Goal: Task Accomplishment & Management: Manage account settings

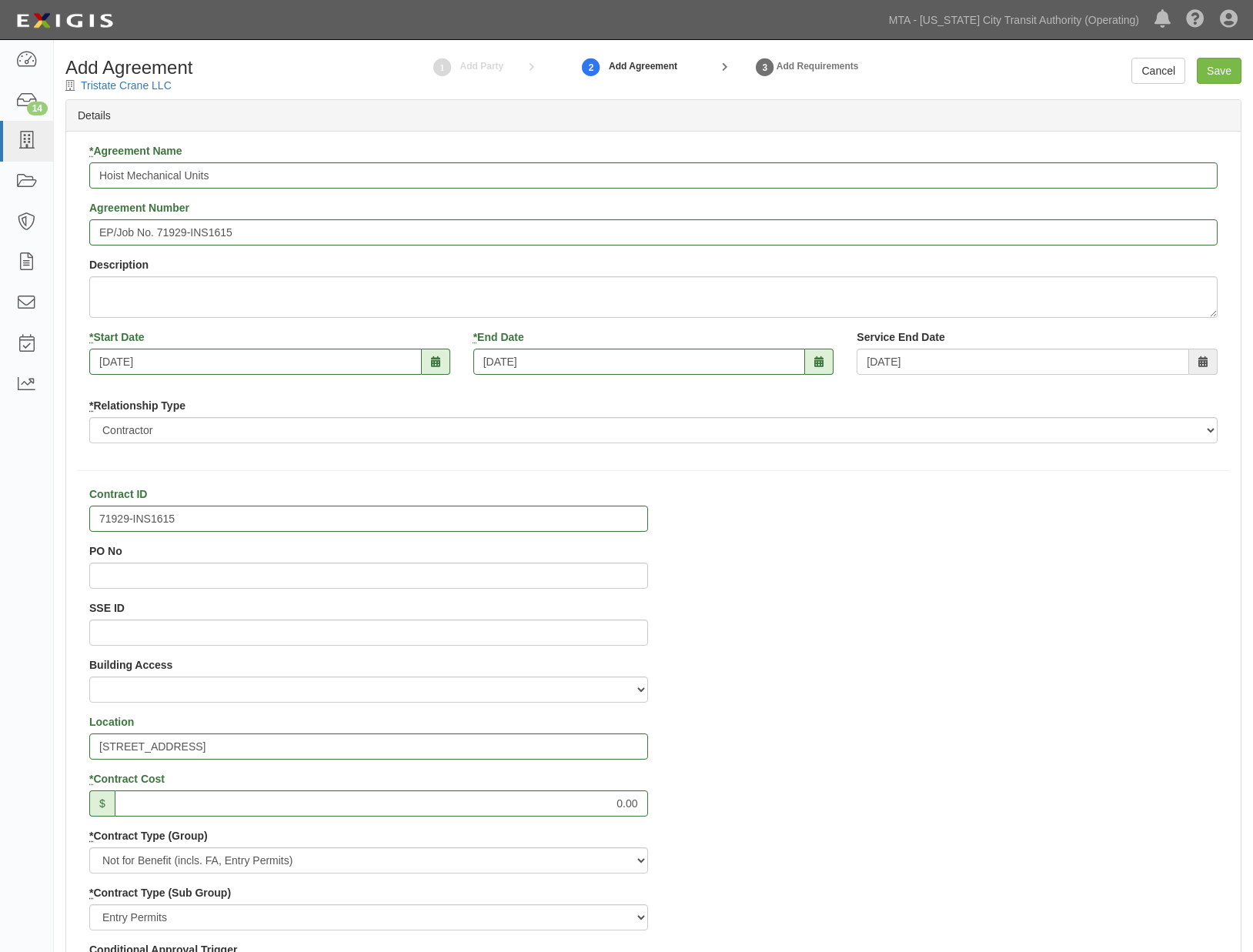
select select "103"
select select "162"
select select
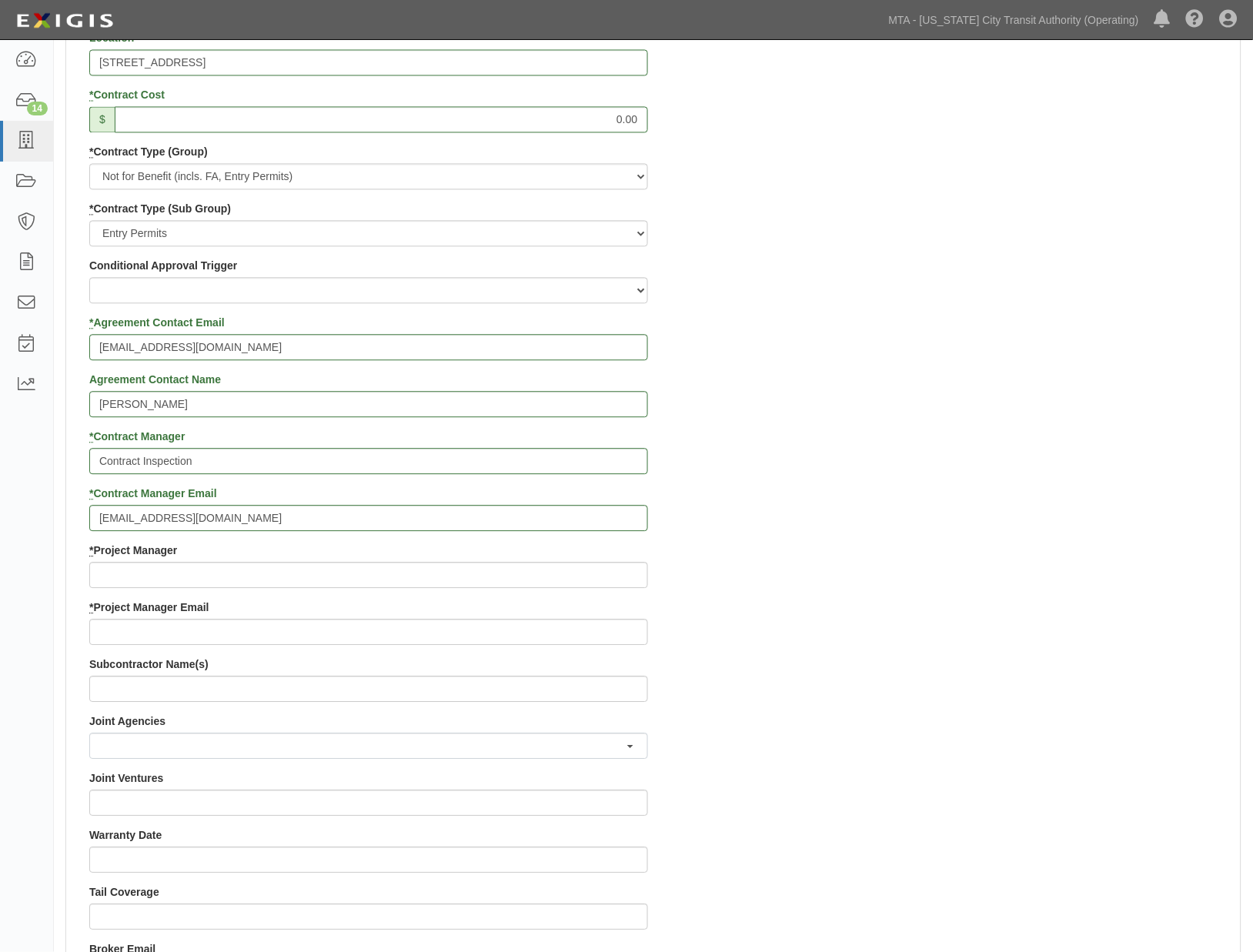
scroll to position [770, 0]
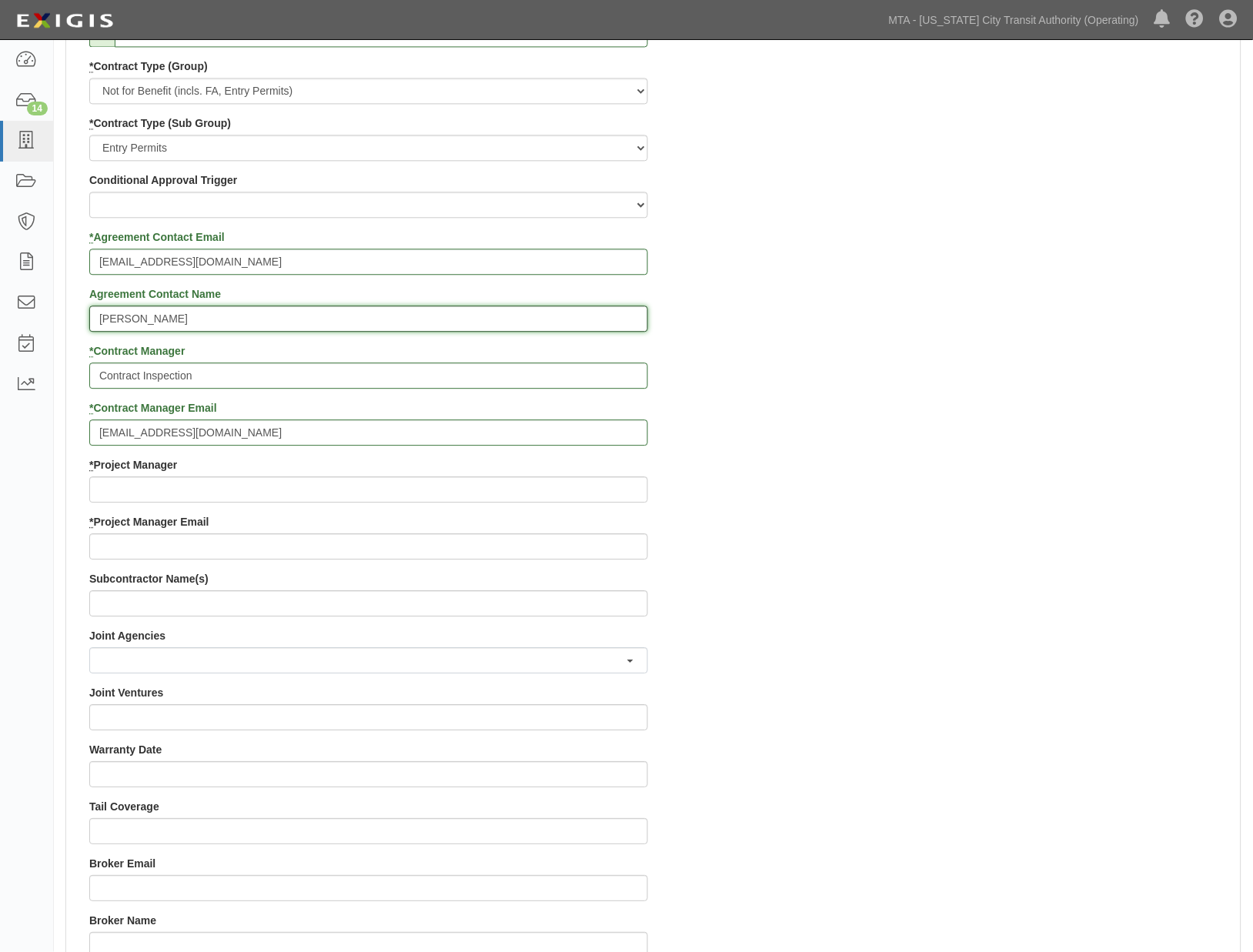
click at [119, 321] on input "Stephanie" at bounding box center [369, 319] width 559 height 26
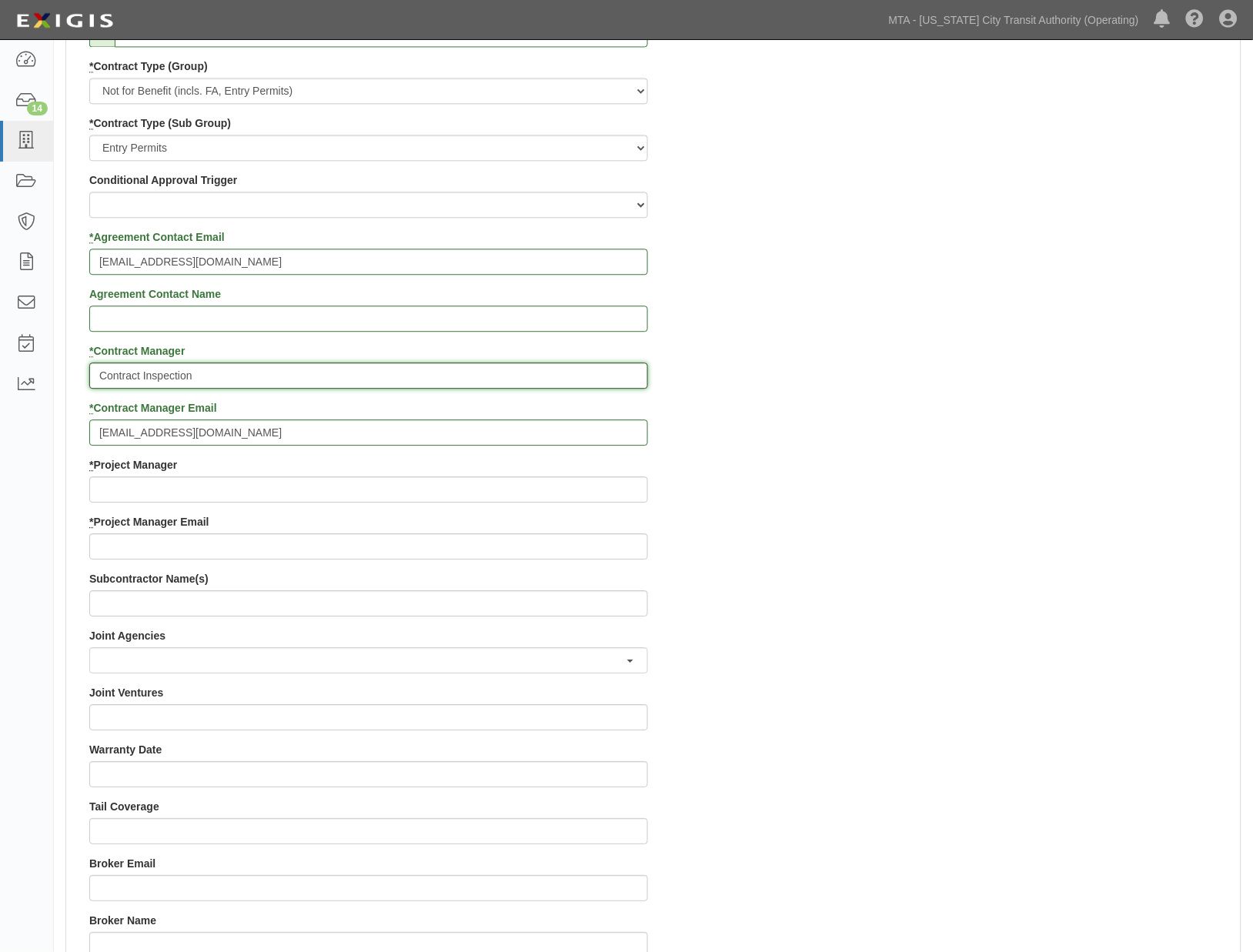
click at [254, 381] on input "Contract Inspection" at bounding box center [369, 375] width 559 height 26
paste input "Stephanie"
drag, startPoint x: 197, startPoint y: 372, endPoint x: 42, endPoint y: 373, distance: 155.0
click at [42, 373] on body "Toggle navigation Dashboard 14 Inbox Parties Agreements Coverages Documents Mes…" at bounding box center [626, 555] width 1253 height 2652
type input "Stephanie"
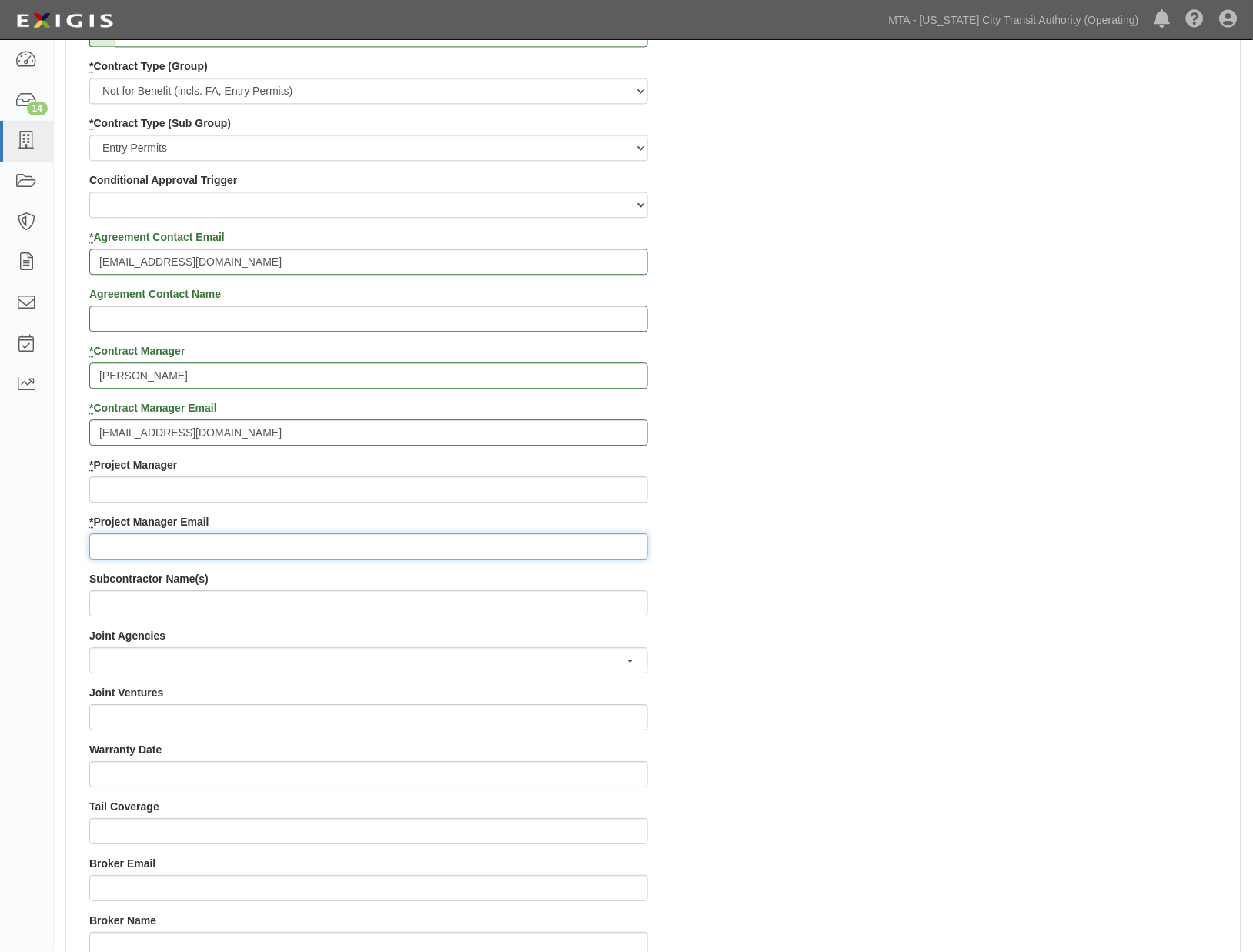
click at [131, 549] on input "* Project Manager Email" at bounding box center [369, 546] width 559 height 26
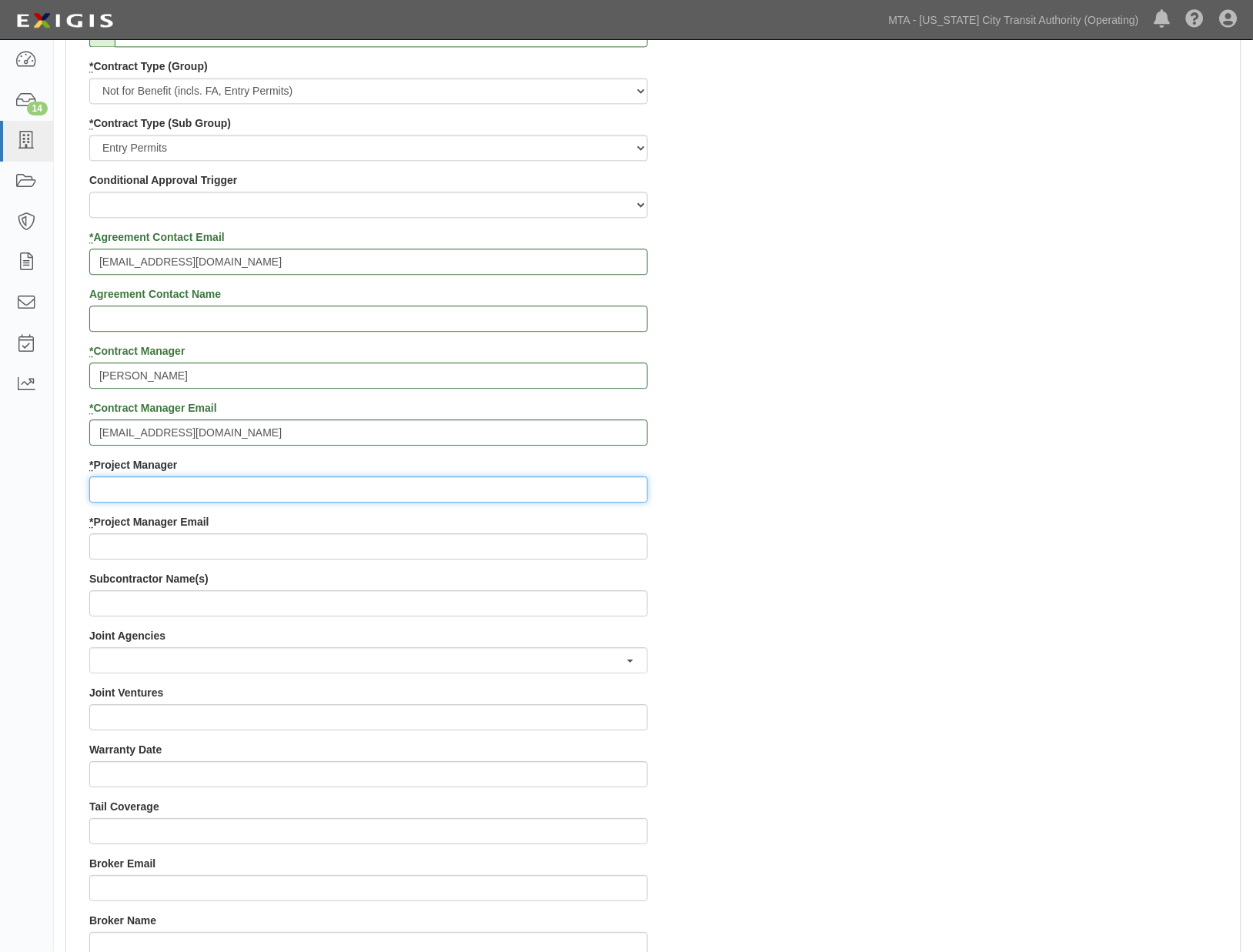
click at [131, 491] on input "* Project Manager" at bounding box center [369, 490] width 559 height 26
paste input "Contract Inspection"
type input "Contract Inspection"
click at [126, 429] on input "contract.inspection@nyct.com" at bounding box center [369, 433] width 559 height 26
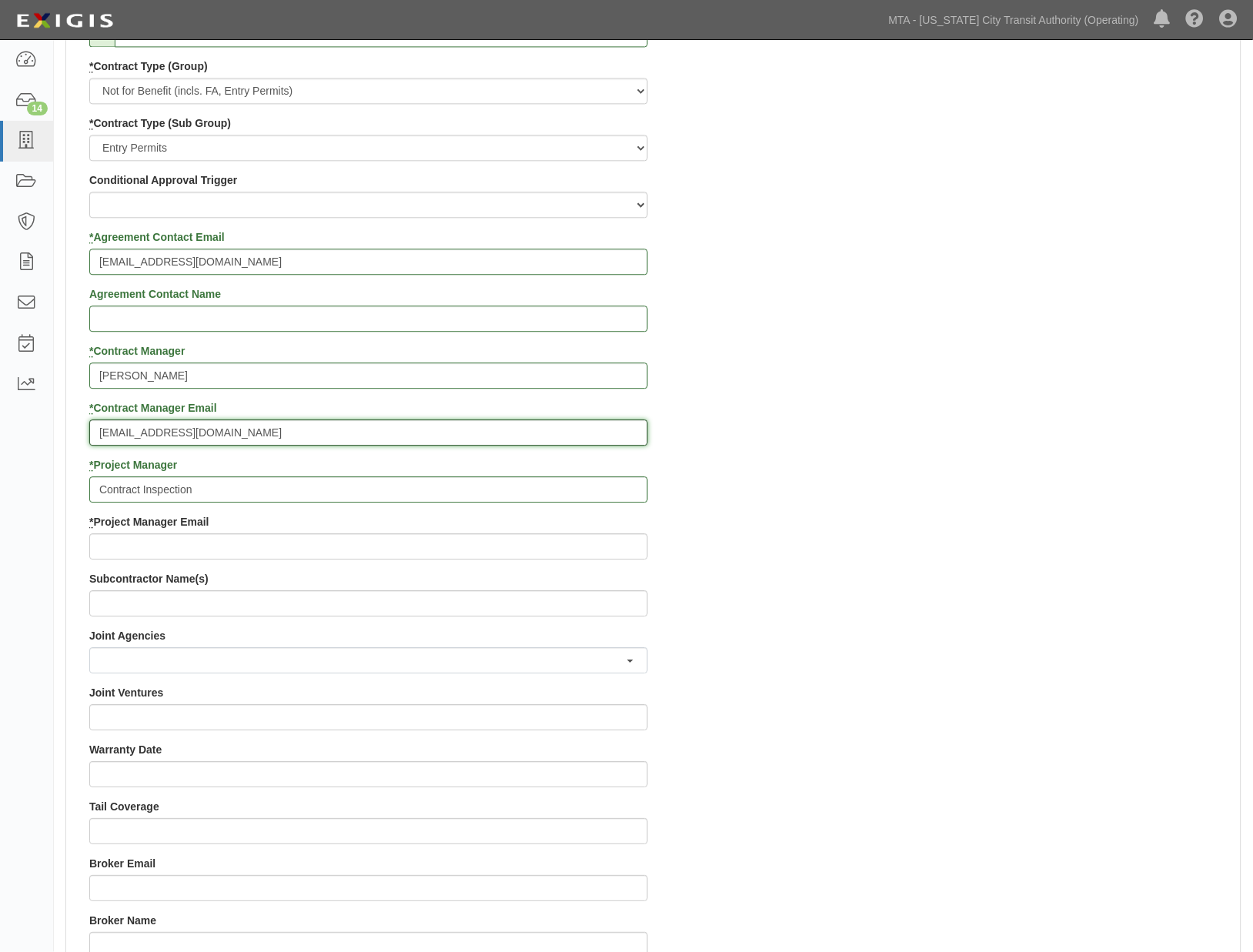
click at [126, 429] on input "contract.inspection@nyct.com" at bounding box center [369, 433] width 559 height 26
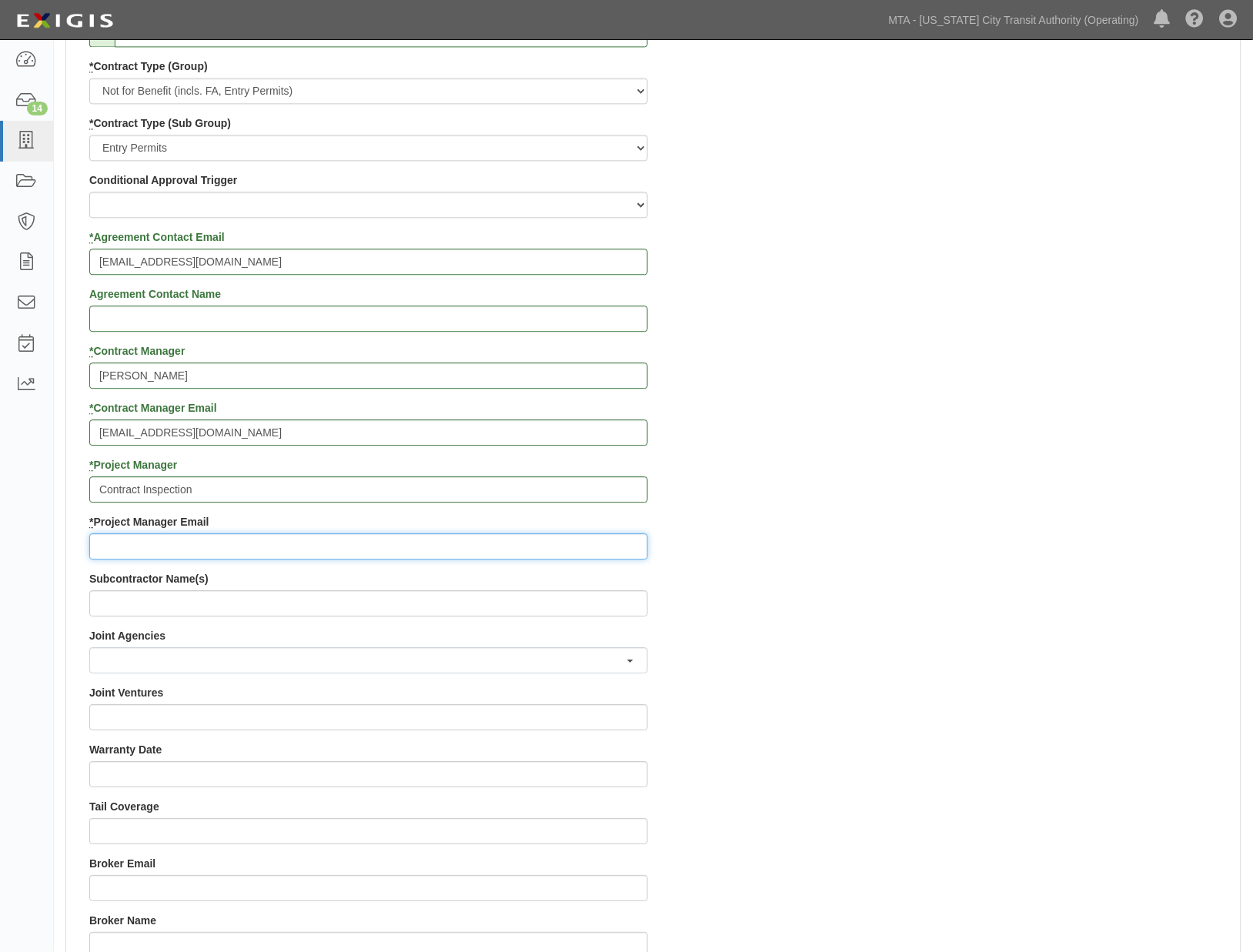
click at [147, 549] on input "* Project Manager Email" at bounding box center [369, 546] width 559 height 26
paste input "contract.inspection@nyct.com"
type input "contract.inspection@nyct.com"
click at [139, 430] on input "contract.inspection@nyct.com" at bounding box center [369, 433] width 559 height 26
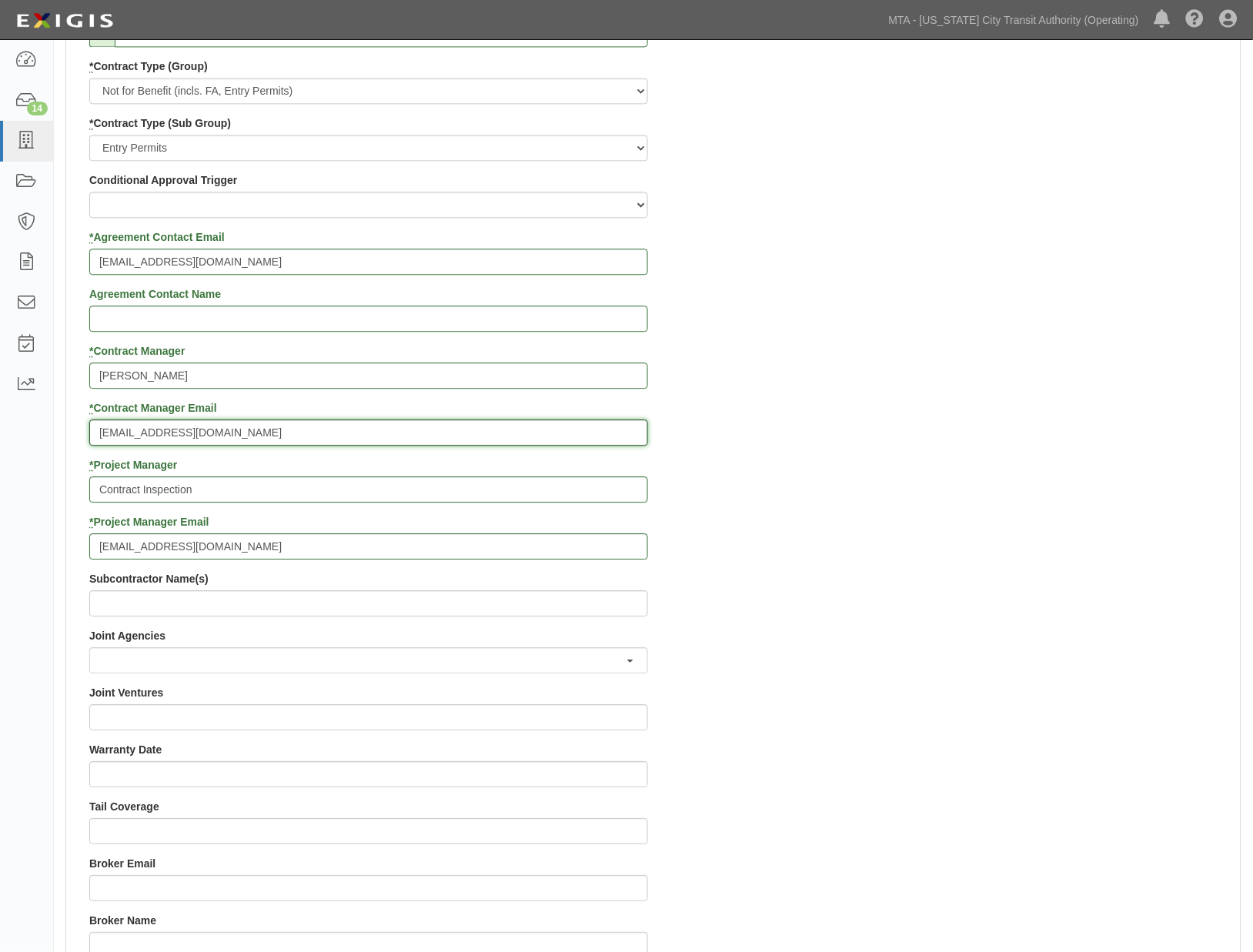
click at [139, 430] on input "contract.inspection@nyct.com" at bounding box center [369, 433] width 559 height 26
paste input "stephanie.seecharan@mtacd.org"
type input "stephanie.seecharan@mtacd.org"
click at [988, 572] on div "Contract ID 71929-INS1615 PO No SSE ID Building Access 2 Broadway 341/345/347 B…" at bounding box center [653, 457] width 1174 height 1482
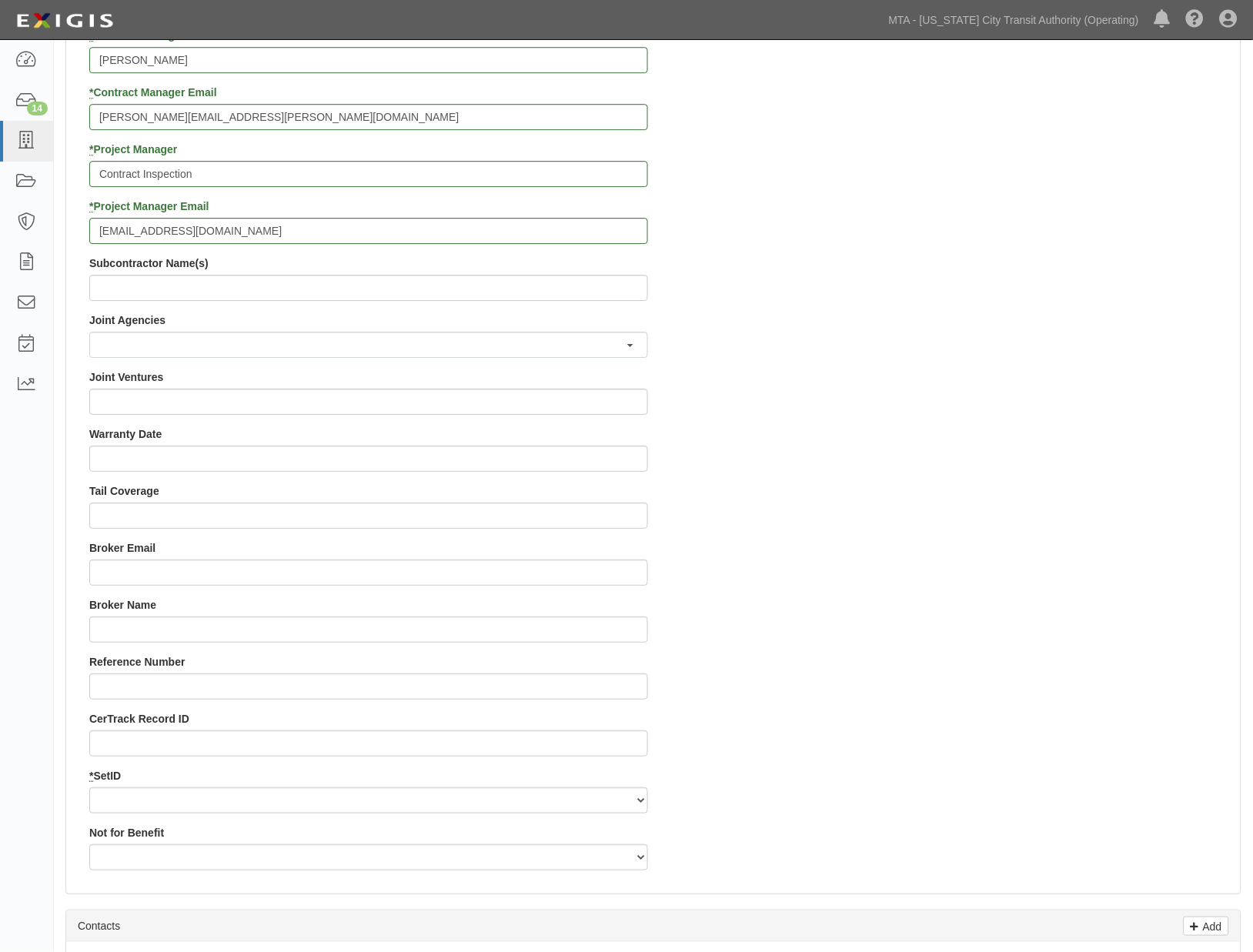
scroll to position [1112, 0]
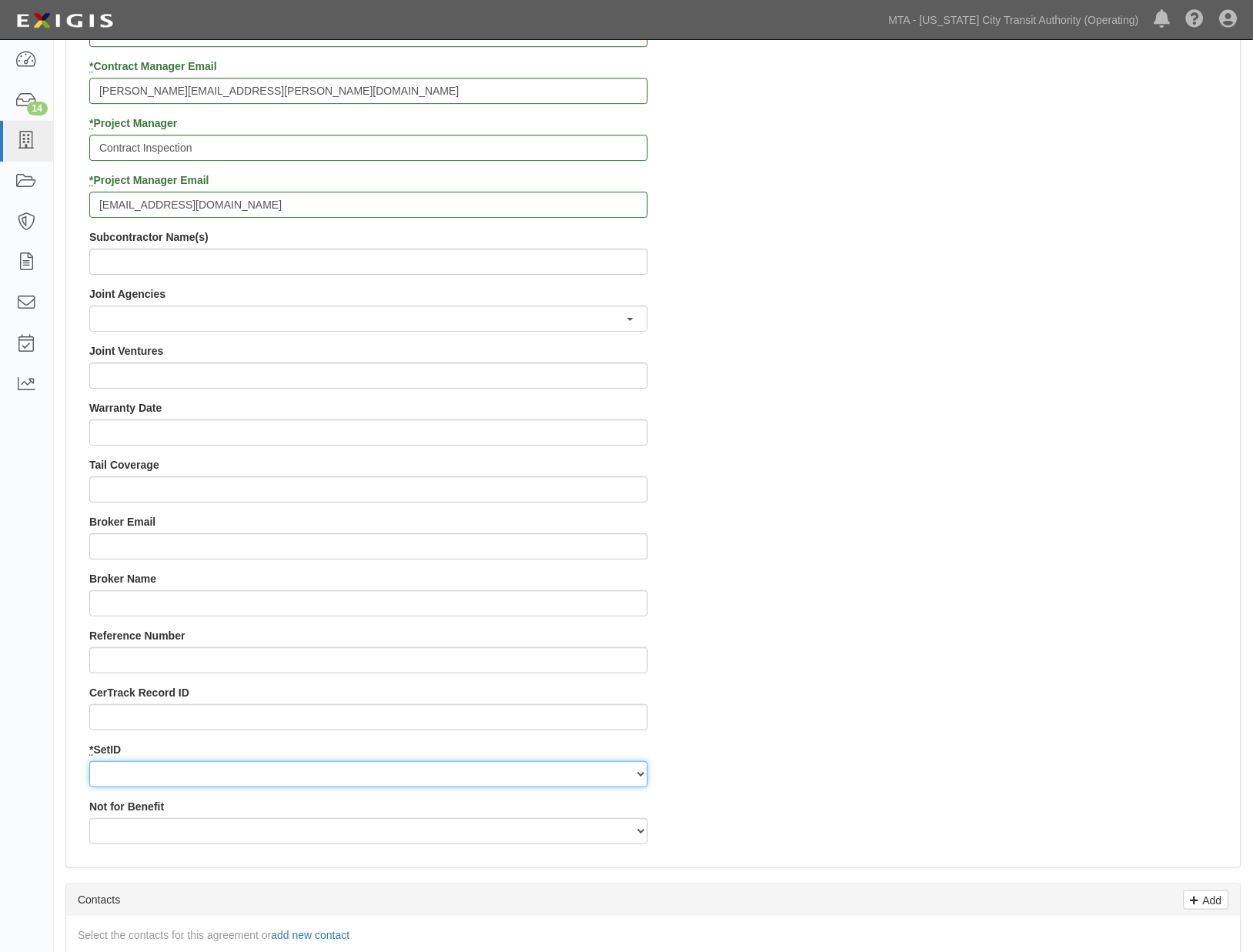
click at [169, 777] on select "NYCTA SIRTA" at bounding box center [369, 775] width 559 height 26
select select "91"
click at [90, 762] on select "NYCTA SIRTA" at bounding box center [369, 775] width 559 height 26
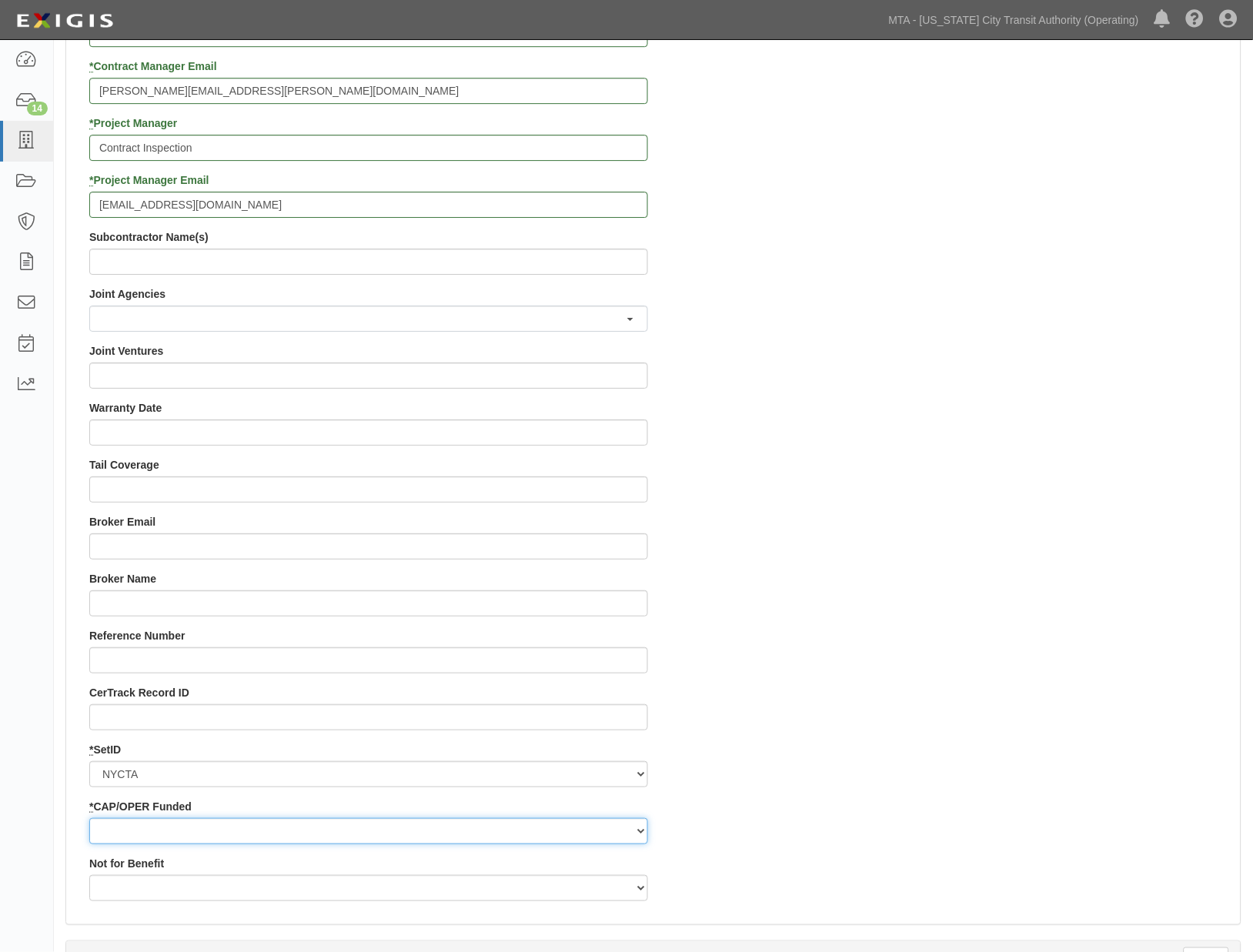
click at [128, 828] on select "Capital Operating" at bounding box center [369, 831] width 559 height 26
select select "92"
click at [90, 818] on select "Capital Operating" at bounding box center [369, 831] width 559 height 26
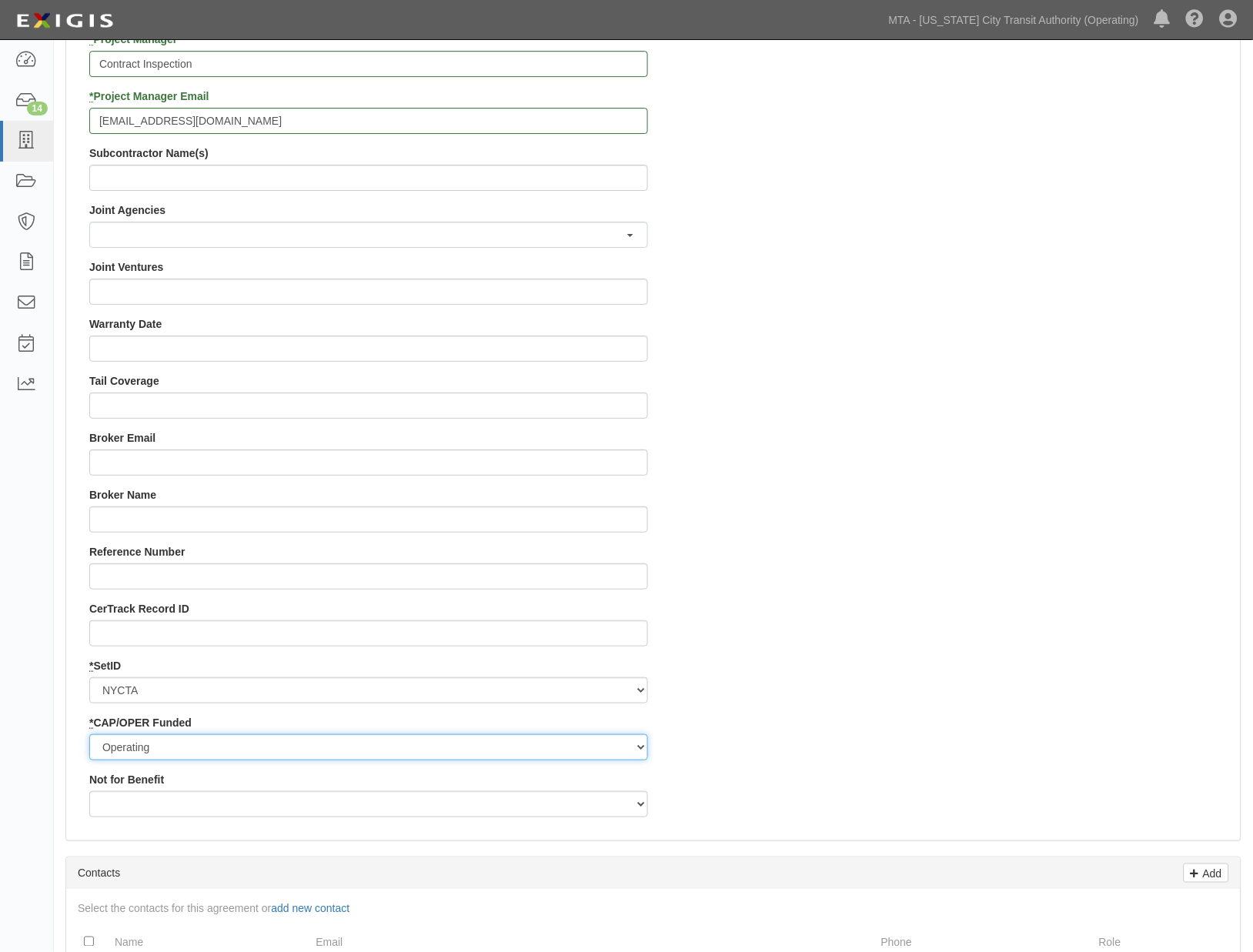
scroll to position [1368, 0]
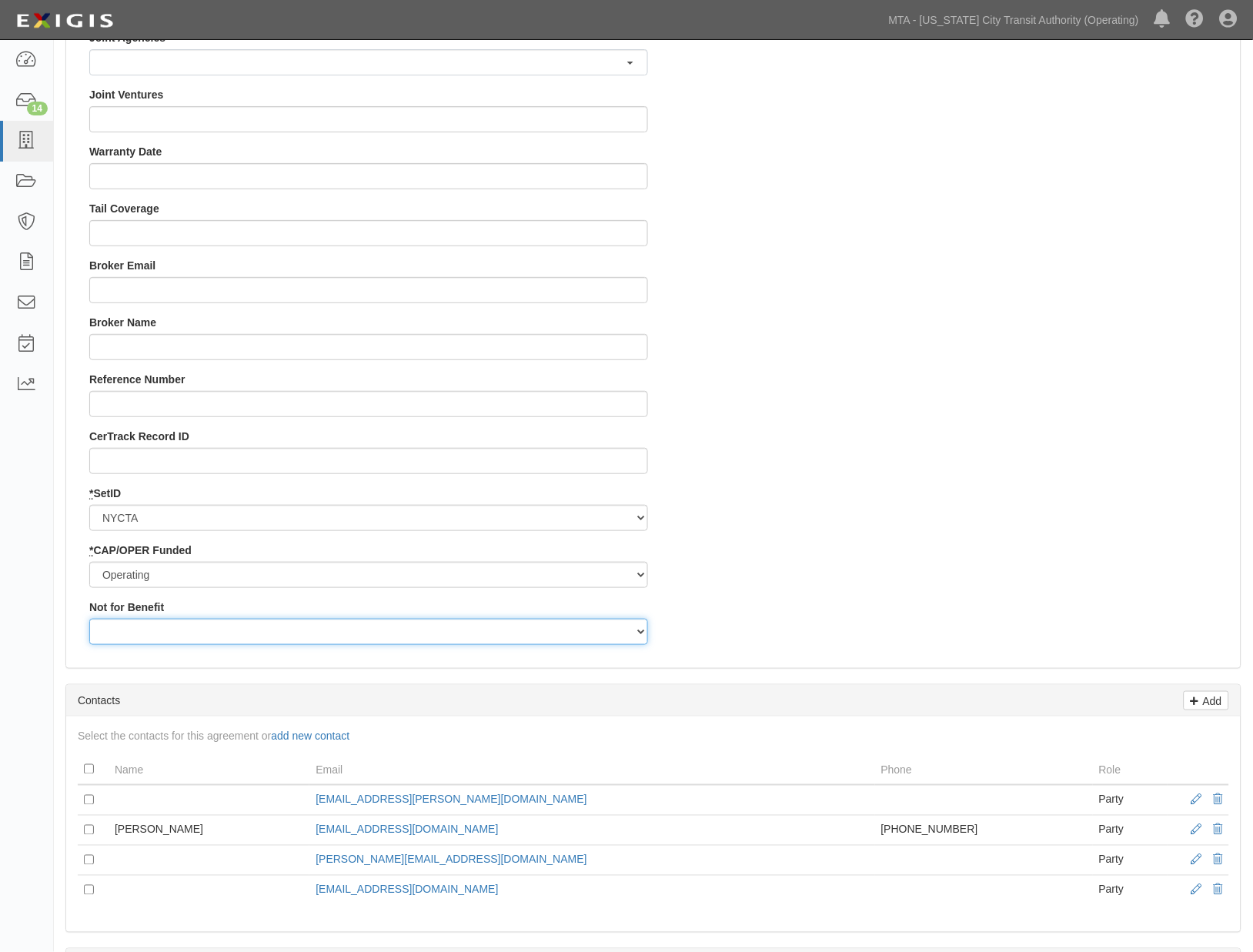
click at [162, 634] on select "Yes No" at bounding box center [369, 632] width 559 height 26
select select "508"
click at [90, 619] on select "Yes No" at bounding box center [369, 632] width 559 height 26
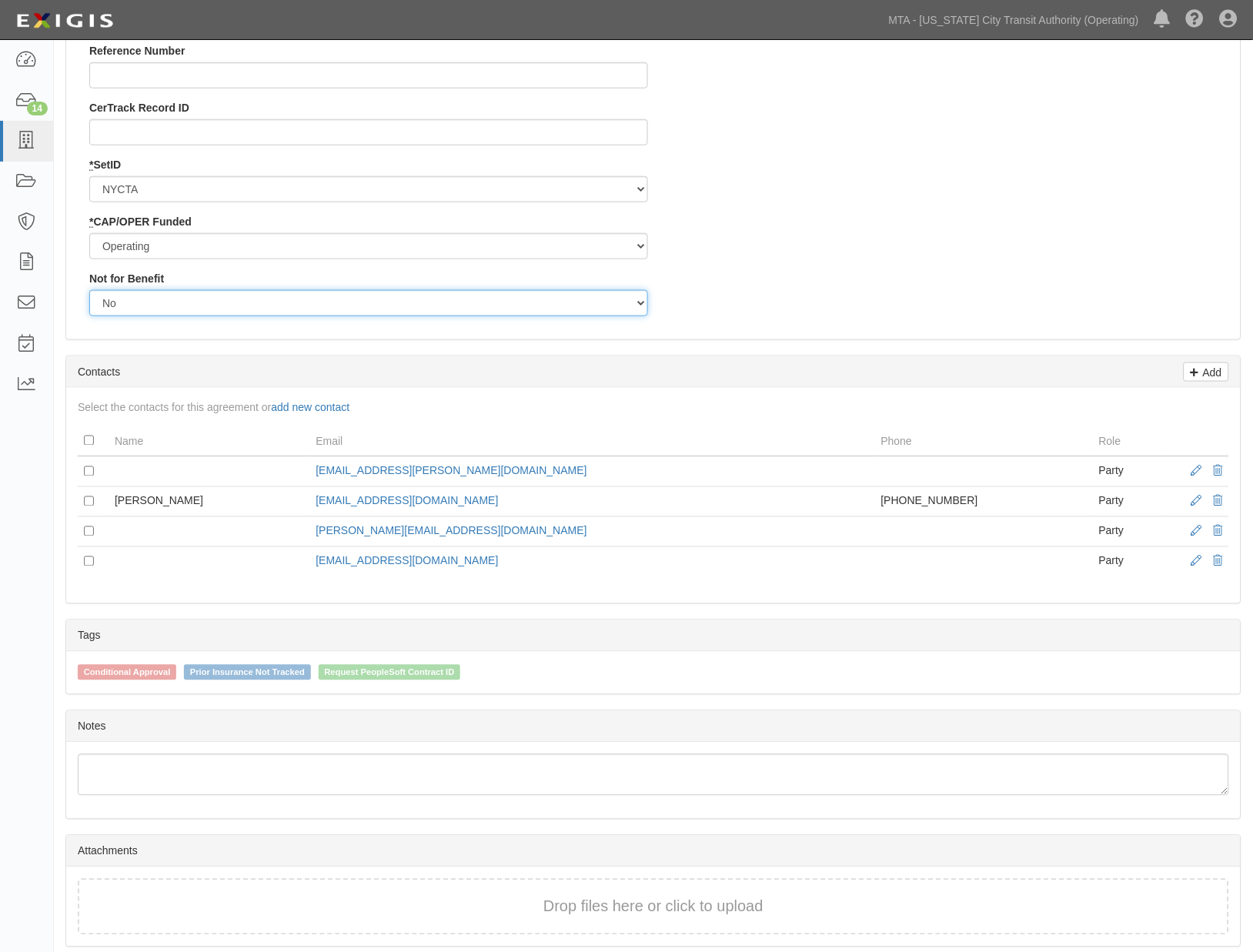
scroll to position [1761, 0]
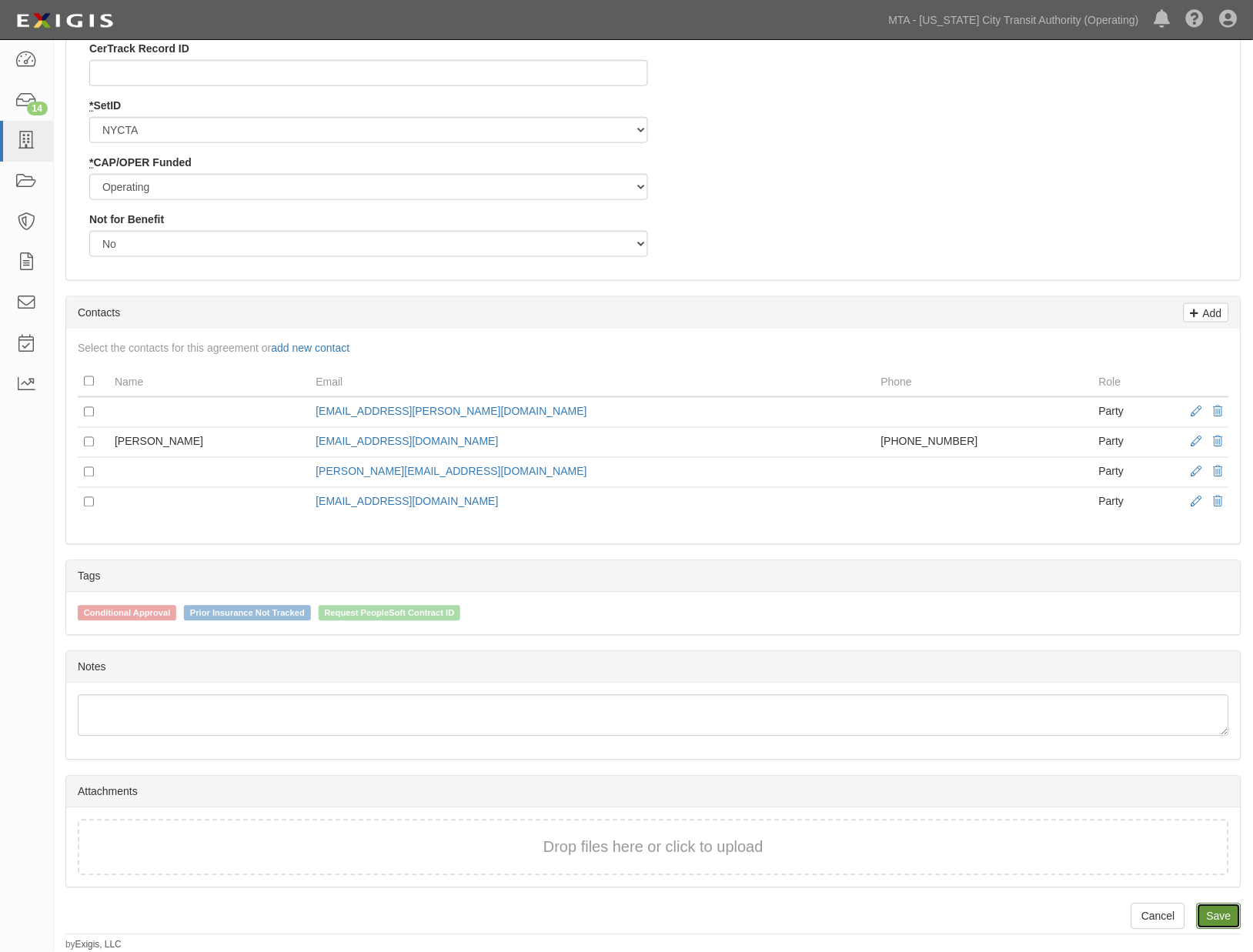
click at [1201, 915] on link "Save" at bounding box center [1219, 917] width 44 height 26
click at [1222, 408] on span at bounding box center [1219, 413] width 9 height 11
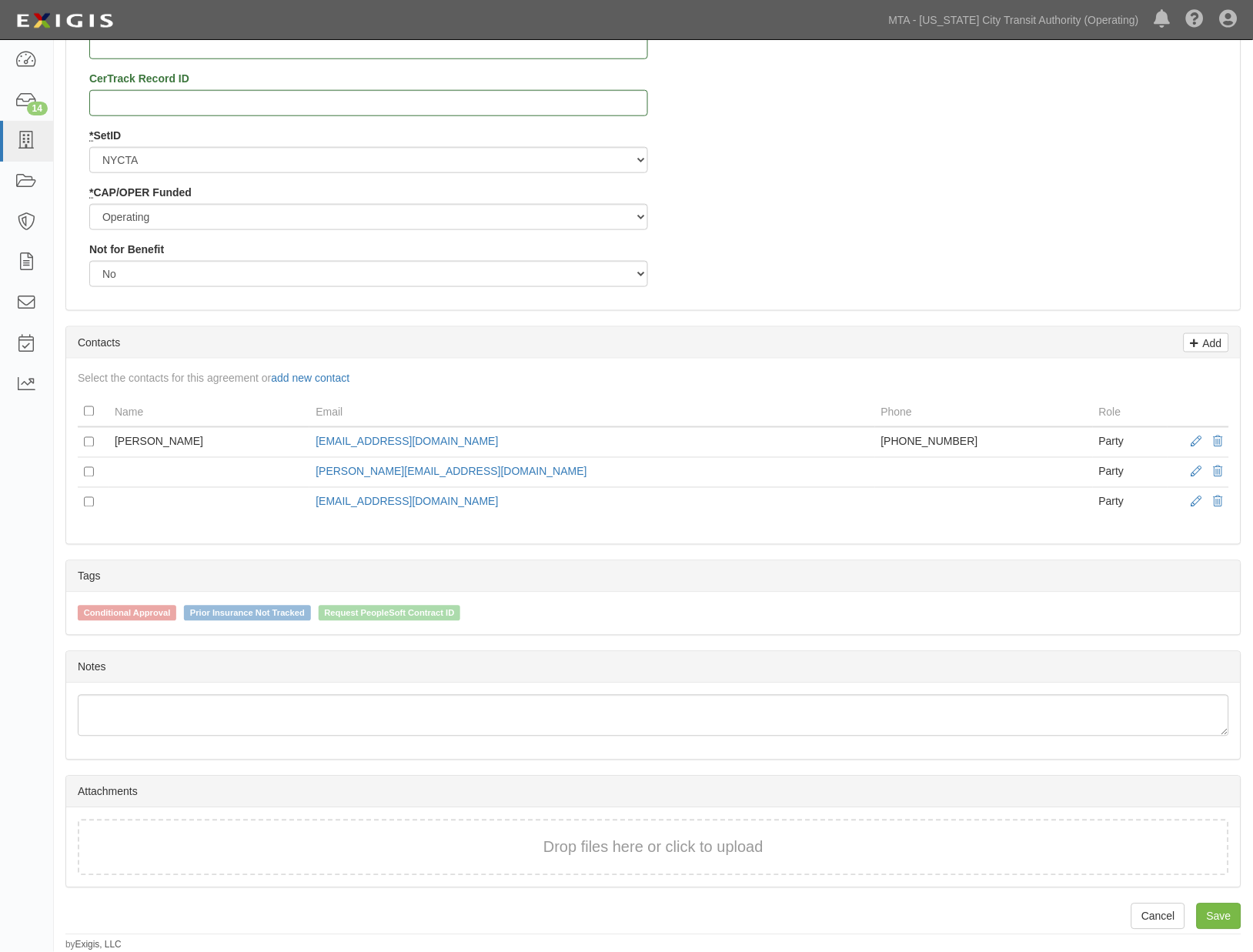
scroll to position [1729, 0]
click at [1216, 437] on span at bounding box center [1219, 443] width 9 height 11
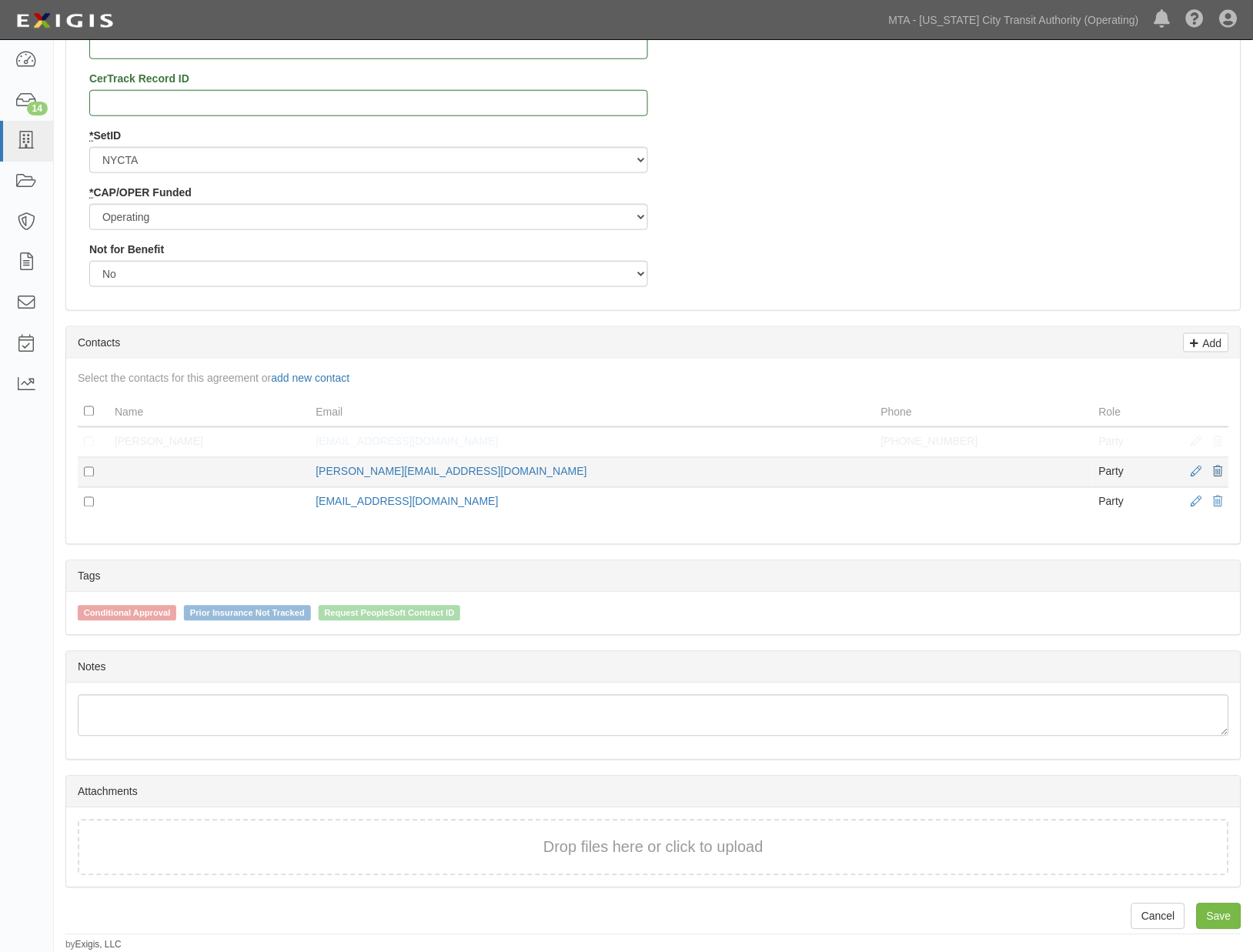
scroll to position [1698, 0]
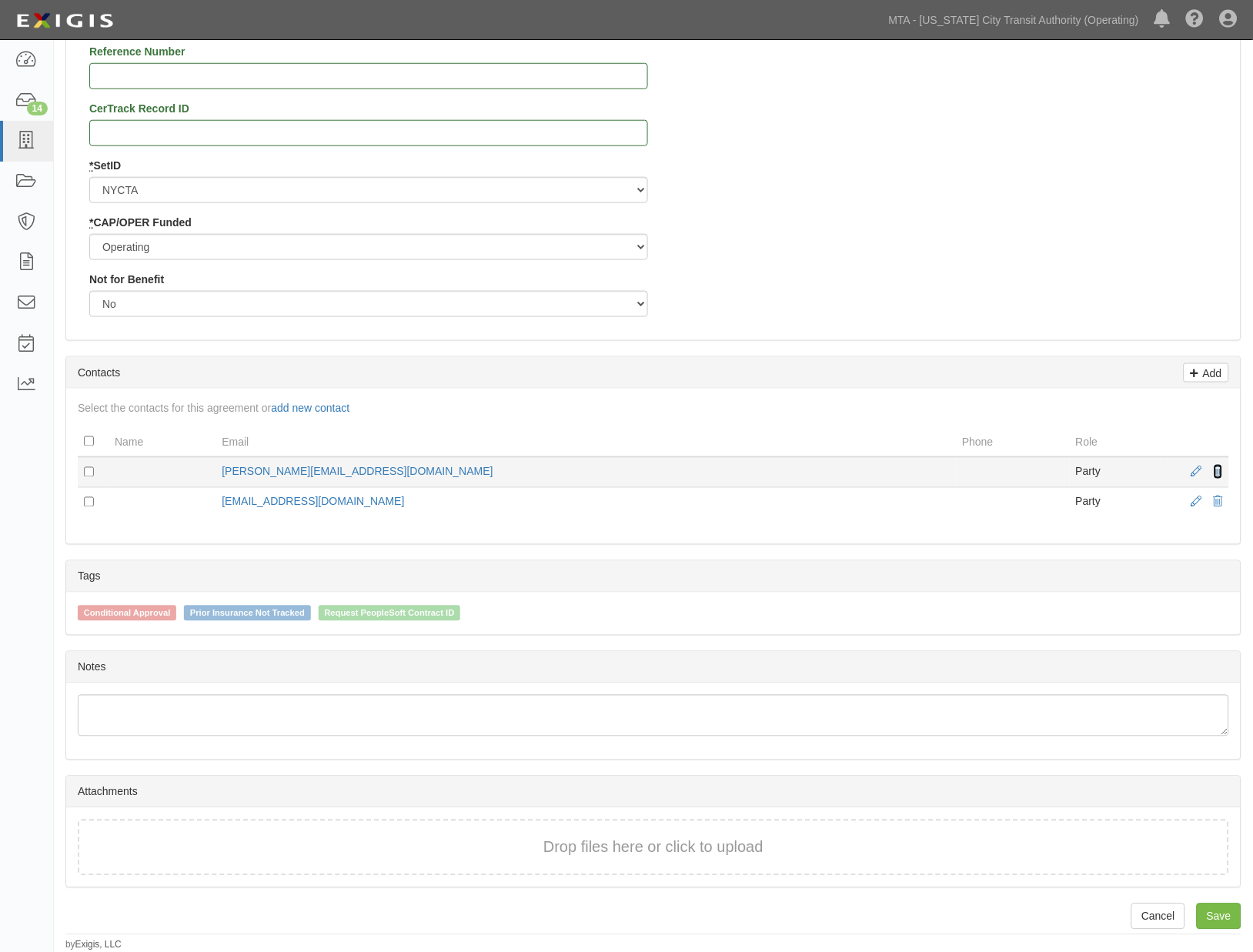
click at [1222, 468] on span at bounding box center [1219, 473] width 9 height 11
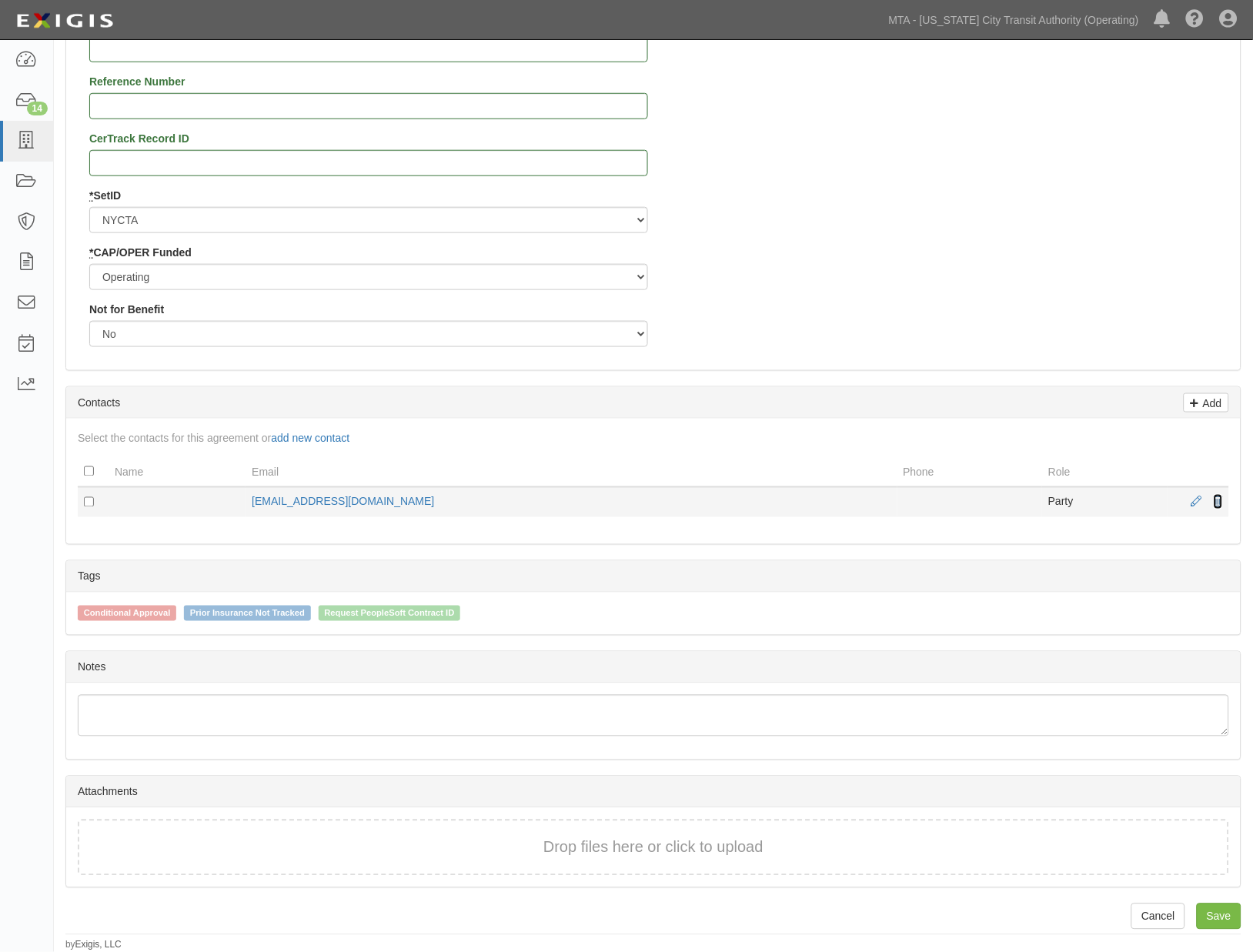
click at [1220, 497] on span at bounding box center [1219, 503] width 9 height 11
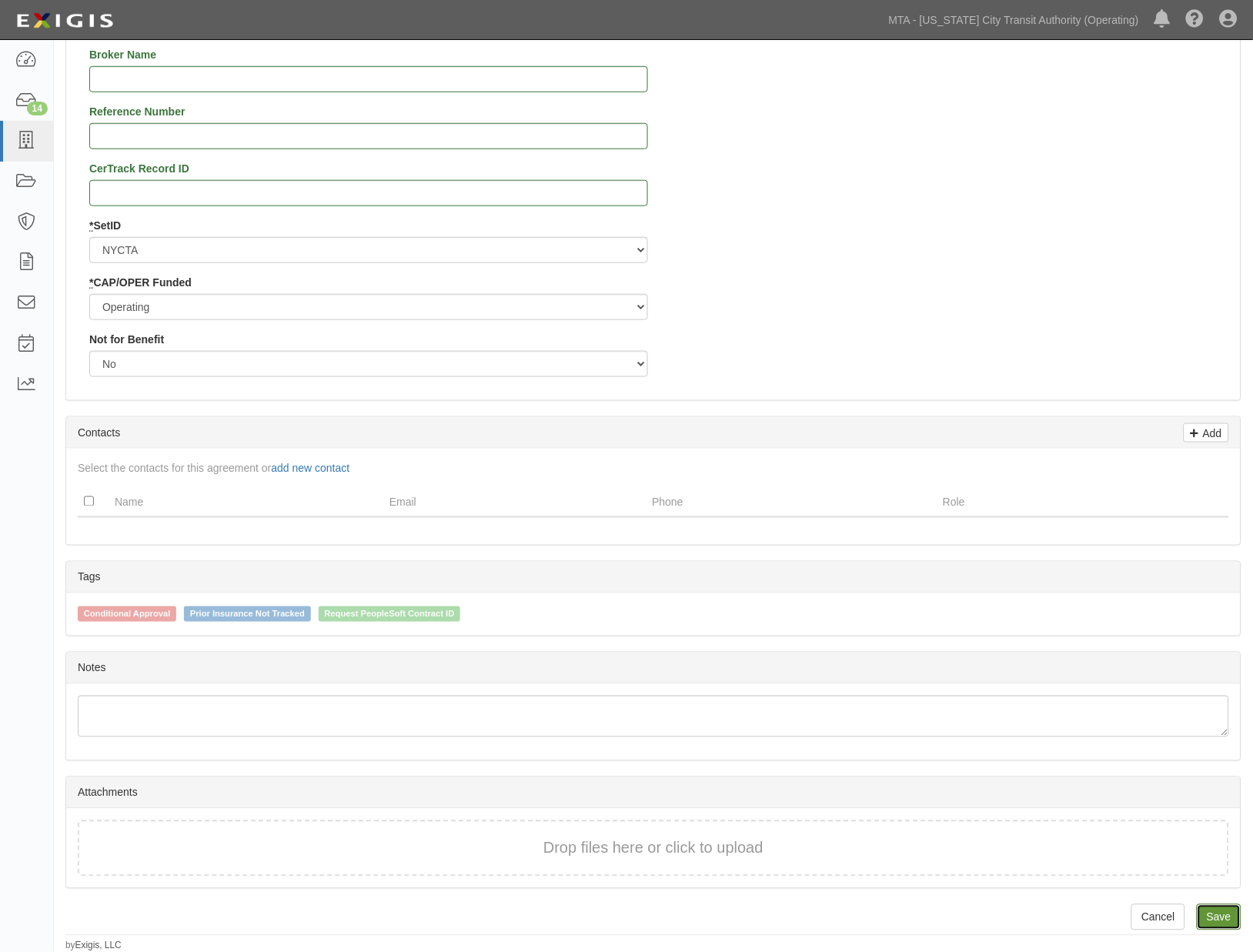
click at [1219, 912] on link "Save" at bounding box center [1219, 918] width 44 height 26
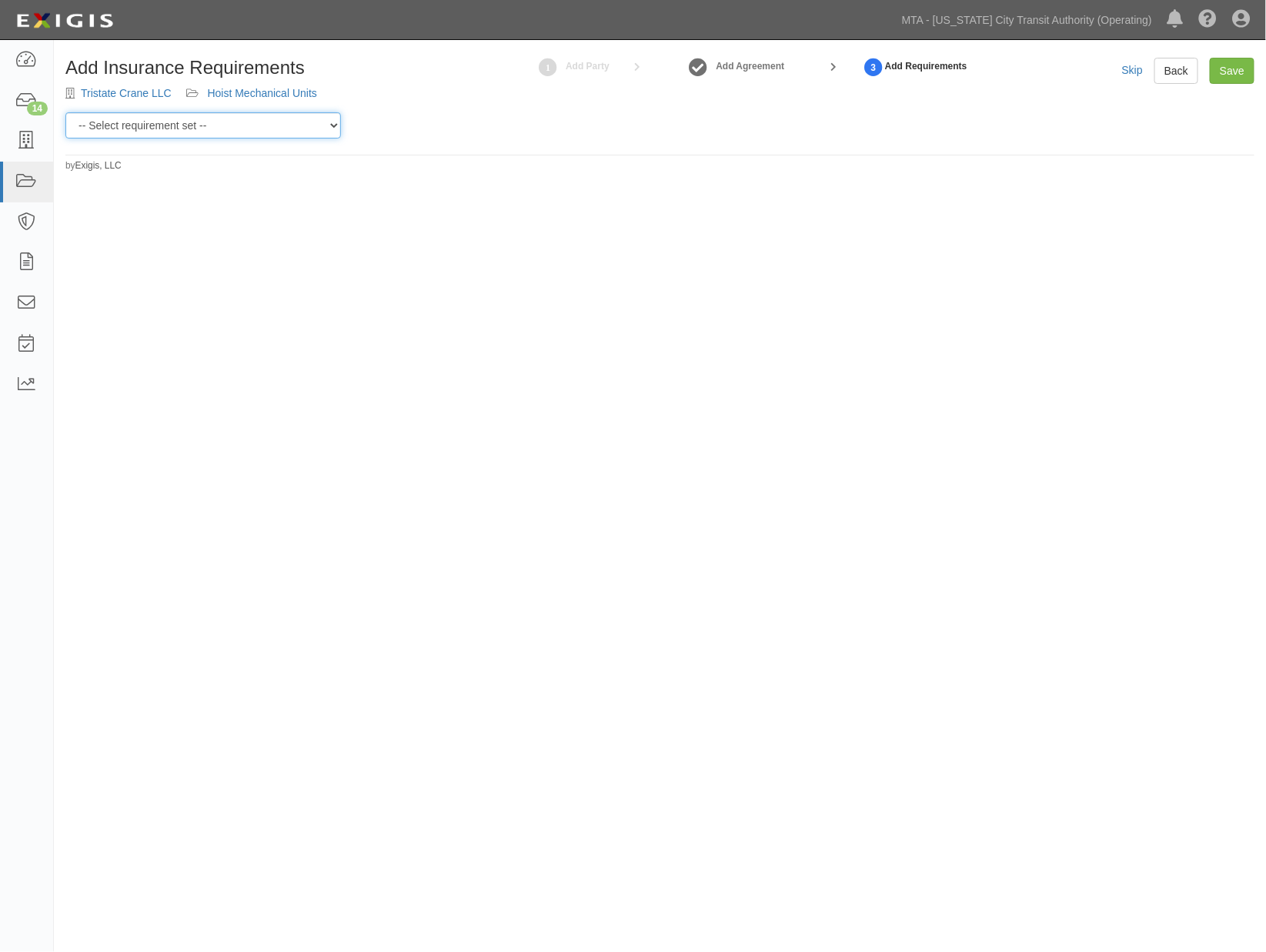
click at [190, 126] on select "-- Select requirement set -- Basic Basic Enhanced Option for Operating Agreemen…" at bounding box center [203, 126] width 275 height 26
click at [66, 113] on select "-- Select requirement set -- Basic Basic Enhanced Option for Operating Agreemen…" at bounding box center [203, 126] width 275 height 26
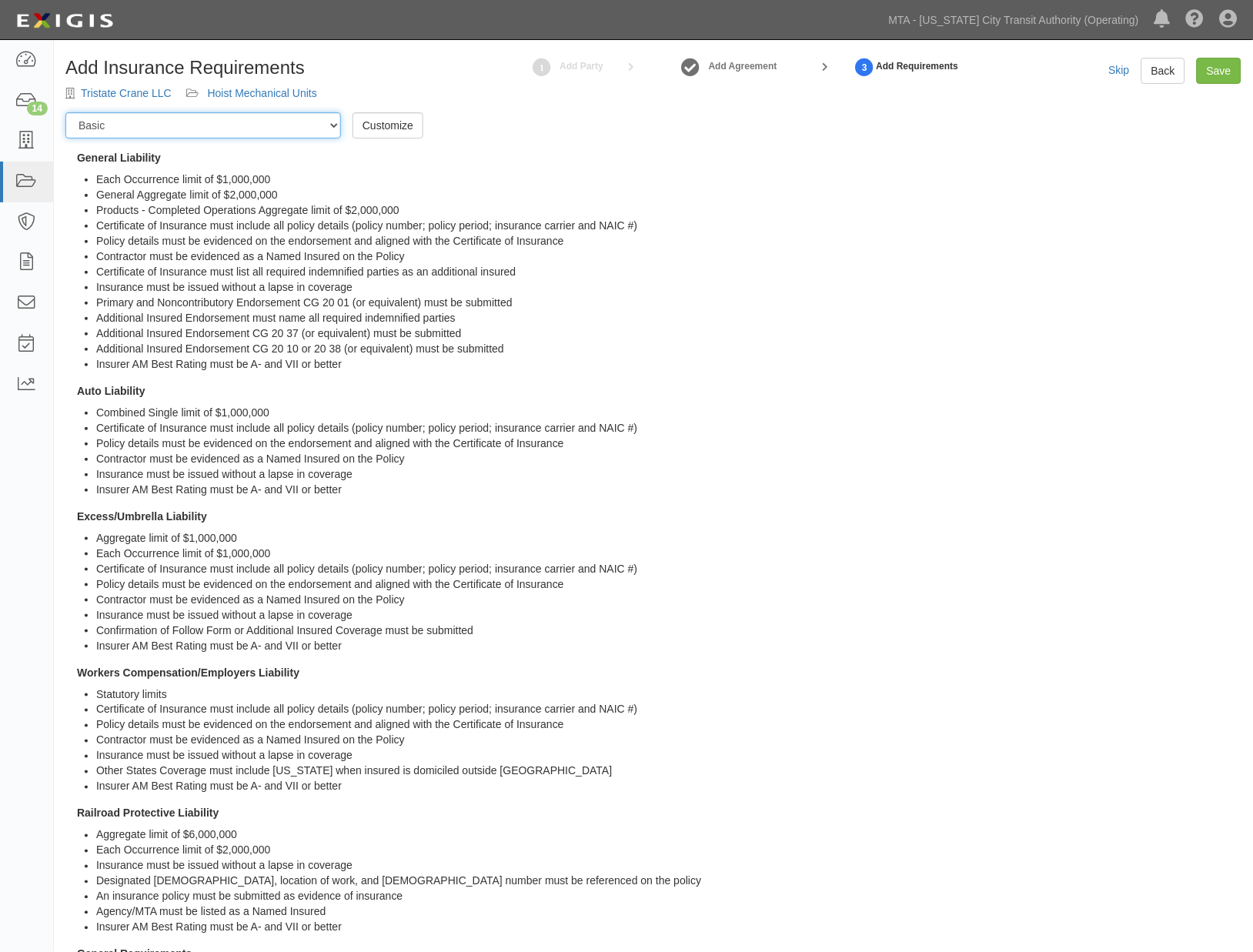
click at [335, 126] on select "-- Select requirement set -- Basic Basic Enhanced Option for Operating Agreemen…" at bounding box center [203, 126] width 275 height 26
select select "21174"
click at [66, 113] on select "-- Select requirement set -- Basic Basic Enhanced Option for Operating Agreemen…" at bounding box center [203, 126] width 275 height 26
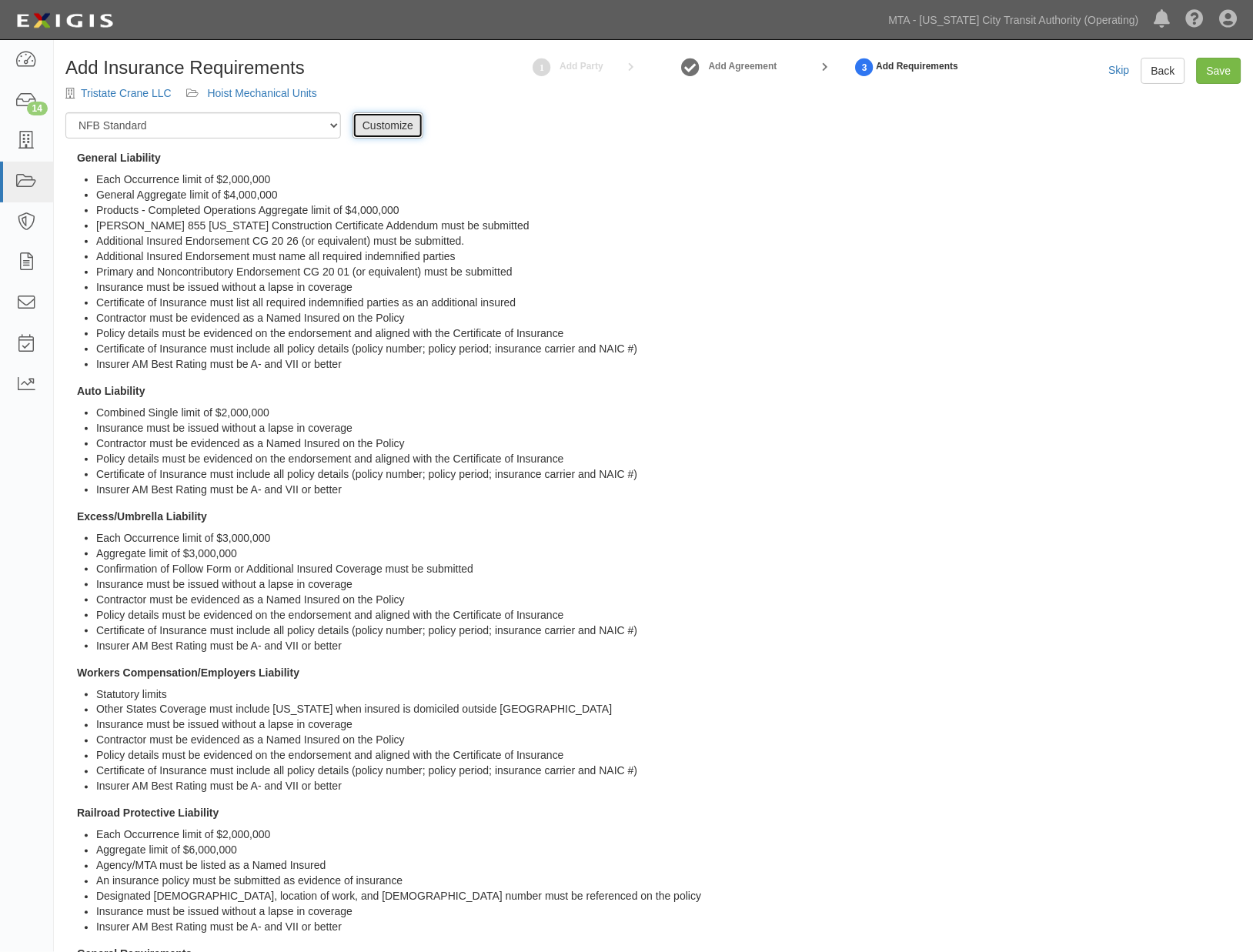
click at [401, 132] on link "Customize" at bounding box center [388, 126] width 71 height 26
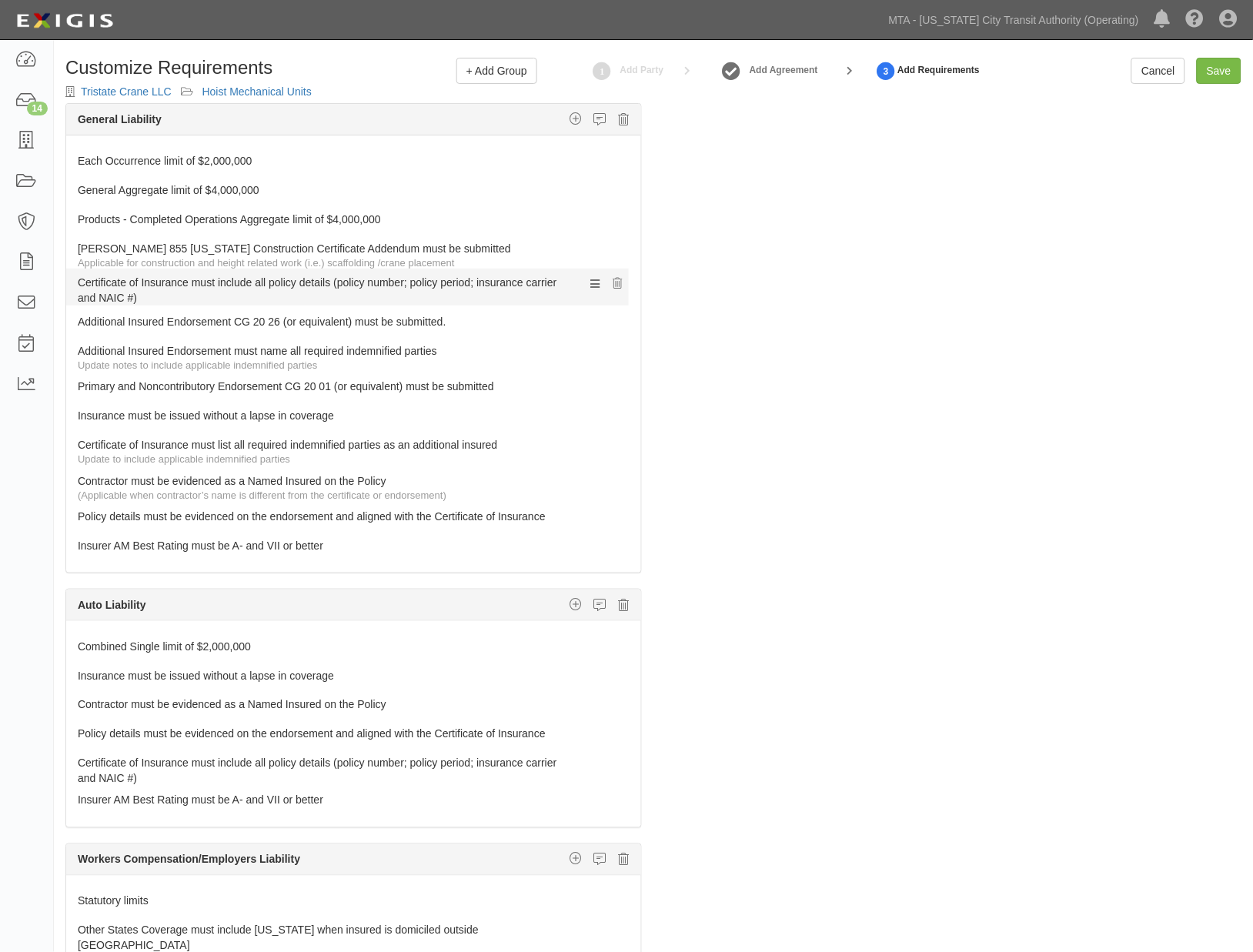
drag, startPoint x: 96, startPoint y: 505, endPoint x: 73, endPoint y: 277, distance: 229.2
drag, startPoint x: 100, startPoint y: 247, endPoint x: 103, endPoint y: 281, distance: 34.1
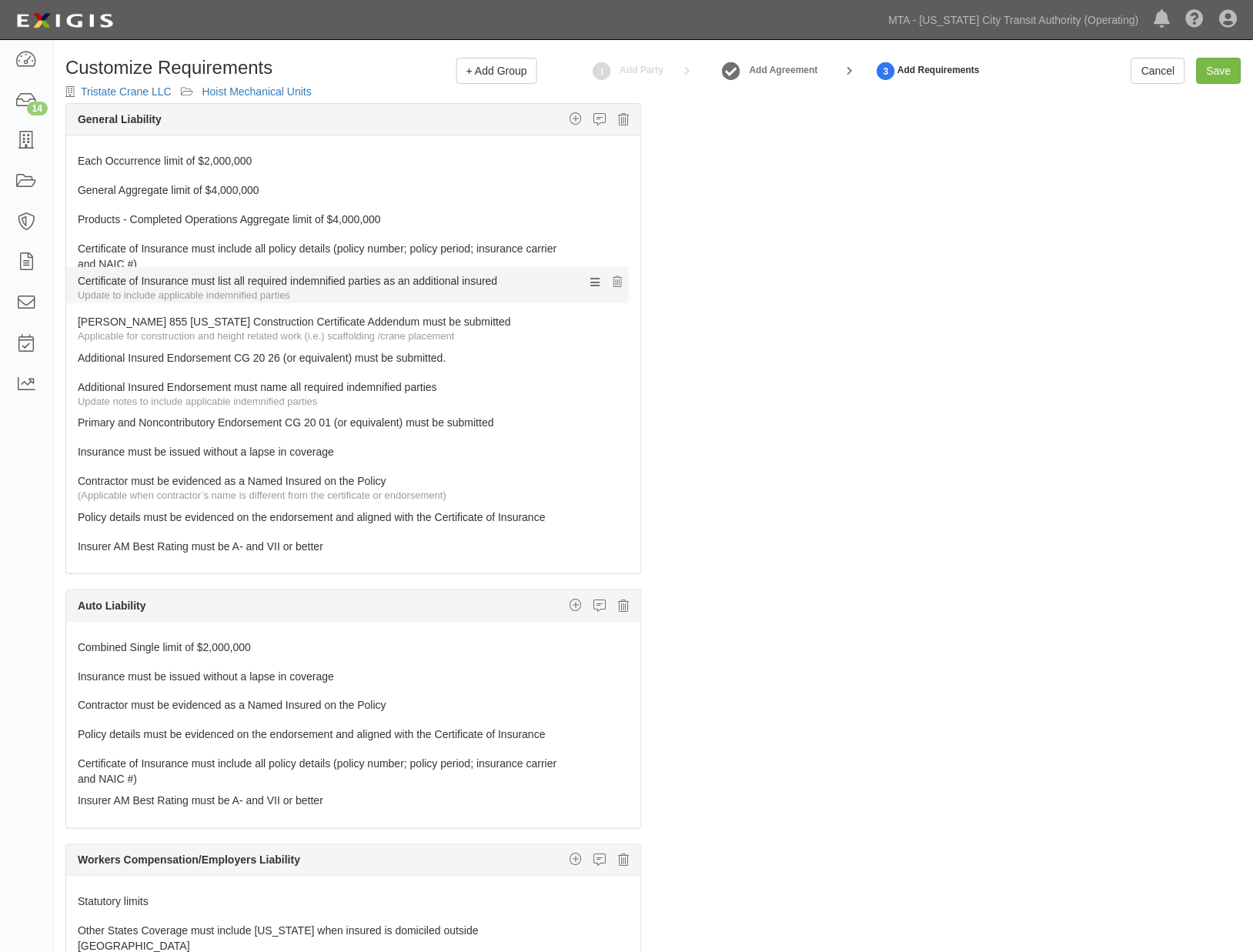
drag, startPoint x: 139, startPoint y: 443, endPoint x: 133, endPoint y: 278, distance: 165.1
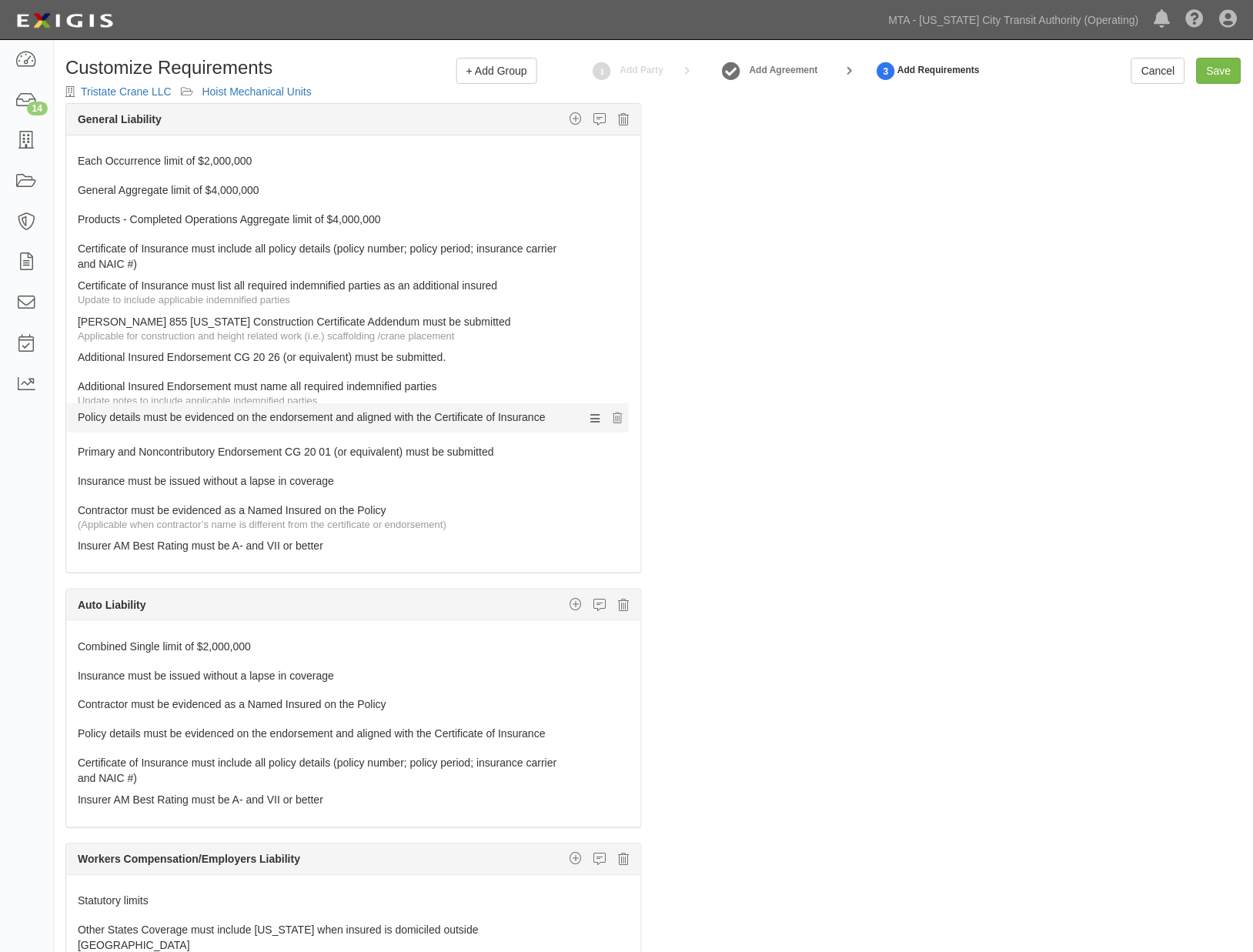
drag, startPoint x: 98, startPoint y: 512, endPoint x: 67, endPoint y: 419, distance: 98.0
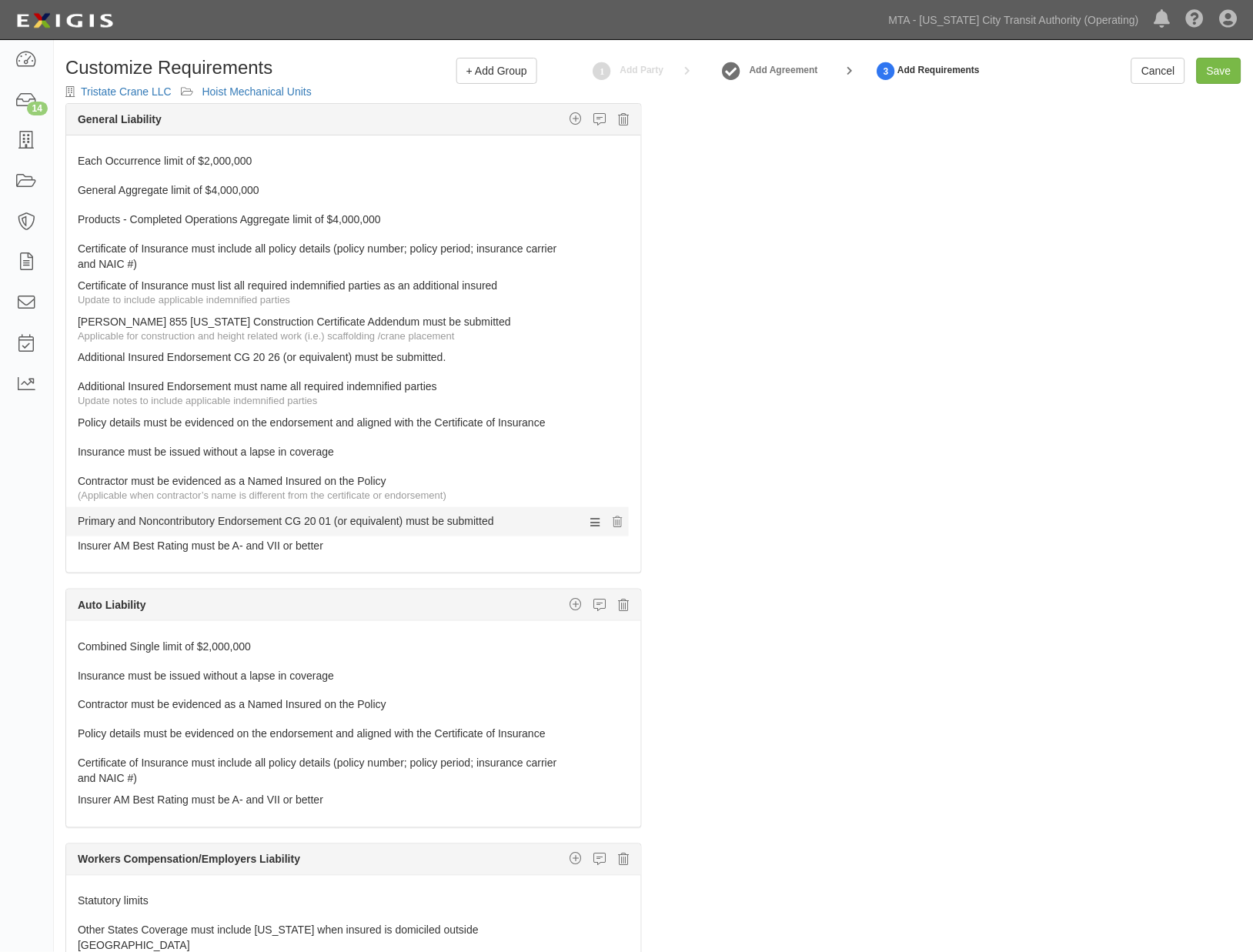
drag, startPoint x: 112, startPoint y: 447, endPoint x: 103, endPoint y: 508, distance: 61.7
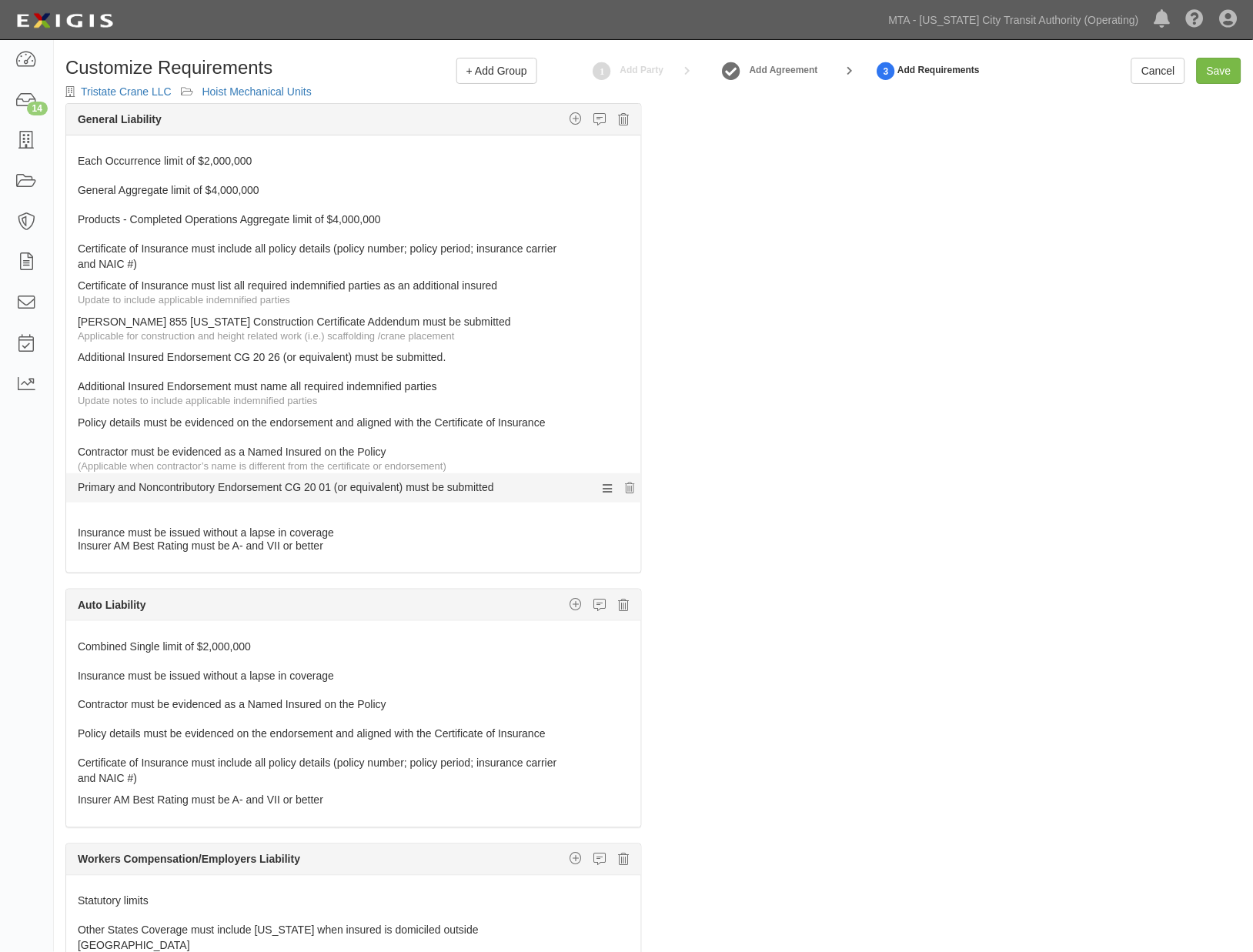
drag, startPoint x: 113, startPoint y: 448, endPoint x: 117, endPoint y: 487, distance: 39.2
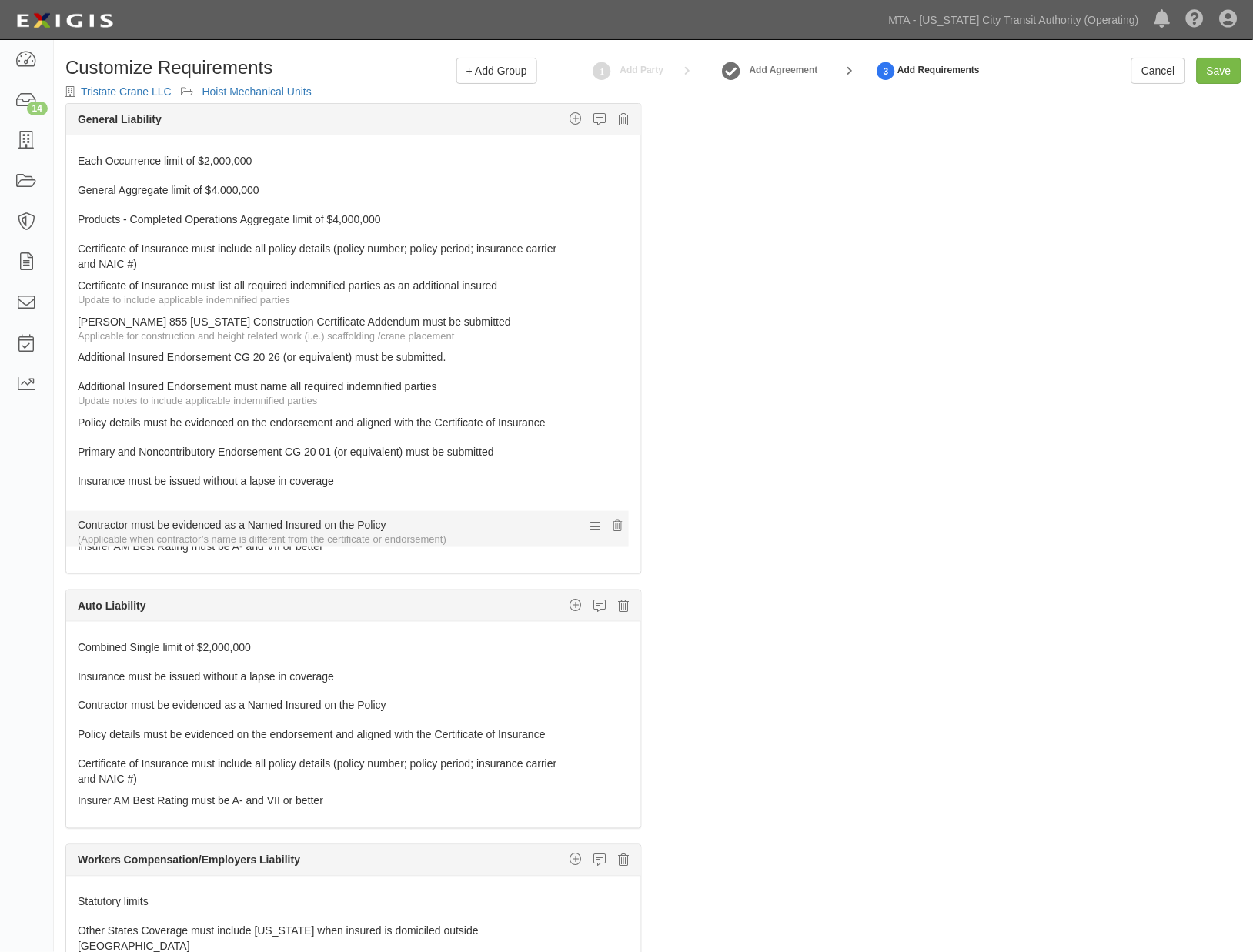
drag, startPoint x: 122, startPoint y: 455, endPoint x: 122, endPoint y: 528, distance: 73.0
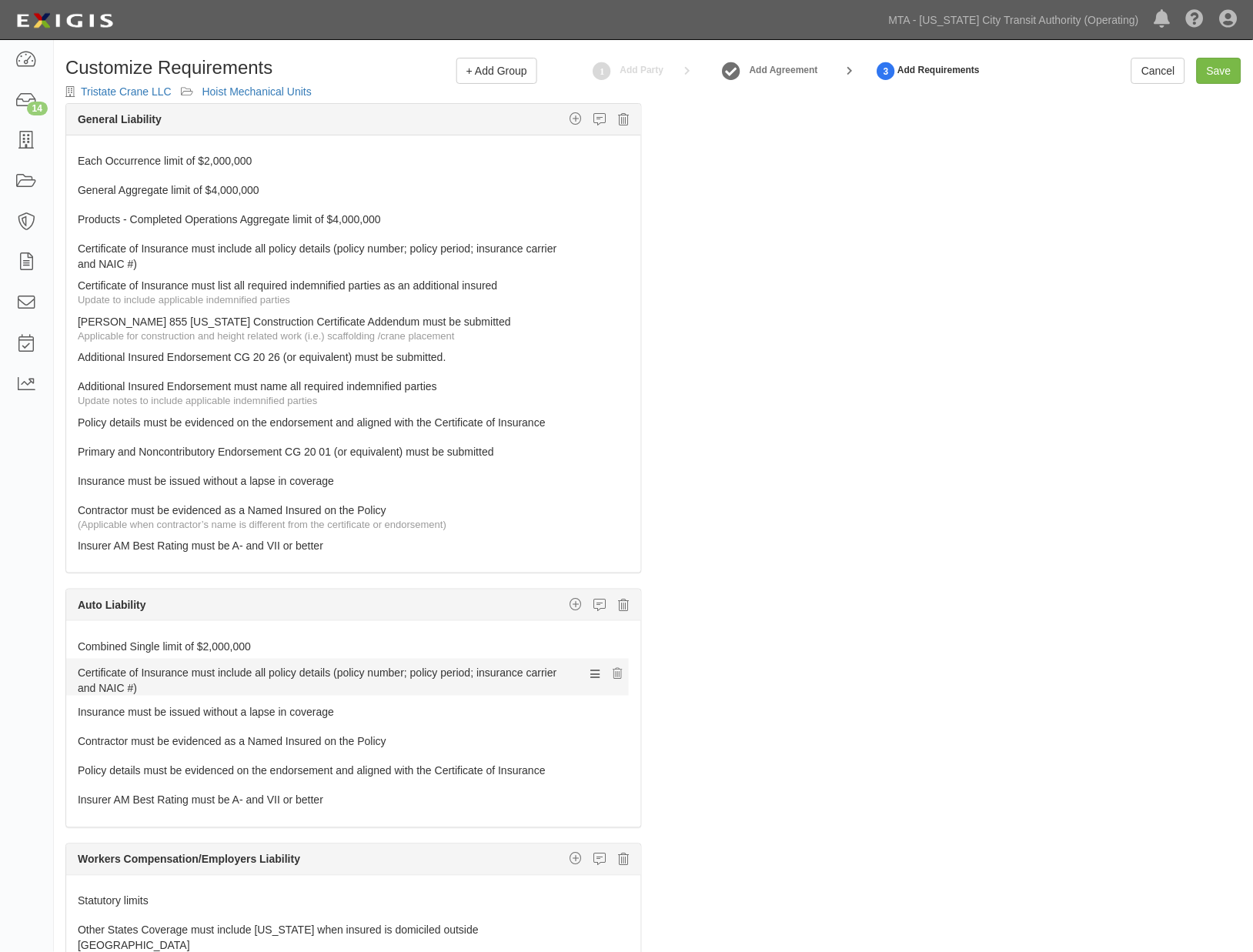
drag, startPoint x: 109, startPoint y: 757, endPoint x: 91, endPoint y: 664, distance: 94.7
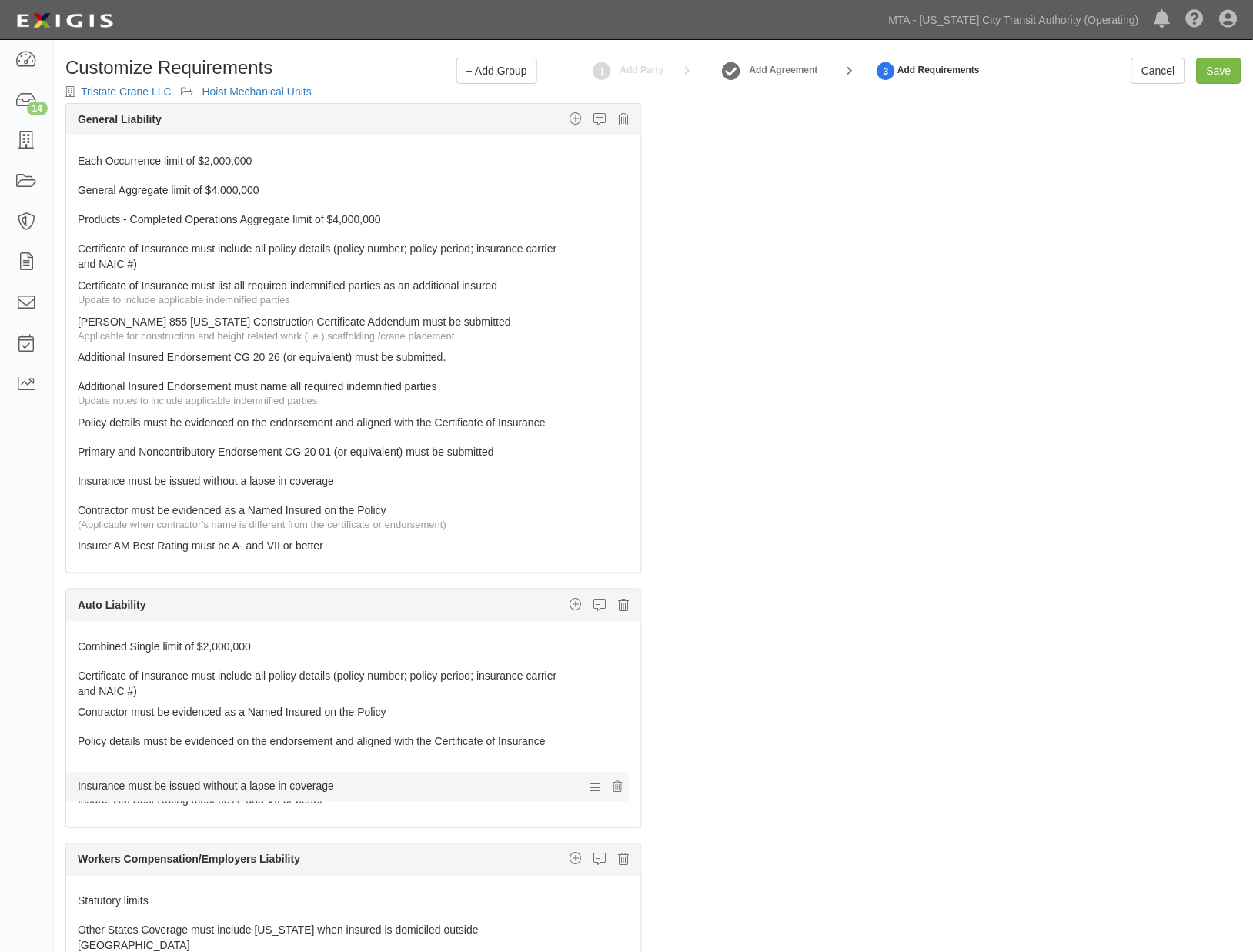
drag, startPoint x: 123, startPoint y: 711, endPoint x: 127, endPoint y: 775, distance: 64.1
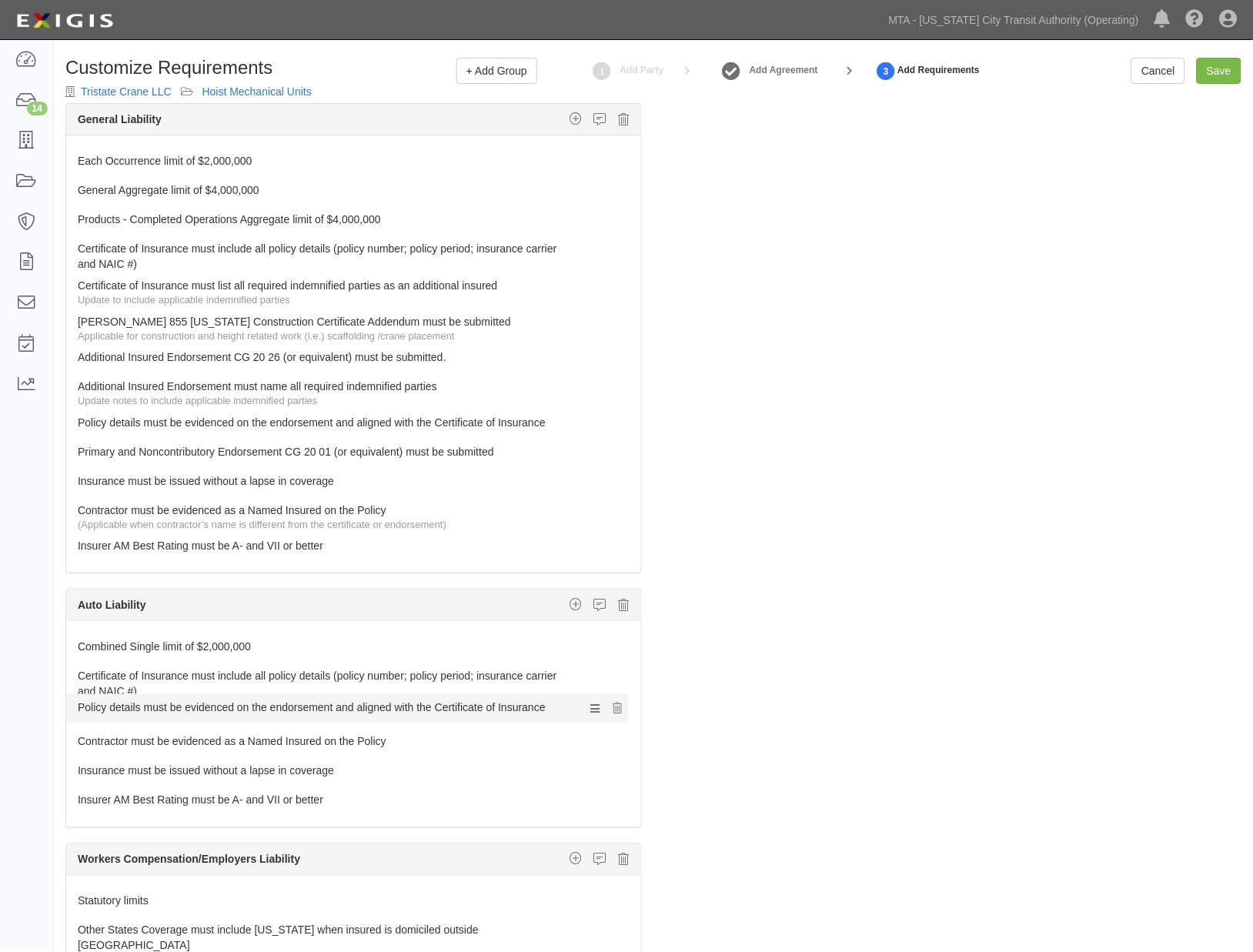
drag, startPoint x: 123, startPoint y: 745, endPoint x: 120, endPoint y: 710, distance: 35.1
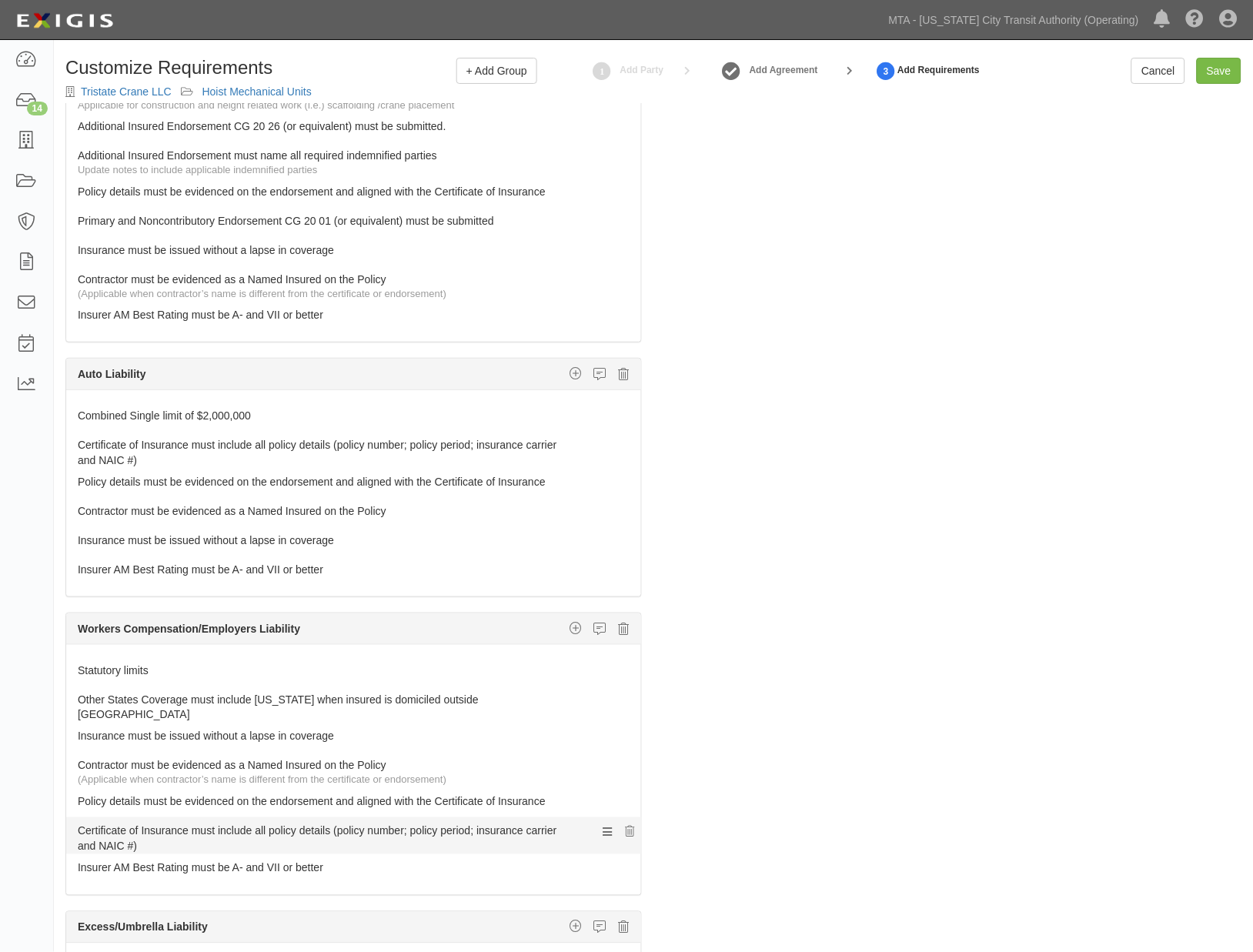
scroll to position [342, 0]
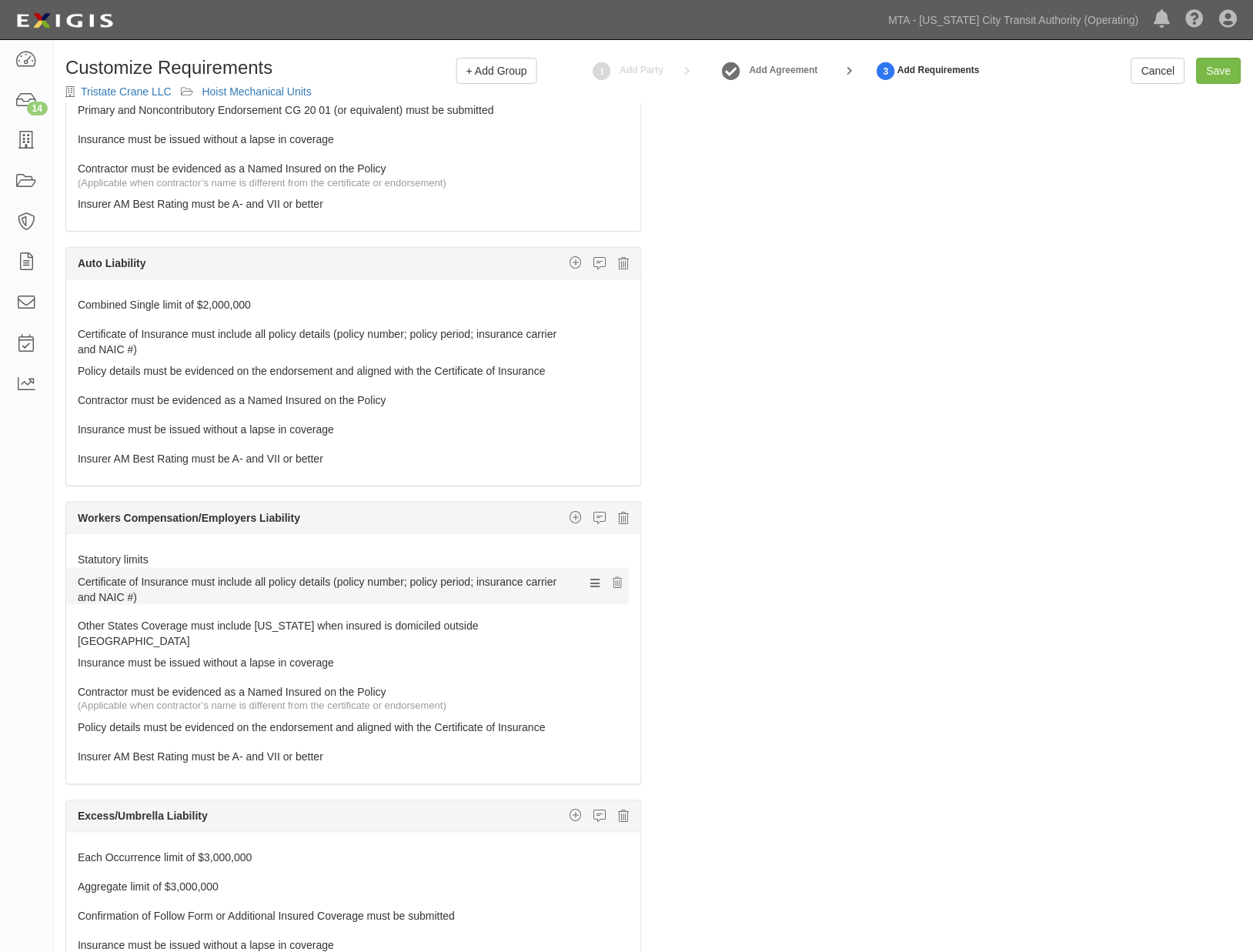
drag, startPoint x: 133, startPoint y: 717, endPoint x: 117, endPoint y: 583, distance: 135.0
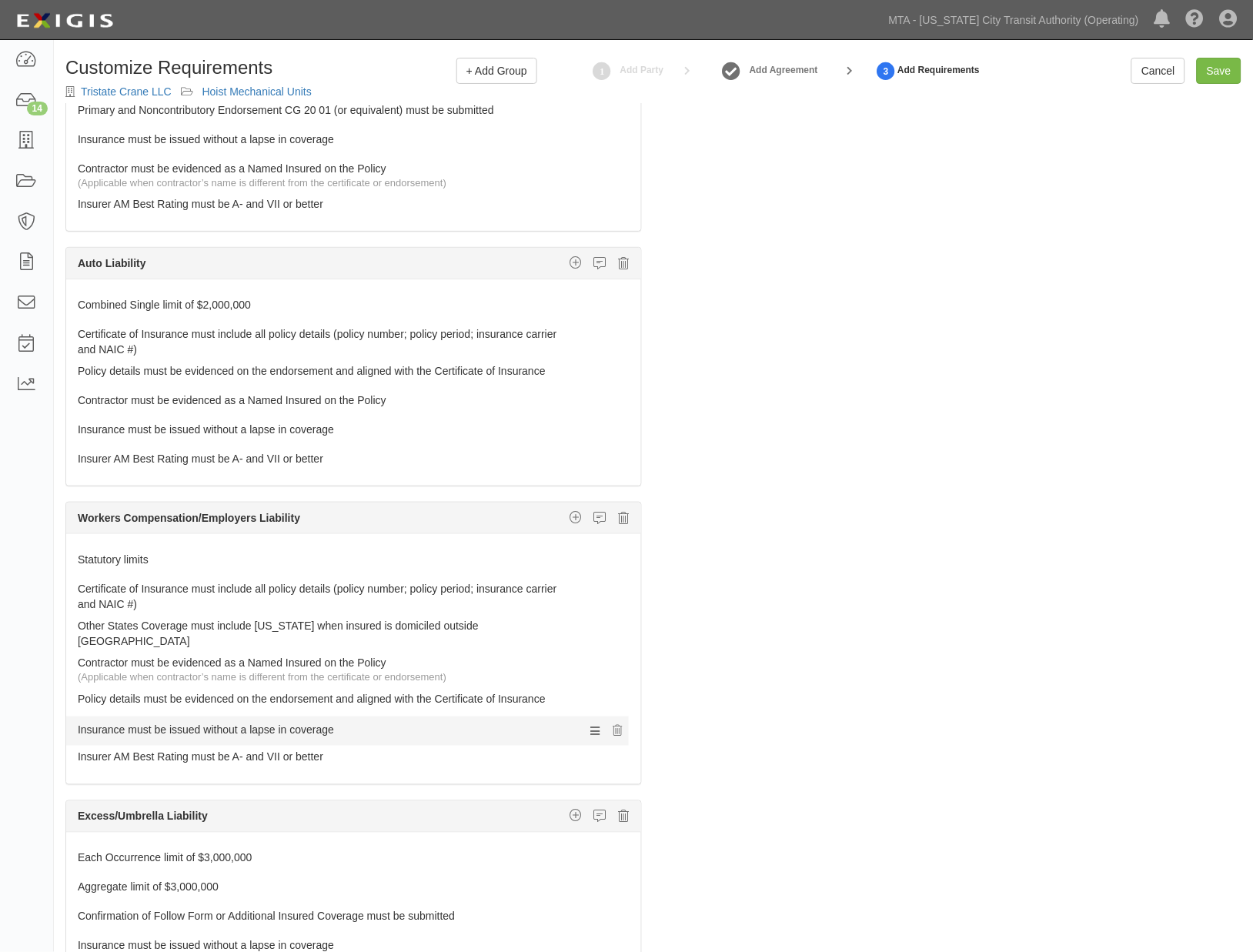
drag, startPoint x: 125, startPoint y: 657, endPoint x: 125, endPoint y: 730, distance: 73.0
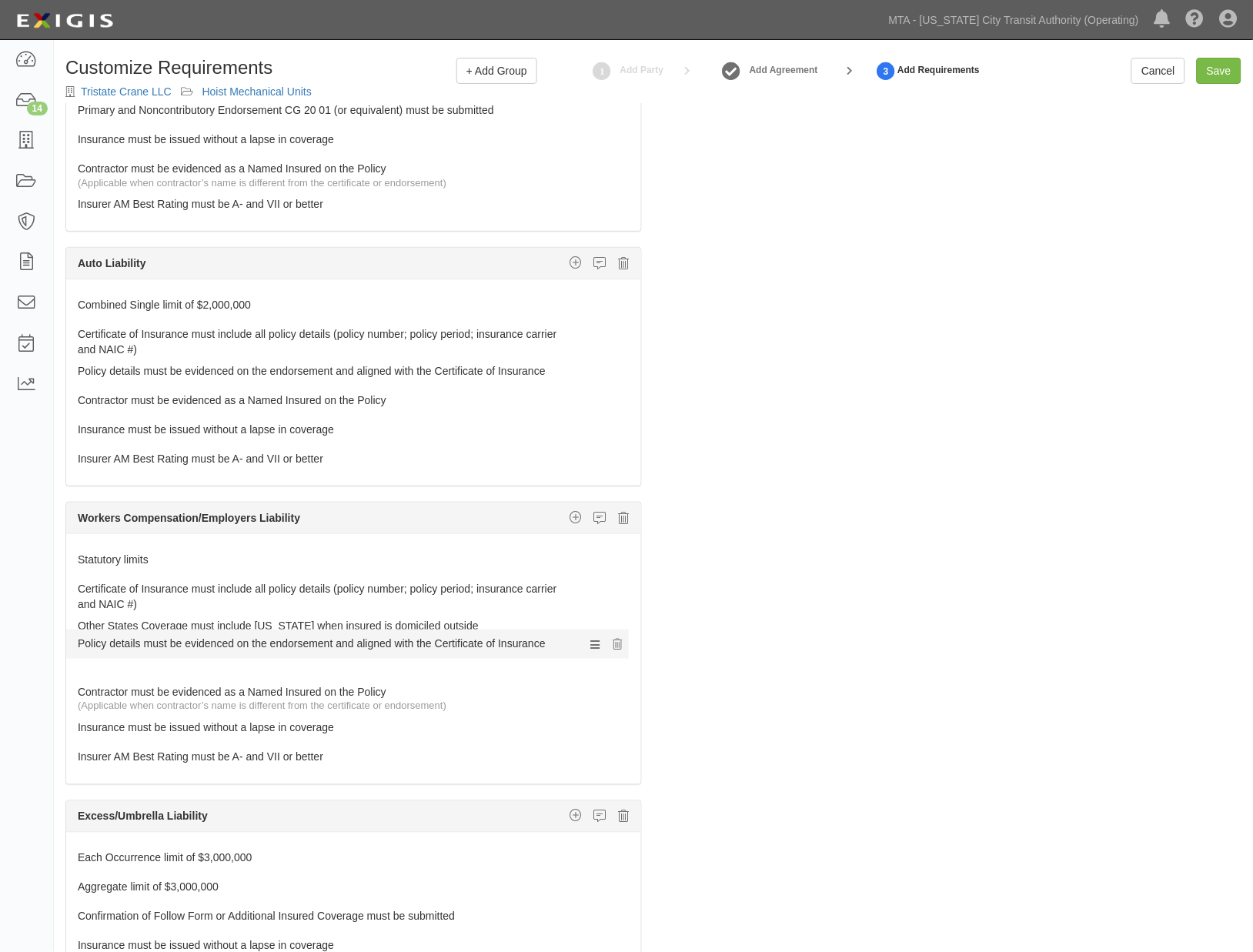
drag, startPoint x: 136, startPoint y: 694, endPoint x: 136, endPoint y: 643, distance: 51.0
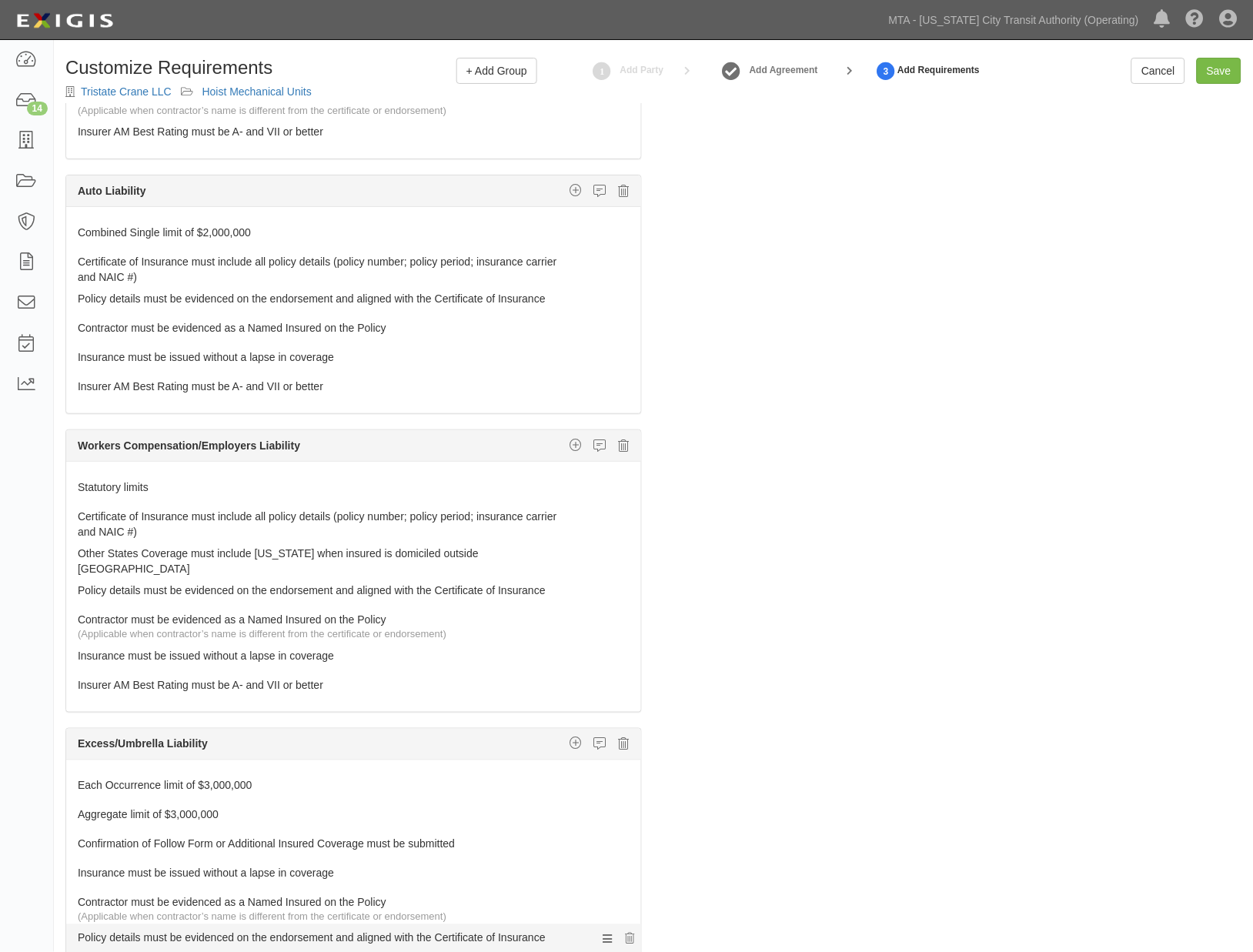
scroll to position [684, 0]
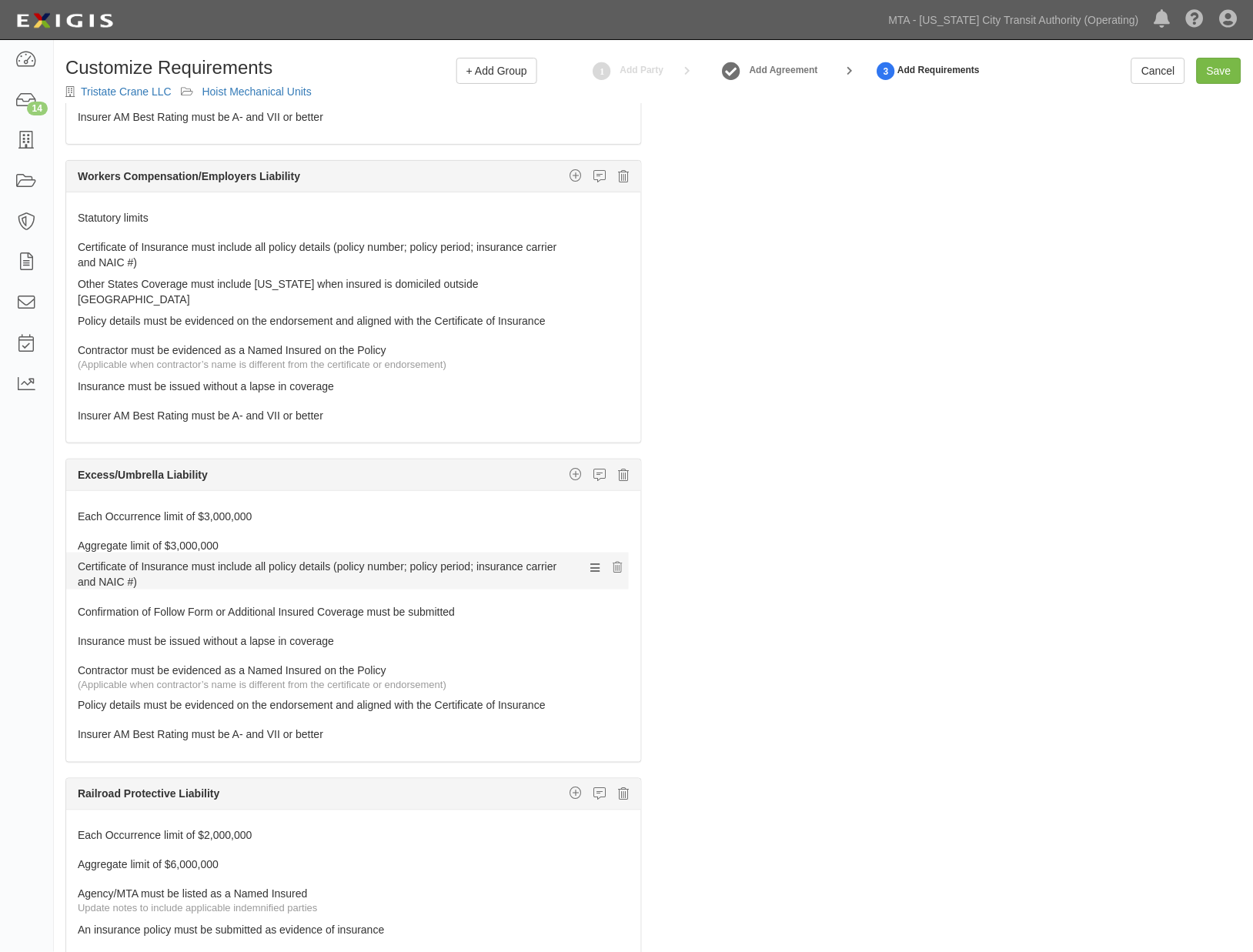
drag, startPoint x: 129, startPoint y: 690, endPoint x: 117, endPoint y: 564, distance: 126.6
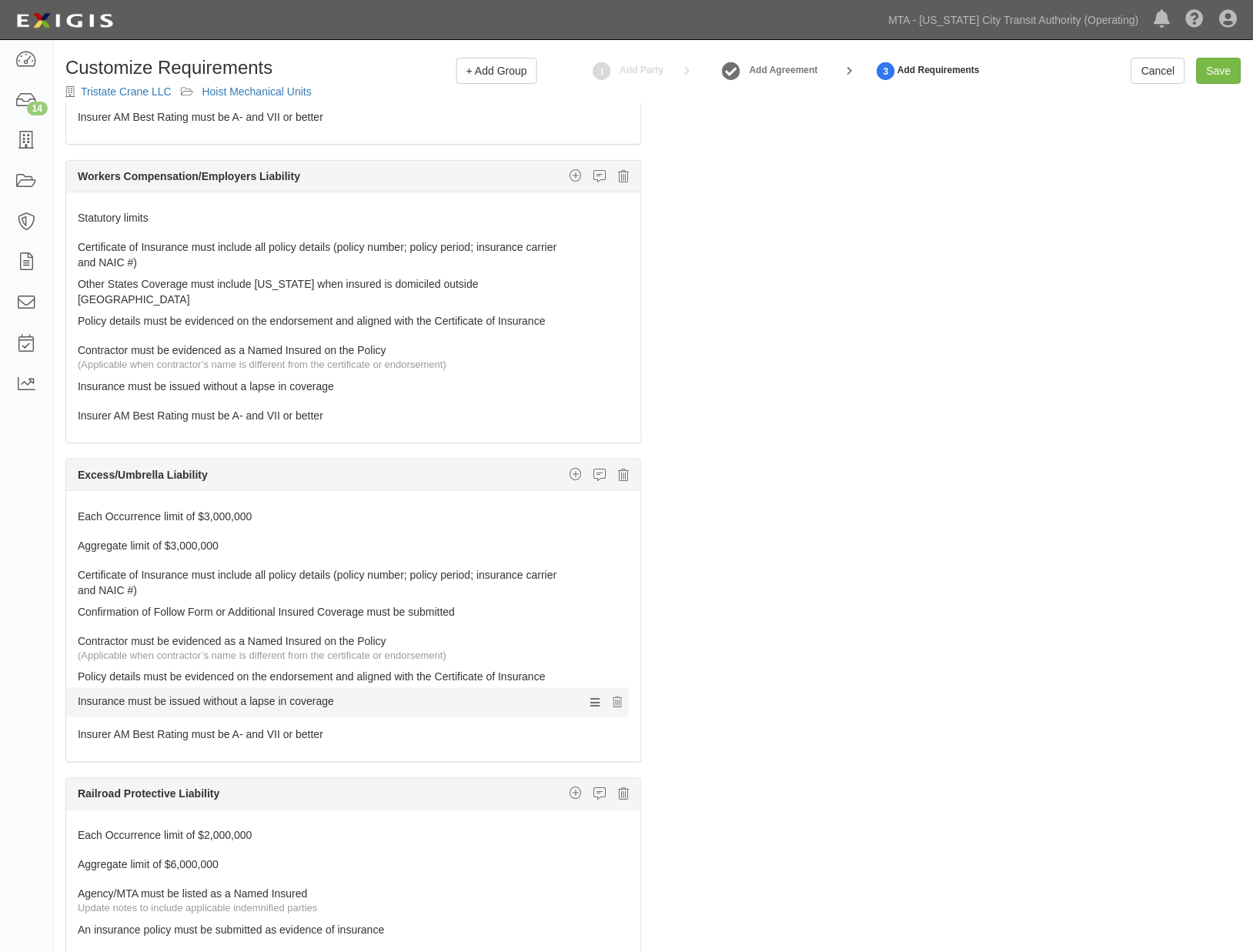
drag, startPoint x: 129, startPoint y: 631, endPoint x: 140, endPoint y: 697, distance: 66.9
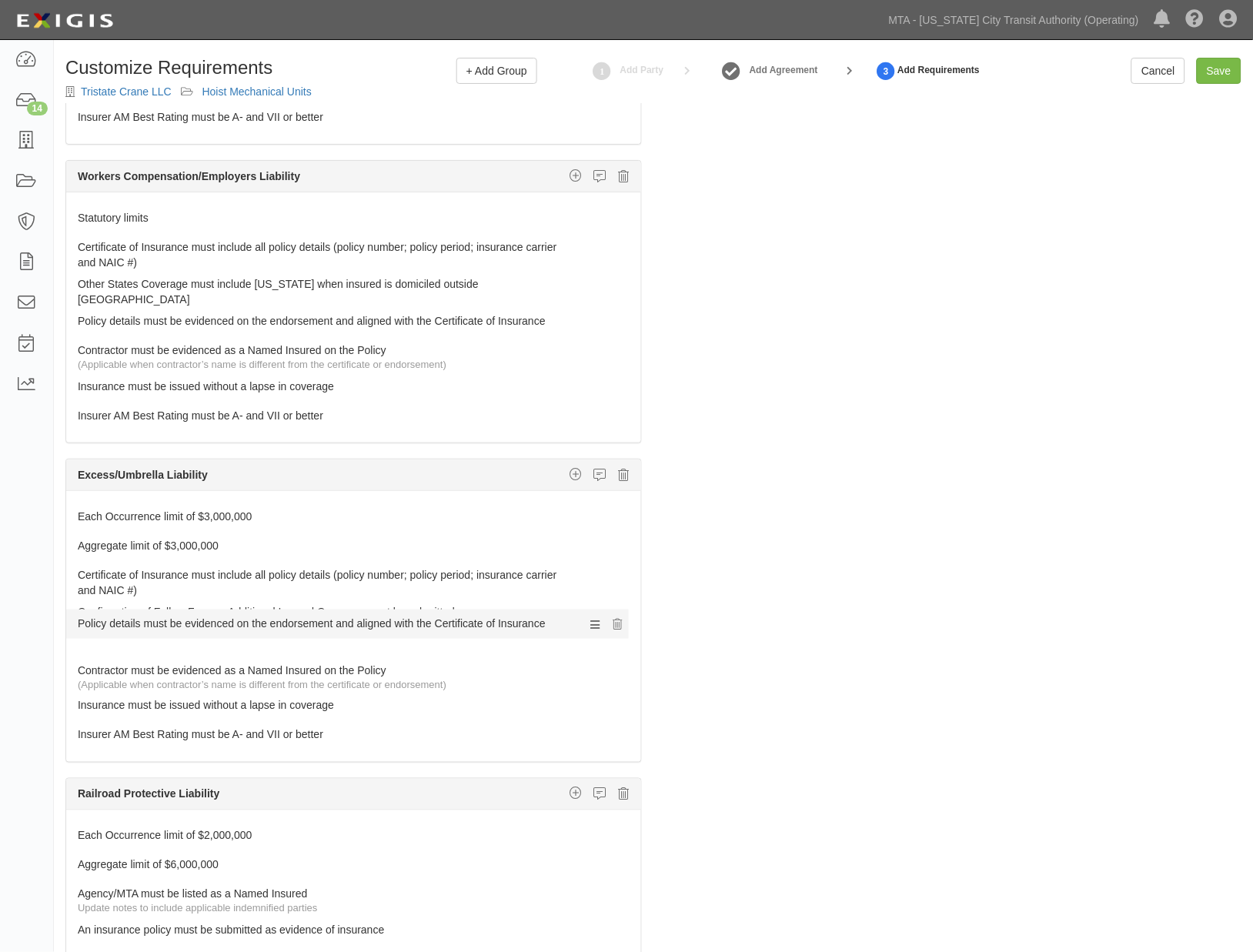
drag, startPoint x: 137, startPoint y: 668, endPoint x: 136, endPoint y: 620, distance: 48.0
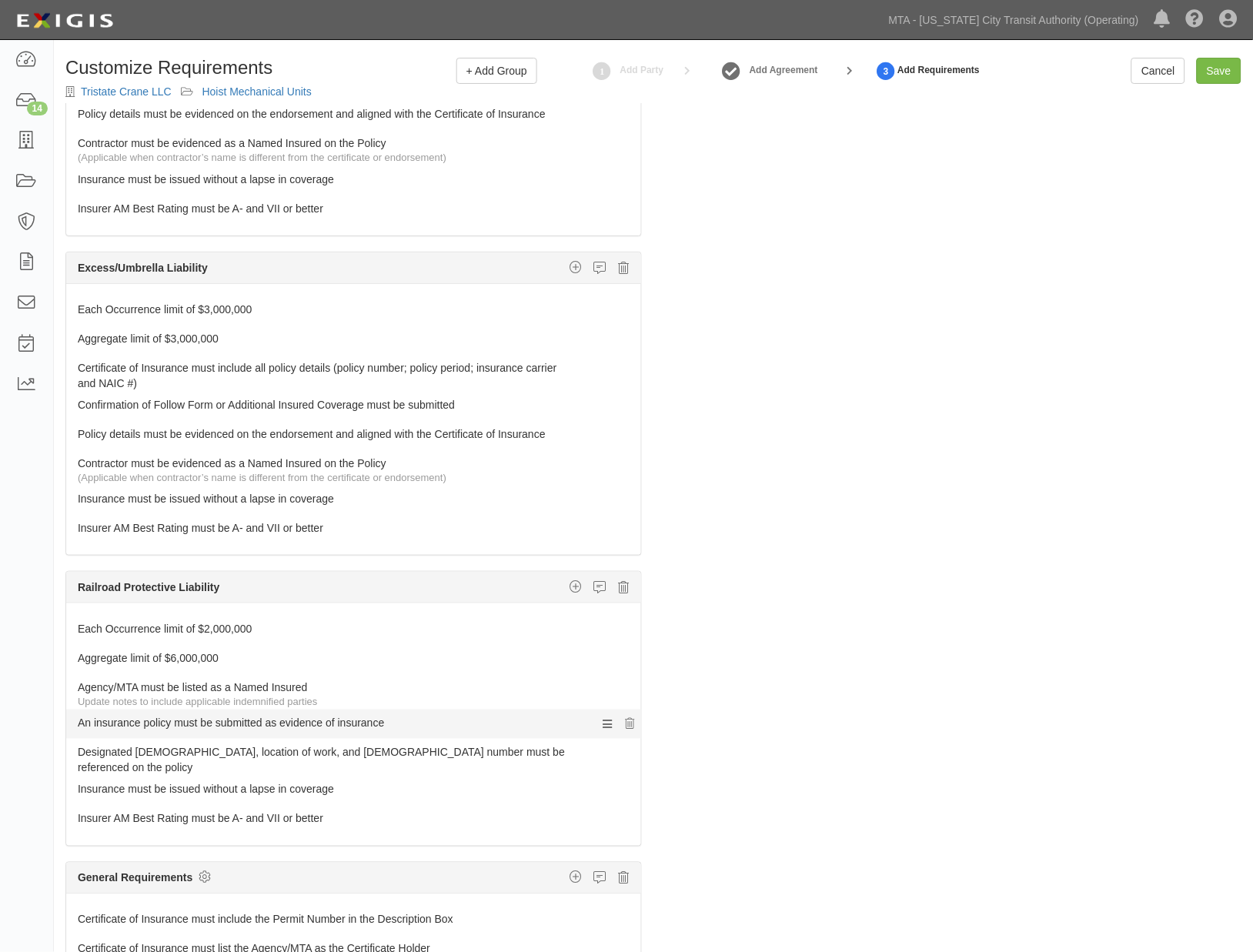
scroll to position [896, 0]
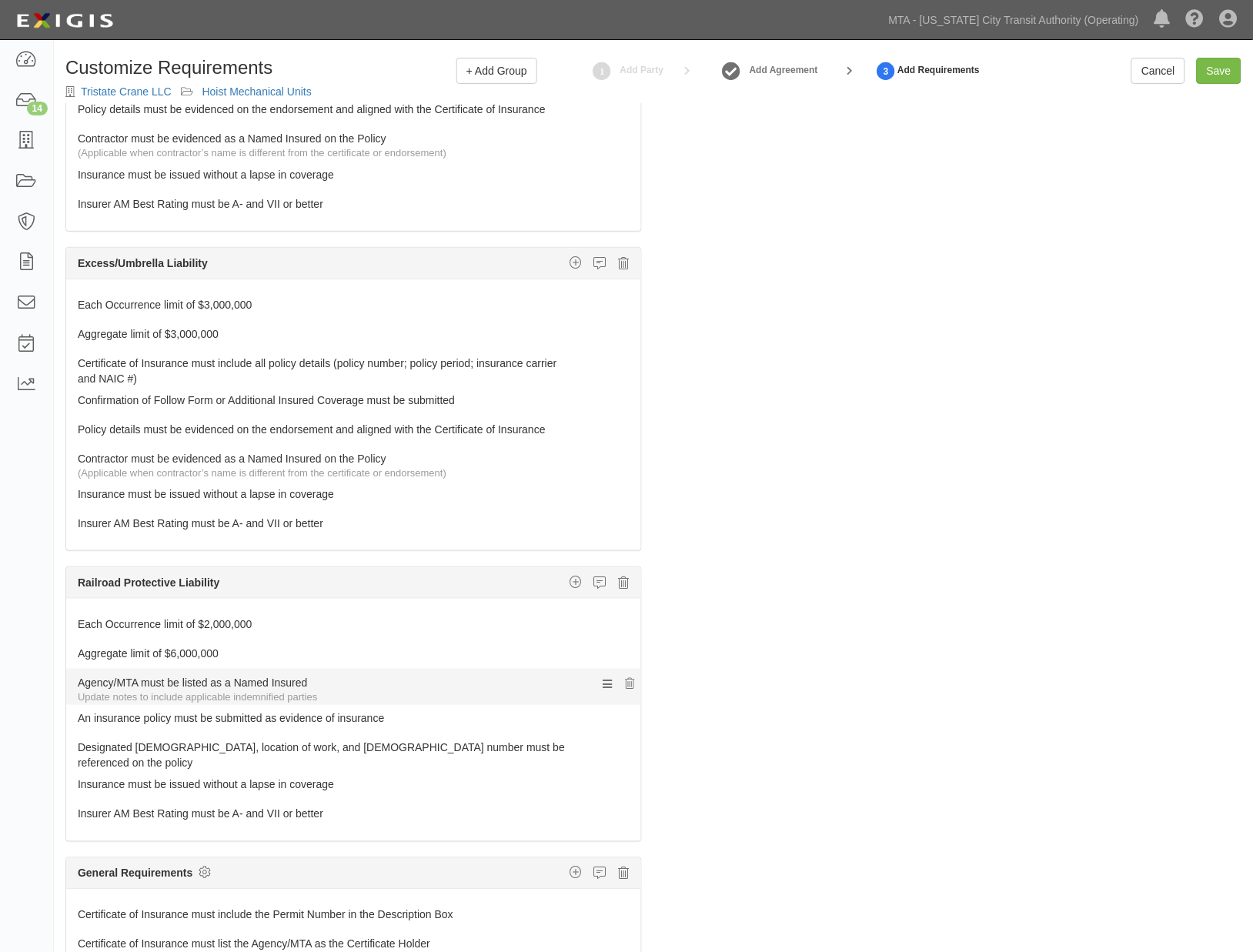
click at [136, 682] on link "Agency/MTA must be listed as a Named Insured" at bounding box center [324, 679] width 494 height 21
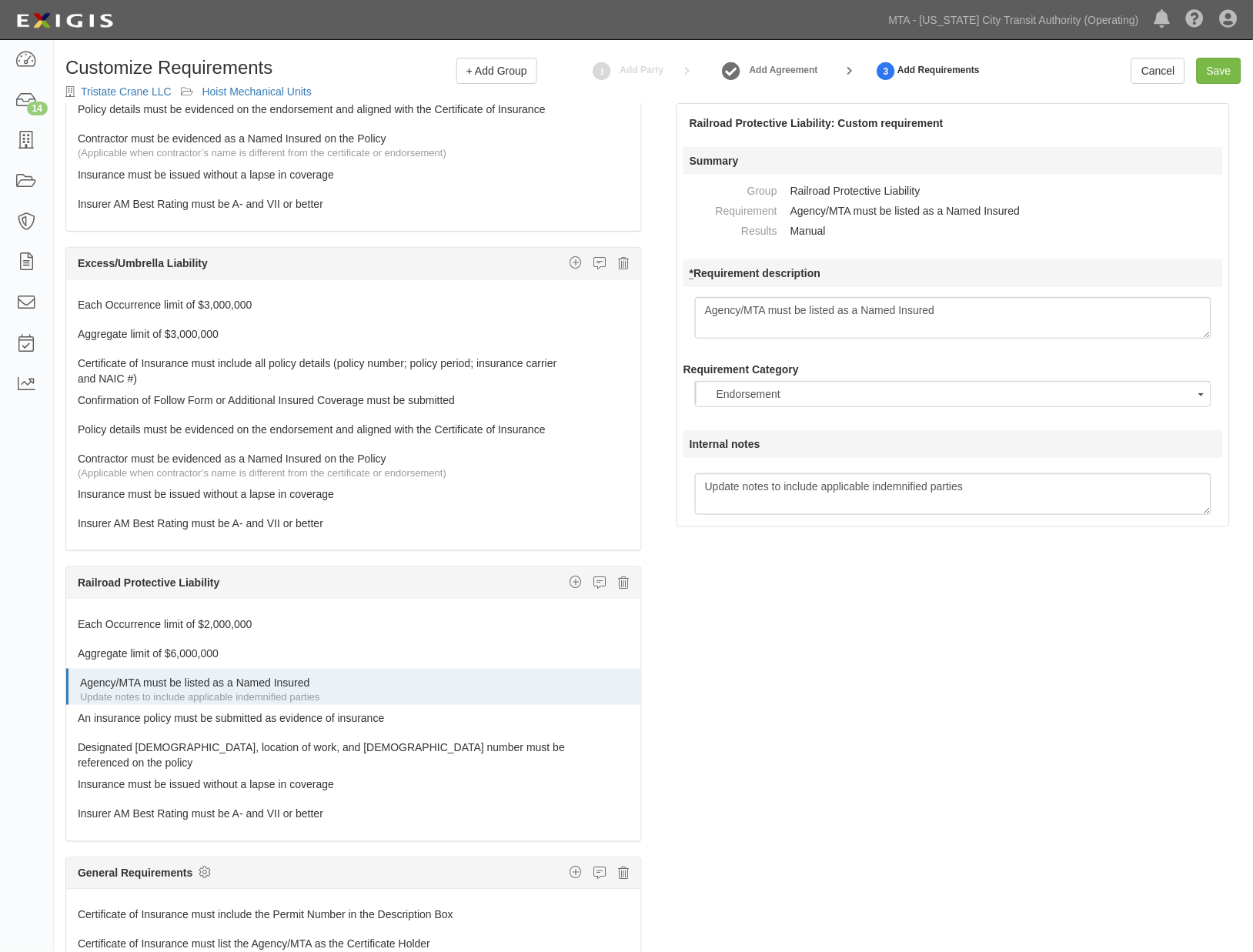
scroll to position [43, 0]
click at [1117, 311] on textarea "Agency/MTA must be listed as a Named Insured" at bounding box center [953, 318] width 517 height 42
type textarea "The New York City Transti Authority/MTA must be listed as a Named Insureds"
click at [1021, 751] on div "The requirements in red require changes in order to save. General Liability Add…" at bounding box center [653, 568] width 1199 height 928
click at [968, 777] on div "The requirements in red require changes in order to save. General Liability Add…" at bounding box center [653, 568] width 1199 height 928
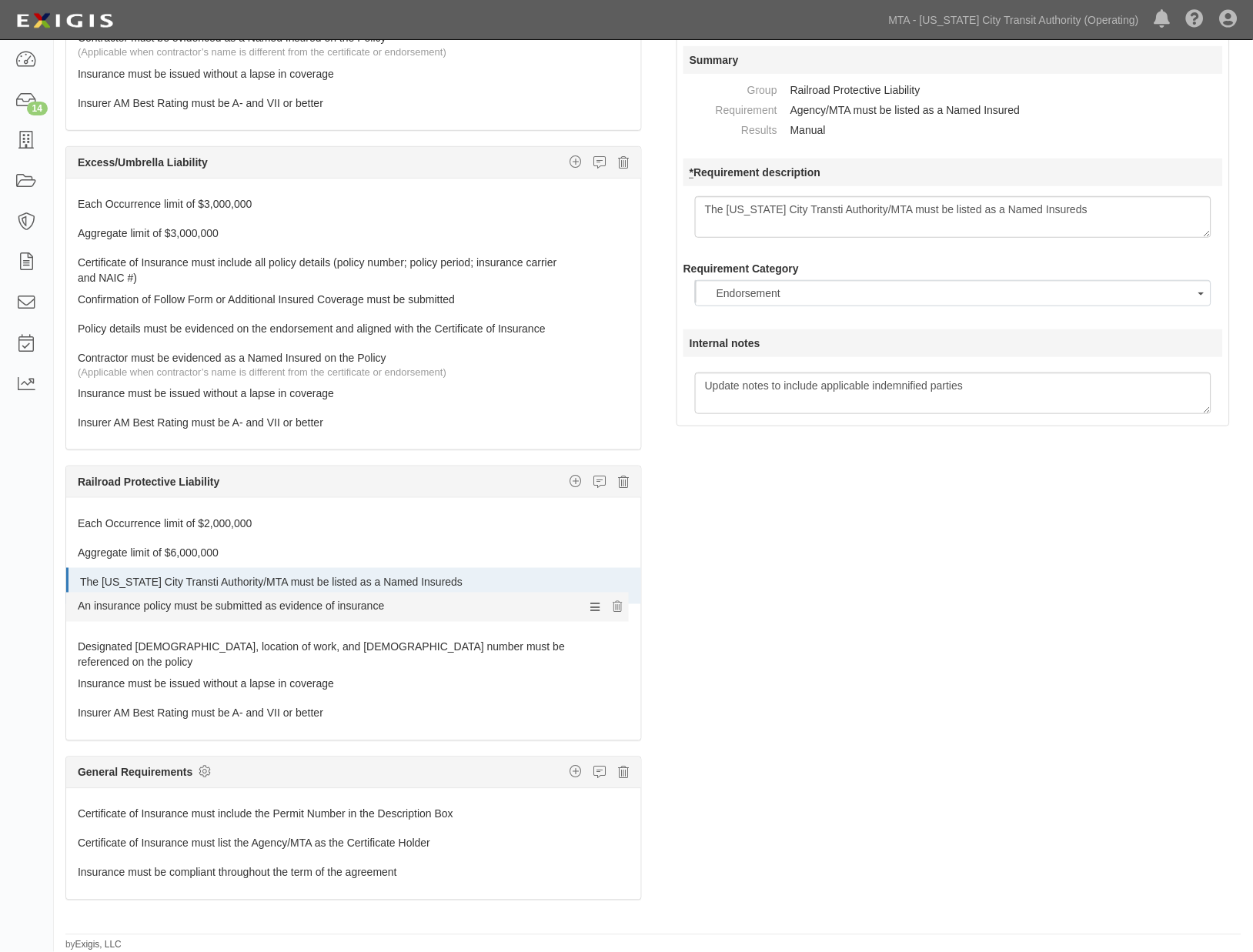
scroll to position [866, 0]
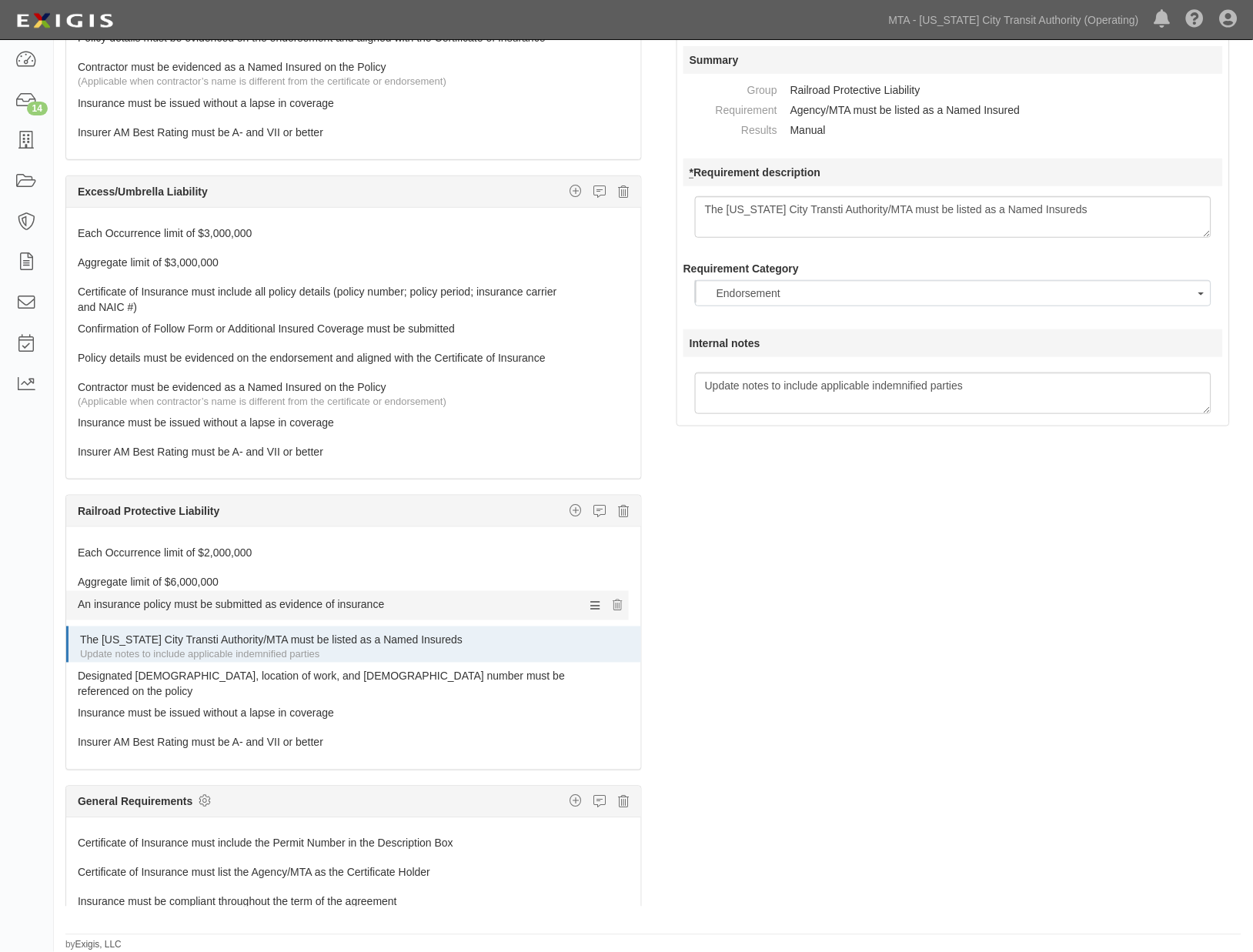
drag, startPoint x: 164, startPoint y: 613, endPoint x: 150, endPoint y: 604, distance: 16.6
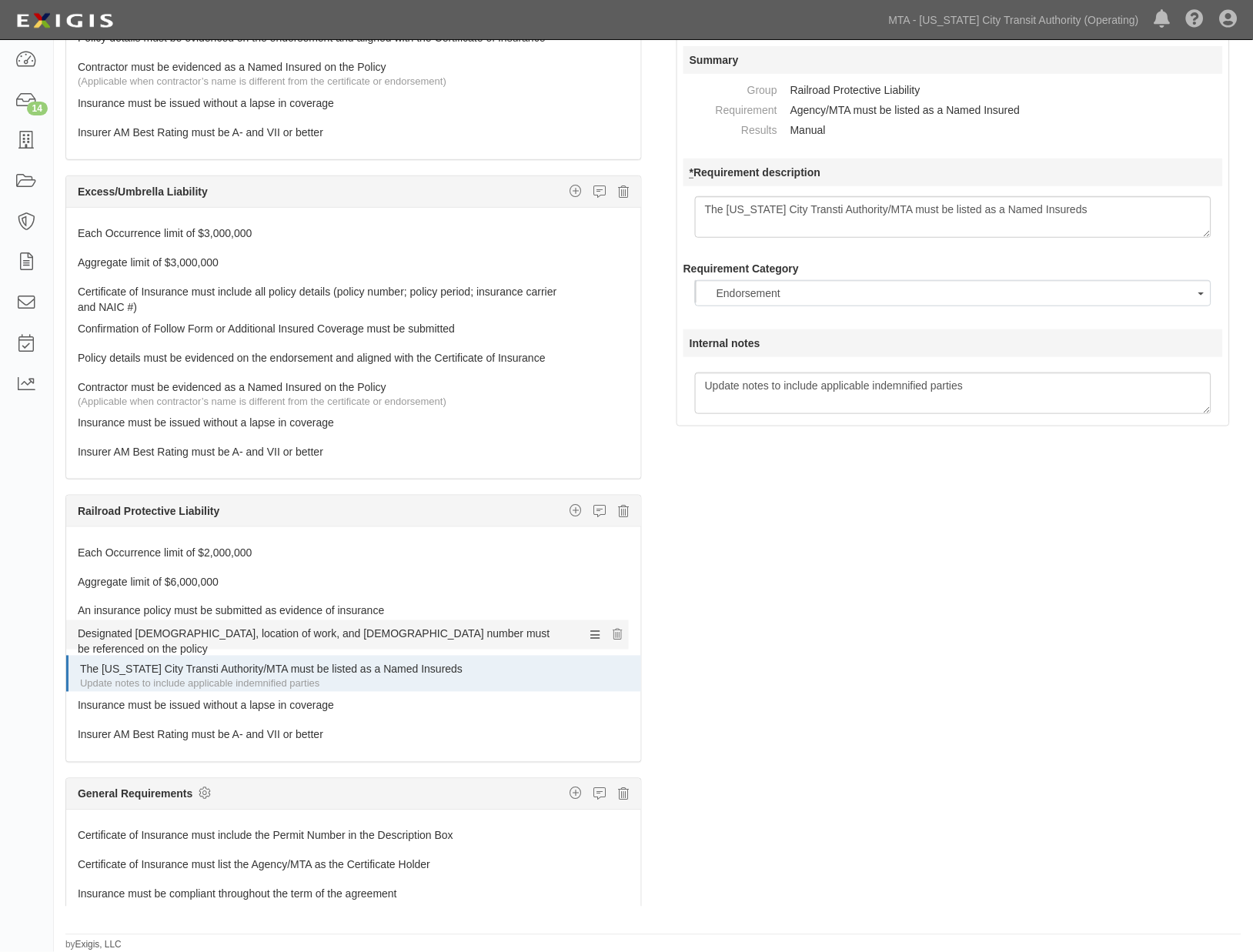
drag, startPoint x: 128, startPoint y: 672, endPoint x: 124, endPoint y: 634, distance: 38.2
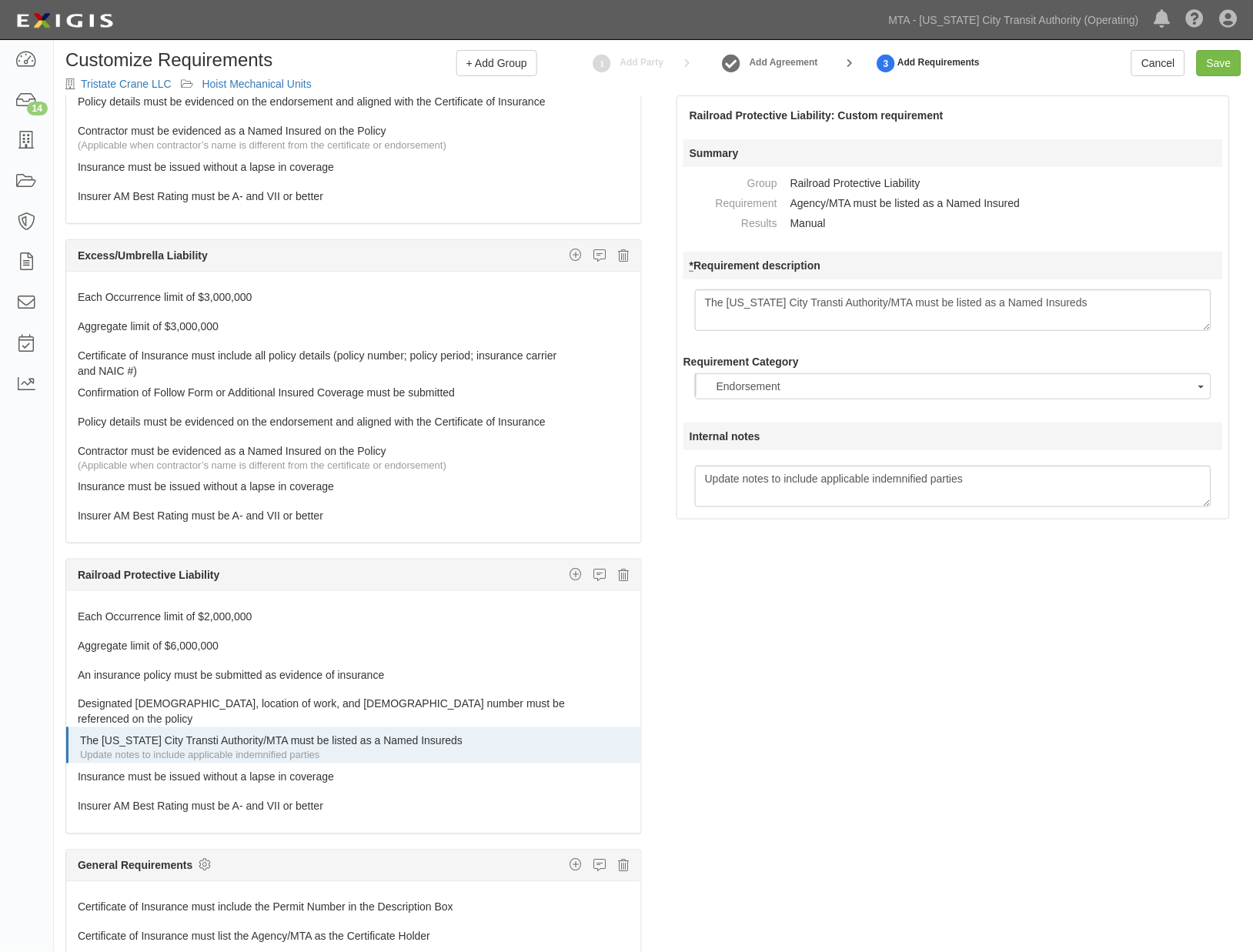
scroll to position [0, 0]
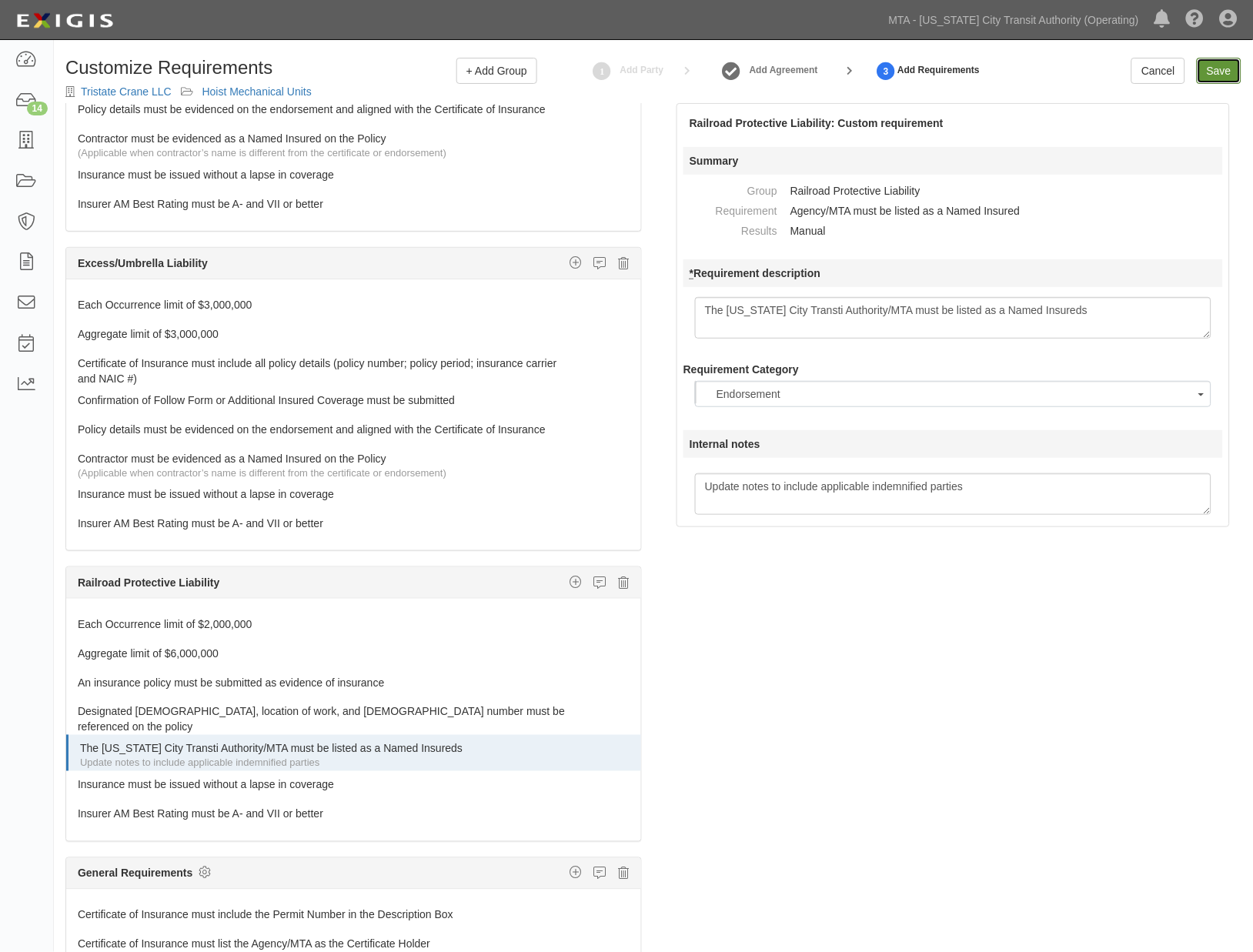
click at [1222, 78] on input "Save" at bounding box center [1219, 70] width 44 height 26
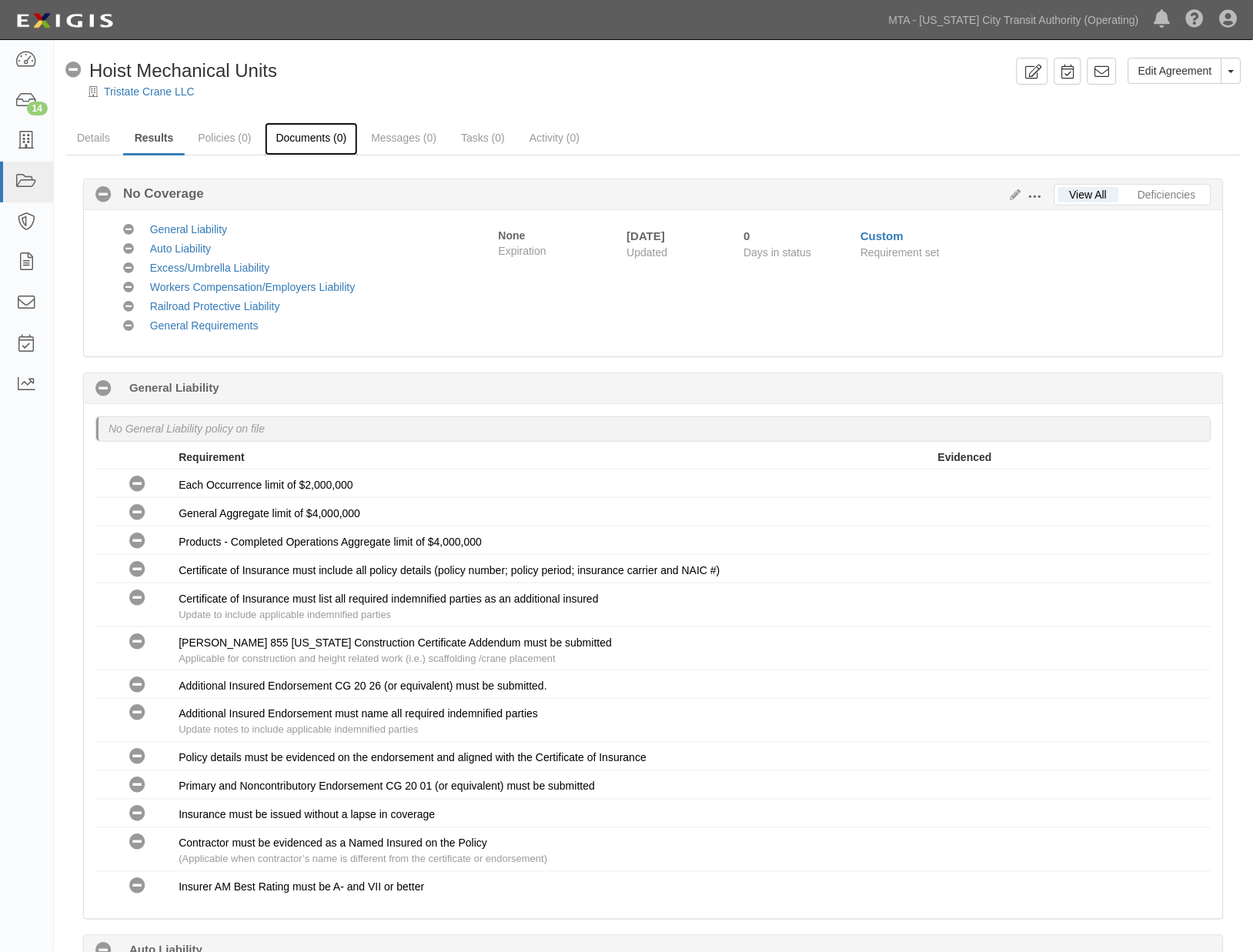
click at [293, 139] on link "Documents (0)" at bounding box center [312, 139] width 94 height 33
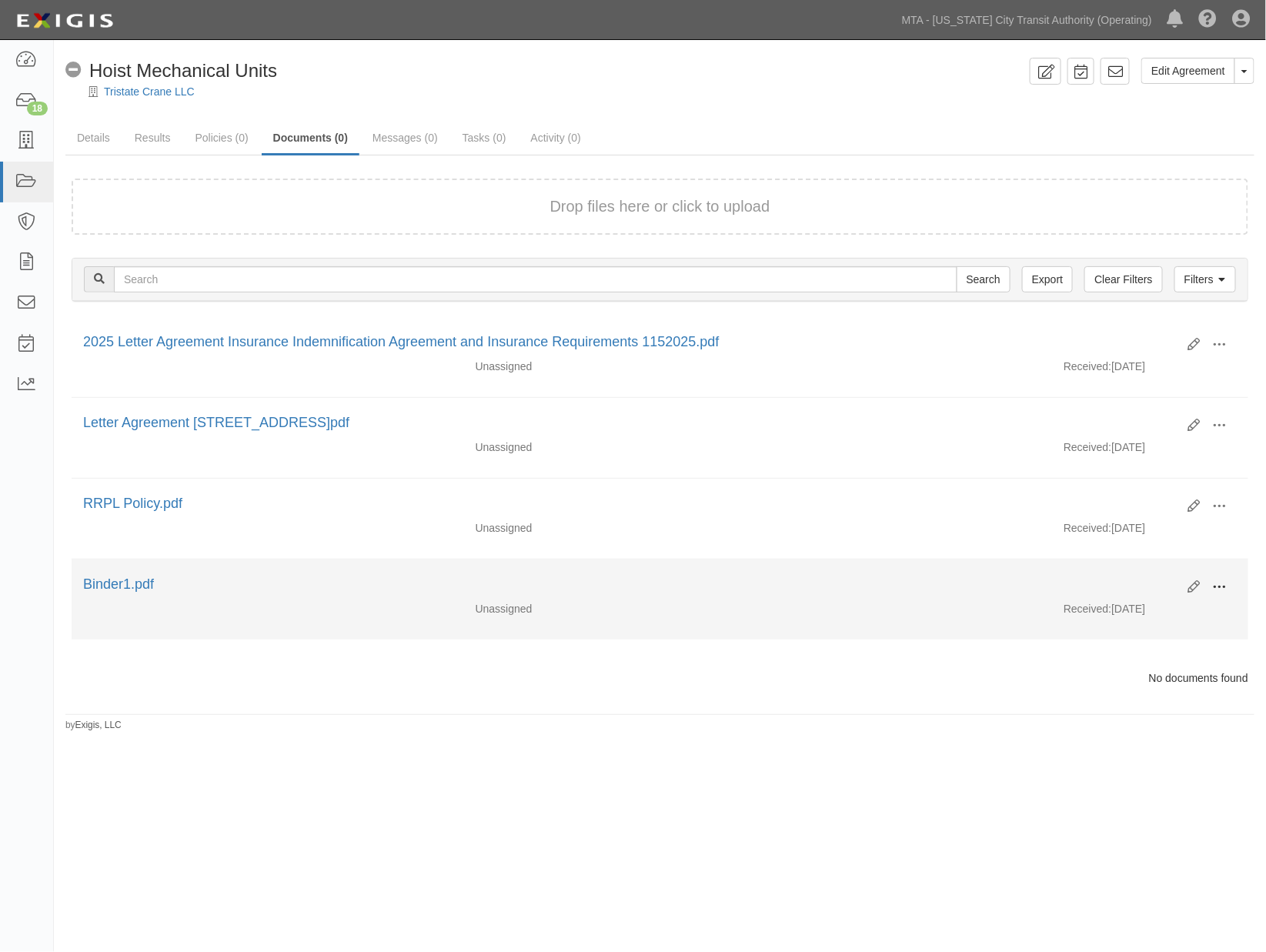
click at [1227, 586] on button at bounding box center [1220, 588] width 34 height 26
click at [1099, 587] on link "Edit" at bounding box center [1146, 581] width 122 height 28
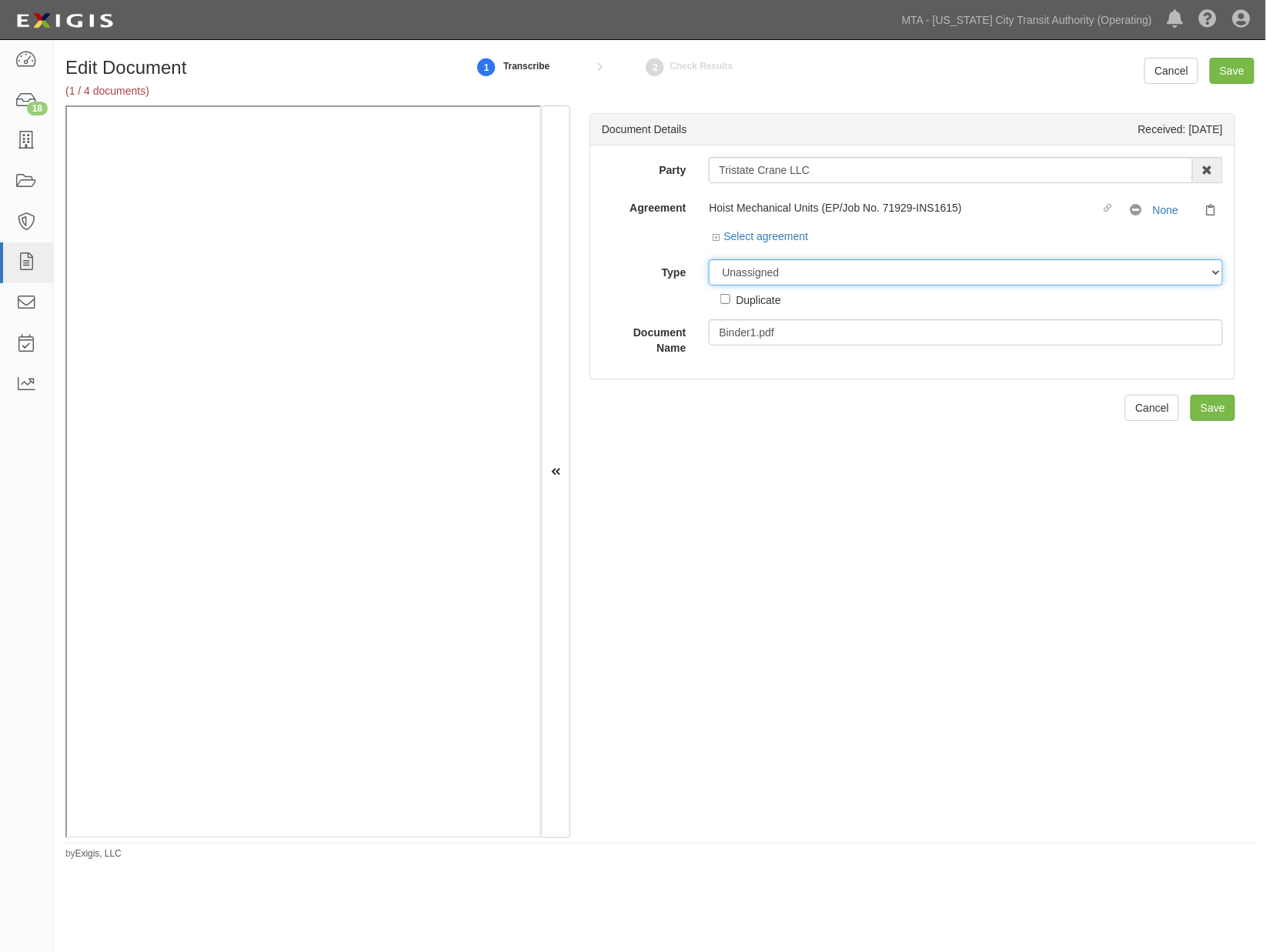
click at [780, 273] on select "Unassigned Binder Cancellation Notice Certificate Contract Endorsement Insuranc…" at bounding box center [966, 273] width 514 height 26
select select "CertificateDetail"
click at [709, 261] on select "Unassigned Binder Cancellation Notice Certificate Contract Endorsement Insuranc…" at bounding box center [966, 273] width 514 height 26
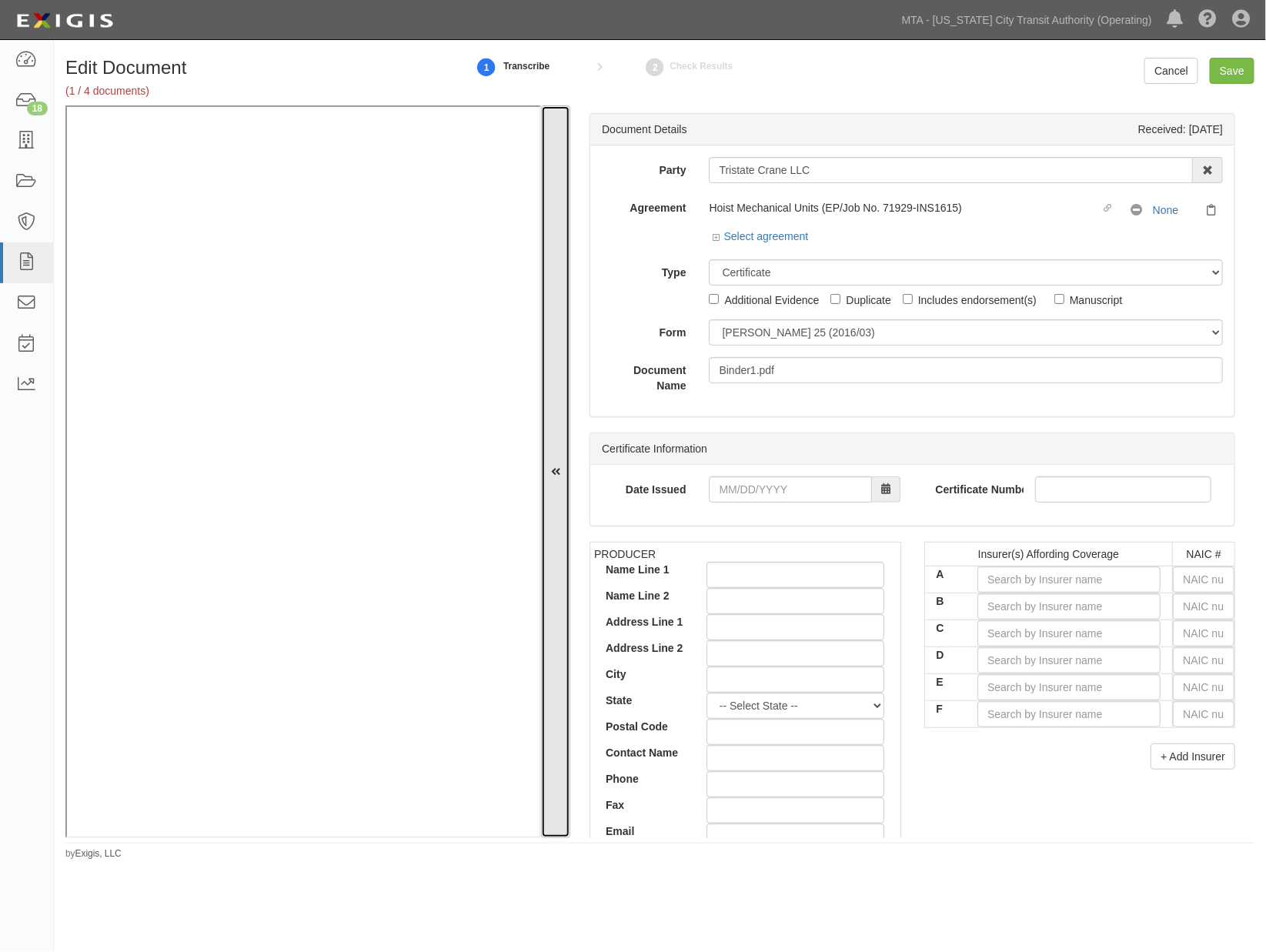
click at [554, 471] on icon at bounding box center [555, 473] width 9 height 11
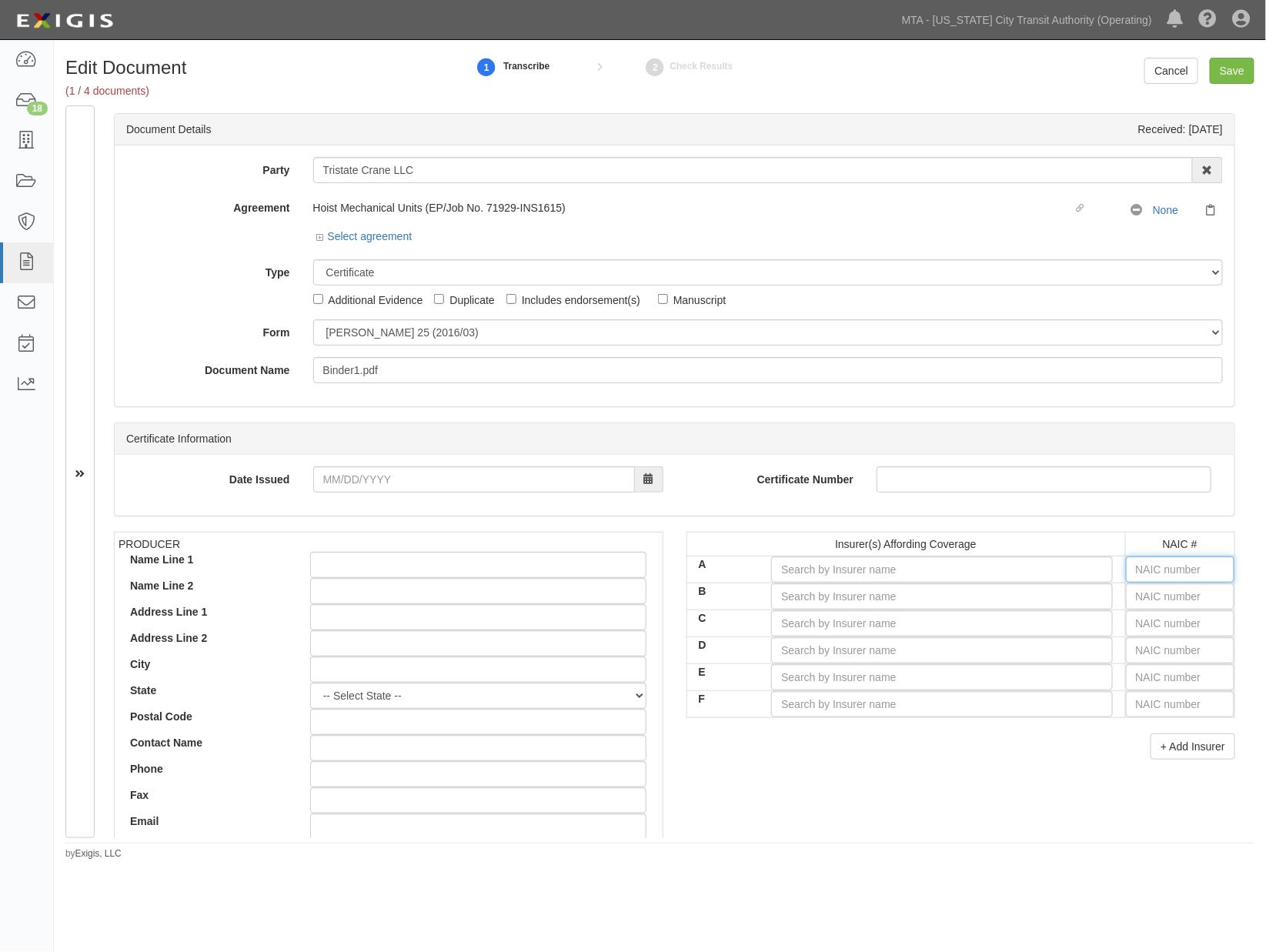
click at [1132, 569] on input "text" at bounding box center [1181, 569] width 109 height 26
type input "16862"
type input "1"
type input "12963"
type input "12"
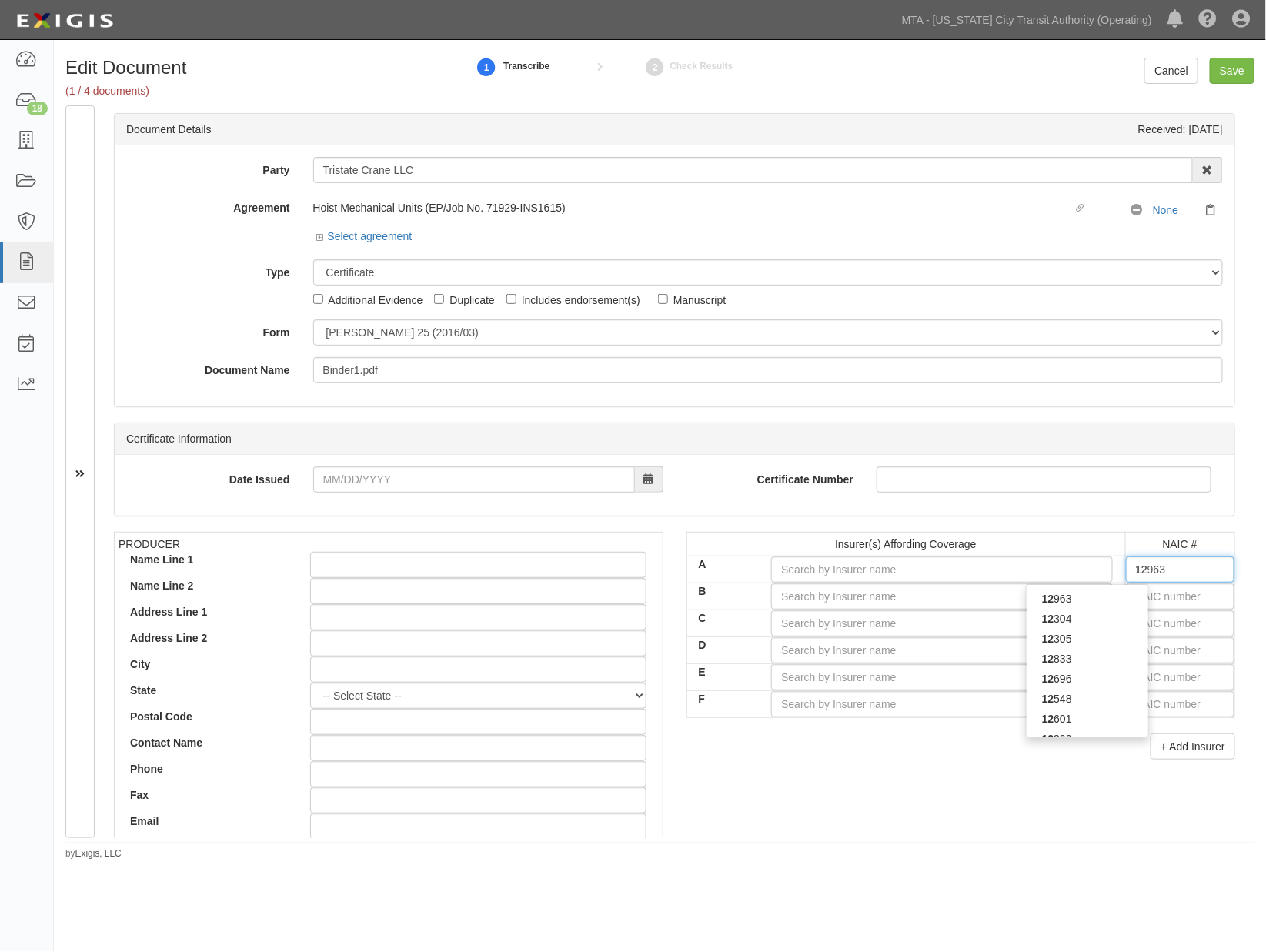
type input "12228"
type input "122"
type input "12294"
type input "1229"
type input "12294"
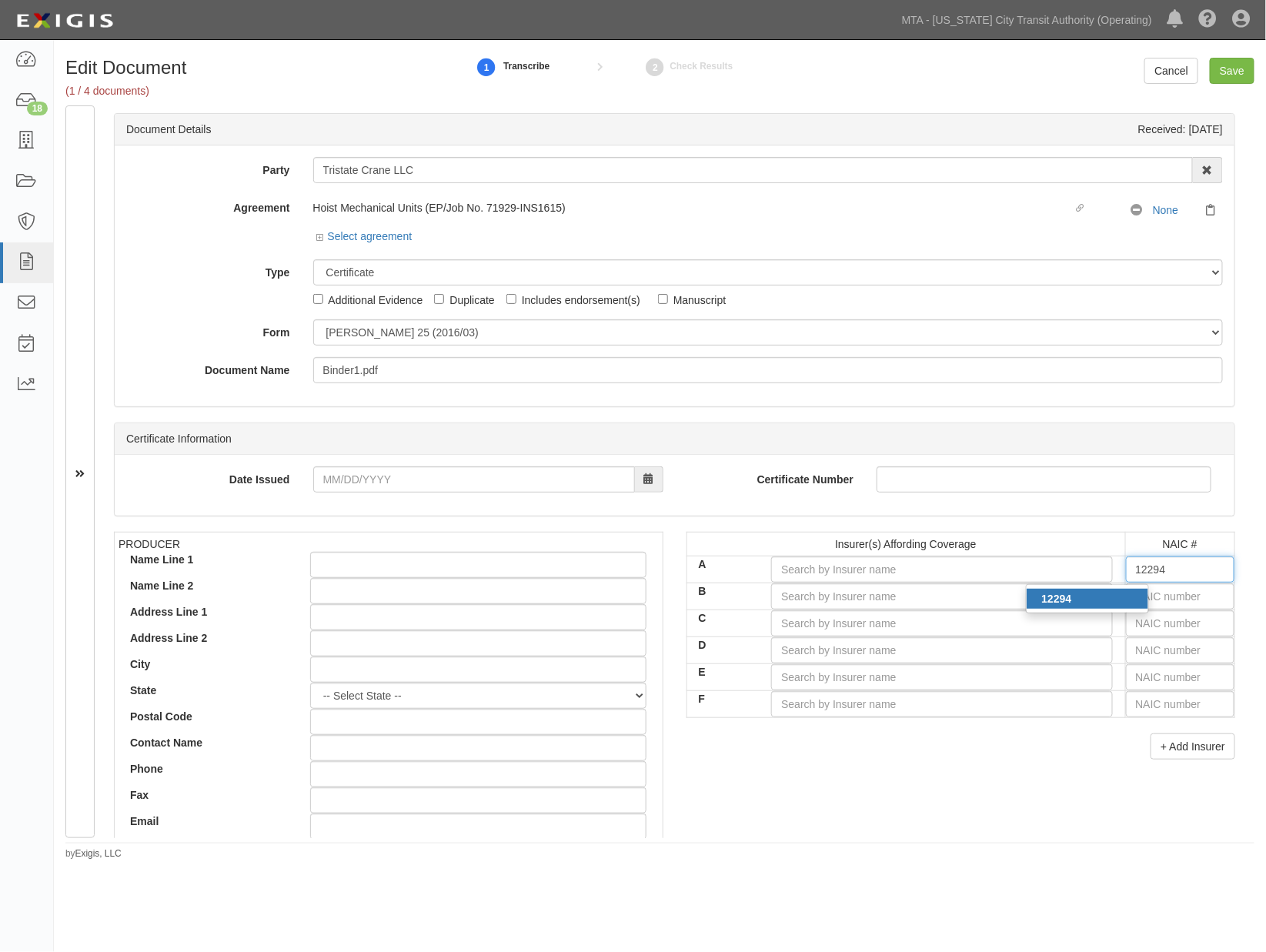
click at [1101, 608] on div "12294" at bounding box center [1088, 599] width 122 height 20
type input "Southwest Marine and General Ins Co (A- X Rating)"
type input "12294"
click at [1157, 602] on input "text" at bounding box center [1181, 596] width 109 height 26
type input "16862"
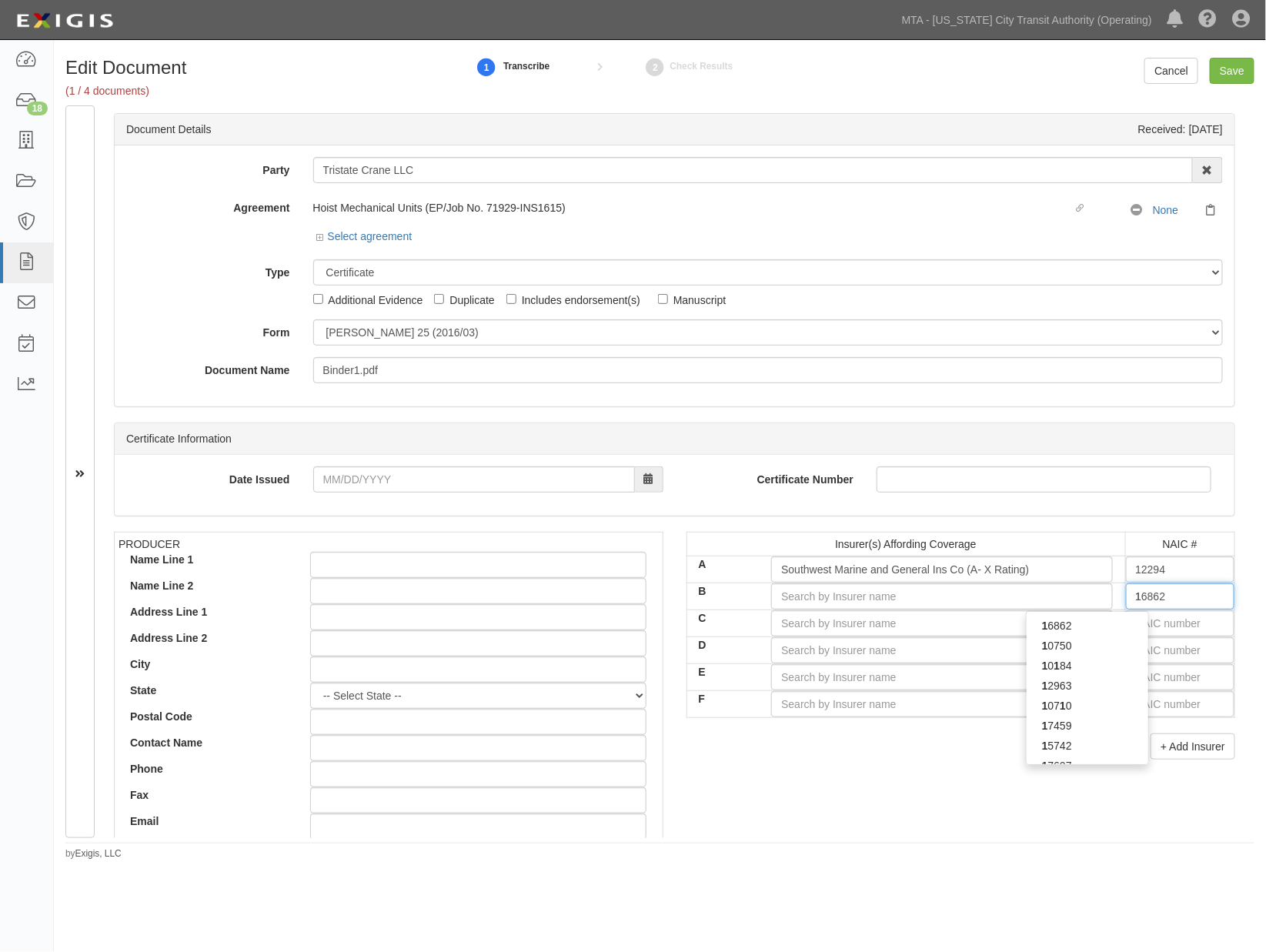
type input "16"
type input "16624"
type input "166"
type input "16608"
type input "1660"
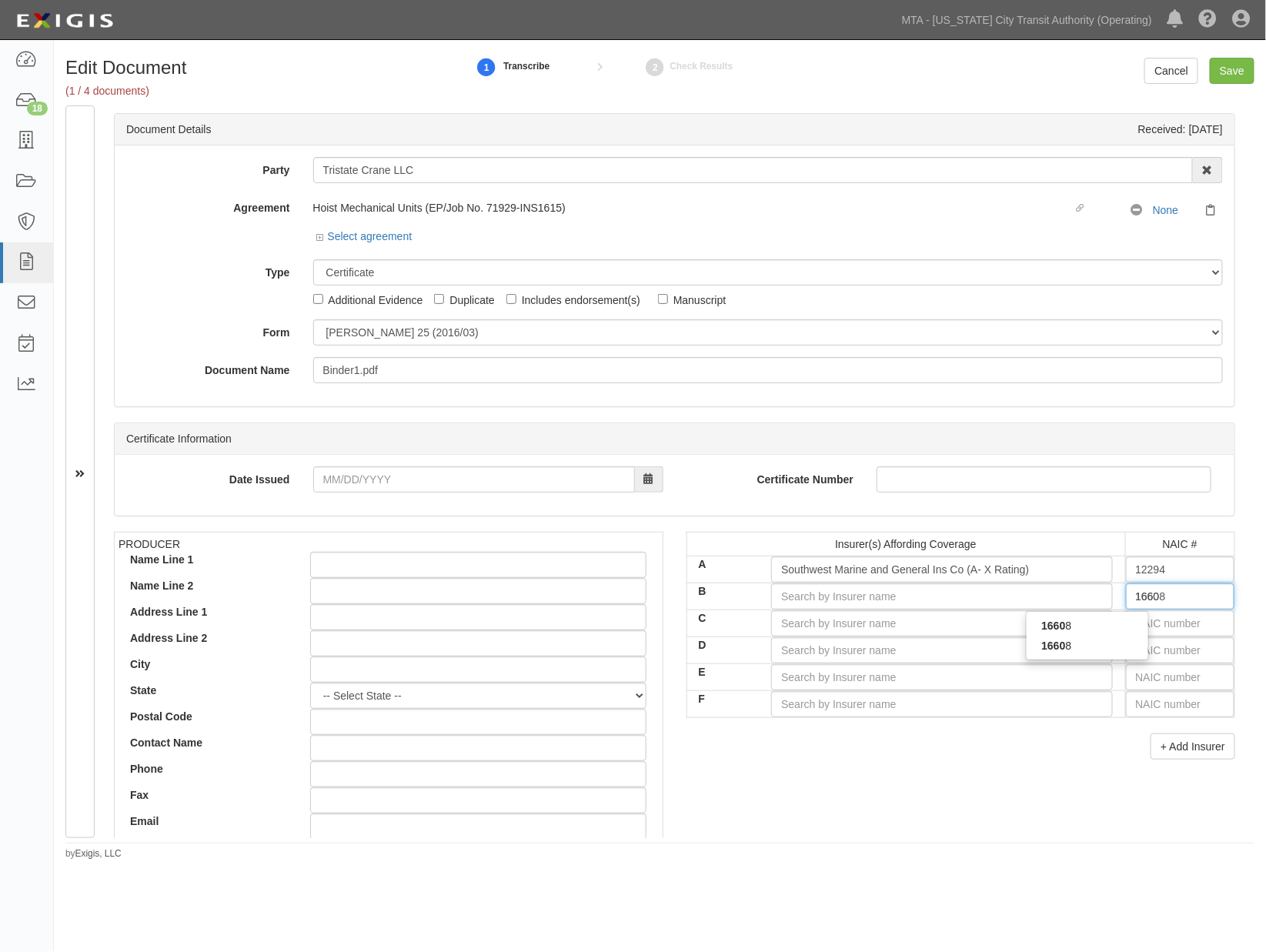
type input "16608"
click at [1128, 624] on div "16608" at bounding box center [1088, 626] width 122 height 20
type input "New York Marine and General Insurance Co (A- X Rating)"
type input "16608"
click at [1137, 626] on input "text" at bounding box center [1181, 624] width 109 height 26
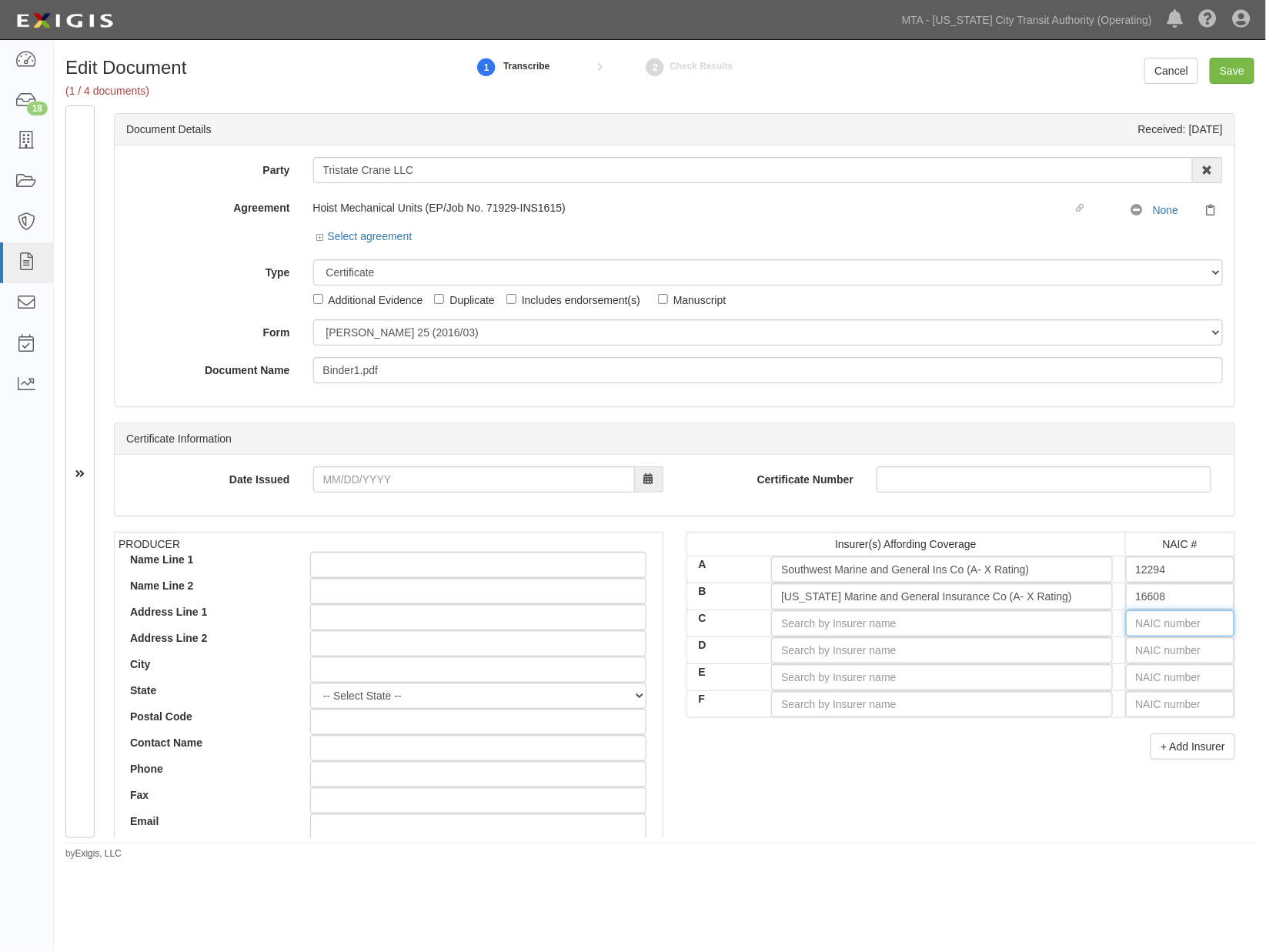
type input "16862"
type input "1"
type input "18430"
type input "184"
type input "18468"
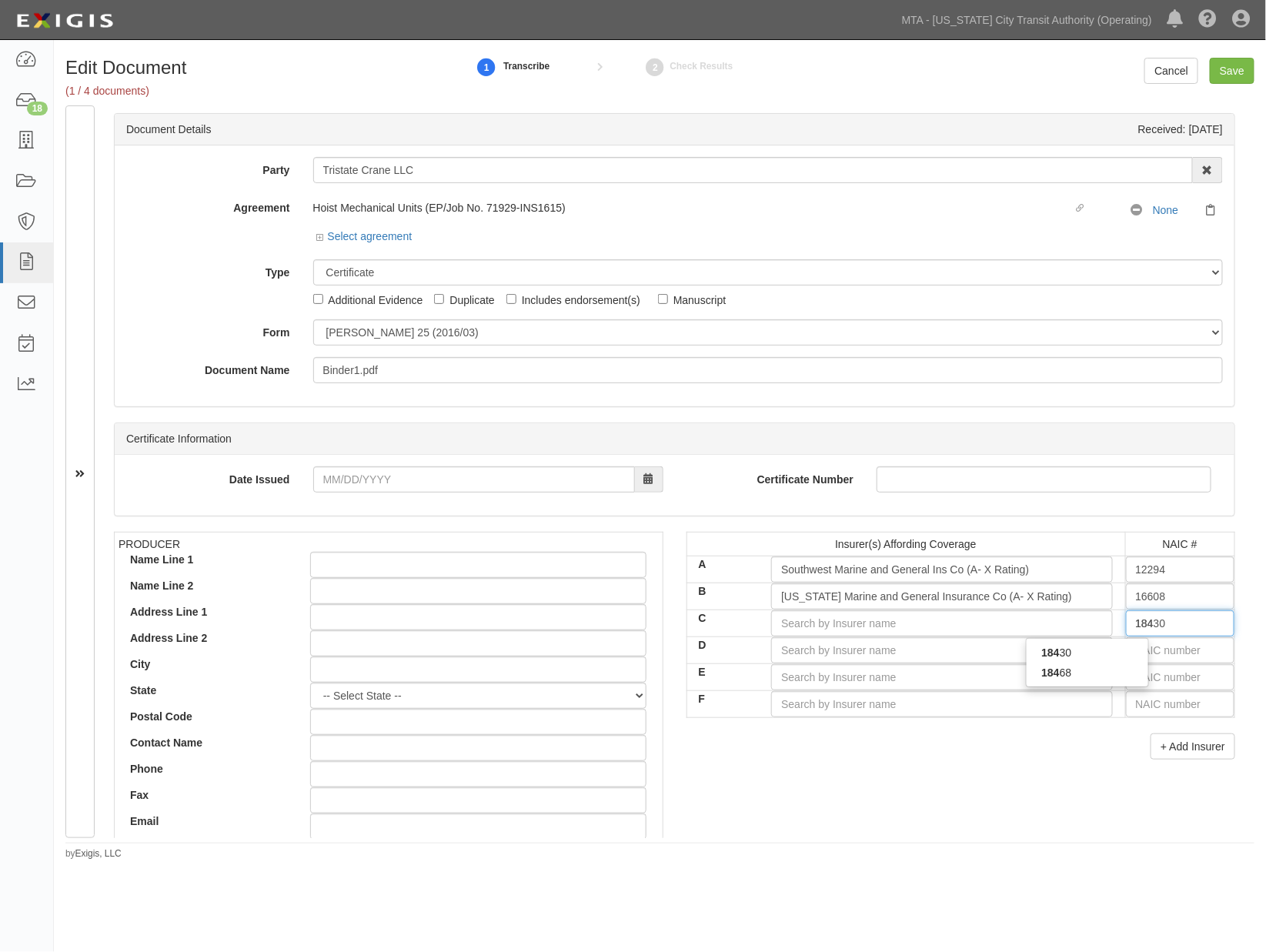
type input "1846"
type input "18468"
click at [1097, 653] on div "18468" at bounding box center [1088, 653] width 122 height 20
type input "Indemnity National Insurance Company (A VIII Rating)"
type input "18468"
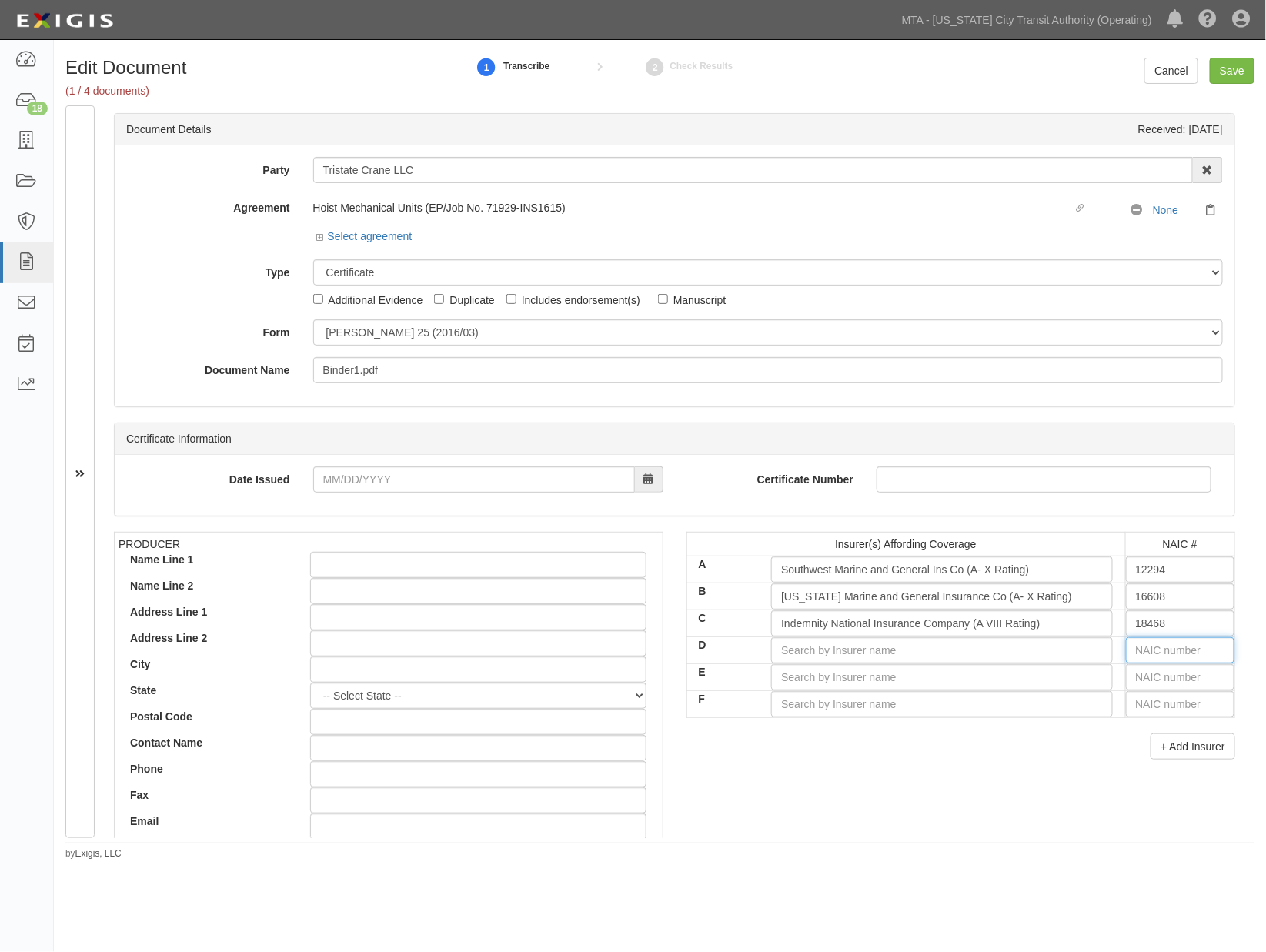
click at [1128, 653] on input "text" at bounding box center [1181, 651] width 109 height 26
type input "16862"
type input "1"
type input "10750"
type input "10"
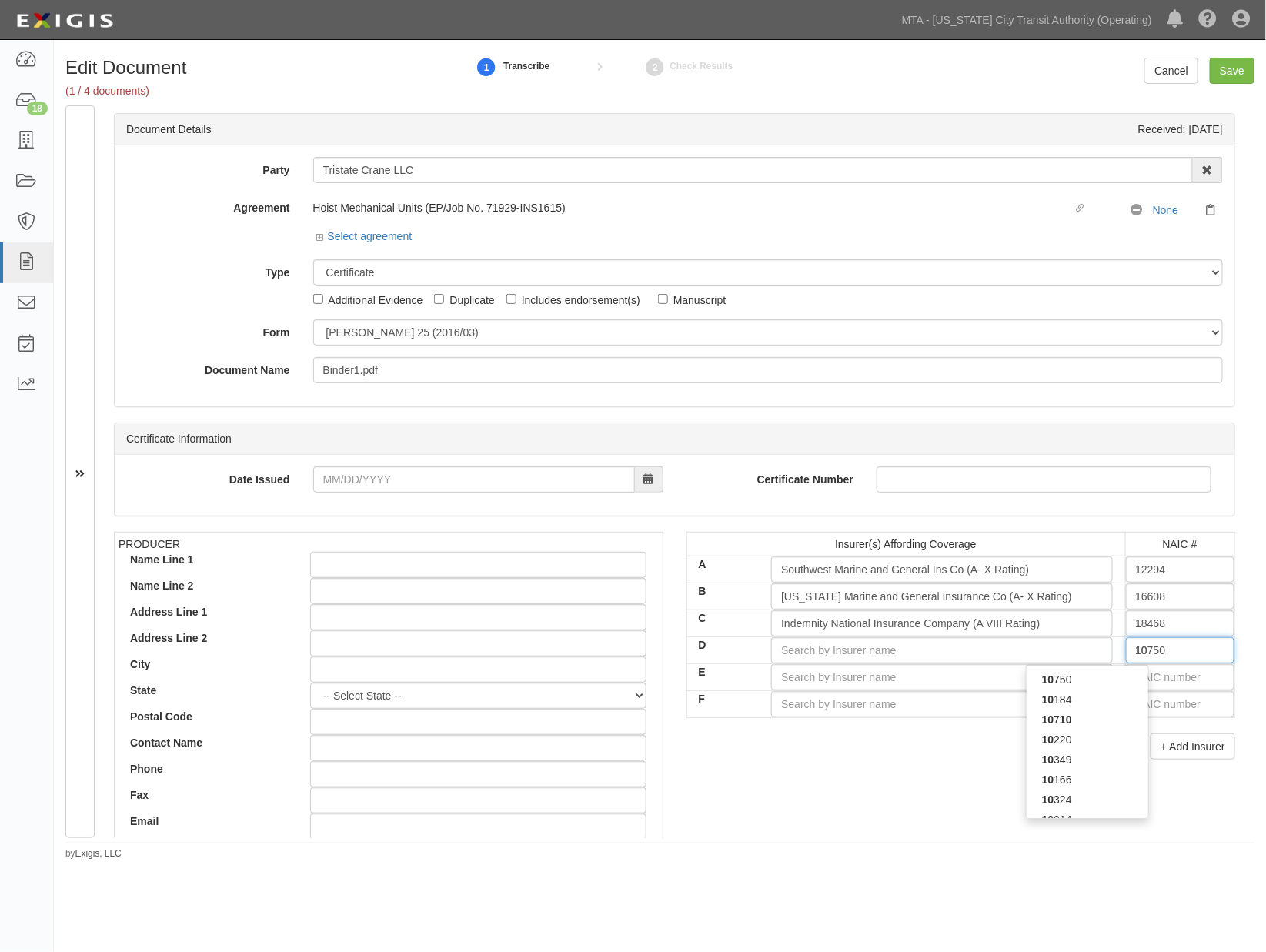
type input "10541"
type input "105"
type input "10510"
type input "1051"
type input "10510"
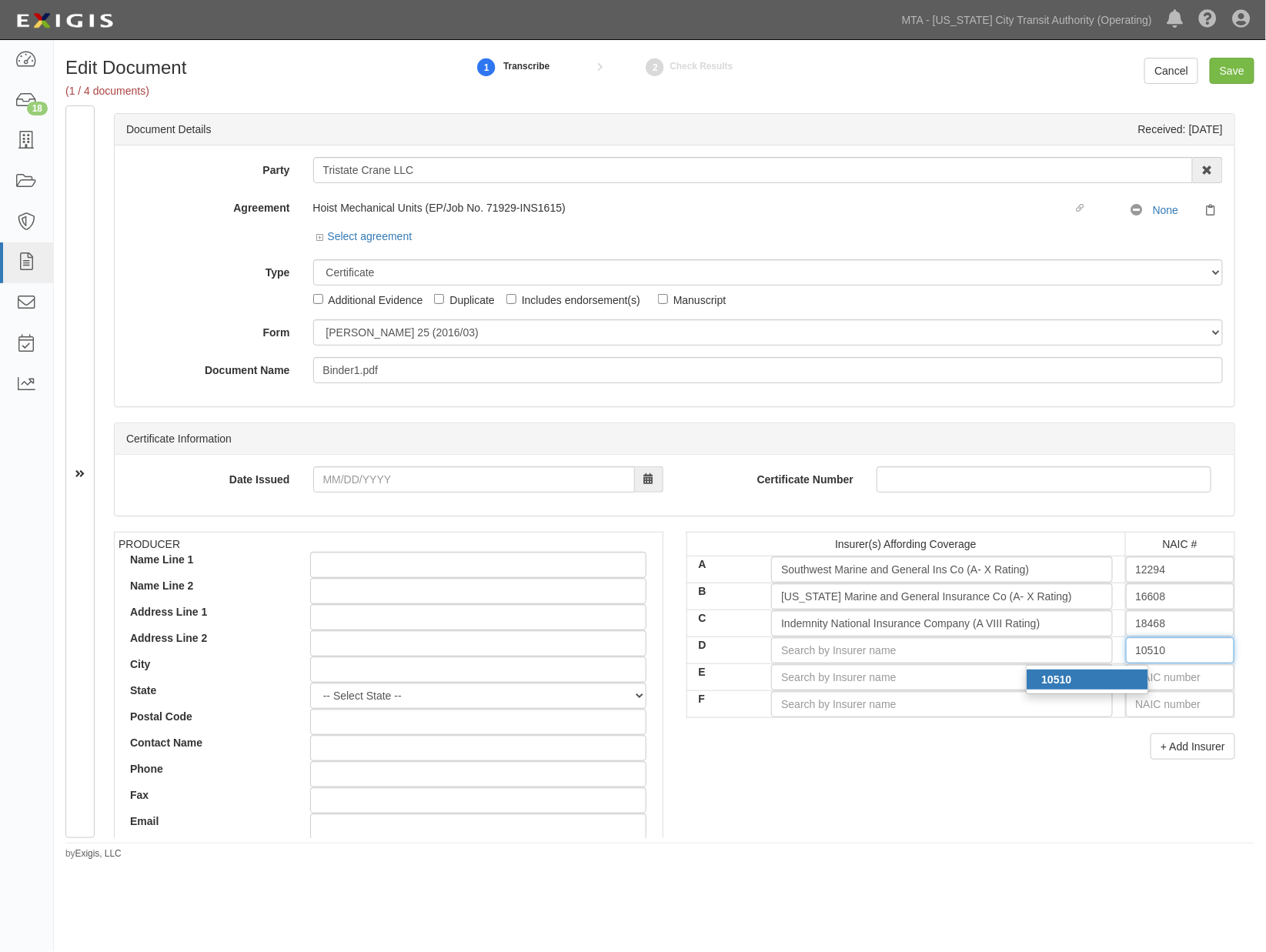
click at [1093, 687] on div "10510" at bounding box center [1088, 680] width 122 height 20
type input "Carolina Casualty Insurance Company (A+ XV Rating)"
type input "10510"
click at [1150, 679] on input "text" at bounding box center [1181, 677] width 109 height 26
type input "25232"
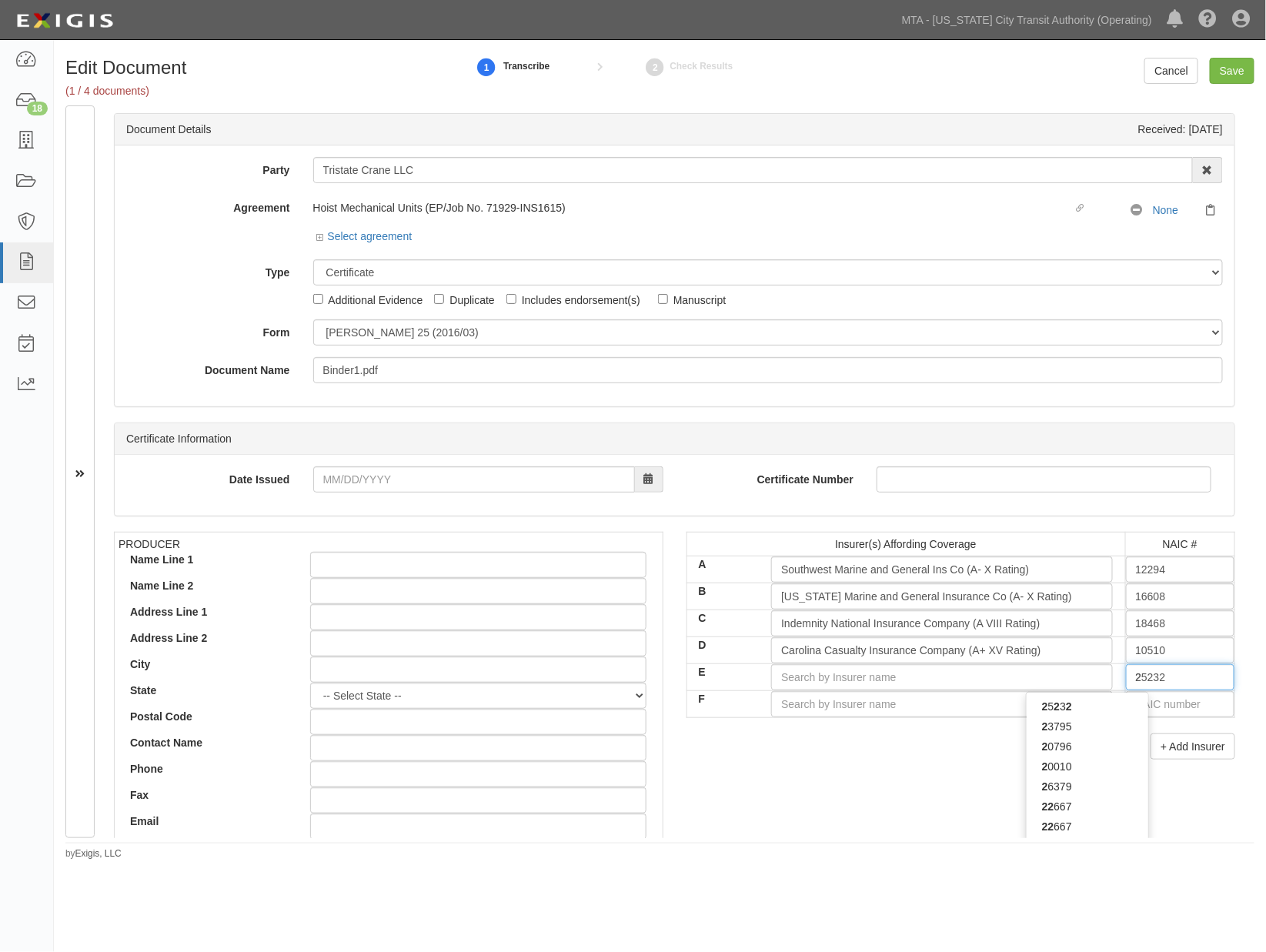
type input "25"
type input "25615"
type input "256"
type input "25674"
type input "2567"
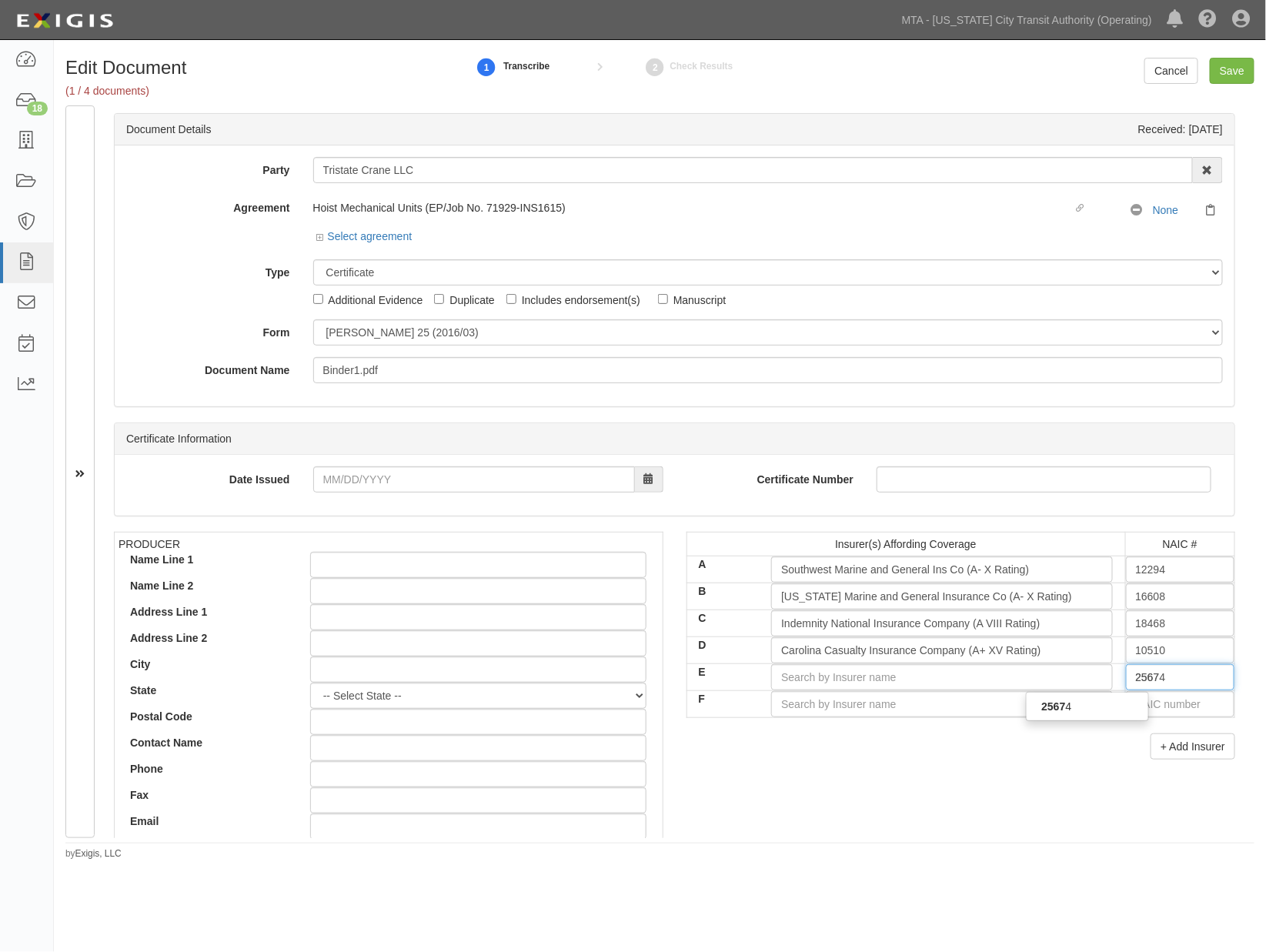
type input "25674"
click at [1109, 702] on div "25674" at bounding box center [1088, 707] width 122 height 20
type input "Travelers Property Casualty Co of Amer (A++ XV Rating)"
type input "25674"
click at [1136, 704] on input "text" at bounding box center [1181, 704] width 109 height 26
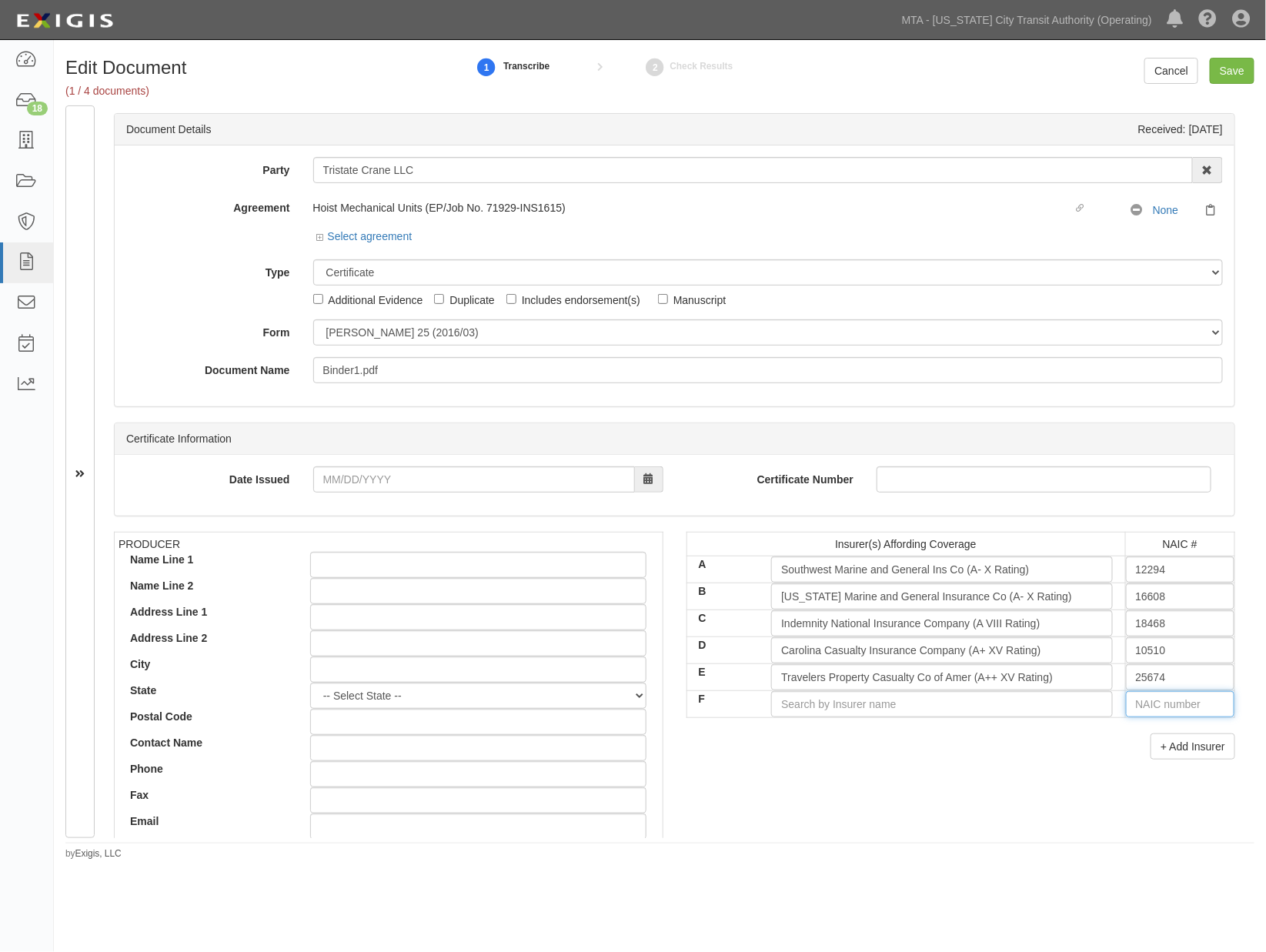
type input "25232"
type input "2"
type input "21571"
type input "21"
type input "21199"
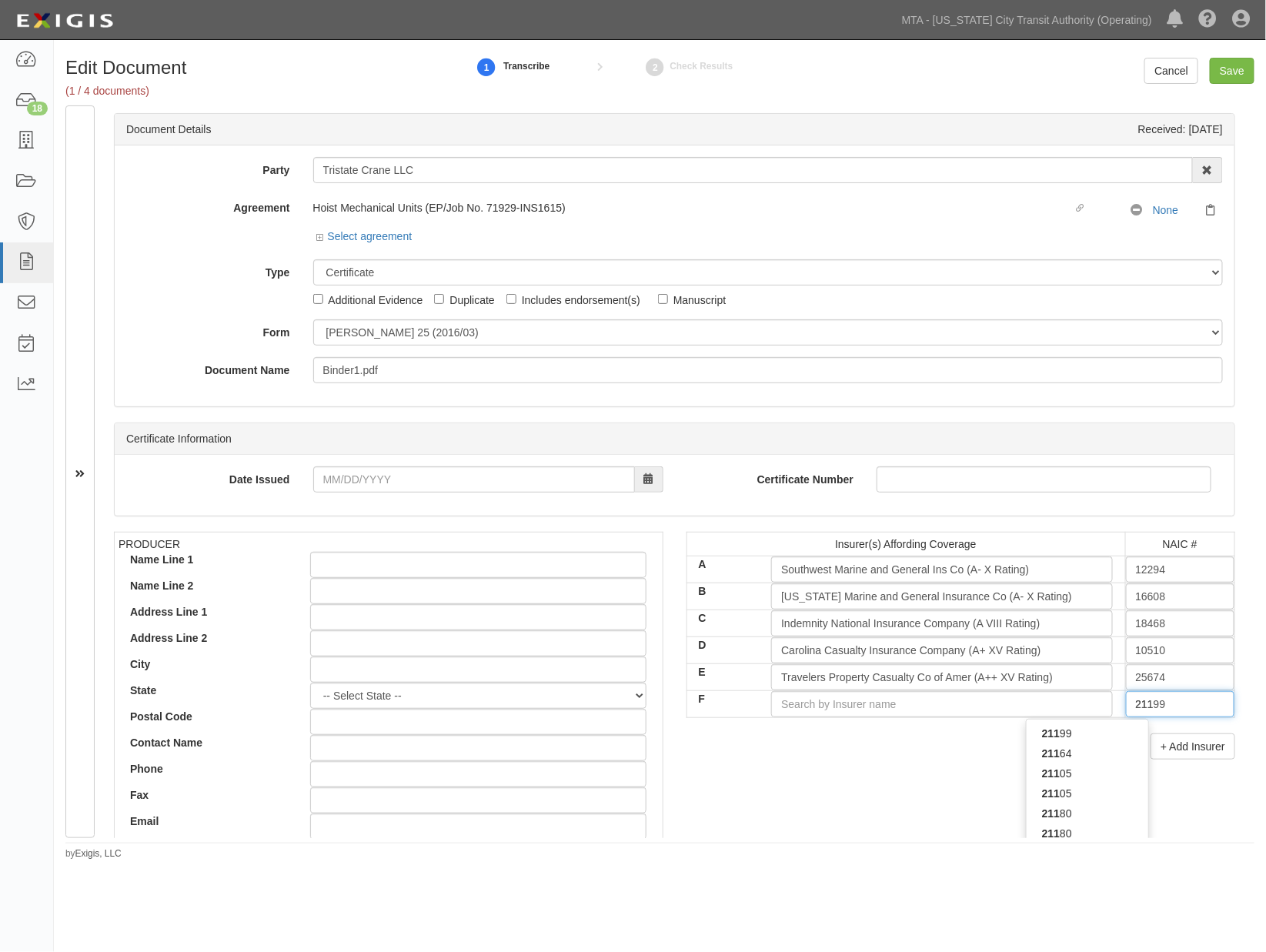
type input "2119"
type input "21199"
click at [1119, 734] on div "21199" at bounding box center [1088, 734] width 122 height 20
type input "Arch Specialty Insurance Company (A+ XV Rating)"
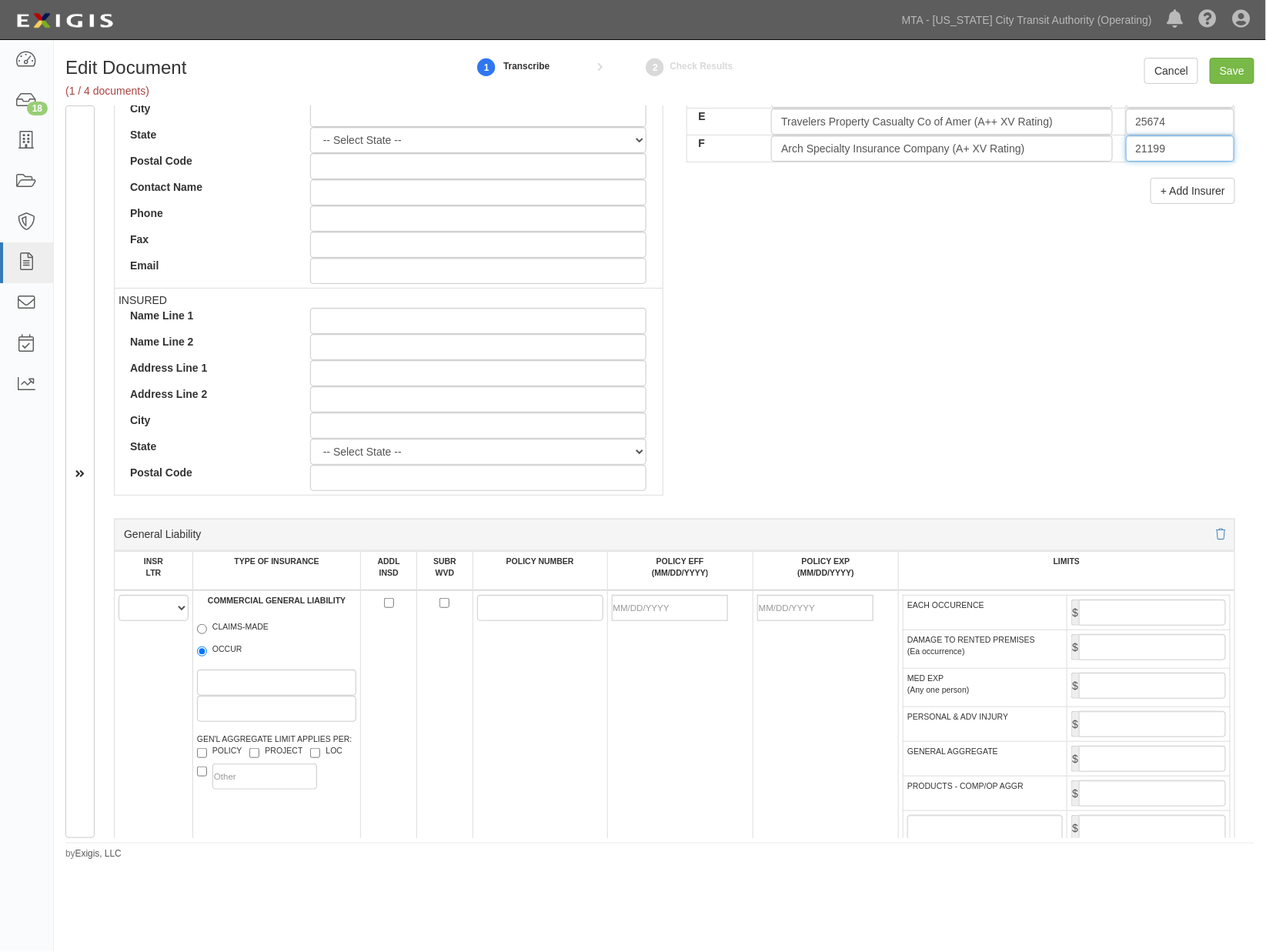
scroll to position [598, 0]
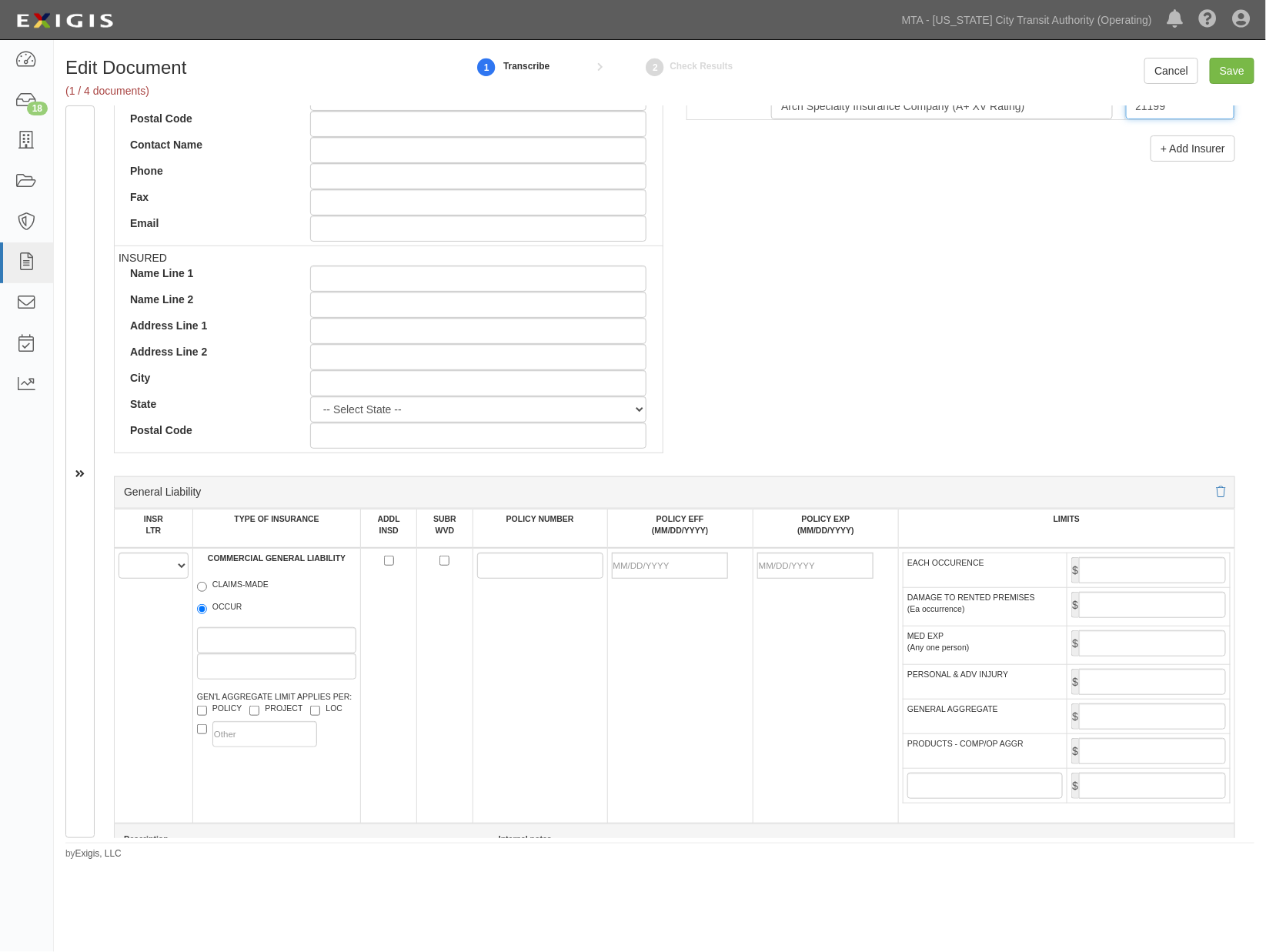
type input "21199"
click at [137, 574] on select "A B C D E F" at bounding box center [153, 566] width 70 height 26
select select "A"
click at [118, 556] on select "A B C D E F" at bounding box center [153, 566] width 70 height 26
click at [236, 611] on label "OCCUR" at bounding box center [219, 609] width 45 height 16
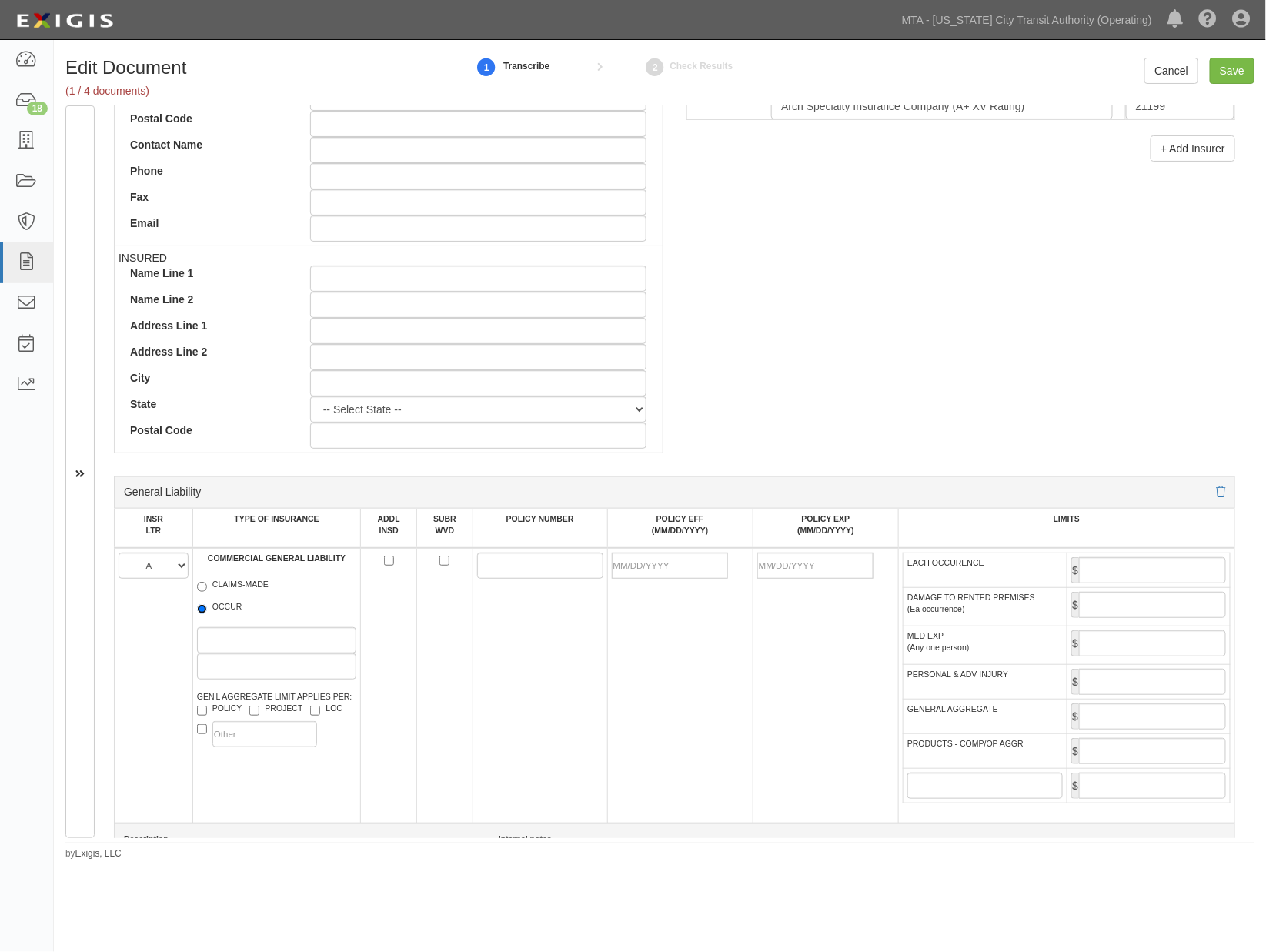
click at [207, 611] on input "OCCUR" at bounding box center [201, 609] width 10 height 10
radio input "true"
paste input "GL202500028101"
type input "GL202500028101"
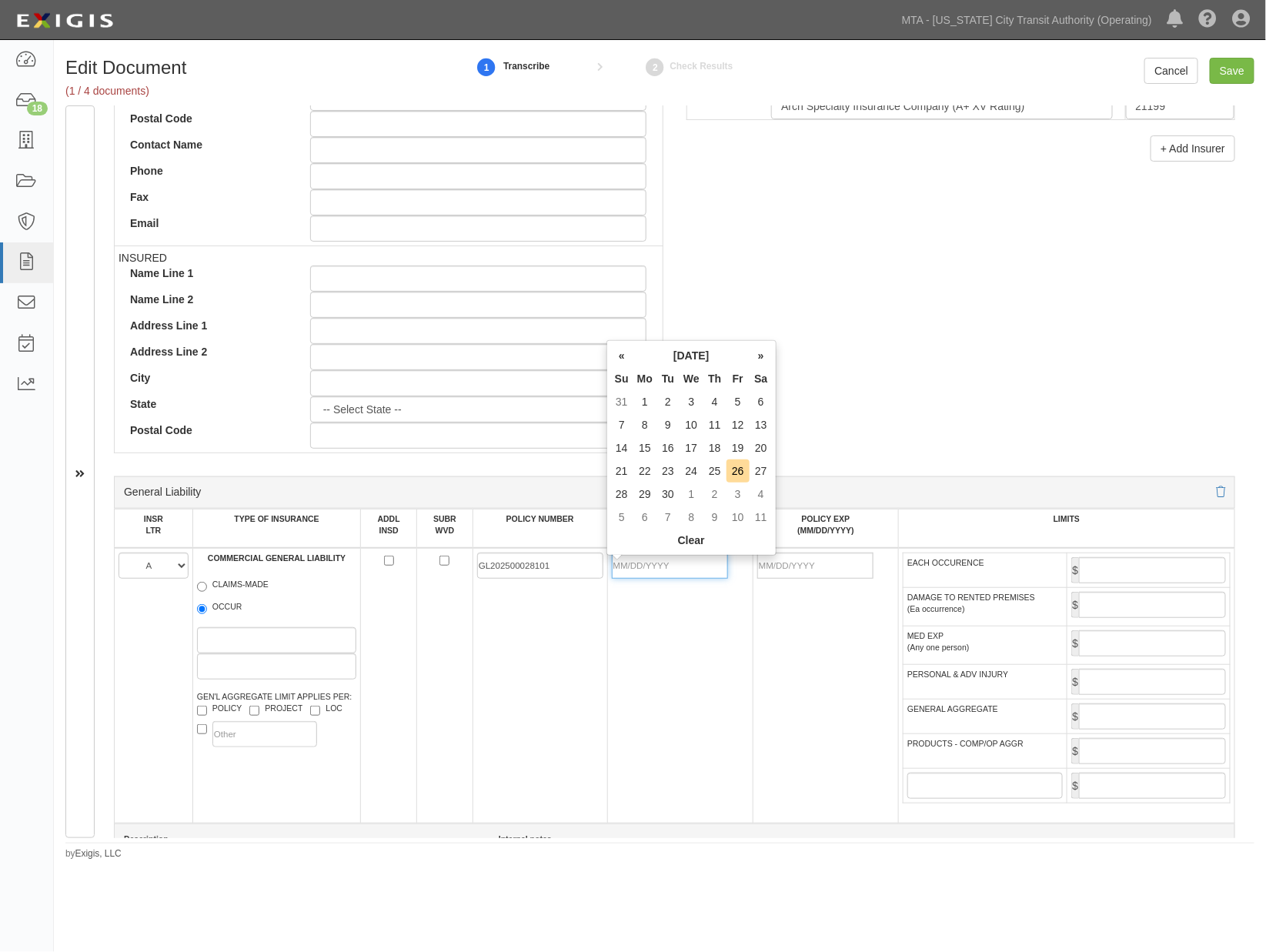
click at [631, 567] on input "POLICY EFF (MM/DD/YYYY)" at bounding box center [670, 566] width 116 height 26
type input "01/07/2025"
type input "01/07/2026"
click at [676, 651] on td "01/07/2025" at bounding box center [679, 686] width 145 height 275
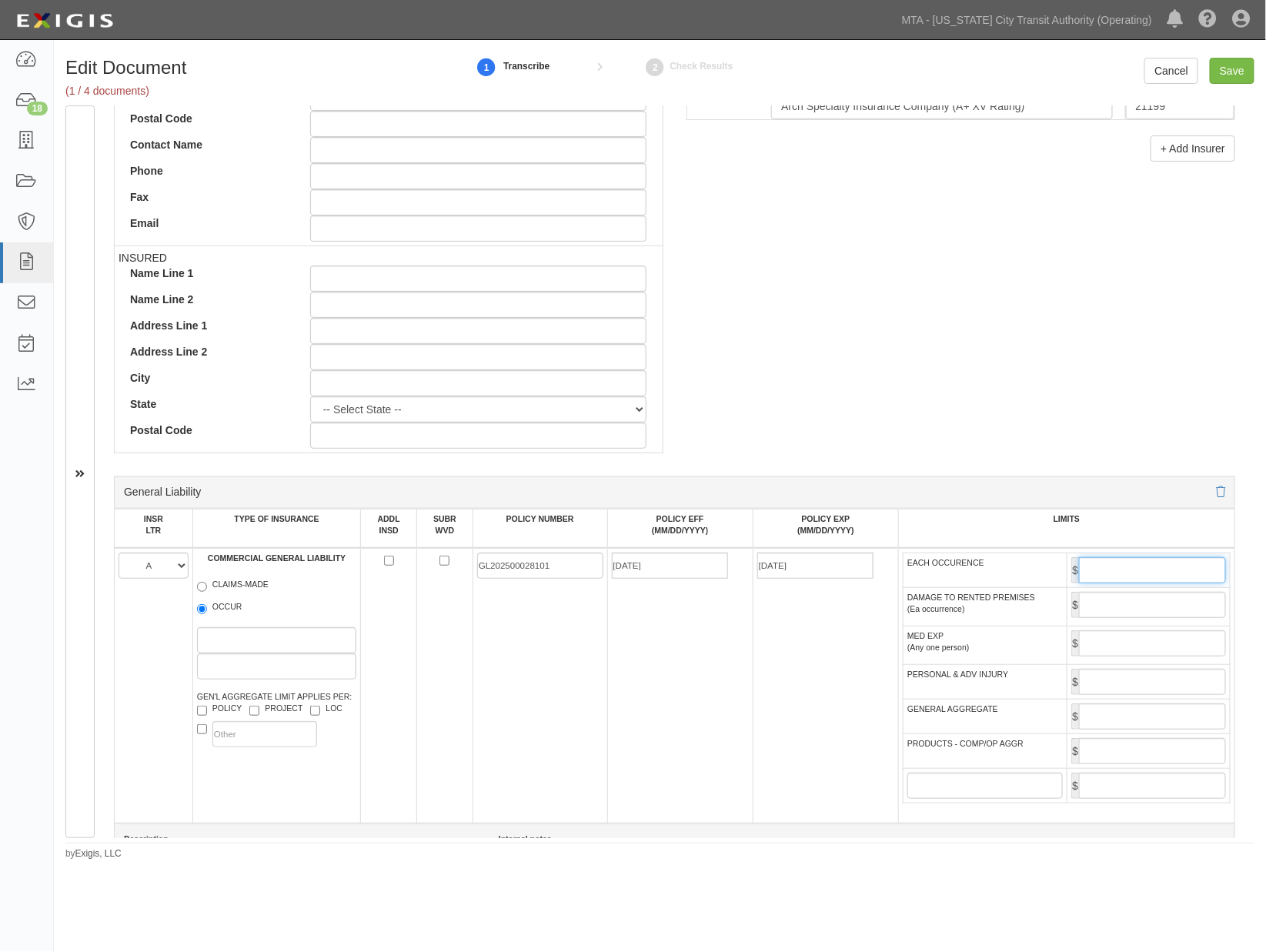
click at [1114, 572] on input "EACH OCCURENCE" at bounding box center [1152, 570] width 147 height 26
click at [1144, 571] on input "EACH OCCURENCE" at bounding box center [1152, 570] width 147 height 26
type input "1,000,000"
click at [1109, 730] on input "GENERAL AGGREGATE" at bounding box center [1152, 716] width 147 height 26
type input "2,000,000"
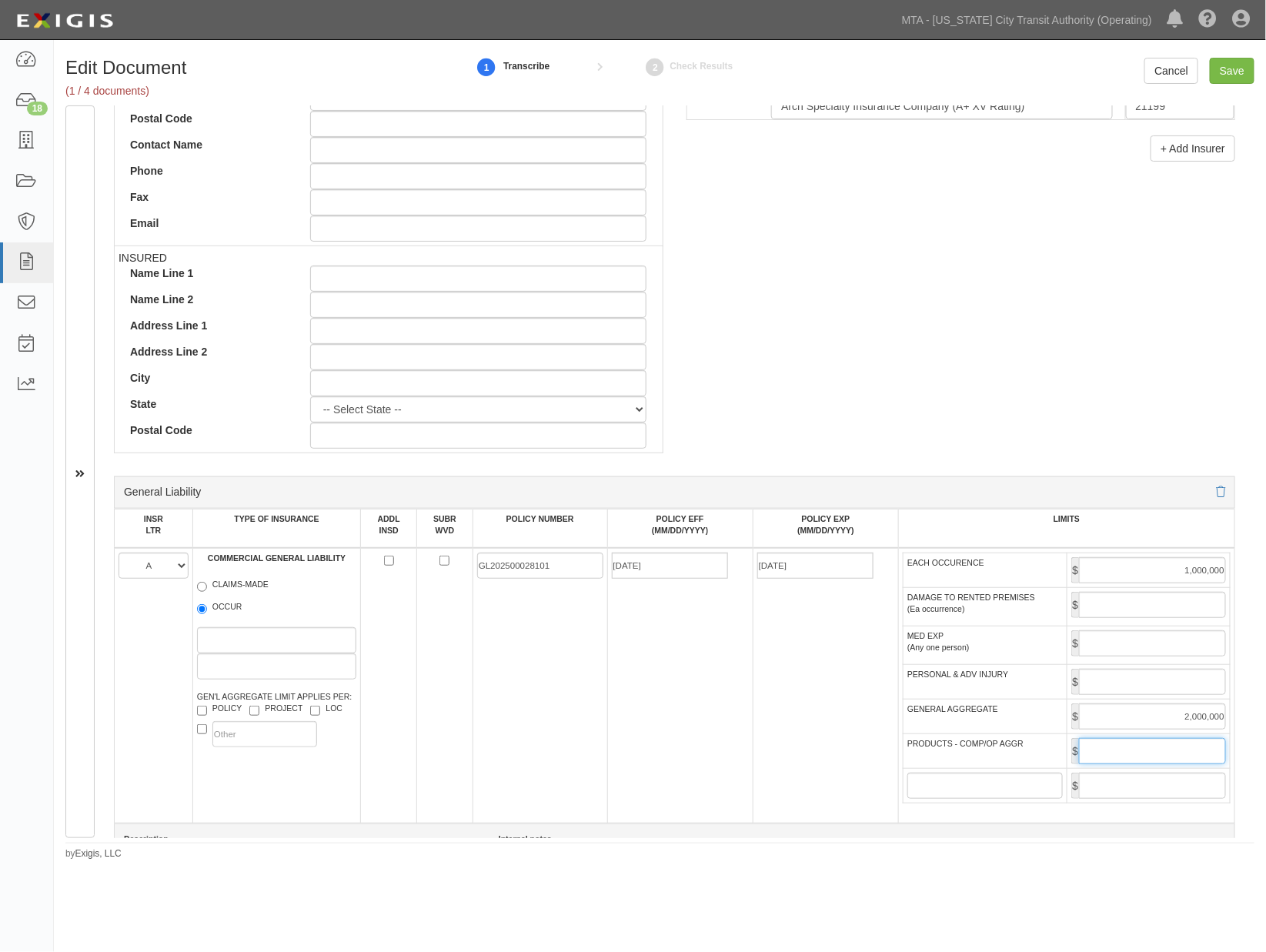
click at [1118, 761] on input "PRODUCTS - COMP/OP AGGR" at bounding box center [1152, 751] width 147 height 26
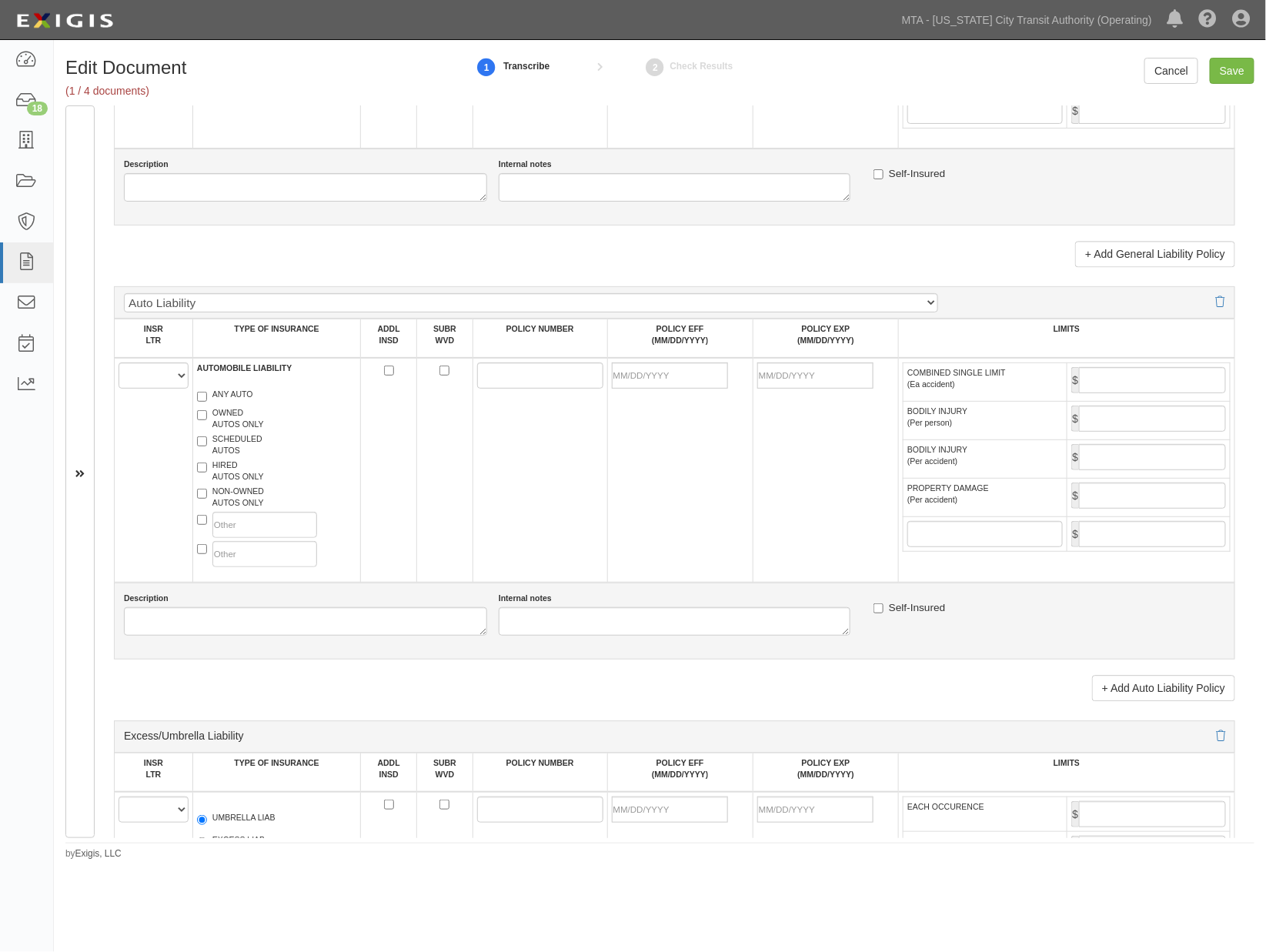
scroll to position [1197, 0]
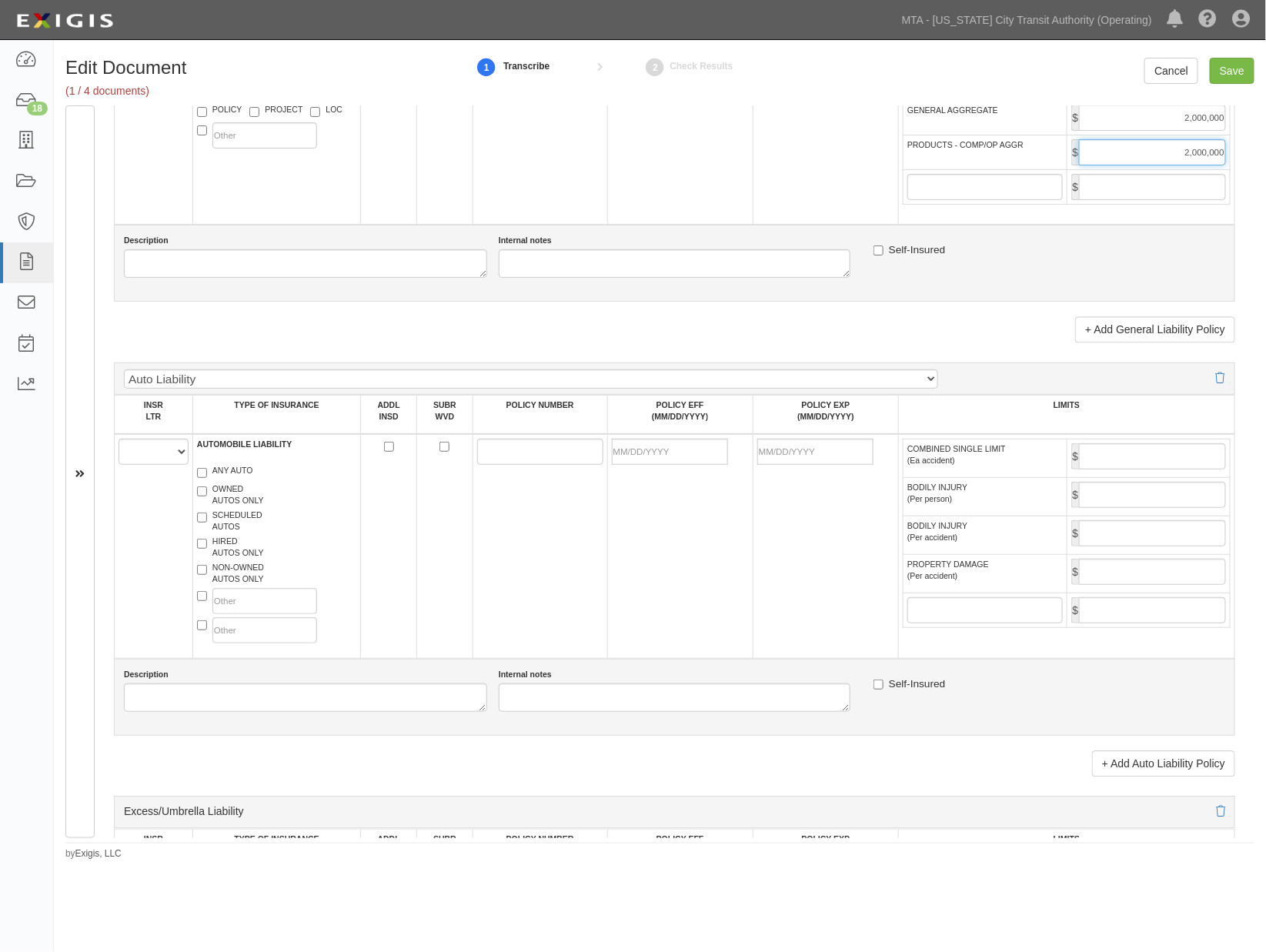
type input "2,000,000"
click at [129, 465] on select "A B C D E F" at bounding box center [153, 452] width 70 height 26
select select "B"
click at [118, 455] on select "A B C D E F" at bounding box center [153, 452] width 70 height 26
click at [251, 585] on label "NON-OWNED AUTOS ONLY" at bounding box center [230, 573] width 67 height 23
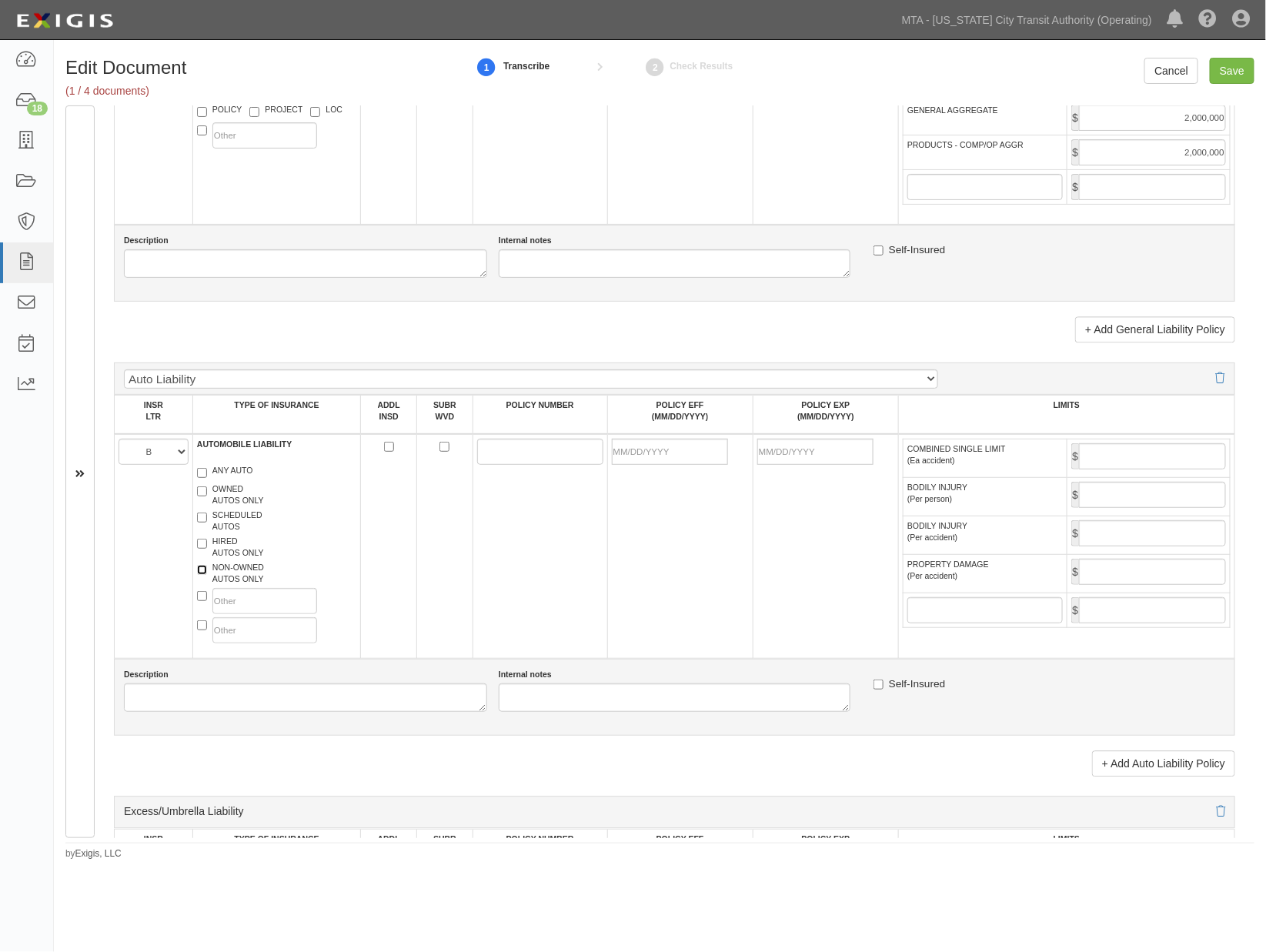
click at [207, 575] on input "NON-OWNED AUTOS ONLY" at bounding box center [201, 569] width 10 height 10
checkbox input "true"
click at [237, 559] on label "HIRED AUTOS ONLY" at bounding box center [230, 547] width 67 height 23
click at [207, 549] on input "HIRED AUTOS ONLY" at bounding box center [201, 543] width 10 height 10
checkbox input "true"
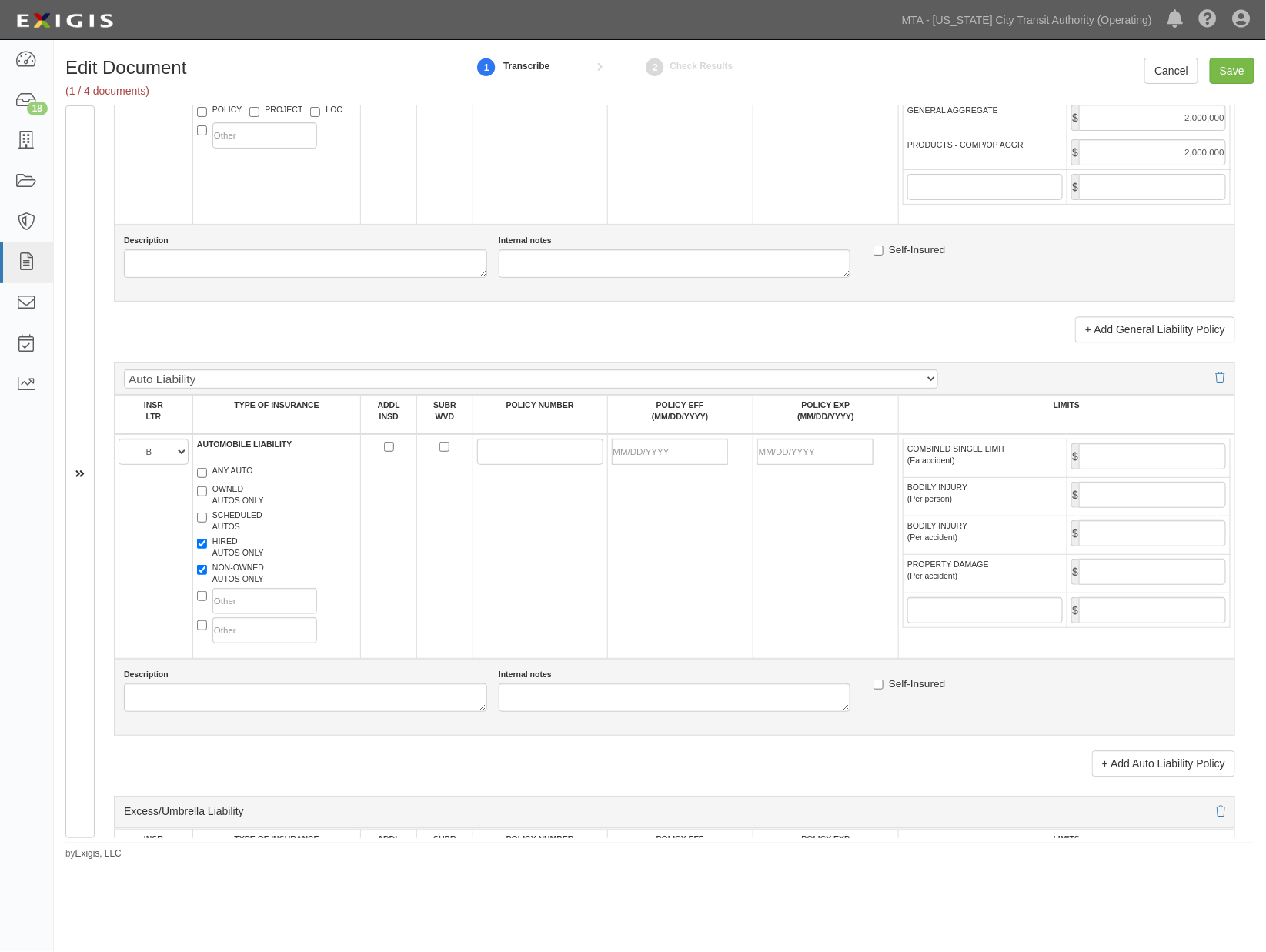
click at [237, 532] on label "SCHEDULED AUTOS" at bounding box center [229, 520] width 66 height 23
click at [207, 523] on input "SCHEDULED AUTOS" at bounding box center [201, 518] width 10 height 10
checkbox input "true"
paste input "AU202500020066"
type input "AU202500020066"
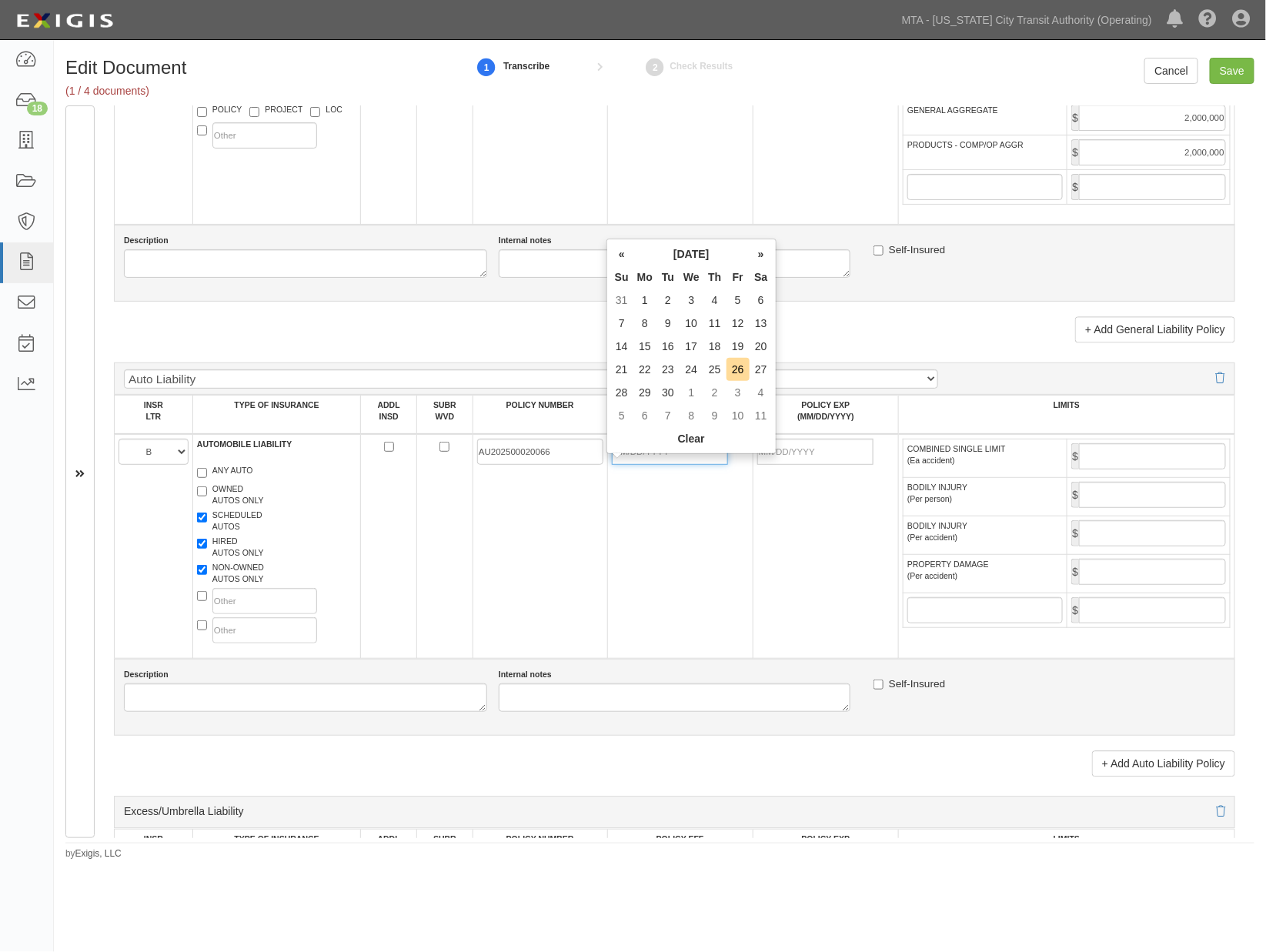
click at [650, 462] on input "POLICY EFF (MM/DD/YYYY)" at bounding box center [670, 452] width 116 height 26
type input "01/07/2025"
type input "01/07/2026"
click at [645, 555] on td "01/07/2025" at bounding box center [679, 546] width 145 height 225
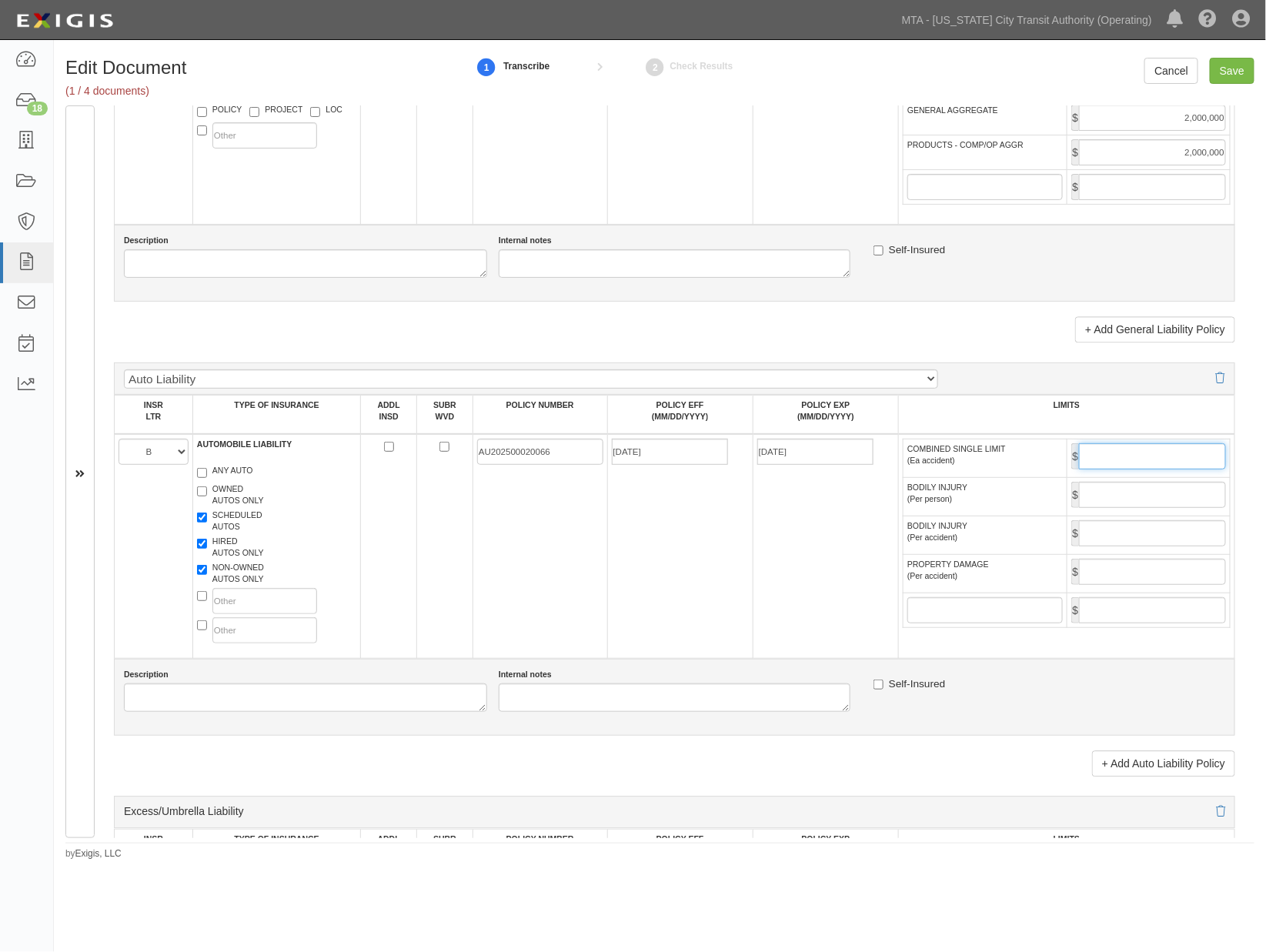
click at [1096, 470] on input "COMBINED SINGLE LIMIT (Ea accident)" at bounding box center [1152, 457] width 147 height 26
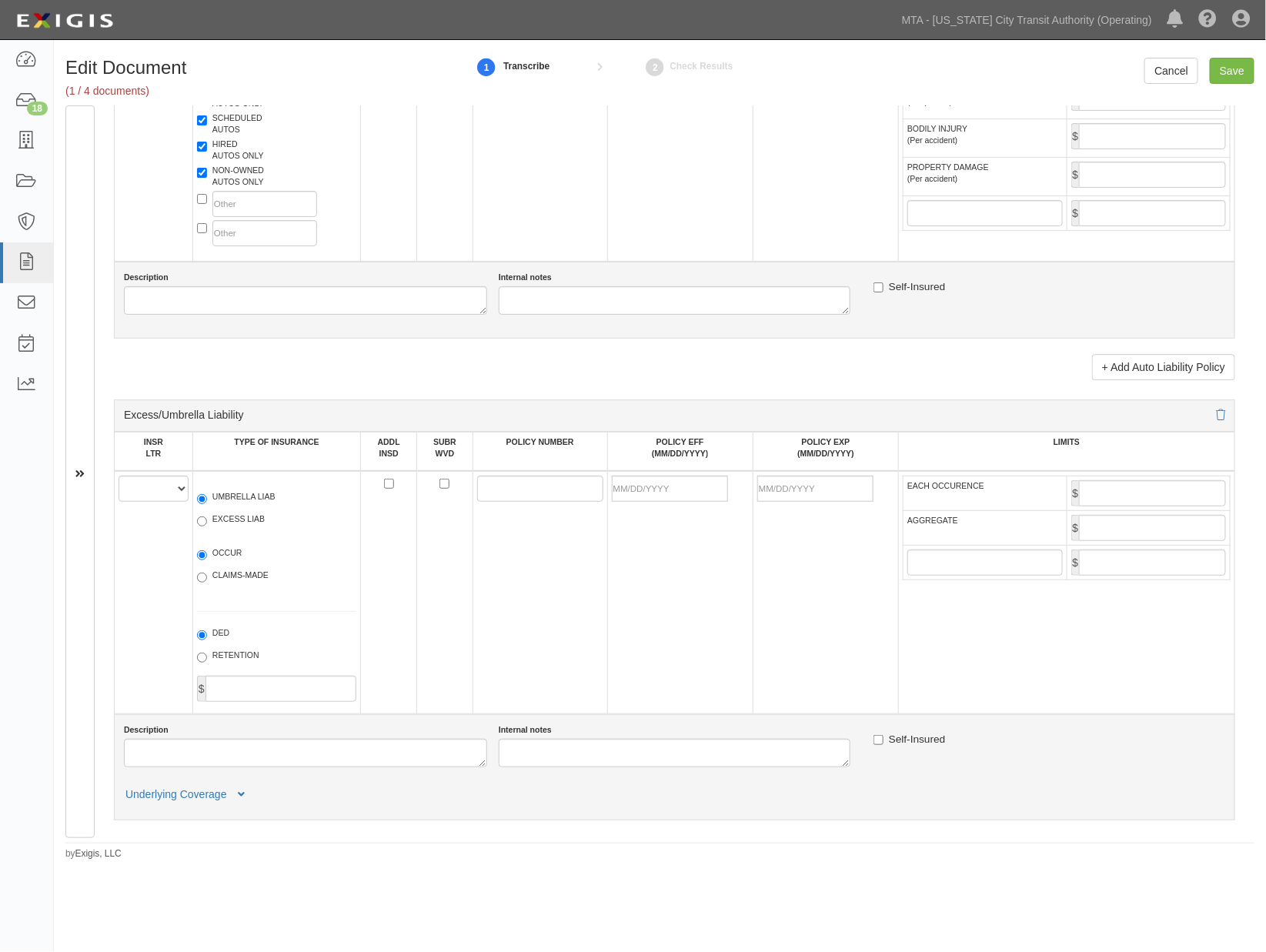
scroll to position [1625, 0]
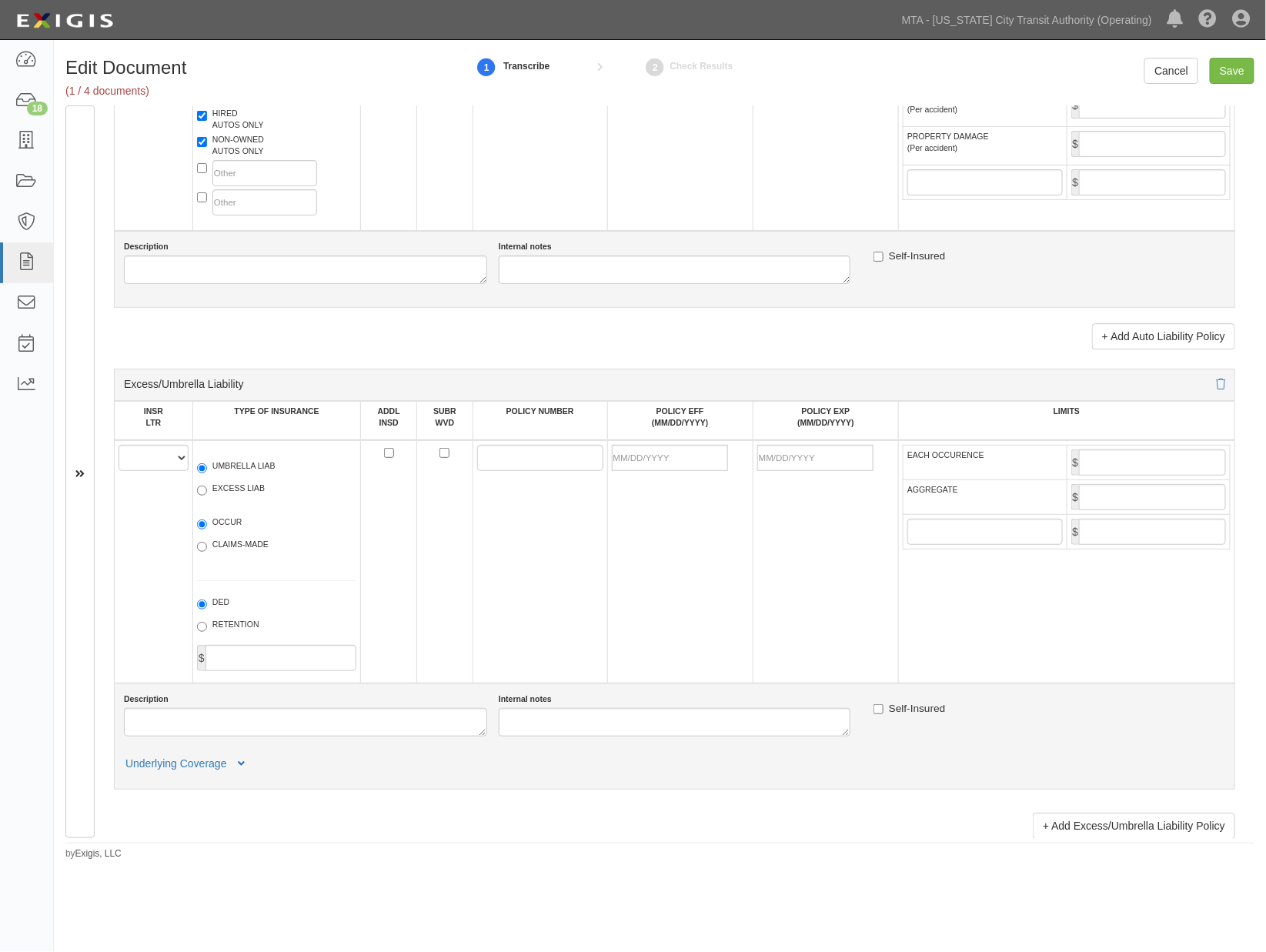
type input "1,000,000"
click at [150, 471] on select "A B C D E F" at bounding box center [153, 458] width 70 height 26
select select "C"
click at [118, 471] on select "A B C D E F" at bounding box center [153, 458] width 70 height 26
click at [250, 498] on label "EXCESS LIAB" at bounding box center [230, 490] width 67 height 16
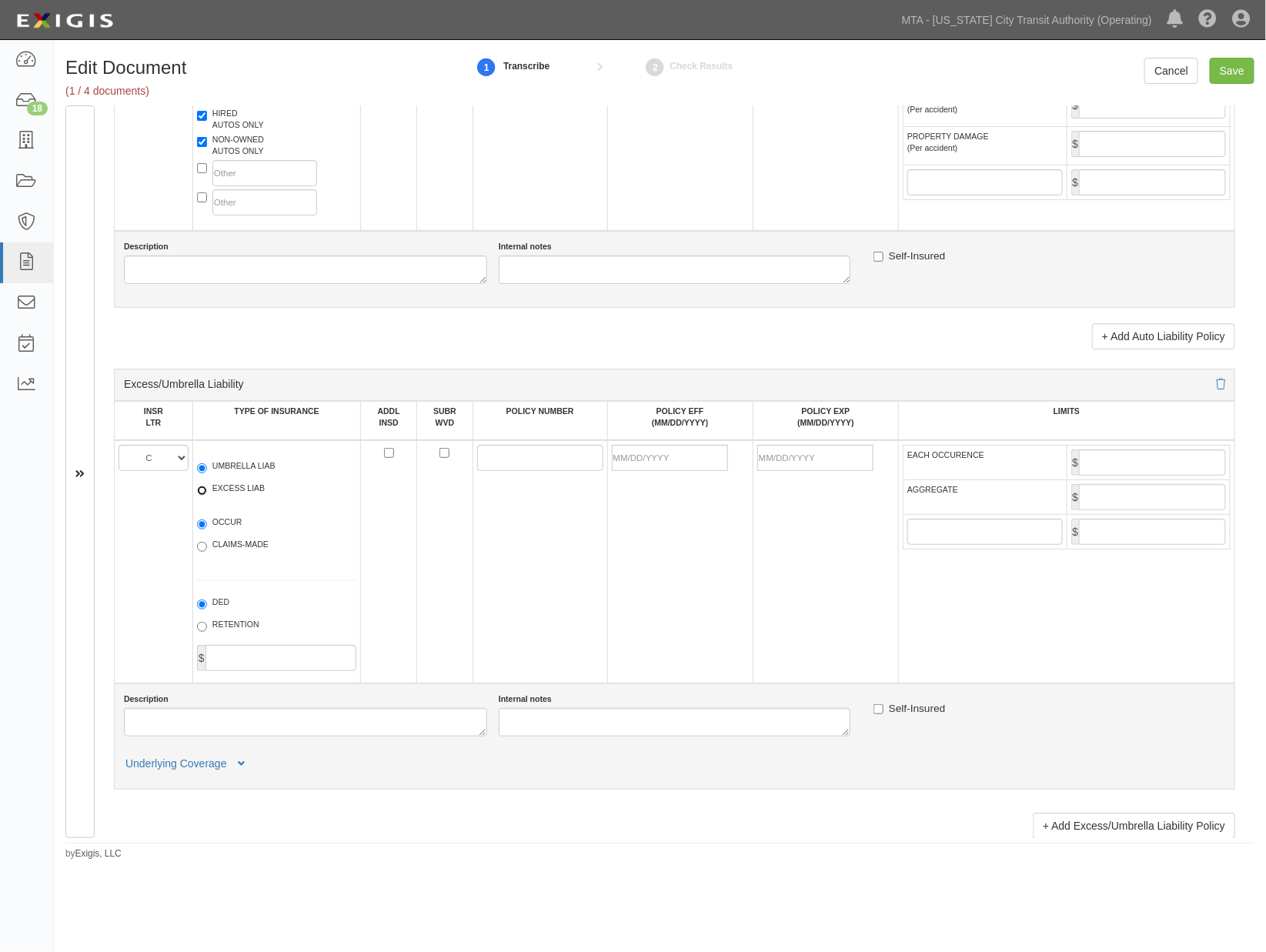
click at [207, 495] on input "EXCESS LIAB" at bounding box center [201, 491] width 10 height 10
radio input "true"
click at [224, 532] on label "OCCUR" at bounding box center [219, 524] width 45 height 16
click at [207, 530] on input "OCCUR" at bounding box center [201, 524] width 10 height 10
radio input "true"
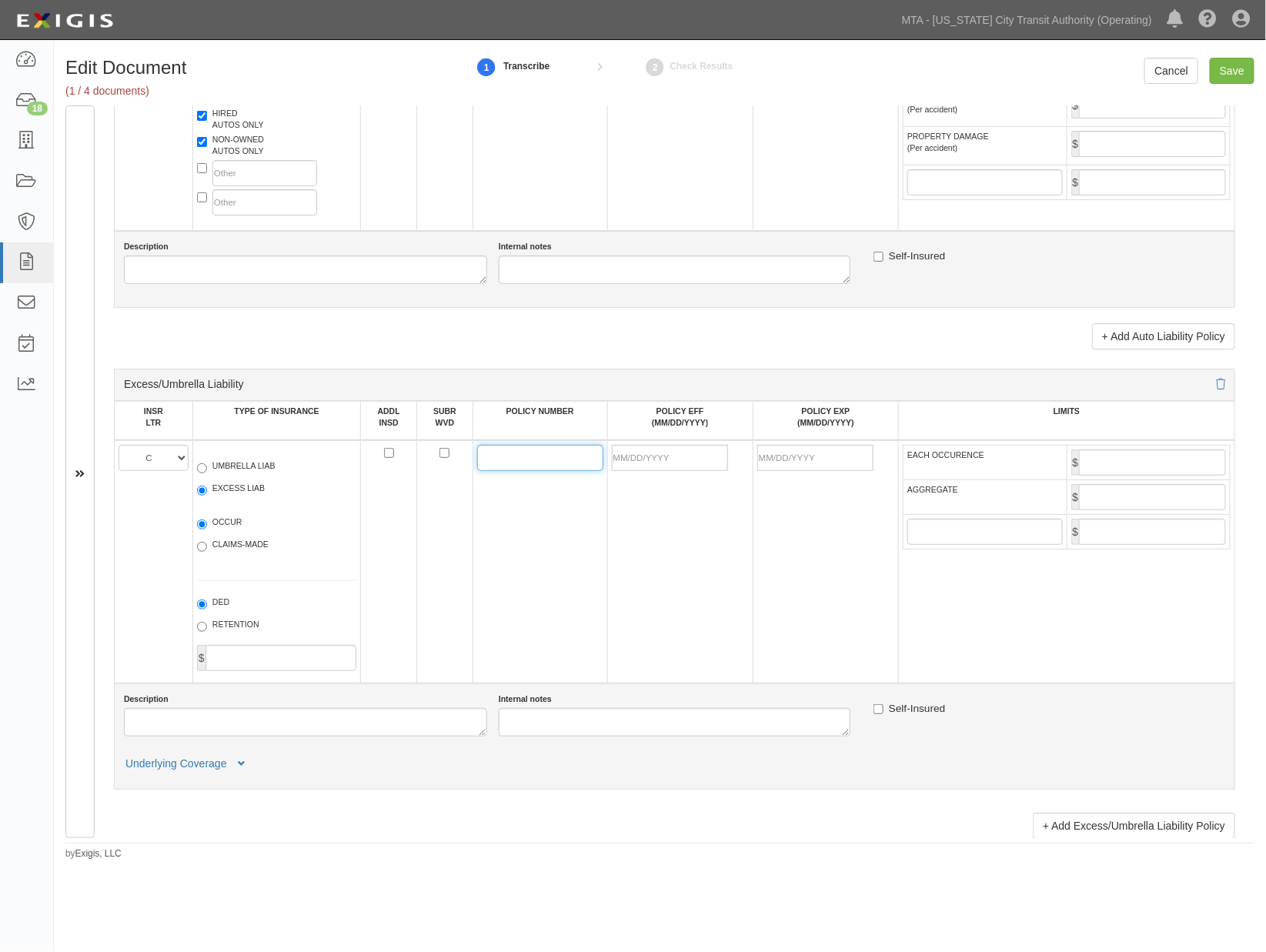
paste input "UXP1057608"
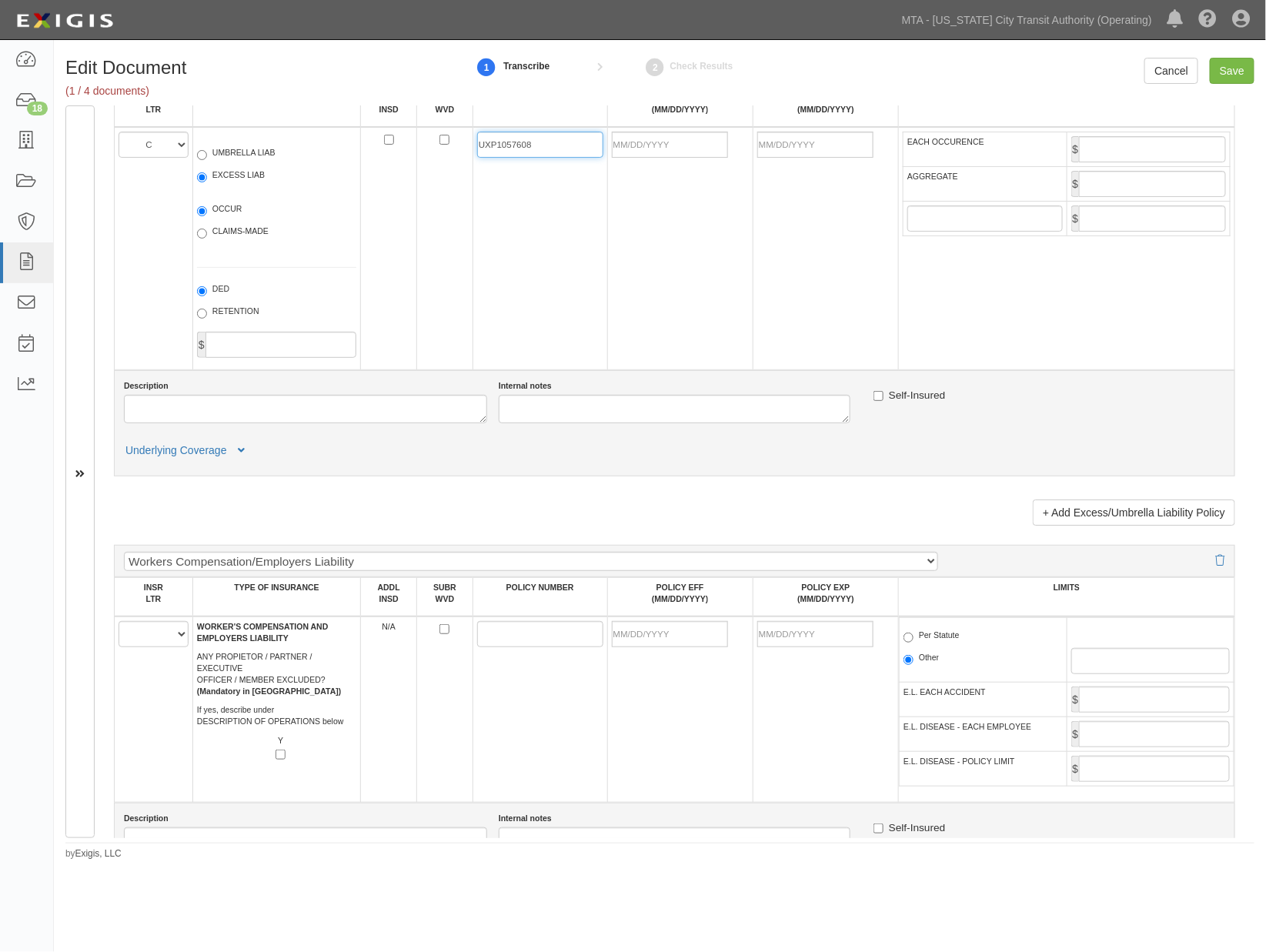
scroll to position [1856, 0]
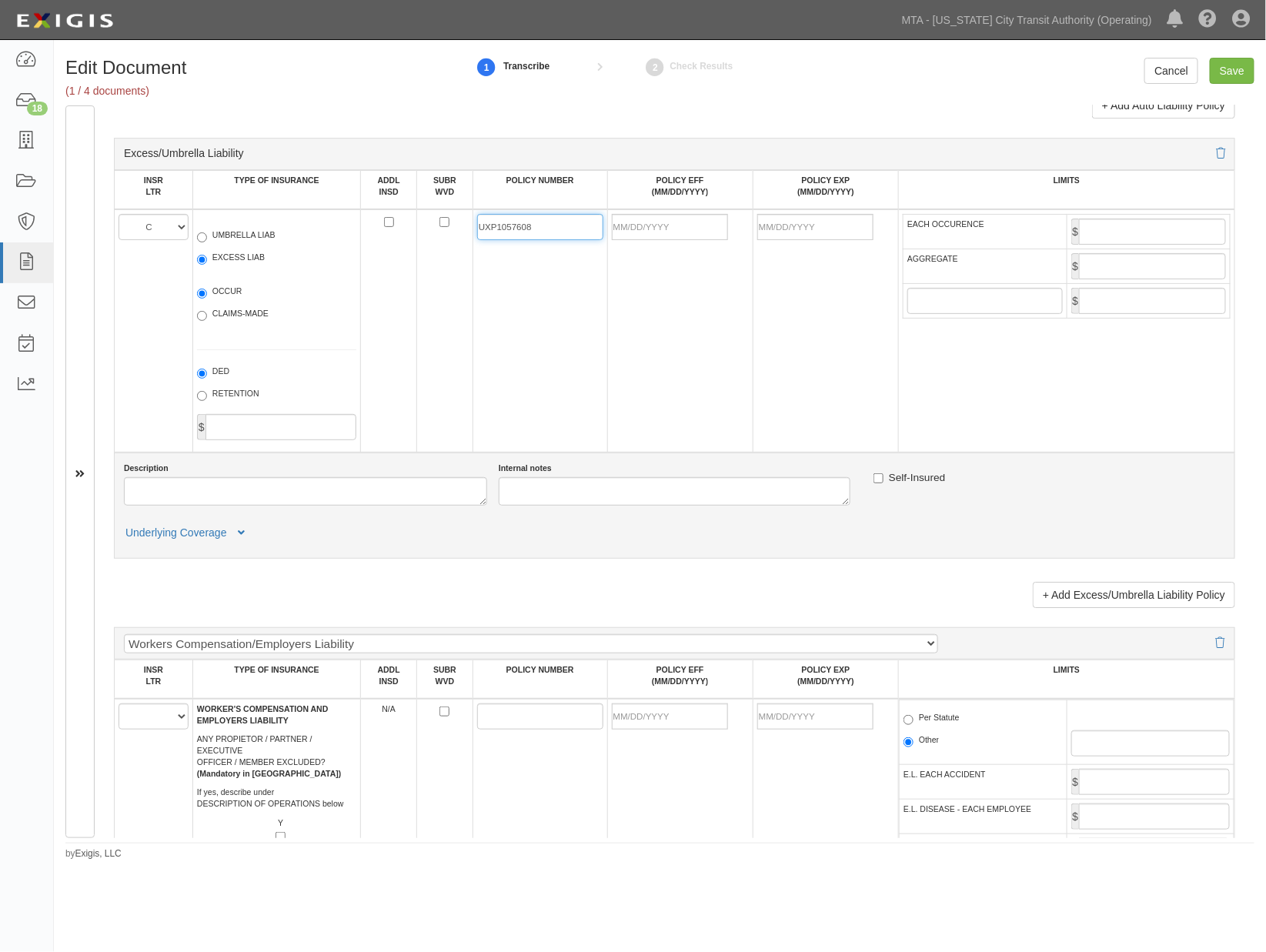
type input "UXP1057608"
click at [136, 240] on select "A B C D E F" at bounding box center [153, 227] width 70 height 26
select select "F"
click at [118, 240] on select "A B C D E F" at bounding box center [153, 227] width 70 height 26
click at [703, 240] on input "POLICY EFF (MM/DD/YYYY)" at bounding box center [670, 227] width 116 height 26
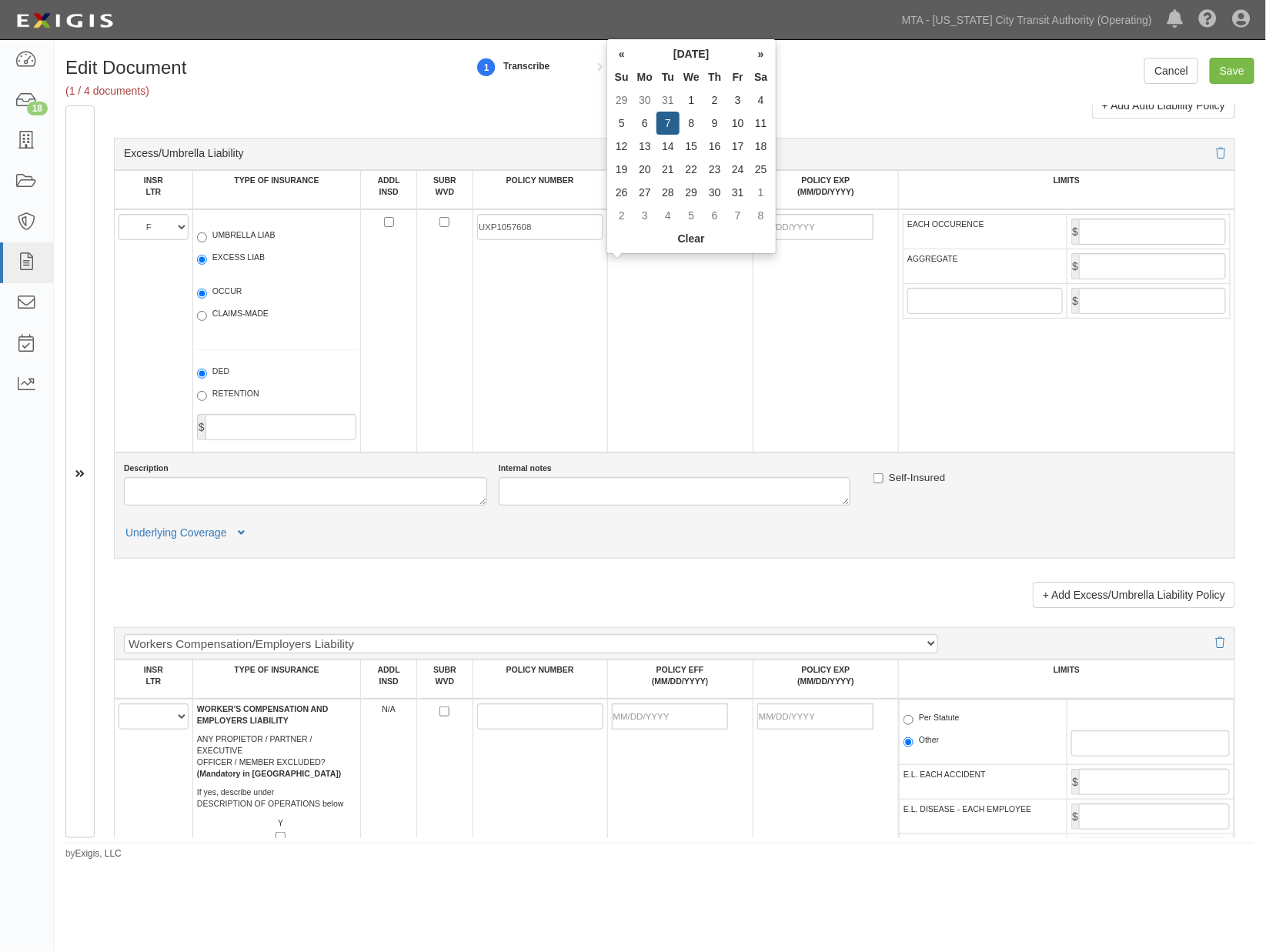
type input "01/07/2025"
type input "01/07/2026"
click at [763, 358] on td "01/07/2026" at bounding box center [825, 331] width 145 height 243
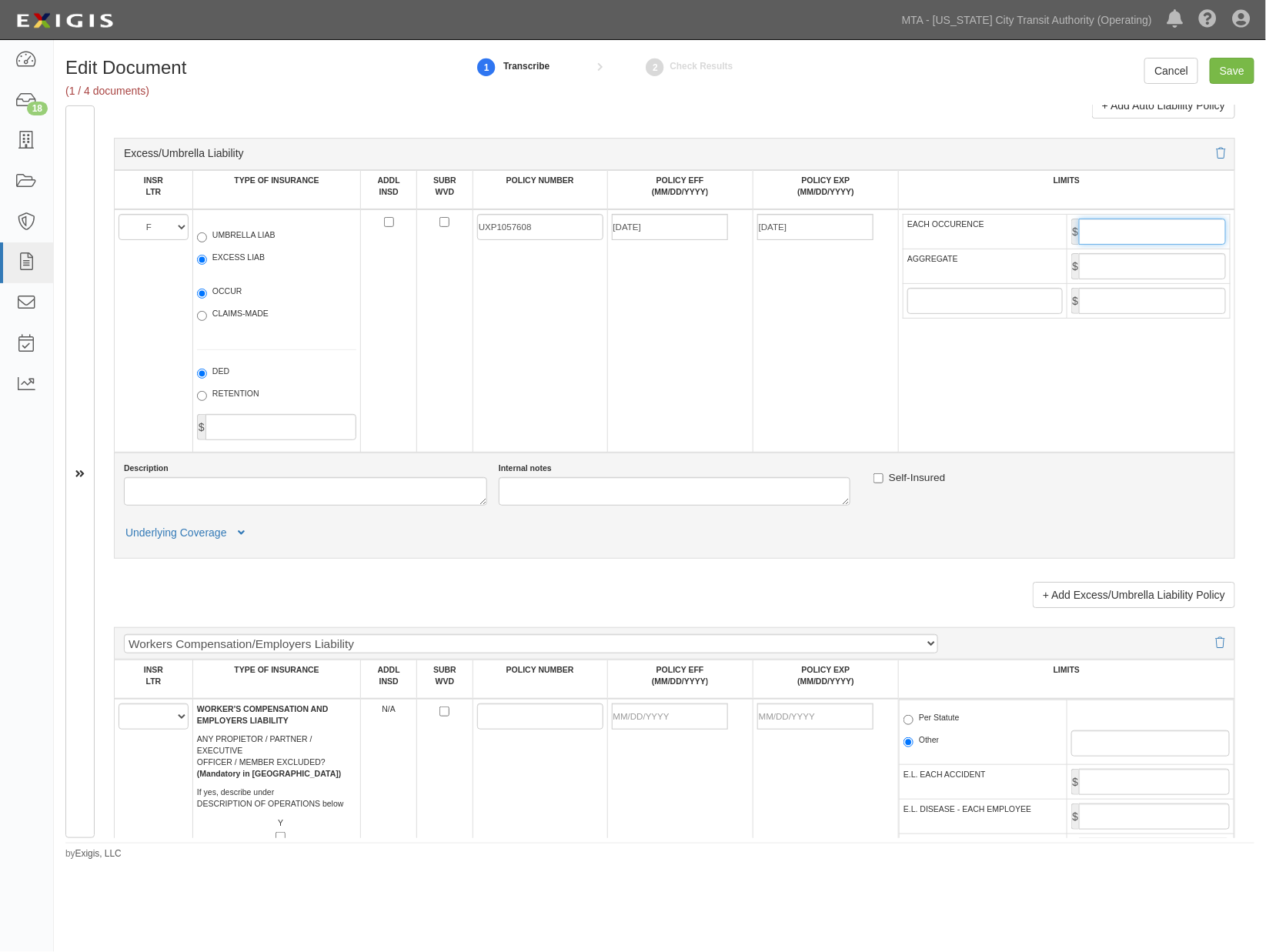
click at [1097, 245] on input "EACH OCCURENCE" at bounding box center [1152, 232] width 147 height 26
type input "3,000,000"
click at [1159, 279] on input "AGGREGATE" at bounding box center [1152, 266] width 147 height 26
type input "3,000,000"
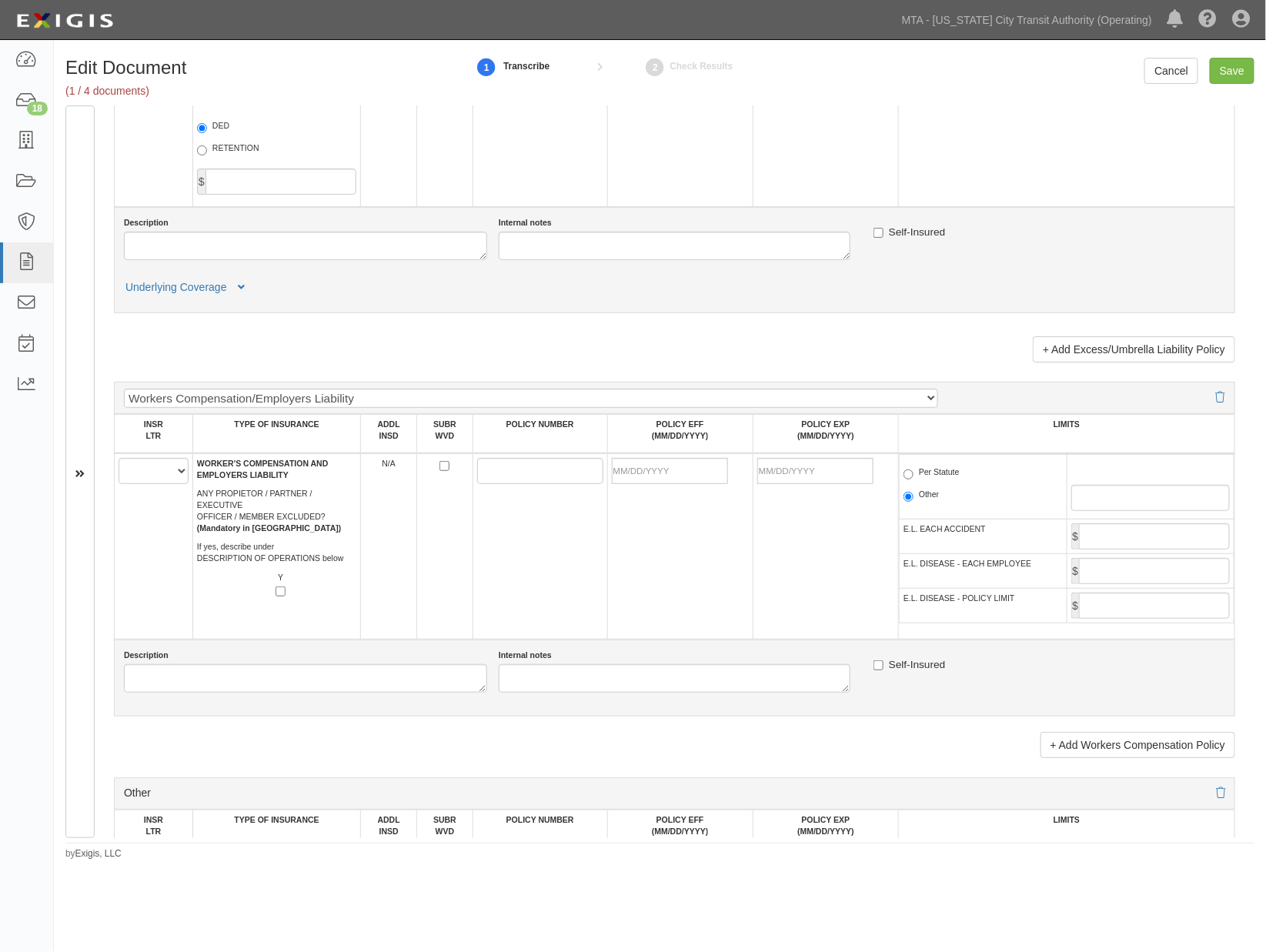
scroll to position [2113, 0]
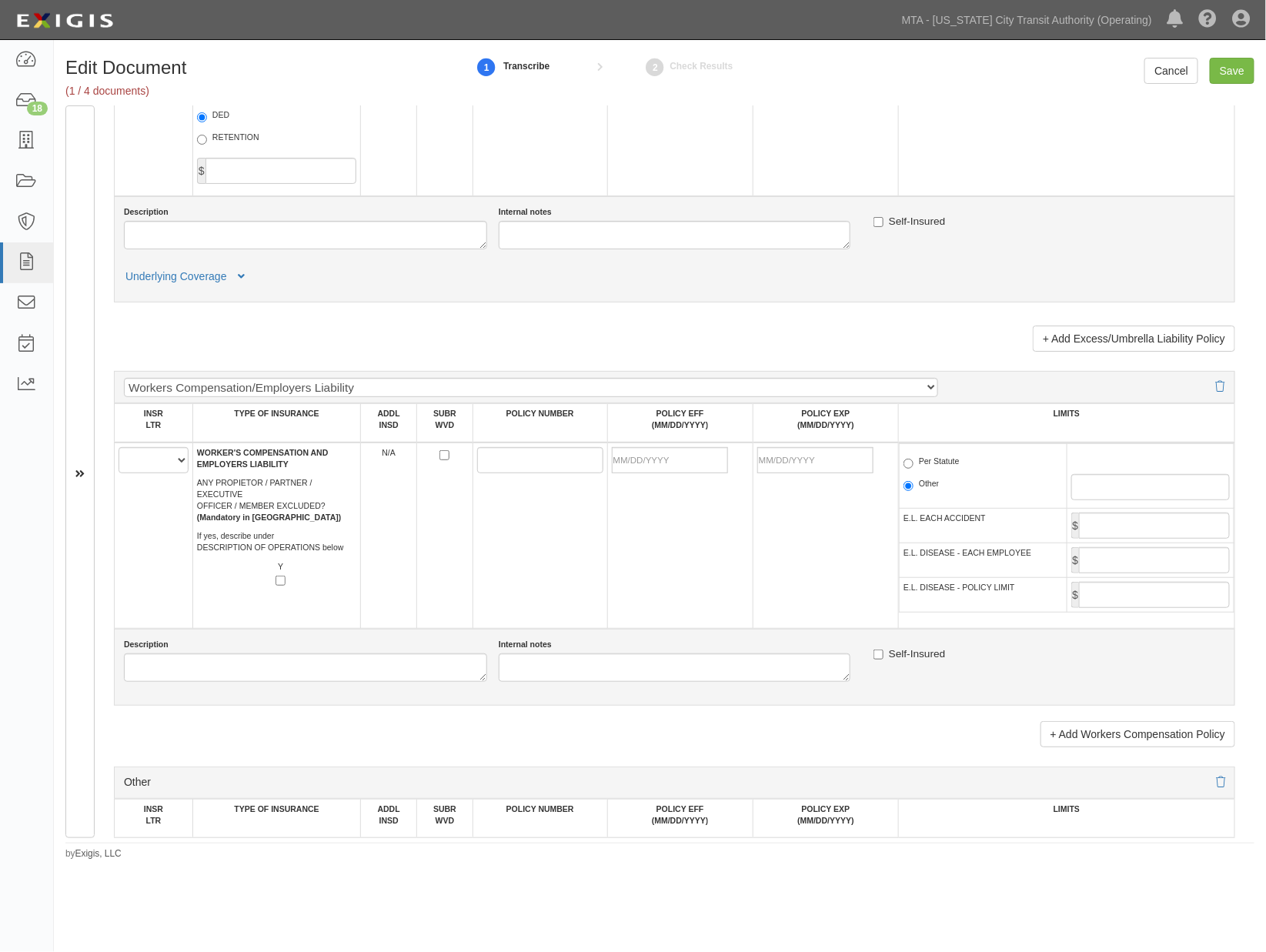
click at [157, 525] on td "A B C D E F" at bounding box center [153, 536] width 79 height 187
click at [134, 473] on select "A B C D E F" at bounding box center [153, 460] width 70 height 26
select select "D"
click at [118, 473] on select "A B C D E F" at bounding box center [153, 460] width 70 height 26
paste input "BIN458044087"
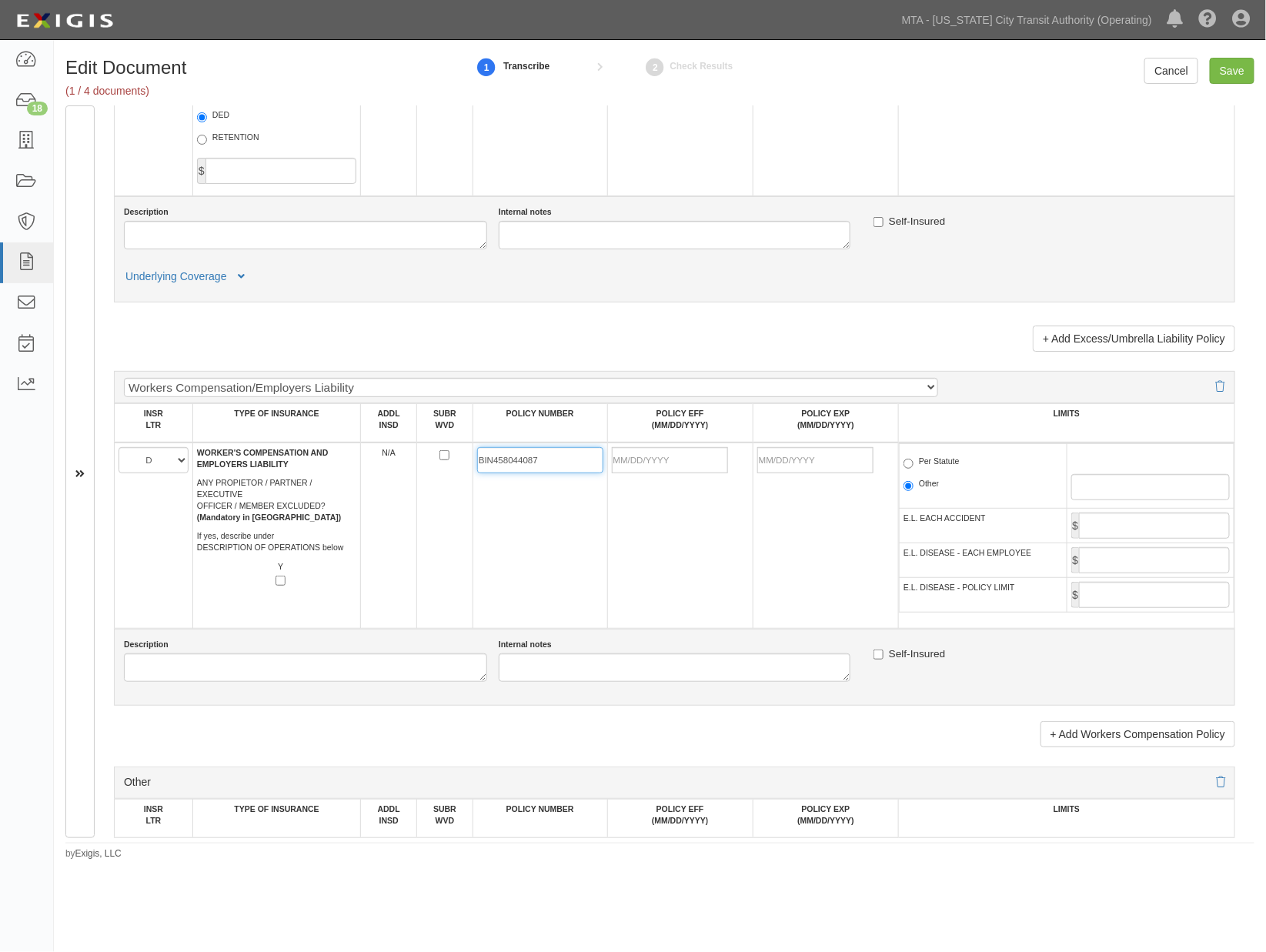
type input "BIN458044087"
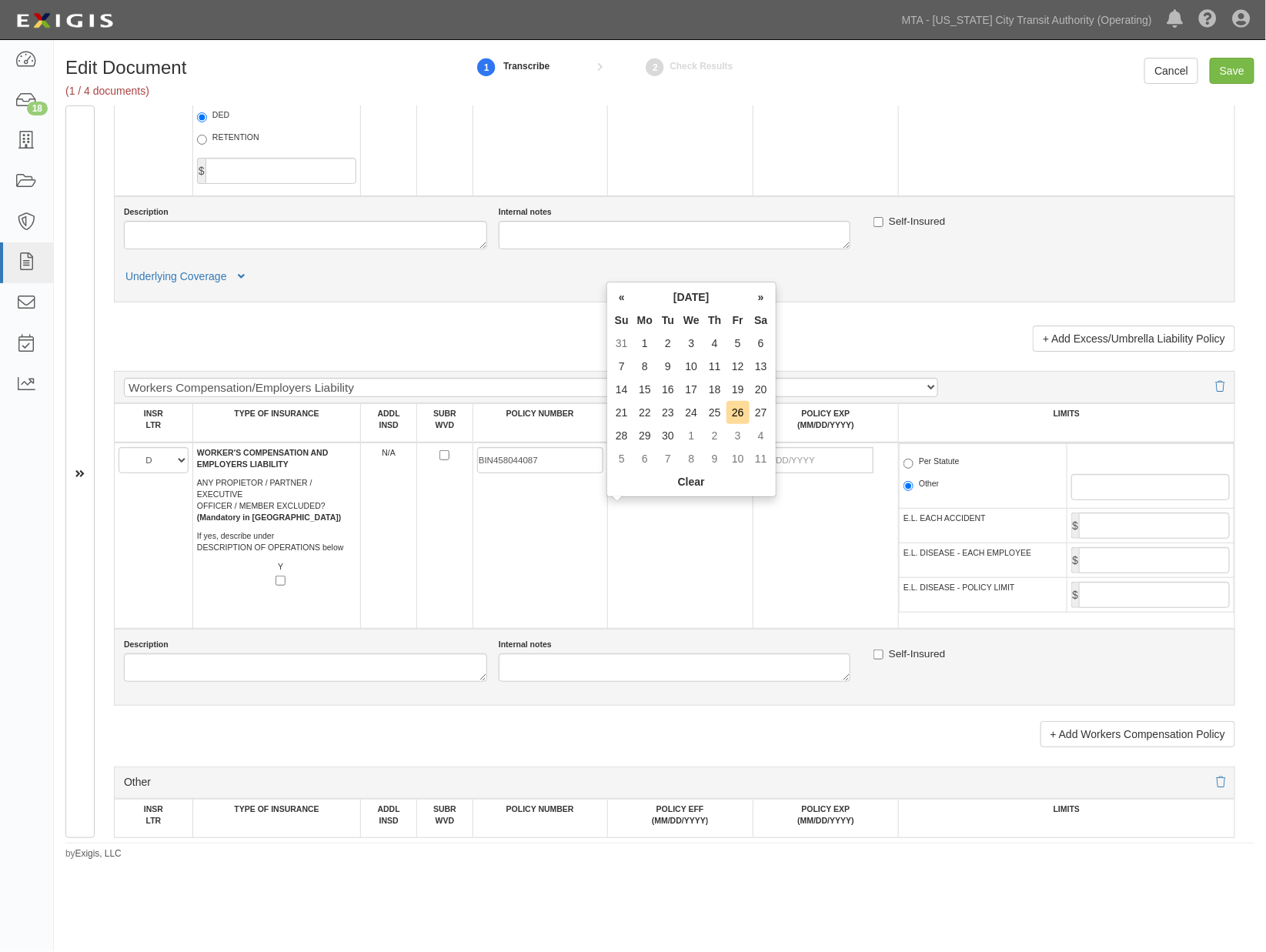
click at [634, 473] on input "POLICY EFF (MM/DD/YYYY)" at bounding box center [670, 460] width 116 height 26
type input "01/07/2025"
type input "01/07/2026"
click at [643, 543] on td "01/07/2025" at bounding box center [679, 536] width 145 height 187
click at [907, 506] on td "Per Statute Other" at bounding box center [983, 477] width 167 height 65
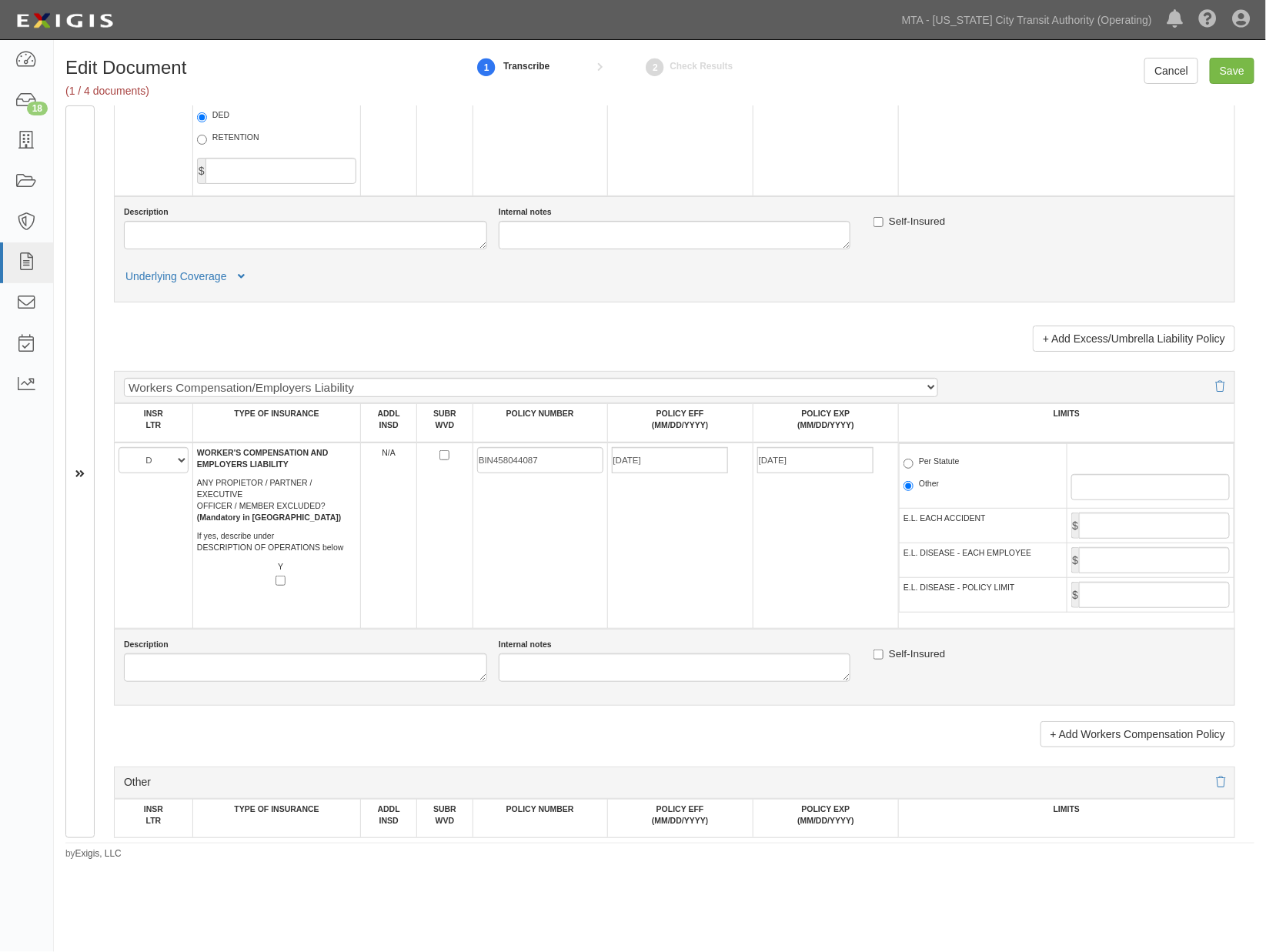
click at [909, 471] on label "Per Statute" at bounding box center [931, 463] width 56 height 16
click at [909, 469] on input "Per Statute" at bounding box center [908, 463] width 10 height 10
radio input "true"
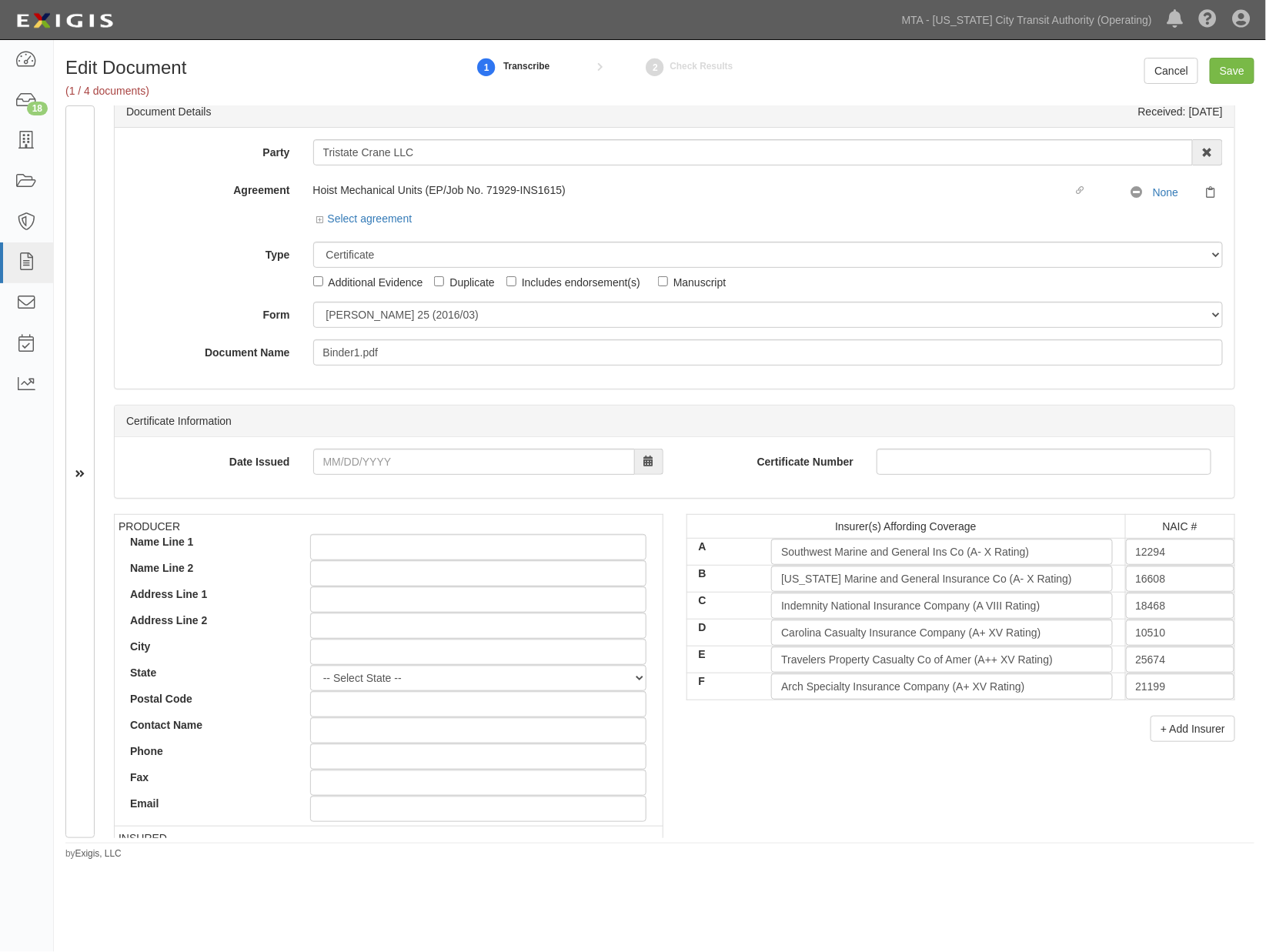
scroll to position [0, 0]
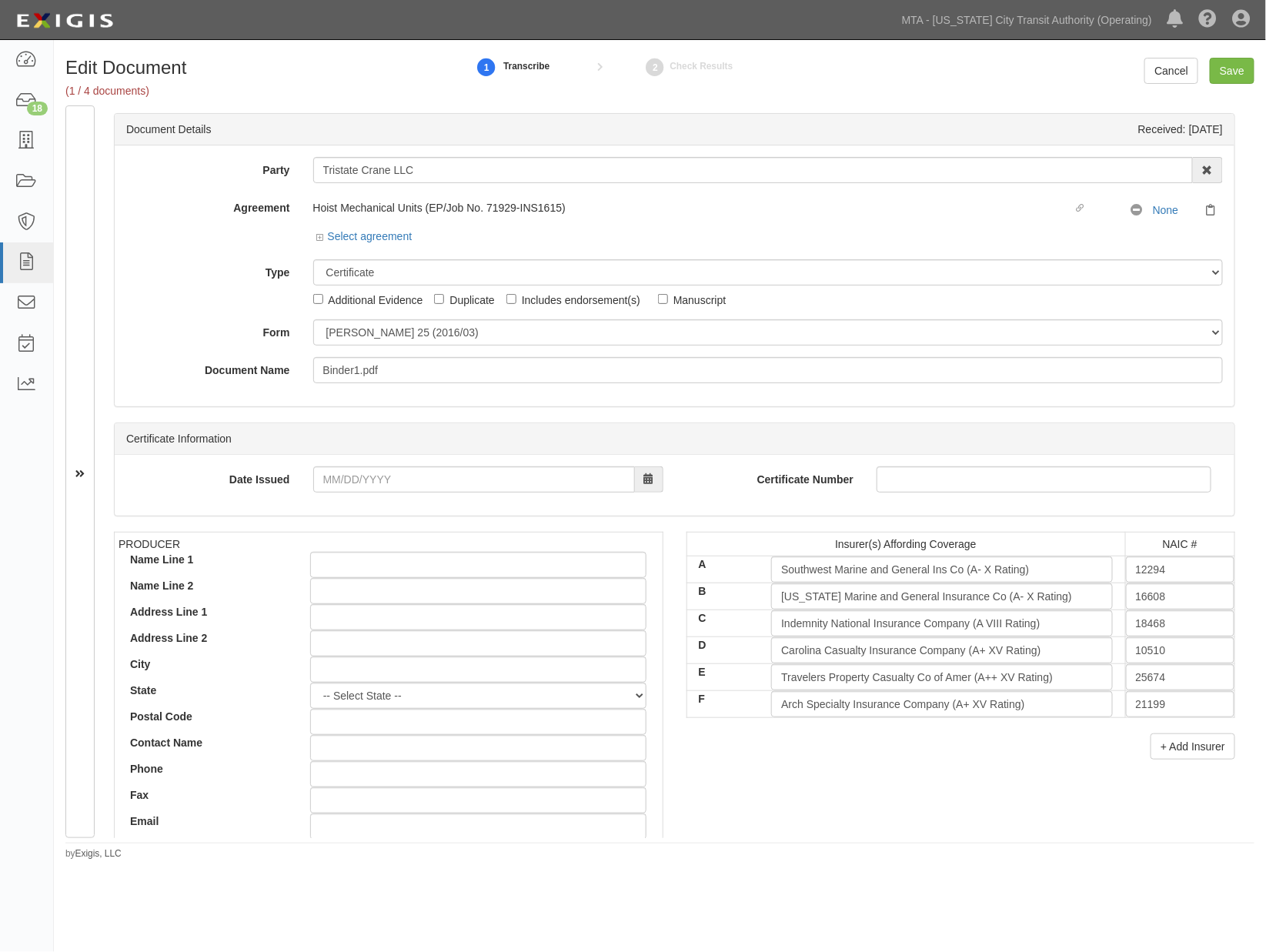
click at [534, 299] on div "Includes endorsement(s)" at bounding box center [581, 299] width 118 height 17
click at [517, 299] on input "Includes endorsement(s)" at bounding box center [511, 299] width 10 height 10
checkbox input "true"
click at [1222, 71] on input "Save" at bounding box center [1232, 70] width 44 height 26
type input "1000000"
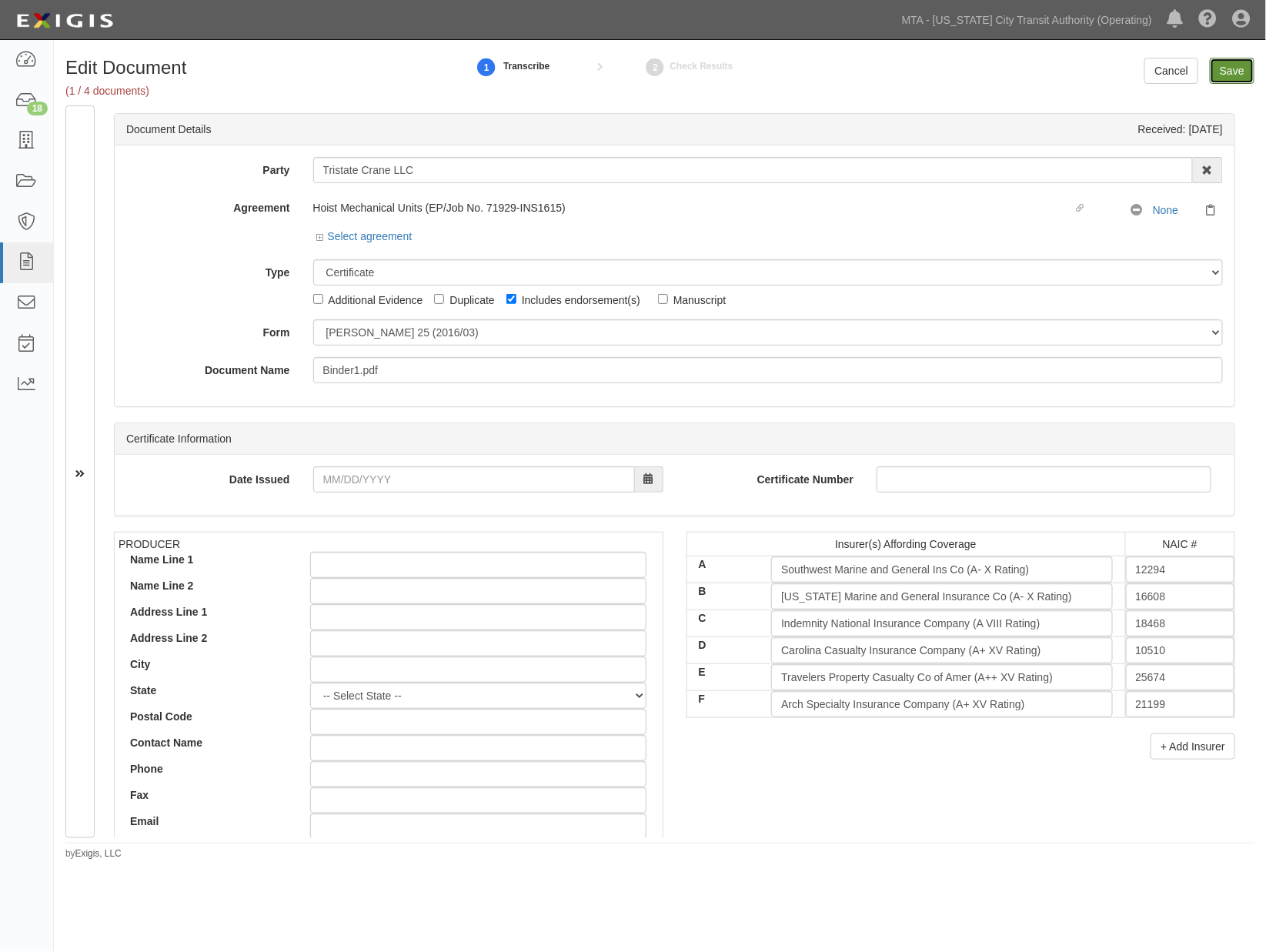
type input "2000000"
type input "1000000"
type input "3000000"
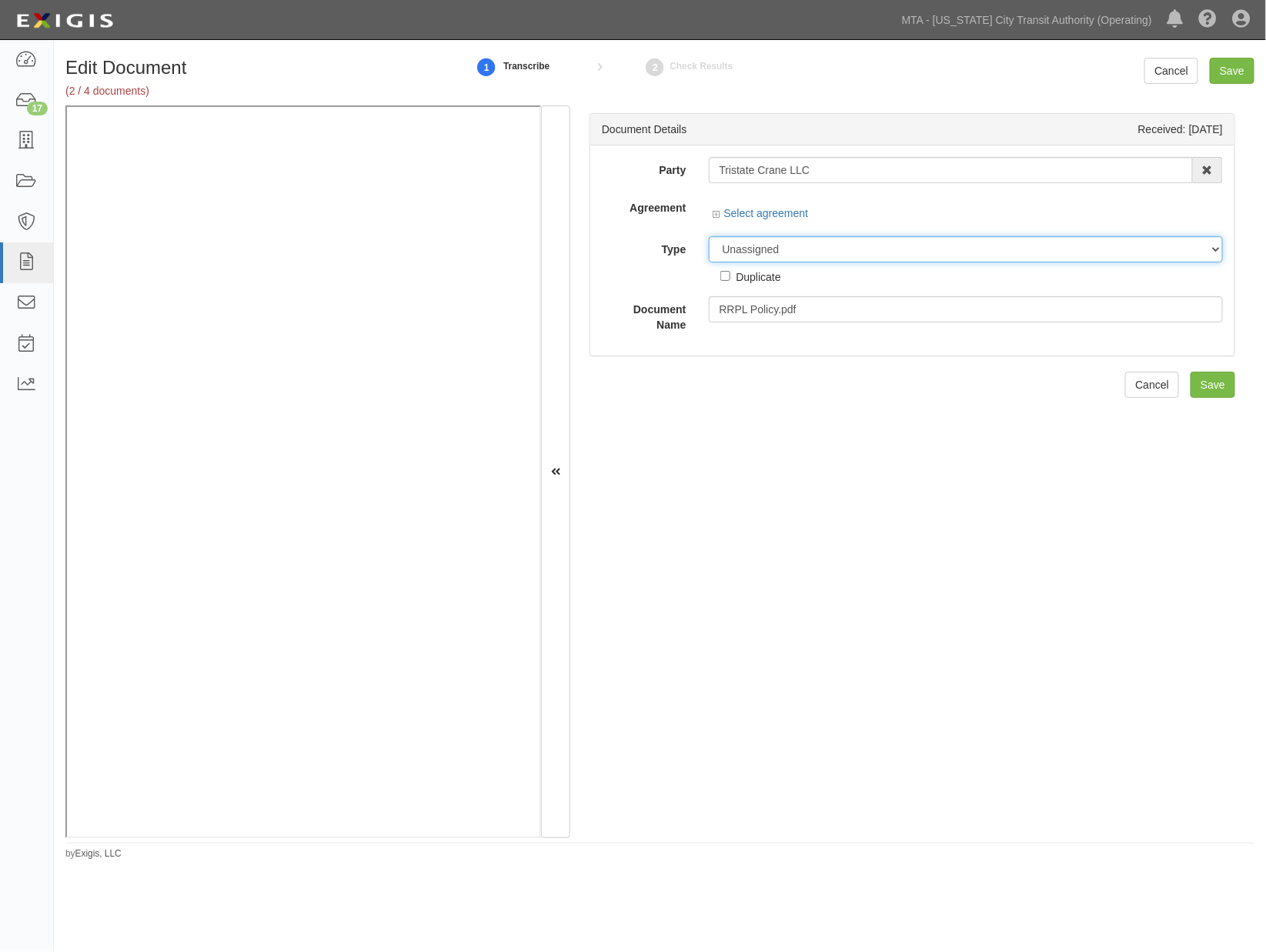
click at [754, 245] on select "Unassigned Binder Cancellation Notice Certificate Contract Endorsement Insuranc…" at bounding box center [966, 250] width 514 height 26
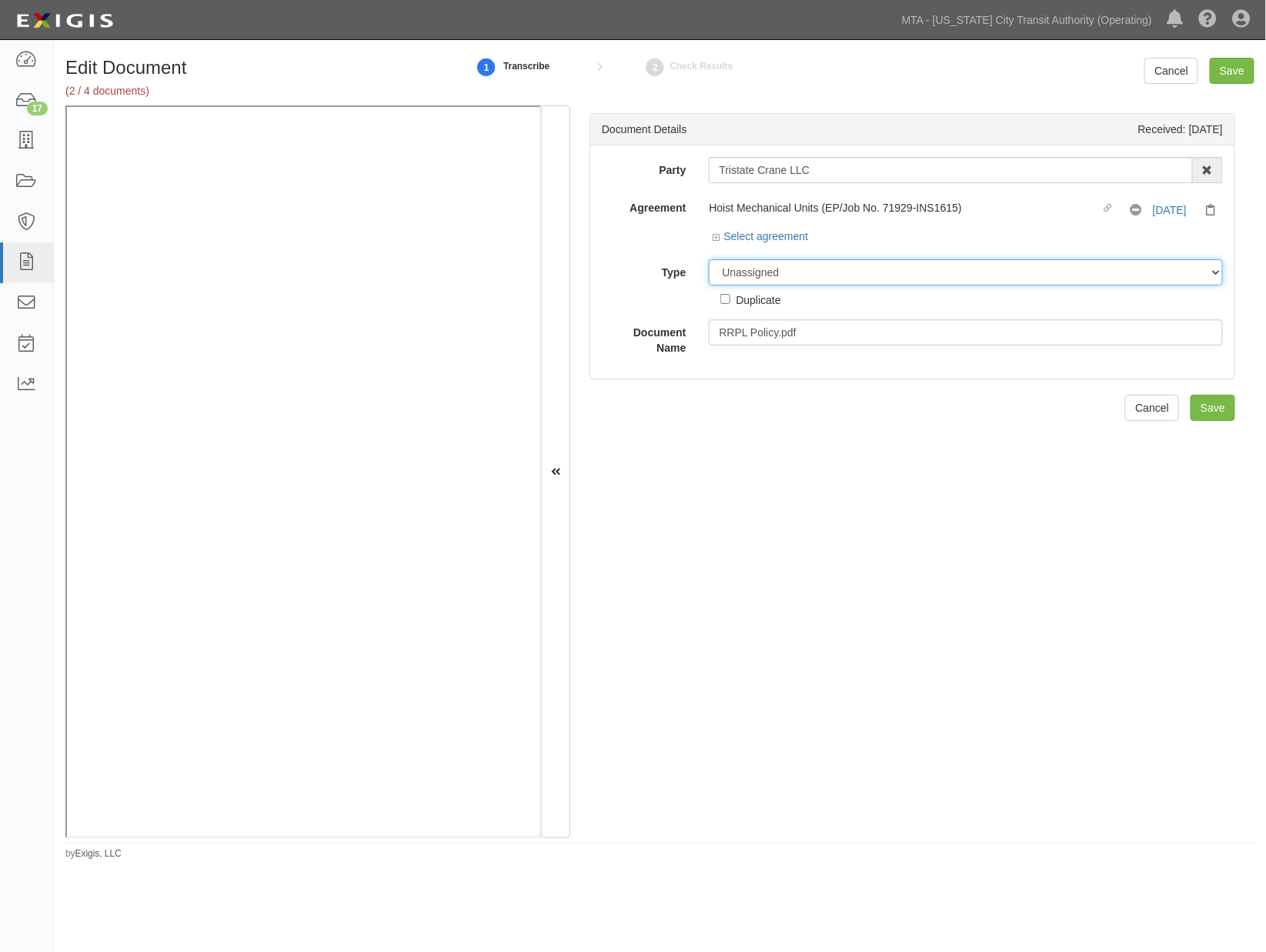
click at [772, 275] on select "Unassigned Binder Cancellation Notice Certificate Contract Endorsement Insuranc…" at bounding box center [966, 273] width 514 height 26
select select "PolicyDetail"
click at [709, 261] on select "Unassigned Binder Cancellation Notice Certificate Contract Endorsement Insuranc…" at bounding box center [966, 273] width 514 height 26
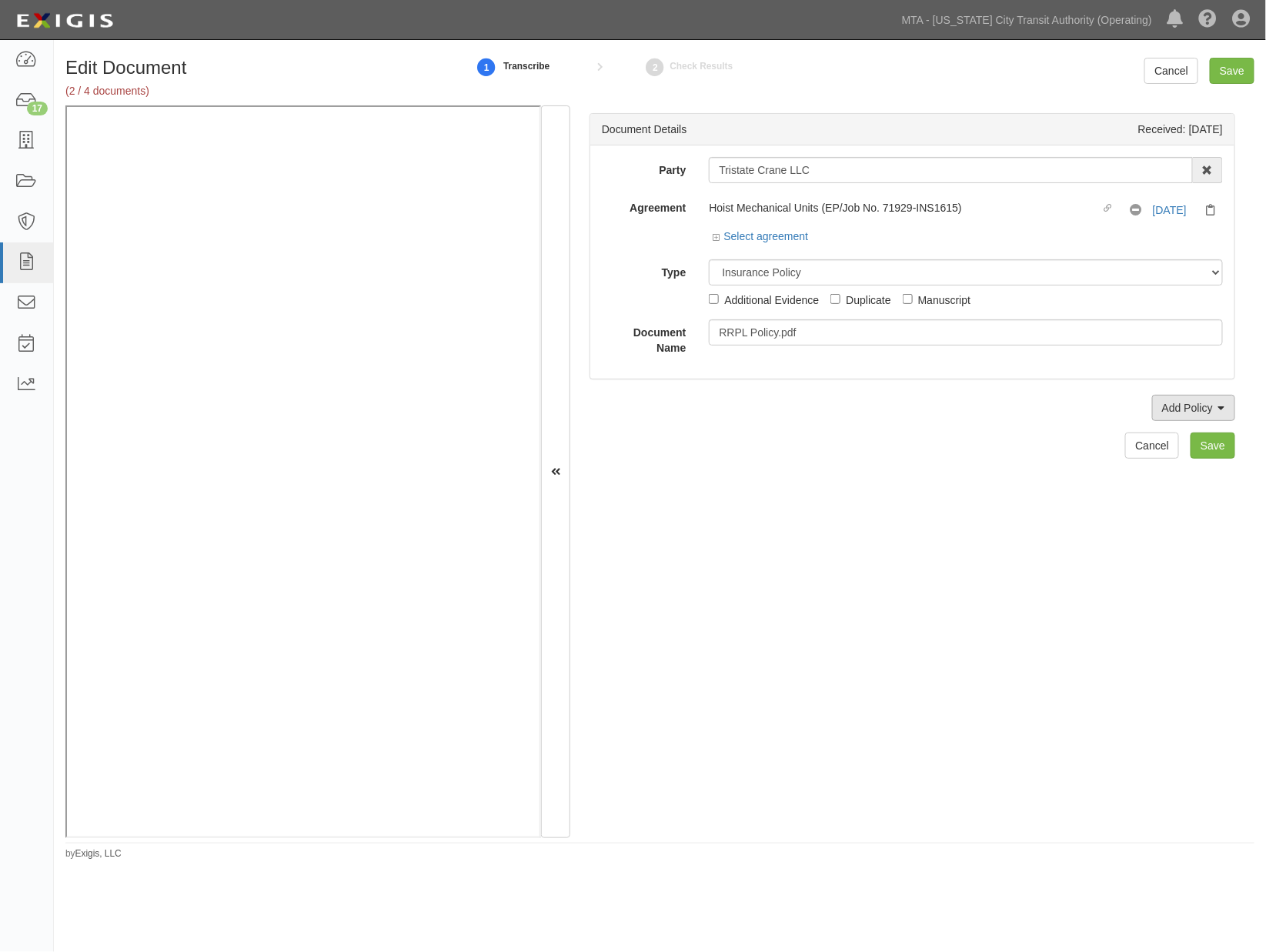
click at [1158, 410] on link "Add Policy" at bounding box center [1194, 408] width 83 height 26
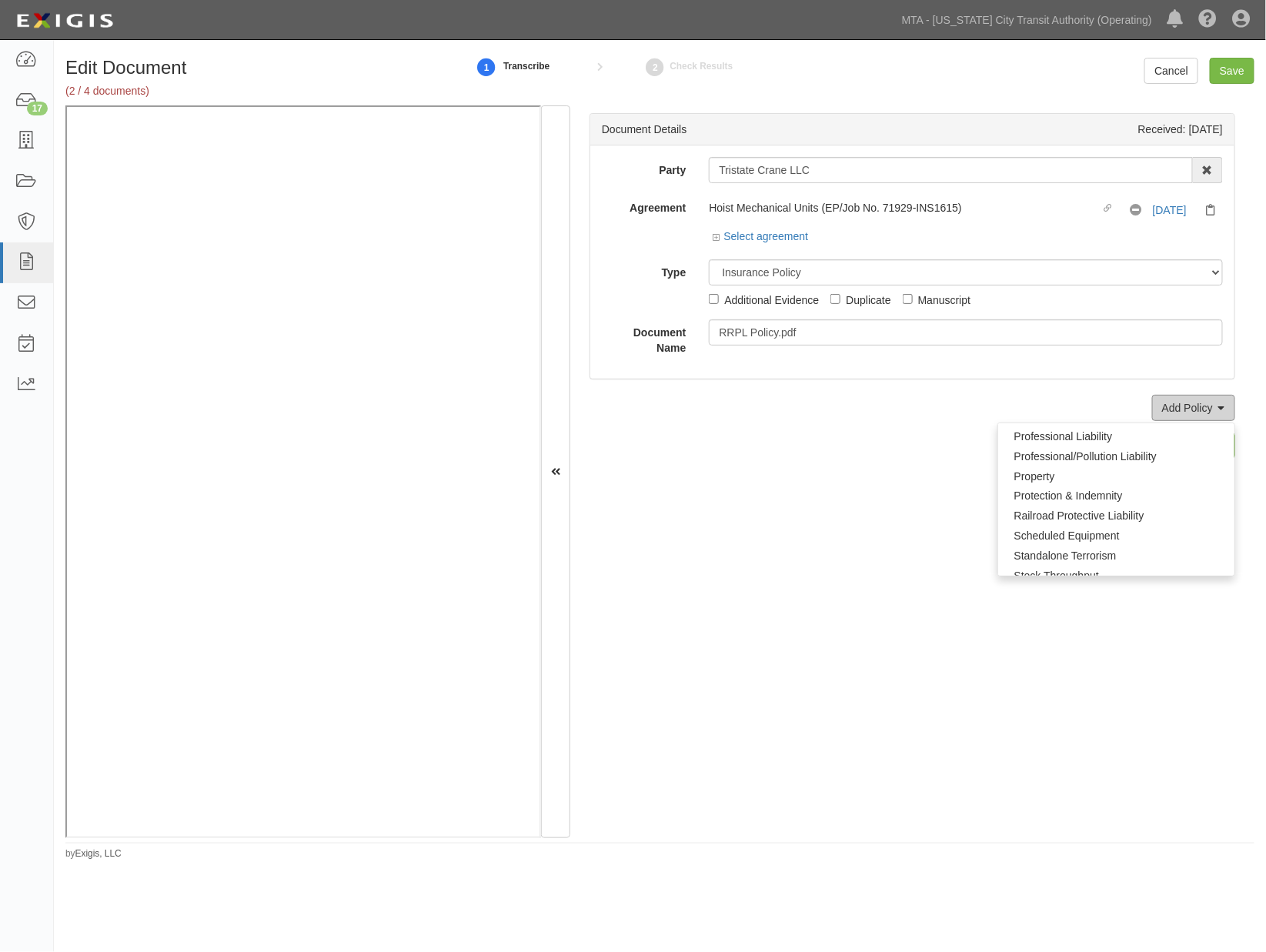
scroll to position [1112, 0]
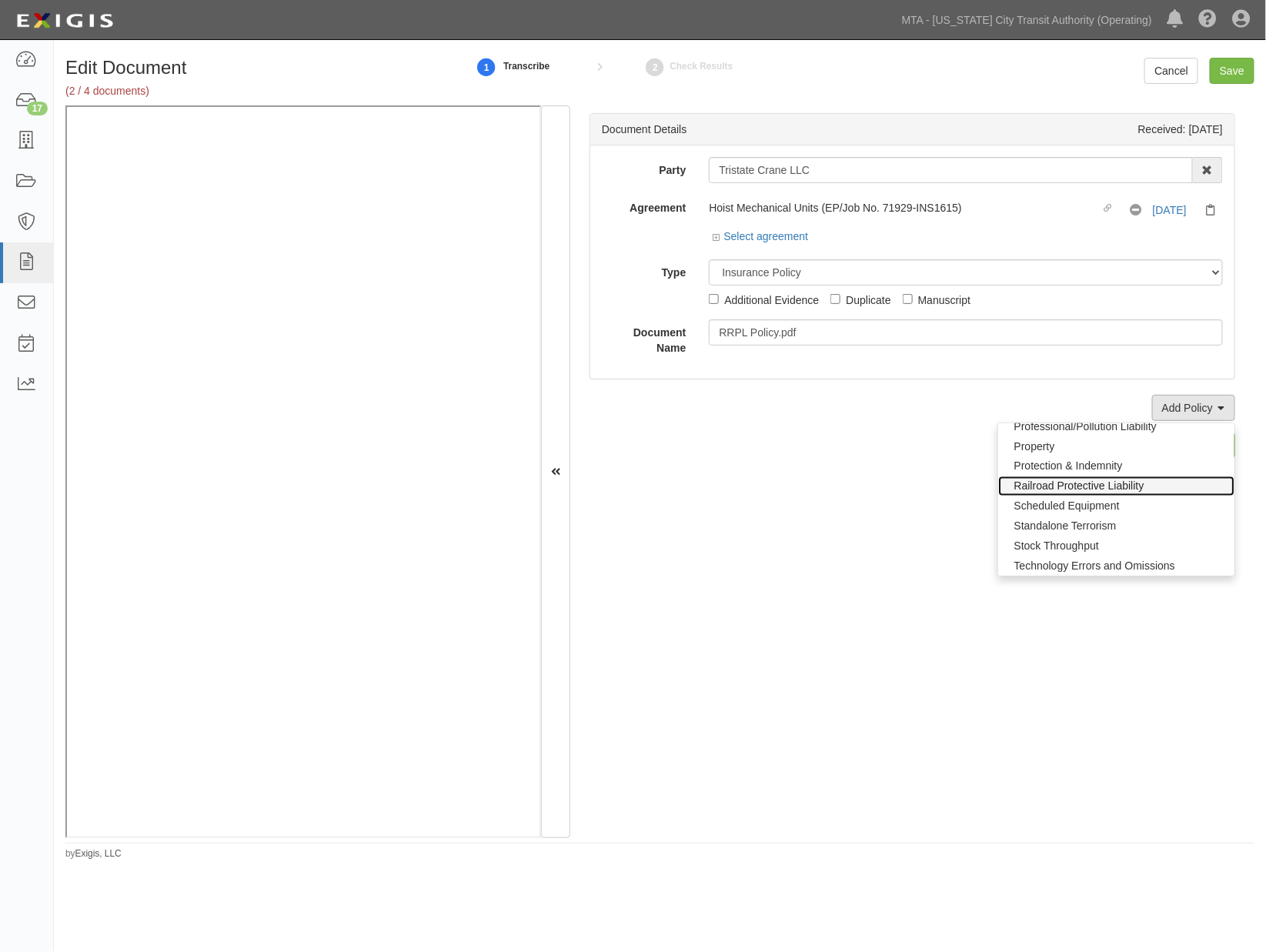
click at [1068, 486] on link "Railroad Protective Liability" at bounding box center [1116, 487] width 237 height 20
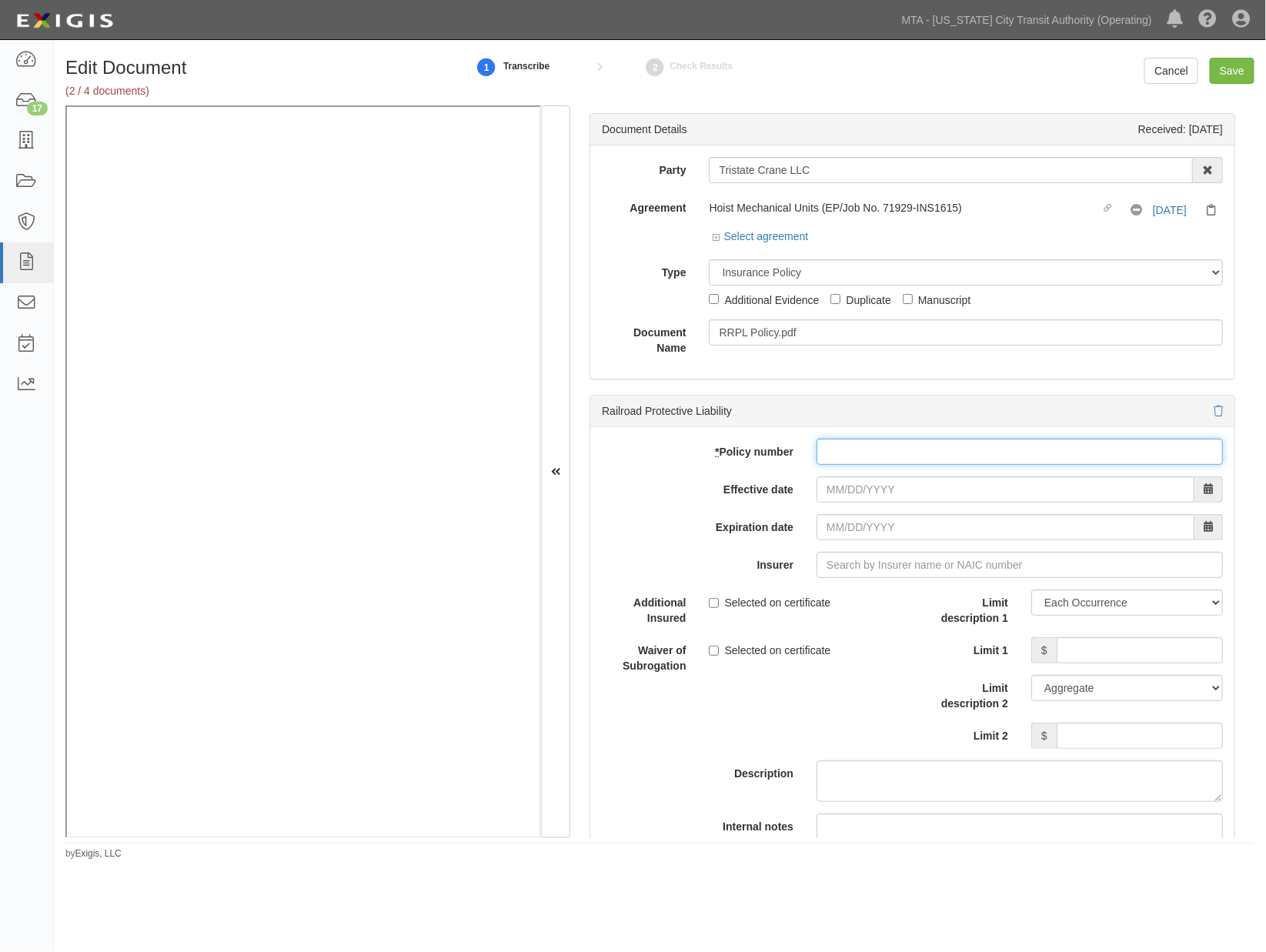
paste input "RRP019592117980"
type input "RRP019592117980"
click at [839, 490] on input "Effective date" at bounding box center [1005, 490] width 378 height 26
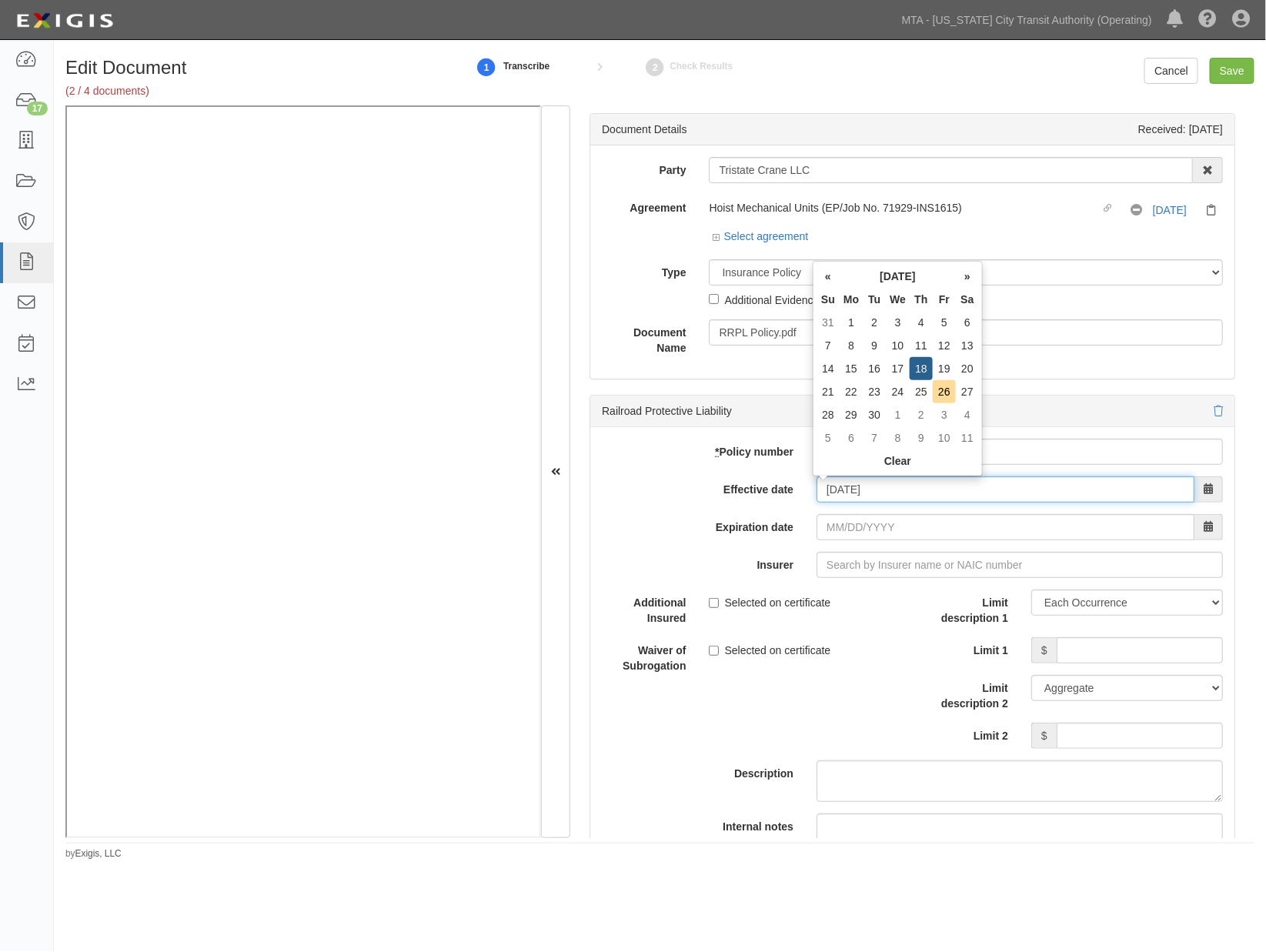
type input "09/18/2025"
type input "09/18/2026"
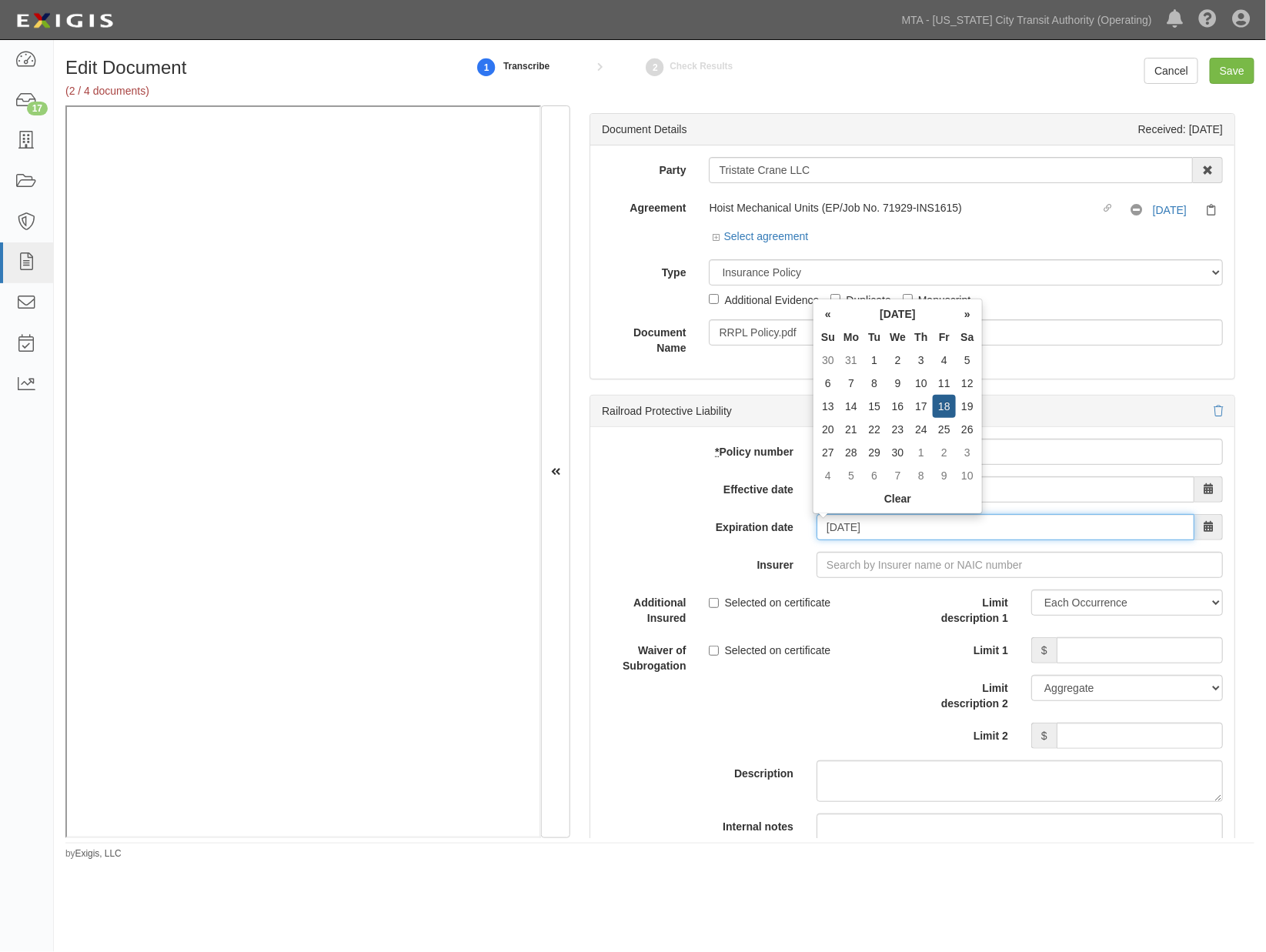
click at [830, 521] on input "09/18/2026" at bounding box center [1005, 527] width 378 height 26
click at [832, 560] on input "Insurer" at bounding box center [1020, 565] width 407 height 26
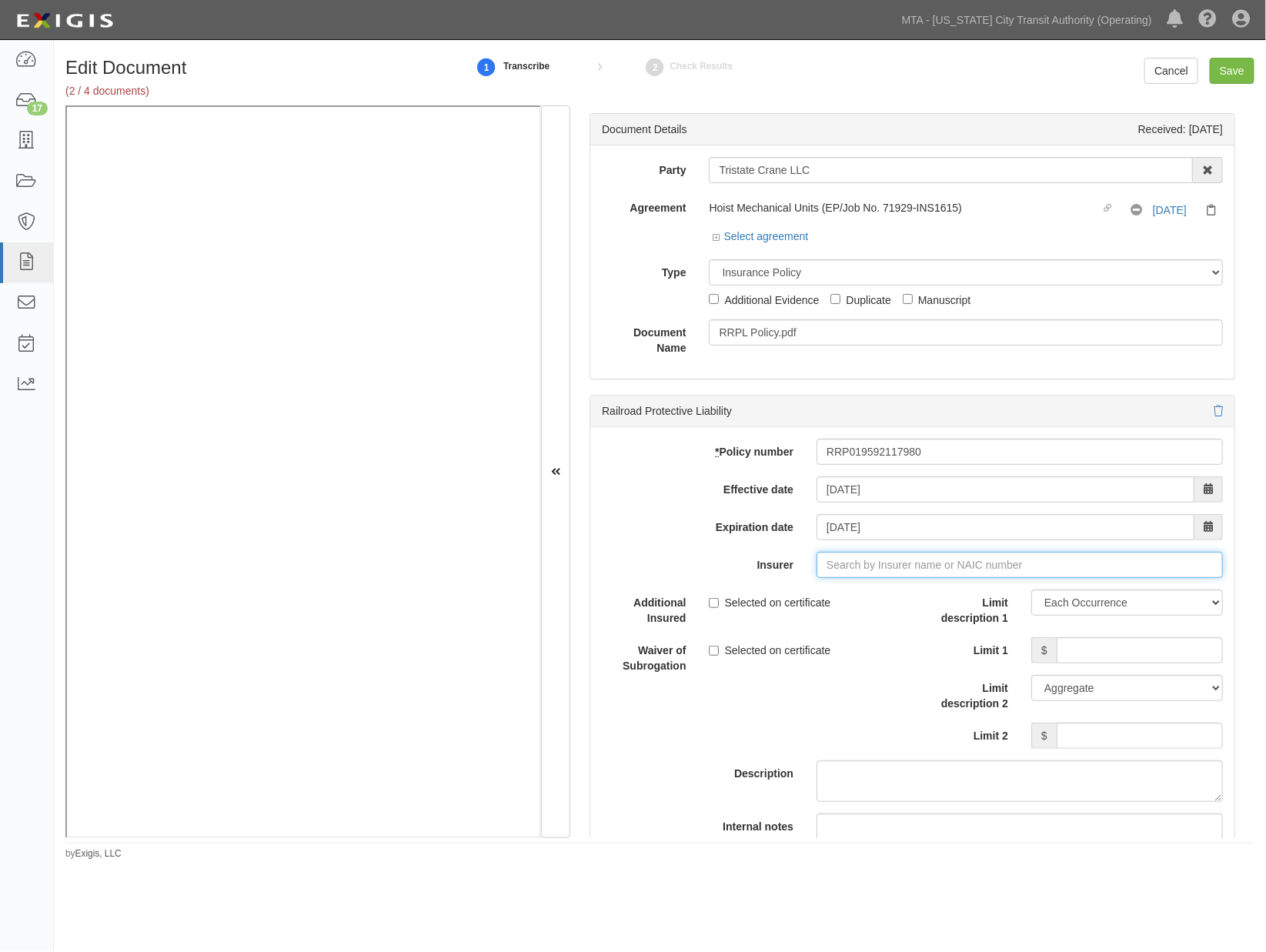
type input "h"
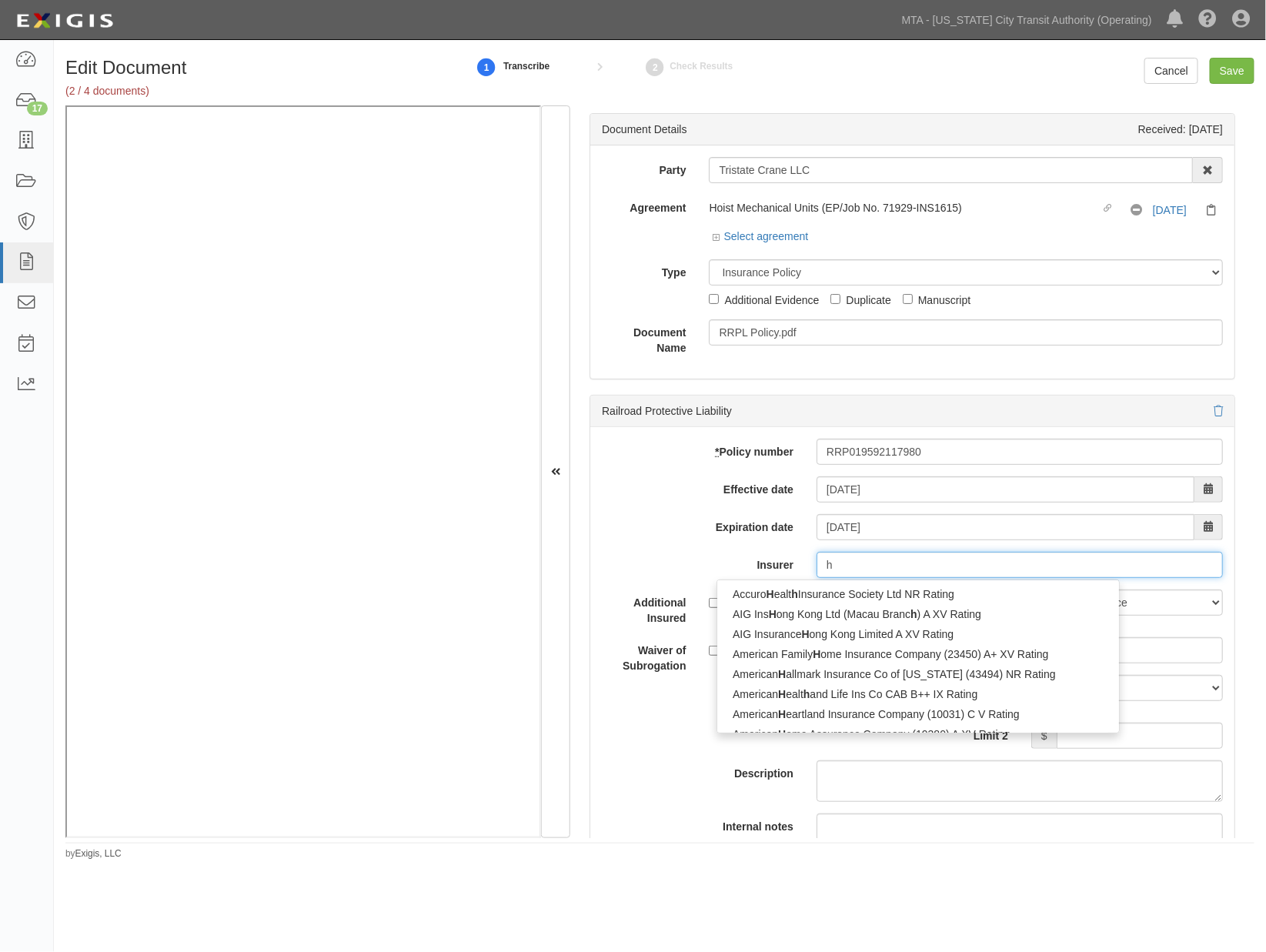
type input "hudson Excess Insurance Company (14484) A+ XV Rating"
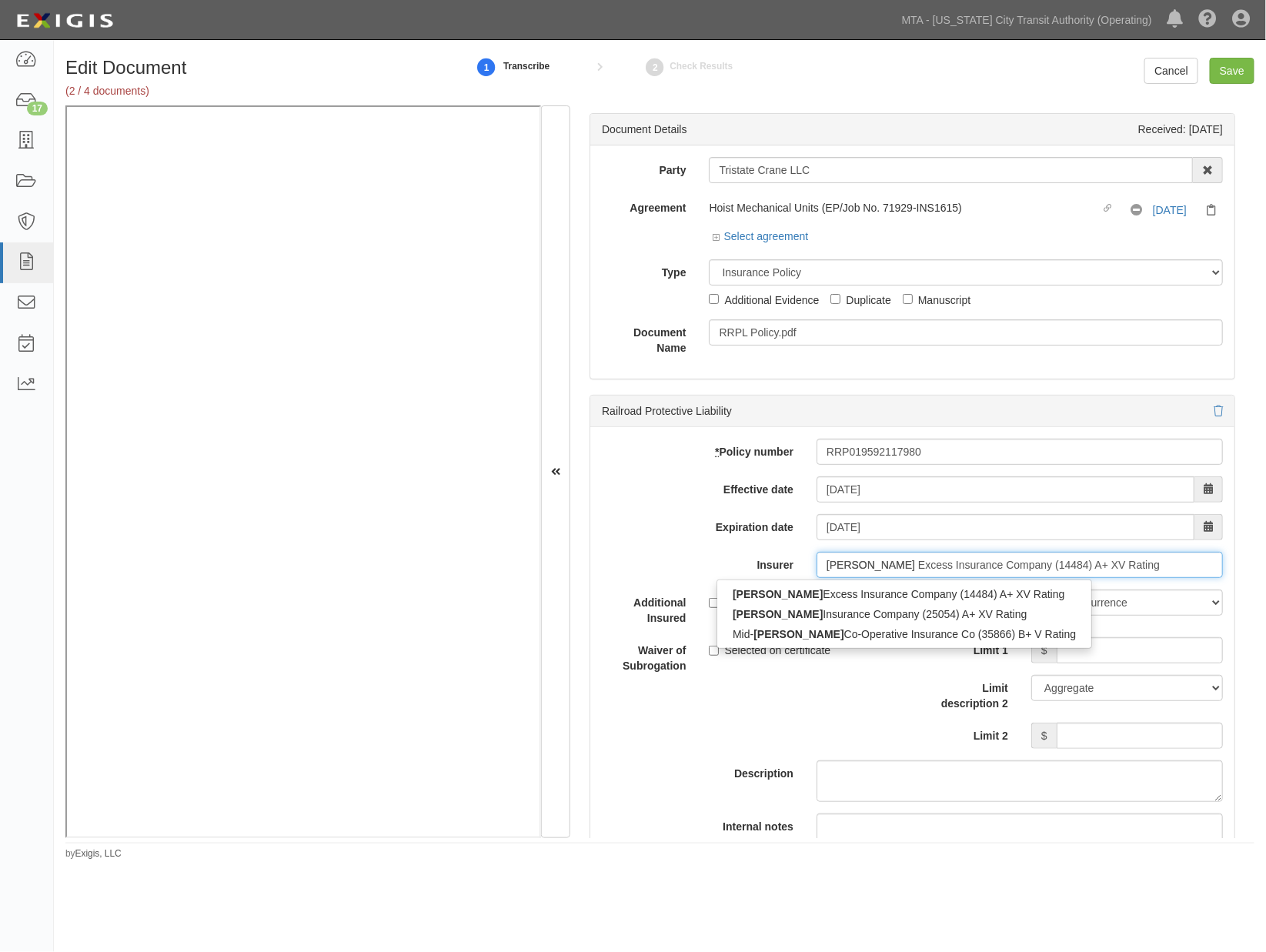
type input "hudson"
type input "hudson insurance Company (25054) A+ XV Rating"
type input "hudson in"
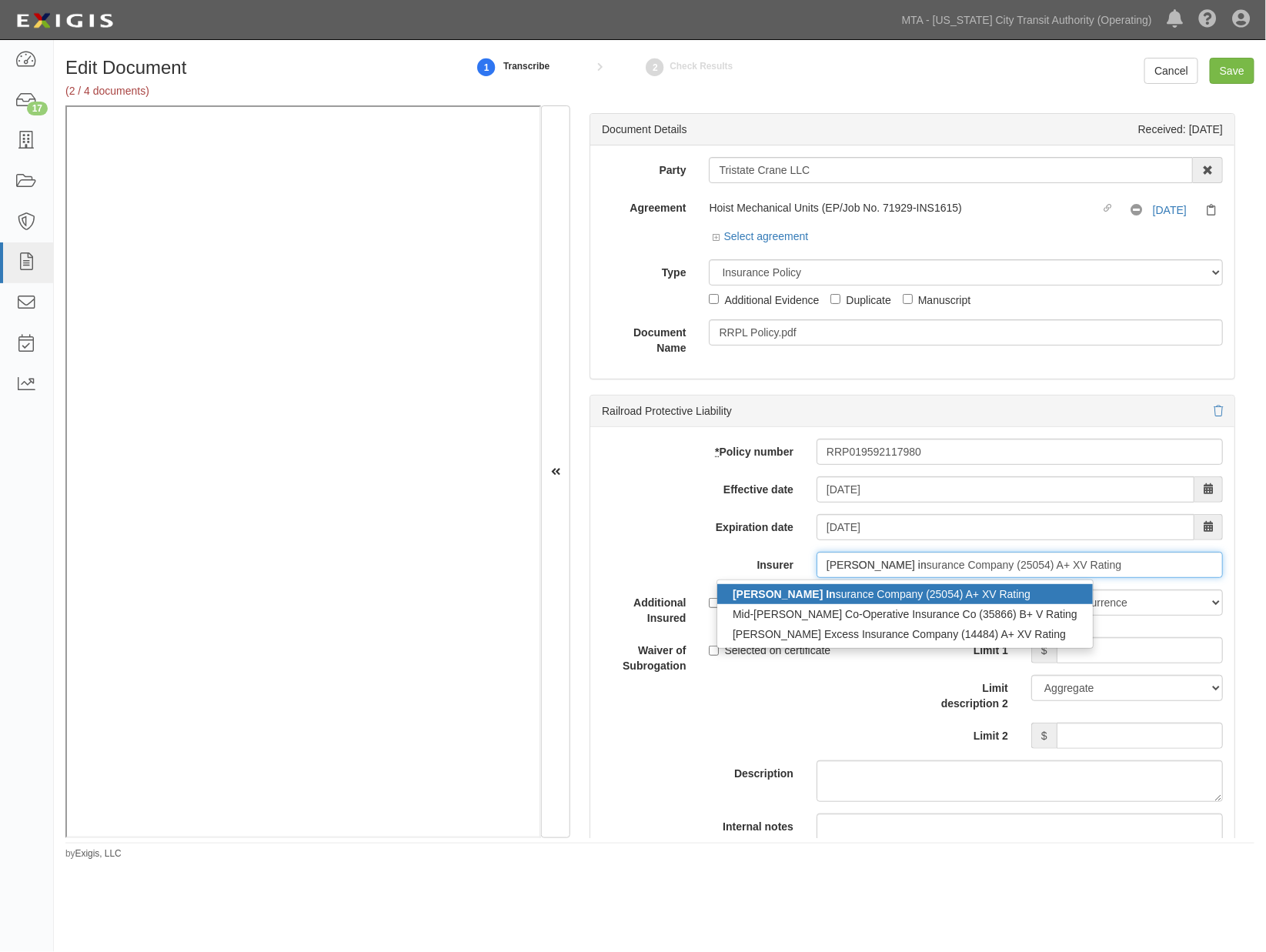
click at [804, 598] on div "Hudson In surance Company (25054) A+ XV Rating" at bounding box center [905, 594] width 376 height 20
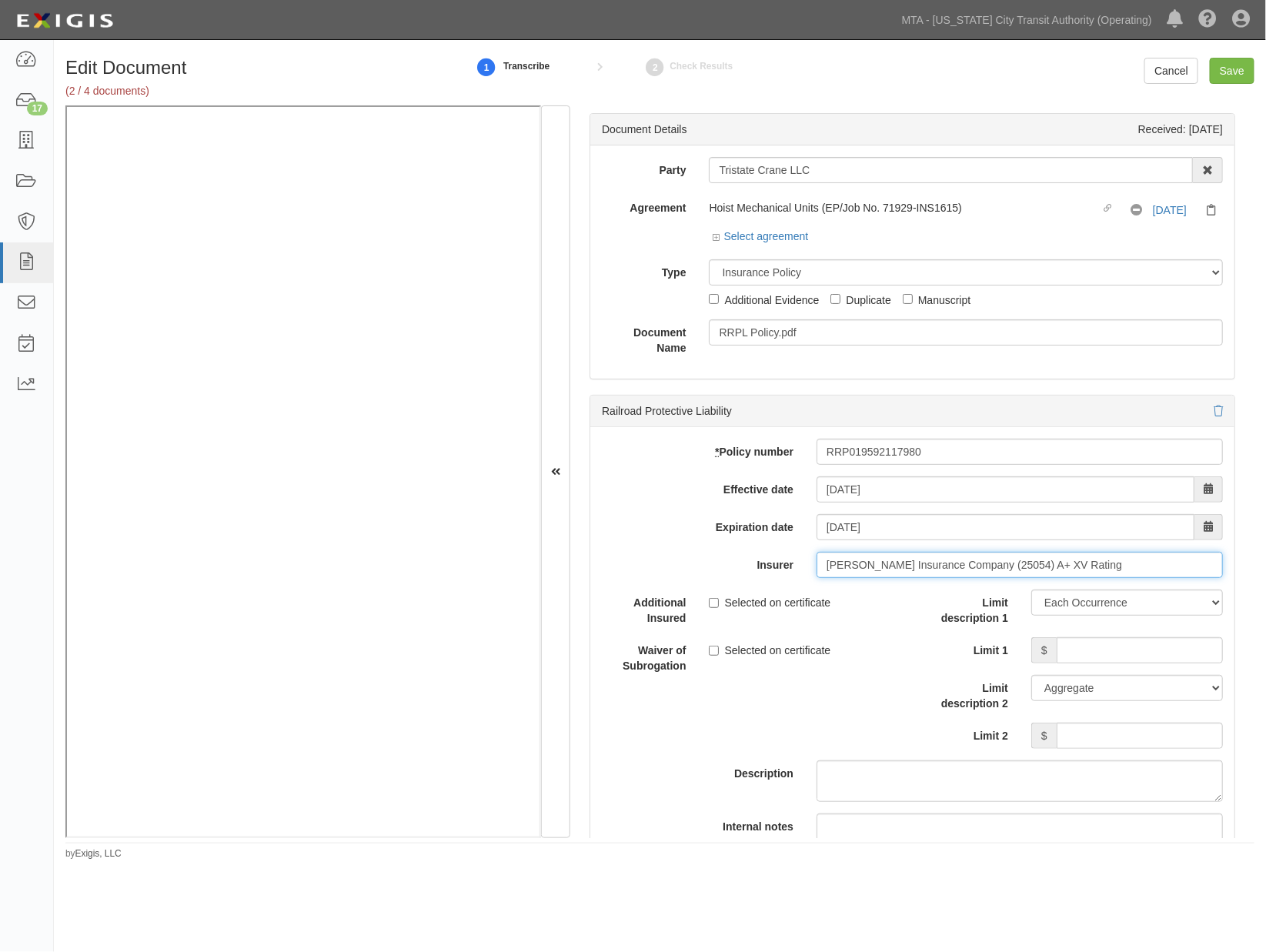
type input "Hudson Insurance Company (25054) A+ XV Rating"
click at [1086, 650] on input "Limit 1" at bounding box center [1140, 651] width 166 height 26
type input "2,000,000"
click at [1088, 729] on input "Limit 2" at bounding box center [1140, 736] width 166 height 26
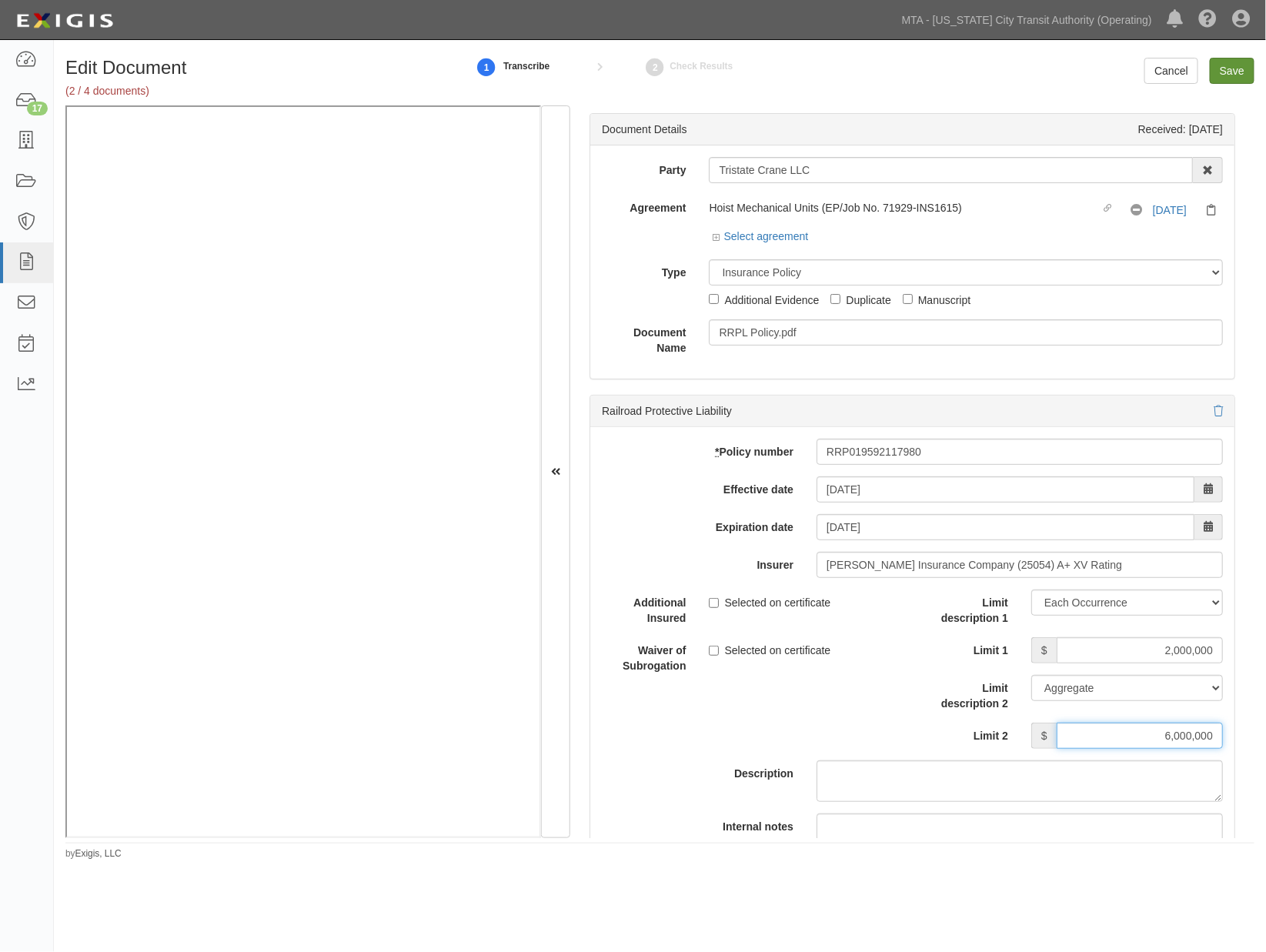
type input "6,000,000"
click at [1229, 64] on input "Save" at bounding box center [1232, 70] width 44 height 26
type input "2000000"
type input "6000000"
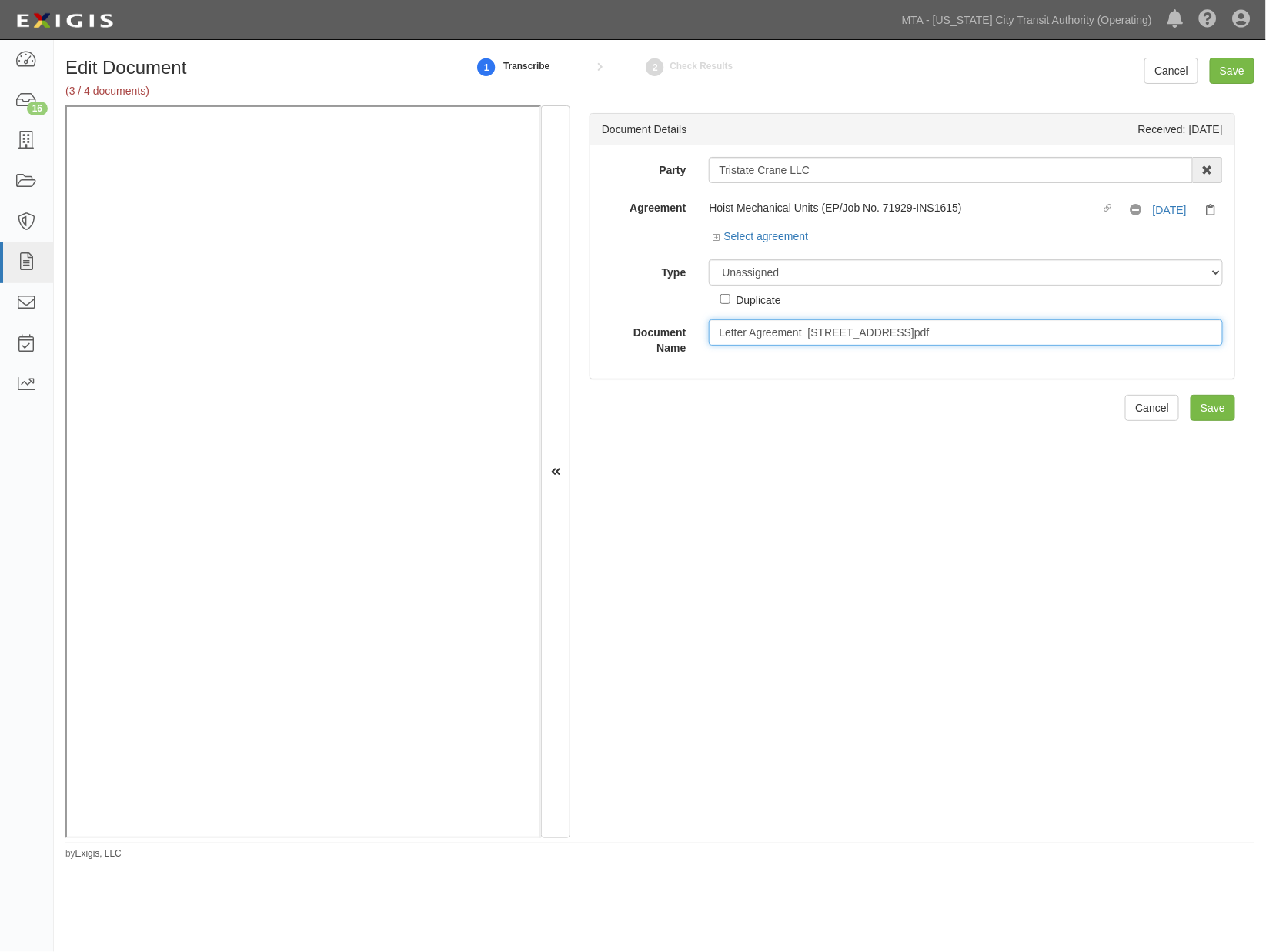
drag, startPoint x: 956, startPoint y: 332, endPoint x: 926, endPoint y: 329, distance: 30.1
click at [926, 329] on input "Letter Agreement [STREET_ADDRESS]pdf" at bounding box center [966, 333] width 514 height 26
type input "Letter Agreement [STREET_ADDRESS]"
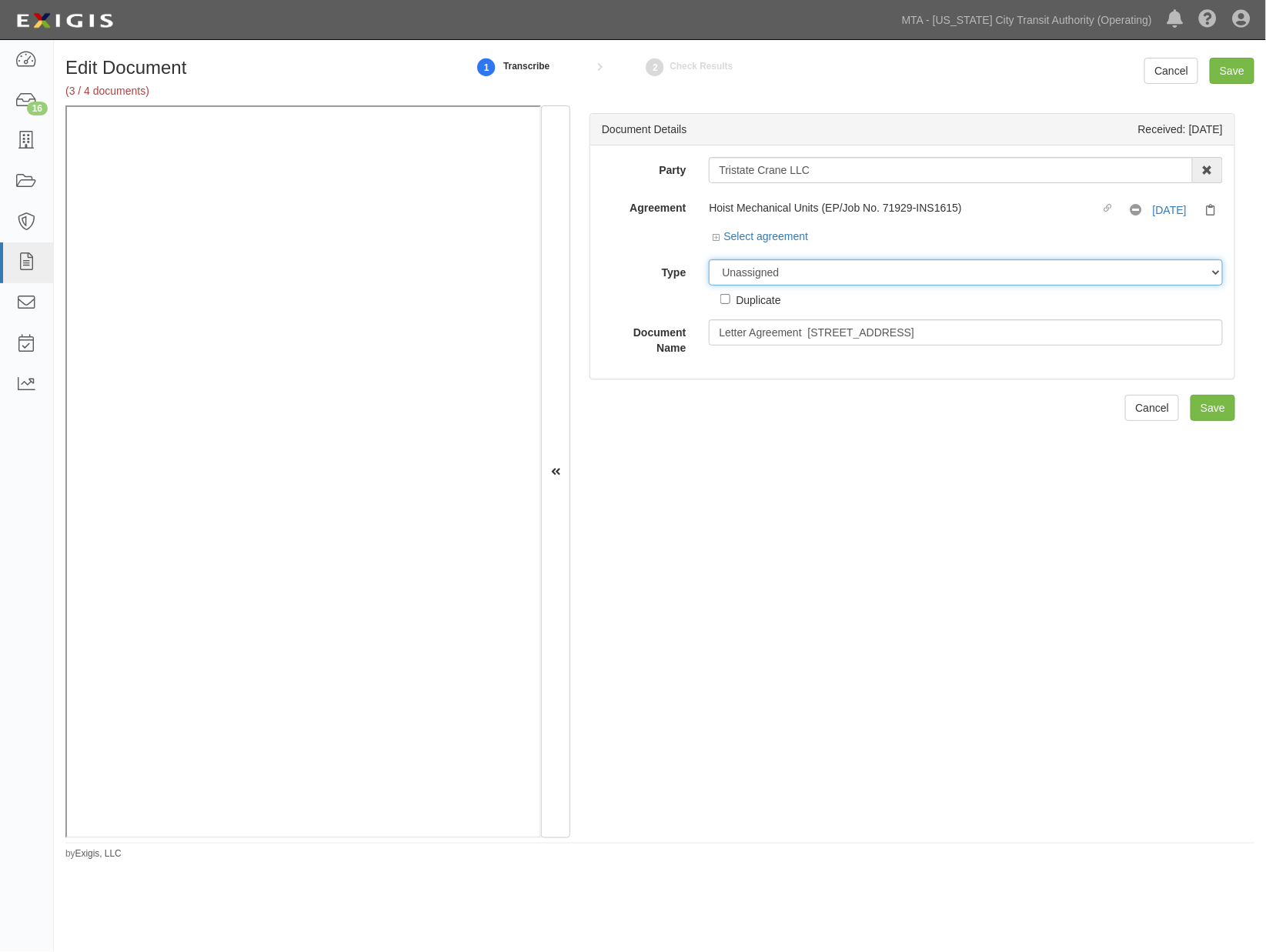
click at [772, 271] on select "Unassigned Binder Cancellation Notice Certificate Contract Endorsement Insuranc…" at bounding box center [966, 273] width 514 height 26
select select "ContractDetail"
click at [709, 261] on select "Unassigned Binder Cancellation Notice Certificate Contract Endorsement Insuranc…" at bounding box center [966, 273] width 514 height 26
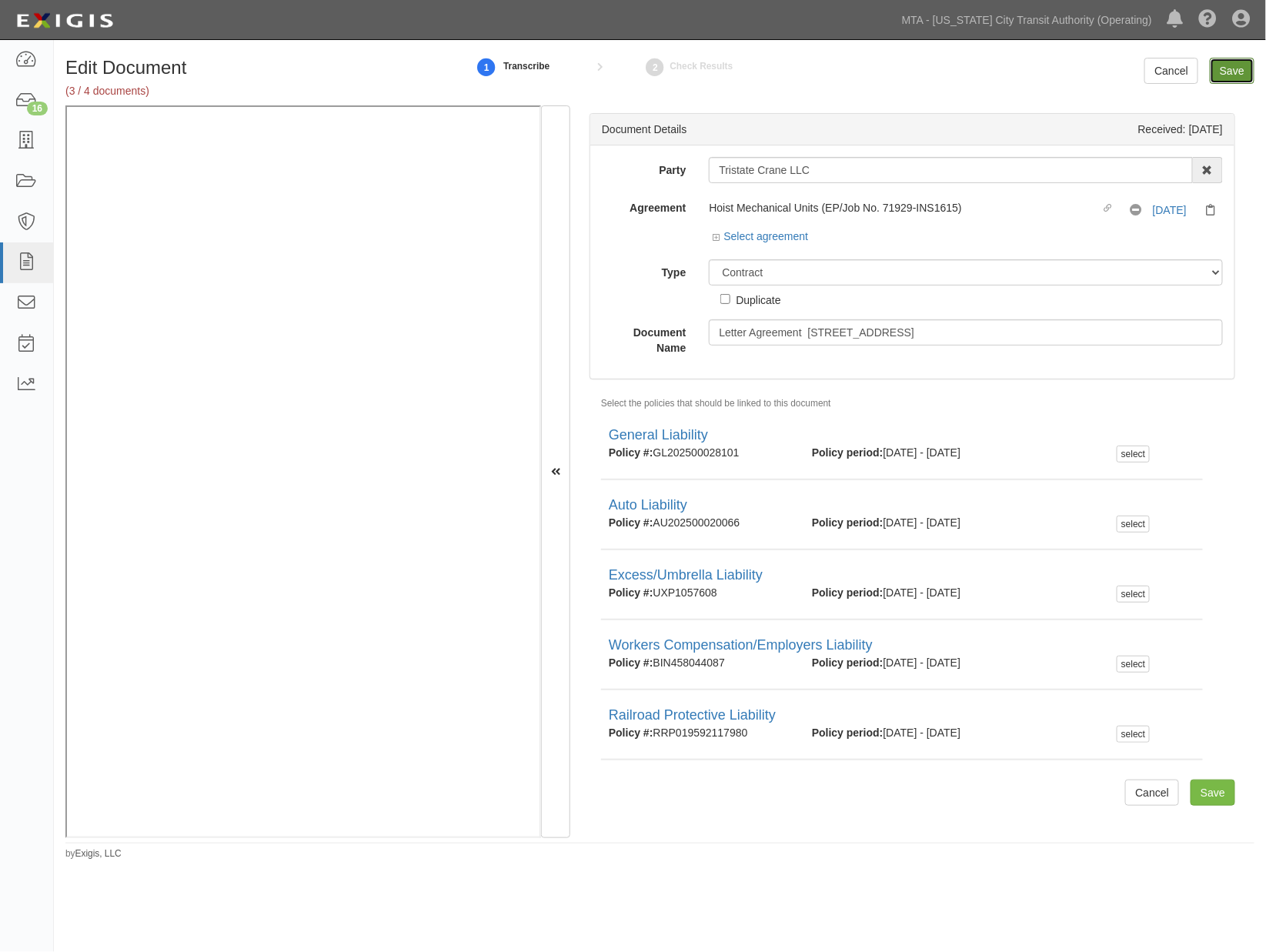
click at [1220, 67] on input "Save" at bounding box center [1232, 70] width 44 height 26
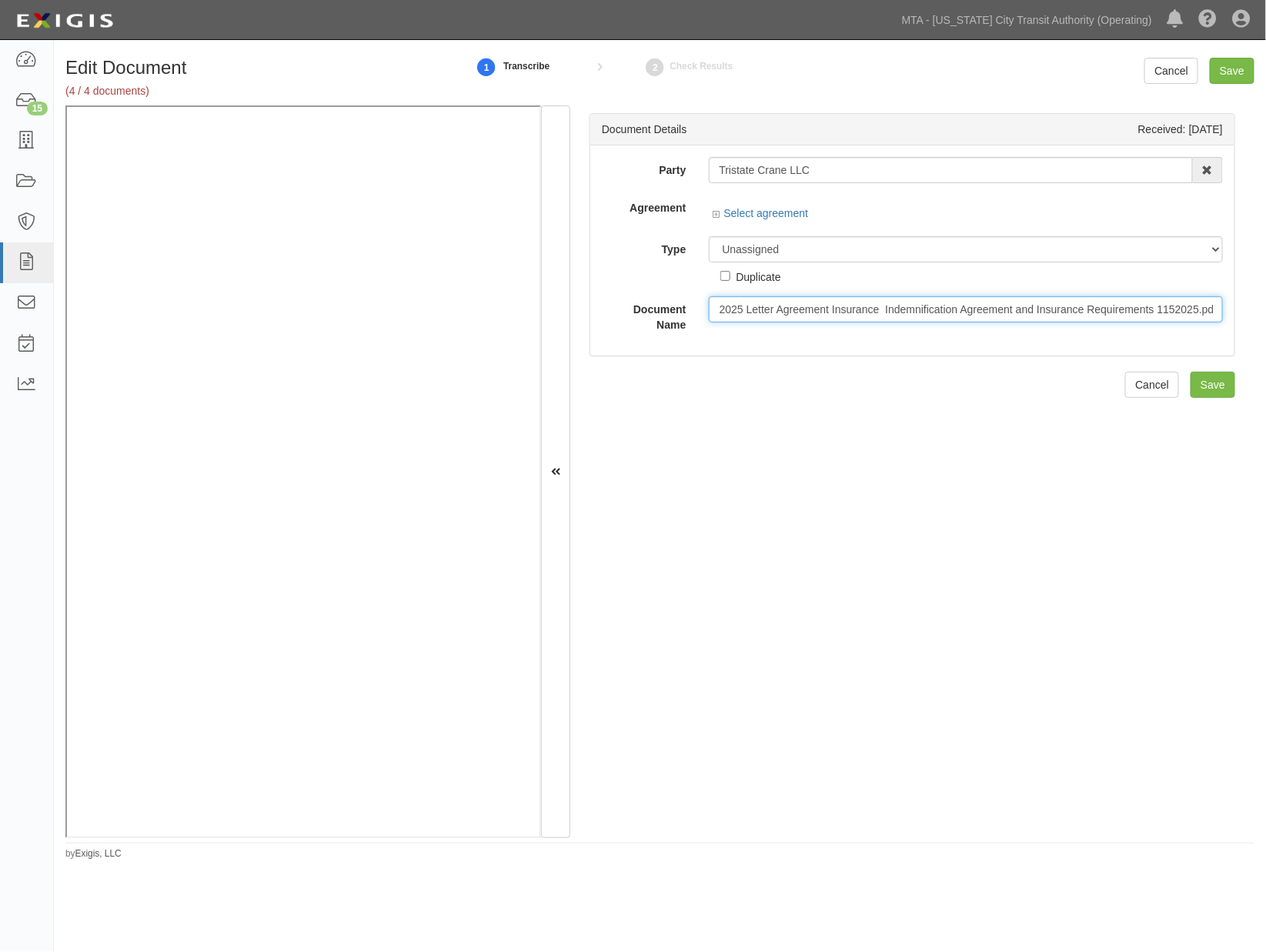
scroll to position [0, 14]
drag, startPoint x: 1155, startPoint y: 308, endPoint x: 1263, endPoint y: 304, distance: 108.1
click at [1263, 304] on div "Edit Document (4 / 4 documents) 1 Transcribe 2 Check Results Cancel Save Docume…" at bounding box center [660, 458] width 1212 height 803
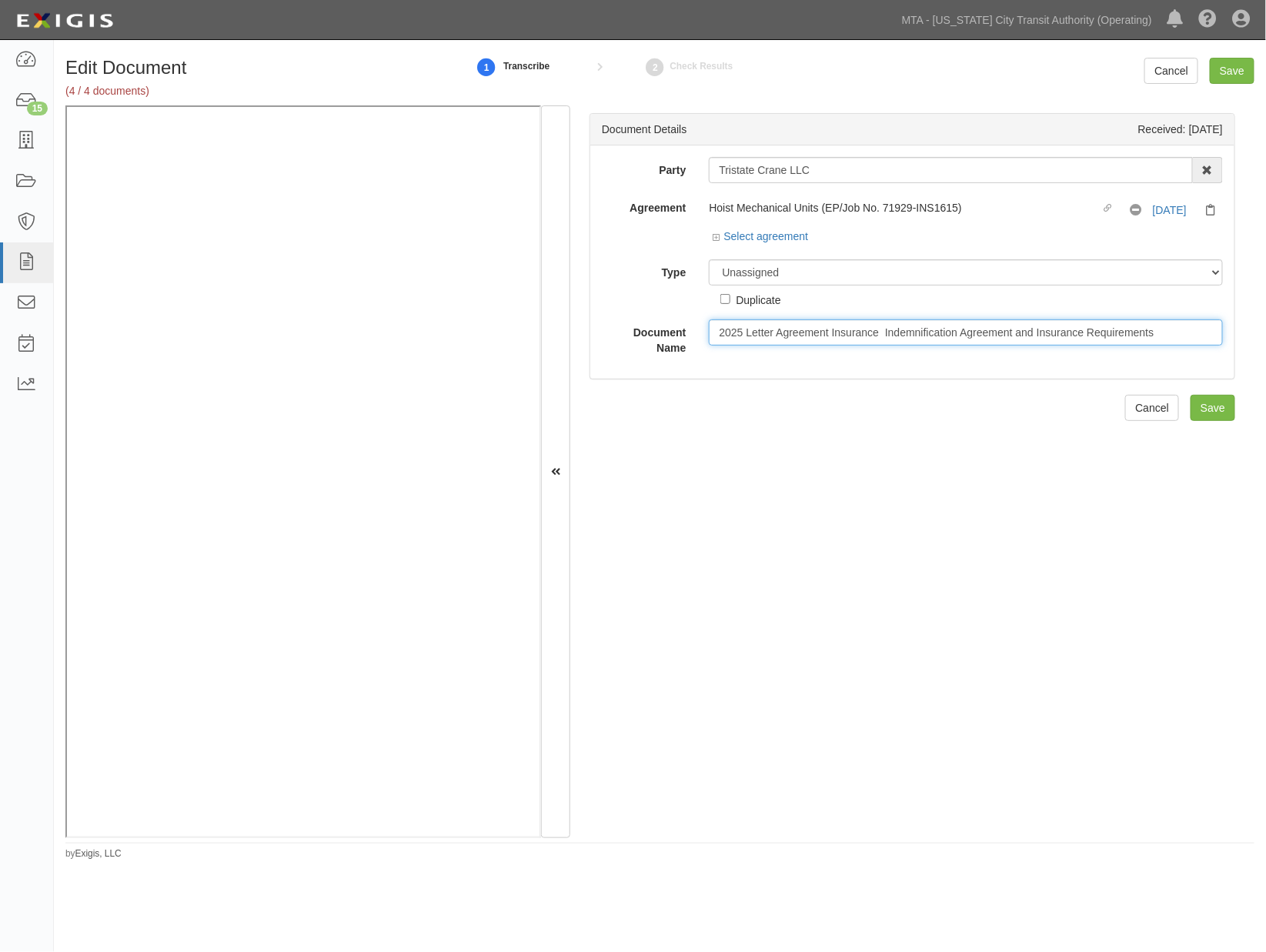
scroll to position [0, 0]
drag, startPoint x: 1031, startPoint y: 335, endPoint x: 633, endPoint y: 334, distance: 398.0
click at [633, 334] on div "Document Name 2025 Letter Agreement Insurance Indemnification Agreement and Ins…" at bounding box center [912, 337] width 644 height 36
type input "Insurance Requirements"
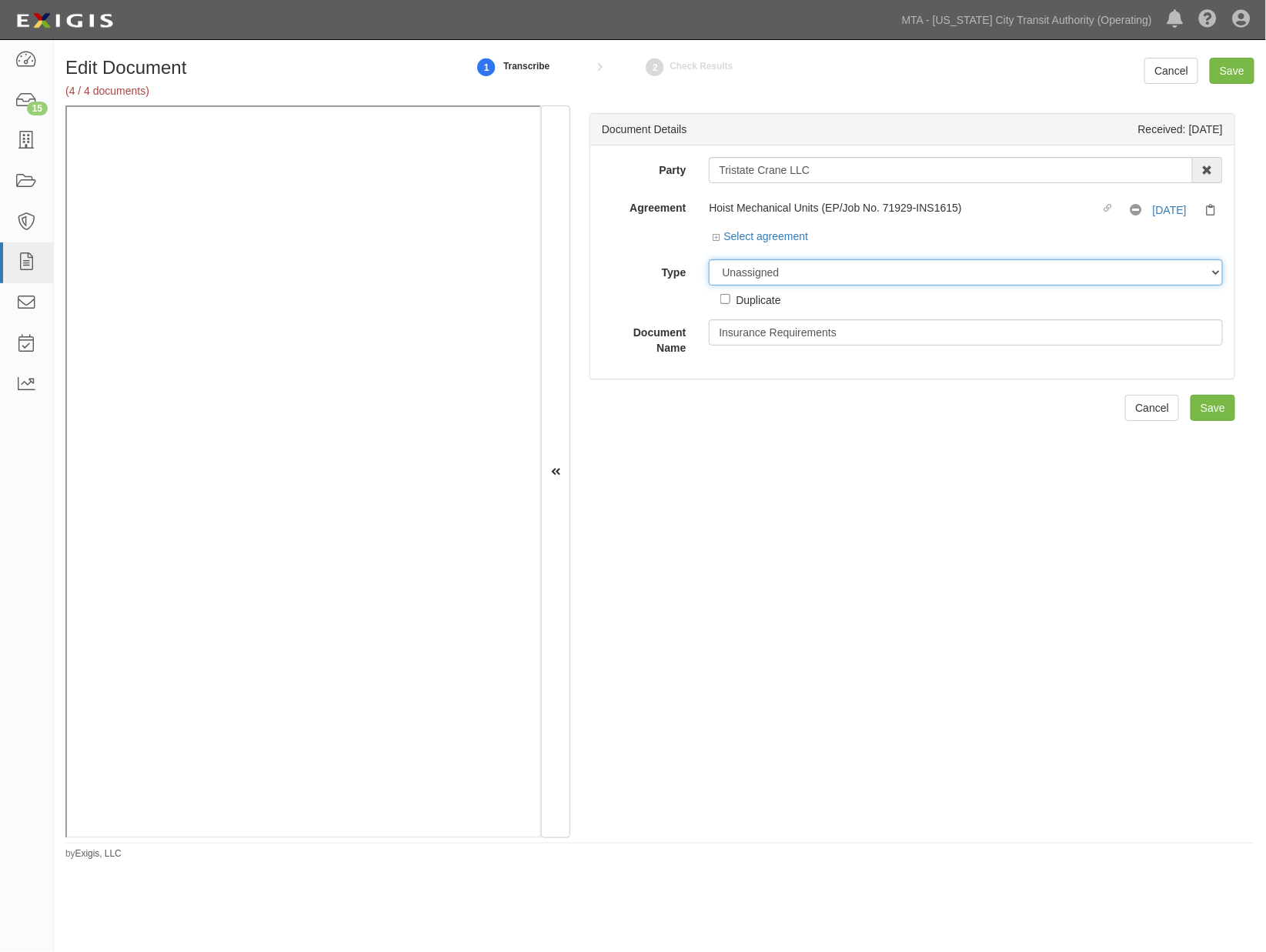
click at [739, 274] on select "Unassigned Binder Cancellation Notice Certificate Contract Endorsement Insuranc…" at bounding box center [966, 273] width 514 height 26
select select "RequirementDetail"
click at [709, 261] on select "Unassigned Binder Cancellation Notice Certificate Contract Endorsement Insuranc…" at bounding box center [966, 273] width 514 height 26
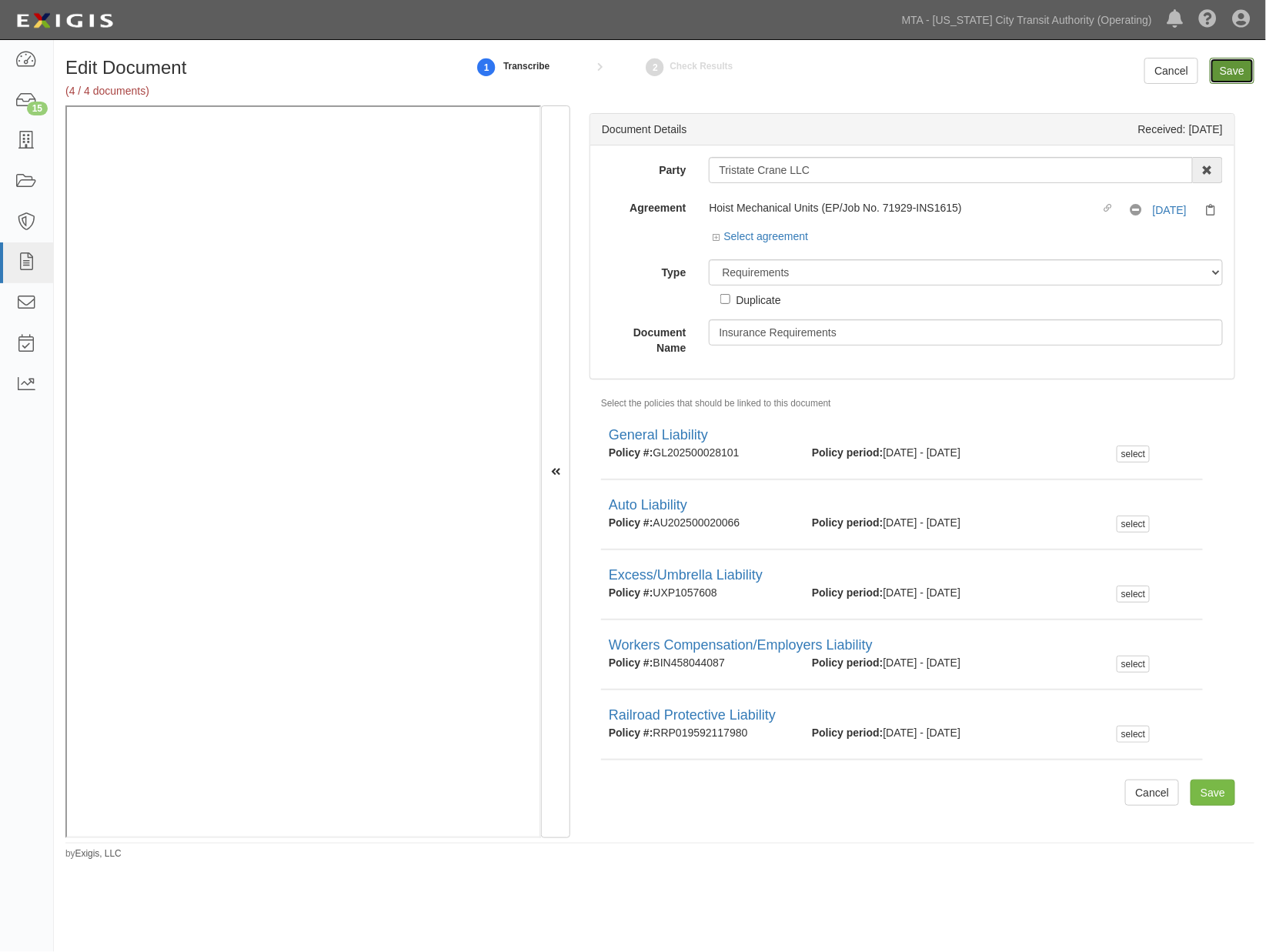
click at [1223, 63] on input "Save" at bounding box center [1232, 70] width 44 height 26
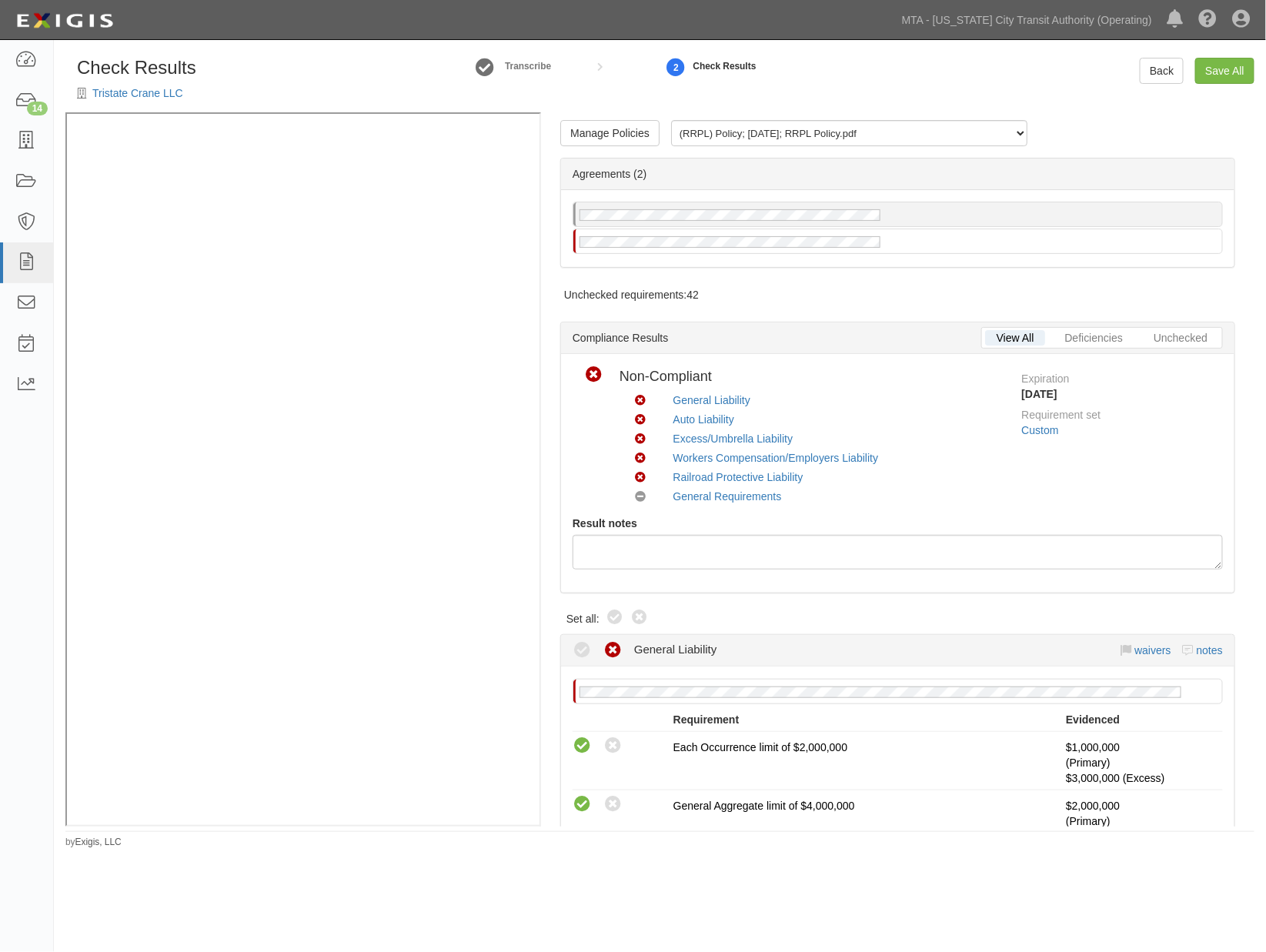
click at [614, 619] on icon at bounding box center [615, 618] width 18 height 18
radio input "true"
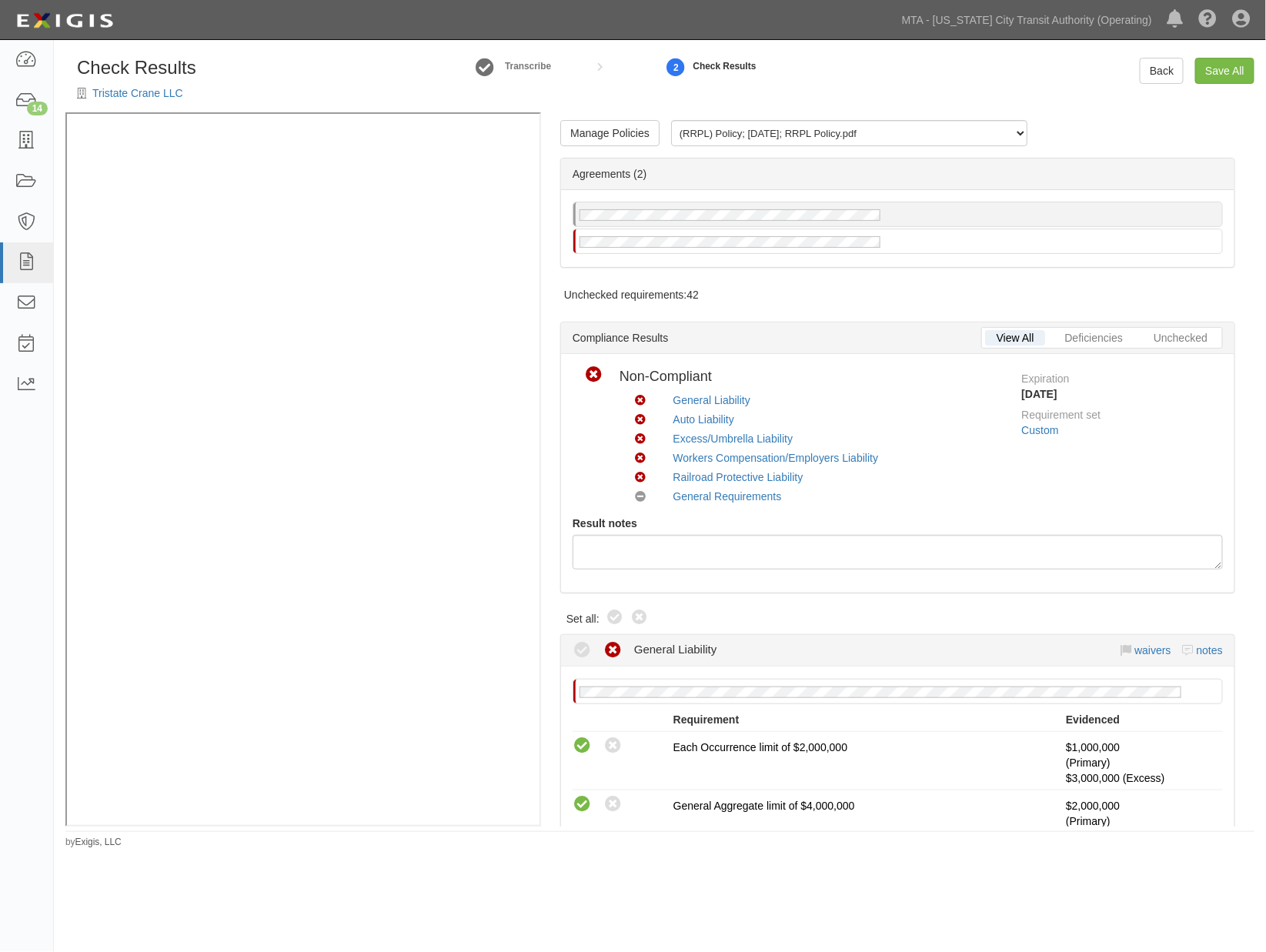
radio input "true"
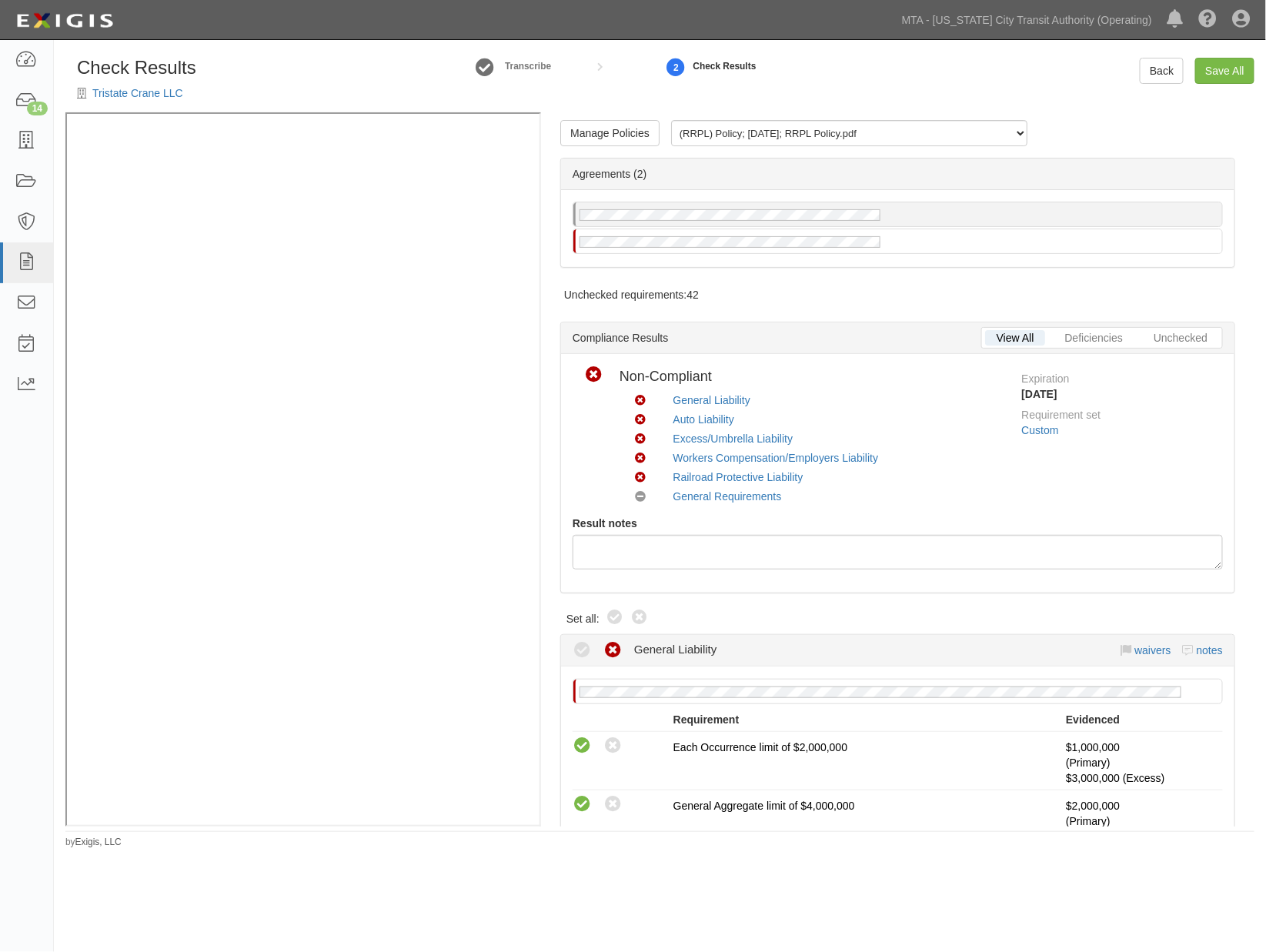
radio input "true"
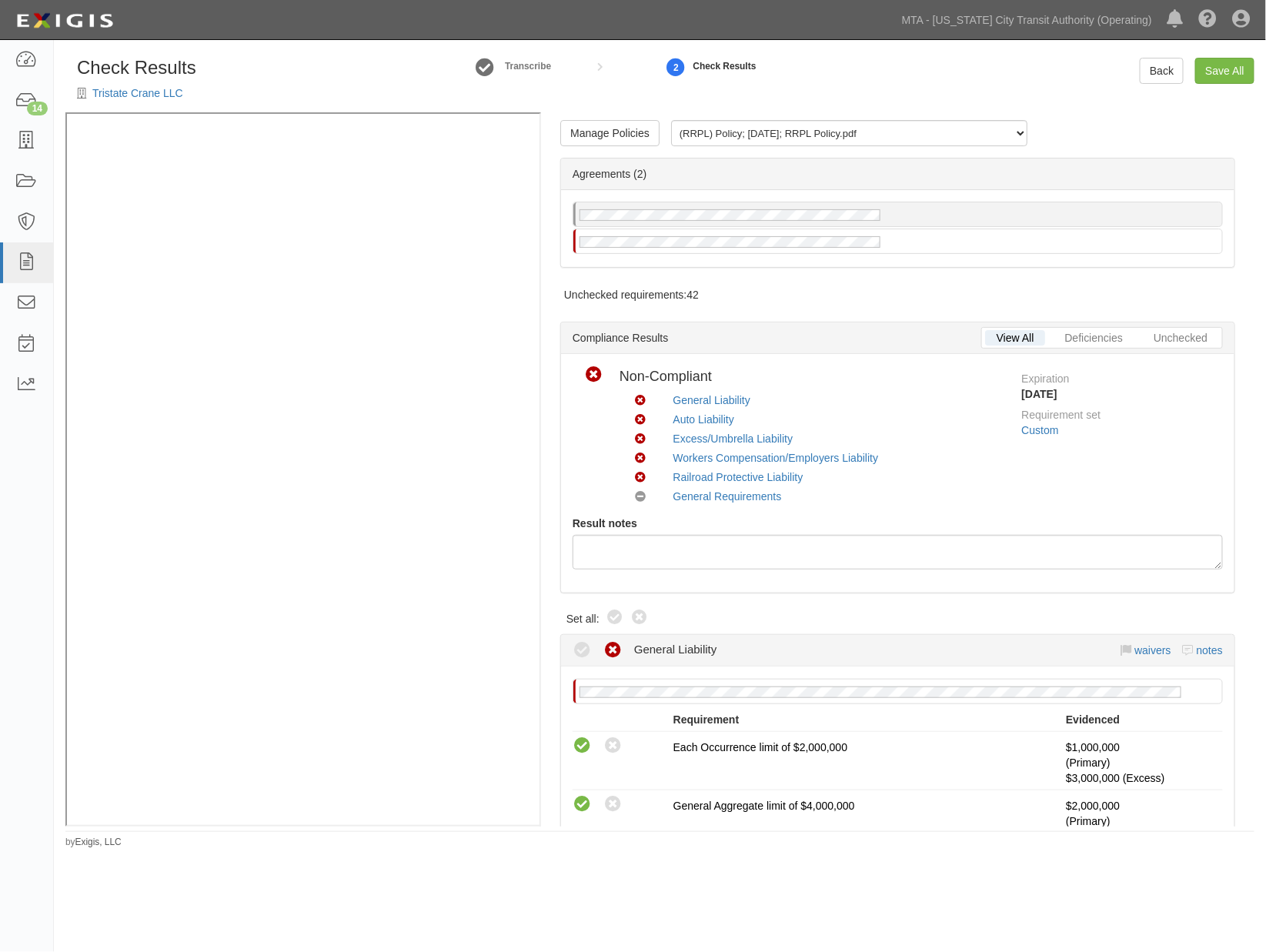
radio input "true"
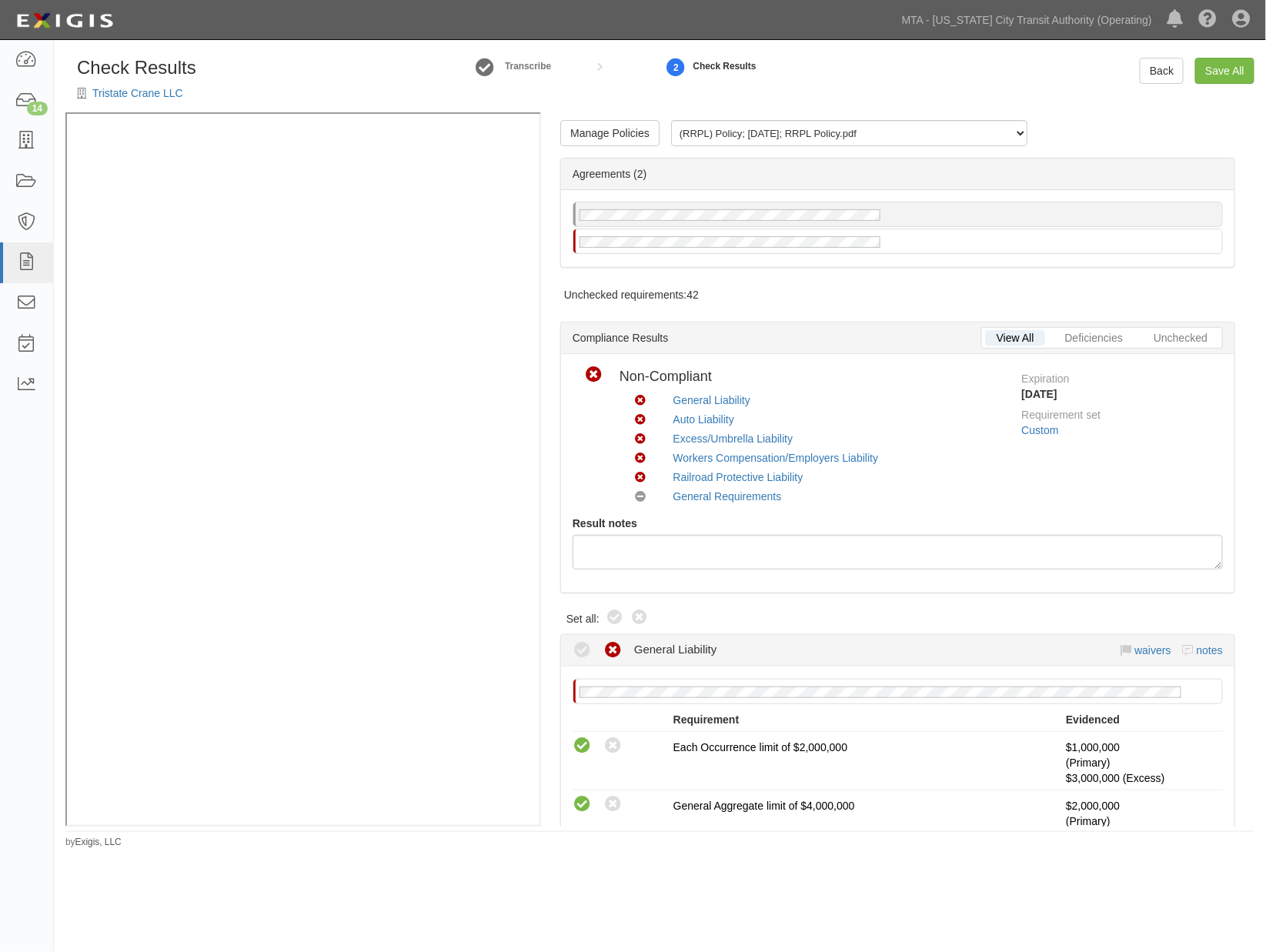
radio input "true"
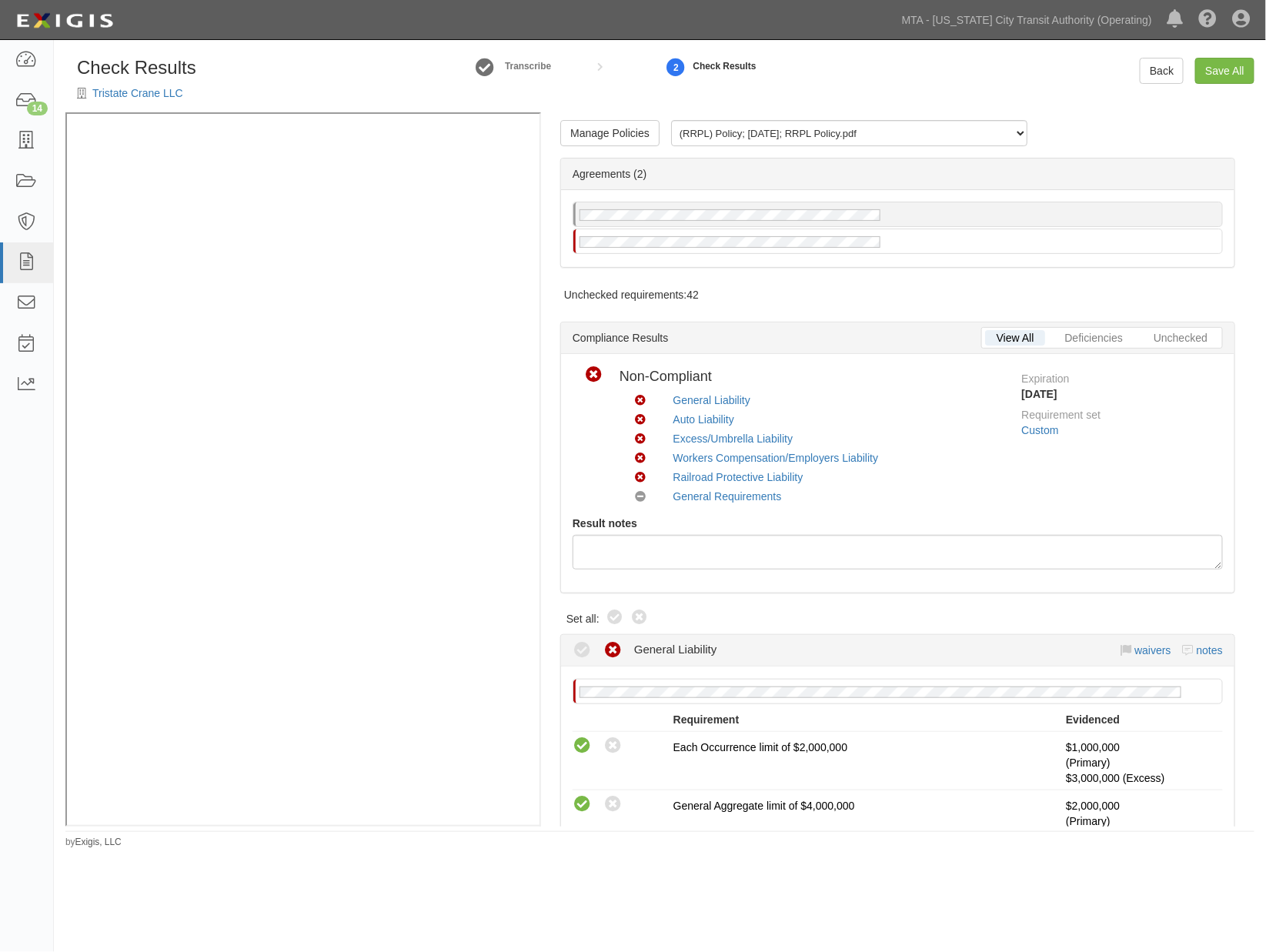
radio input "true"
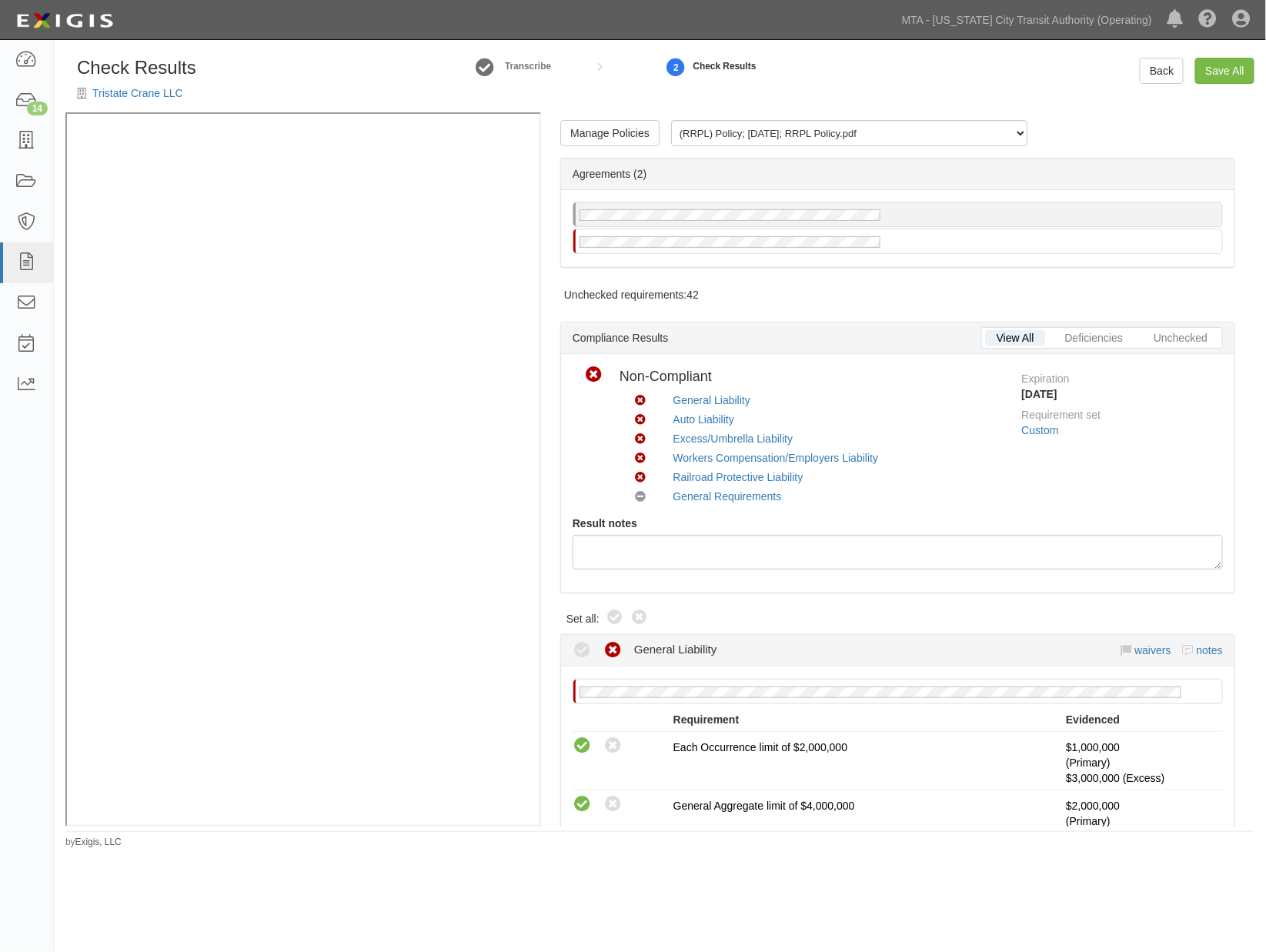
radio input "true"
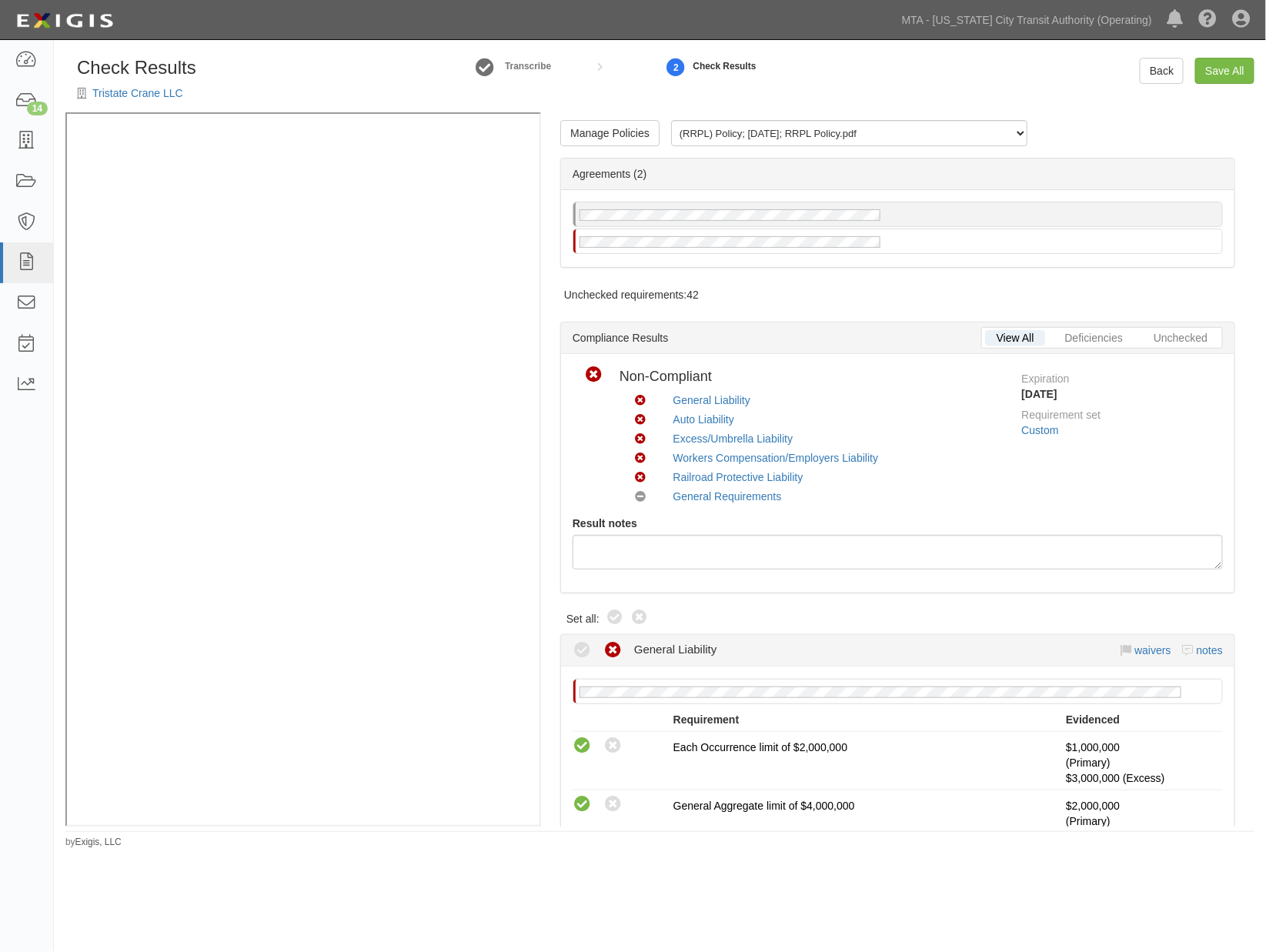
radio input "true"
radio input "false"
radio input "true"
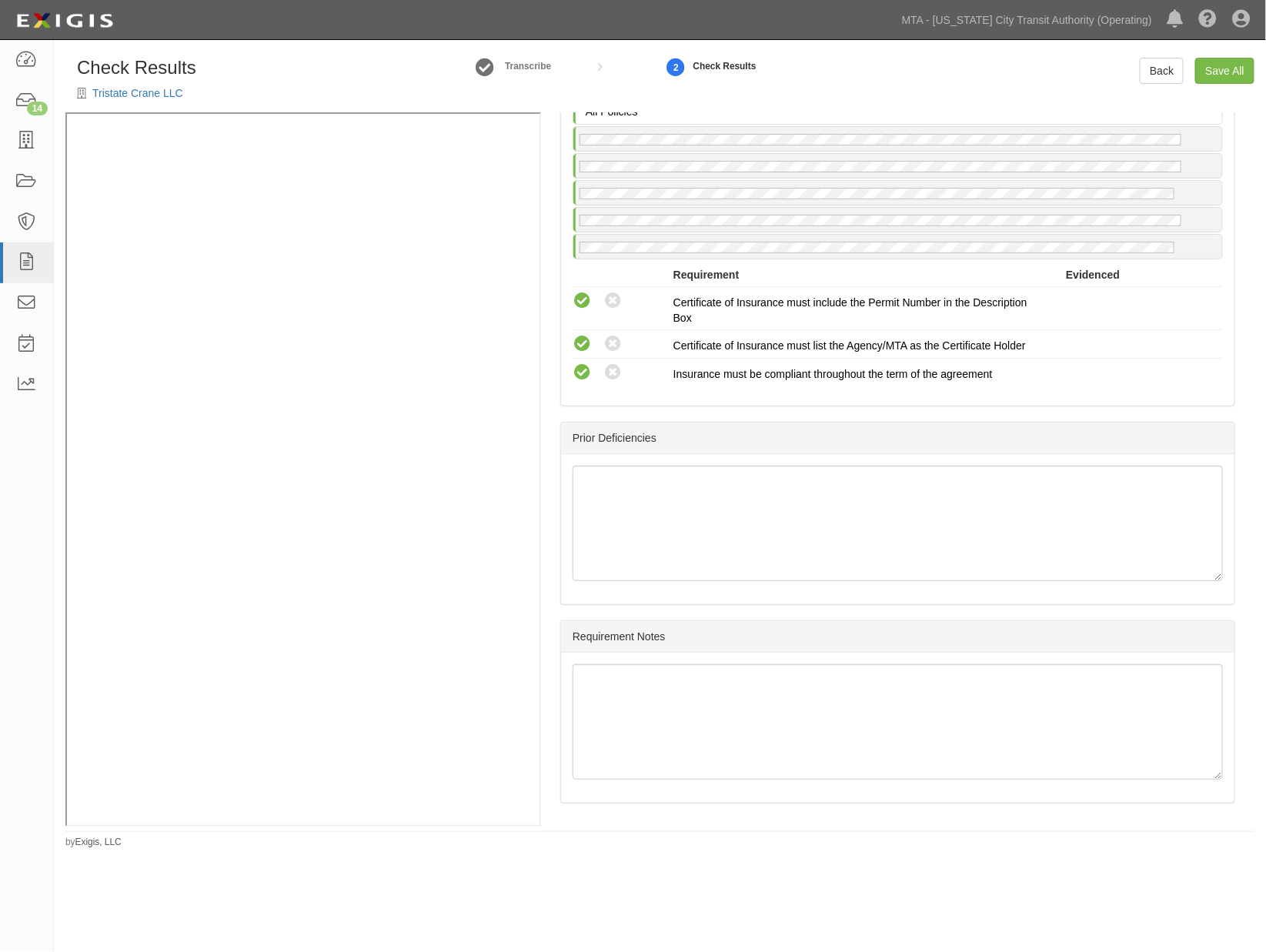
scroll to position [2920, 0]
click at [1211, 78] on link "Save All" at bounding box center [1225, 70] width 59 height 26
radio input "false"
radio input "true"
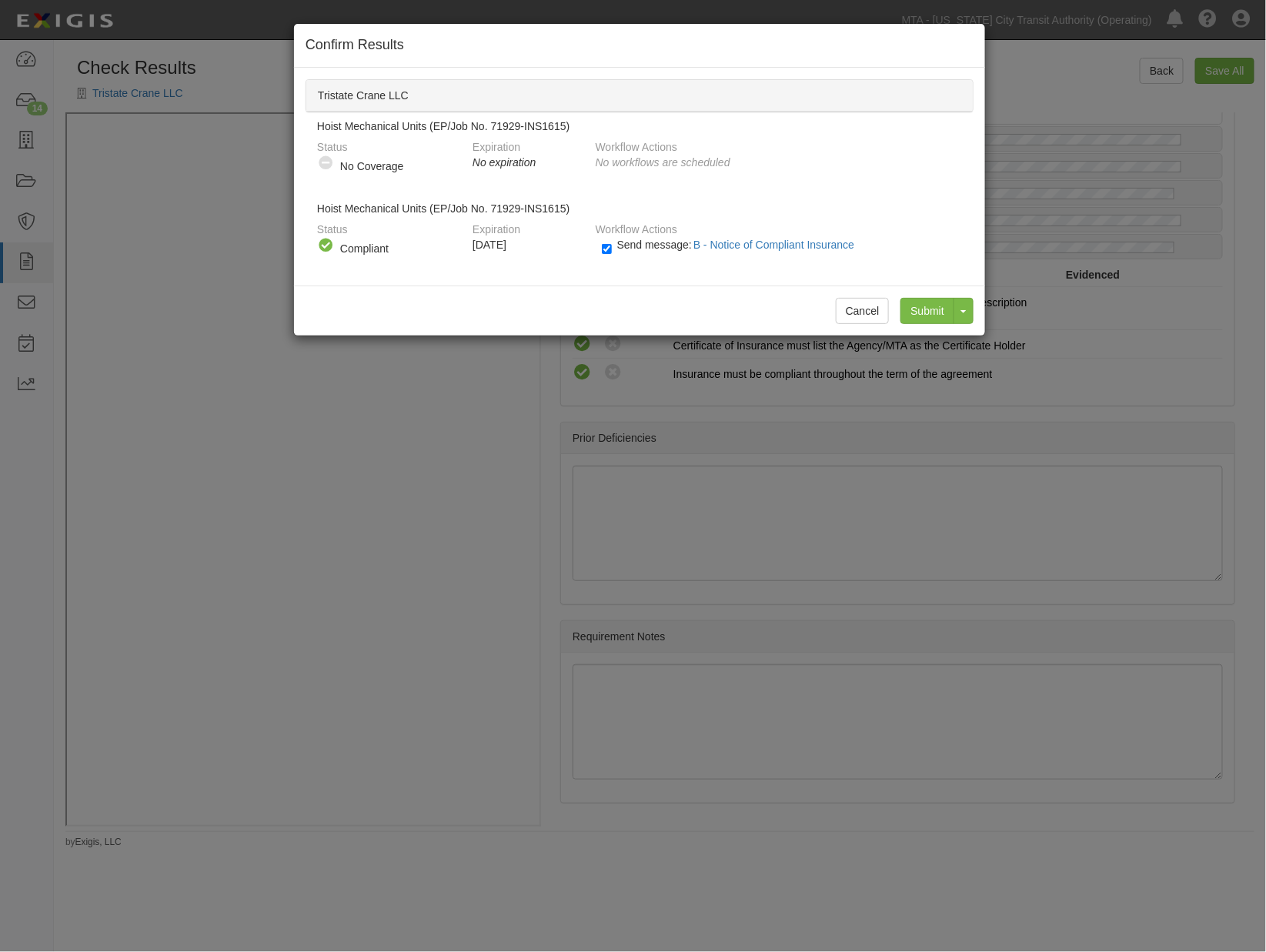
click at [617, 248] on span "Send message: B - Notice of Compliant Insurance" at bounding box center [739, 244] width 244 height 12
click at [612, 248] on input "Send message: B - Notice of Compliant Insurance" at bounding box center [606, 249] width 10 height 18
checkbox input "false"
click at [919, 316] on input "Submit" at bounding box center [928, 311] width 54 height 26
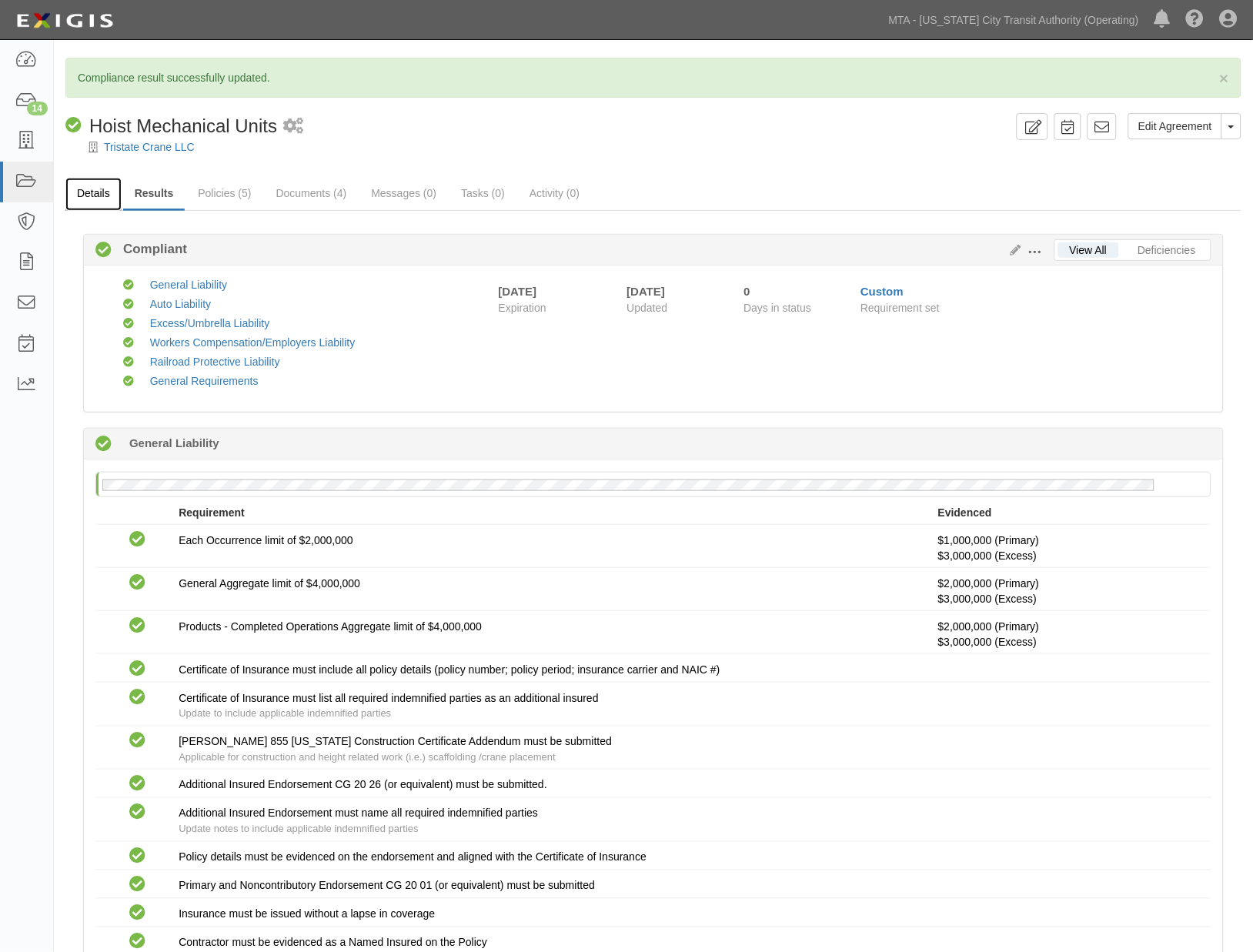
click at [99, 196] on link "Details" at bounding box center [93, 194] width 56 height 33
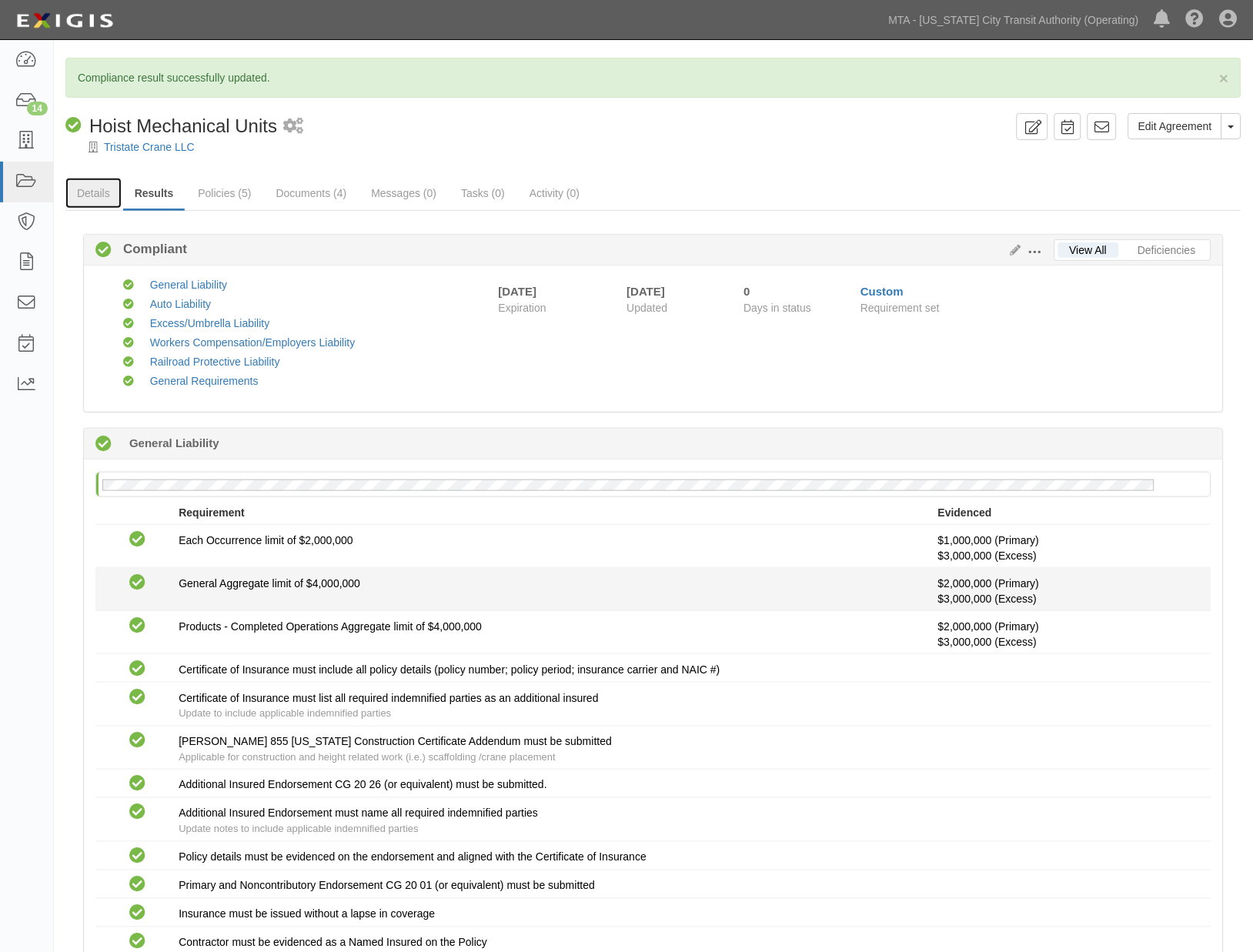
scroll to position [77, 0]
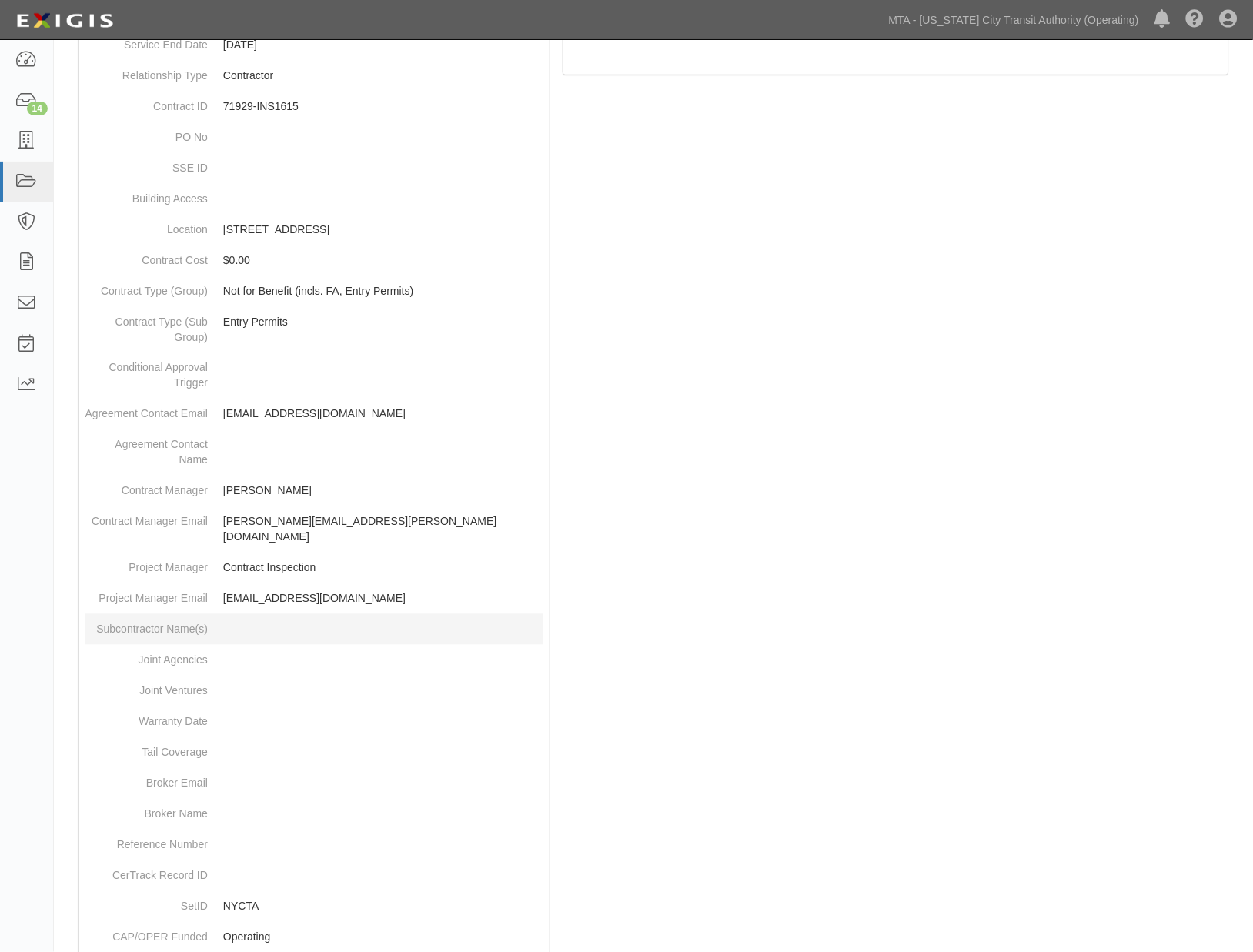
scroll to position [537, 0]
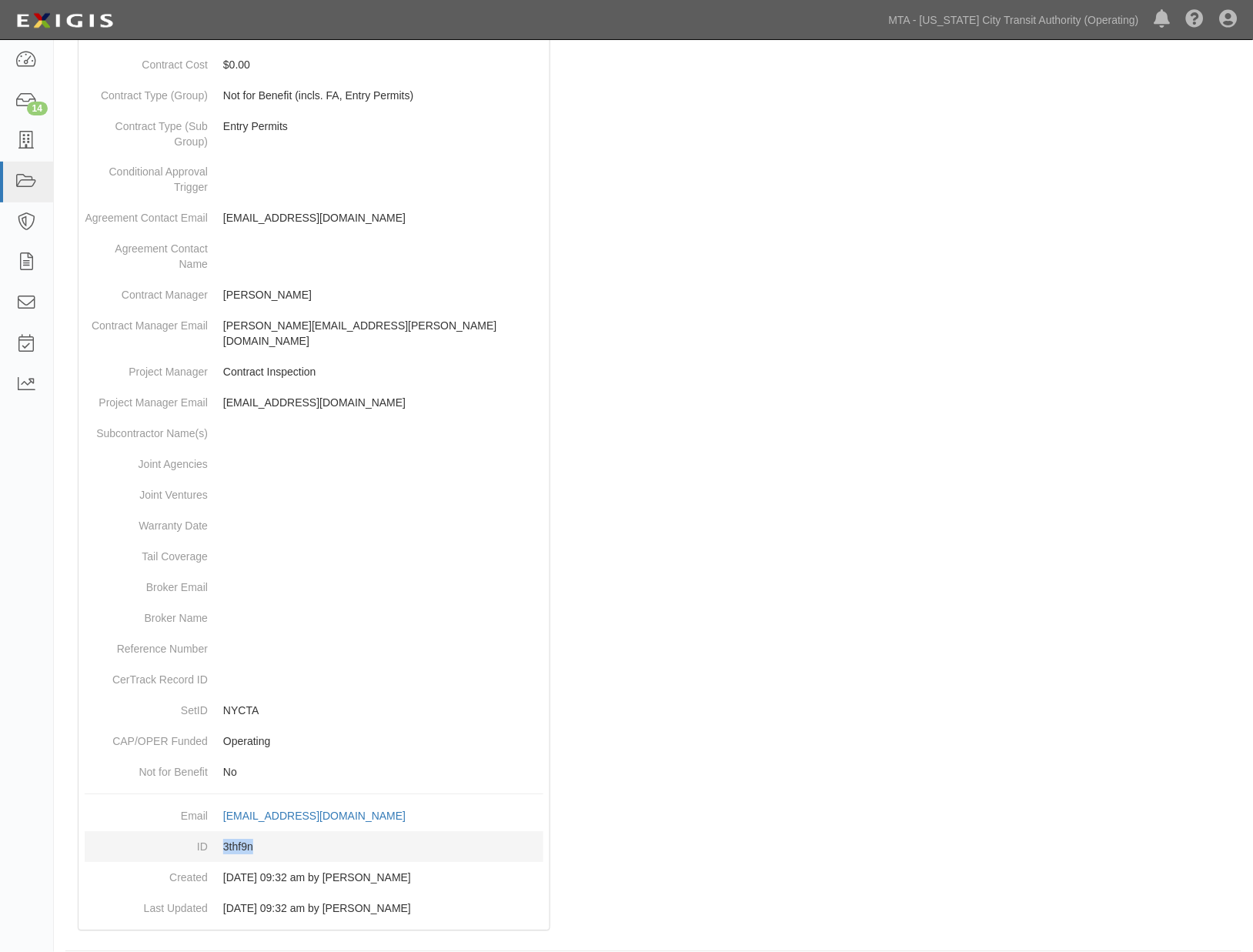
drag, startPoint x: 262, startPoint y: 832, endPoint x: 225, endPoint y: 832, distance: 37.0
click at [225, 832] on dd "3thf9n" at bounding box center [314, 847] width 458 height 31
copy dd "3thf9n"
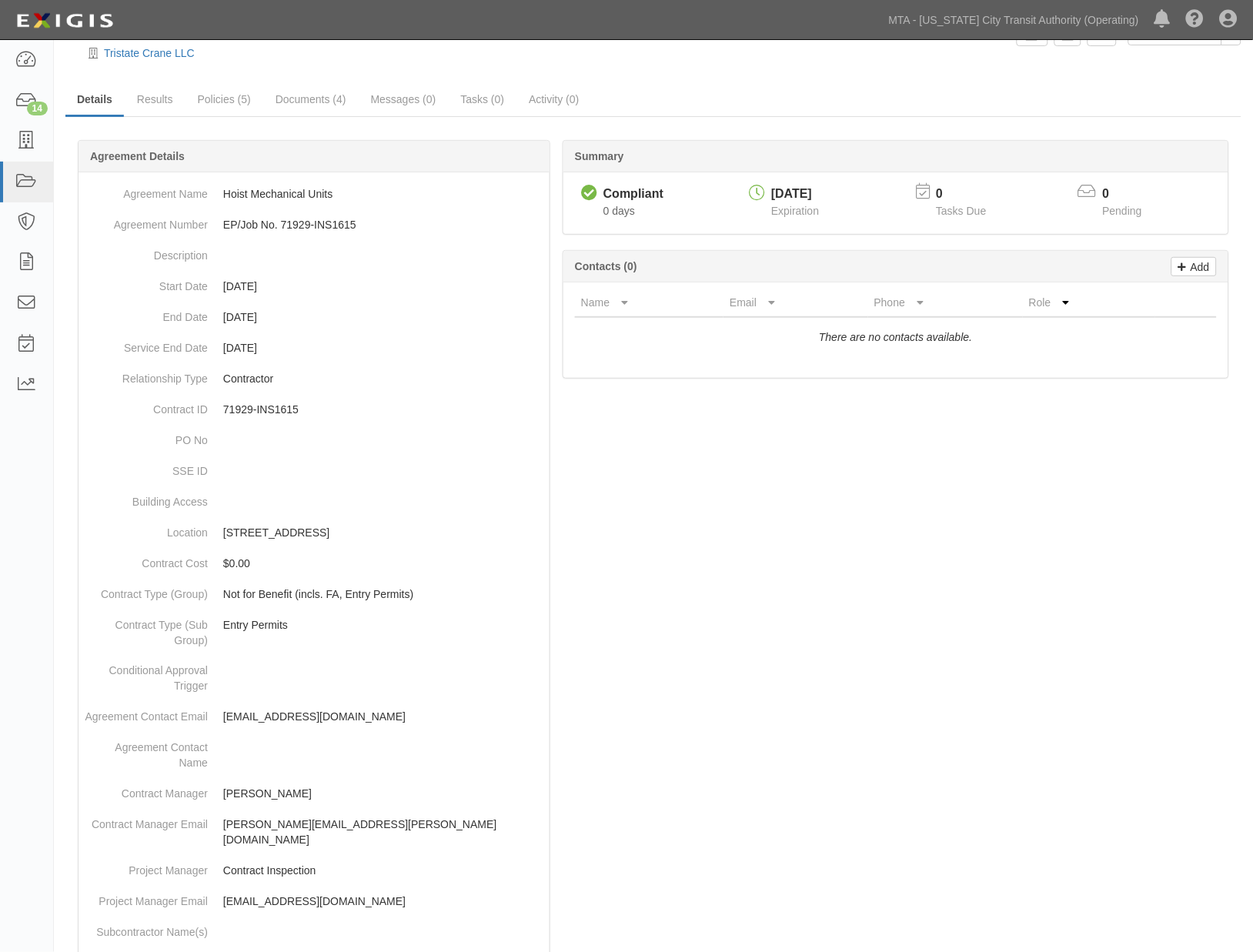
scroll to position [0, 0]
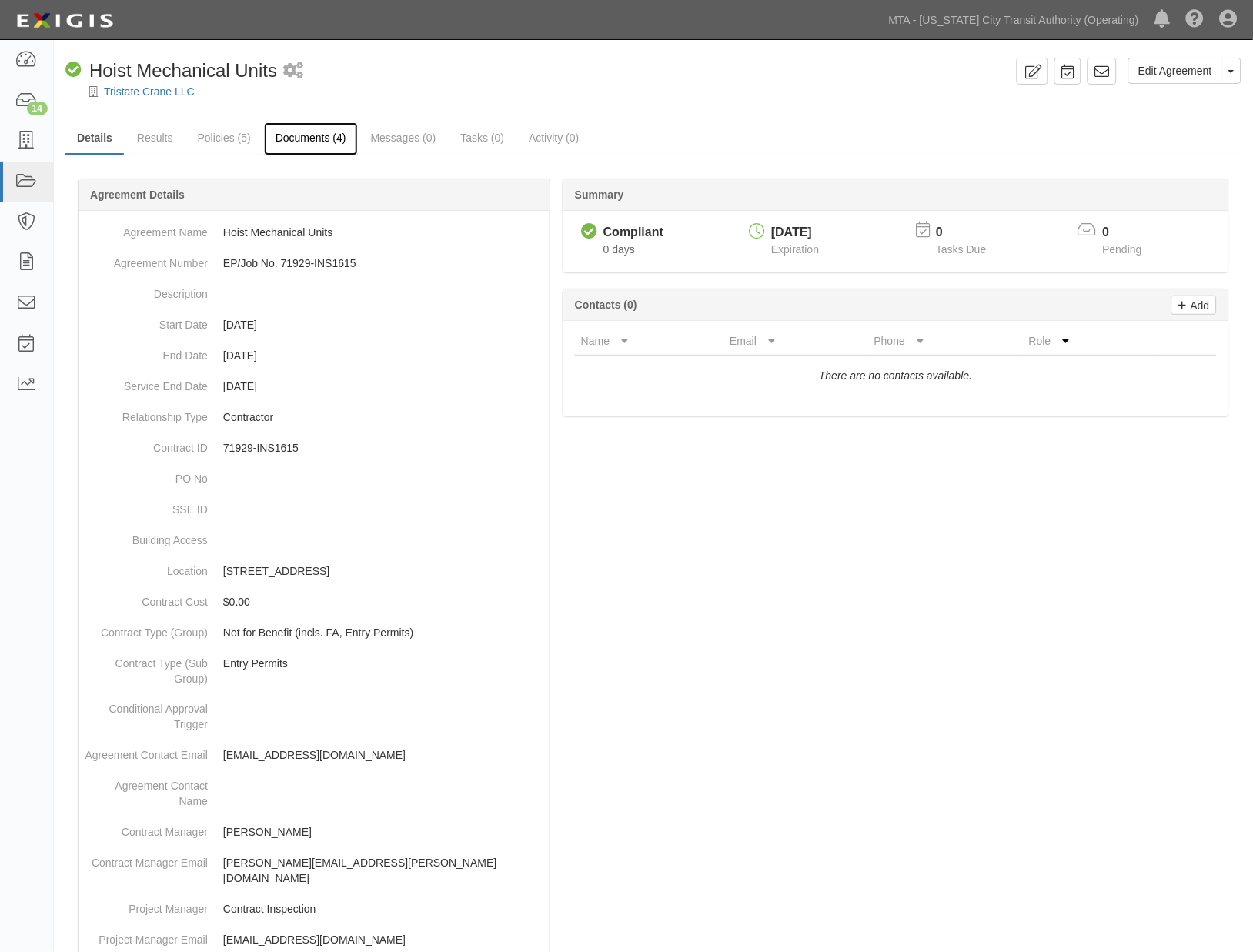
click at [332, 132] on link "Documents (4)" at bounding box center [311, 139] width 94 height 33
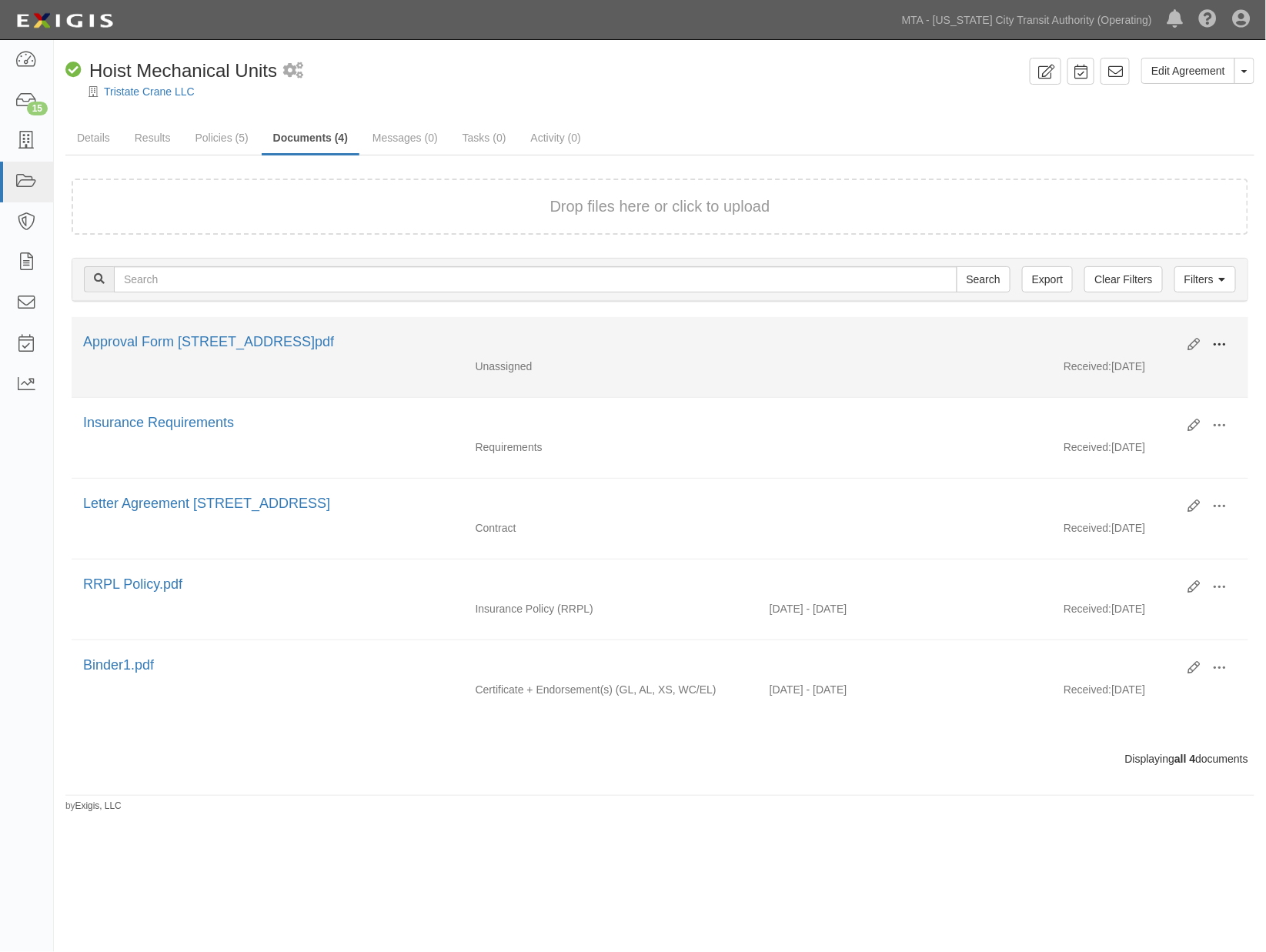
click at [1219, 344] on span at bounding box center [1220, 345] width 14 height 14
click at [1126, 335] on link "Edit" at bounding box center [1146, 339] width 122 height 28
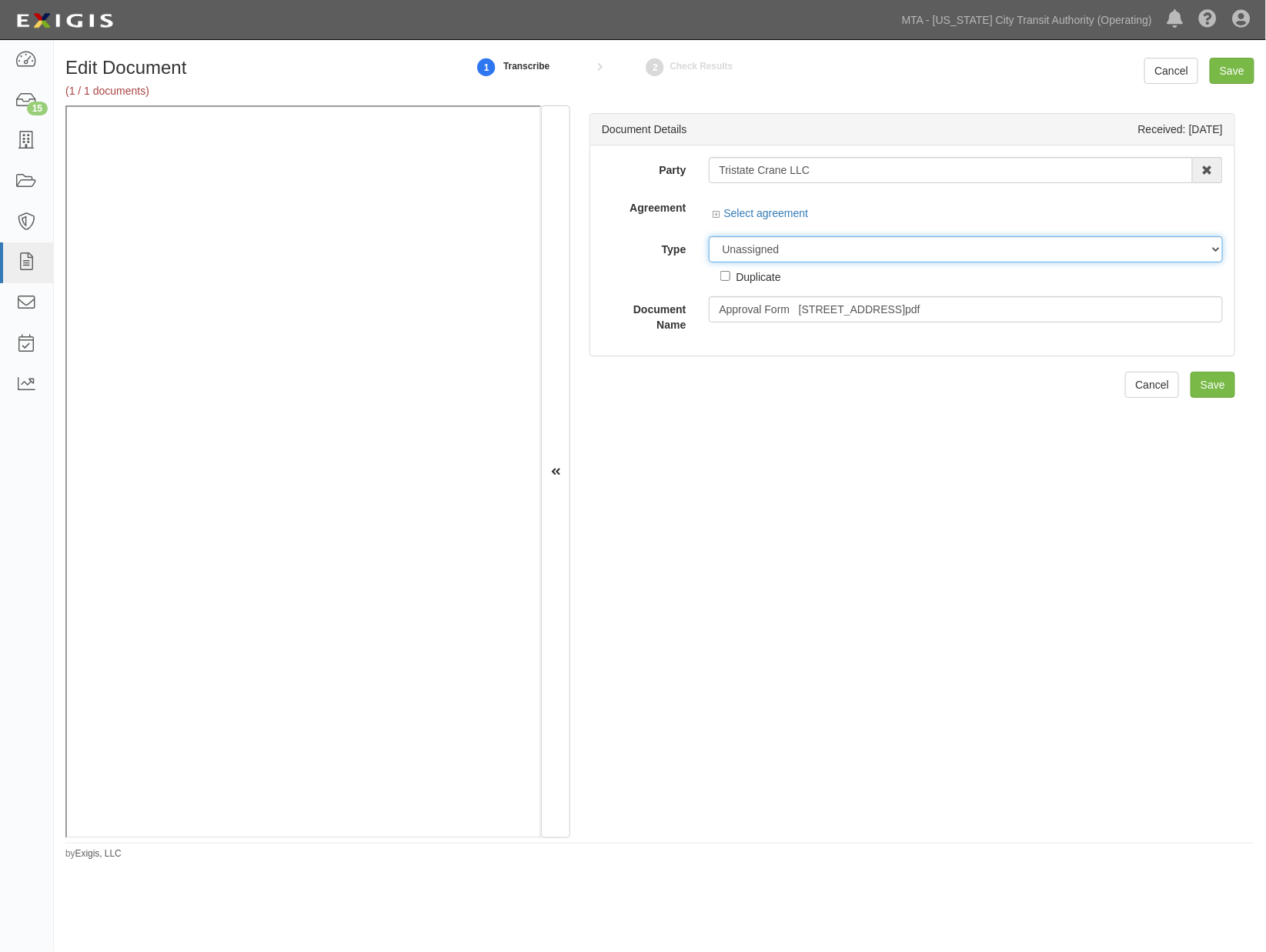
click at [807, 249] on select "Unassigned Binder Cancellation Notice Certificate Contract Endorsement Insuranc…" at bounding box center [966, 250] width 514 height 26
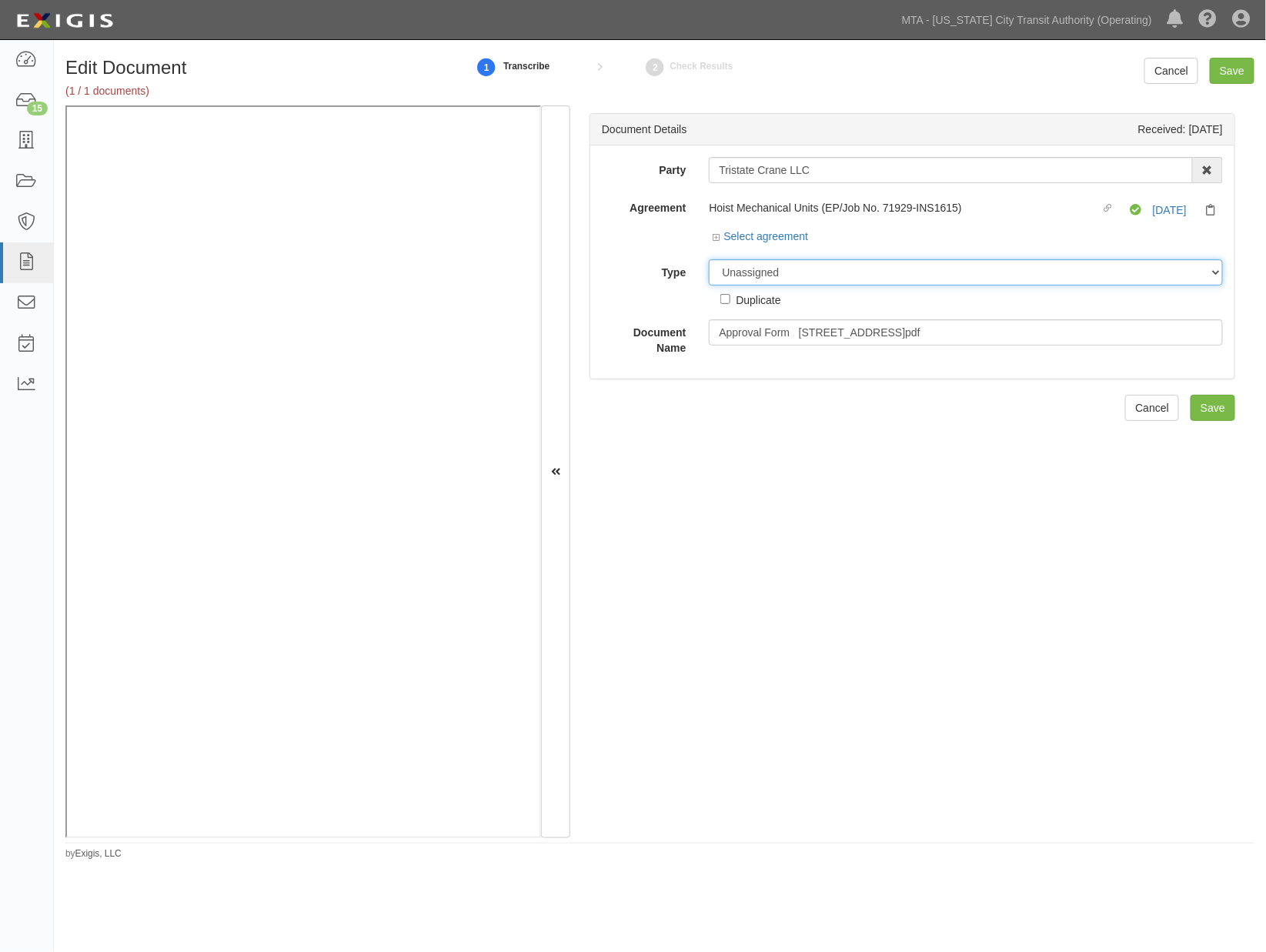
select select "OtherDetail"
click at [709, 261] on select "Unassigned Binder Cancellation Notice Certificate Contract Endorsement Insuranc…" at bounding box center [966, 273] width 514 height 26
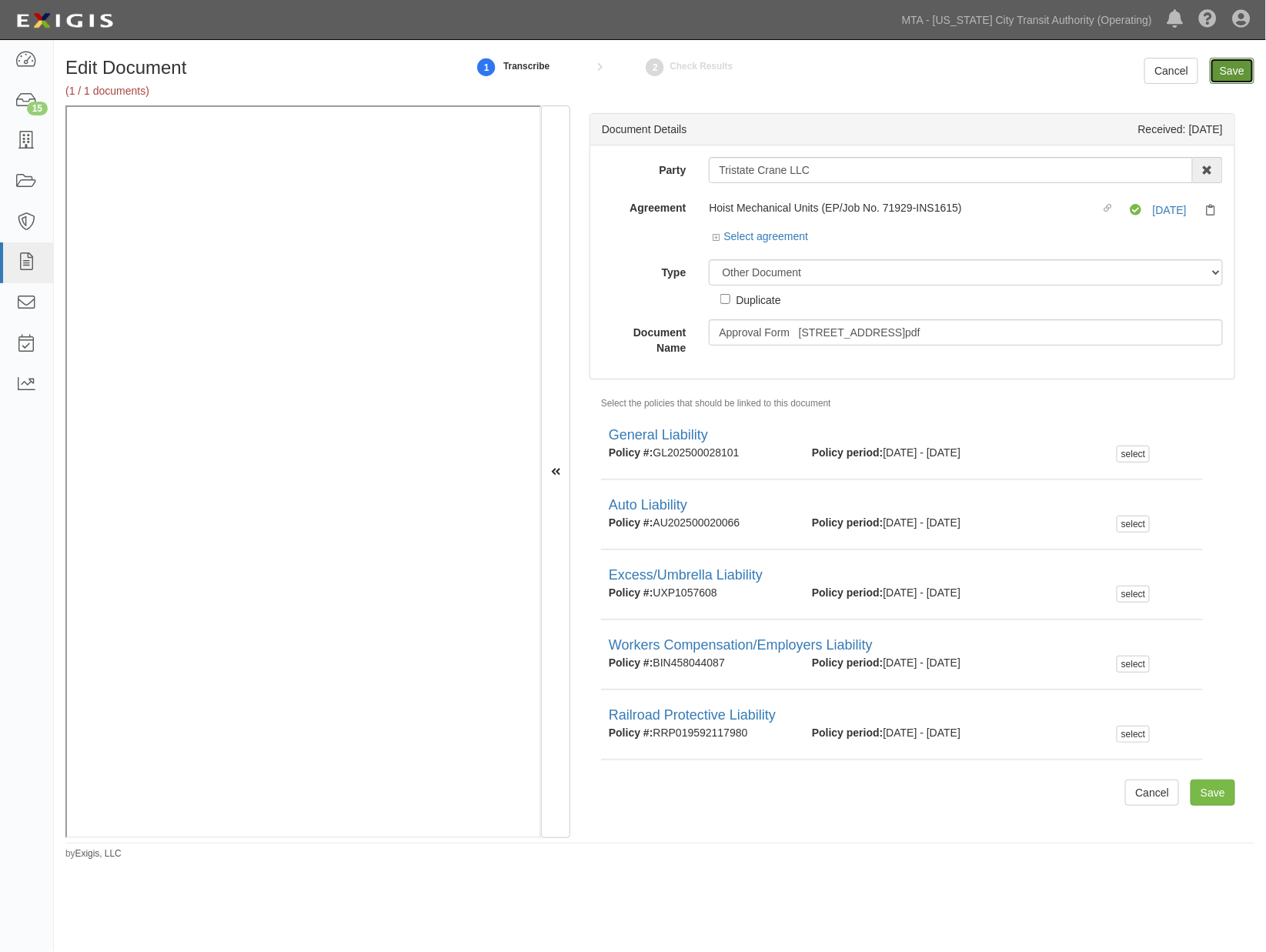
click at [1224, 65] on input "Save" at bounding box center [1232, 70] width 44 height 26
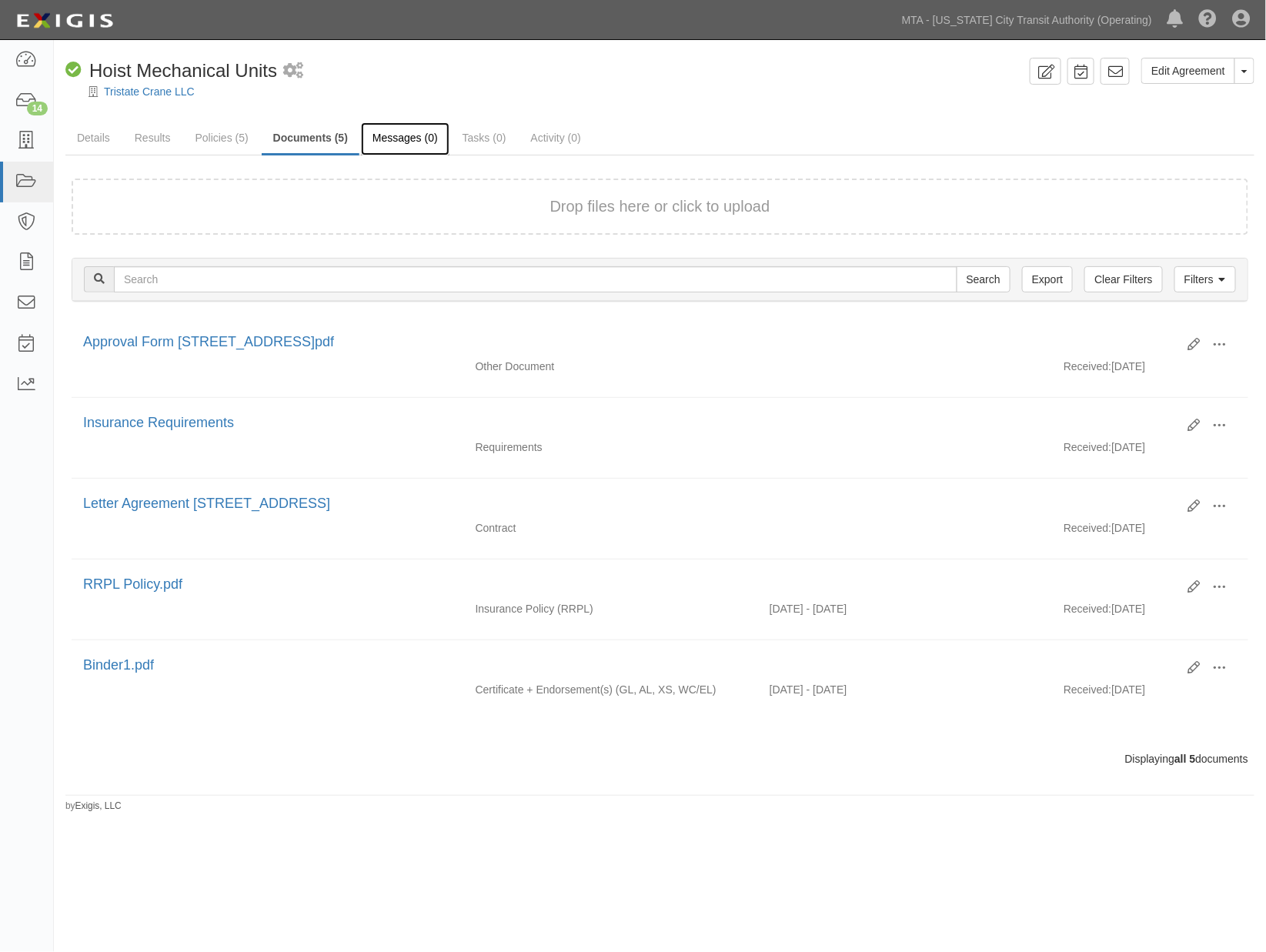
click at [386, 136] on link "Messages (0)" at bounding box center [406, 139] width 89 height 33
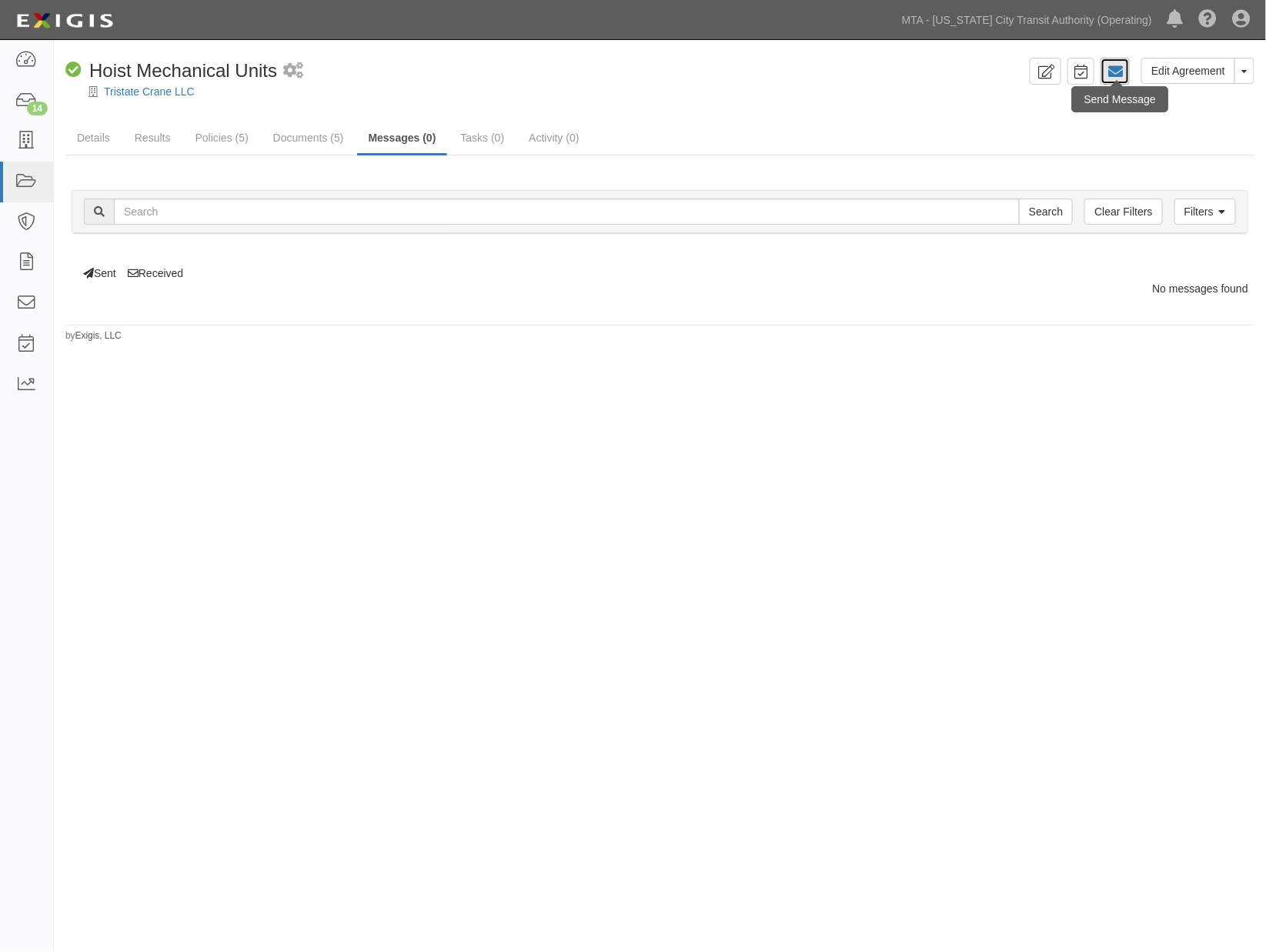
click at [1120, 71] on icon at bounding box center [1115, 71] width 16 height 16
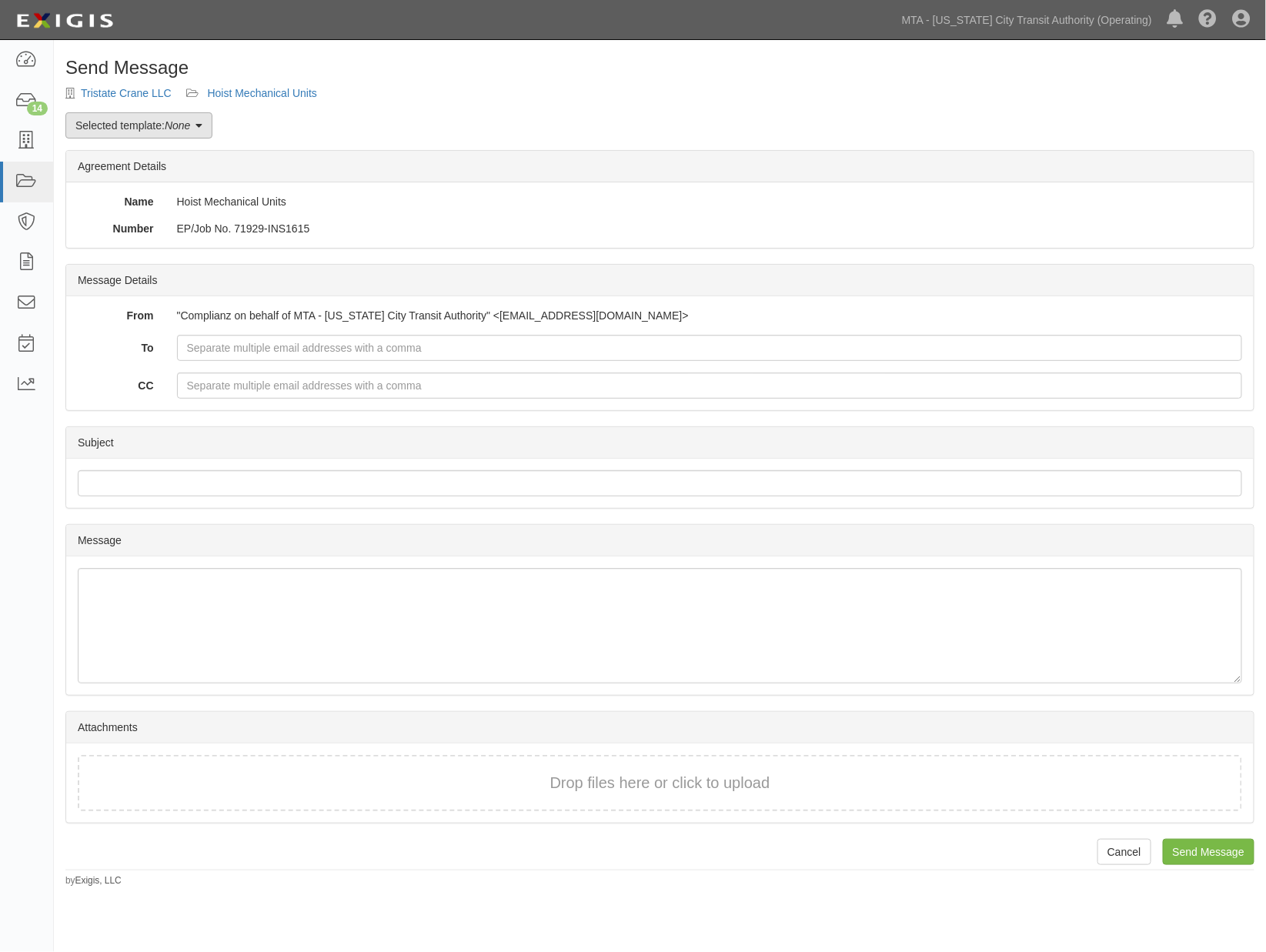
click at [103, 135] on link "Selected template: None" at bounding box center [139, 126] width 147 height 26
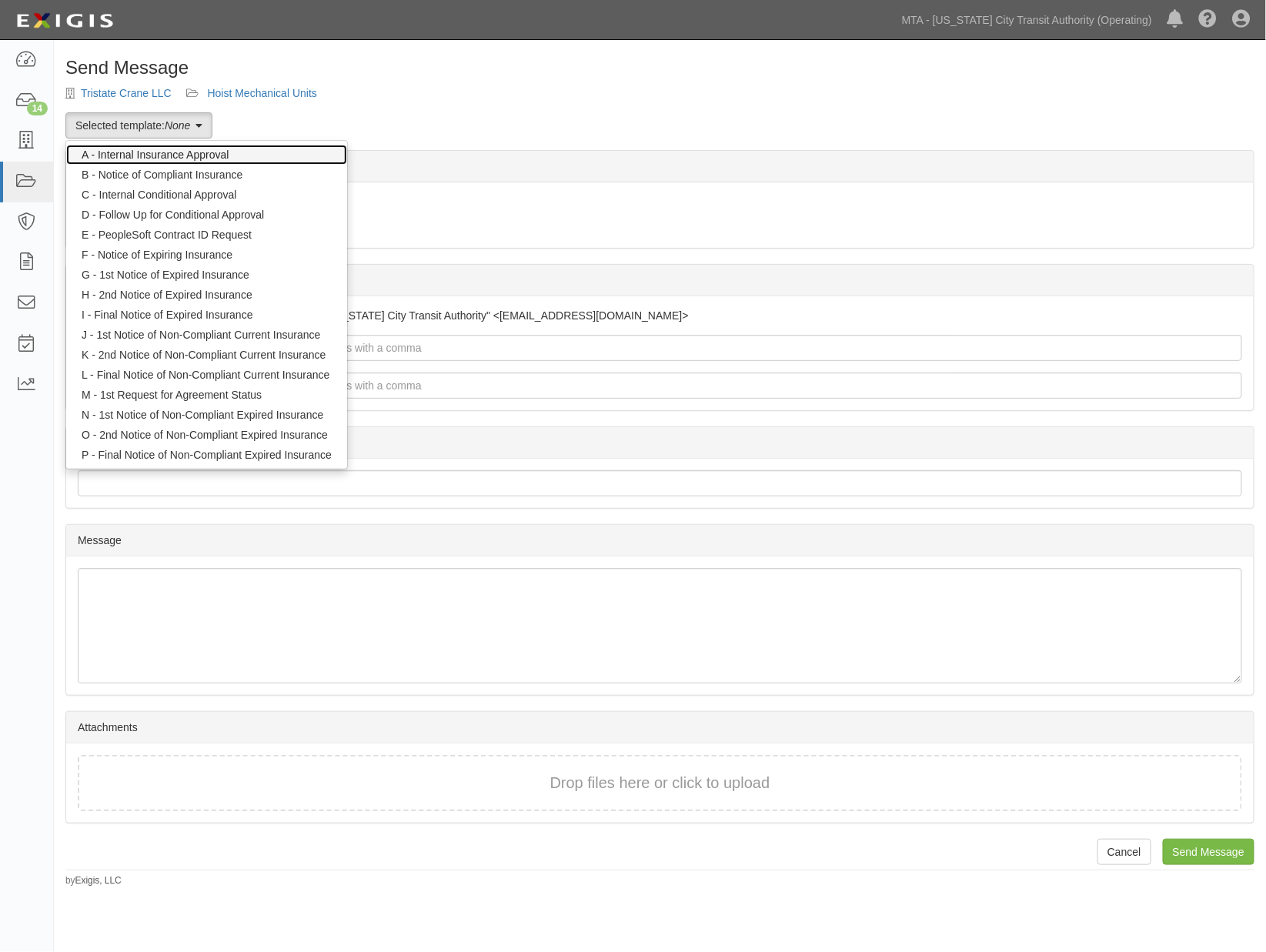
click at [112, 154] on link "A - Internal Insurance Approval" at bounding box center [207, 155] width 281 height 20
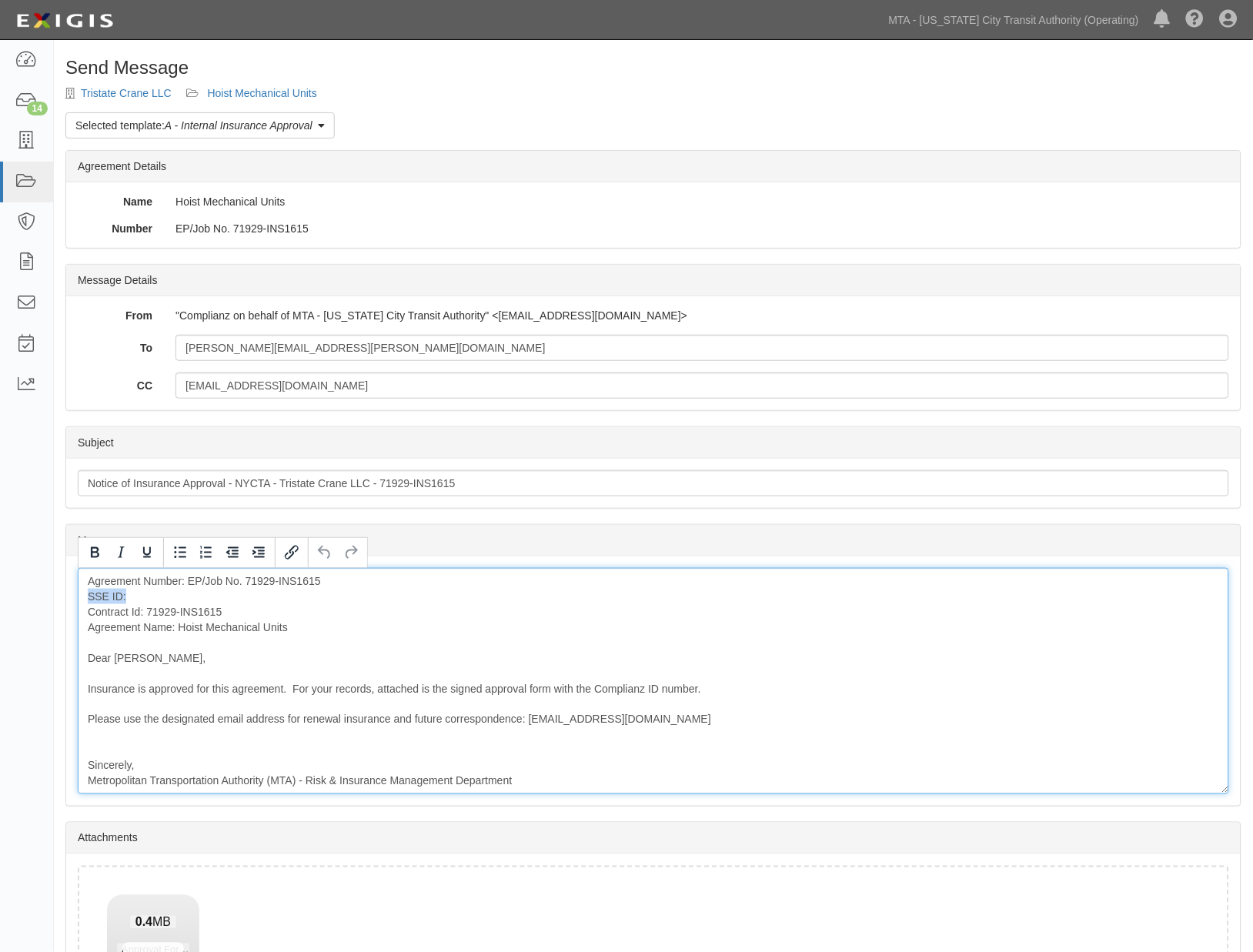
drag, startPoint x: 135, startPoint y: 596, endPoint x: 73, endPoint y: 597, distance: 62.0
click at [73, 597] on div "Message Agreement Number: EP/Job No. 71929-INS1615 SSE ID: Contract Id: 71929-I…" at bounding box center [653, 681] width 1174 height 250
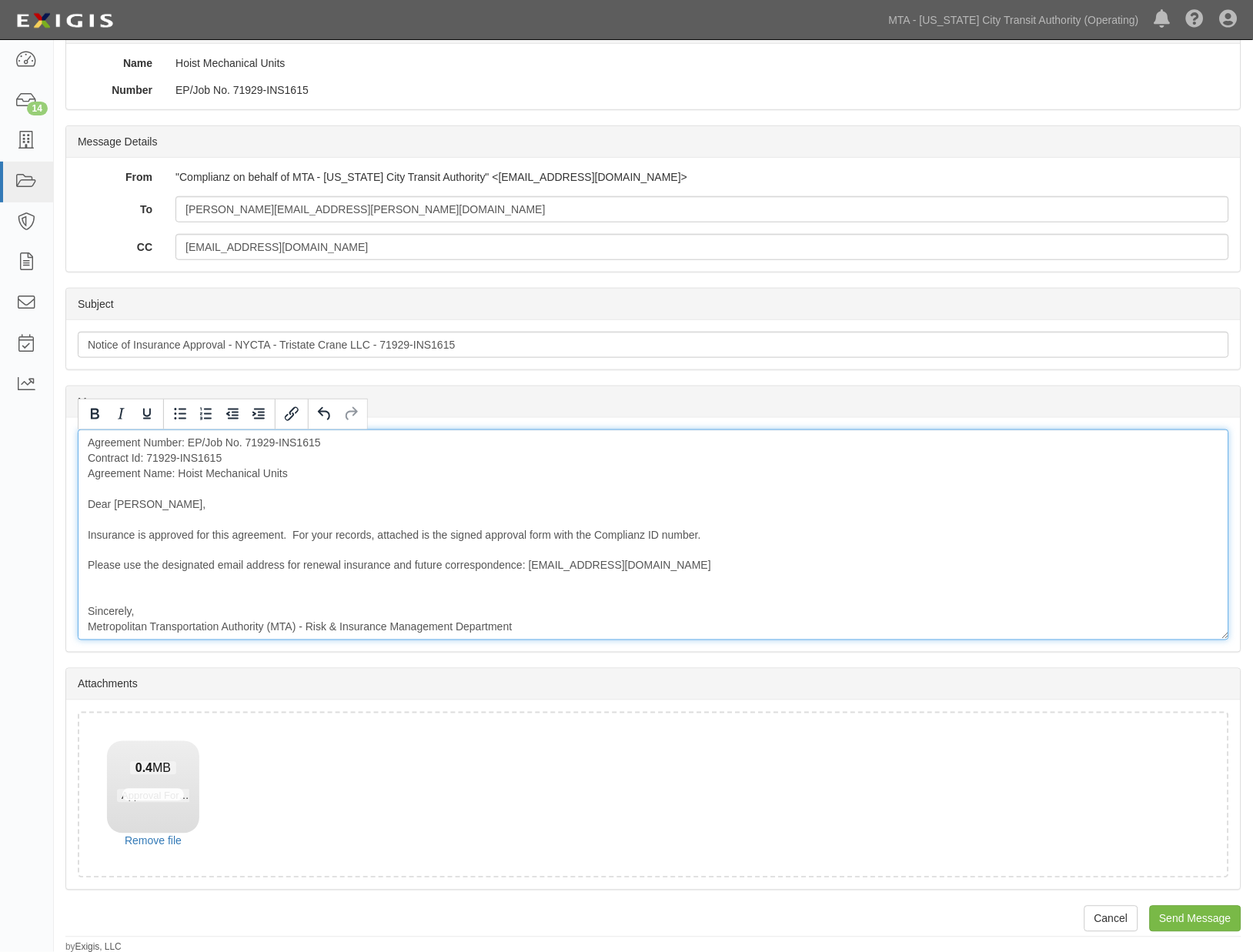
scroll to position [140, 0]
click at [190, 602] on div "Agreement Number: EP/Job No. 71929-INS1615 [DEMOGRAPHIC_DATA] Id: 71929-INS1615…" at bounding box center [653, 532] width 1151 height 211
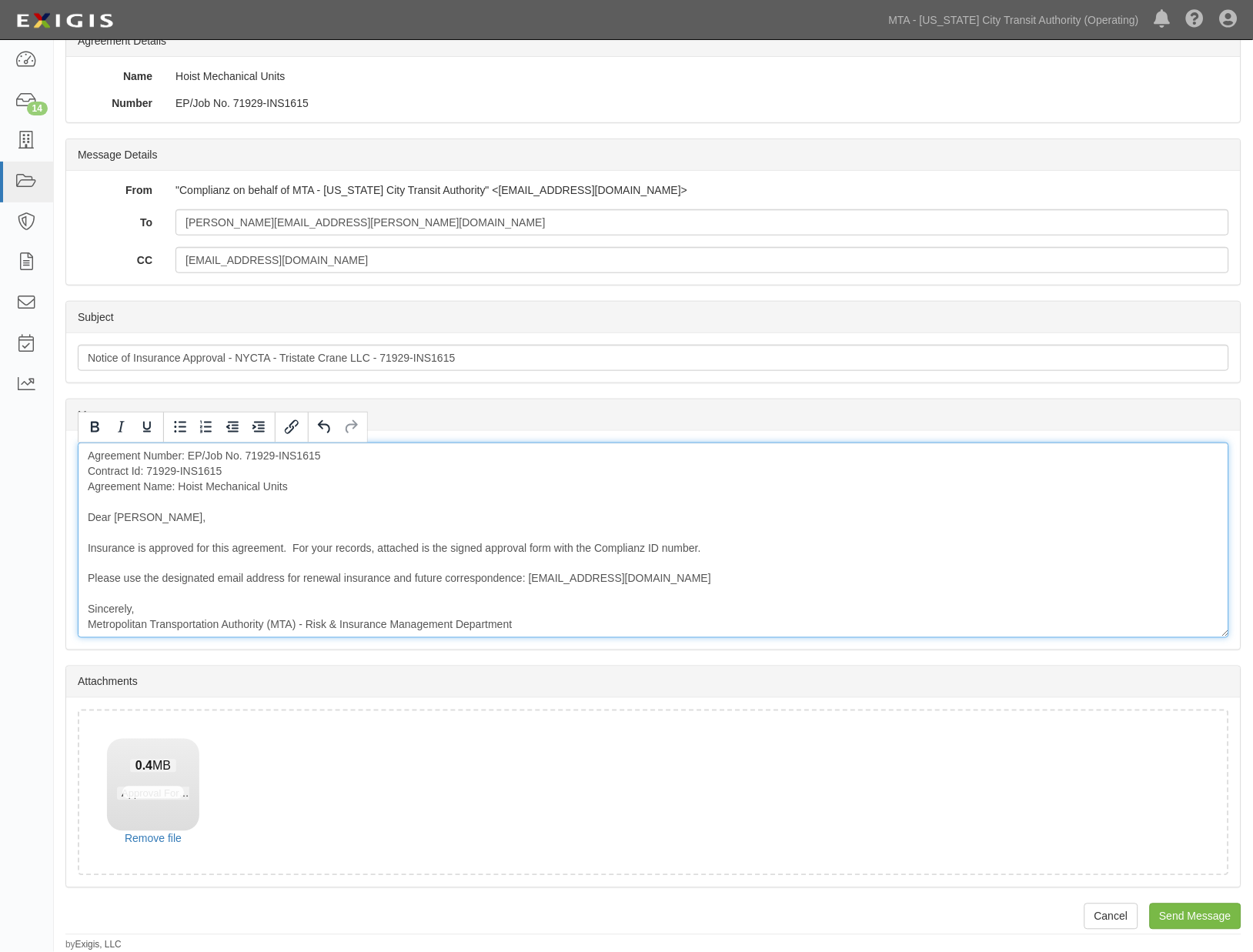
scroll to position [126, 0]
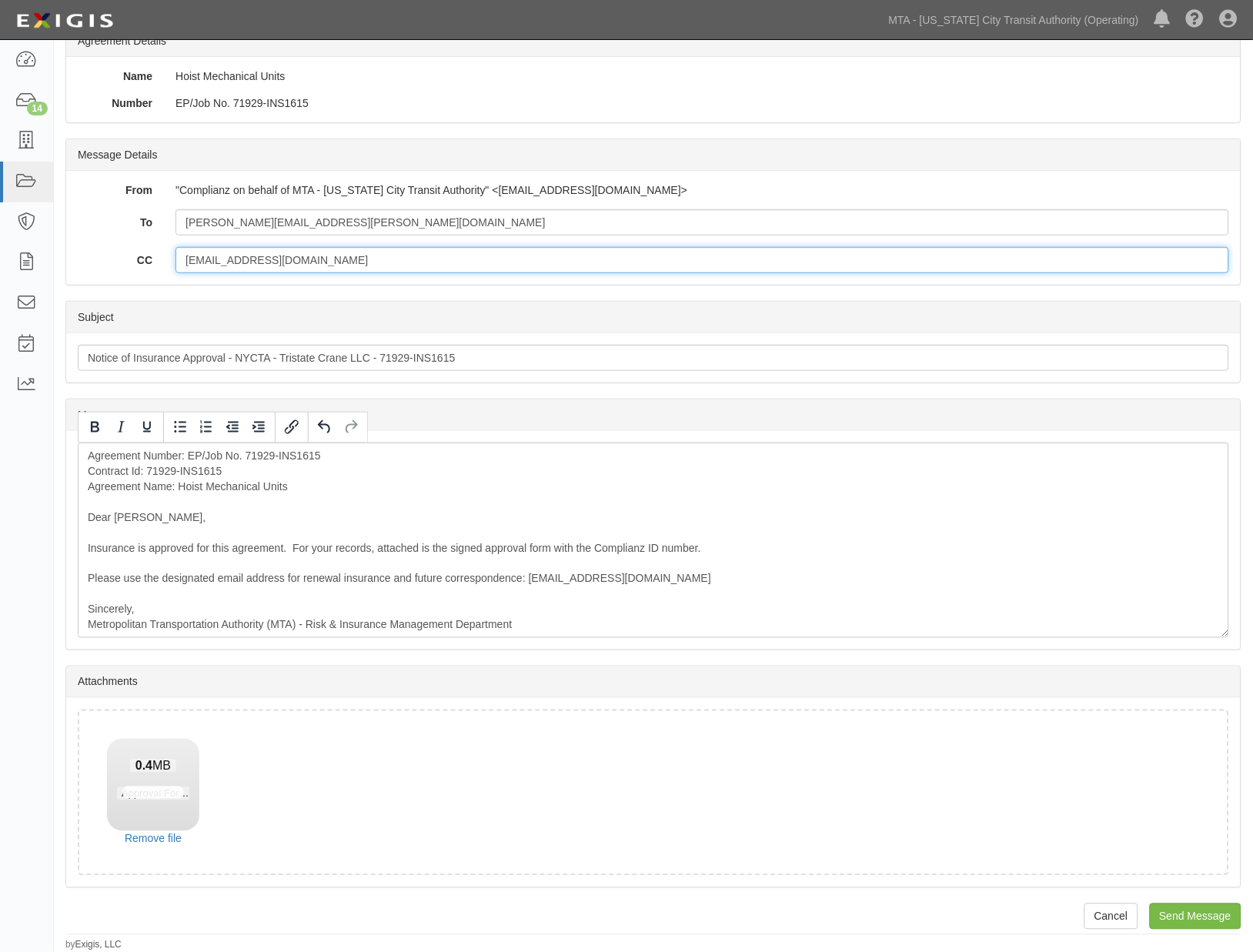
click at [386, 262] on input "[EMAIL_ADDRESS][DOMAIN_NAME]" at bounding box center [702, 260] width 1053 height 26
paste input "[EMAIL_ADDRESS][DOMAIN_NAME]"
type input "[EMAIL_ADDRESS][DOMAIN_NAME]; [EMAIL_ADDRESS][DOMAIN_NAME]"
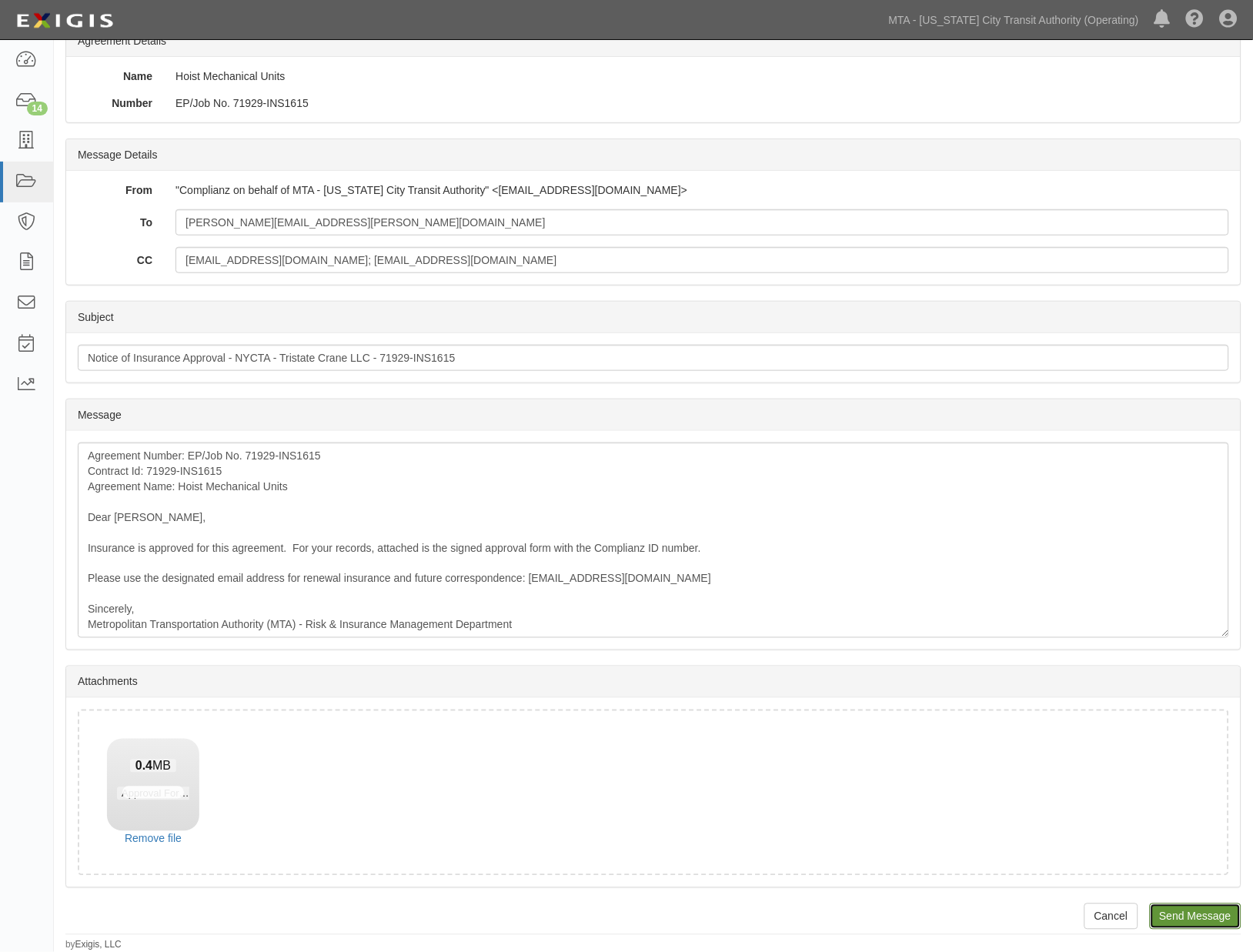
click at [1171, 918] on input "Send Message" at bounding box center [1195, 917] width 91 height 26
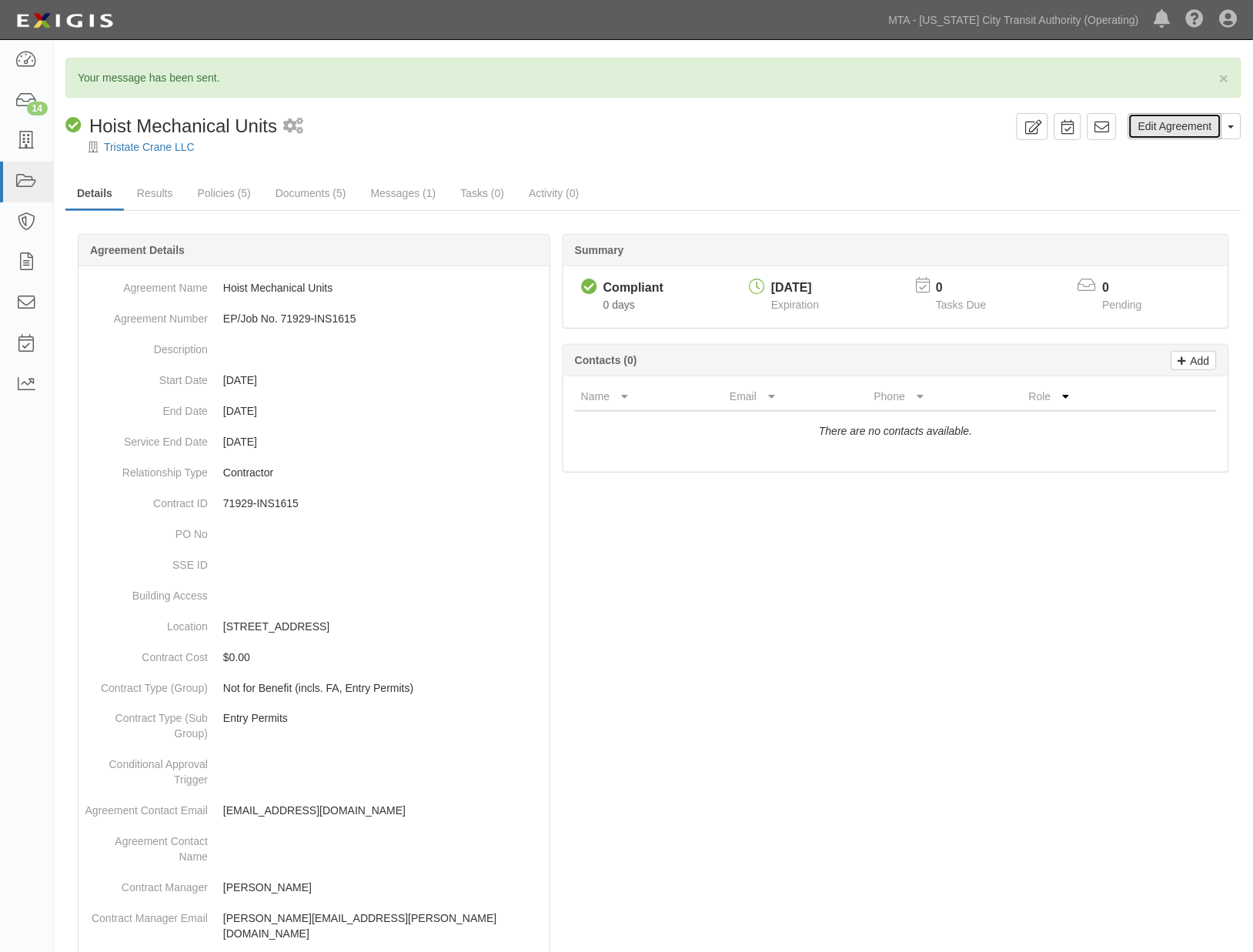
click at [1159, 127] on link "Edit Agreement" at bounding box center [1175, 126] width 94 height 26
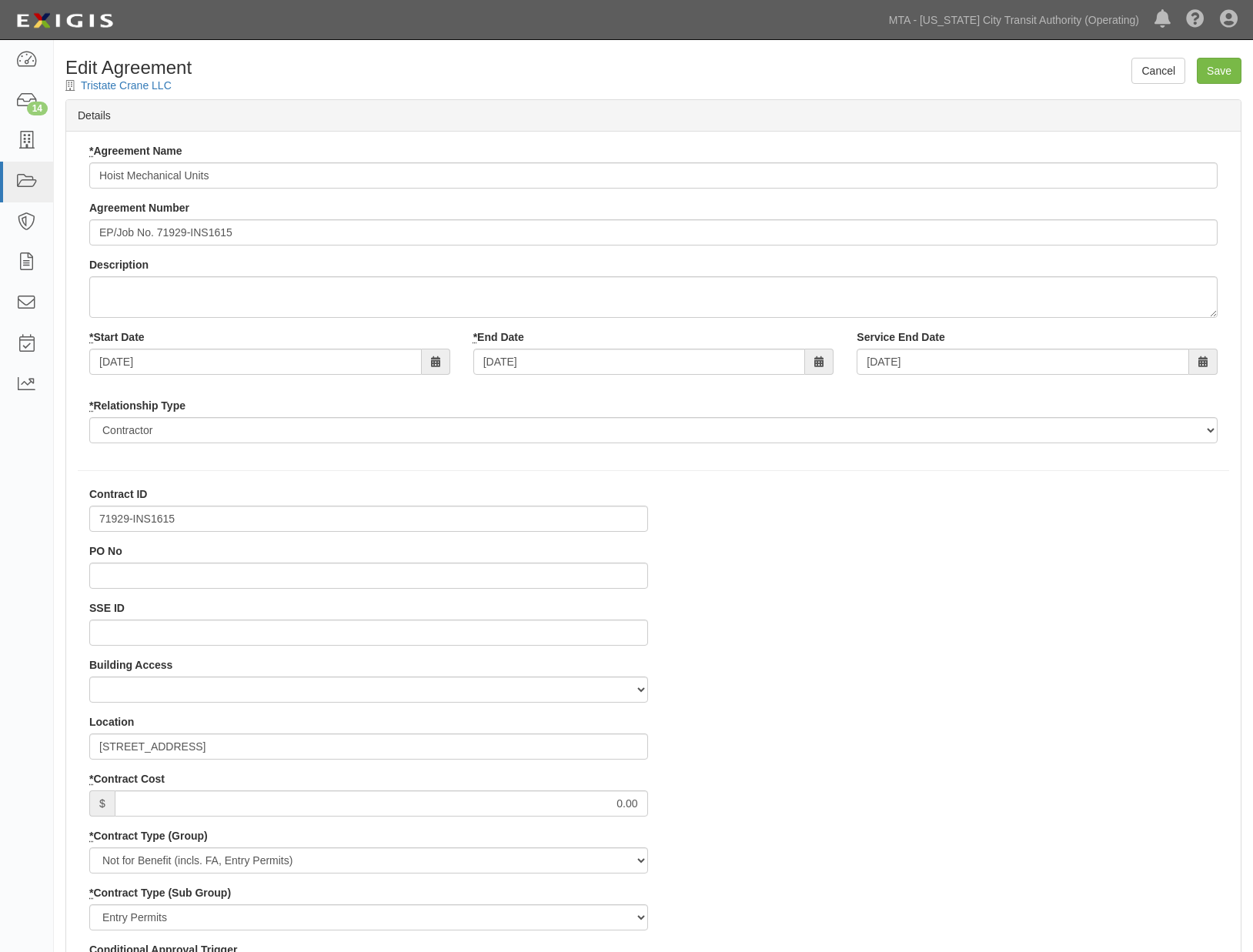
select select
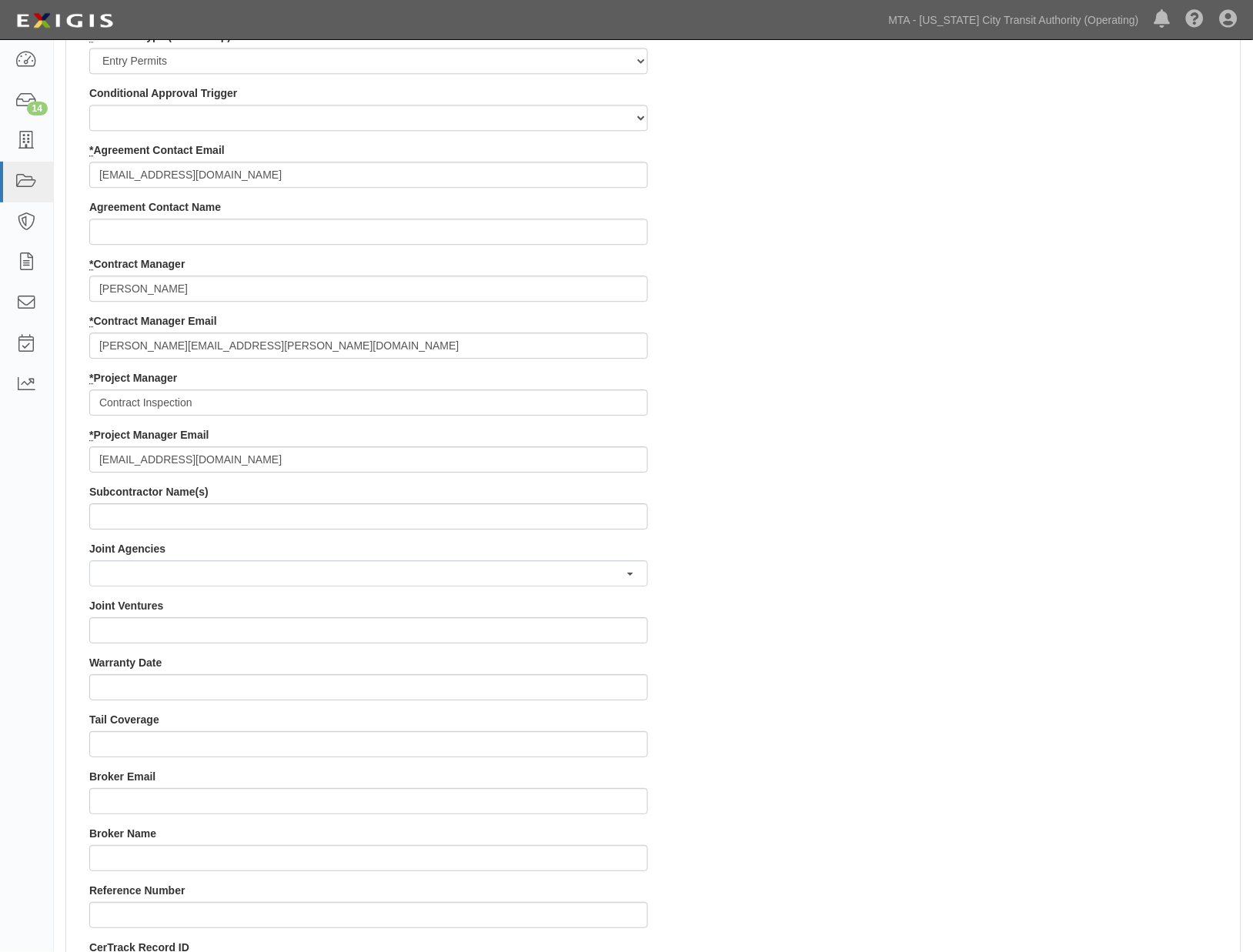
scroll to position [855, 0]
click at [279, 460] on input "[EMAIL_ADDRESS][DOMAIN_NAME]" at bounding box center [369, 461] width 559 height 26
paste input "[EMAIL_ADDRESS][DOMAIN_NAME]"
type input "[EMAIL_ADDRESS][DOMAIN_NAME]; [EMAIL_ADDRESS][DOMAIN_NAME]"
click at [864, 567] on div "Contract ID 71929-INS1615 PO No SSE ID Building Access 2 Broadway 341/345/347 B…" at bounding box center [653, 400] width 1174 height 1538
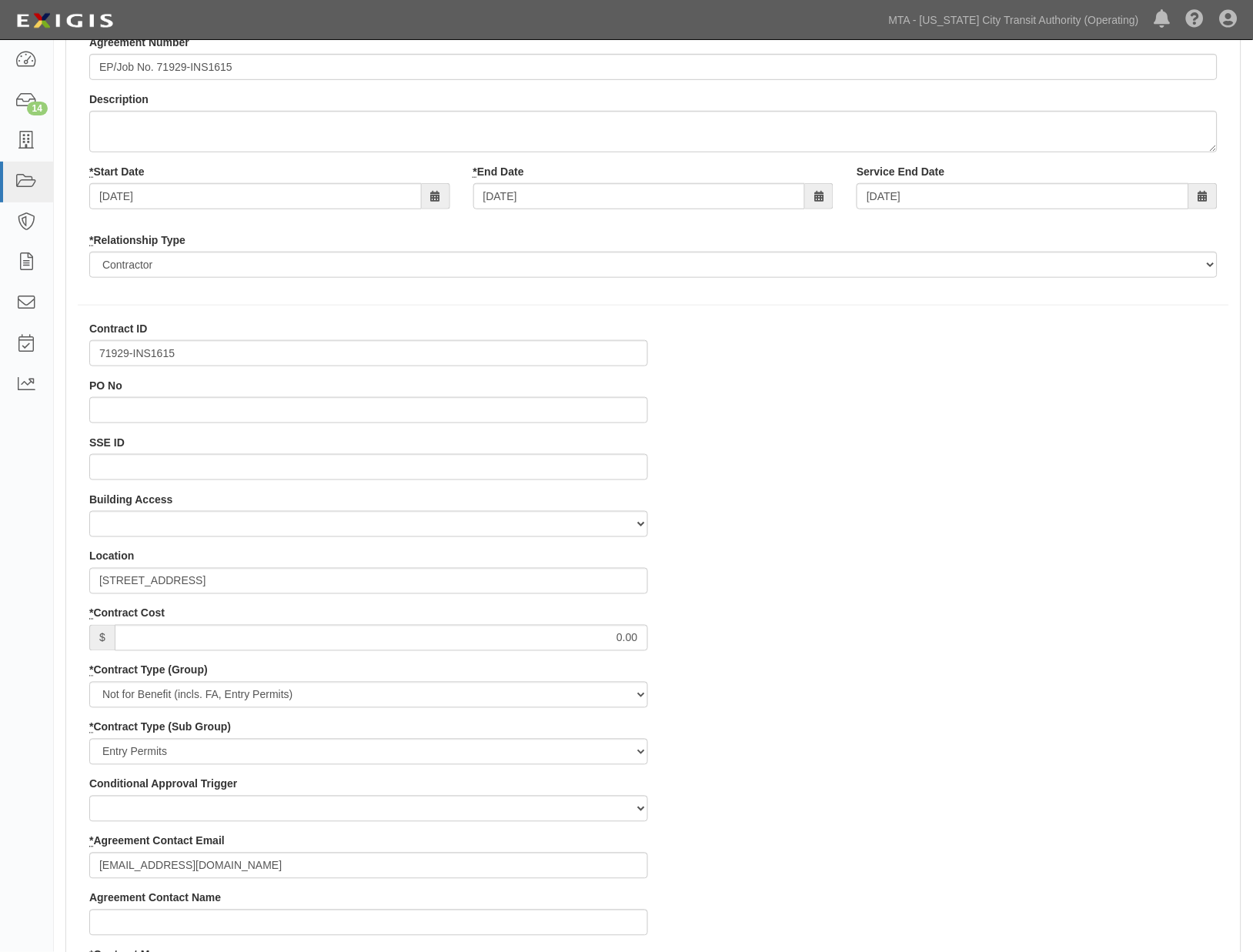
scroll to position [0, 0]
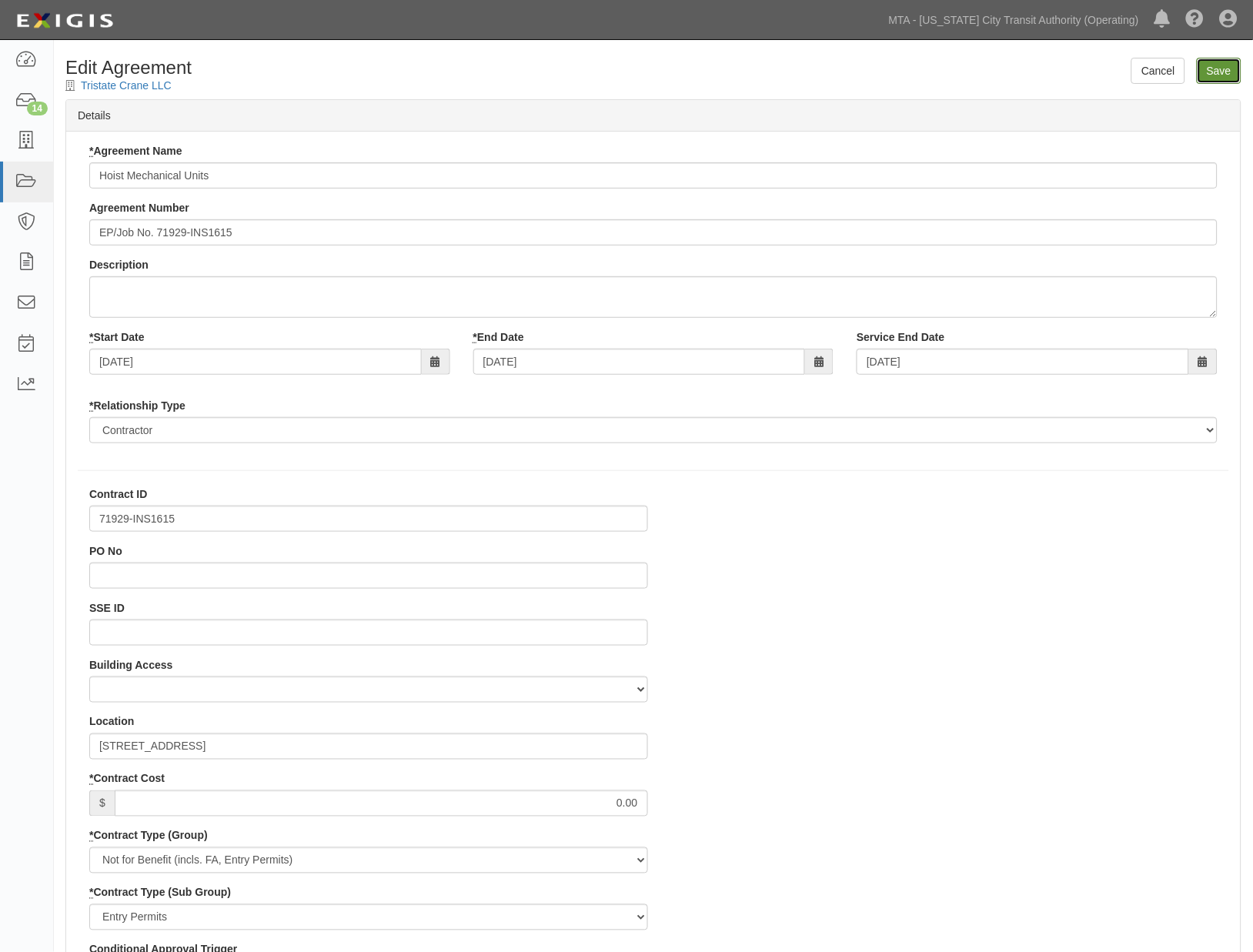
click at [1219, 59] on input "Save" at bounding box center [1219, 70] width 44 height 26
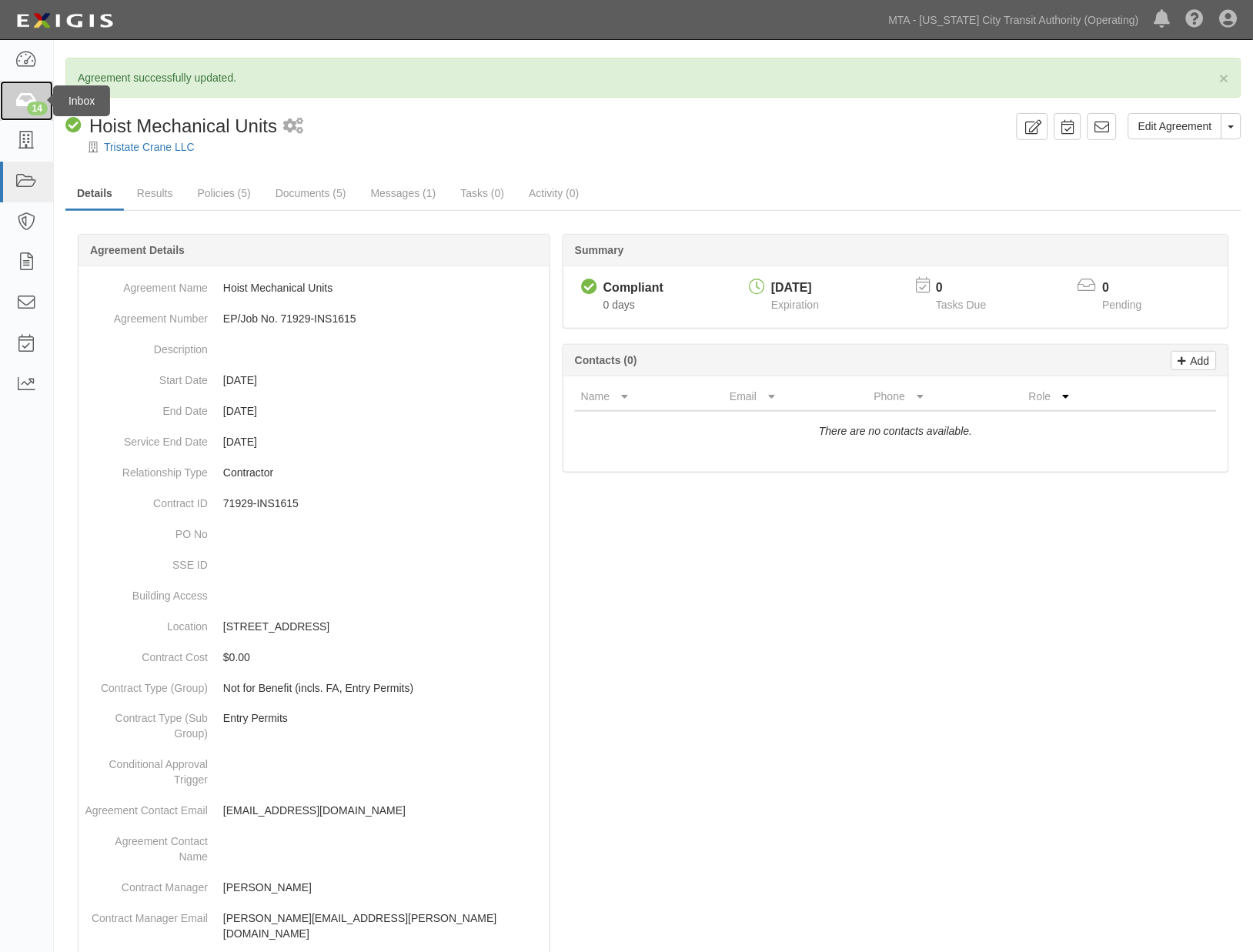
click at [20, 102] on icon at bounding box center [26, 101] width 21 height 18
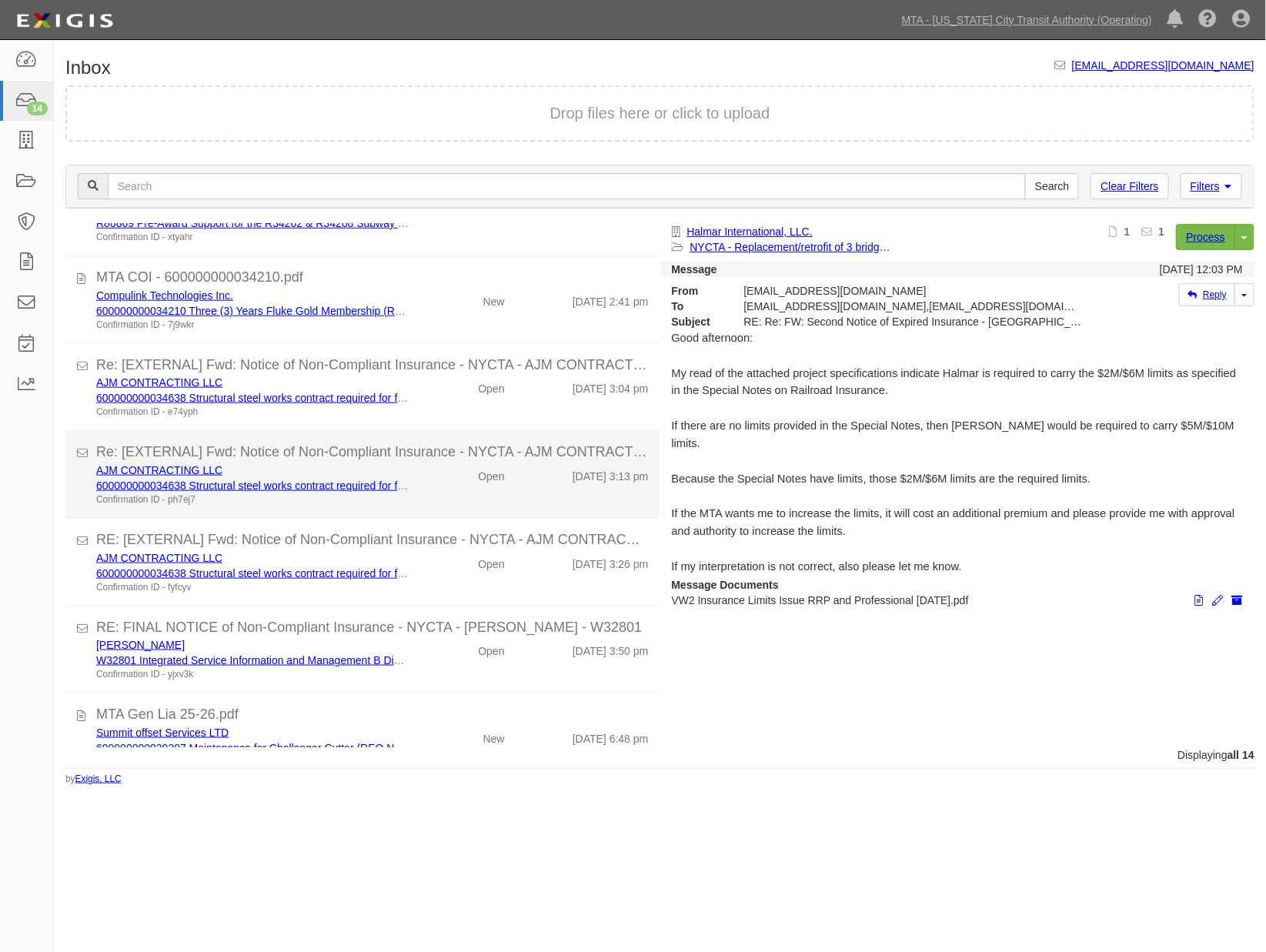
scroll to position [702, 0]
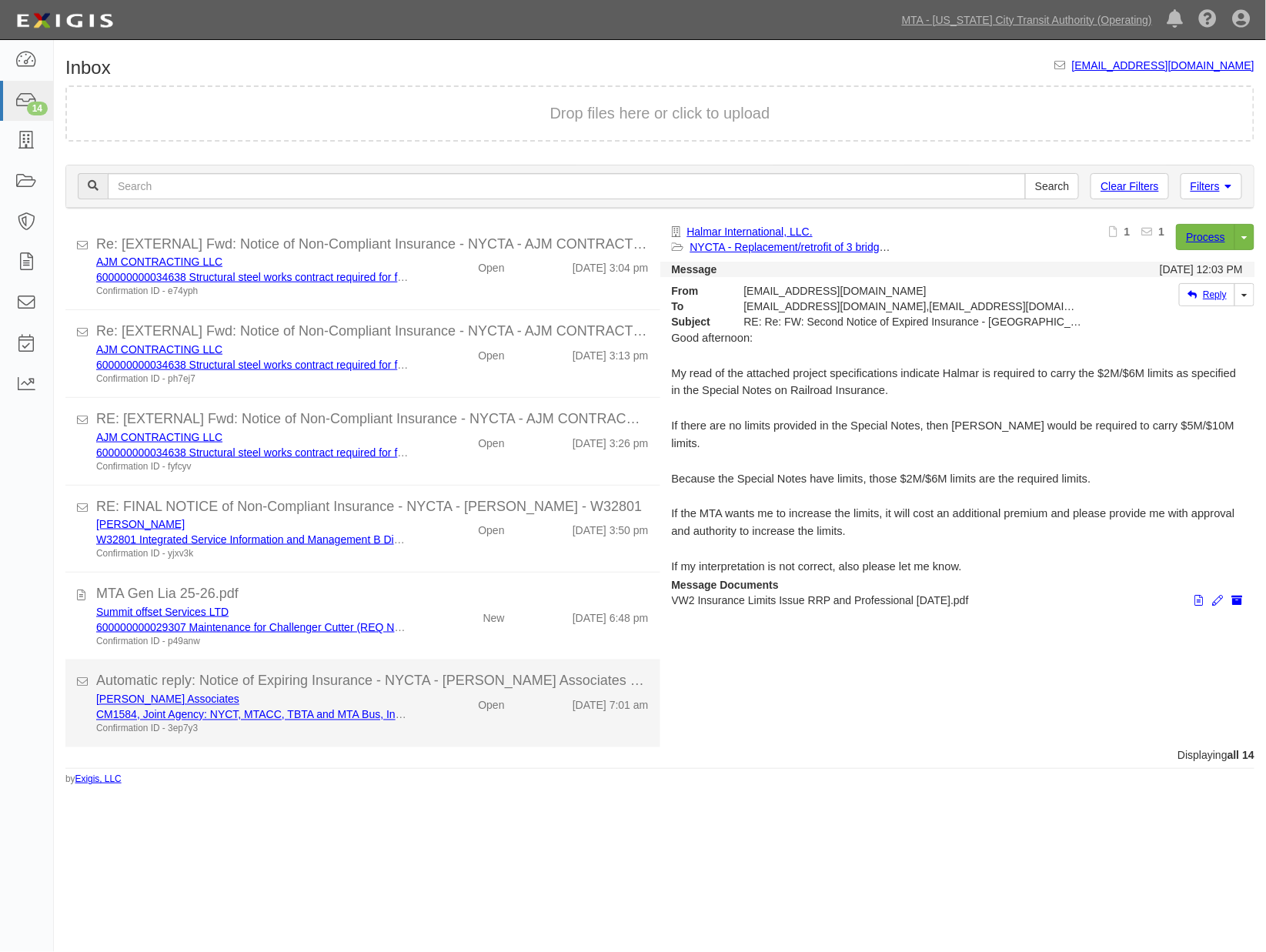
click at [434, 722] on div "[PERSON_NAME] Associates CM1584, Joint Agency: NYCT, MTACC, TBTA and MTA Bus, I…" at bounding box center [372, 714] width 576 height 43
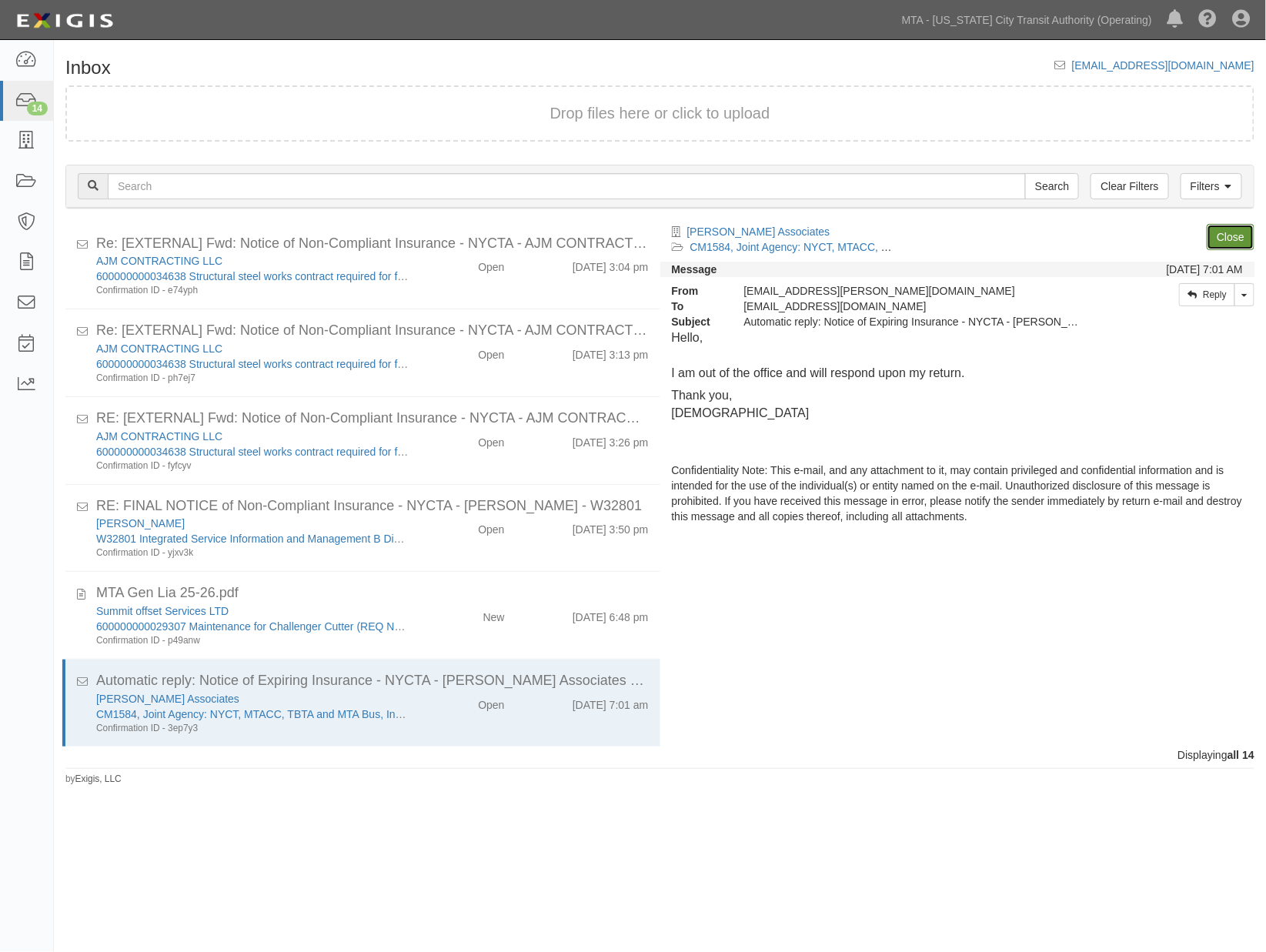
click at [1233, 233] on link "Close" at bounding box center [1231, 237] width 48 height 26
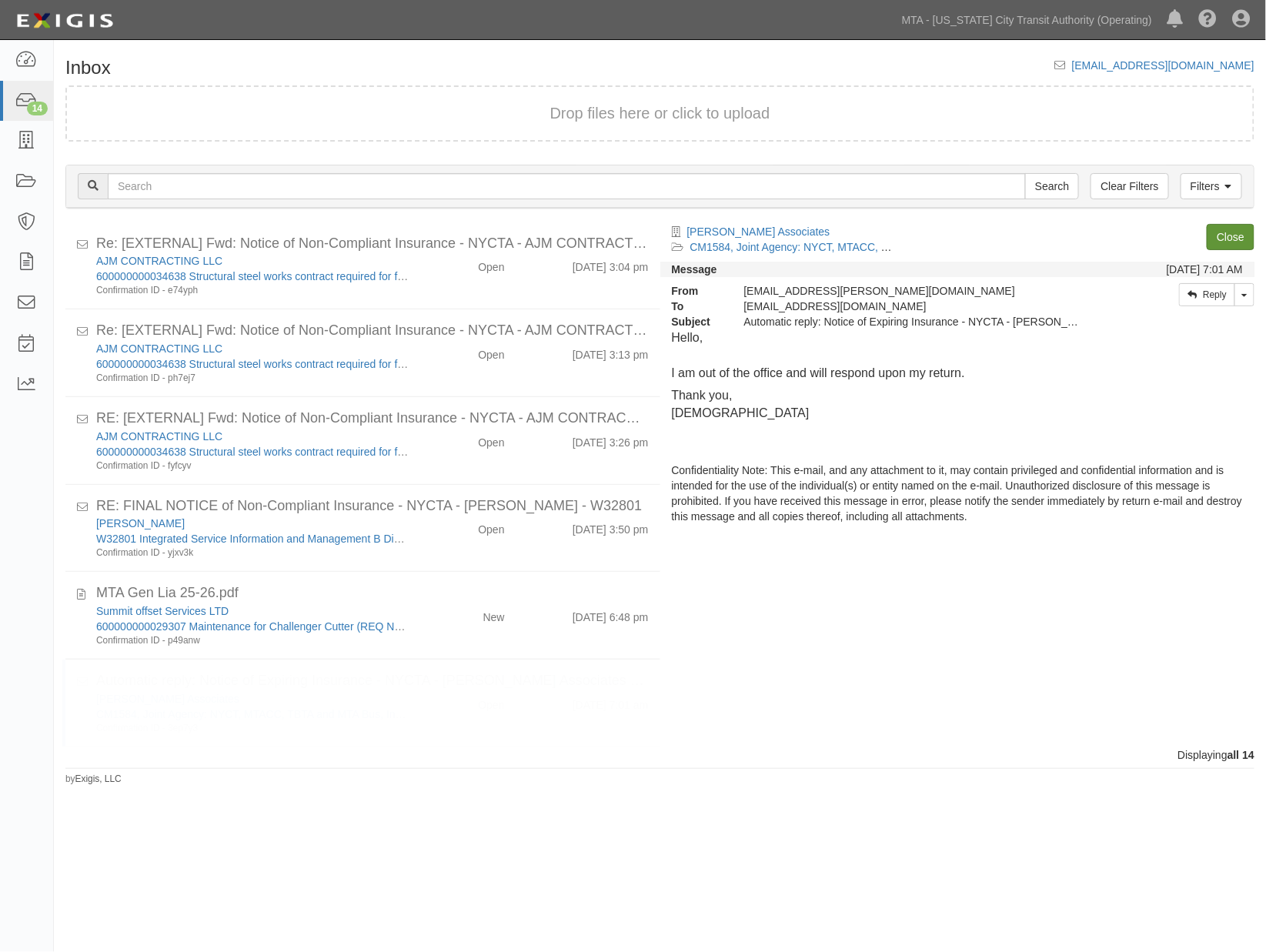
scroll to position [624, 0]
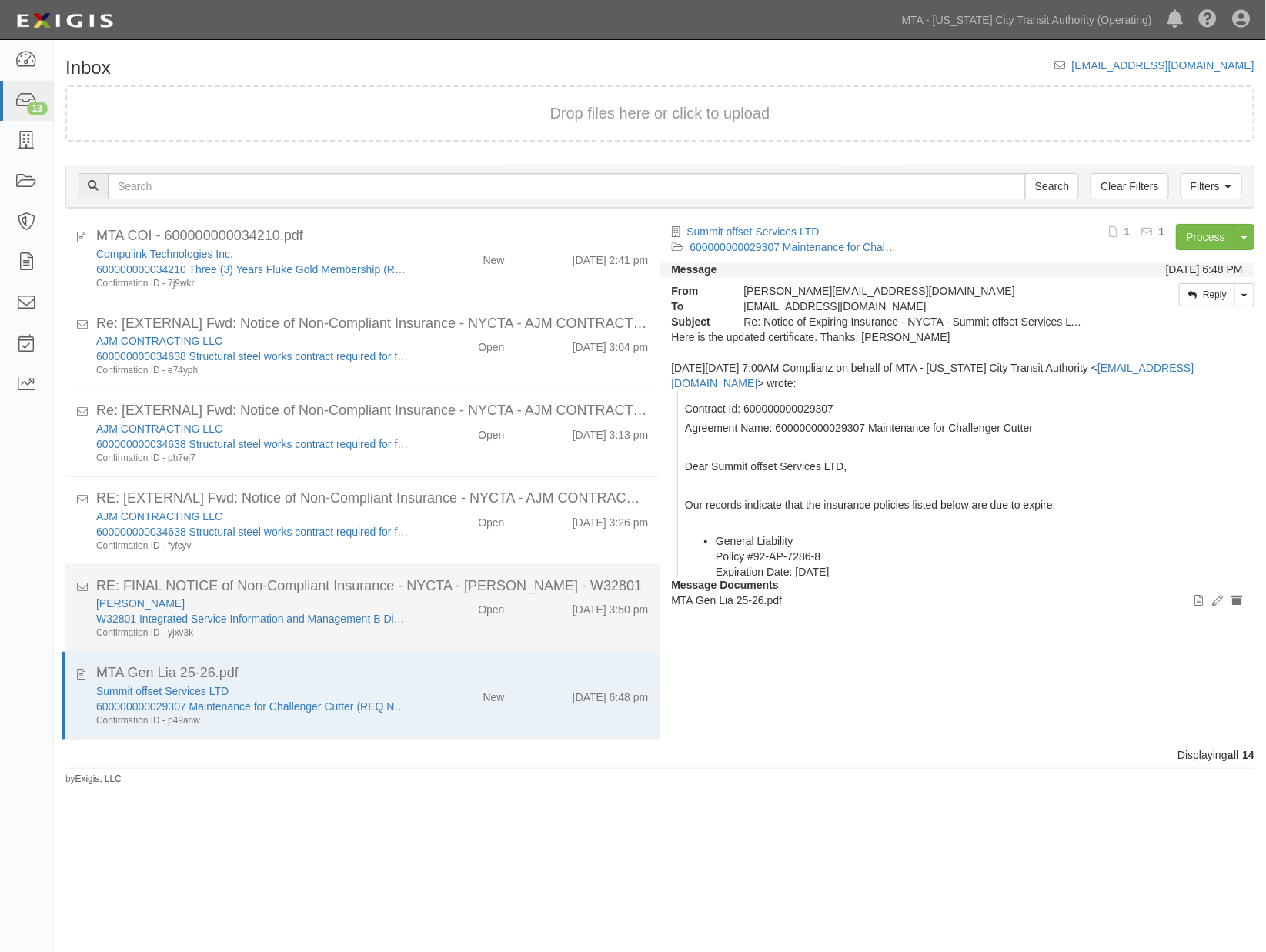
click at [433, 616] on div "Open" at bounding box center [469, 606] width 96 height 21
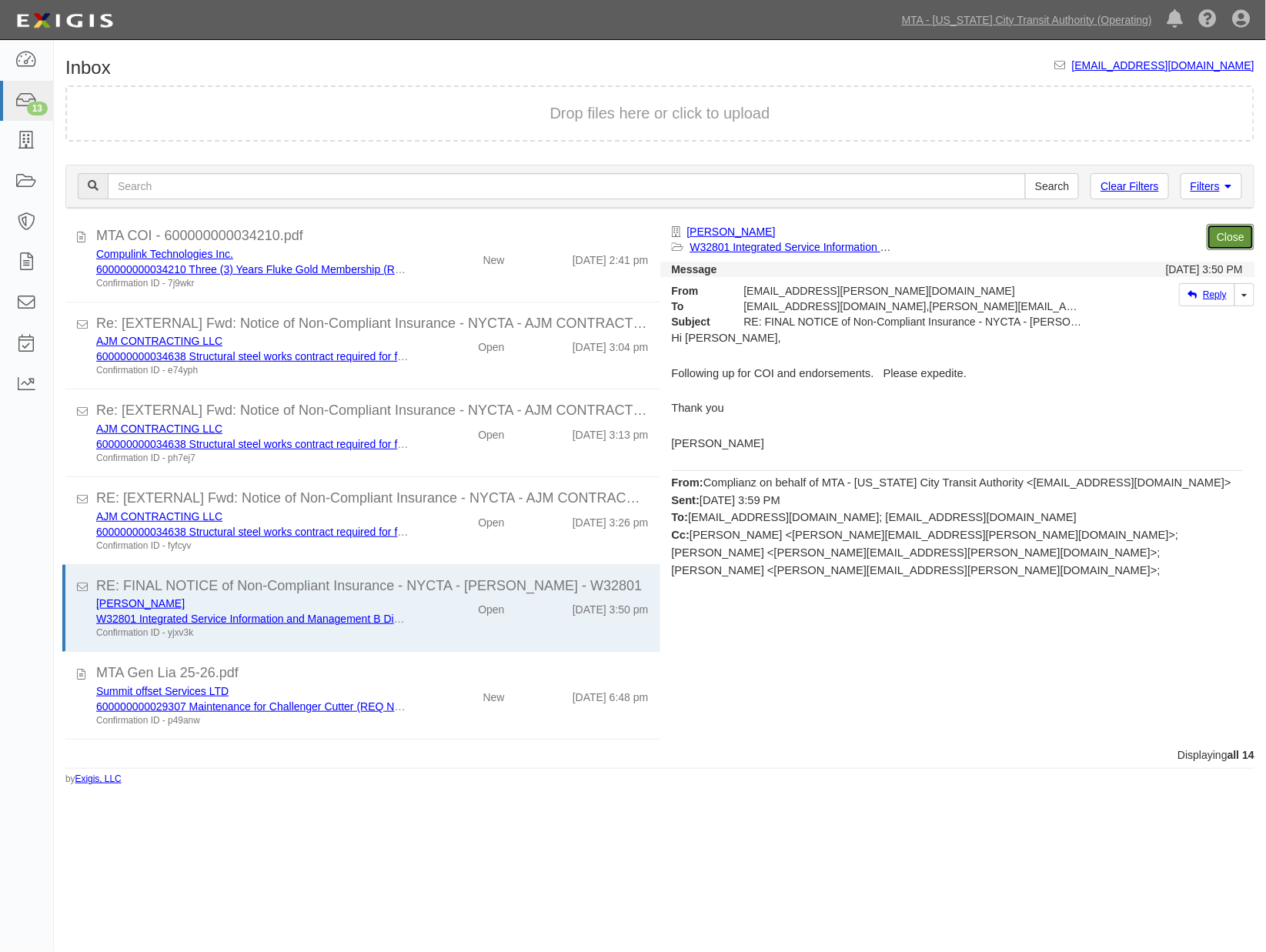
click at [1239, 229] on link "Close" at bounding box center [1231, 237] width 48 height 26
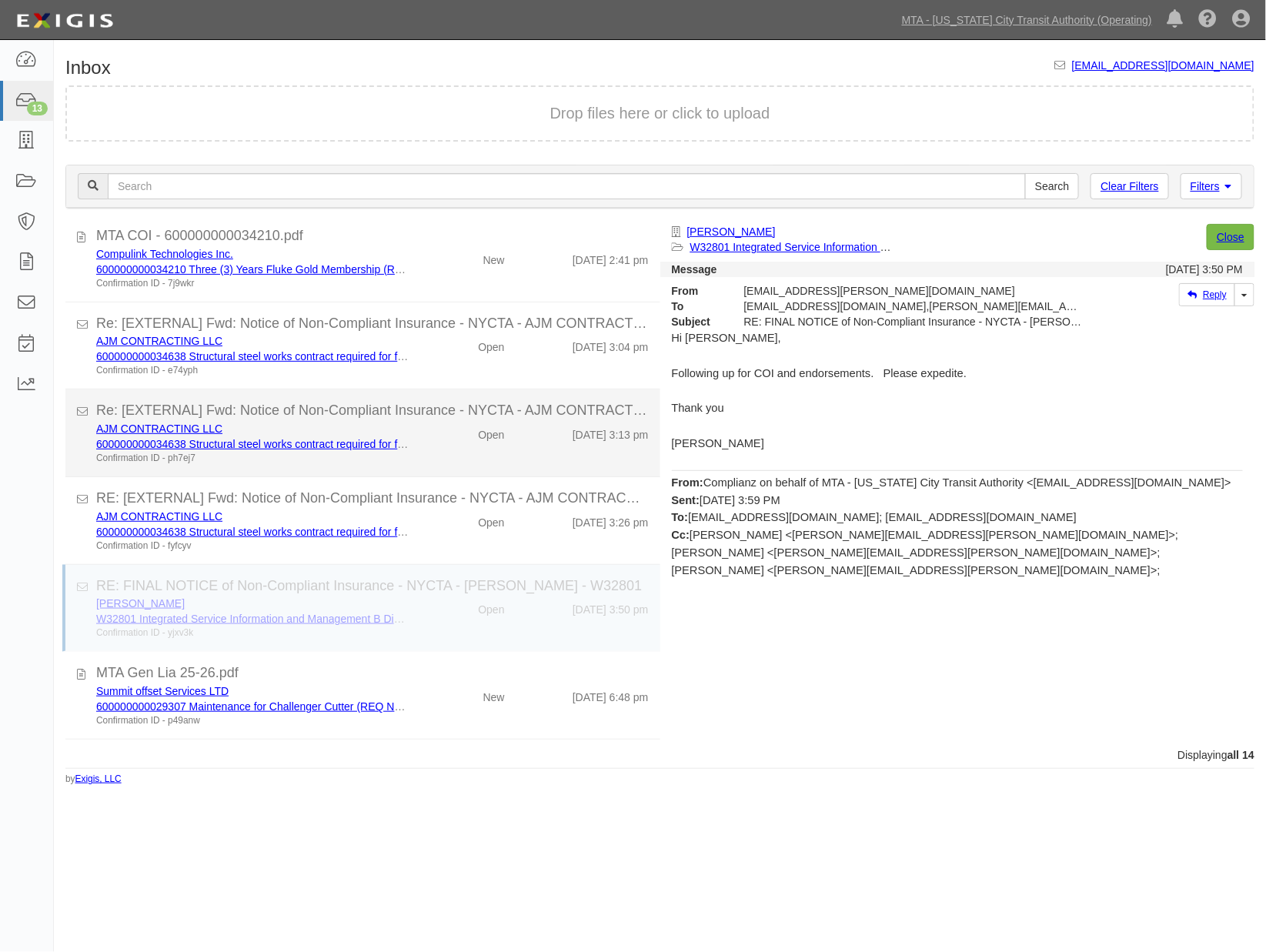
scroll to position [535, 0]
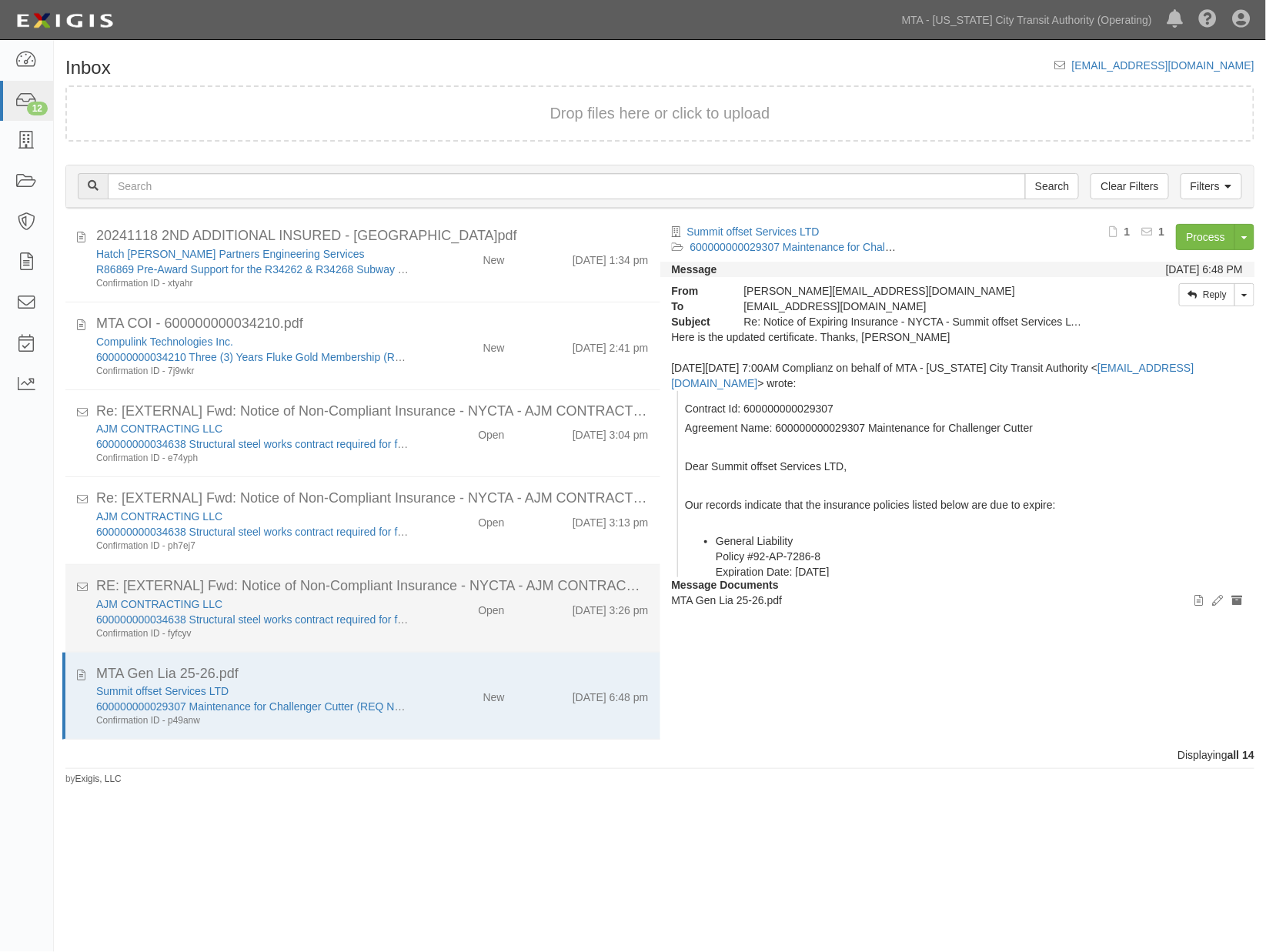
click at [424, 635] on div "AJM CONTRACTING LLC 600000000034638 Structural steel works contract required fo…" at bounding box center [372, 618] width 576 height 43
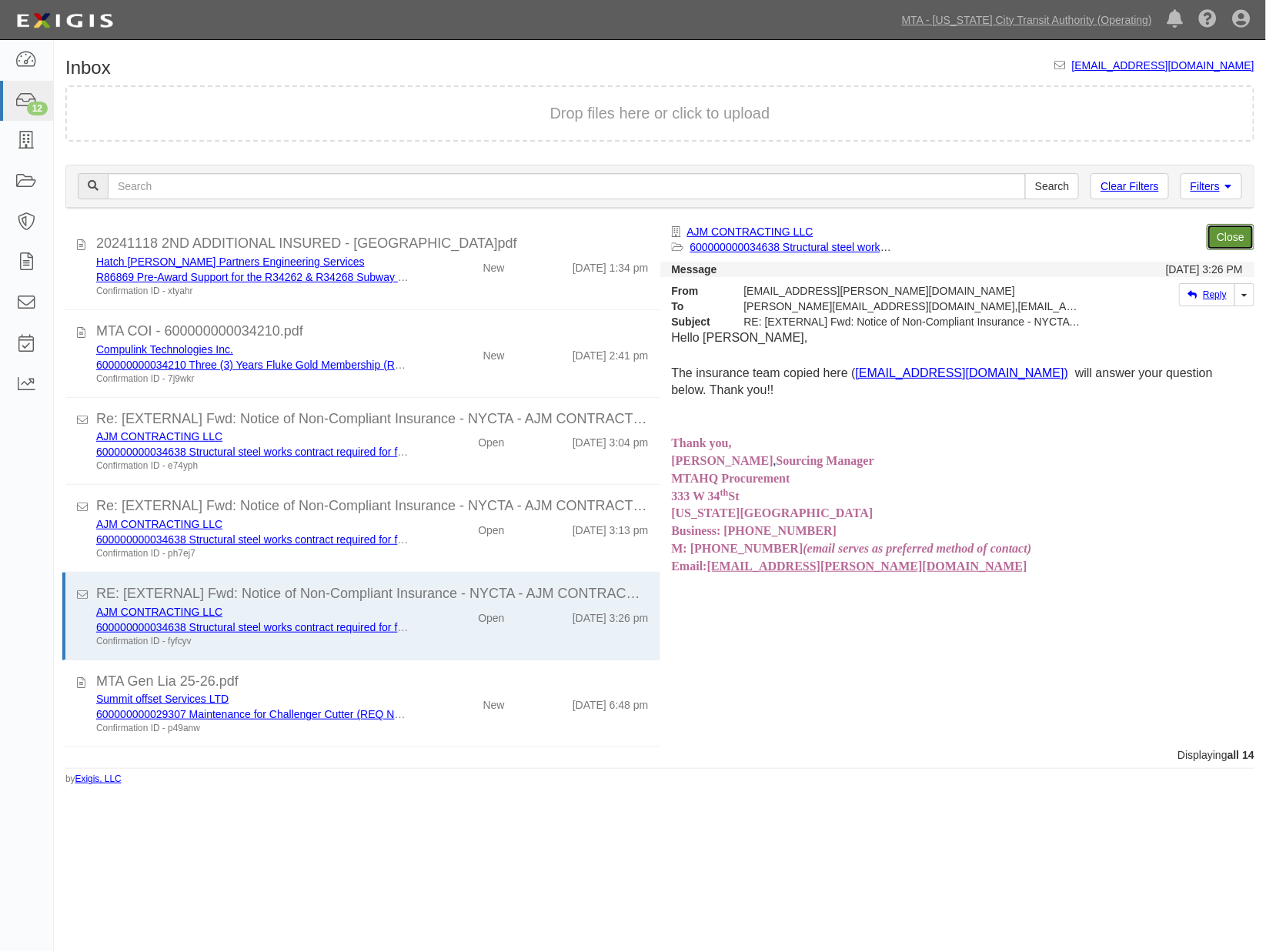
click at [1227, 233] on link "Close" at bounding box center [1231, 237] width 48 height 26
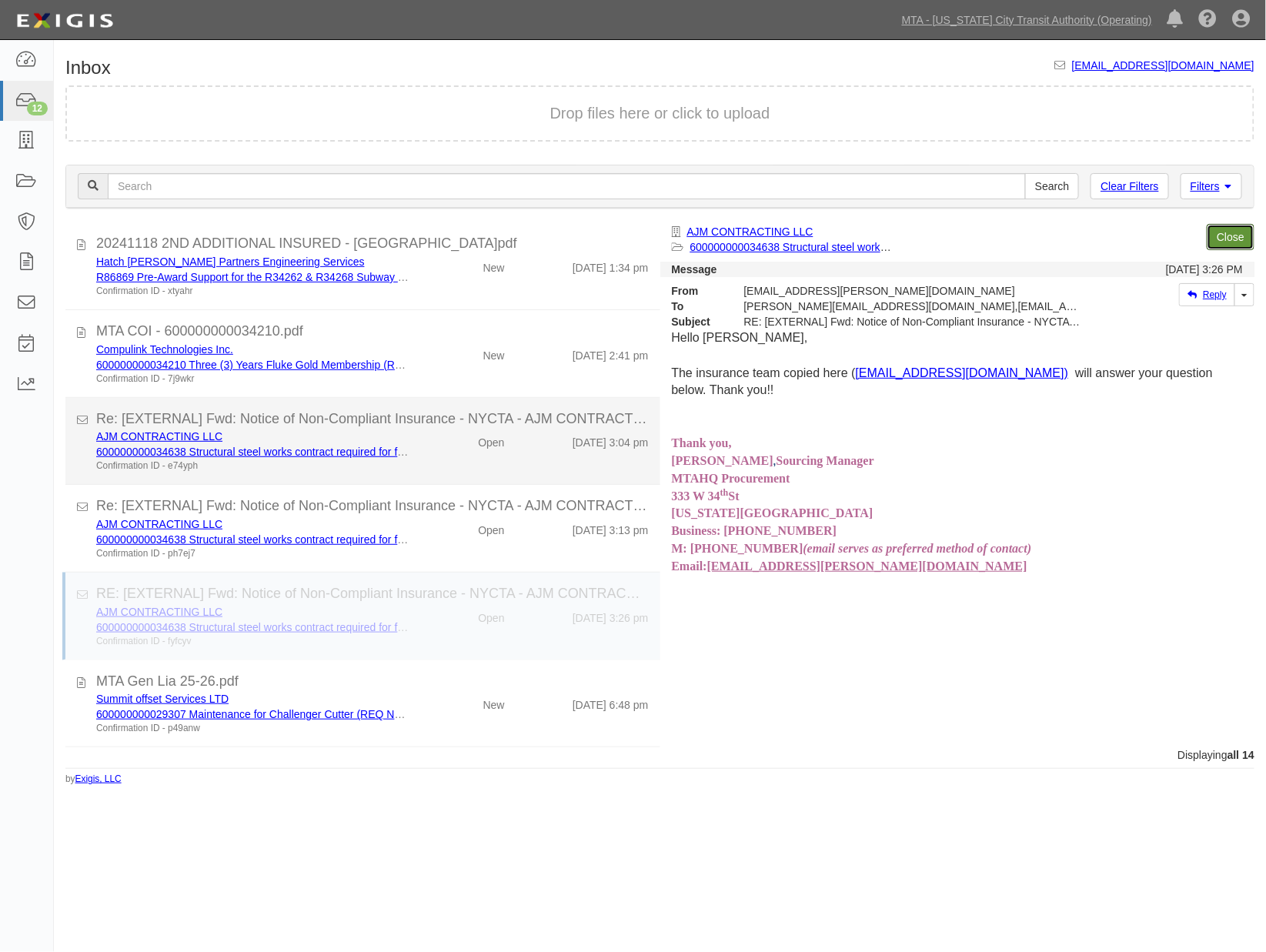
scroll to position [440, 0]
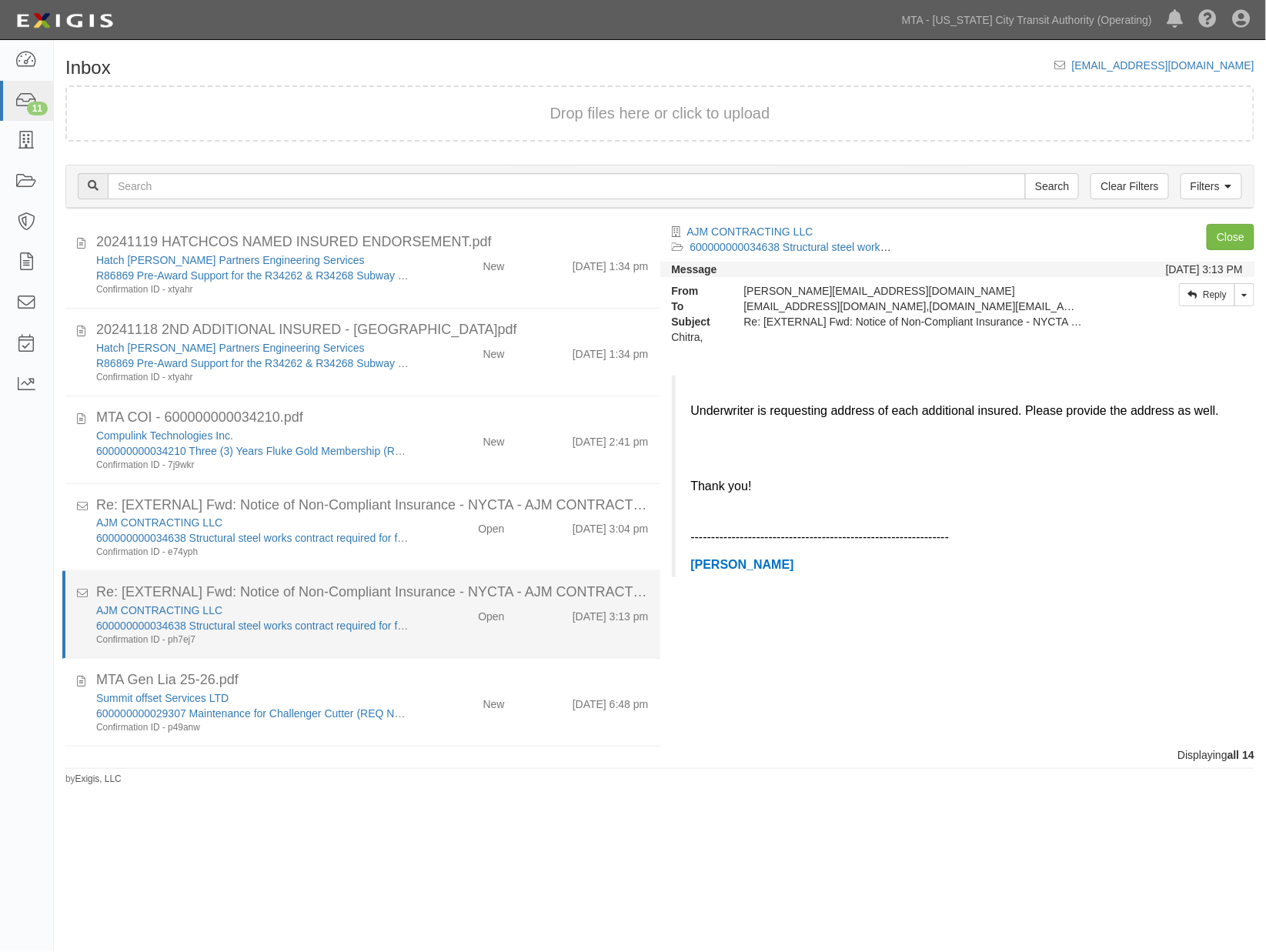
click at [434, 611] on div "Open" at bounding box center [469, 613] width 96 height 21
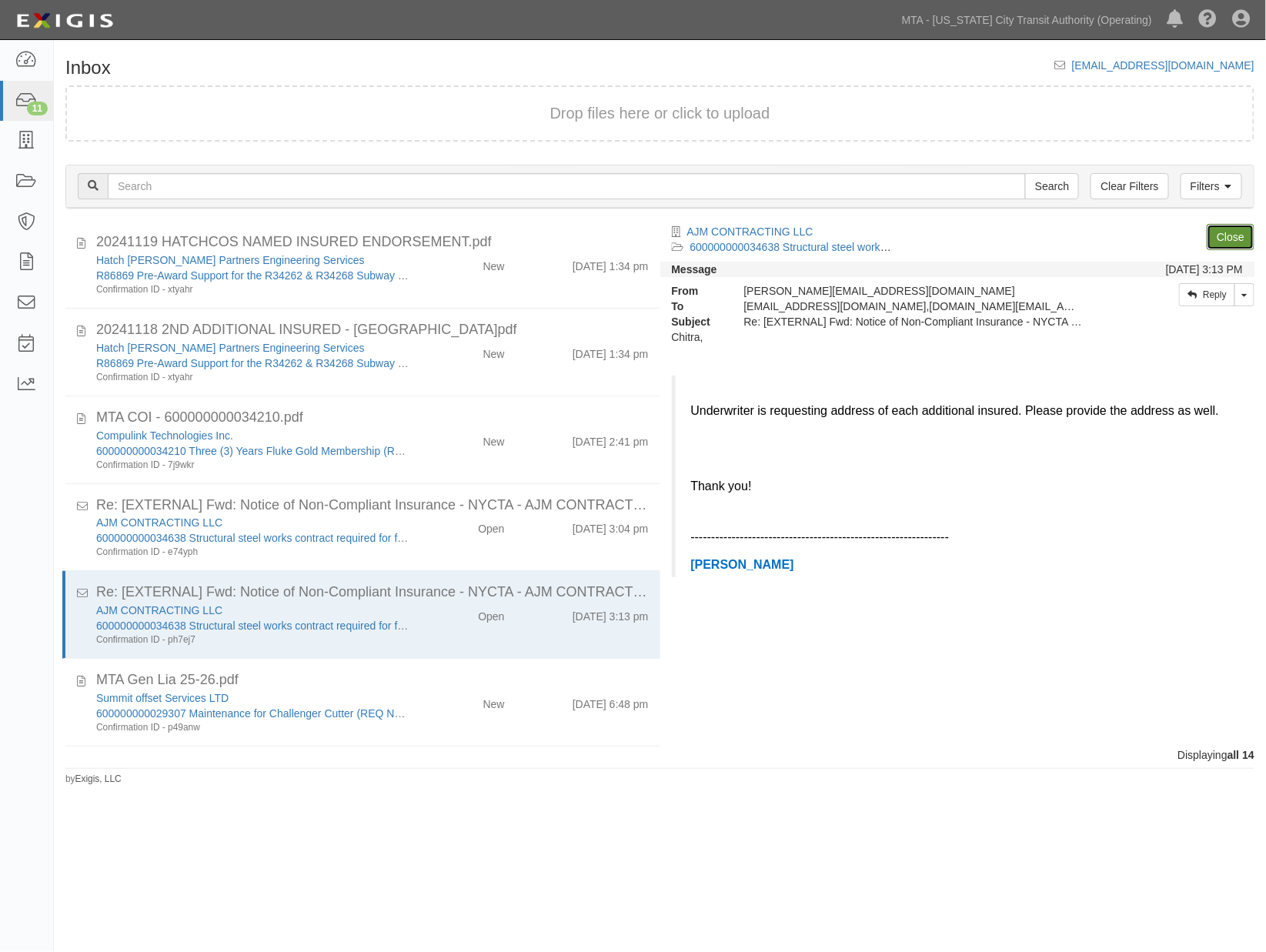
click at [1228, 229] on link "Close" at bounding box center [1231, 237] width 48 height 26
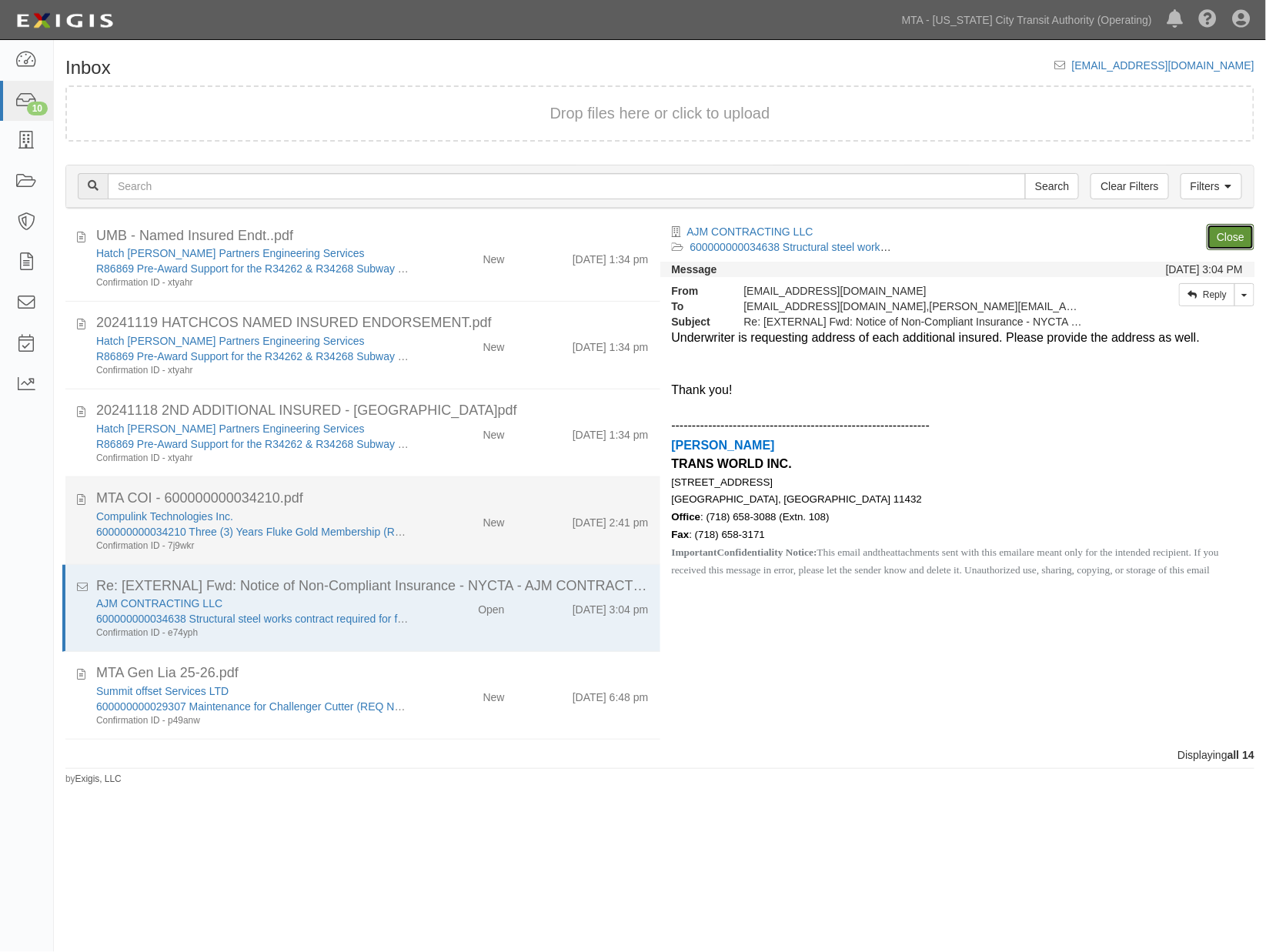
scroll to position [360, 0]
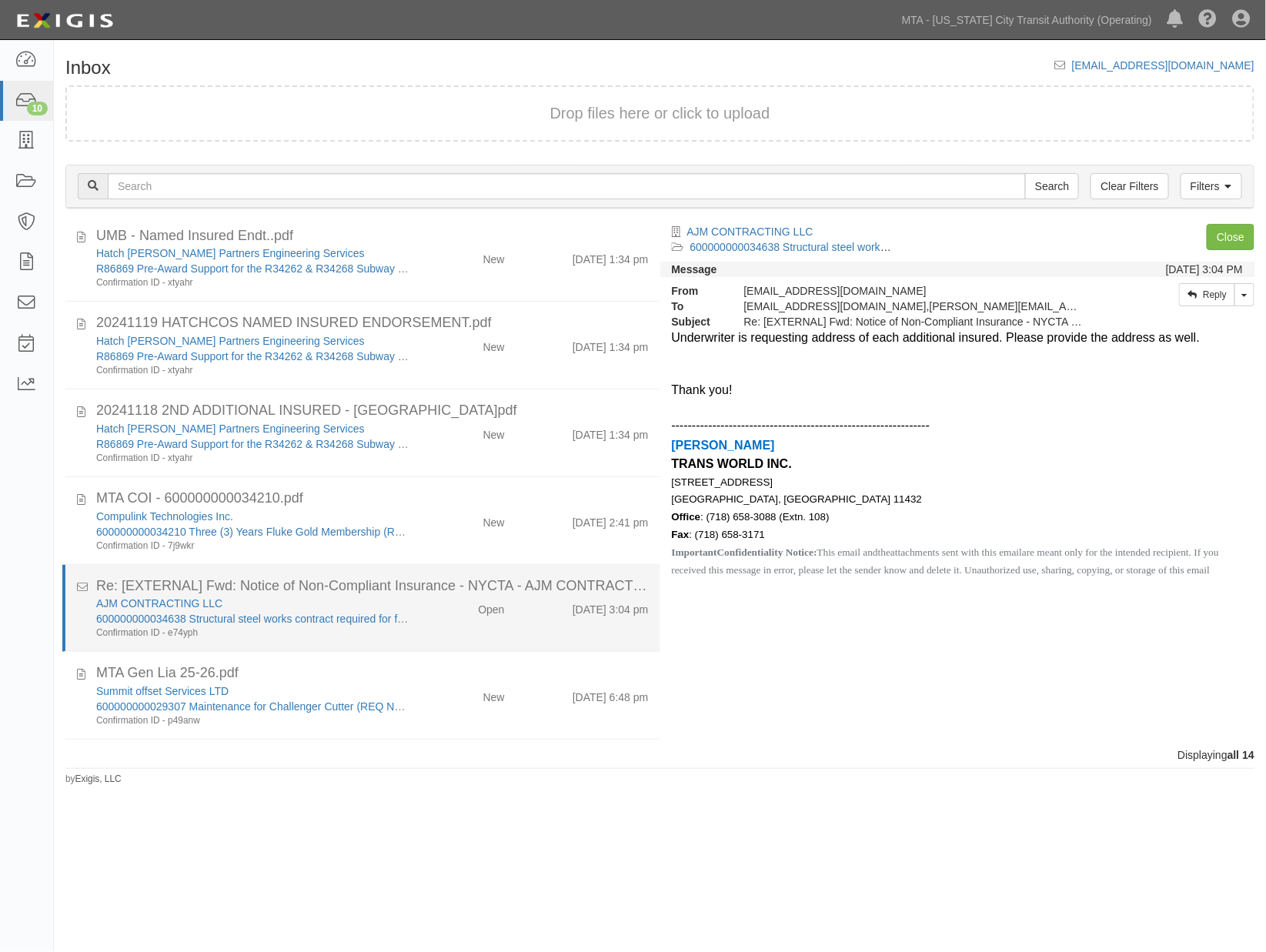
click at [427, 611] on div "Open" at bounding box center [469, 606] width 96 height 21
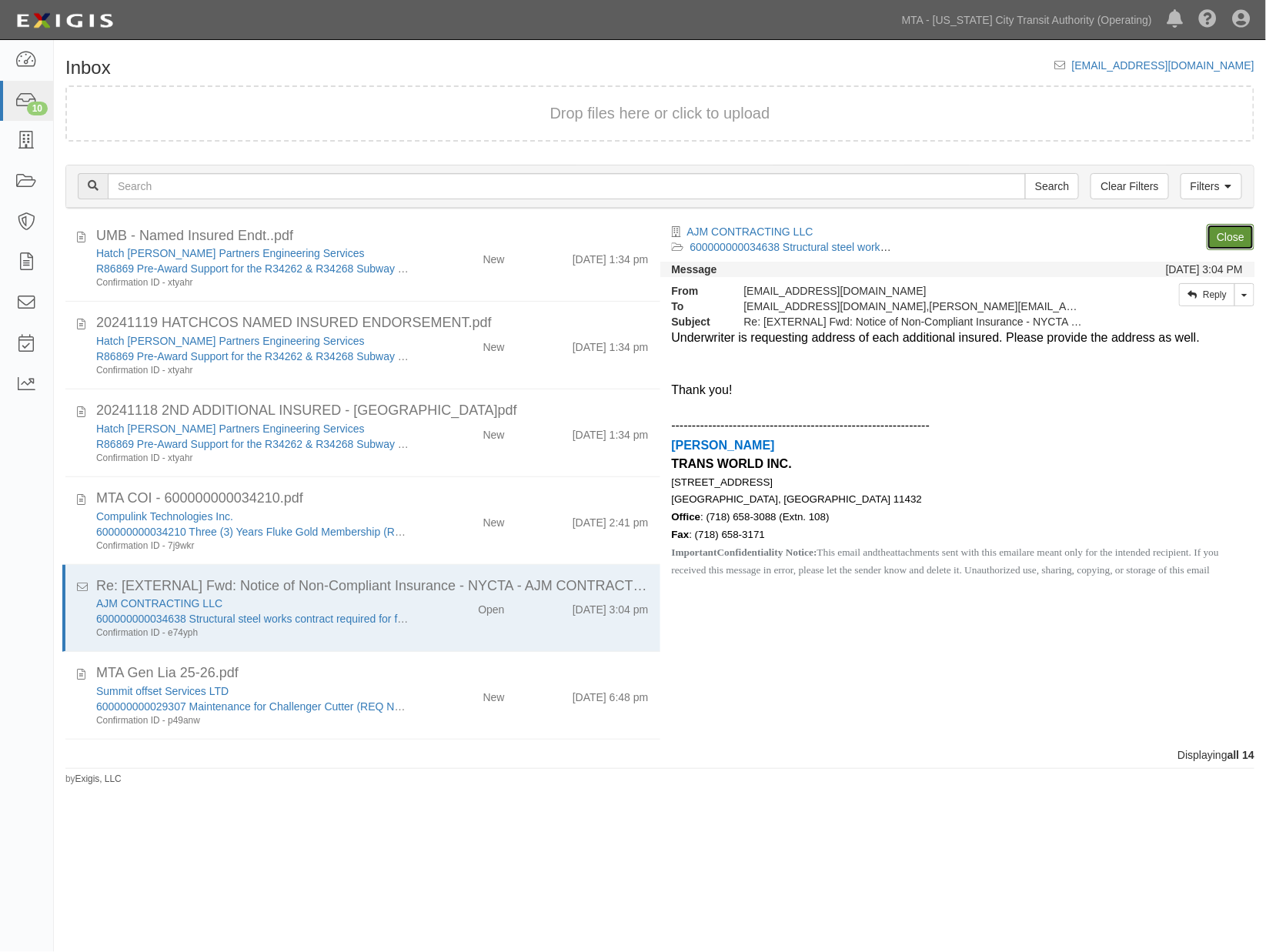
click at [1232, 236] on link "Close" at bounding box center [1231, 237] width 48 height 26
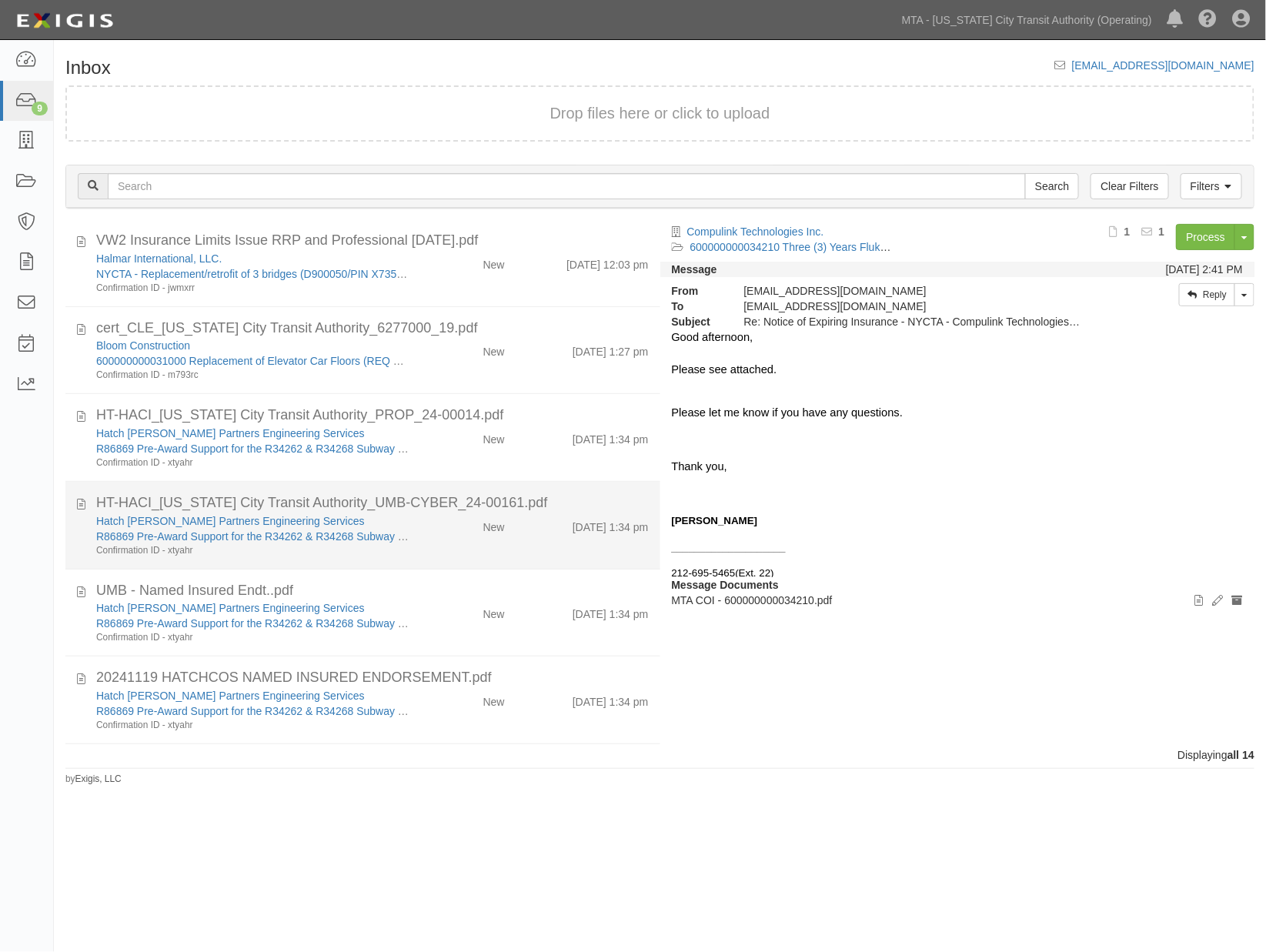
scroll to position [0, 0]
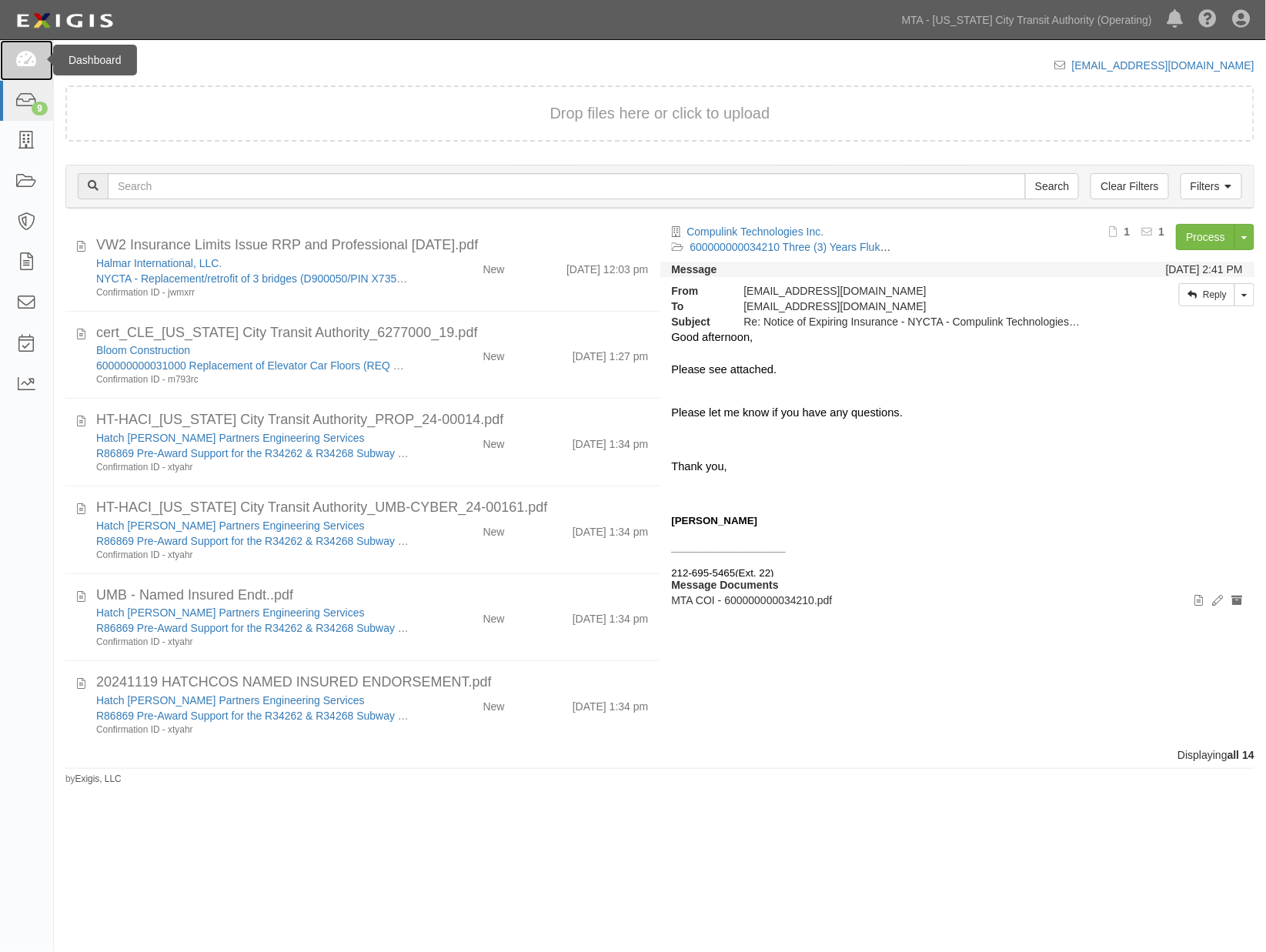
click at [32, 64] on icon at bounding box center [26, 60] width 21 height 18
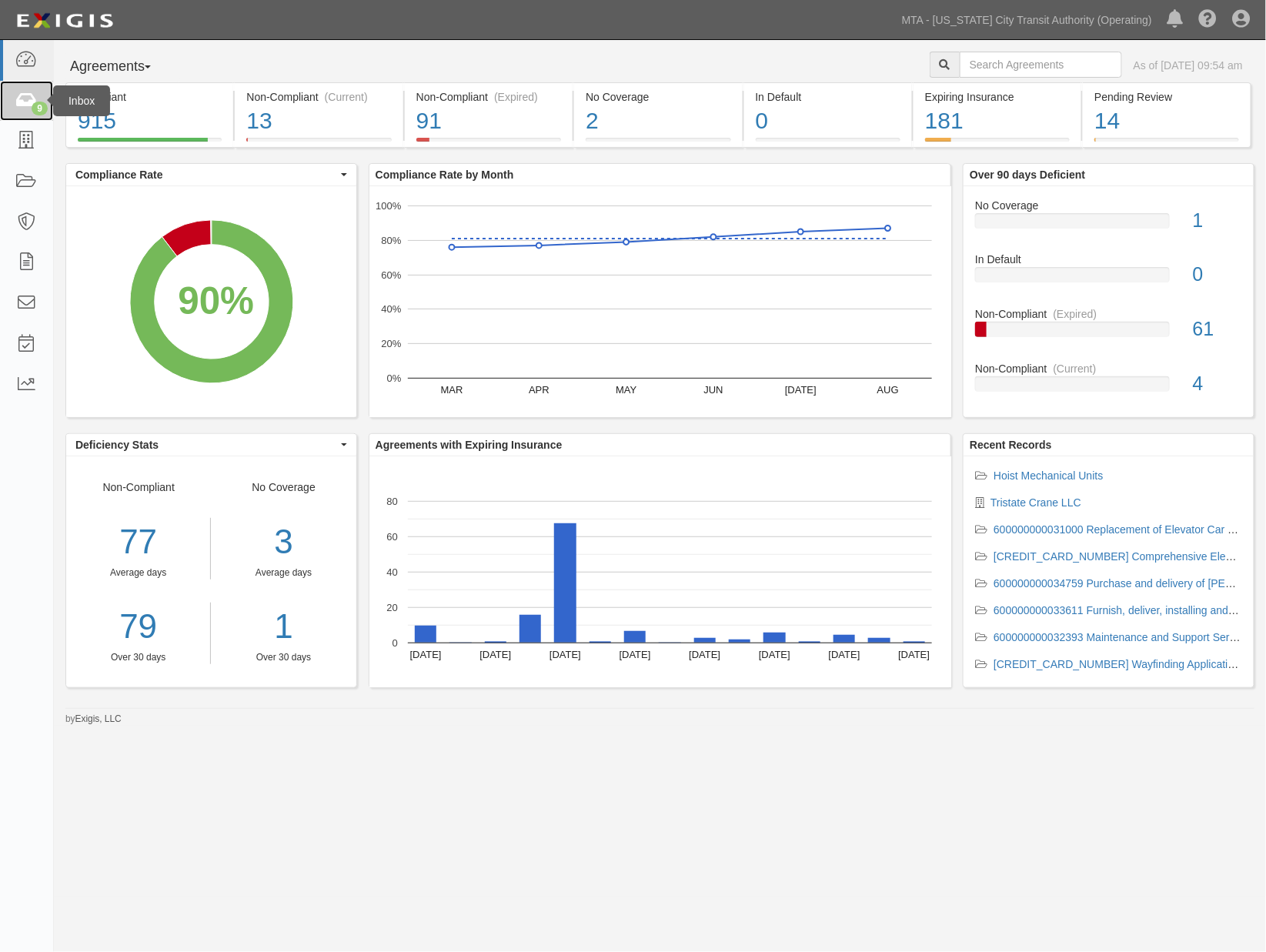
click at [24, 93] on icon at bounding box center [26, 101] width 21 height 18
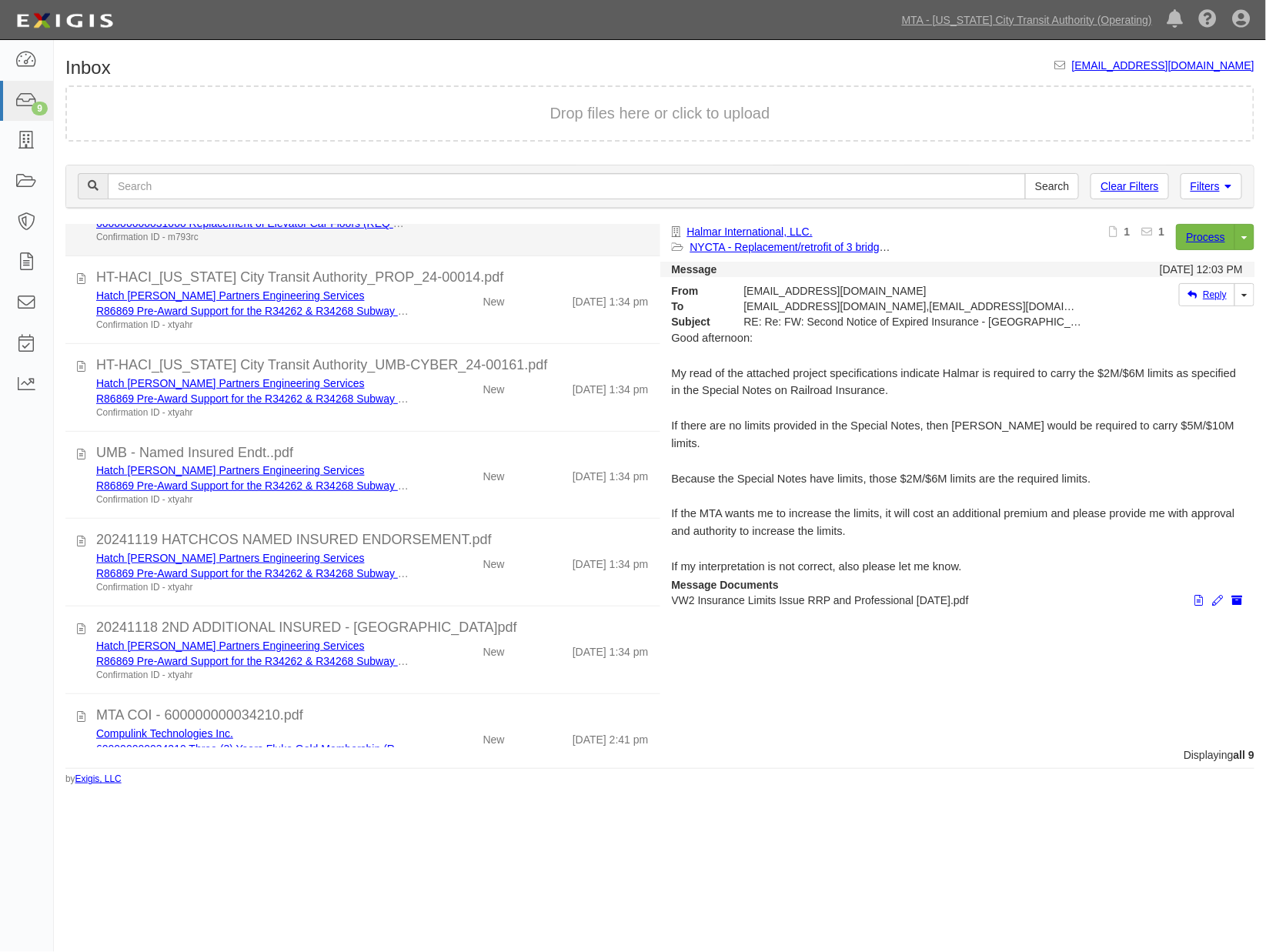
scroll to position [264, 0]
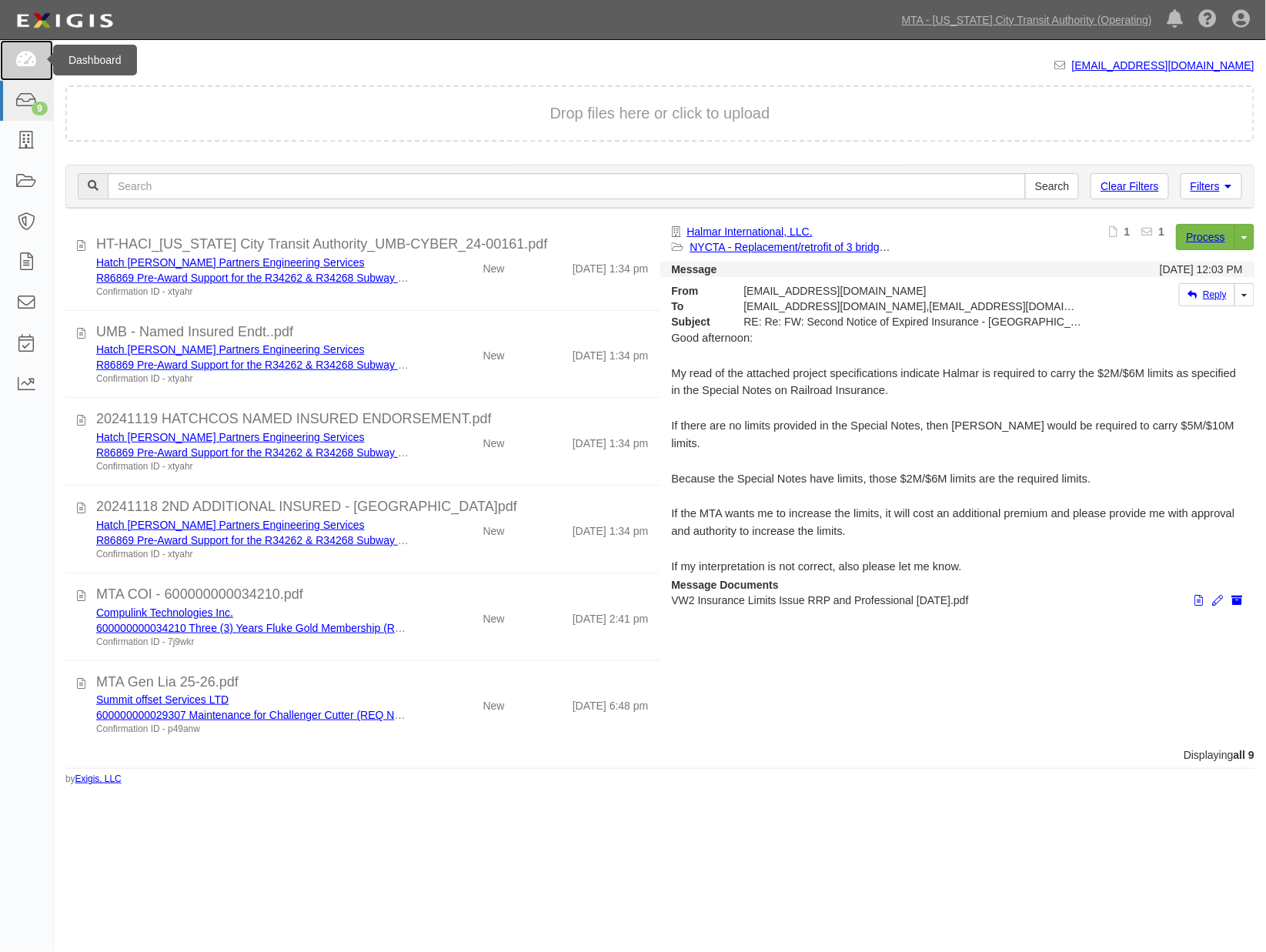
click at [35, 57] on icon at bounding box center [26, 60] width 21 height 18
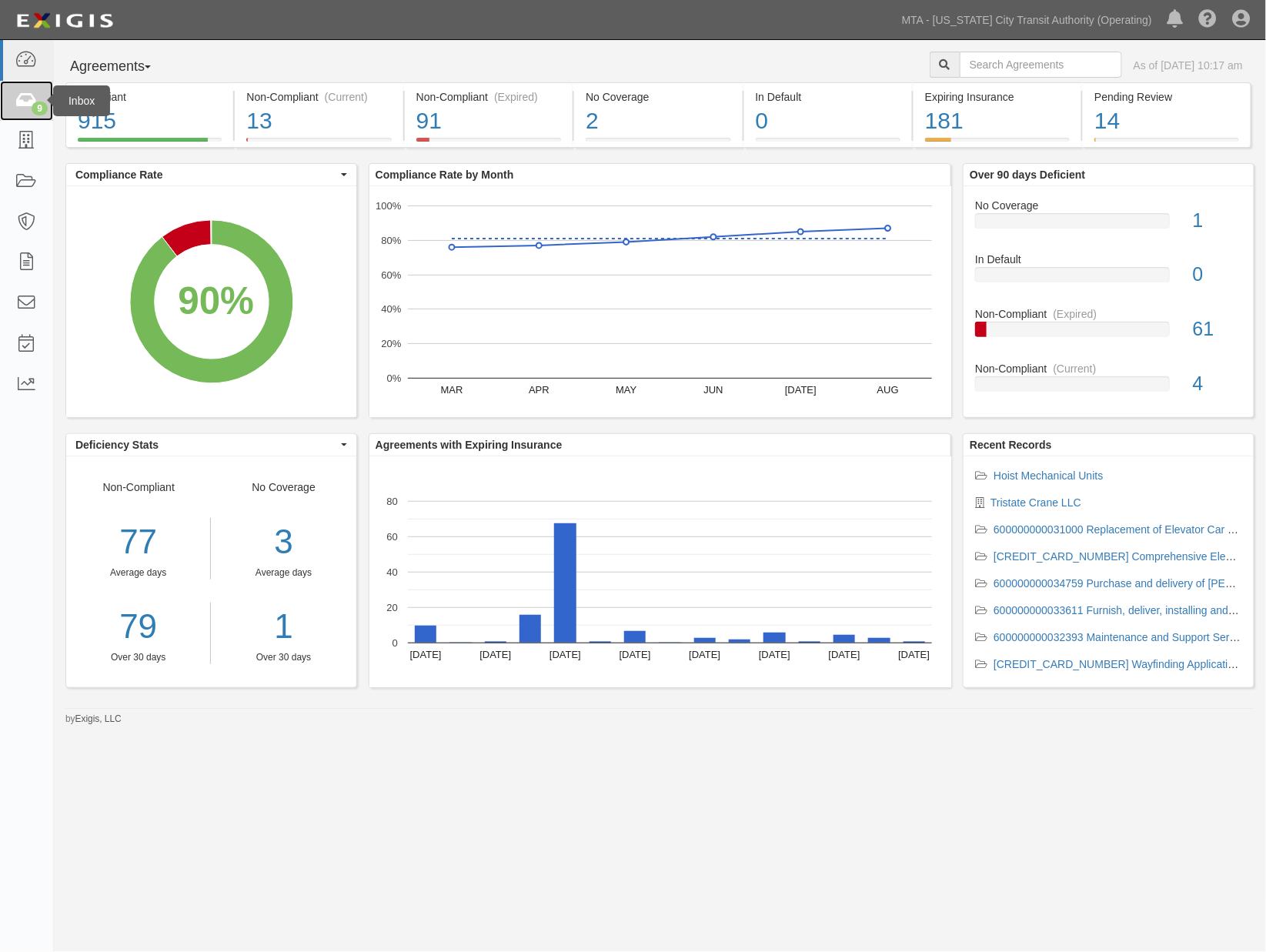
click at [11, 104] on link "9" at bounding box center [26, 101] width 53 height 41
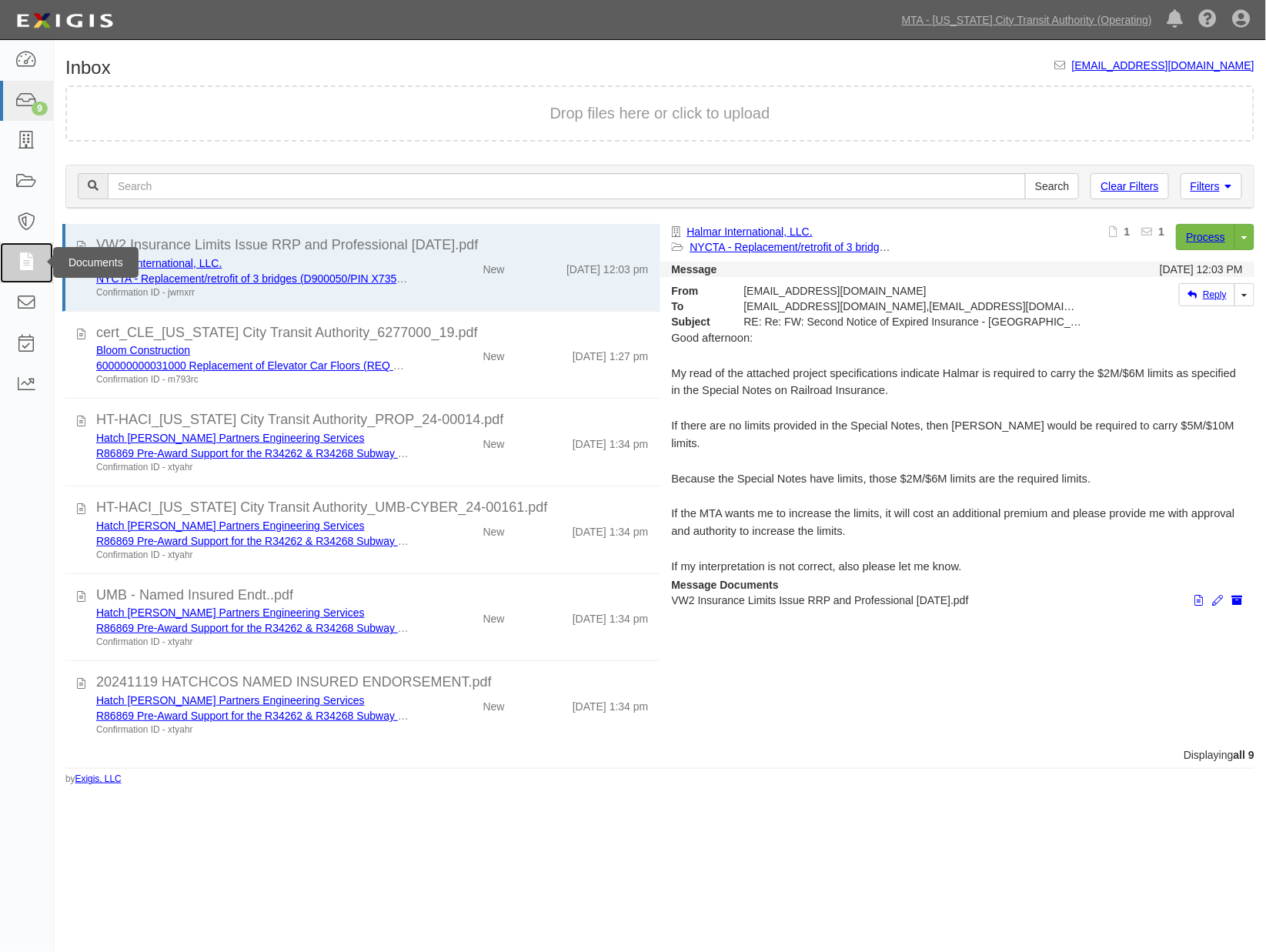
click at [19, 264] on icon at bounding box center [26, 262] width 21 height 18
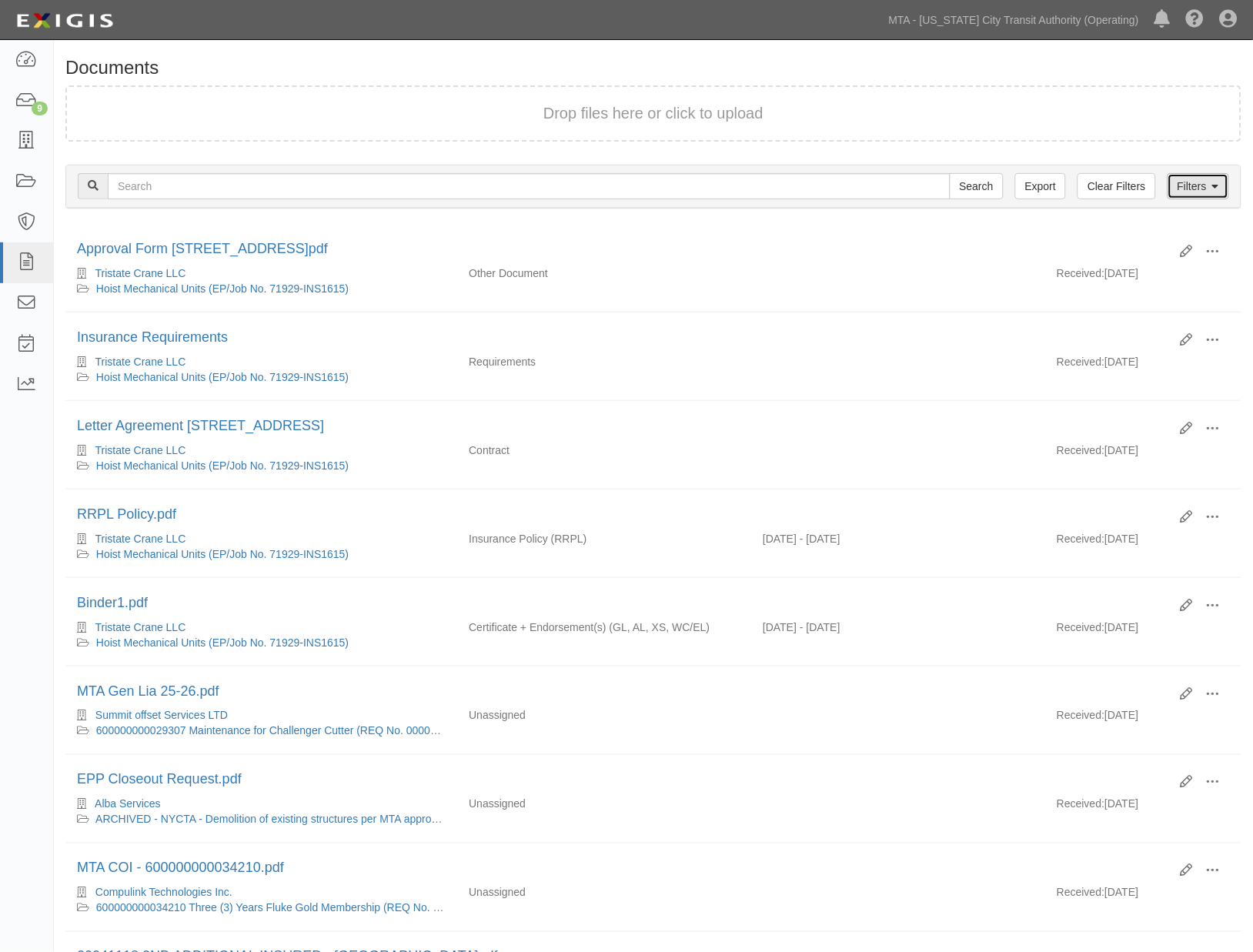
drag, startPoint x: 1188, startPoint y: 187, endPoint x: 1171, endPoint y: 187, distance: 17.0
click at [1189, 187] on link "Filters" at bounding box center [1198, 186] width 62 height 26
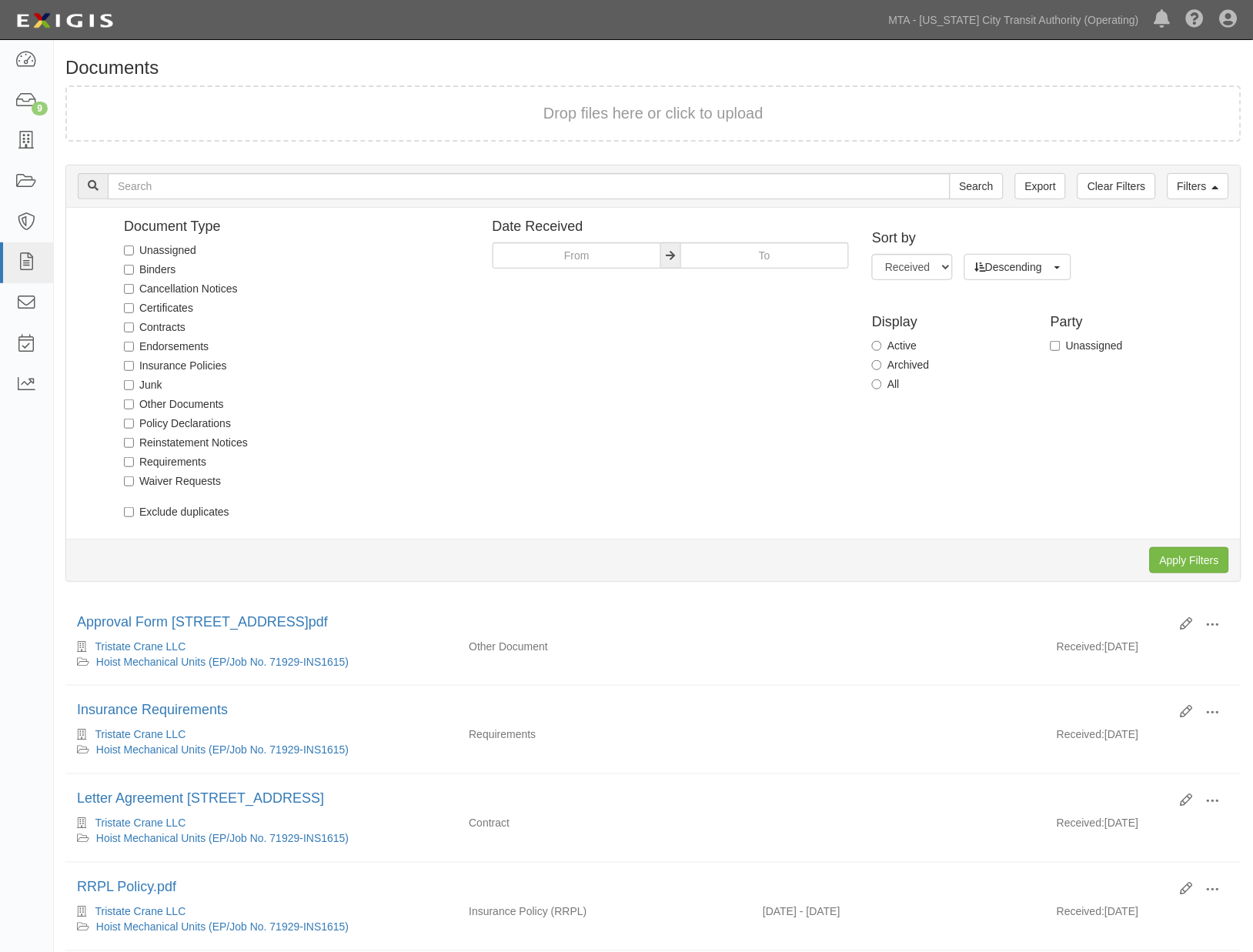
click at [177, 252] on label "Unassigned" at bounding box center [160, 250] width 72 height 16
click at [134, 252] on input "Unassigned" at bounding box center [128, 250] width 10 height 10
checkbox input "true"
click at [1173, 557] on input "Apply Filters" at bounding box center [1189, 560] width 79 height 26
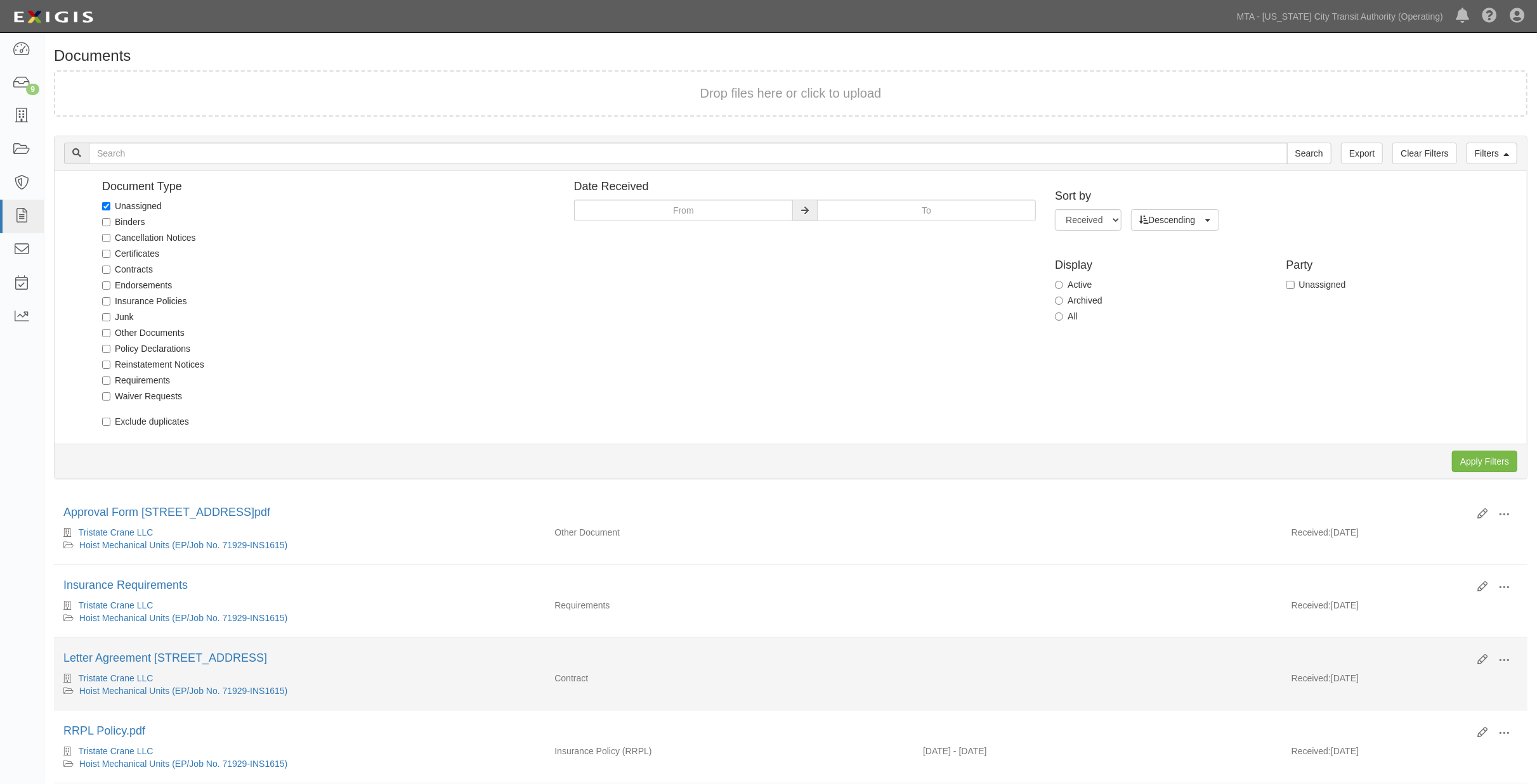
click at [1004, 659] on div "Letter Agreement 423 W 215 St Manhattan" at bounding box center [765, 659] width 1404 height 17
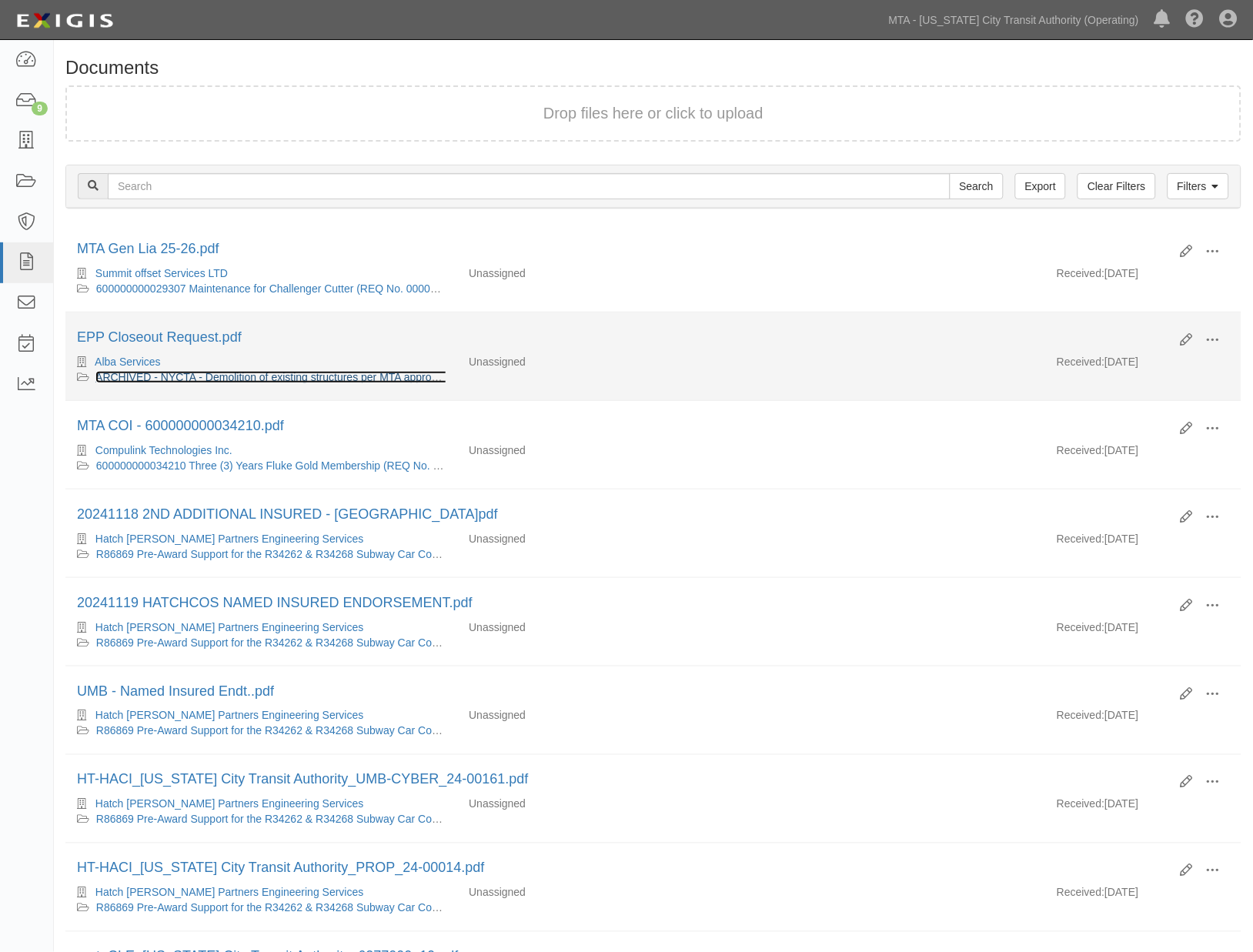
click at [157, 377] on link "ARCHIVED - NYCTA - Demolition of existing structures per MTA approved plans (EP…" at bounding box center [358, 377] width 526 height 12
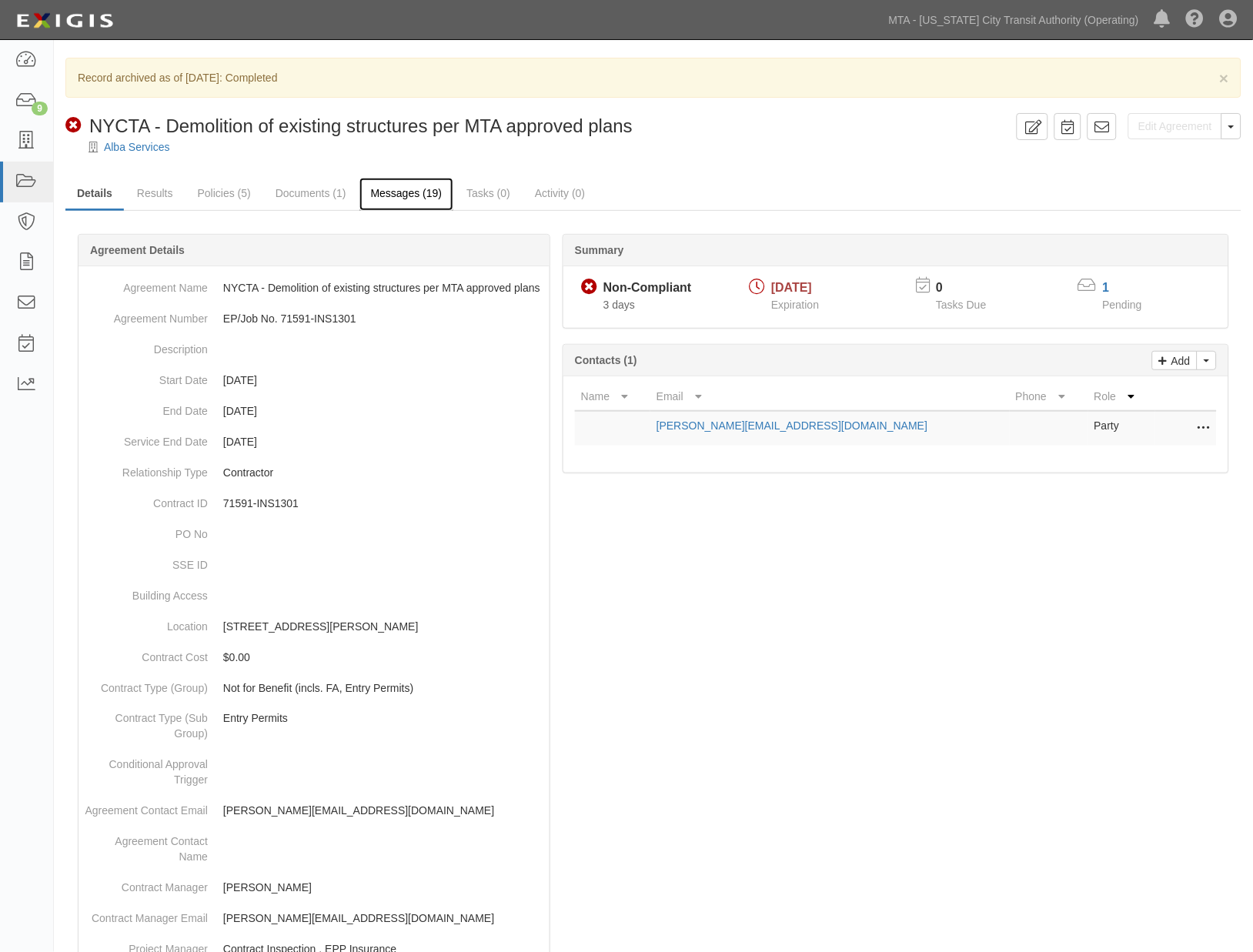
click at [398, 201] on link "Messages (19)" at bounding box center [407, 194] width 94 height 33
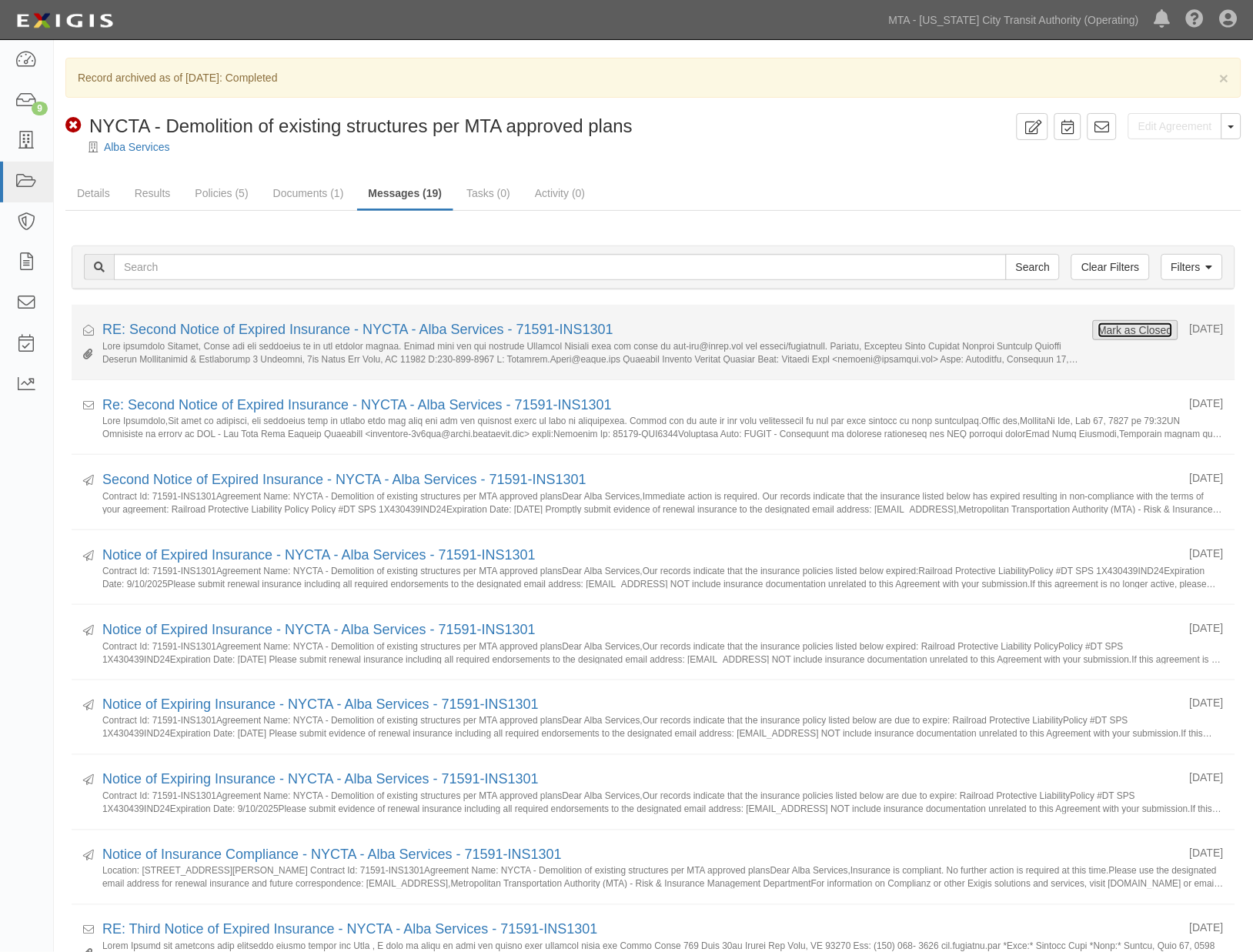
click at [1133, 328] on button "Mark as Closed" at bounding box center [1136, 330] width 76 height 17
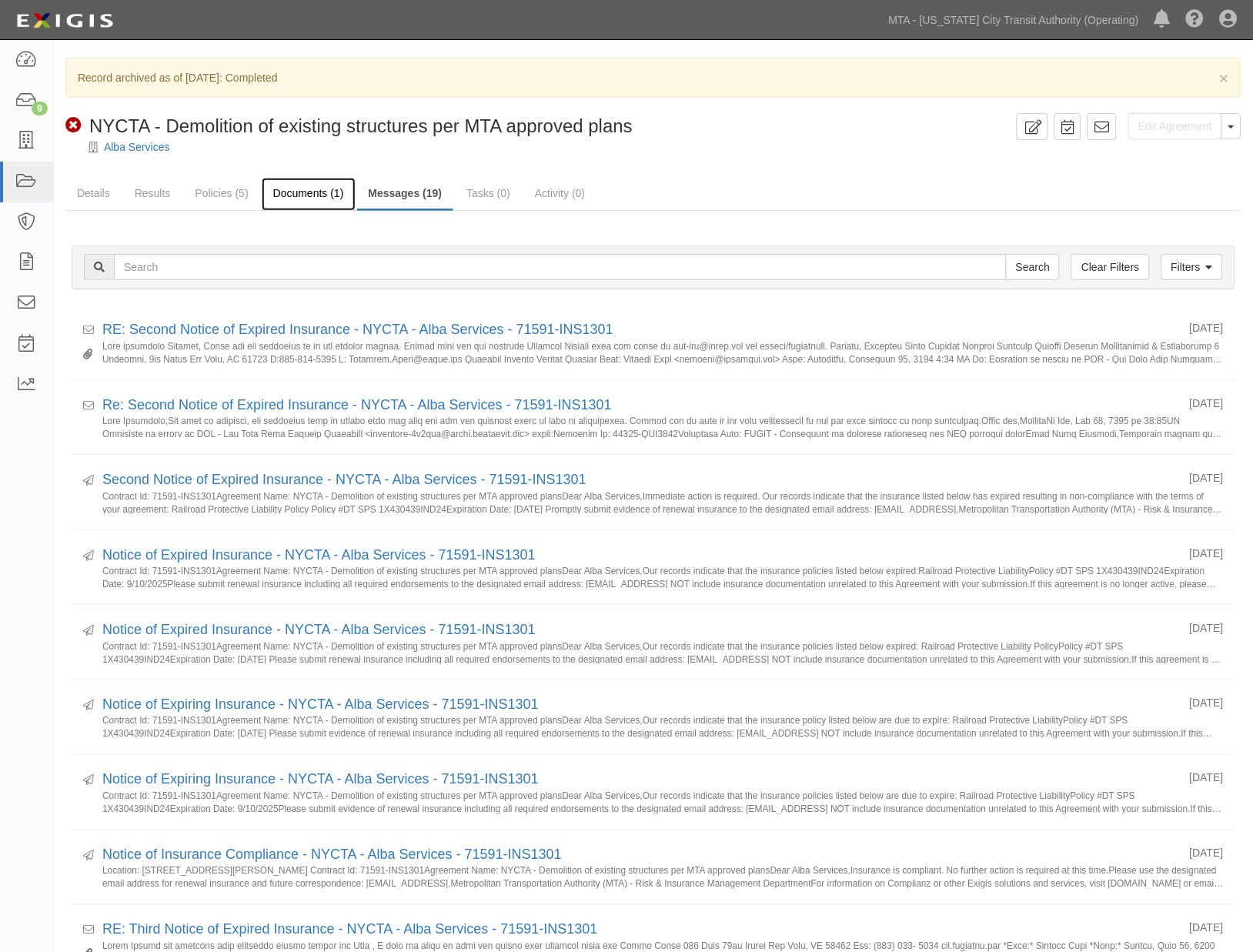
click at [287, 192] on link "Documents (1)" at bounding box center [309, 194] width 94 height 33
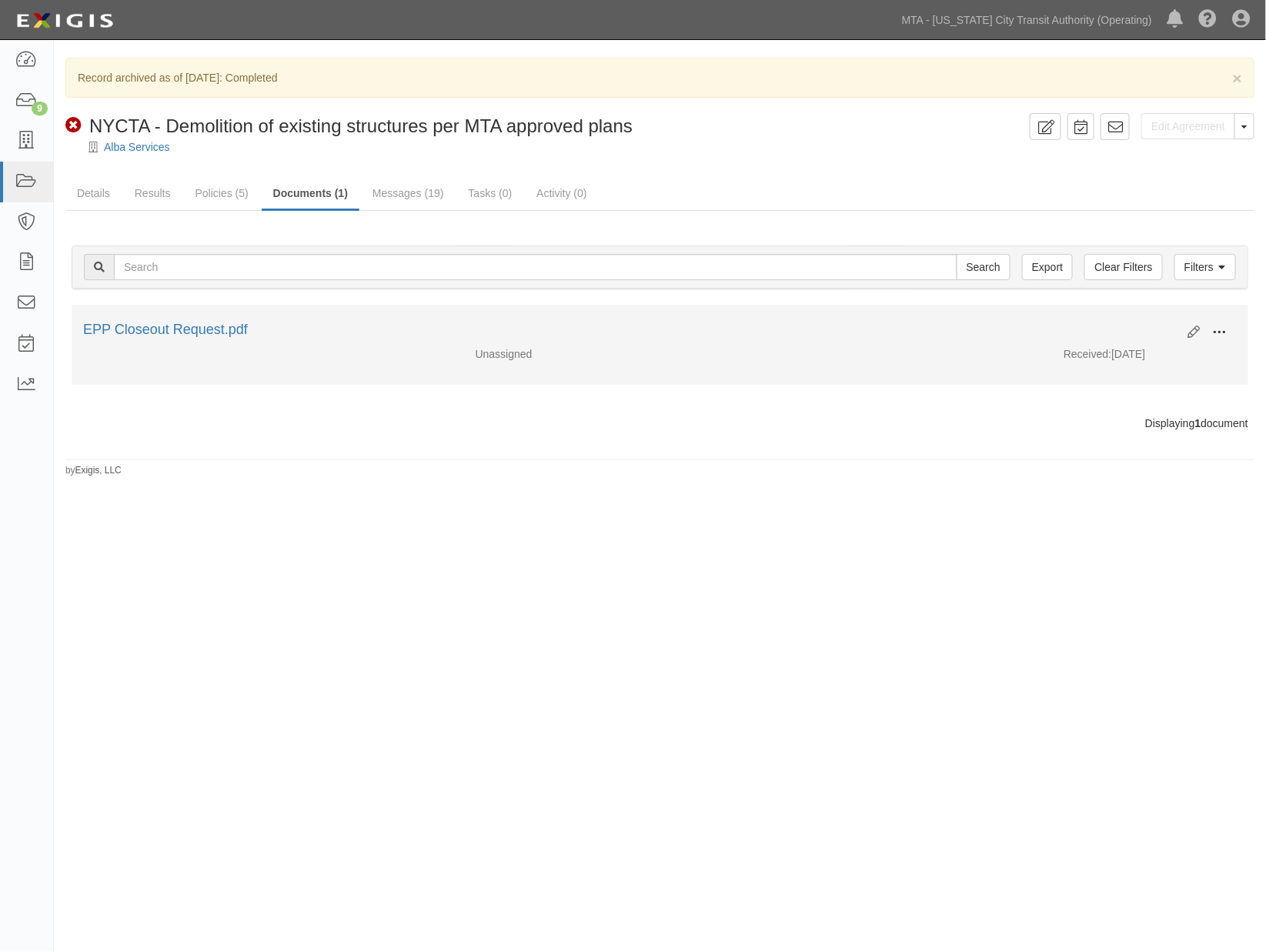
click at [1217, 326] on span at bounding box center [1220, 332] width 14 height 14
click at [1126, 409] on link "Archive" at bounding box center [1146, 412] width 122 height 28
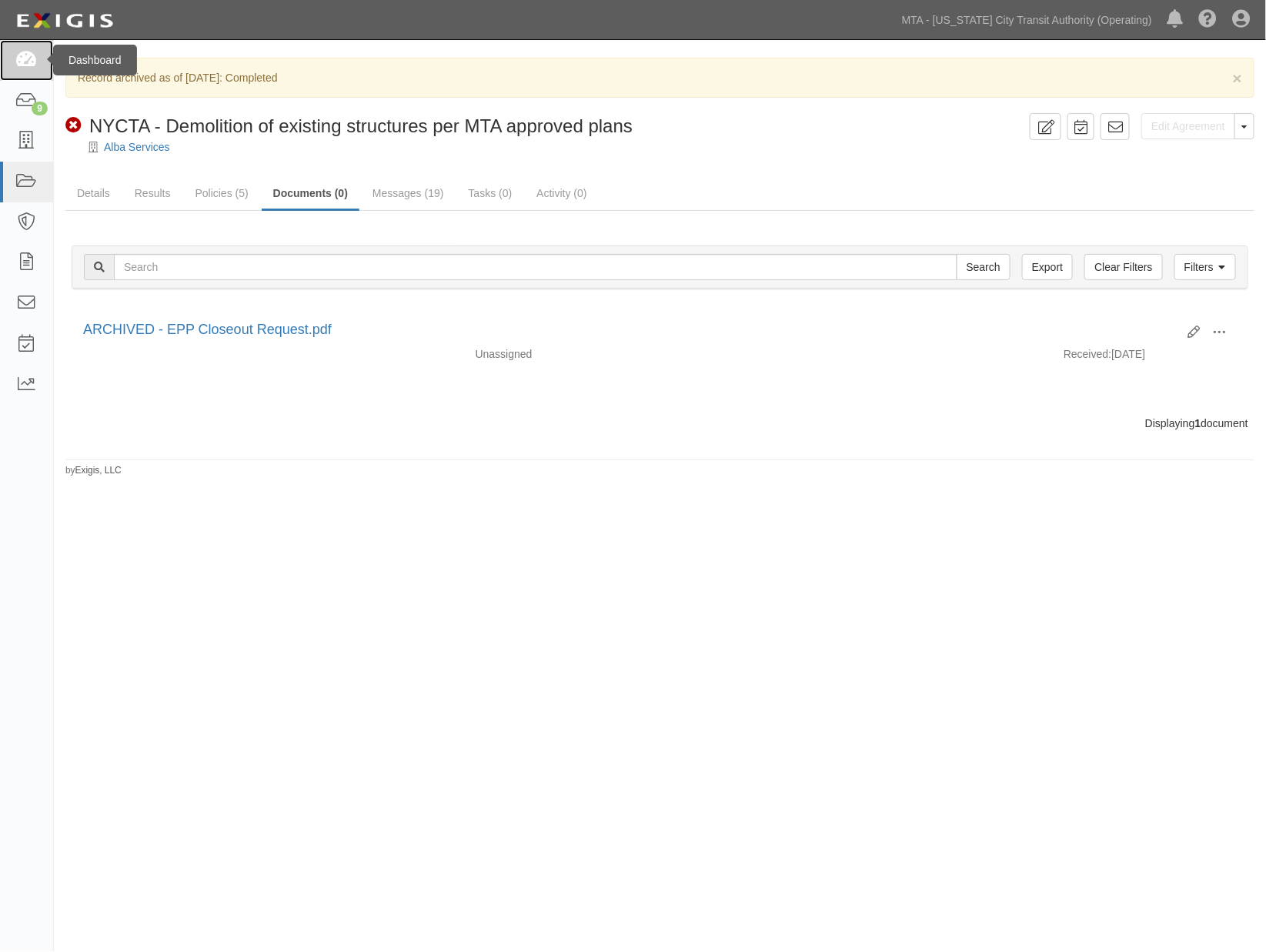
click at [12, 57] on link at bounding box center [26, 60] width 53 height 41
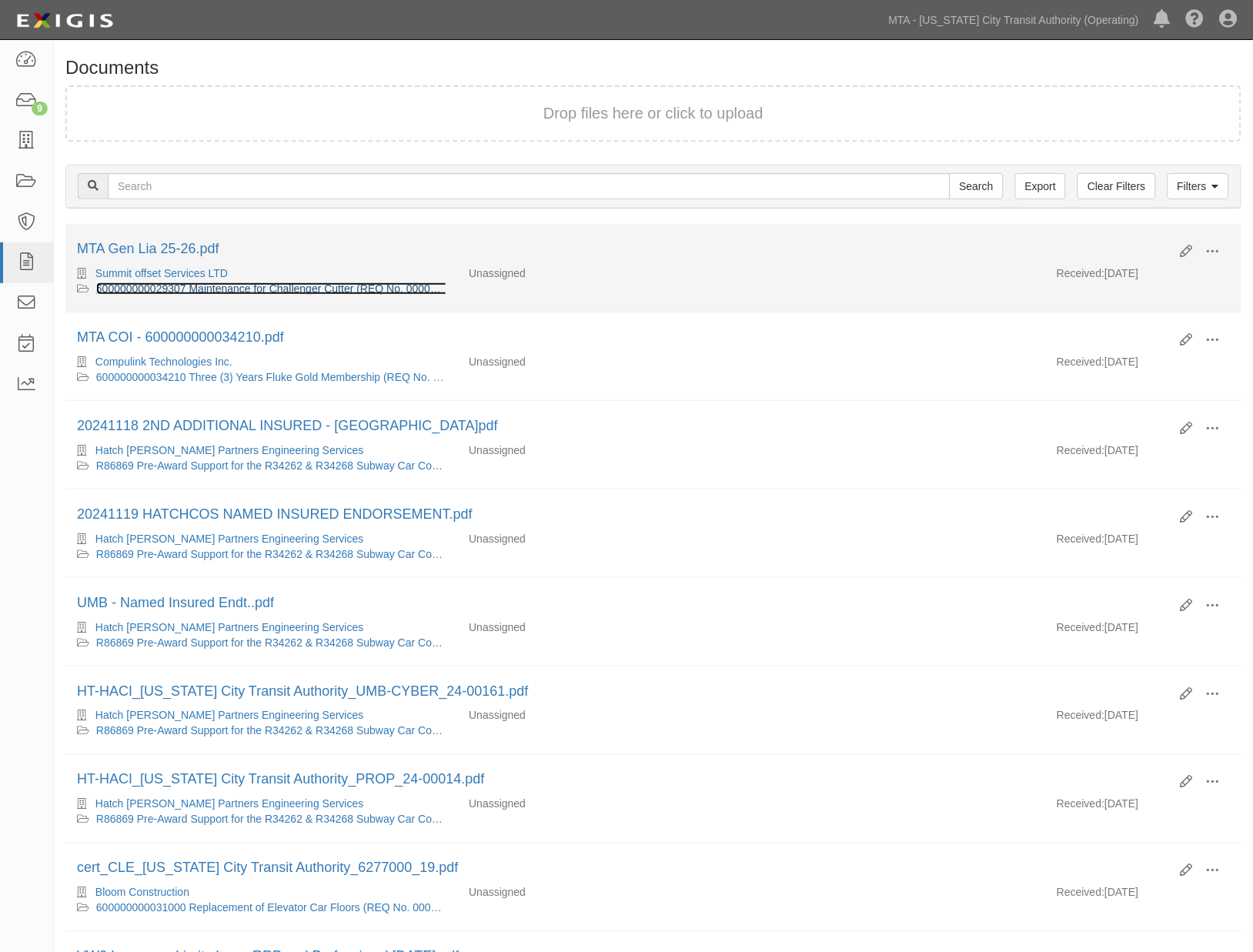
click at [333, 287] on link "600000000029307 Maintenance for Challenger Cutter (REQ No. 0000079797)" at bounding box center [283, 288] width 374 height 12
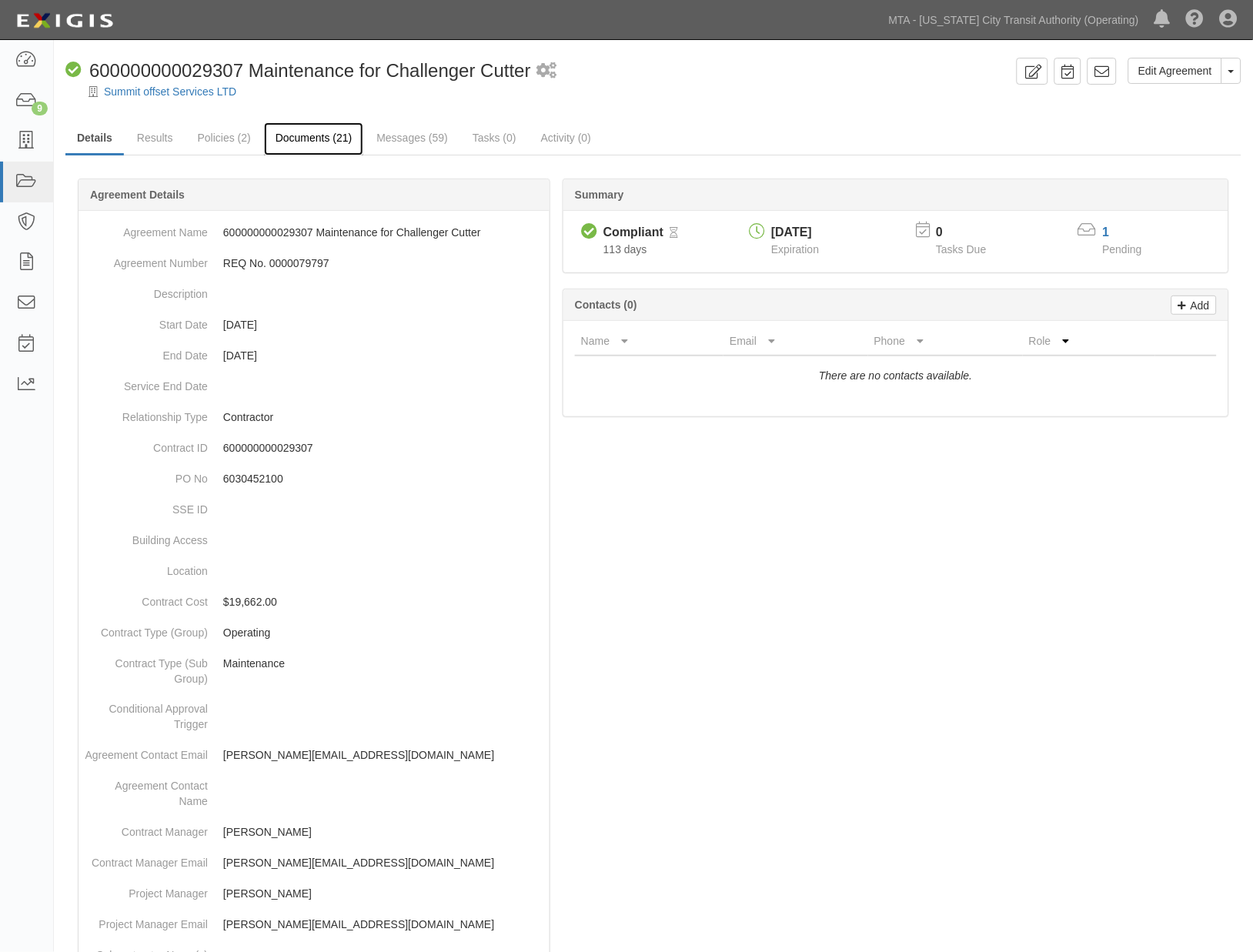
click at [332, 135] on link "Documents (21)" at bounding box center [314, 139] width 100 height 33
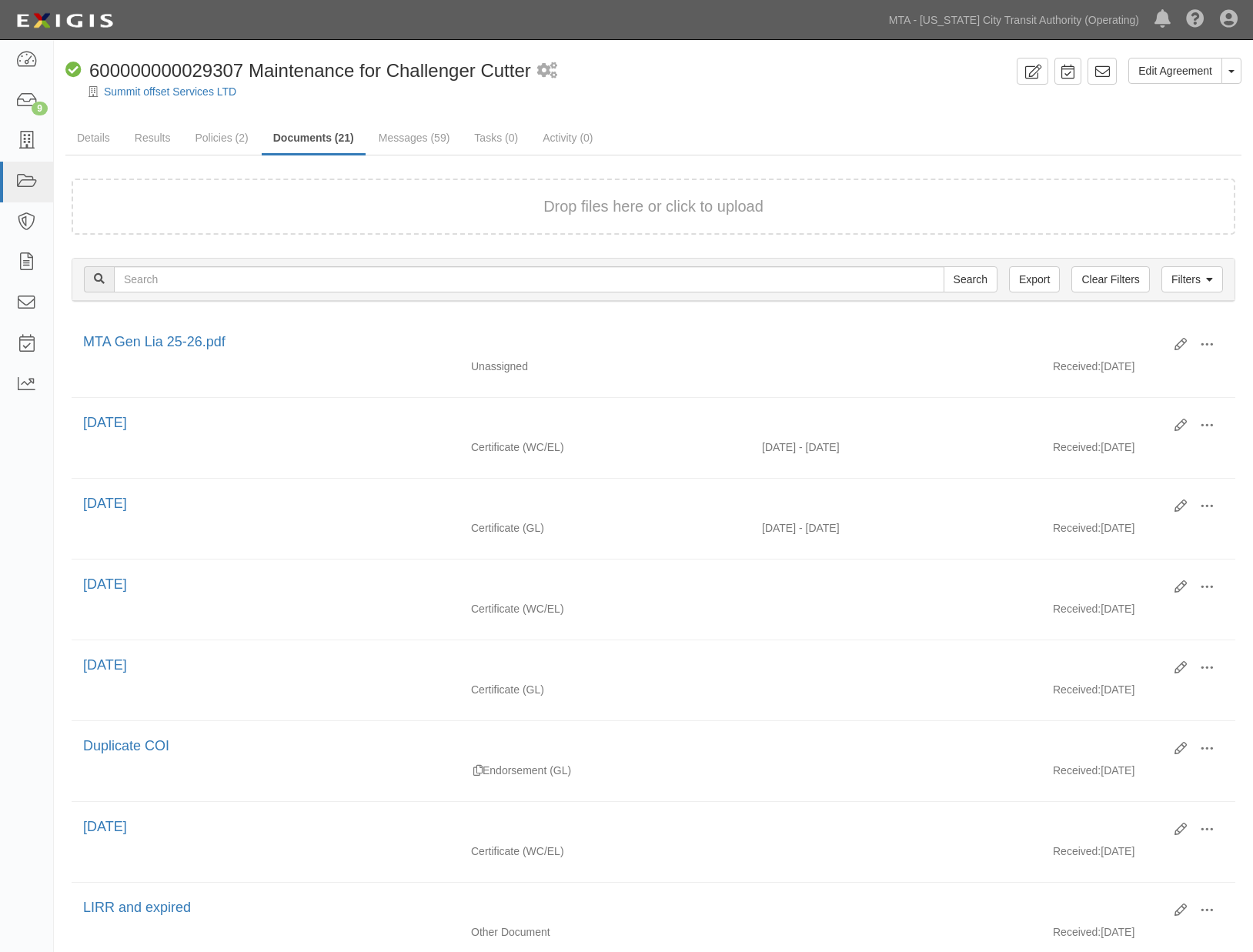
click at [221, 135] on link "Policies (2)" at bounding box center [221, 137] width 76 height 31
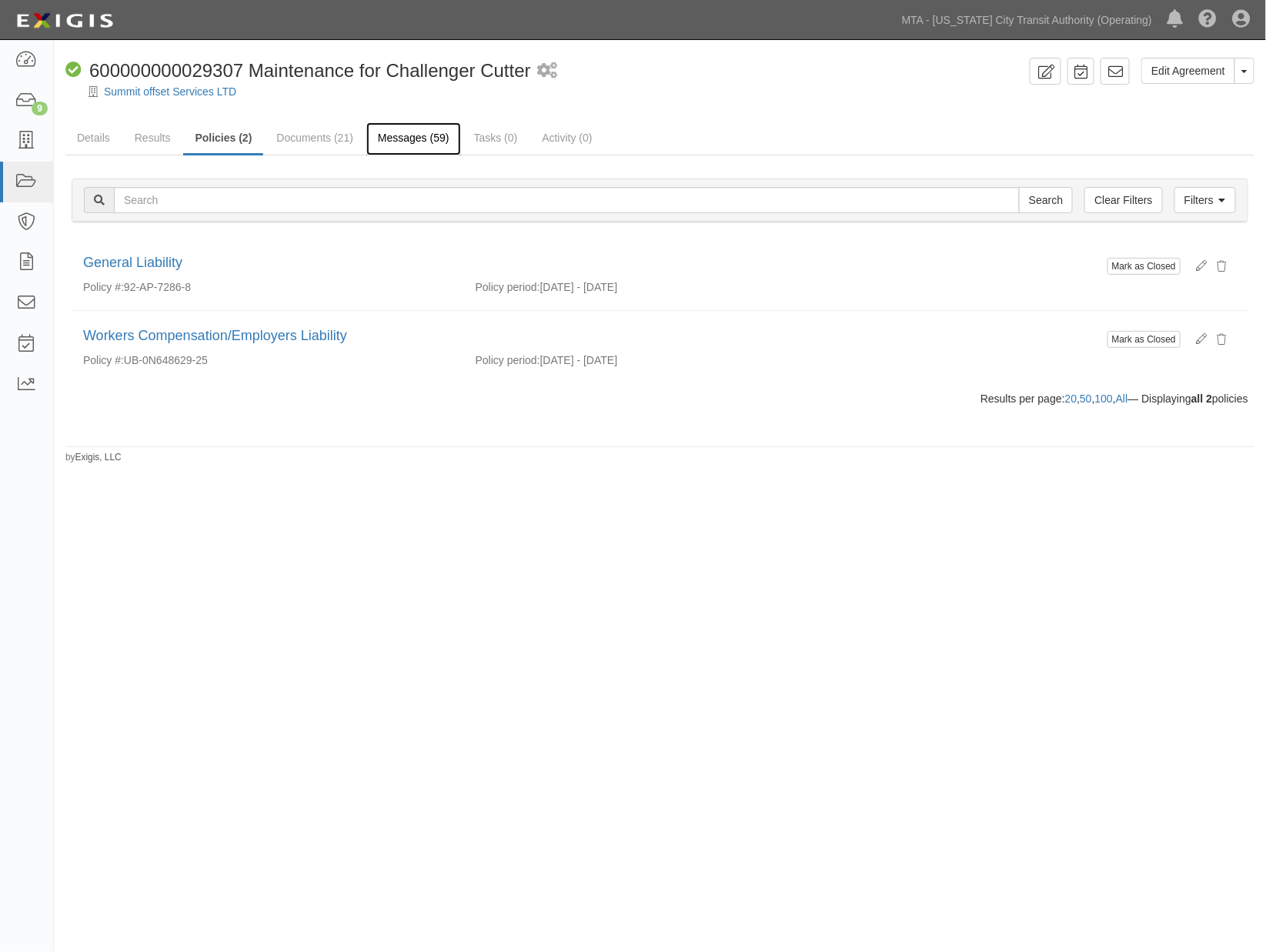
click at [411, 133] on link "Messages (59)" at bounding box center [414, 139] width 94 height 33
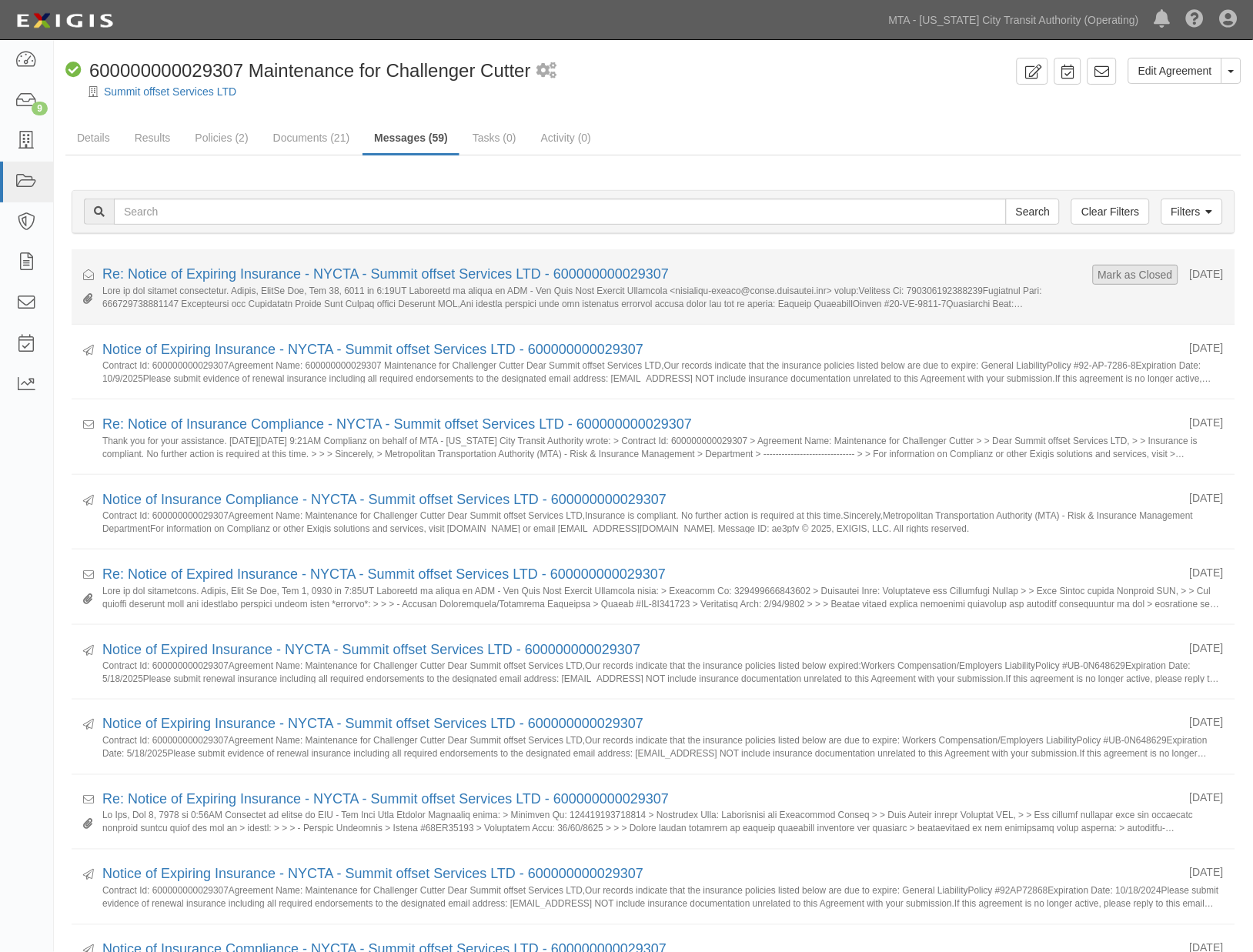
click at [1126, 265] on form "Mark as Closed" at bounding box center [1136, 275] width 85 height 20
click at [1098, 266] on button "Mark as Closed" at bounding box center [1136, 275] width 76 height 17
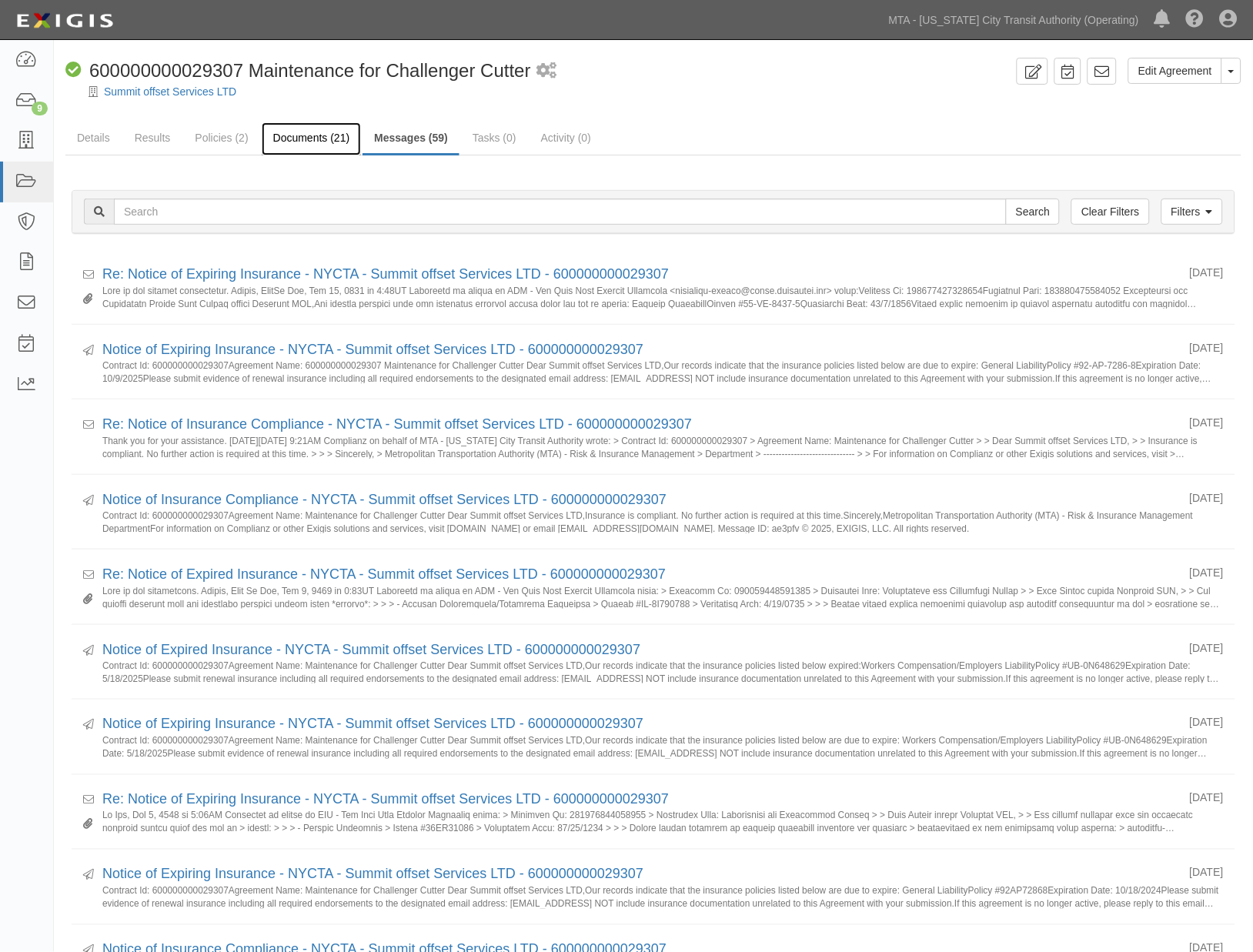
click at [328, 131] on link "Documents (21)" at bounding box center [311, 139] width 100 height 33
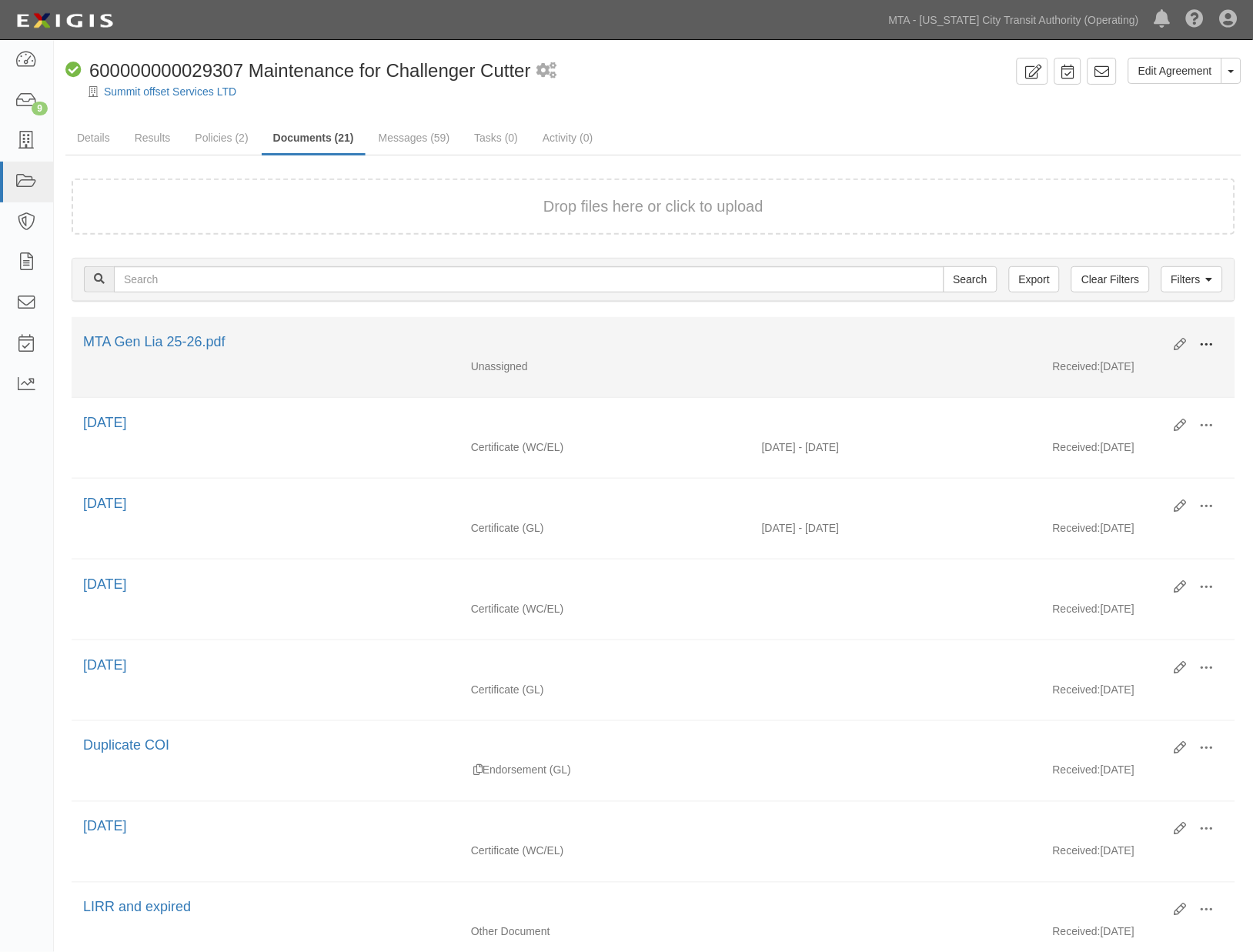
click at [1205, 339] on span at bounding box center [1207, 345] width 14 height 14
click at [1104, 335] on link "Edit" at bounding box center [1133, 339] width 122 height 28
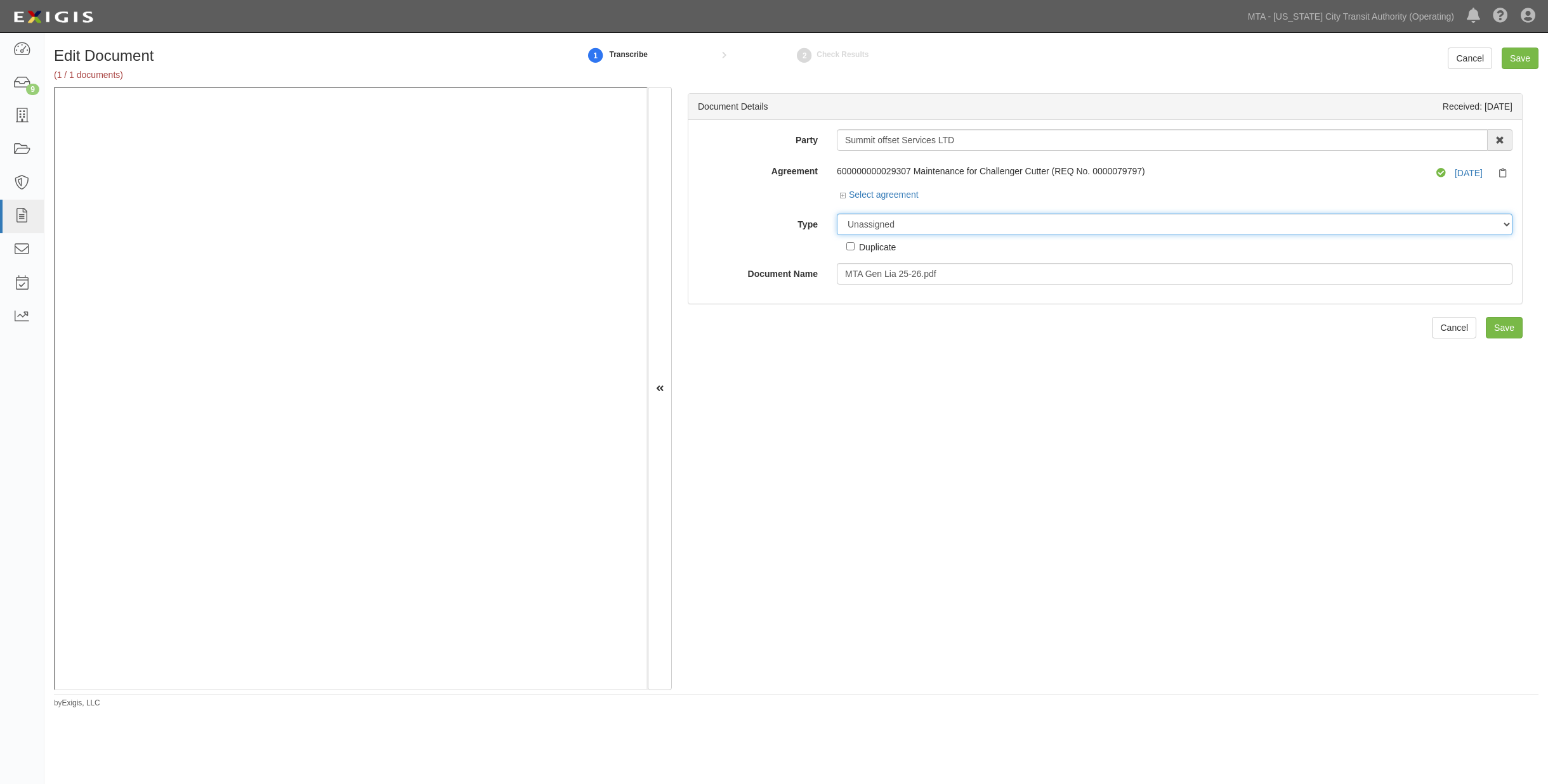
click at [914, 225] on select "Unassigned Binder Cancellation Notice Certificate Contract Endorsement Insuranc…" at bounding box center [1174, 225] width 675 height 21
click at [837, 215] on select "Unassigned Binder Cancellation Notice Certificate Contract Endorsement Insuranc…" at bounding box center [1174, 225] width 675 height 21
click at [918, 226] on select "Unassigned Binder Cancellation Notice Certificate Contract Endorsement Insuranc…" at bounding box center [1174, 225] width 675 height 21
click at [837, 215] on select "Unassigned Binder Cancellation Notice Certificate Contract Endorsement Insuranc…" at bounding box center [1174, 225] width 675 height 21
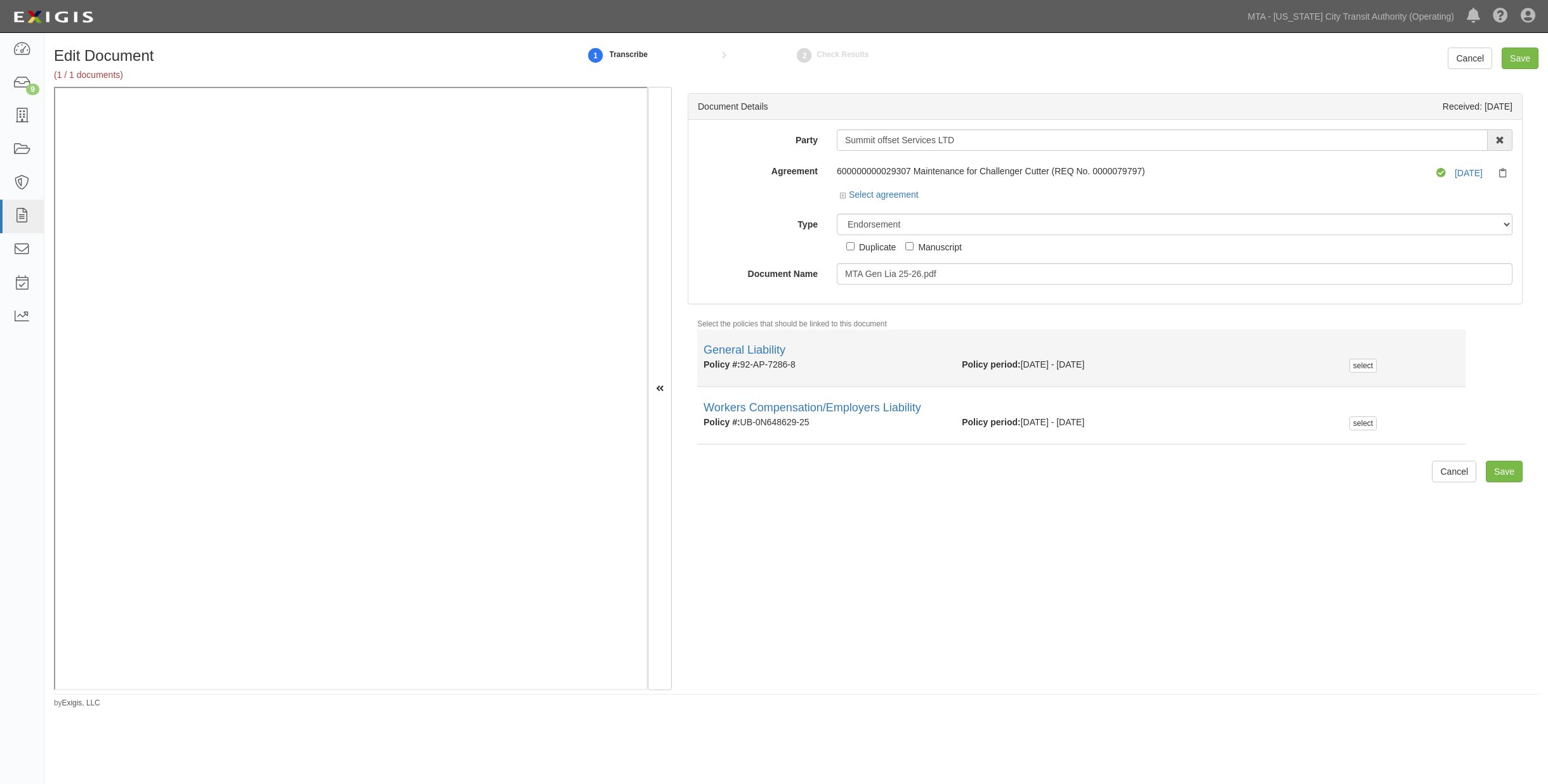
drag, startPoint x: 814, startPoint y: 369, endPoint x: 745, endPoint y: 363, distance: 69.3
click at [745, 363] on div "Policy #: 92-AP-7286-8" at bounding box center [822, 365] width 258 height 13
copy div "92-AP-7286-8"
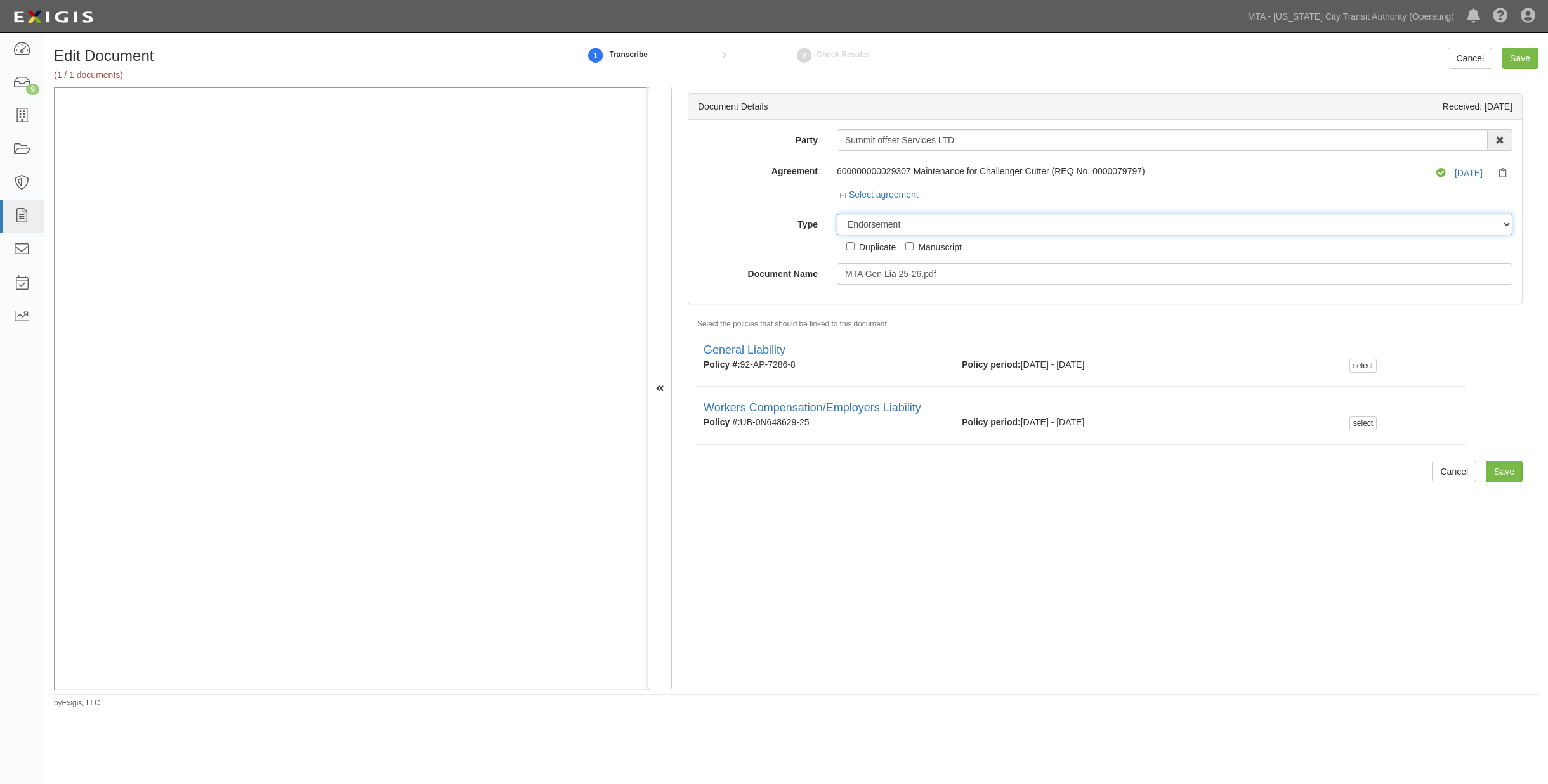
click at [924, 225] on select "Unassigned Binder Cancellation Notice Certificate Contract Endorsement Insuranc…" at bounding box center [1174, 225] width 675 height 21
select select "CertificateDetail"
click at [837, 215] on select "Unassigned Binder Cancellation Notice Certificate Contract Endorsement Insuranc…" at bounding box center [1174, 225] width 675 height 21
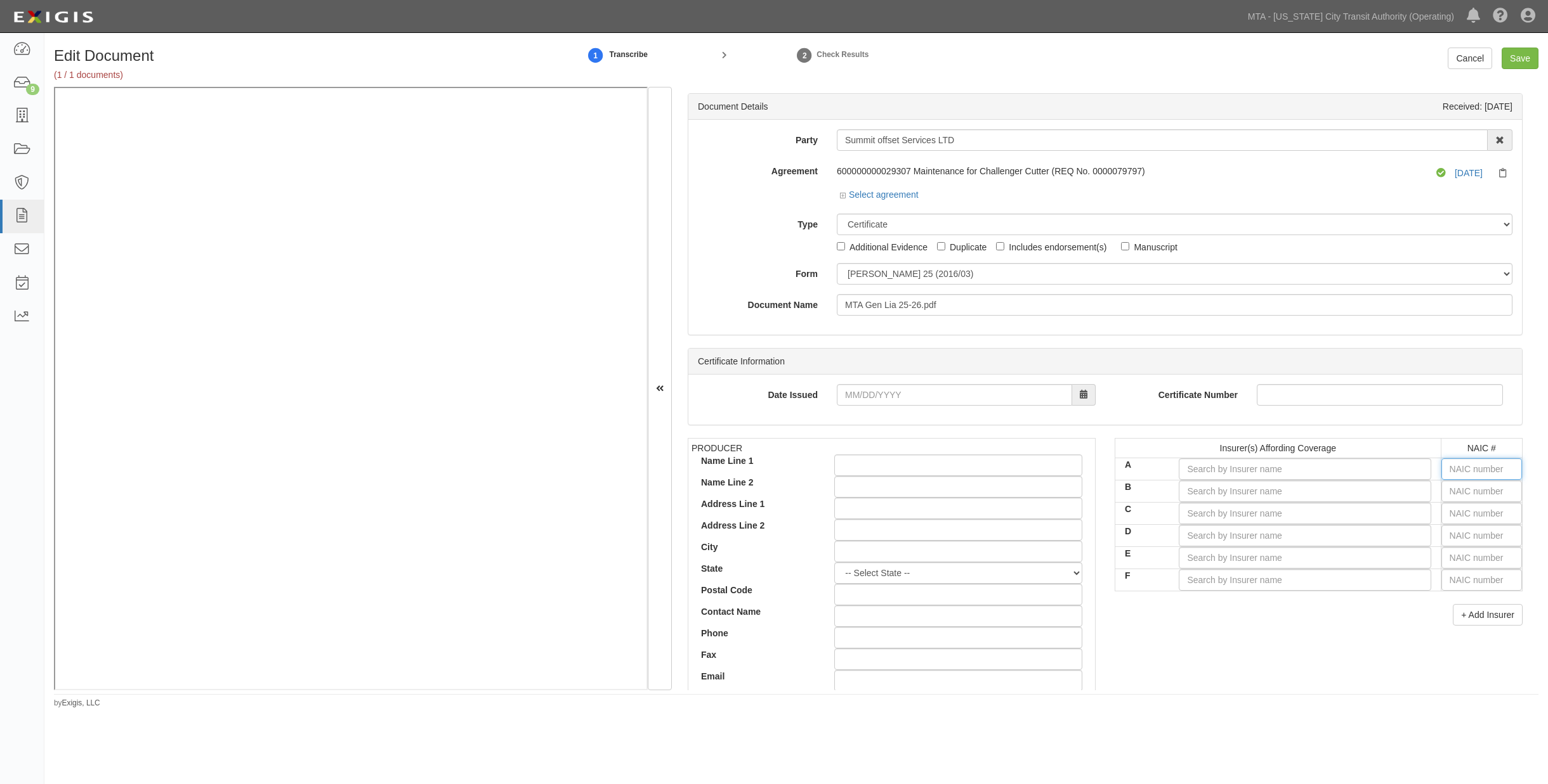
click at [1042, 464] on input "text" at bounding box center [1482, 469] width 81 height 21
type input "25232"
type input "25"
type input "25186"
type input "251"
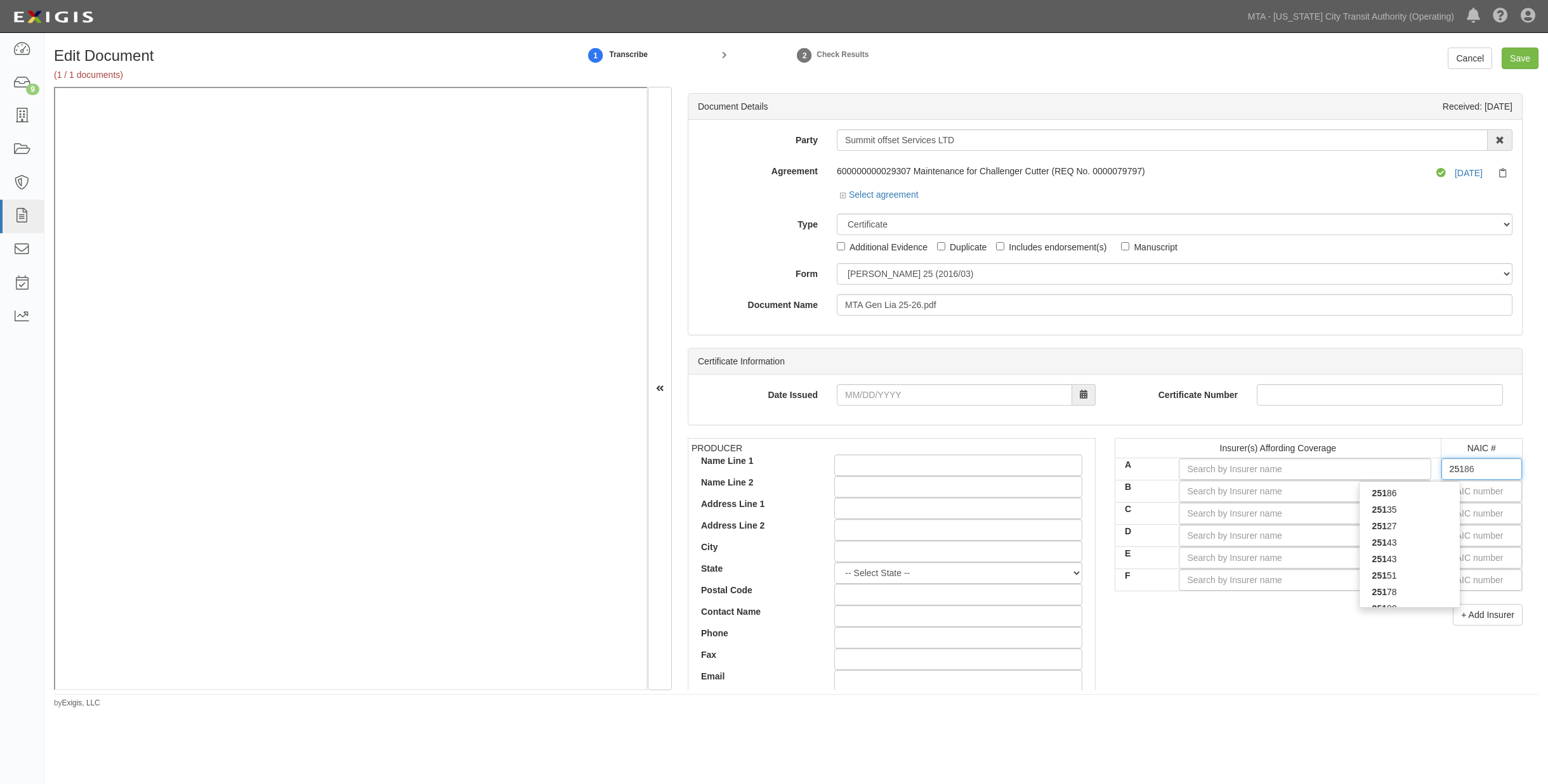
type input "25178"
type input "2517"
type input "25178"
click at [1042, 493] on div "25178" at bounding box center [1409, 493] width 101 height 17
type input "State Farm Mutual Automobile Ins Co (A++ XV Rating)"
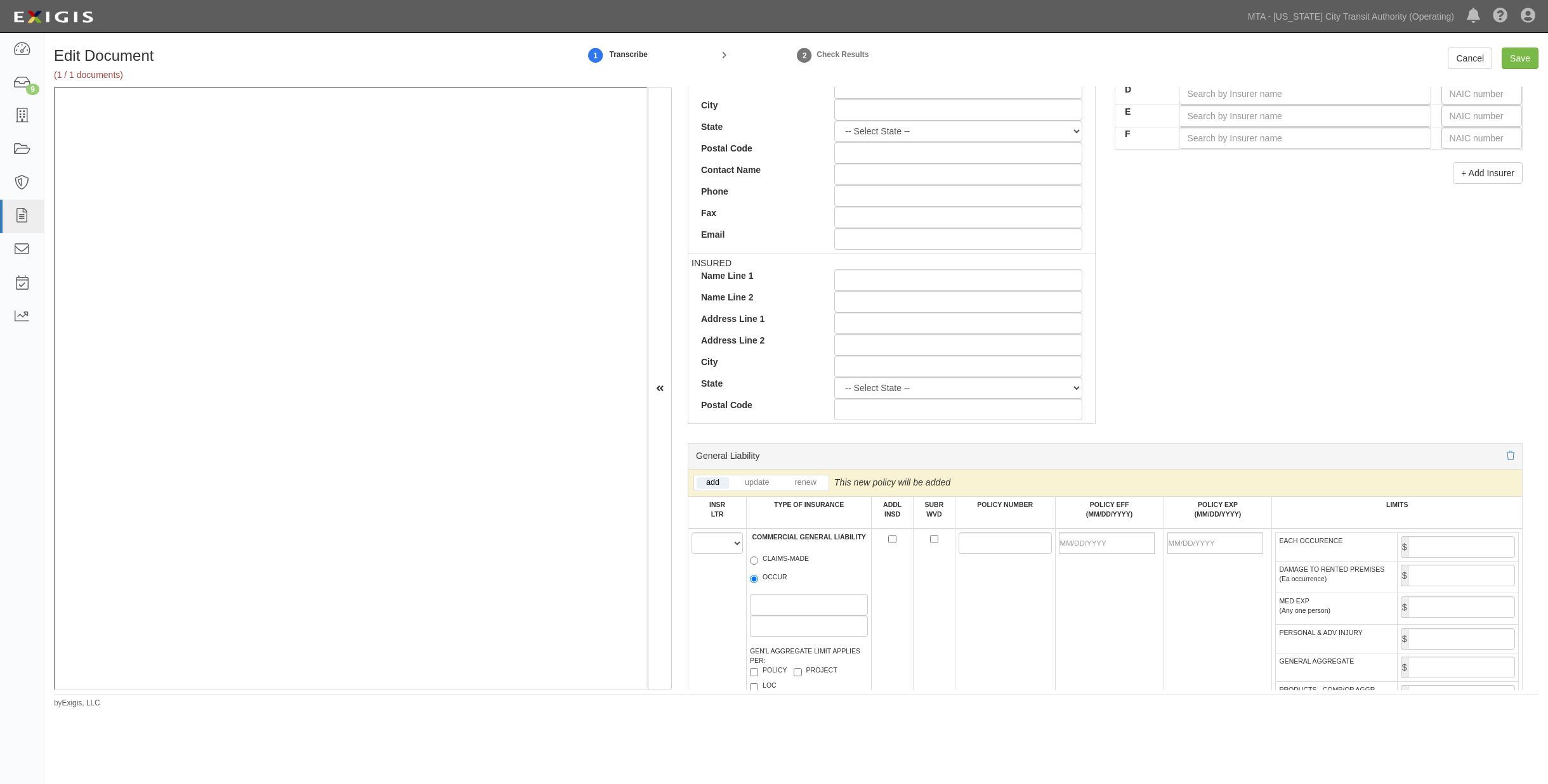
scroll to position [492, 0]
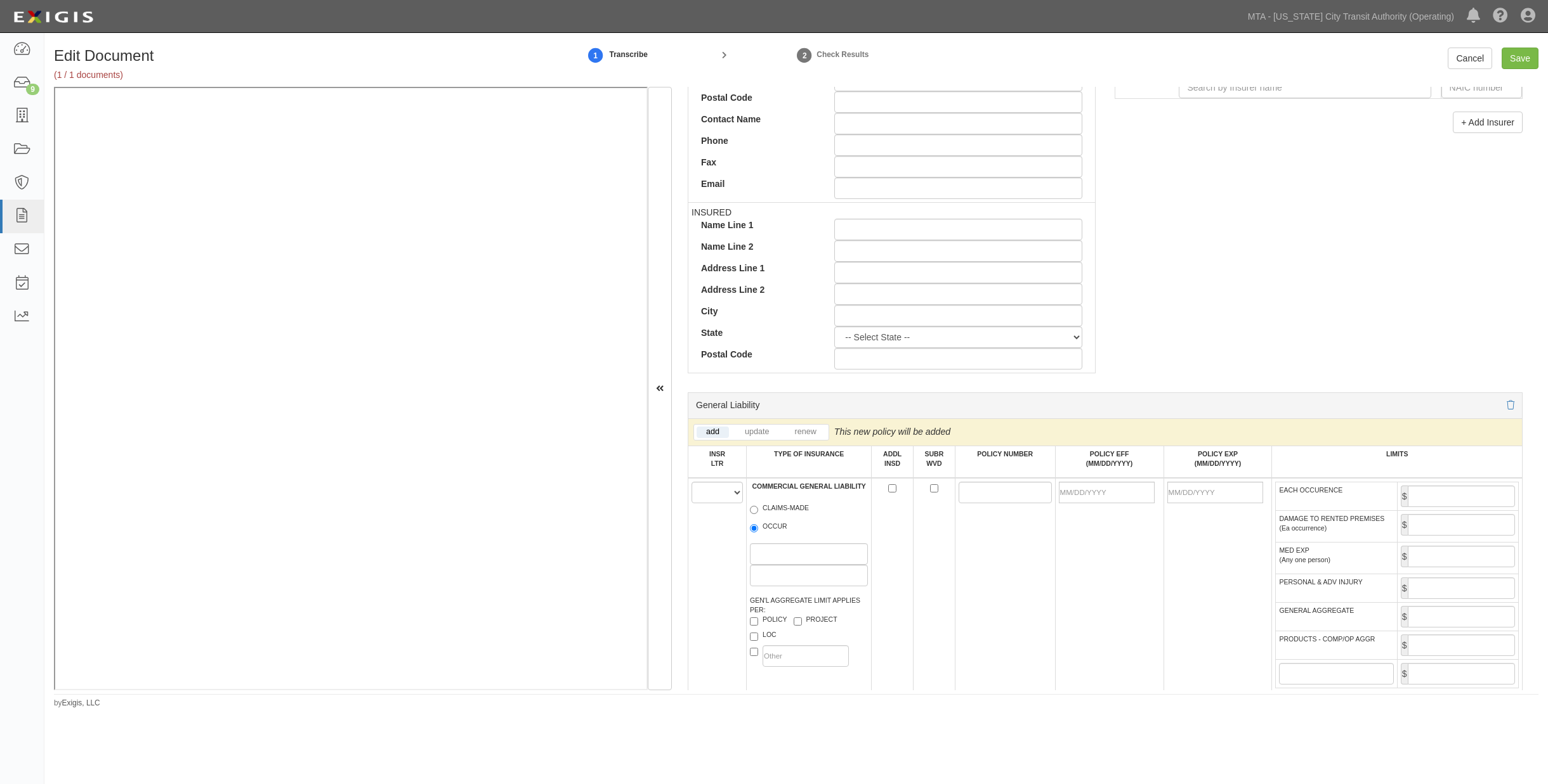
type input "25178"
click at [715, 497] on select "A B C D E F" at bounding box center [717, 492] width 51 height 21
select select "A"
click at [691, 485] on select "A B C D E F" at bounding box center [717, 492] width 51 height 21
click at [775, 534] on label "OCCUR" at bounding box center [768, 528] width 37 height 13
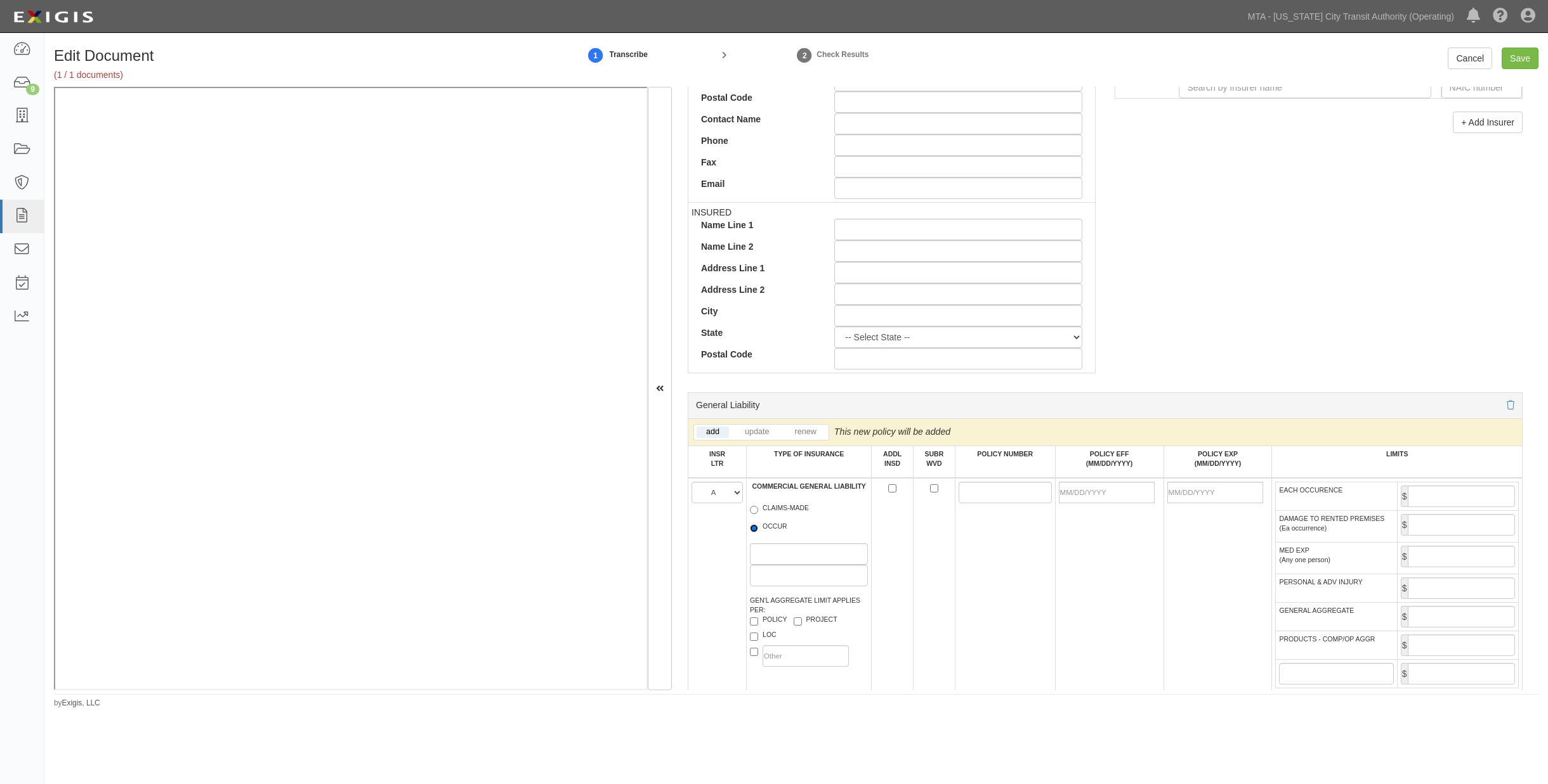
click at [758, 533] on input "OCCUR" at bounding box center [754, 528] width 8 height 8
radio input "true"
paste input "92-AP-7286-8"
type input "92-AP-7286-8"
click at [1042, 496] on input "POLICY EFF (MM/DD/YYYY)" at bounding box center [1106, 492] width 96 height 21
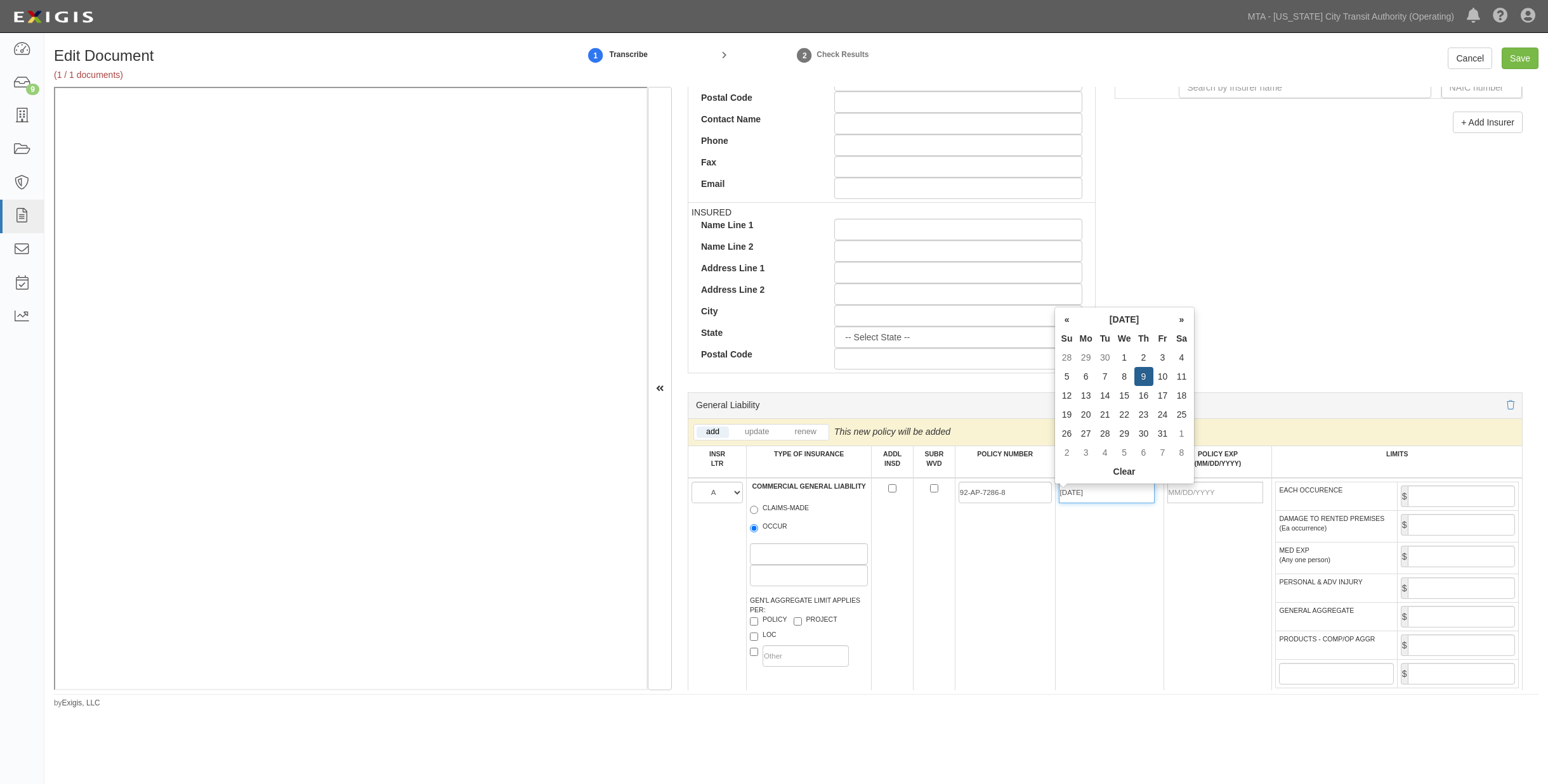
type input "10/09/2025"
type input "10/09/2026"
click at [1042, 572] on td "10/09/2025" at bounding box center [1109, 591] width 108 height 227
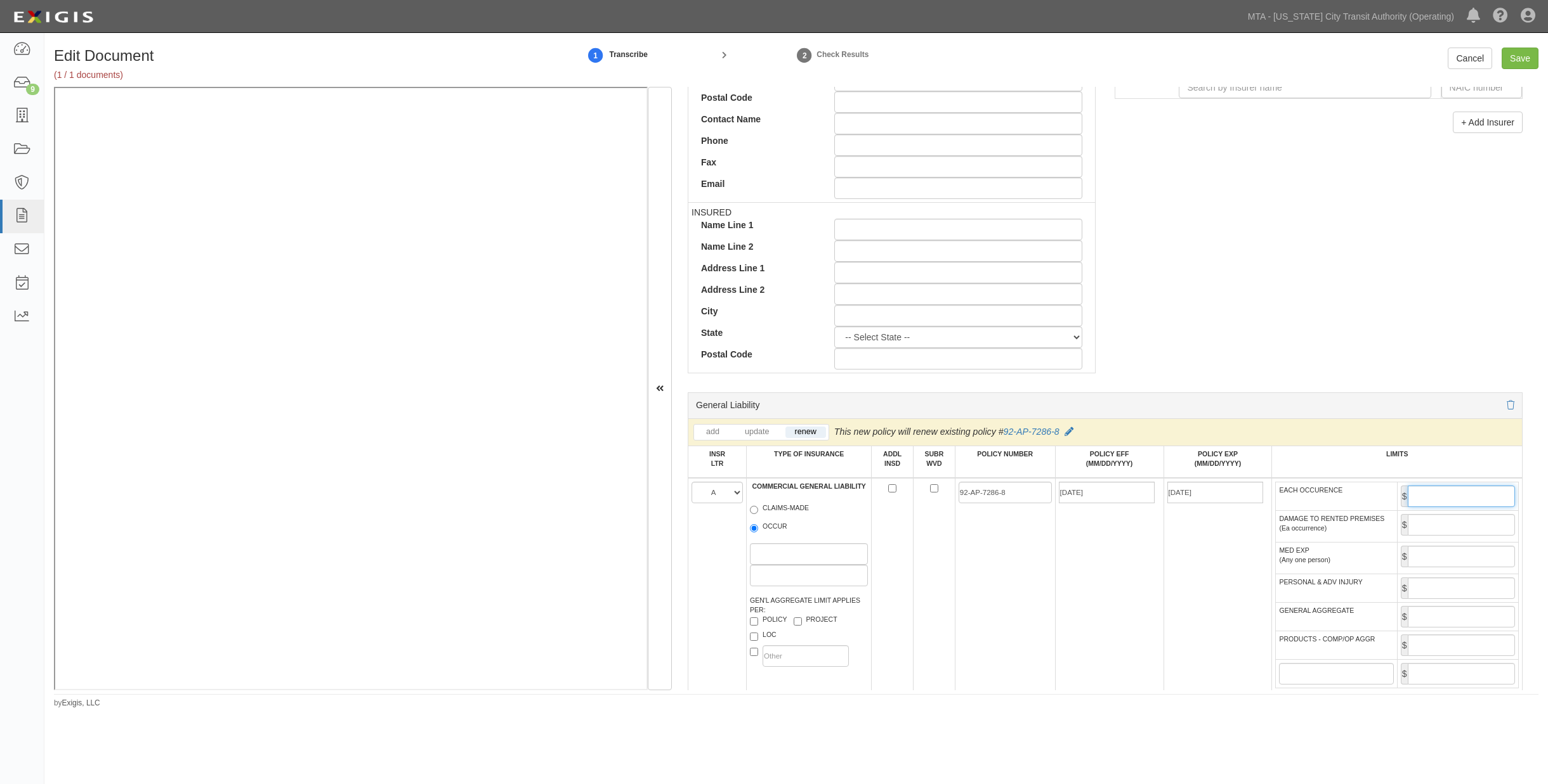
click at [1042, 497] on input "EACH OCCURENCE" at bounding box center [1460, 496] width 107 height 21
type input "5,000,000"
click at [1042, 628] on input "GENERAL AGGREGATE" at bounding box center [1460, 617] width 107 height 21
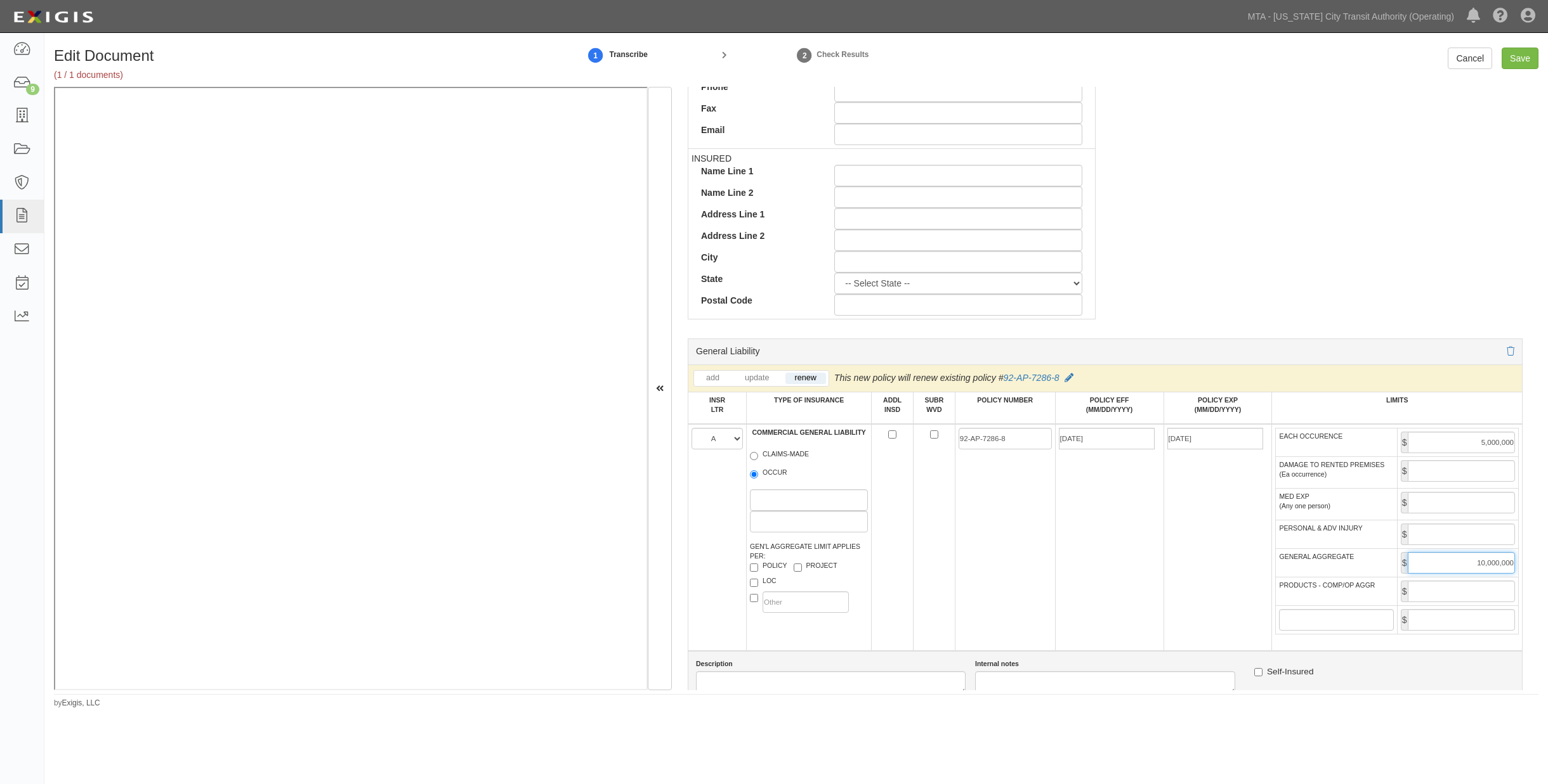
scroll to position [704, 0]
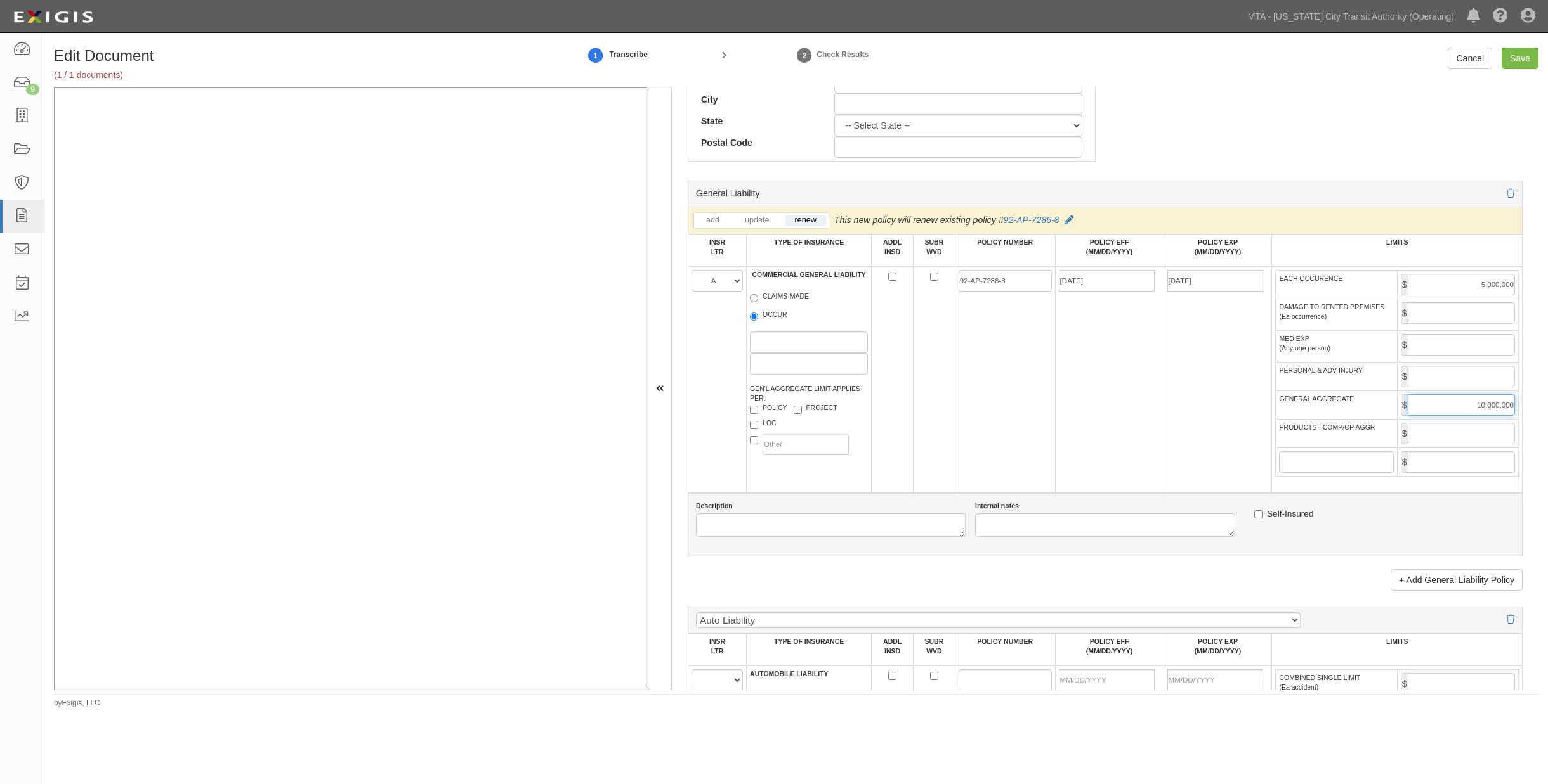
type input "10,000,000"
click at [1042, 445] on input "PRODUCTS - COMP/OP AGGR" at bounding box center [1460, 434] width 107 height 21
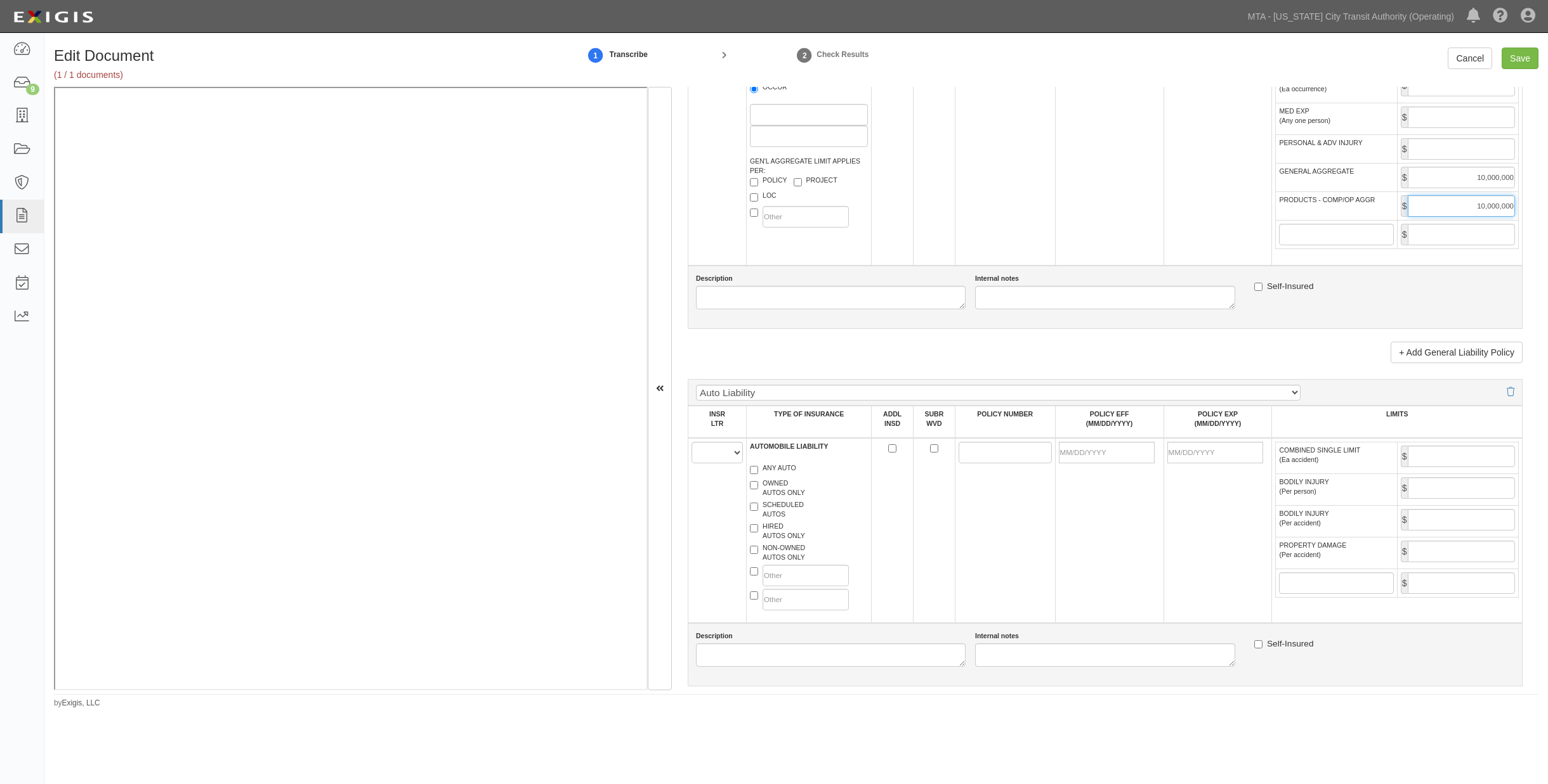
scroll to position [986, 0]
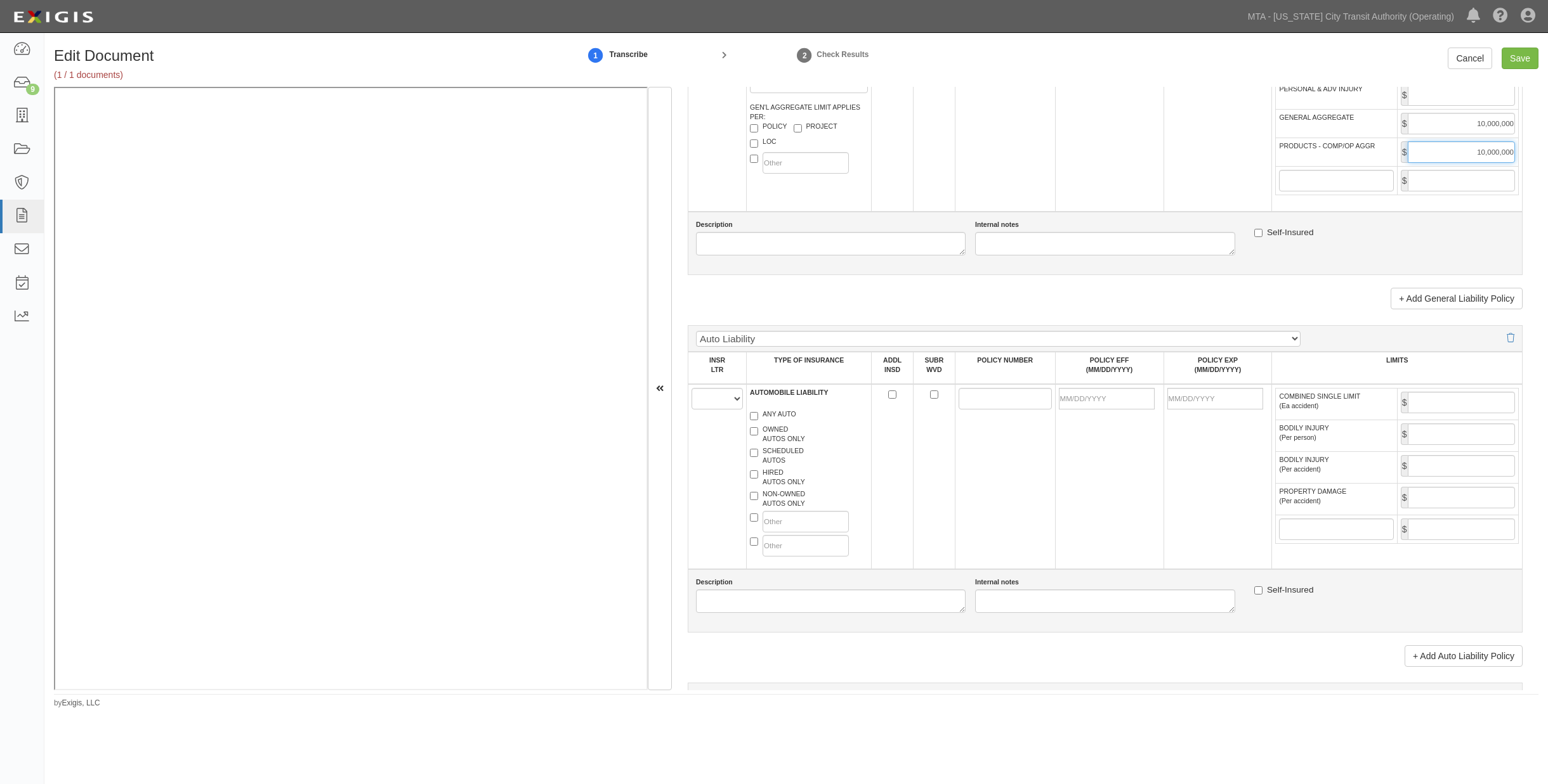
type input "10,000,000"
click at [720, 410] on select "A B C D E F" at bounding box center [717, 399] width 51 height 21
select select "B"
click at [691, 410] on select "A B C D E F" at bounding box center [717, 399] width 51 height 21
click at [770, 508] on label "NON-OWNED AUTOS ONLY" at bounding box center [777, 499] width 55 height 19
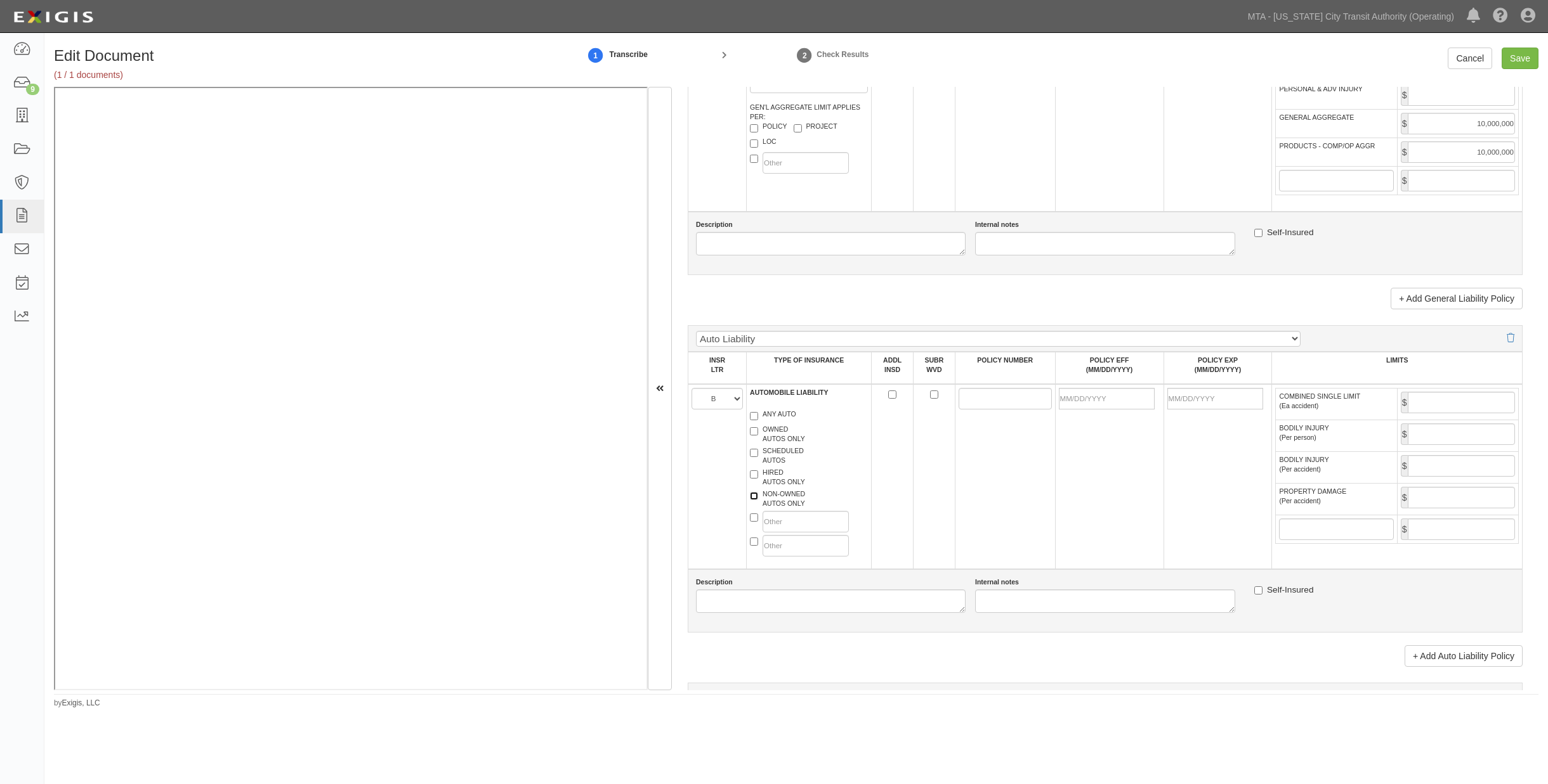
click at [758, 500] on input "NON-OWNED AUTOS ONLY" at bounding box center [754, 496] width 8 height 8
checkbox input "true"
click at [768, 487] on label "HIRED AUTOS ONLY" at bounding box center [777, 477] width 55 height 19
click at [758, 479] on input "HIRED AUTOS ONLY" at bounding box center [754, 474] width 8 height 8
checkbox input "true"
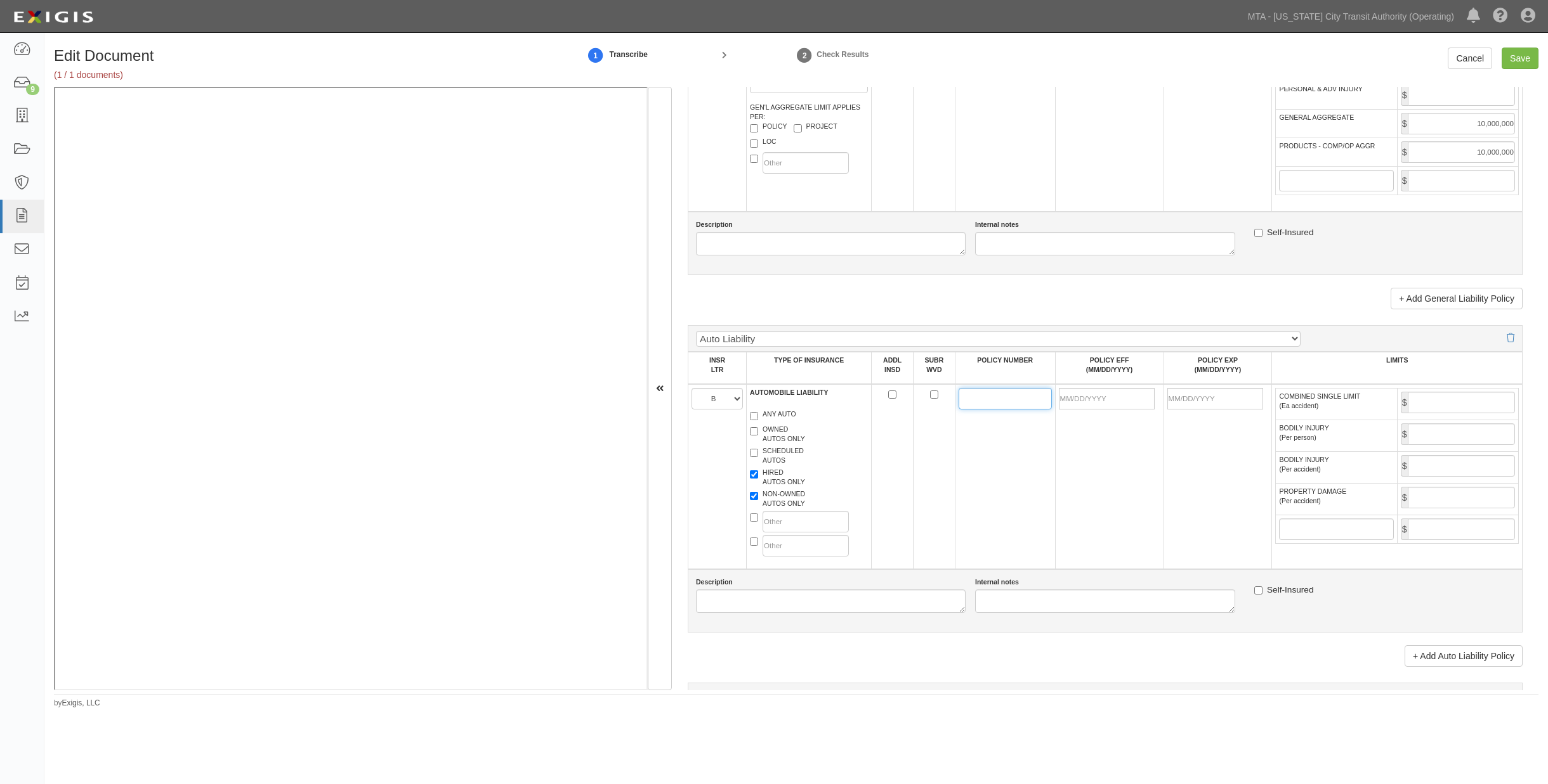
click at [1009, 410] on input "POLICY NUMBER" at bounding box center [1005, 399] width 93 height 21
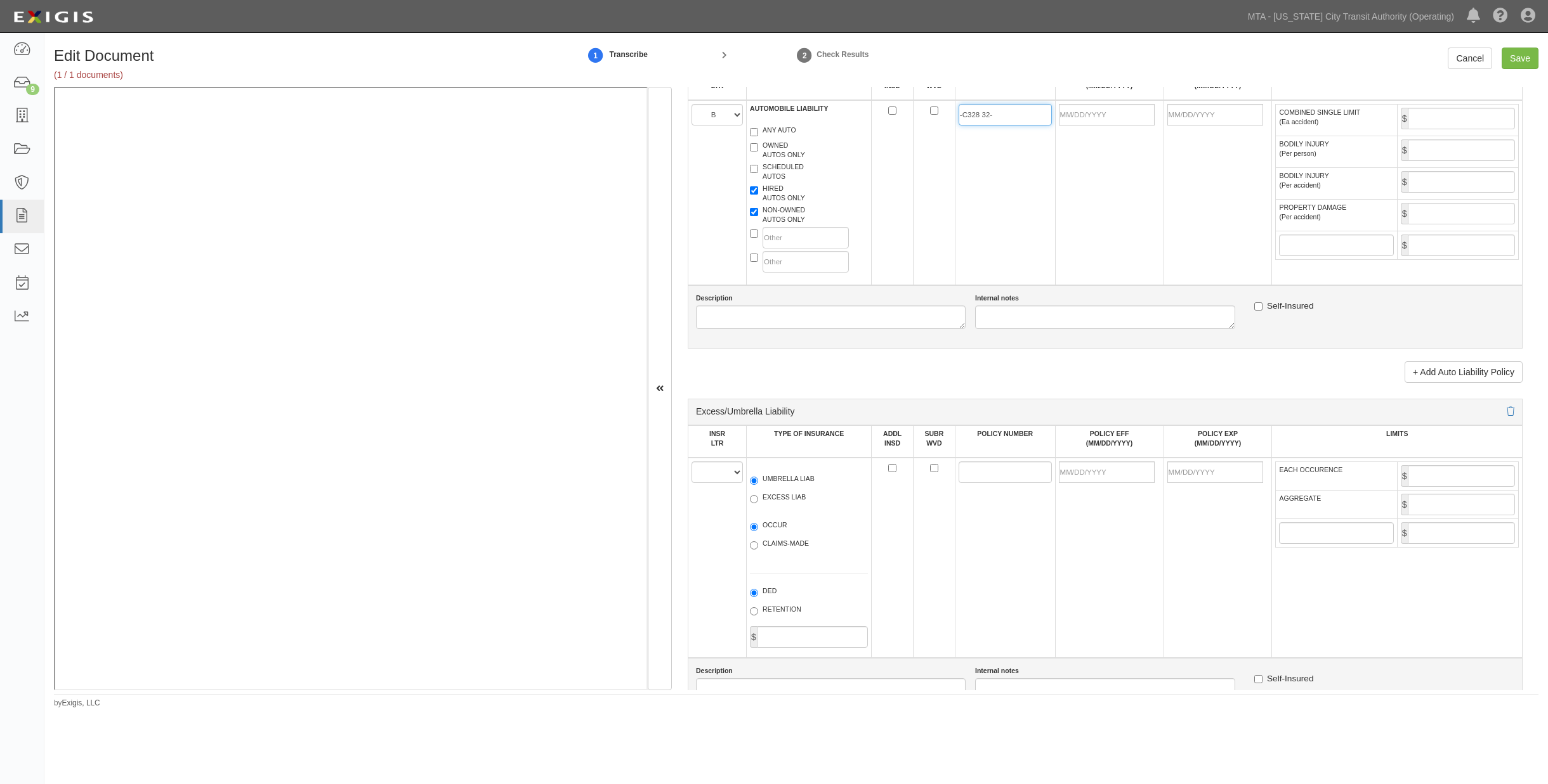
scroll to position [1162, 0]
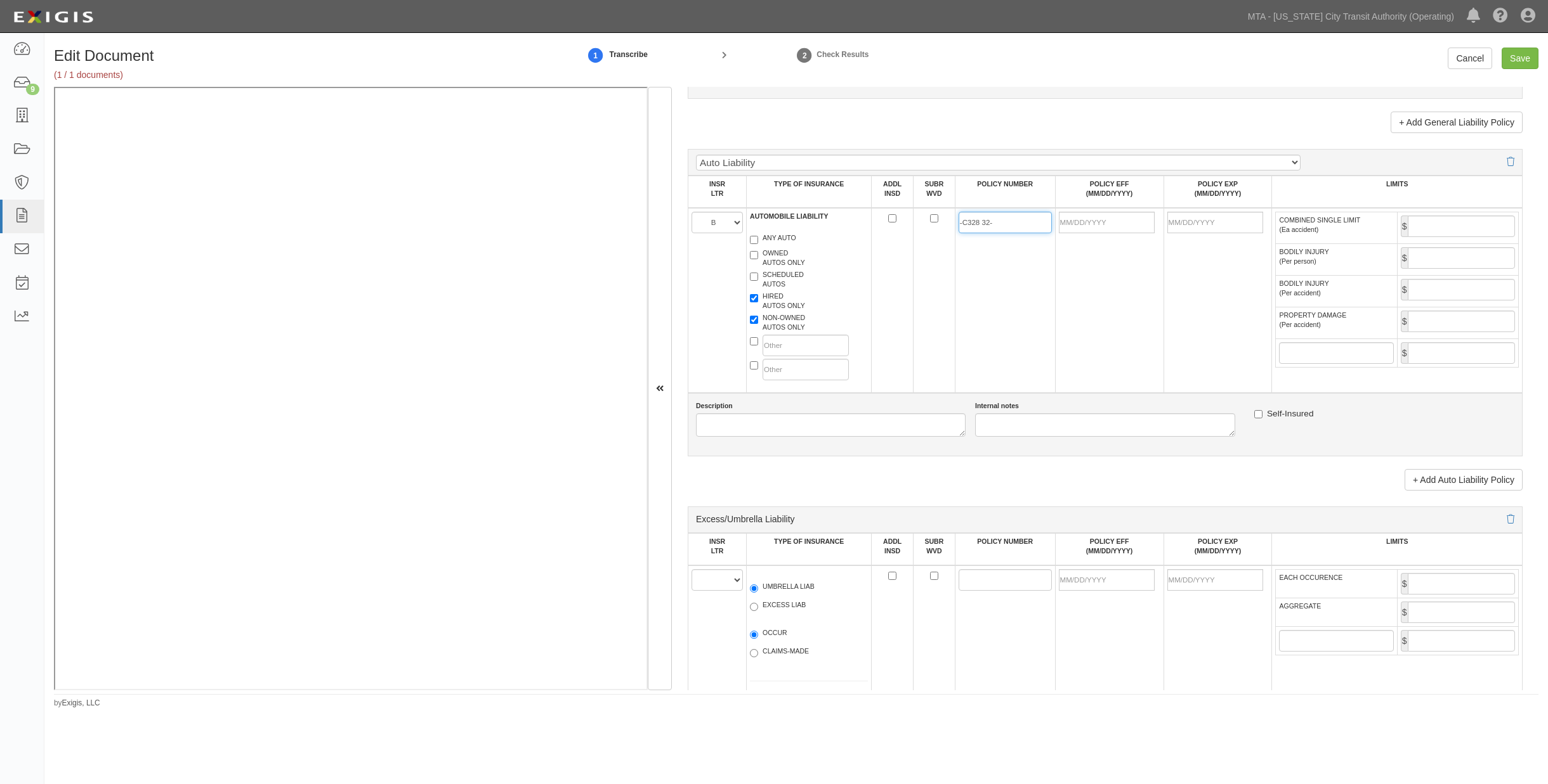
click at [1024, 234] on input "-C328 32-" at bounding box center [1005, 222] width 93 height 21
click at [961, 234] on input "-C328 32-" at bounding box center [1005, 222] width 93 height 21
click at [985, 234] on input "328 32-" at bounding box center [1005, 222] width 93 height 21
type input "328 3275-C20-32"
click at [1042, 234] on input "POLICY EFF (MM/DD/YYYY)" at bounding box center [1106, 222] width 96 height 21
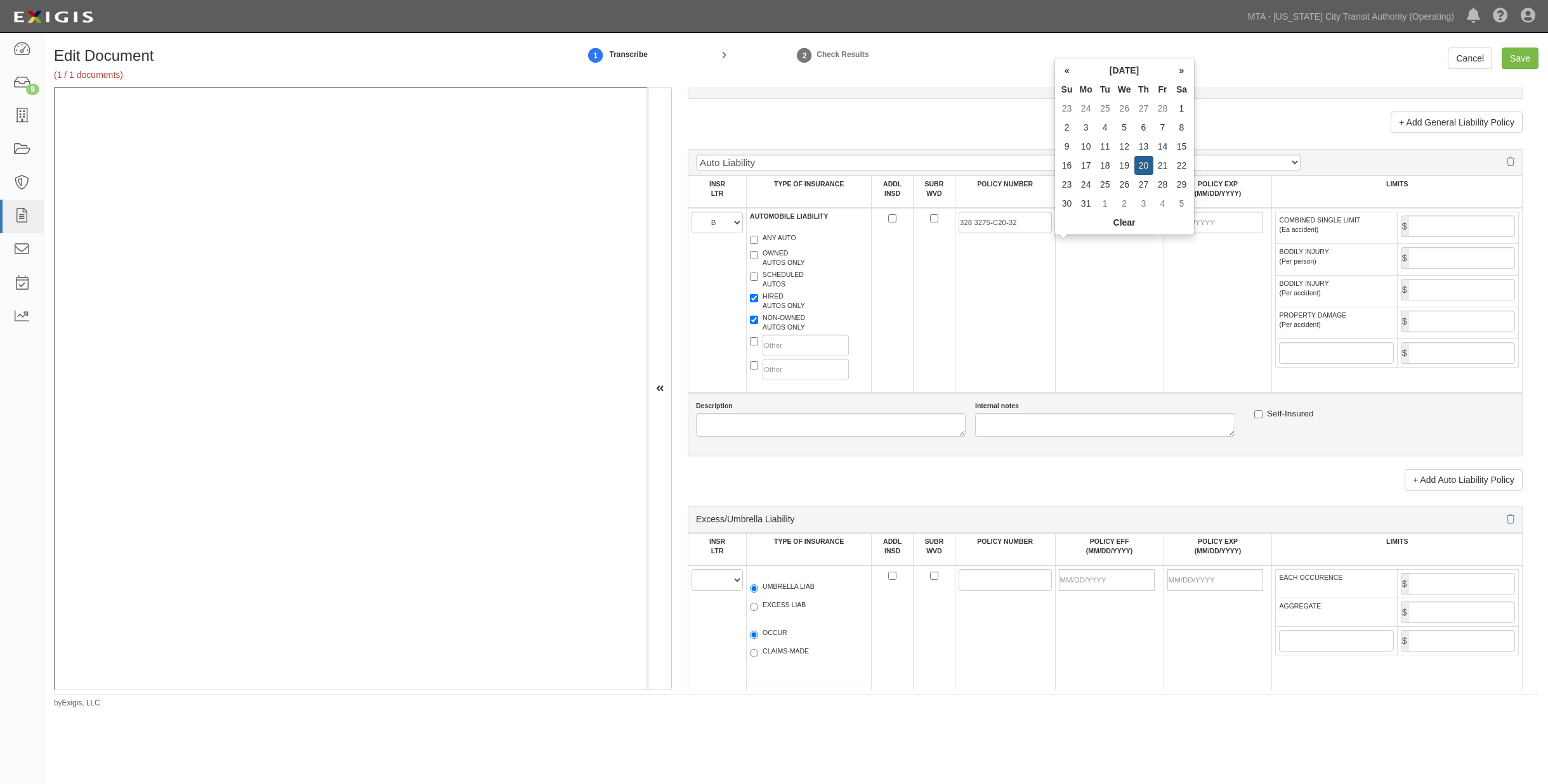
type input "03/20/2025"
type input "03/20/2026"
click at [1042, 284] on td "03/20/2025" at bounding box center [1109, 300] width 108 height 185
click at [1042, 237] on input "COMBINED SINGLE LIMIT (Ea accident)" at bounding box center [1460, 226] width 107 height 21
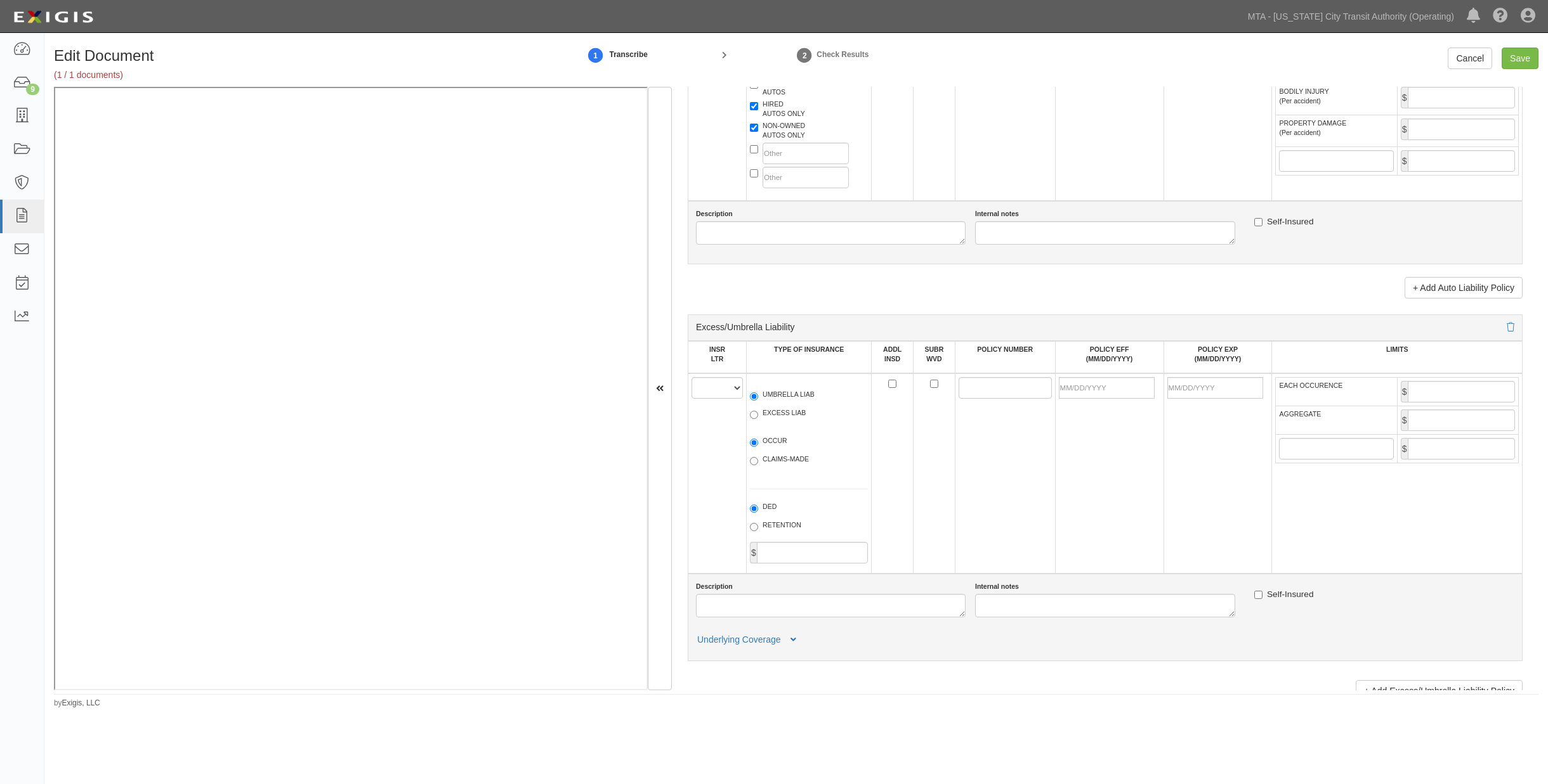
scroll to position [1373, 0]
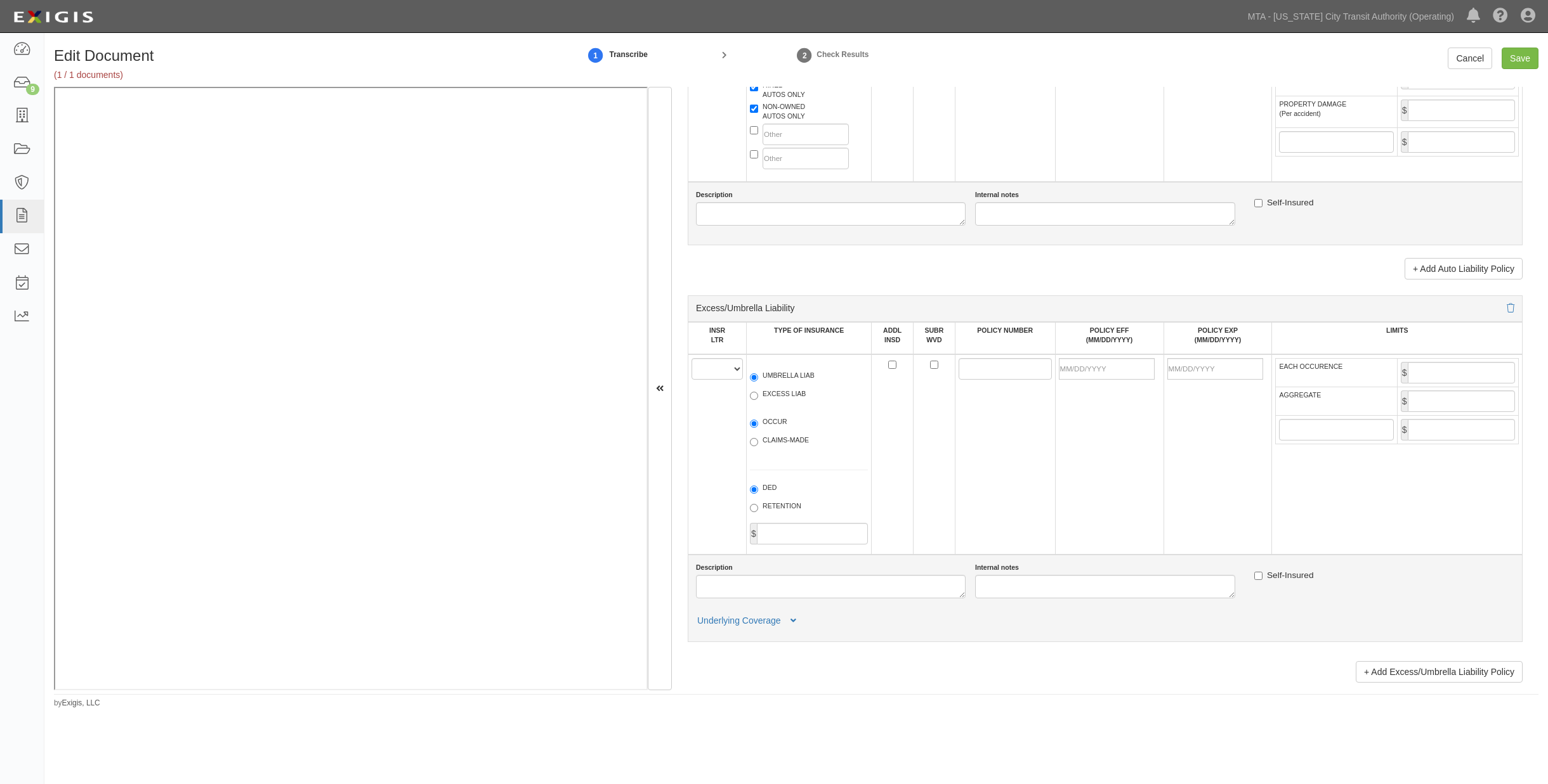
type input "500,000"
click at [713, 380] on select "A B C D E F" at bounding box center [717, 369] width 51 height 21
select select "C"
click at [691, 380] on select "A B C D E F" at bounding box center [717, 369] width 51 height 21
click at [784, 384] on label "UMBRELLA LIAB" at bounding box center [782, 377] width 65 height 13
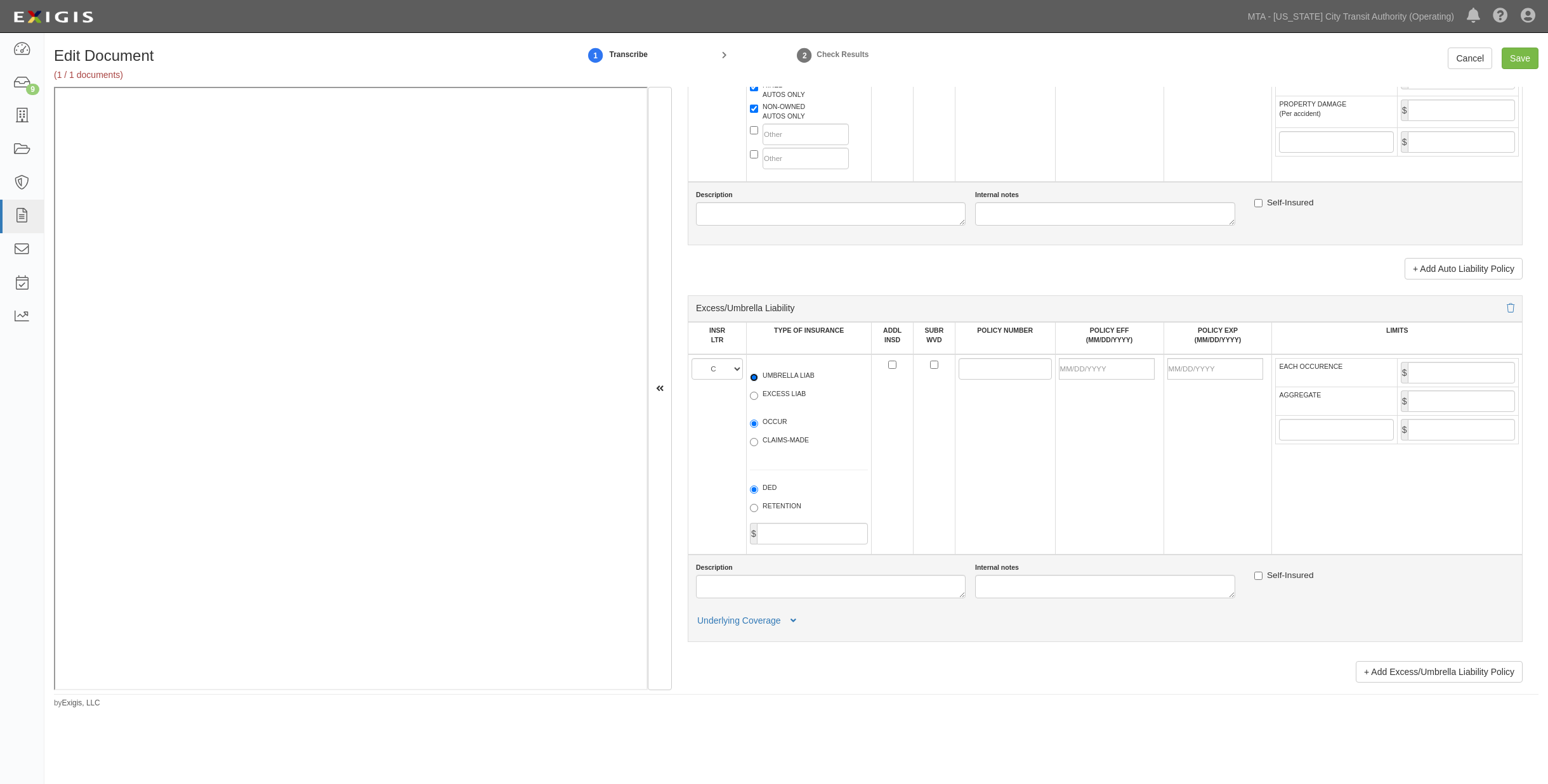
click at [758, 381] on input "UMBRELLA LIAB" at bounding box center [754, 378] width 8 height 8
radio input "true"
click at [765, 430] on label "OCCUR" at bounding box center [768, 423] width 37 height 13
click at [758, 428] on input "OCCUR" at bounding box center [754, 423] width 8 height 8
radio input "true"
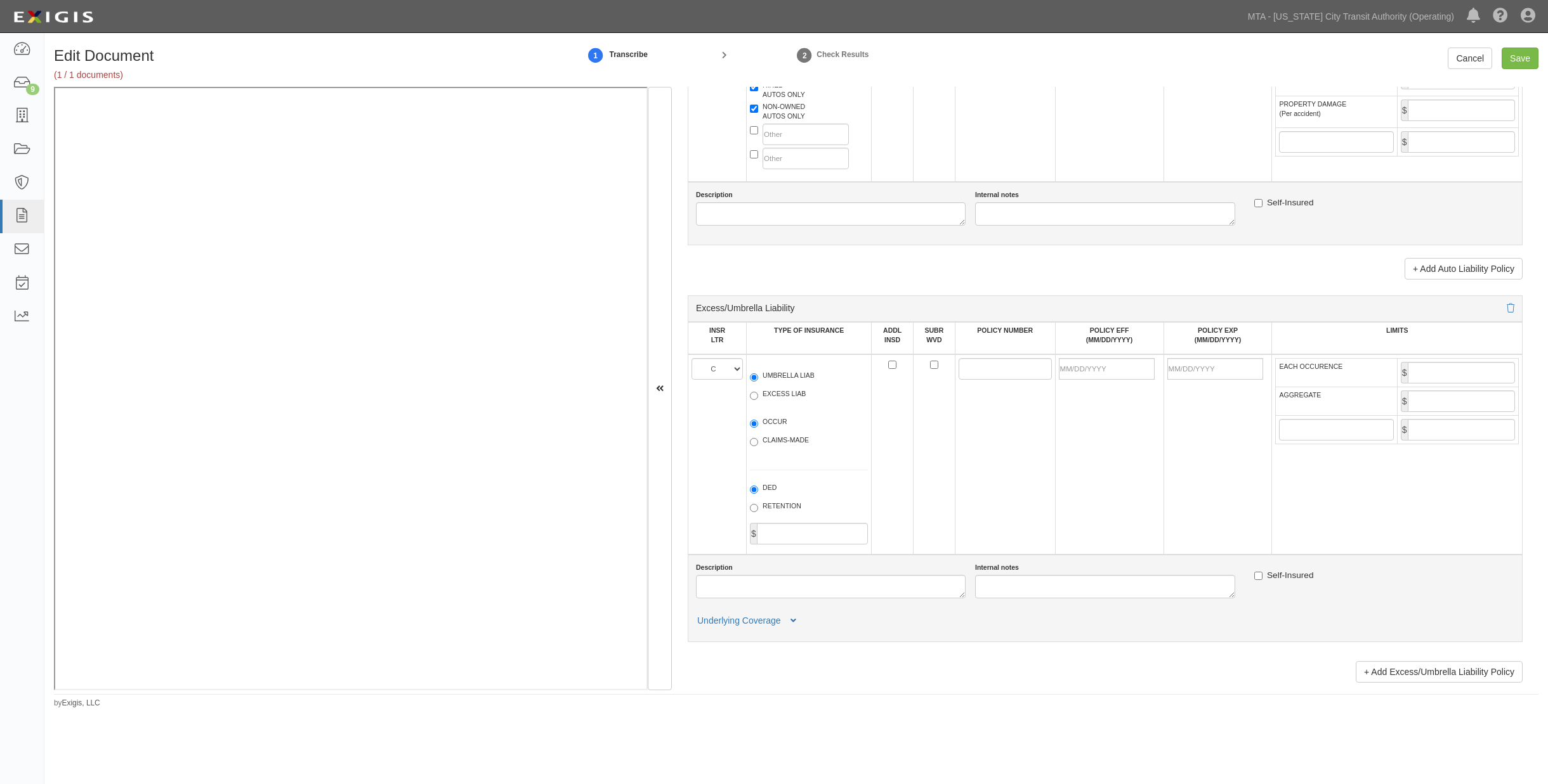
click at [1042, 480] on td at bounding box center [1109, 454] width 108 height 200
click at [974, 380] on input "POLICY NUMBER" at bounding box center [1005, 369] width 93 height 21
type input "92-CY-U626-2"
click at [1042, 380] on input "POLICY EFF (MM/DD/YYYY)" at bounding box center [1106, 369] width 96 height 21
type input "03/20/2025"
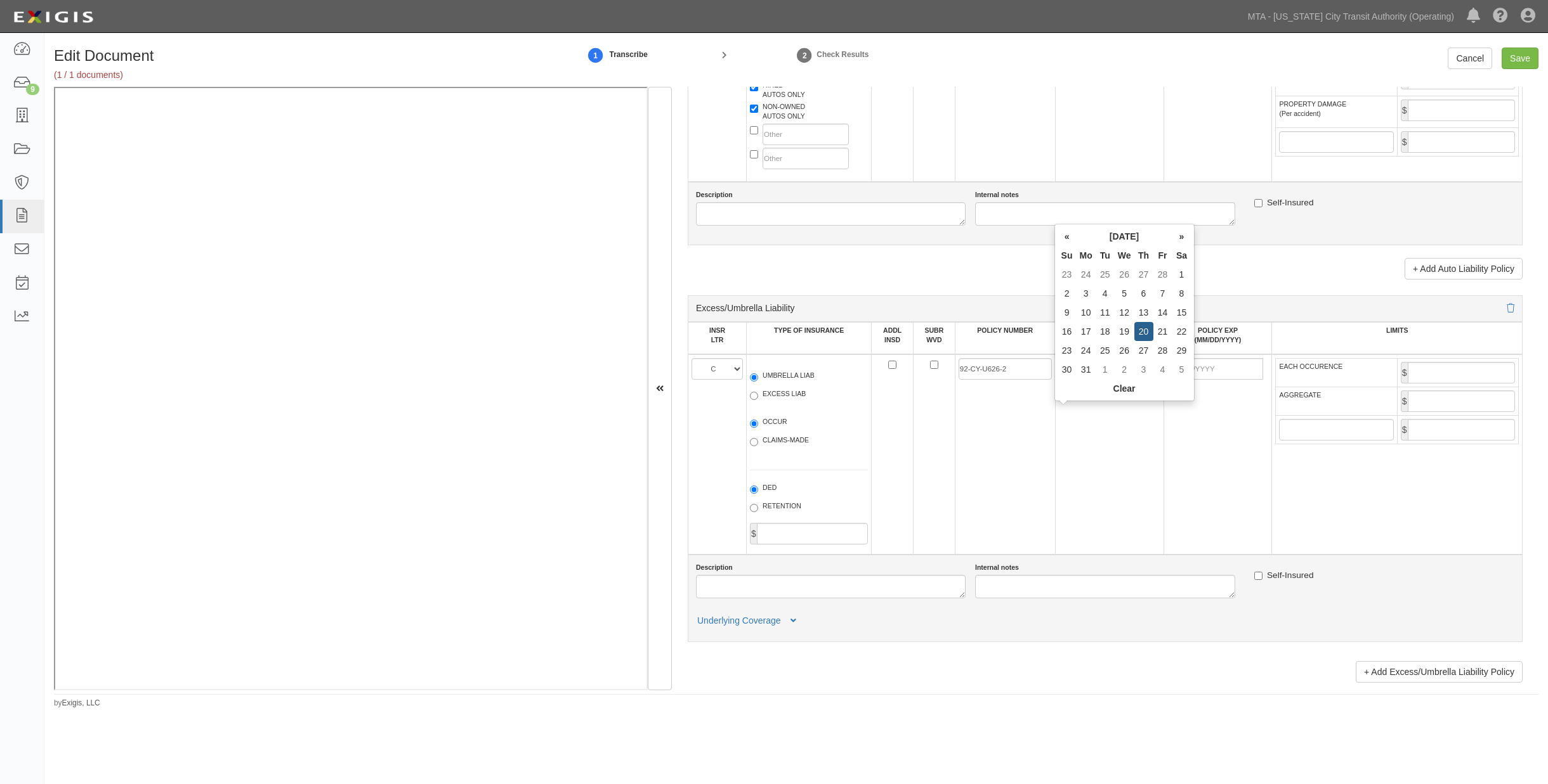
type input "03/20/2026"
click at [1042, 503] on td "03/20/2025" at bounding box center [1109, 454] width 108 height 200
click at [1042, 384] on input "EACH OCCURENCE" at bounding box center [1460, 373] width 107 height 21
type input "2,000,000"
click at [1042, 412] on input "AGGREGATE" at bounding box center [1460, 401] width 107 height 21
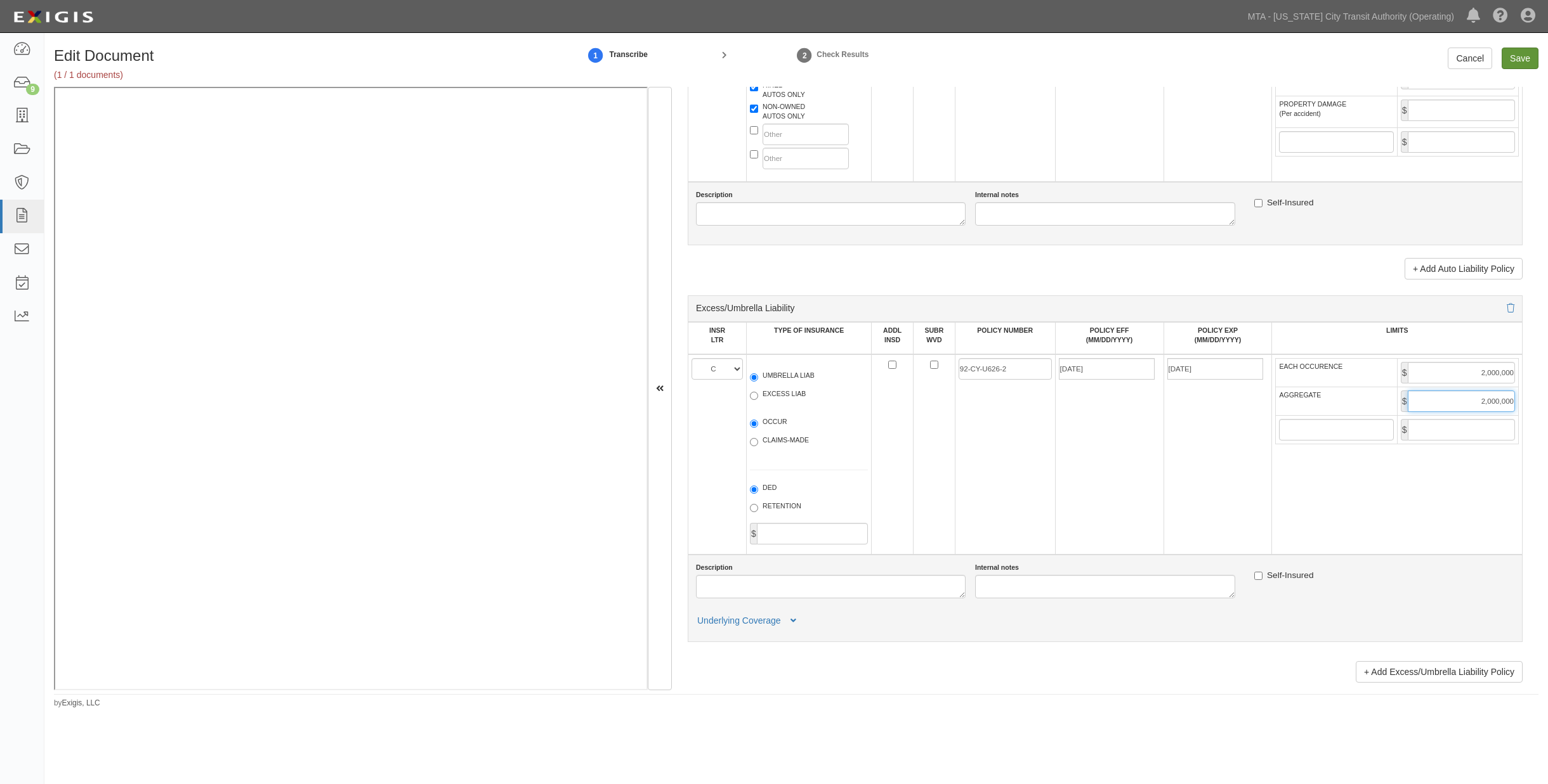
type input "2,000,000"
click at [1042, 59] on input "Save" at bounding box center [1520, 58] width 37 height 21
type input "5000000"
type input "10000000"
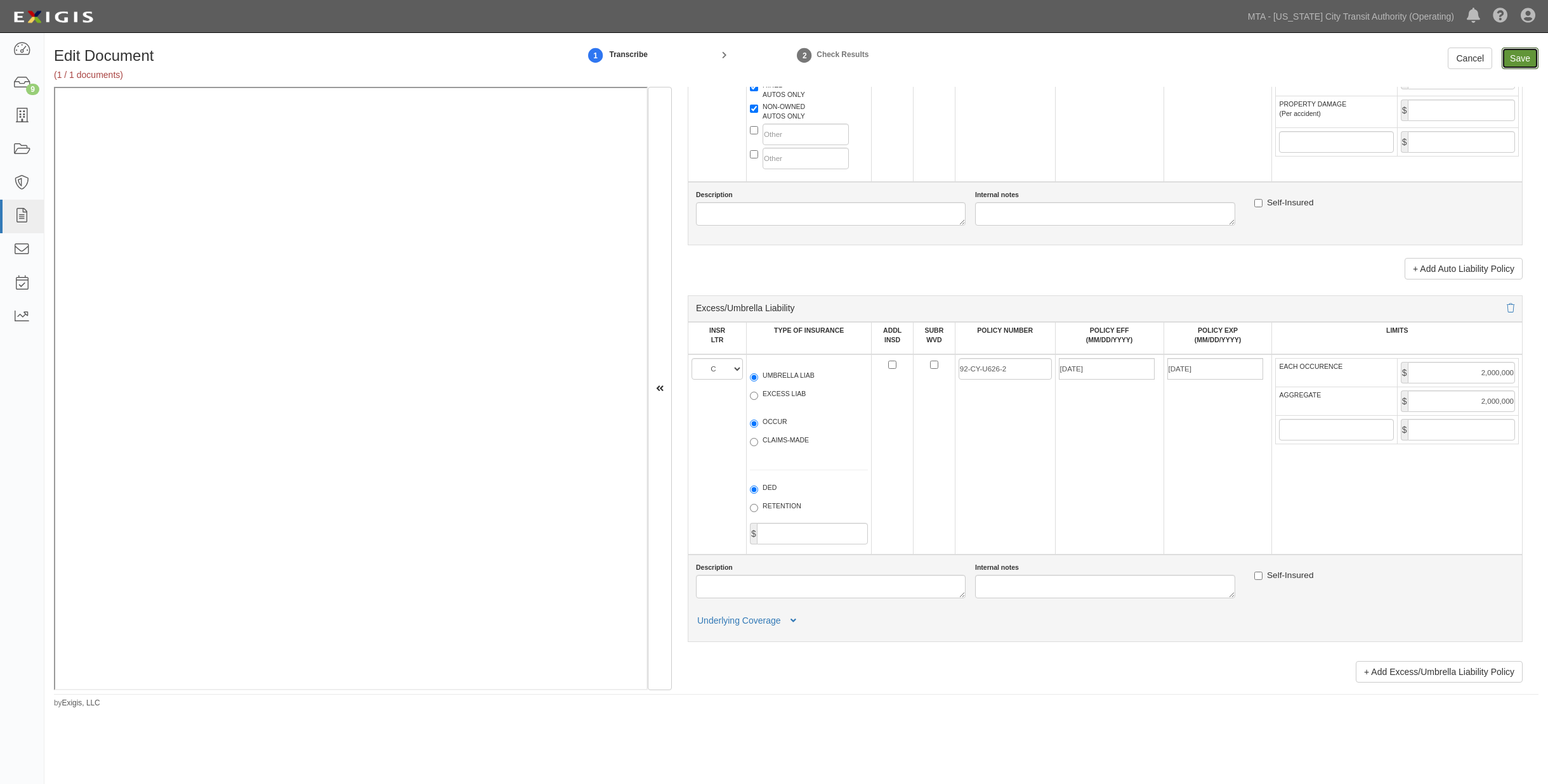
type input "500000"
type input "2000000"
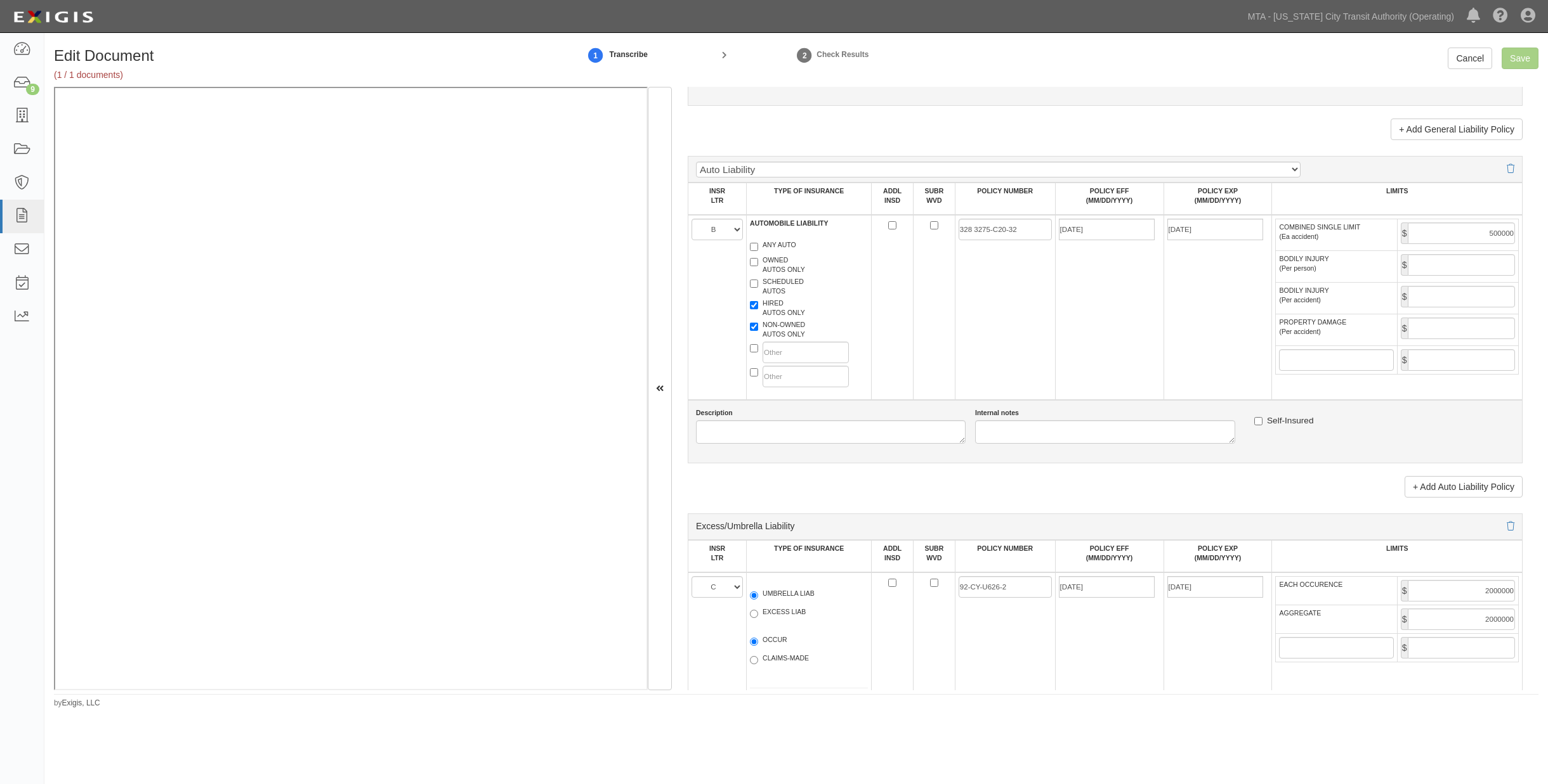
scroll to position [1232, 0]
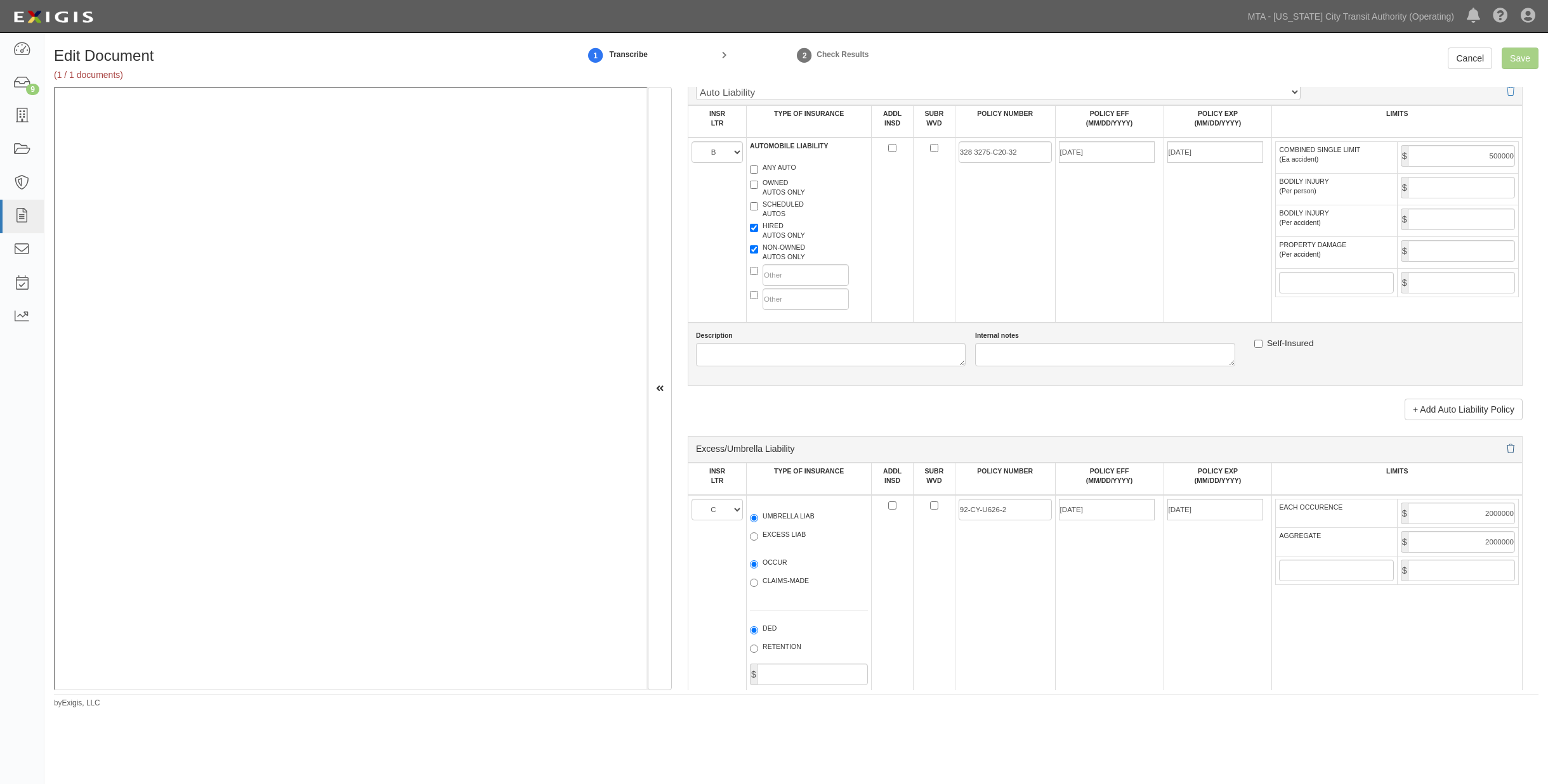
click at [1042, 463] on div "Excess/Umbrella Liability" at bounding box center [1105, 449] width 835 height 27
click at [1042, 454] on icon at bounding box center [1510, 450] width 8 height 9
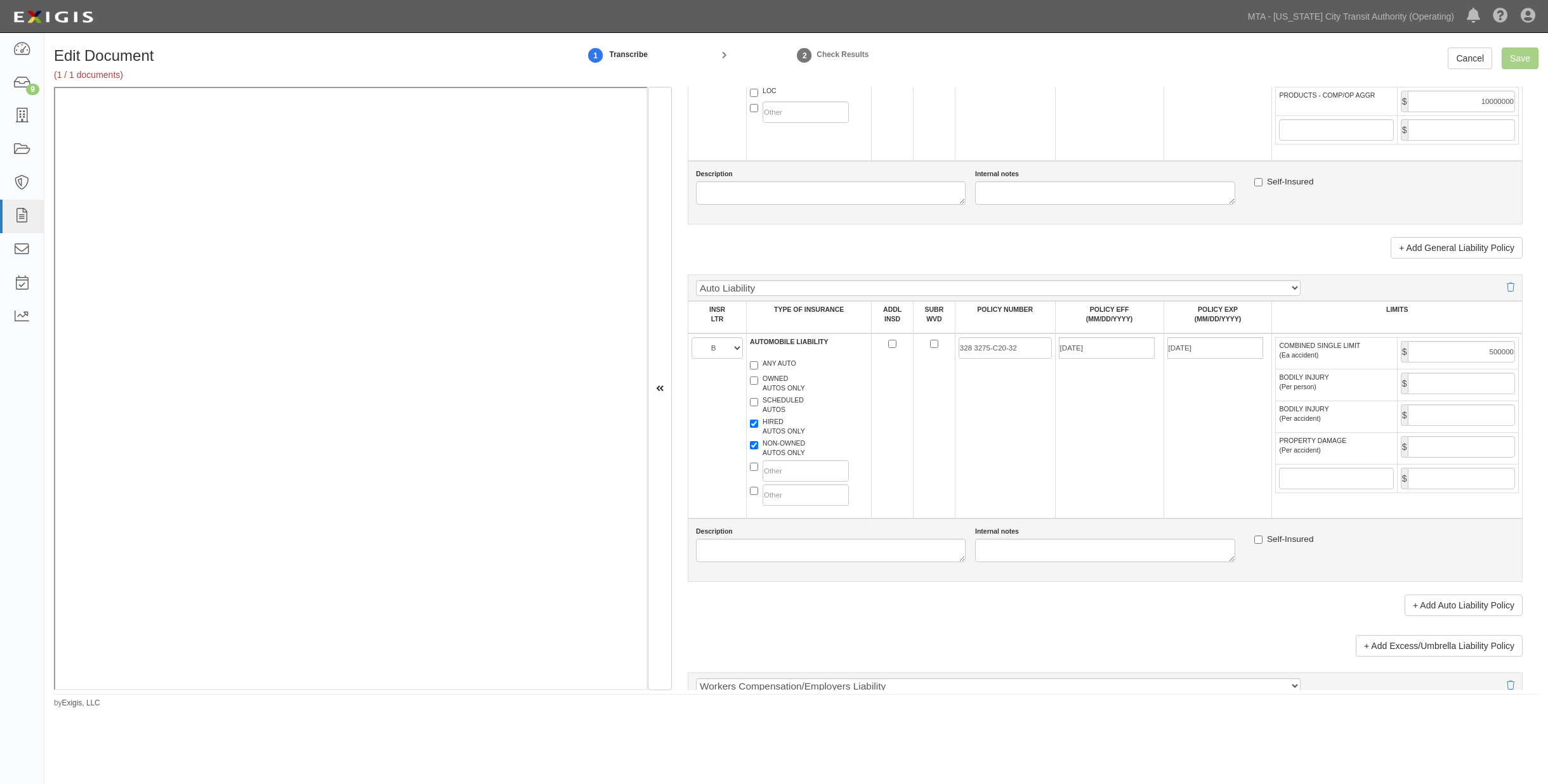
scroll to position [1021, 0]
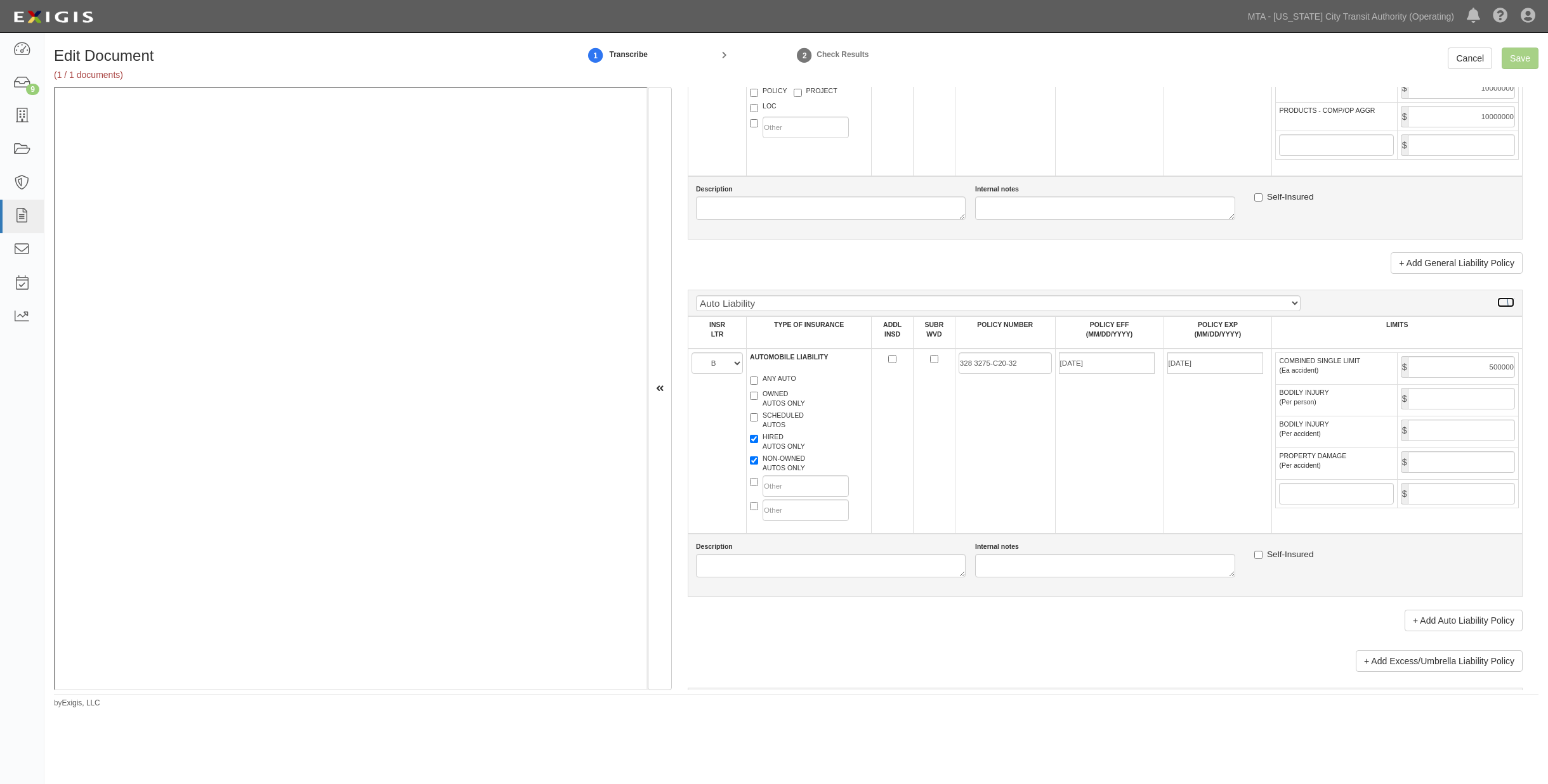
click at [1042, 308] on icon at bounding box center [1510, 303] width 8 height 9
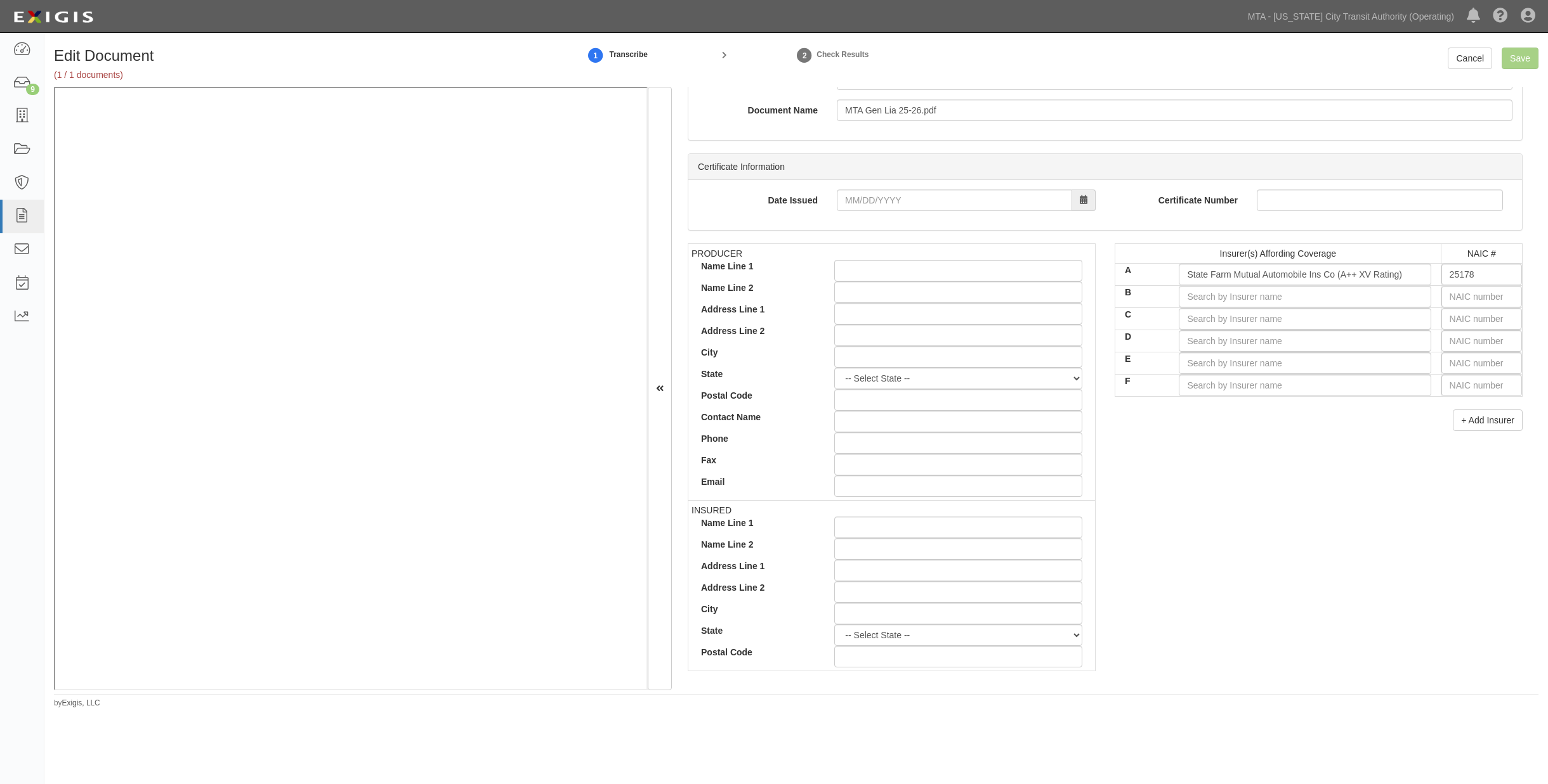
scroll to position [176, 0]
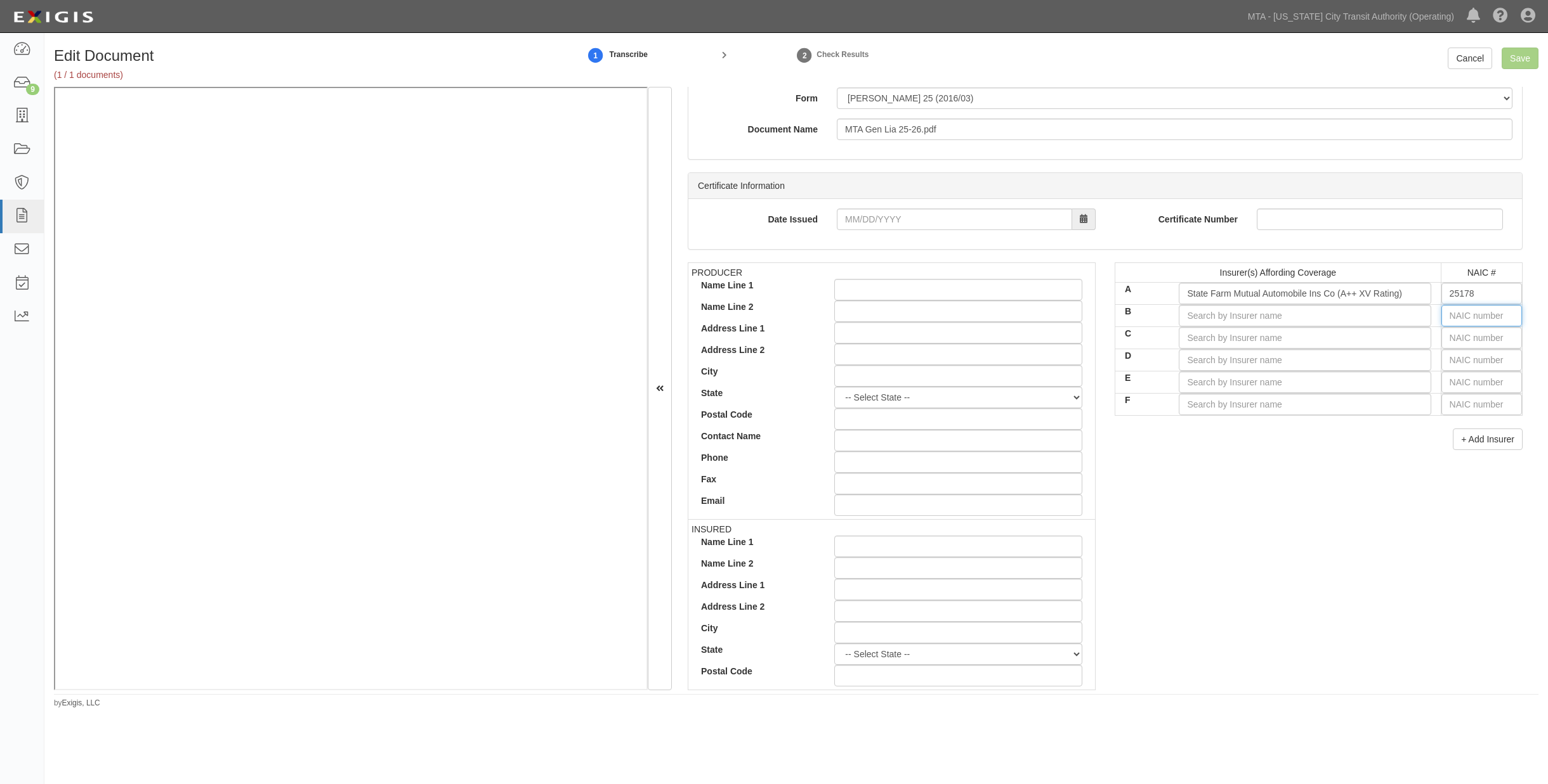
click at [1042, 320] on input "text" at bounding box center [1482, 316] width 81 height 21
type input "25232"
type input "25"
type input "25186"
type input "251"
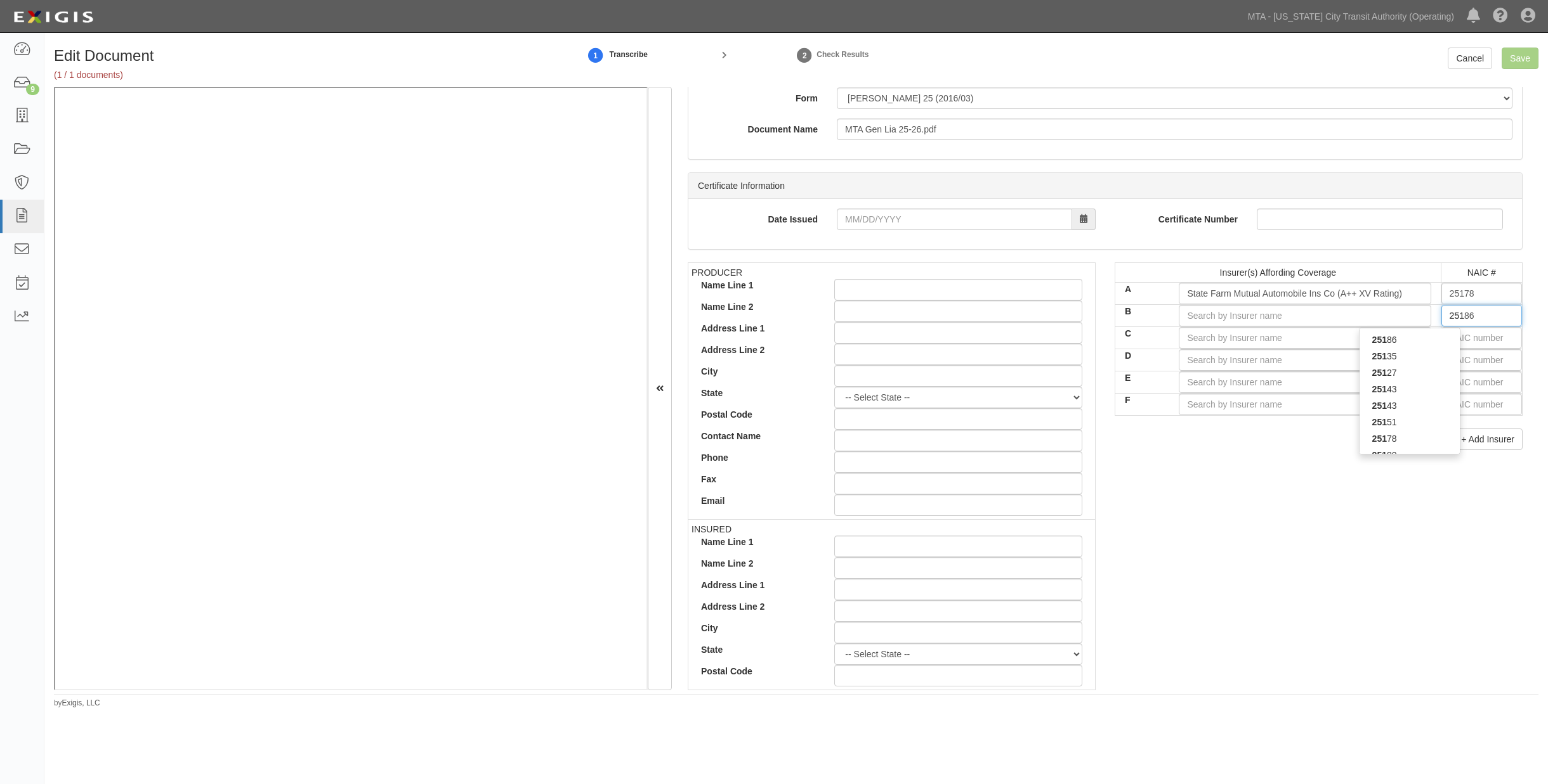
type input "25143"
type input "2514"
type input "25143"
click at [1042, 347] on div "25143" at bounding box center [1409, 340] width 101 height 17
type input "State Farm Fire and Casualty Company (A++ XV Rating)"
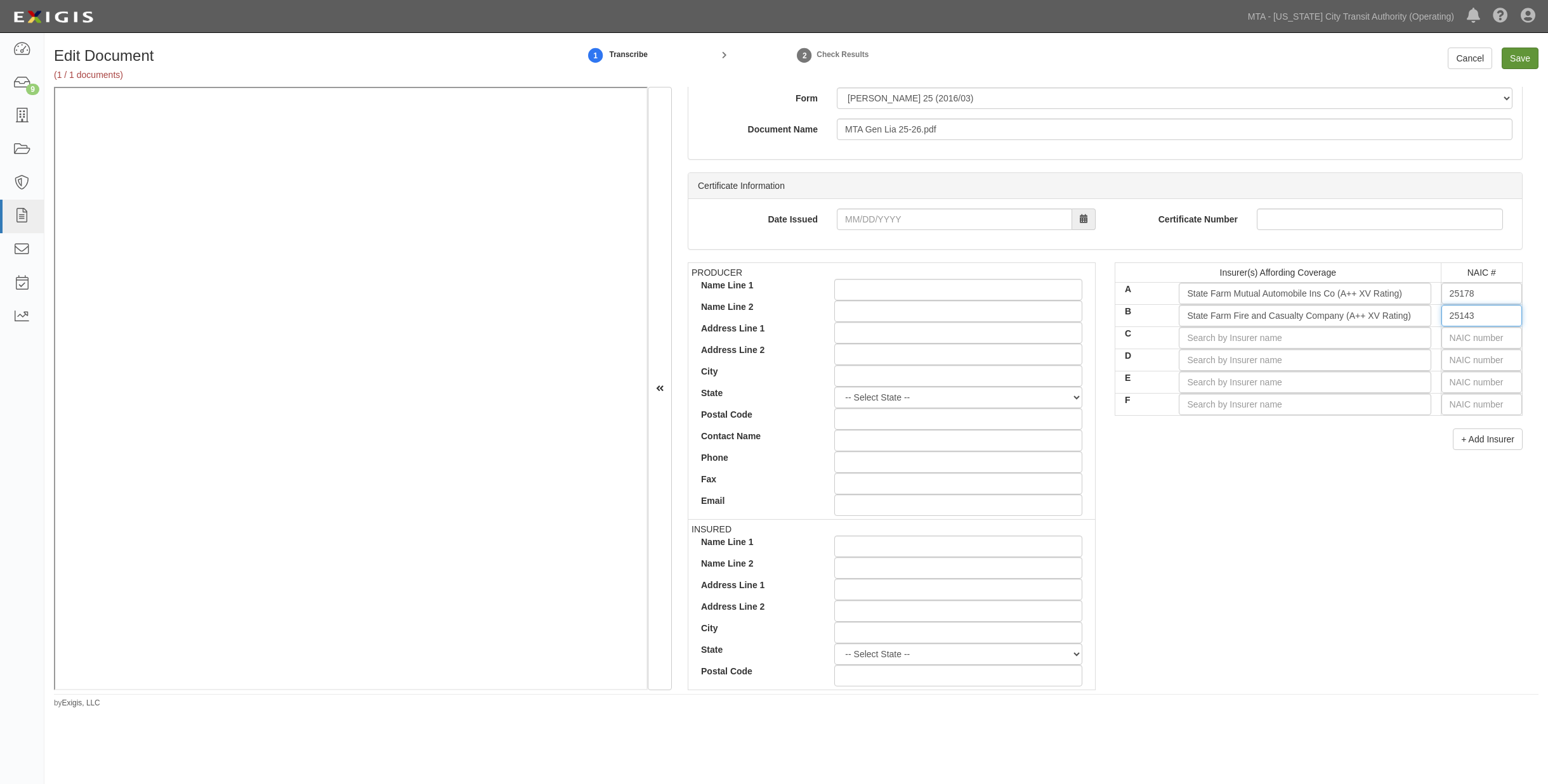
type input "25143"
click at [1042, 55] on input "Save" at bounding box center [1520, 58] width 37 height 21
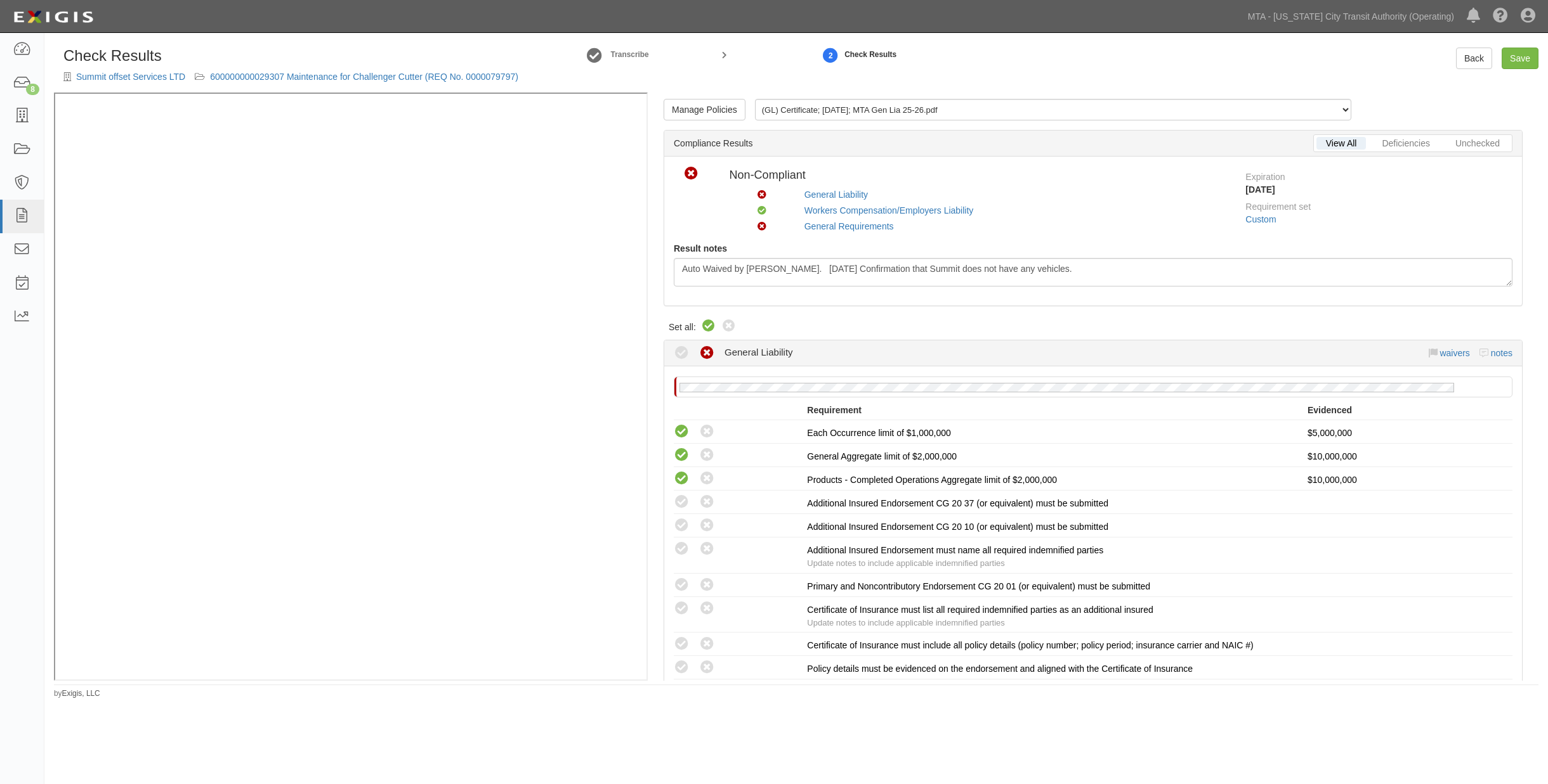
click at [704, 322] on icon at bounding box center [708, 327] width 15 height 15
radio input "true"
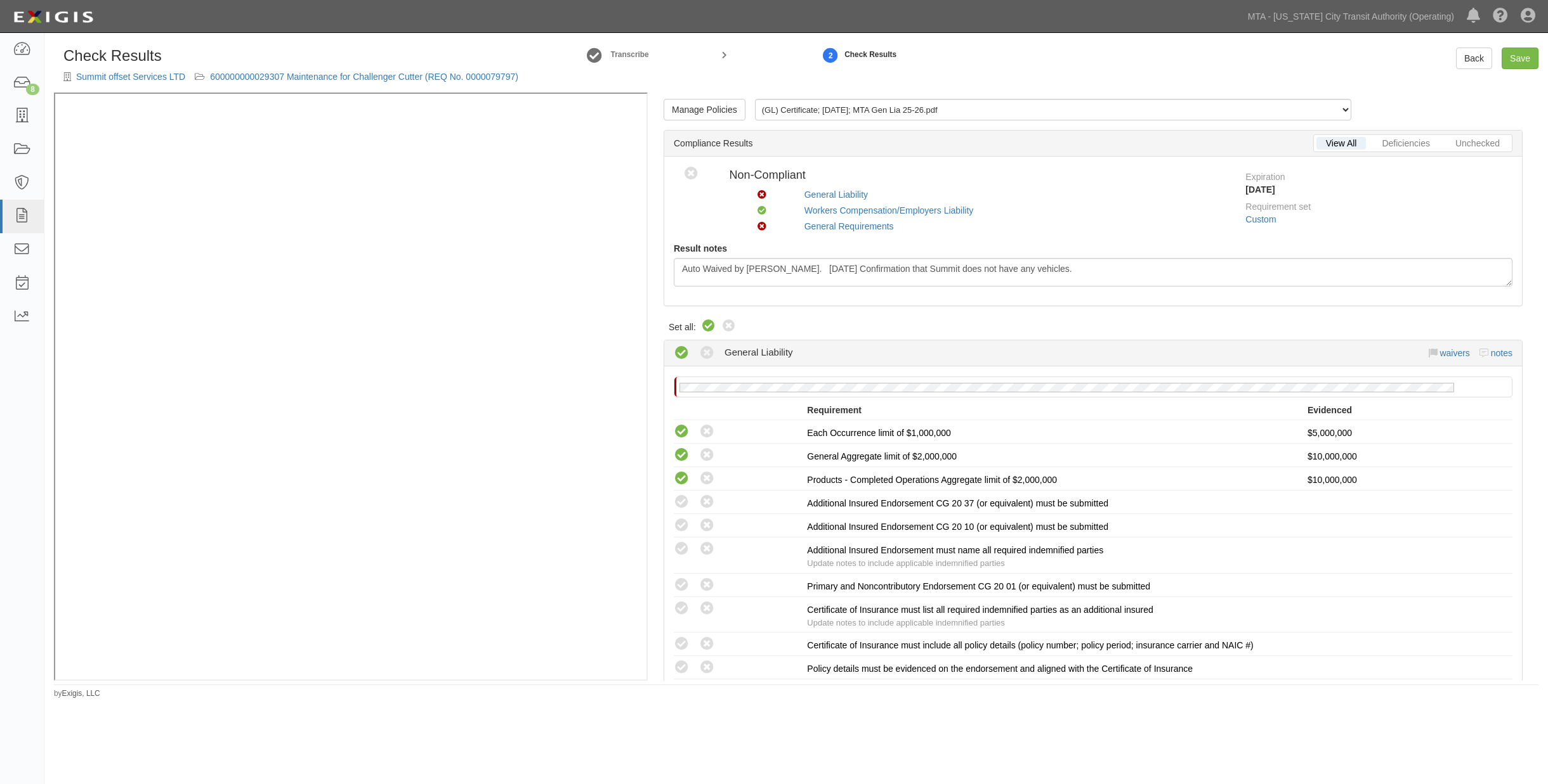
radio input "true"
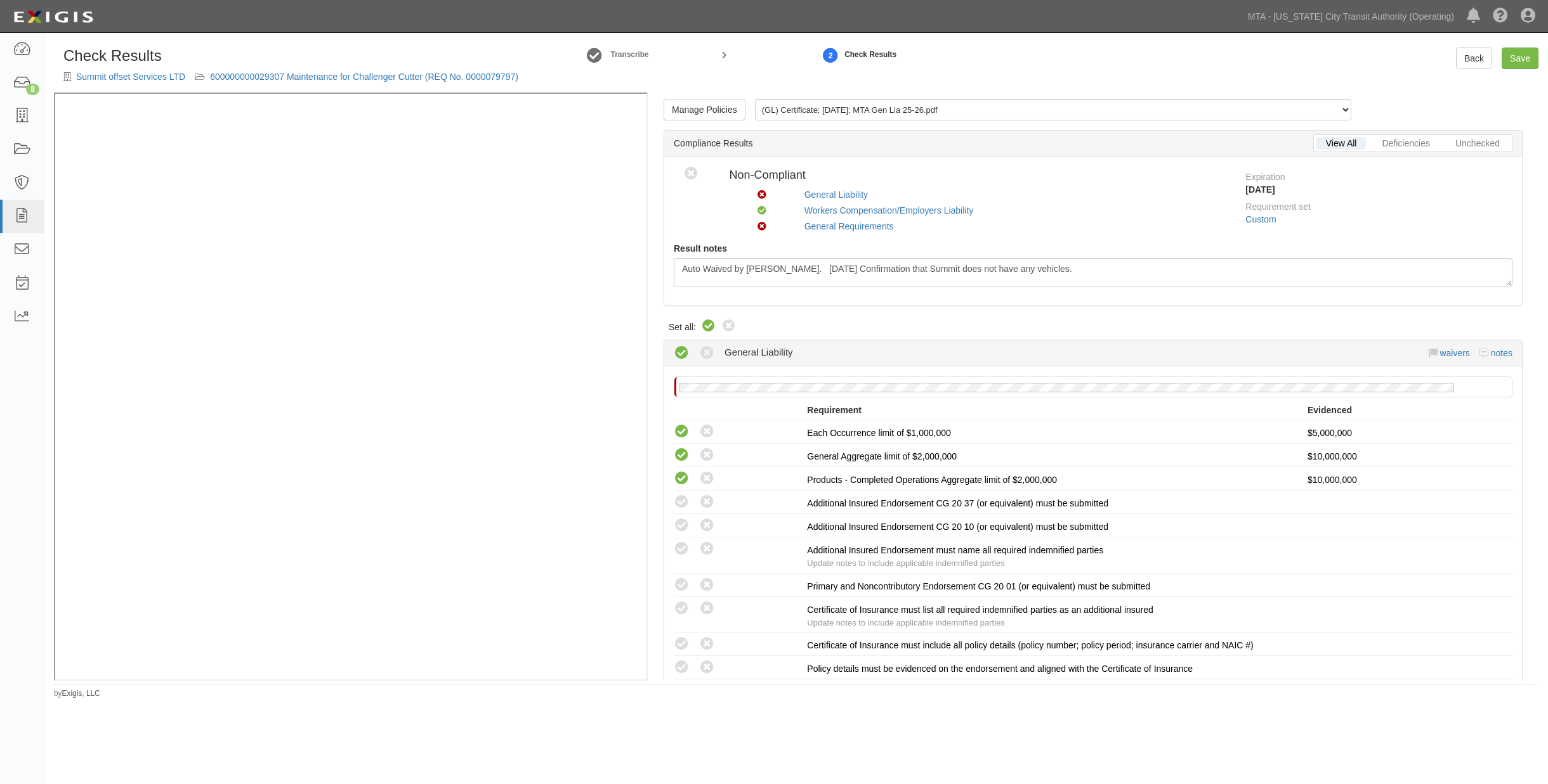
radio input "true"
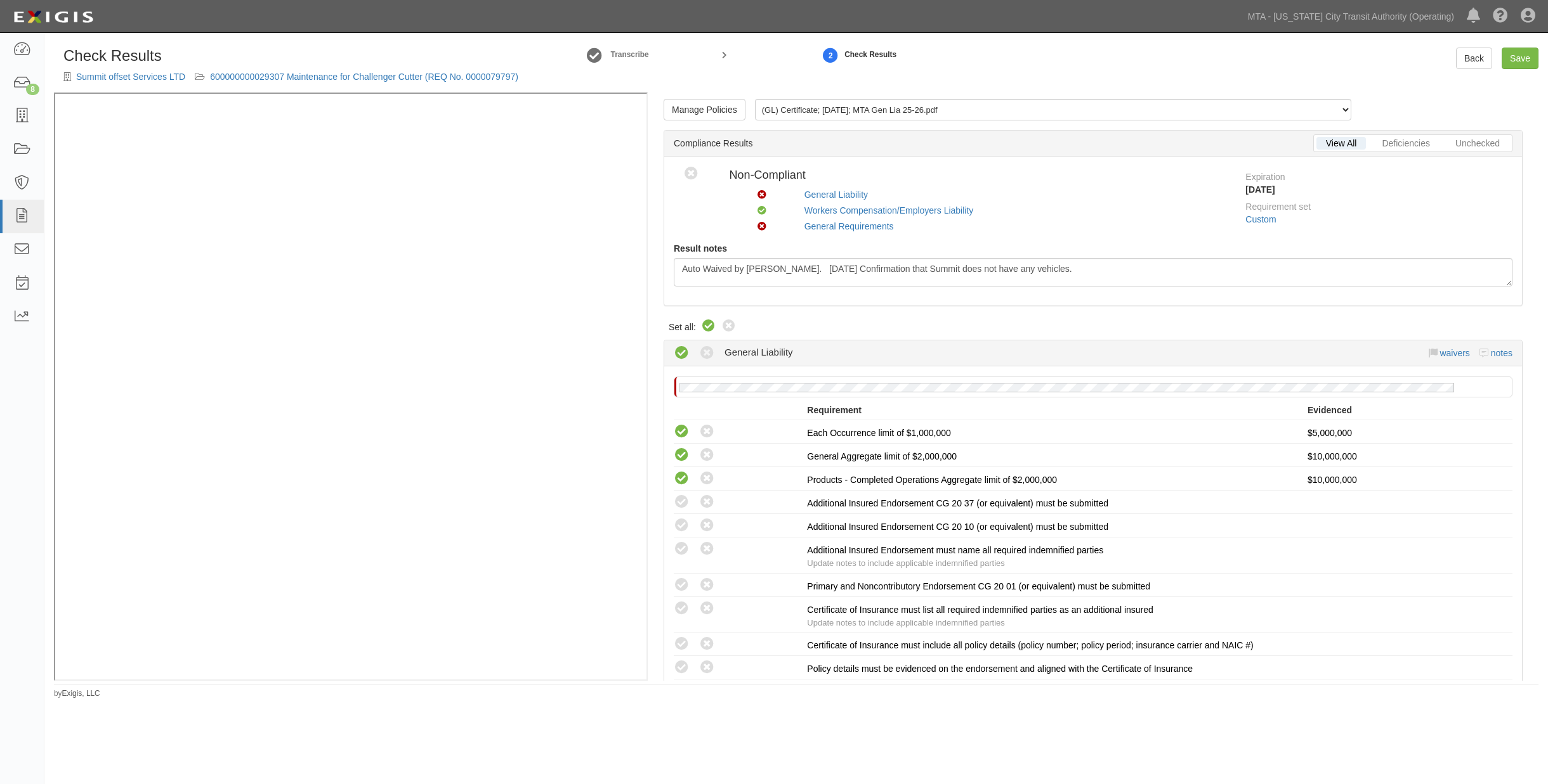
radio input "true"
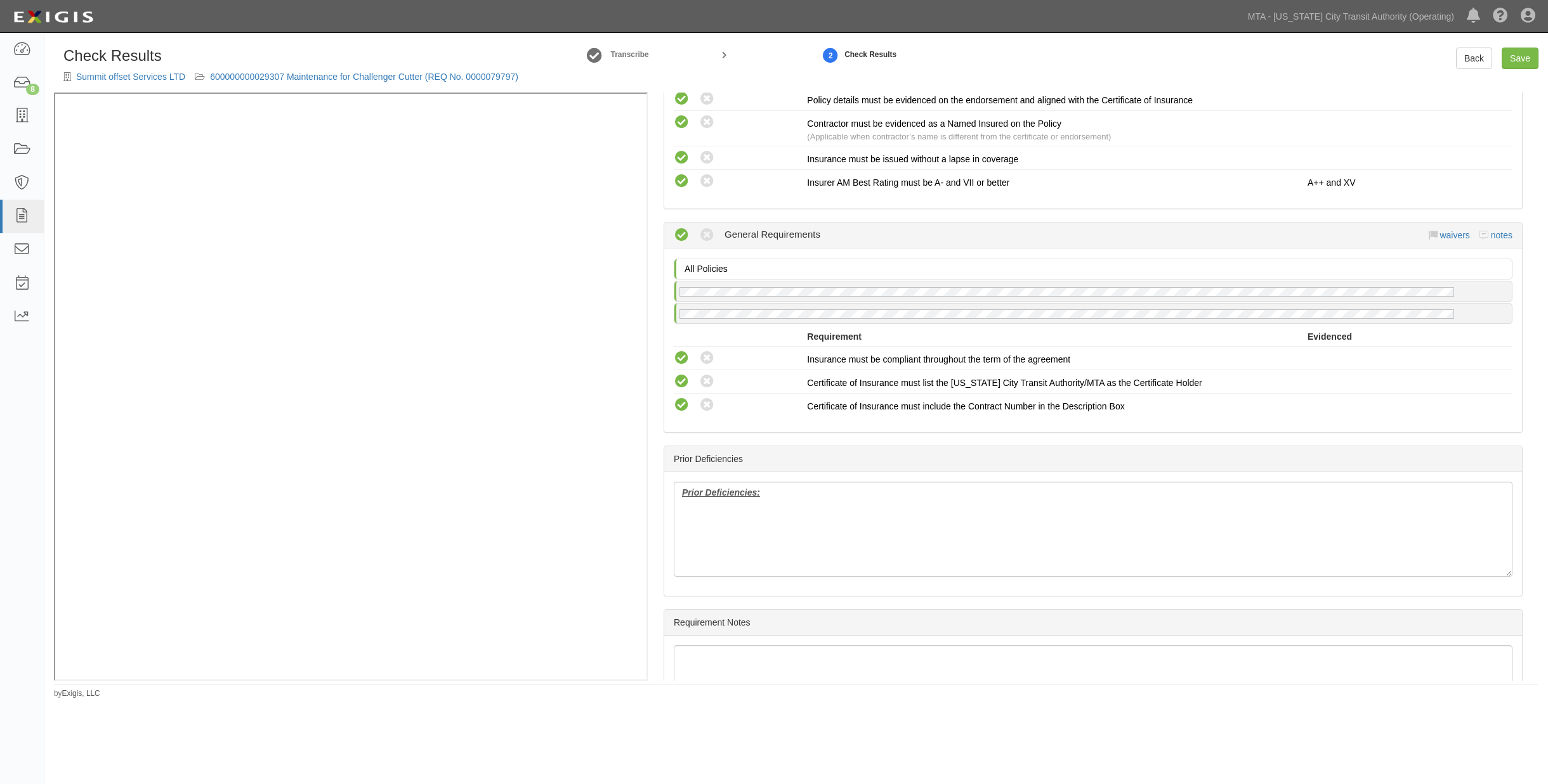
scroll to position [960, 0]
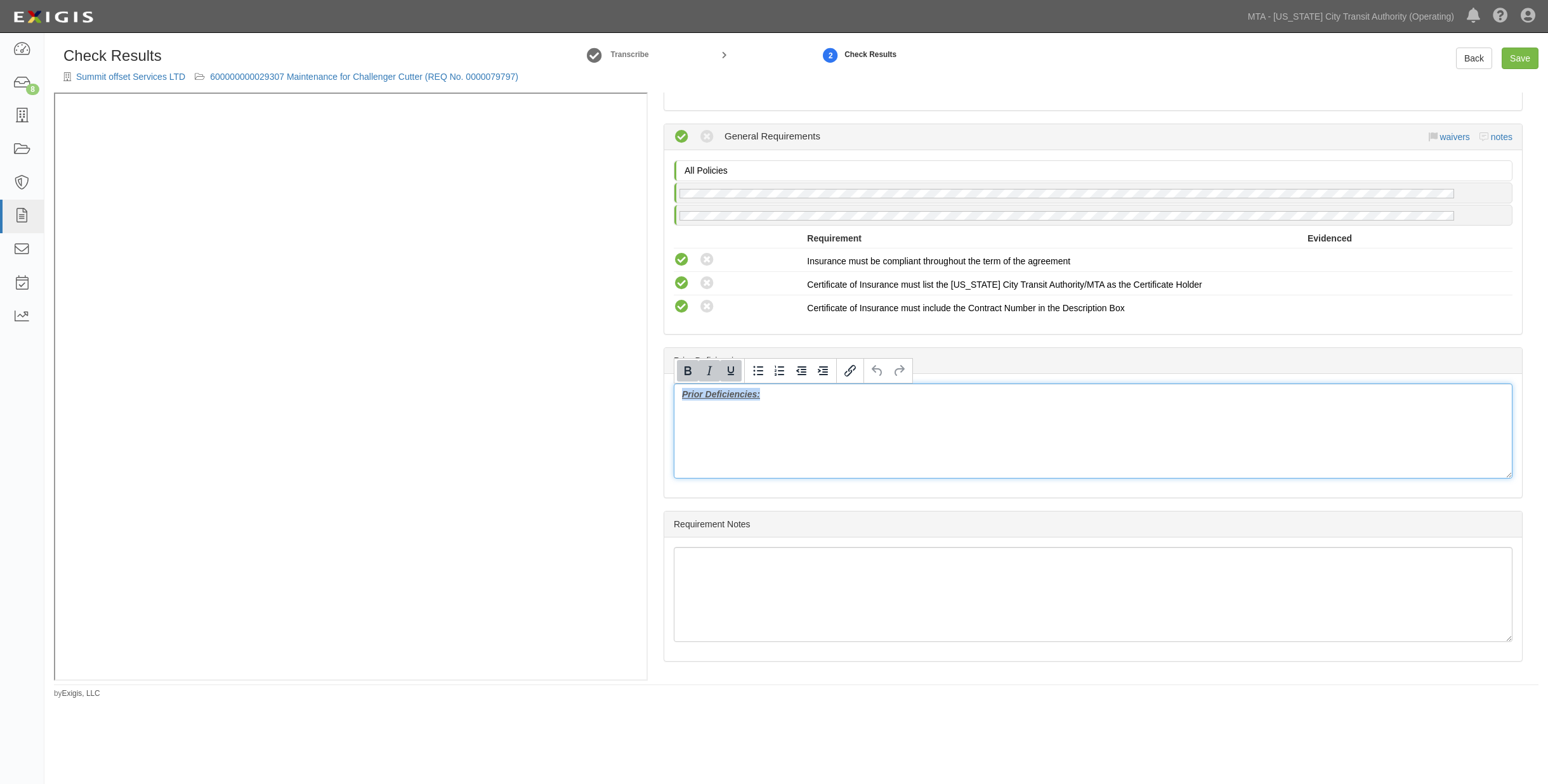
drag, startPoint x: 797, startPoint y: 415, endPoint x: 654, endPoint y: 389, distance: 145.3
click at [654, 389] on div "Manage Policies (GL) Certificate; [DATE]; MTA Gen Lia 25-26.pdf (WC/EL) Certifi…" at bounding box center [1093, 387] width 891 height 588
click at [1517, 62] on link "Save" at bounding box center [1520, 58] width 37 height 21
radio input "true"
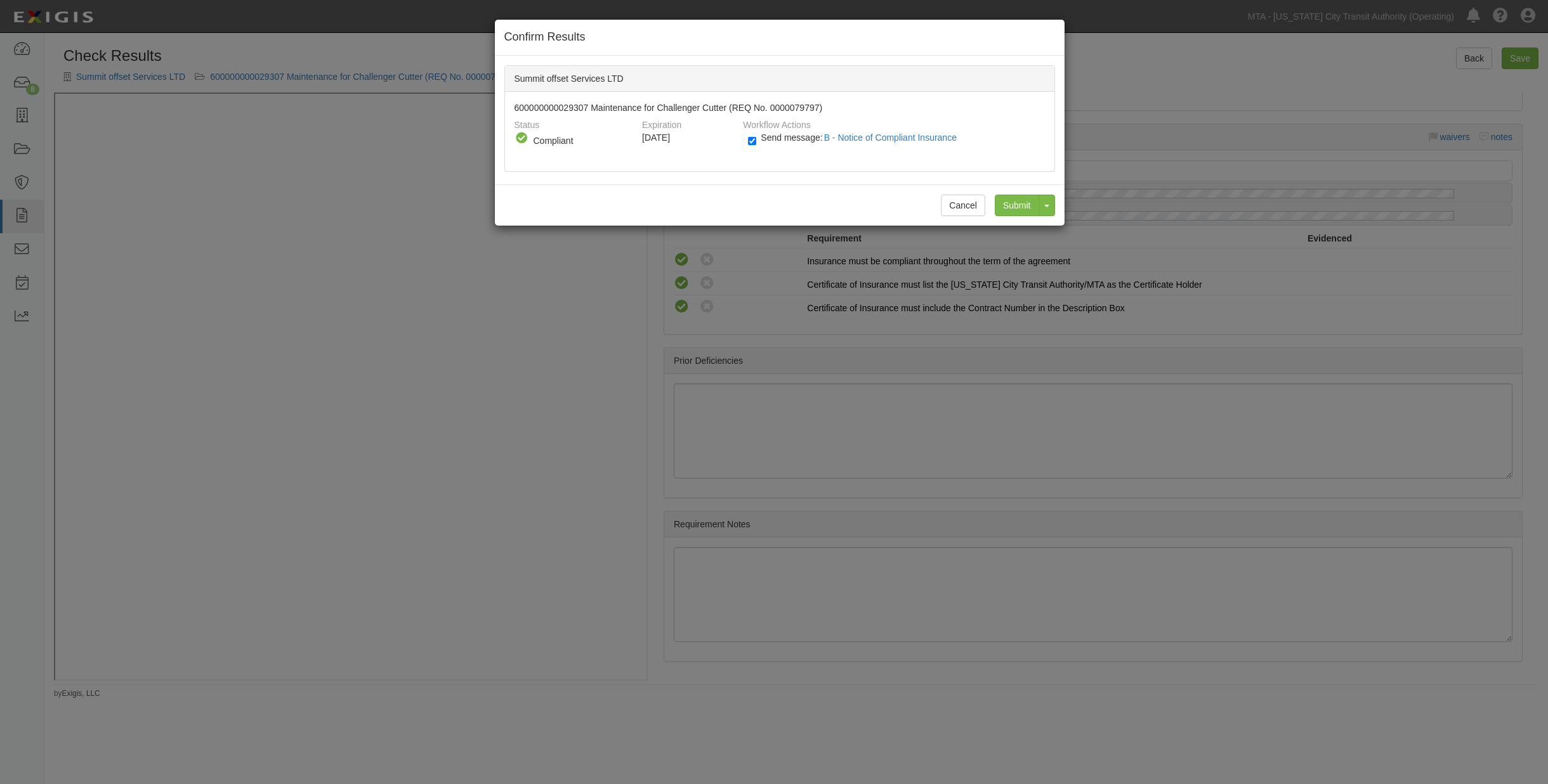
click at [785, 139] on span "Send message: B - Notice of Compliant Insurance" at bounding box center [861, 137] width 201 height 10
click at [756, 139] on input "Send message: B - Notice of Compliant Insurance" at bounding box center [752, 141] width 8 height 14
checkbox input "false"
click at [1009, 207] on input "Submit" at bounding box center [1017, 206] width 44 height 21
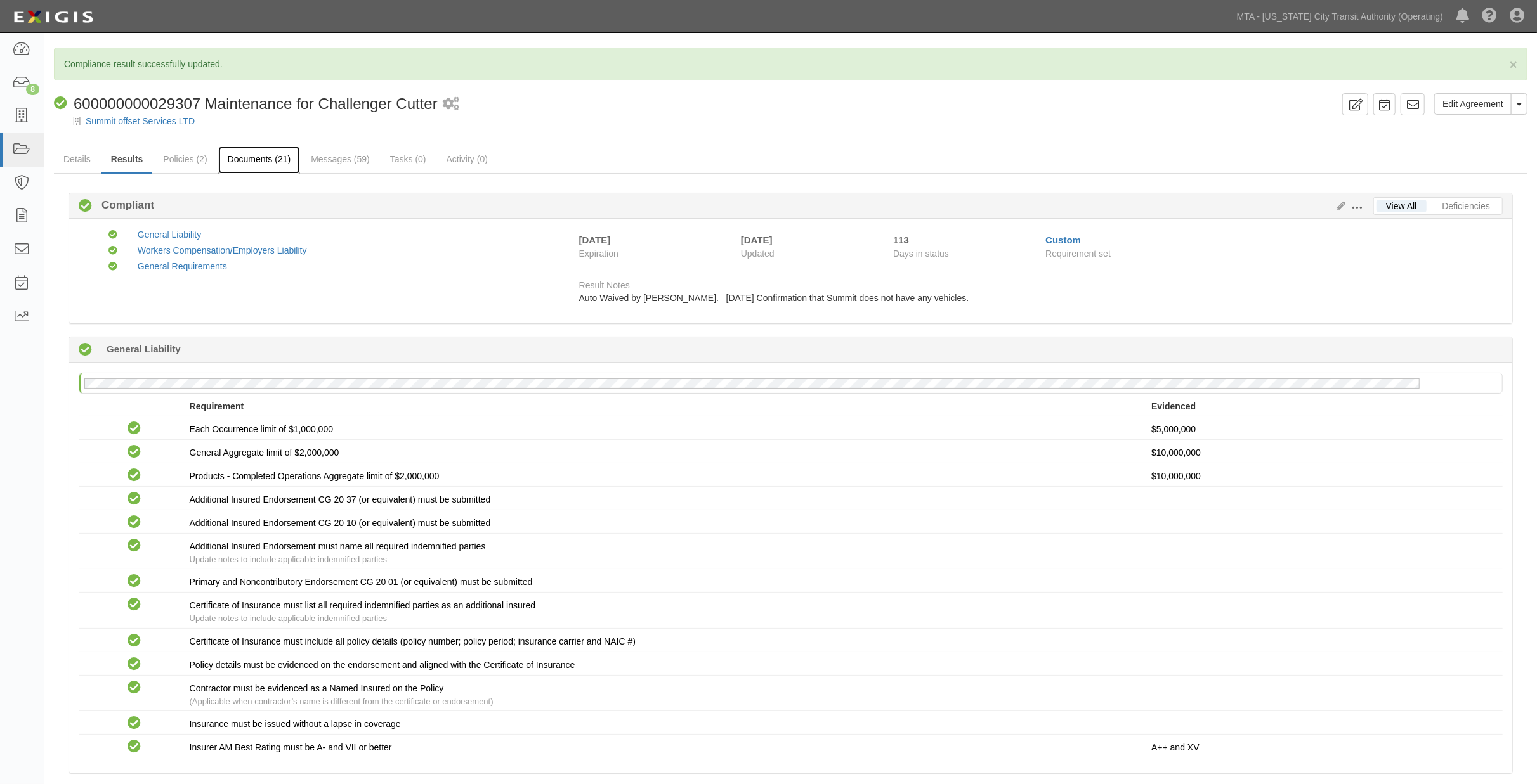
click at [257, 157] on link "Documents (21)" at bounding box center [260, 160] width 82 height 27
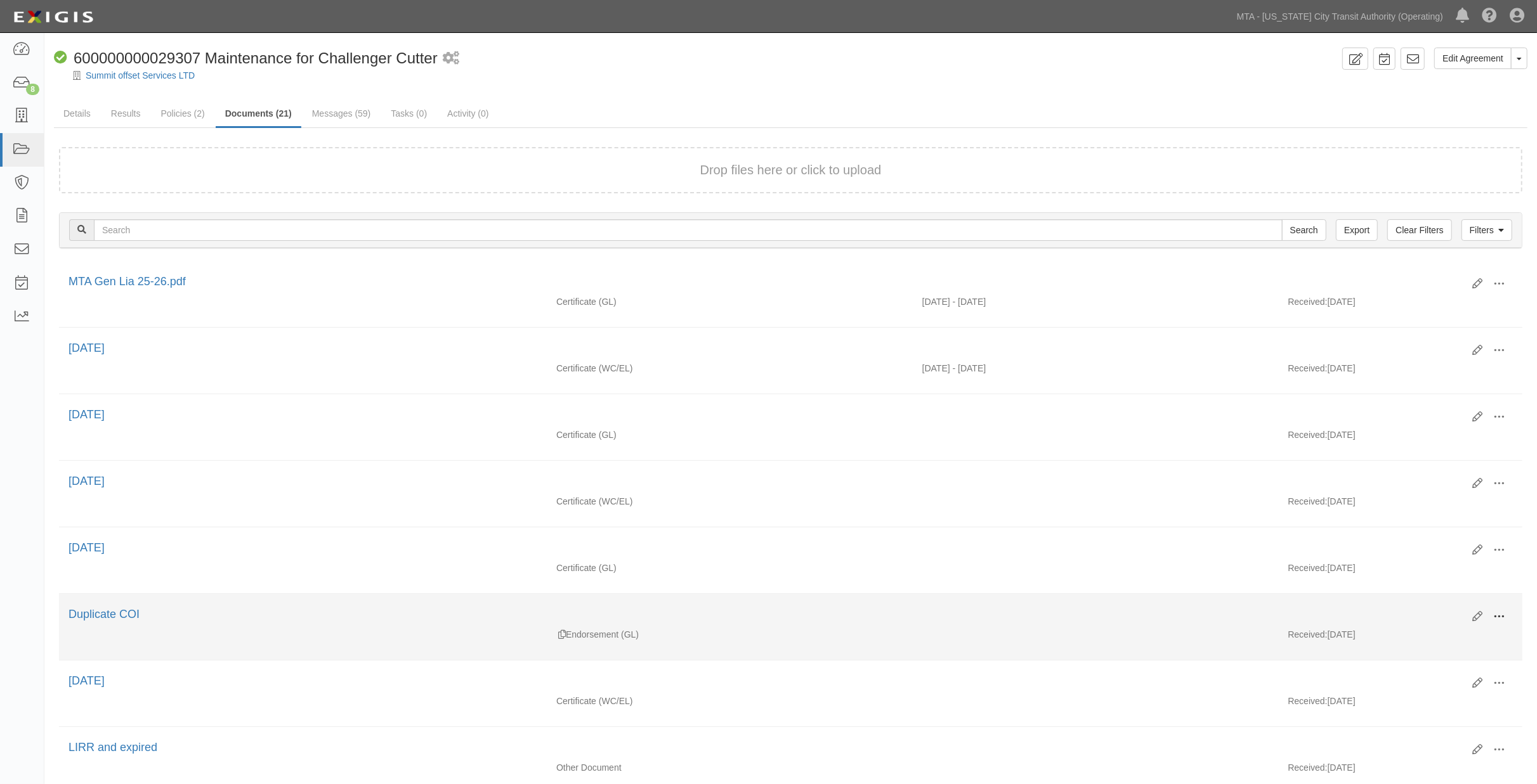
click at [1497, 619] on span at bounding box center [1499, 617] width 11 height 11
click at [1418, 642] on link "View" at bounding box center [1438, 636] width 101 height 23
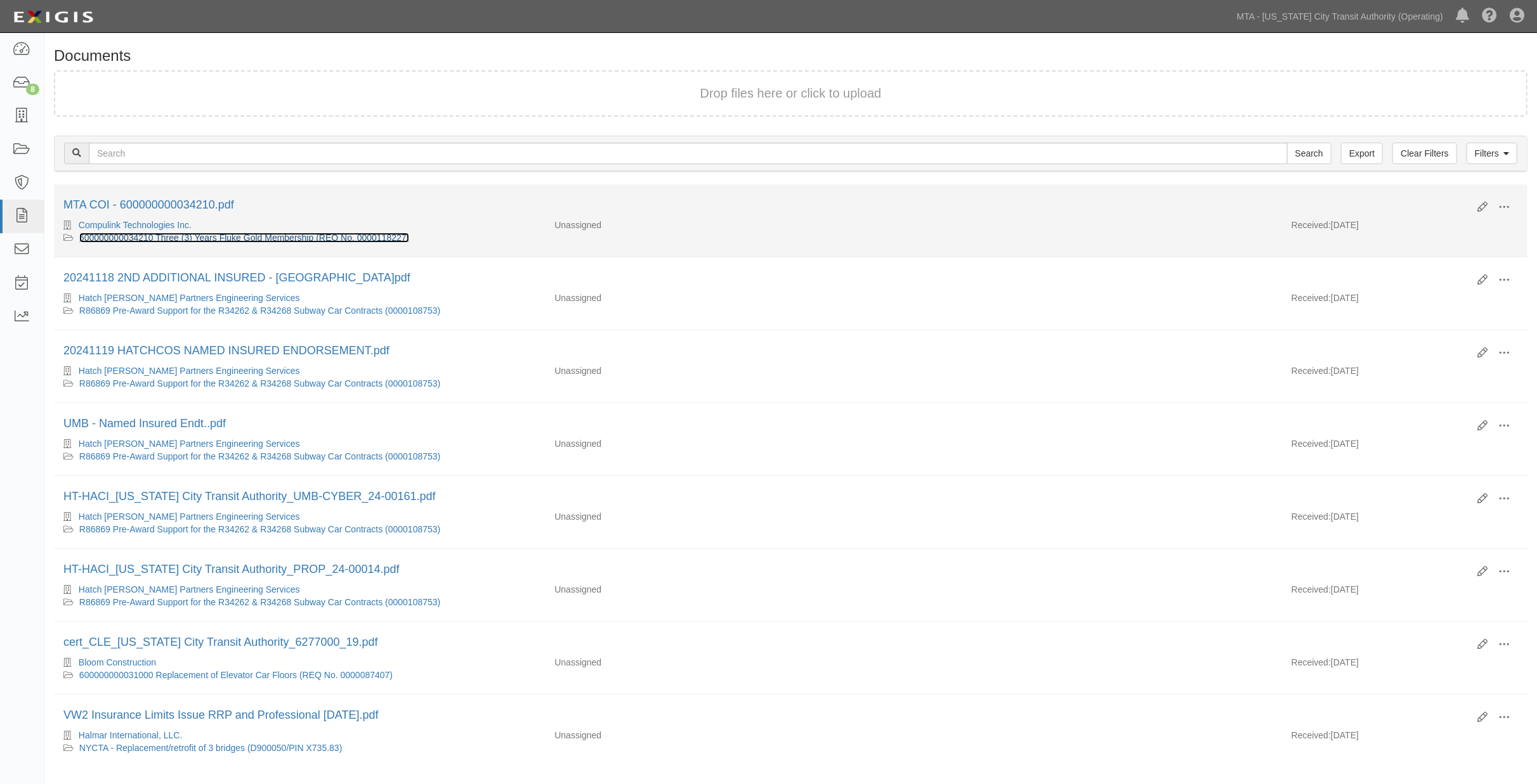
click at [324, 237] on link "600000000034210 Three (3) Years Fluke Gold Membership (REQ No. 0000118227)" at bounding box center [244, 237] width 330 height 10
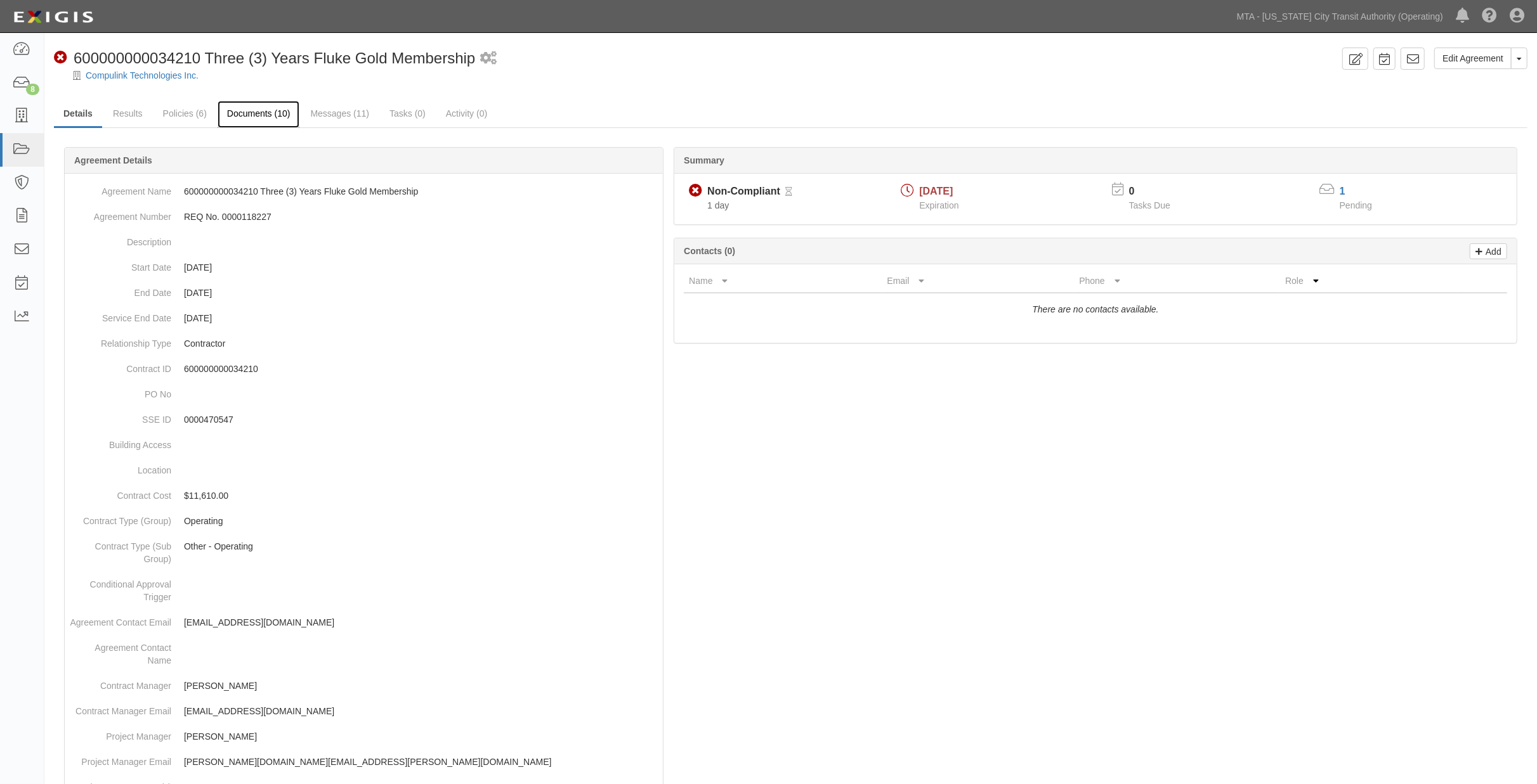
click at [272, 116] on link "Documents (10)" at bounding box center [259, 114] width 82 height 27
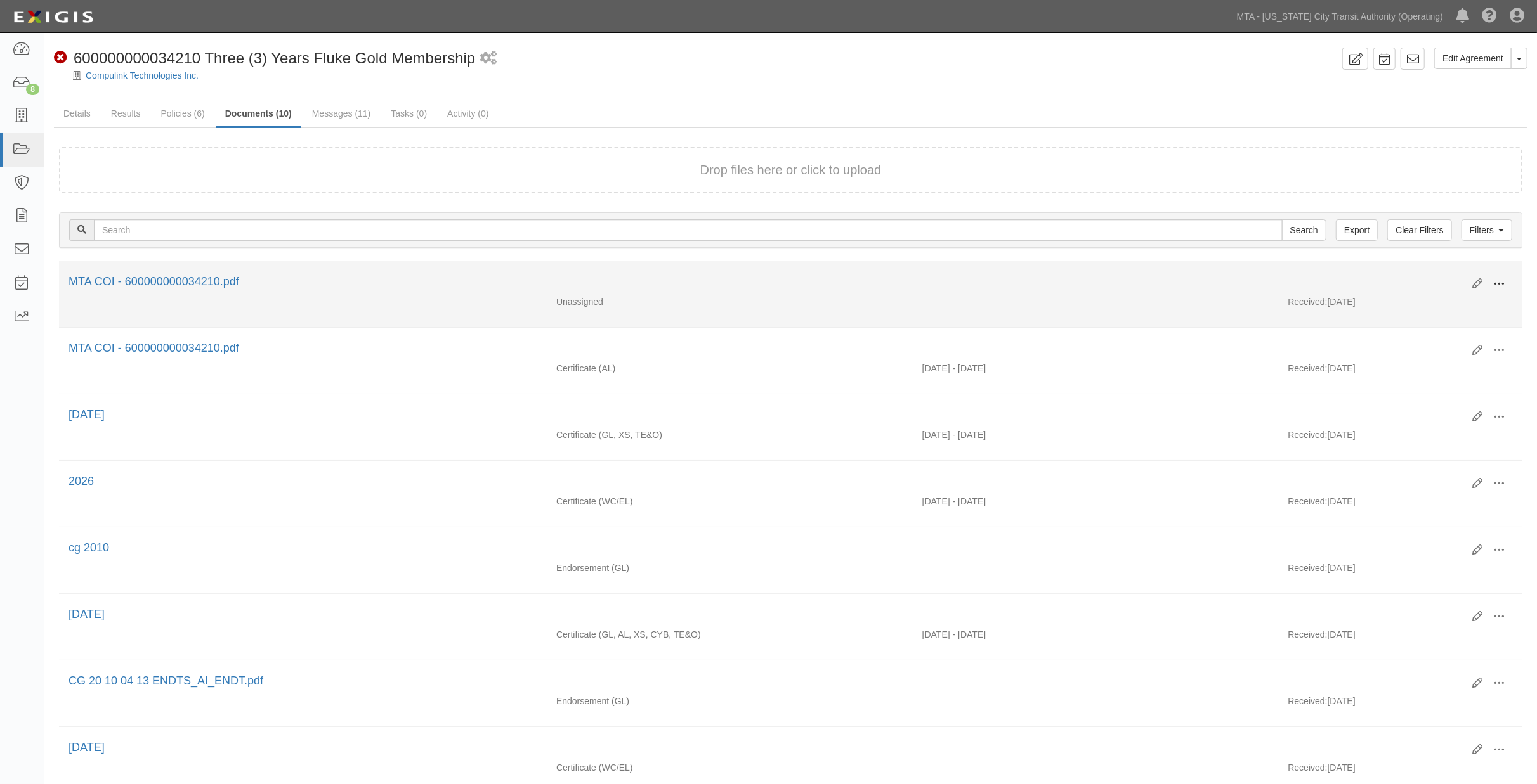
click at [1507, 276] on button at bounding box center [1499, 285] width 28 height 21
click at [1406, 275] on link "Edit" at bounding box center [1438, 279] width 101 height 23
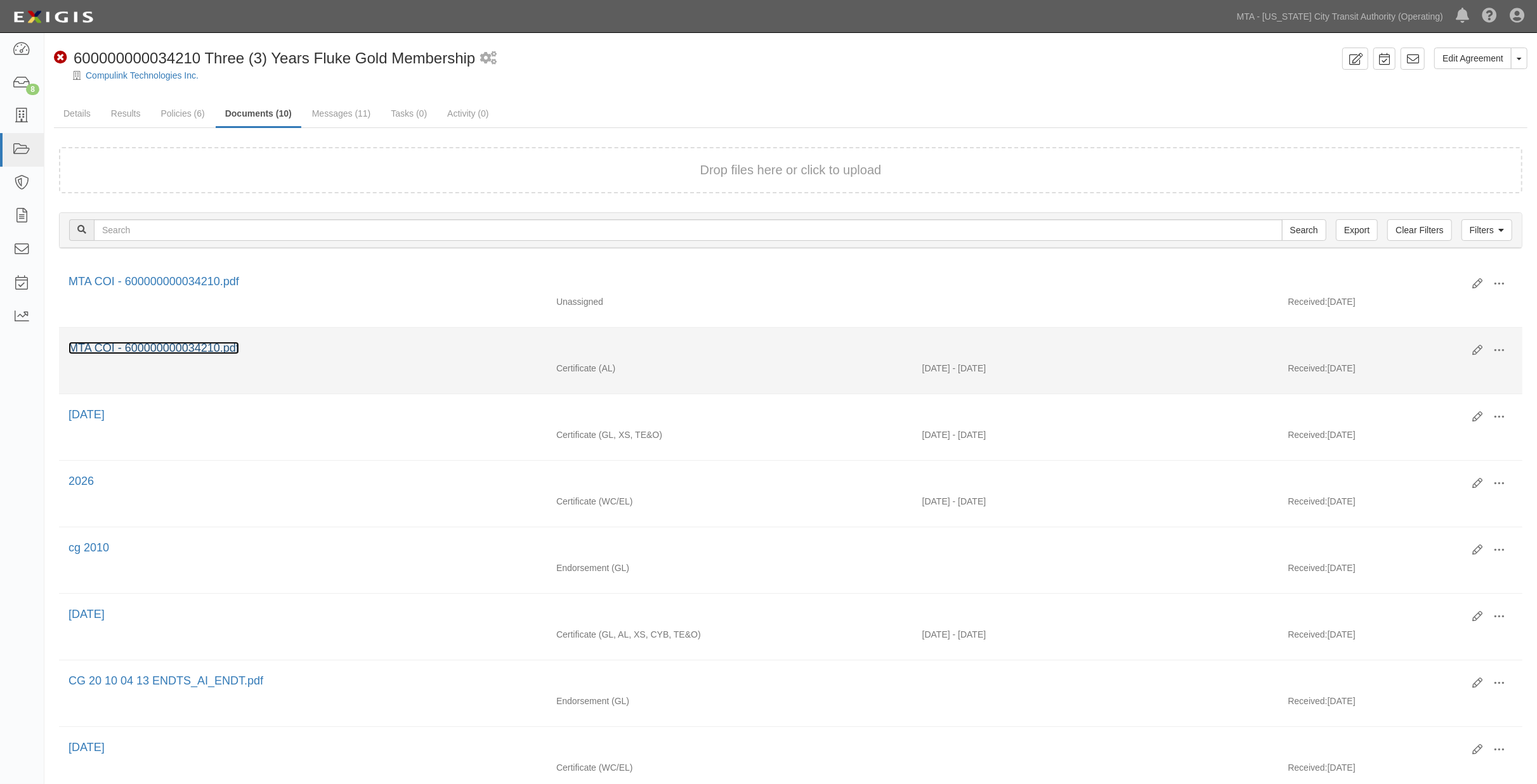
click at [198, 349] on link "MTA COI - 600000000034210.pdf" at bounding box center [154, 348] width 171 height 13
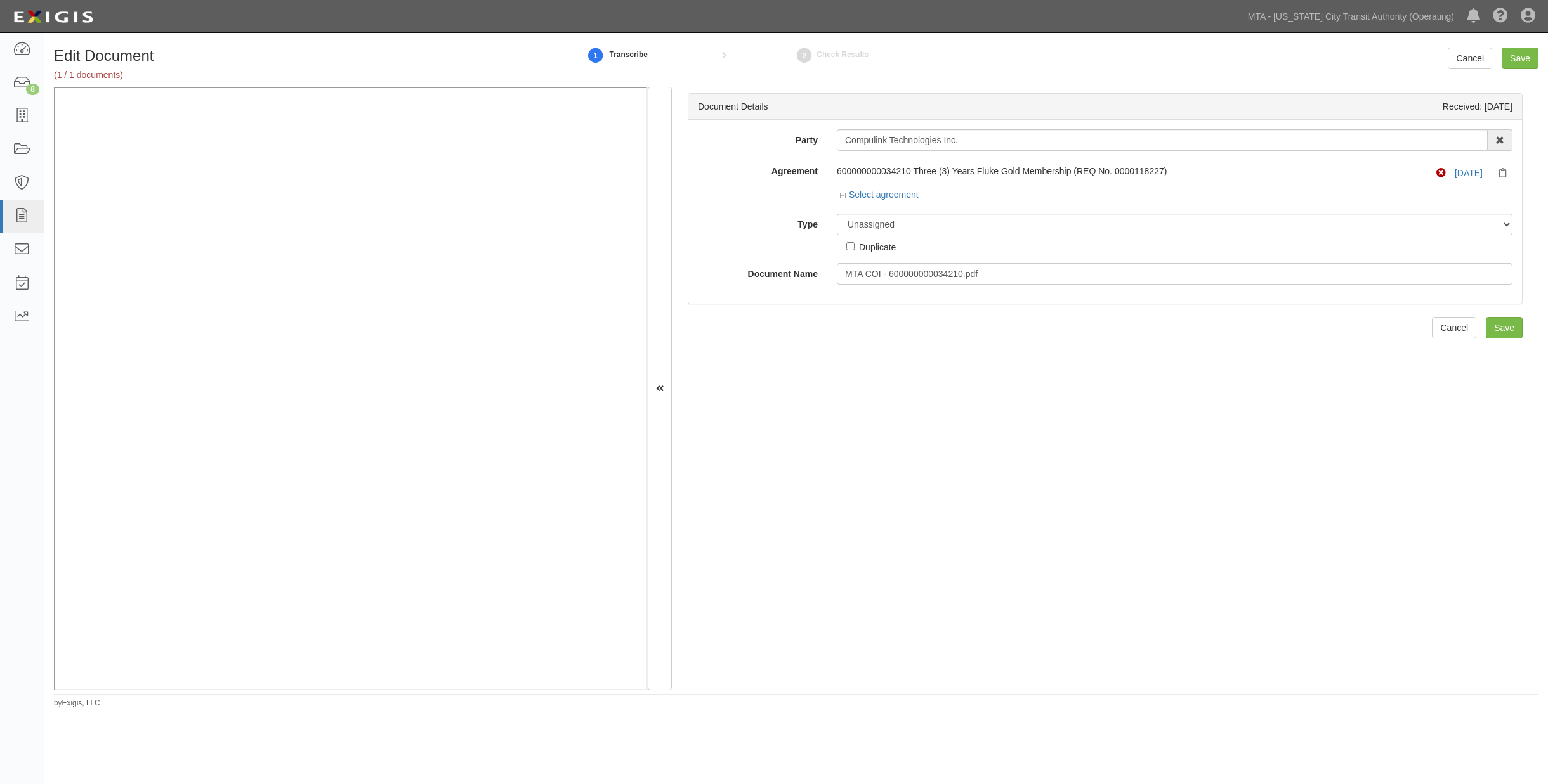
click at [867, 208] on div "Party Compulink Technologies Inc. 10-21 TO 10-23TH 38TH ST DEVELOPMENT LLC 1065…" at bounding box center [1105, 207] width 815 height 155
click at [867, 230] on select "Unassigned Binder Cancellation Notice Certificate Contract Endorsement Insuranc…" at bounding box center [1174, 225] width 675 height 21
click at [837, 215] on select "Unassigned Binder Cancellation Notice Certificate Contract Endorsement Insuranc…" at bounding box center [1174, 225] width 675 height 21
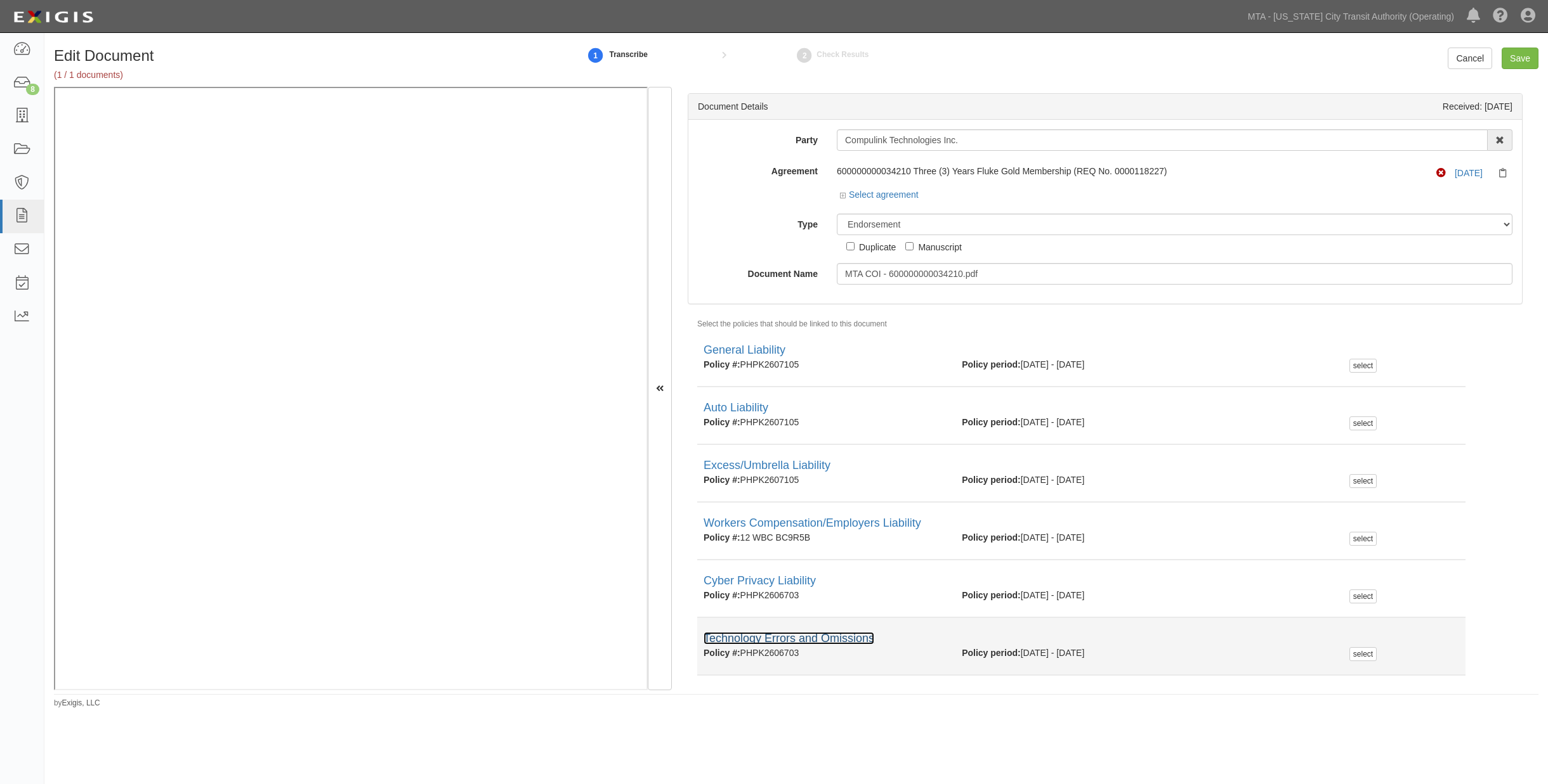
click at [733, 637] on link "Technology Errors and Omissions" at bounding box center [789, 638] width 171 height 13
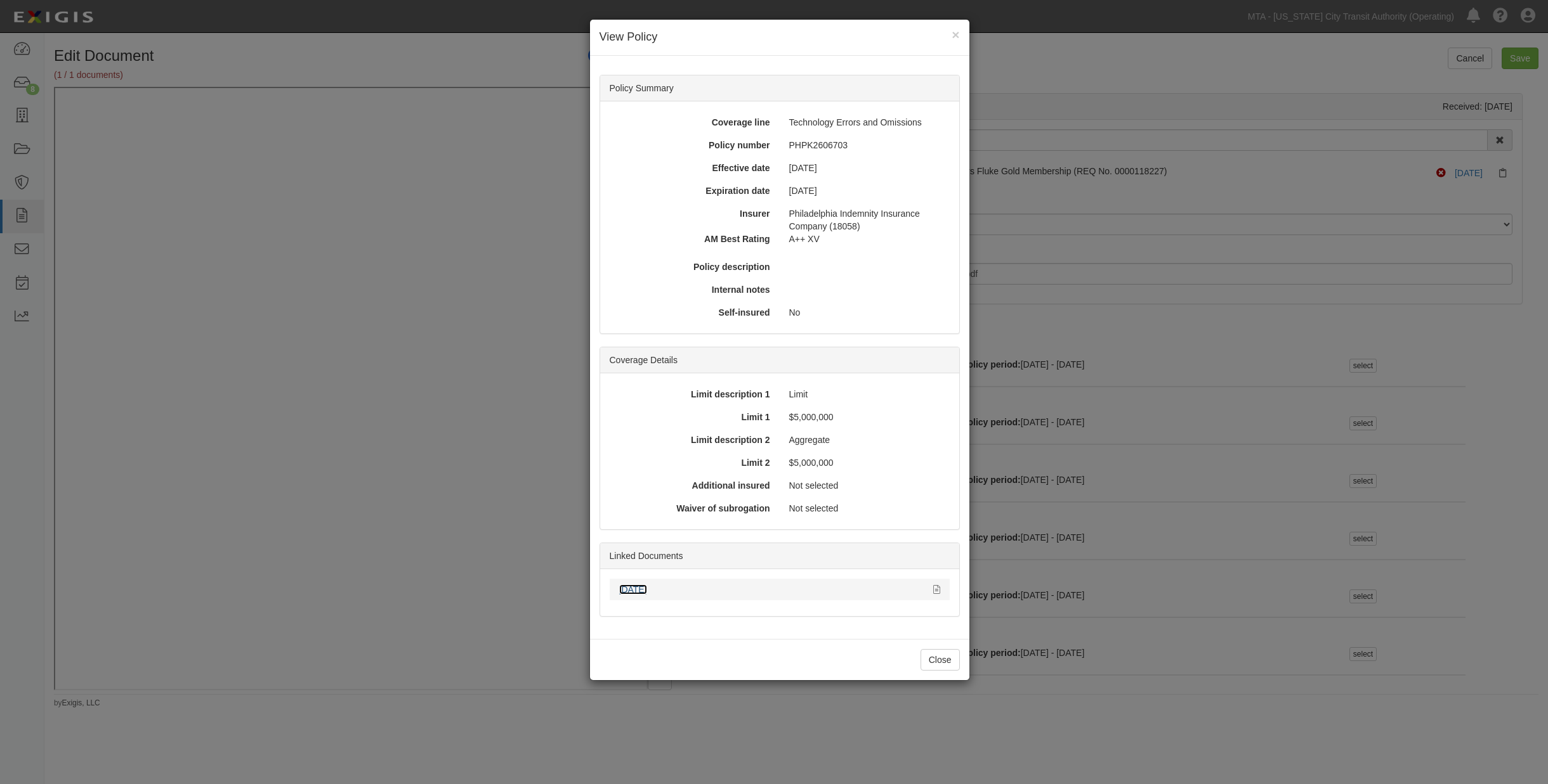
click at [633, 588] on link "09.25.26" at bounding box center [633, 589] width 28 height 10
click at [426, 573] on div "× View Policy Policy Summary Coverage line Technology Errors and Omissions Poli…" at bounding box center [774, 392] width 1548 height 784
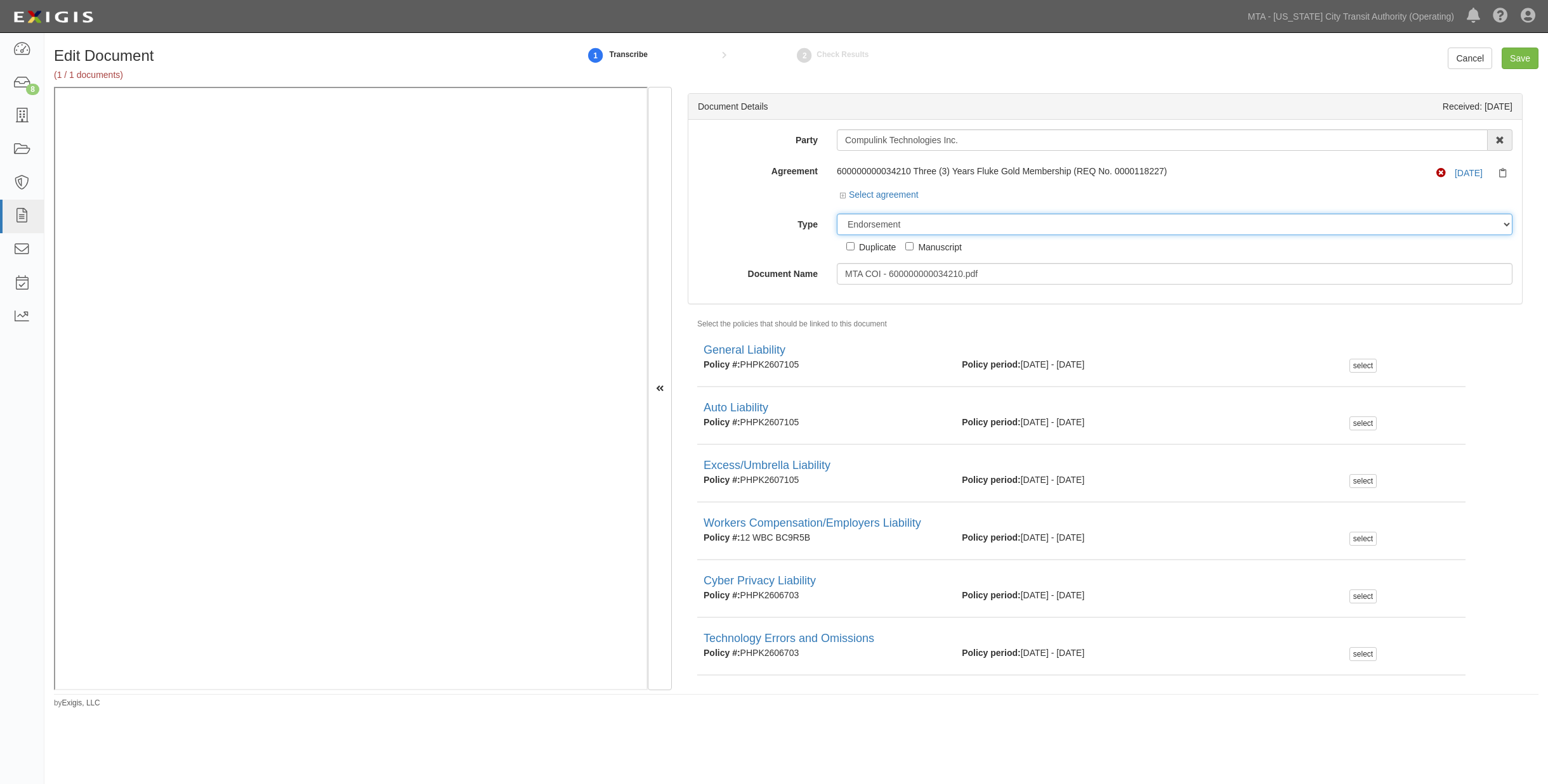
click at [929, 226] on select "Unassigned Binder Cancellation Notice Certificate Contract Endorsement Insuranc…" at bounding box center [1174, 225] width 675 height 21
select select "CertificateDetail"
click at [837, 215] on select "Unassigned Binder Cancellation Notice Certificate Contract Endorsement Insuranc…" at bounding box center [1174, 225] width 675 height 21
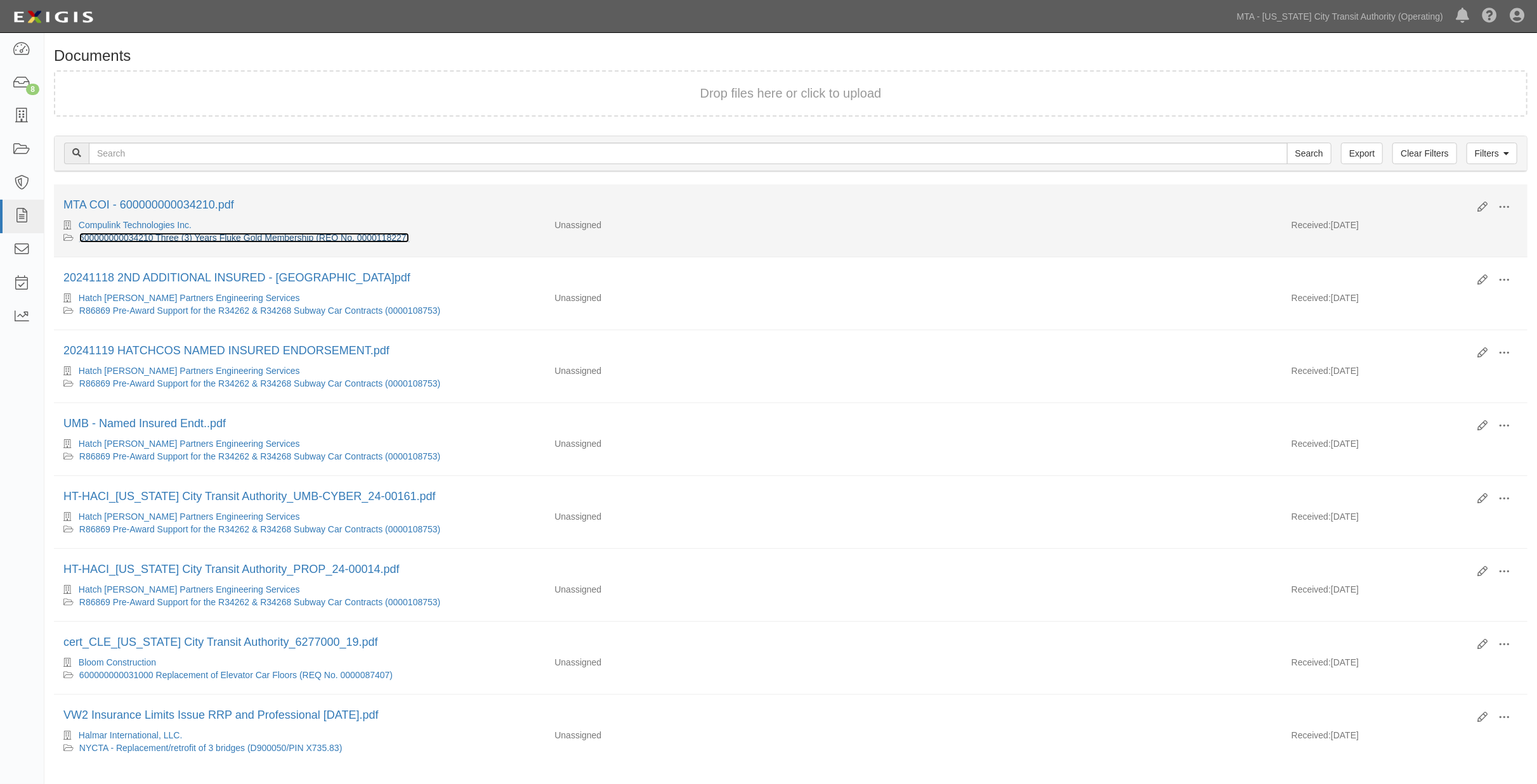
click at [263, 234] on link "600000000034210 Three (3) Years Fluke Gold Membership (REQ No. 0000118227)" at bounding box center [244, 237] width 330 height 10
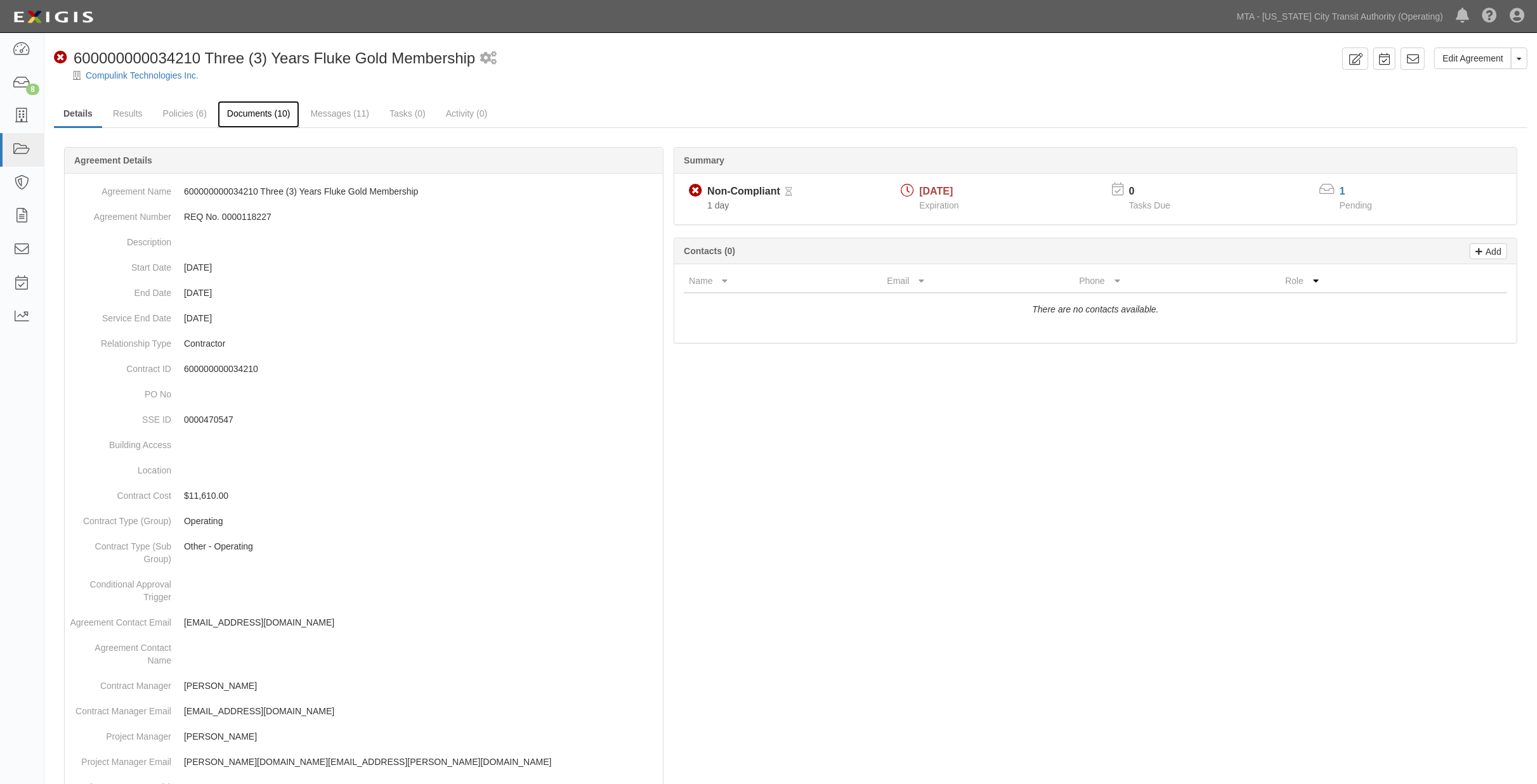
click at [251, 116] on link "Documents (10)" at bounding box center [259, 114] width 82 height 27
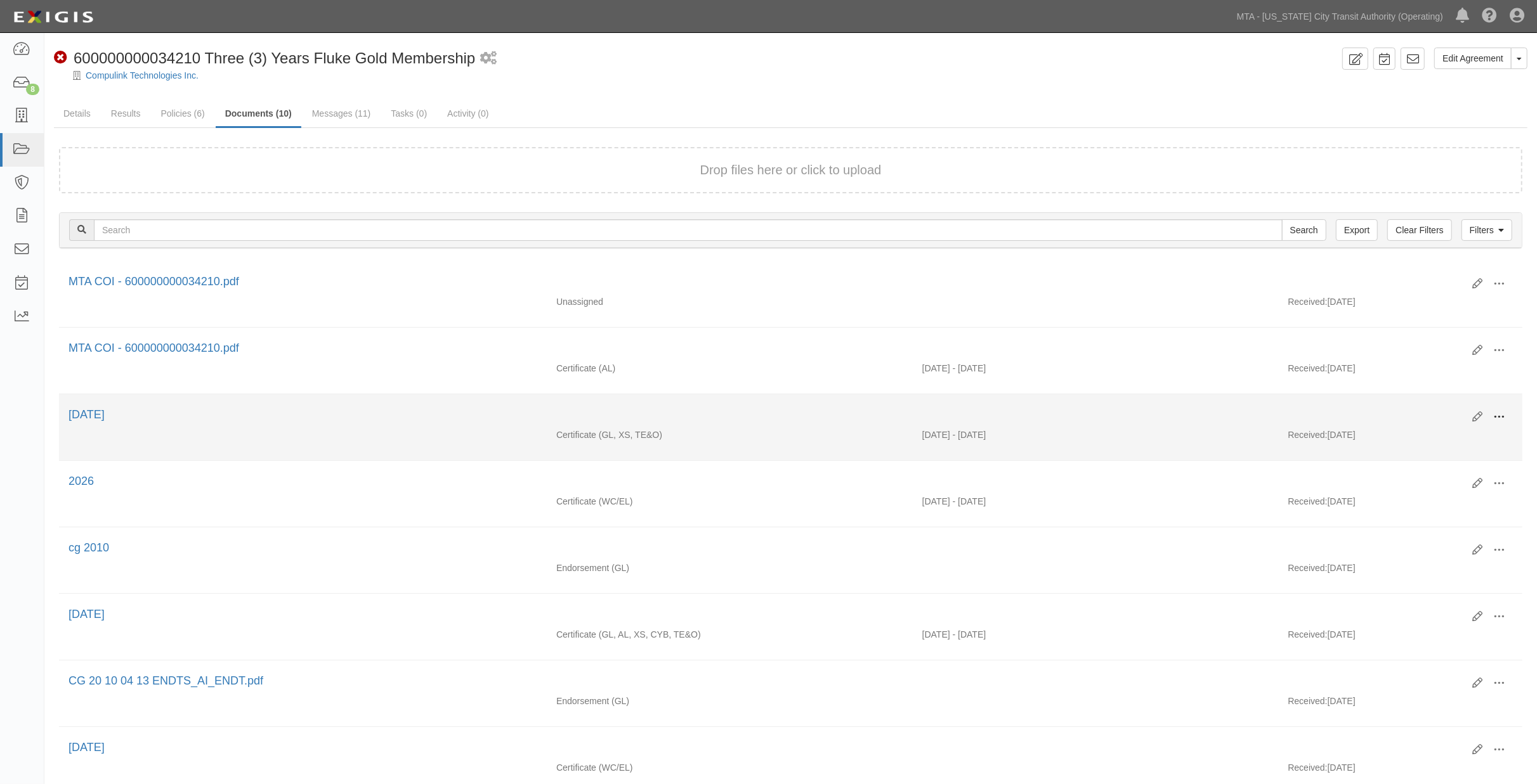
click at [1499, 416] on span at bounding box center [1499, 417] width 11 height 11
click at [1411, 408] on link "Edit" at bounding box center [1438, 412] width 101 height 23
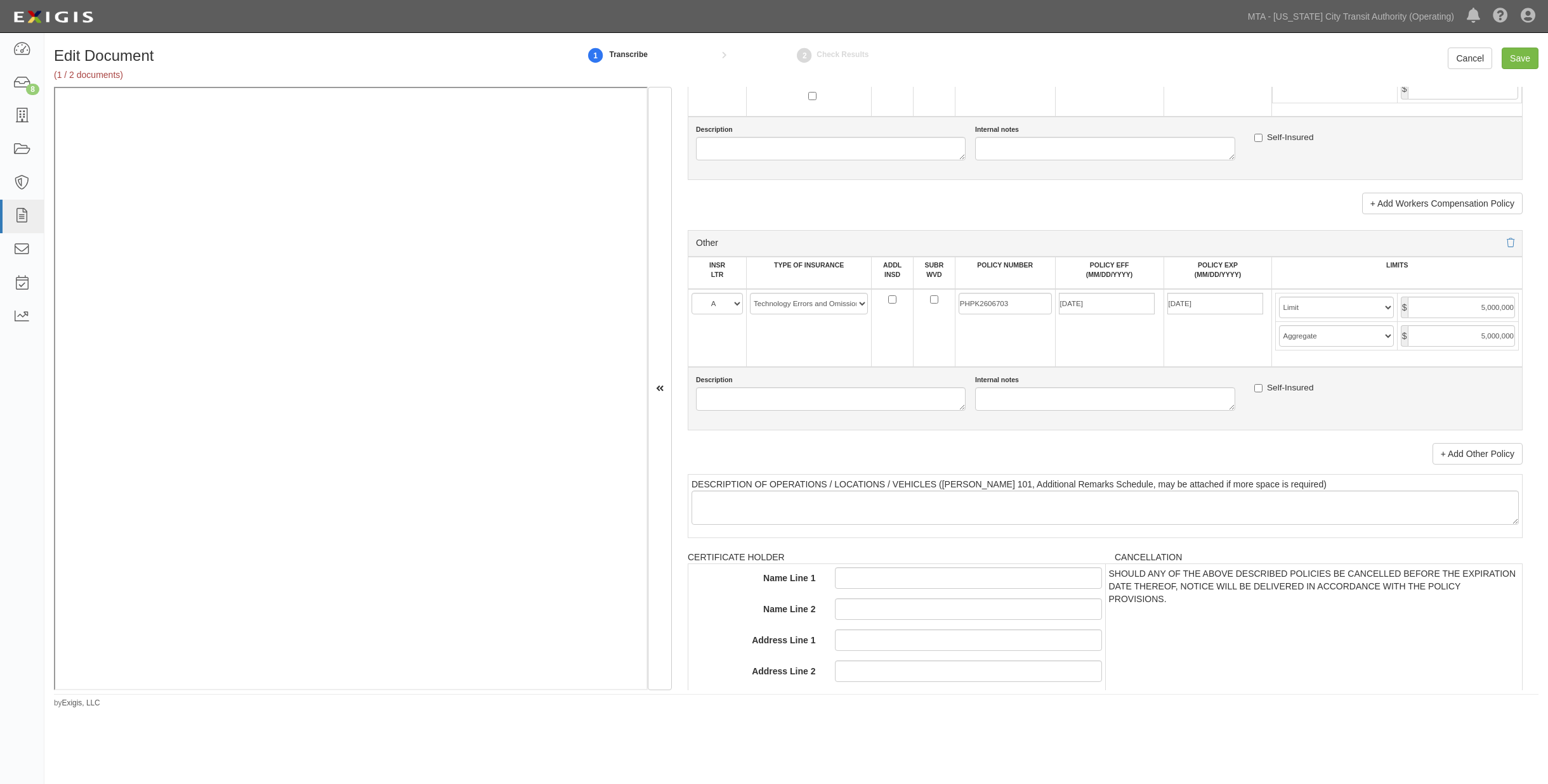
scroll to position [2204, 0]
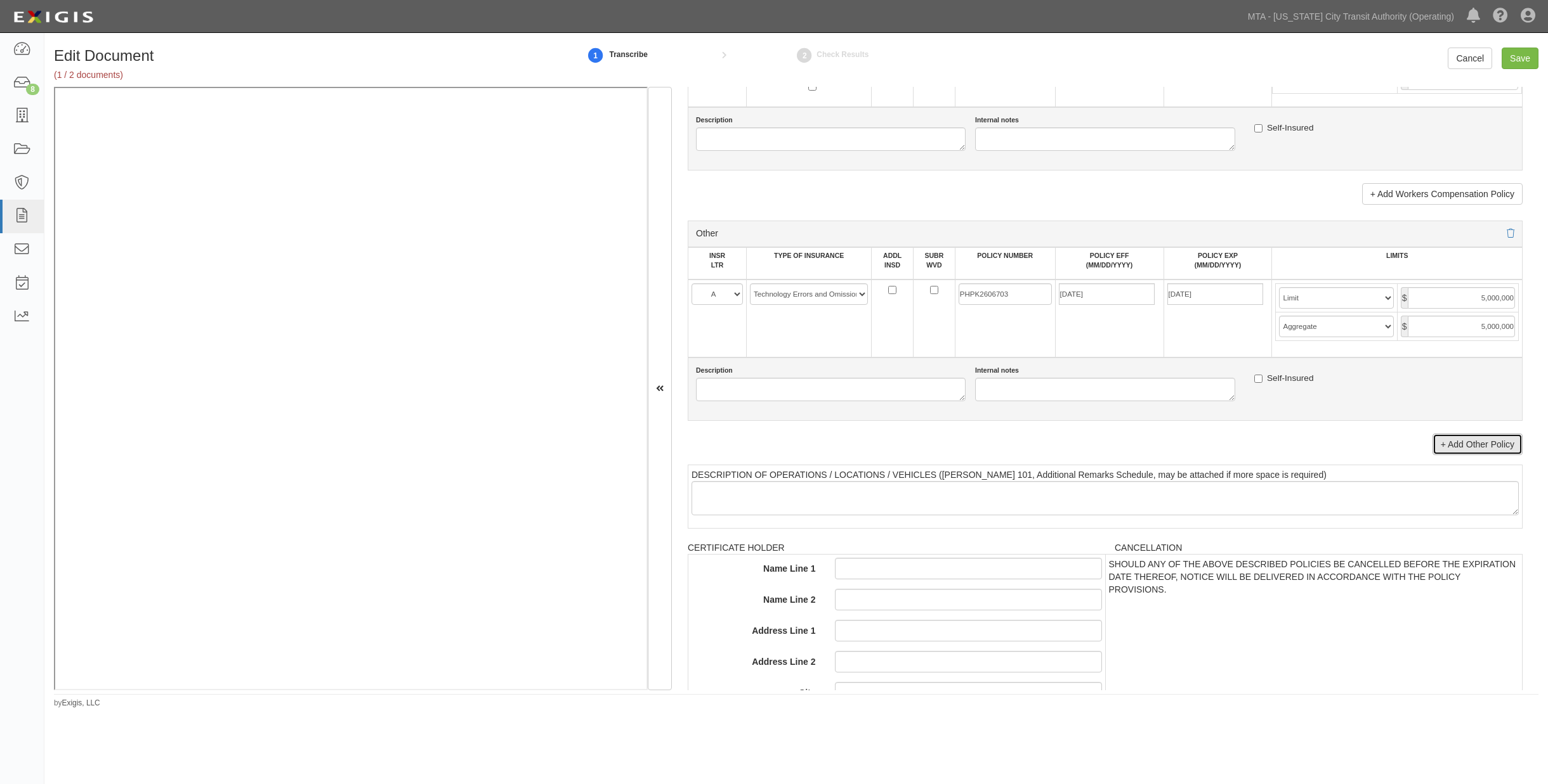
click at [1457, 455] on link "+ Add Other Policy" at bounding box center [1477, 445] width 90 height 21
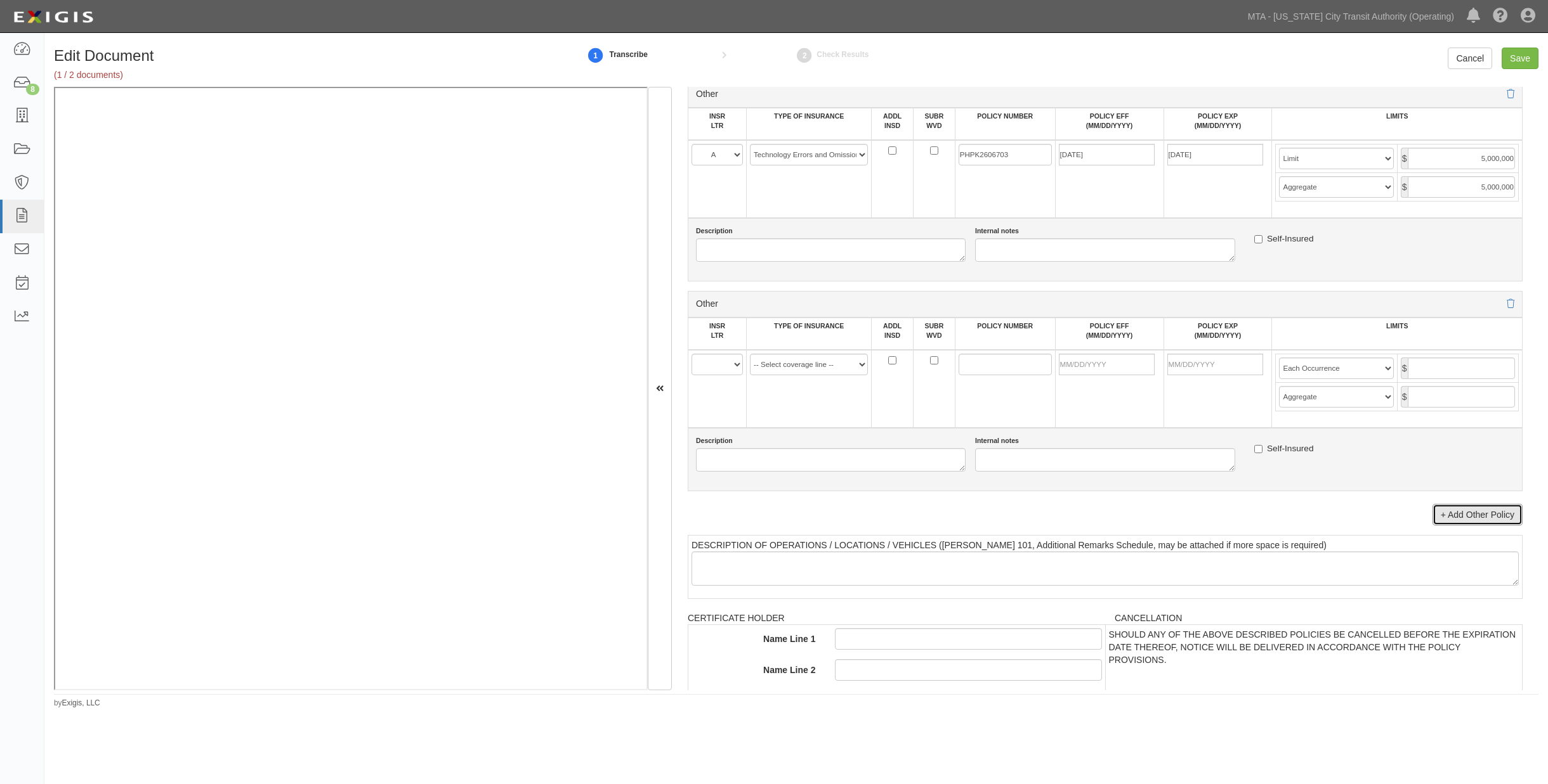
scroll to position [2344, 0]
click at [720, 374] on select "A B C D E F" at bounding box center [717, 363] width 51 height 21
select select "A"
click at [691, 374] on select "A B C D E F" at bounding box center [717, 363] width 51 height 21
click at [800, 374] on select "-- Select coverage line -- Asbestos Abatement Auto Physical Damage Aviation Lia…" at bounding box center [809, 363] width 118 height 21
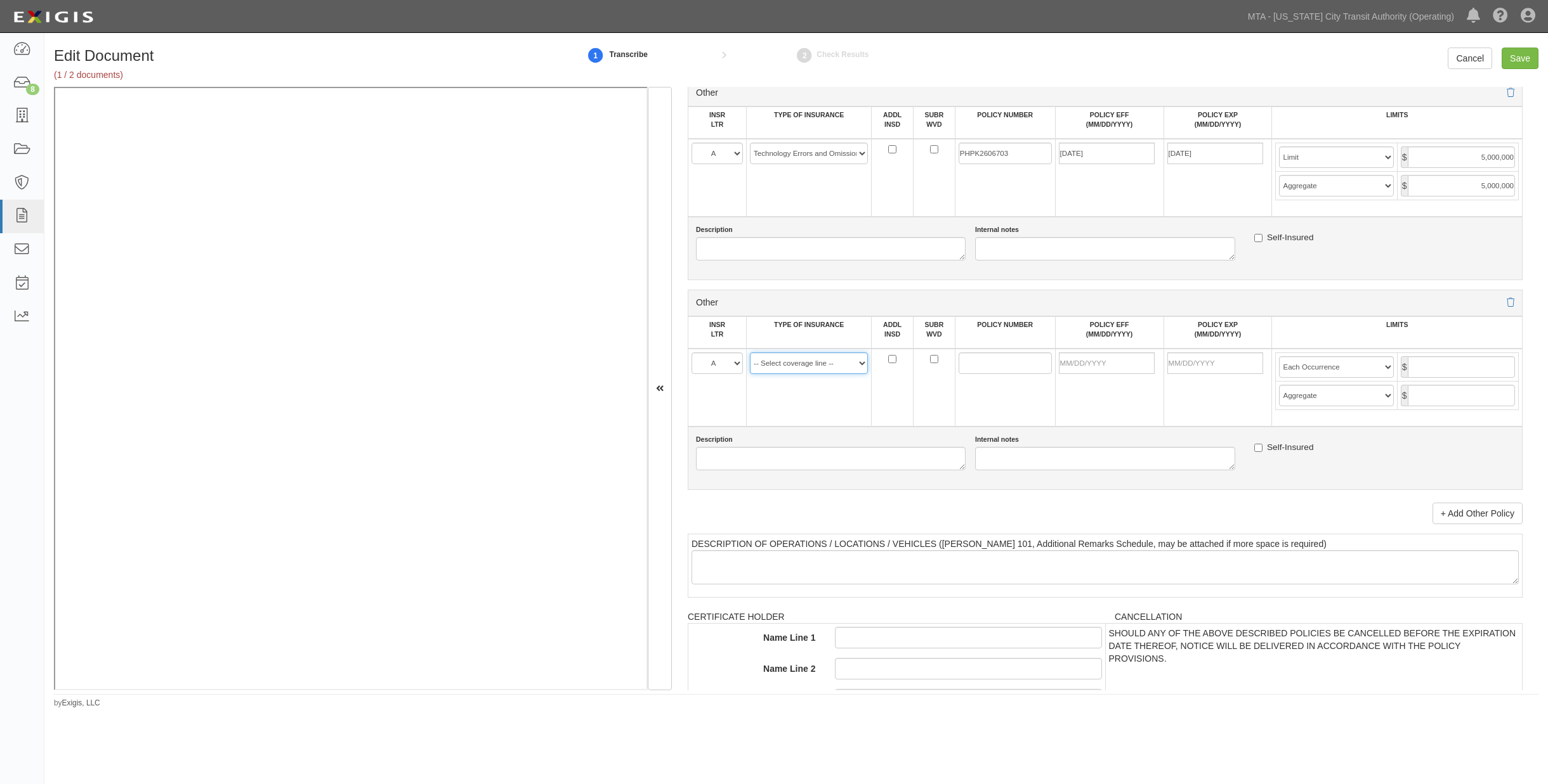
select select "152"
click at [750, 374] on select "-- Select coverage line -- Asbestos Abatement Auto Physical Damage Aviation Lia…" at bounding box center [809, 363] width 118 height 21
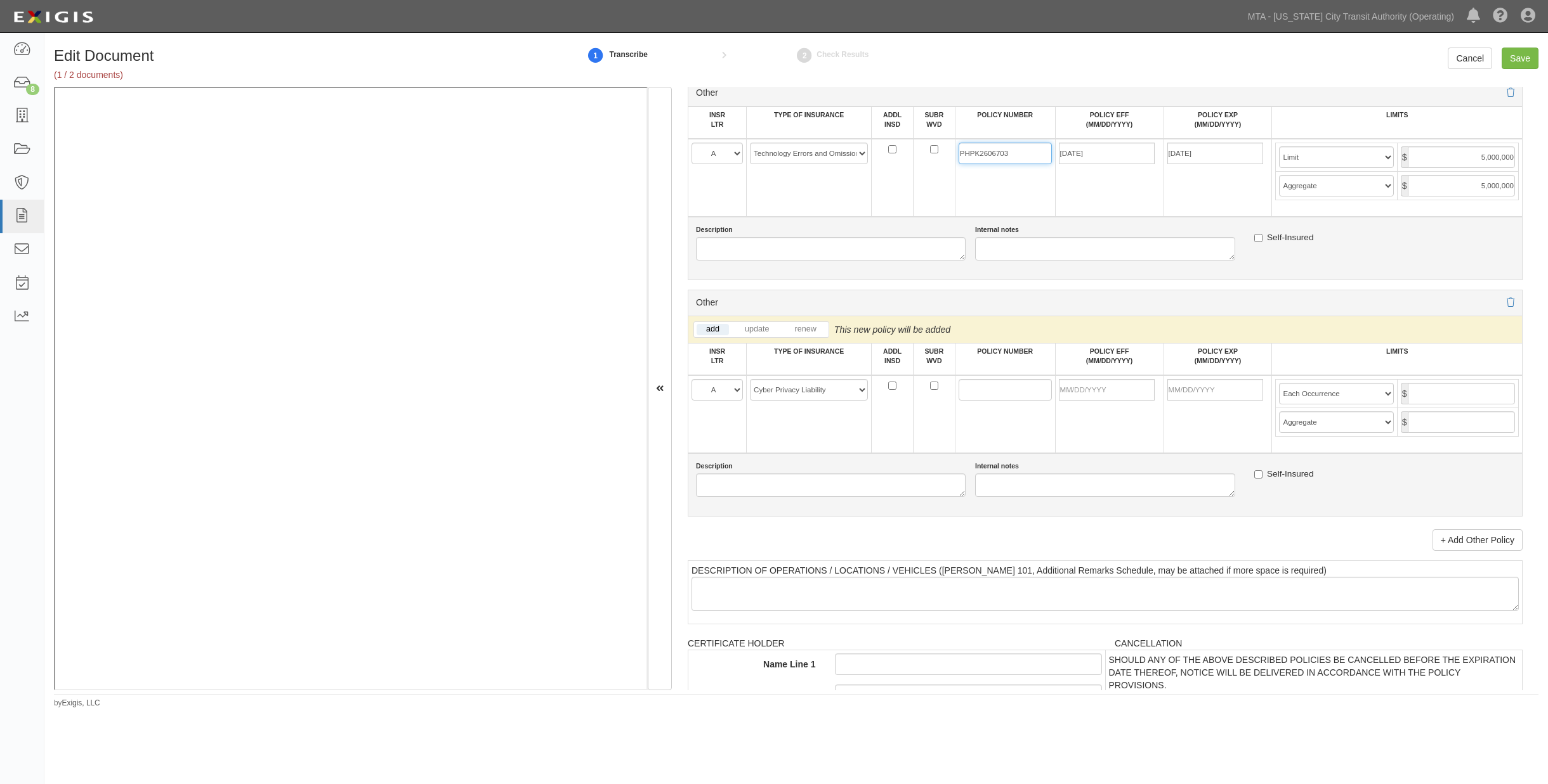
click at [985, 164] on input "PHPK2606703" at bounding box center [1005, 153] width 93 height 21
paste input "PHPK2606703"
type input "PHPK2606703"
click at [1093, 400] on input "POLICY EFF (MM/DD/YYYY)" at bounding box center [1106, 390] width 96 height 21
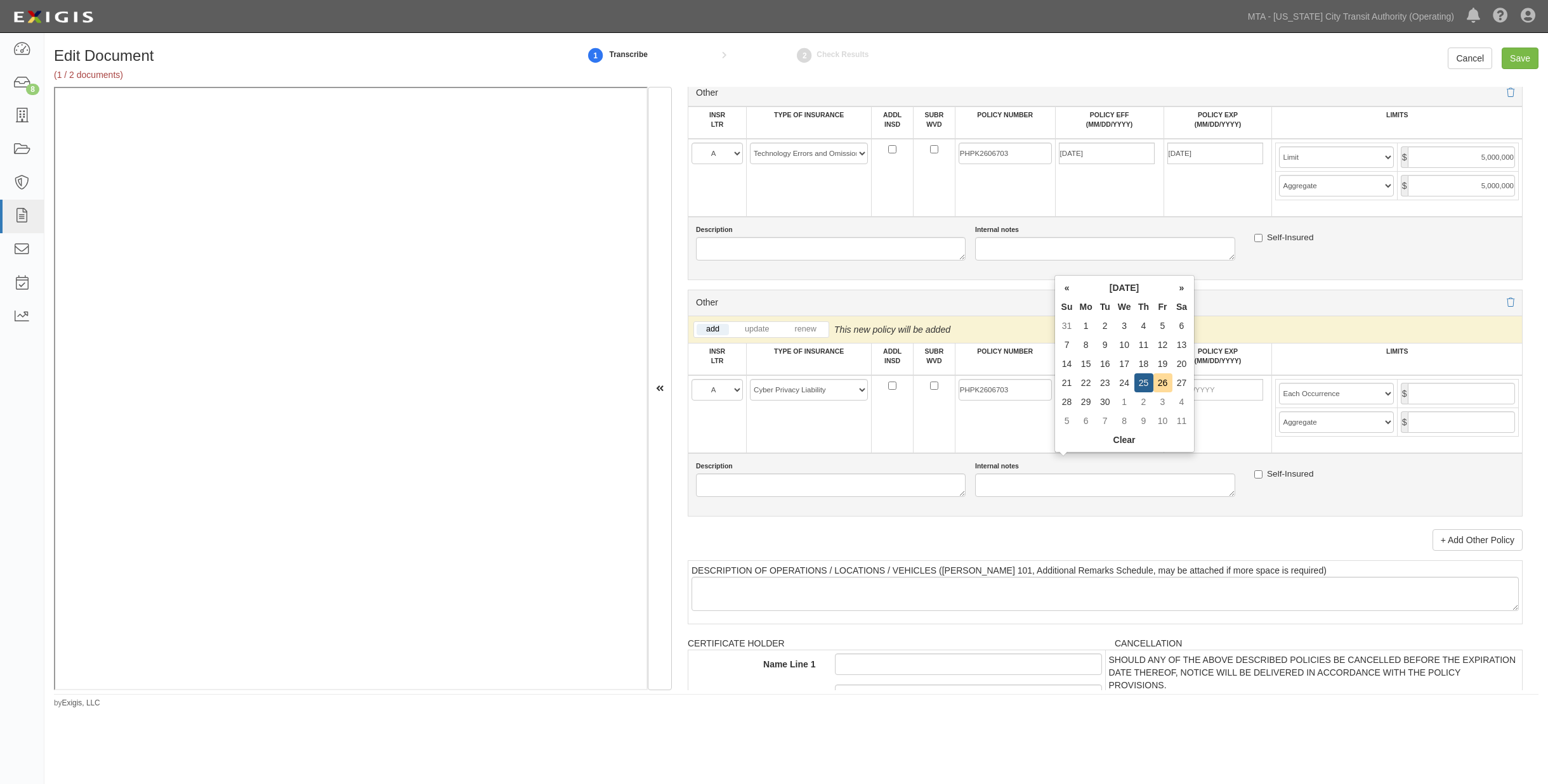
type input "09/25/2025"
type input "09/25/2026"
click at [1163, 454] on td "09/25/2026" at bounding box center [1218, 414] width 108 height 78
click at [1418, 404] on input "text" at bounding box center [1460, 394] width 107 height 21
type input "5,000,000"
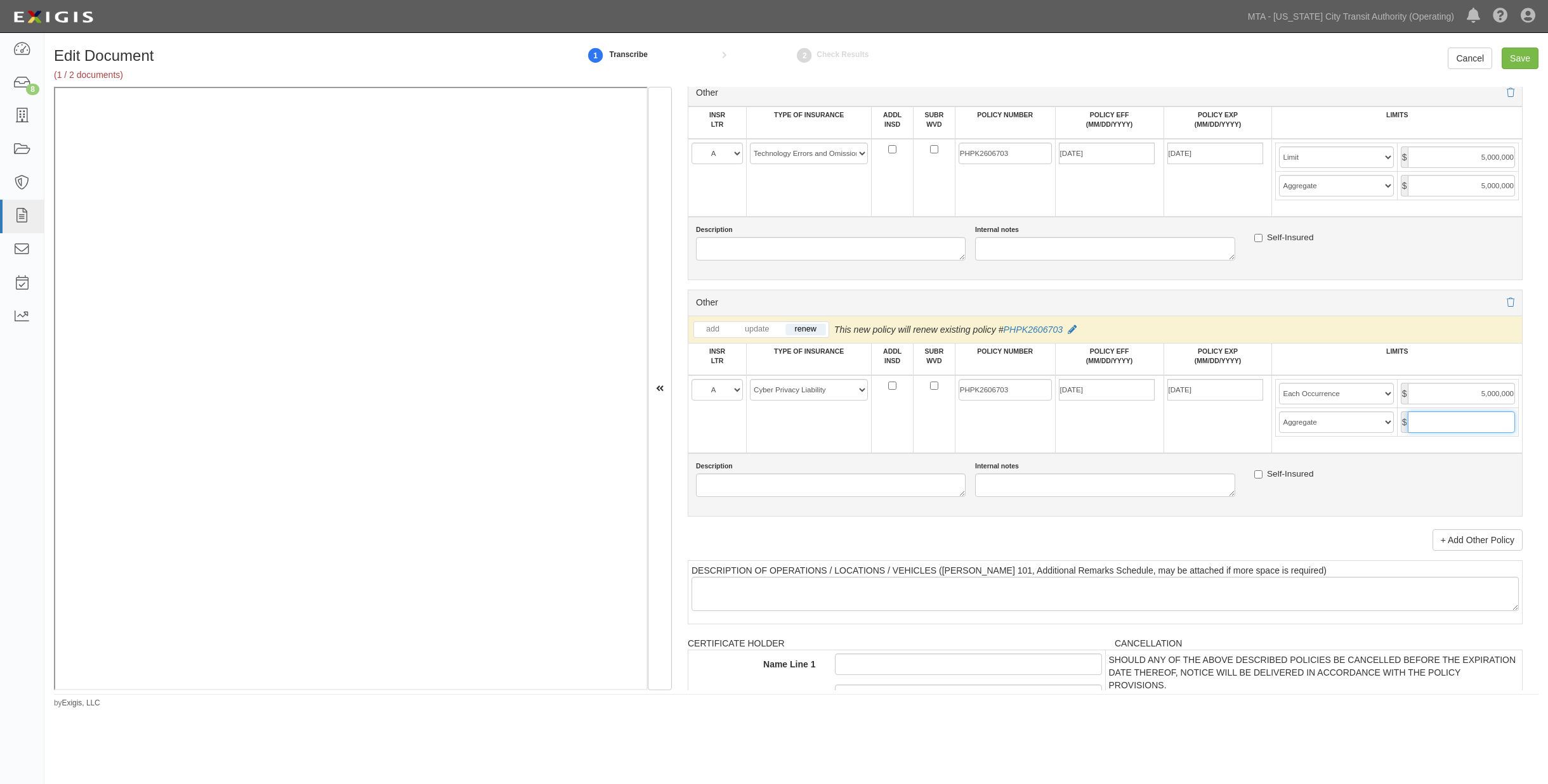
click at [1407, 433] on input "text" at bounding box center [1460, 422] width 107 height 21
type input "5,000,000"
click at [1333, 404] on select "Limit Each Occurrence Each Claim Aggregate Deductible Self-Insured Retention Pe…" at bounding box center [1336, 394] width 114 height 21
select select "Limit"
click at [1278, 404] on select "Limit Each Occurrence Each Claim Aggregate Deductible Self-Insured Retention Pe…" at bounding box center [1336, 394] width 114 height 21
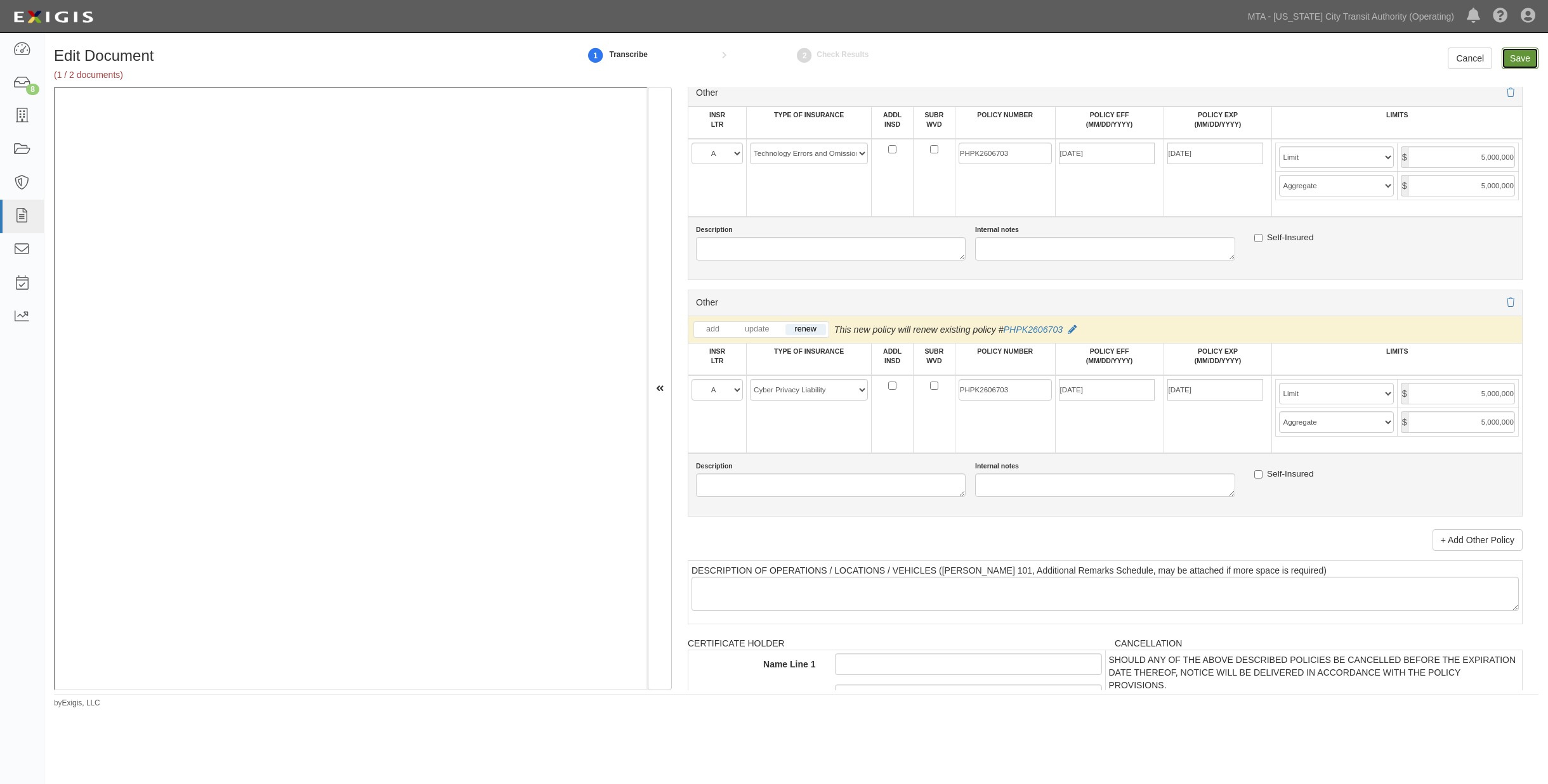
click at [1525, 49] on input "Save" at bounding box center [1520, 58] width 37 height 21
type input "2000000"
type input "4000000"
type input "6000000"
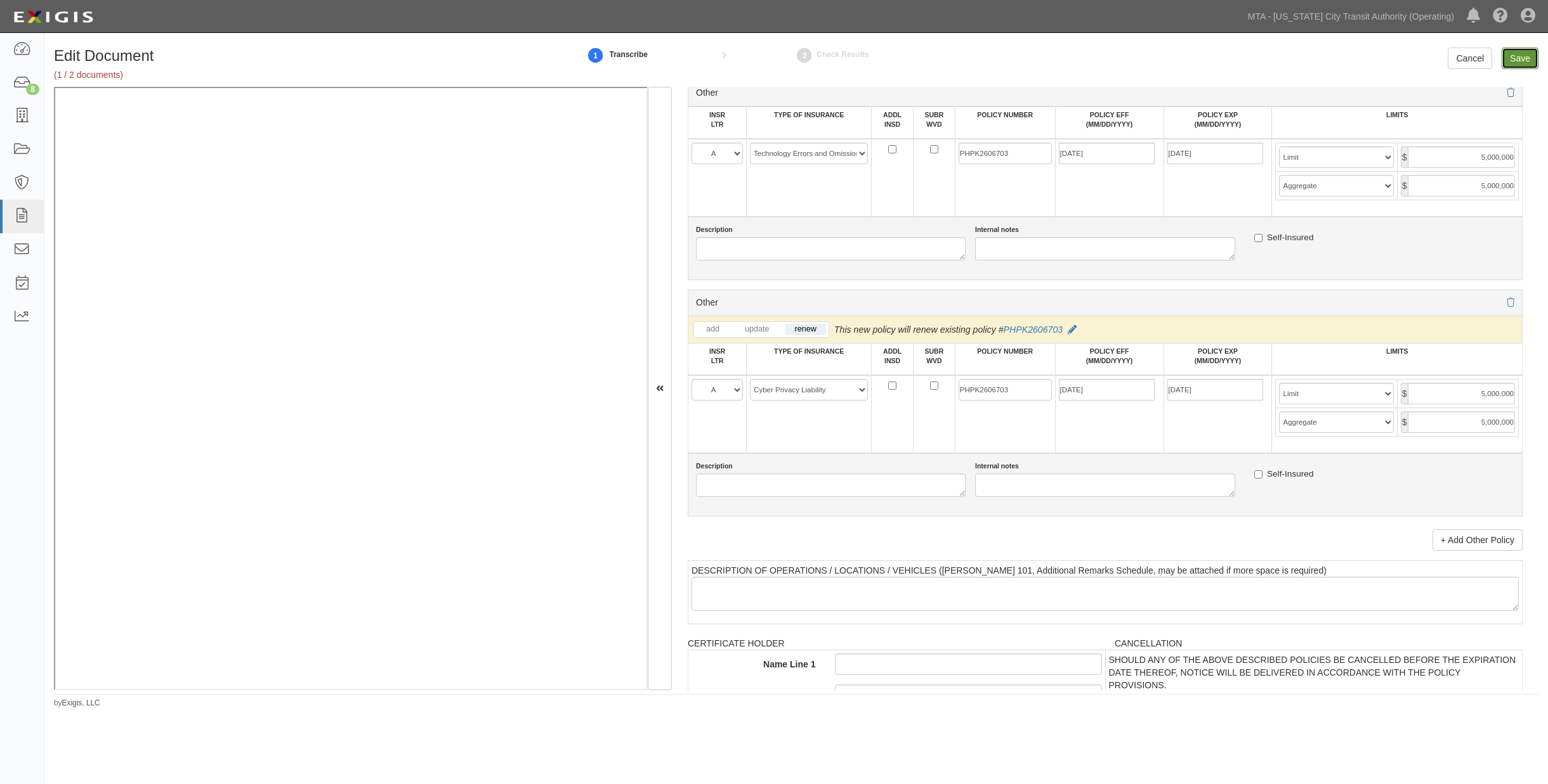
type input "6000000"
type input "5000000"
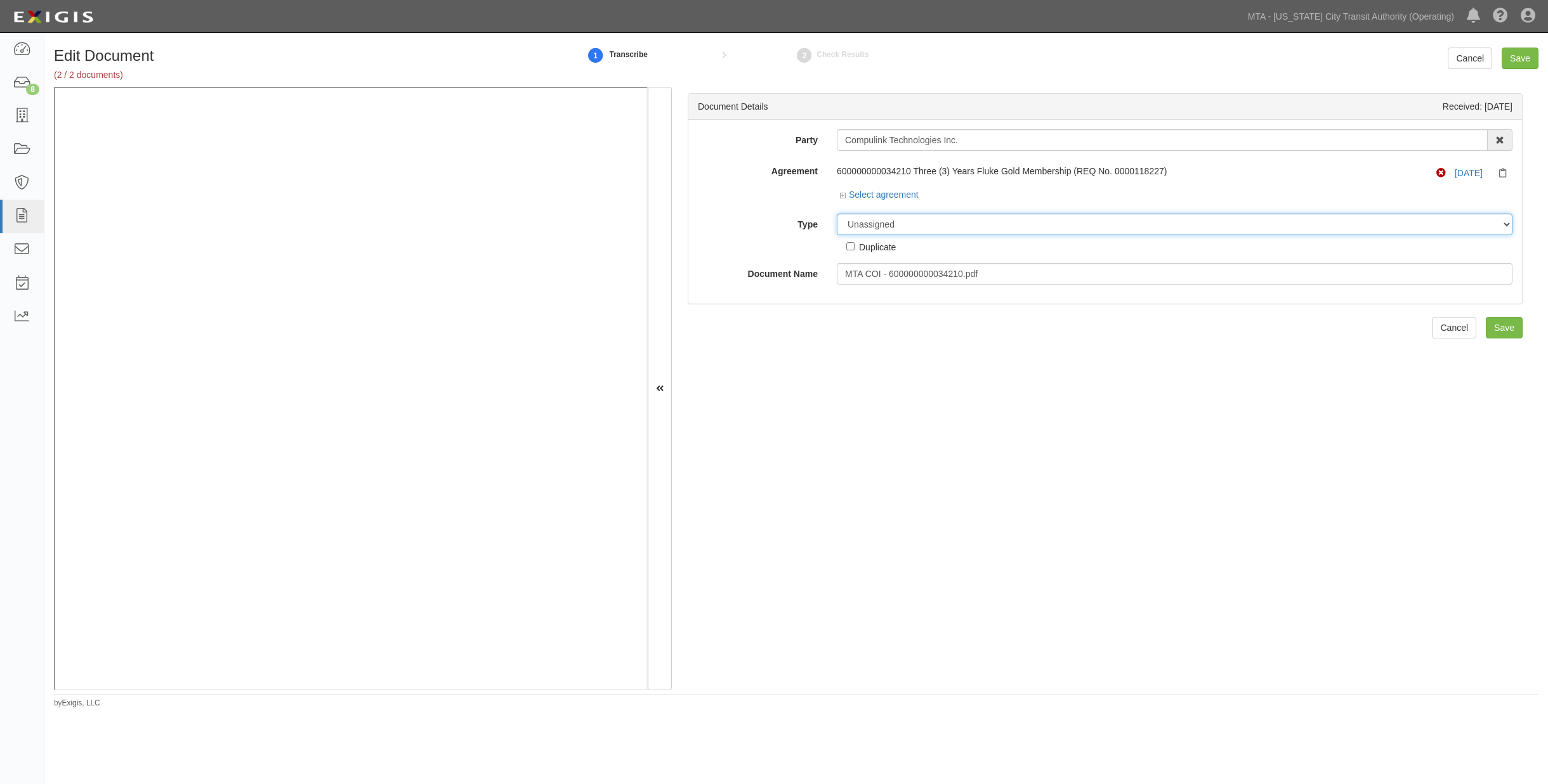
click at [910, 225] on select "Unassigned Binder Cancellation Notice Certificate Contract Endorsement Insuranc…" at bounding box center [1174, 225] width 675 height 21
select select "OtherDetail"
click at [837, 215] on select "Unassigned Binder Cancellation Notice Certificate Contract Endorsement Insuranc…" at bounding box center [1174, 225] width 675 height 21
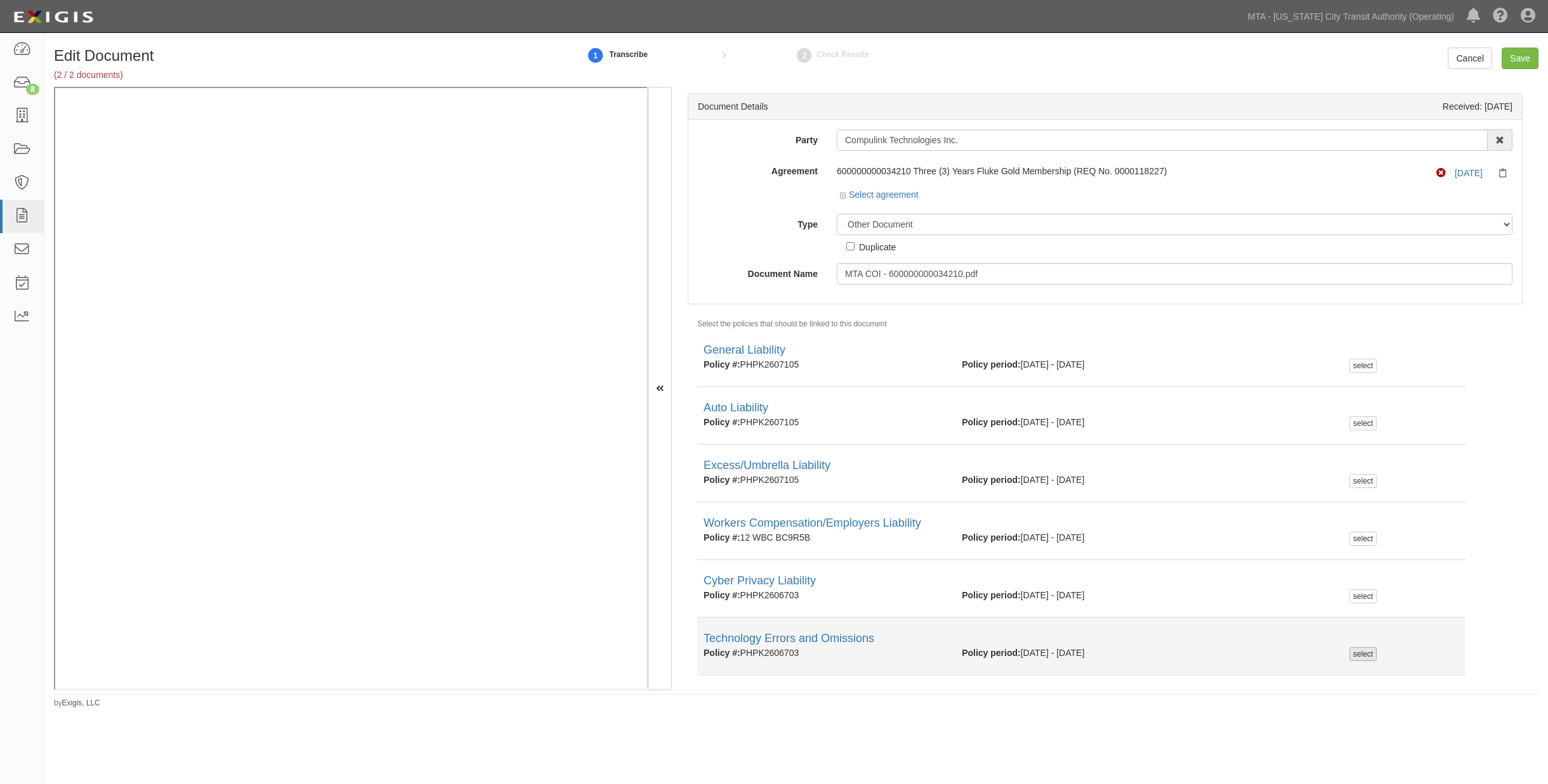
click at [1352, 654] on div "select" at bounding box center [1363, 654] width 27 height 14
checkbox input "true"
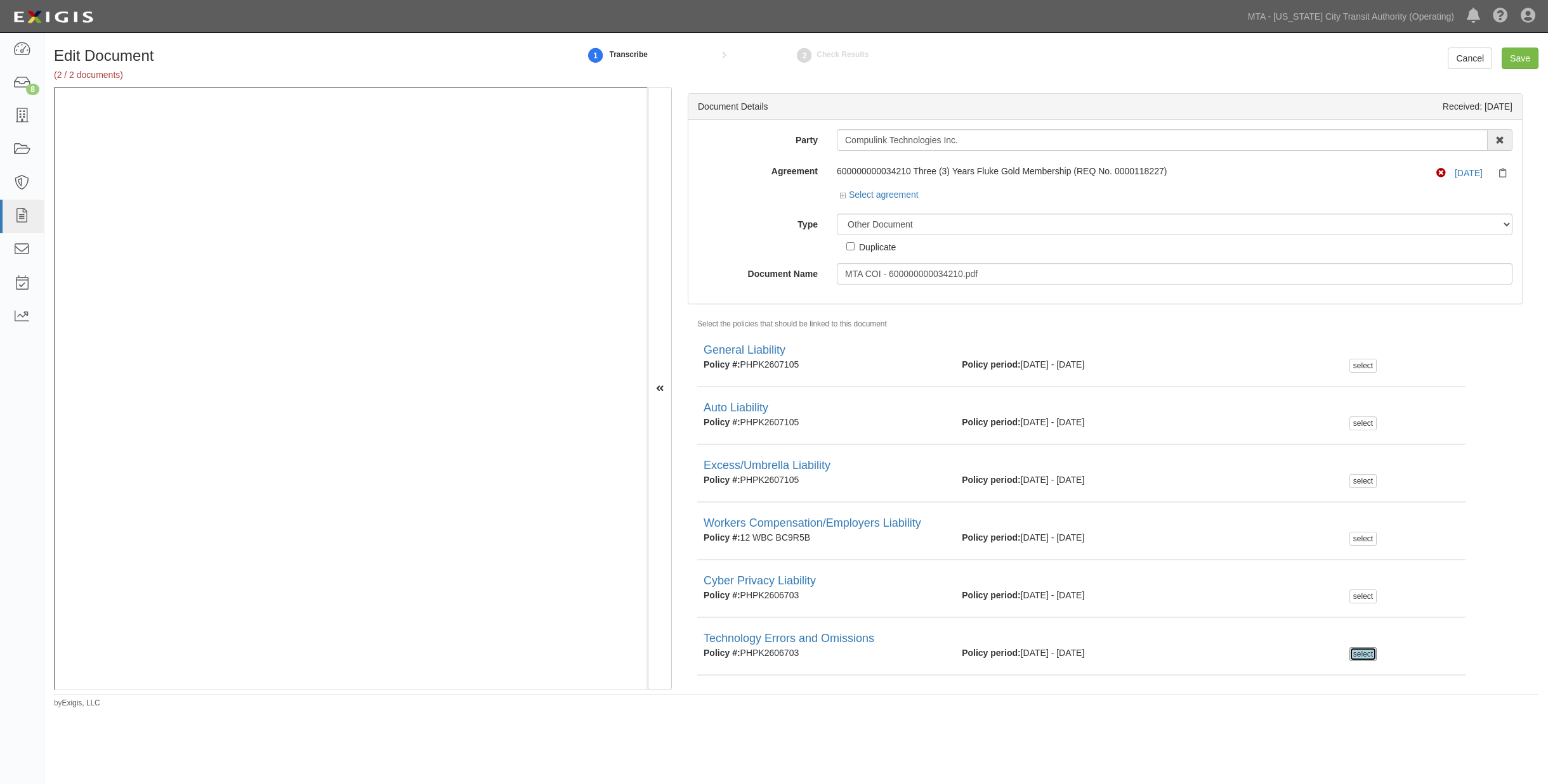
click at [873, 250] on div "Duplicate" at bounding box center [877, 247] width 37 height 14
click at [854, 250] on input "Duplicate" at bounding box center [850, 246] width 8 height 8
checkbox input "true"
drag, startPoint x: 911, startPoint y: 240, endPoint x: 860, endPoint y: 243, distance: 51.1
click at [860, 243] on div "Unassigned Binder Cancellation Notice Certificate Contract Endorsement Insuranc…" at bounding box center [1174, 234] width 694 height 40
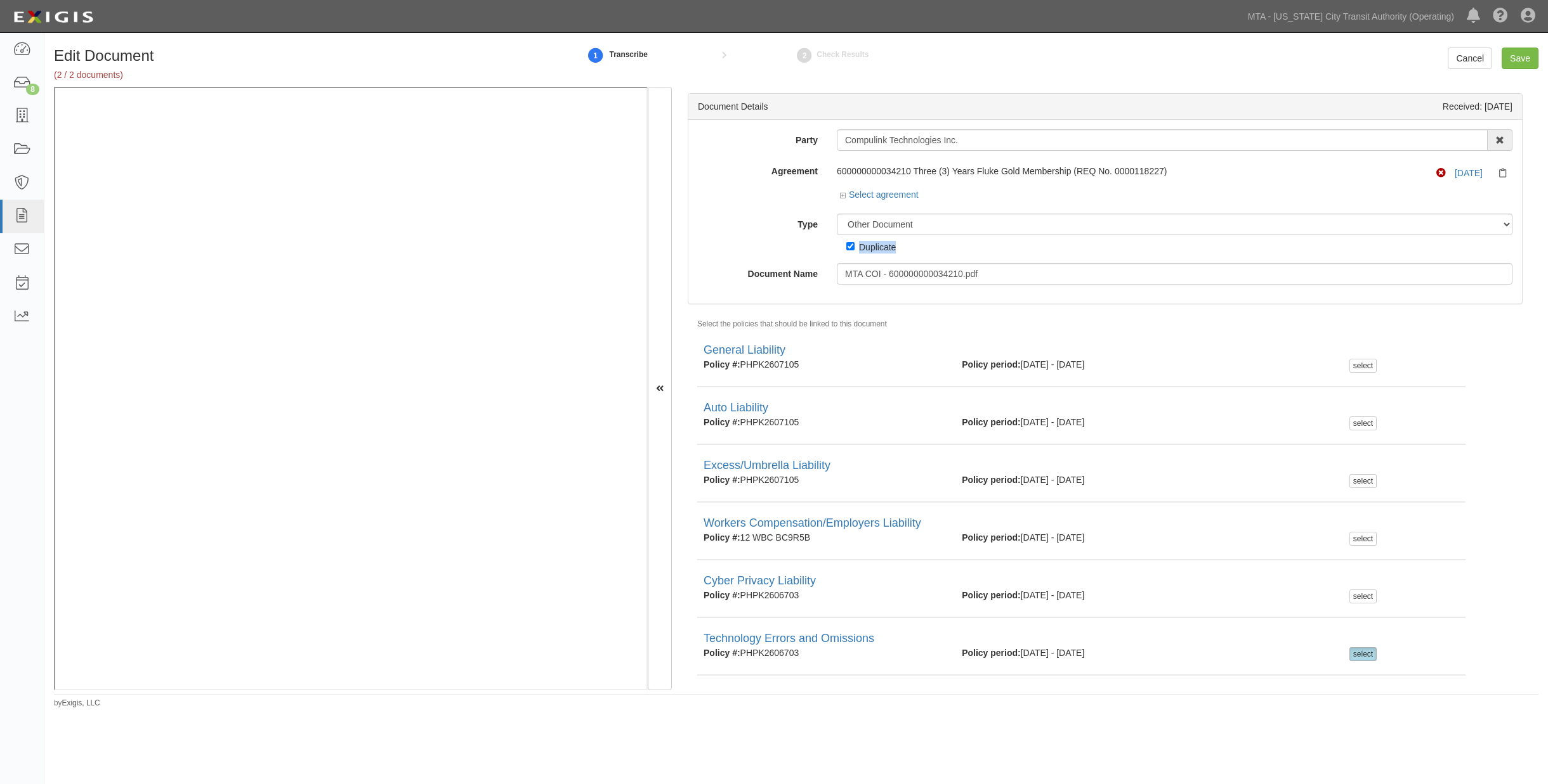
copy div "Duplicate"
click at [878, 270] on input "MTA COI - 600000000034210.pdf" at bounding box center [1174, 274] width 675 height 21
paste input "Duplicate"
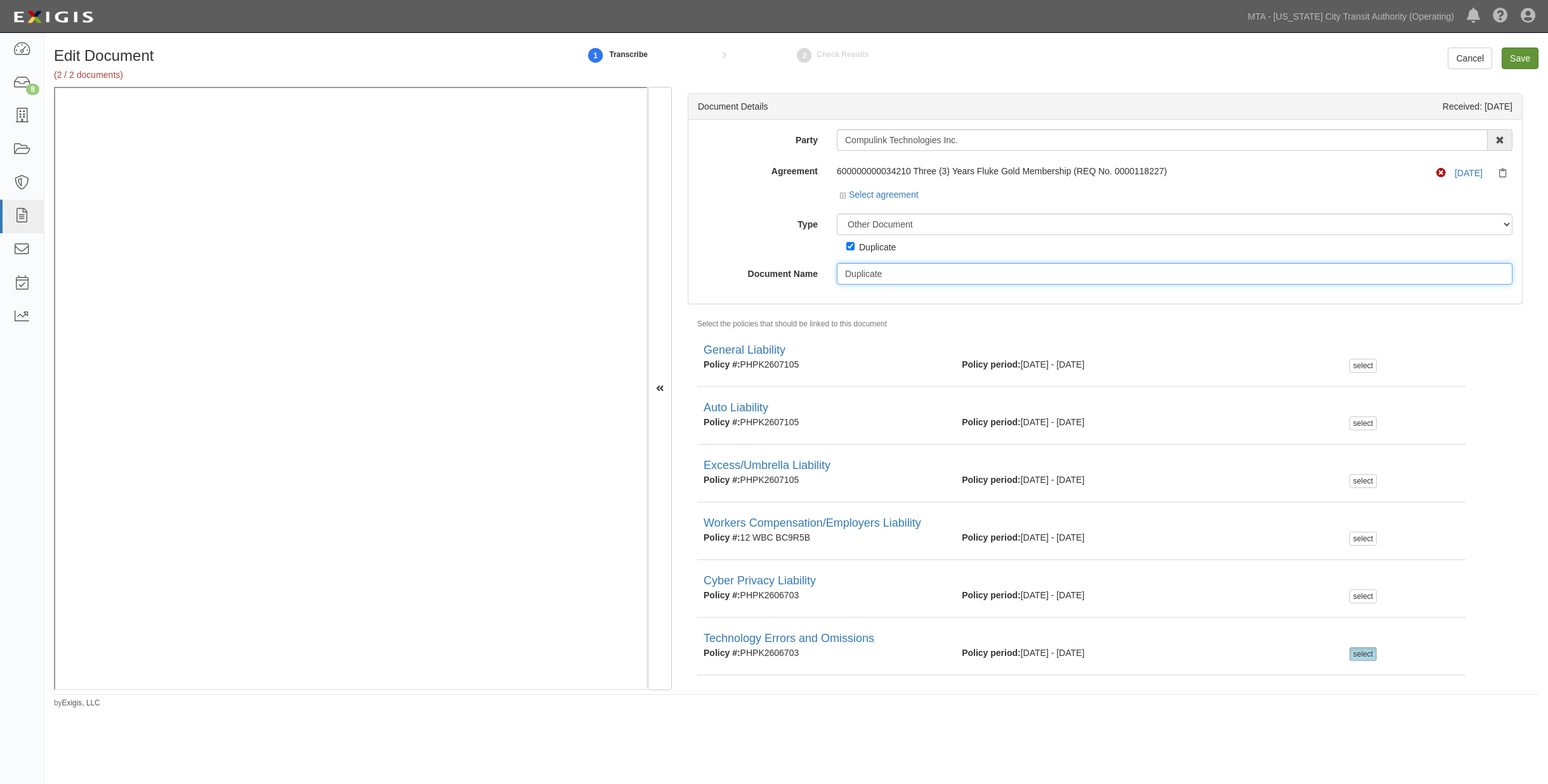
type input "Duplicate"
click at [1514, 57] on input "Save" at bounding box center [1520, 58] width 37 height 21
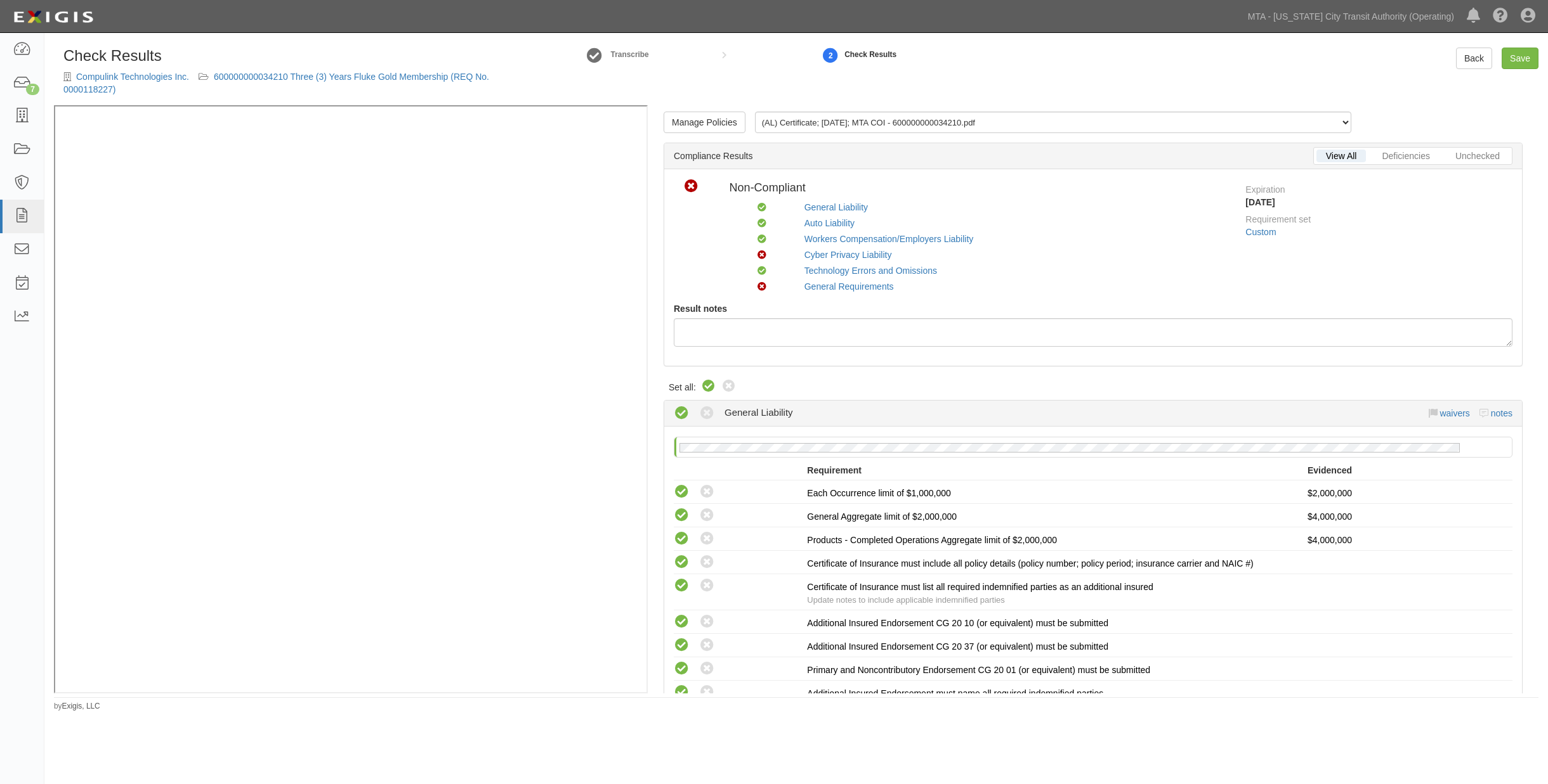
click at [707, 388] on icon at bounding box center [708, 387] width 15 height 15
radio input "true"
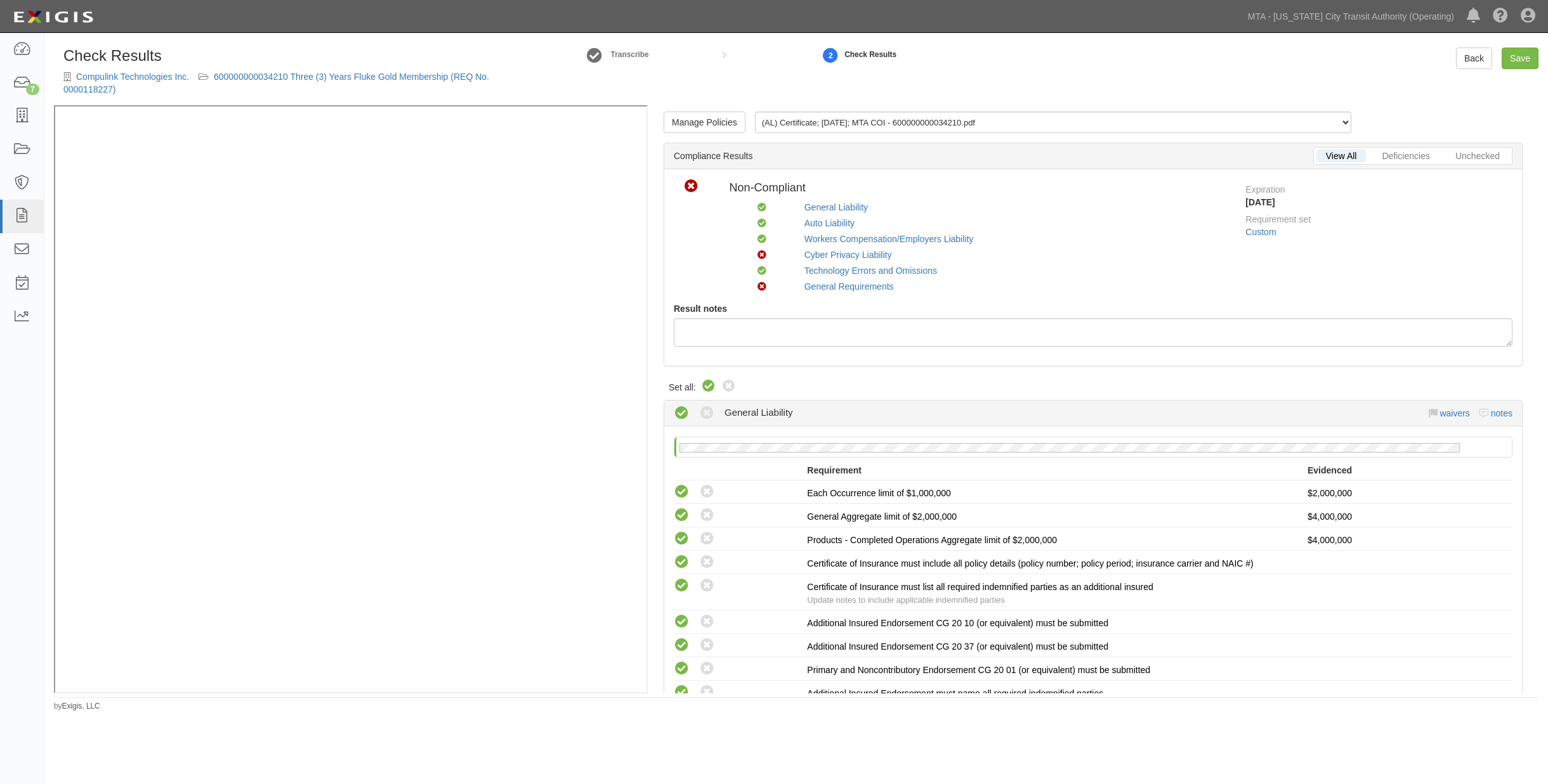
radio input "true"
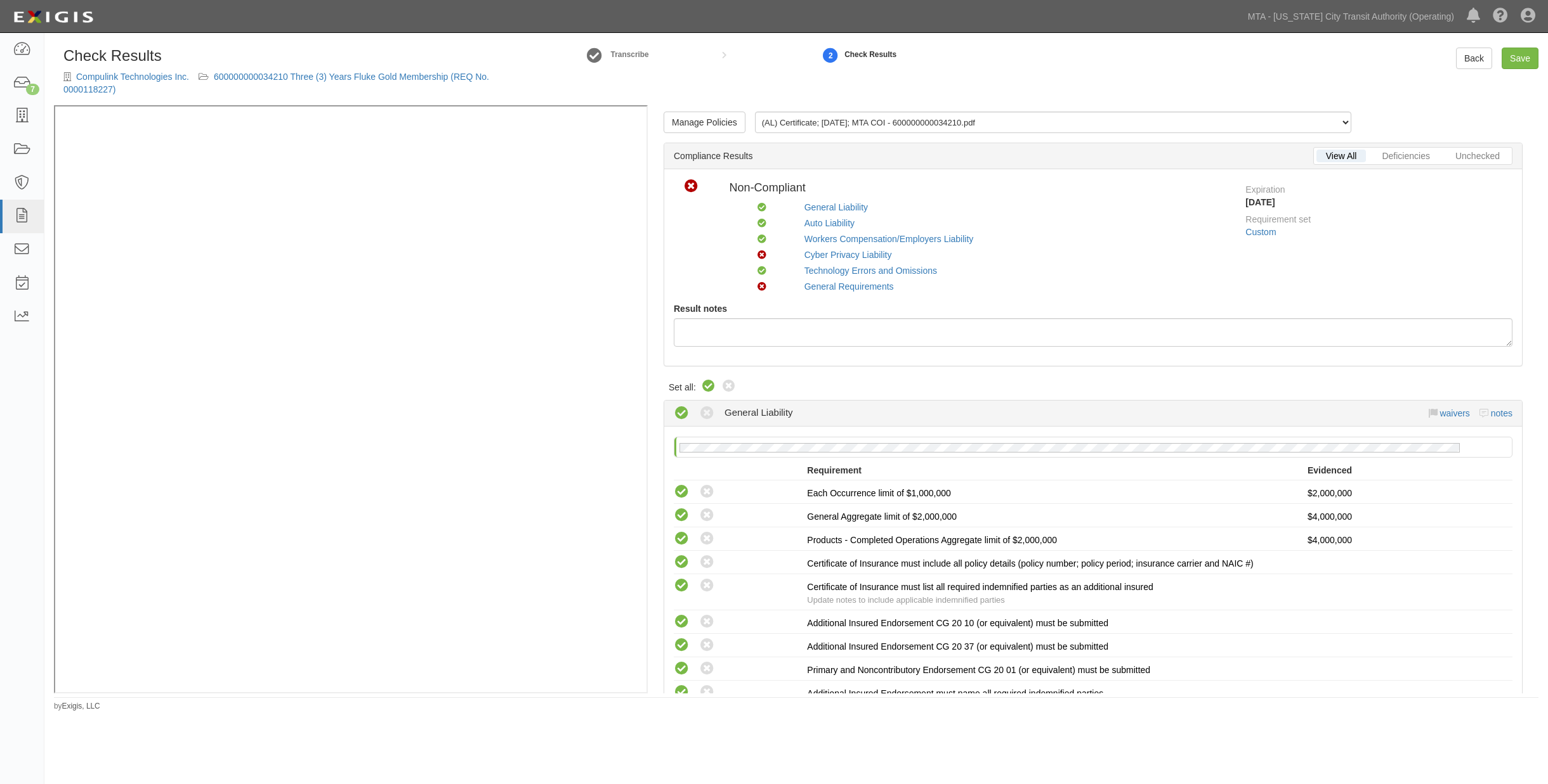
radio input "true"
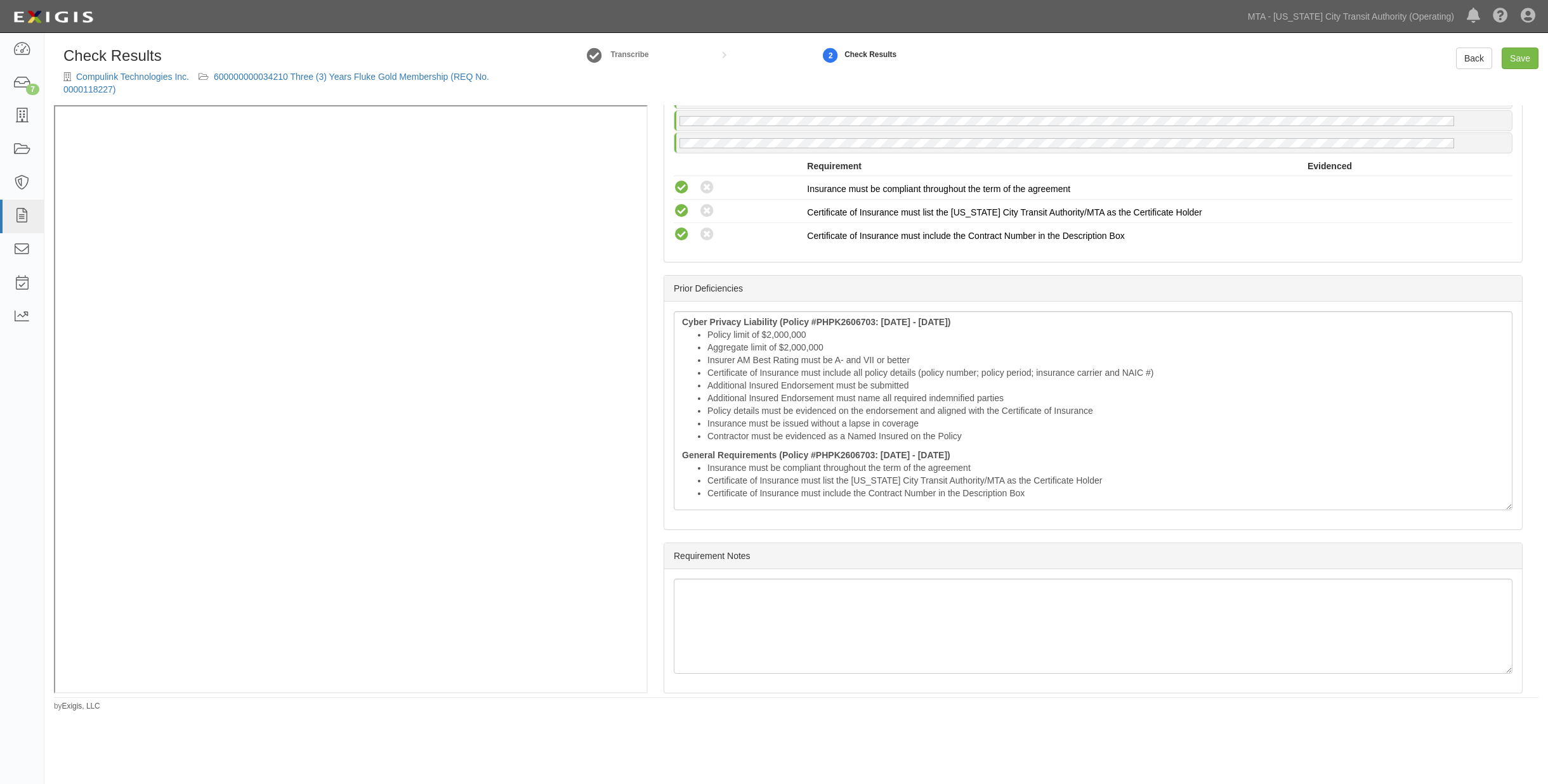
scroll to position [2076, 0]
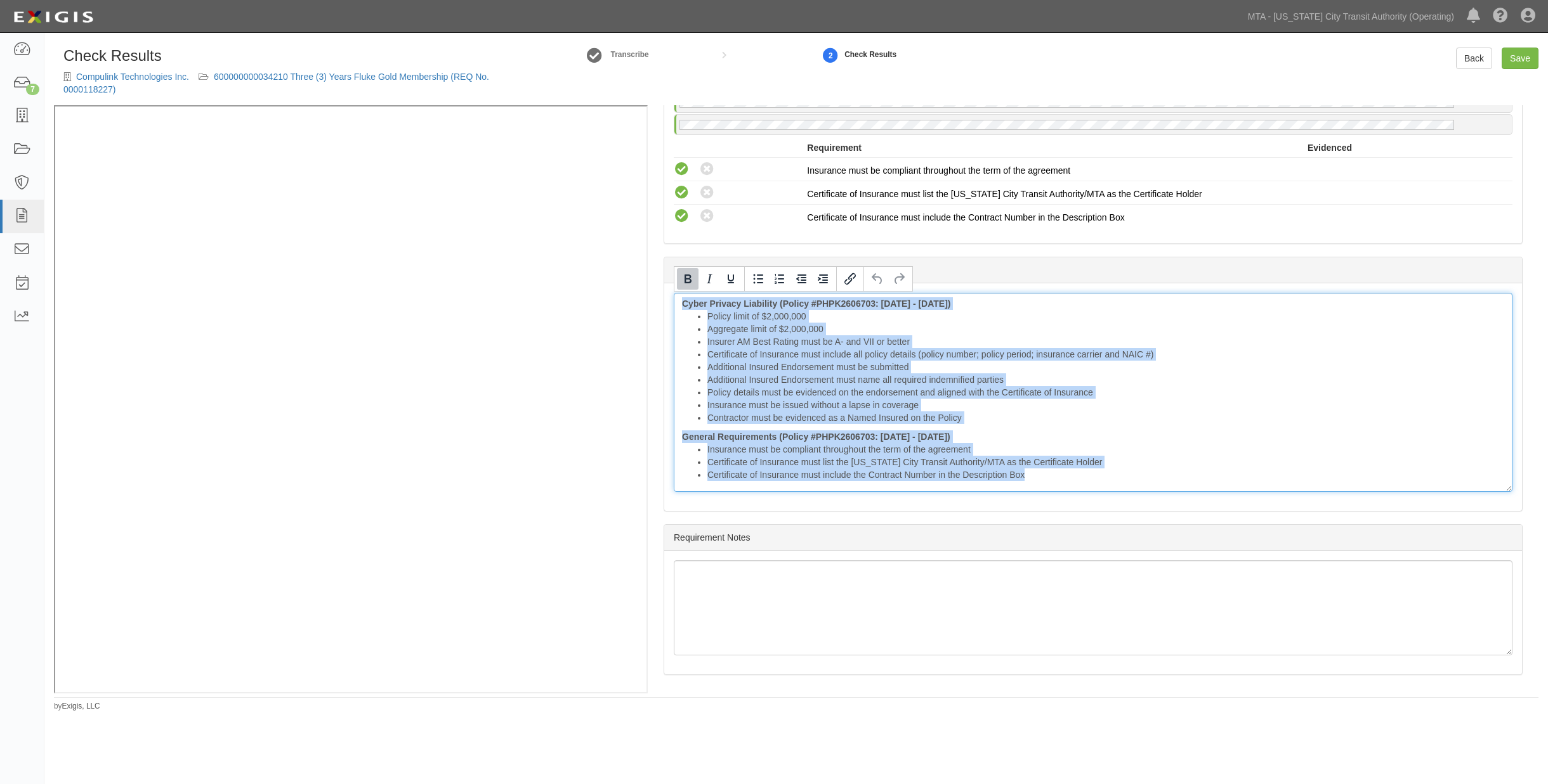
drag, startPoint x: 1000, startPoint y: 476, endPoint x: 643, endPoint y: 292, distance: 401.6
click at [535, 143] on div "Manage Policies (AL) Certificate; 9/23/2025; MTA COI - 600000000034210.pdf (GL,…" at bounding box center [796, 399] width 1484 height 588
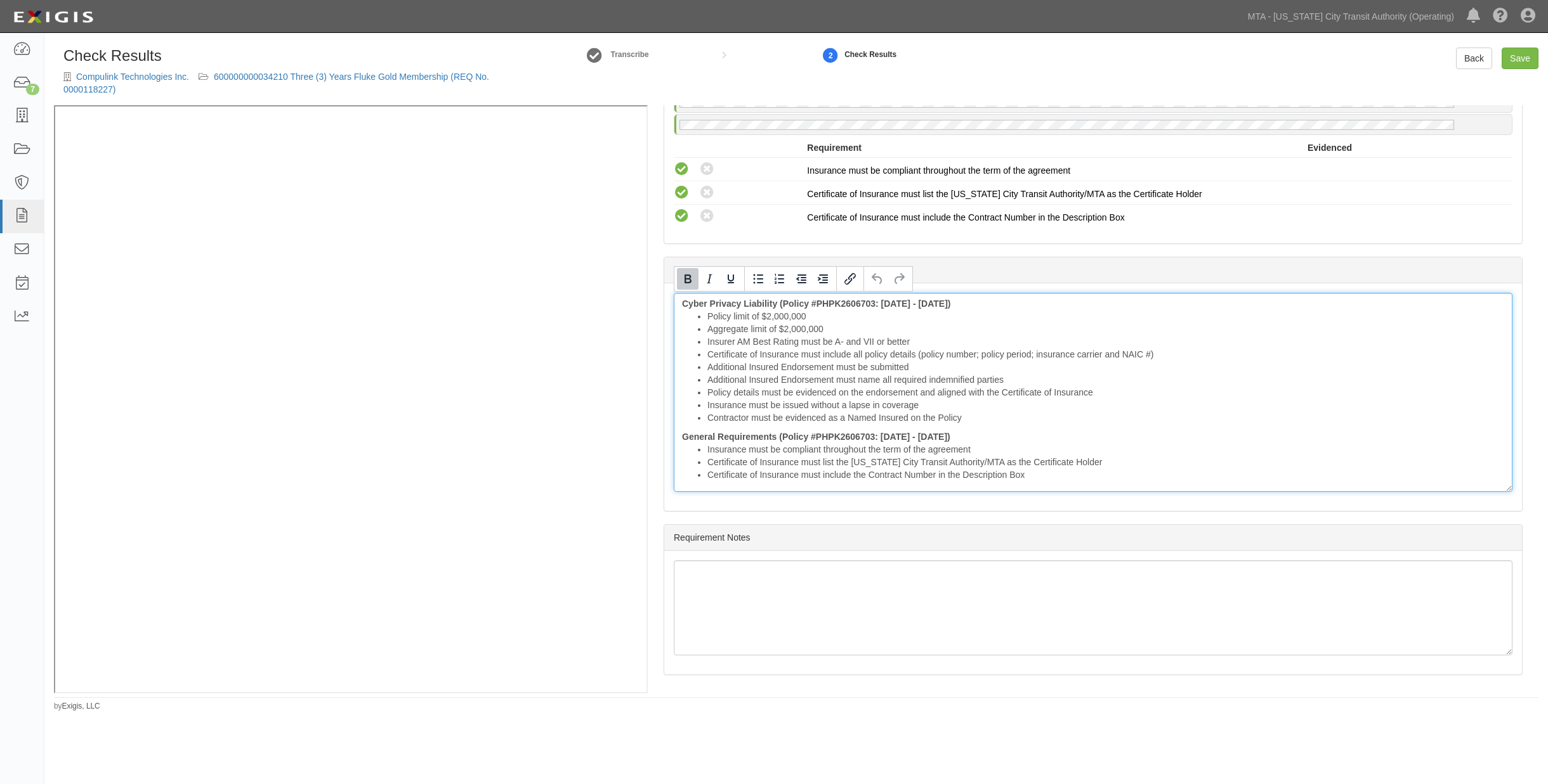
scroll to position [1972, 0]
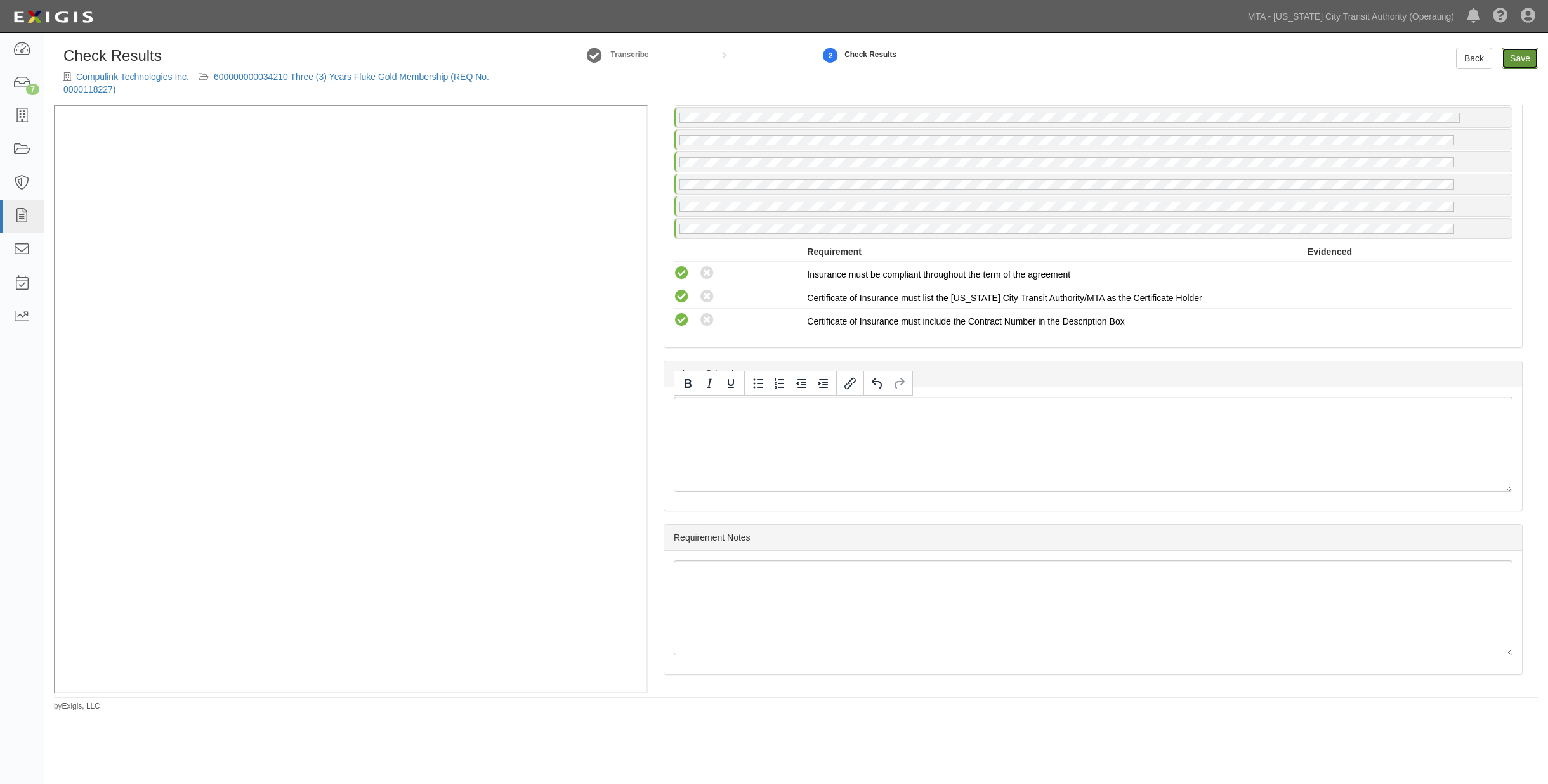
click at [1514, 62] on link "Save" at bounding box center [1520, 58] width 37 height 21
radio input "true"
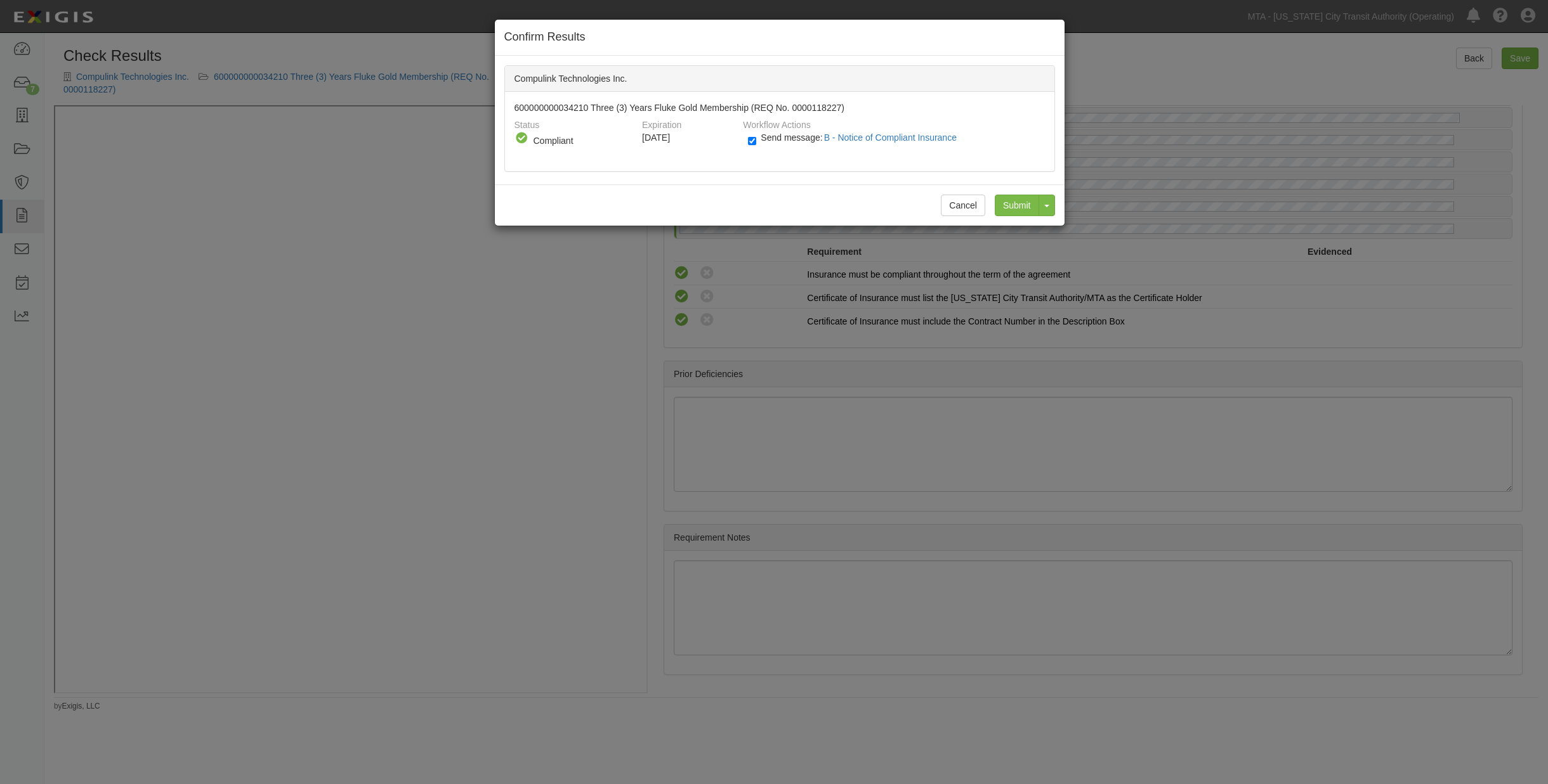
click at [793, 142] on label "Send message: B - Notice of Compliant Insurance" at bounding box center [854, 144] width 214 height 17
click at [756, 142] on input "Send message: B - Notice of Compliant Insurance" at bounding box center [752, 141] width 8 height 14
checkbox input "false"
click at [1003, 204] on input "Submit" at bounding box center [1017, 206] width 44 height 21
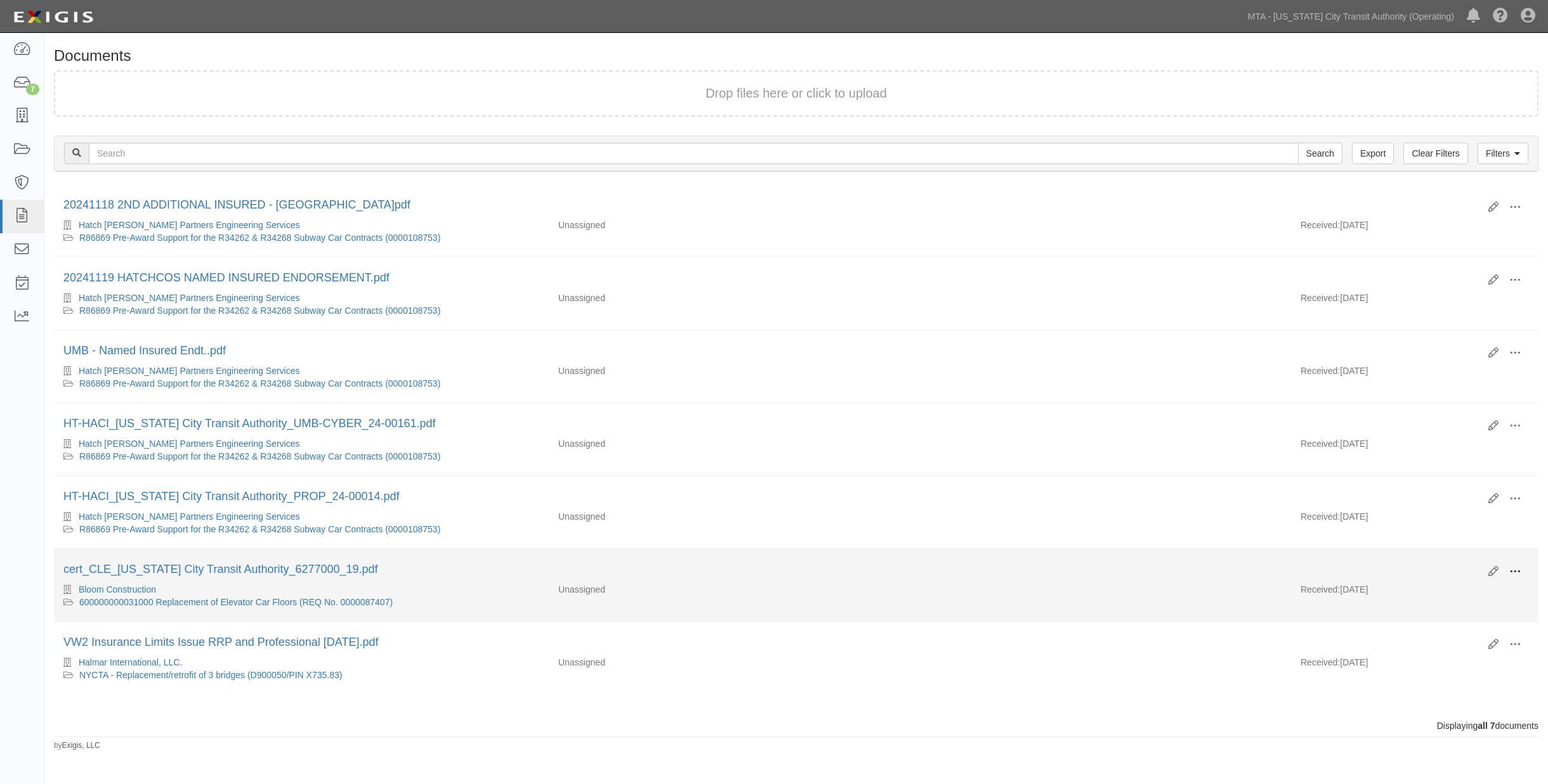
click at [1514, 574] on span at bounding box center [1514, 572] width 11 height 11
click at [1421, 594] on link "View" at bounding box center [1454, 591] width 101 height 23
click at [176, 604] on div "600000000031000 Replacement of Elevator Car Floors (REQ No. 0000087407)" at bounding box center [301, 602] width 476 height 13
click at [177, 607] on link "600000000031000 Replacement of Elevator Car Floors (REQ No. 0000087407)" at bounding box center [236, 602] width 314 height 10
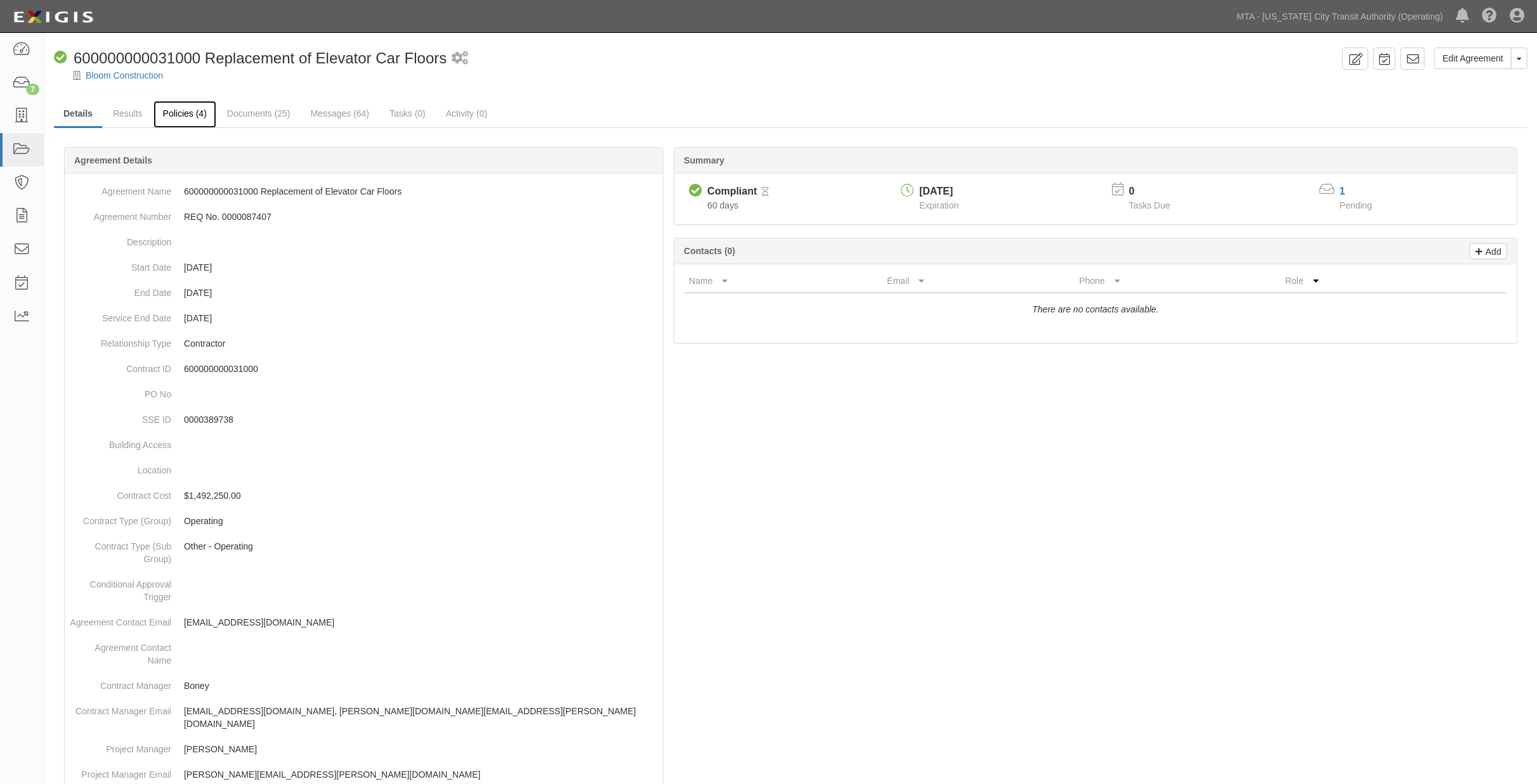
click at [197, 120] on link "Policies (4)" at bounding box center [185, 114] width 62 height 27
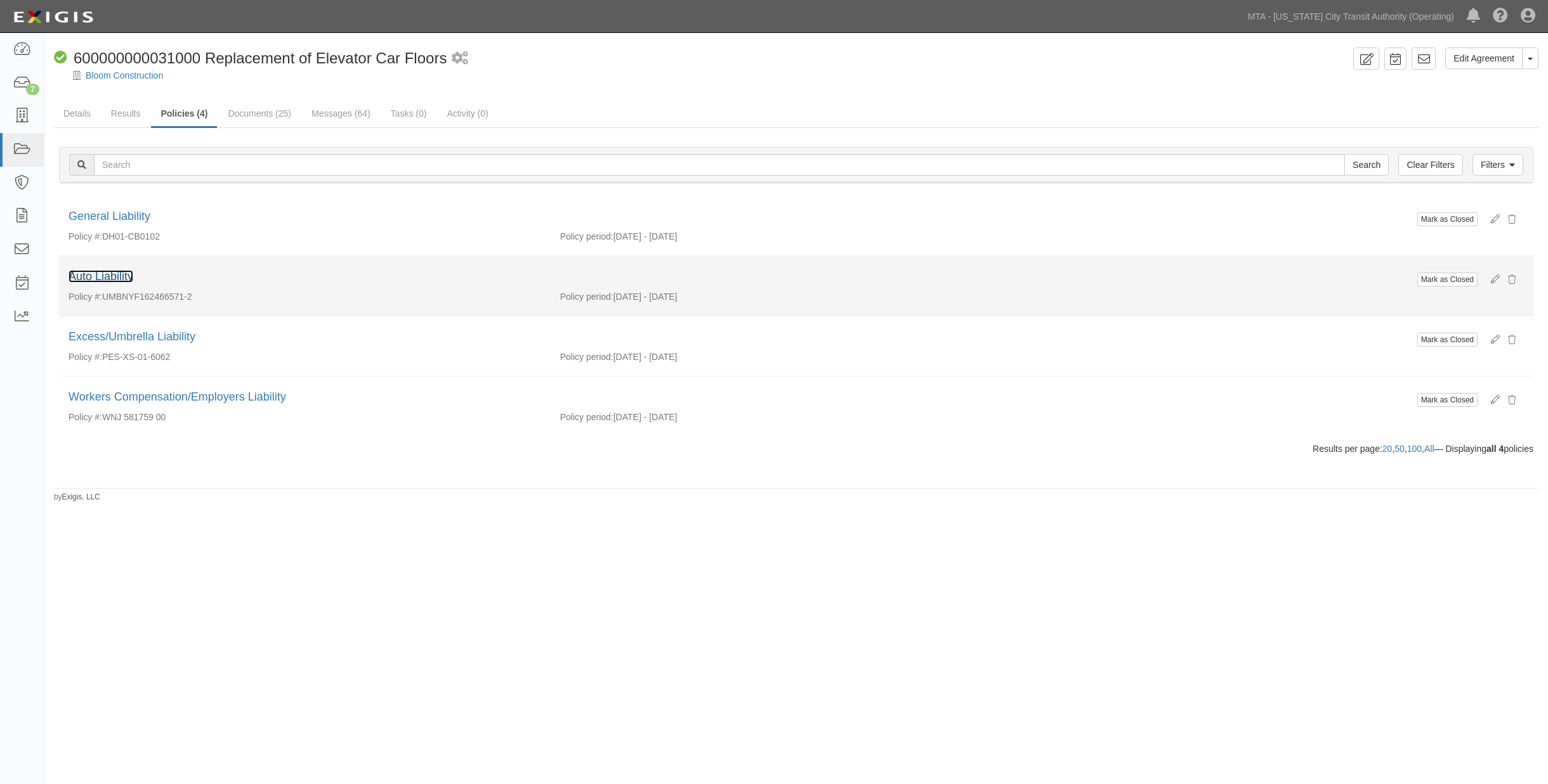
click at [110, 275] on link "Auto Liability" at bounding box center [101, 276] width 65 height 13
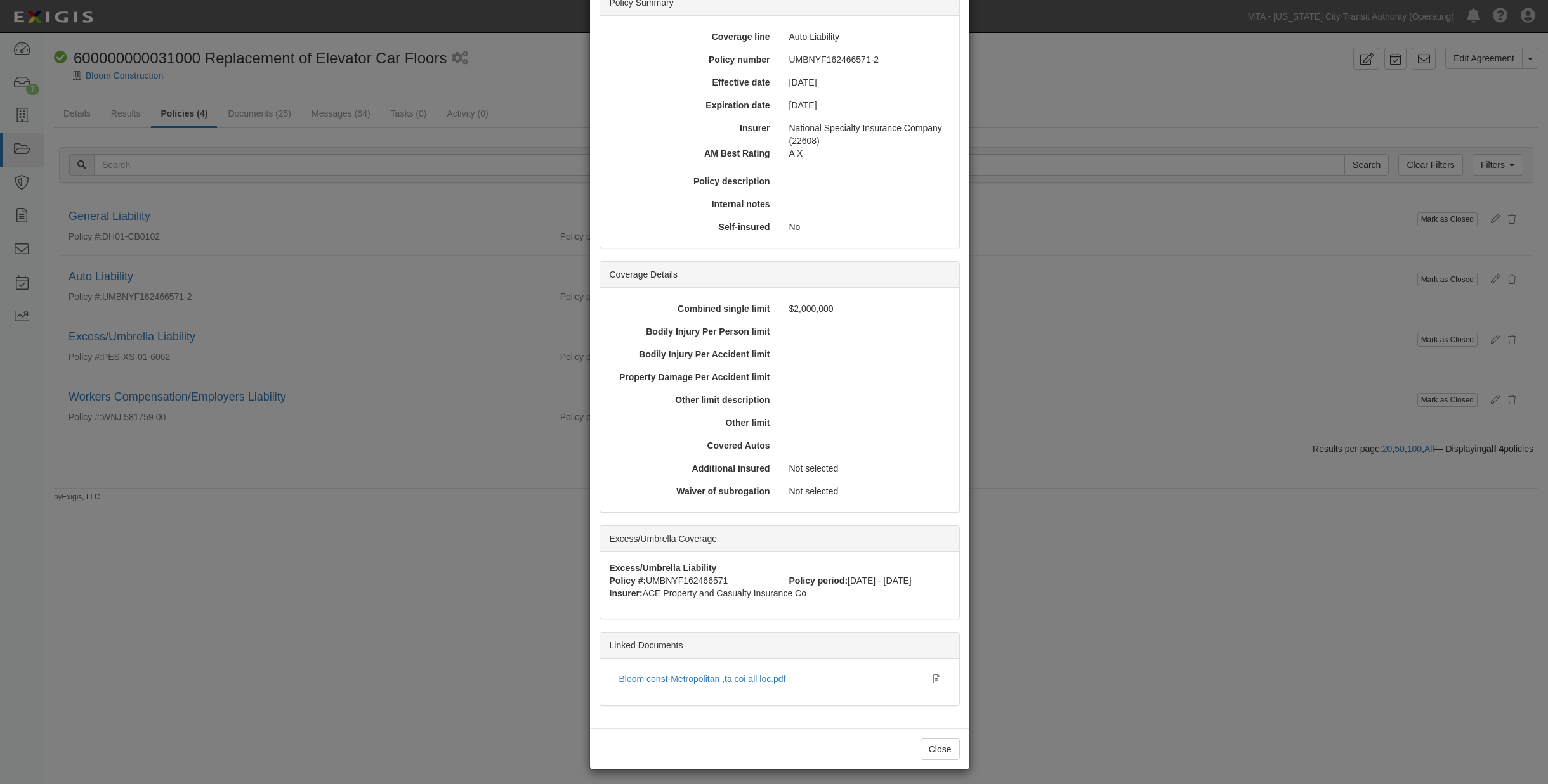
scroll to position [115, 0]
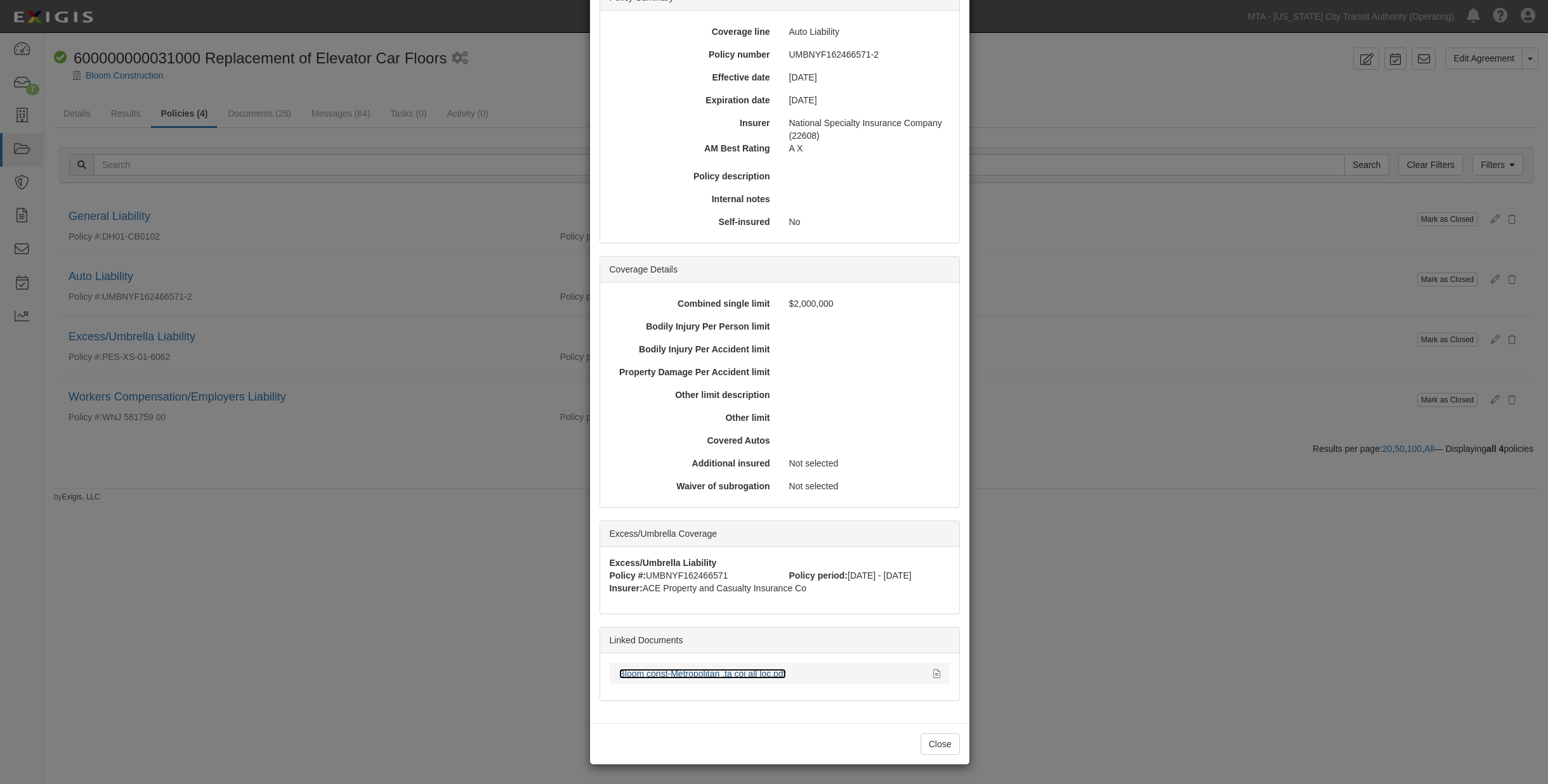
click at [666, 675] on link "Bloom const-Metropolitan ,ta coi all loc.pdf" at bounding box center [702, 674] width 167 height 10
click at [1112, 572] on div "× View Policy Mark as Closed Edit Policy Toggle Dropdown Delete Policy Policy S…" at bounding box center [774, 392] width 1548 height 784
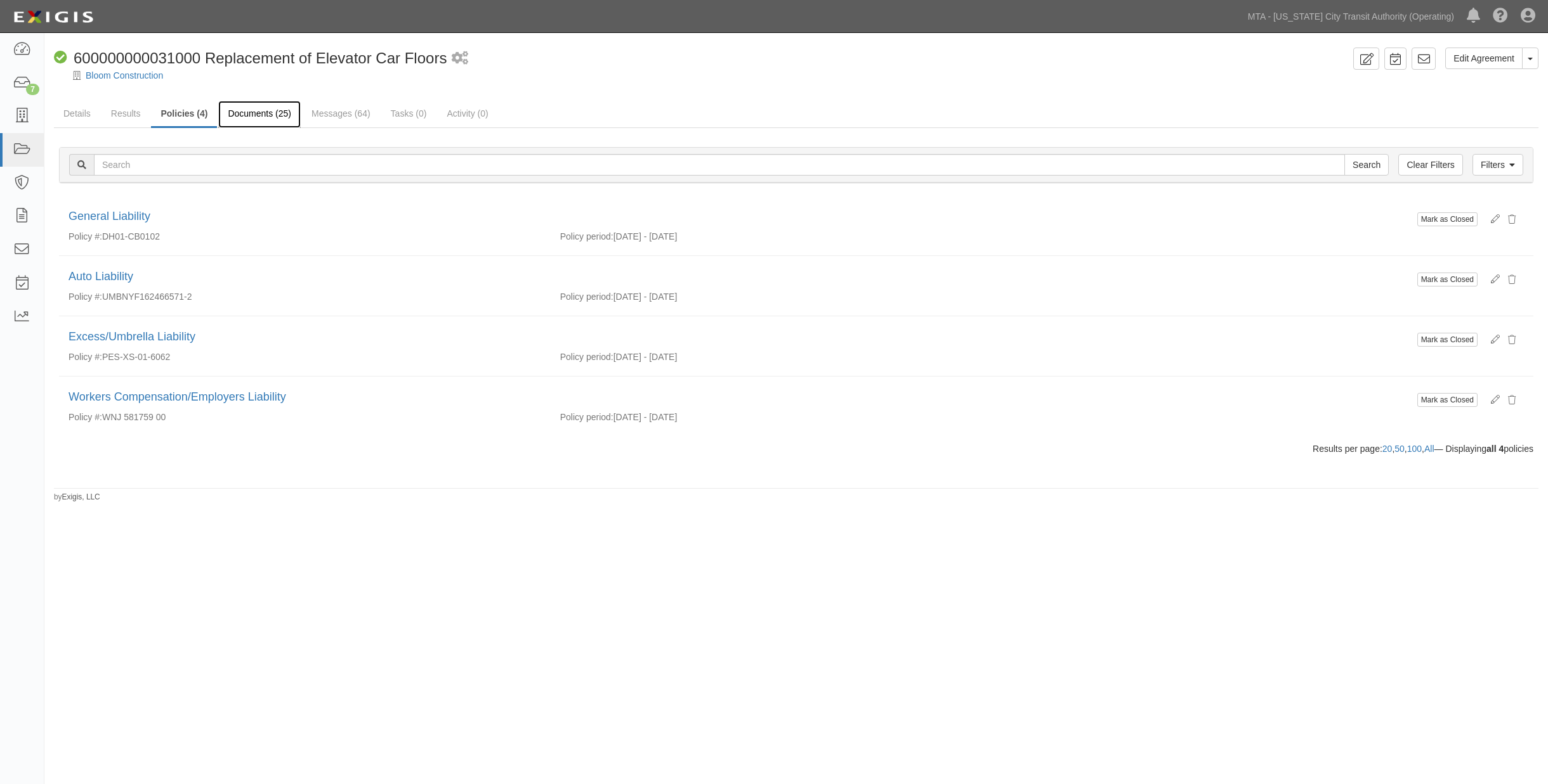
click at [255, 112] on link "Documents (25)" at bounding box center [260, 114] width 82 height 27
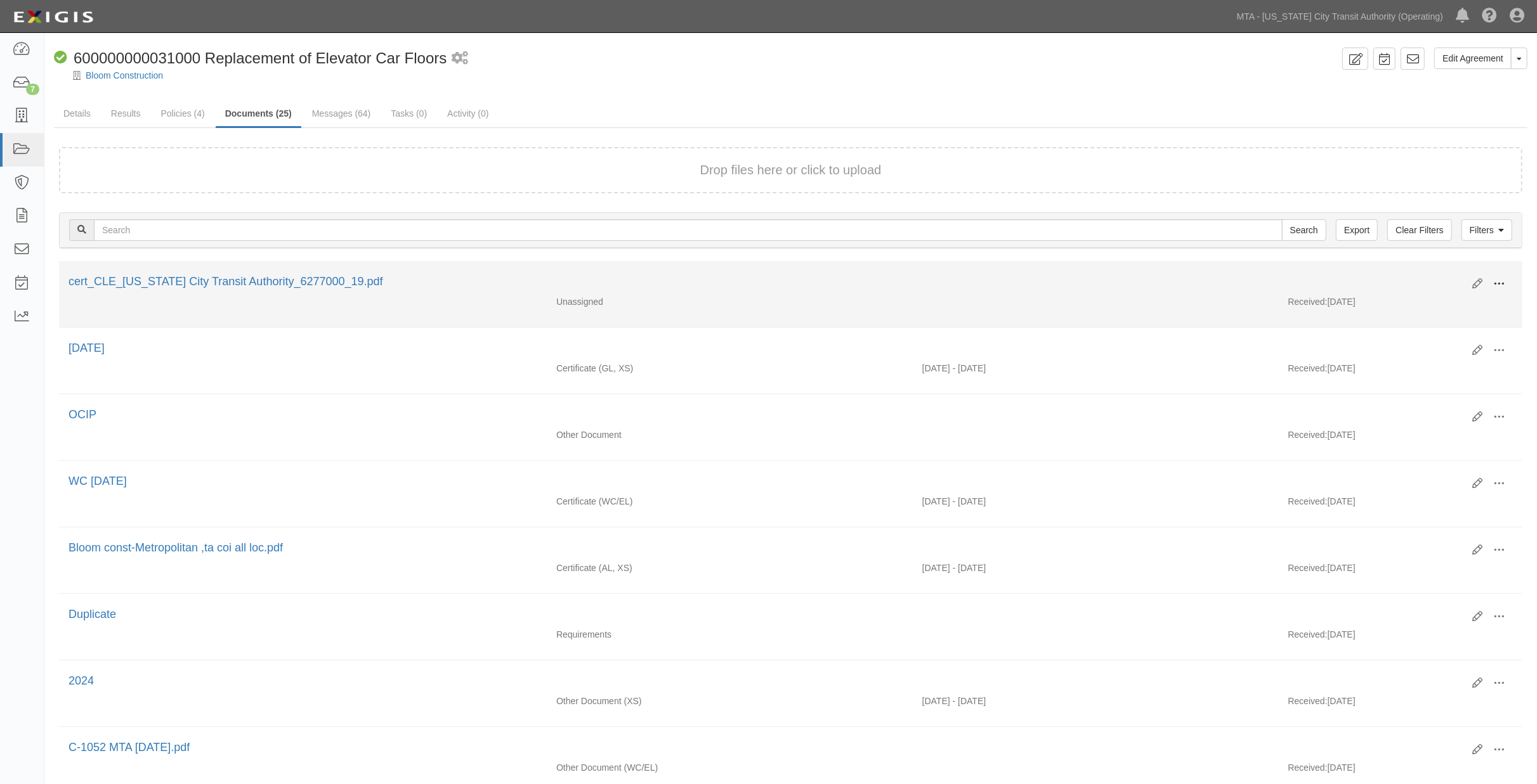
click at [1494, 280] on span at bounding box center [1499, 284] width 11 height 11
click at [1408, 343] on link "Archive" at bounding box center [1438, 349] width 101 height 23
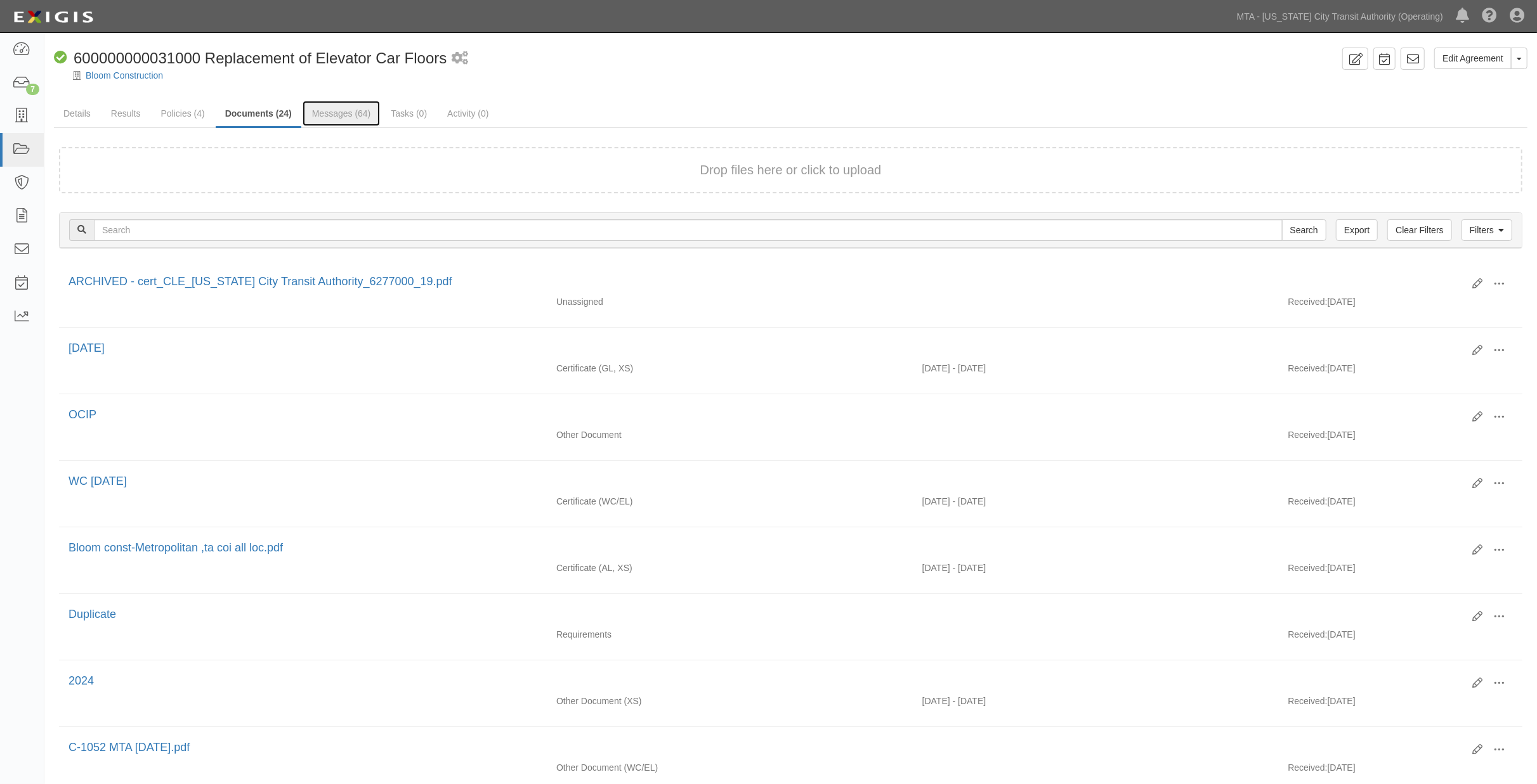
click at [339, 114] on link "Messages (64)" at bounding box center [341, 113] width 78 height 25
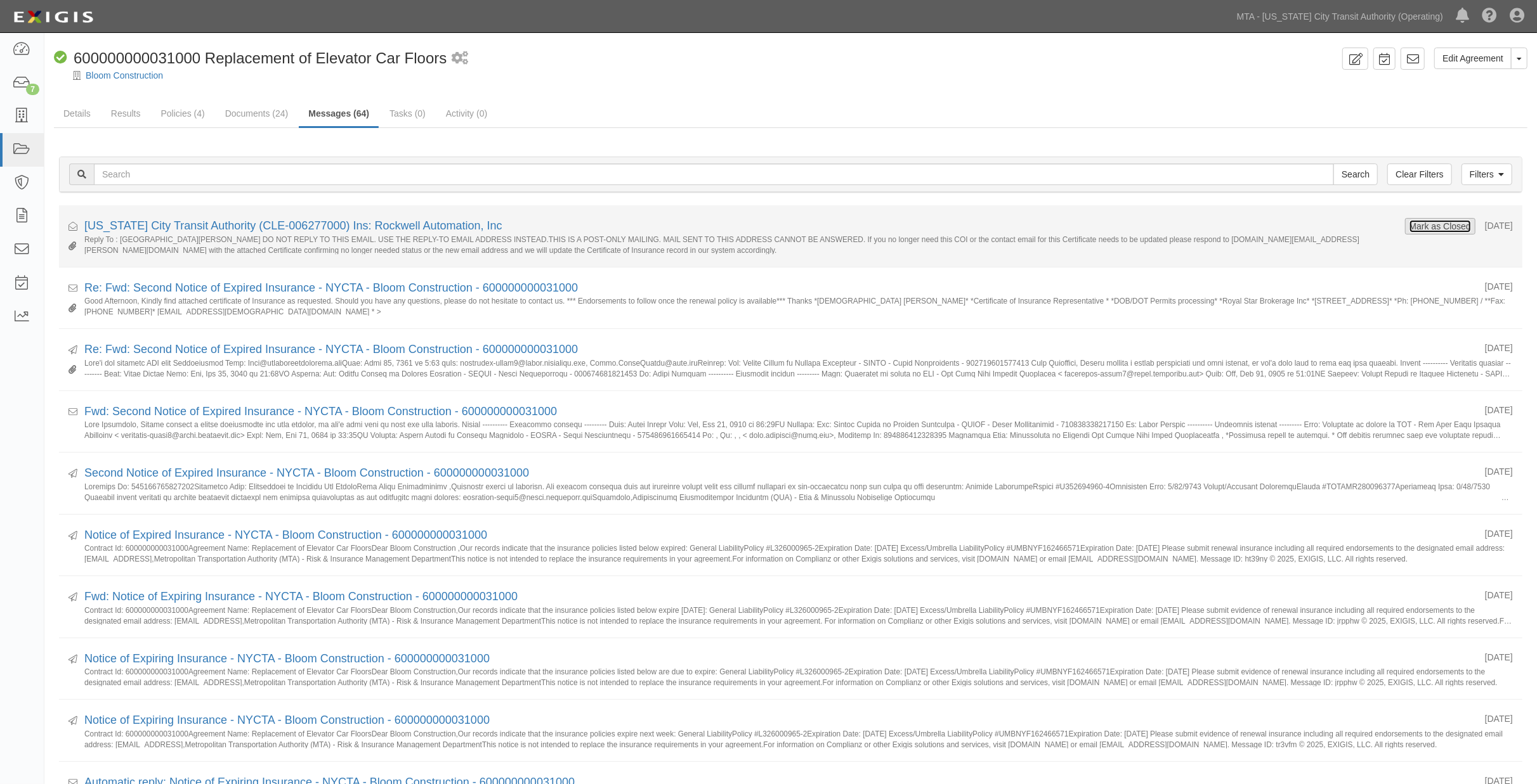
click at [1443, 225] on button "Mark as Closed" at bounding box center [1440, 226] width 62 height 14
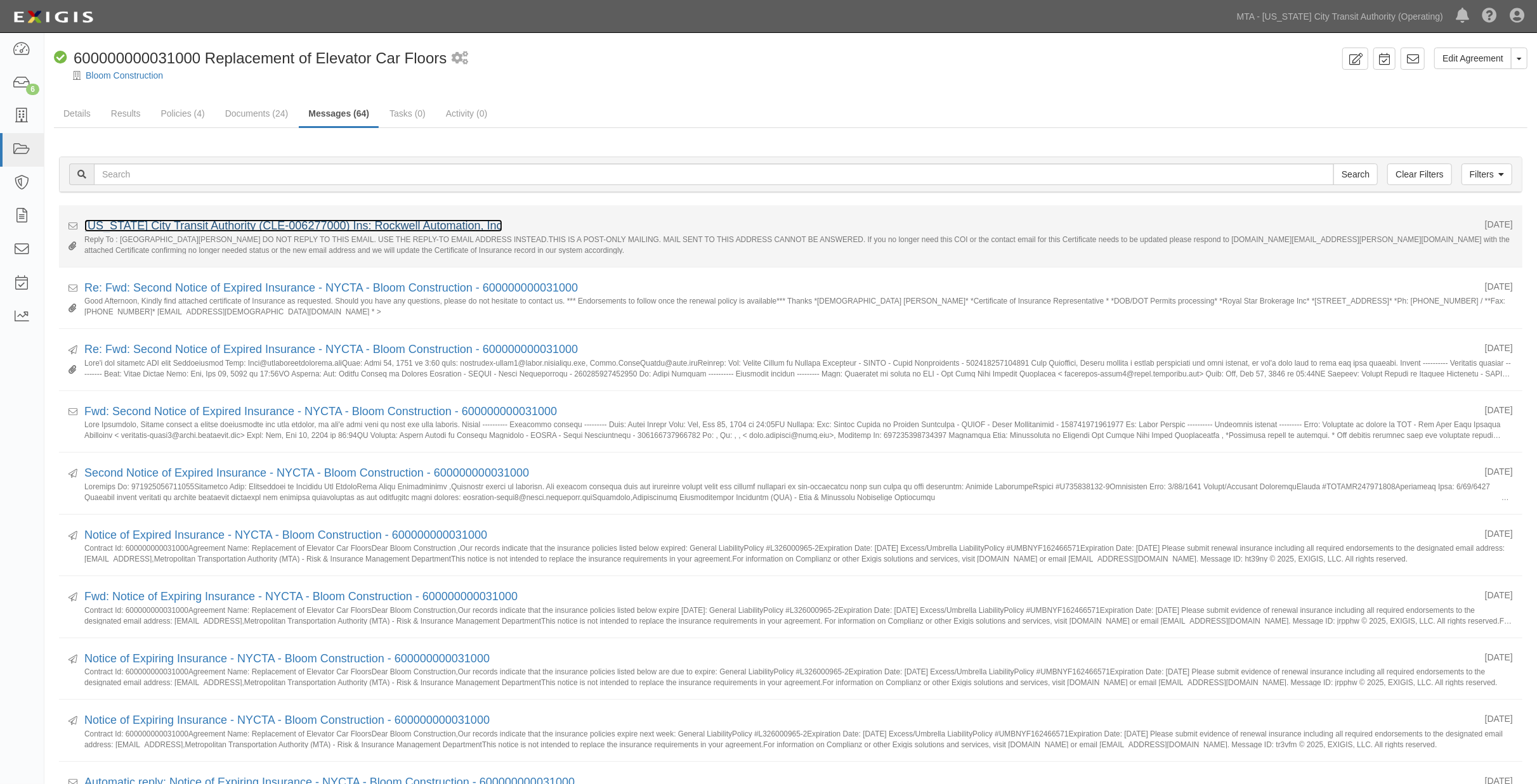
click at [253, 223] on link "[US_STATE] City Transit Authority (CLE-006277000) Ins: Rockwell Automation, Inc" at bounding box center [293, 225] width 418 height 13
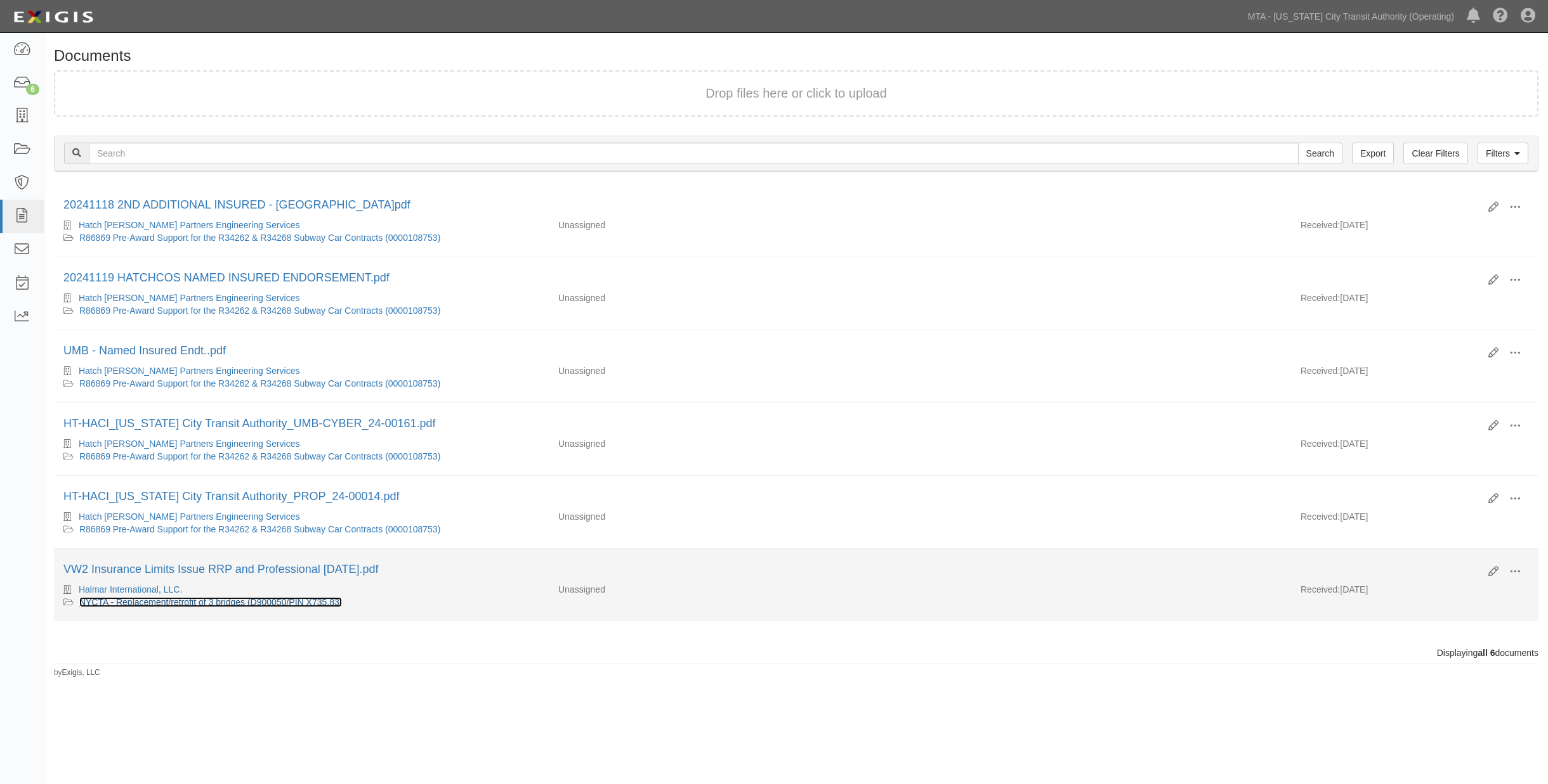
click at [182, 607] on link "NYCTA - Replacement/retrofit of 3 bridges (D900050/PIN X735.83)" at bounding box center [211, 602] width 263 height 10
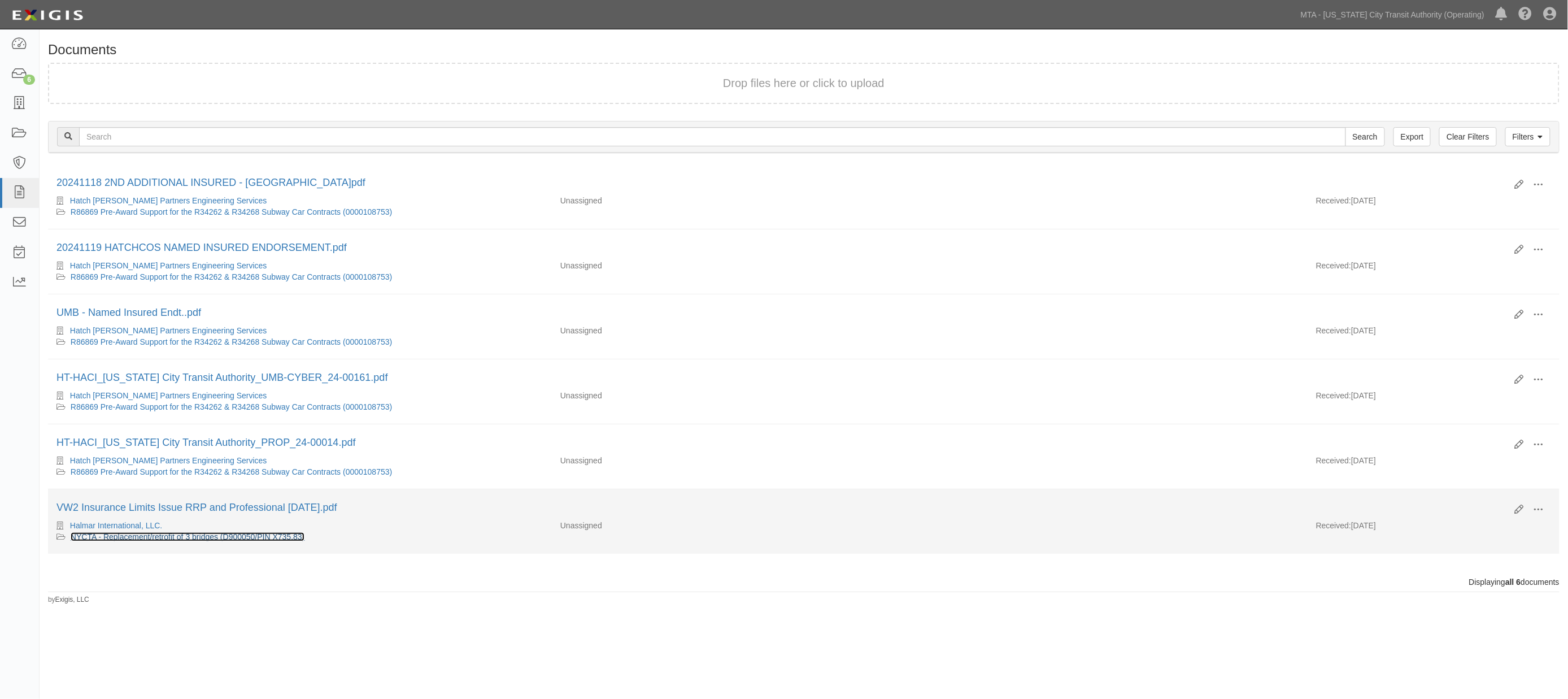
click at [193, 542] on link "NYCTA - Replacement/retrofit of 3 bridges (D900050/PIN X735.83)" at bounding box center [188, 537] width 235 height 9
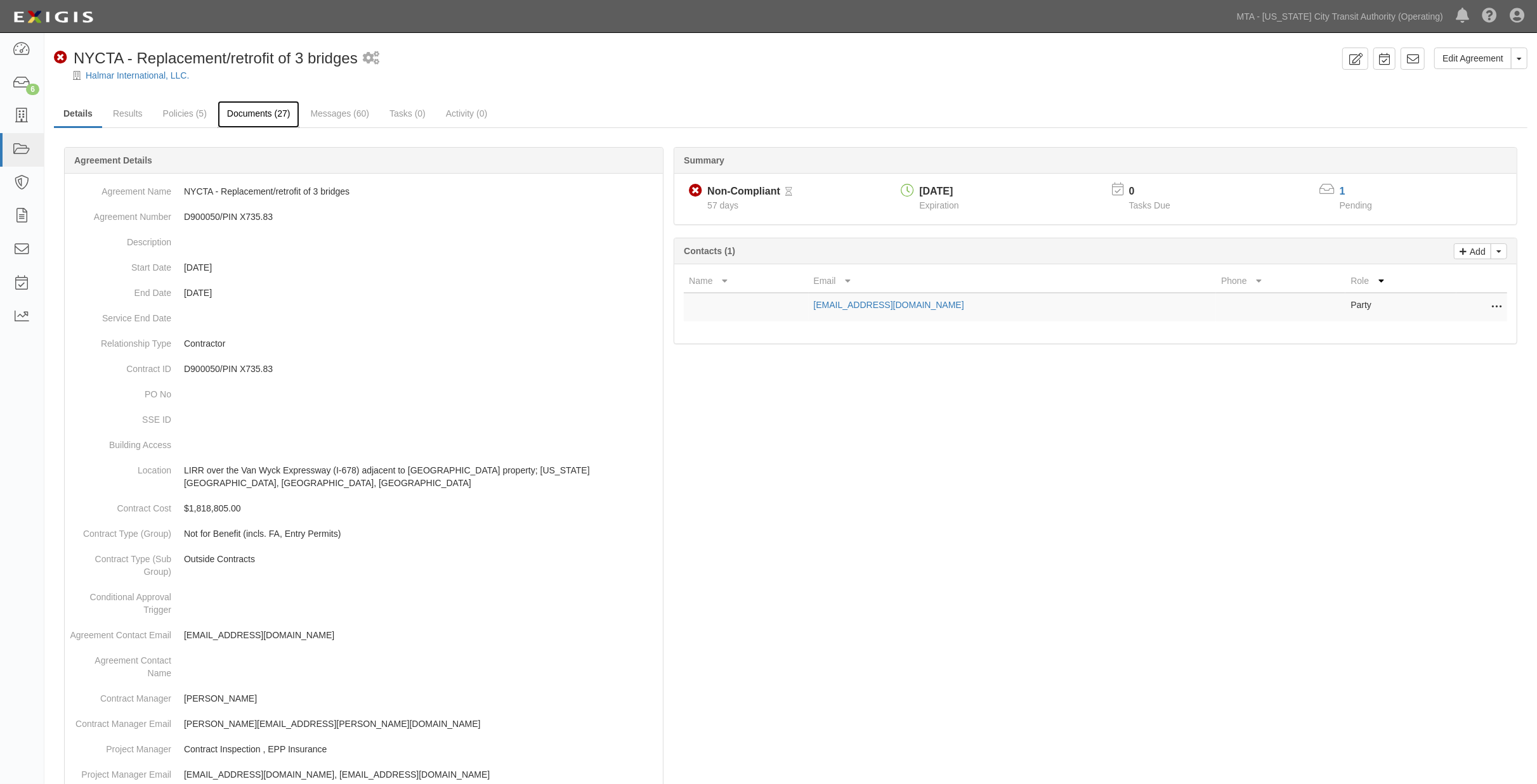
click at [265, 111] on link "Documents (27)" at bounding box center [259, 114] width 82 height 27
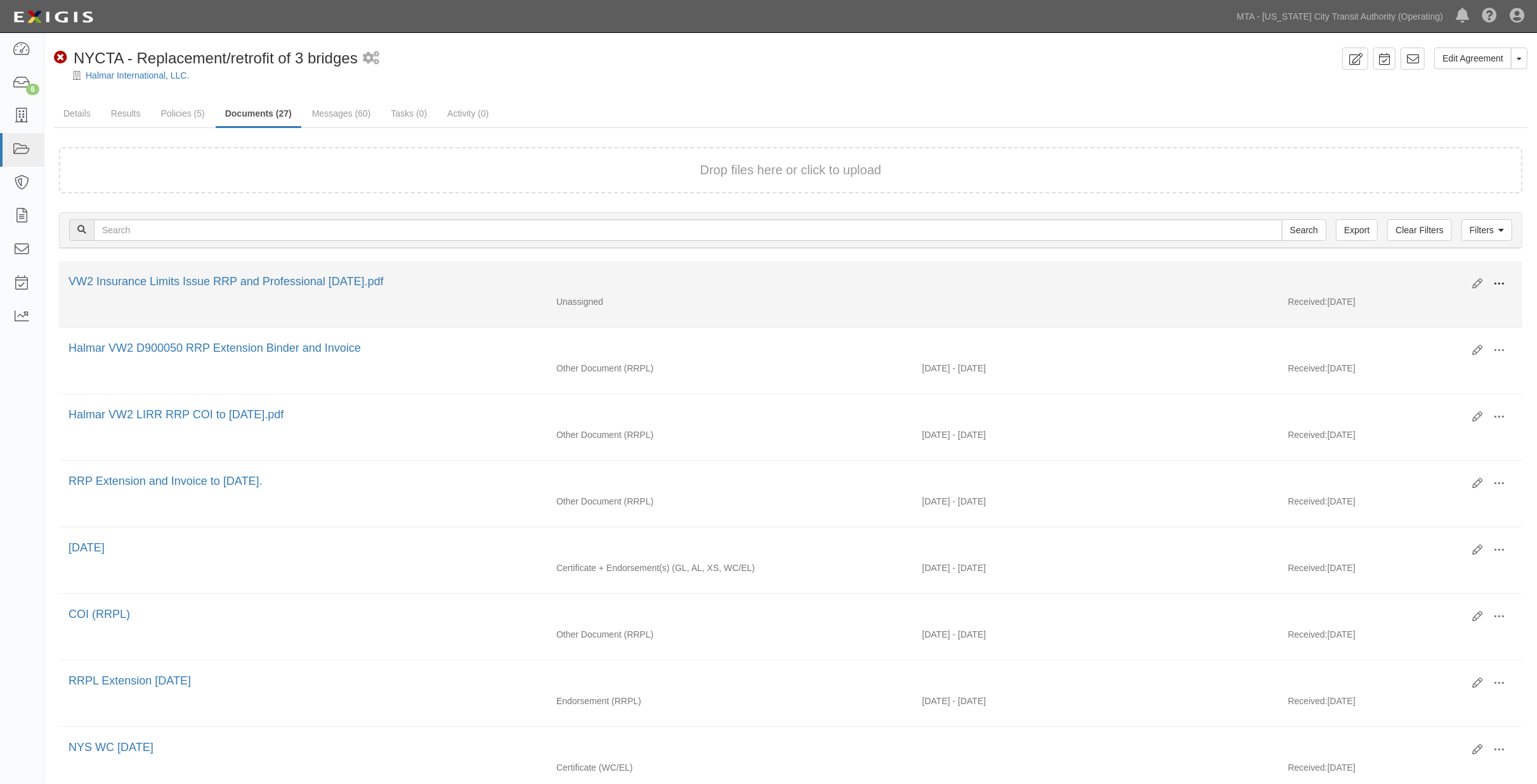
click at [1500, 279] on span at bounding box center [1499, 284] width 11 height 11
click at [1414, 299] on link "View" at bounding box center [1438, 302] width 101 height 23
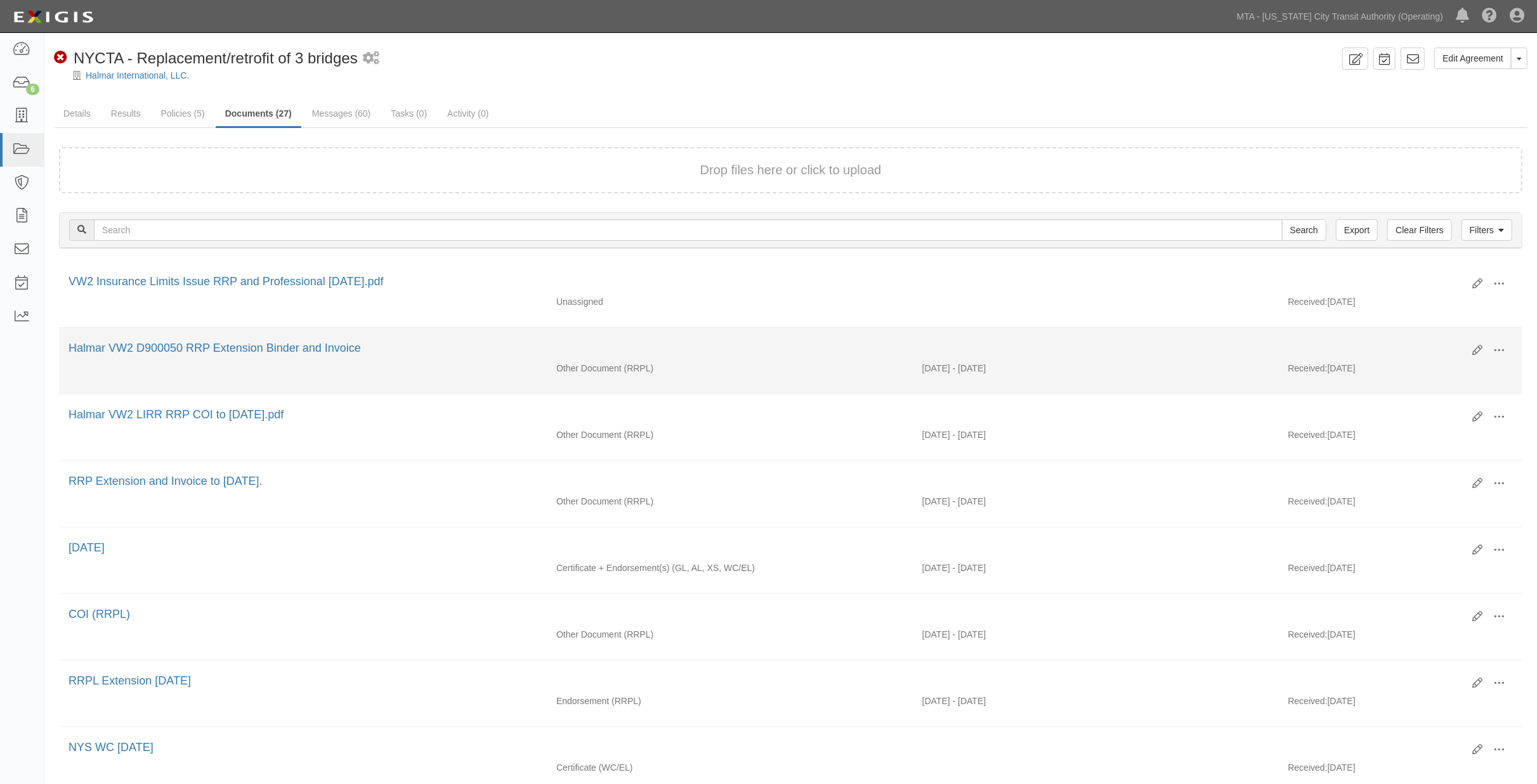
click at [808, 372] on div "Other Document (RRPL)" at bounding box center [730, 368] width 366 height 13
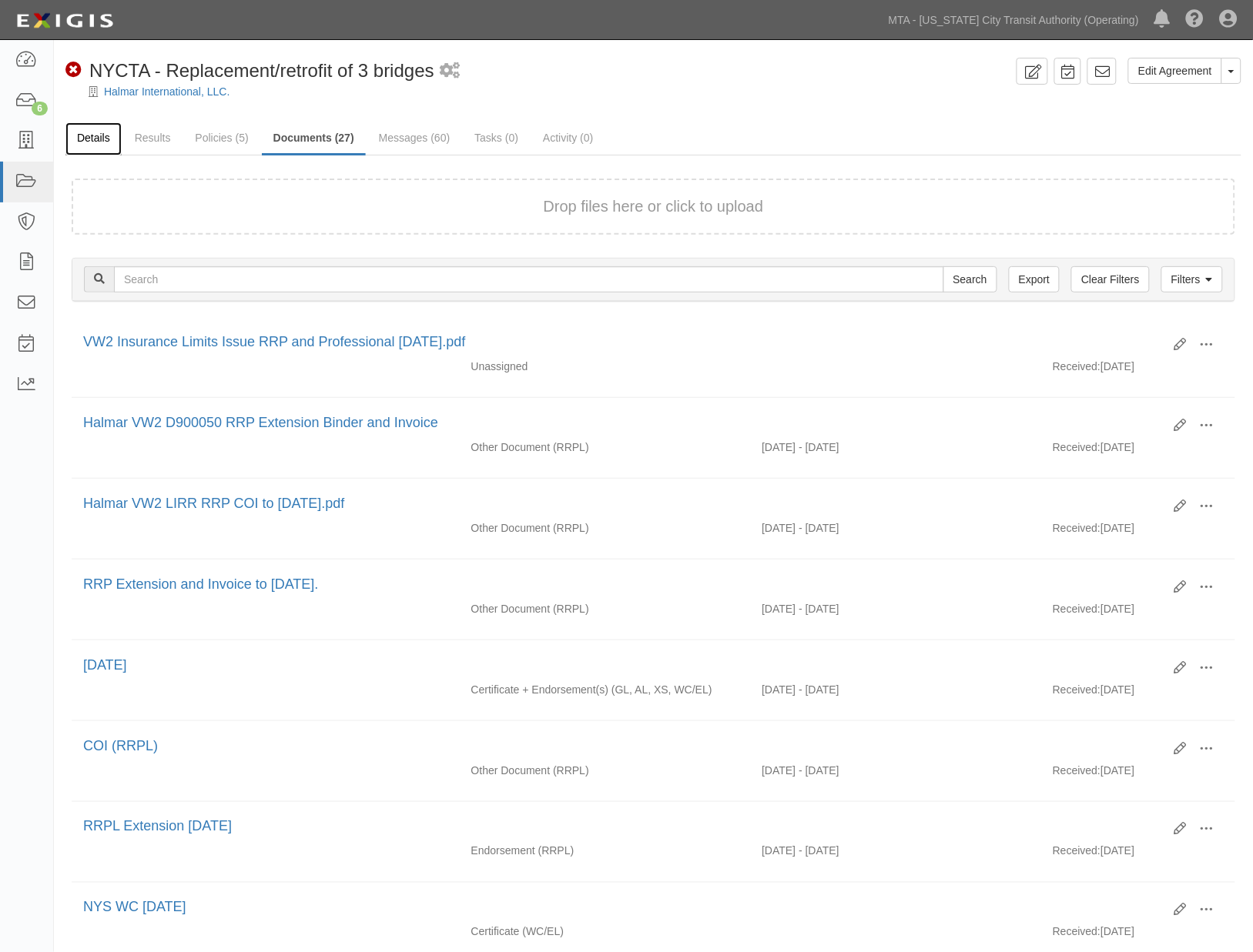
click at [89, 131] on link "Details" at bounding box center [93, 139] width 56 height 33
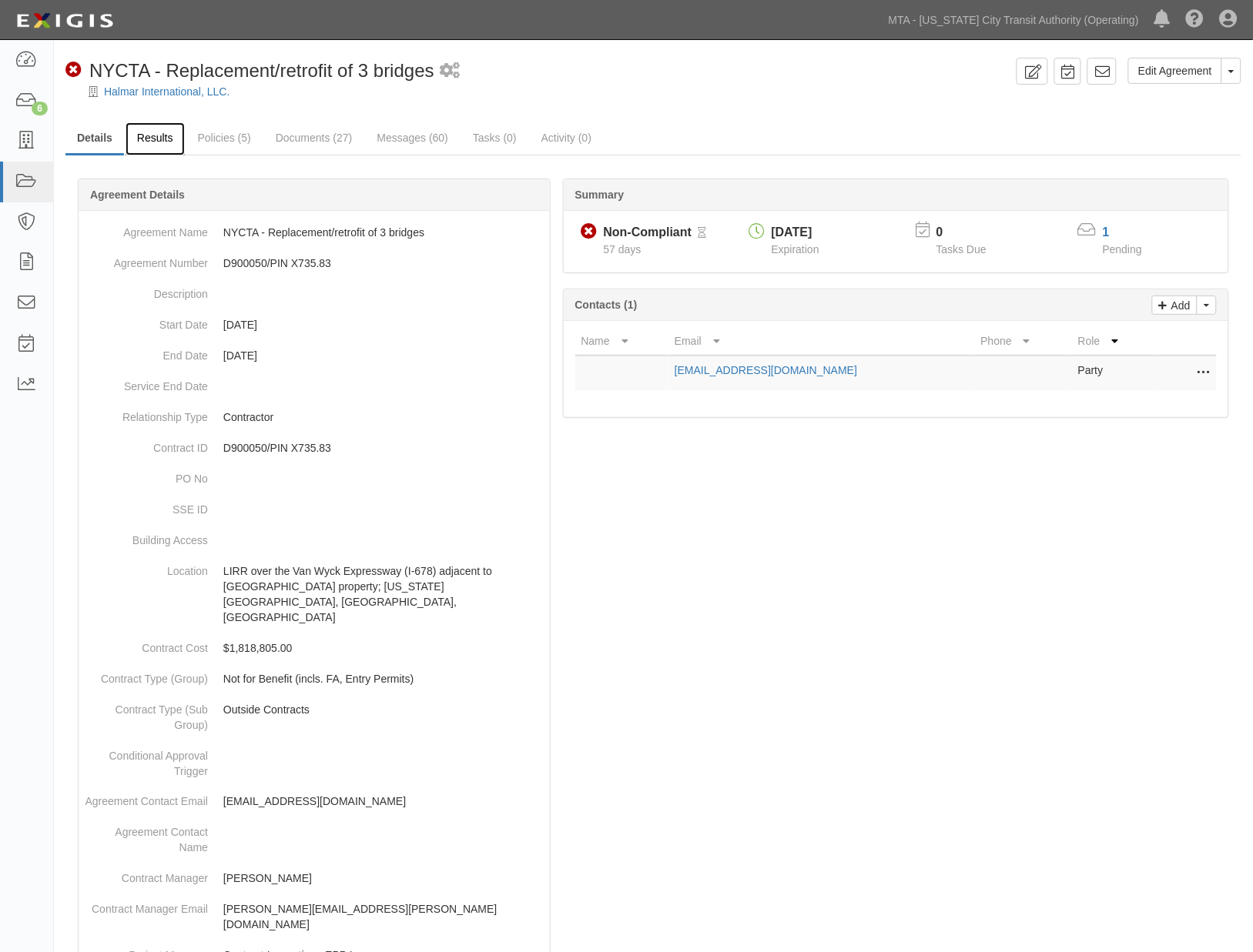
click at [154, 133] on link "Results" at bounding box center [155, 139] width 59 height 33
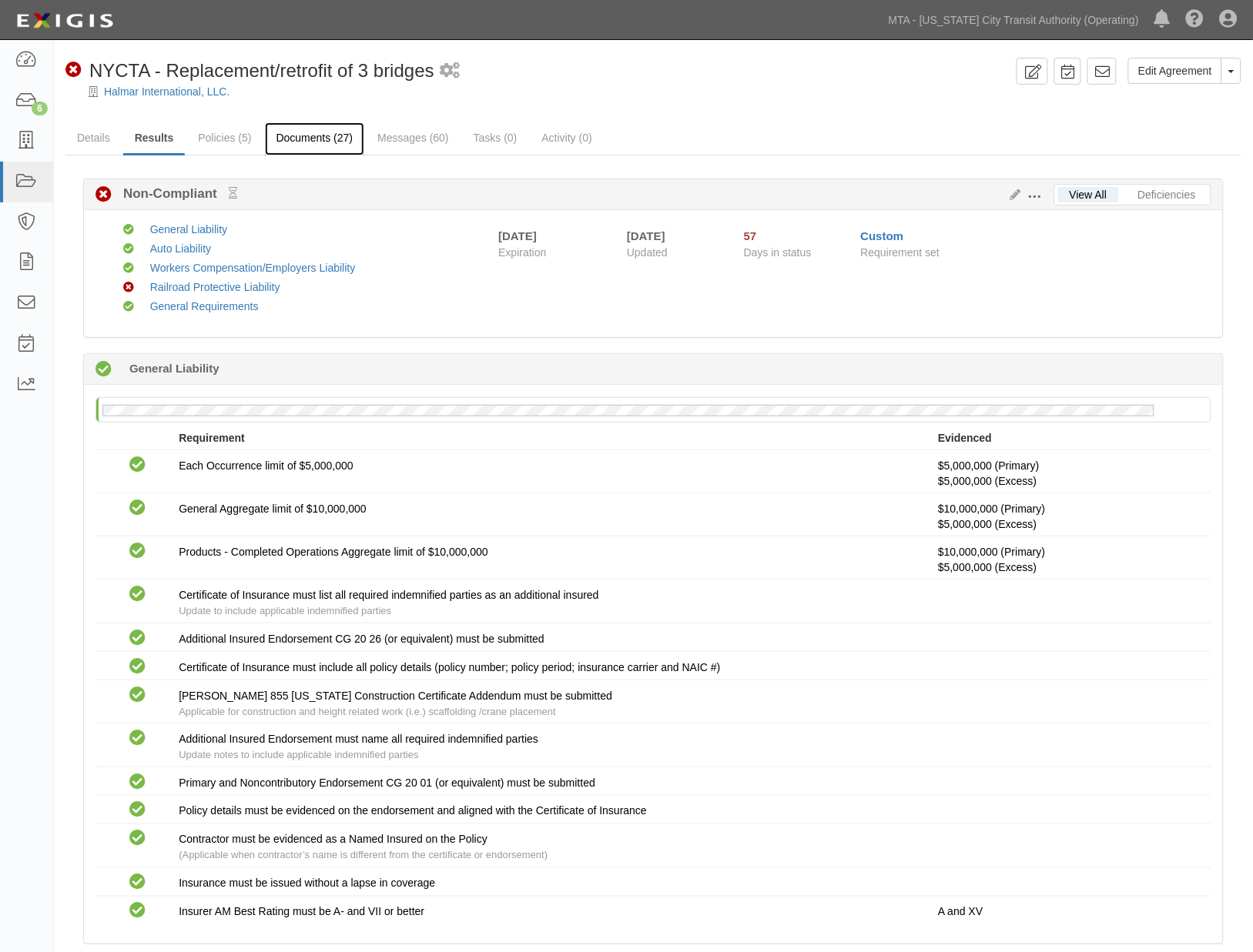
click at [326, 145] on link "Documents (27)" at bounding box center [315, 139] width 100 height 33
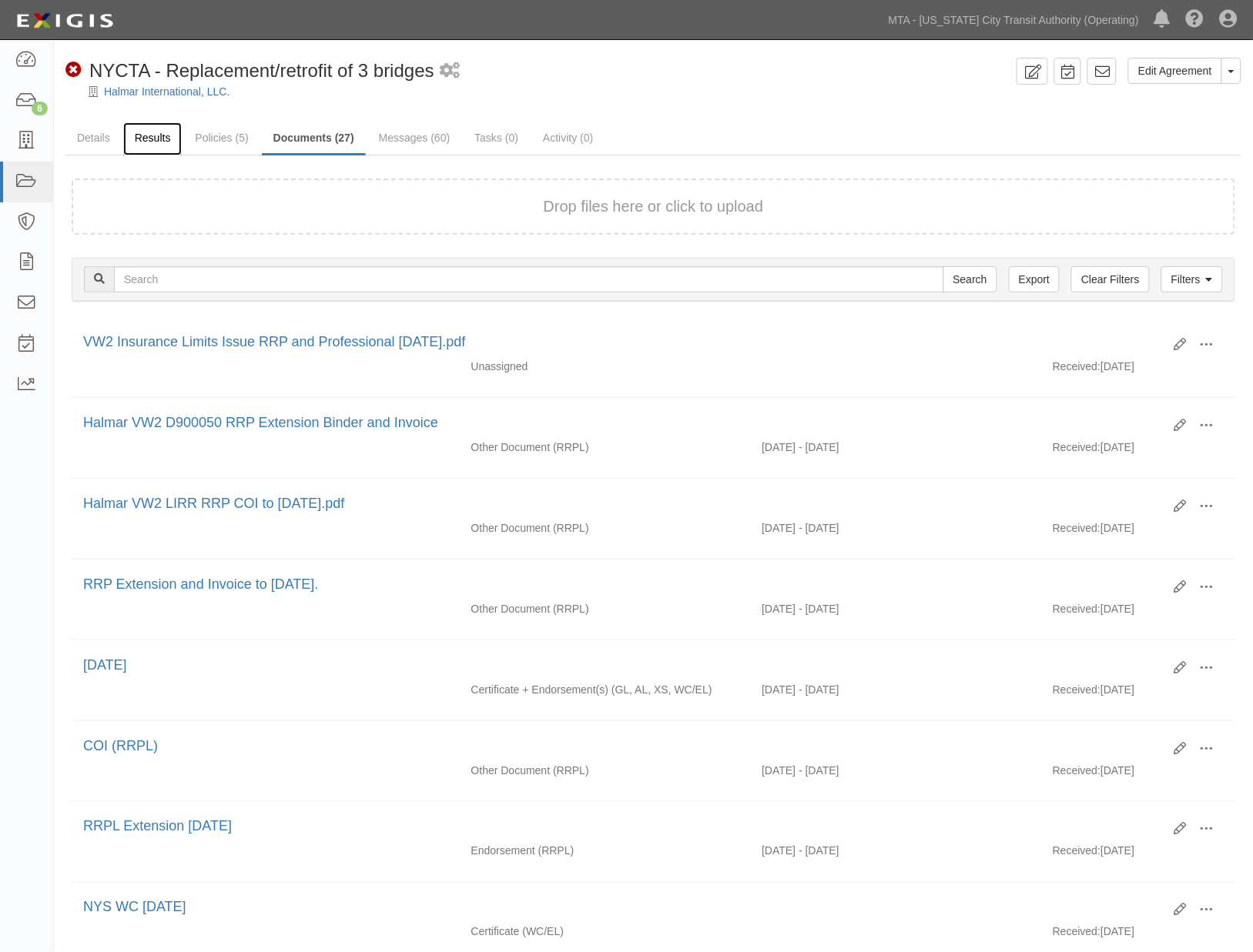
click at [144, 136] on link "Results" at bounding box center [153, 139] width 59 height 33
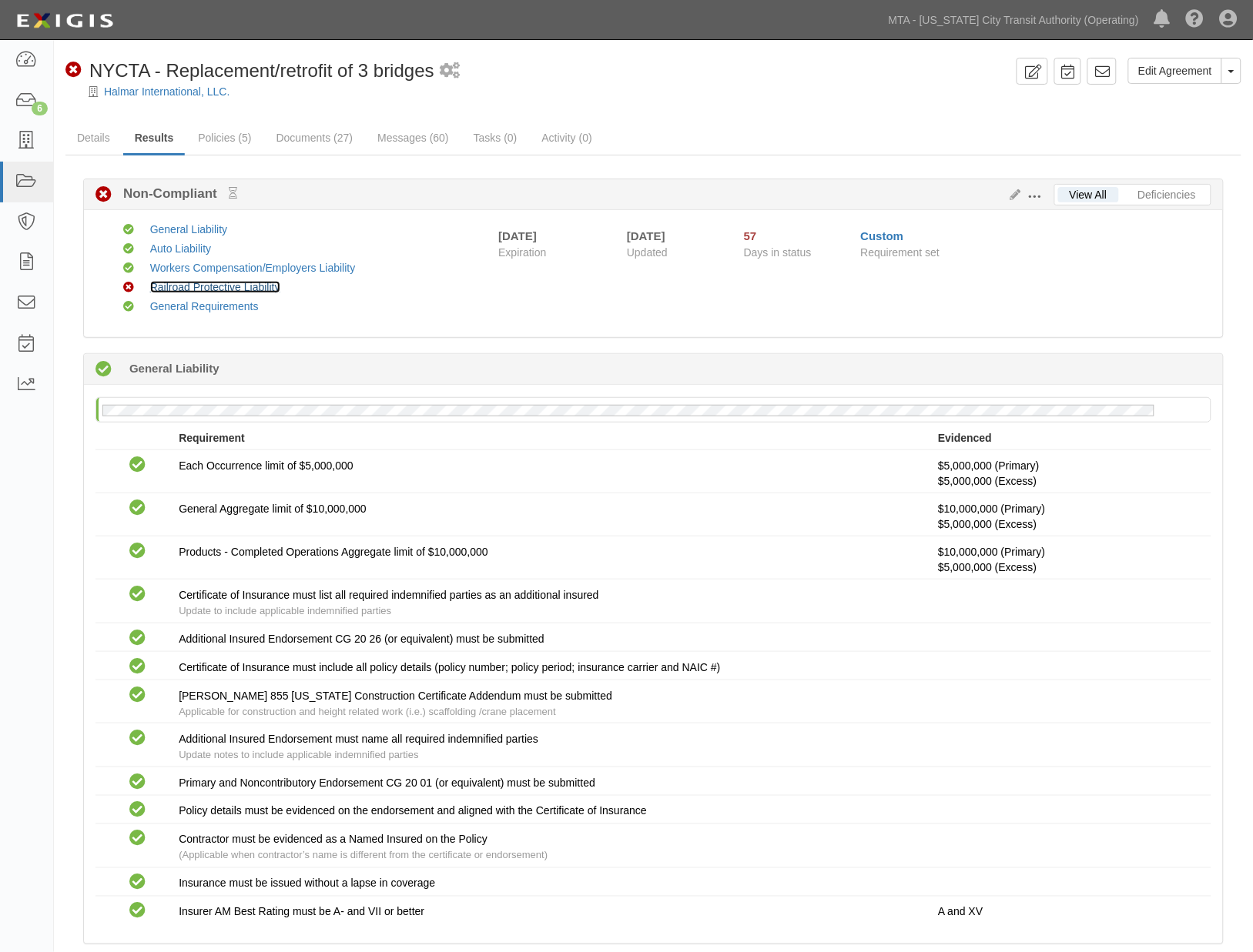
click at [164, 288] on link "Railroad Protective Liability" at bounding box center [215, 287] width 130 height 12
click at [326, 133] on link "Documents (27)" at bounding box center [315, 139] width 100 height 33
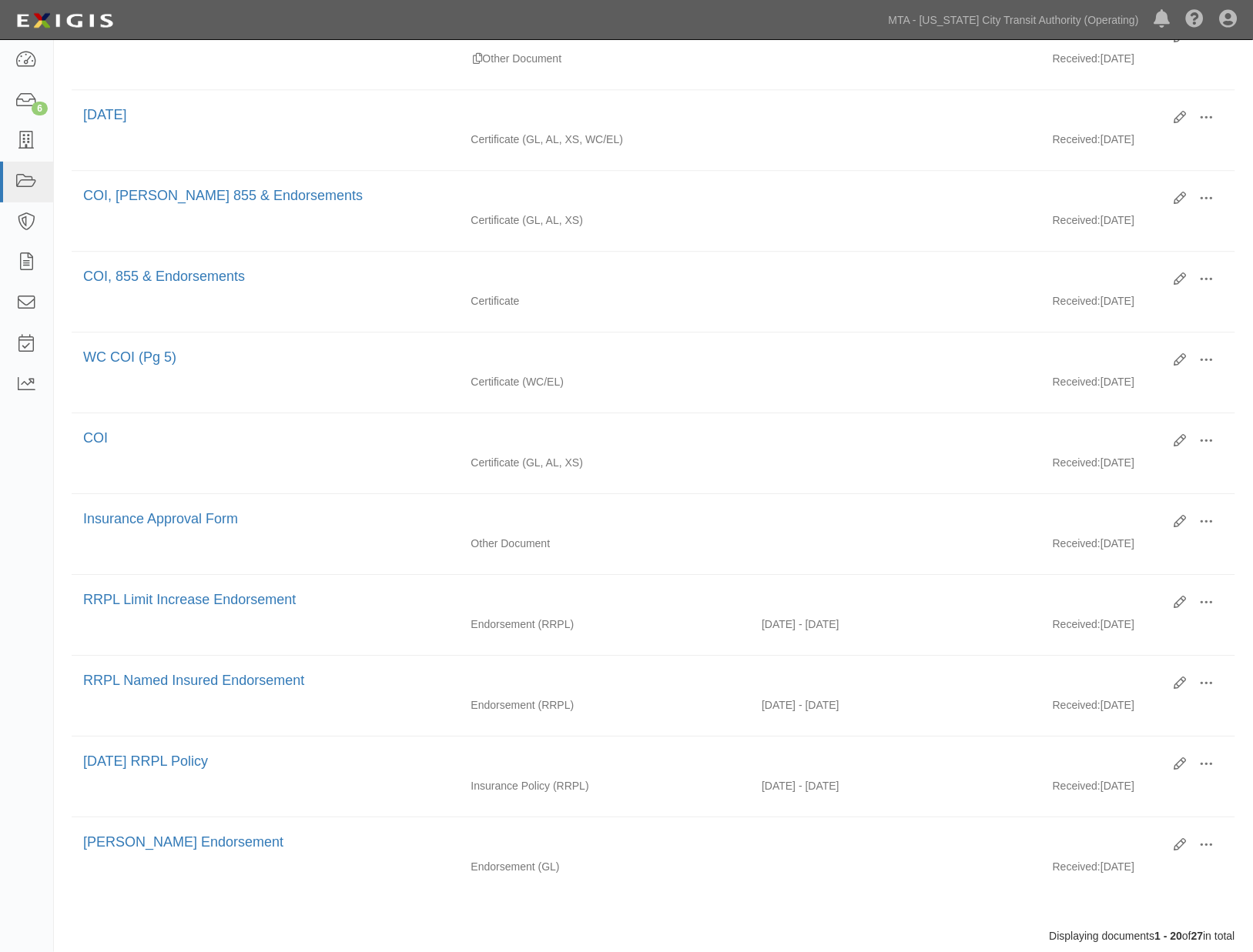
scroll to position [1171, 0]
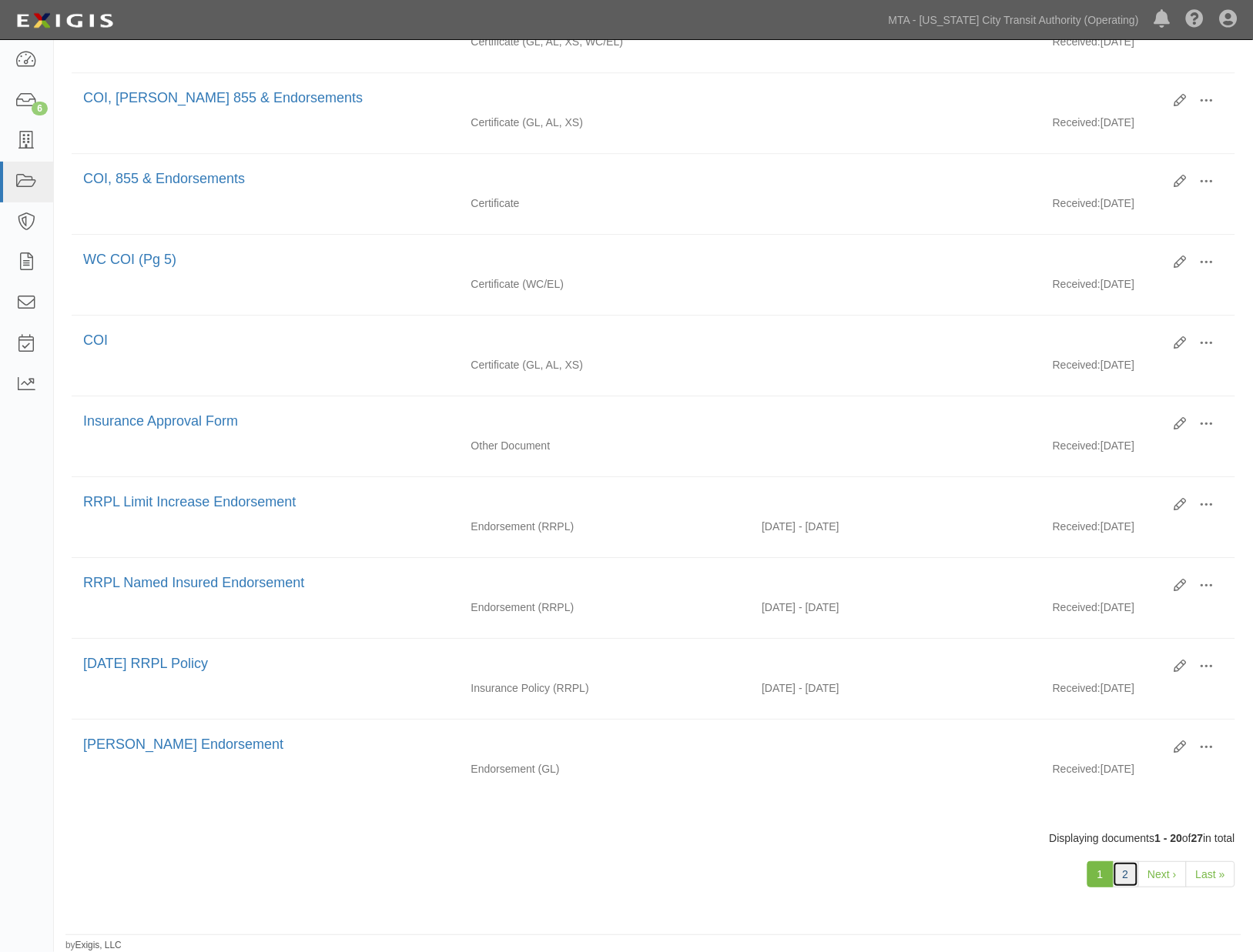
click at [1125, 881] on link "2" at bounding box center [1126, 874] width 26 height 26
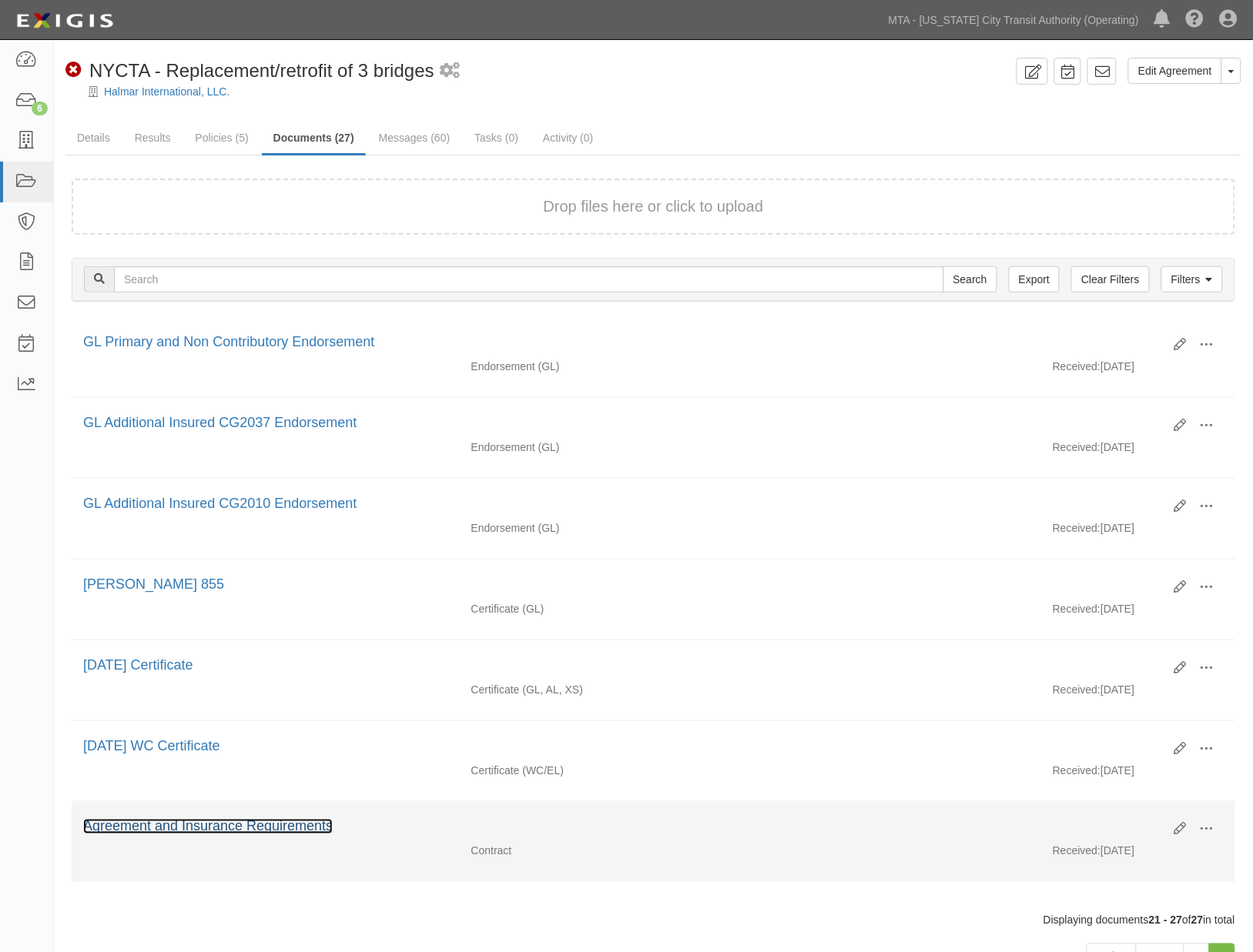
click at [227, 835] on link "Agreement and Insurance Requirements" at bounding box center [208, 826] width 250 height 16
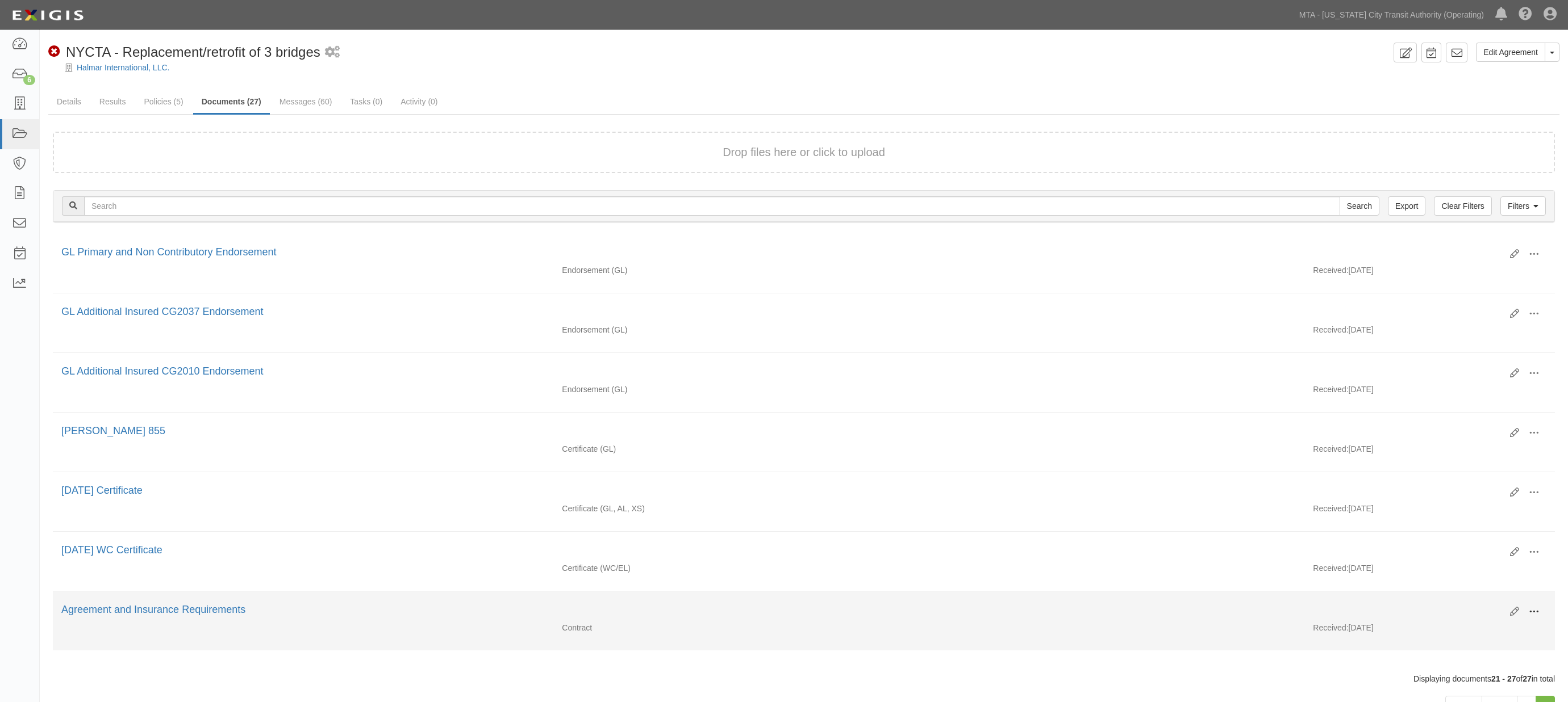
click at [923, 614] on span at bounding box center [1534, 611] width 10 height 10
click at [923, 636] on link "View" at bounding box center [1479, 628] width 90 height 20
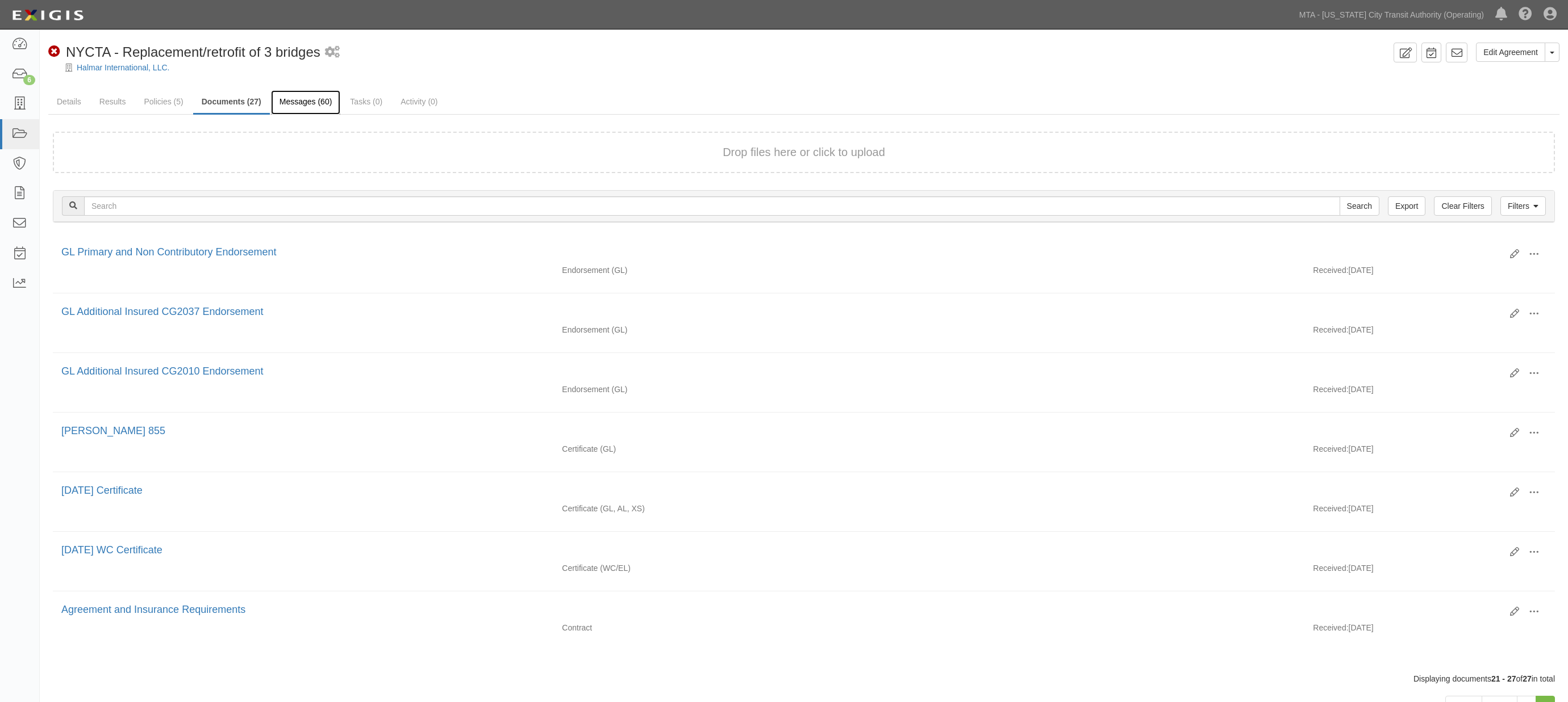
click at [296, 106] on link "Messages (60)" at bounding box center [306, 102] width 70 height 25
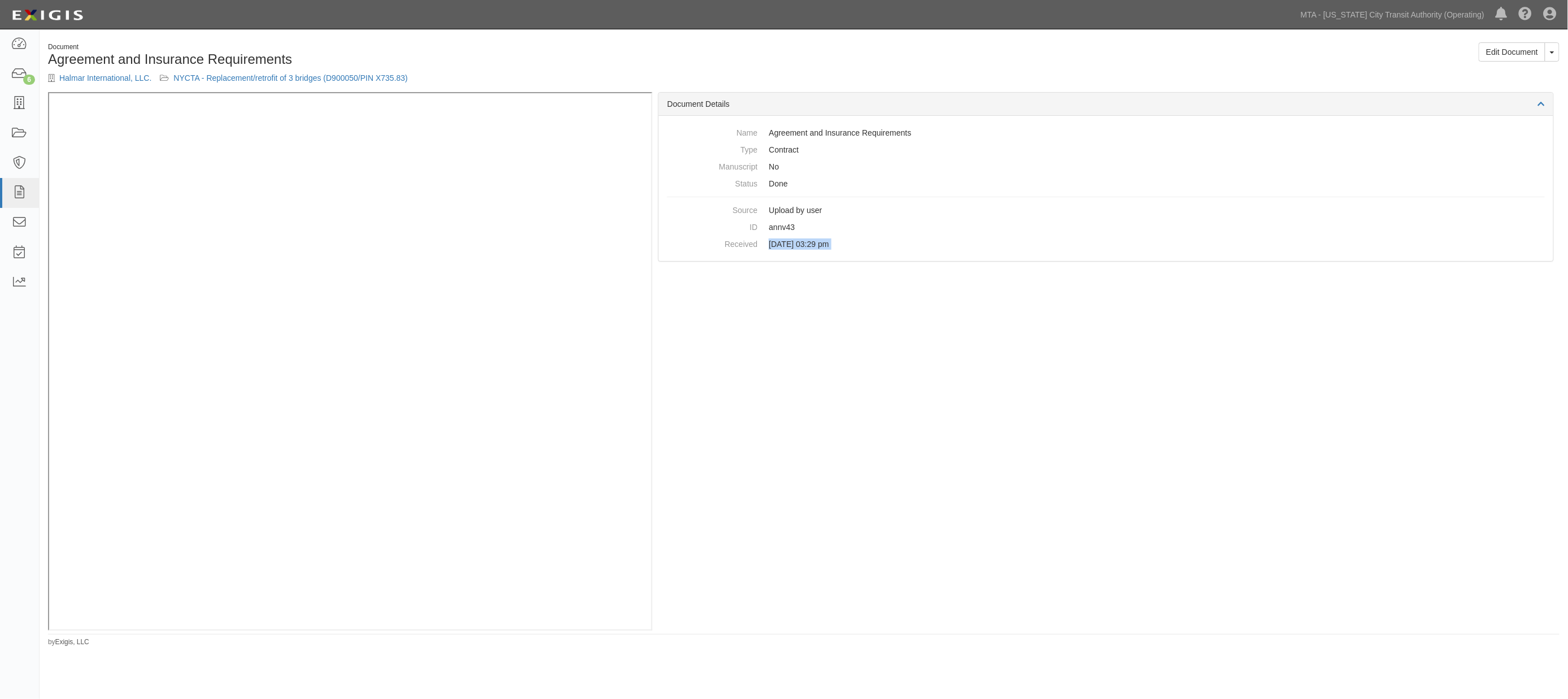
drag, startPoint x: 652, startPoint y: 404, endPoint x: 640, endPoint y: 648, distance: 244.3
click at [640, 652] on div "Document Agreement and Insurance Requirements Halmar International, LLC. NYCTA …" at bounding box center [784, 348] width 1568 height 629
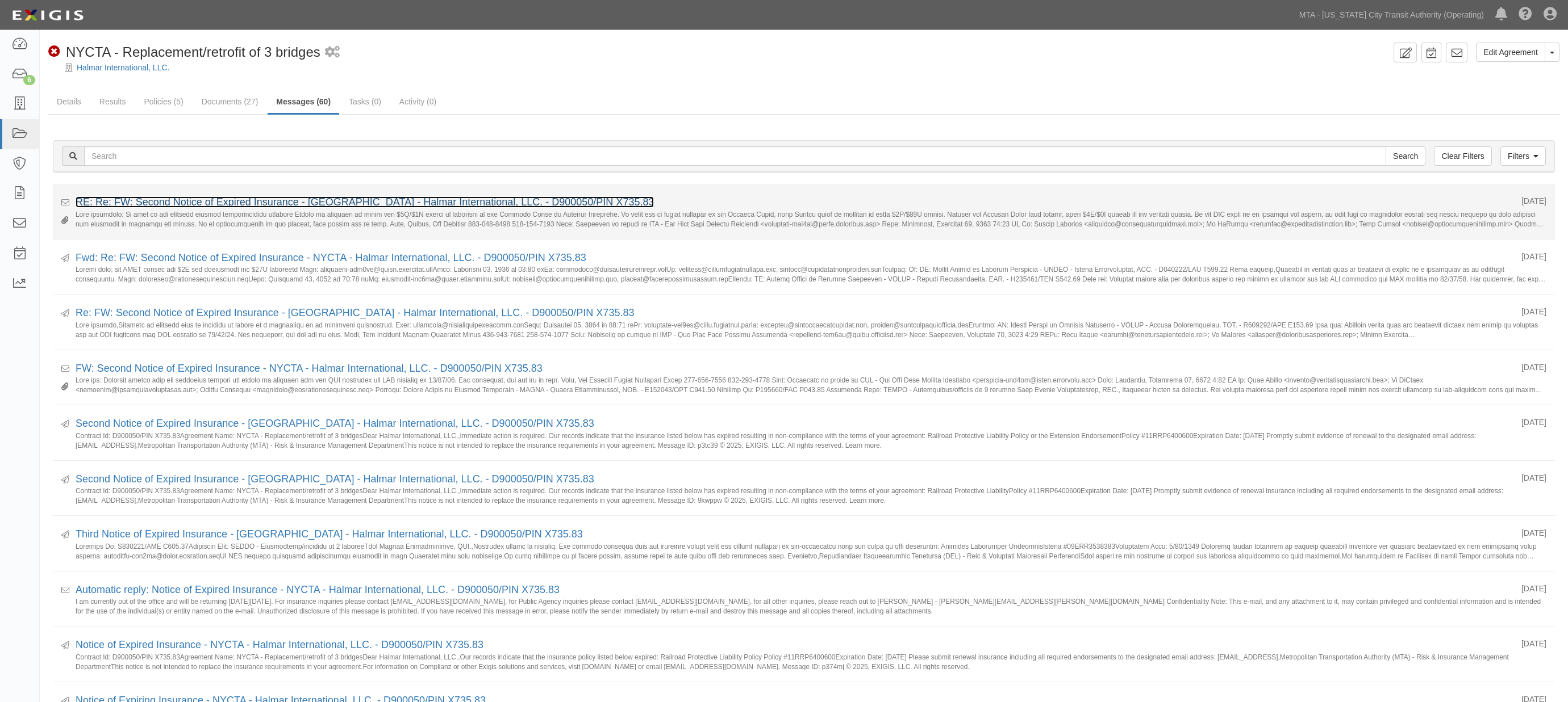
click at [173, 204] on link "RE: Re: FW: Second Notice of Expired Insurance - [GEOGRAPHIC_DATA] - Halmar Int…" at bounding box center [365, 202] width 578 height 12
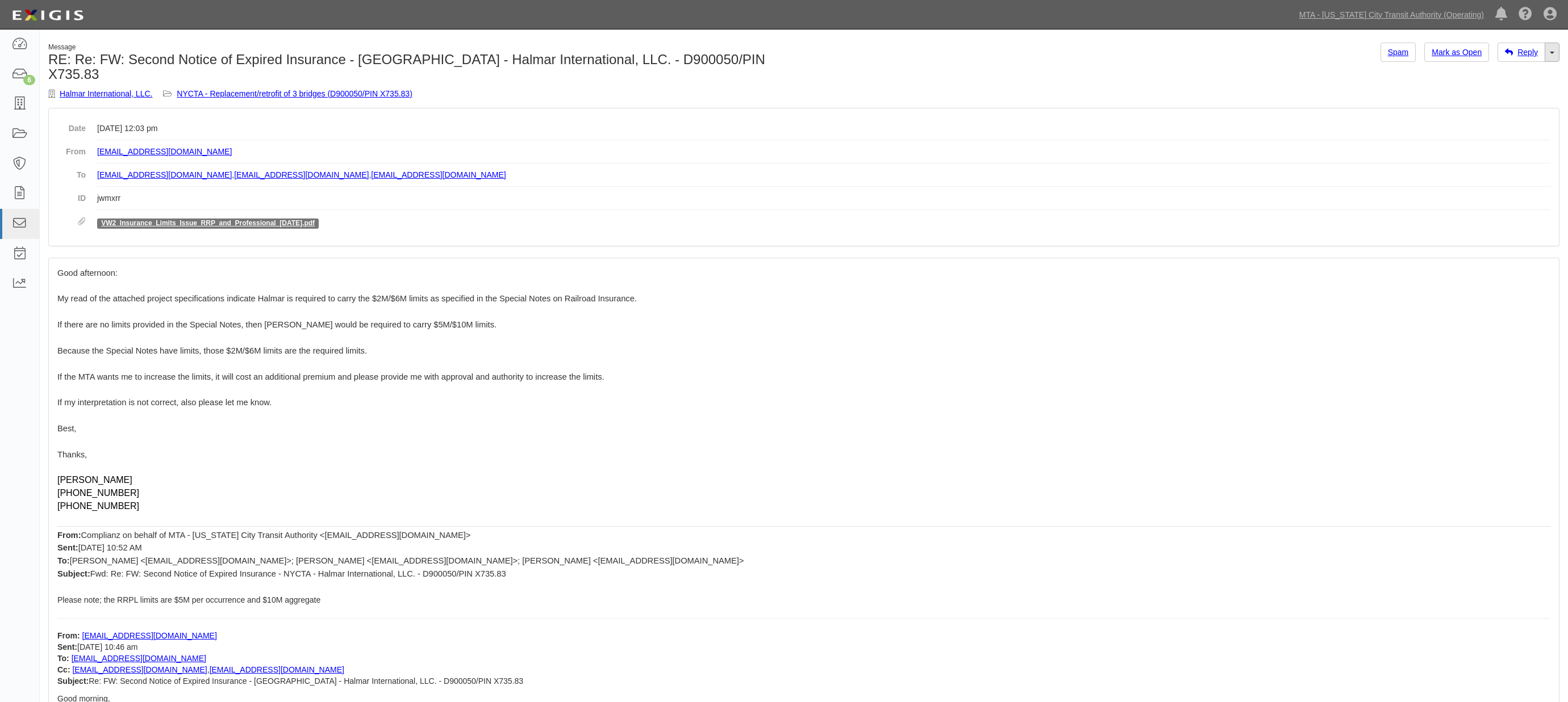
click at [1552, 52] on span at bounding box center [1552, 52] width 5 height 2
click at [1498, 74] on link "Reply All" at bounding box center [1514, 74] width 90 height 15
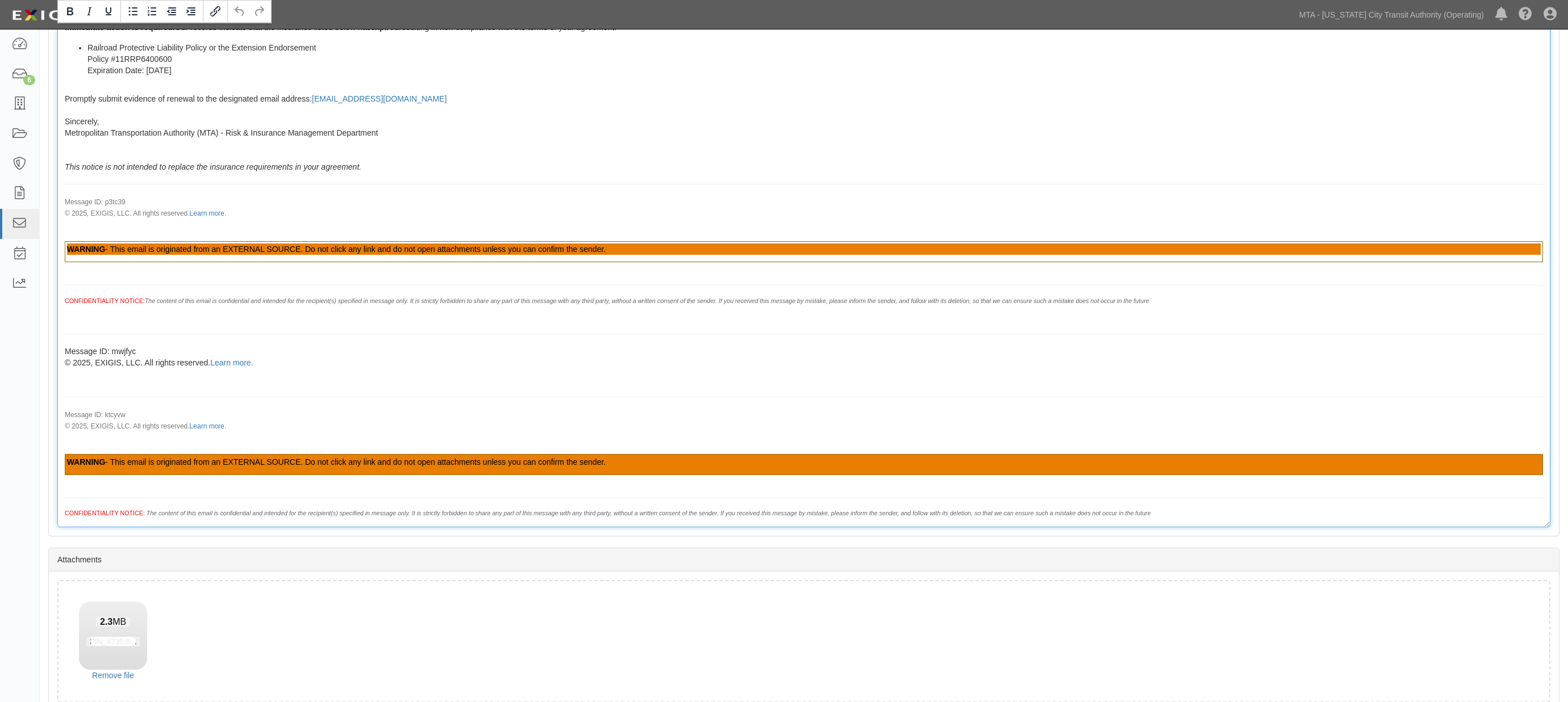
scroll to position [1529, 0]
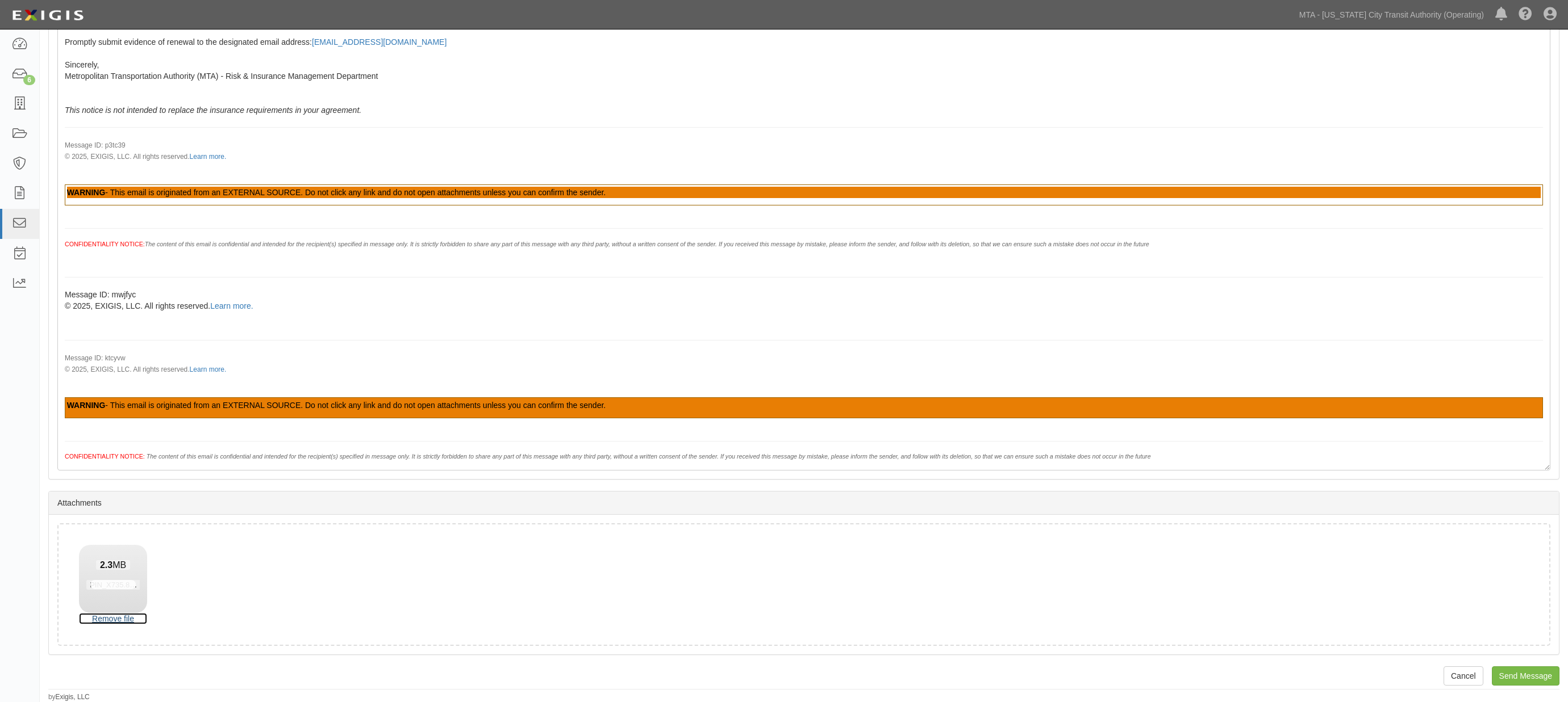
click at [107, 617] on link "Remove file" at bounding box center [113, 619] width 68 height 12
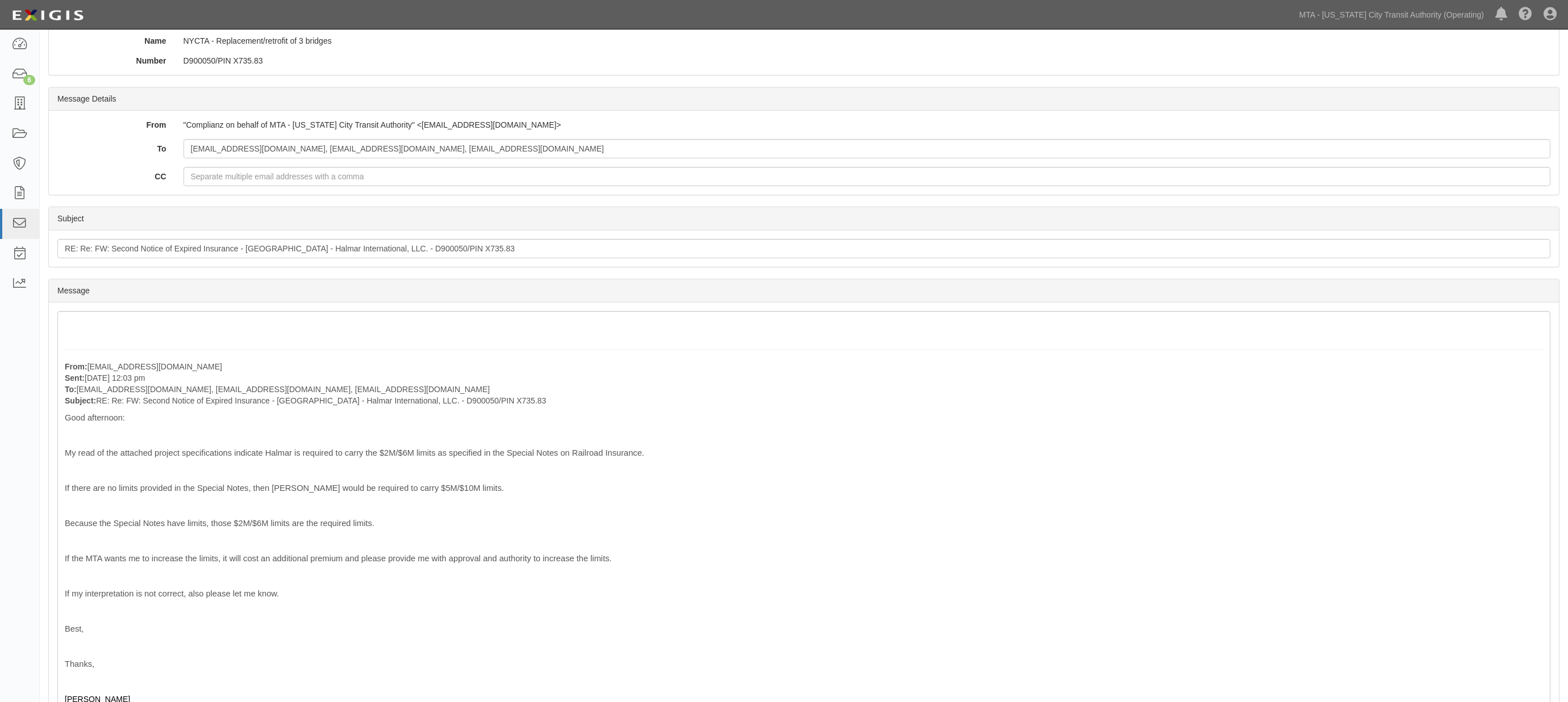
scroll to position [78, 0]
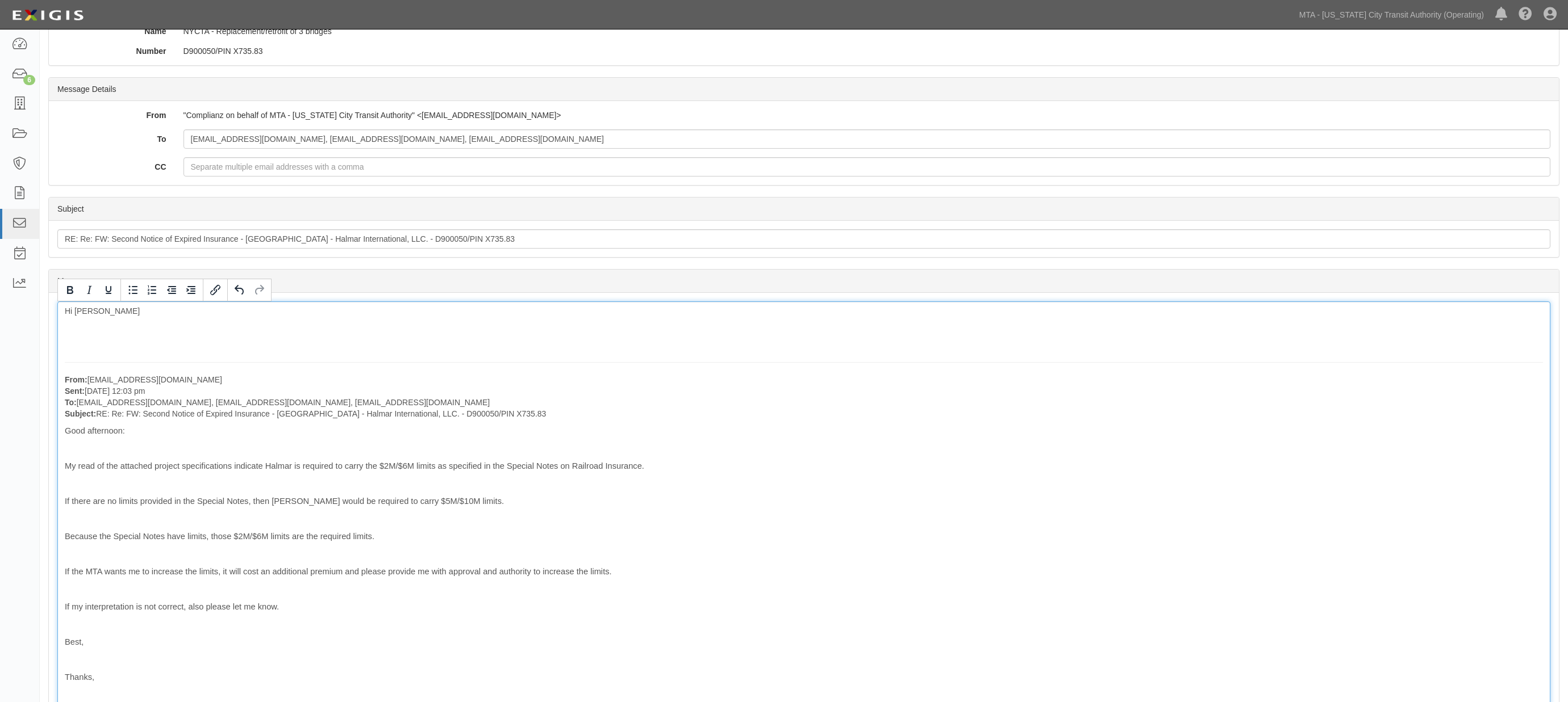
scroll to position [101, 0]
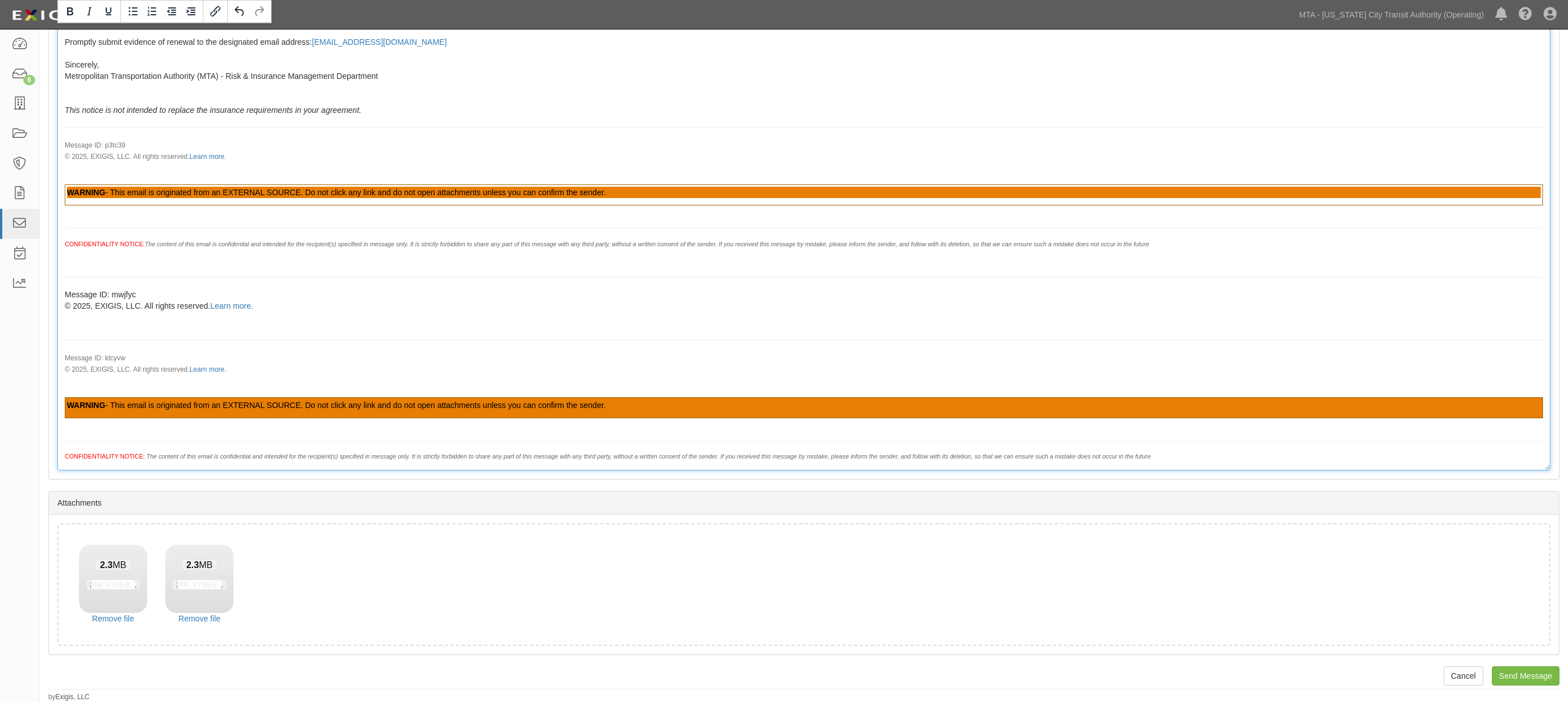
scroll to position [1575, 0]
click at [1551, 674] on input "Send Message" at bounding box center [1525, 676] width 68 height 19
click at [1520, 678] on input "Send Message" at bounding box center [1525, 676] width 68 height 19
click at [1543, 677] on input "Send Message" at bounding box center [1525, 676] width 68 height 19
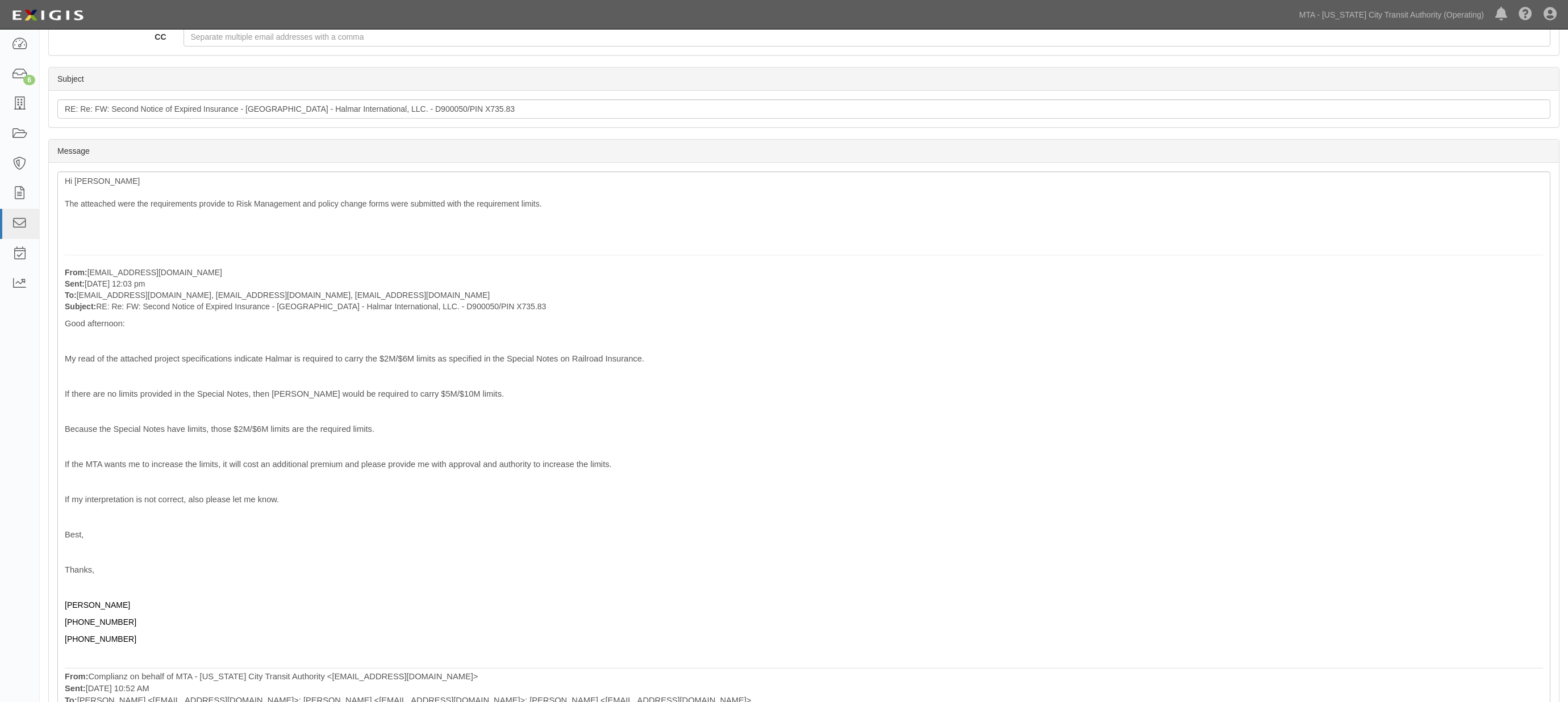
scroll to position [0, 0]
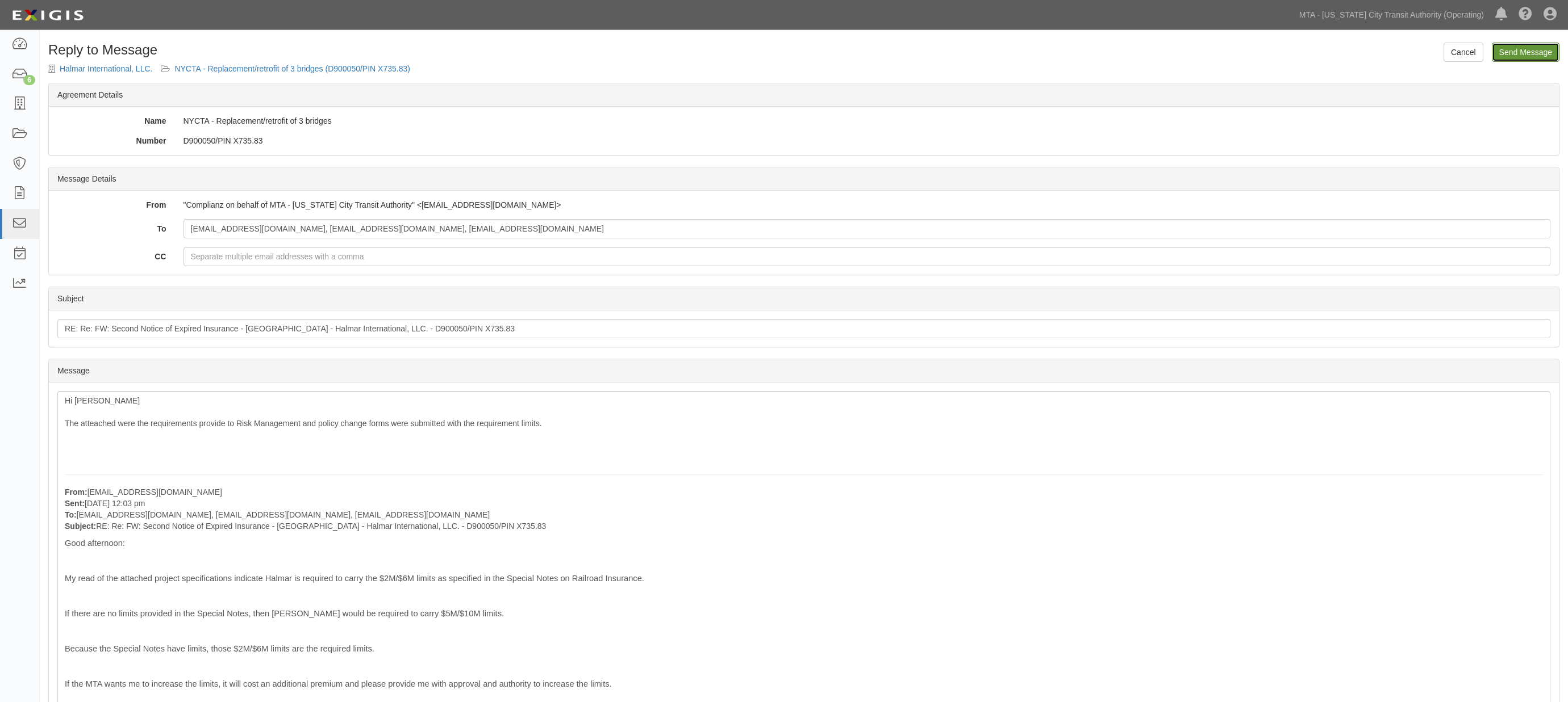
click at [1520, 50] on input "Send Message" at bounding box center [1525, 52] width 68 height 19
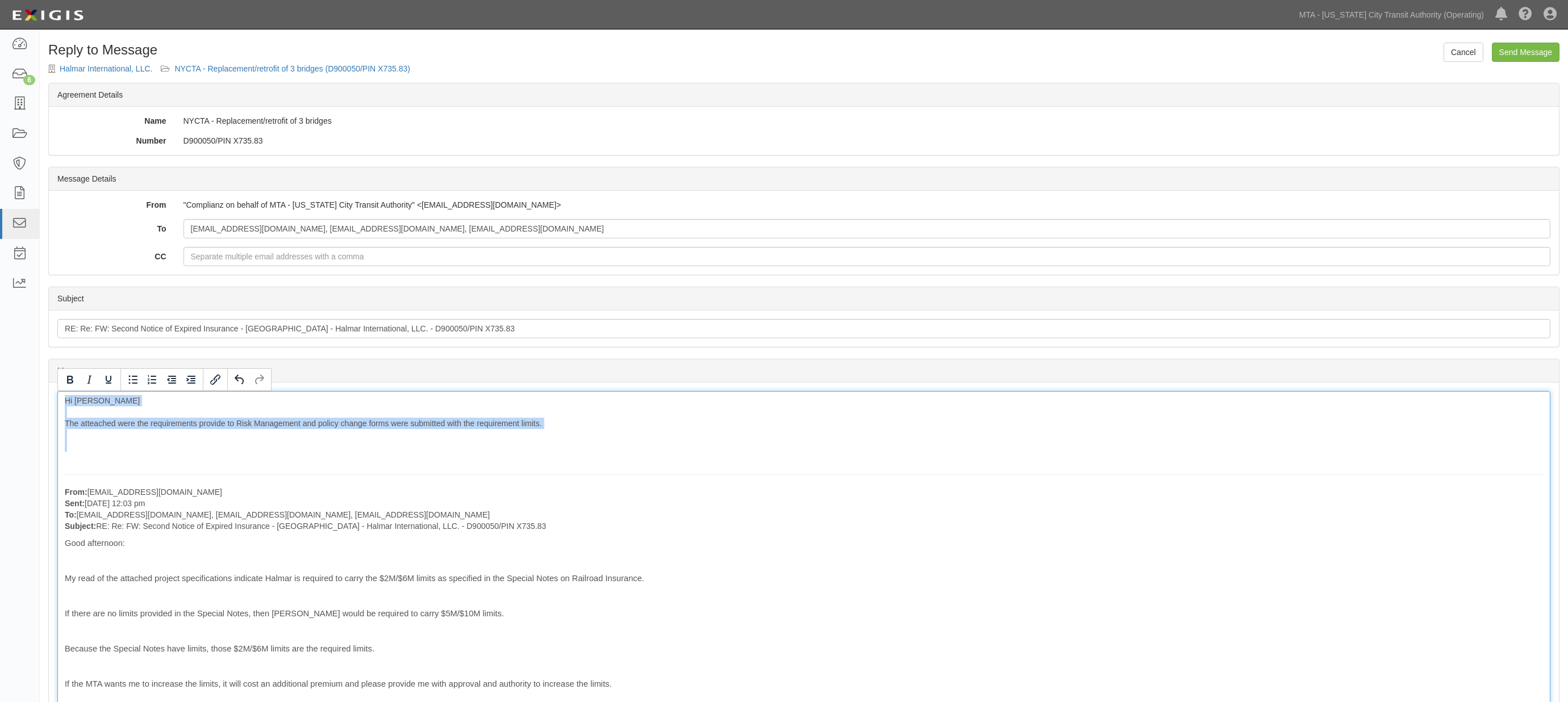
drag, startPoint x: 186, startPoint y: 449, endPoint x: 42, endPoint y: 382, distance: 158.8
copy div "Hi Rob The atteached were the requirements provide to Risk Management and polic…"
click at [1541, 55] on input "Send Message" at bounding box center [1525, 52] width 68 height 19
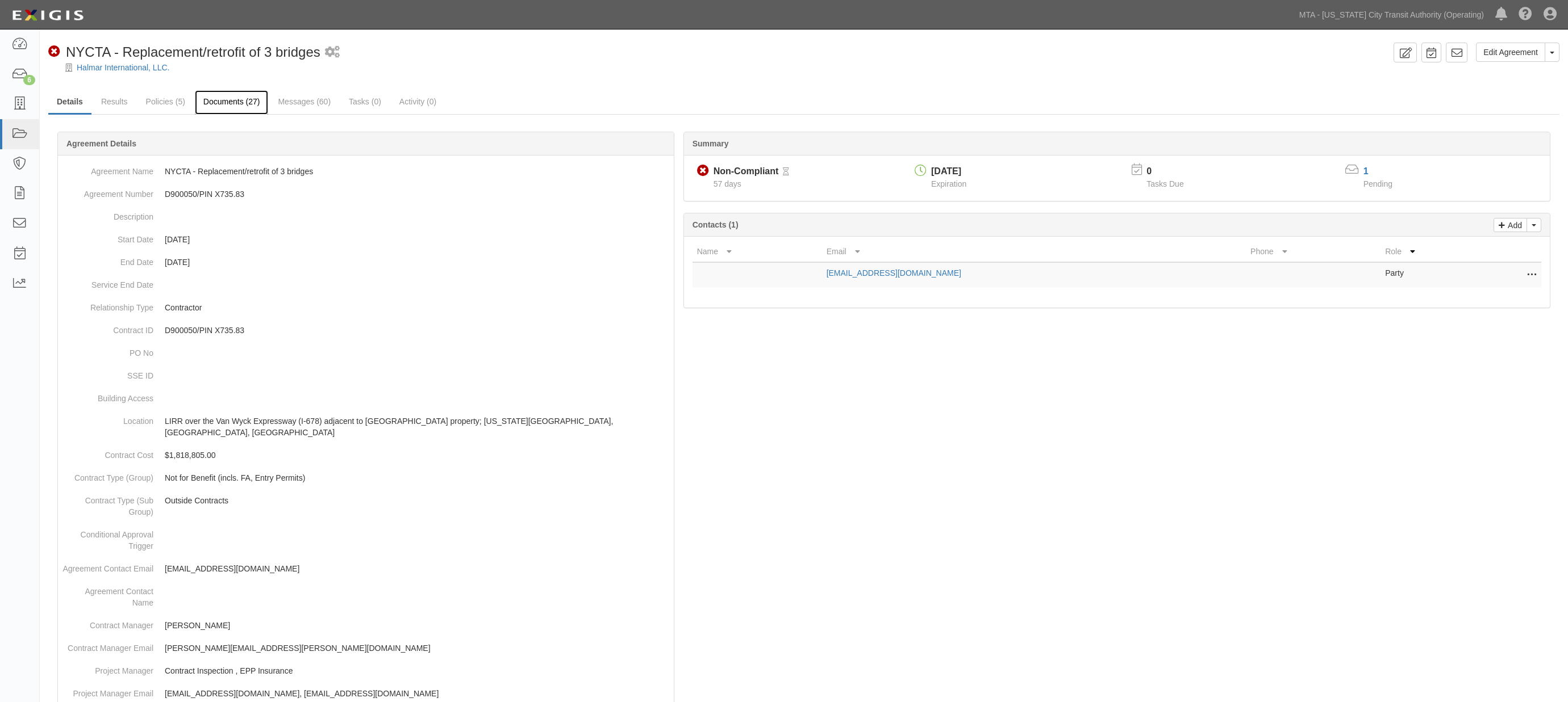
click at [243, 104] on link "Documents (27)" at bounding box center [232, 102] width 74 height 25
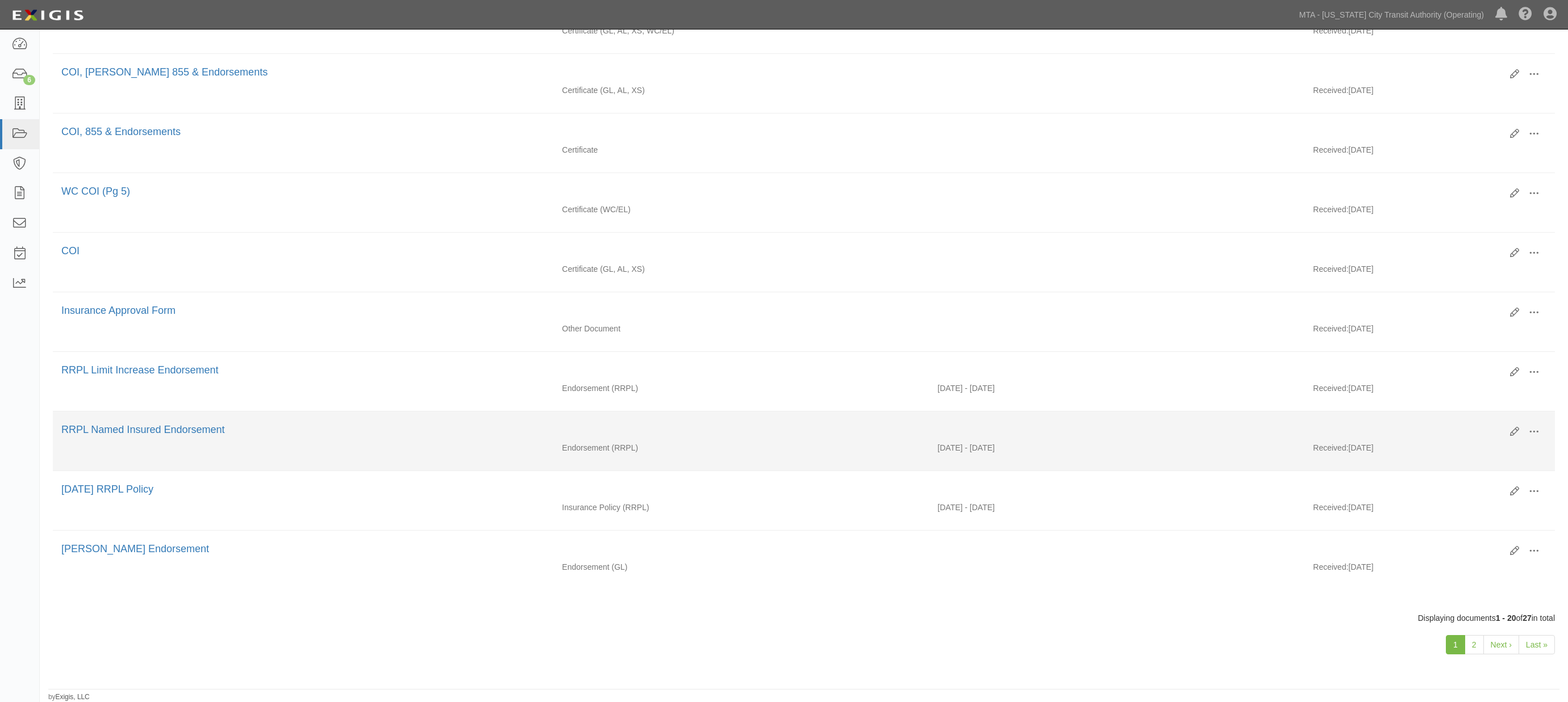
scroll to position [864, 0]
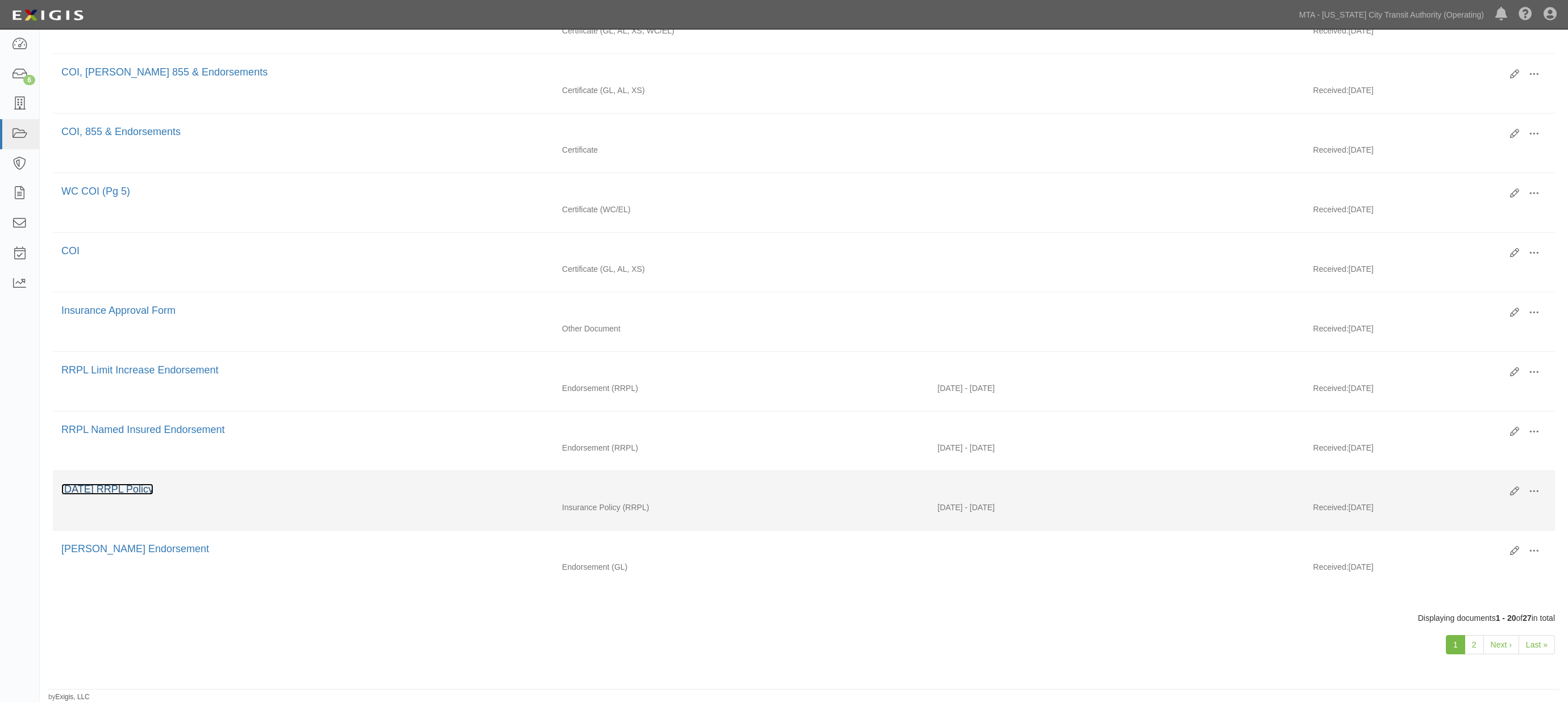
click at [153, 487] on link "[DATE] RRPL Policy" at bounding box center [107, 489] width 92 height 12
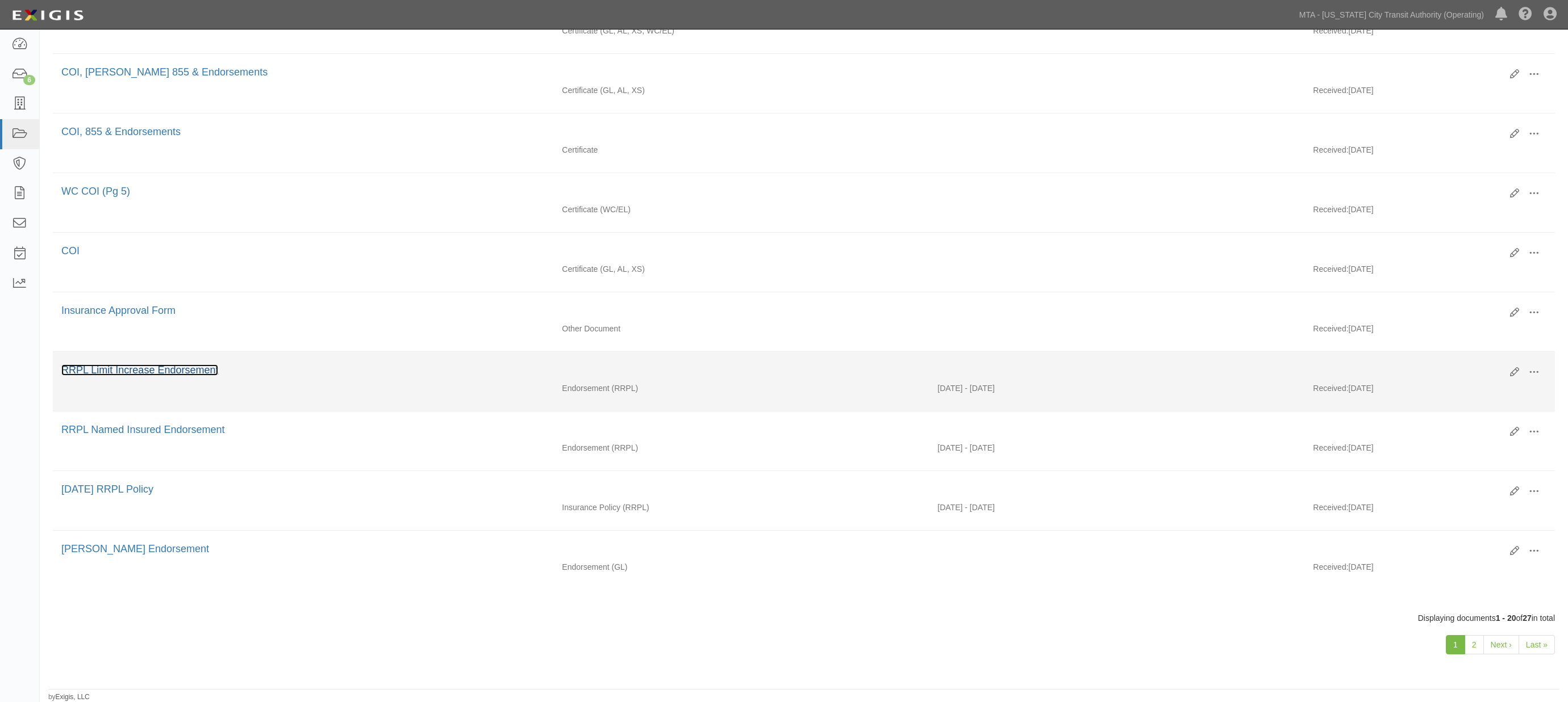
click at [196, 365] on link "RRPL Limit Increase Endorsement" at bounding box center [140, 370] width 157 height 12
click at [1537, 367] on span at bounding box center [1534, 372] width 10 height 10
click at [1451, 382] on link "View" at bounding box center [1479, 389] width 90 height 20
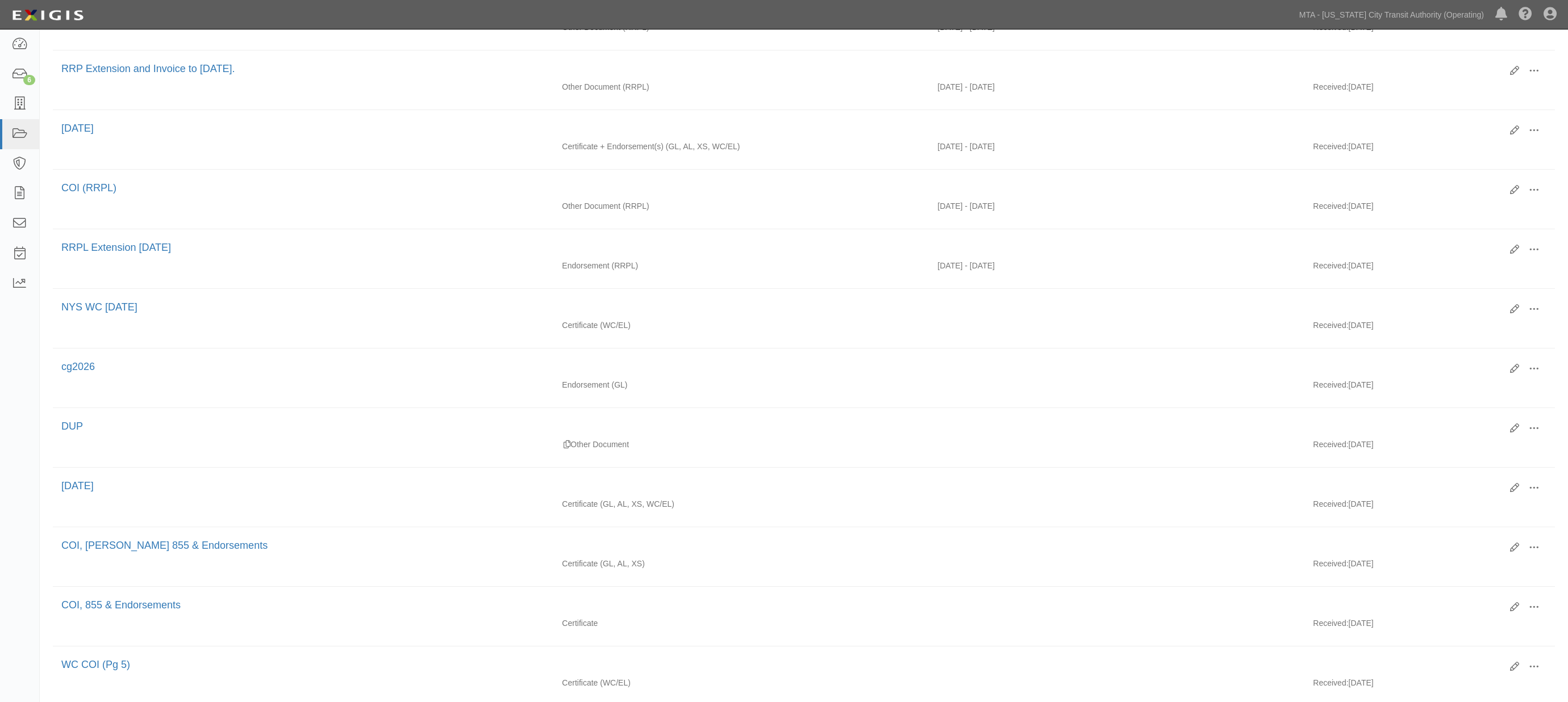
scroll to position [358, 0]
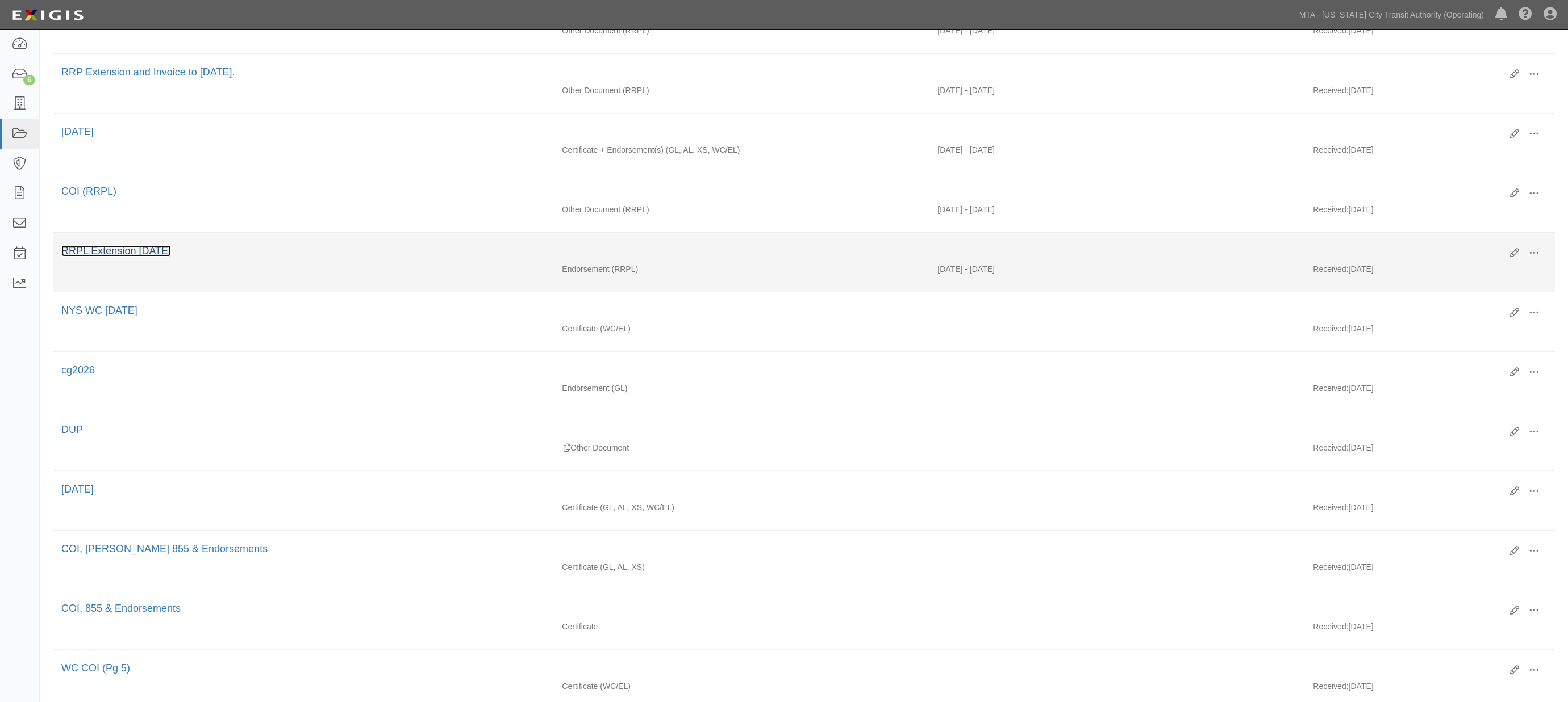
click at [143, 257] on link "RRPL Extension [DATE]" at bounding box center [116, 251] width 110 height 12
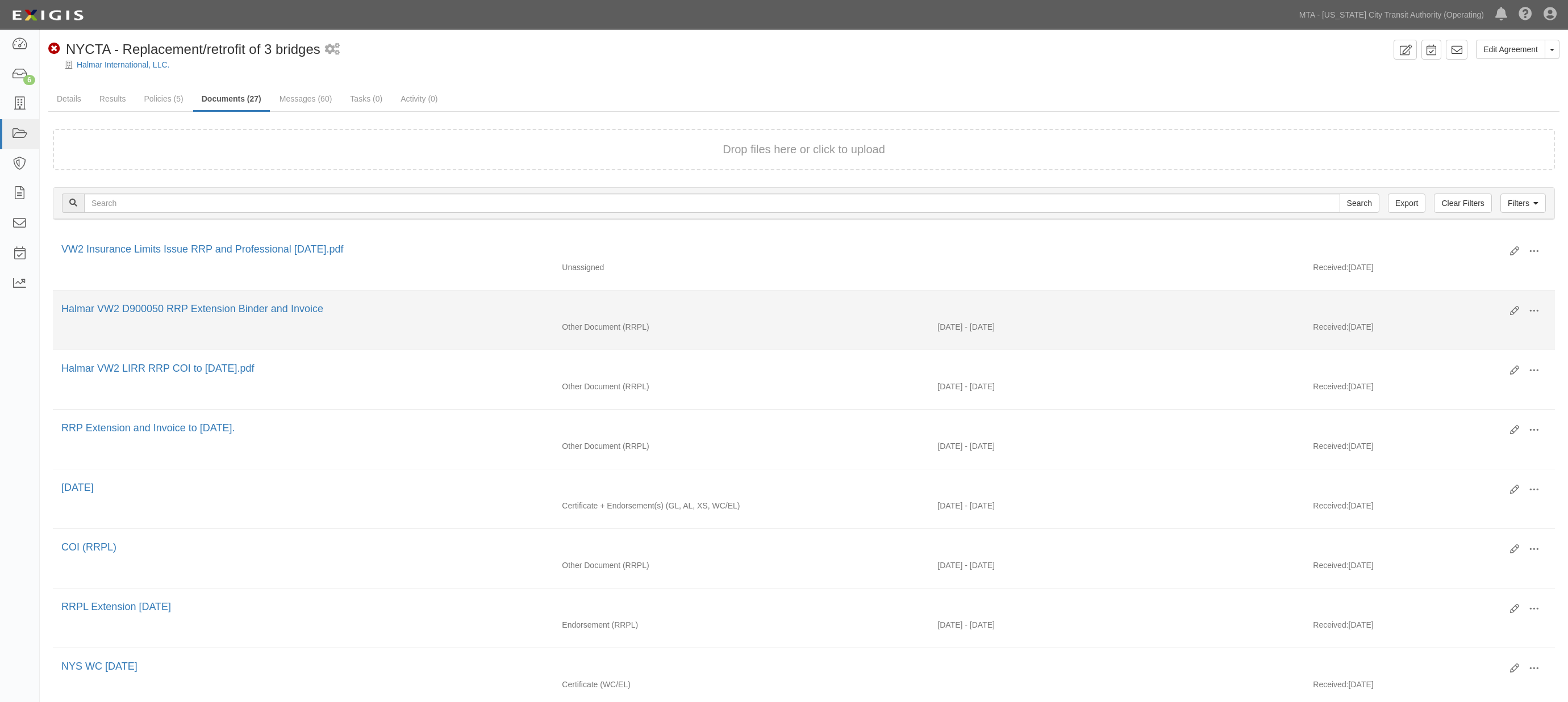
scroll to position [0, 0]
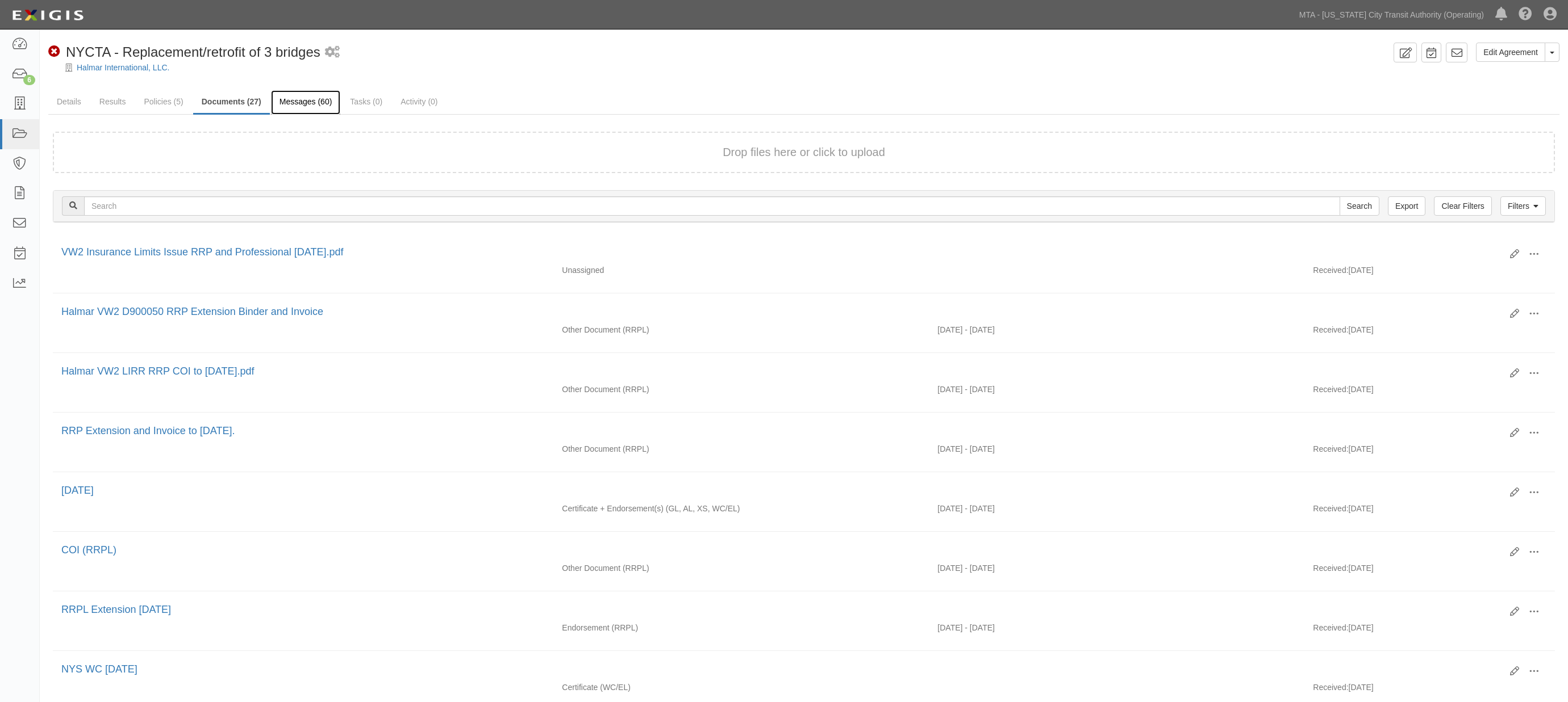
click at [286, 95] on link "Messages (60)" at bounding box center [306, 102] width 70 height 25
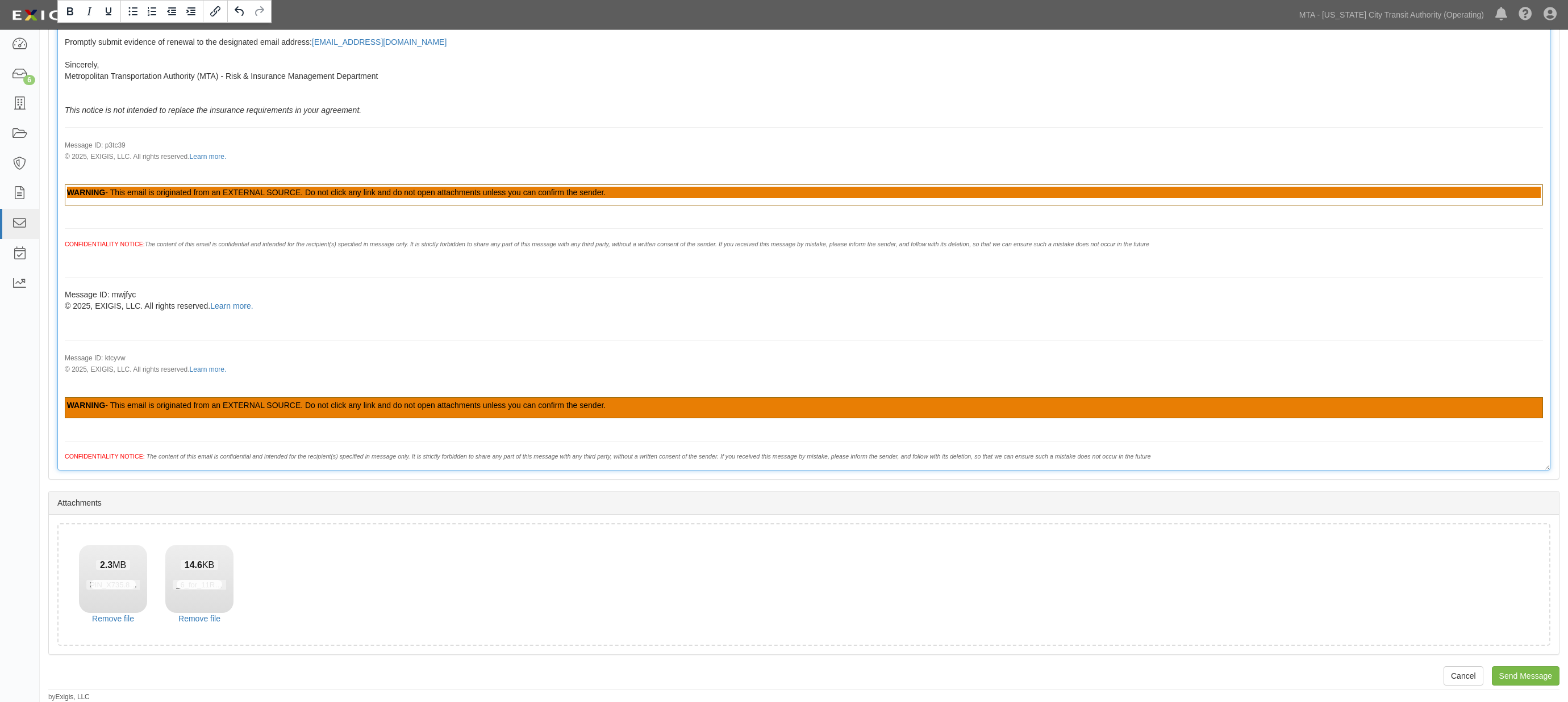
scroll to position [1563, 0]
click at [1531, 674] on input "Send Message" at bounding box center [1525, 676] width 68 height 19
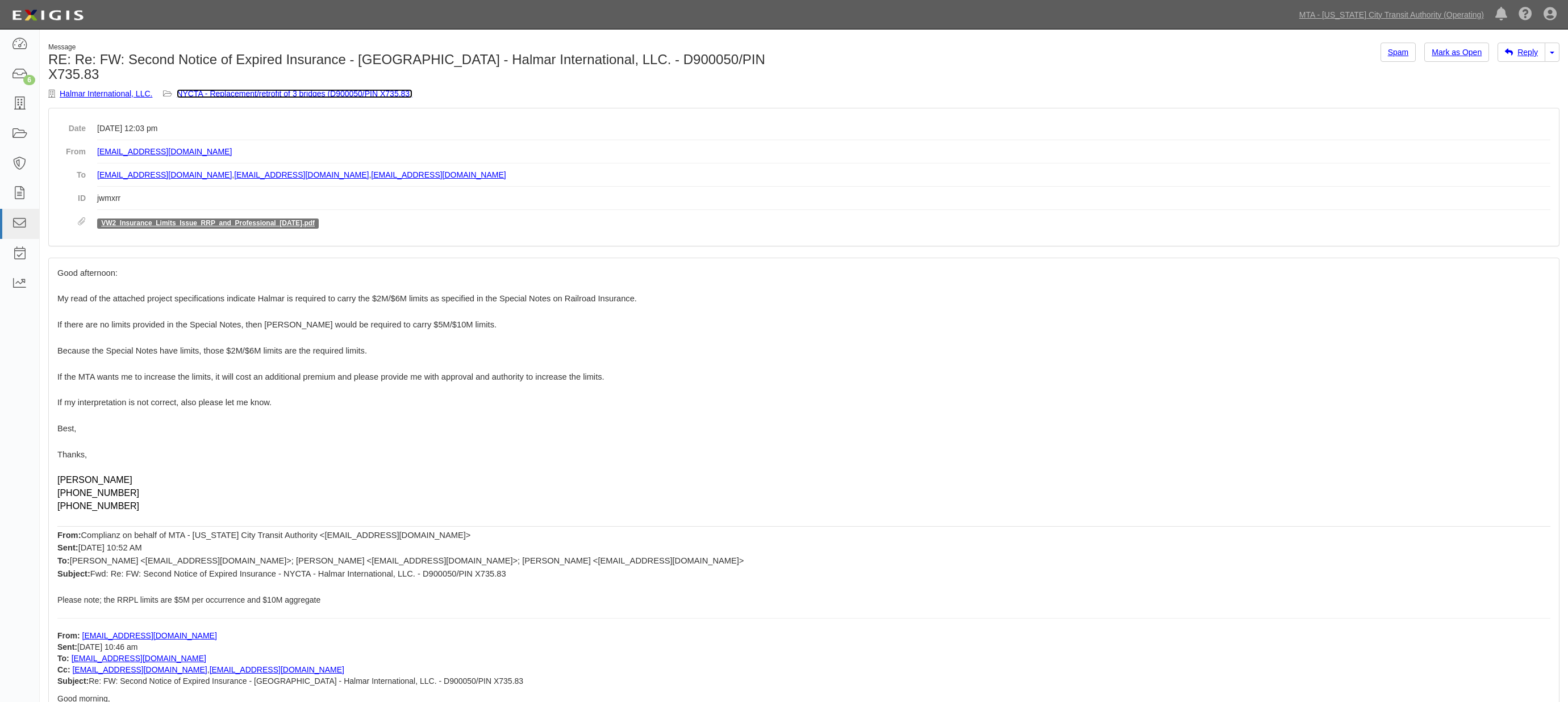
click at [386, 89] on link "NYCTA - Replacement/retrofit of 3 bridges (D900050/PIN X735.83)" at bounding box center [295, 93] width 236 height 9
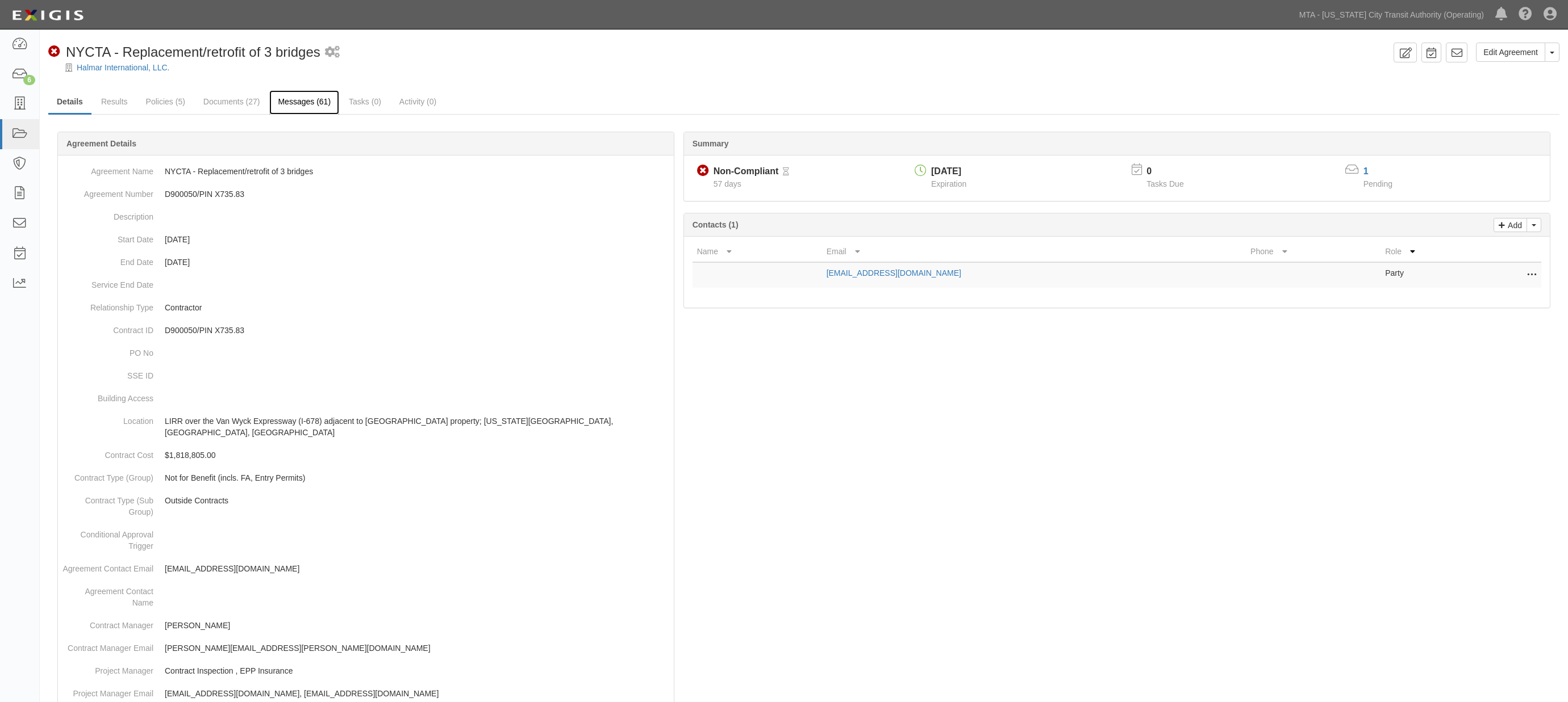
click at [306, 98] on link "Messages (61)" at bounding box center [304, 102] width 70 height 25
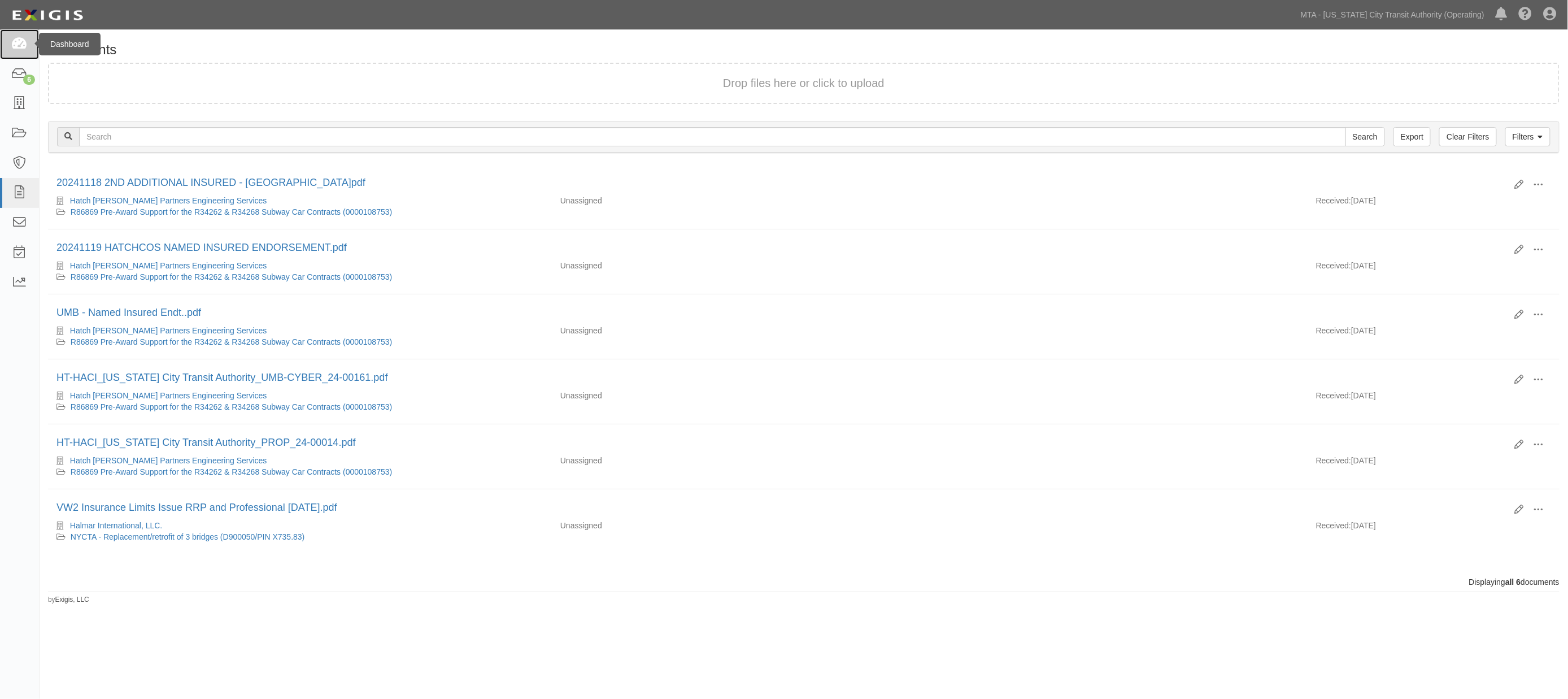
click at [18, 45] on icon at bounding box center [19, 44] width 16 height 13
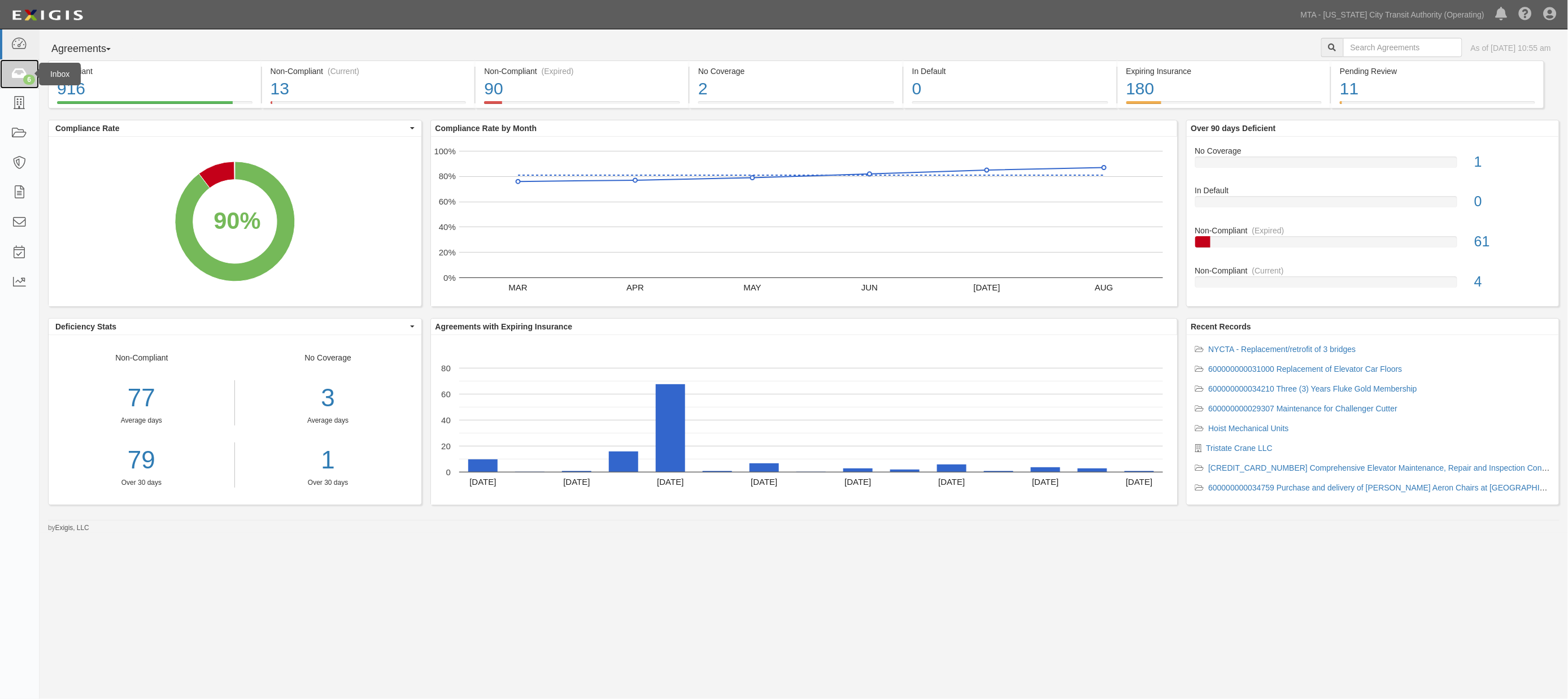
click at [15, 77] on icon at bounding box center [19, 74] width 16 height 13
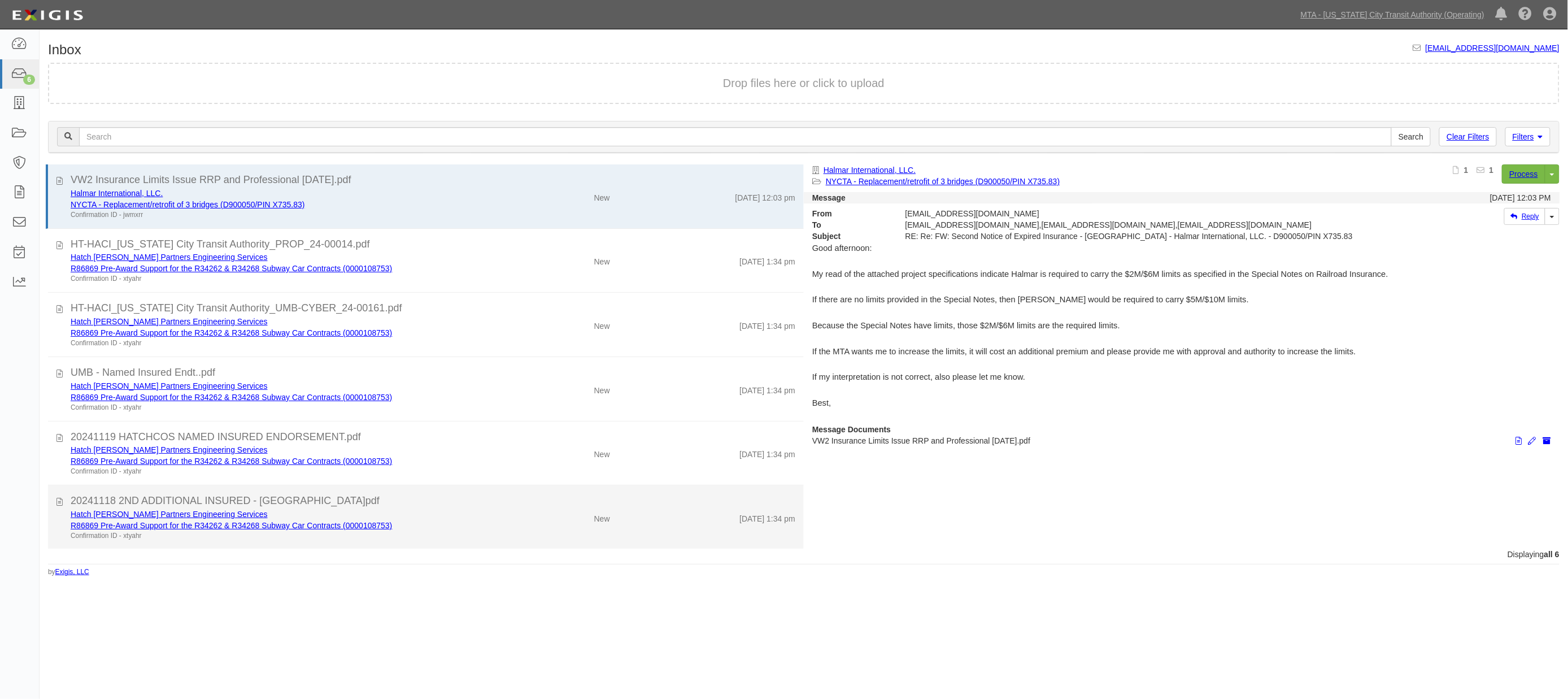
scroll to position [1, 0]
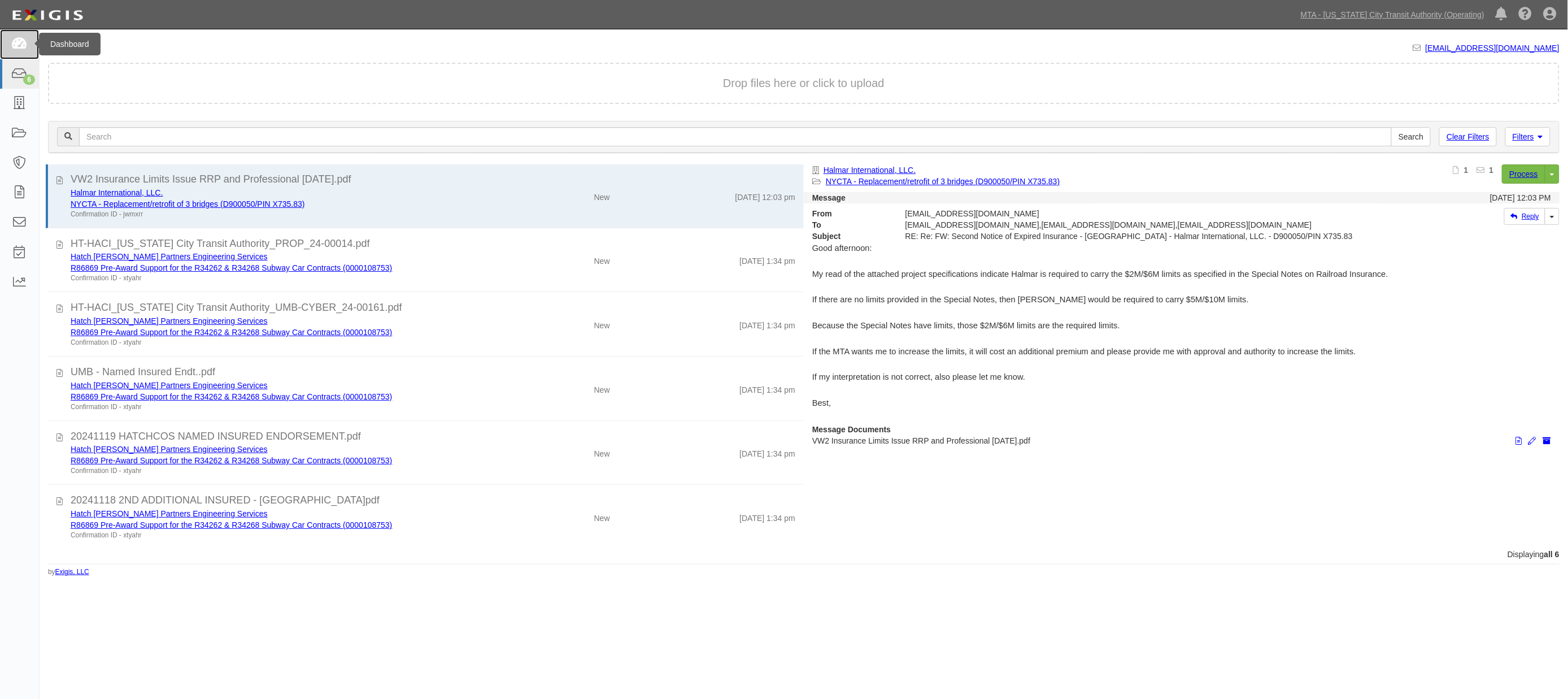
click at [19, 39] on icon at bounding box center [19, 44] width 16 height 13
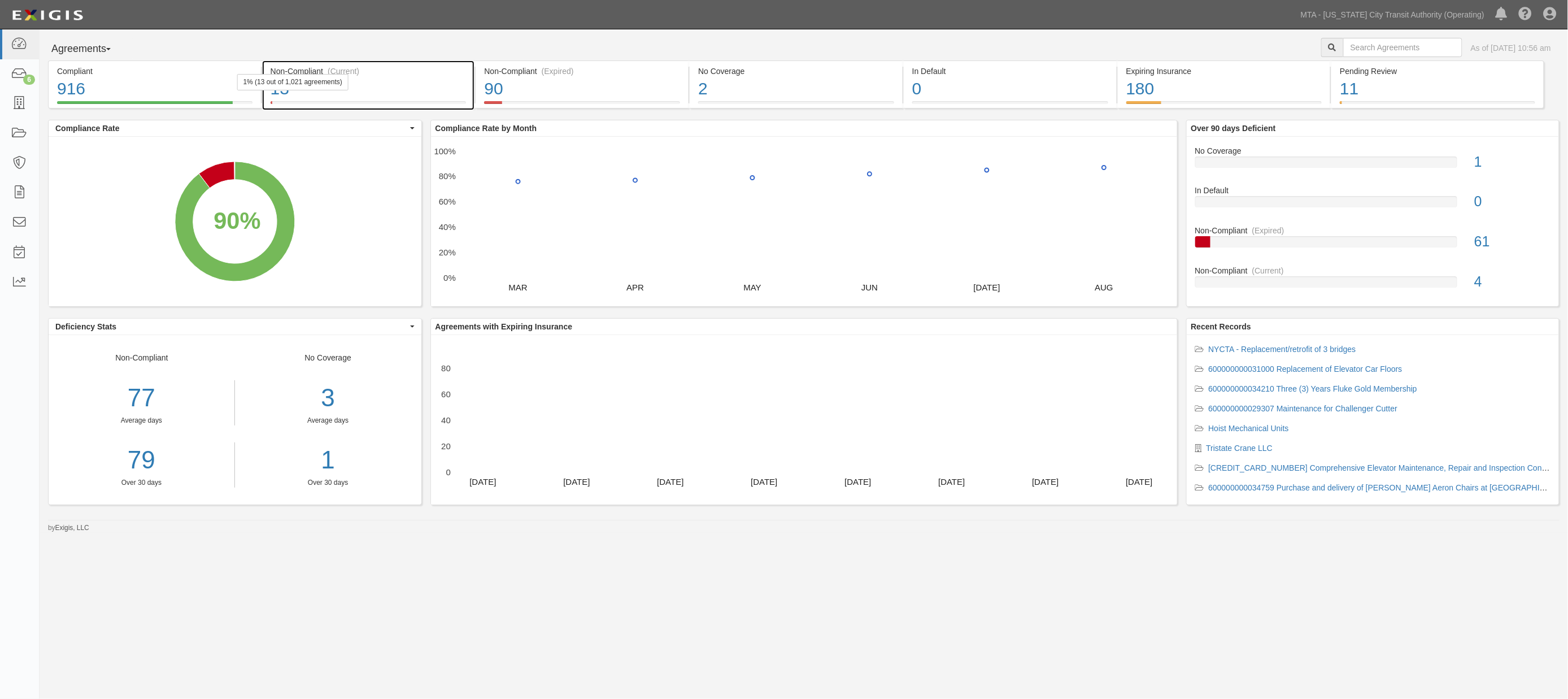
click at [431, 94] on div "13" at bounding box center [368, 89] width 196 height 24
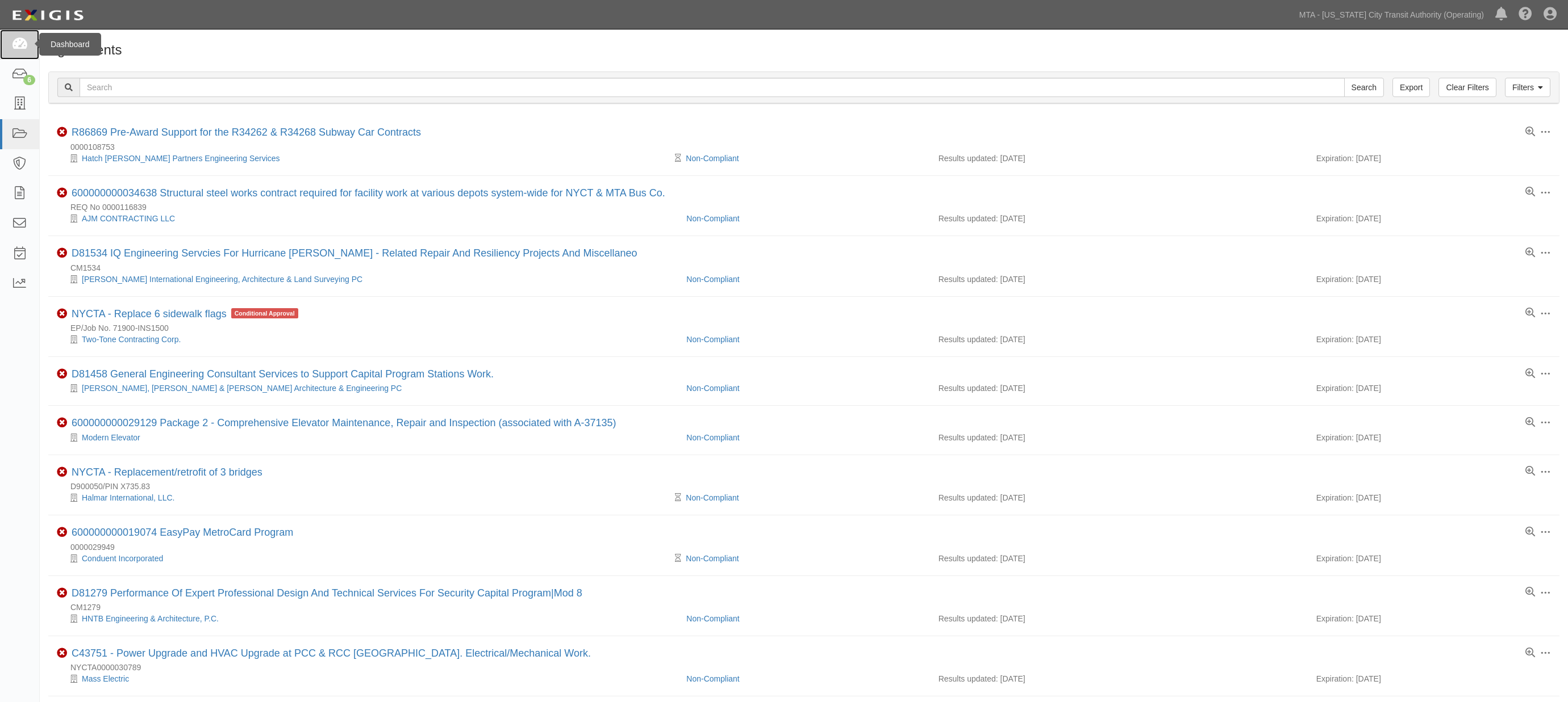
click at [23, 46] on icon at bounding box center [19, 44] width 16 height 13
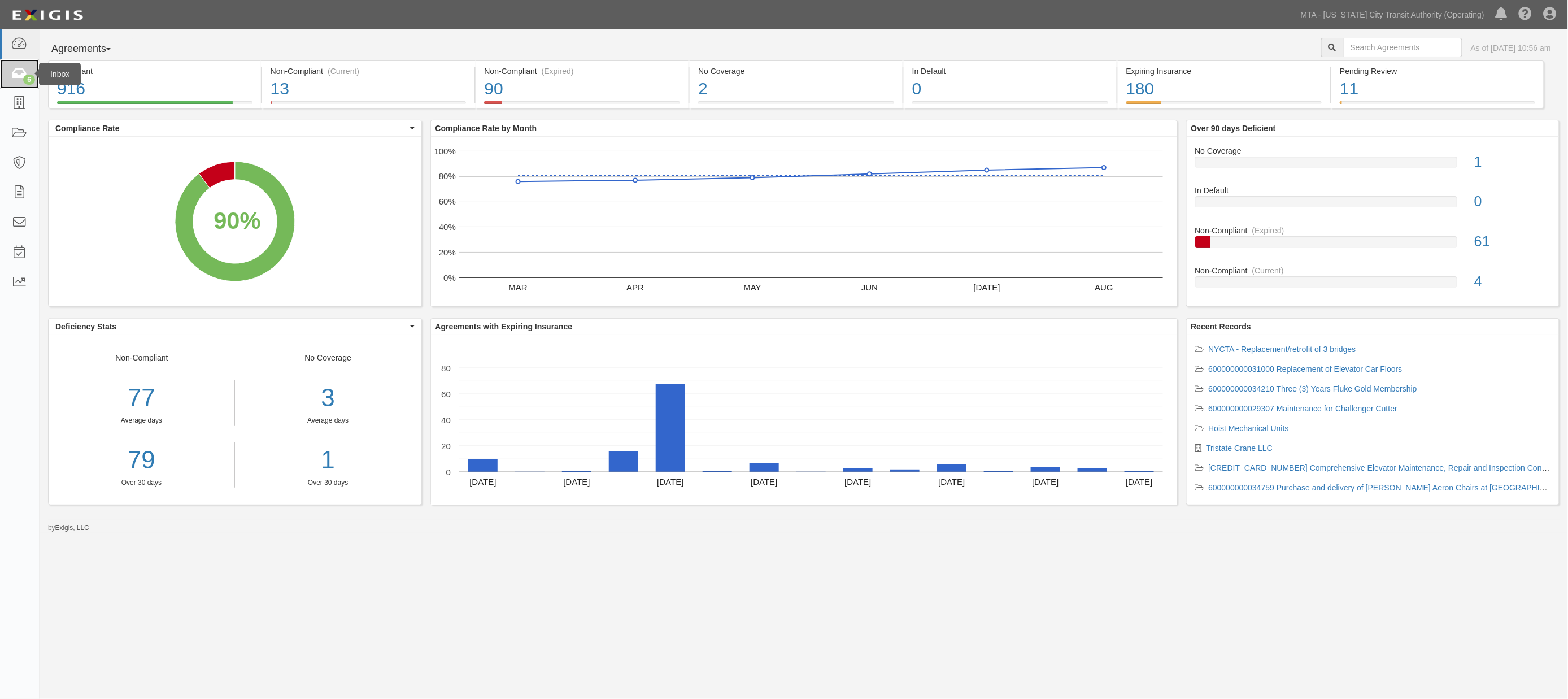
click at [20, 75] on icon at bounding box center [19, 74] width 16 height 13
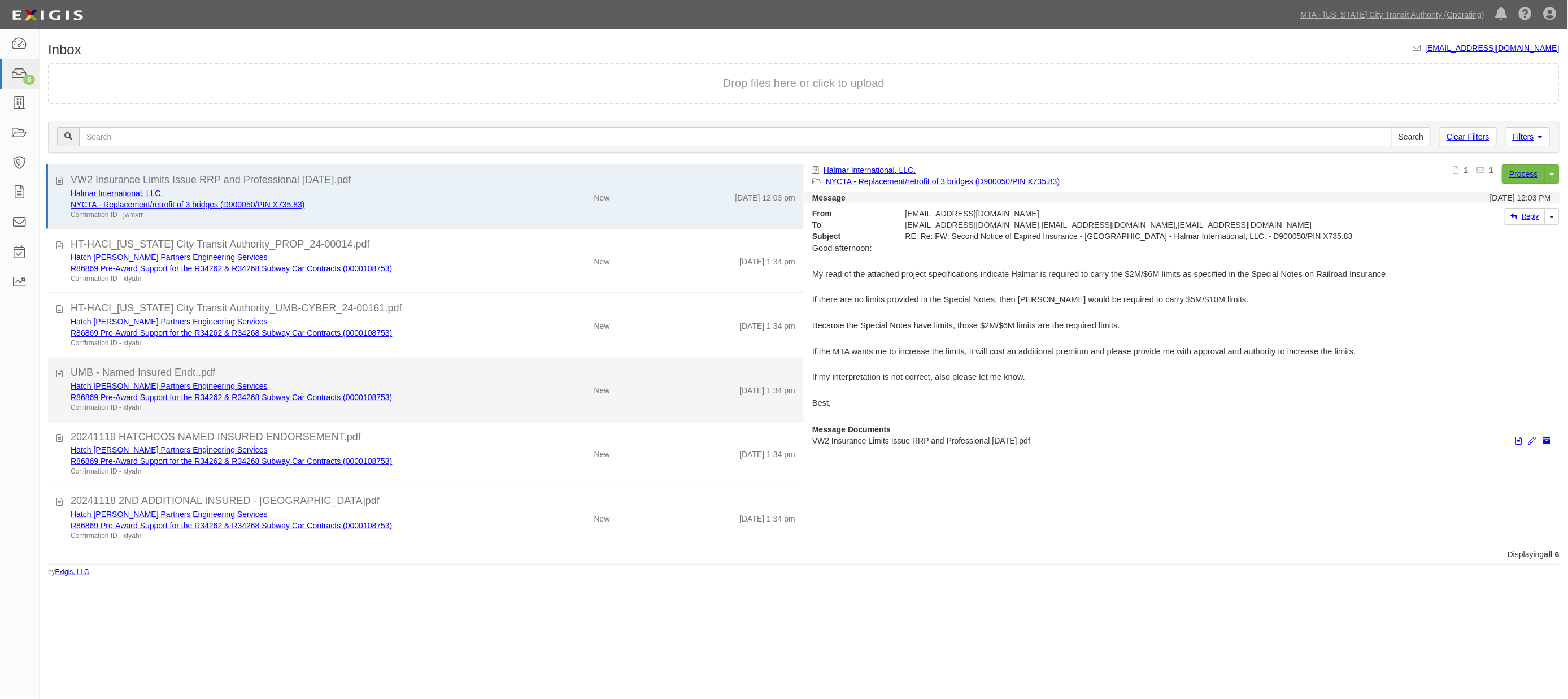
scroll to position [1, 0]
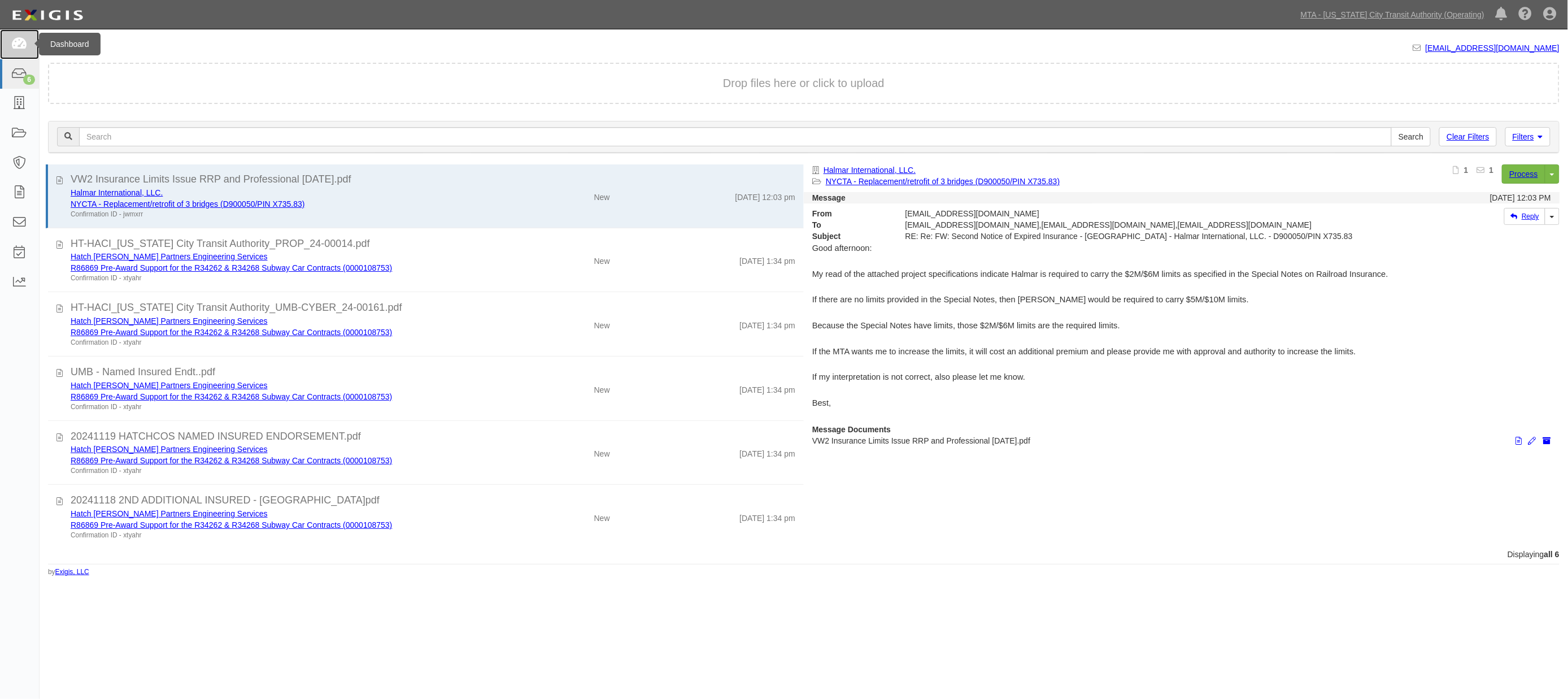
click at [22, 38] on icon at bounding box center [19, 44] width 16 height 13
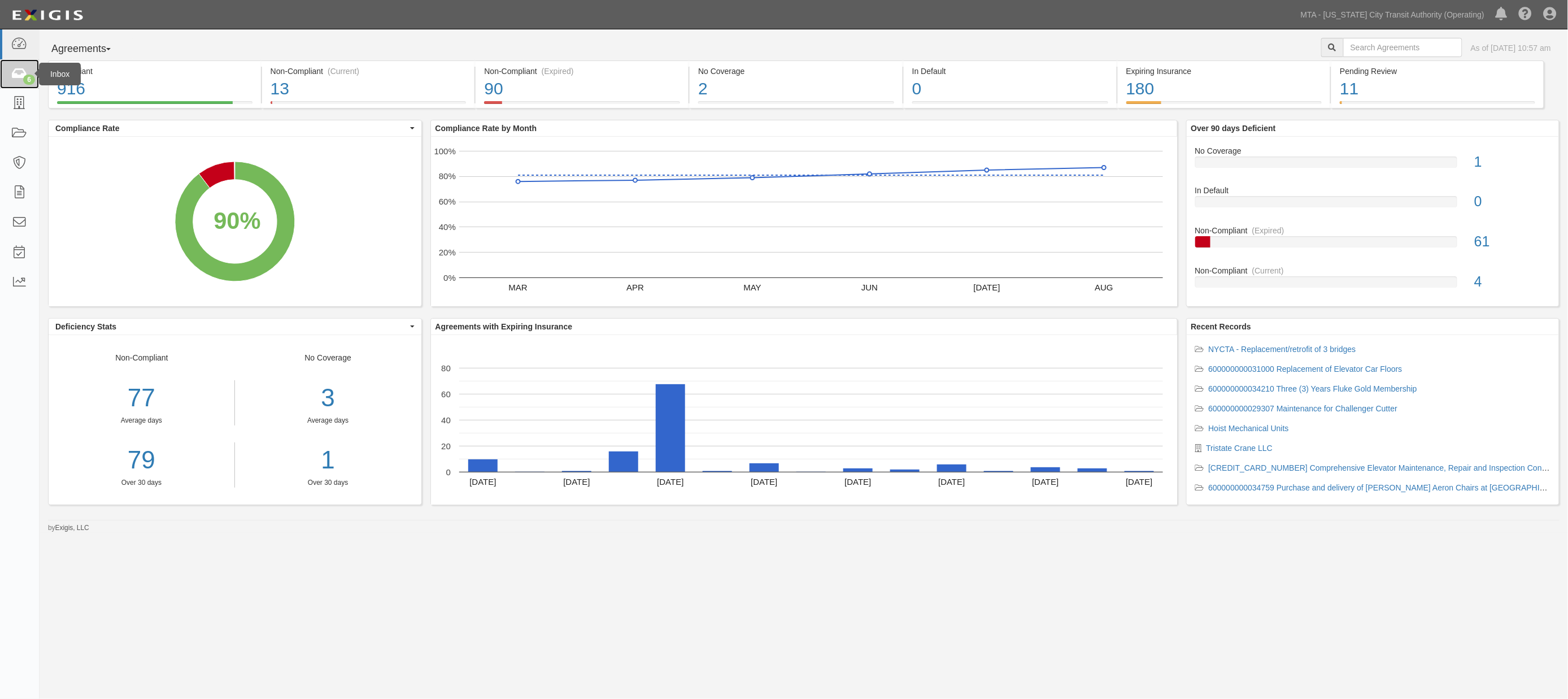
click at [22, 73] on icon at bounding box center [19, 74] width 16 height 13
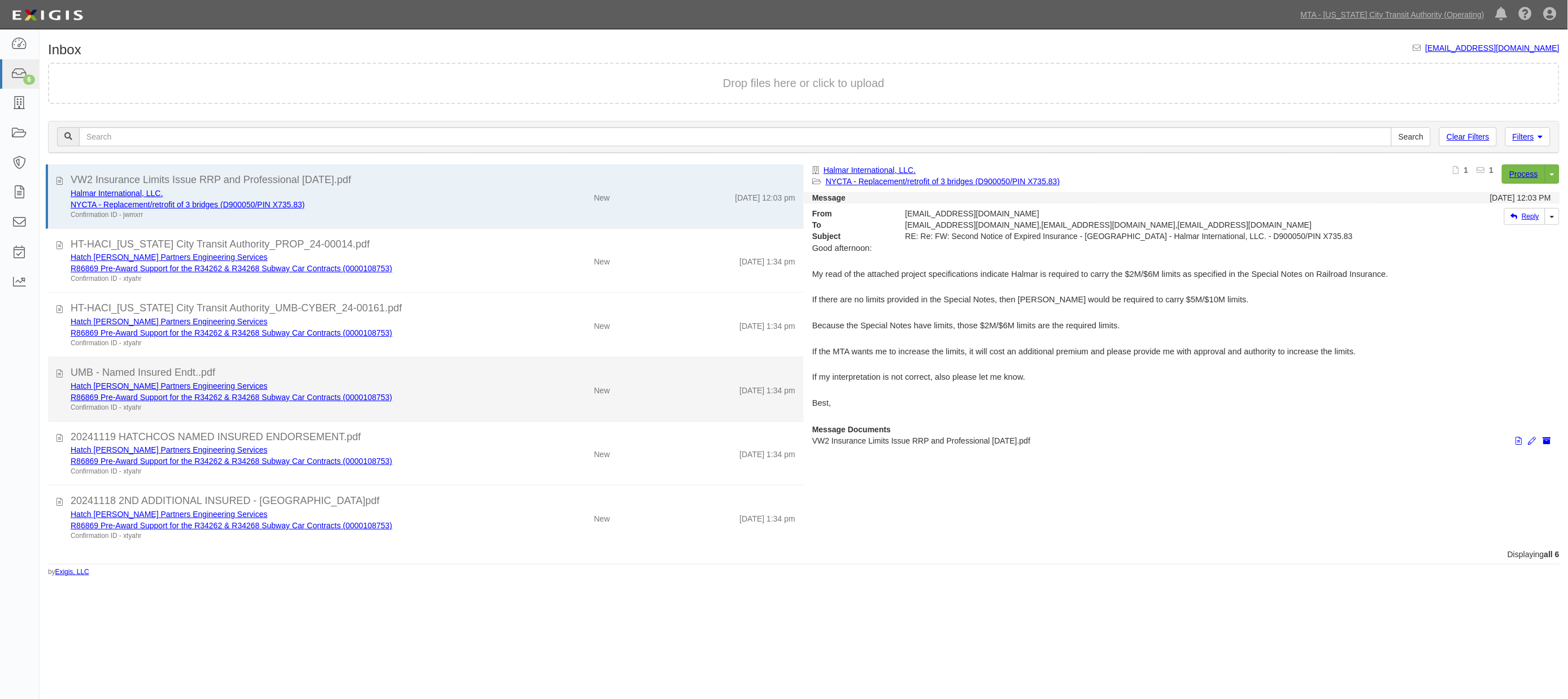
scroll to position [1, 0]
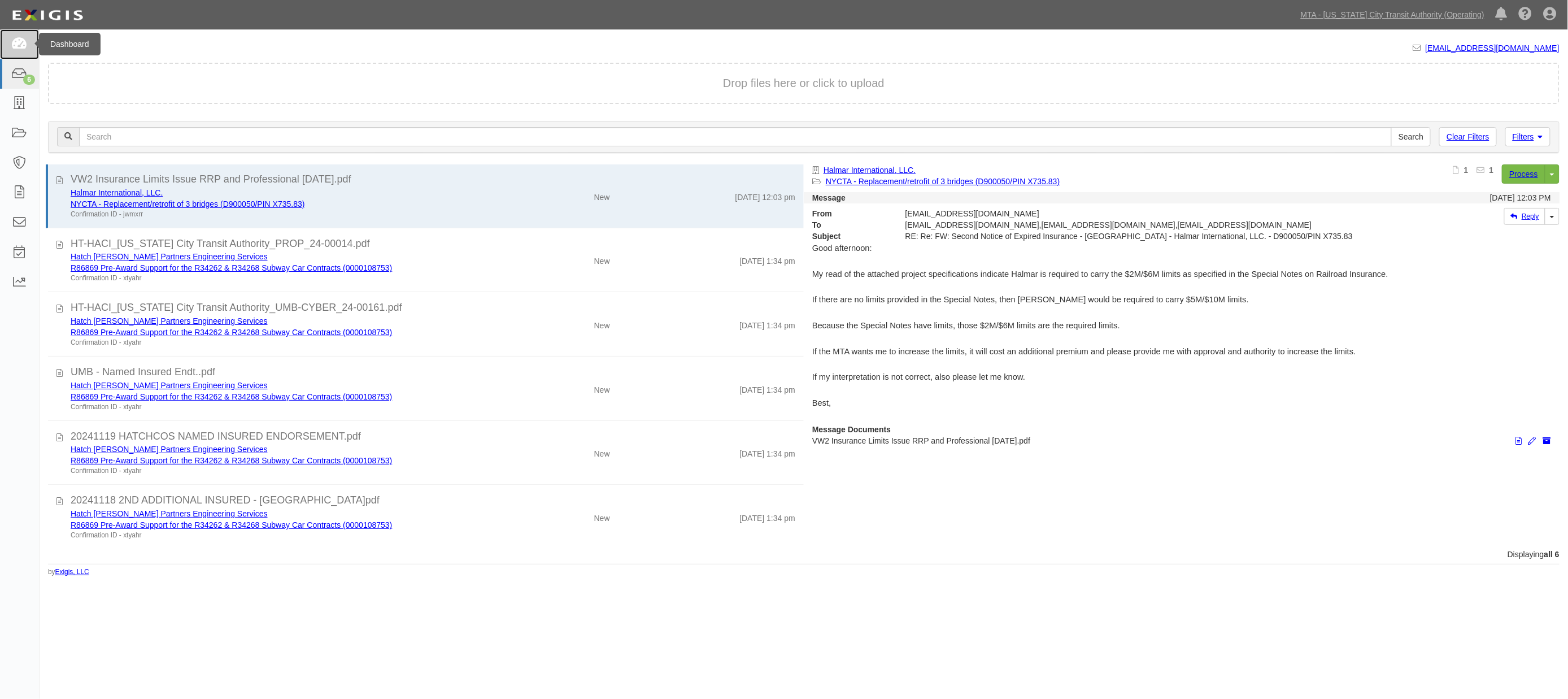
click at [12, 41] on icon at bounding box center [19, 44] width 16 height 13
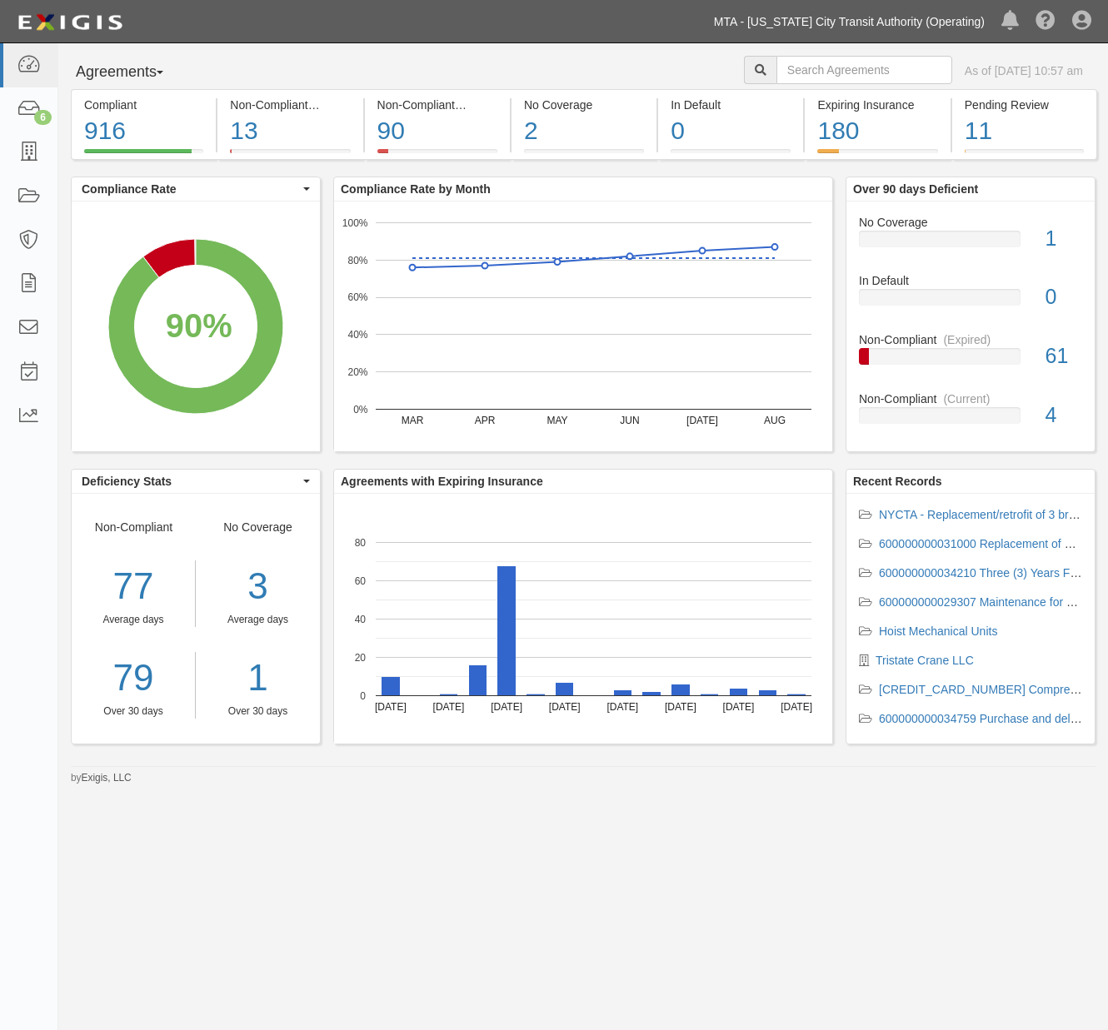
click at [966, 23] on link "MTA - [US_STATE] City Transit Authority (Operating)" at bounding box center [849, 21] width 287 height 33
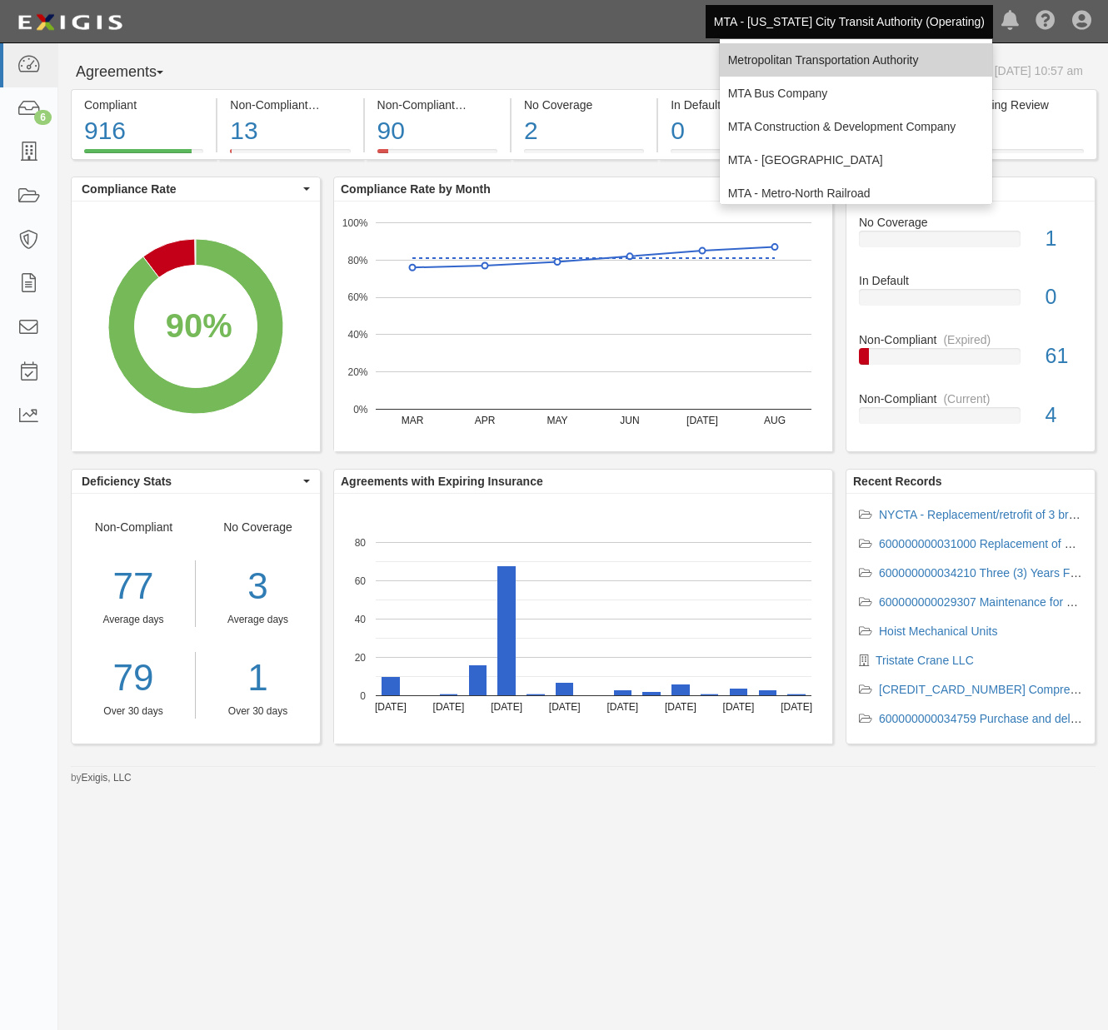
scroll to position [92, 0]
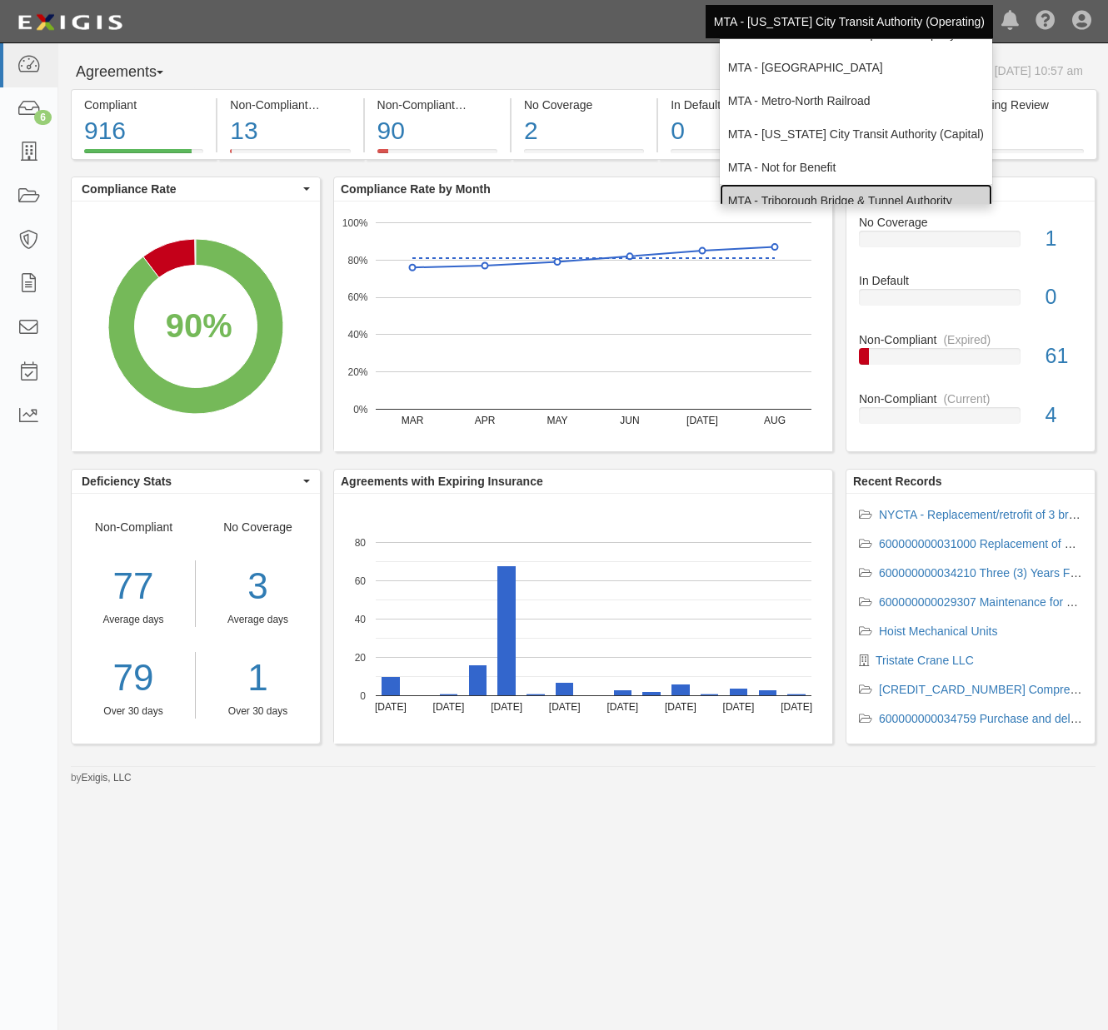
click at [821, 189] on link "MTA - Triborough Bridge & Tunnel Authority" at bounding box center [856, 200] width 272 height 33
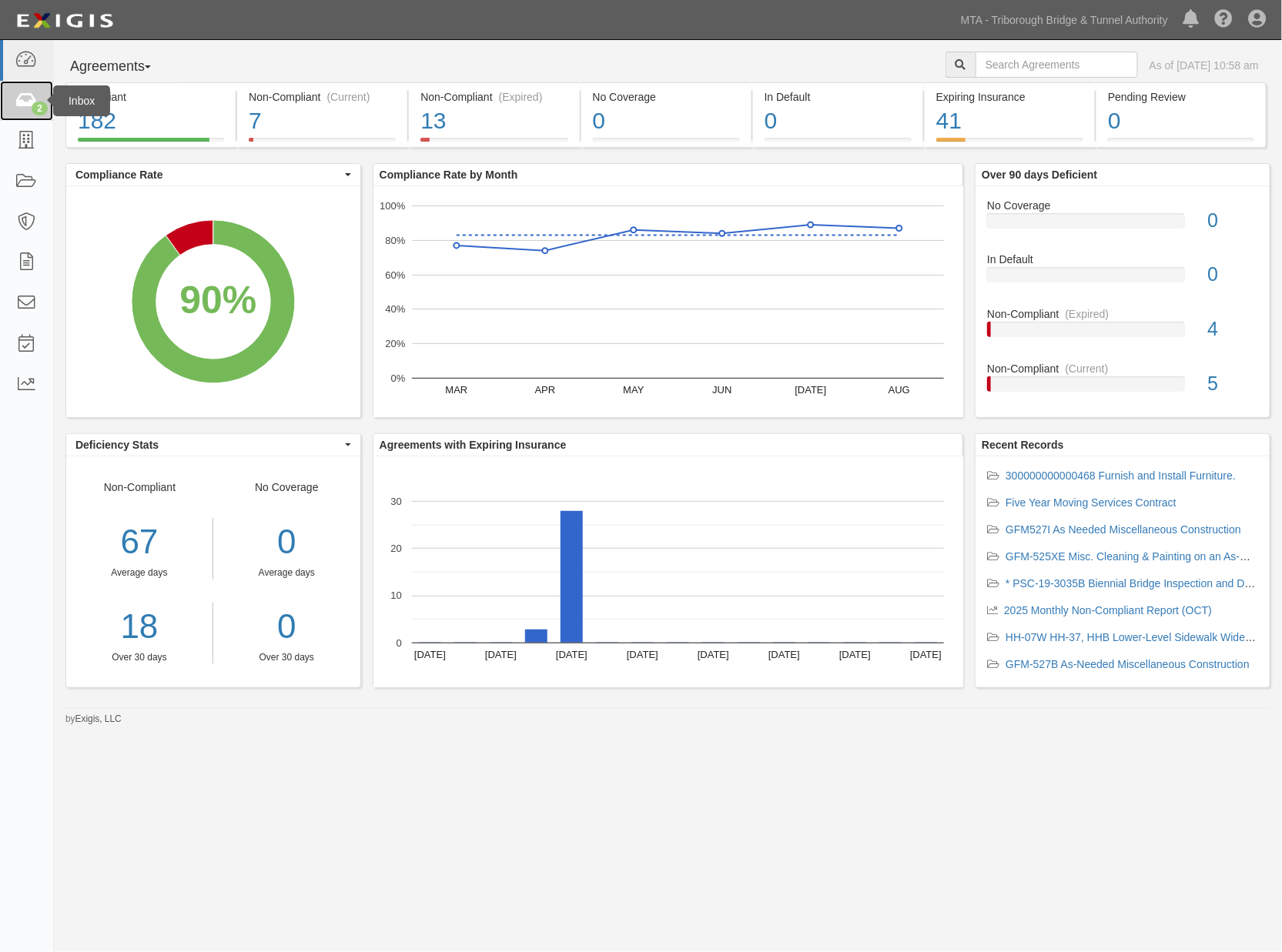
click at [21, 106] on icon at bounding box center [26, 101] width 21 height 18
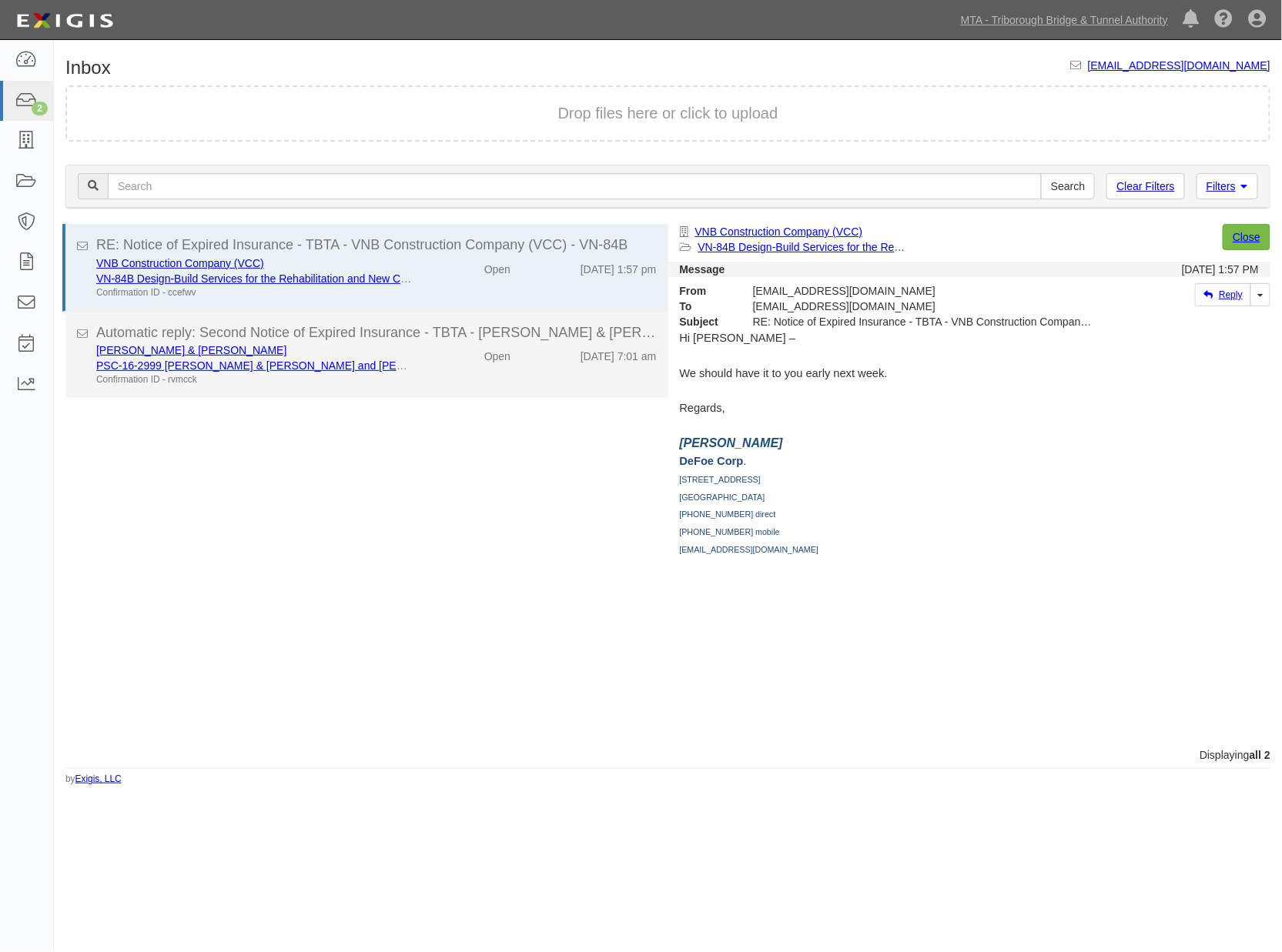
click at [471, 370] on div "Ammann & Whitney PSC-16-2999 Ammann & Whitney and Parsons Transportation JV for…" at bounding box center [376, 364] width 583 height 43
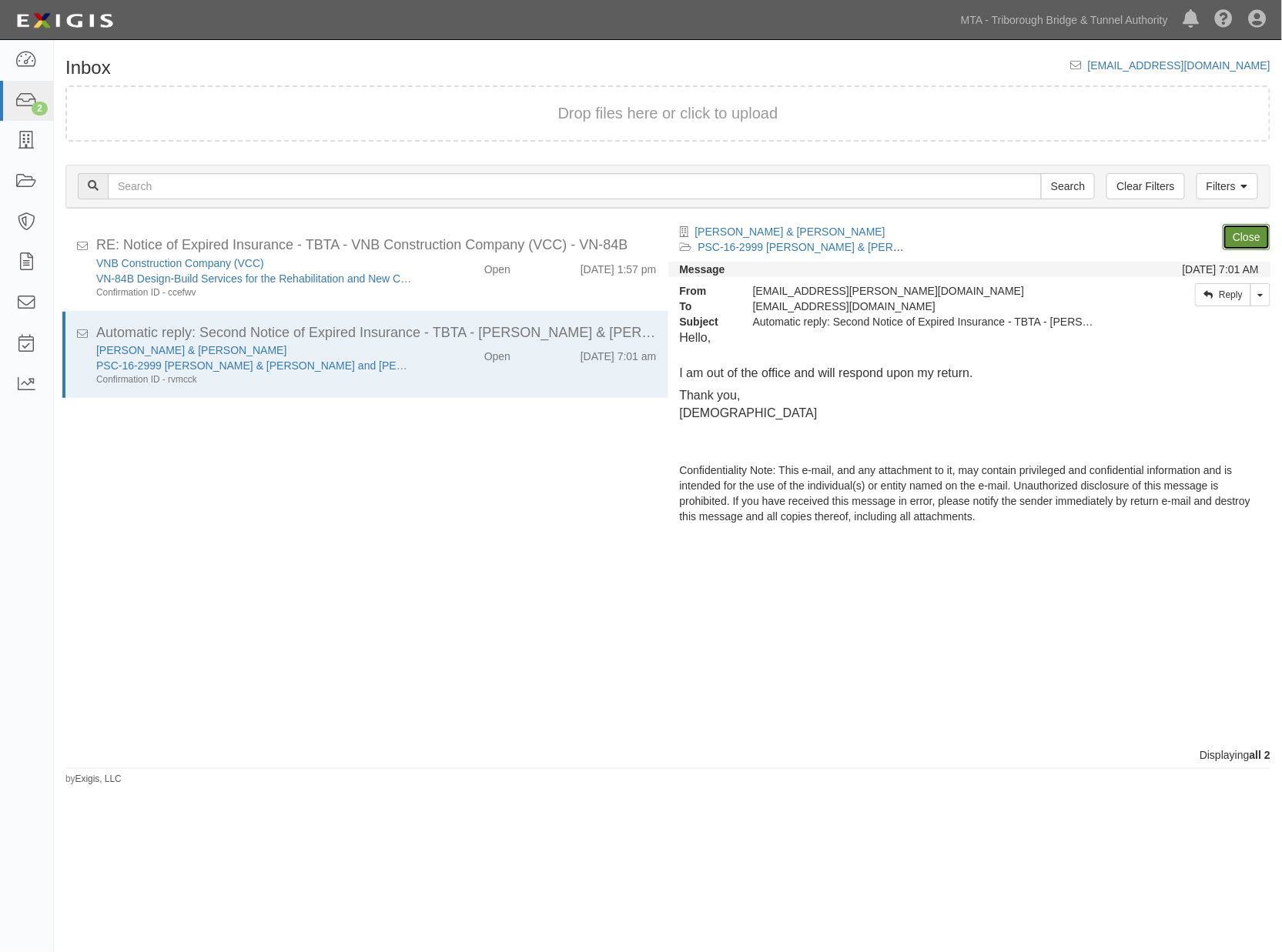
click at [1237, 228] on link "Close" at bounding box center [1247, 237] width 48 height 26
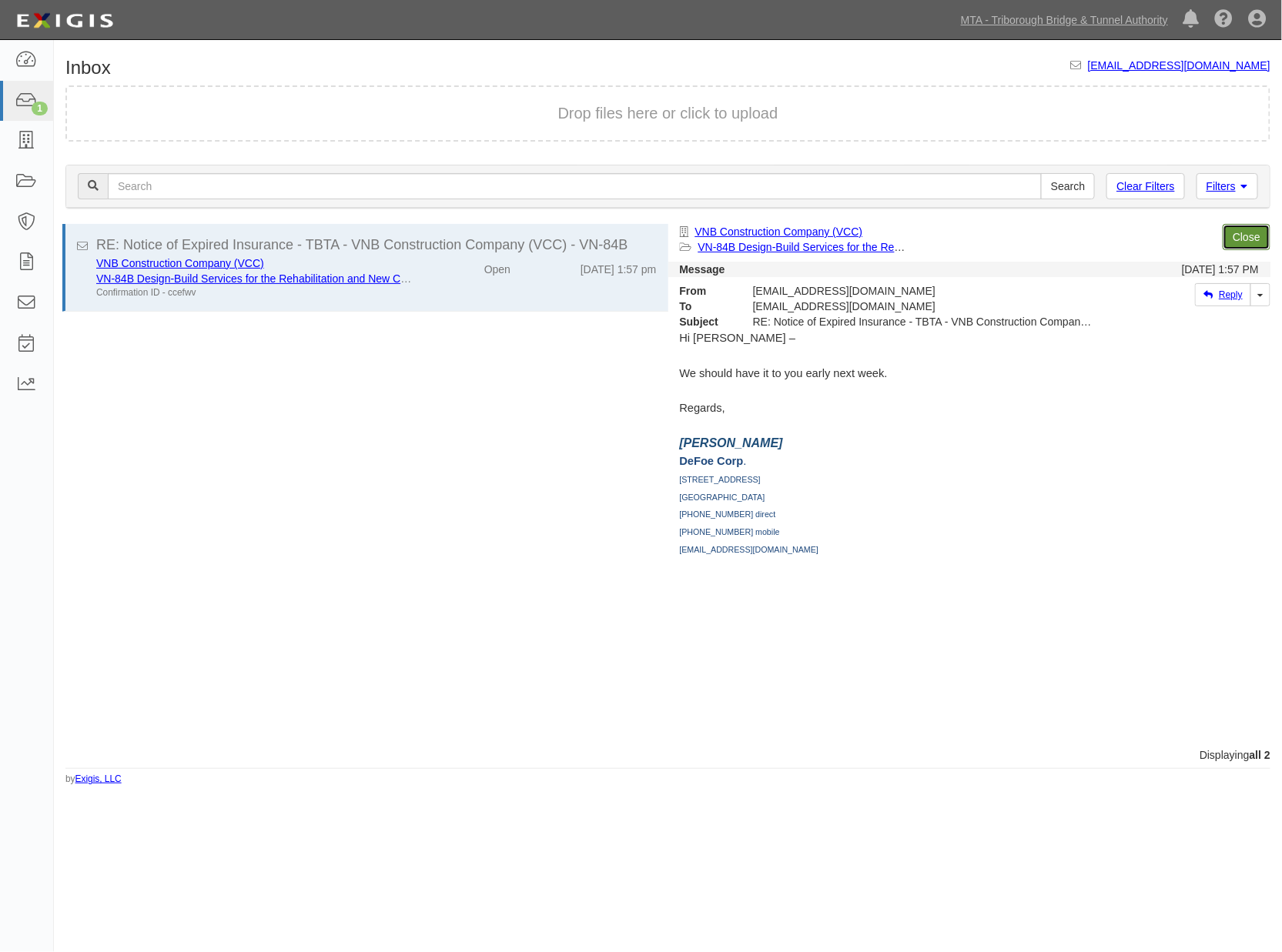
click at [1243, 228] on link "Close" at bounding box center [1247, 237] width 48 height 26
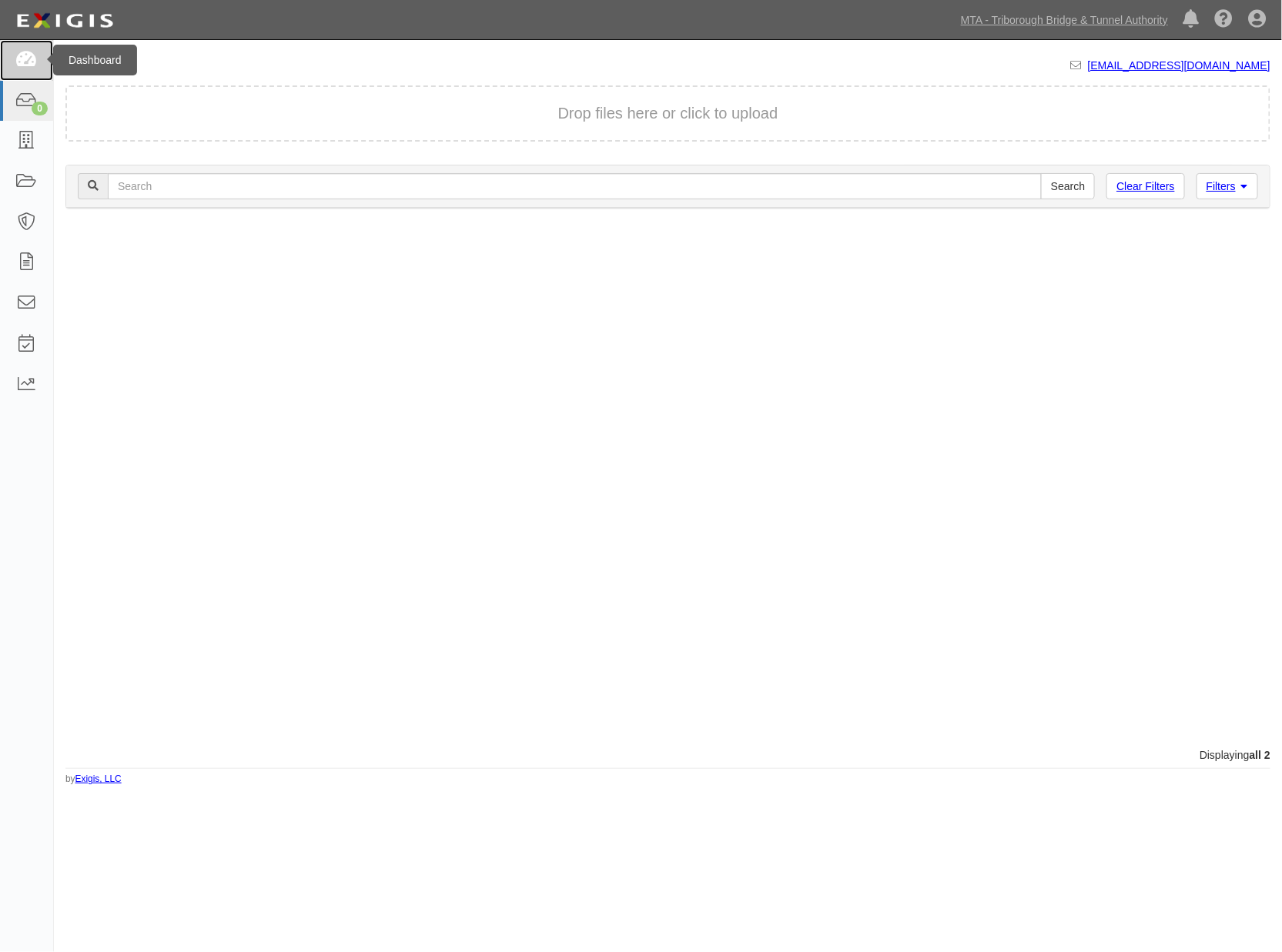
click at [25, 62] on icon at bounding box center [26, 60] width 21 height 18
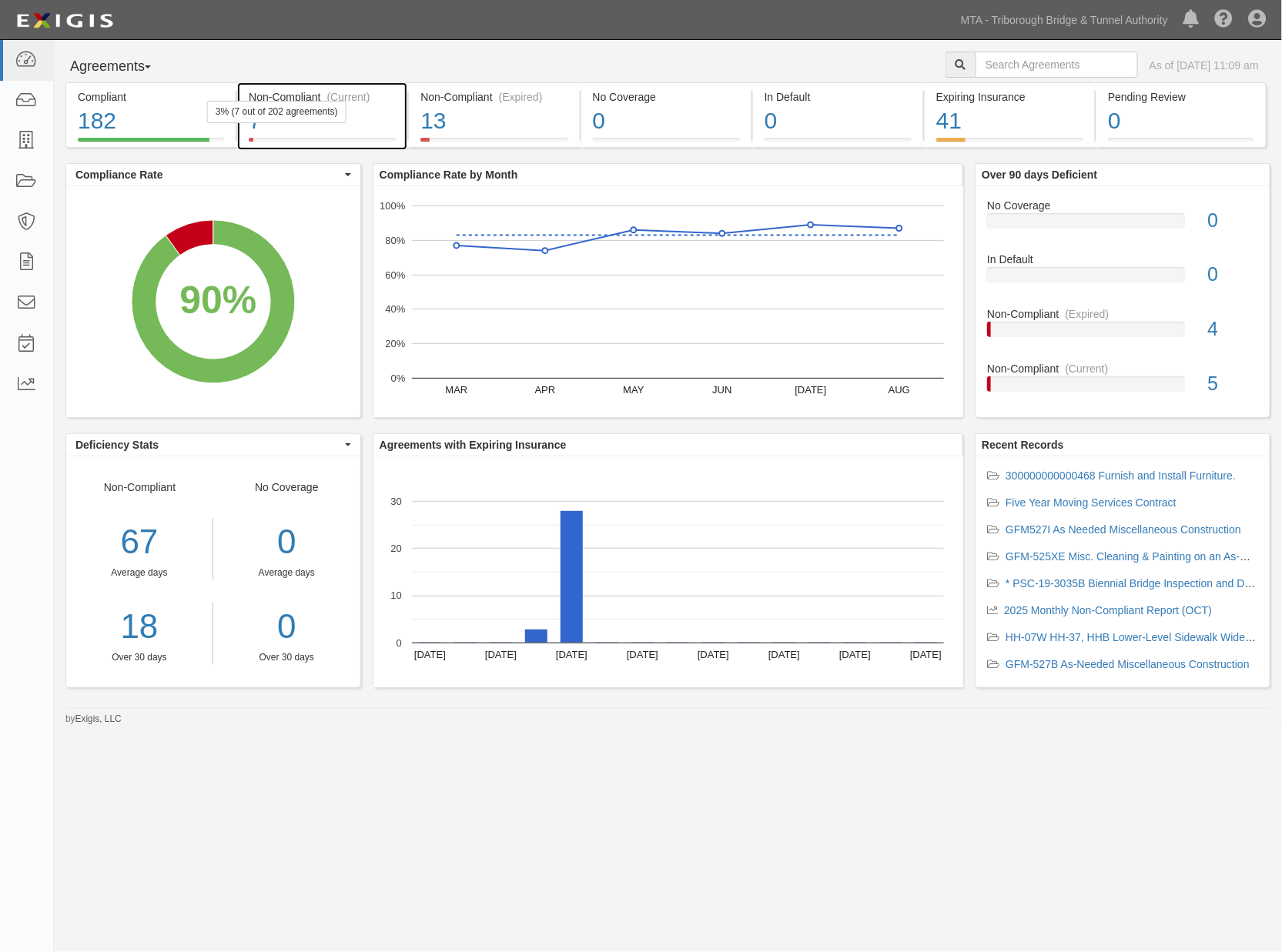
click at [386, 140] on div at bounding box center [322, 140] width 147 height 4
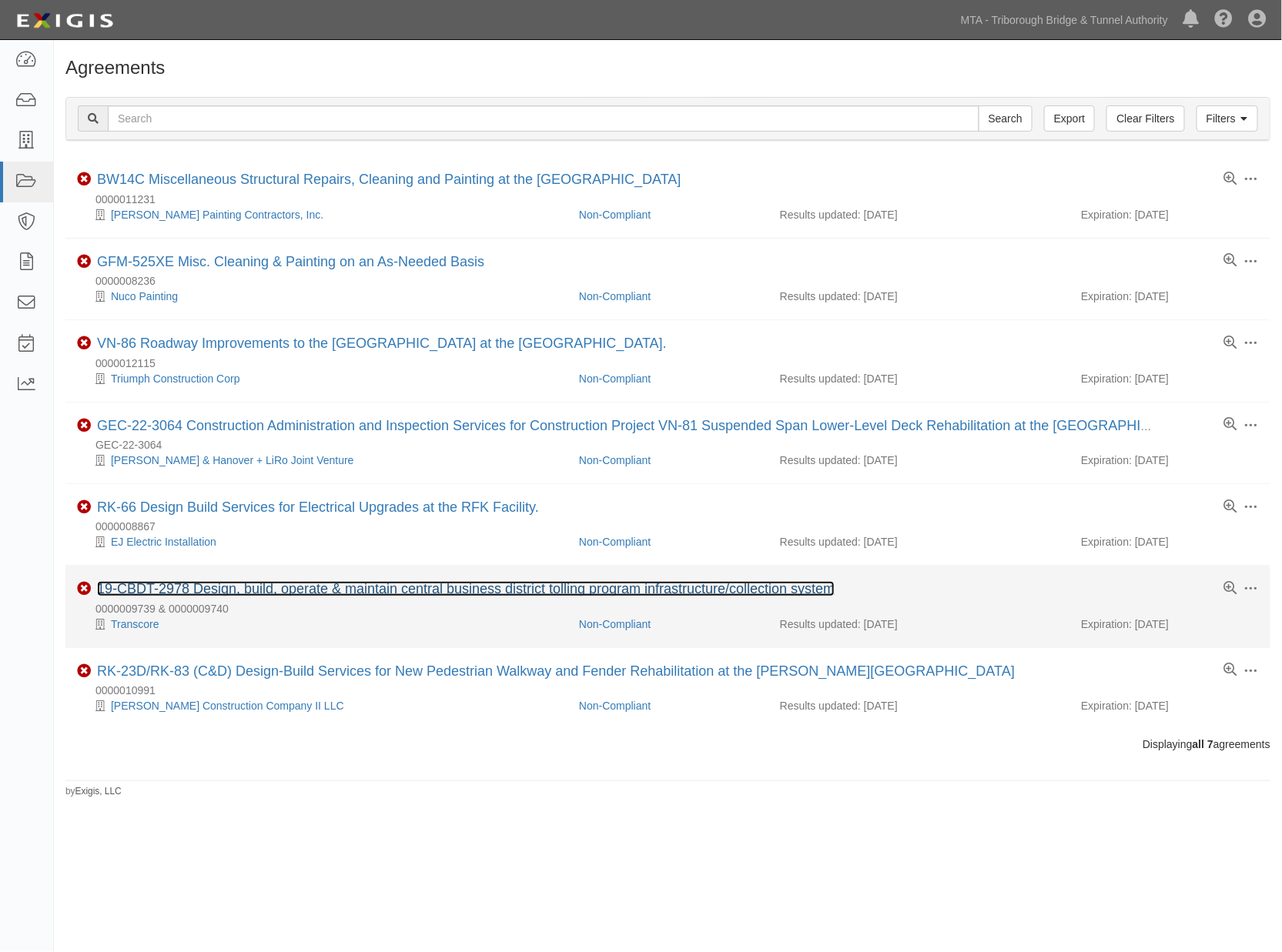
click at [390, 591] on link "19-CBDT-2978 Design, build, operate & maintain central business district tollin…" at bounding box center [466, 589] width 738 height 16
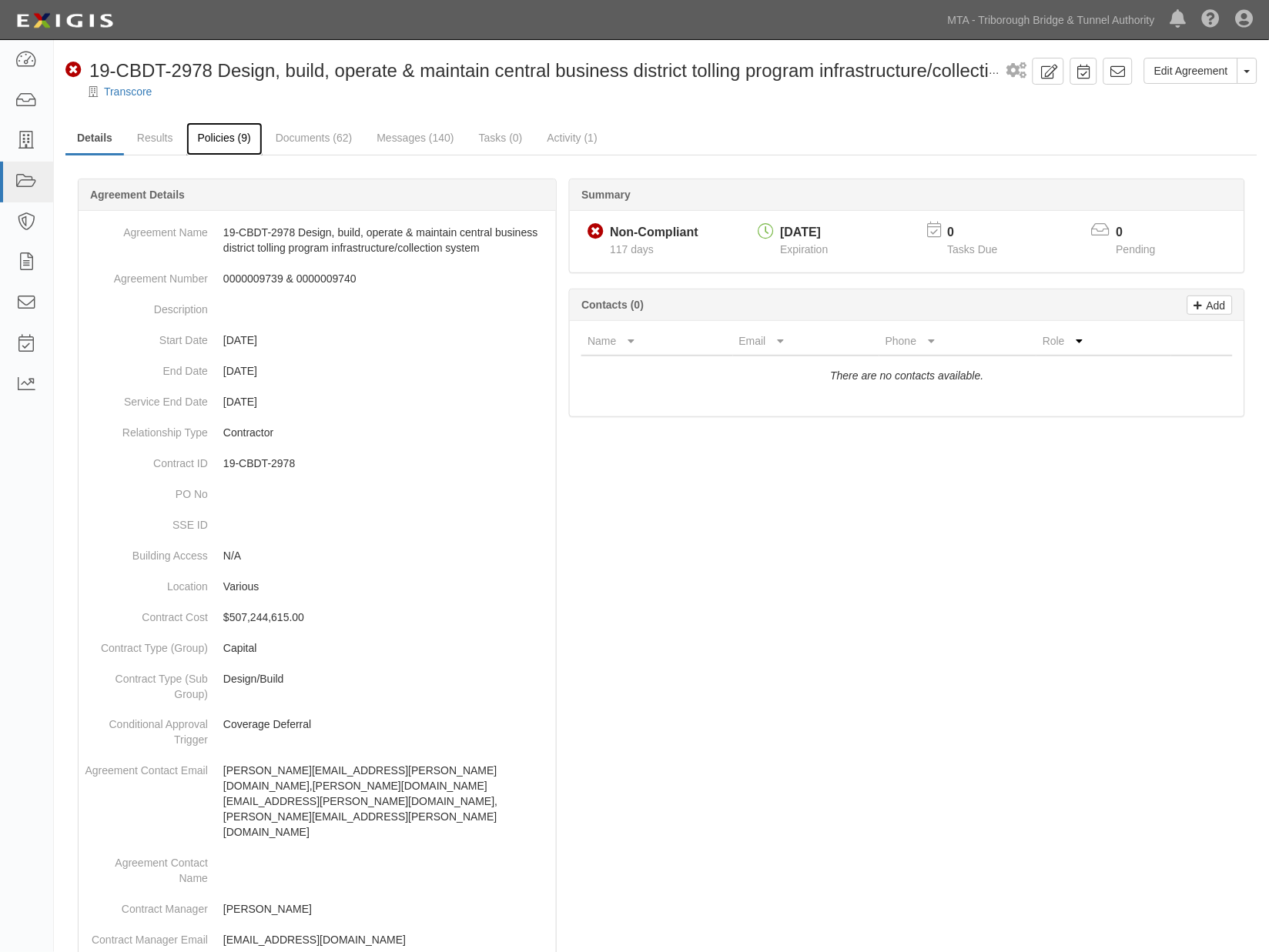
click at [219, 136] on link "Policies (9)" at bounding box center [225, 139] width 76 height 33
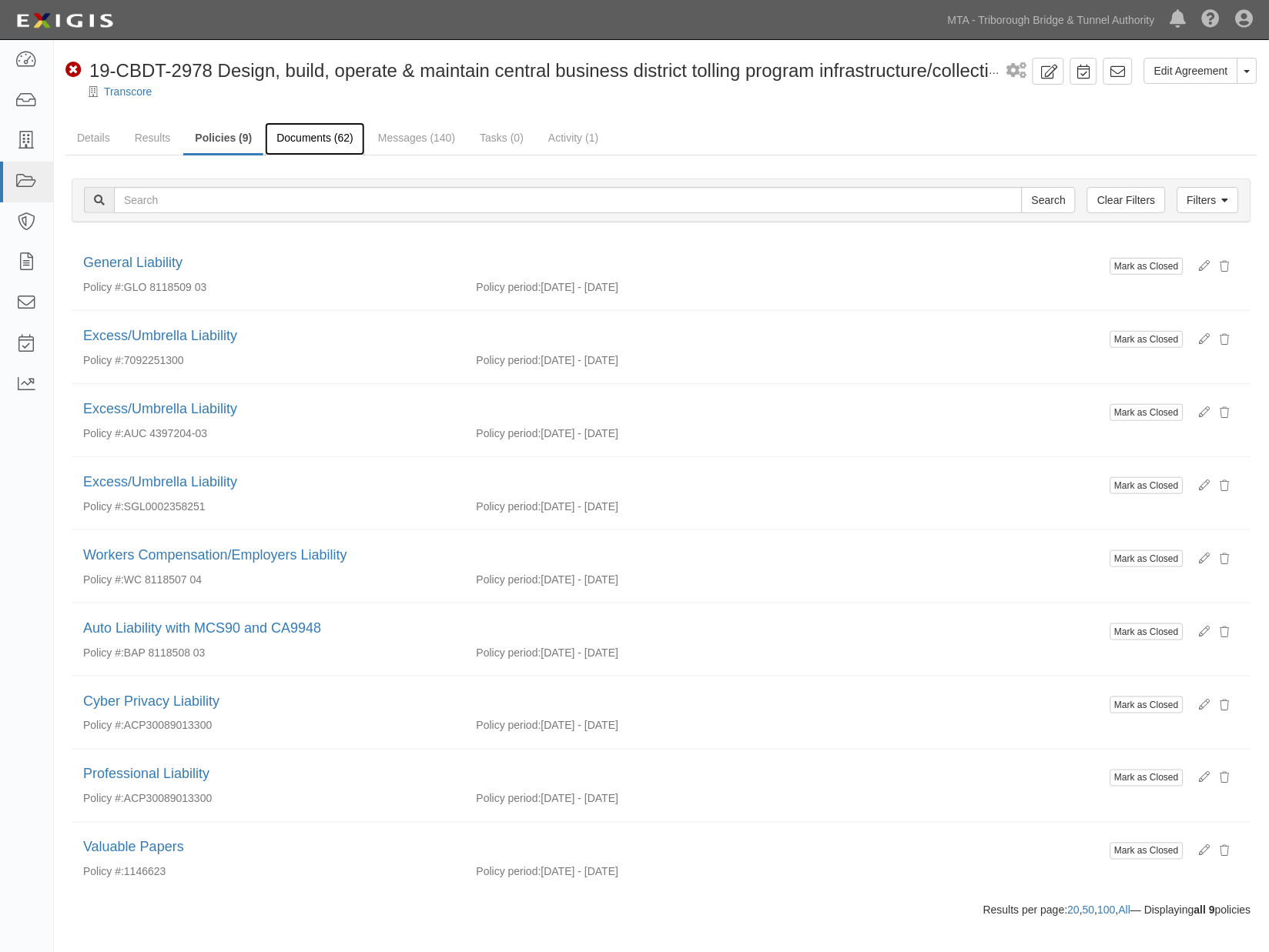
click at [311, 136] on link "Documents (62)" at bounding box center [315, 139] width 100 height 33
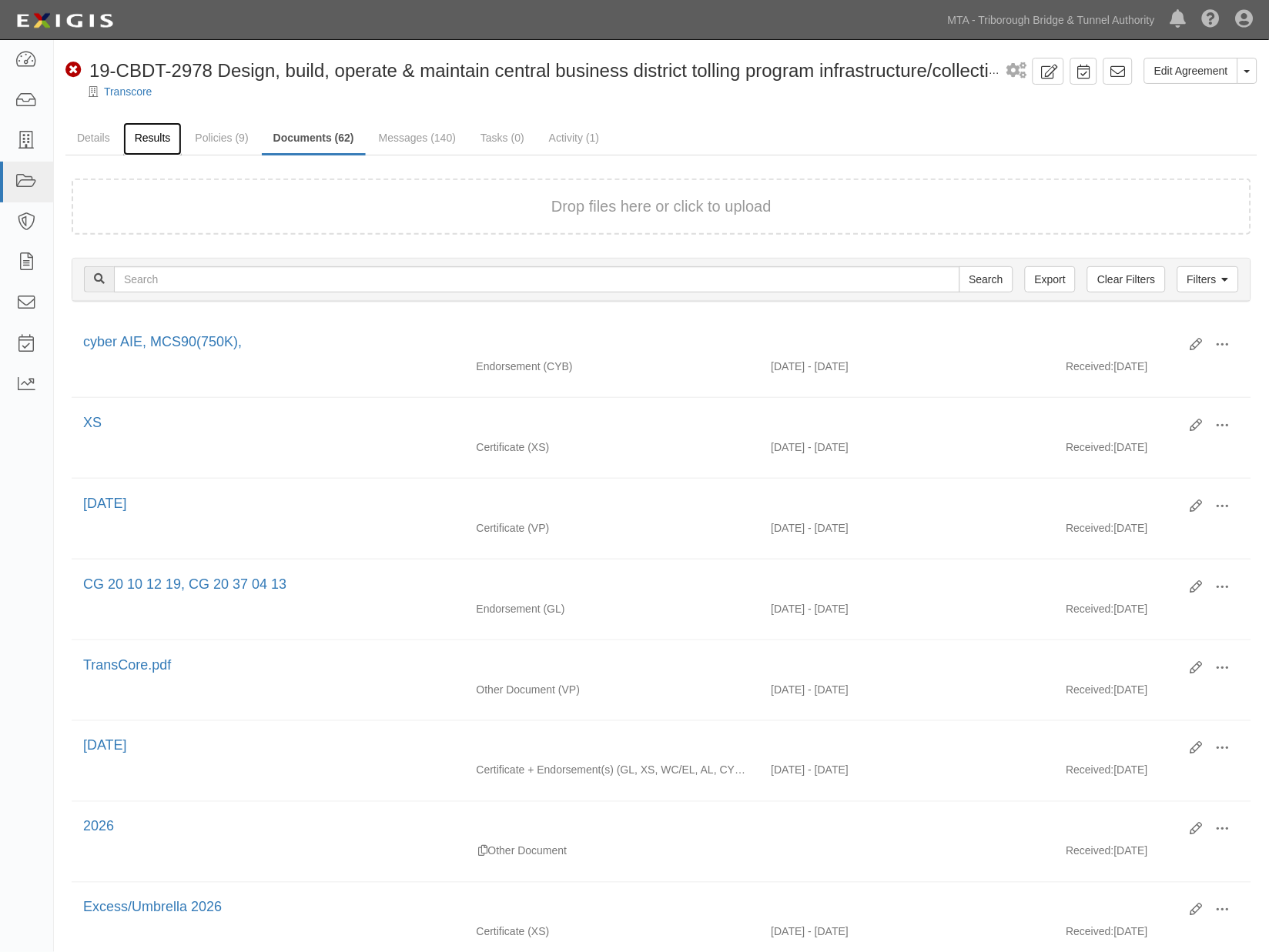
click at [137, 136] on link "Results" at bounding box center [153, 139] width 59 height 33
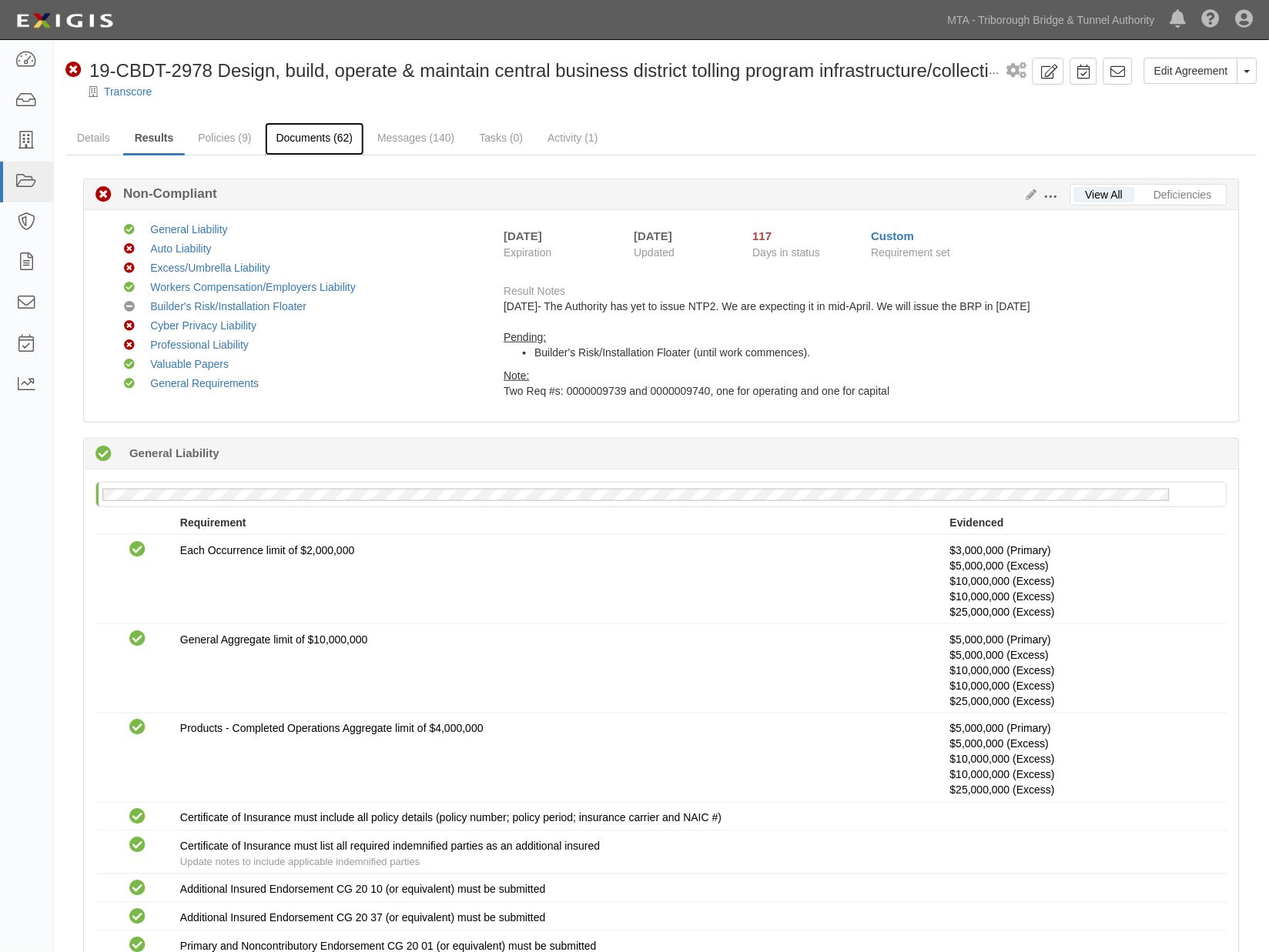
click at [323, 139] on link "Documents (62)" at bounding box center [315, 139] width 100 height 33
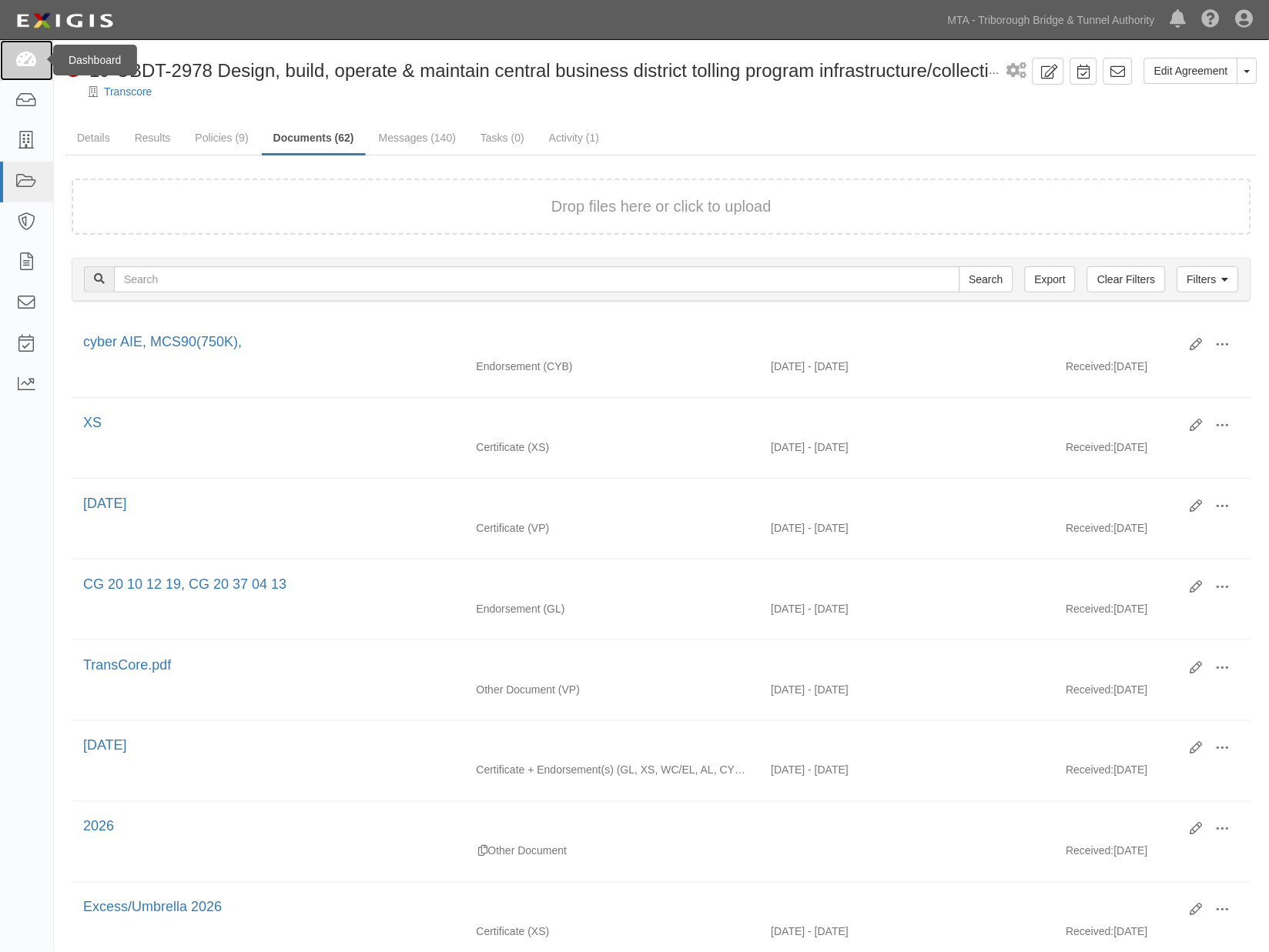
click at [28, 62] on icon at bounding box center [26, 60] width 21 height 18
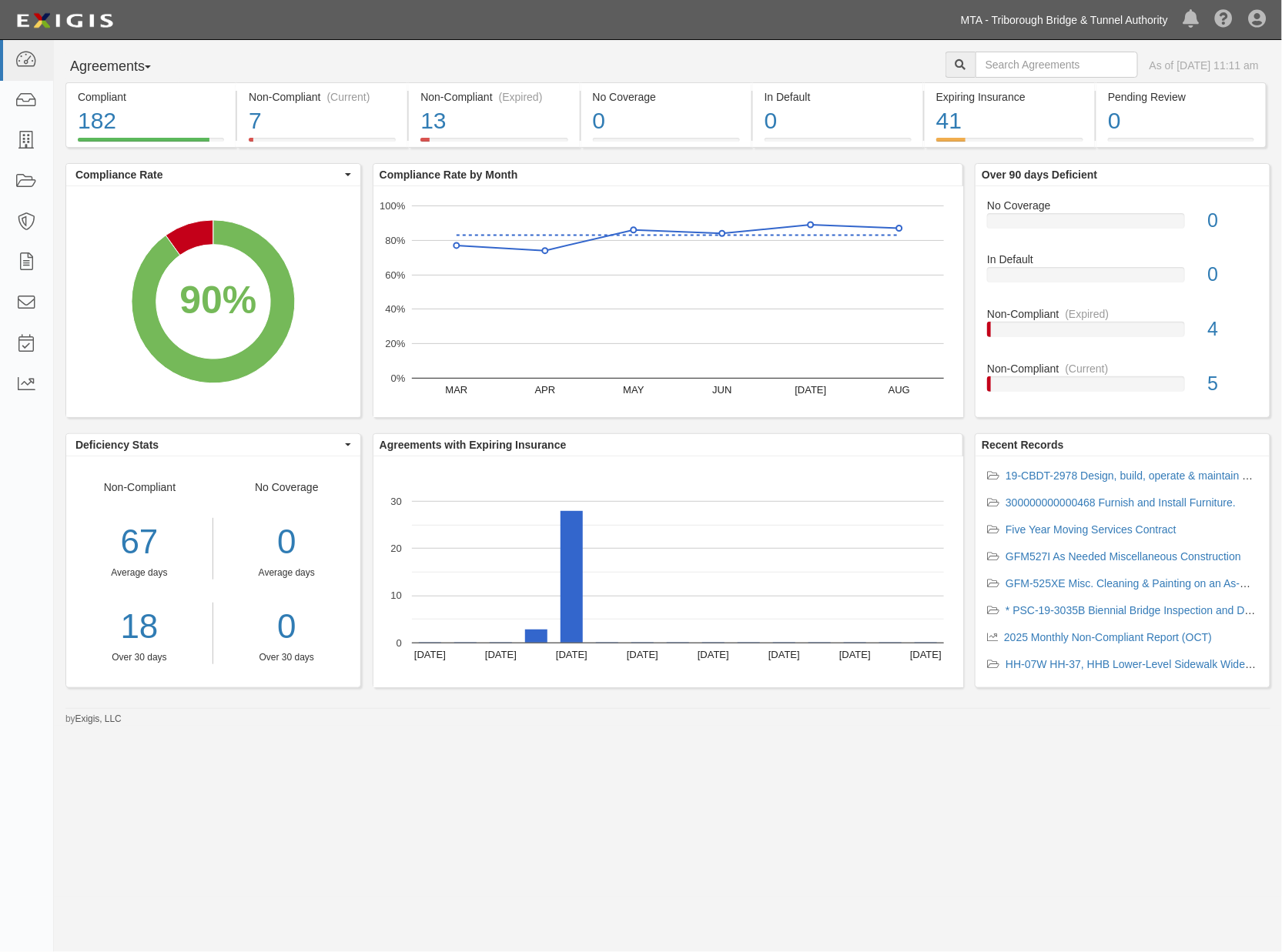
click at [1095, 23] on link "MTA - Triborough Bridge & Tunnel Authority" at bounding box center [1064, 19] width 223 height 31
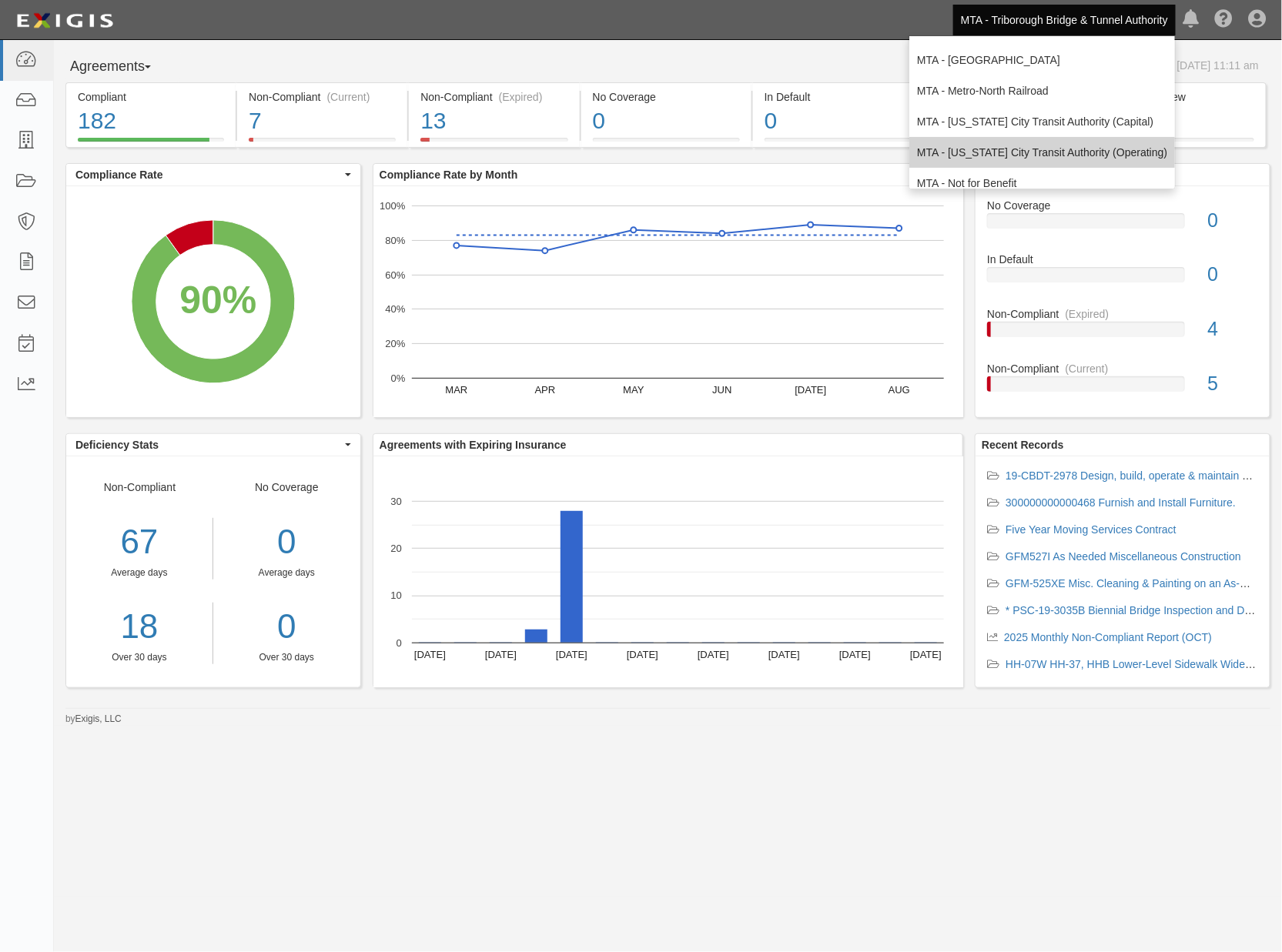
scroll to position [102, 0]
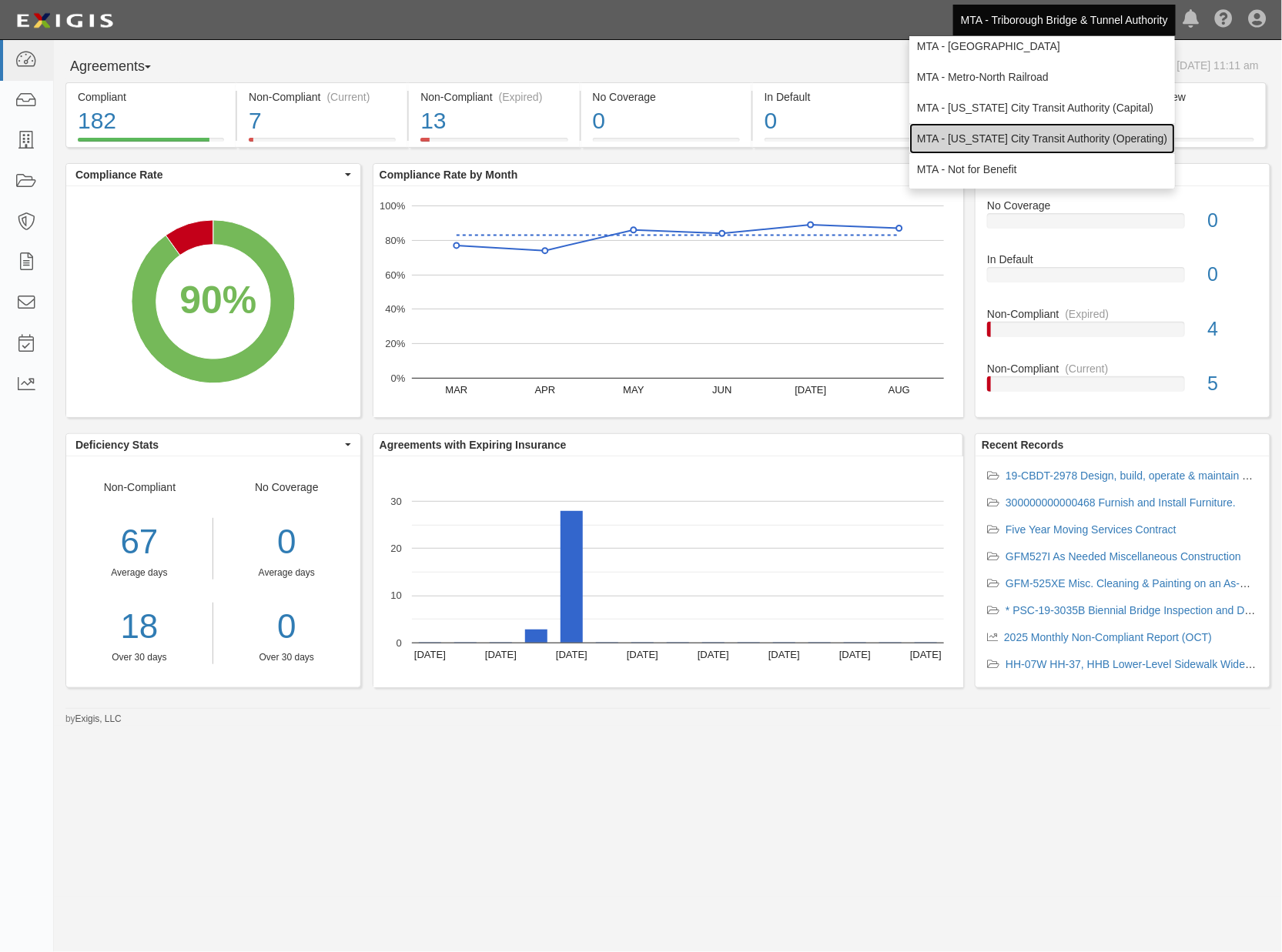
click at [1013, 150] on link "MTA - [US_STATE] City Transit Authority (Operating)" at bounding box center [1042, 138] width 265 height 31
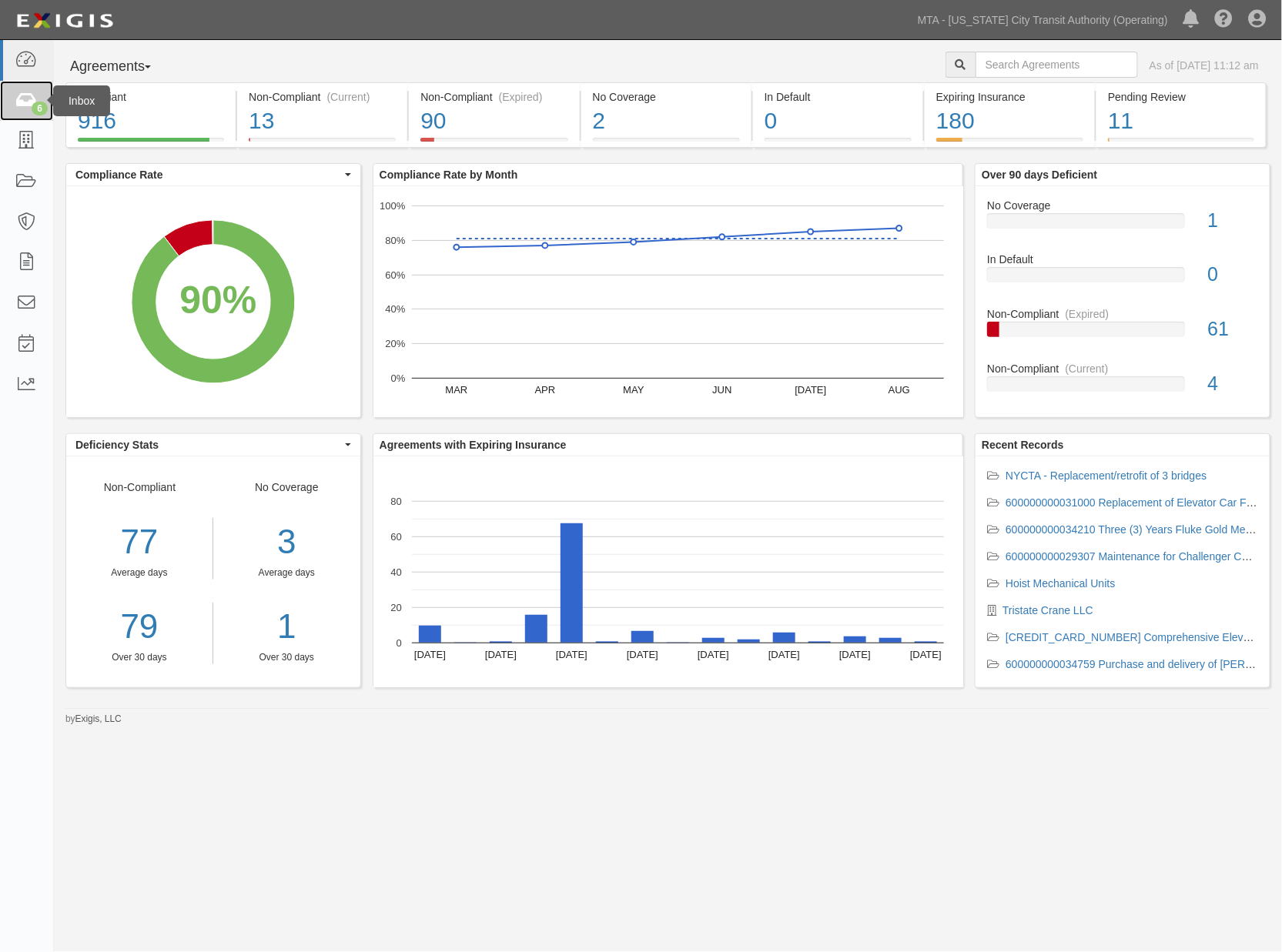
click at [11, 104] on link "6" at bounding box center [26, 101] width 53 height 41
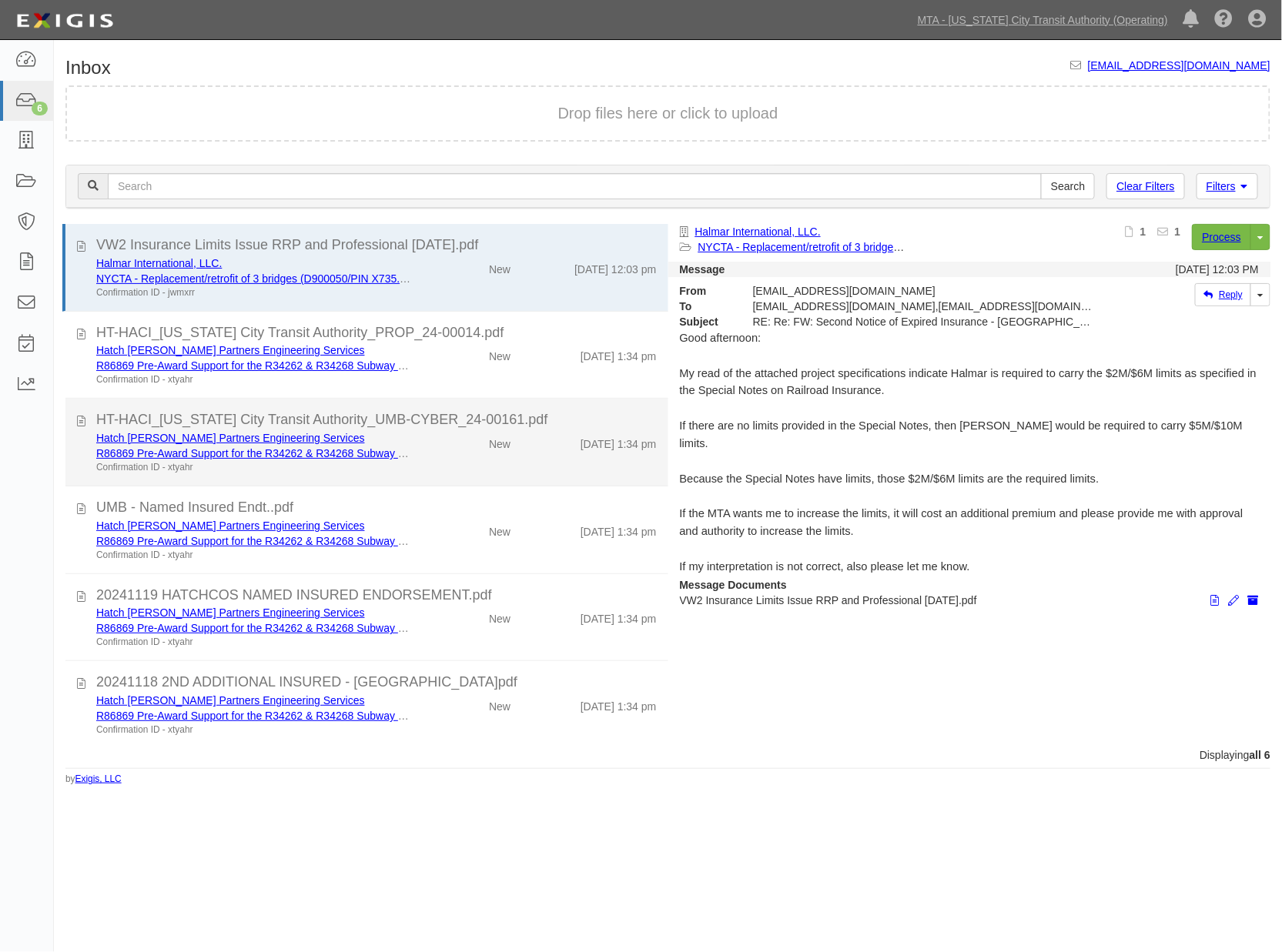
scroll to position [1, 0]
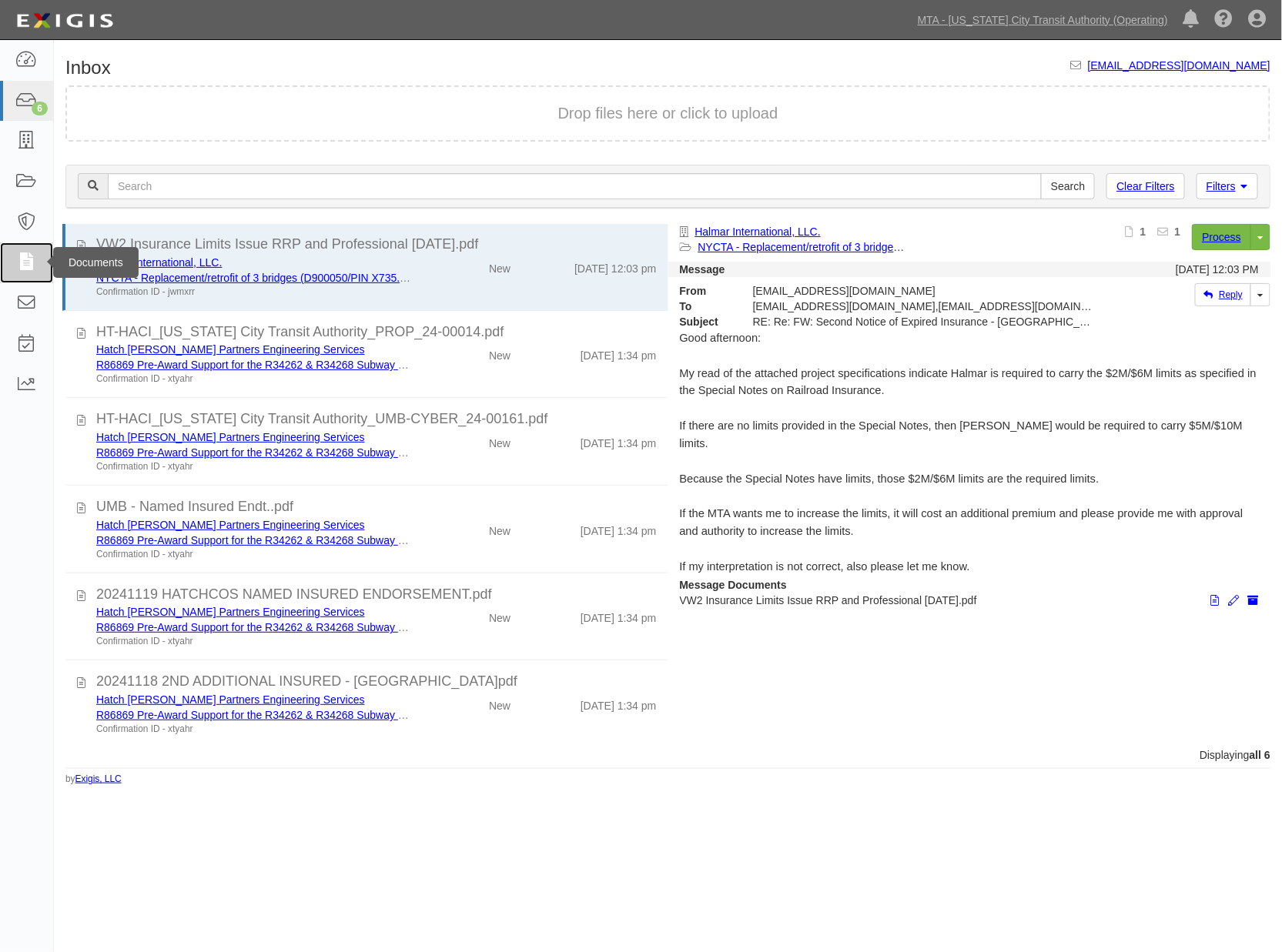
click at [24, 260] on icon at bounding box center [26, 262] width 21 height 18
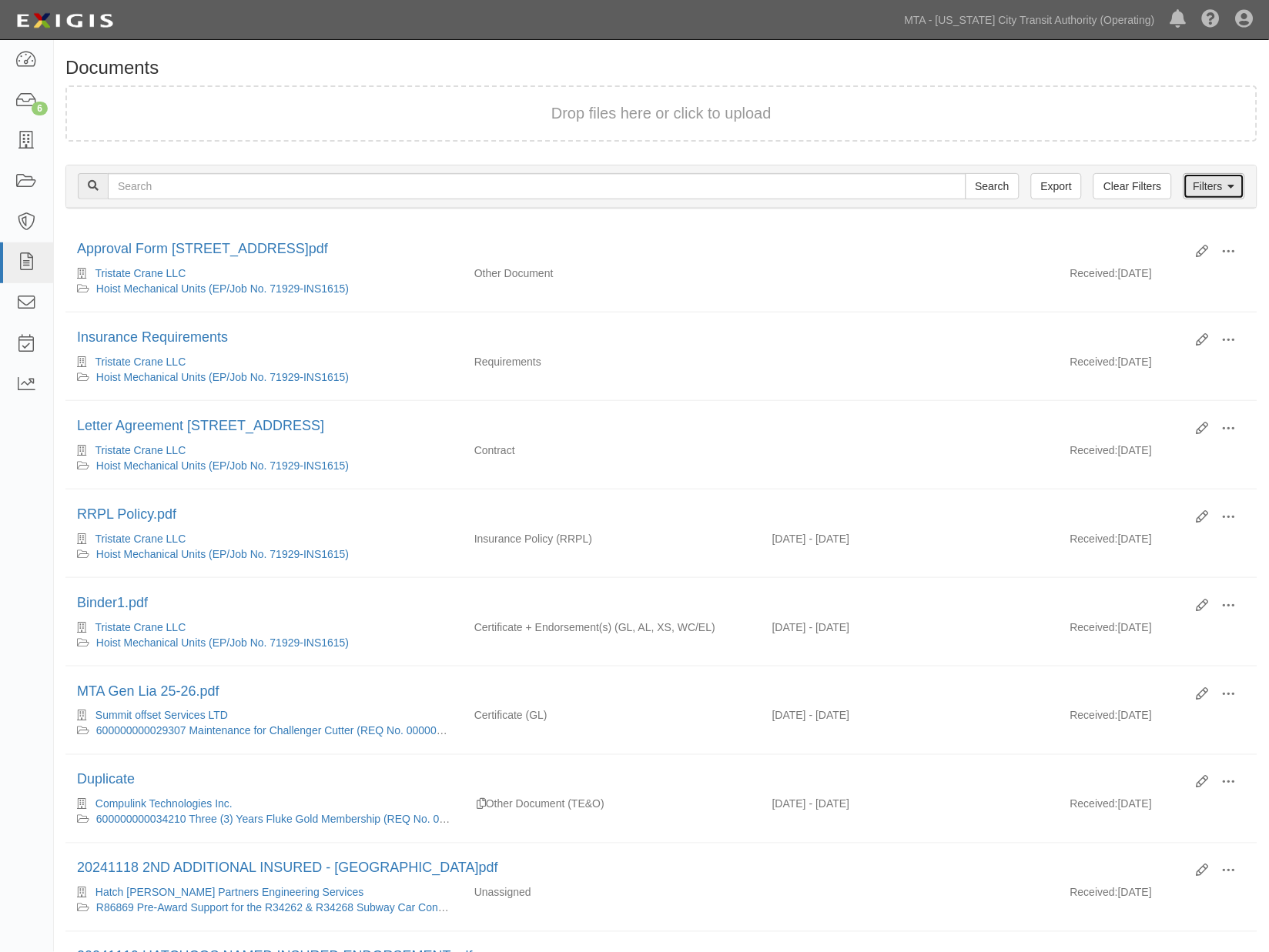
click at [1212, 187] on link "Filters" at bounding box center [1214, 186] width 62 height 26
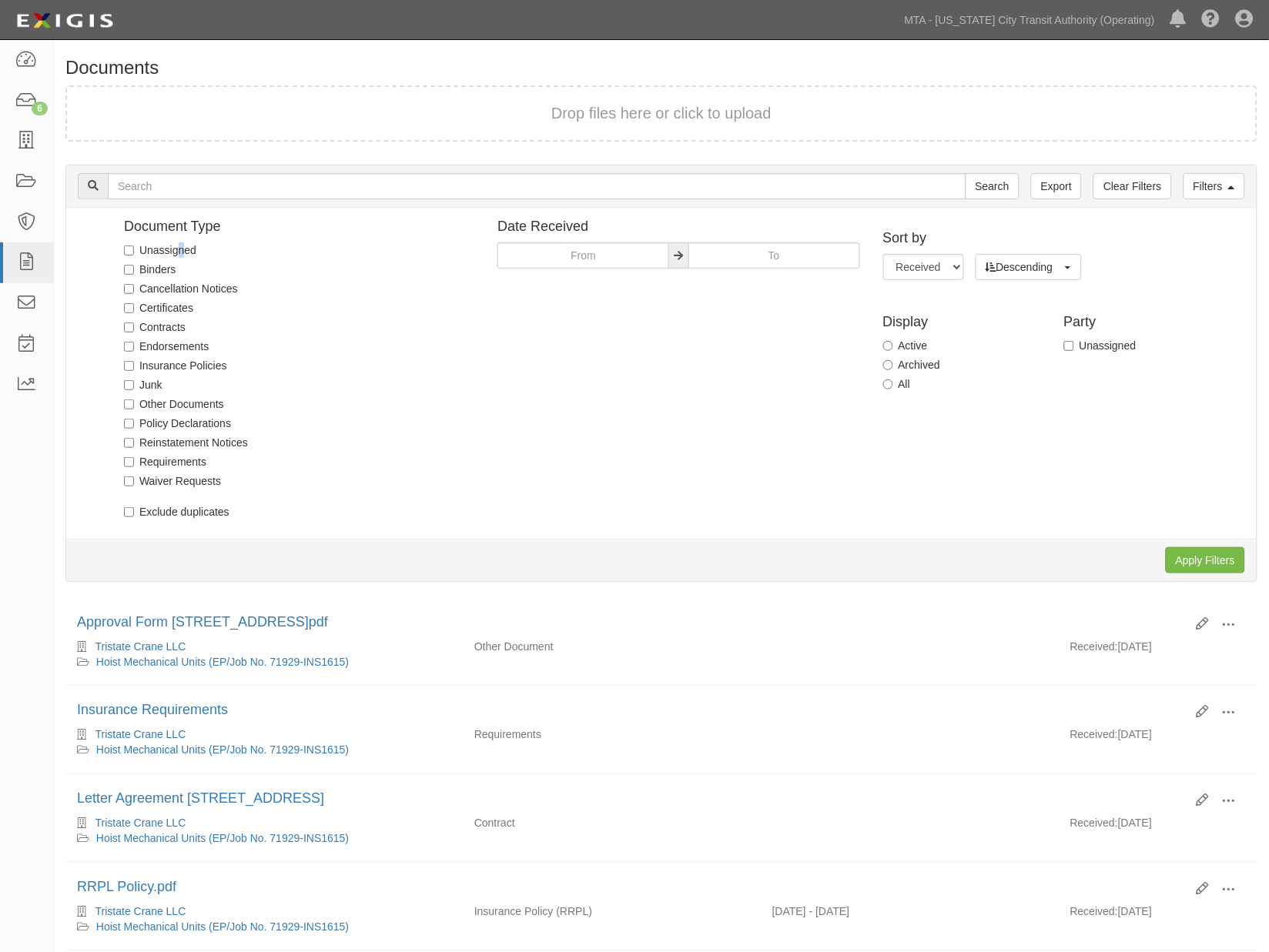
click at [181, 251] on label "Unassigned" at bounding box center [160, 250] width 72 height 16
click at [159, 258] on div "Document Type Unassigned Binders Cancellation Notices Certificates Contracts En…" at bounding box center [293, 372] width 384 height 308
click at [164, 251] on label "Unassigned" at bounding box center [160, 250] width 72 height 16
click at [134, 251] on input "Unassigned" at bounding box center [128, 250] width 10 height 10
checkbox input "true"
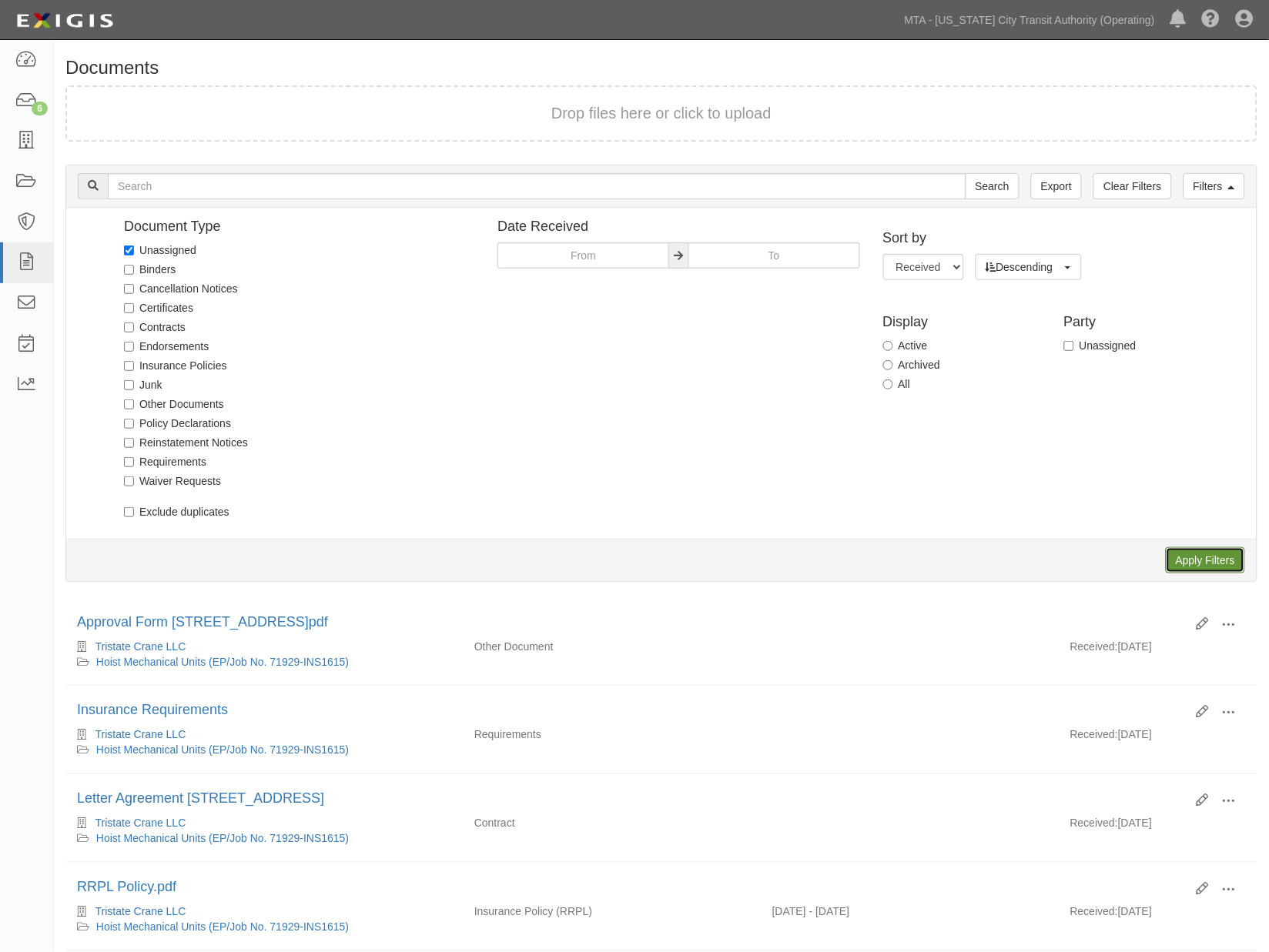
click at [1206, 558] on input "Apply Filters" at bounding box center [1205, 560] width 79 height 26
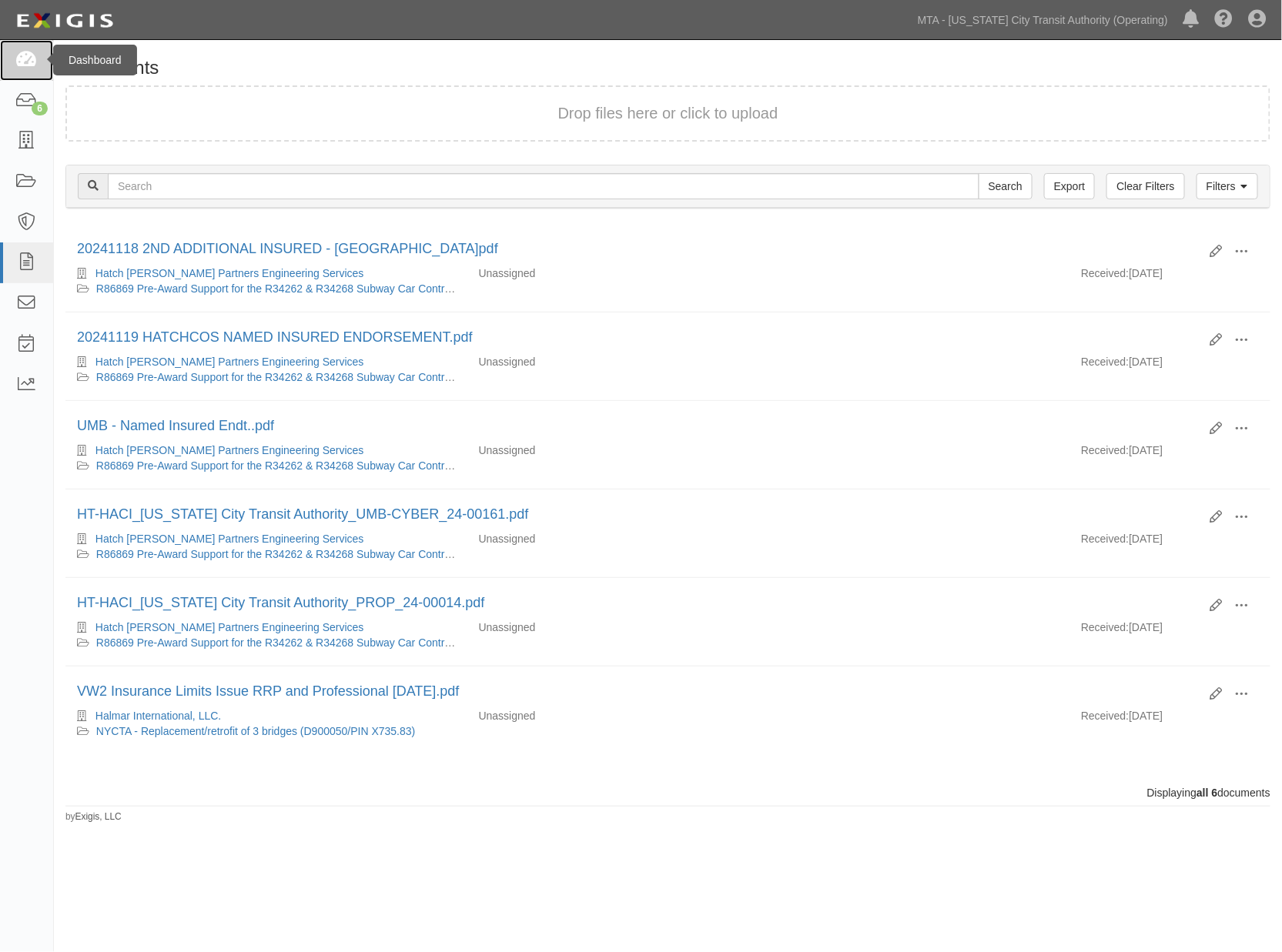
click at [24, 58] on icon at bounding box center [26, 60] width 21 height 18
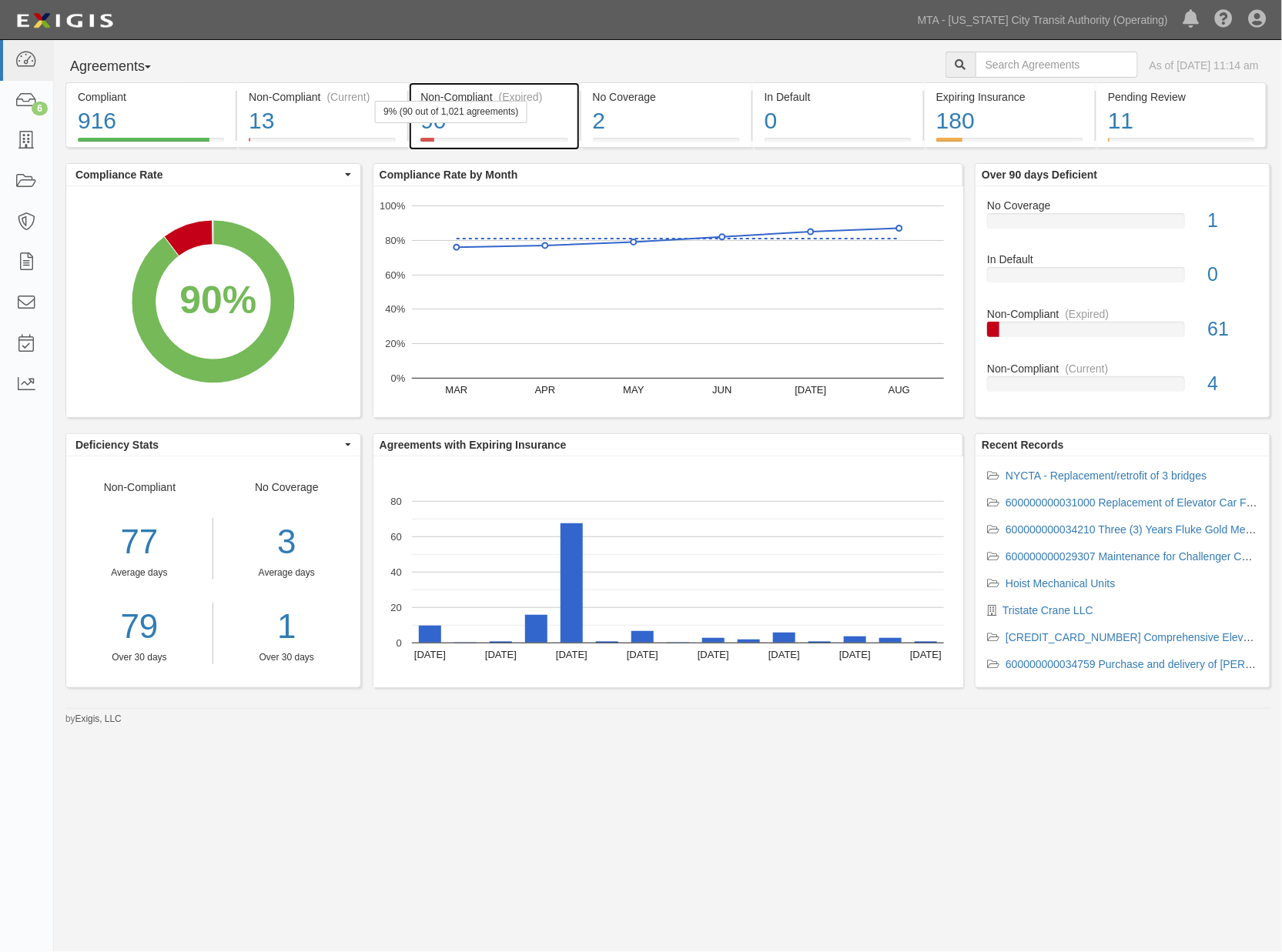
click at [526, 117] on div "9% (90 out of 1,021 agreements)" at bounding box center [451, 112] width 152 height 22
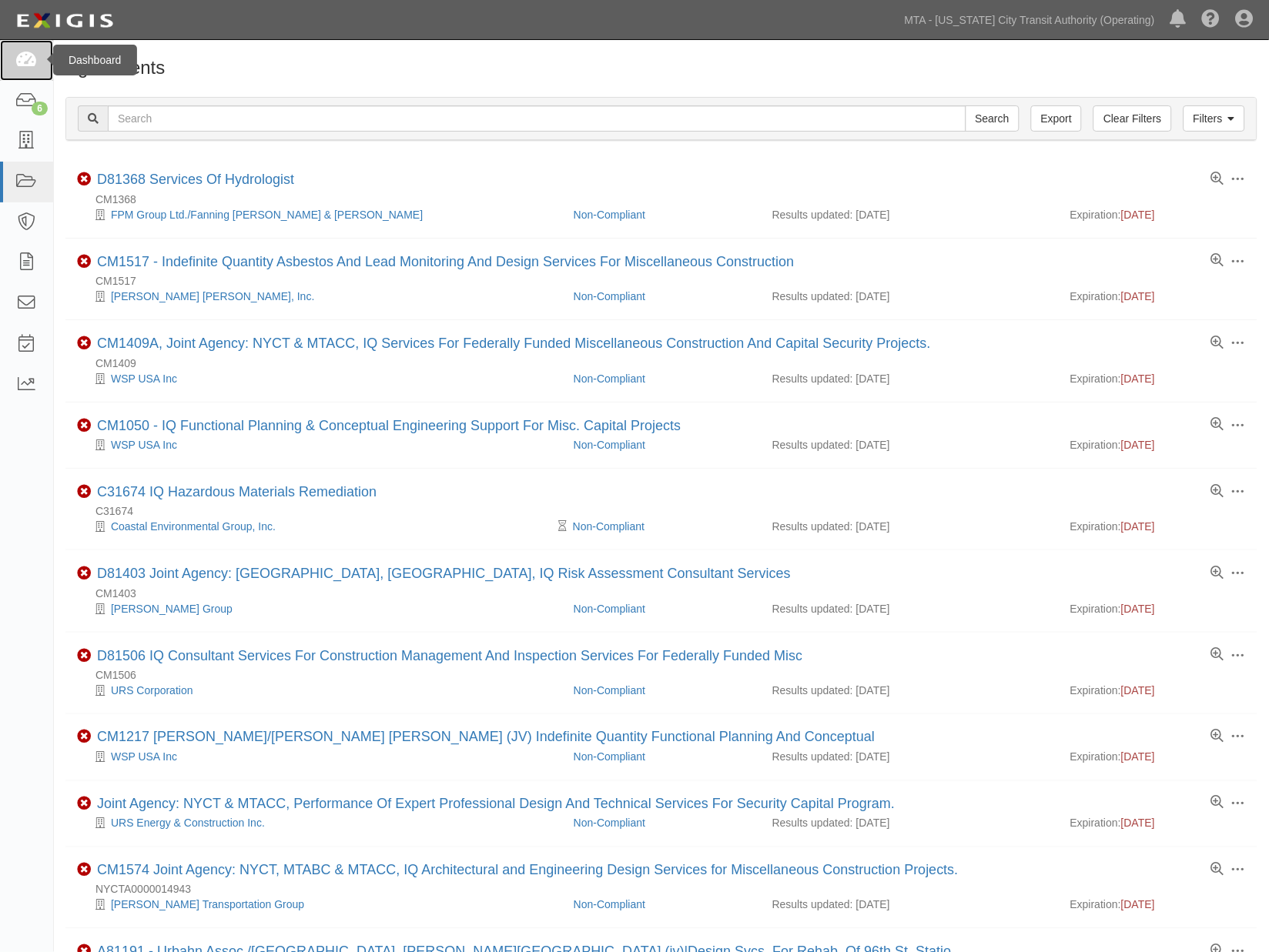
click at [18, 60] on icon at bounding box center [26, 60] width 21 height 18
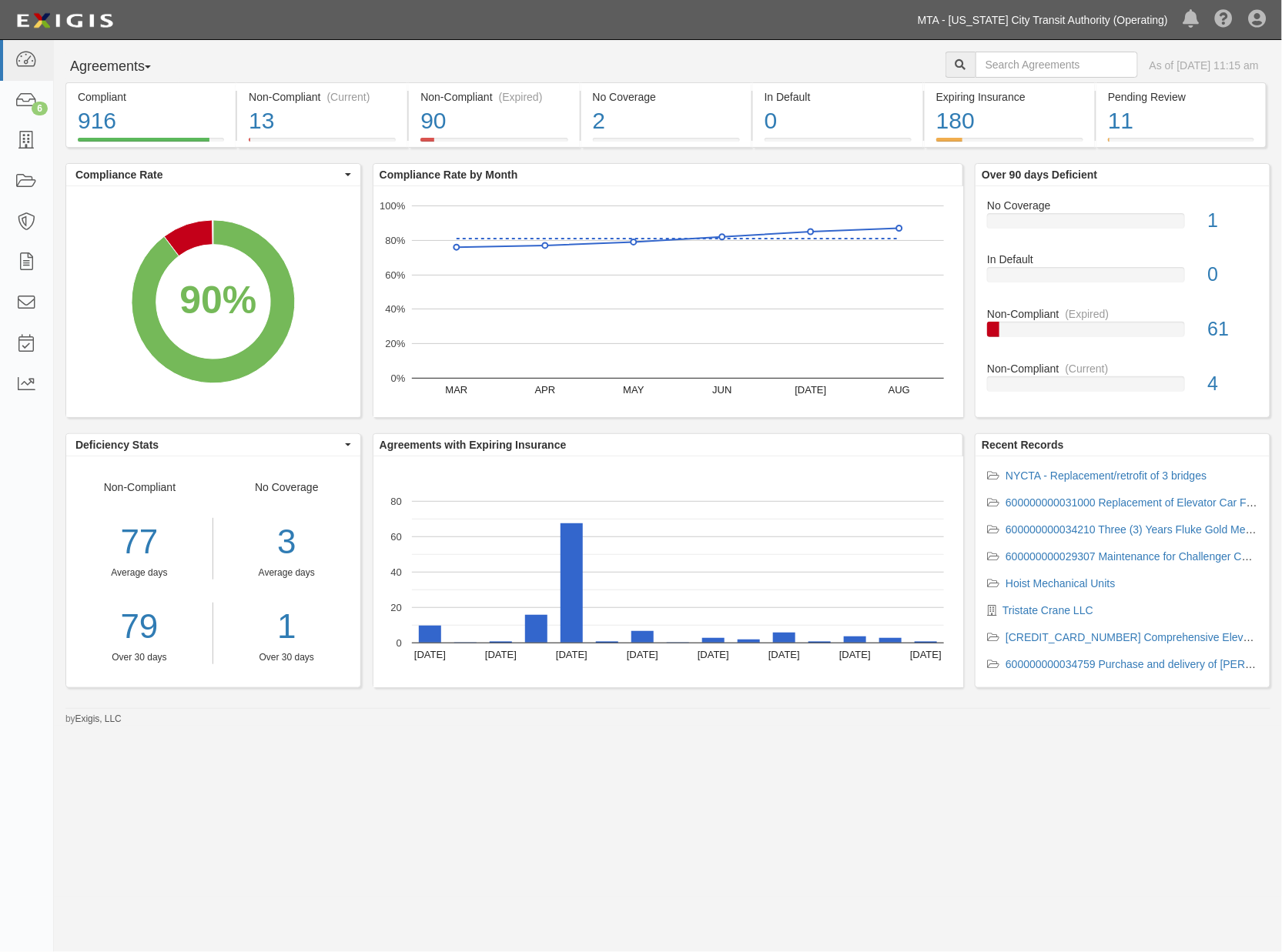
click at [1068, 20] on link "MTA - [US_STATE] City Transit Authority (Operating)" at bounding box center [1043, 19] width 265 height 31
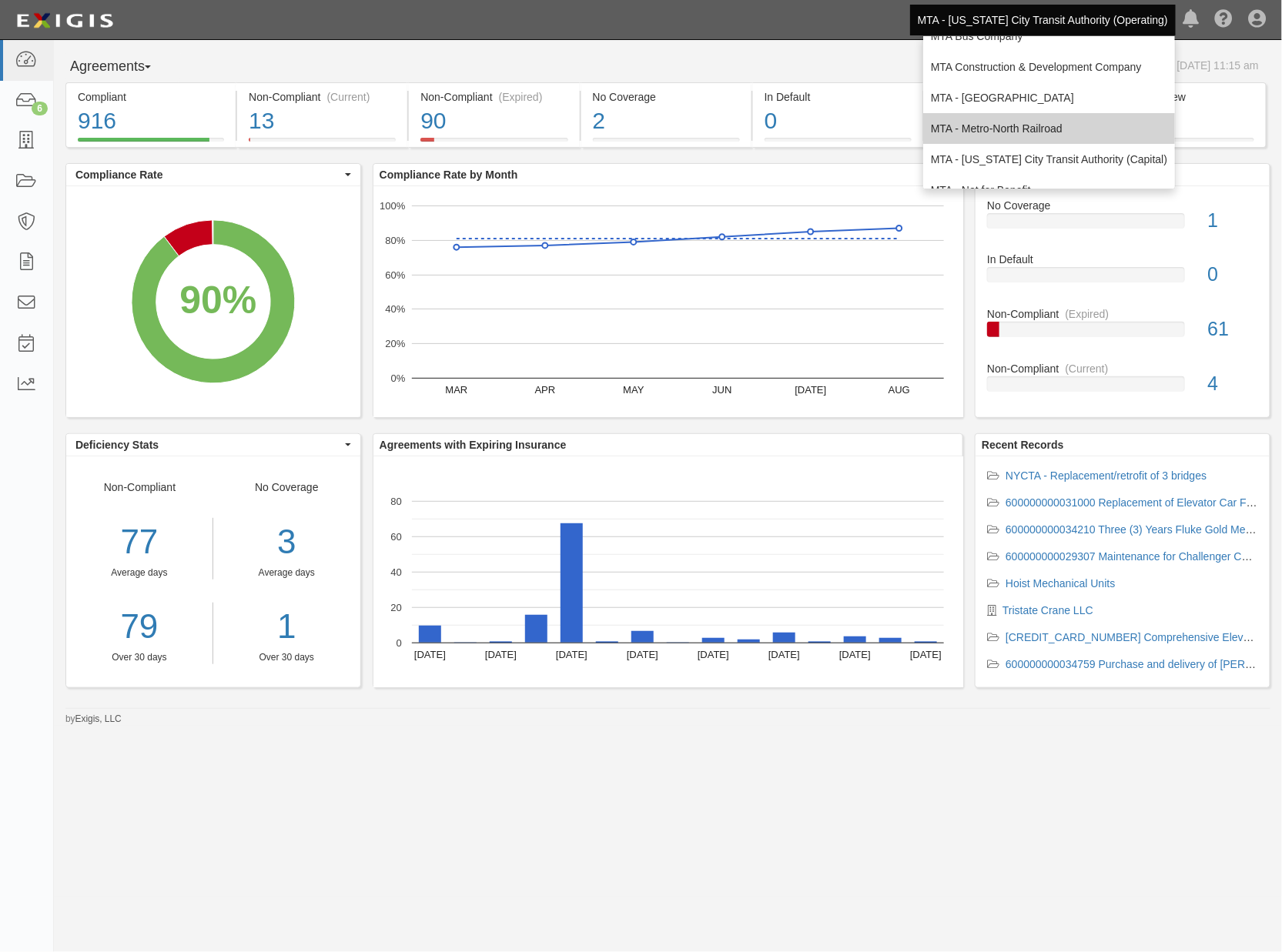
scroll to position [102, 0]
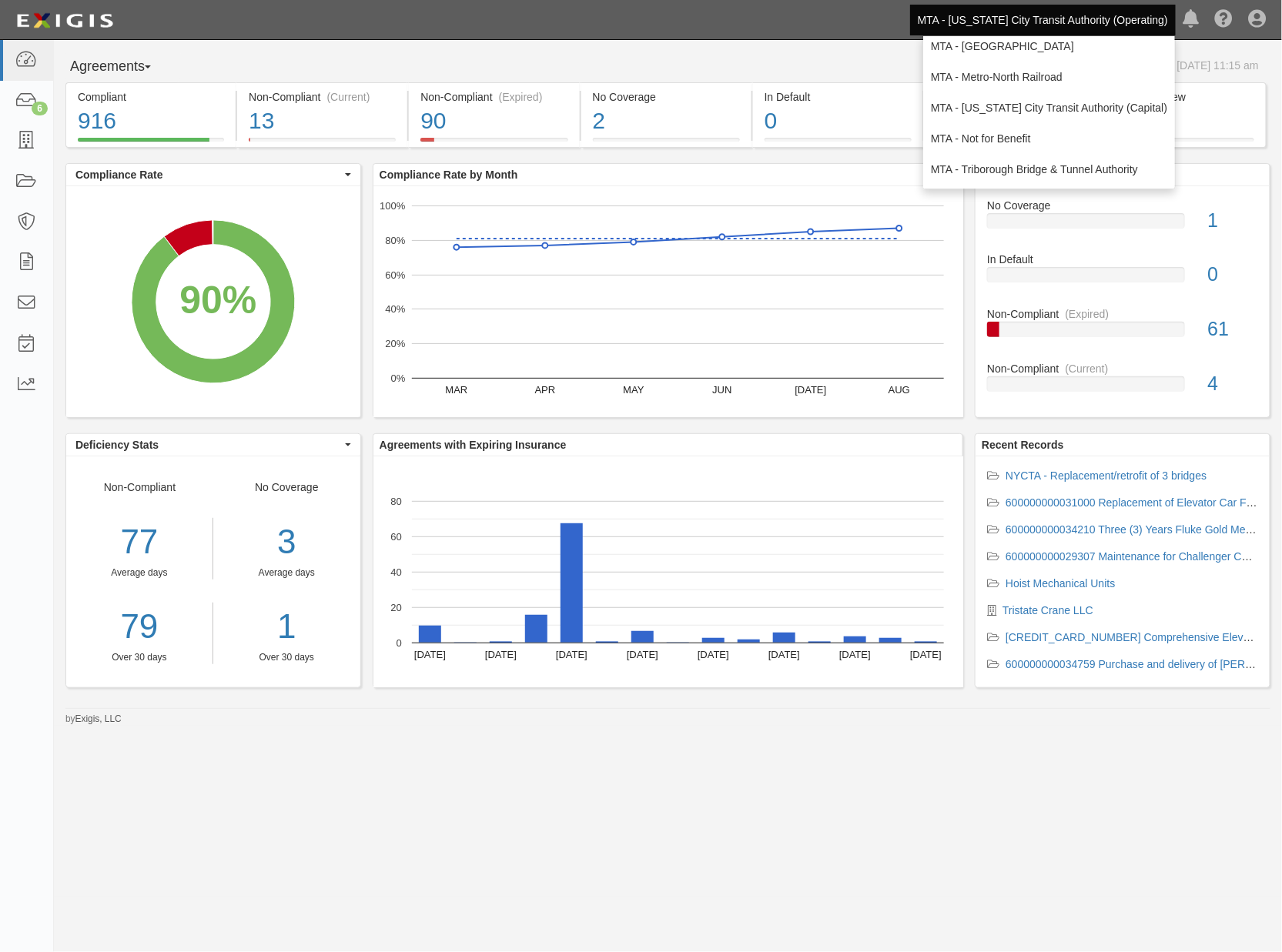
click at [1032, 20] on link "MTA - [US_STATE] City Transit Authority (Operating)" at bounding box center [1043, 19] width 265 height 31
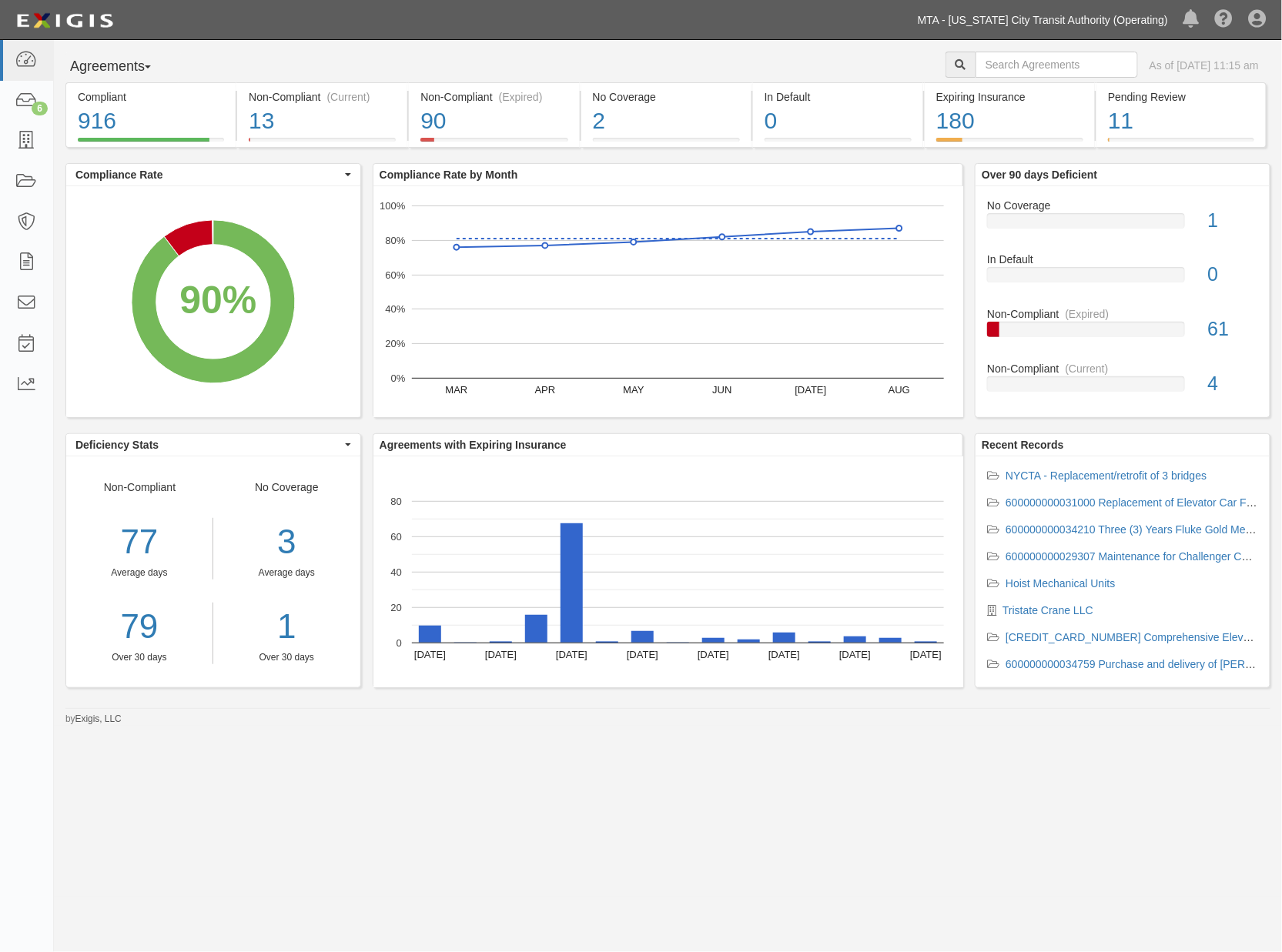
click at [1084, 11] on link "MTA - [US_STATE] City Transit Authority (Operating)" at bounding box center [1043, 19] width 265 height 31
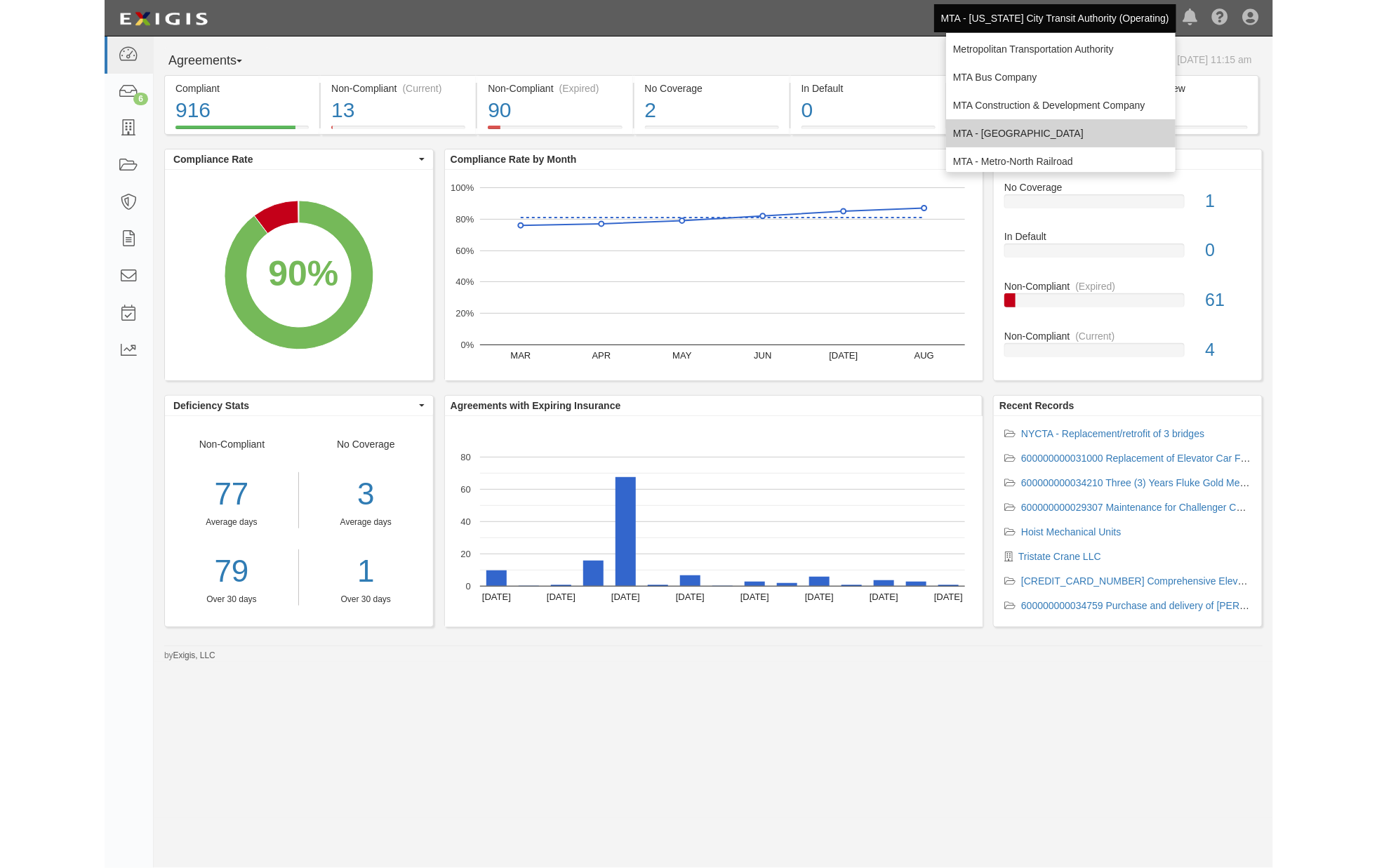
scroll to position [0, 0]
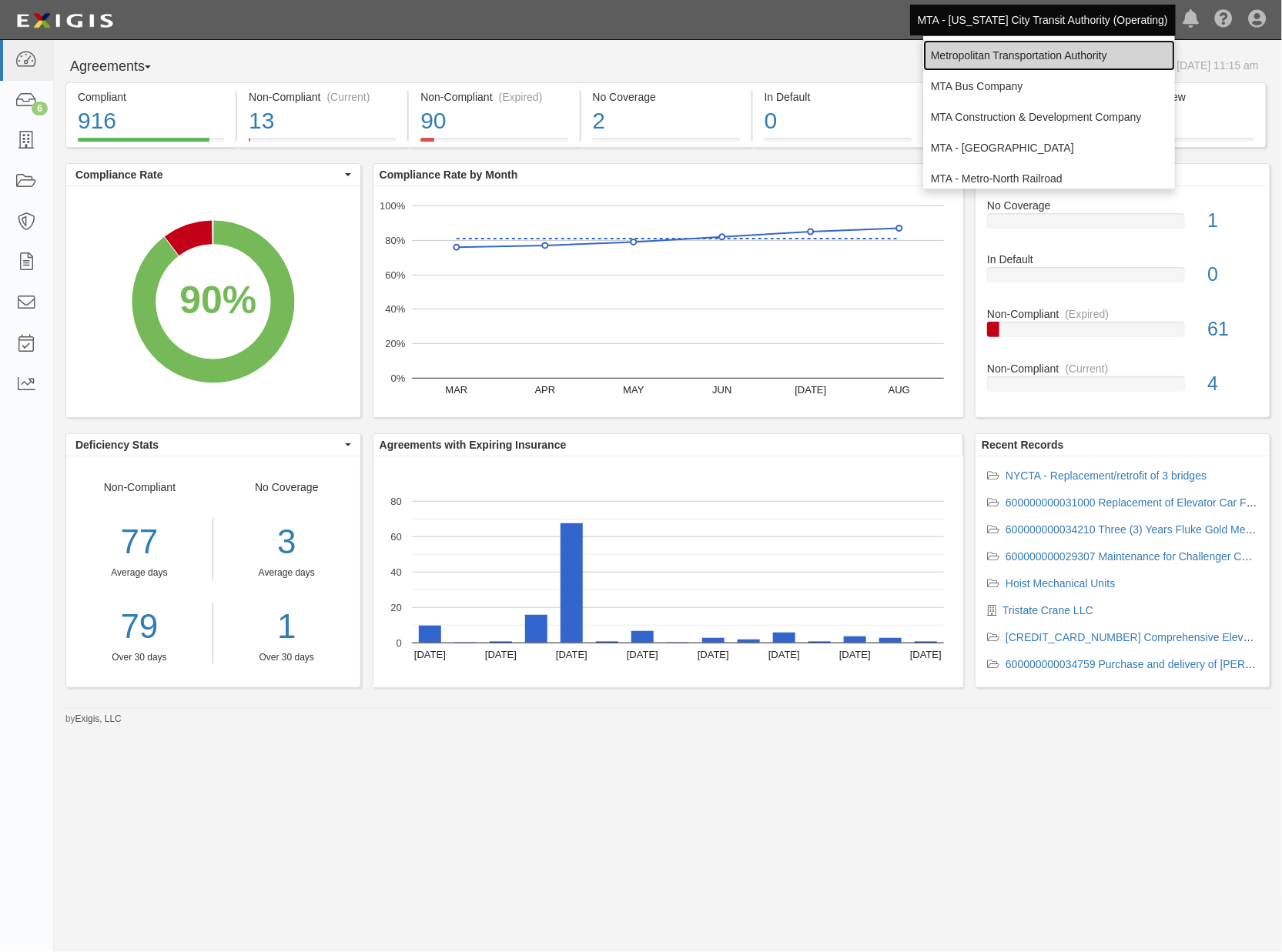
click at [1005, 50] on link "Metropolitan Transportation Authority" at bounding box center [1049, 55] width 251 height 31
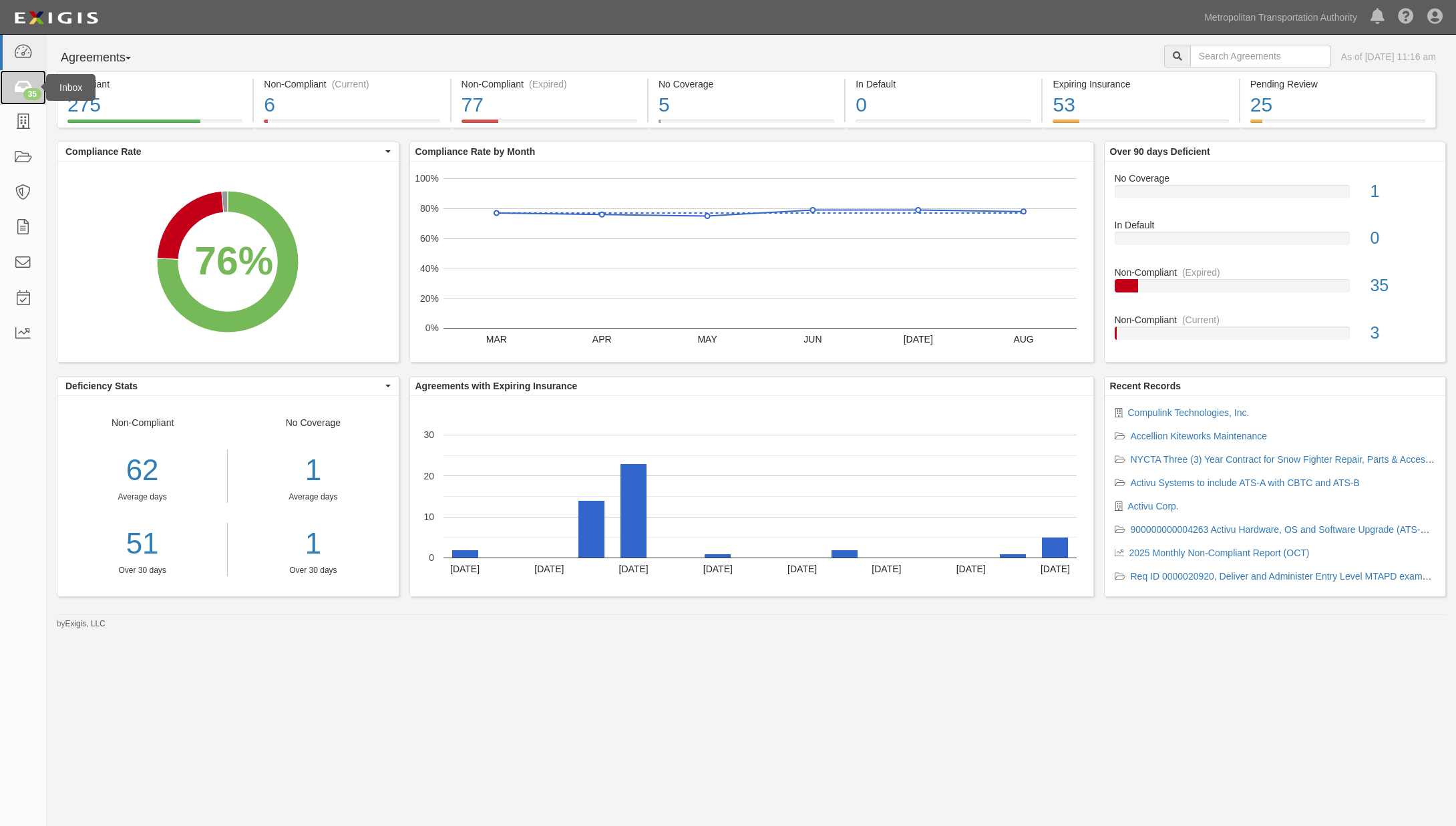
click at [14, 86] on icon at bounding box center [22, 87] width 18 height 15
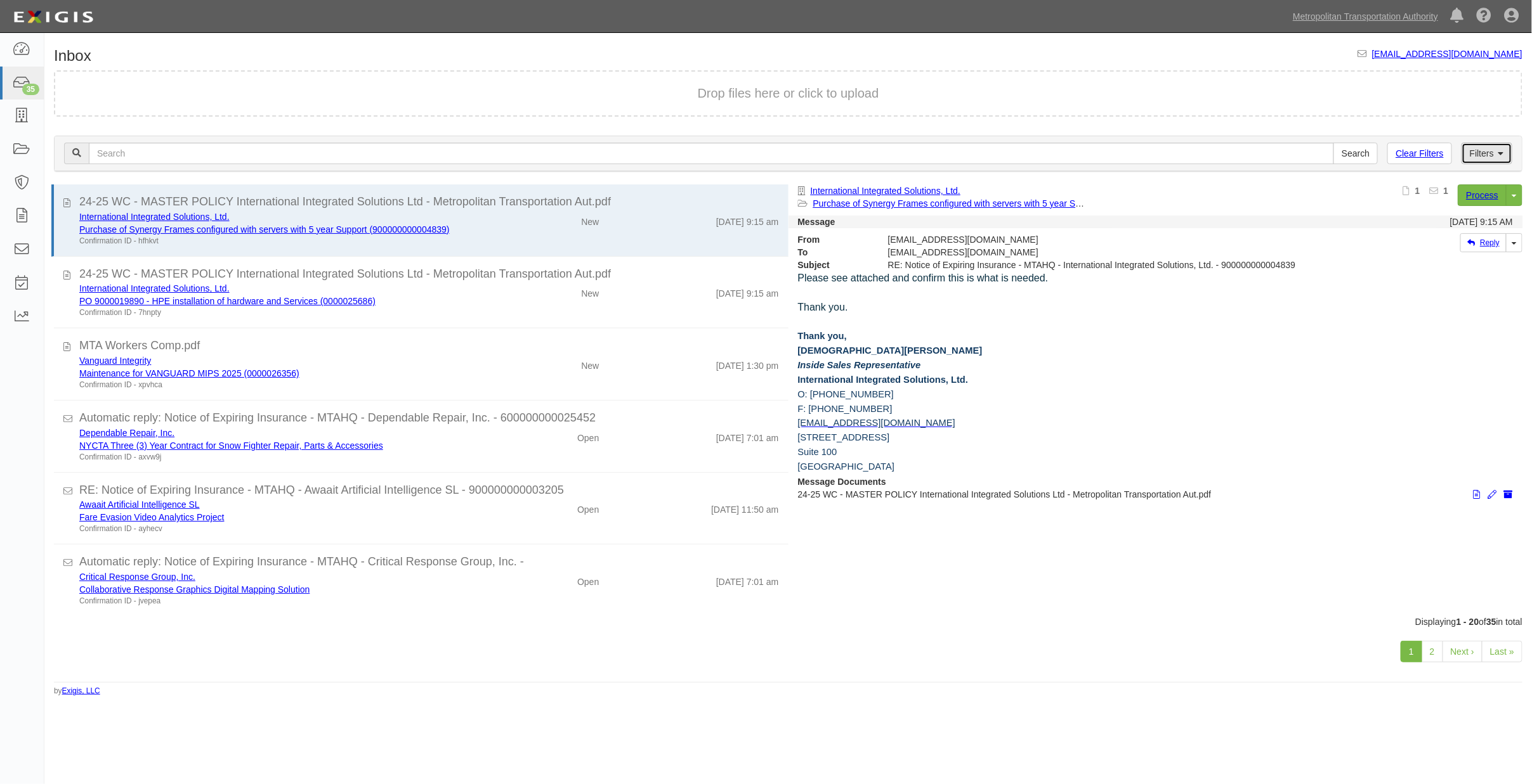
click at [1382, 142] on link "Filters" at bounding box center [1486, 153] width 51 height 21
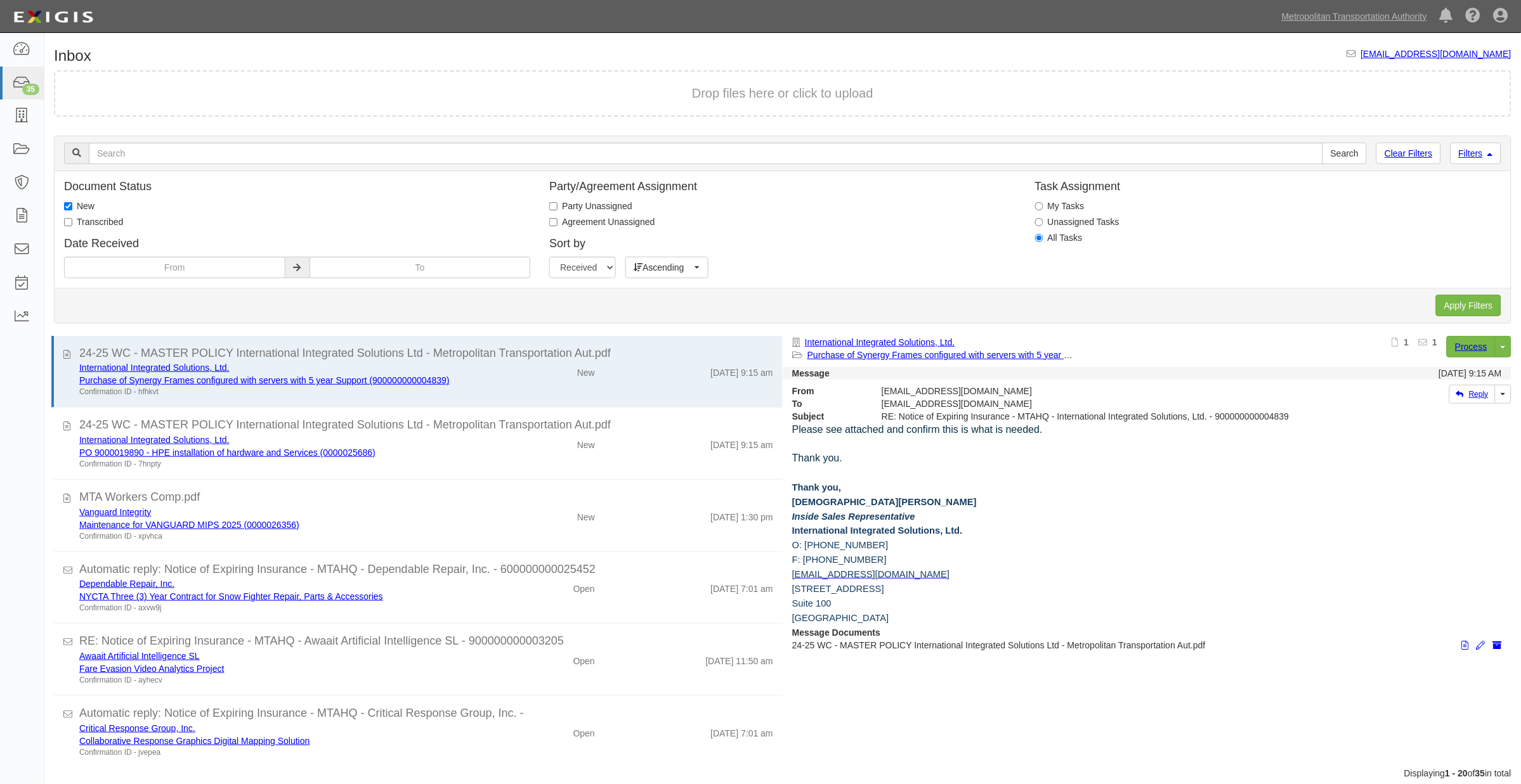
click at [92, 207] on label "New" at bounding box center [79, 206] width 30 height 13
click at [72, 207] on input "New" at bounding box center [68, 206] width 8 height 8
checkbox input "false"
click at [91, 213] on div "Document Status New Transcribed Date Received" at bounding box center [297, 229] width 485 height 97
click at [104, 218] on label "Transcribed" at bounding box center [93, 221] width 59 height 13
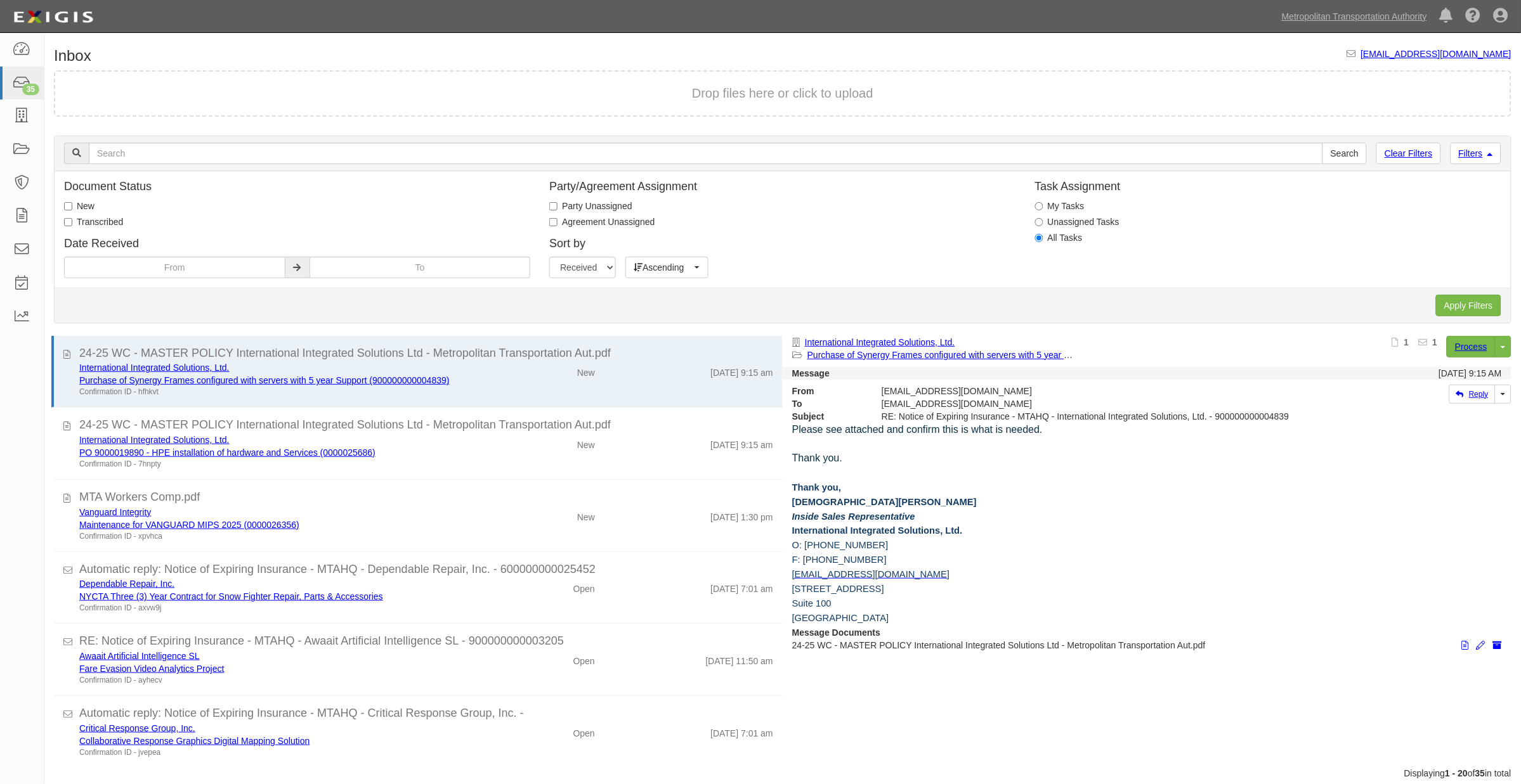
click at [72, 218] on input "Transcribed" at bounding box center [68, 222] width 8 height 8
checkbox input "true"
click at [1382, 306] on input "Apply Filters" at bounding box center [1468, 305] width 65 height 21
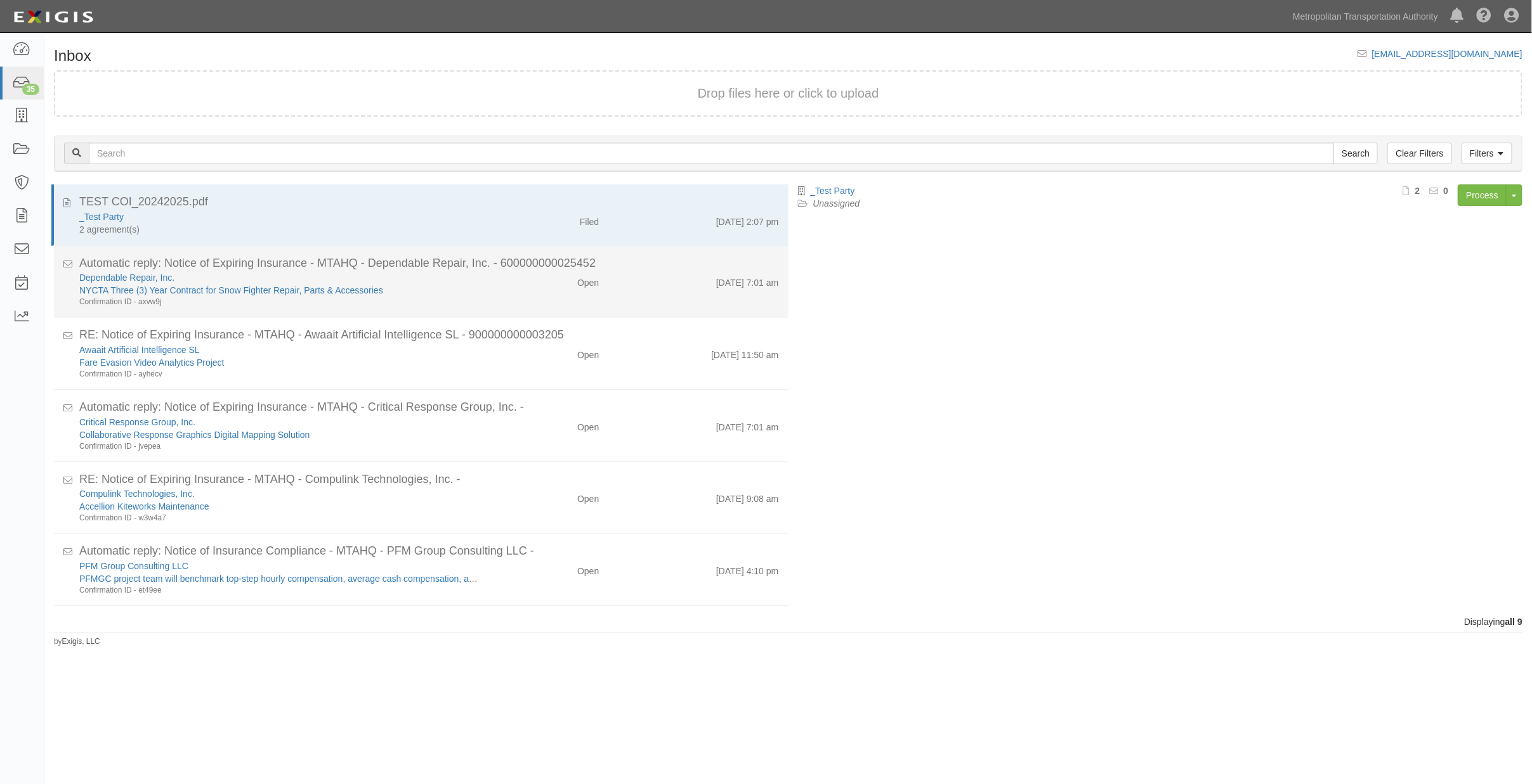
click at [484, 308] on li "Automatic reply: Notice of Expiring Insurance - MTAHQ - Dependable Repair, Inc.…" at bounding box center [421, 282] width 735 height 72
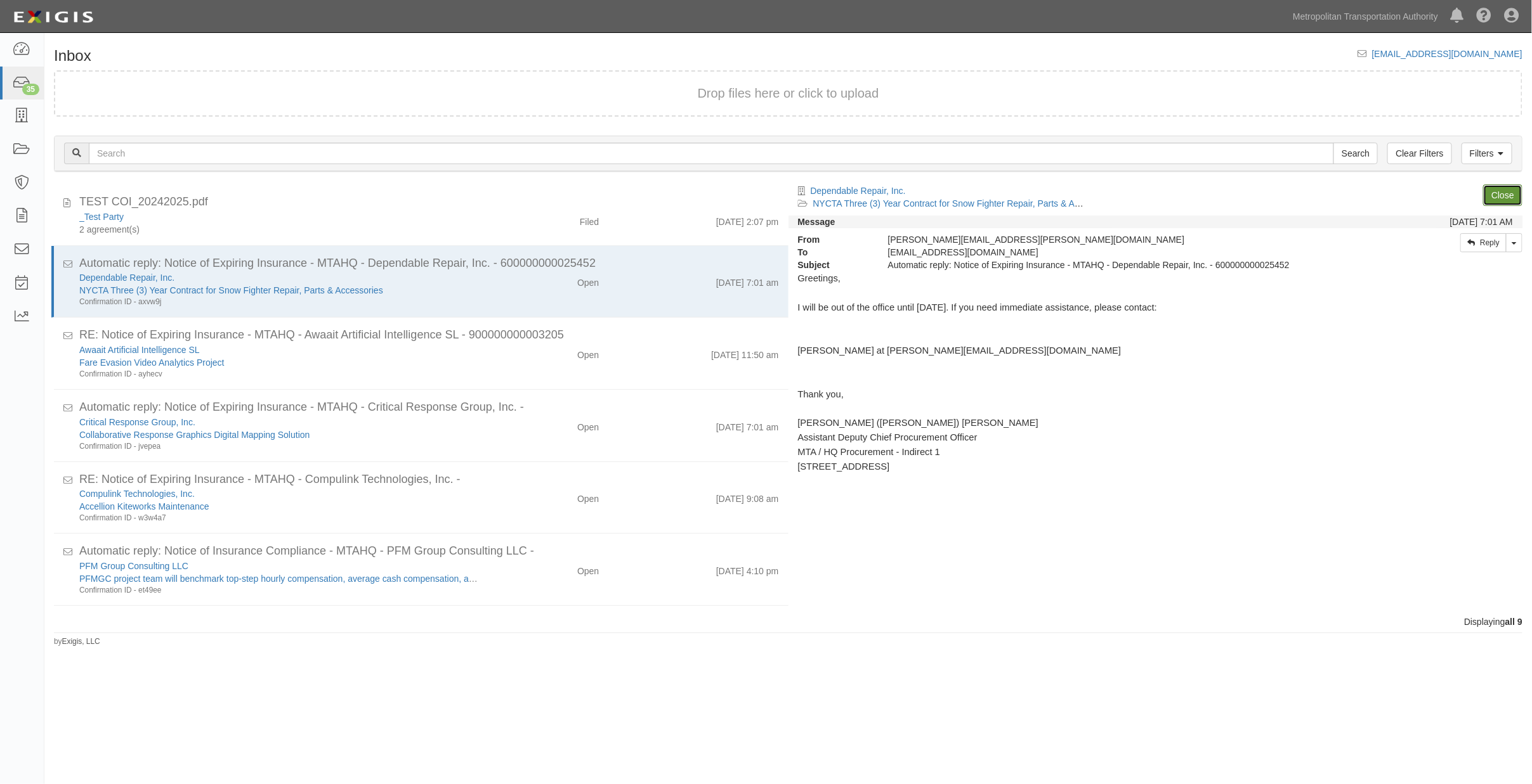
click at [1508, 188] on link "Close" at bounding box center [1503, 195] width 40 height 21
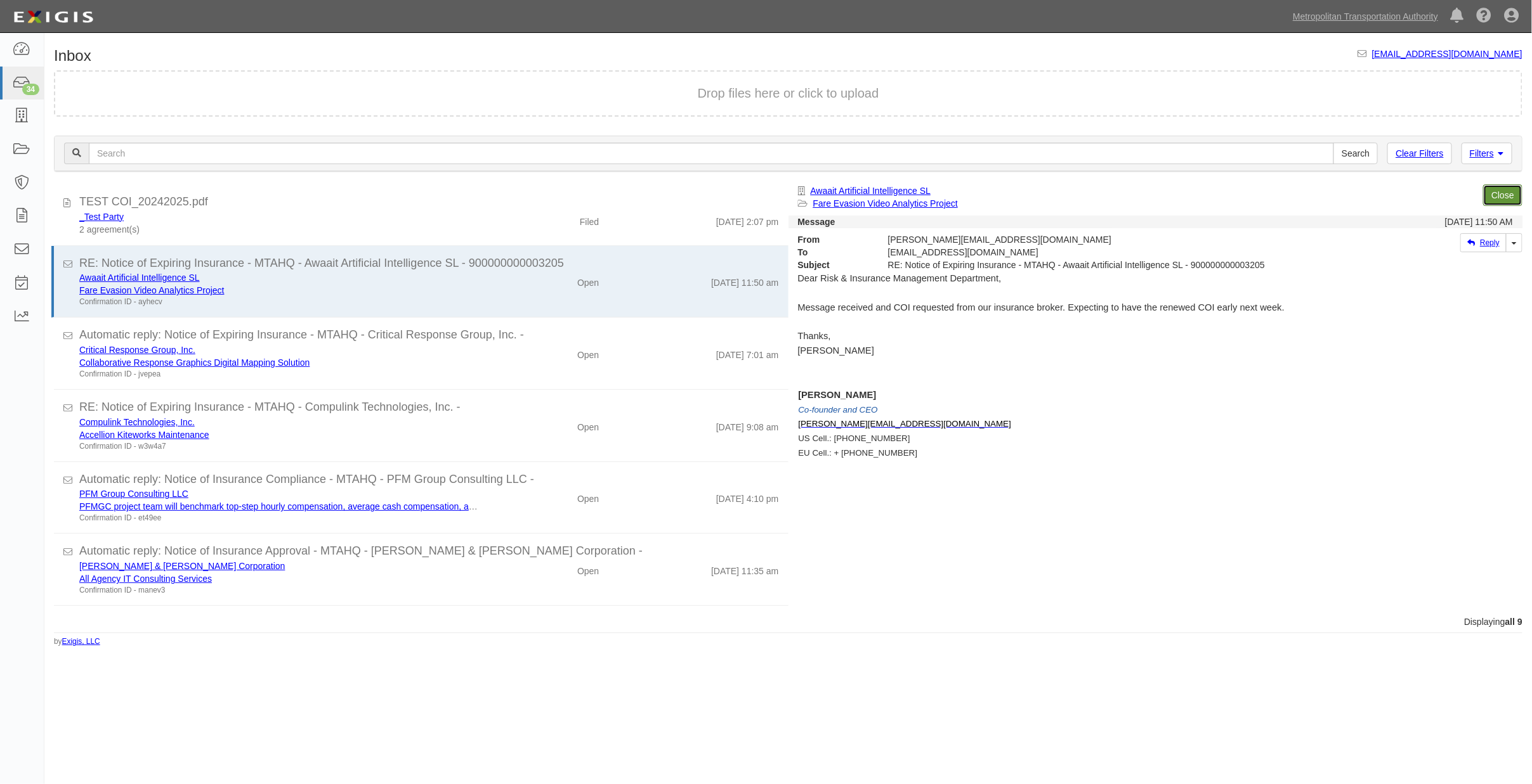
click at [1508, 188] on link "Close" at bounding box center [1503, 195] width 40 height 21
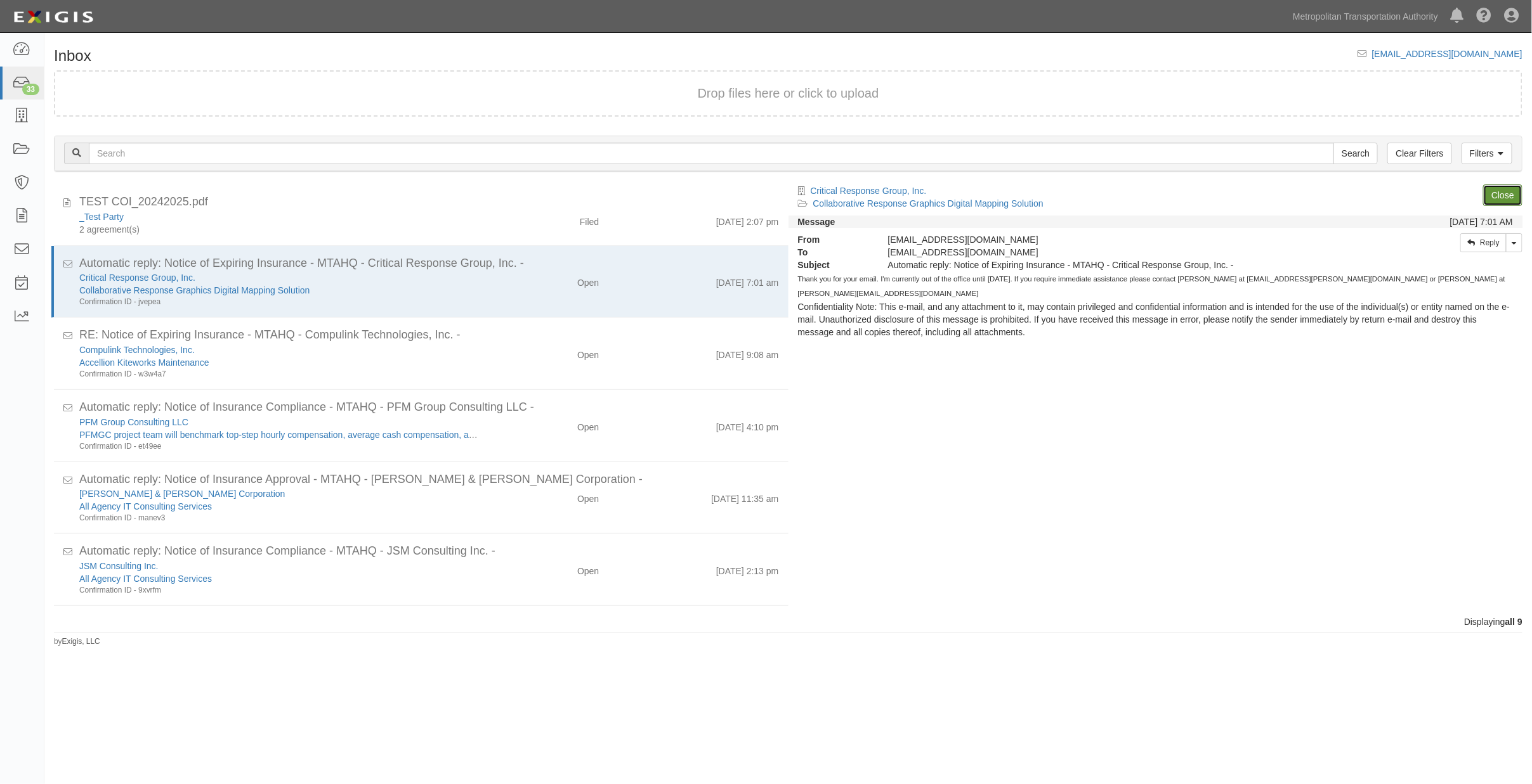
click at [1508, 188] on link "Close" at bounding box center [1503, 195] width 40 height 21
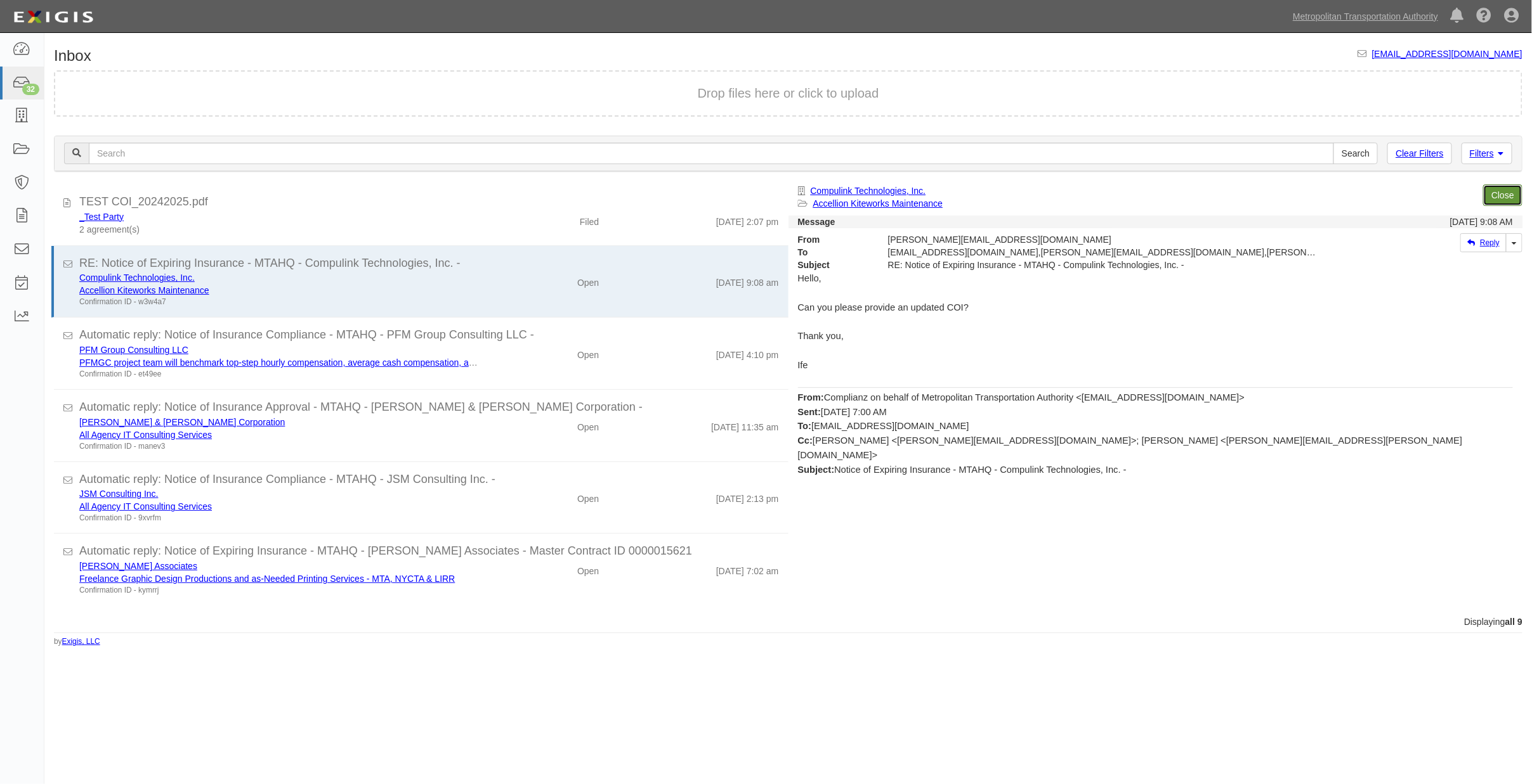
click at [1508, 188] on link "Close" at bounding box center [1503, 195] width 40 height 21
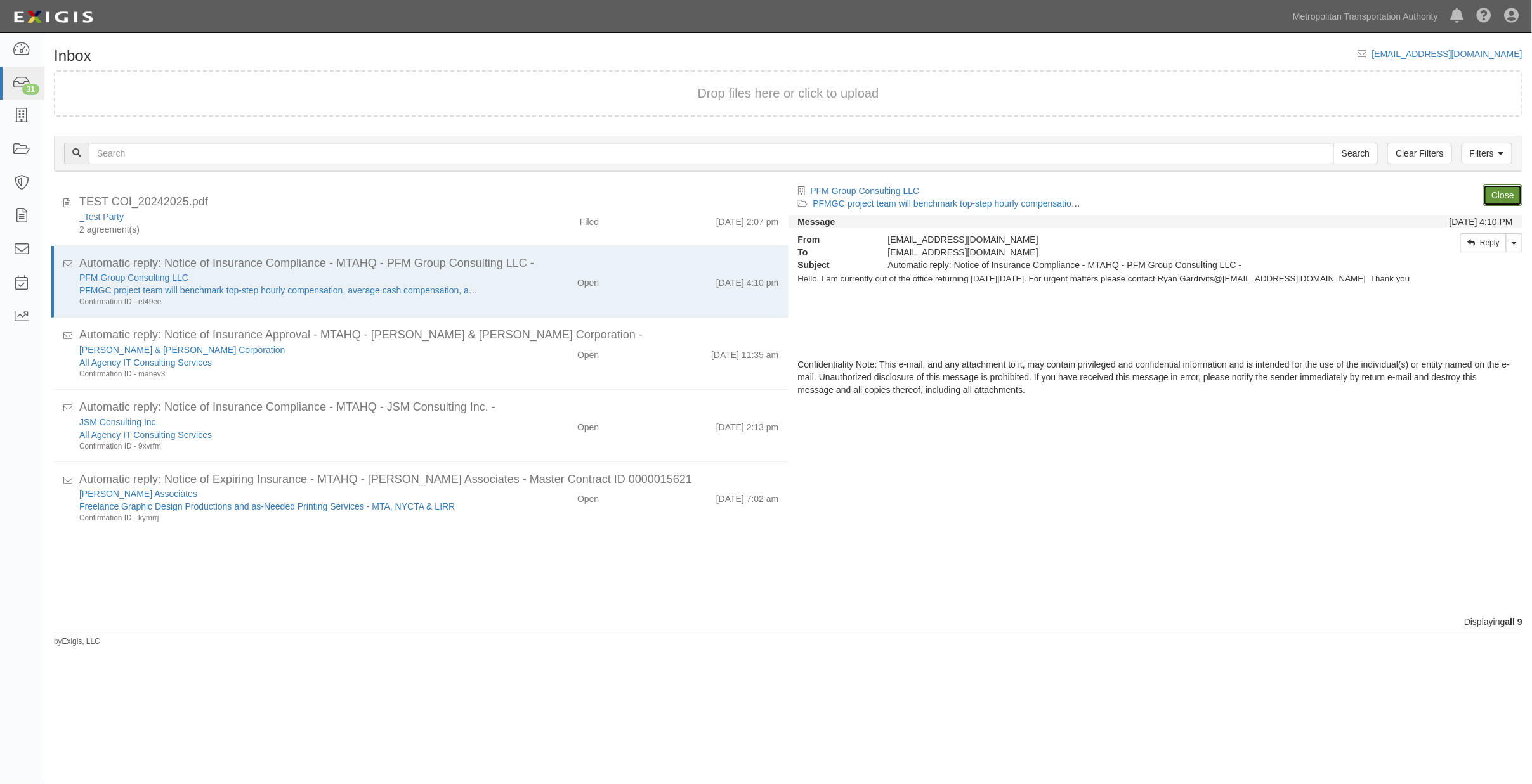
click at [1508, 188] on link "Close" at bounding box center [1503, 195] width 40 height 21
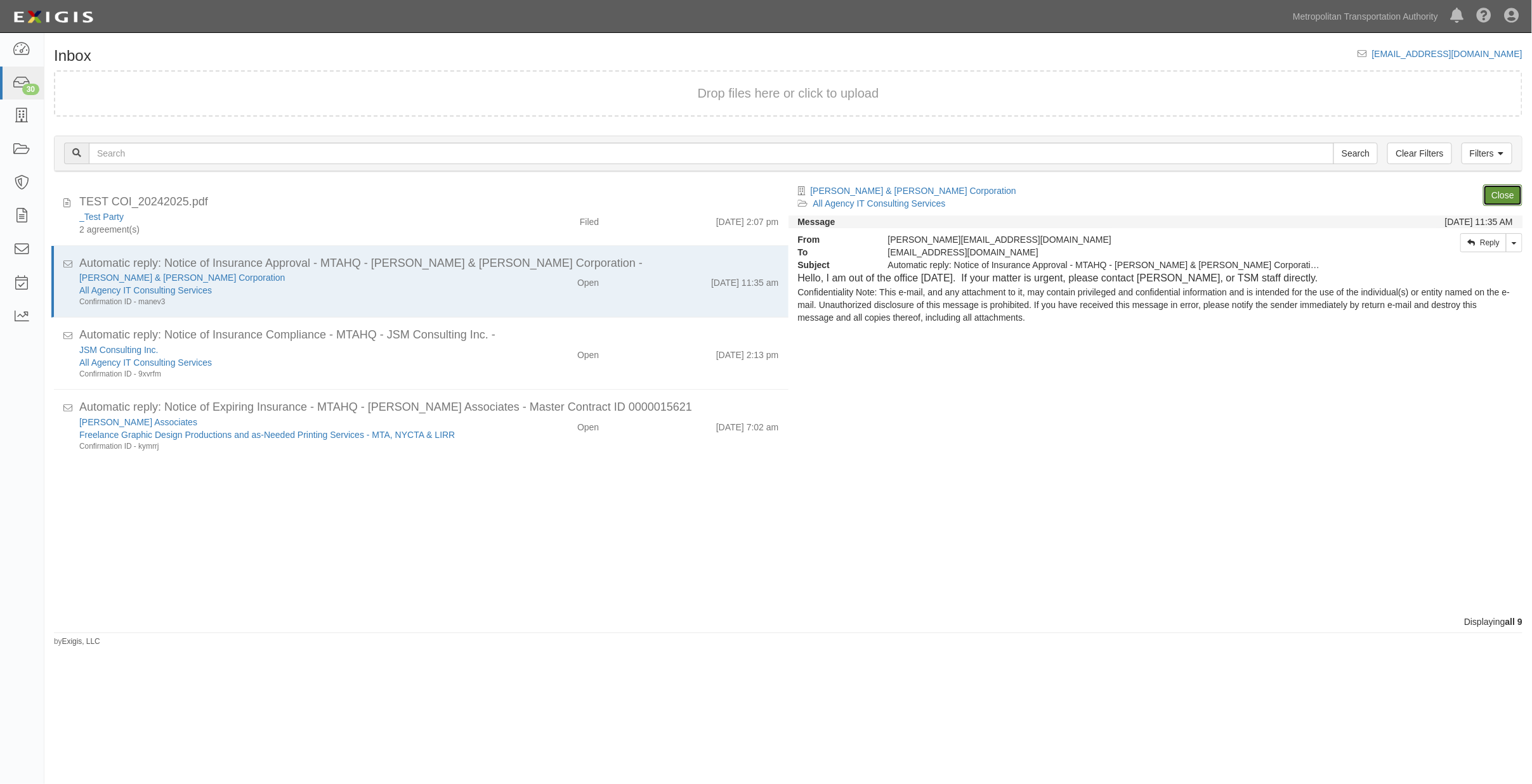
click at [1508, 188] on link "Close" at bounding box center [1503, 195] width 40 height 21
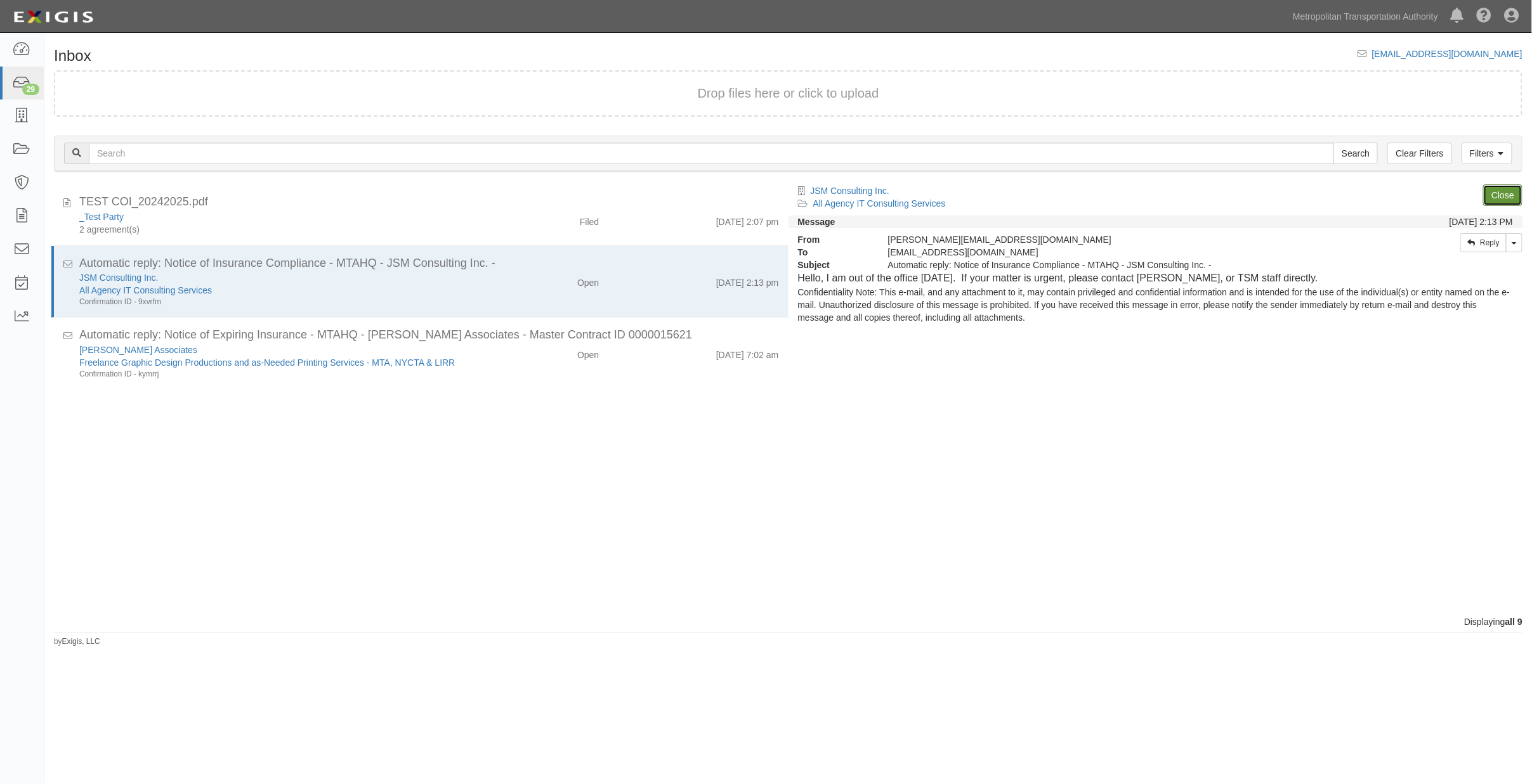
click at [1508, 188] on link "Close" at bounding box center [1503, 195] width 40 height 21
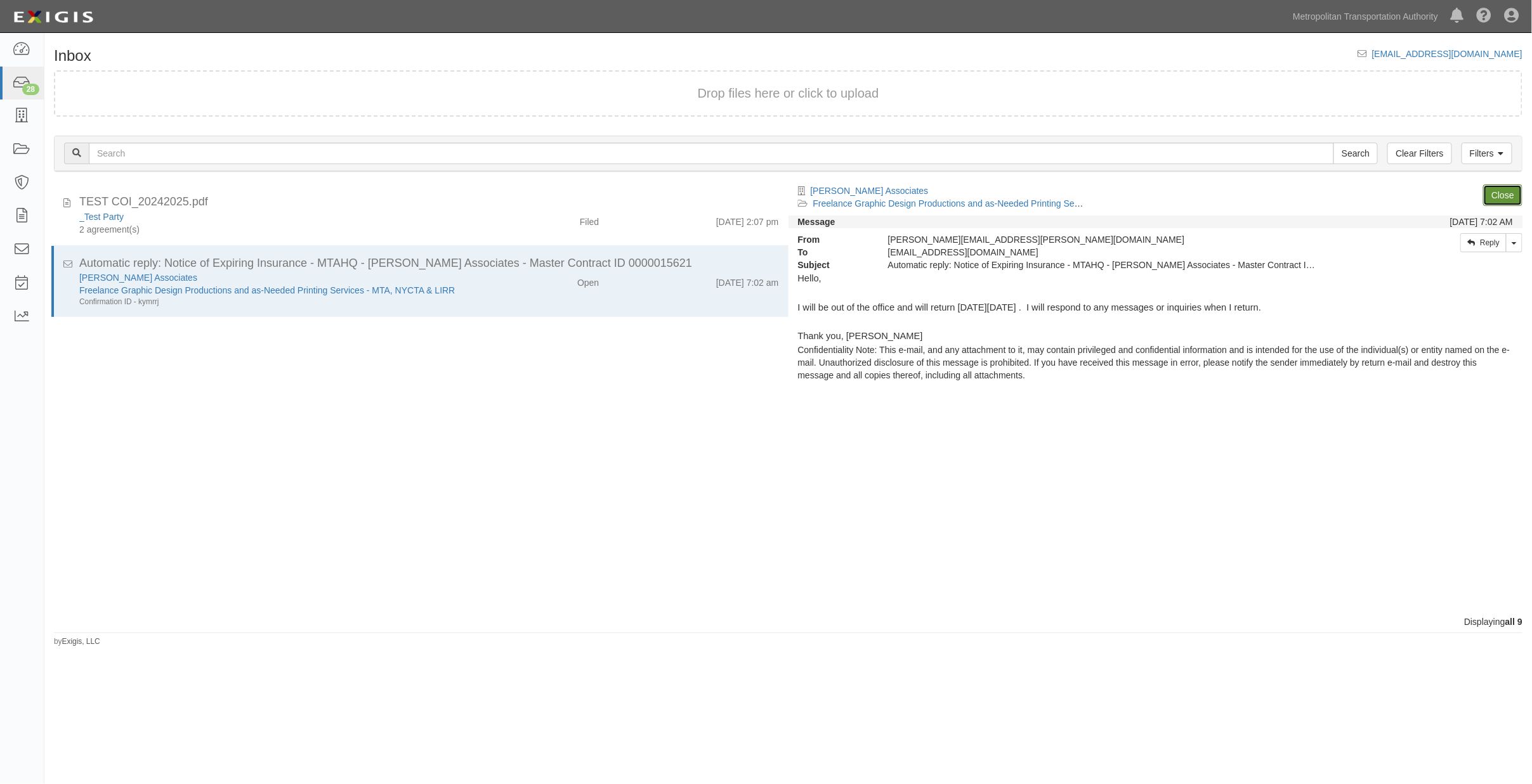
click at [1508, 188] on link "Close" at bounding box center [1503, 195] width 40 height 21
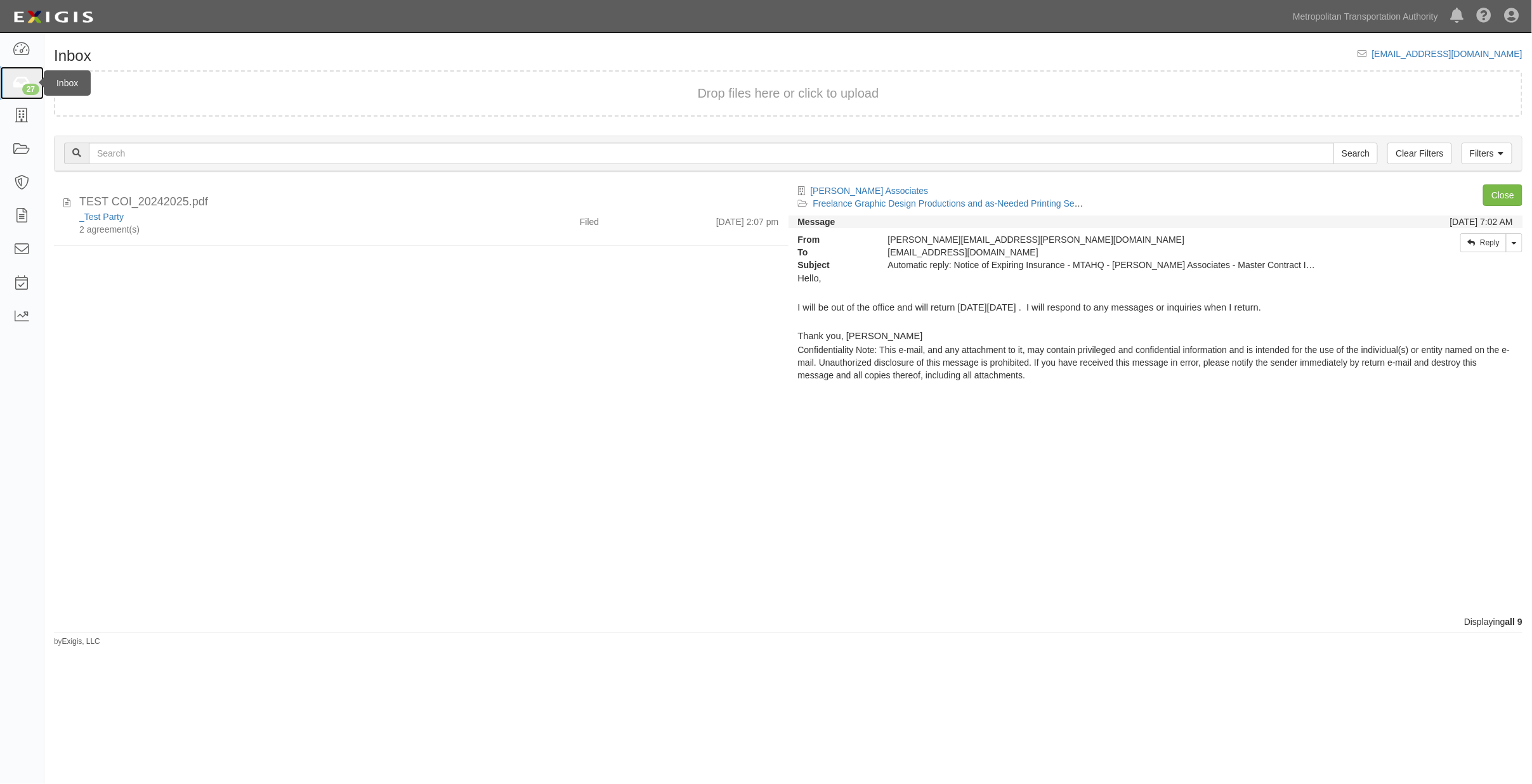
click at [14, 81] on icon at bounding box center [21, 83] width 18 height 14
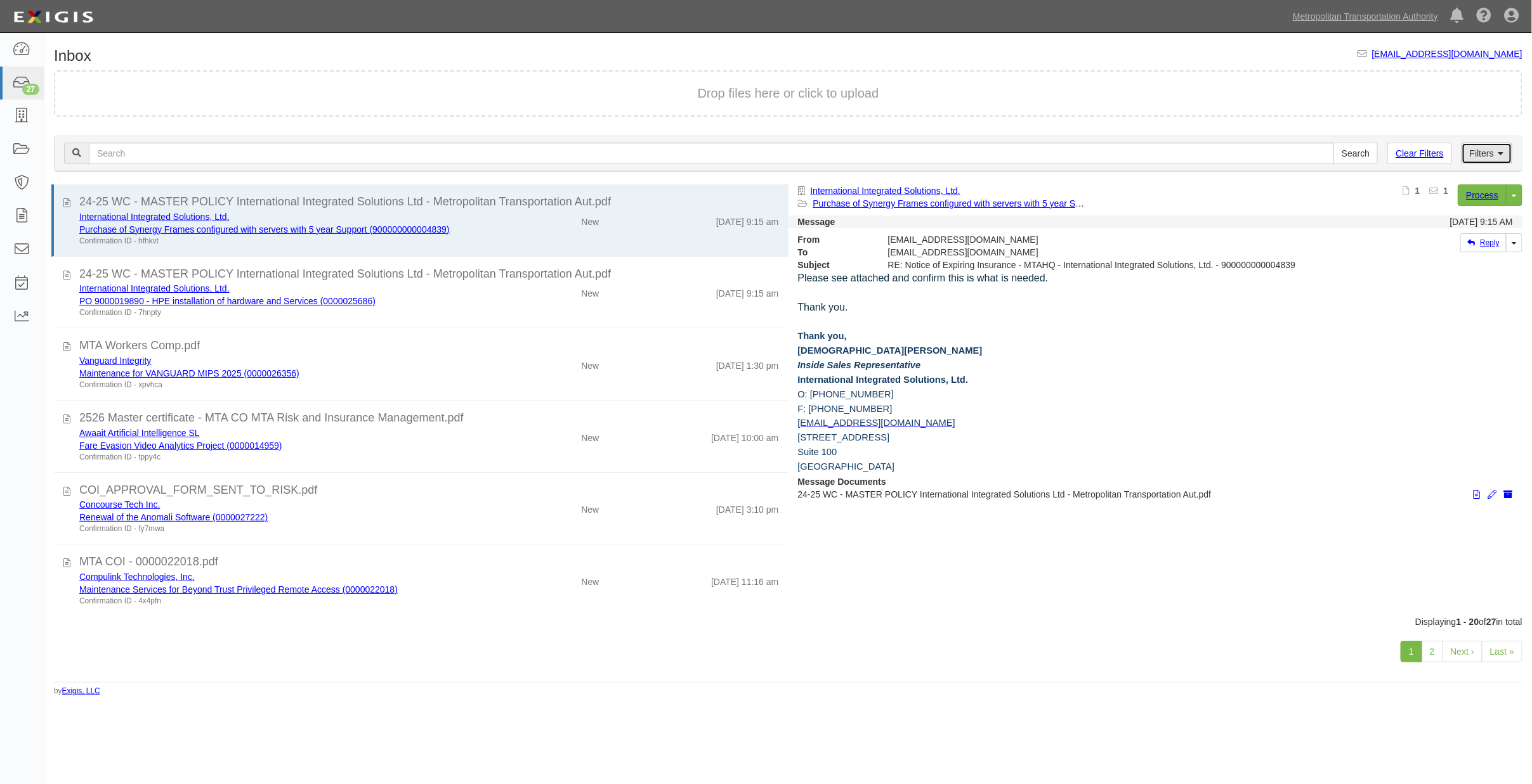
click at [1481, 154] on link "Filters" at bounding box center [1486, 153] width 51 height 21
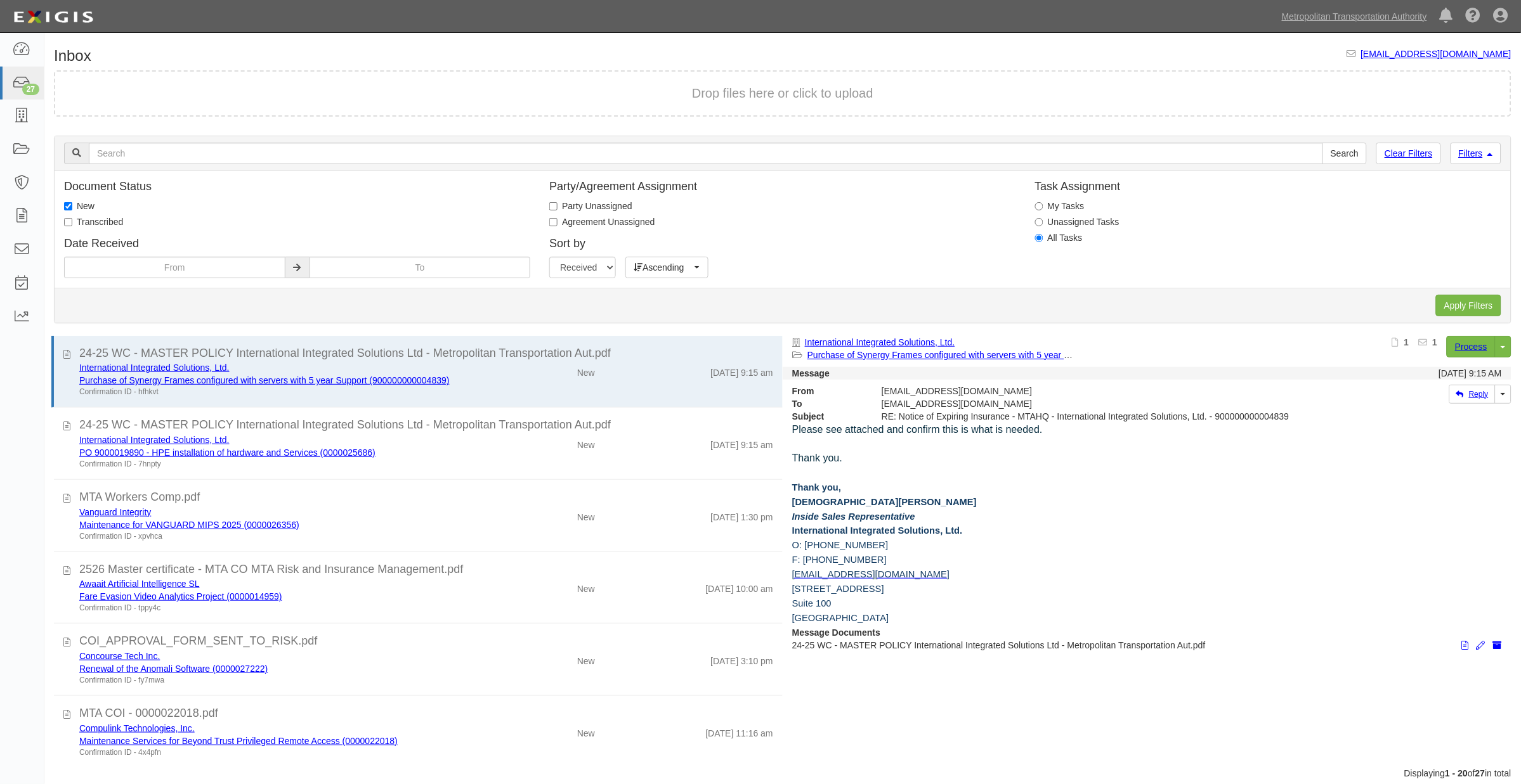
click at [93, 222] on label "Transcribed" at bounding box center [93, 221] width 59 height 13
click at [72, 222] on input "Transcribed" at bounding box center [68, 222] width 8 height 8
click at [97, 220] on label "Transcribed" at bounding box center [93, 221] width 59 height 13
click at [72, 220] on input "Transcribed" at bounding box center [68, 222] width 8 height 8
checkbox input "false"
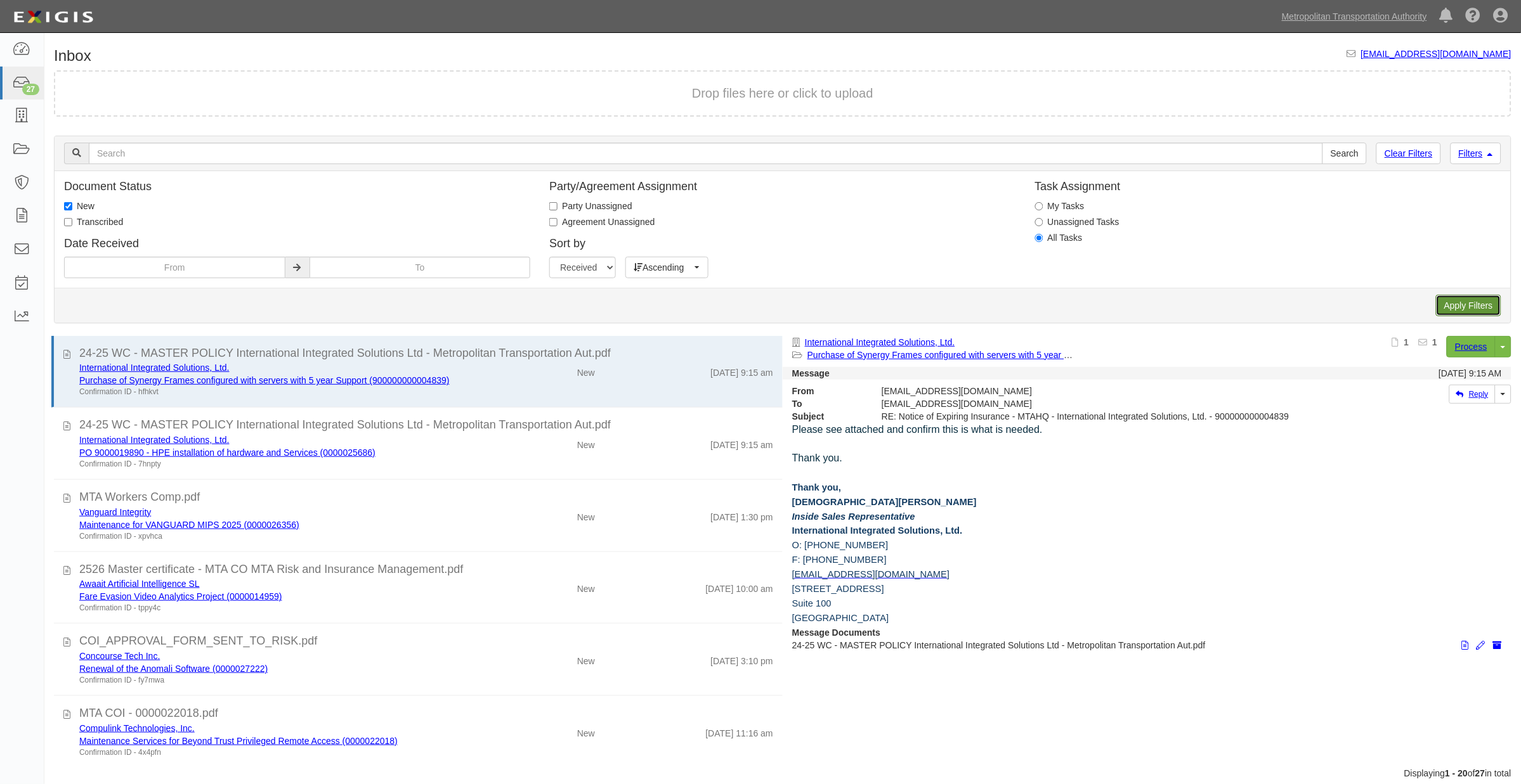
click at [1479, 300] on input "Apply Filters" at bounding box center [1468, 305] width 65 height 21
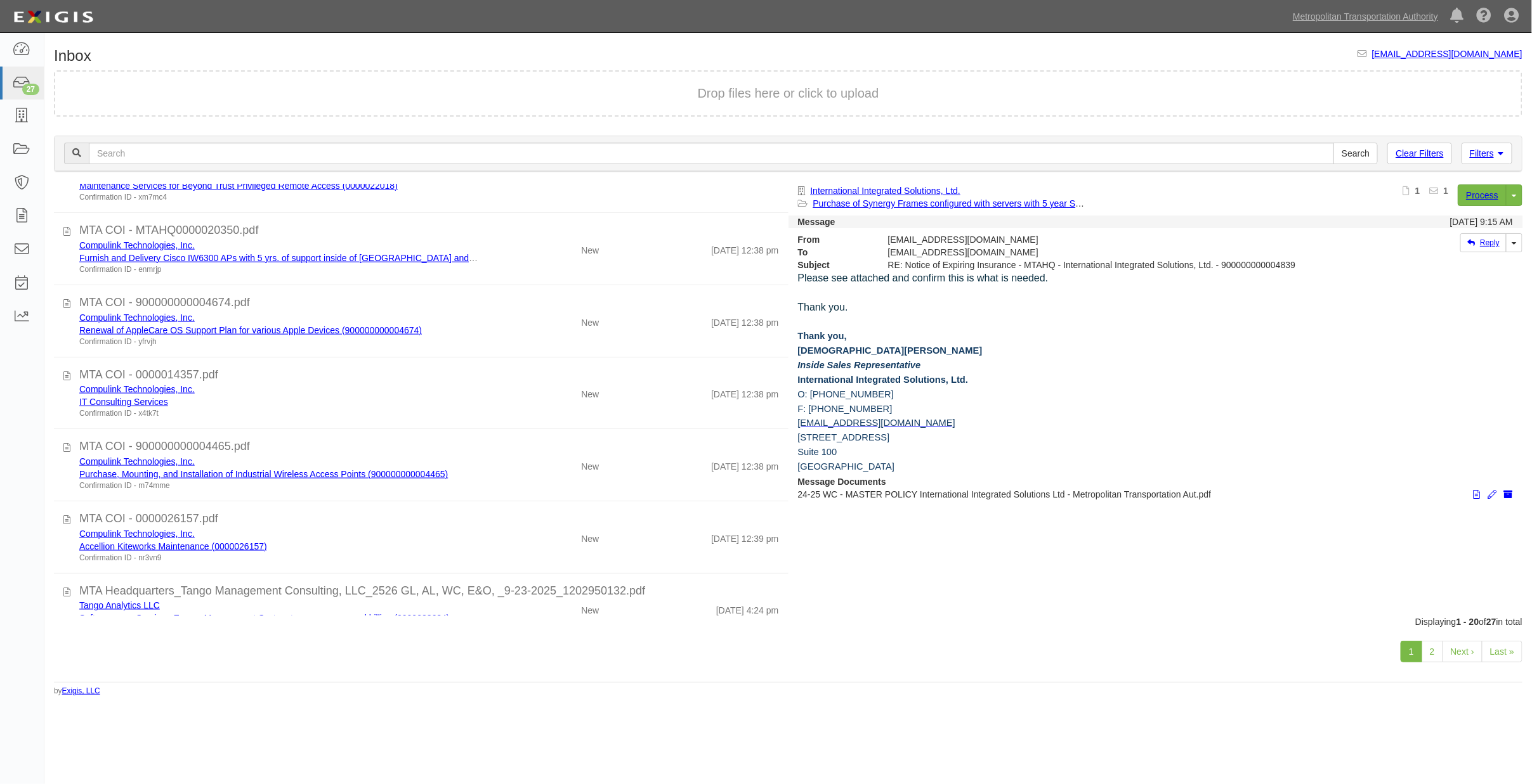
scroll to position [986, 0]
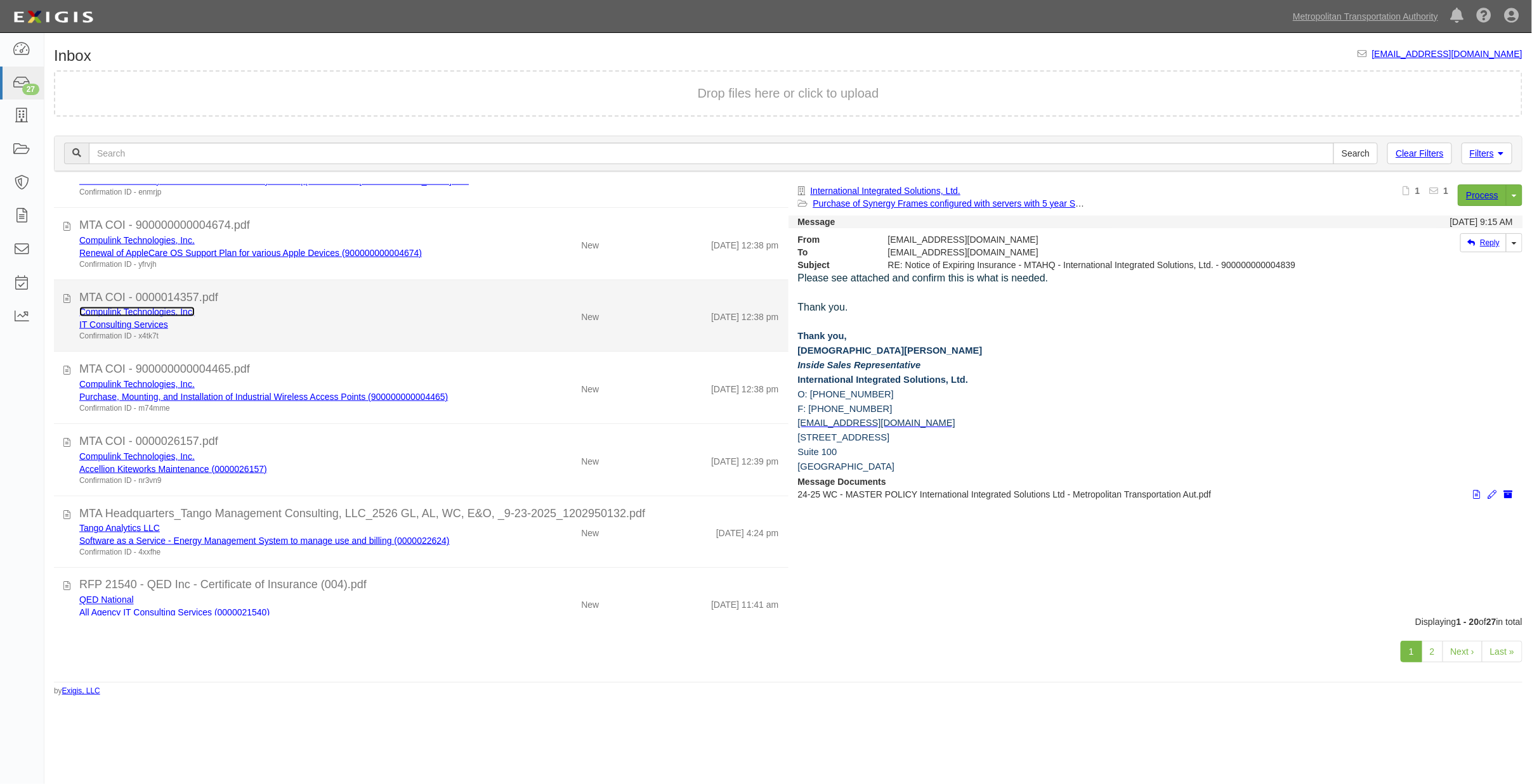
click at [98, 313] on link "Compulink Technologies, Inc." at bounding box center [137, 311] width 116 height 10
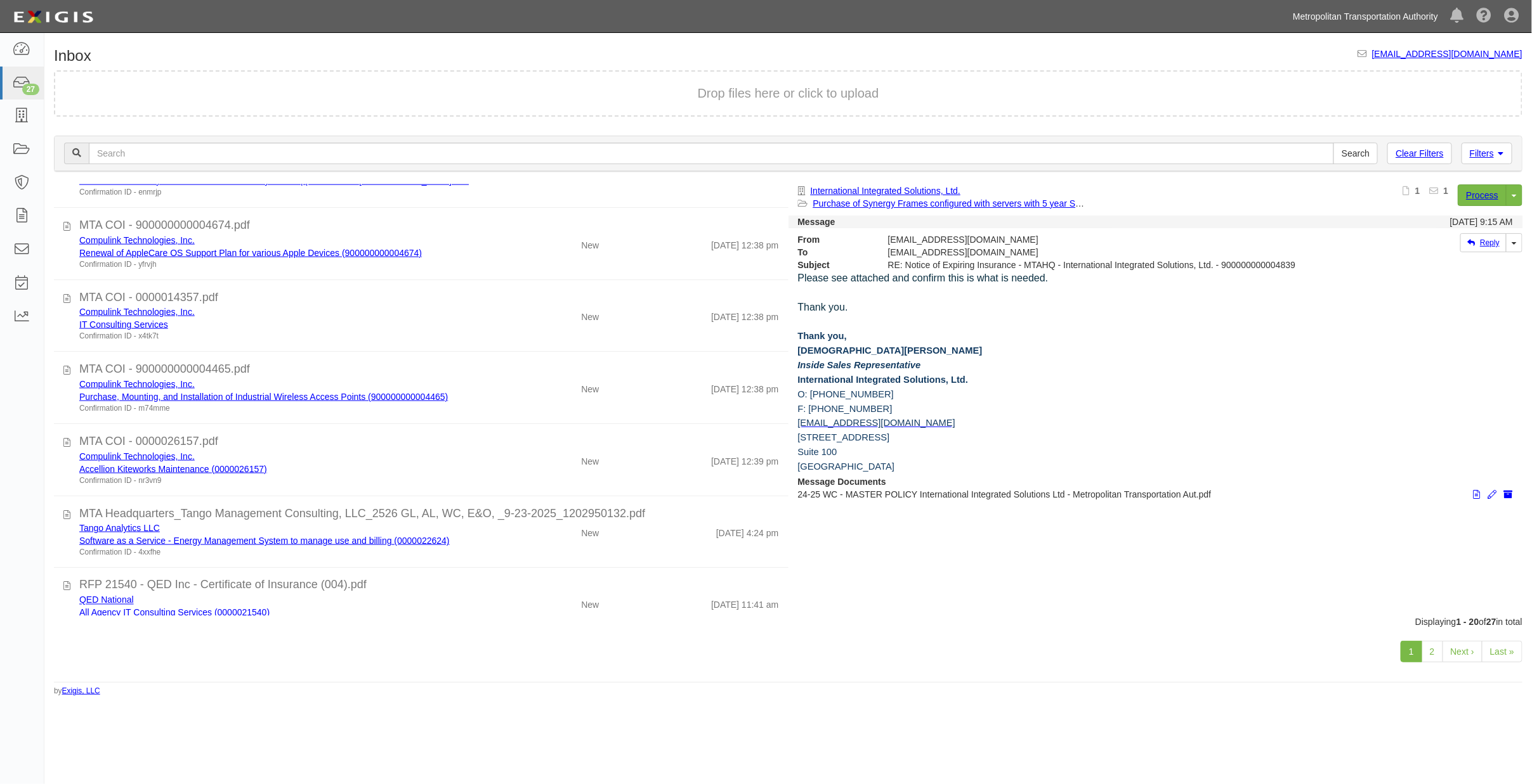
click at [1324, 17] on link "Metropolitan Transportation Authority" at bounding box center [1364, 16] width 158 height 25
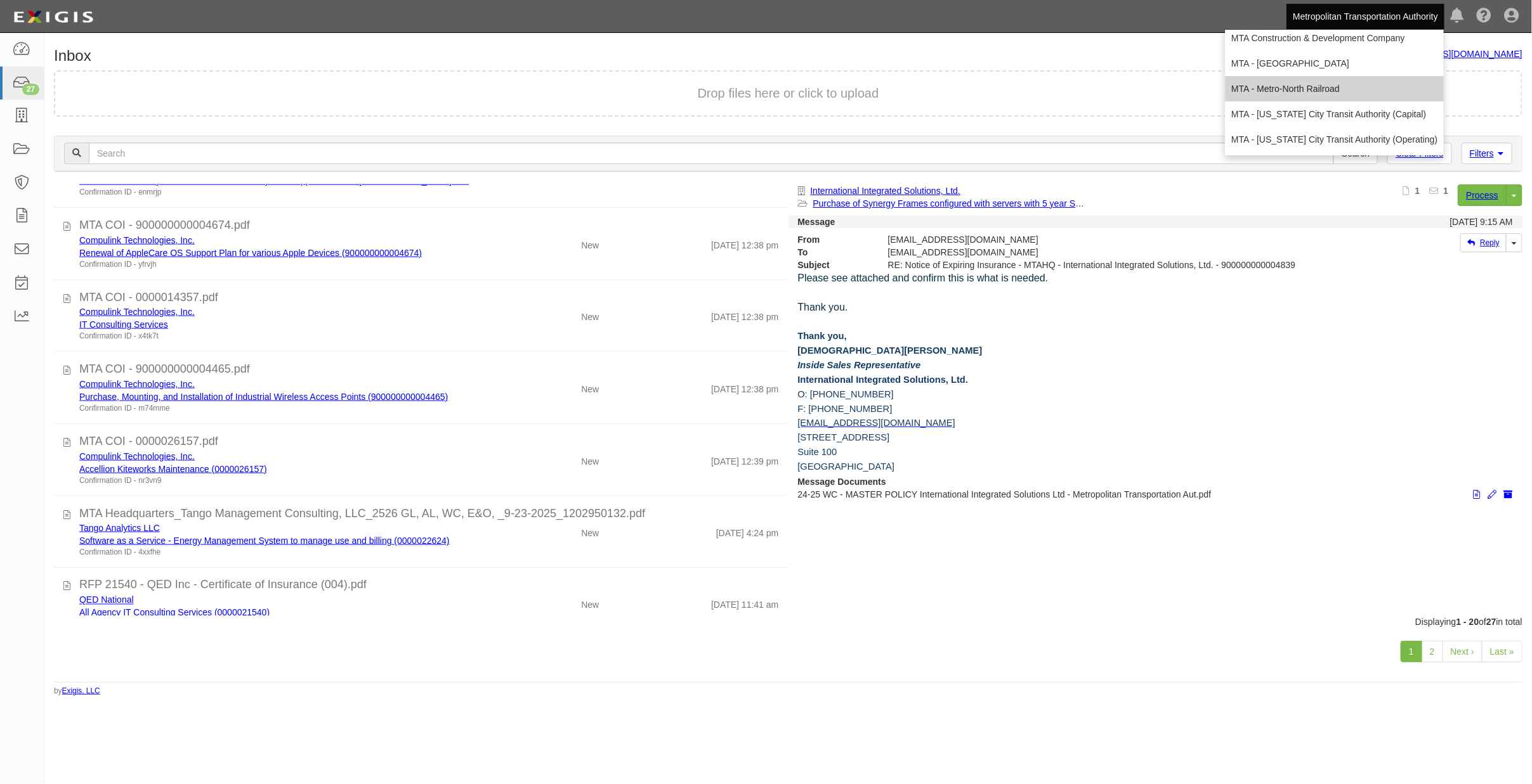
scroll to position [84, 0]
click at [1336, 89] on link "MTA - [US_STATE] City Transit Authority (Operating)" at bounding box center [1334, 88] width 219 height 25
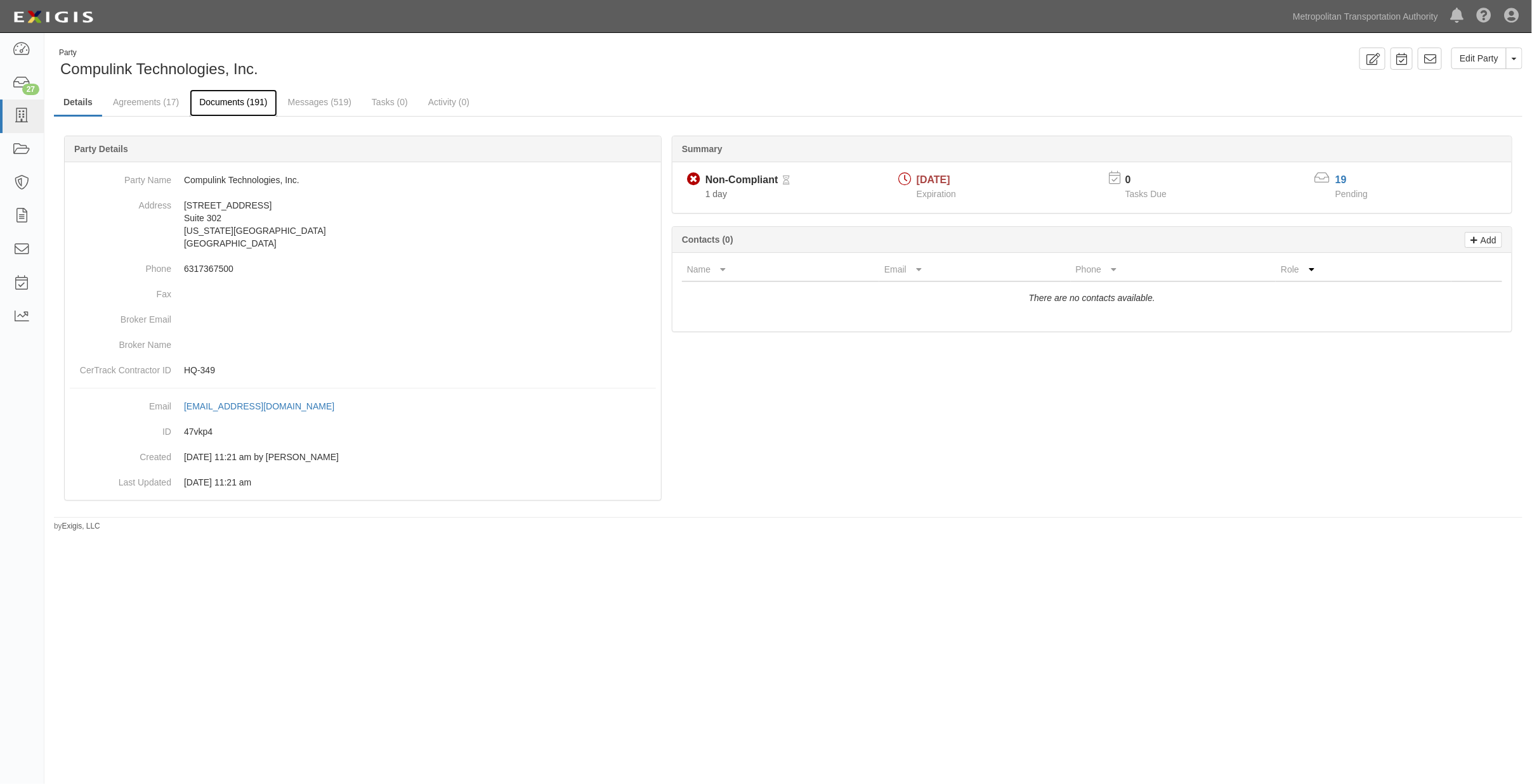
click at [241, 103] on link "Documents (191)" at bounding box center [233, 103] width 87 height 27
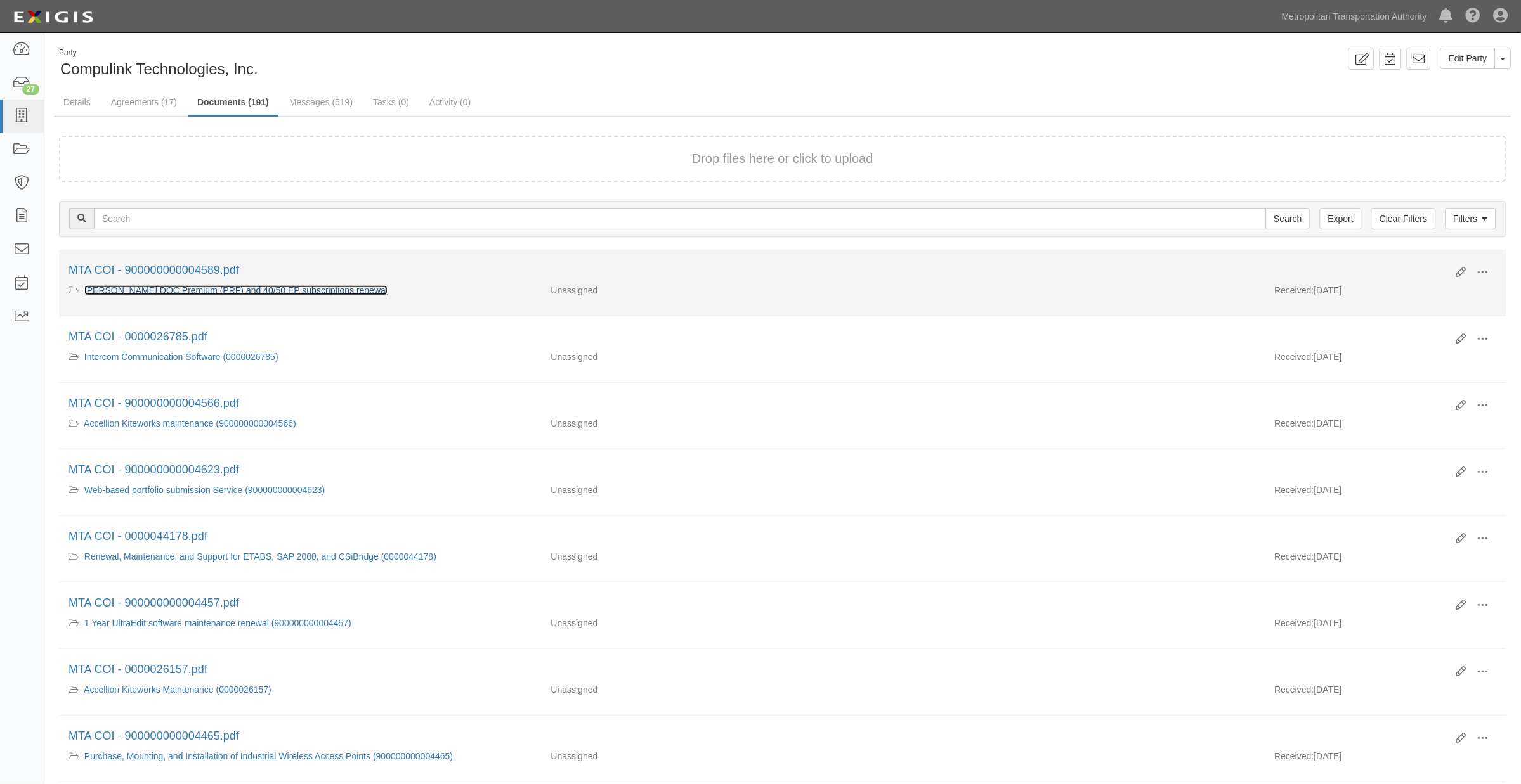
click at [164, 291] on link "Allison DOC Premium (PRF) and 40/50 EP subscriptions renewal" at bounding box center [236, 290] width 303 height 10
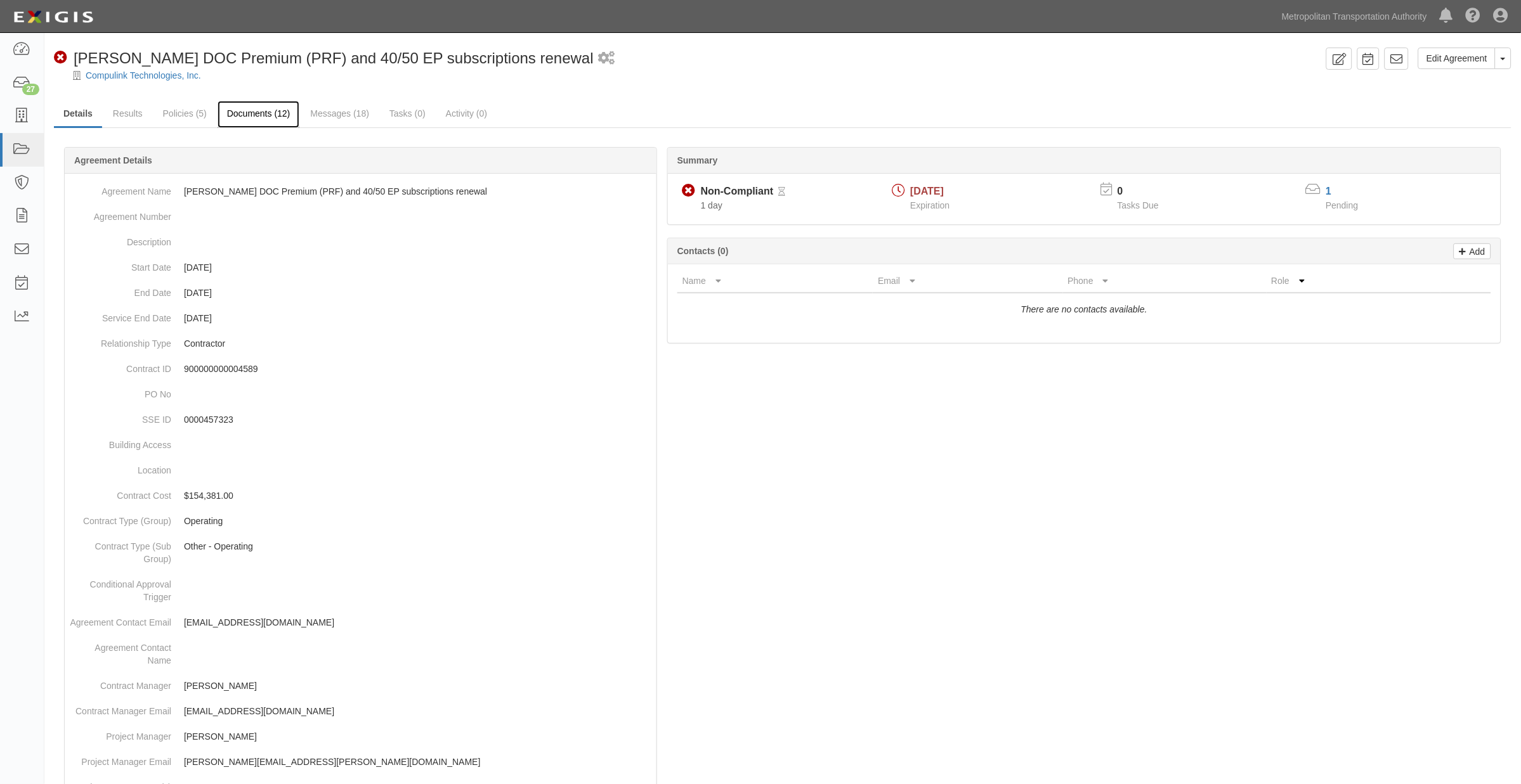
click at [252, 116] on link "Documents (12)" at bounding box center [259, 114] width 82 height 27
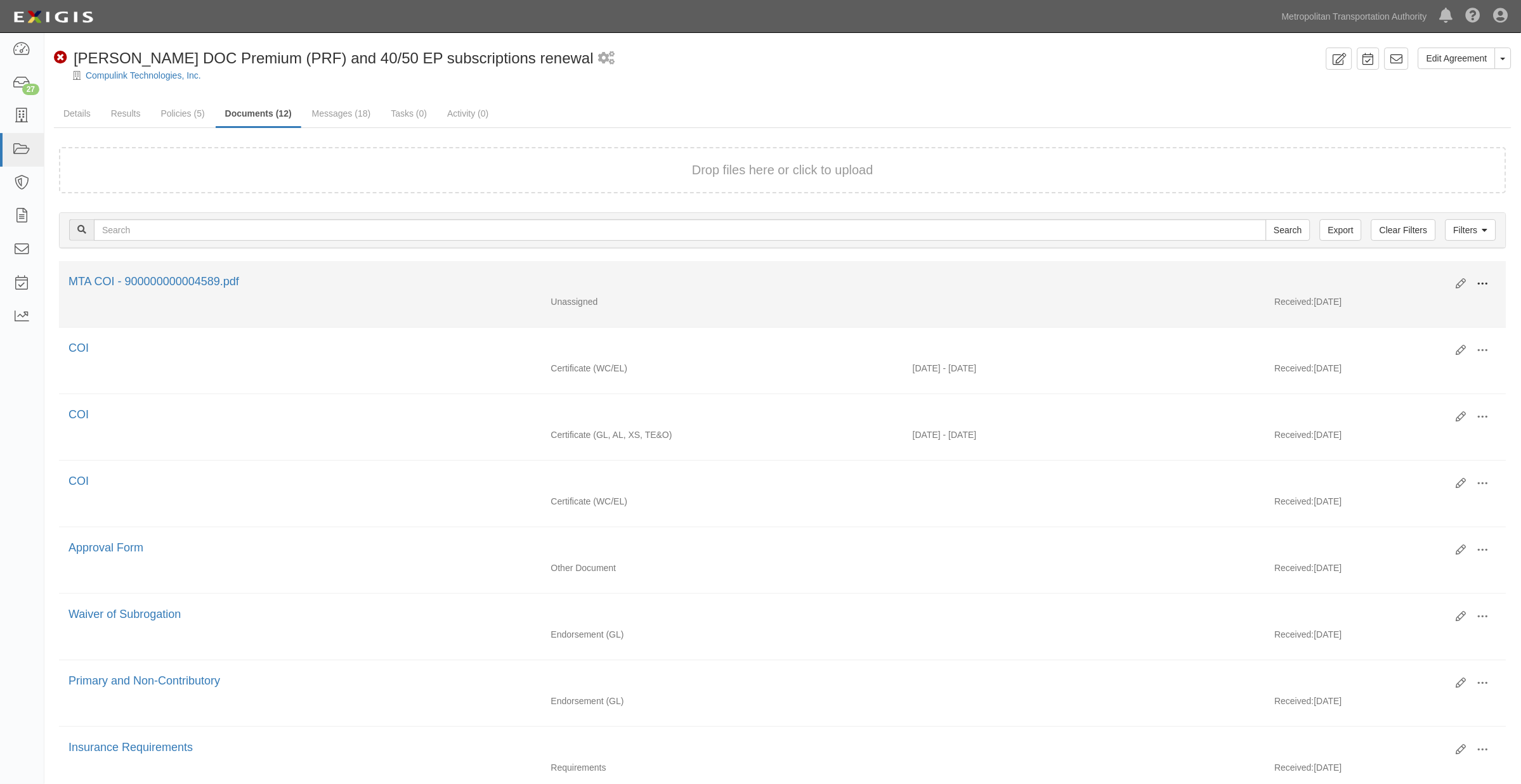
click at [1487, 279] on span at bounding box center [1482, 284] width 11 height 11
click at [1395, 302] on link "View" at bounding box center [1421, 302] width 100 height 23
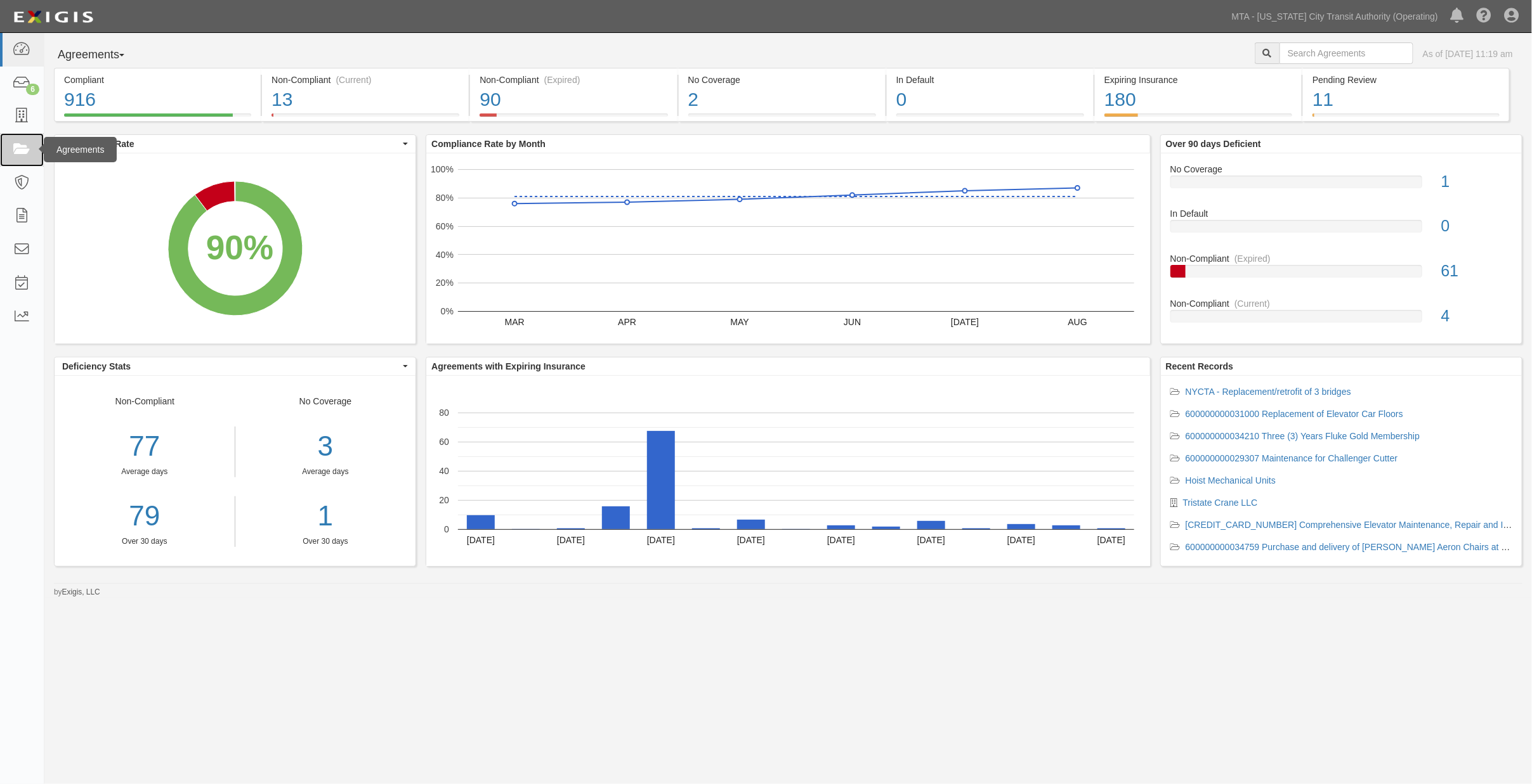
click at [21, 147] on icon at bounding box center [21, 149] width 18 height 14
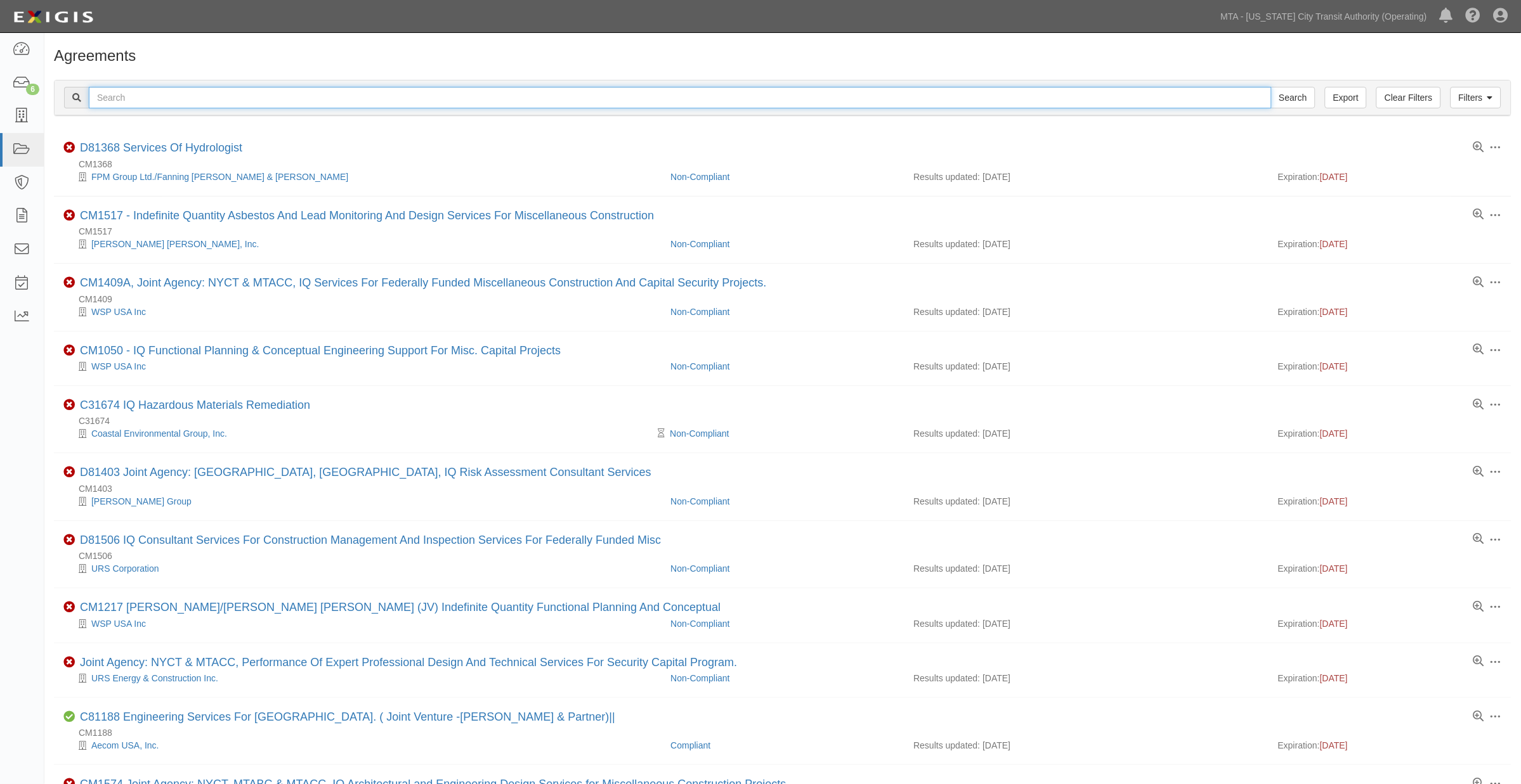
click at [290, 96] on input "text" at bounding box center [681, 97] width 1183 height 21
type input "compulink"
click at [1271, 87] on input "Search" at bounding box center [1293, 97] width 44 height 21
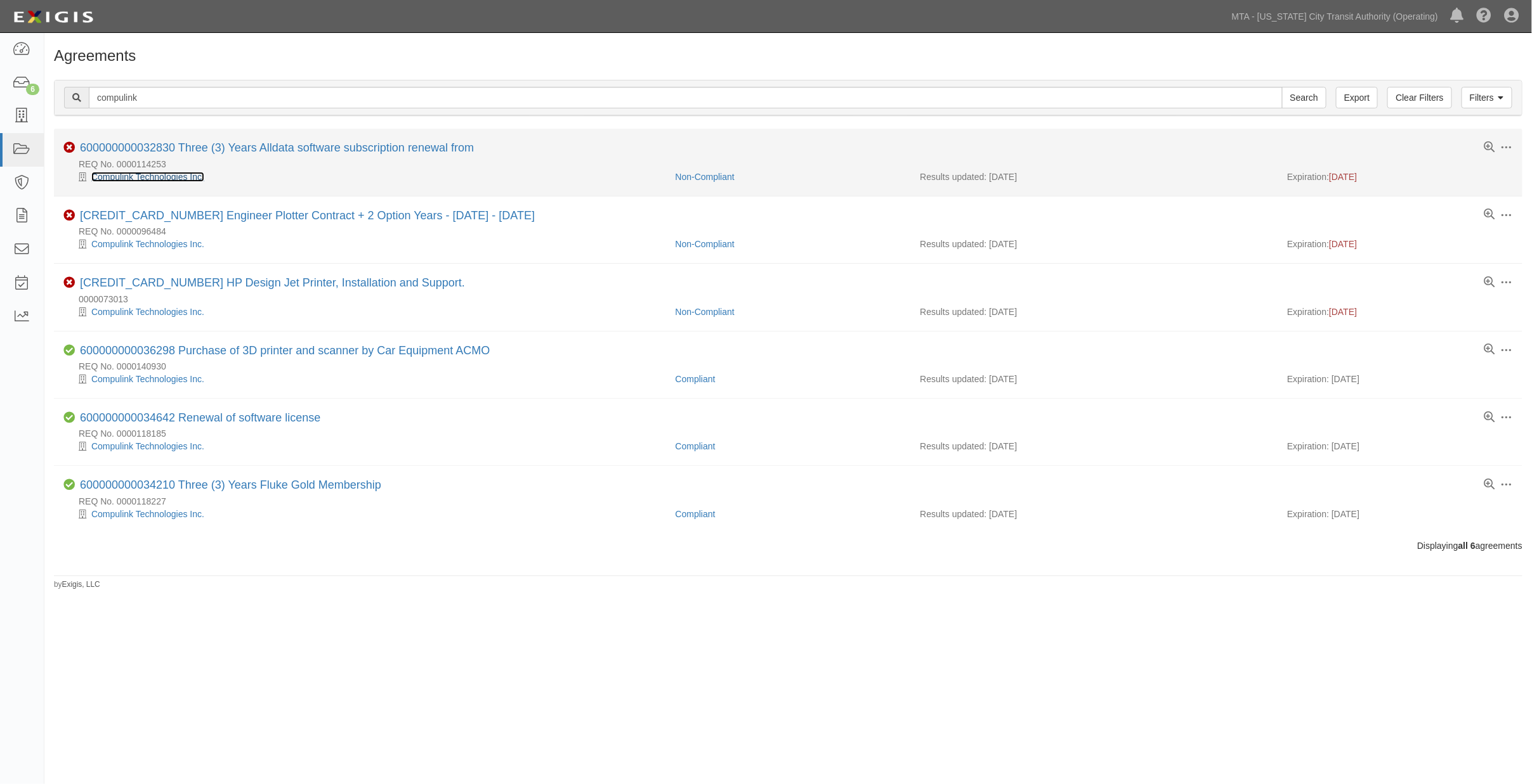
click at [184, 175] on link "Compulink Technologies Inc." at bounding box center [148, 177] width 113 height 10
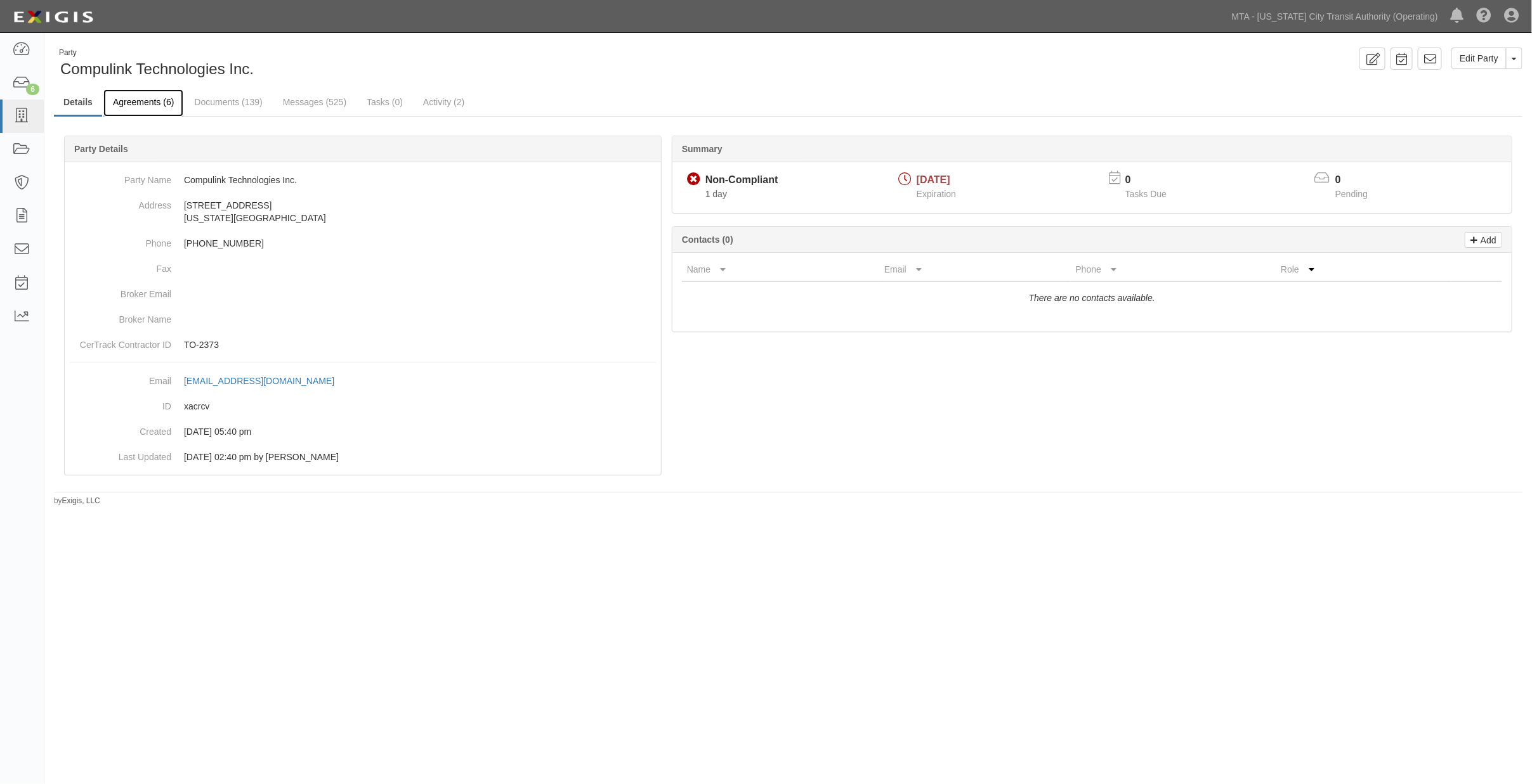
click at [158, 90] on link "Agreements (6)" at bounding box center [143, 103] width 80 height 27
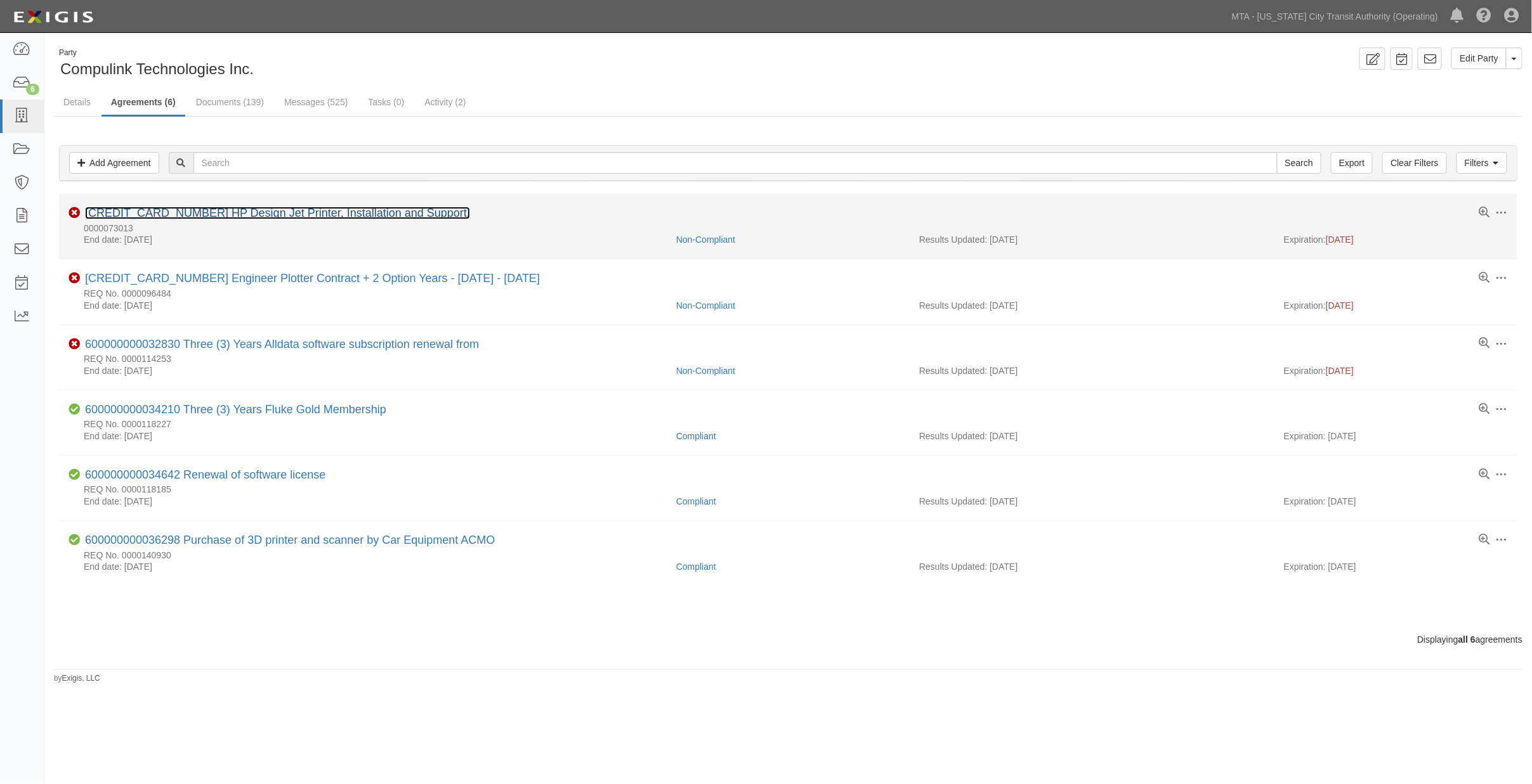
click at [200, 215] on link "600000000027031 HP Design Jet Printer, Installation and Support." at bounding box center [278, 213] width 385 height 13
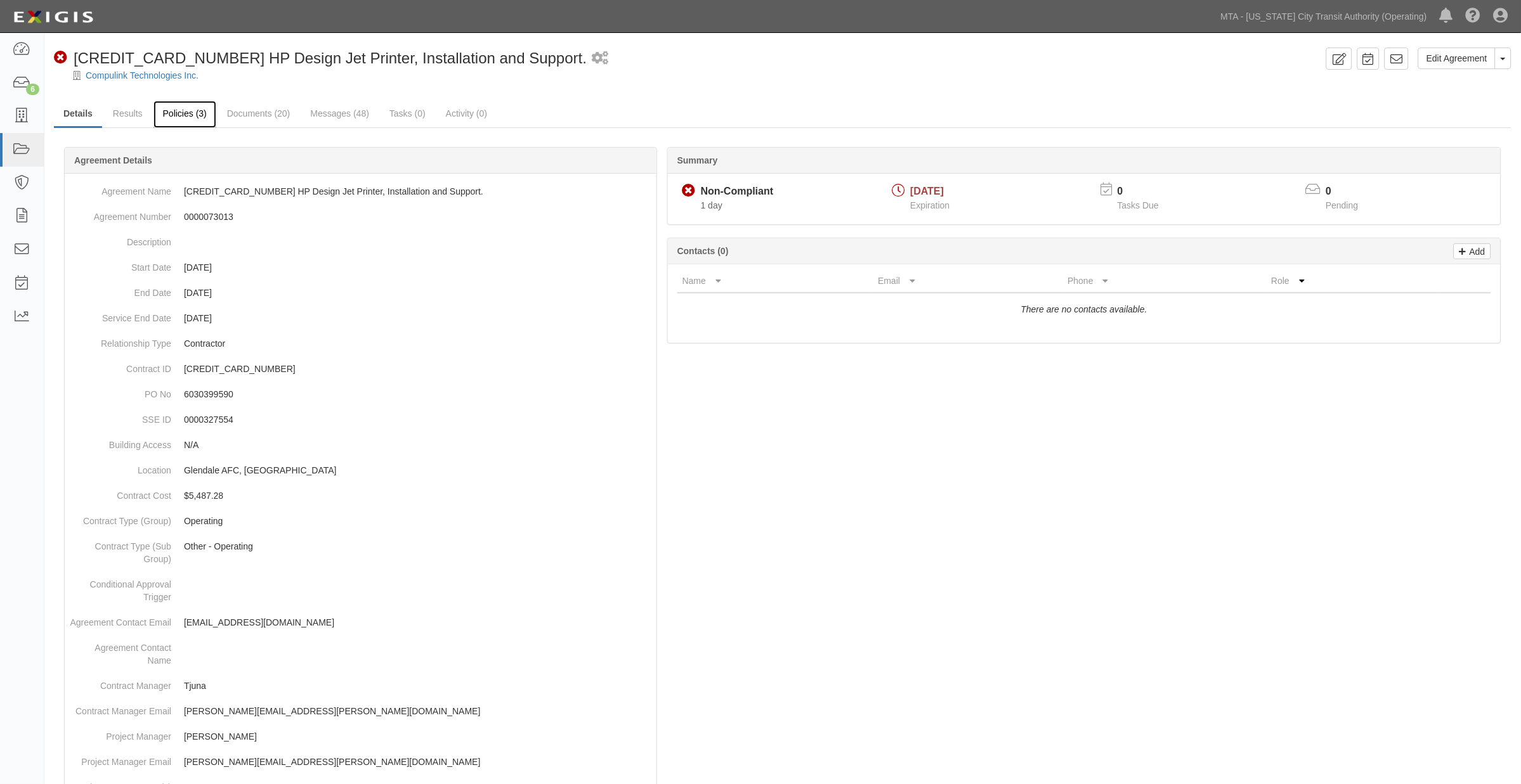
click at [176, 115] on link "Policies (3)" at bounding box center [185, 114] width 62 height 27
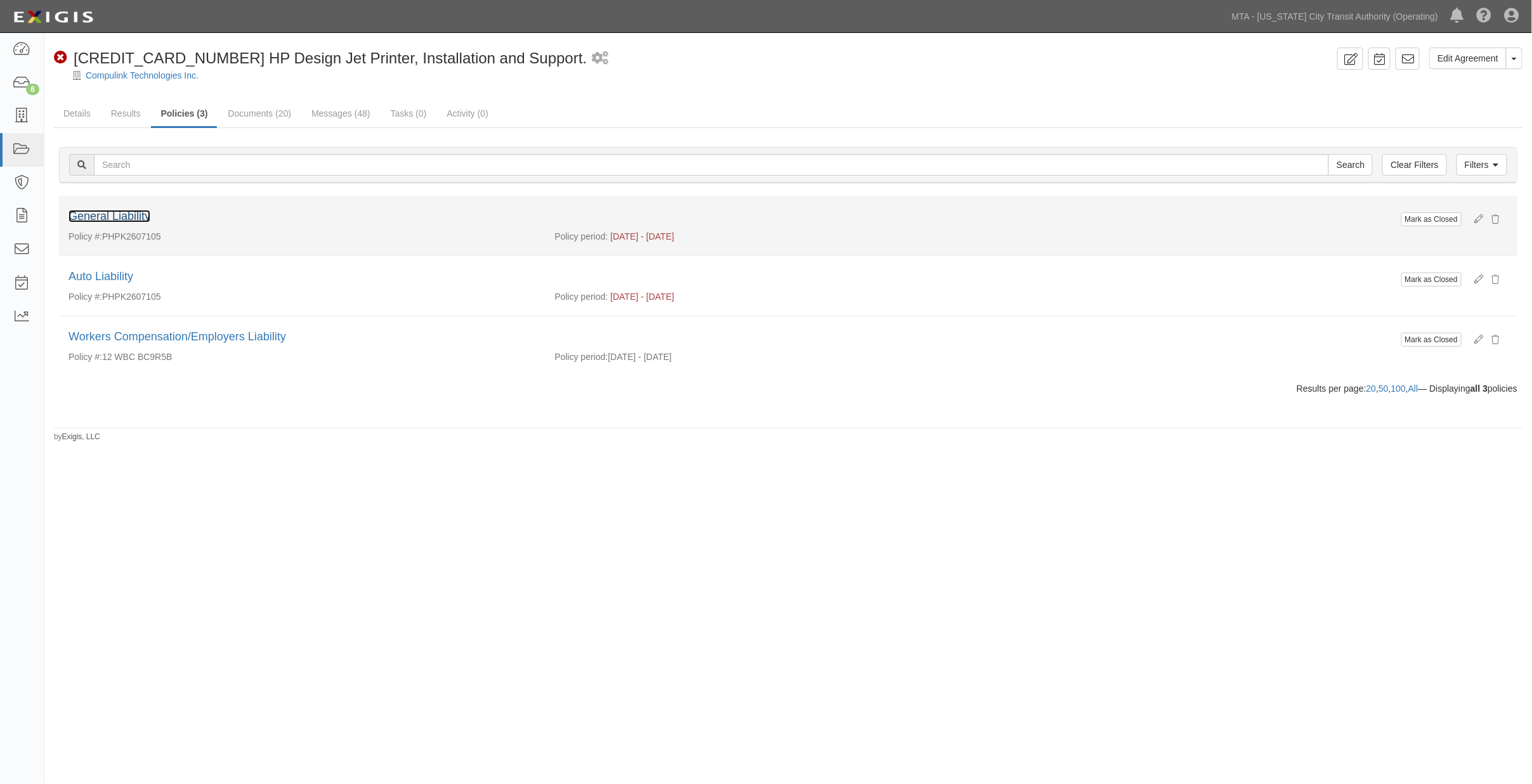
click at [145, 218] on link "General Liability" at bounding box center [109, 216] width 81 height 13
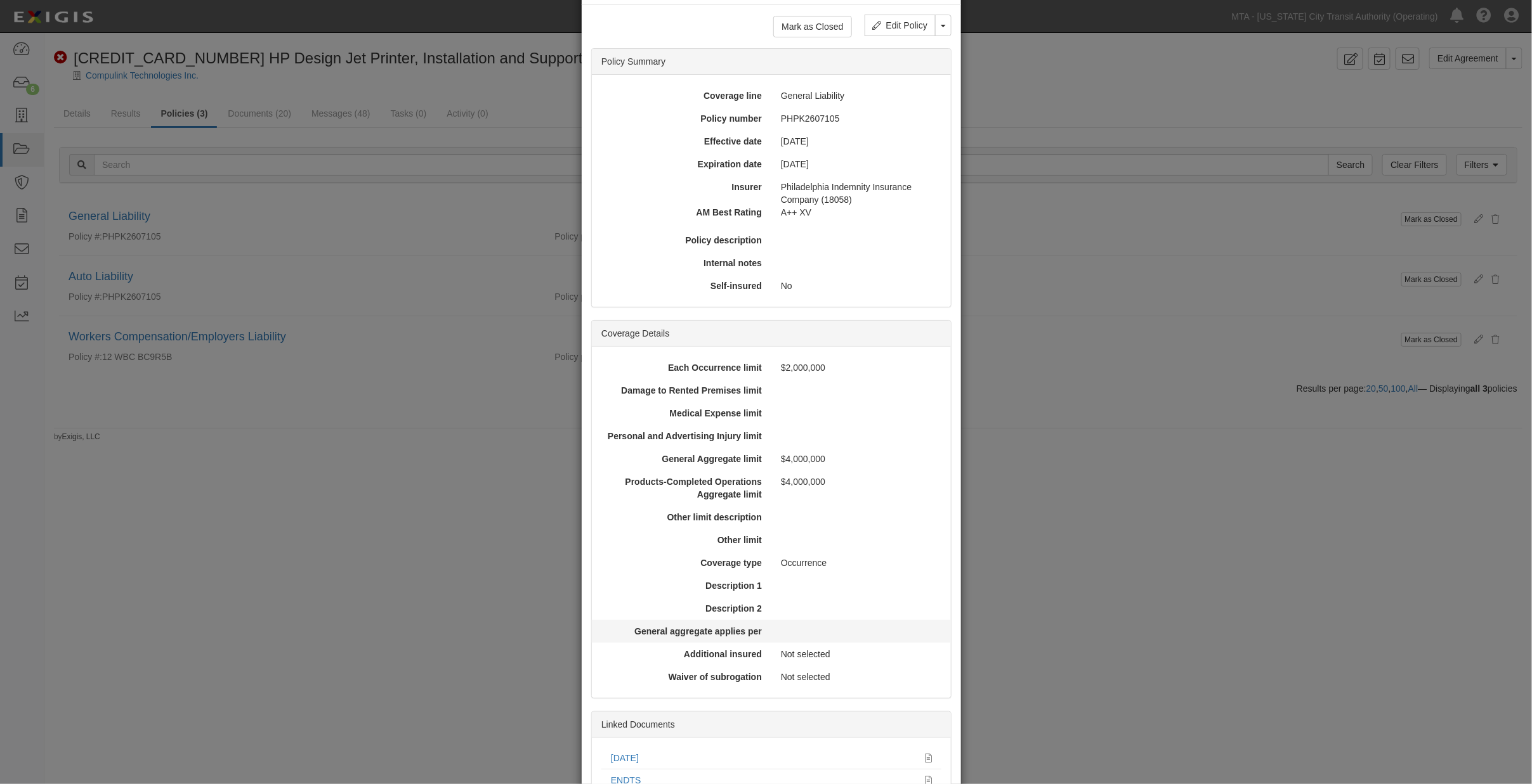
scroll to position [157, 0]
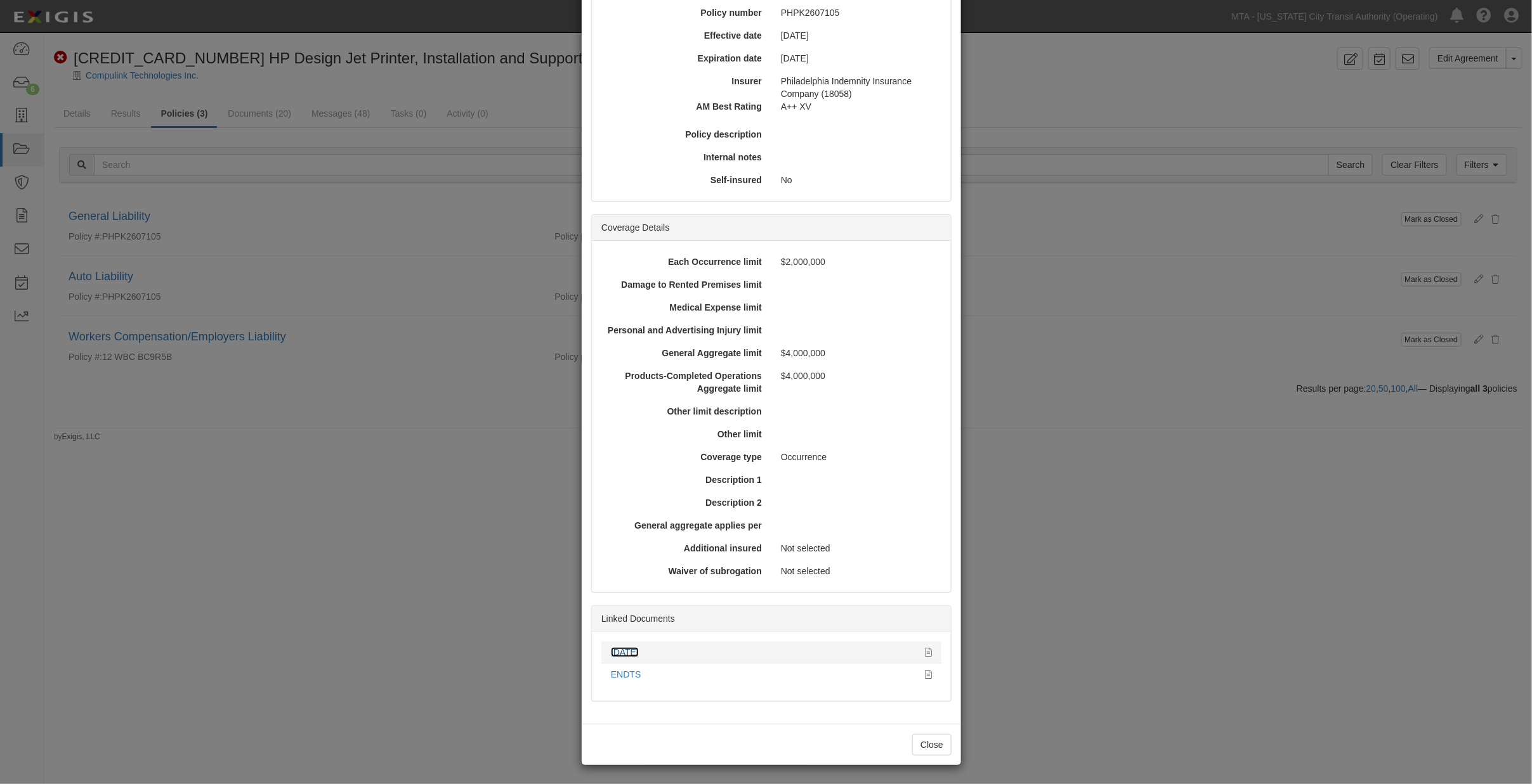
click at [617, 650] on link "[DATE]" at bounding box center [624, 652] width 28 height 10
click at [1201, 521] on div "× View Policy Mark as Closed Edit Policy Toggle Dropdown Delete Policy Policy S…" at bounding box center [766, 392] width 1532 height 784
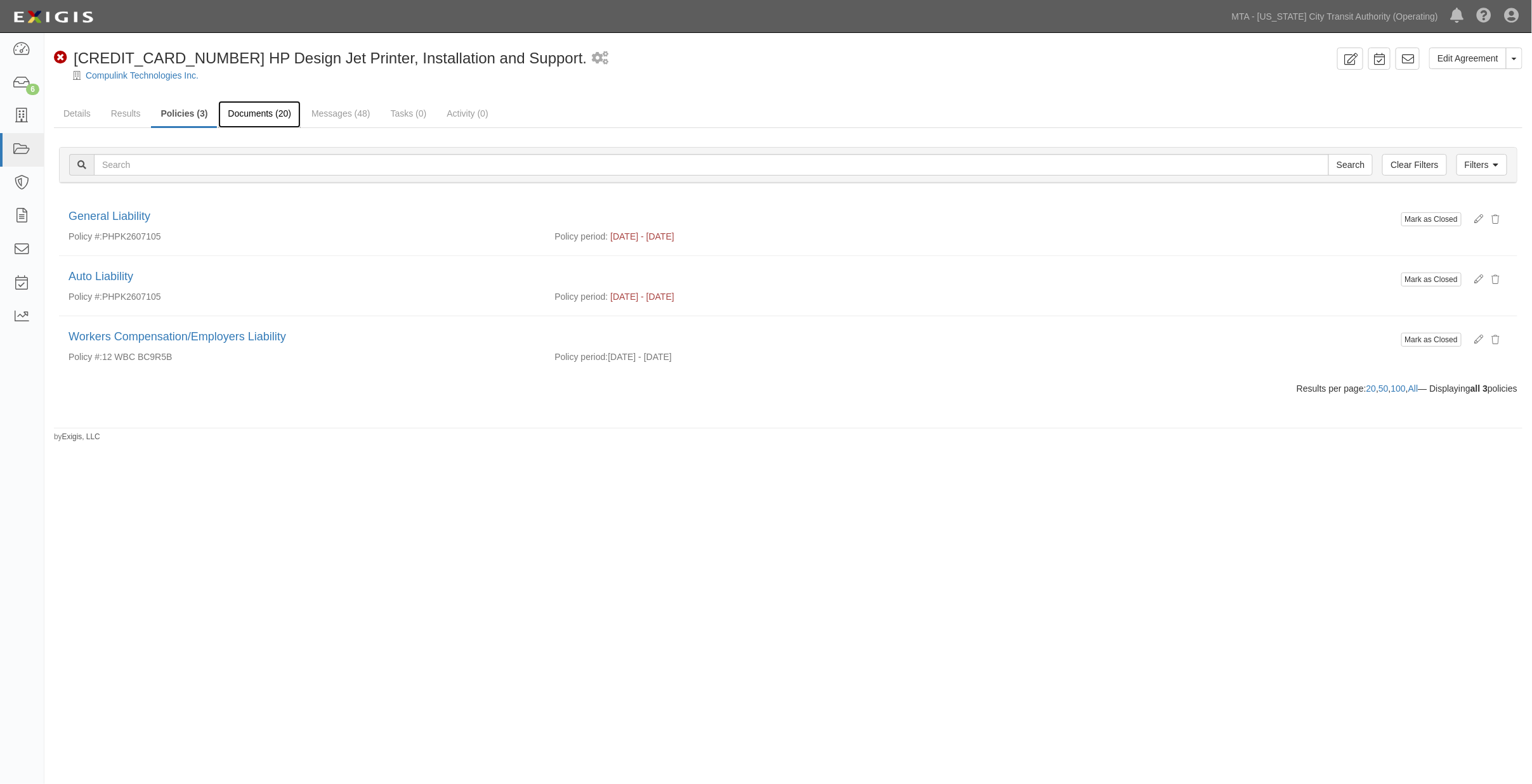
click at [262, 116] on link "Documents (20)" at bounding box center [260, 114] width 82 height 27
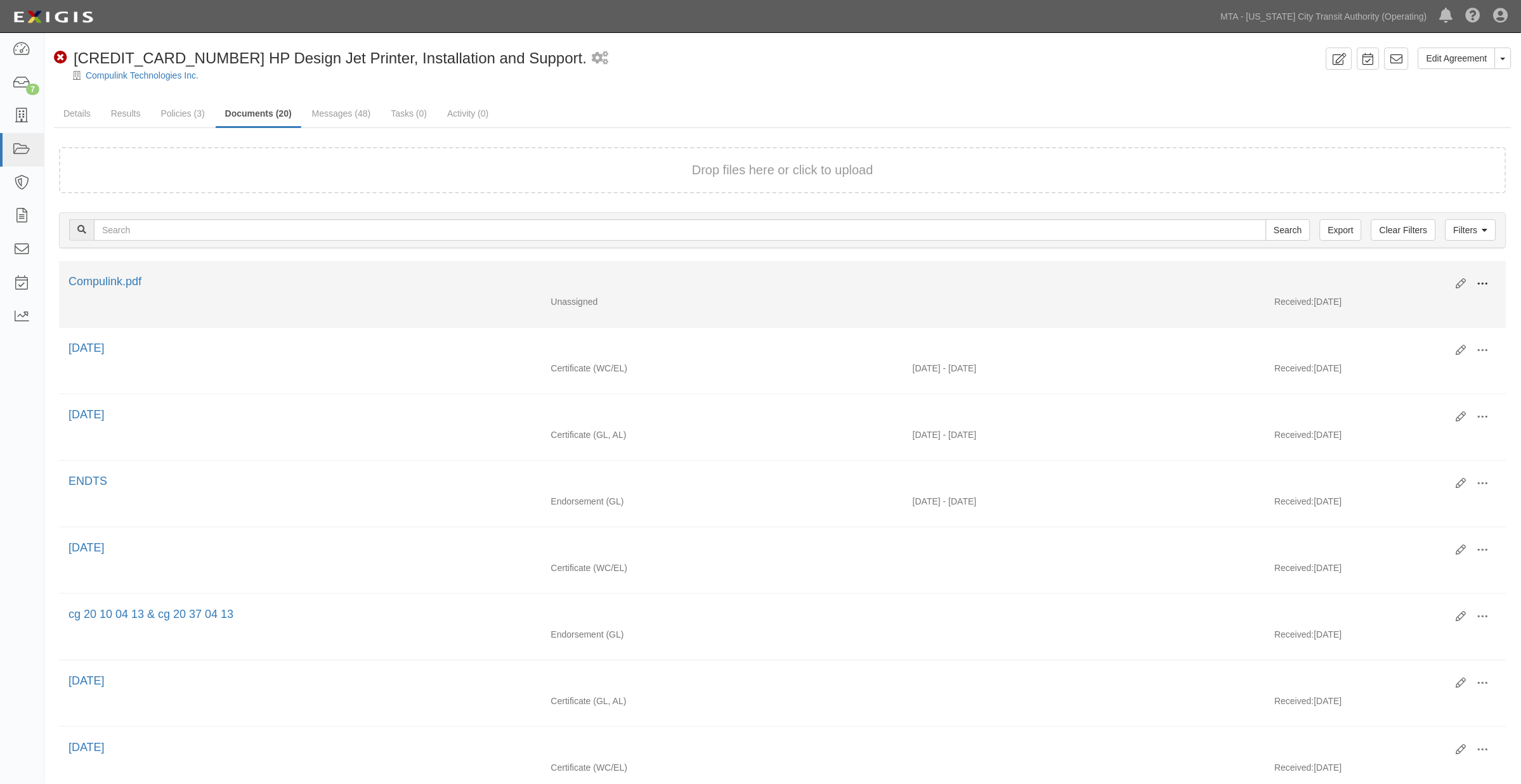
click at [1489, 283] on button at bounding box center [1482, 285] width 28 height 21
click at [1407, 280] on link "Edit" at bounding box center [1421, 279] width 100 height 23
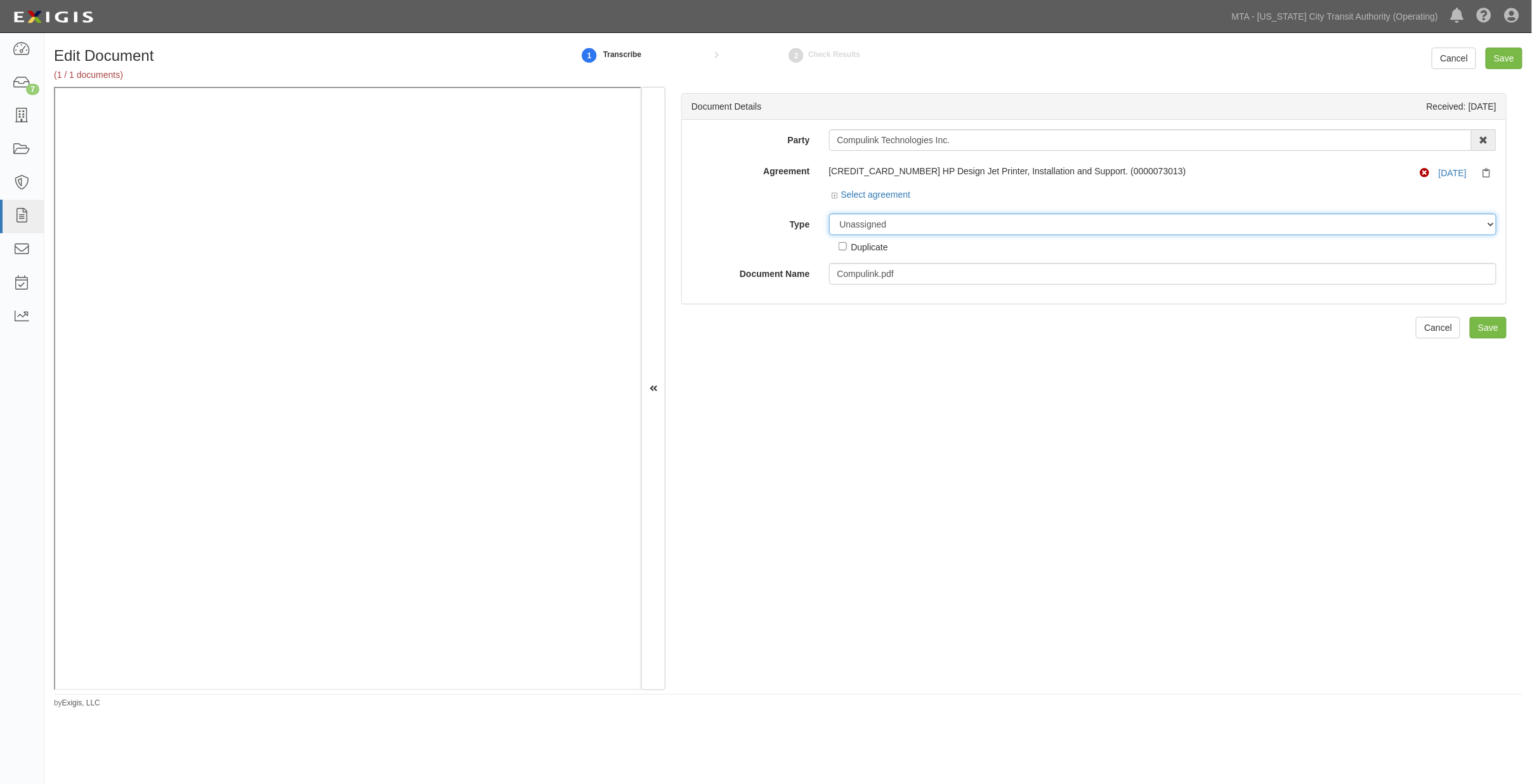
click at [882, 226] on select "Unassigned Binder Cancellation Notice Certificate Contract Endorsement Insuranc…" at bounding box center [1163, 225] width 668 height 21
click at [829, 215] on select "Unassigned Binder Cancellation Notice Certificate Contract Endorsement Insuranc…" at bounding box center [1163, 225] width 668 height 21
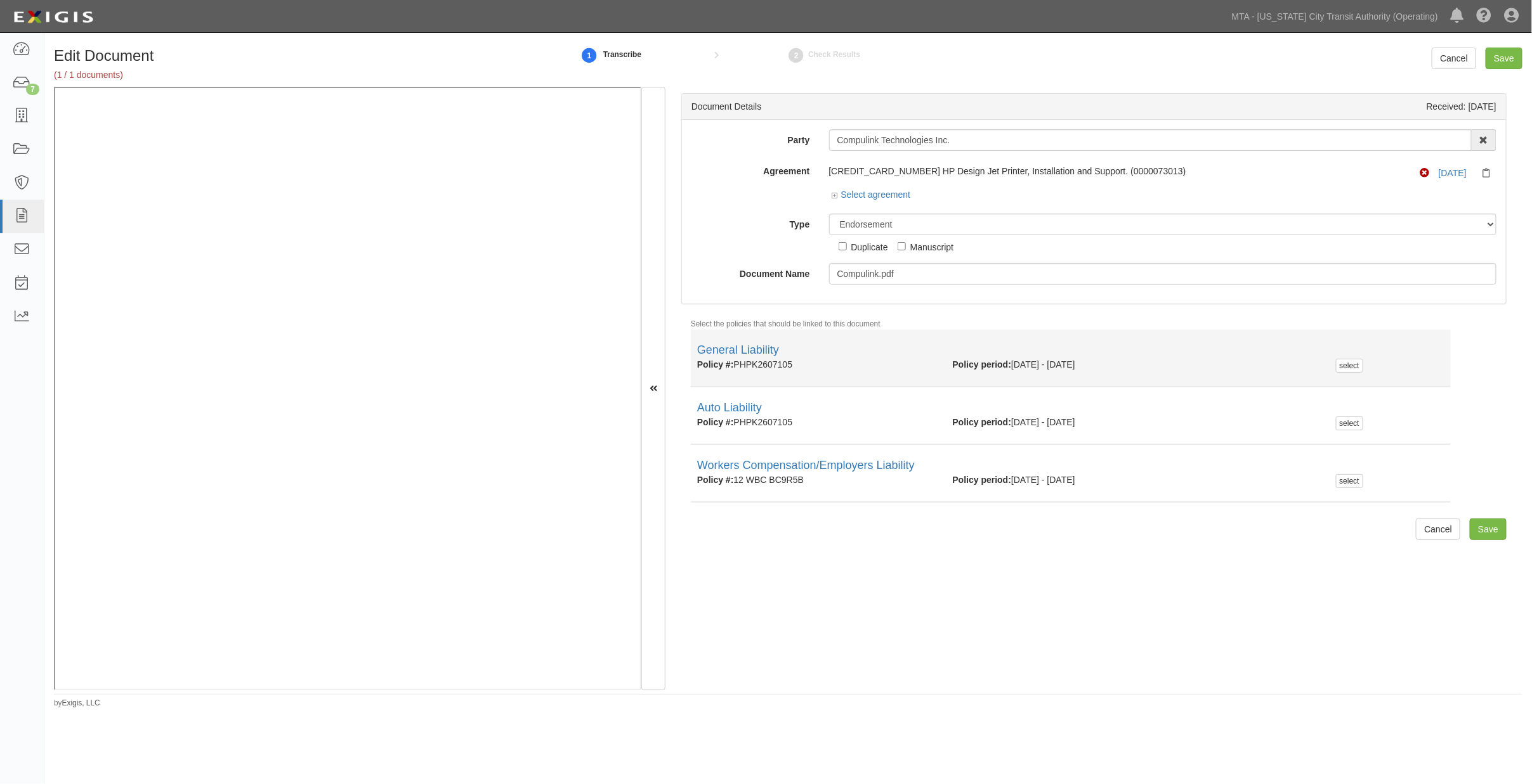
click at [752, 366] on div "Policy #: PHPK2607105" at bounding box center [815, 365] width 256 height 13
copy div "PHPK2607105"
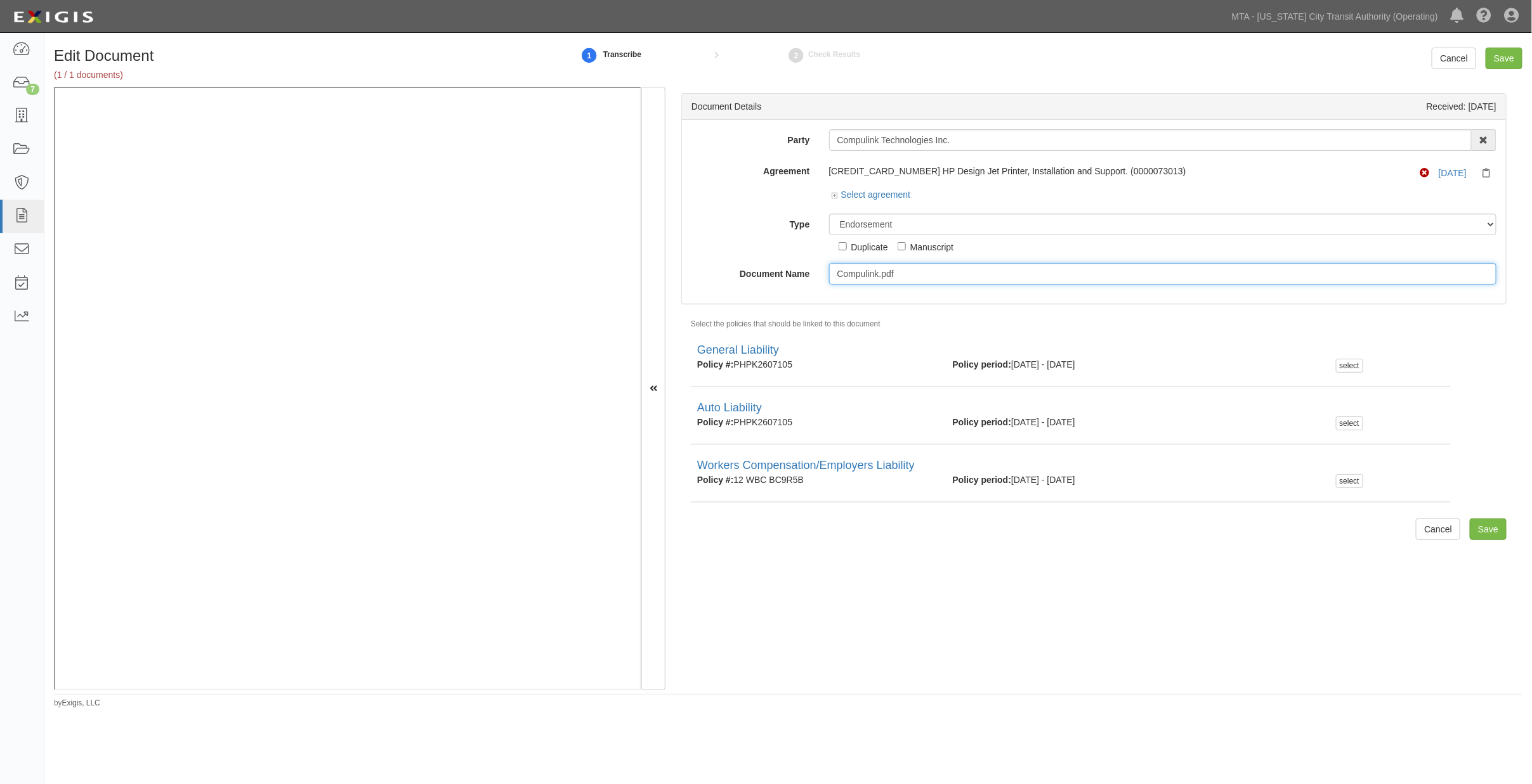
click at [882, 276] on input "Compulink.pdf" at bounding box center [1163, 274] width 668 height 21
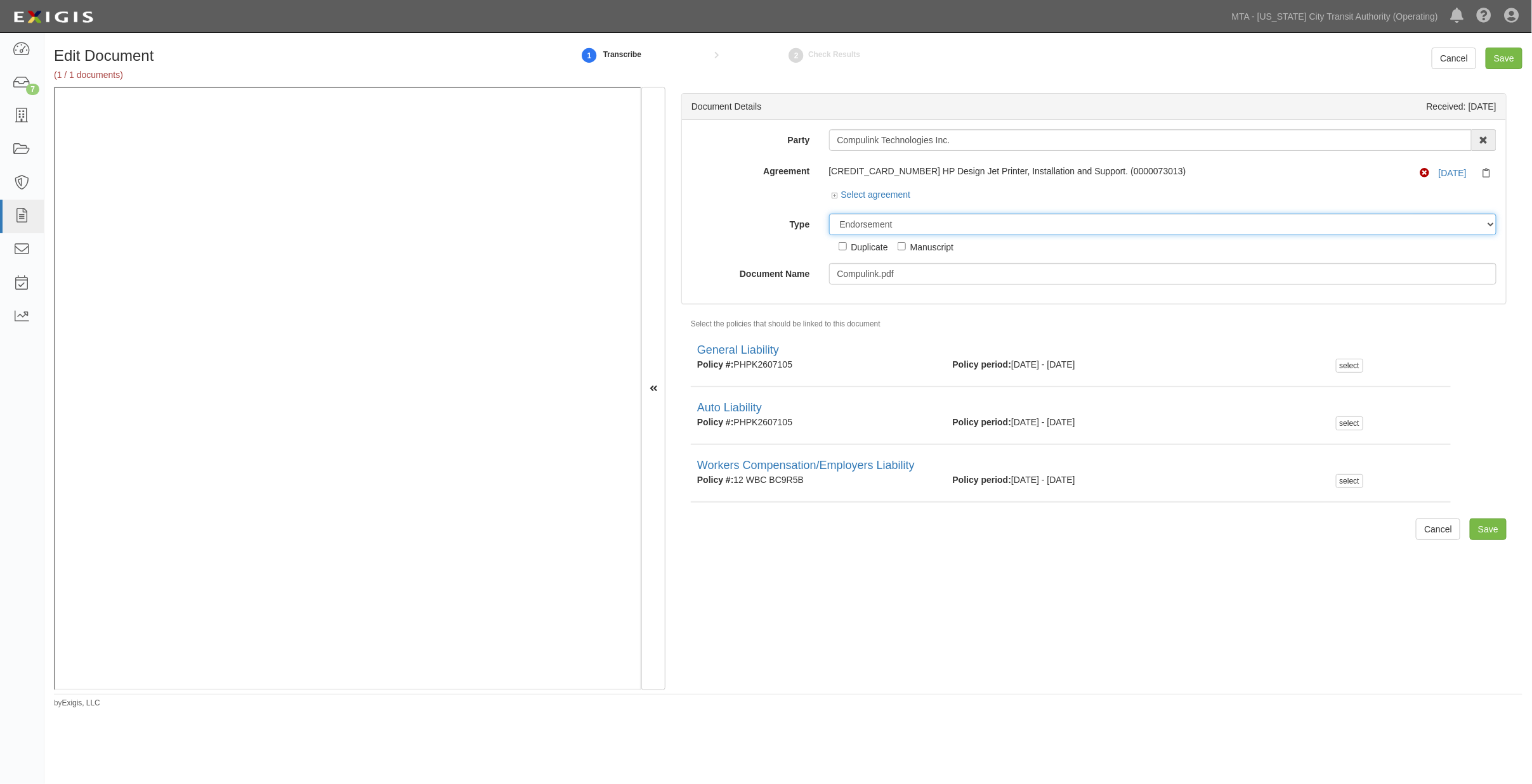
click at [878, 225] on select "Unassigned Binder Cancellation Notice Certificate Contract Endorsement Insuranc…" at bounding box center [1163, 225] width 668 height 21
select select "CertificateDetail"
click at [829, 215] on select "Unassigned Binder Cancellation Notice Certificate Contract Endorsement Insuranc…" at bounding box center [1163, 225] width 668 height 21
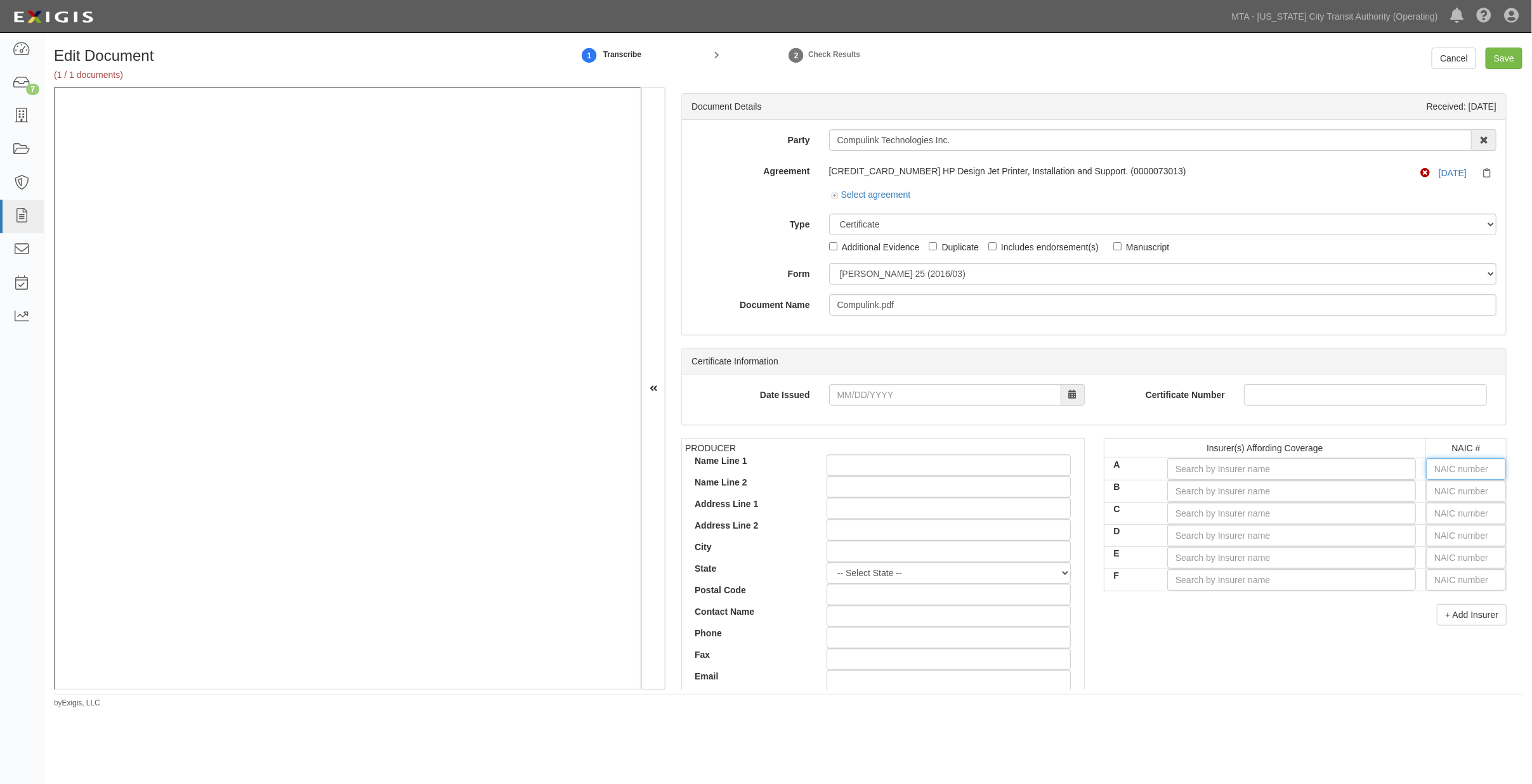
click at [1436, 466] on input "text" at bounding box center [1466, 469] width 80 height 21
type input "16862"
type input "1"
type input "18430"
type input "18"
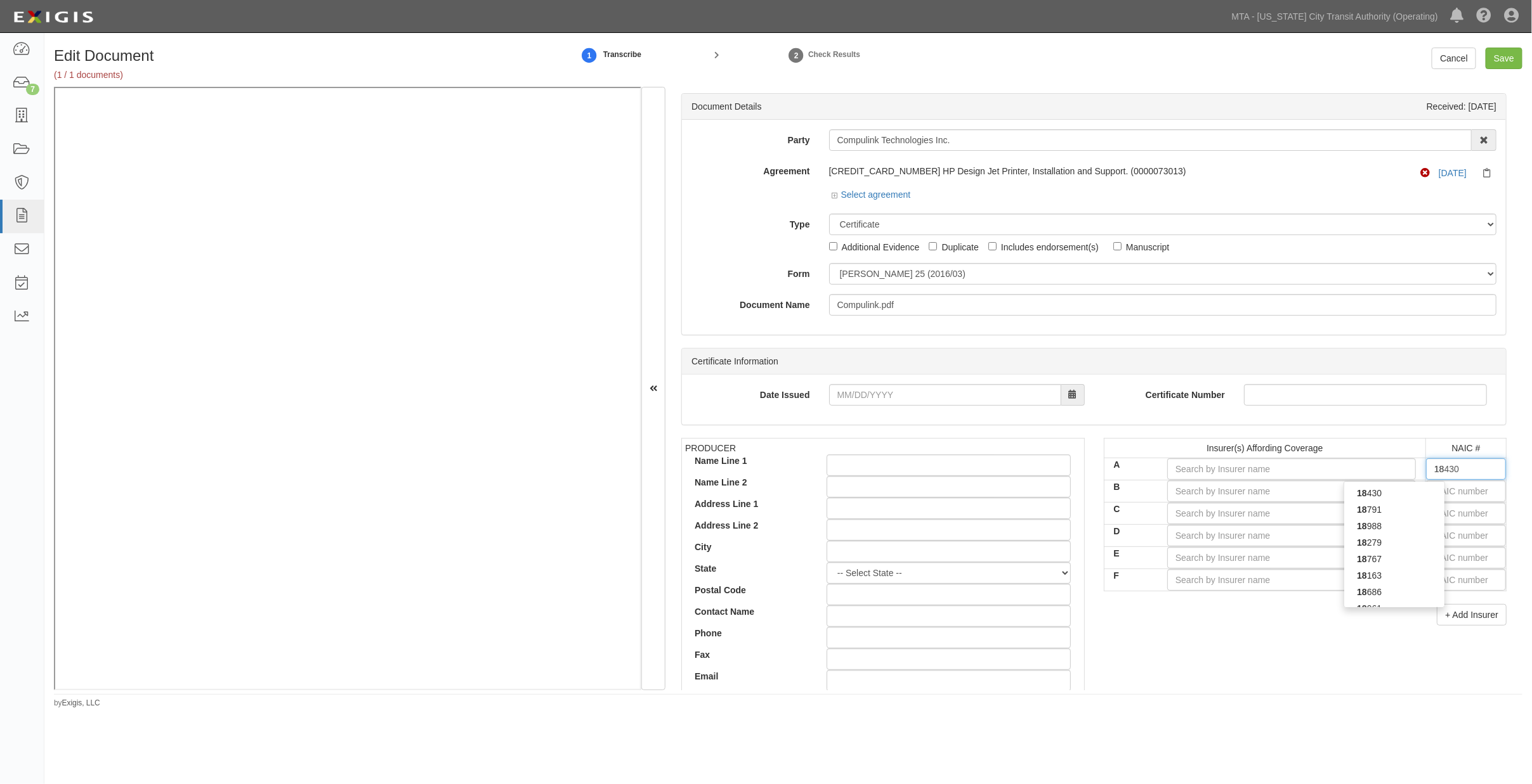
type input "18058"
type input "1805"
type input "18058"
click at [1400, 495] on div "18058" at bounding box center [1394, 493] width 101 height 17
type input "Philadelphia Indemnity Insurance Company (A++ XV Rating)"
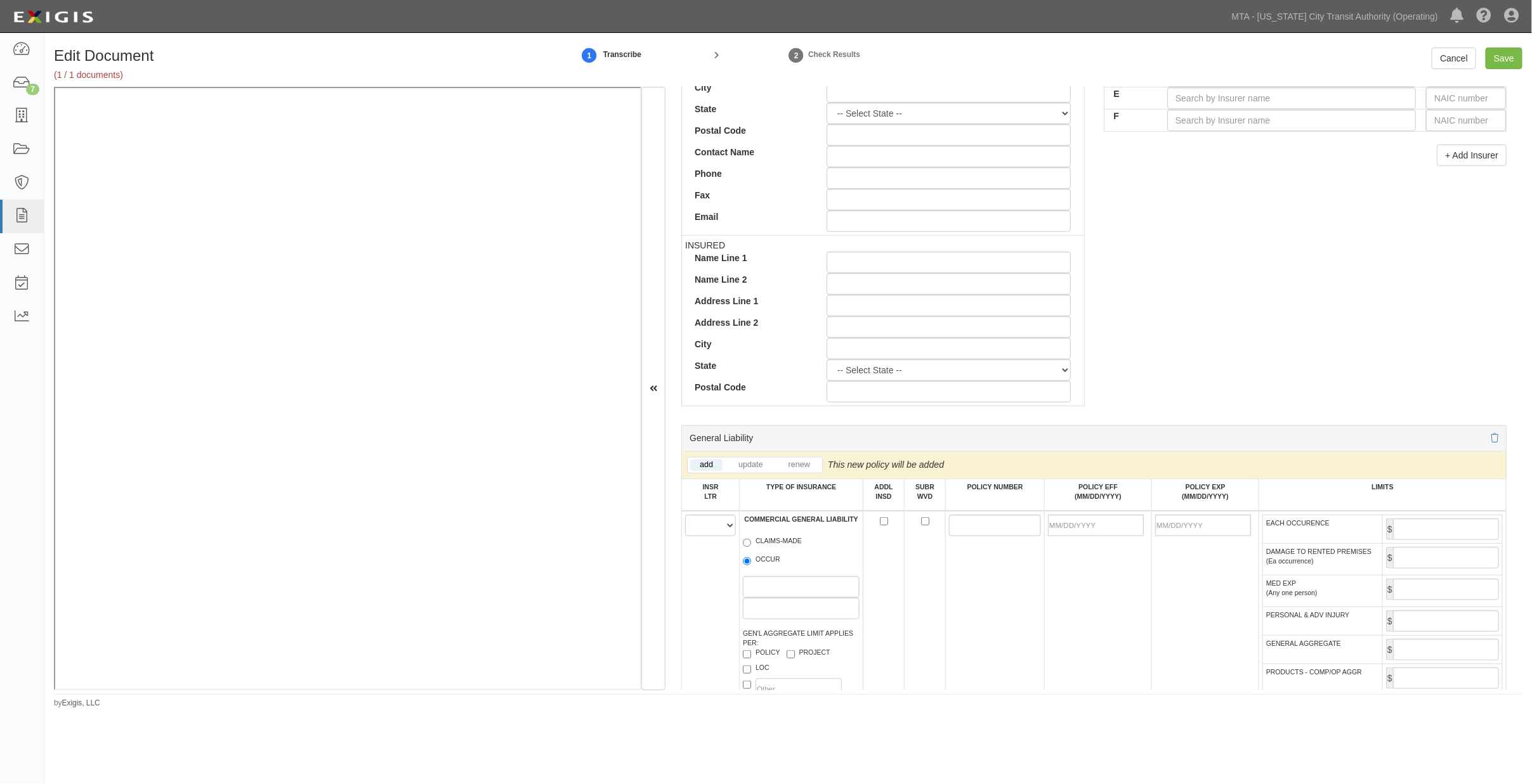
scroll to position [563, 0]
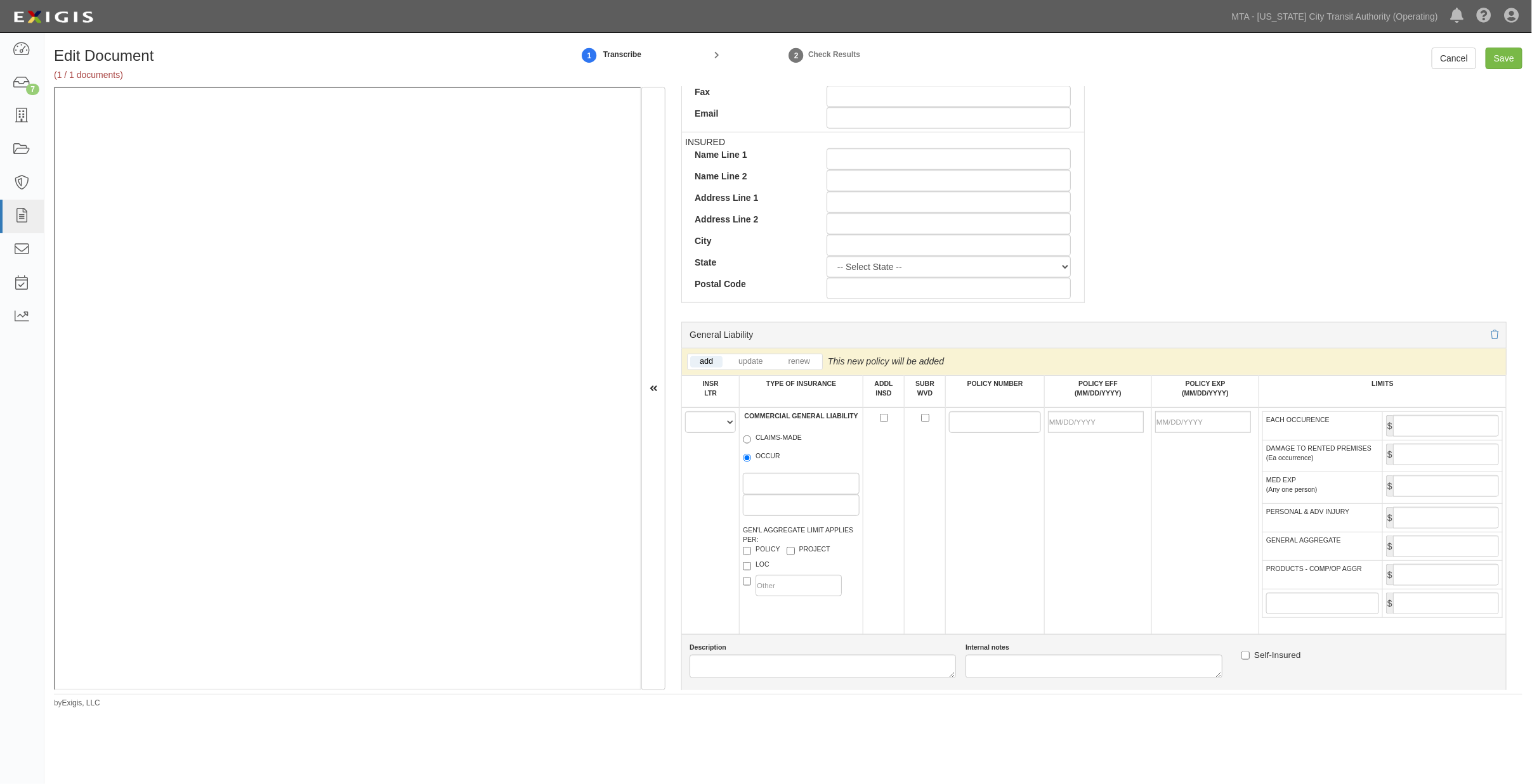
type input "18058"
click at [703, 431] on select "A B C D E F" at bounding box center [710, 422] width 51 height 21
select select "A"
click at [685, 415] on select "A B C D E F" at bounding box center [710, 422] width 51 height 21
click at [758, 459] on label "OCCUR" at bounding box center [761, 457] width 37 height 13
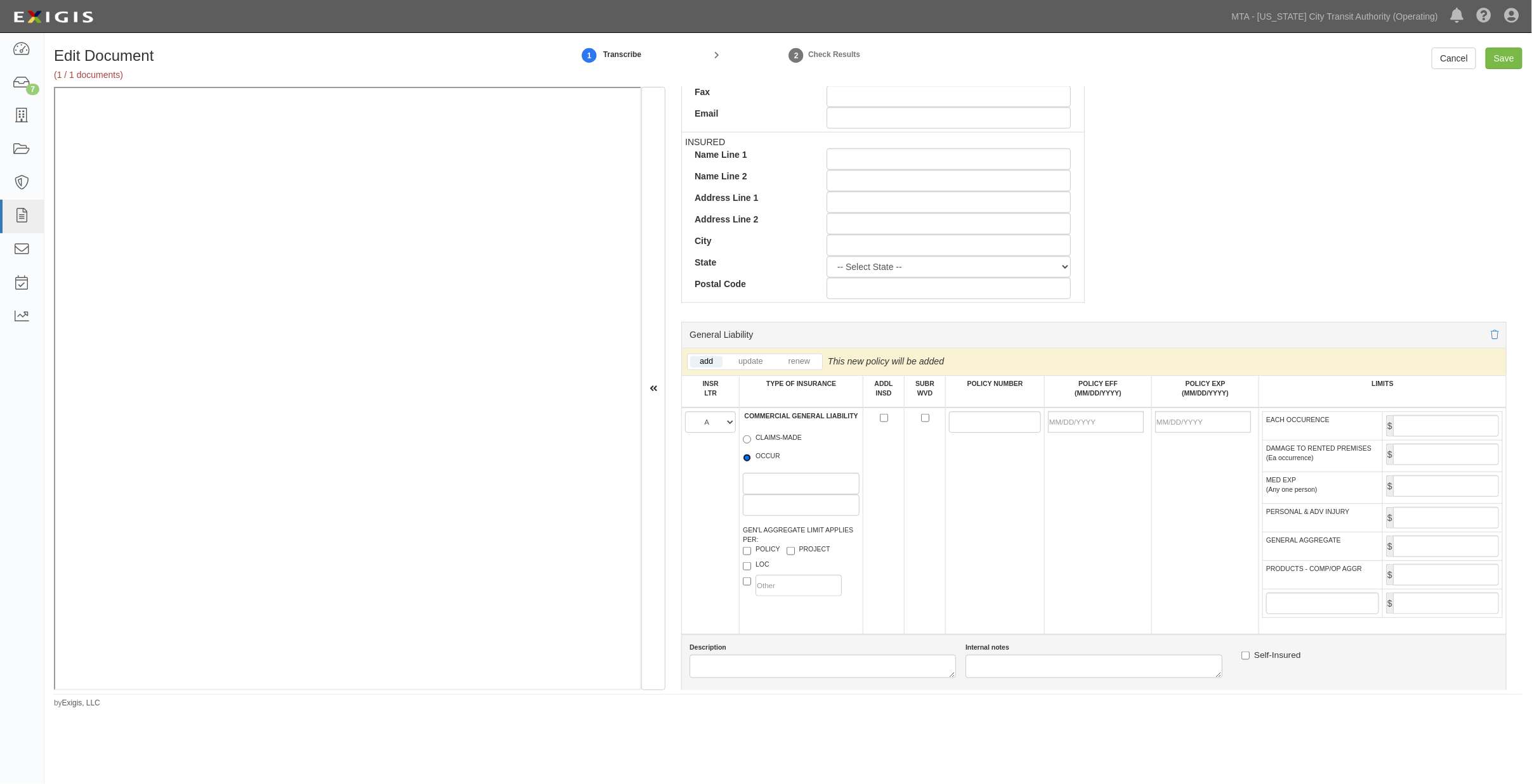
click at [751, 459] on input "OCCUR" at bounding box center [746, 457] width 8 height 8
radio input "true"
paste input "PHPK2607105"
type input "PHPK2607105"
click at [1084, 420] on input "POLICY EFF (MM/DD/YYYY)" at bounding box center [1096, 422] width 96 height 21
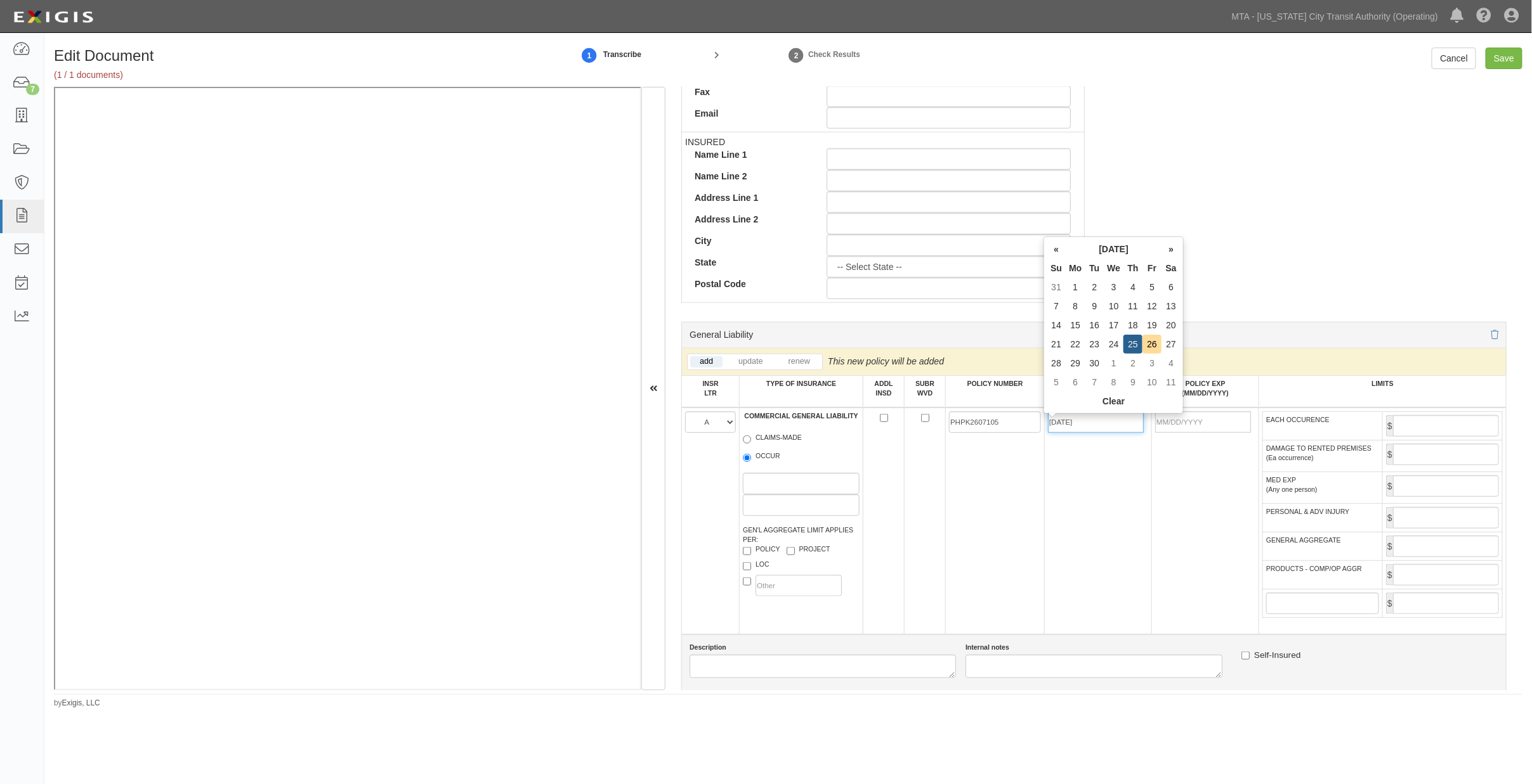
type input "09/25/2025"
type input "09/25/2026"
click at [1081, 470] on td "09/25/2025" at bounding box center [1098, 521] width 107 height 227
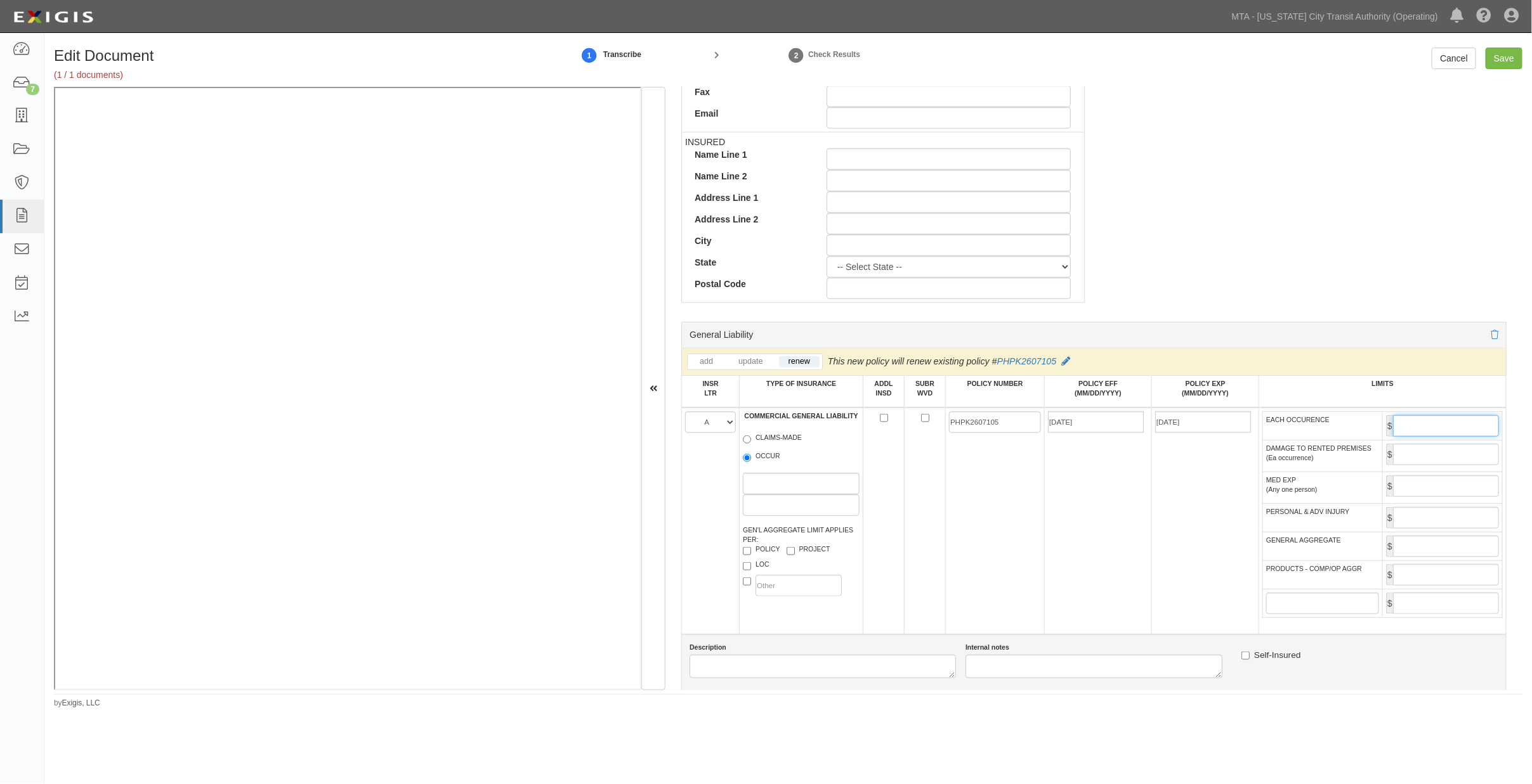
click at [1425, 427] on input "EACH OCCURENCE" at bounding box center [1445, 426] width 106 height 21
type input "2,000,000"
click at [1428, 557] on input "GENERAL AGGREGATE" at bounding box center [1445, 547] width 106 height 21
type input "4,000,000"
click at [1456, 586] on input "PRODUCTS - COMP/OP AGGR" at bounding box center [1445, 575] width 106 height 21
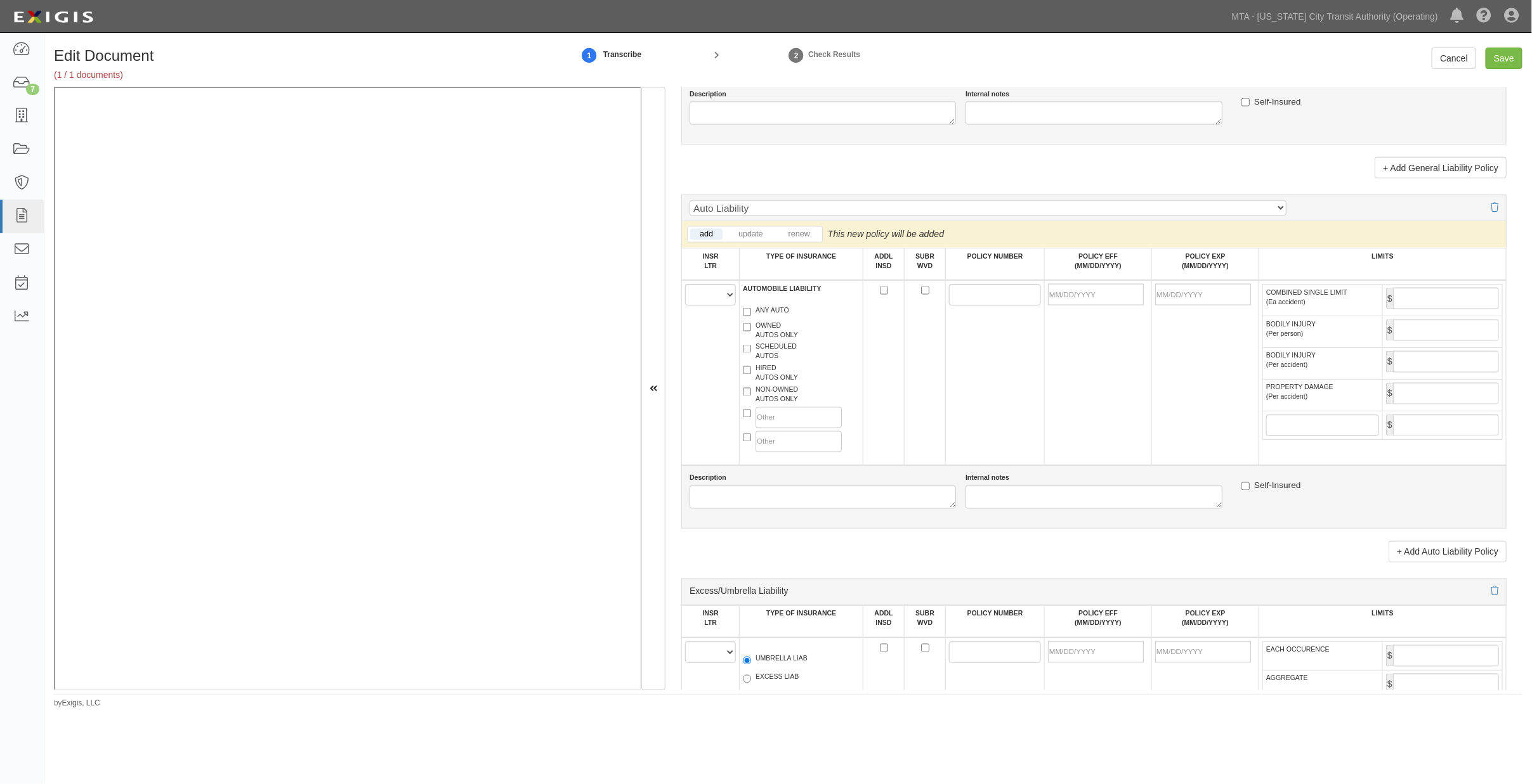
scroll to position [1127, 0]
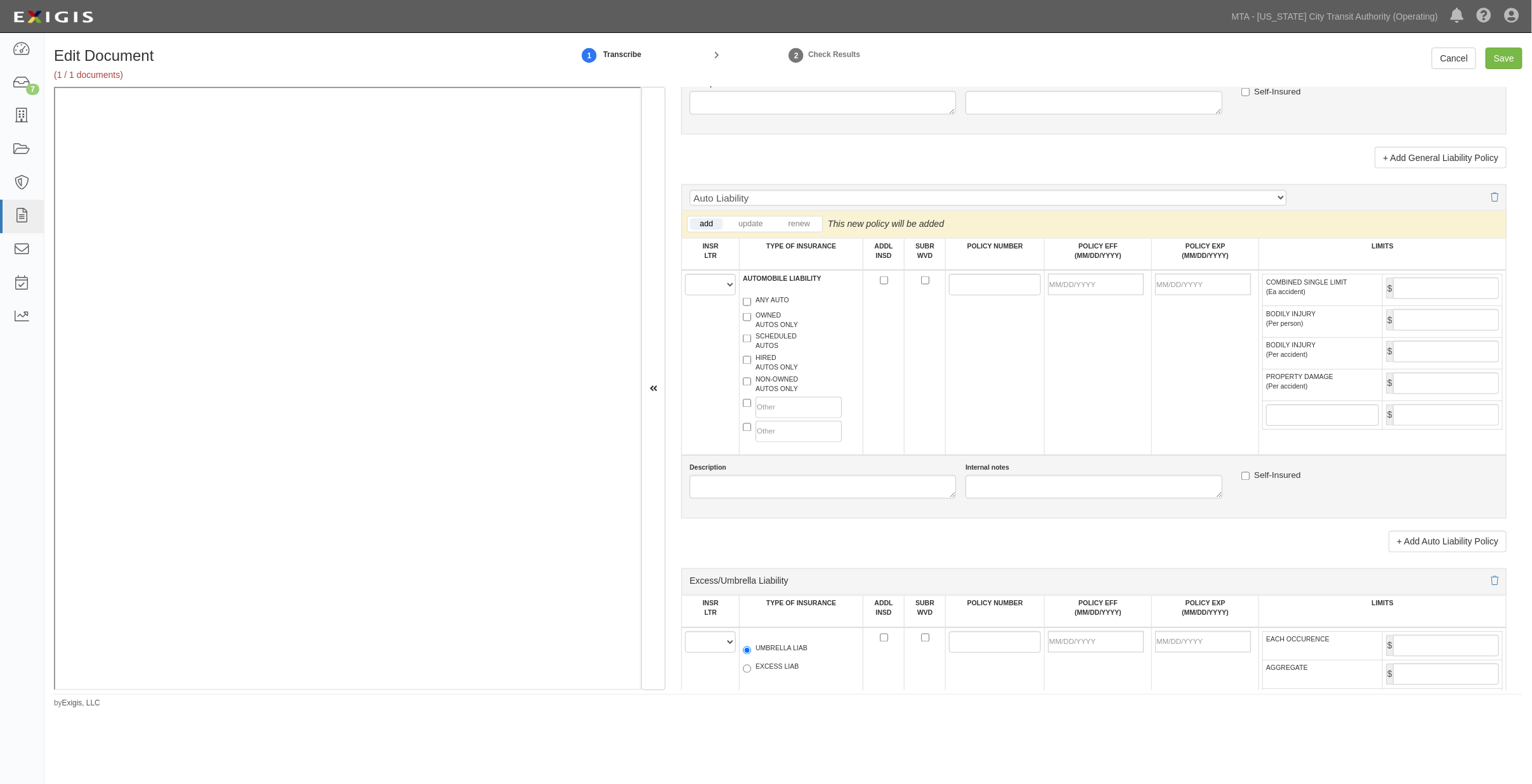
type input "4,000,000"
click at [704, 295] on select "A B C D E F" at bounding box center [710, 285] width 51 height 21
select select "A"
click at [685, 295] on select "A B C D E F" at bounding box center [710, 285] width 51 height 21
click at [752, 394] on label "NON-OWNED AUTOS ONLY" at bounding box center [770, 384] width 55 height 19
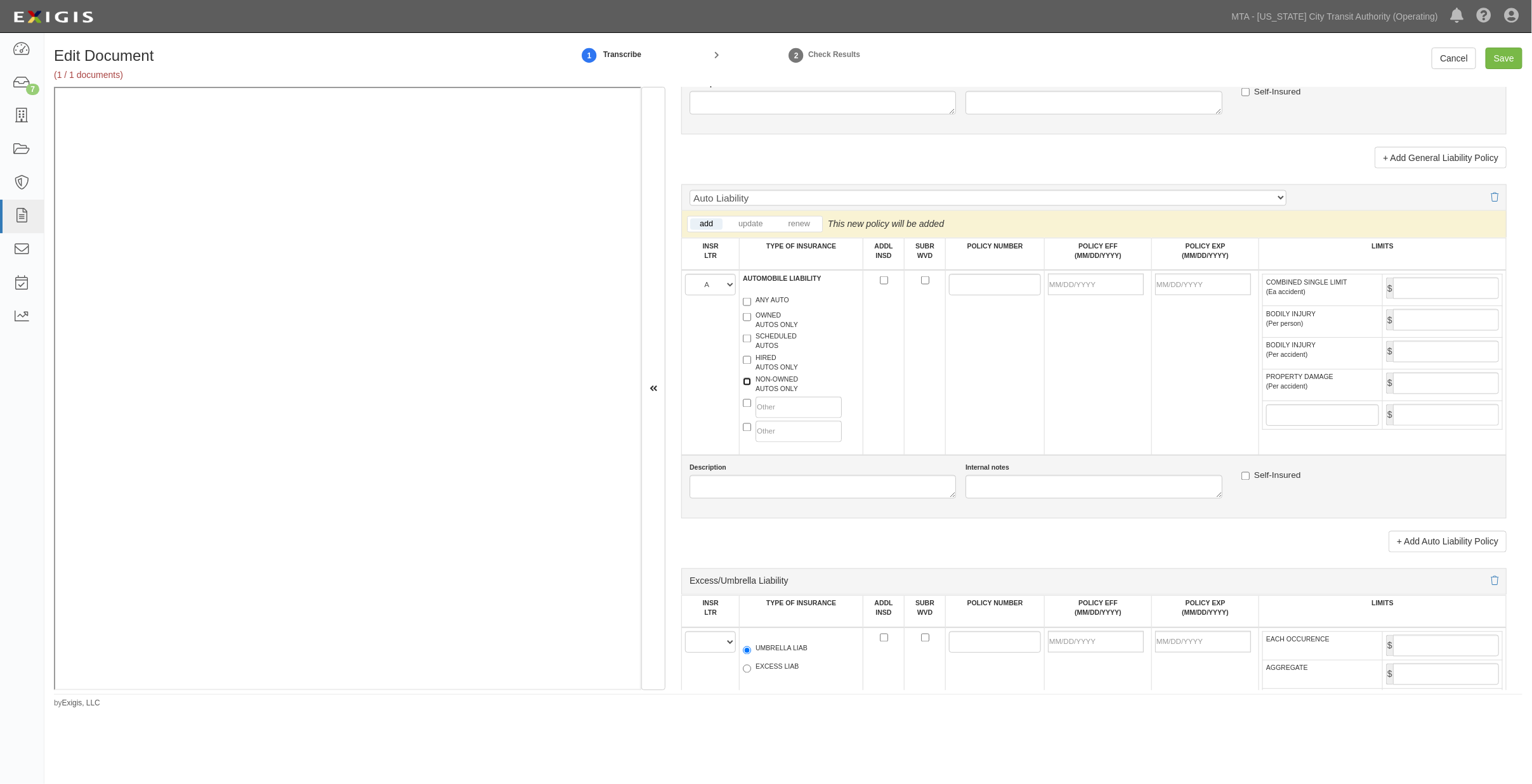
click at [751, 386] on input "NON-OWNED AUTOS ONLY" at bounding box center [746, 381] width 8 height 8
checkbox input "true"
click at [765, 373] on label "HIRED AUTOS ONLY" at bounding box center [770, 363] width 55 height 19
click at [751, 365] on input "HIRED AUTOS ONLY" at bounding box center [746, 360] width 8 height 8
checkbox input "true"
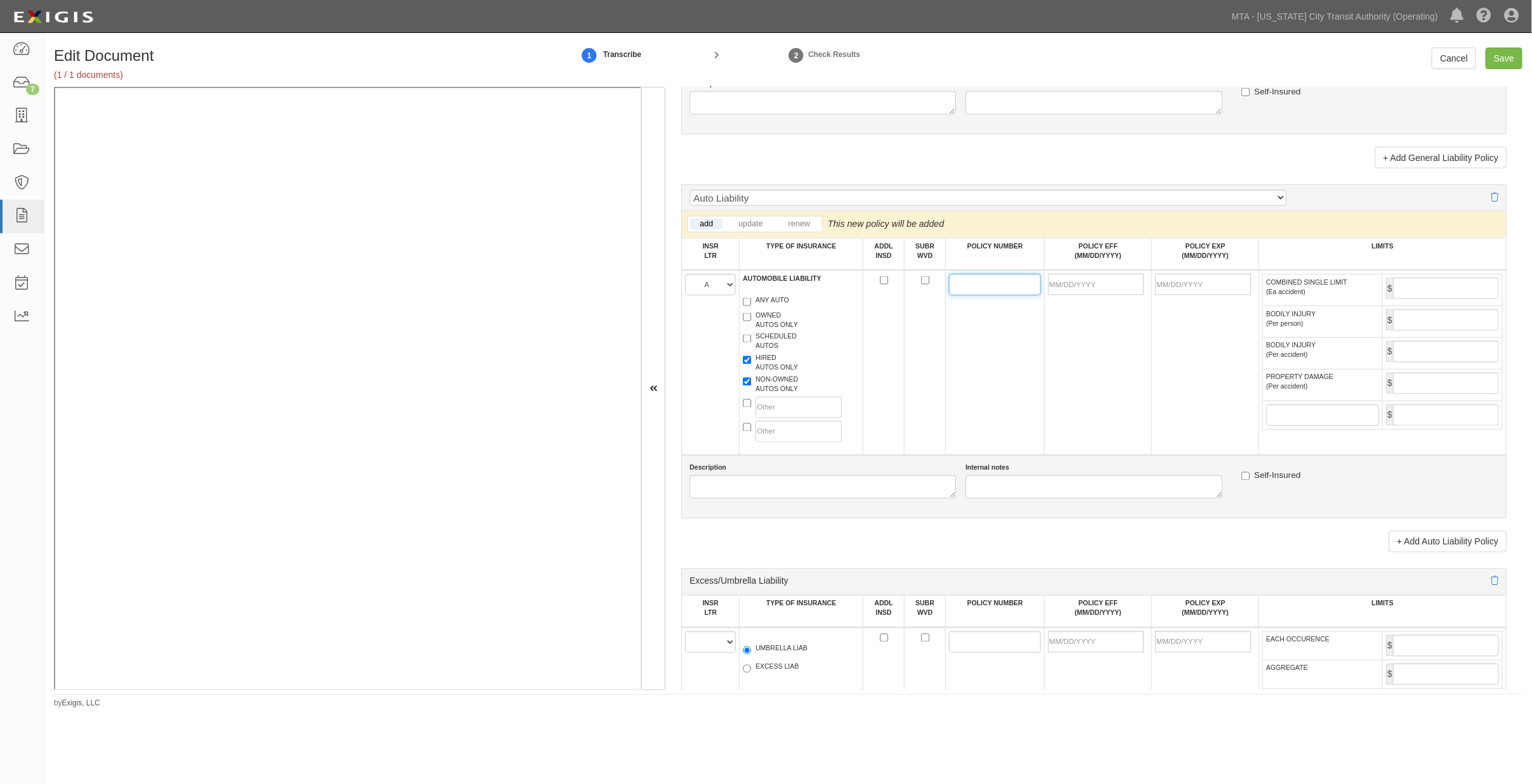
paste input "PHPK2607105"
type input "PHPK2607105"
click at [1084, 295] on input "POLICY EFF (MM/DD/YYYY)" at bounding box center [1096, 285] width 96 height 21
type input "09/25/2025"
type input "09/25/2026"
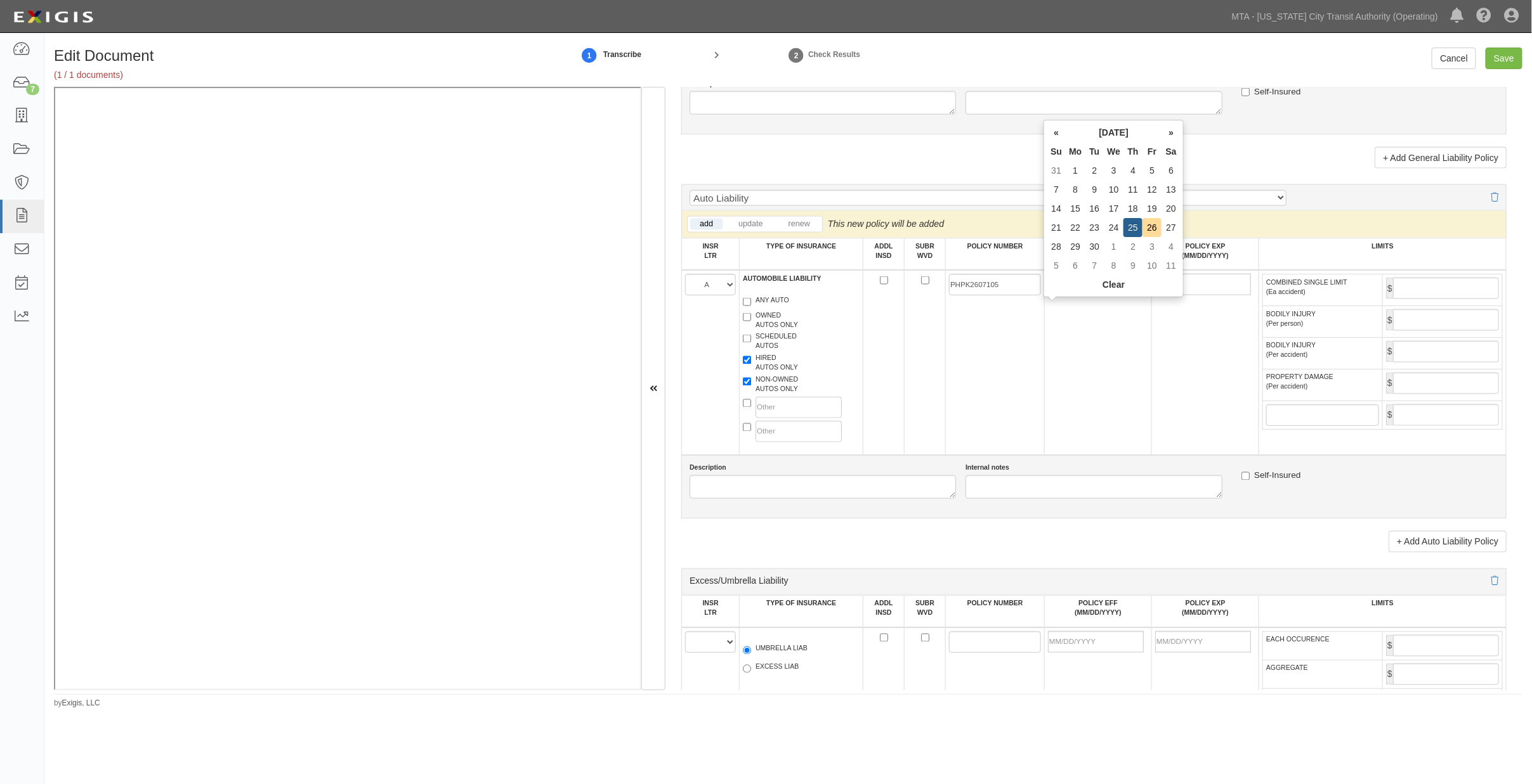
click at [1065, 387] on td "09/25/2025" at bounding box center [1098, 362] width 107 height 185
click at [1418, 299] on input "COMBINED SINGLE LIMIT (Ea accident)" at bounding box center [1445, 288] width 106 height 21
type input "2,000,000"
click at [1327, 553] on div "+ Add Auto Liability Policy" at bounding box center [1094, 537] width 825 height 31
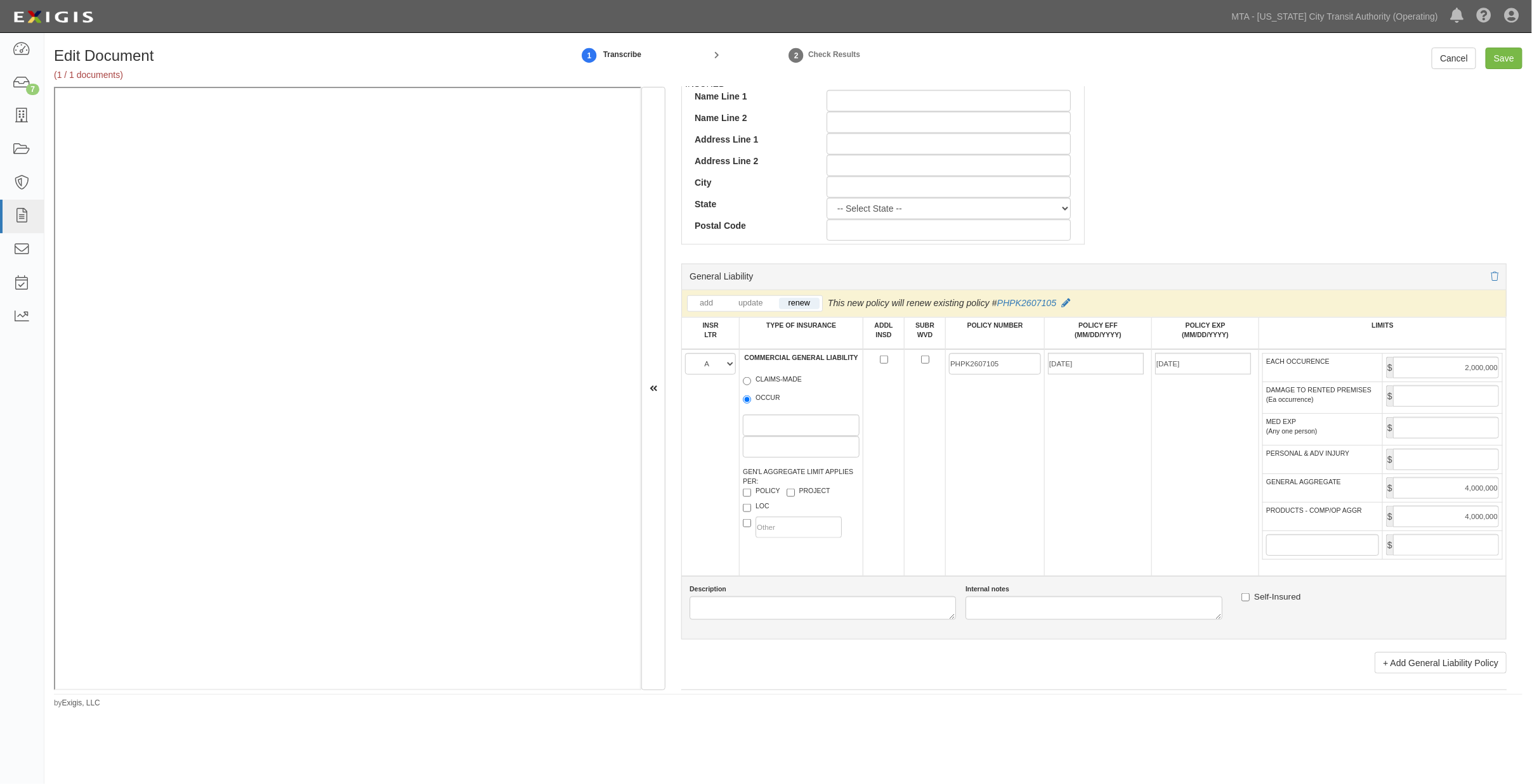
scroll to position [948, 0]
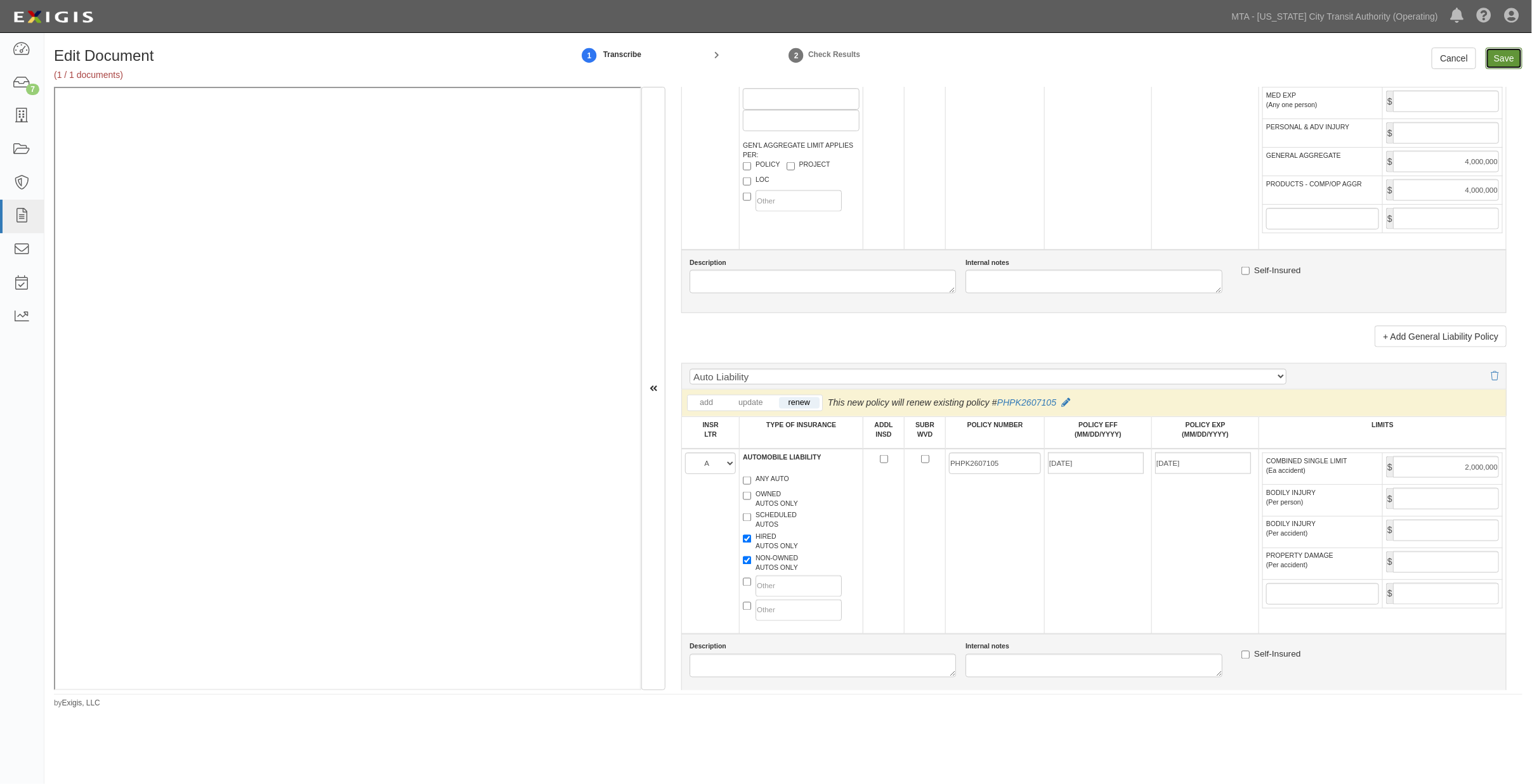
click at [1506, 62] on input "Save" at bounding box center [1504, 58] width 37 height 21
type input "2000000"
type input "4000000"
type input "2000000"
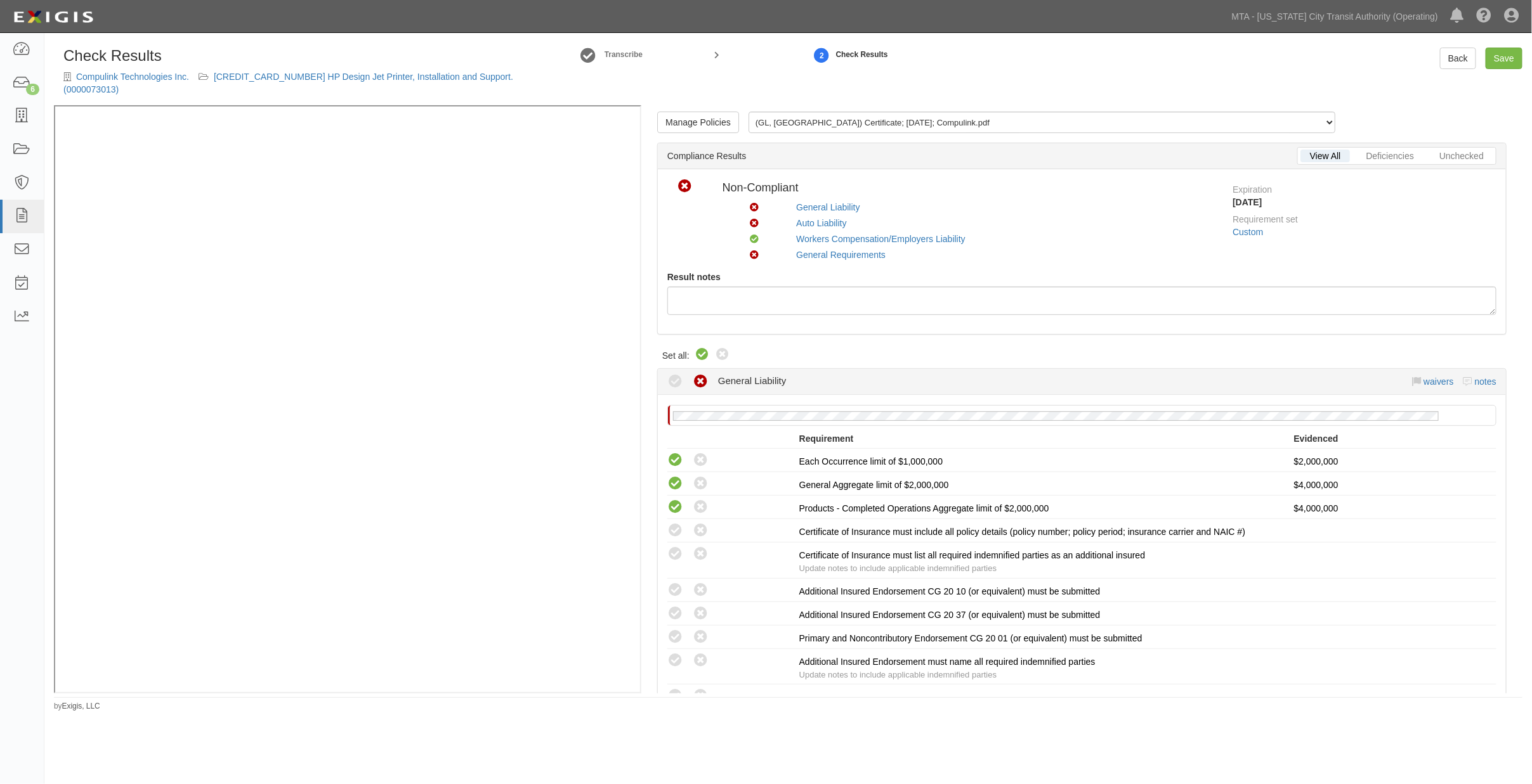
click at [697, 355] on icon at bounding box center [702, 355] width 15 height 15
radio input "true"
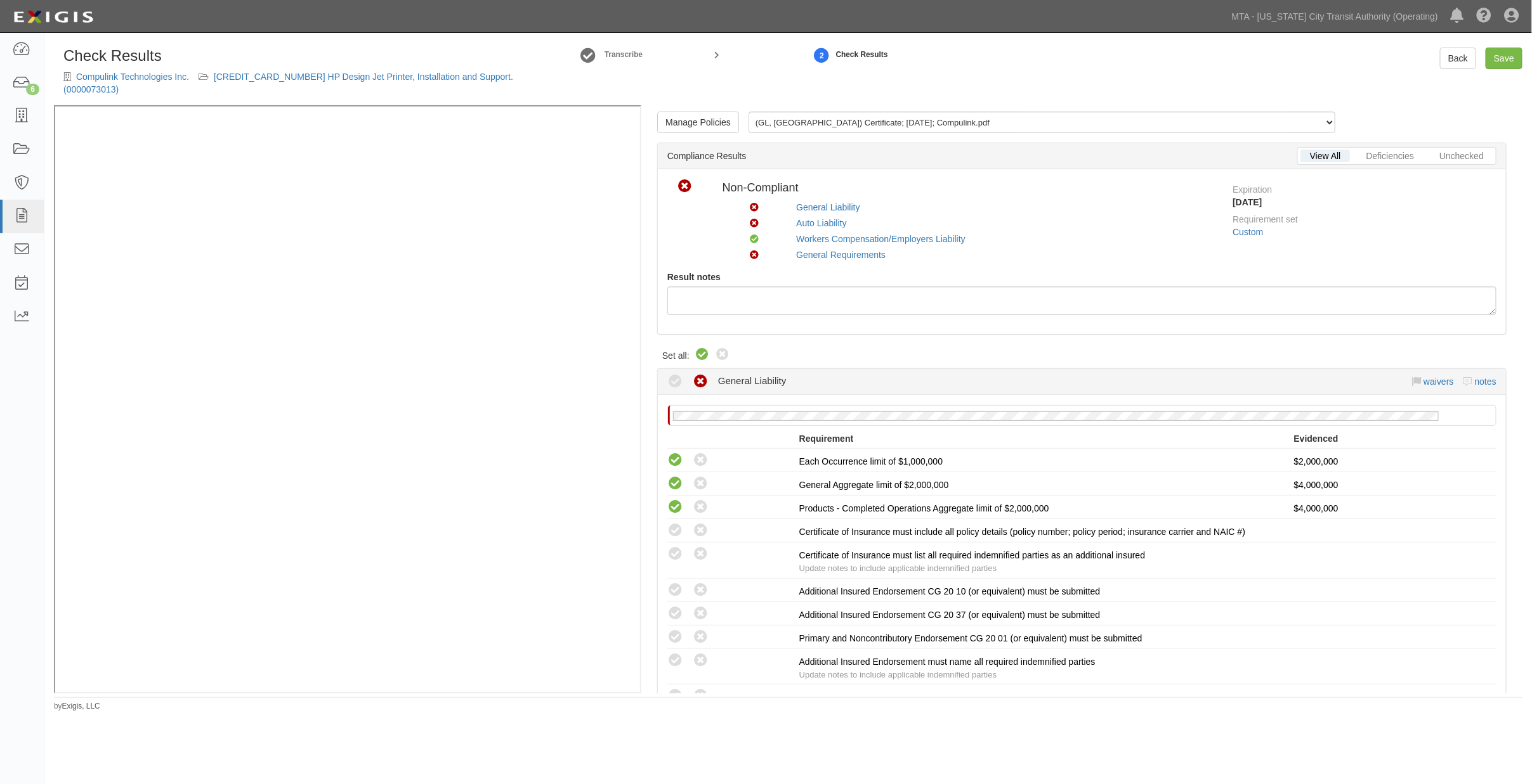
radio input "true"
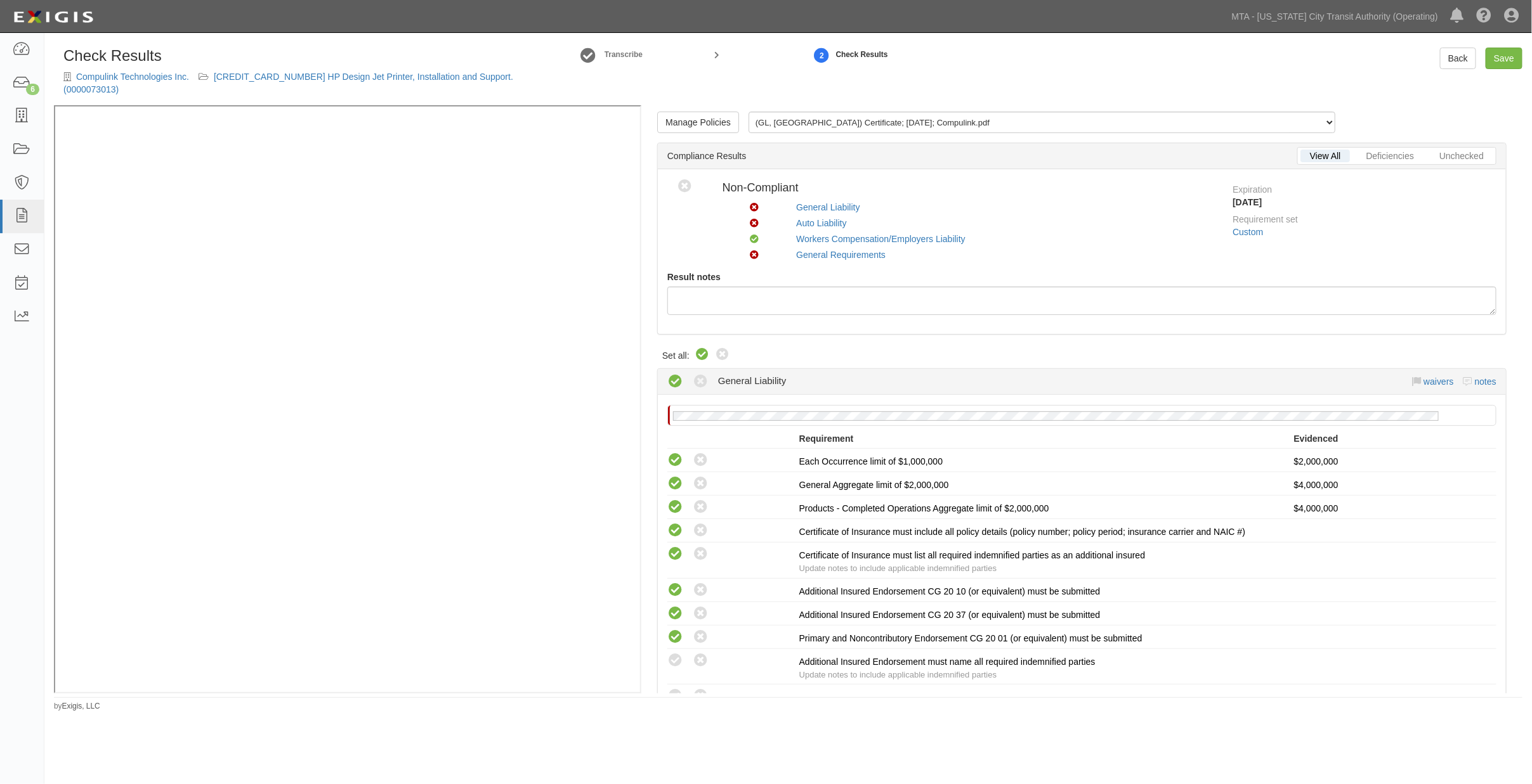
radio input "true"
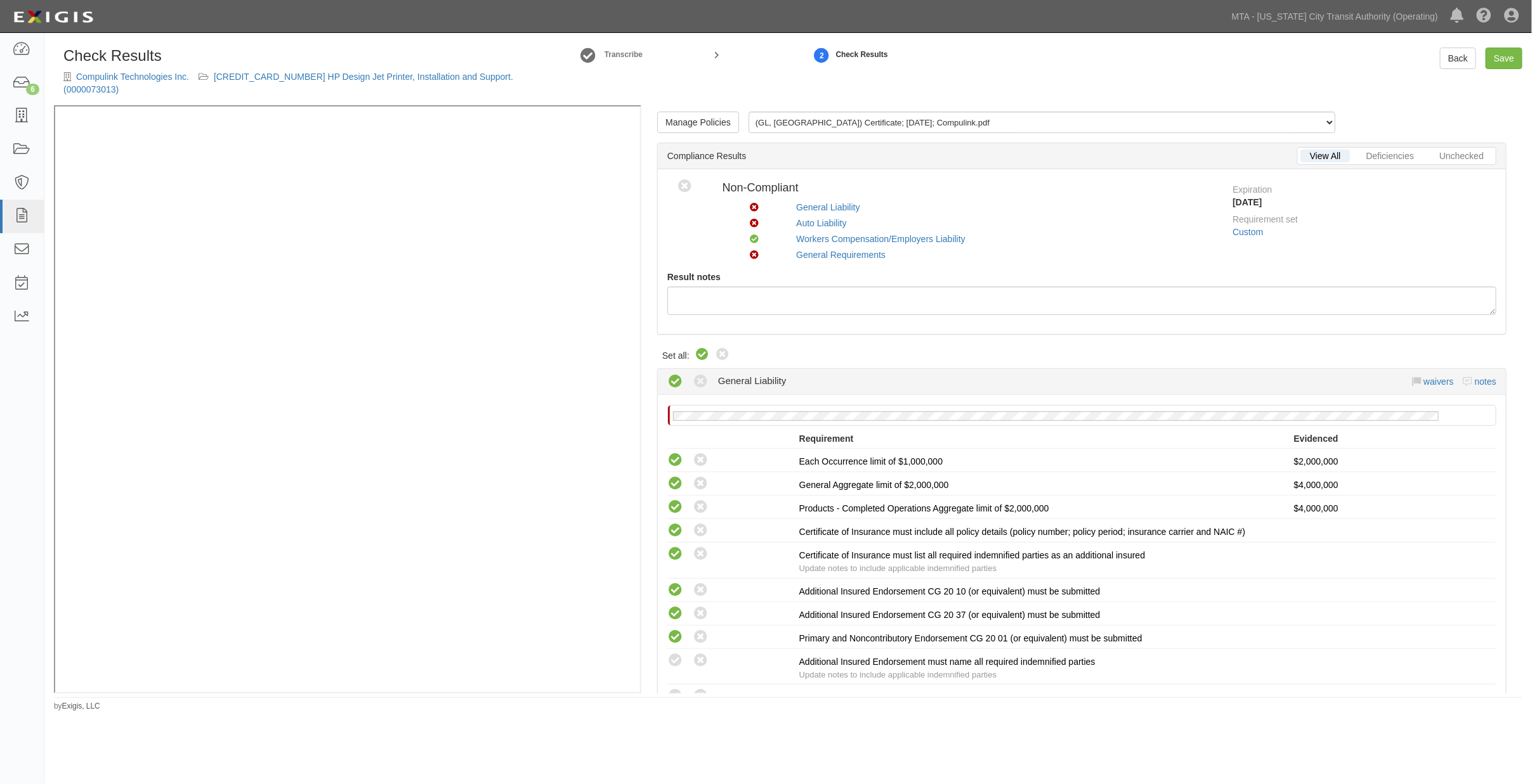
radio input "true"
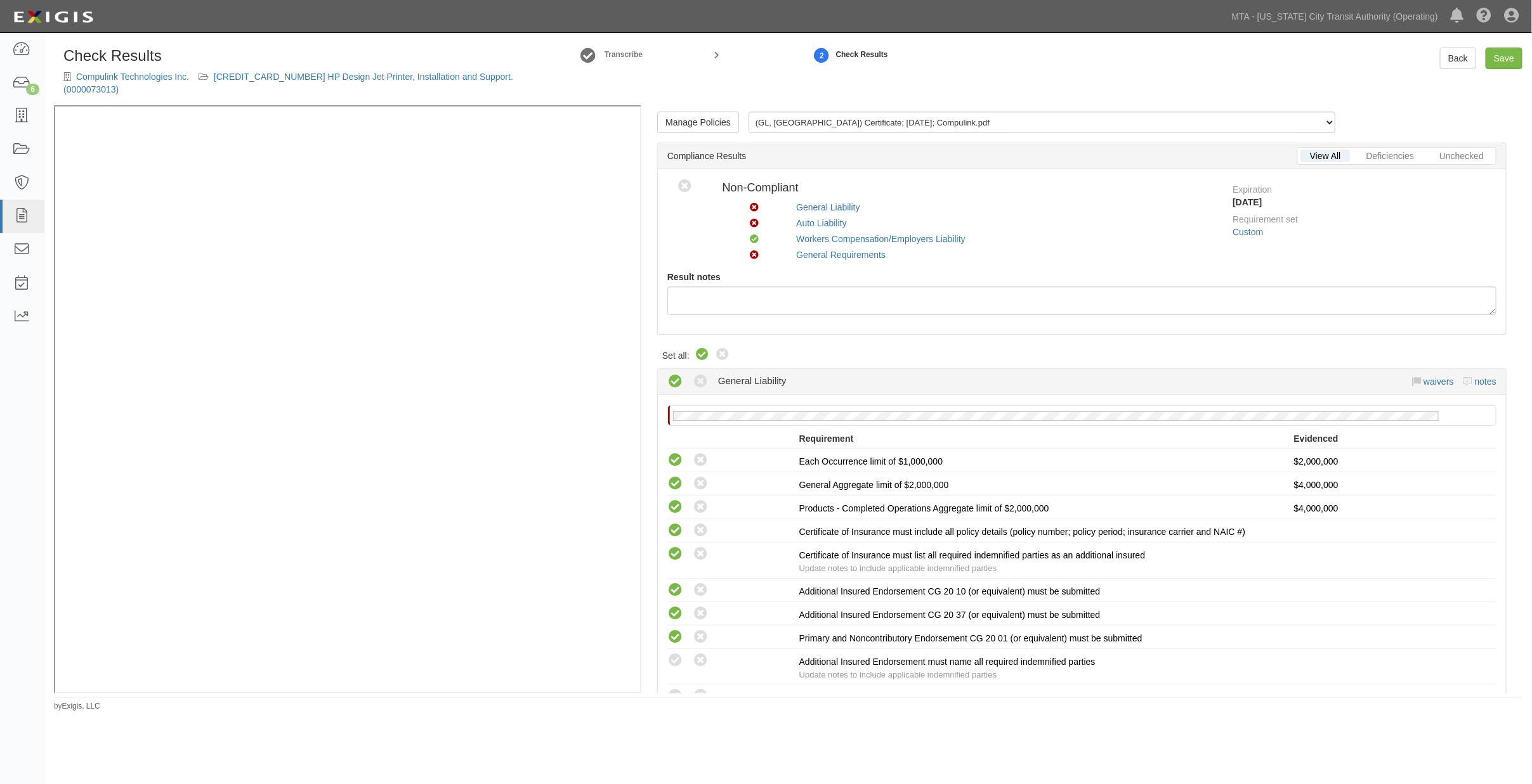
radio input "true"
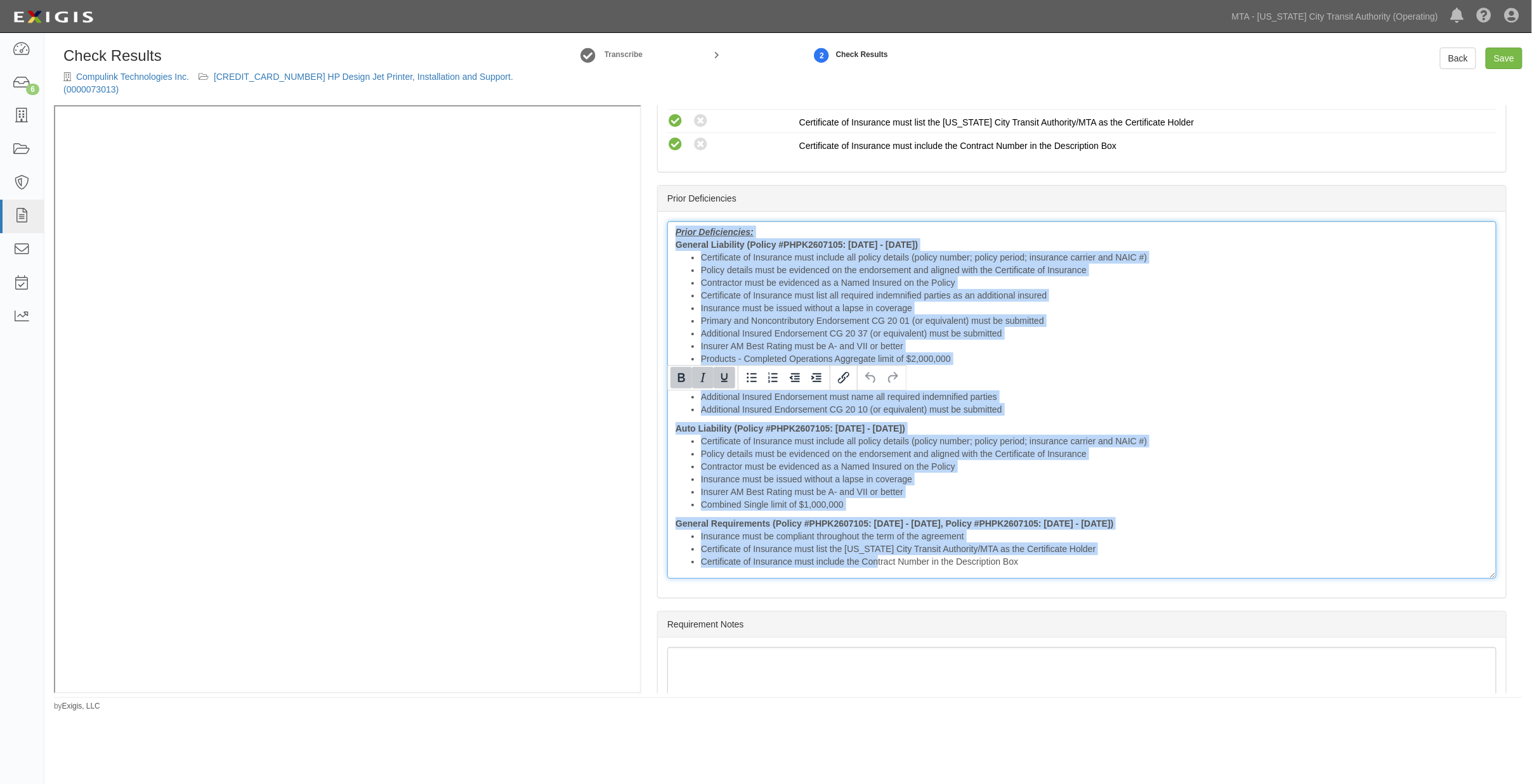
scroll to position [1525, 0]
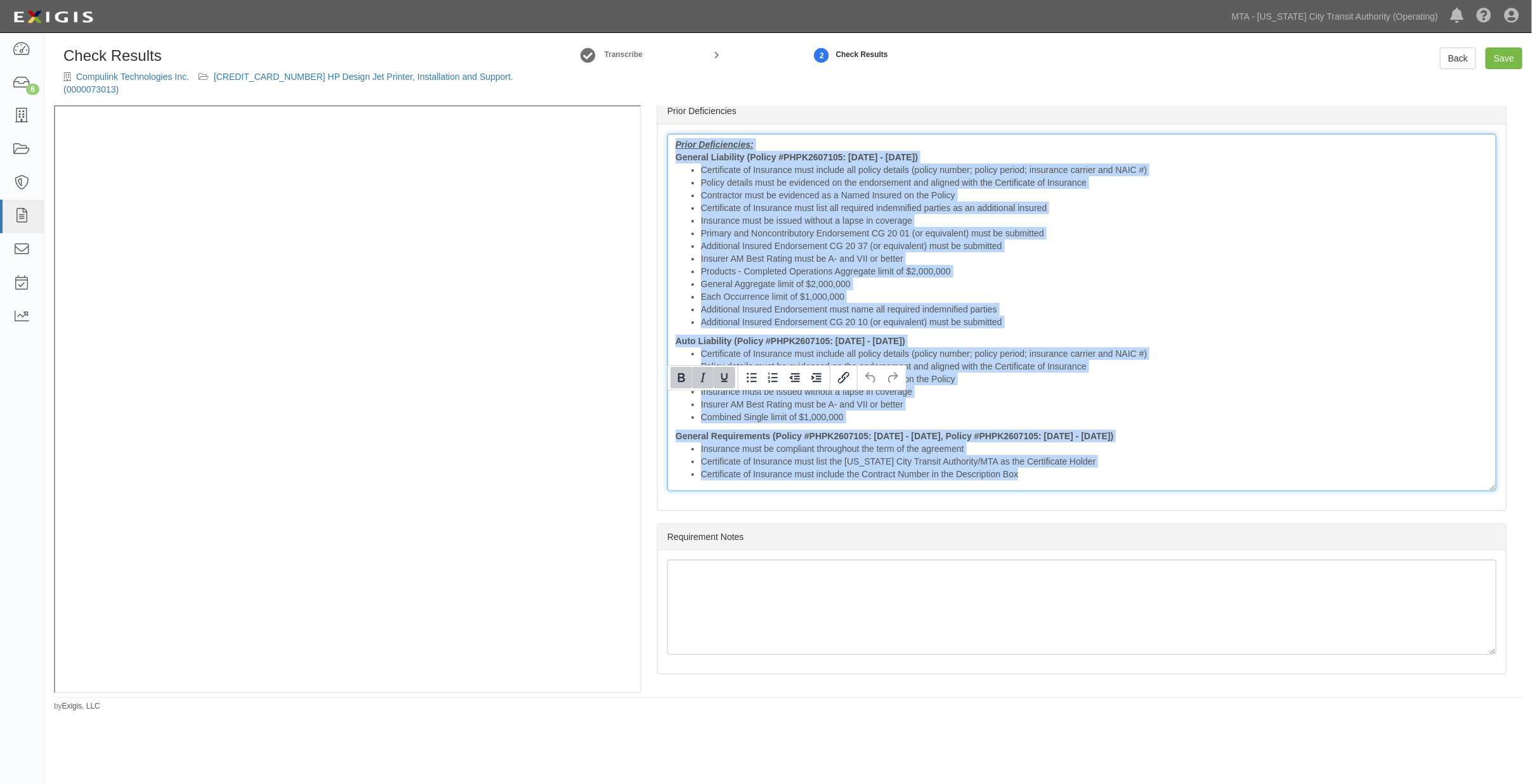
drag, startPoint x: 673, startPoint y: 402, endPoint x: 1396, endPoint y: 636, distance: 759.9
click at [1398, 640] on div "Manage Policies (GL, AL) Certificate; 9/26/2025; Compulink.pdf (WC/EL) Certific…" at bounding box center [1081, 399] width 881 height 588
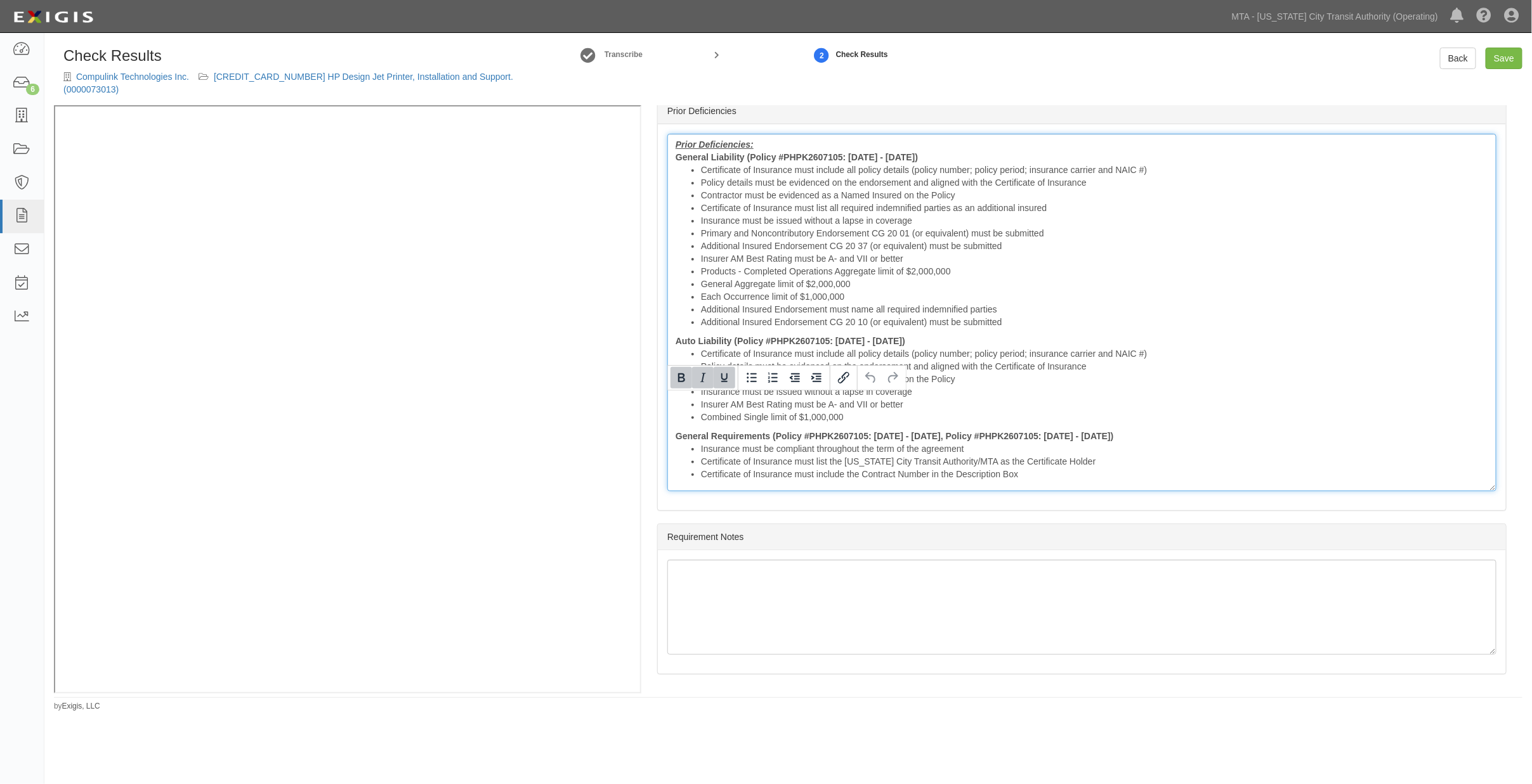
scroll to position [1262, 0]
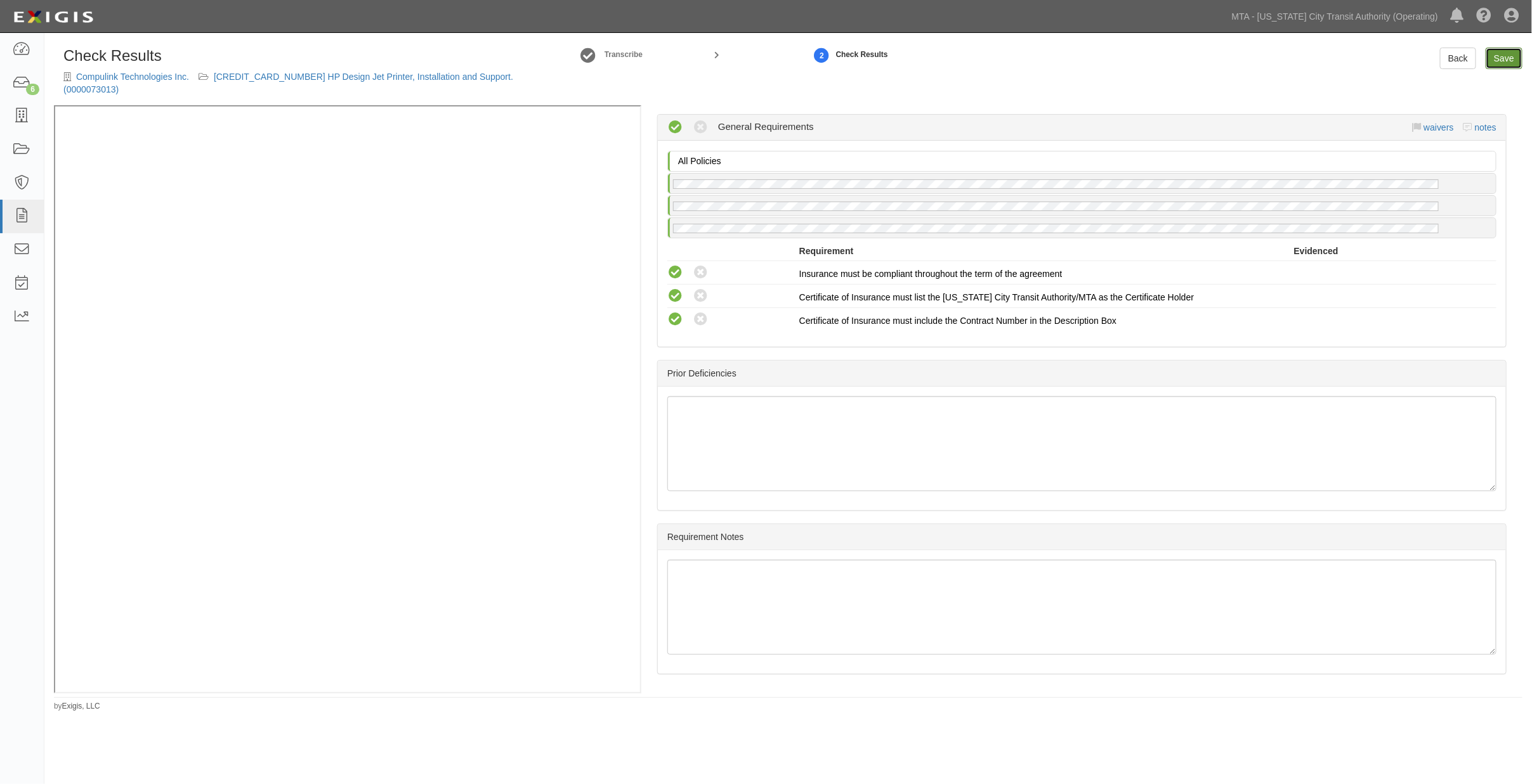
click at [1505, 62] on link "Save" at bounding box center [1504, 58] width 37 height 21
radio input "true"
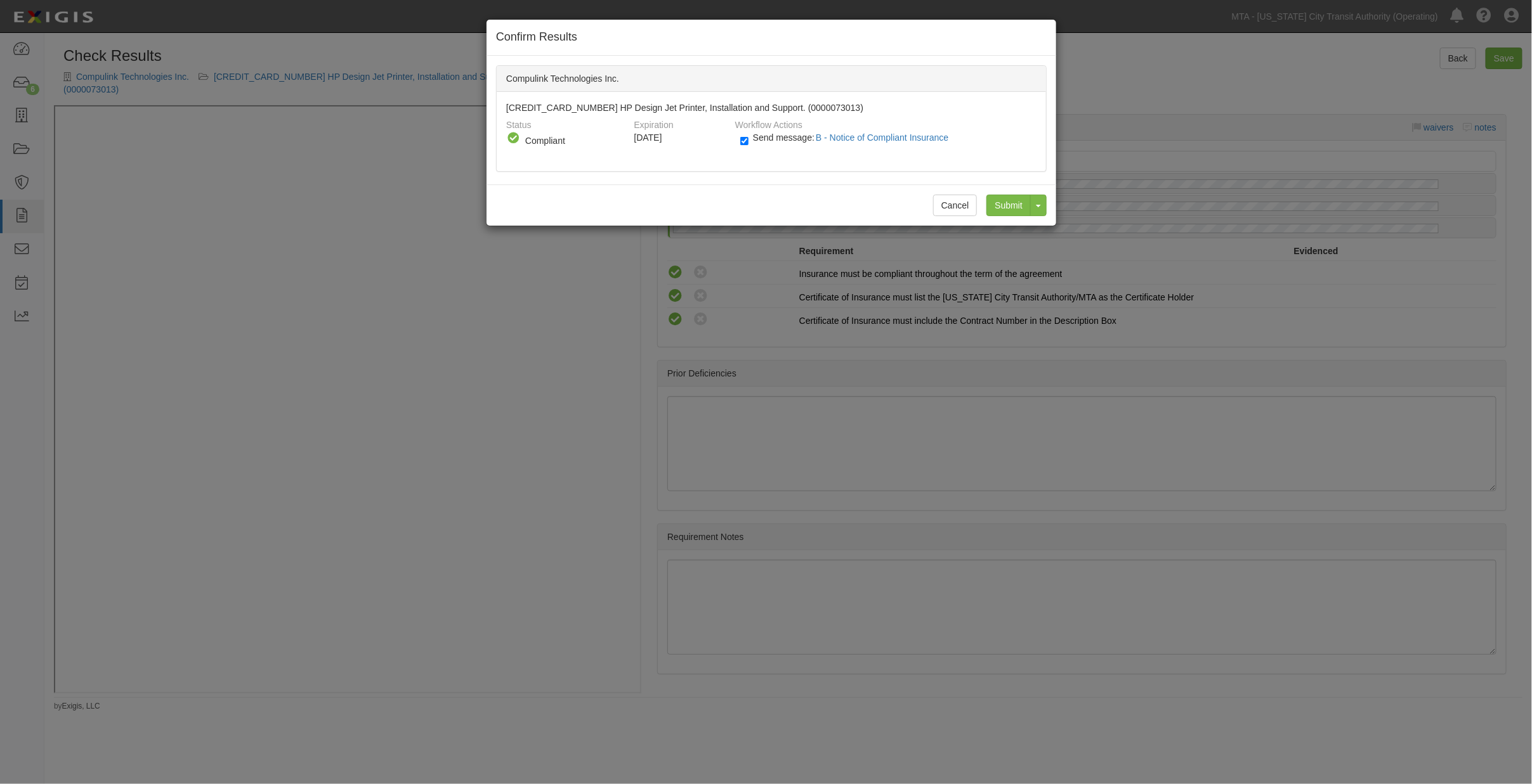
click at [737, 142] on div "Send message: B - Notice of Compliant Insurance" at bounding box center [884, 141] width 306 height 21
click at [739, 142] on div "Send message: B - Notice of Compliant Insurance" at bounding box center [884, 141] width 306 height 21
click at [745, 142] on input "Send message: B - Notice of Compliant Insurance" at bounding box center [744, 141] width 8 height 14
checkbox input "false"
click at [1011, 203] on input "Submit" at bounding box center [1008, 206] width 44 height 21
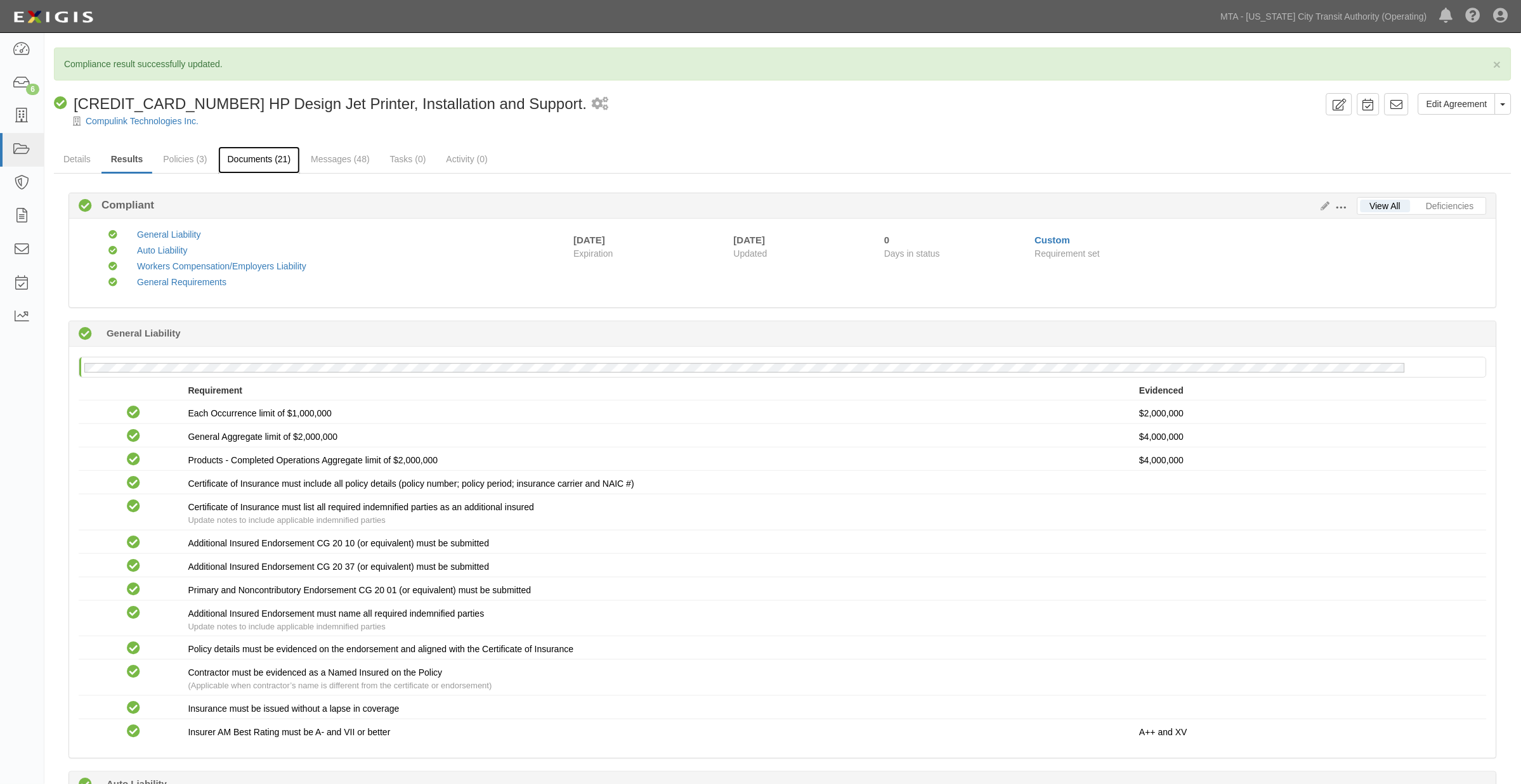
click at [271, 161] on link "Documents (21)" at bounding box center [260, 160] width 82 height 27
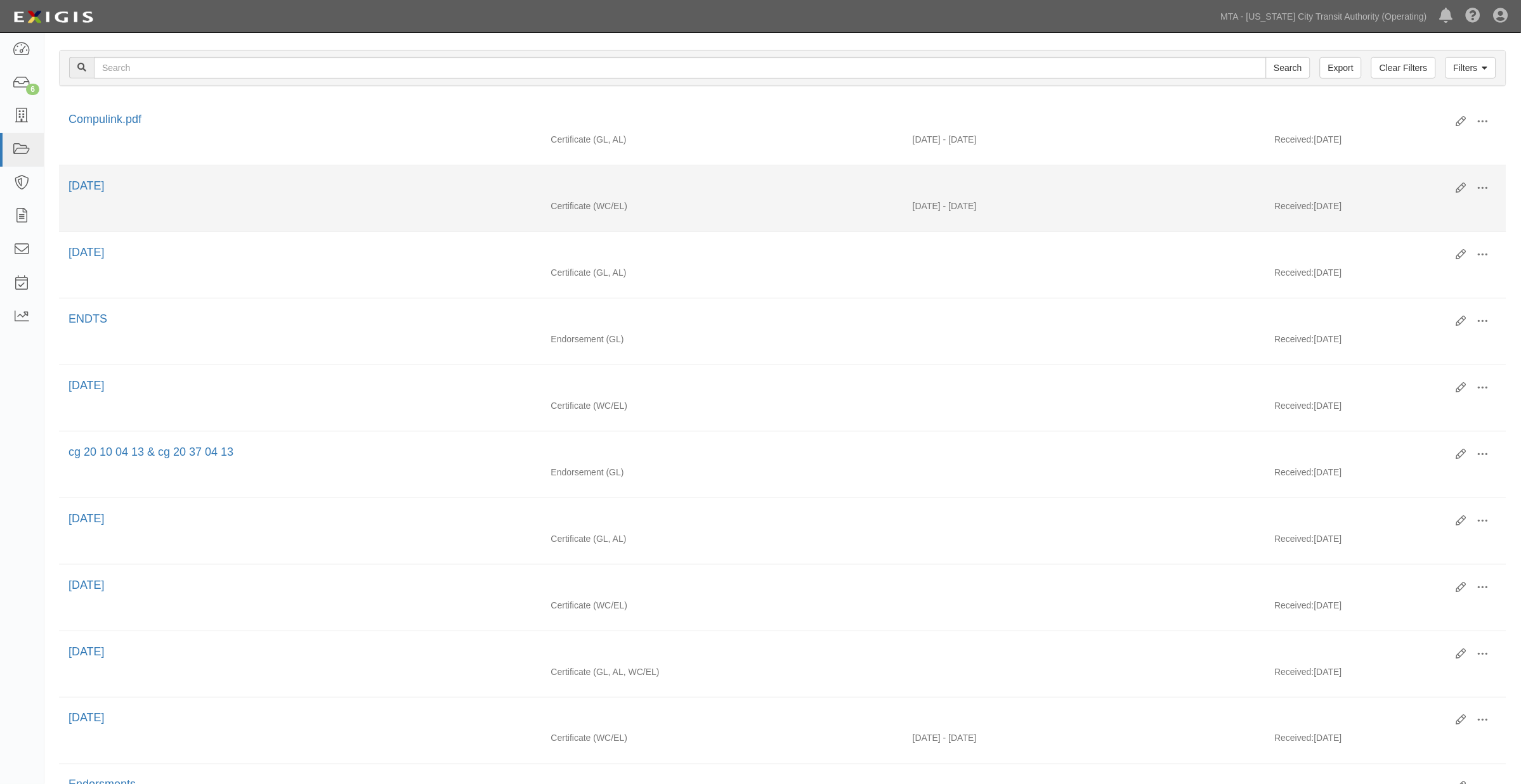
scroll to position [282, 0]
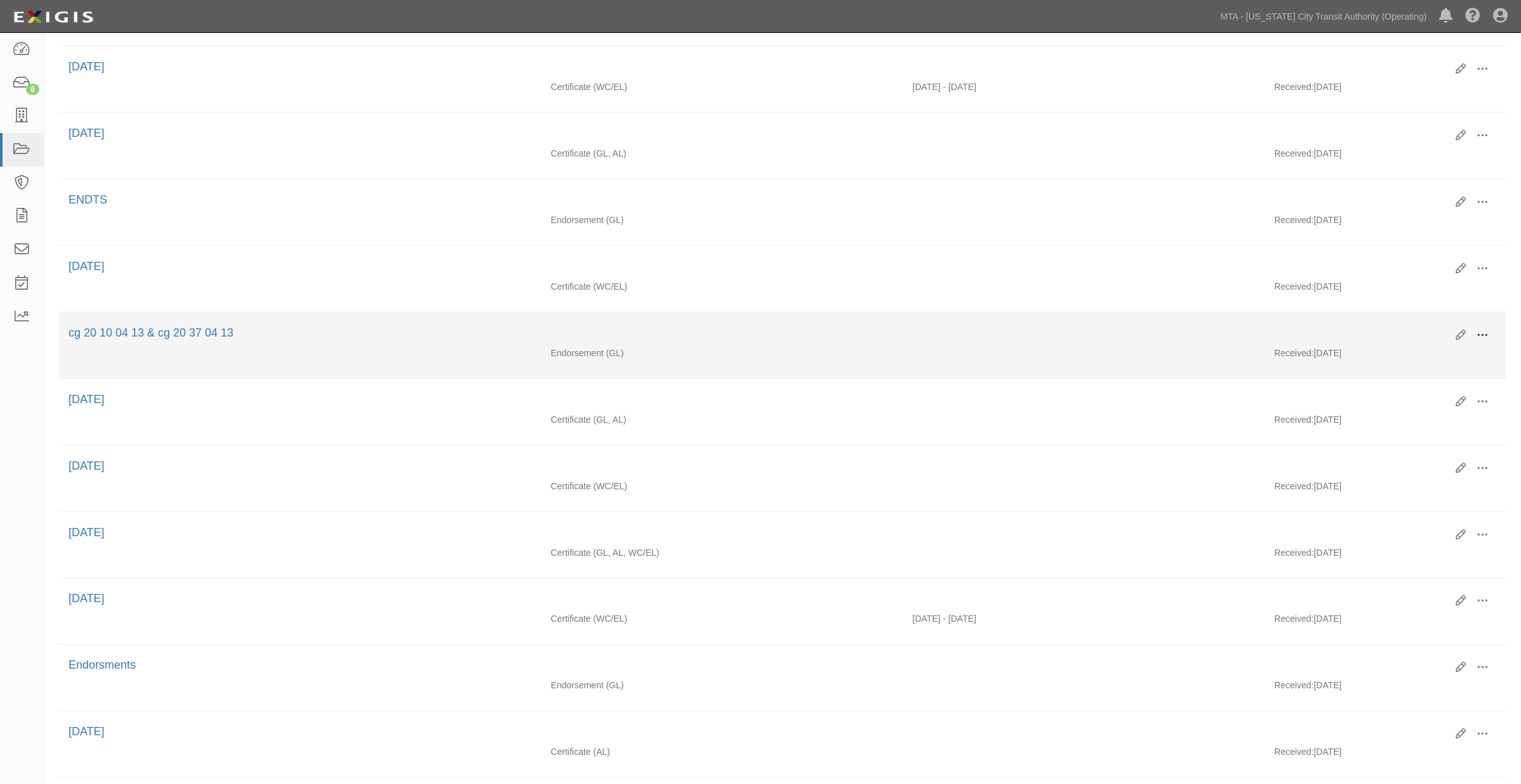
click at [1481, 335] on span at bounding box center [1482, 335] width 11 height 11
click at [1395, 359] on link "View" at bounding box center [1421, 354] width 100 height 23
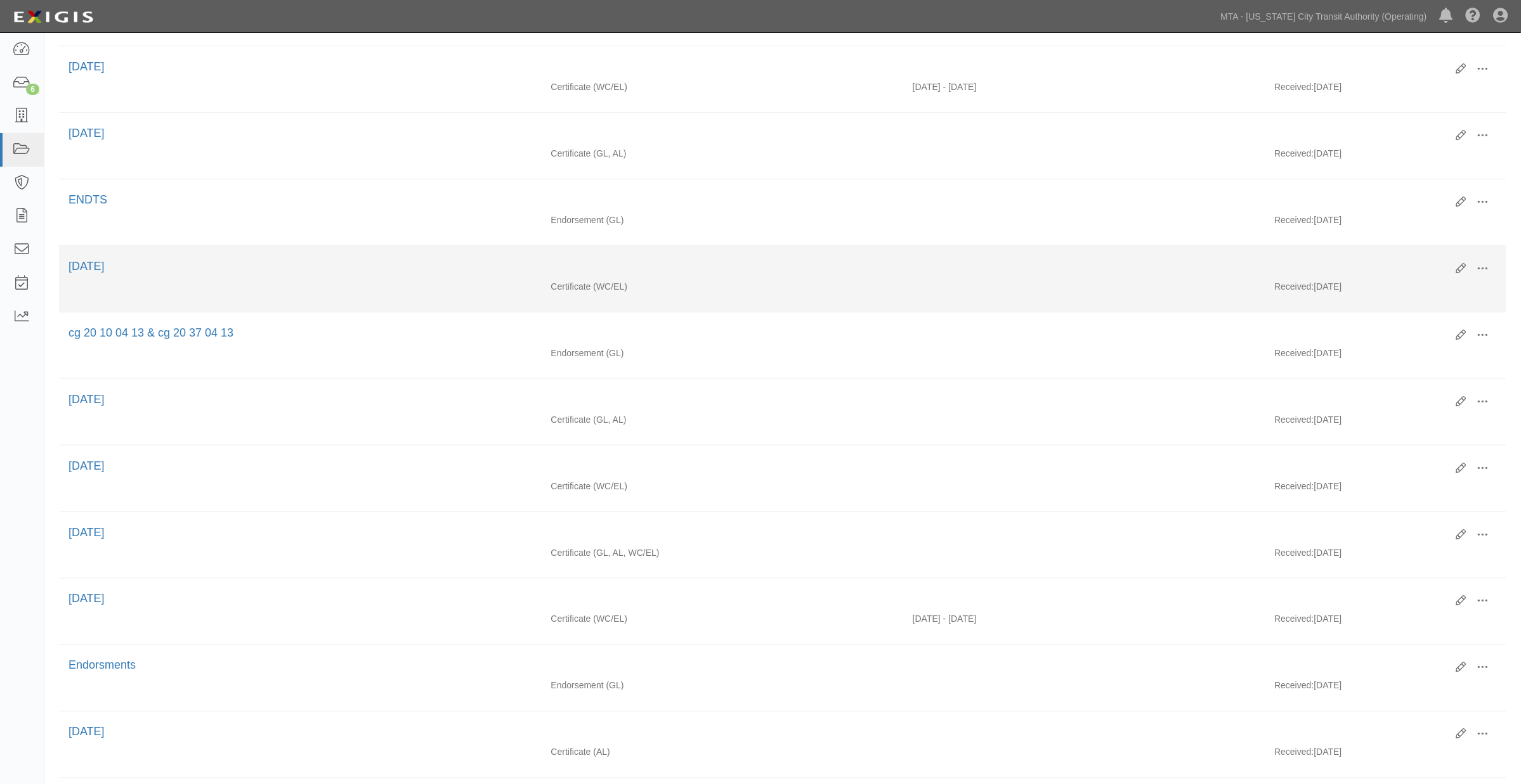
click at [917, 299] on div "Certificate (WC/EL) Received: [DATE]" at bounding box center [782, 289] width 1447 height 19
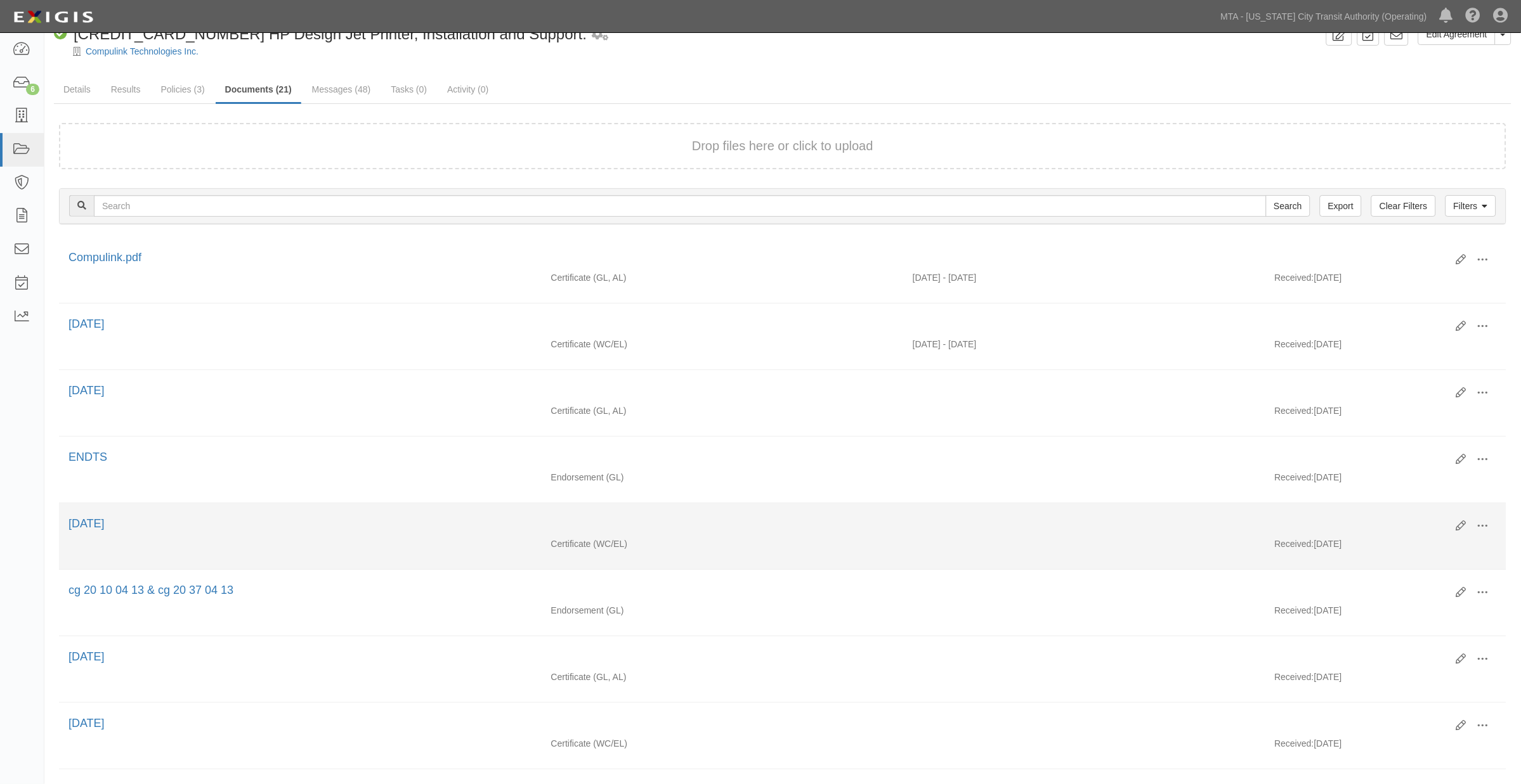
scroll to position [0, 0]
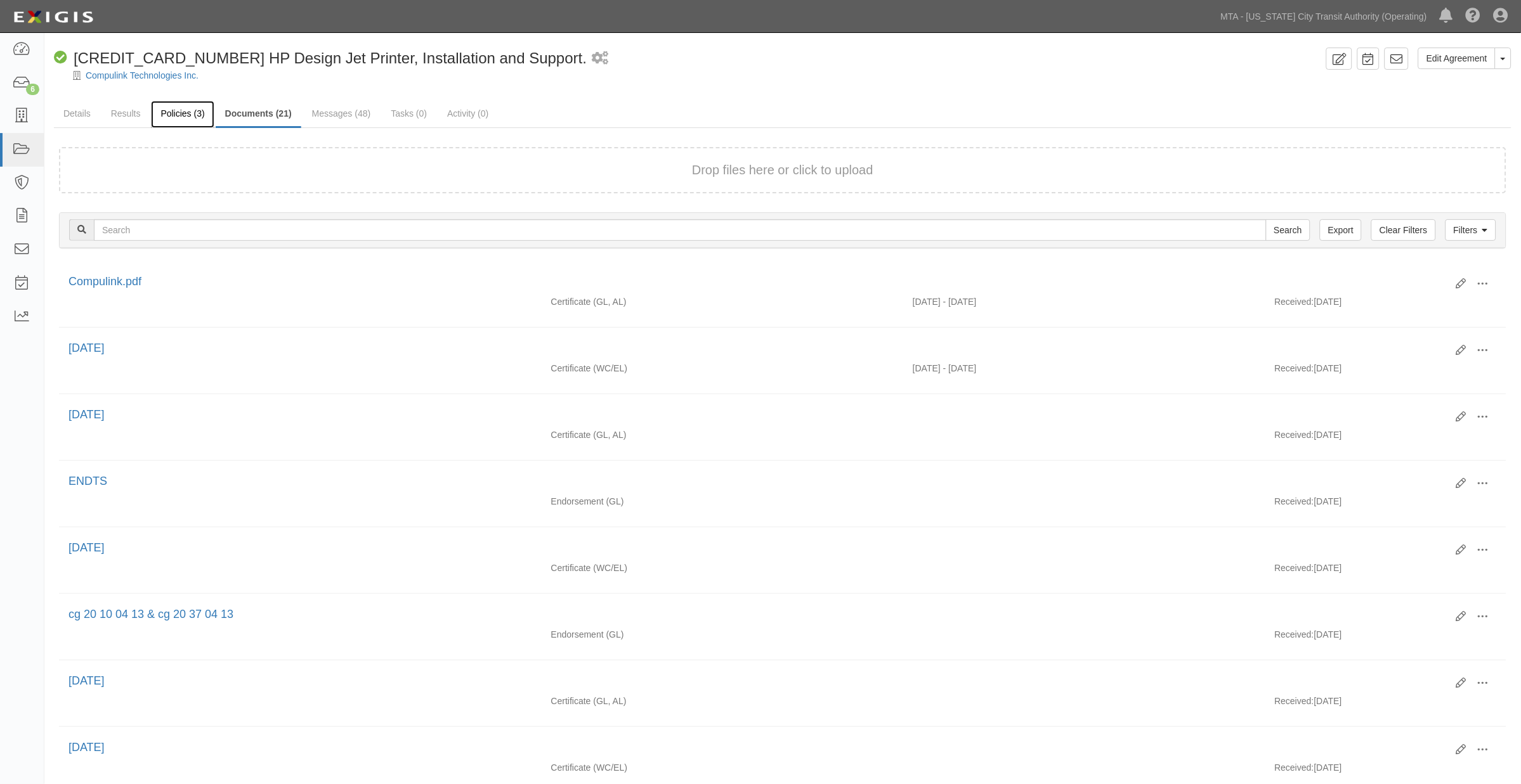
click at [163, 110] on link "Policies (3)" at bounding box center [182, 114] width 62 height 27
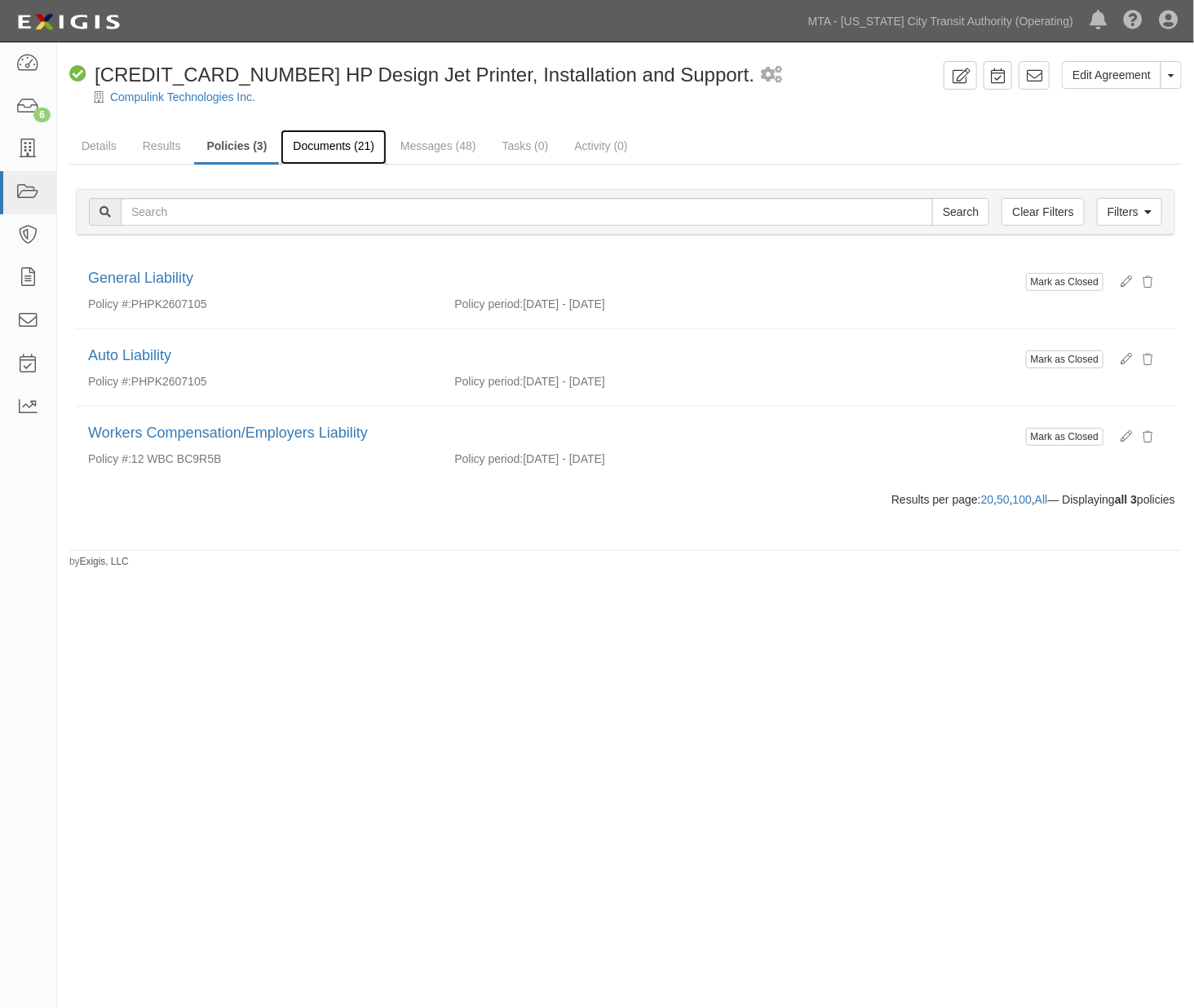
click at [332, 149] on link "Documents (21)" at bounding box center [334, 147] width 106 height 35
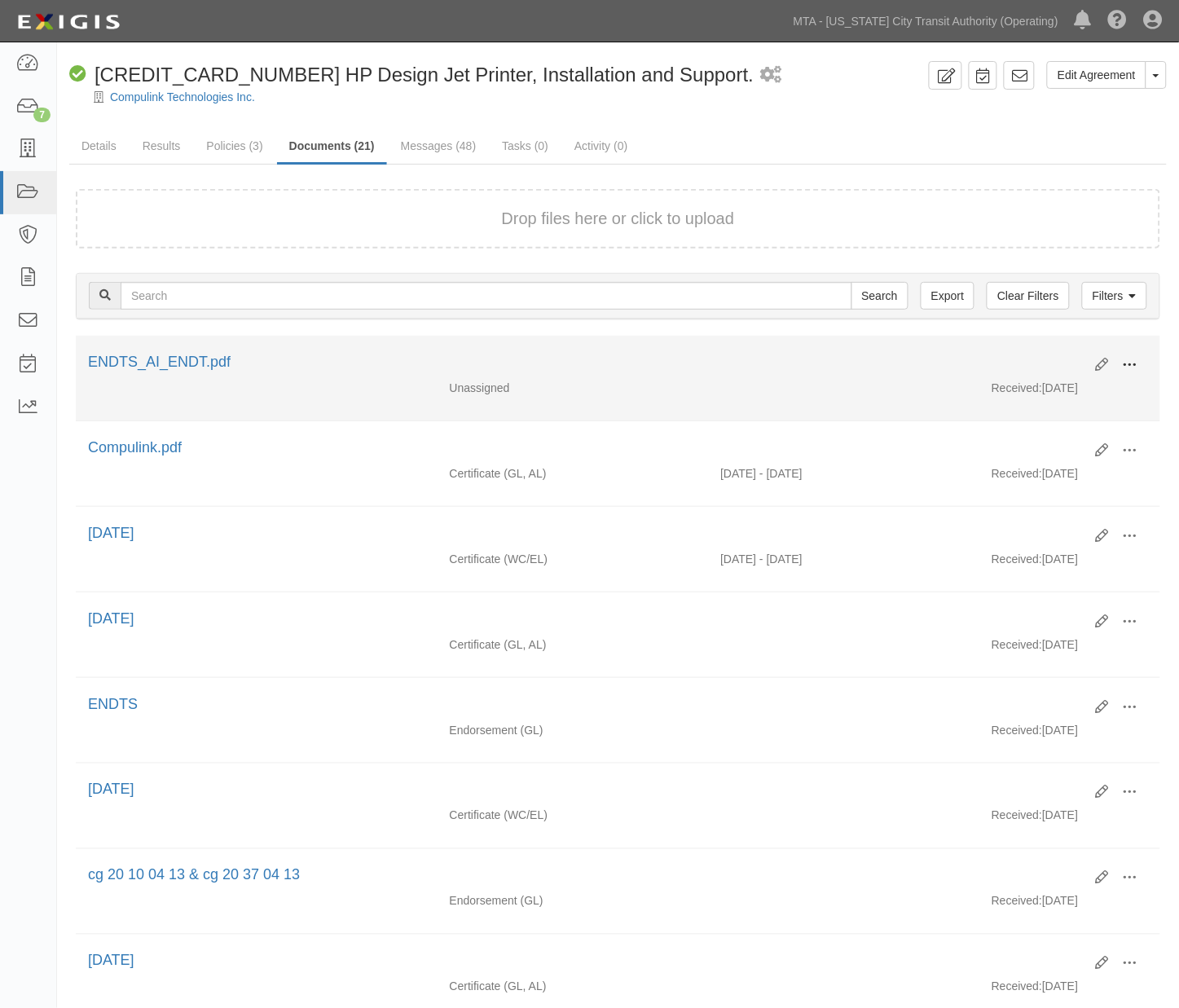
click at [1129, 352] on button at bounding box center [1130, 366] width 36 height 27
click at [1057, 356] on link "Edit" at bounding box center [1052, 359] width 129 height 29
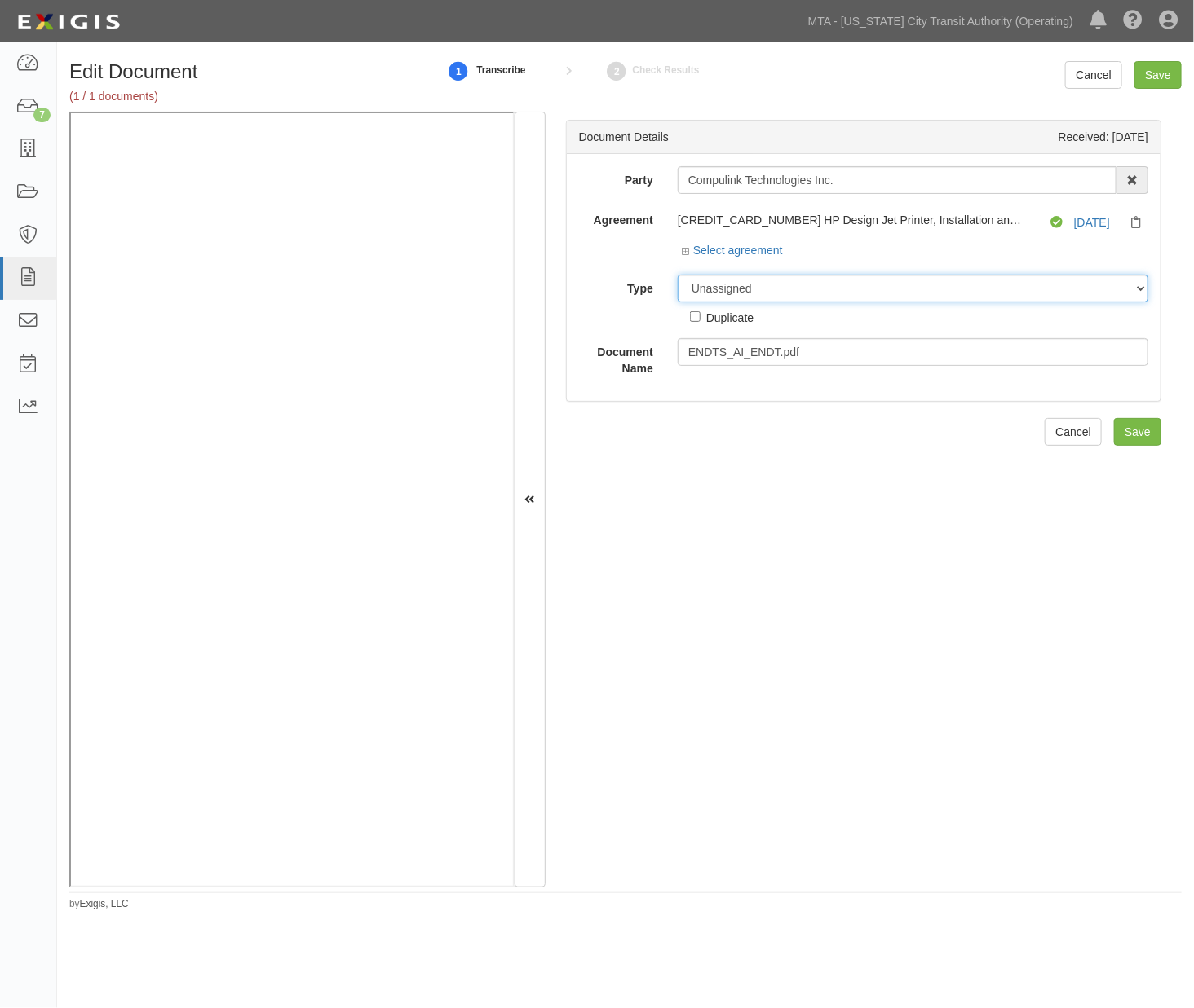
click at [737, 288] on select "Unassigned Binder Cancellation Notice Certificate Contract Endorsement Insuranc…" at bounding box center [912, 289] width 471 height 27
select select "EndorsementDetail"
click at [677, 276] on select "Unassigned Binder Cancellation Notice Certificate Contract Endorsement Insuranc…" at bounding box center [912, 289] width 471 height 27
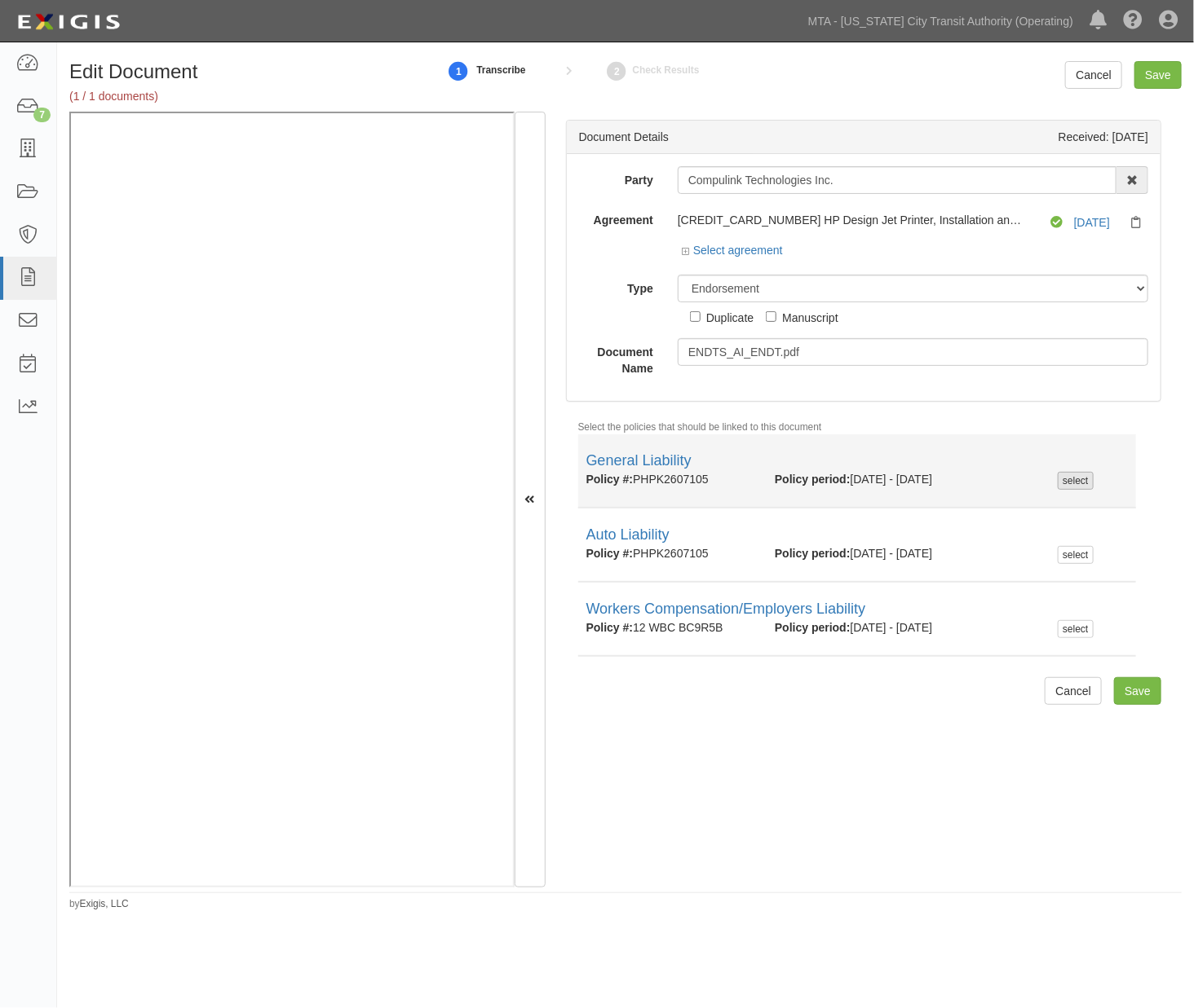
click at [1081, 484] on div "select" at bounding box center [1075, 481] width 35 height 18
checkbox input "true"
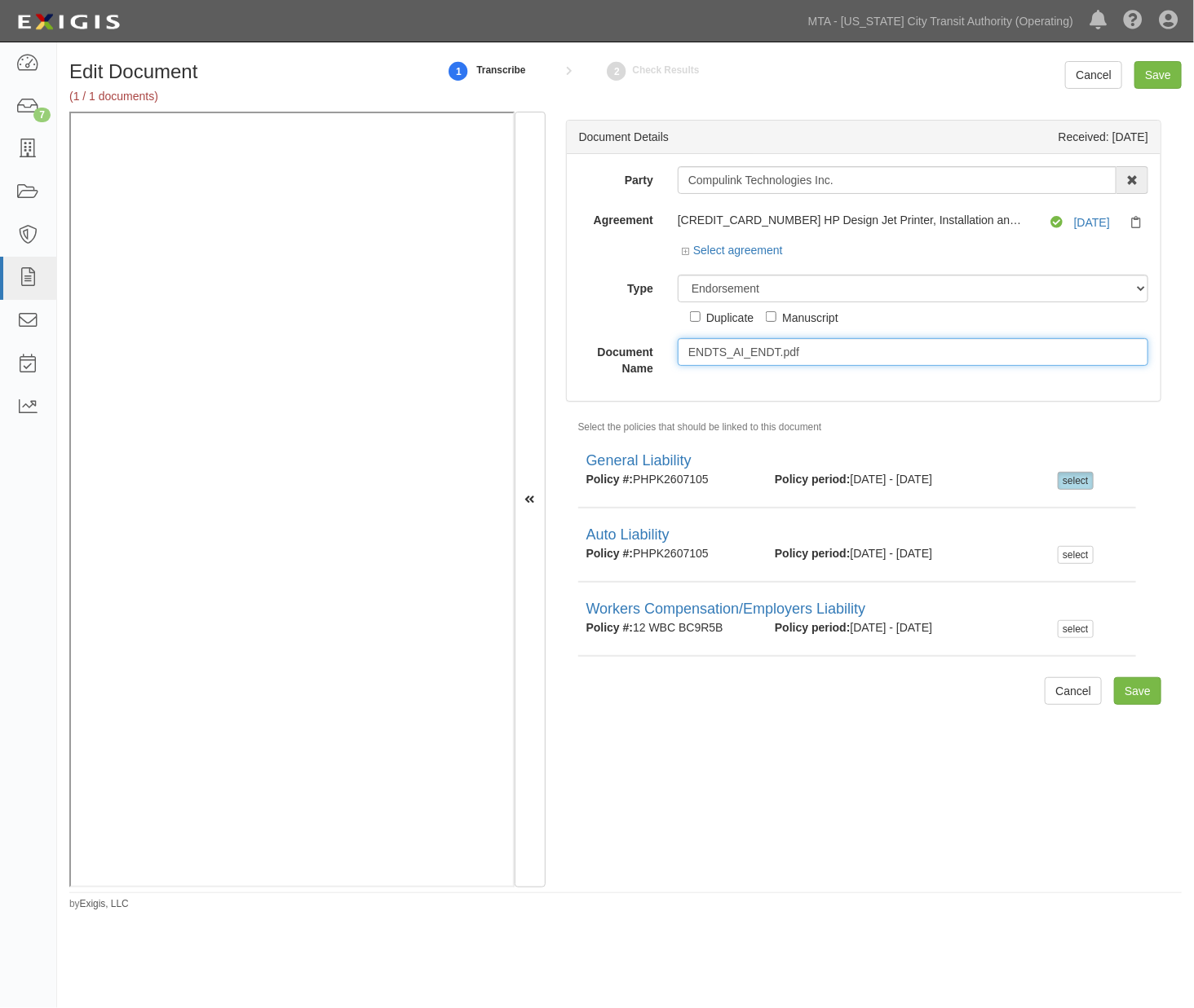
click at [820, 354] on input "ENDTS_AI_ENDT.pdf" at bounding box center [912, 352] width 471 height 27
drag, startPoint x: 826, startPoint y: 354, endPoint x: 613, endPoint y: 356, distance: 213.0
click at [613, 356] on div "Document Name ENDTS_AI_ENDT.pdf" at bounding box center [863, 357] width 593 height 38
click at [1114, 696] on input "Save" at bounding box center [1137, 691] width 47 height 27
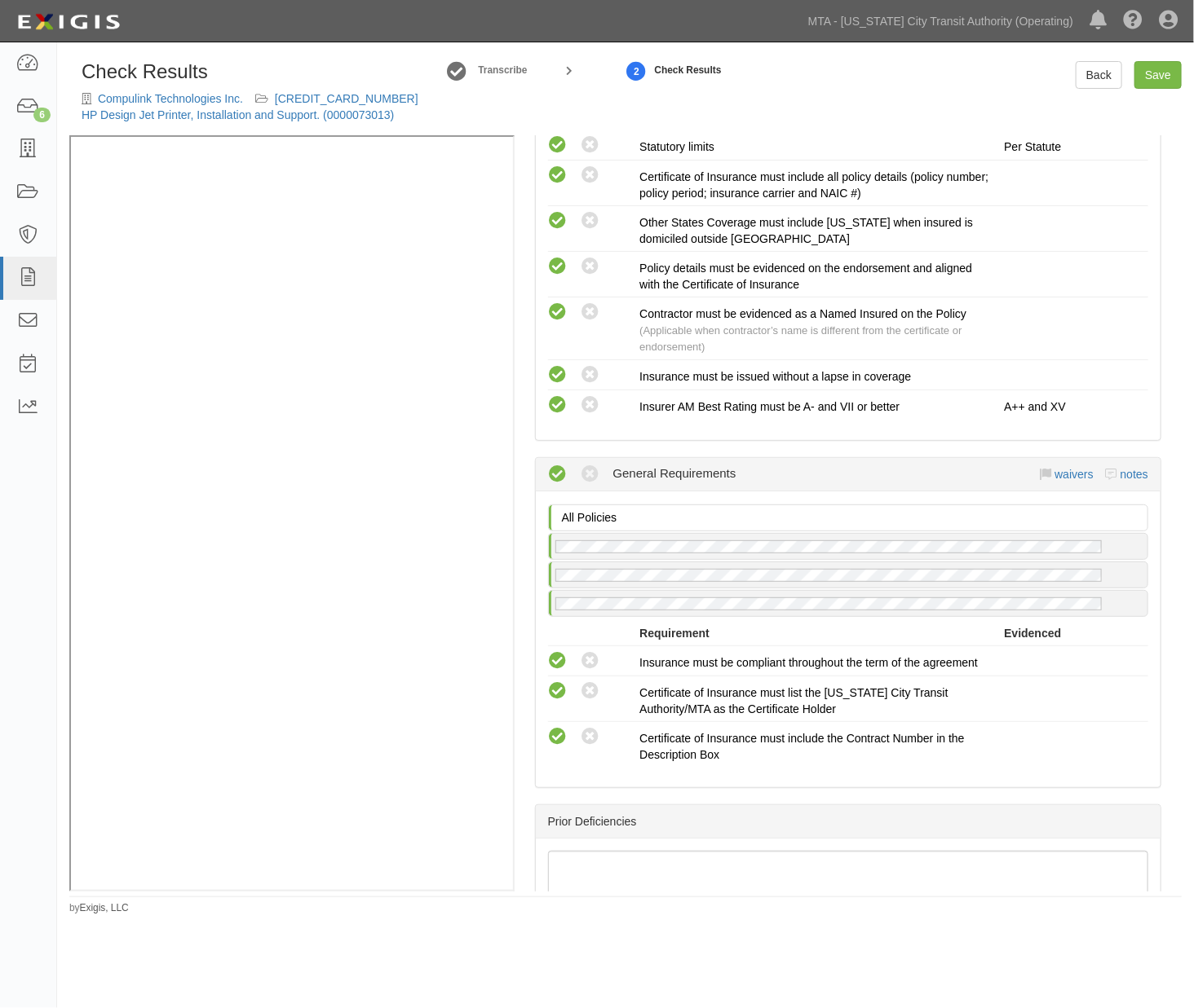
scroll to position [1901, 0]
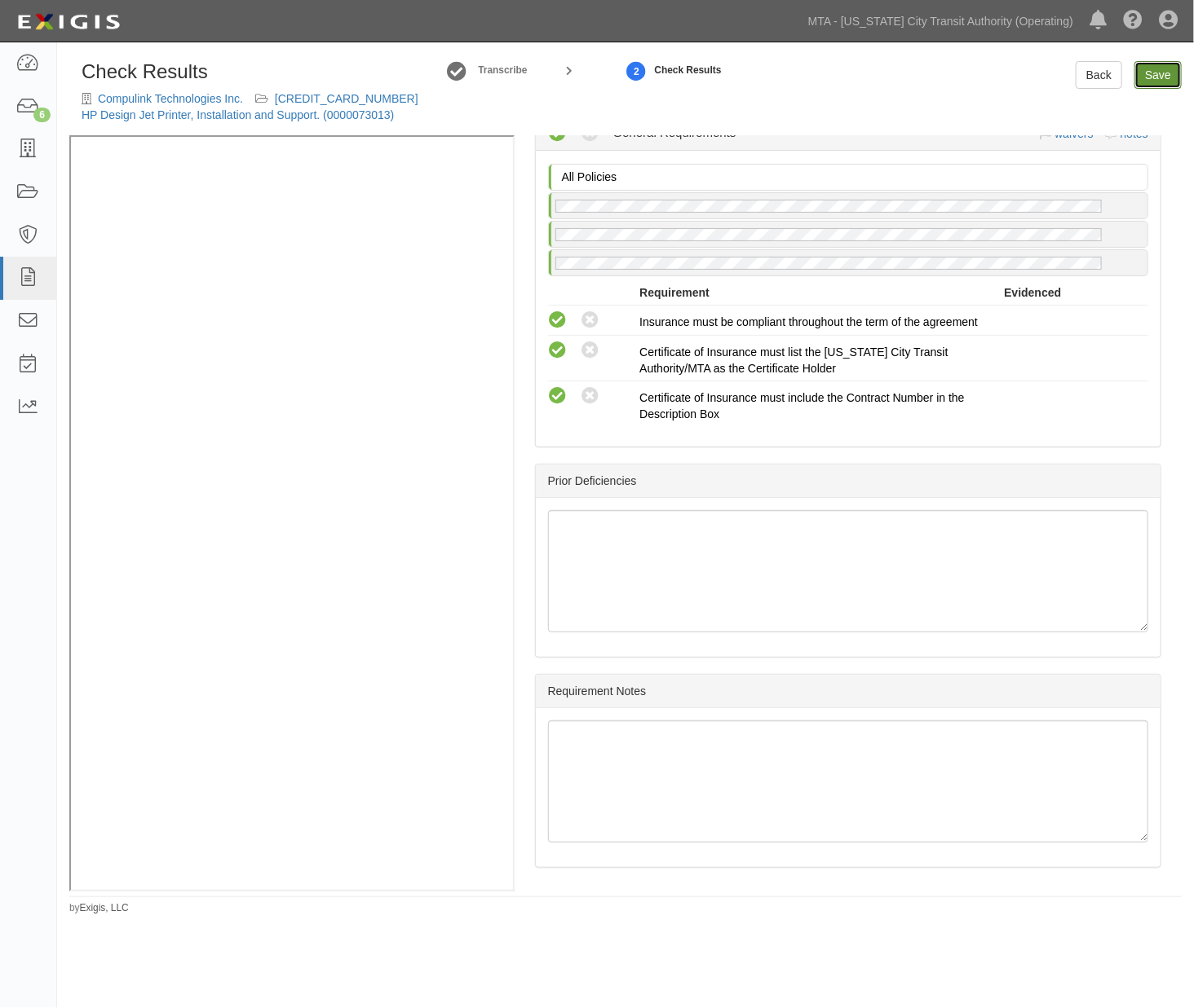
click at [1148, 70] on link "Save" at bounding box center [1158, 74] width 47 height 27
radio input "true"
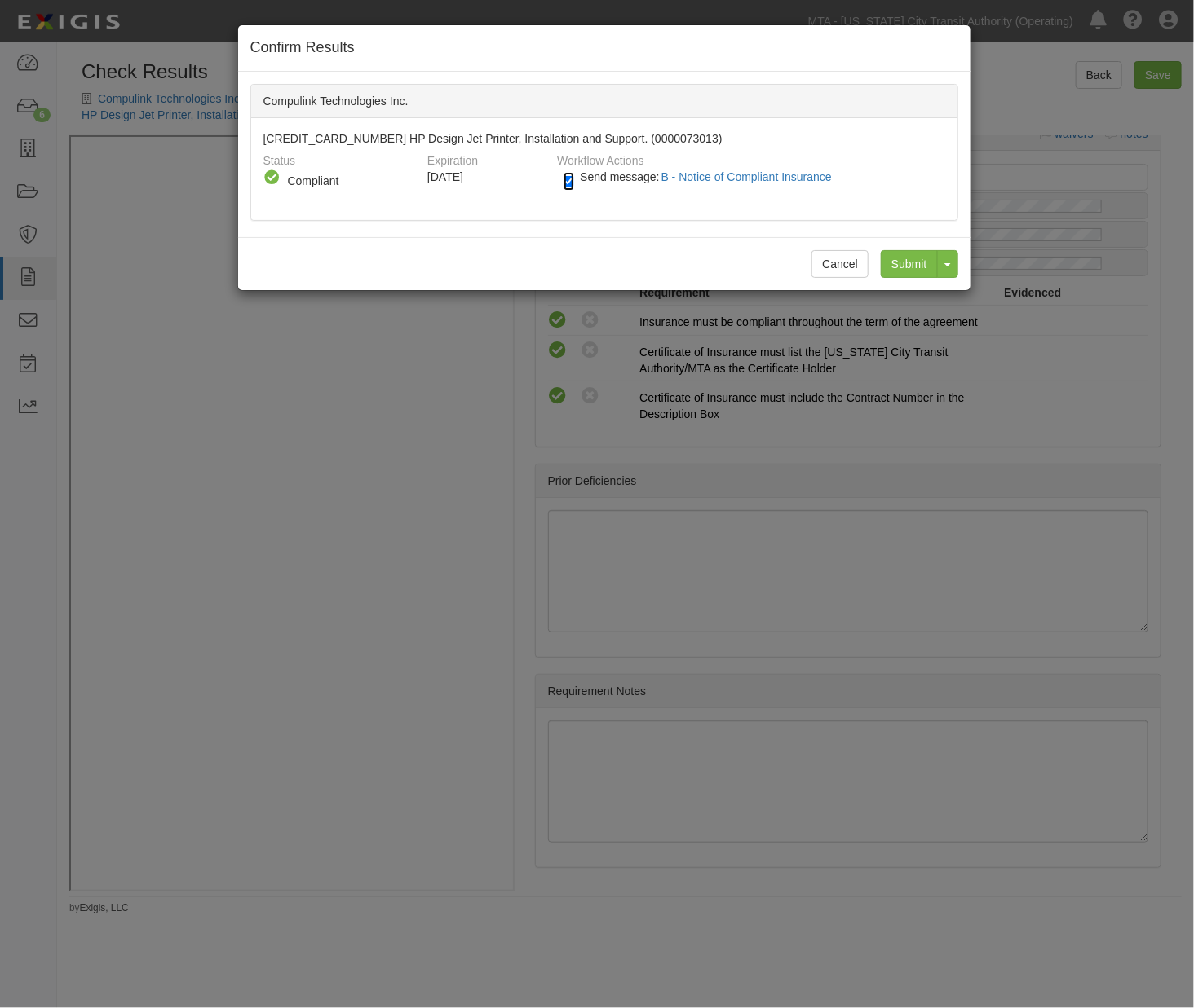
click at [564, 183] on input "Send message: B - Notice of Compliant Insurance" at bounding box center [569, 181] width 11 height 19
checkbox input "false"
click at [906, 264] on input "Submit" at bounding box center [909, 264] width 57 height 27
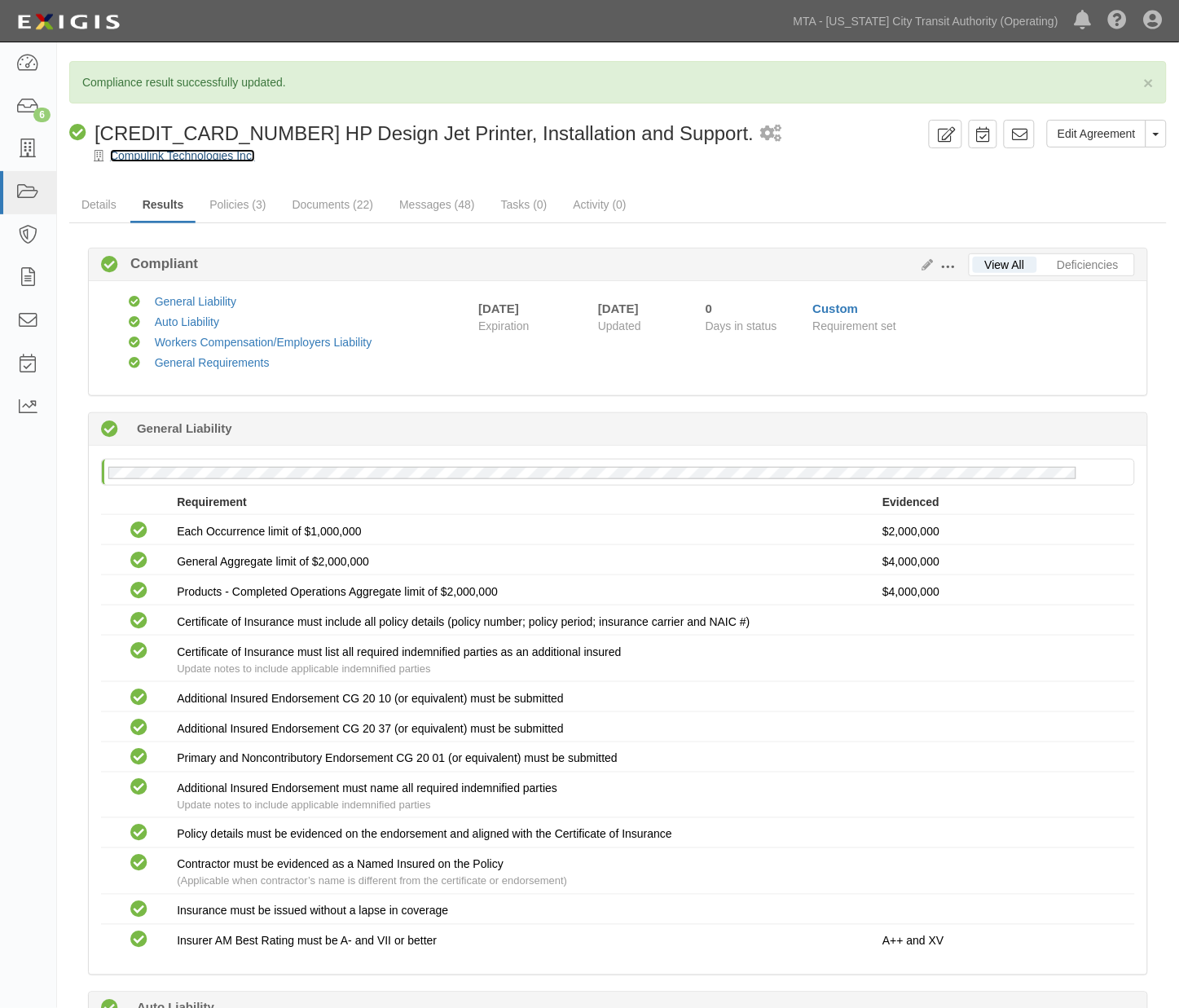
click at [159, 160] on link "Compulink Technologies Inc." at bounding box center [182, 155] width 145 height 13
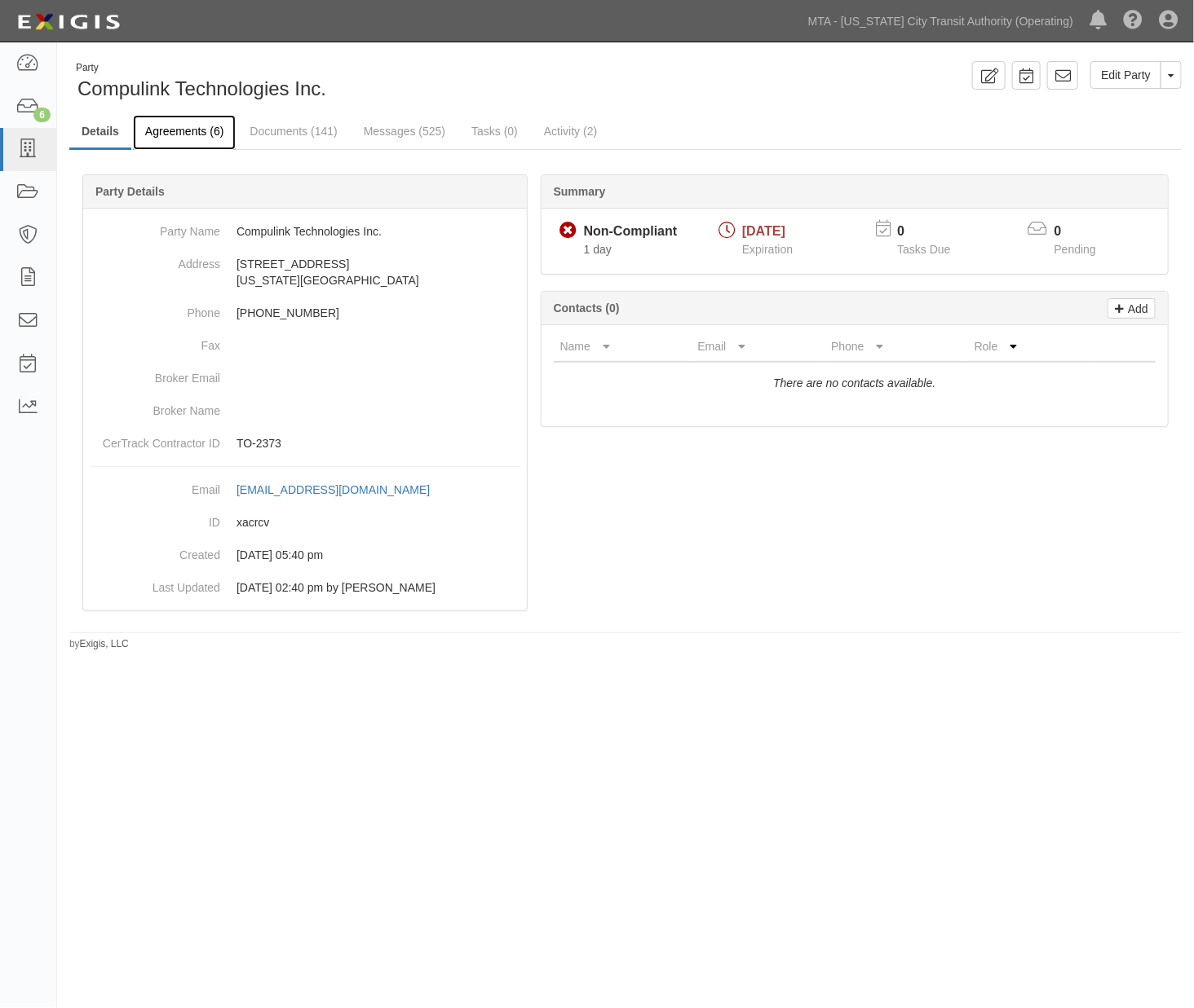
click at [190, 139] on link "Agreements (6)" at bounding box center [184, 132] width 103 height 35
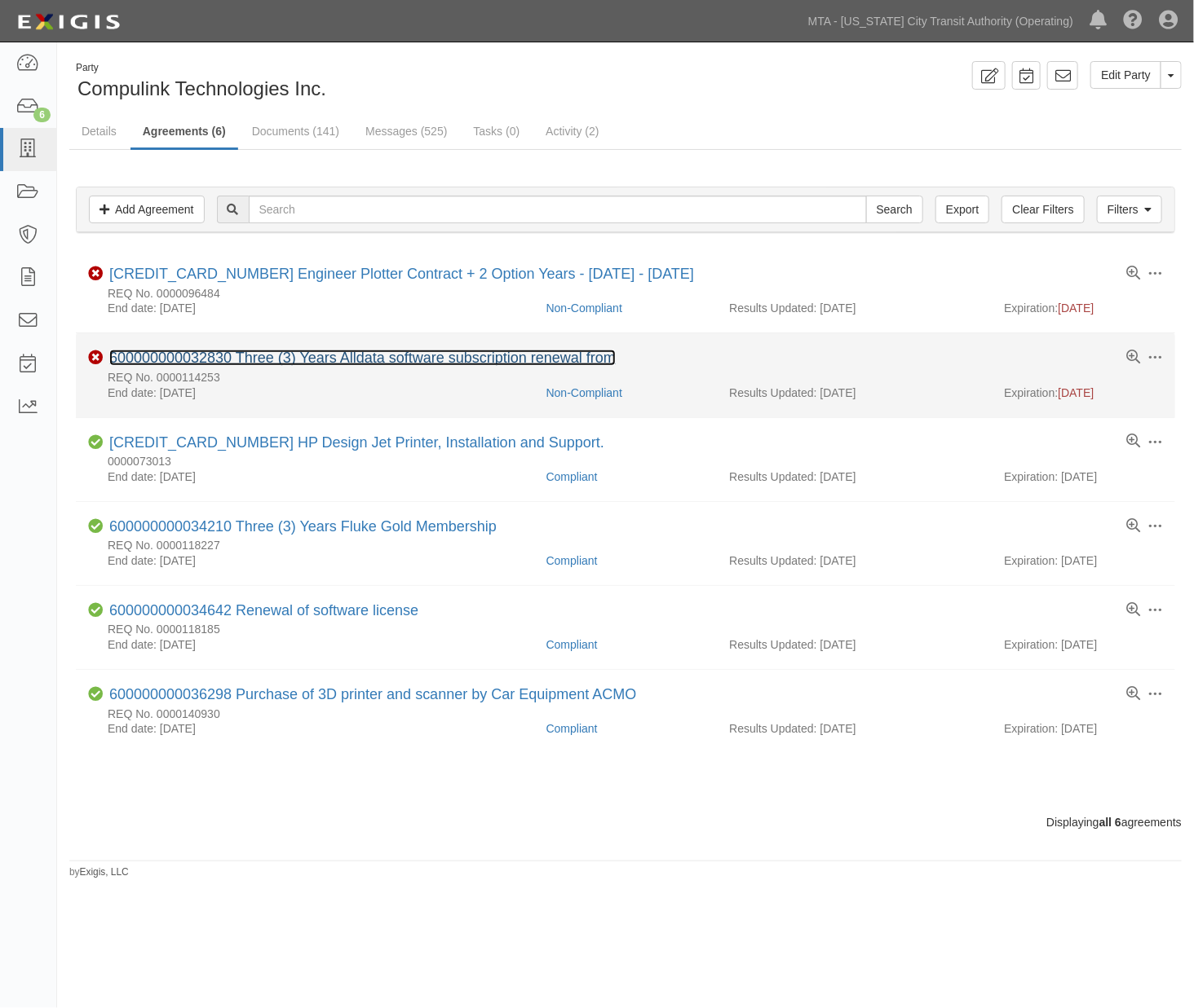
click at [391, 354] on link "600000000032830 Three (3) Years Alldata software subscription renewal from" at bounding box center [362, 357] width 506 height 17
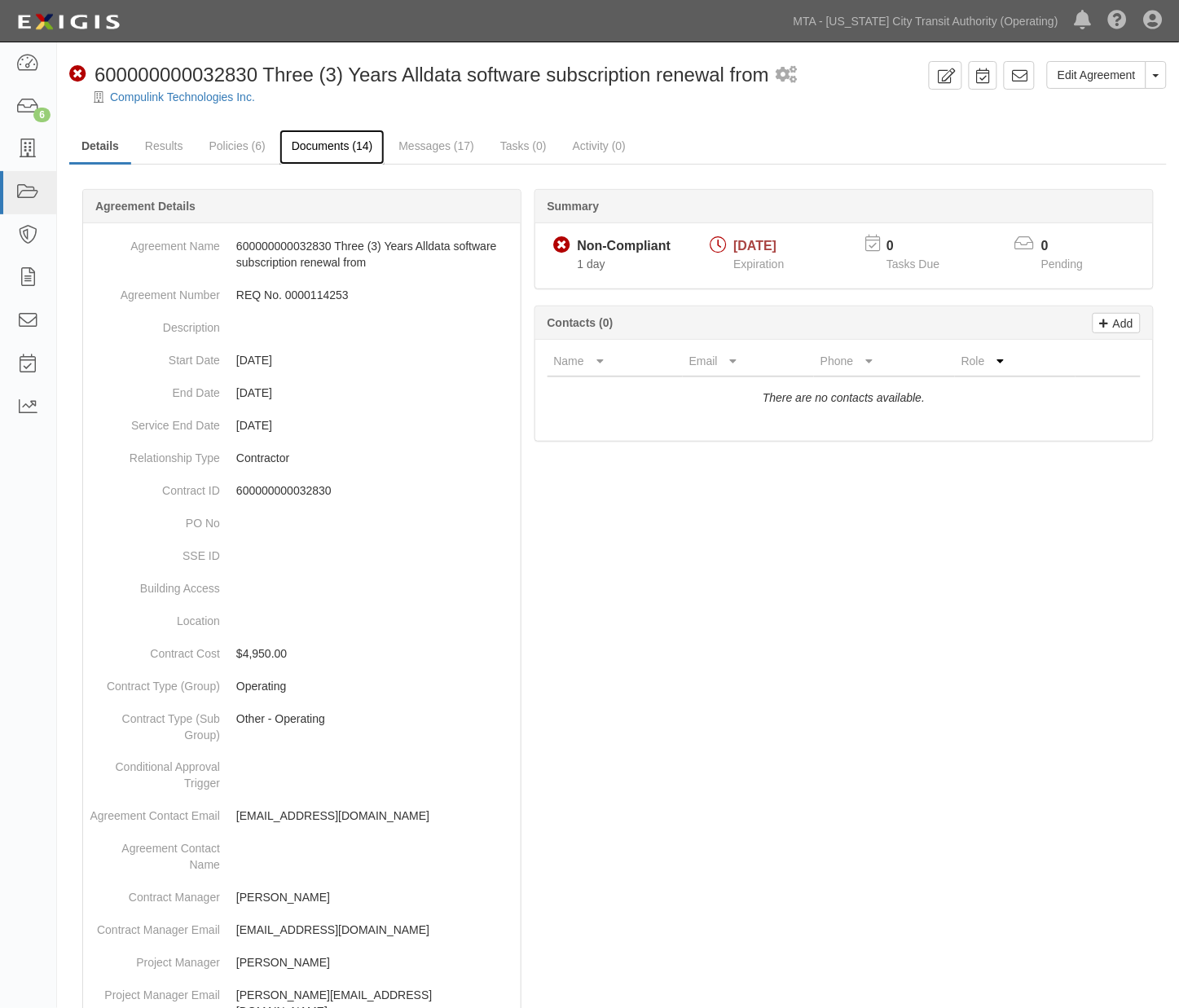
click at [305, 141] on link "Documents (14)" at bounding box center [333, 147] width 106 height 35
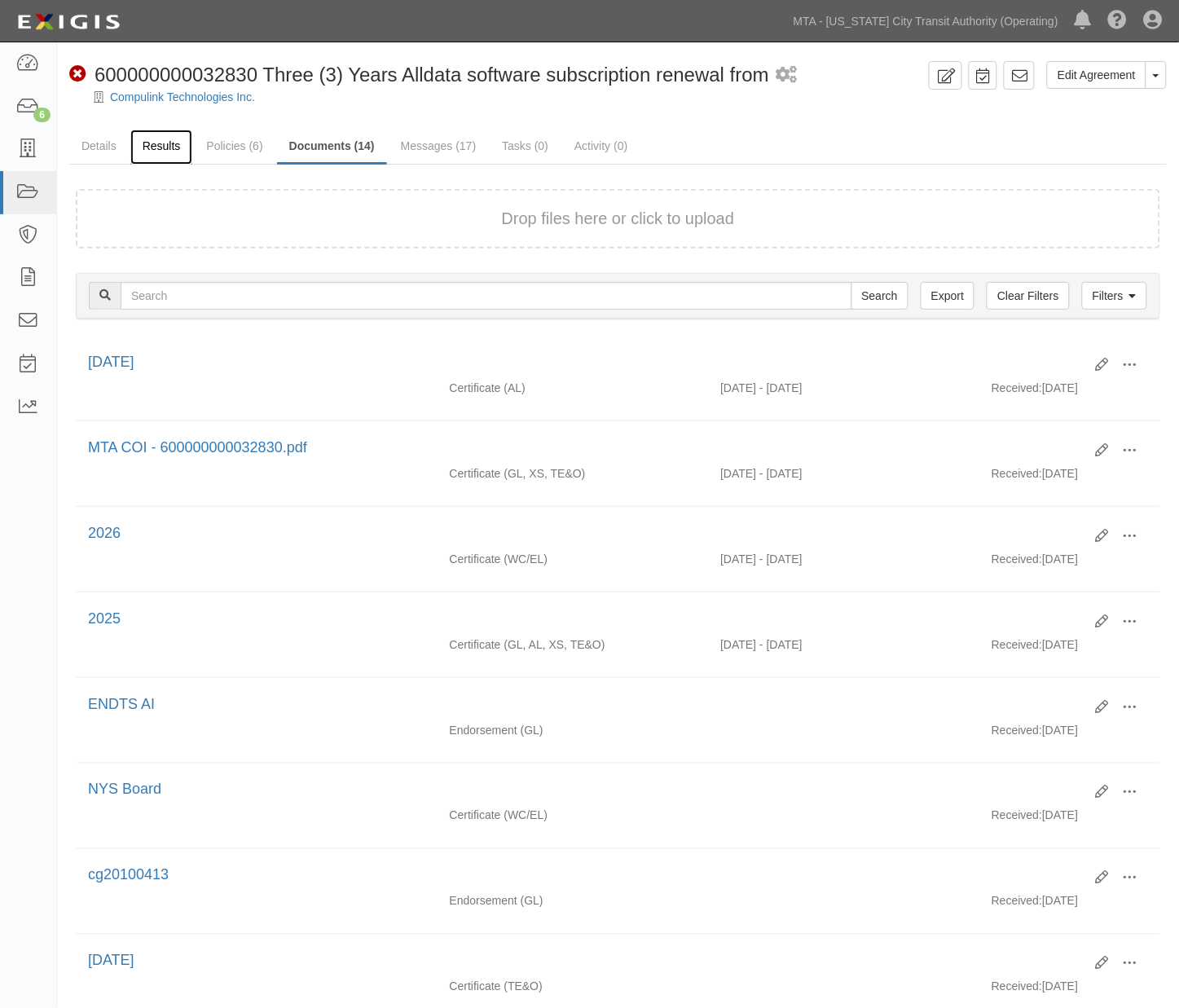
click at [159, 148] on link "Results" at bounding box center [161, 147] width 63 height 35
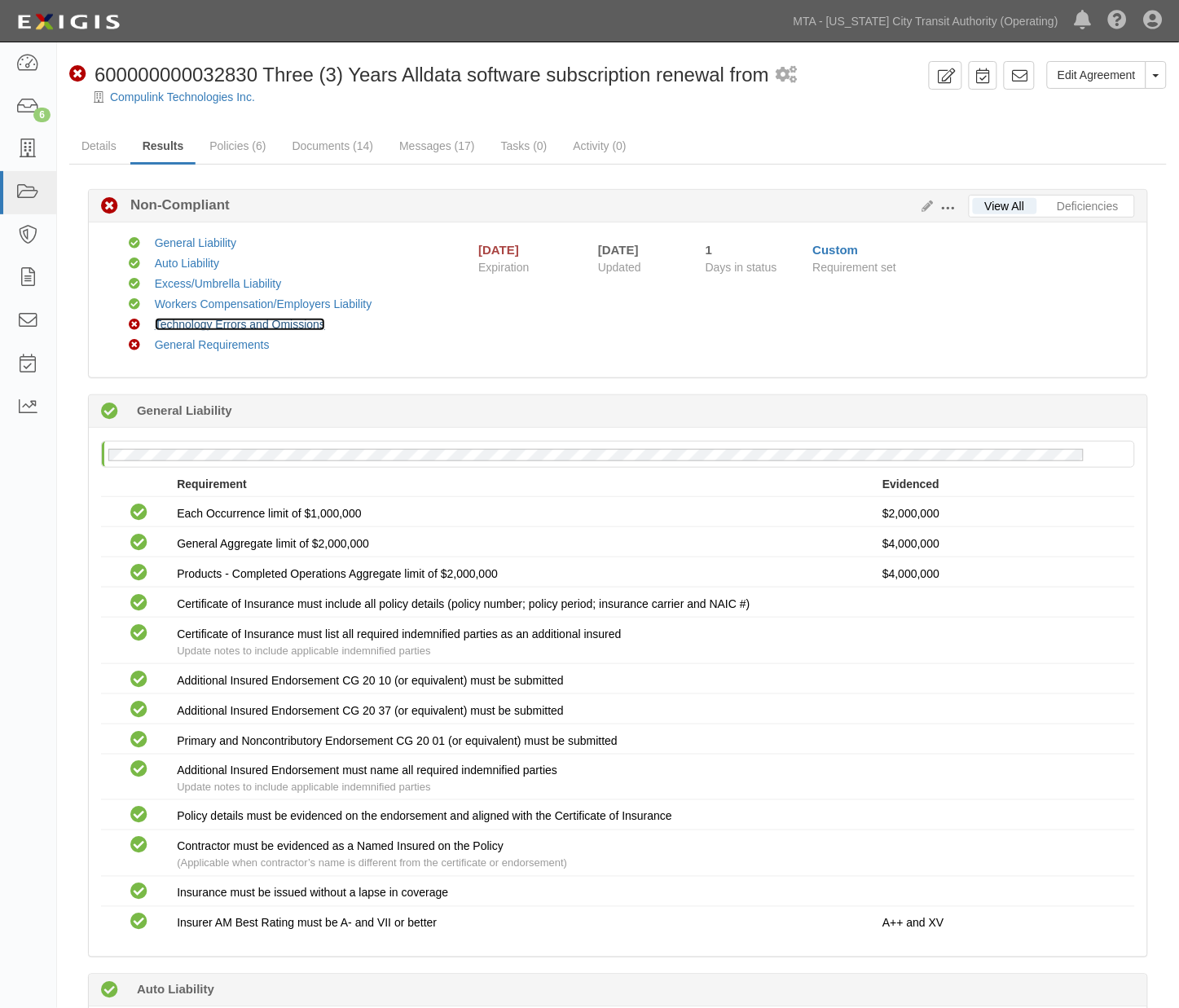
click at [178, 320] on link "Technology Errors and Omissions" at bounding box center [240, 324] width 170 height 13
click at [249, 142] on link "Policies (6)" at bounding box center [238, 147] width 80 height 35
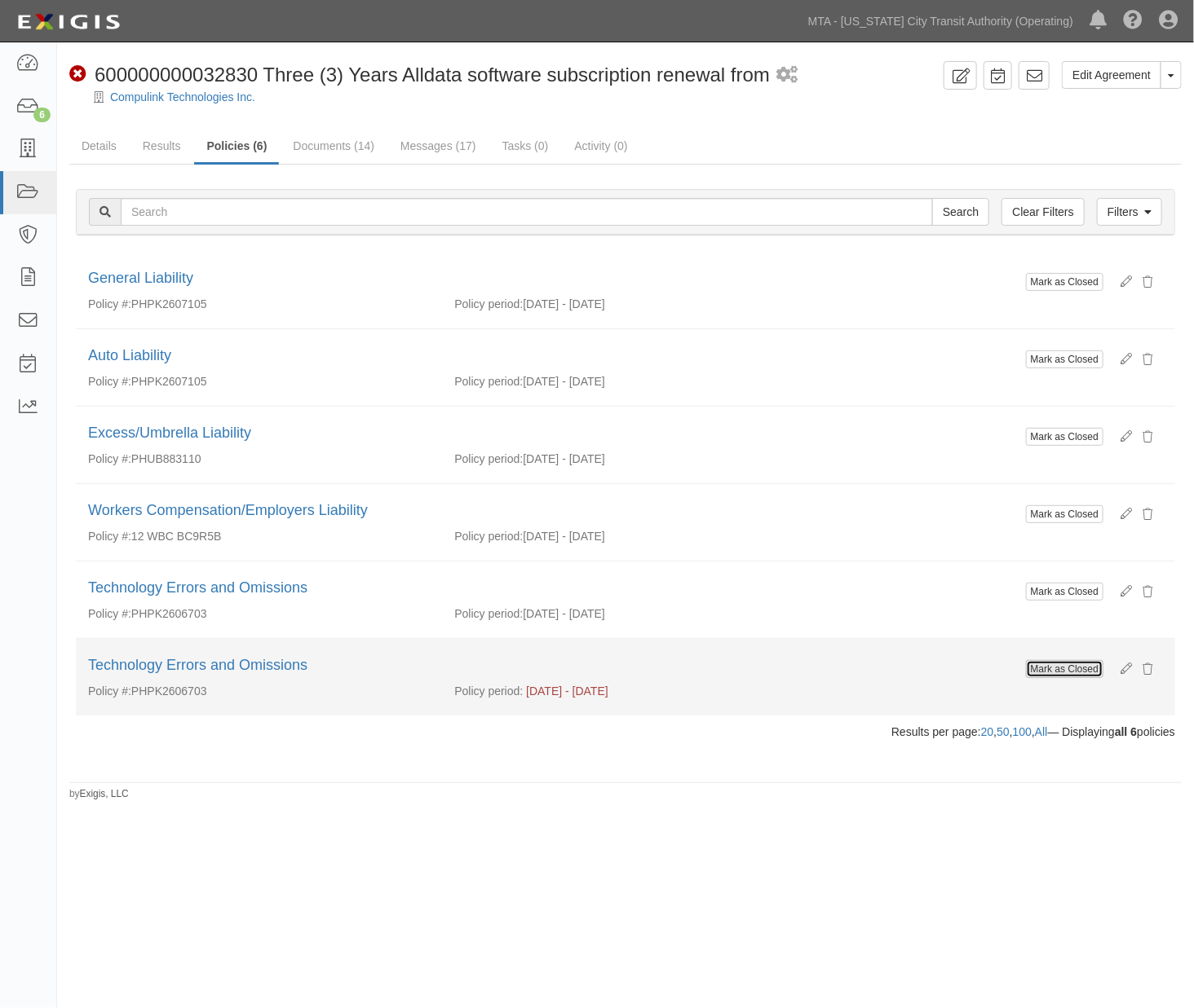
click at [1036, 666] on button "Mark as Closed" at bounding box center [1064, 669] width 77 height 18
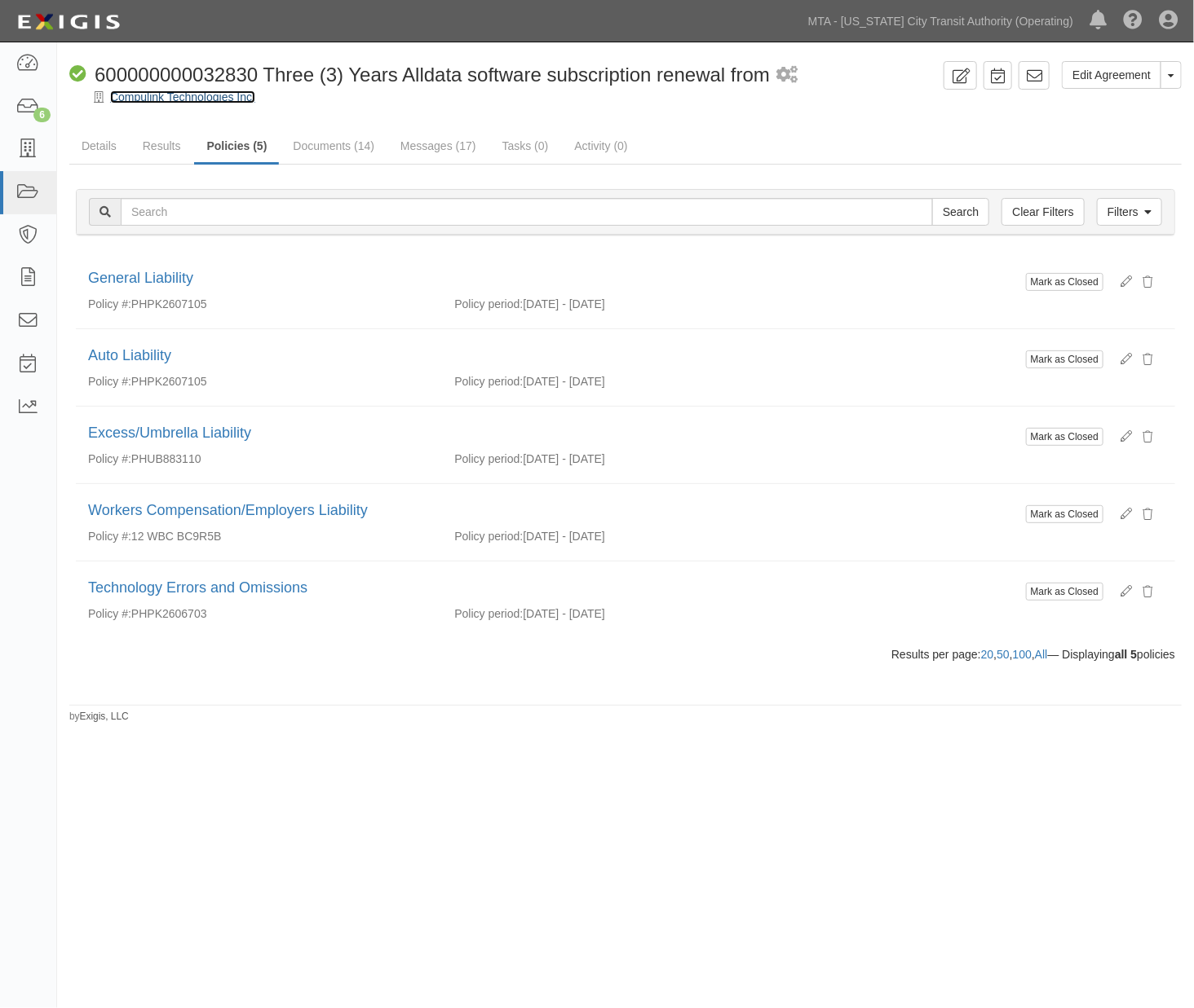
click at [154, 100] on link "Compulink Technologies Inc." at bounding box center [182, 96] width 145 height 13
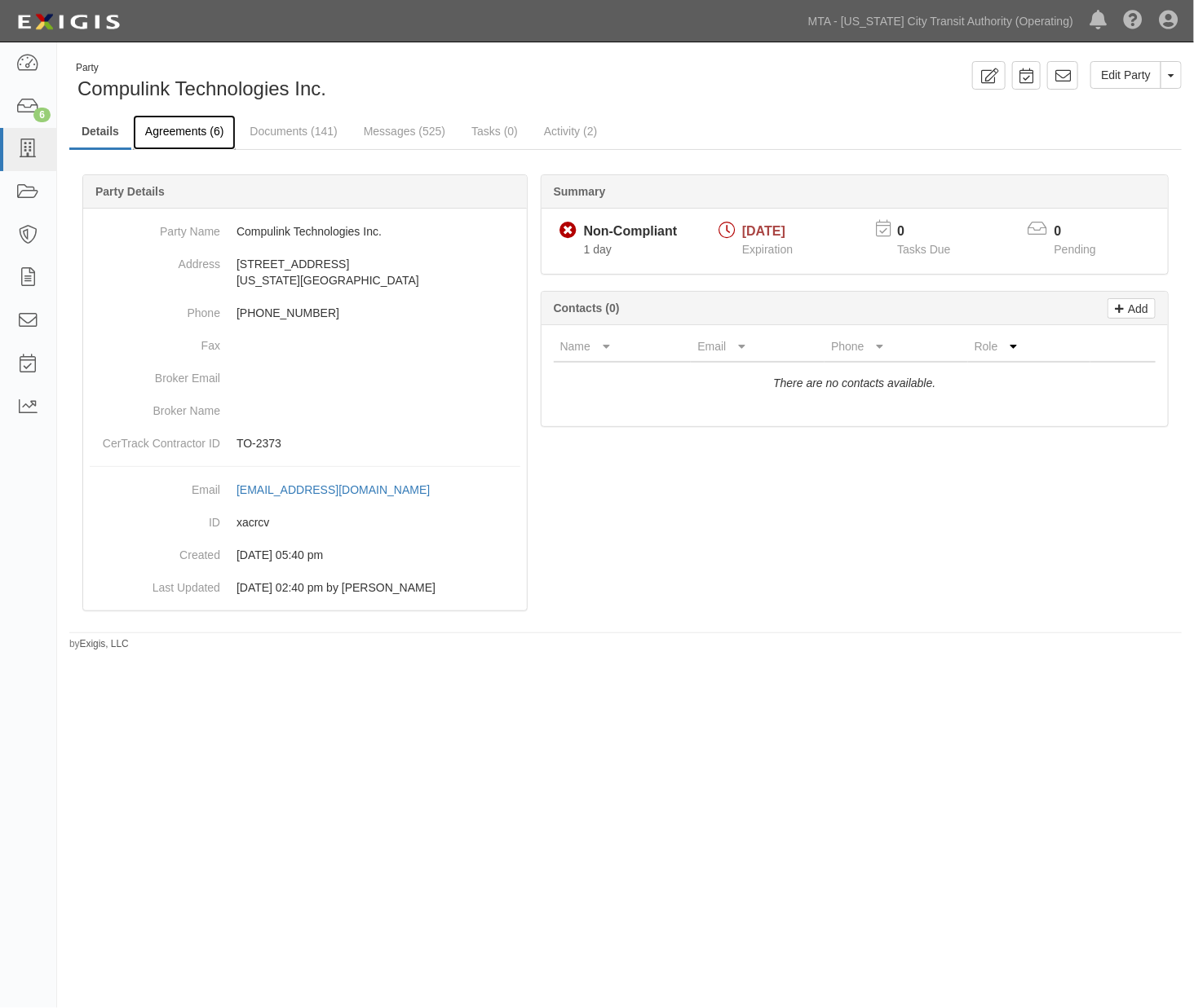
click at [210, 135] on link "Agreements (6)" at bounding box center [184, 132] width 103 height 35
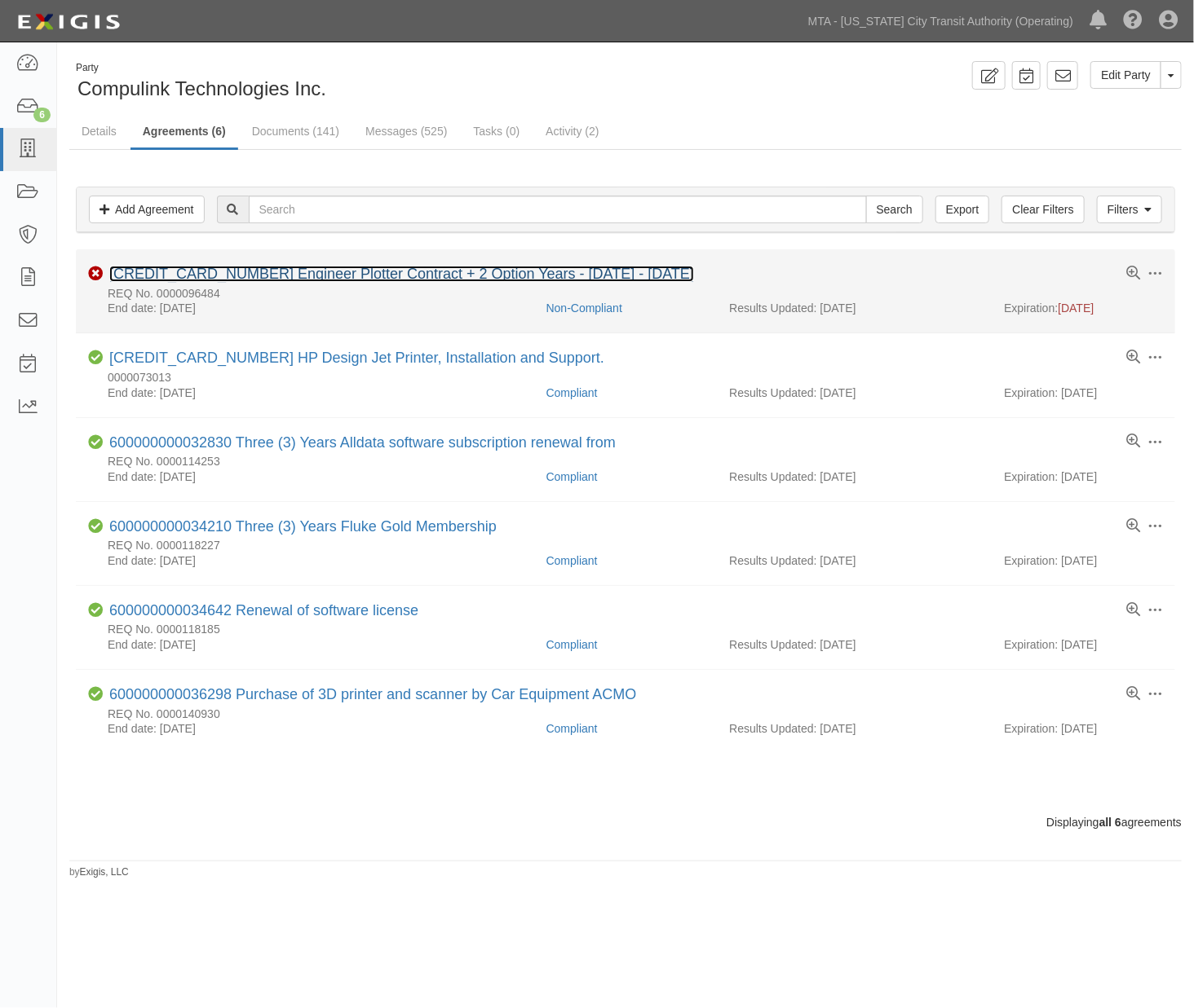
click at [212, 272] on link "600000000031256 Engineer Plotter Contract + 2 Option Years - February 1st, 2023…" at bounding box center [401, 274] width 584 height 17
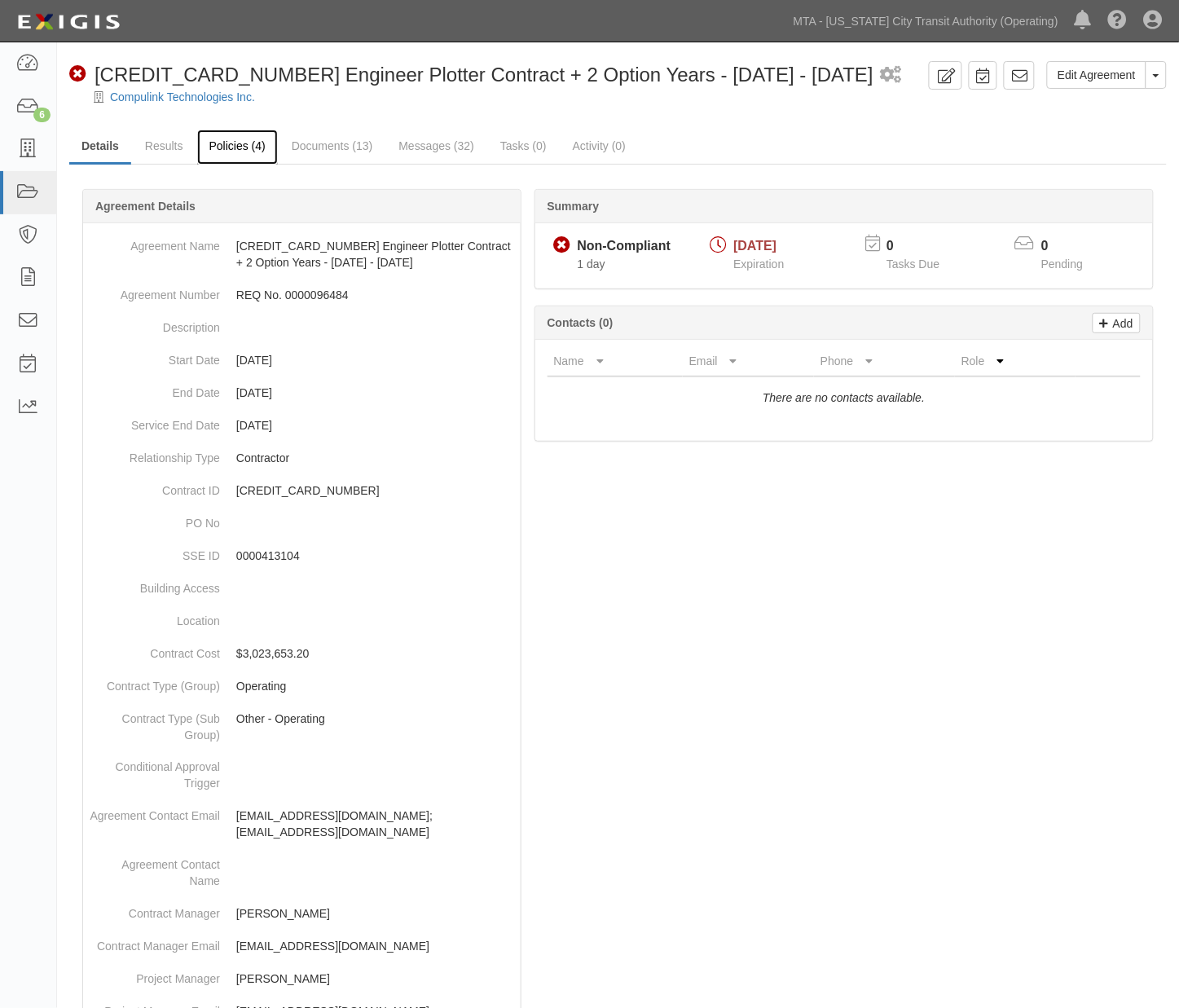
click at [224, 154] on link "Policies (4)" at bounding box center [238, 147] width 80 height 35
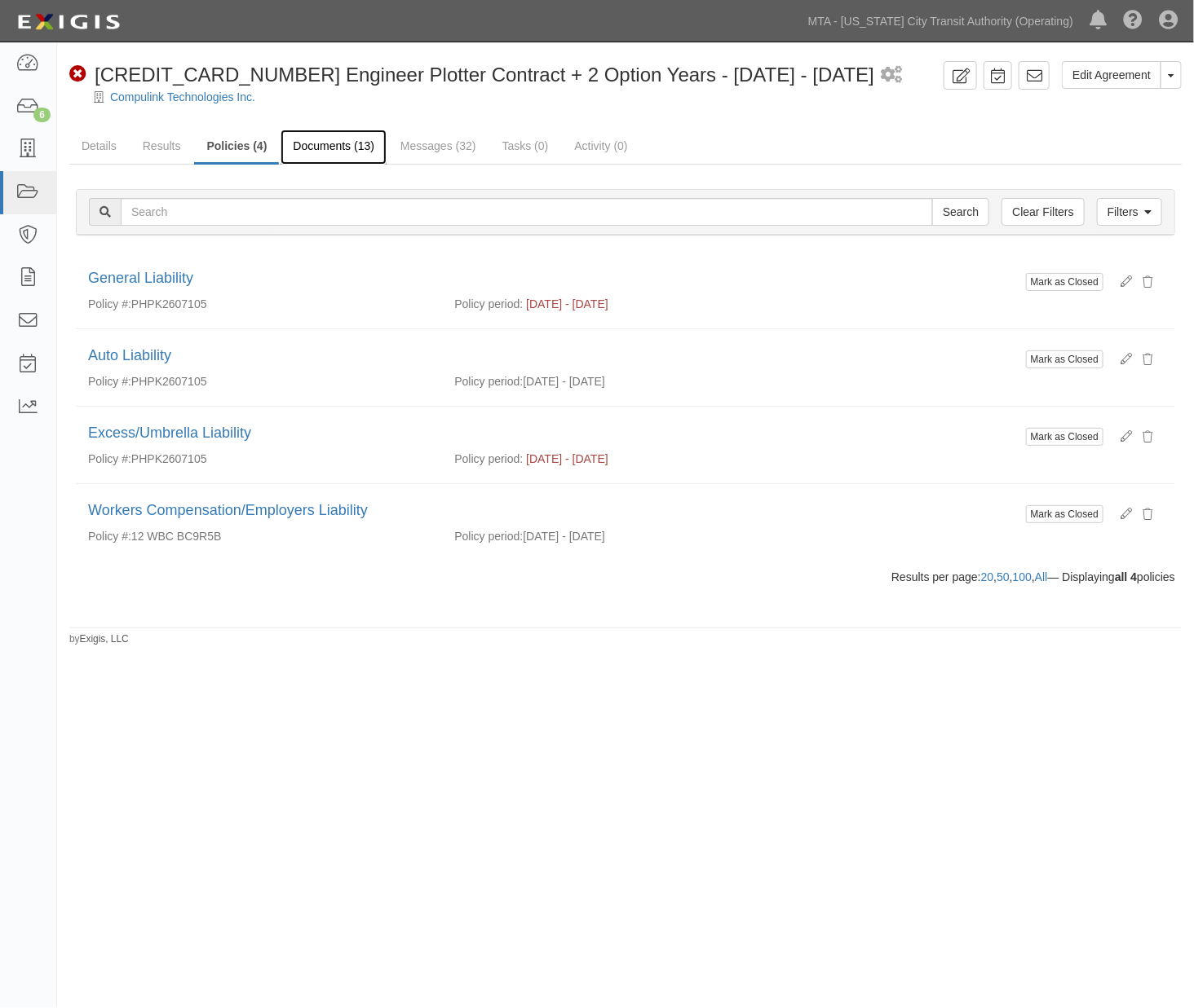
click at [335, 149] on link "Documents (13)" at bounding box center [334, 147] width 106 height 35
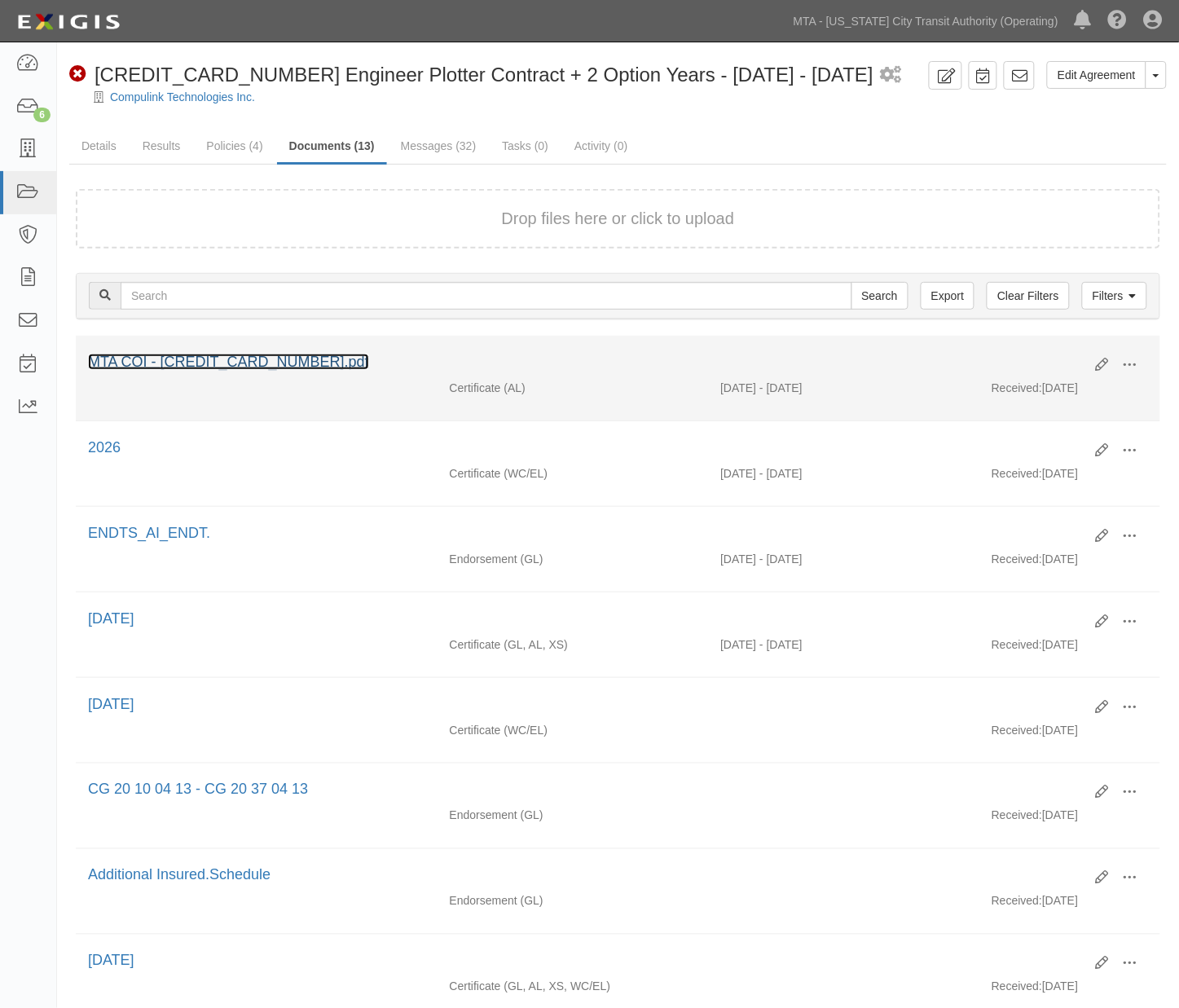
click at [109, 365] on link "MTA COI - [CREDIT_CARD_NUMBER].pdf" at bounding box center [228, 362] width 281 height 17
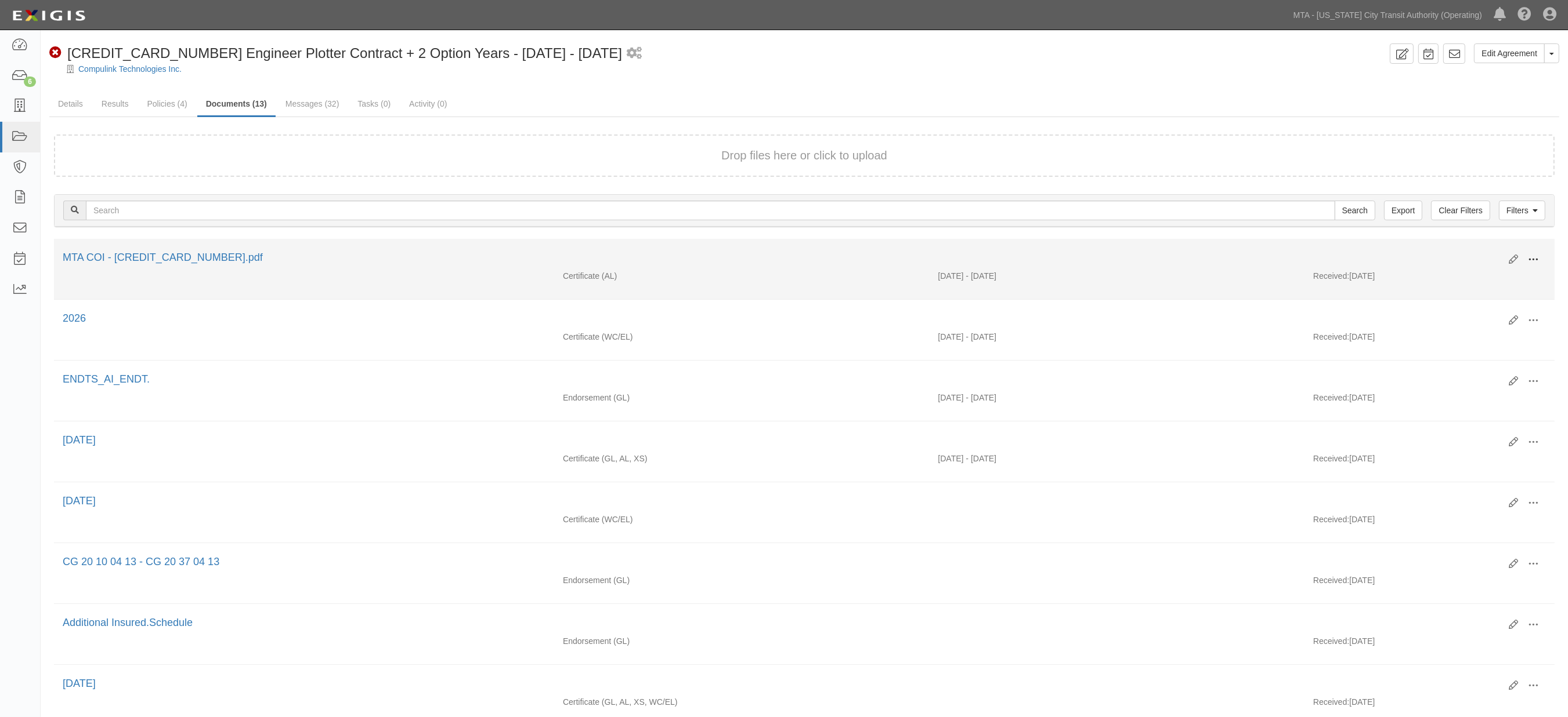
click at [839, 259] on span at bounding box center [1532, 260] width 10 height 10
click at [839, 251] on link "Edit" at bounding box center [1477, 255] width 92 height 21
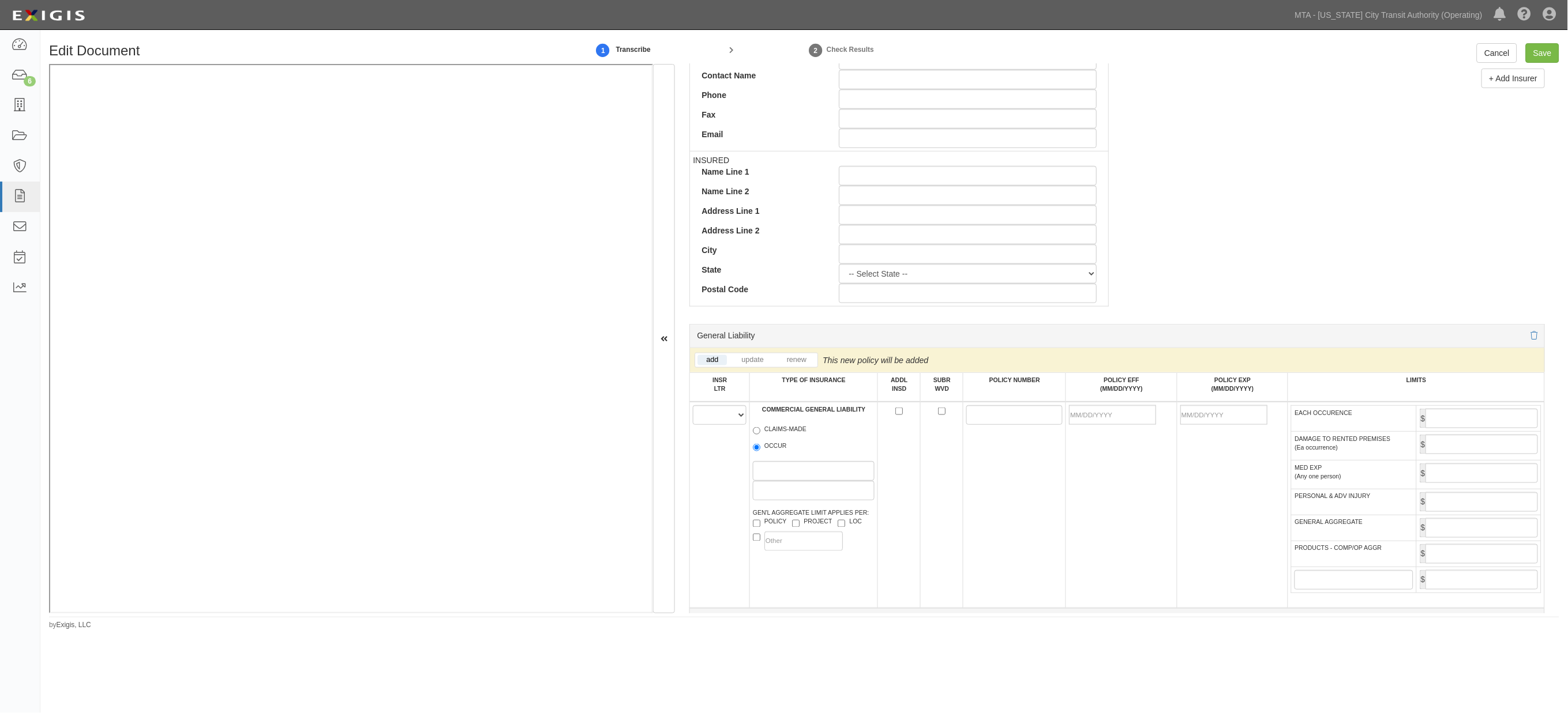
scroll to position [658, 0]
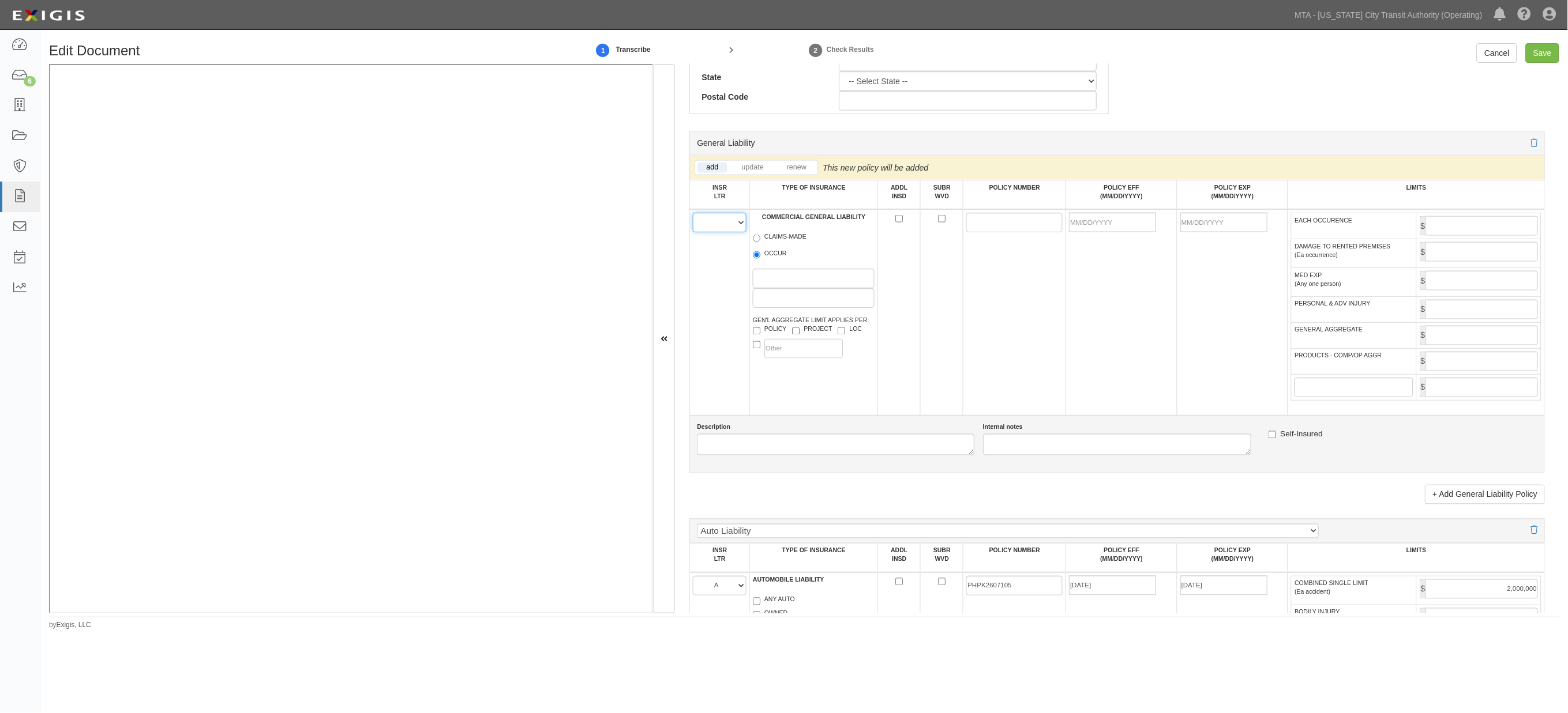
click at [720, 226] on select "A B C D E F" at bounding box center [719, 222] width 53 height 19
select select "A"
click at [693, 216] on select "A B C D E F" at bounding box center [719, 222] width 53 height 19
click at [760, 261] on label "OCCUR" at bounding box center [769, 255] width 34 height 12
click at [760, 259] on input "OCCUR" at bounding box center [756, 255] width 8 height 8
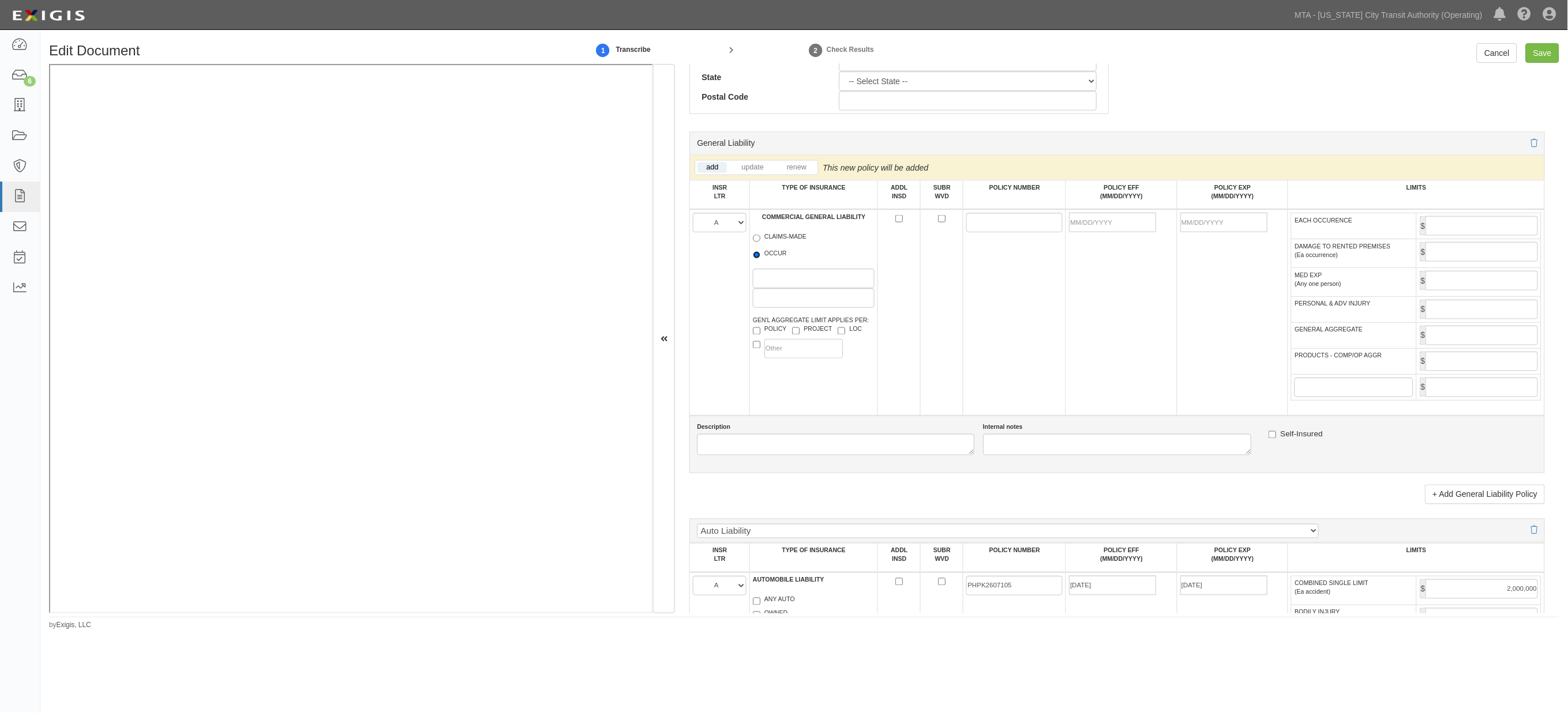
radio input "true"
paste input "PHPK2607105"
type input "PHPK2607105"
click at [1105, 228] on input "POLICY EFF (MM/DD/YYYY)" at bounding box center [1113, 222] width 87 height 19
type input "09/25/2025"
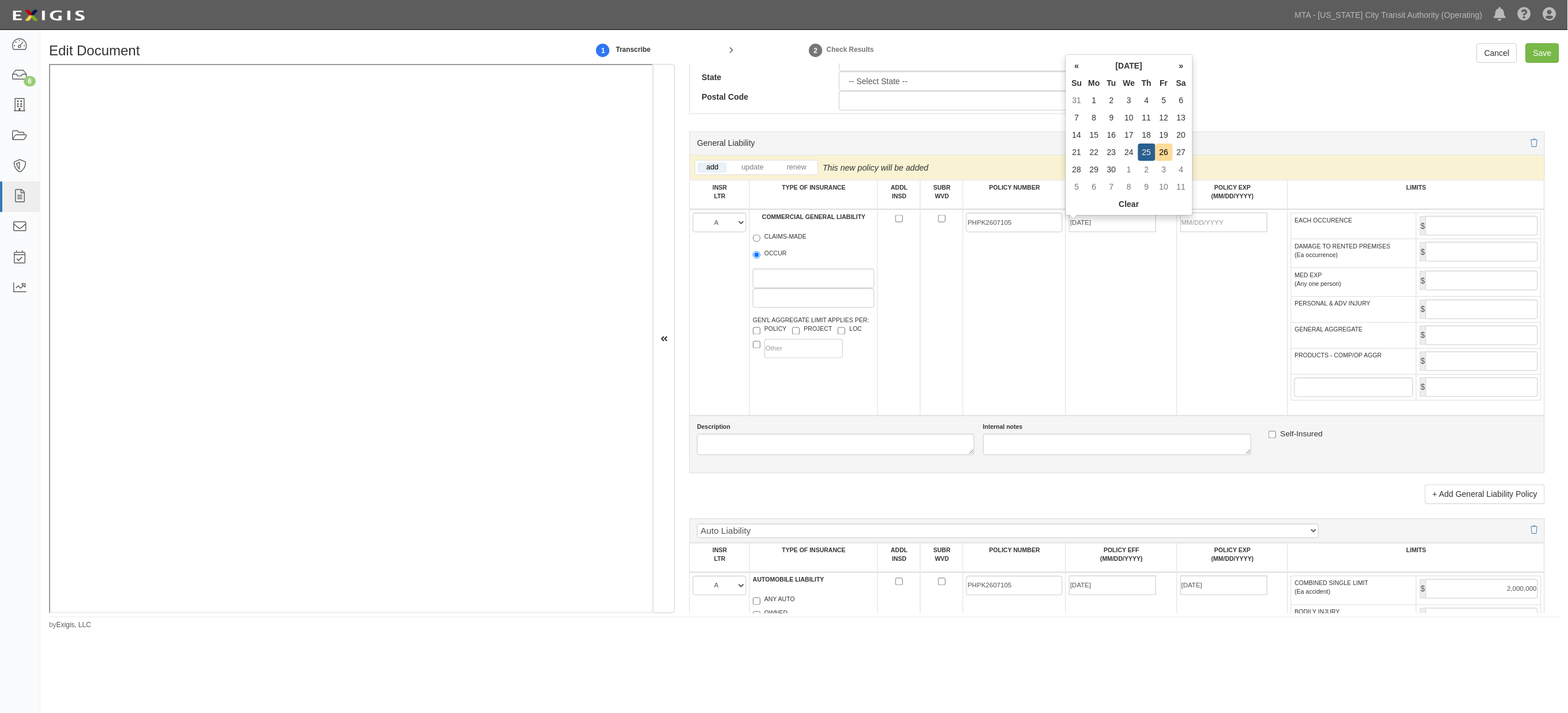
type input "09/25/2026"
click at [1193, 323] on td "09/25/2026" at bounding box center [1232, 312] width 112 height 206
click at [1446, 228] on input "EACH OCCURENCE" at bounding box center [1481, 226] width 112 height 19
type input "2,000,000"
click at [1450, 344] on input "GENERAL AGGREGATE" at bounding box center [1481, 336] width 112 height 19
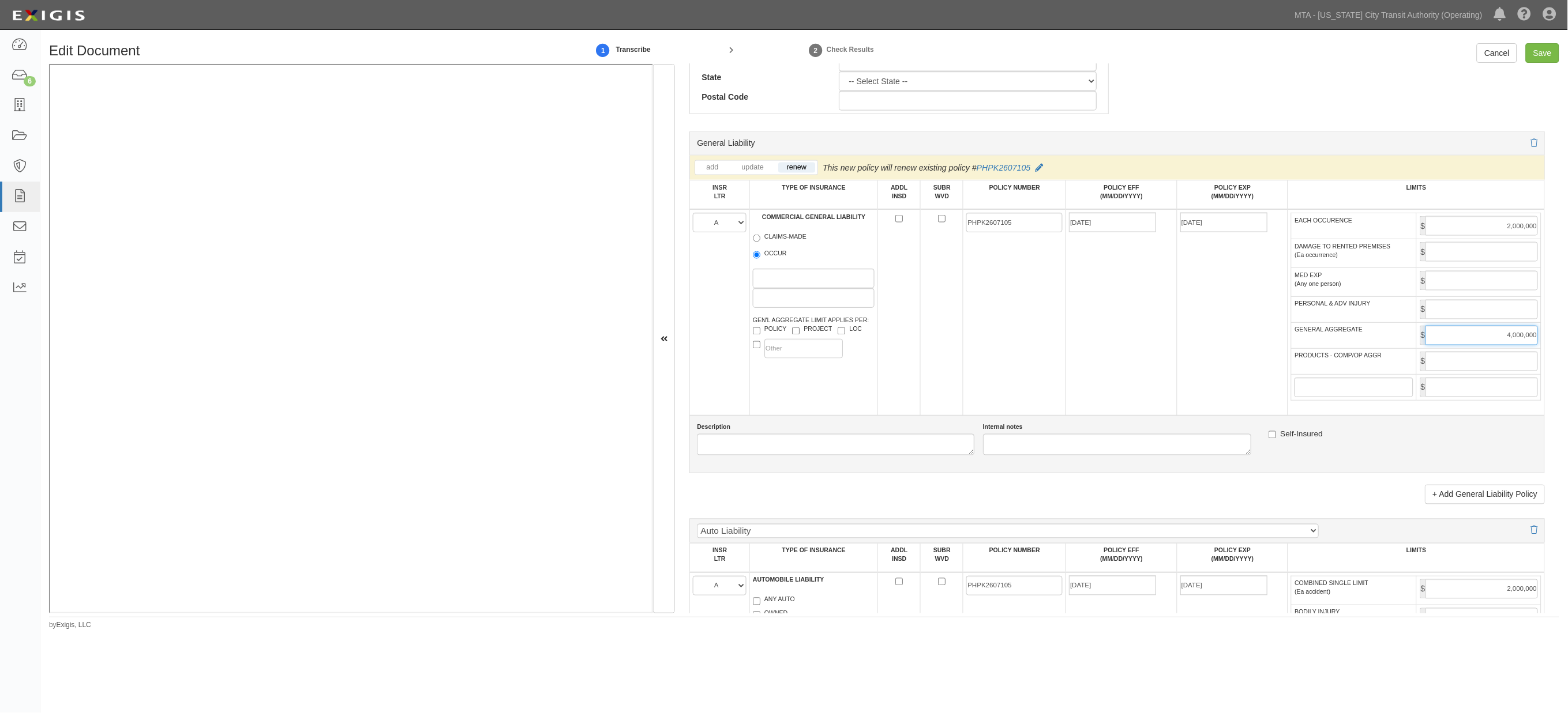
type input "4,000,000"
click at [1459, 368] on input "PRODUCTS - COMP/OP AGGR" at bounding box center [1481, 361] width 112 height 19
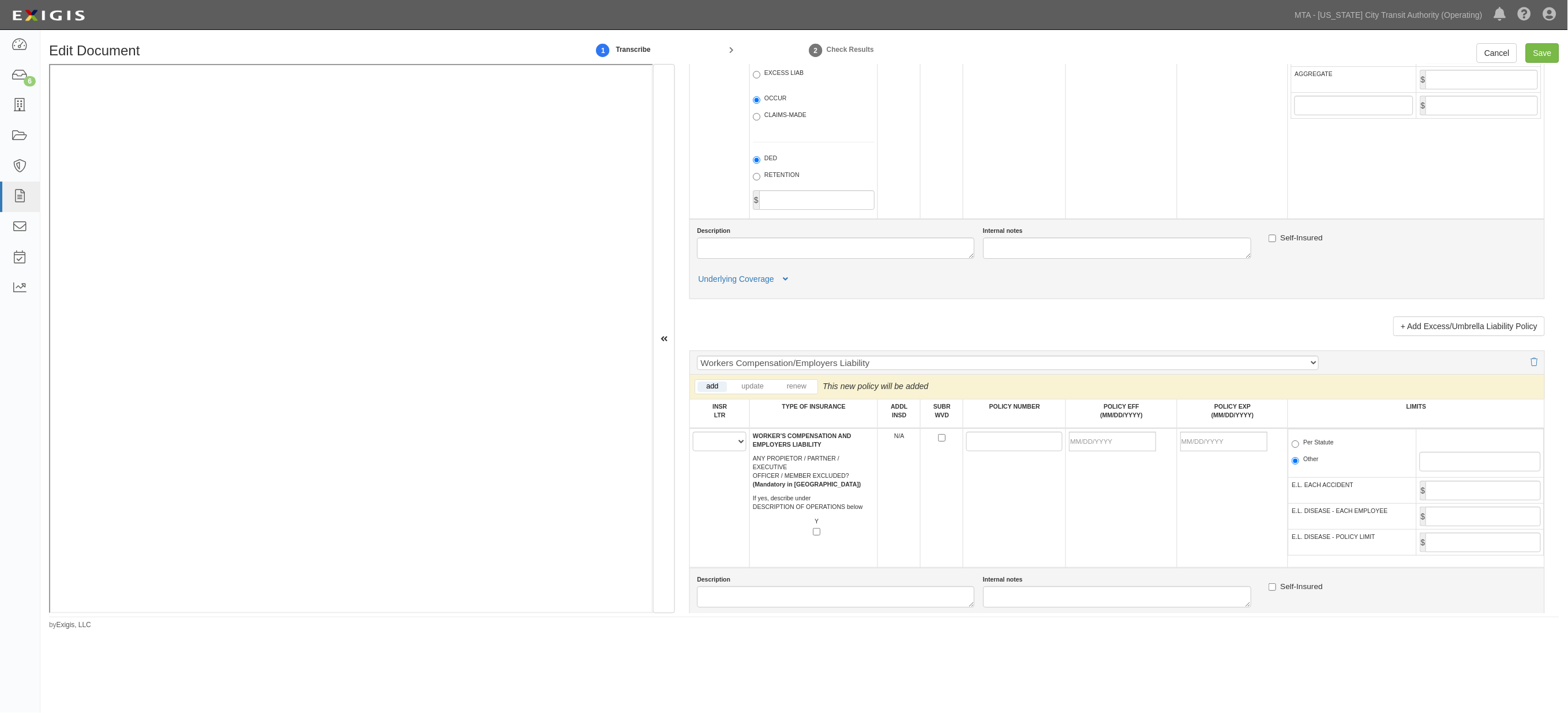
scroll to position [1363, 0]
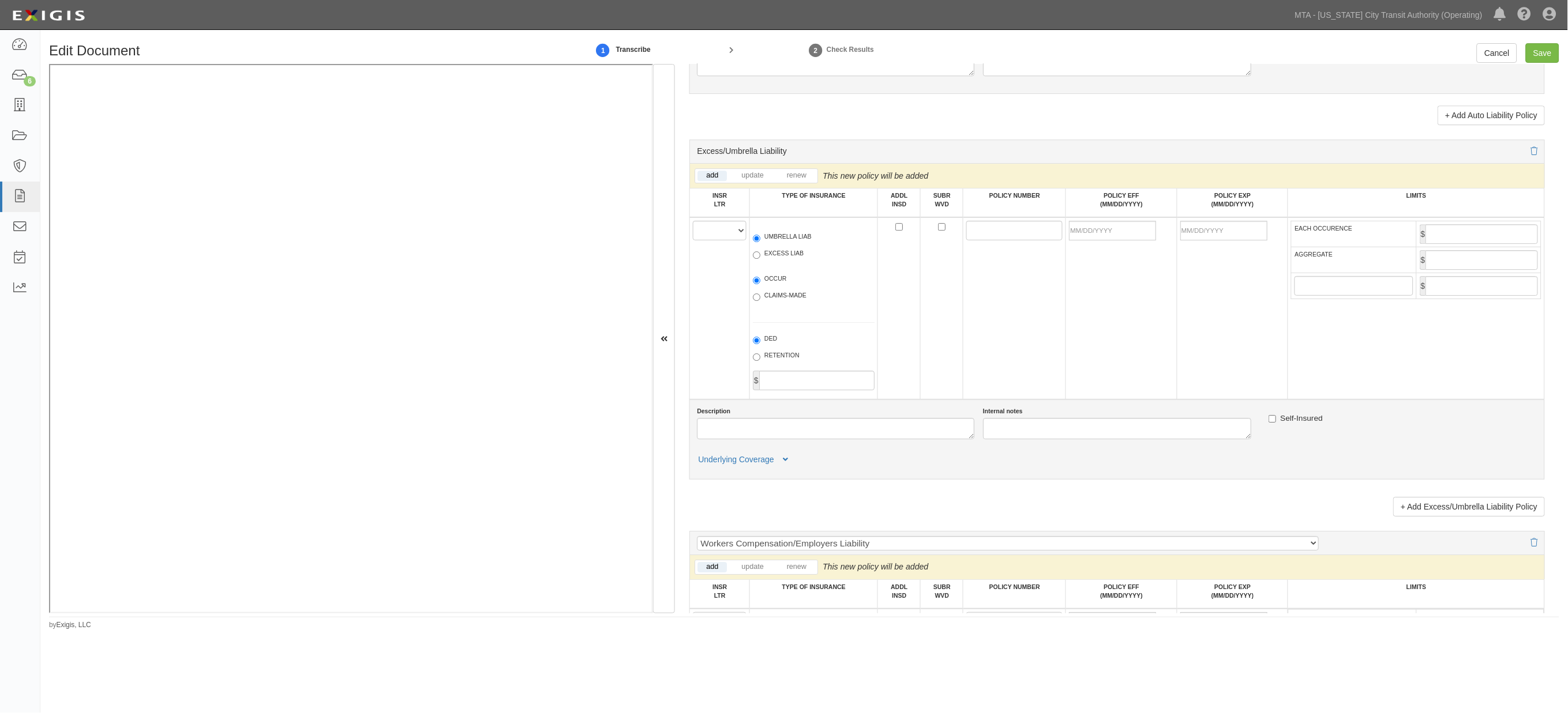
type input "4,000,000"
click at [721, 240] on select "A B C D E F" at bounding box center [719, 231] width 53 height 19
select select "A"
click at [693, 240] on select "A B C D E F" at bounding box center [719, 231] width 53 height 19
click at [760, 261] on label "EXCESS LIAB" at bounding box center [778, 255] width 51 height 12
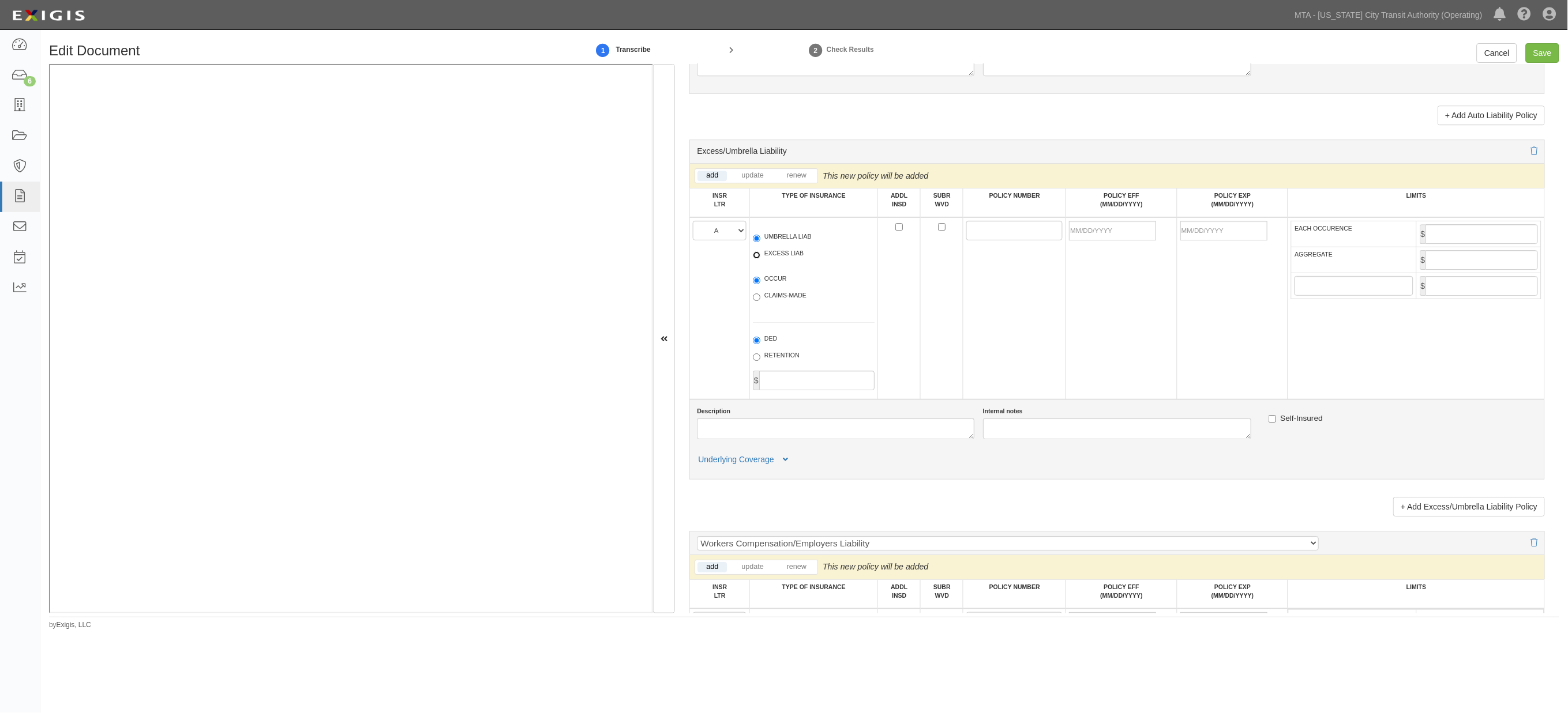
click at [760, 259] on input "EXCESS LIAB" at bounding box center [756, 255] width 8 height 8
radio input "true"
click at [770, 244] on label "UMBRELLA LIAB" at bounding box center [782, 238] width 59 height 12
click at [760, 242] on input "UMBRELLA LIAB" at bounding box center [756, 238] width 8 height 8
radio input "true"
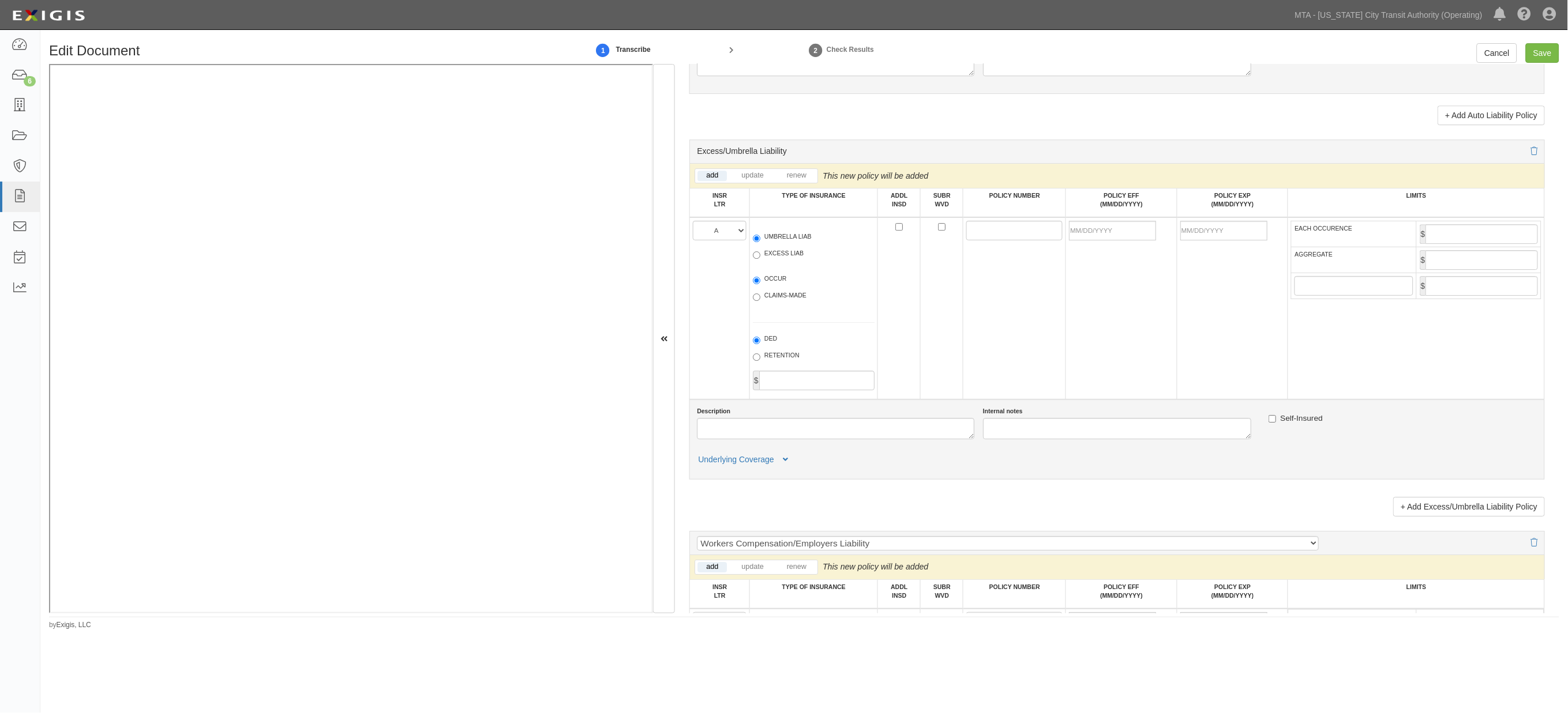
click at [776, 286] on label "OCCUR" at bounding box center [769, 280] width 34 height 12
click at [760, 285] on input "OCCUR" at bounding box center [756, 280] width 8 height 8
radio input "true"
click at [989, 240] on input "POLICY NUMBER" at bounding box center [1014, 231] width 96 height 19
click at [990, 240] on input "POLICY NUMBER" at bounding box center [1014, 231] width 96 height 19
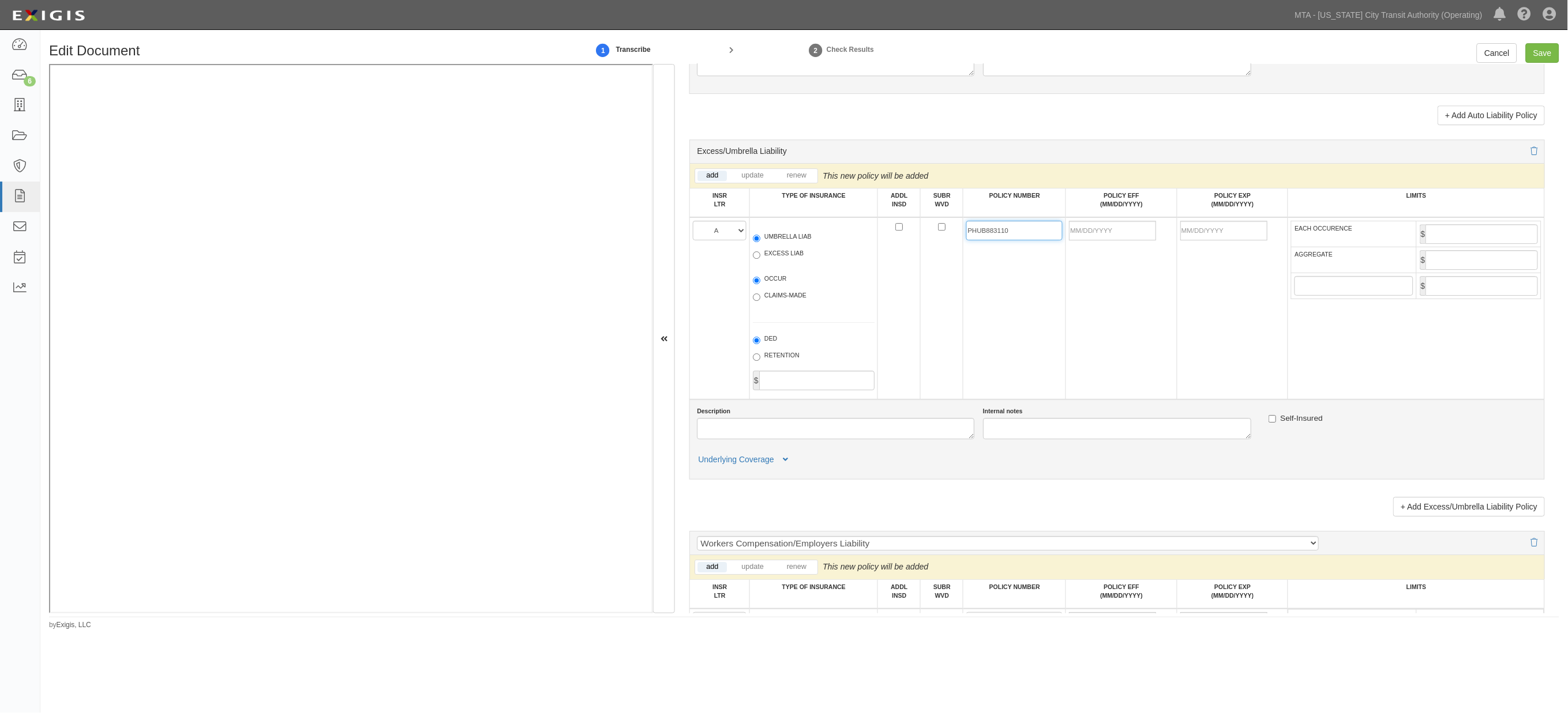
type input "PHUB883110"
click at [1094, 240] on input "POLICY EFF (MM/DD/YYYY)" at bounding box center [1113, 231] width 87 height 19
type input "09/25/2025"
type input "09/25/2026"
click at [1089, 326] on td "09/25/2025" at bounding box center [1121, 308] width 112 height 182
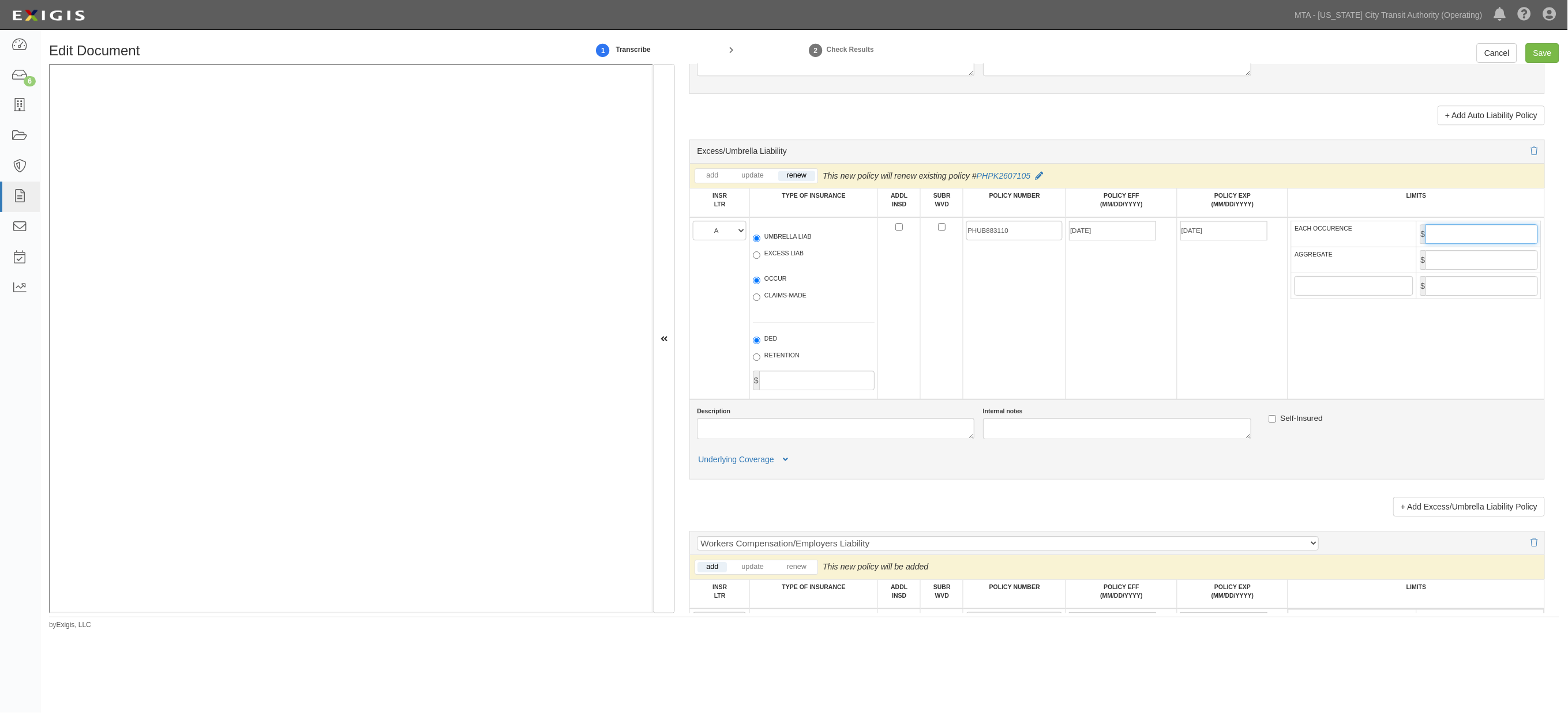
click at [1472, 244] on input "EACH OCCURENCE" at bounding box center [1481, 234] width 112 height 19
type input "6,000,000"
click at [1513, 270] on input "AGGREGATE" at bounding box center [1481, 260] width 112 height 19
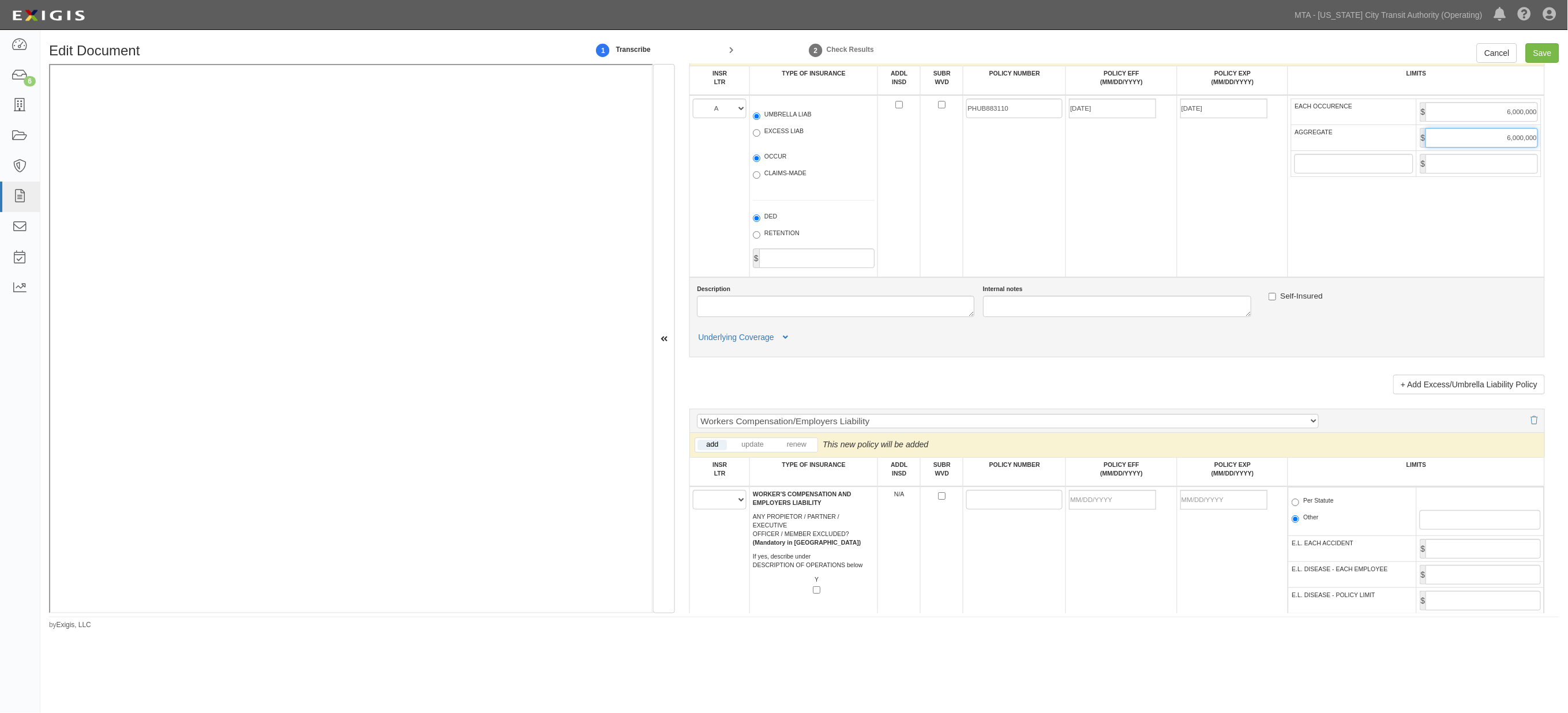
scroll to position [1491, 0]
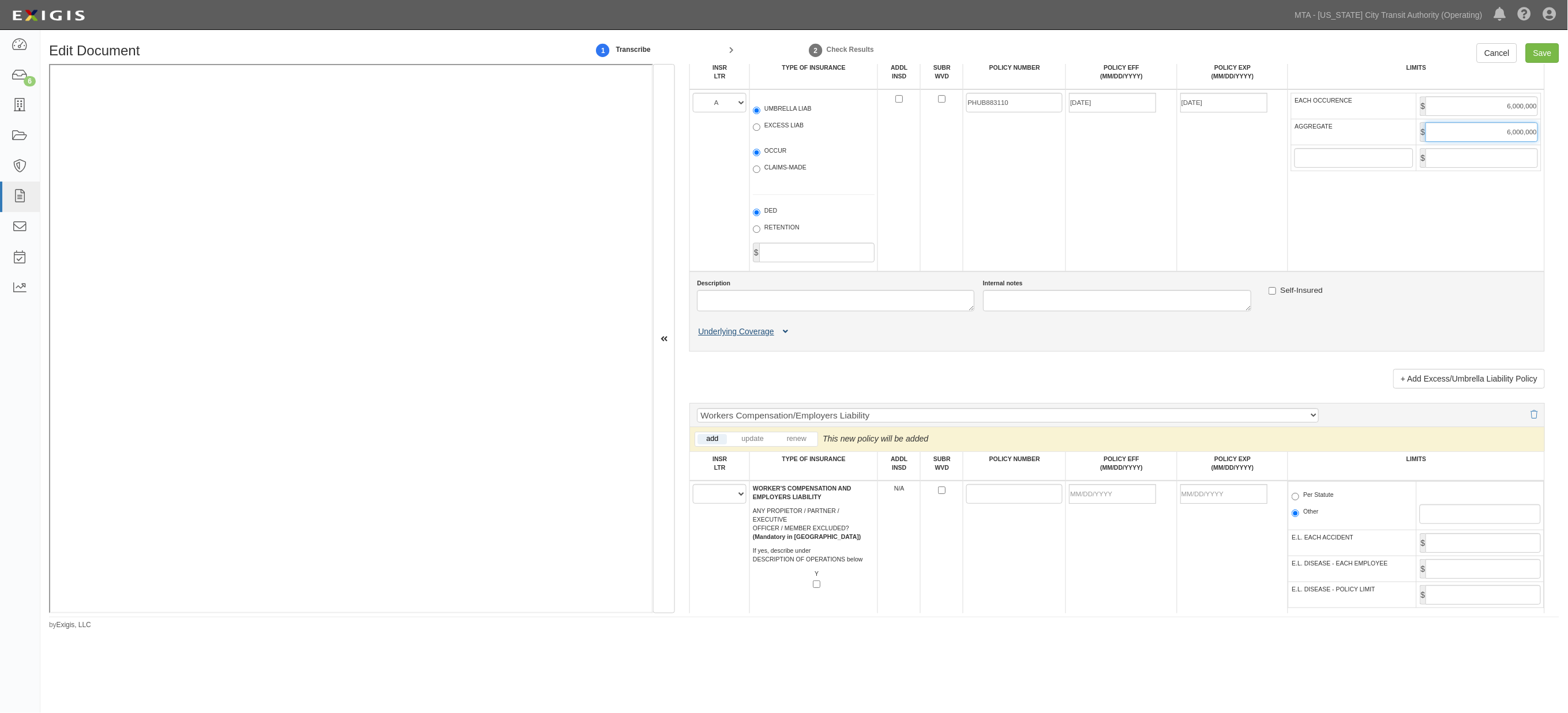
type input "6,000,000"
click at [790, 338] on button "Underlying Coverage" at bounding box center [745, 332] width 96 height 12
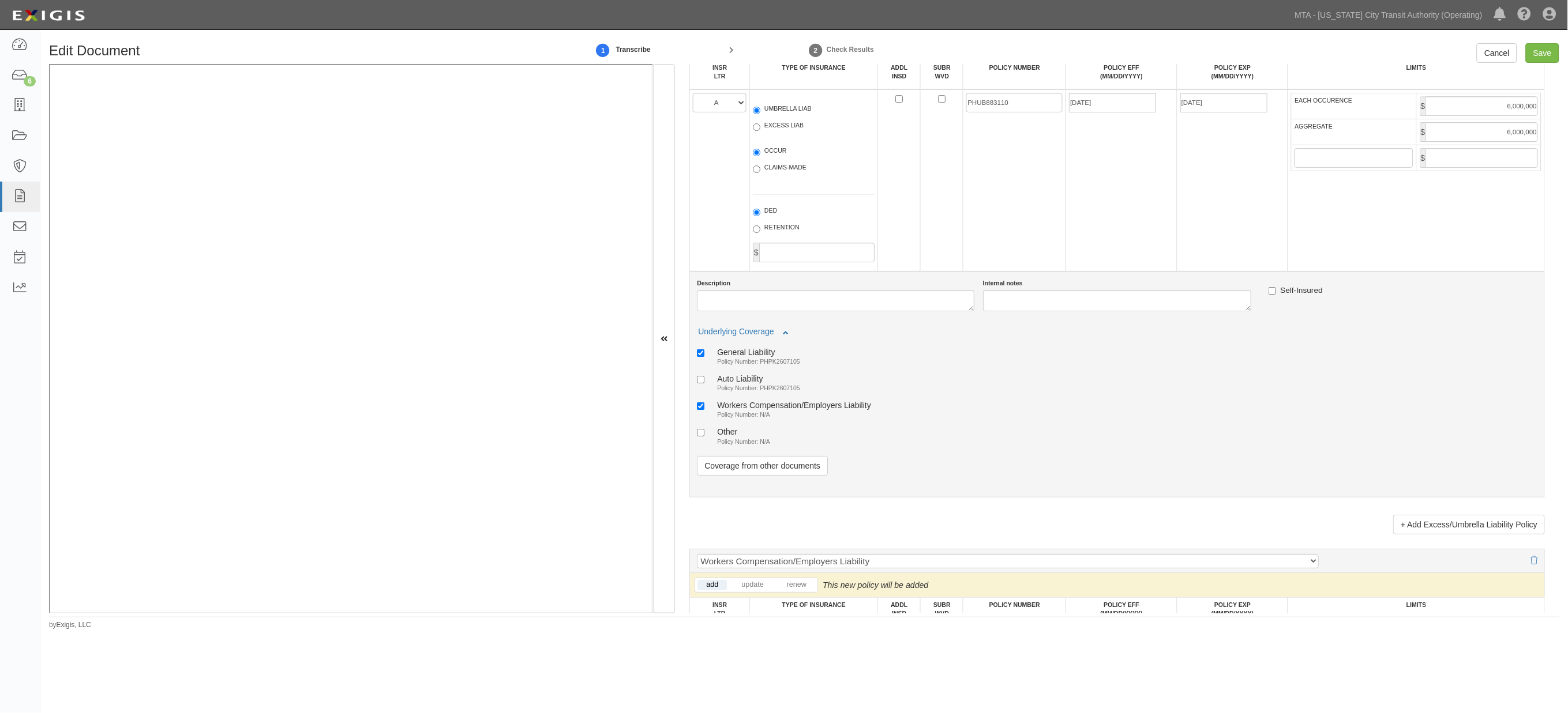
click at [772, 392] on small "Policy Number: PHPK2607105" at bounding box center [758, 388] width 83 height 7
click at [704, 383] on input "Auto Liability Policy Number: PHPK2607105" at bounding box center [700, 379] width 8 height 8
checkbox input "true"
click at [729, 418] on small "Policy Number: N/A" at bounding box center [743, 415] width 53 height 7
click at [704, 410] on input "Workers Compensation/Employers Liability Policy Number: N/A" at bounding box center [700, 406] width 8 height 8
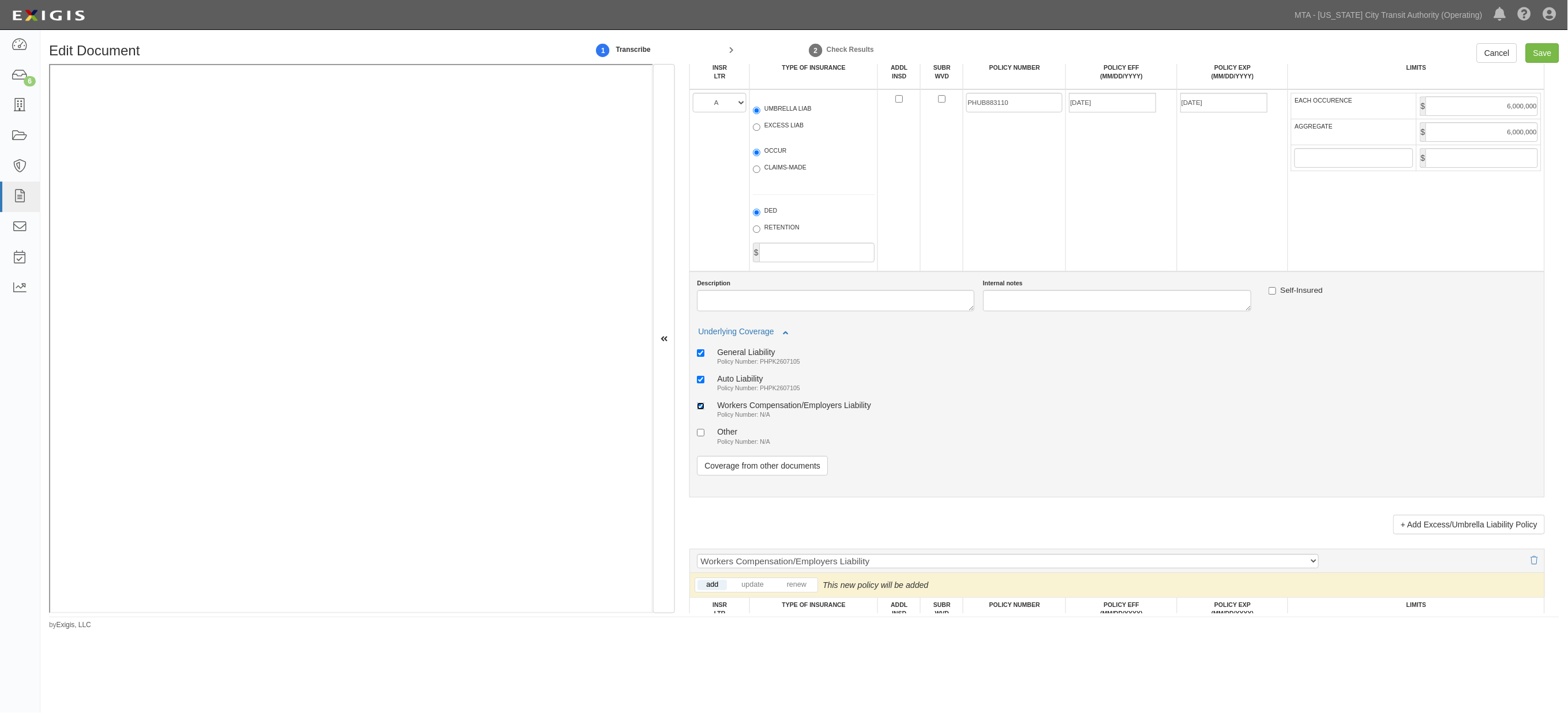
checkbox input "false"
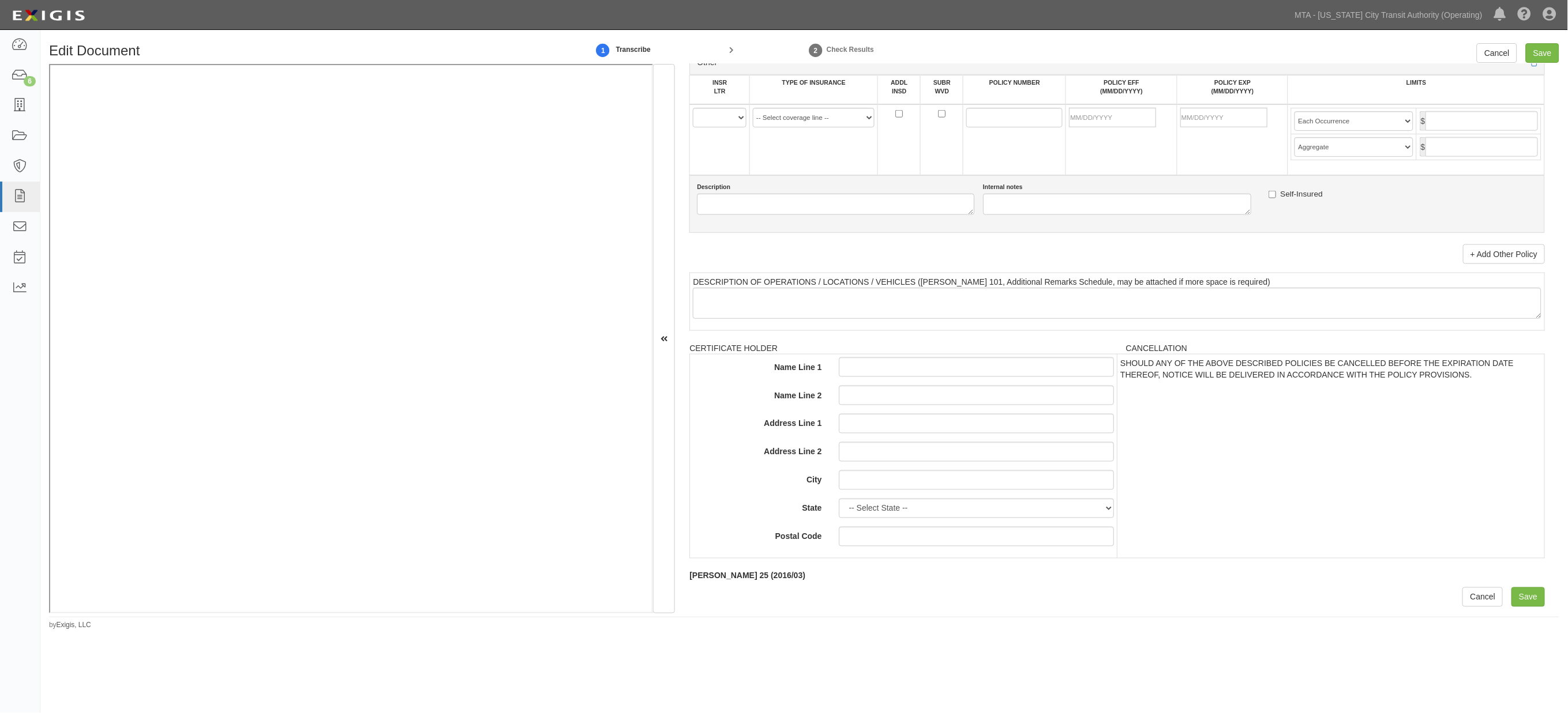
scroll to position [2359, 0]
click at [1521, 595] on input "Save" at bounding box center [1528, 597] width 33 height 19
type input "2000000"
type input "4000000"
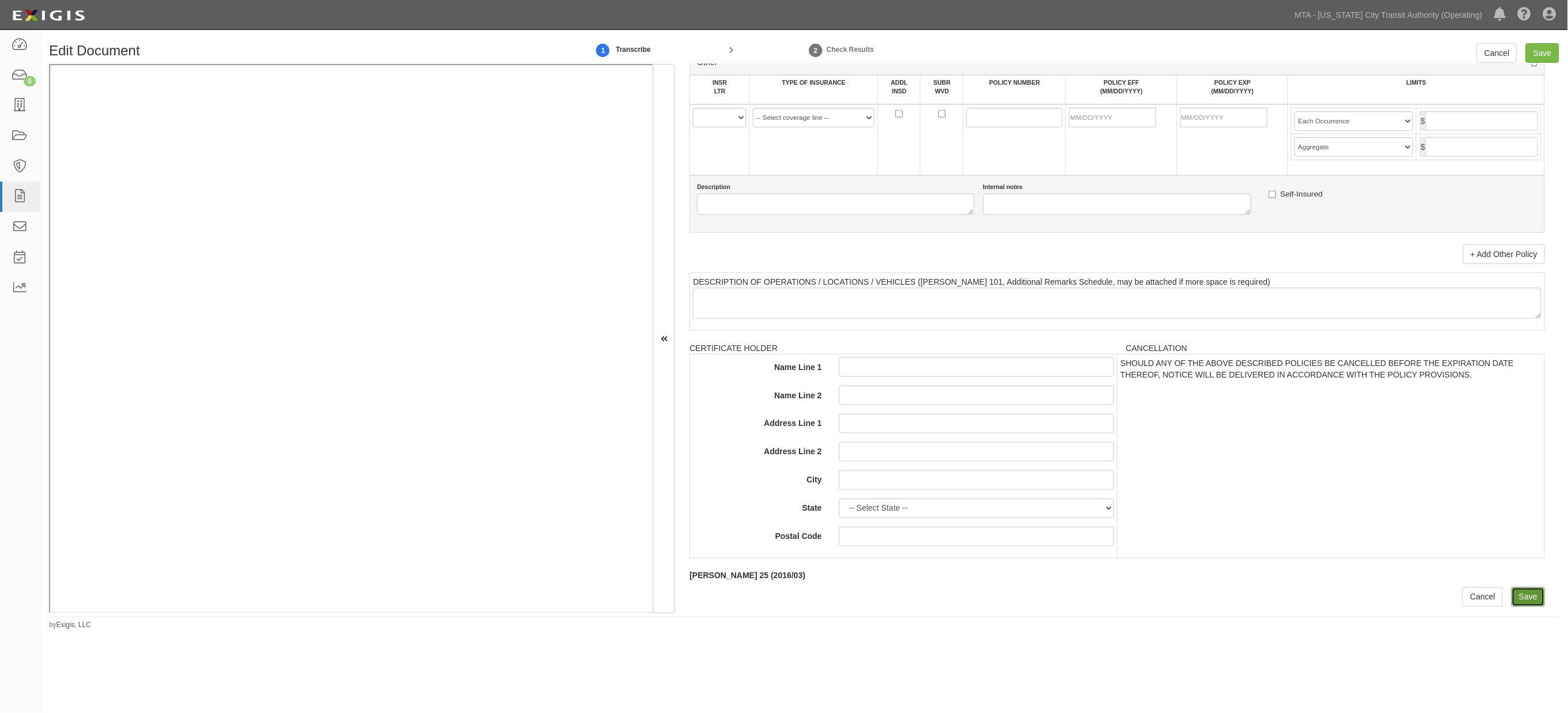
type input "2000000"
type input "6000000"
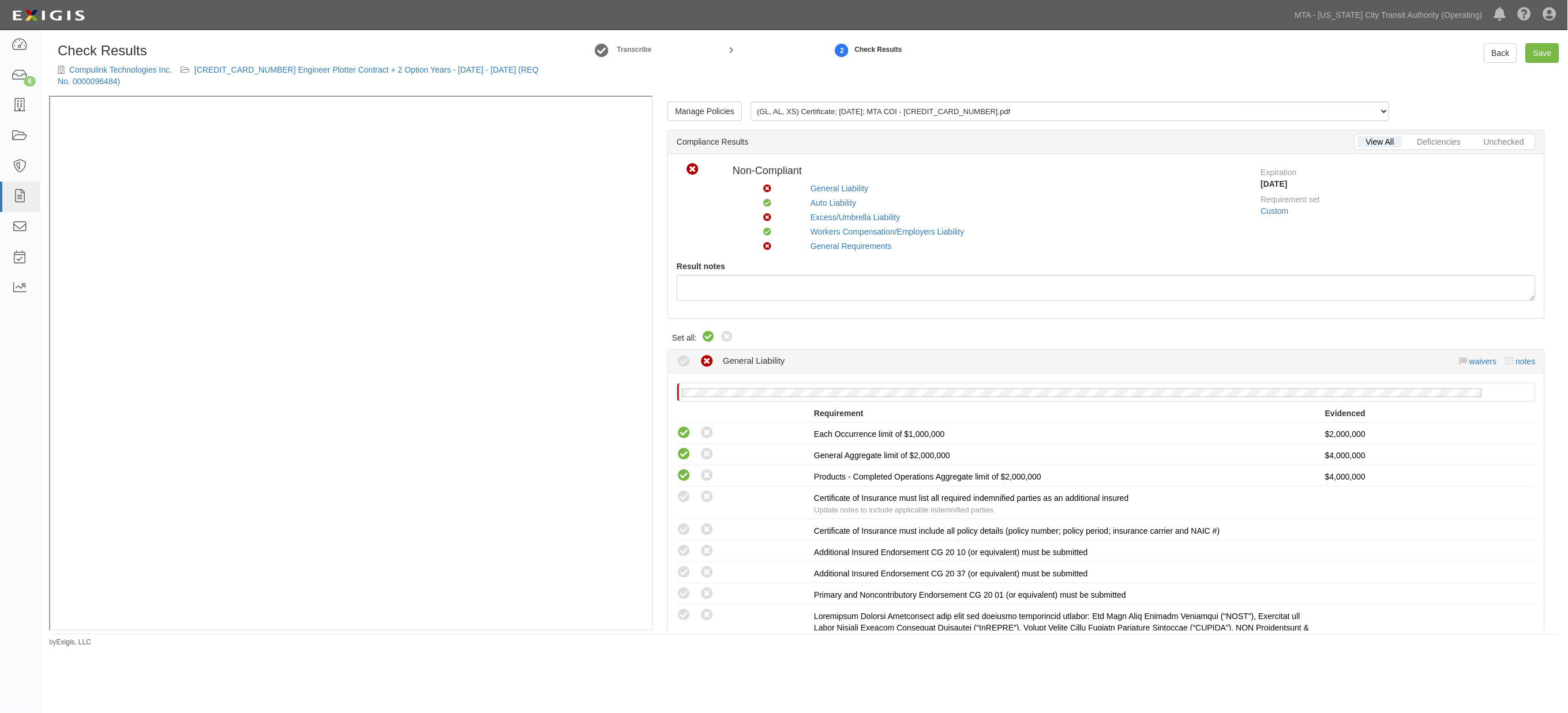
click at [708, 337] on icon at bounding box center [709, 337] width 14 height 14
radio input "true"
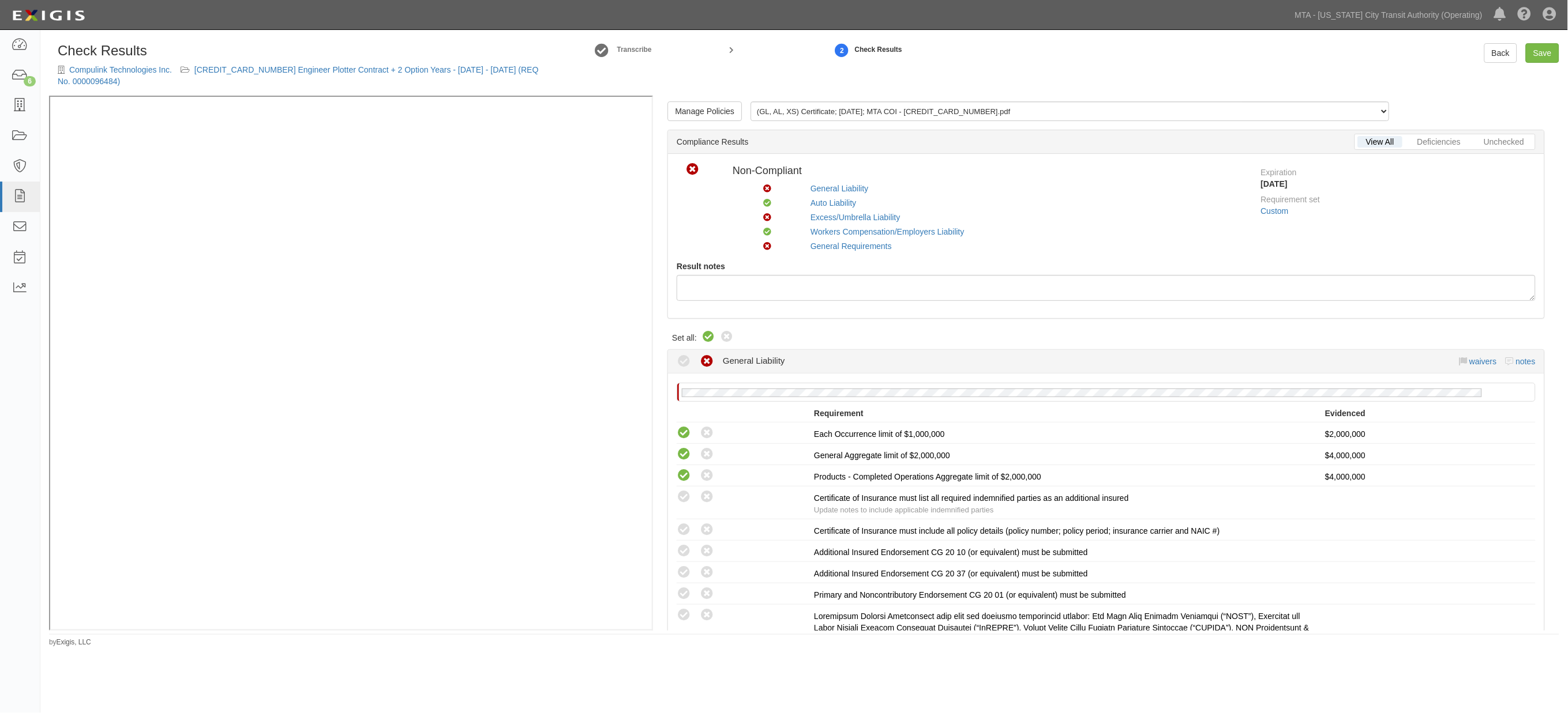
radio input "true"
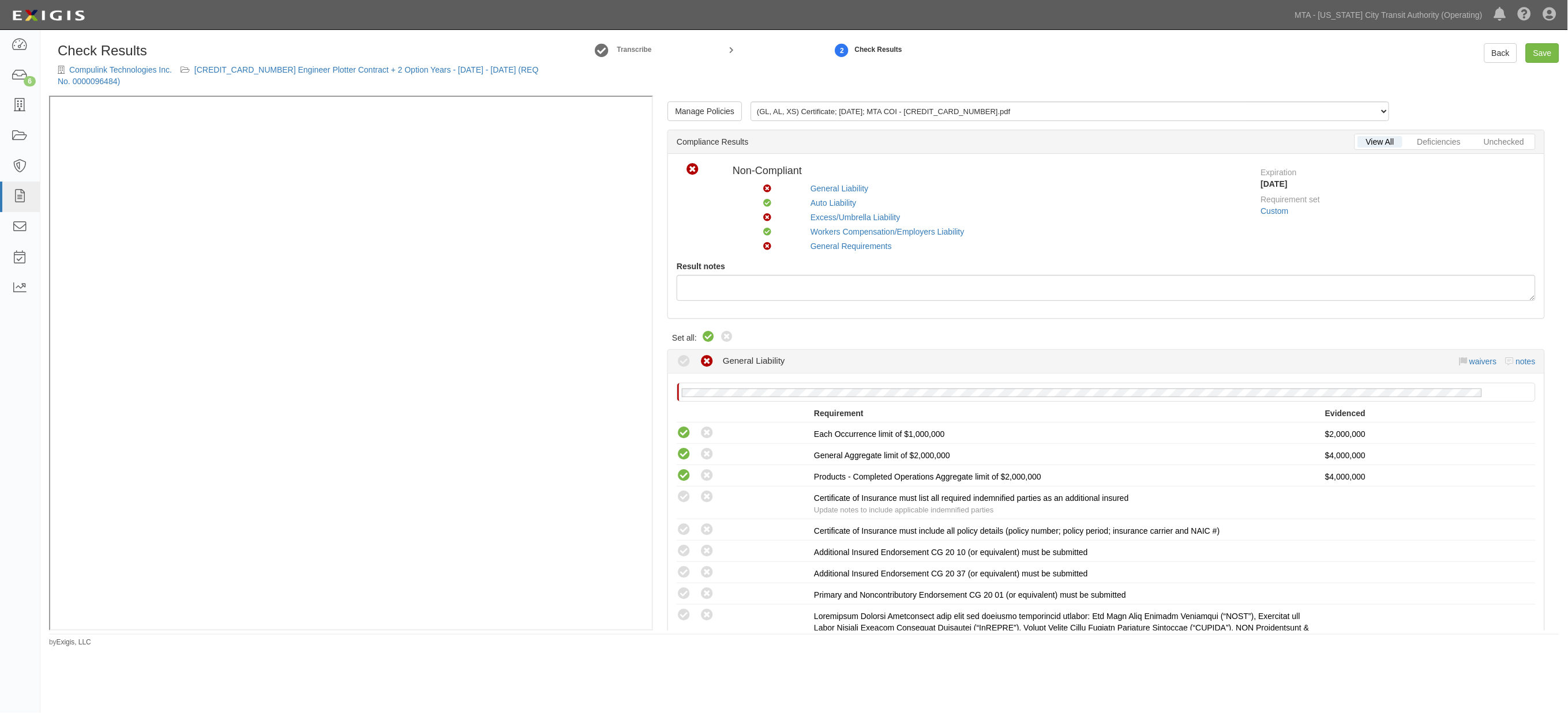
radio input "true"
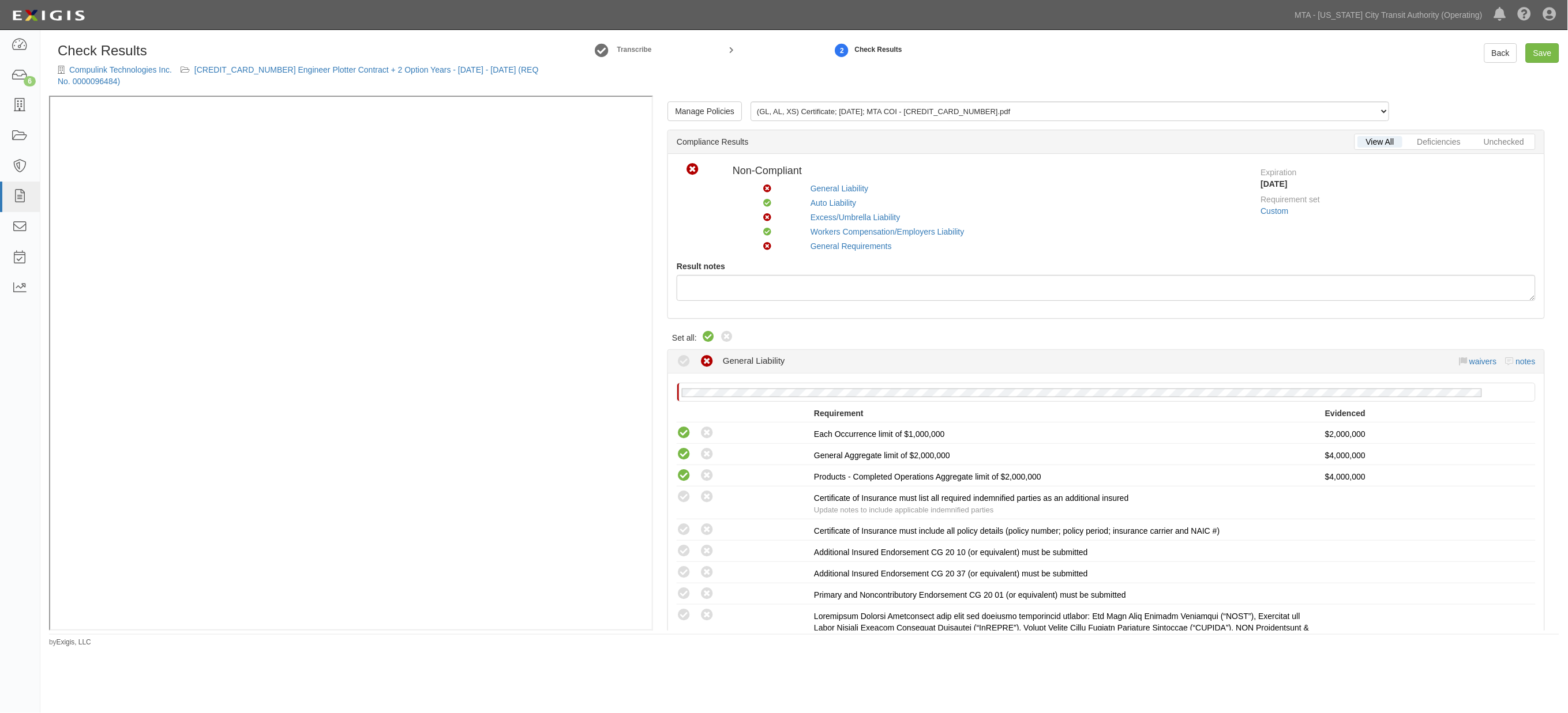
radio input "true"
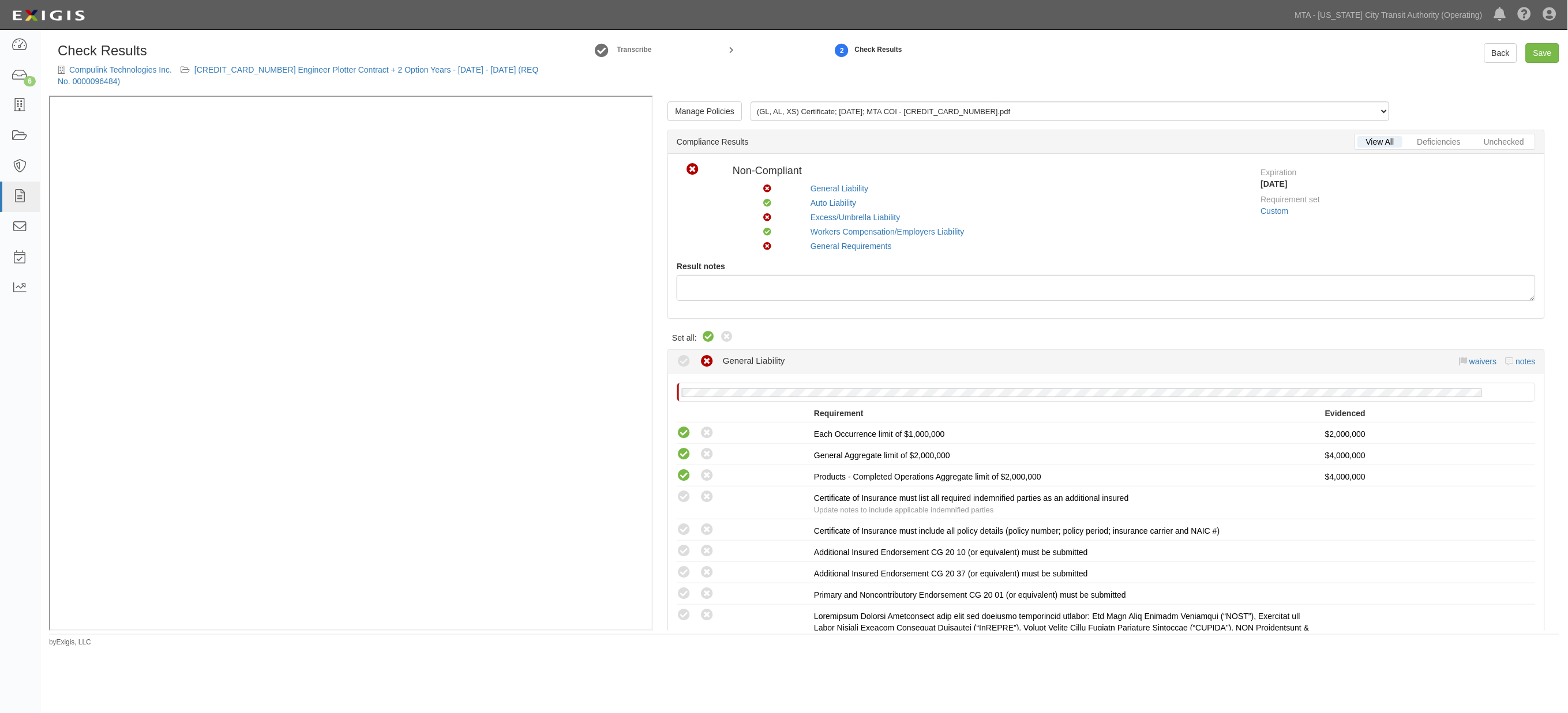
radio input "true"
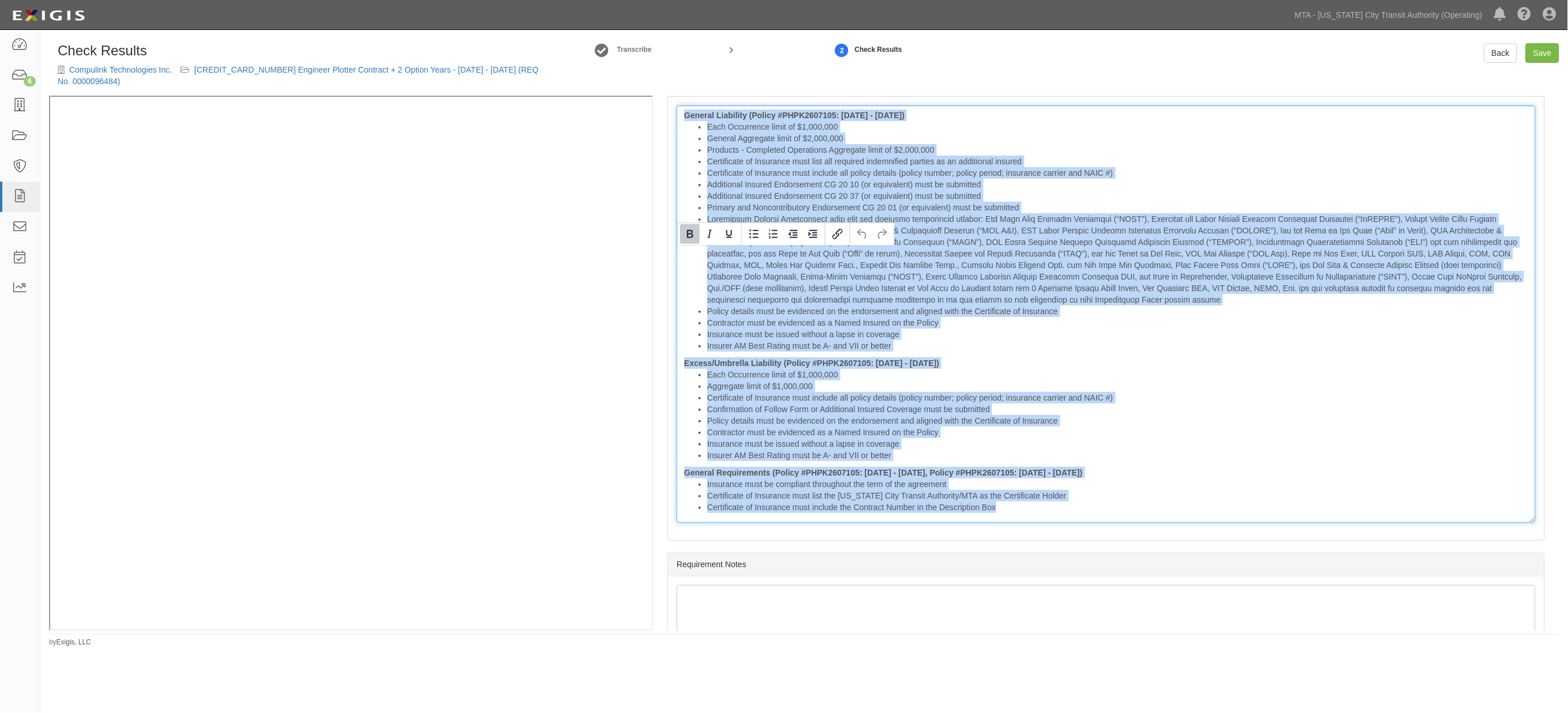
scroll to position [1946, 0]
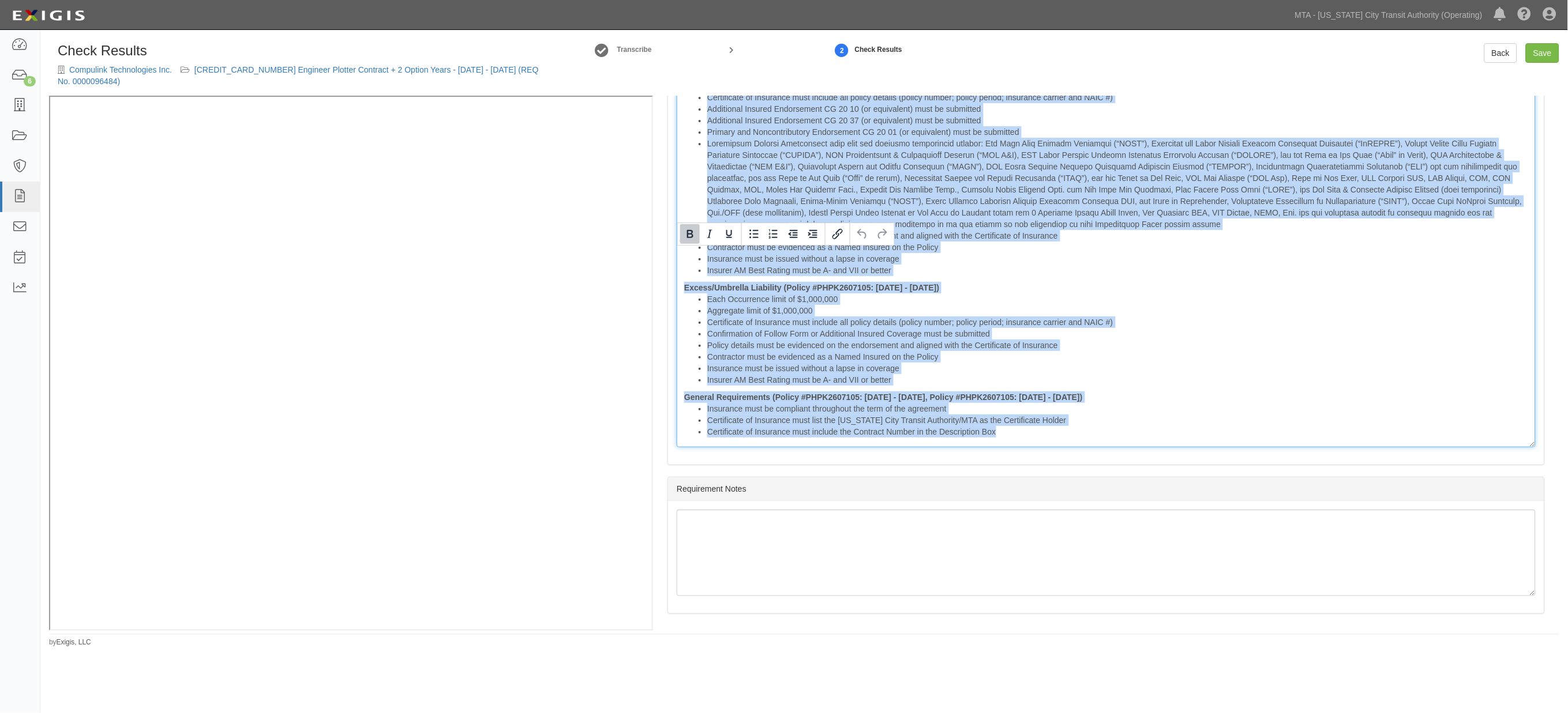
drag, startPoint x: 687, startPoint y: 254, endPoint x: 1353, endPoint y: 603, distance: 751.9
click at [1353, 603] on div "Manage Policies (GL, AL, XS) Certificate; 9/23/2025; MTA COI - 600000000031256.…" at bounding box center [1106, 363] width 907 height 535
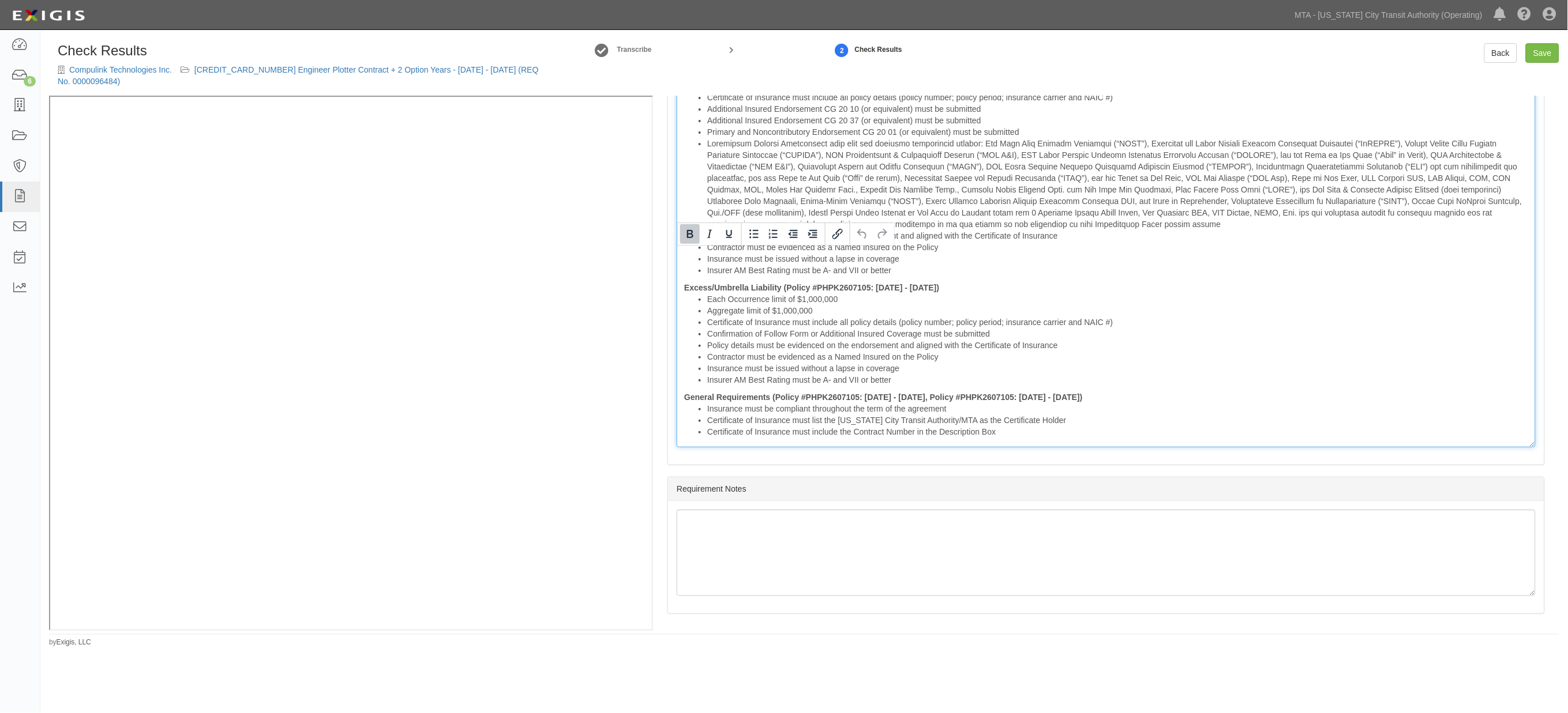
scroll to position [1615, 0]
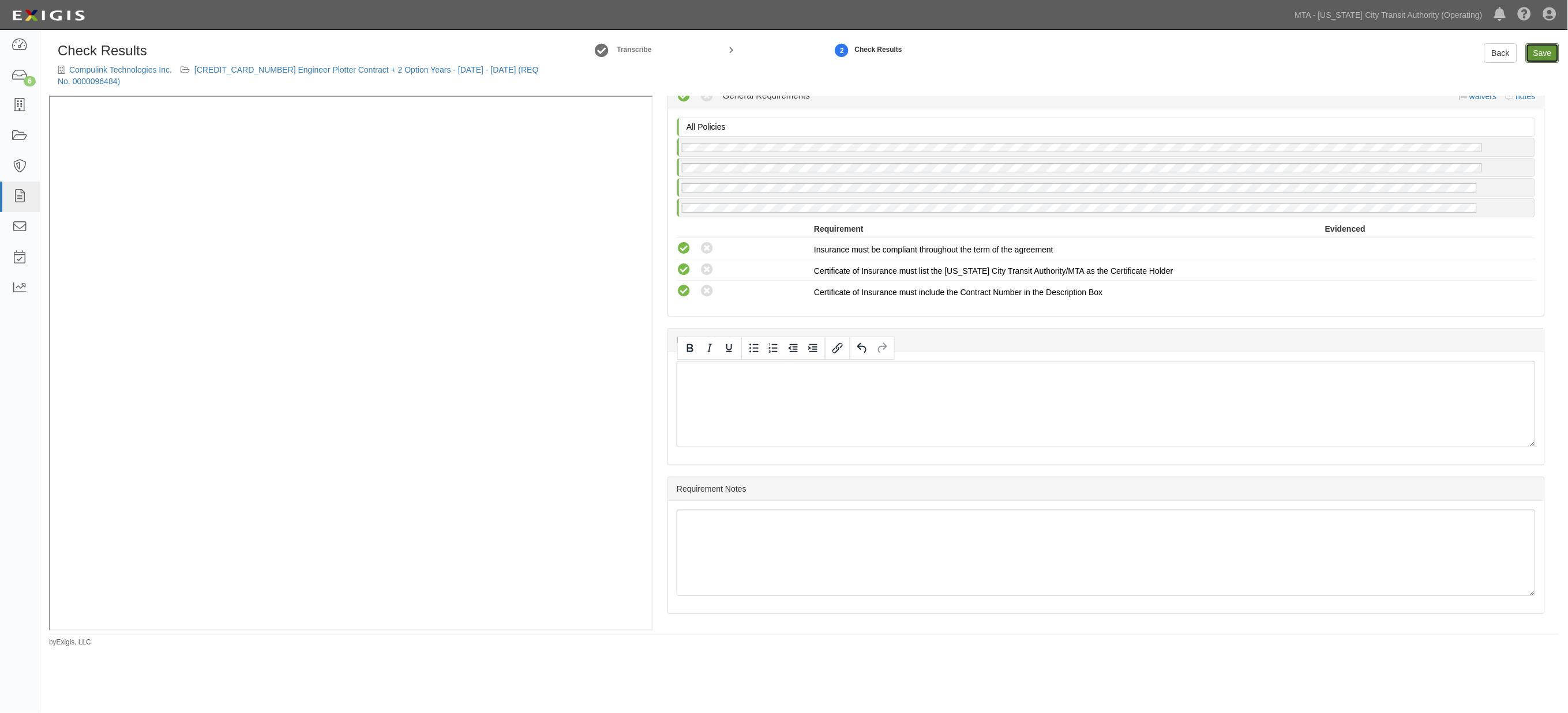
click at [1544, 52] on link "Save" at bounding box center [1542, 53] width 33 height 19
radio input "true"
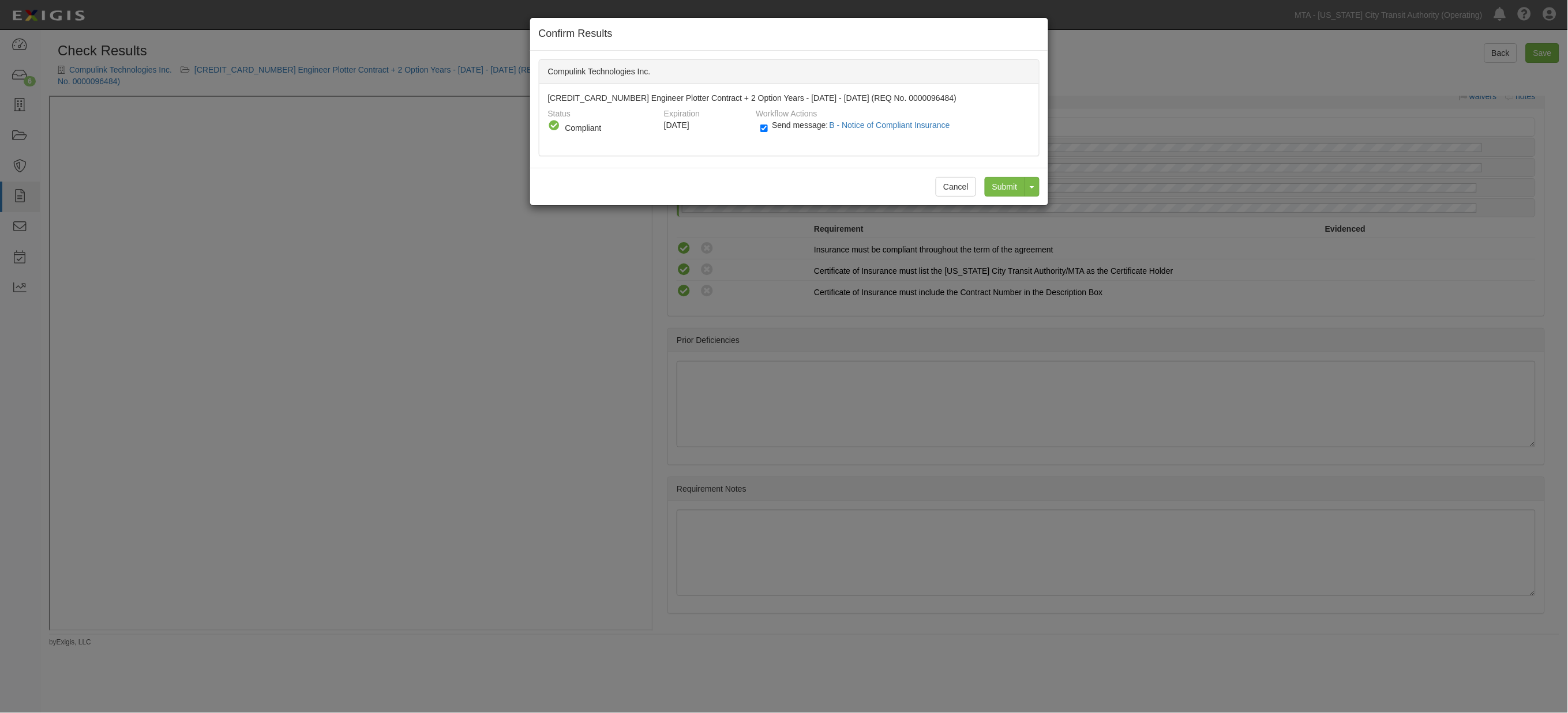
click at [774, 130] on label "Send message: B - Notice of Compliant Insurance" at bounding box center [857, 131] width 195 height 15
click at [768, 130] on input "Send message: B - Notice of Compliant Insurance" at bounding box center [764, 128] width 8 height 13
checkbox input "false"
click at [1016, 189] on input "Submit" at bounding box center [1005, 187] width 40 height 19
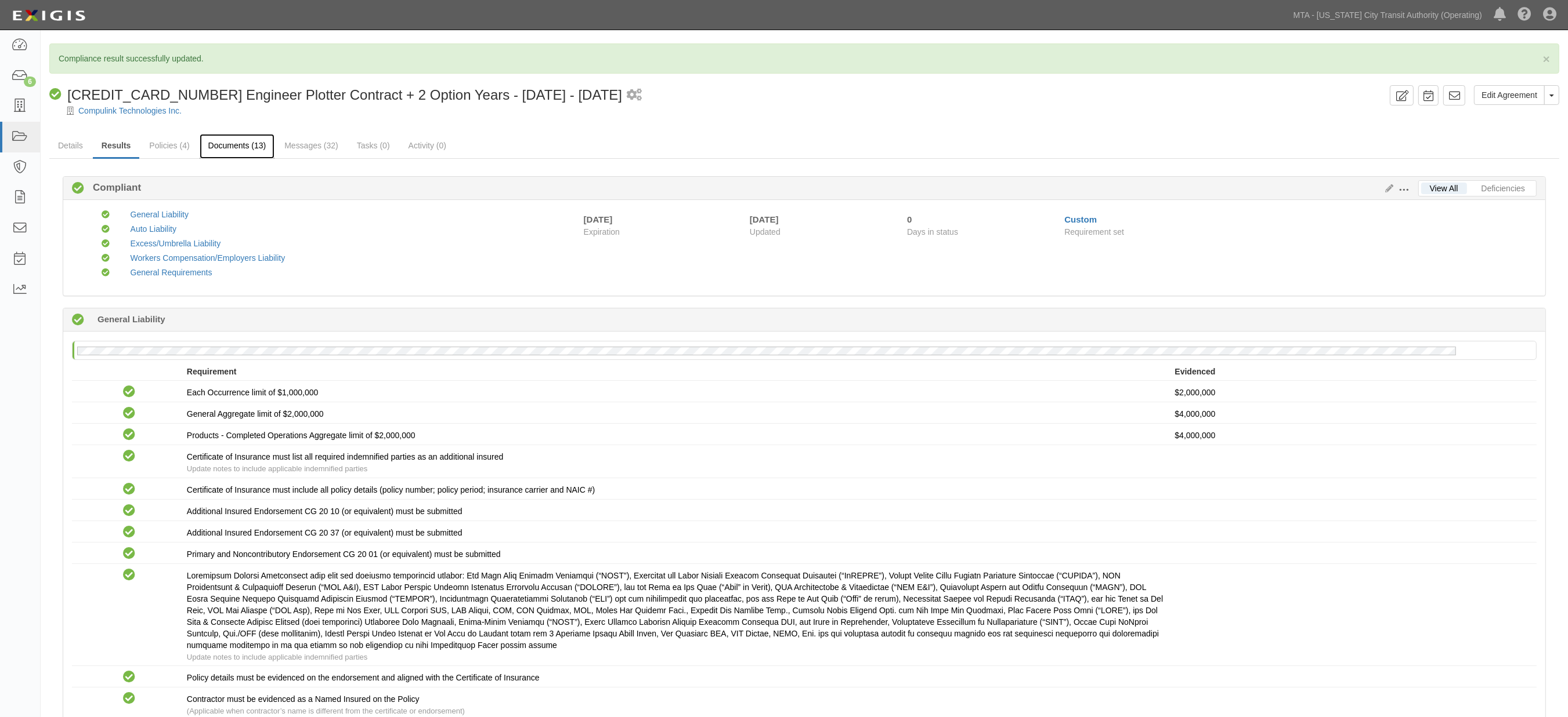
click at [246, 141] on link "Documents (13)" at bounding box center [238, 146] width 75 height 25
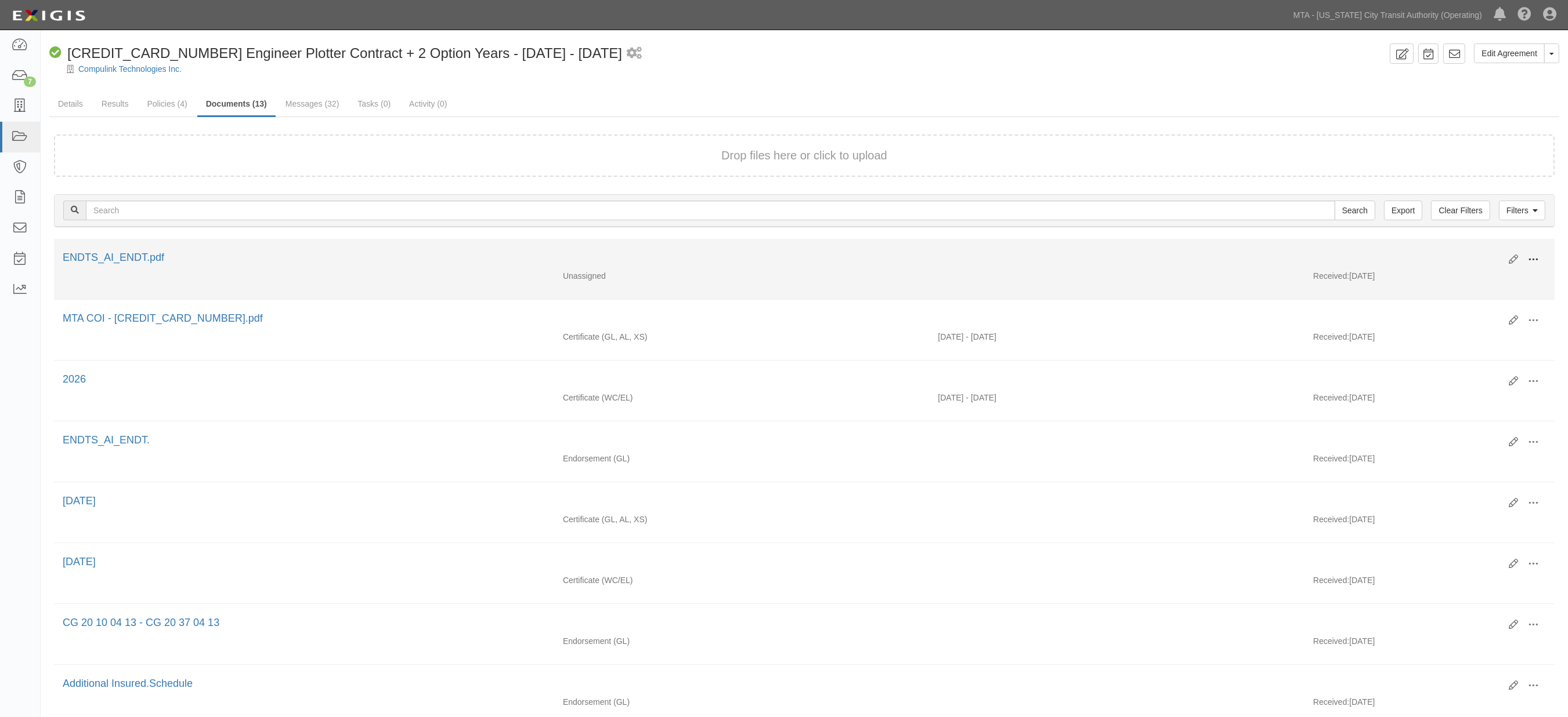
click at [1536, 251] on button at bounding box center [1532, 260] width 26 height 19
click at [1449, 252] on link "Edit" at bounding box center [1477, 255] width 92 height 21
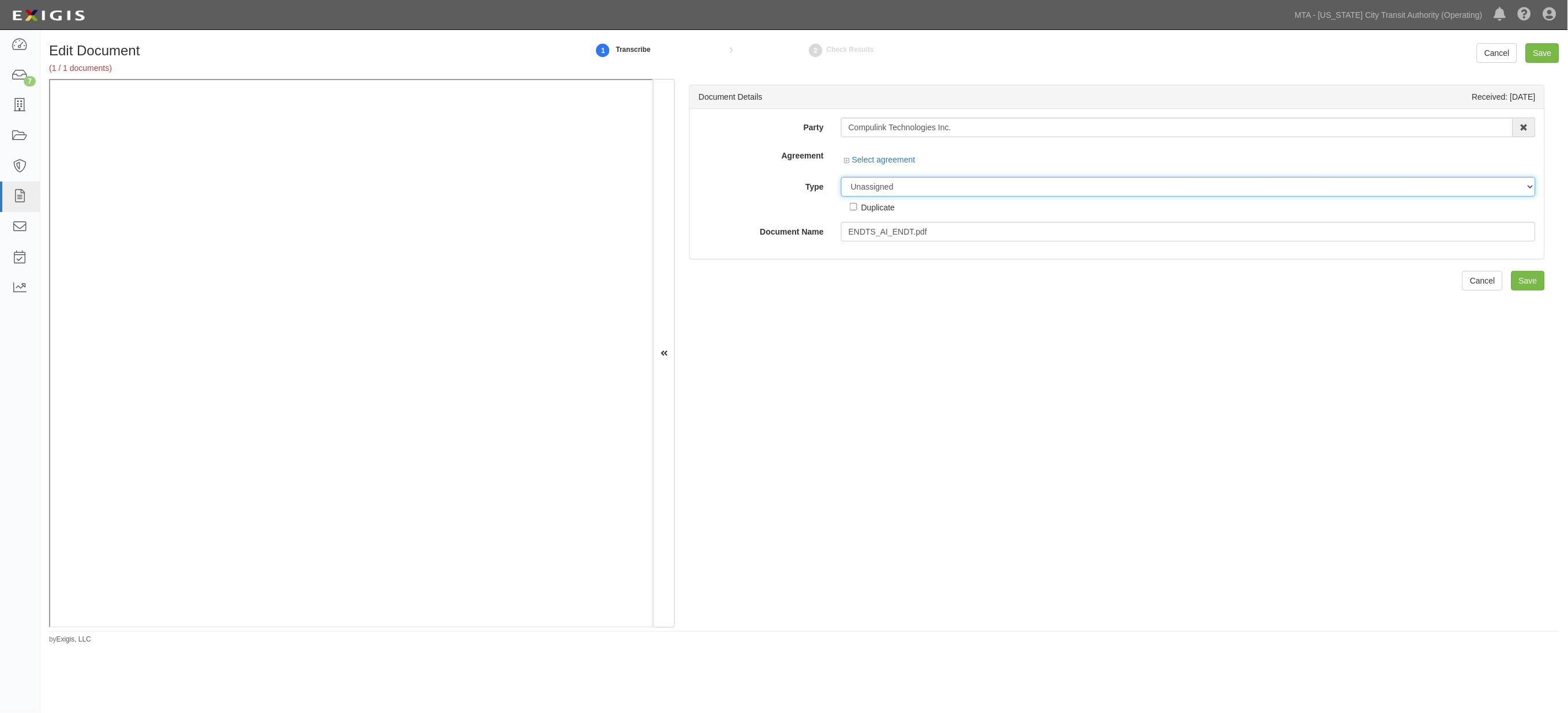
click at [903, 182] on select "Unassigned Binder Cancellation Notice Certificate Contract Endorsement Insuranc…" at bounding box center [1188, 187] width 695 height 19
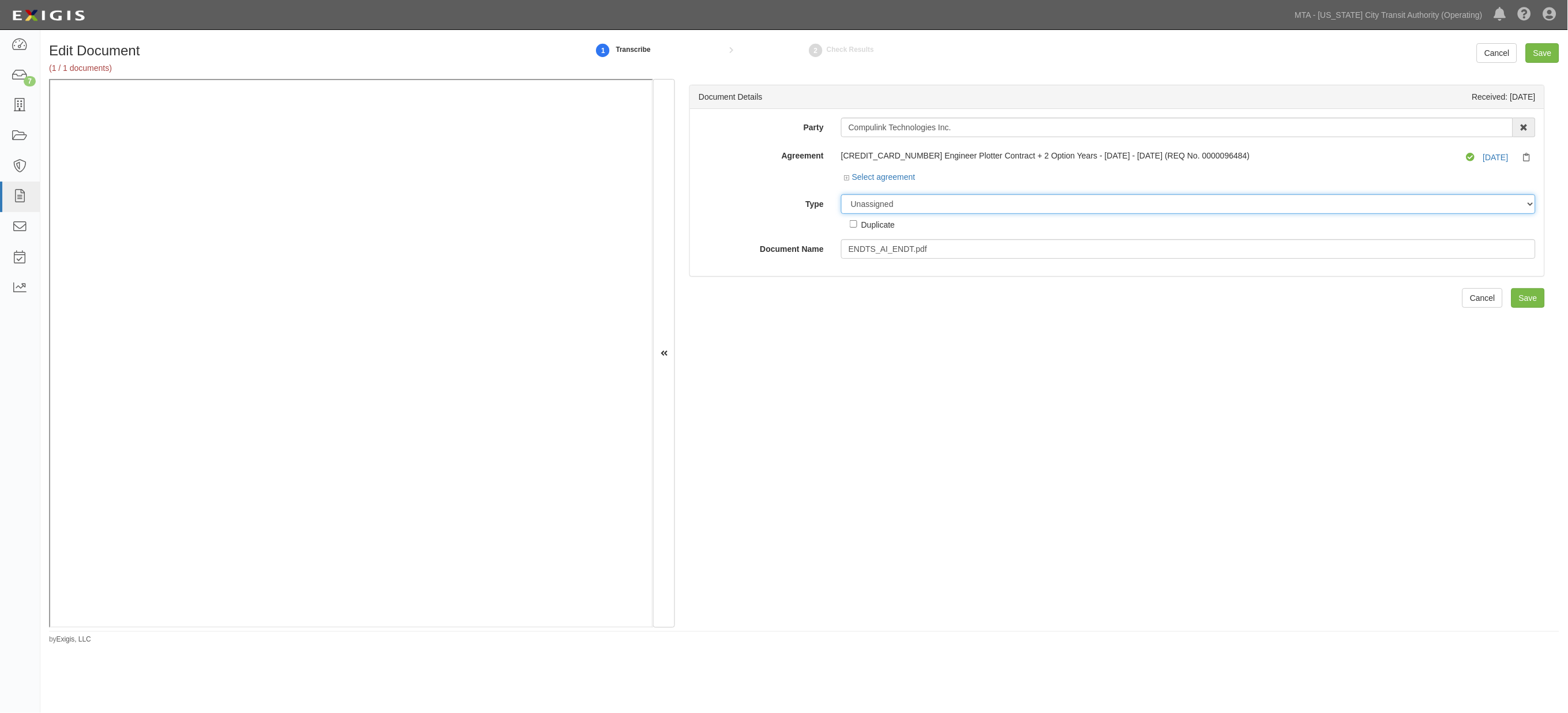
select select "EndorsementDetail"
click at [841, 195] on select "Unassigned Binder Cancellation Notice Certificate Contract Endorsement Insuranc…" at bounding box center [1188, 204] width 695 height 19
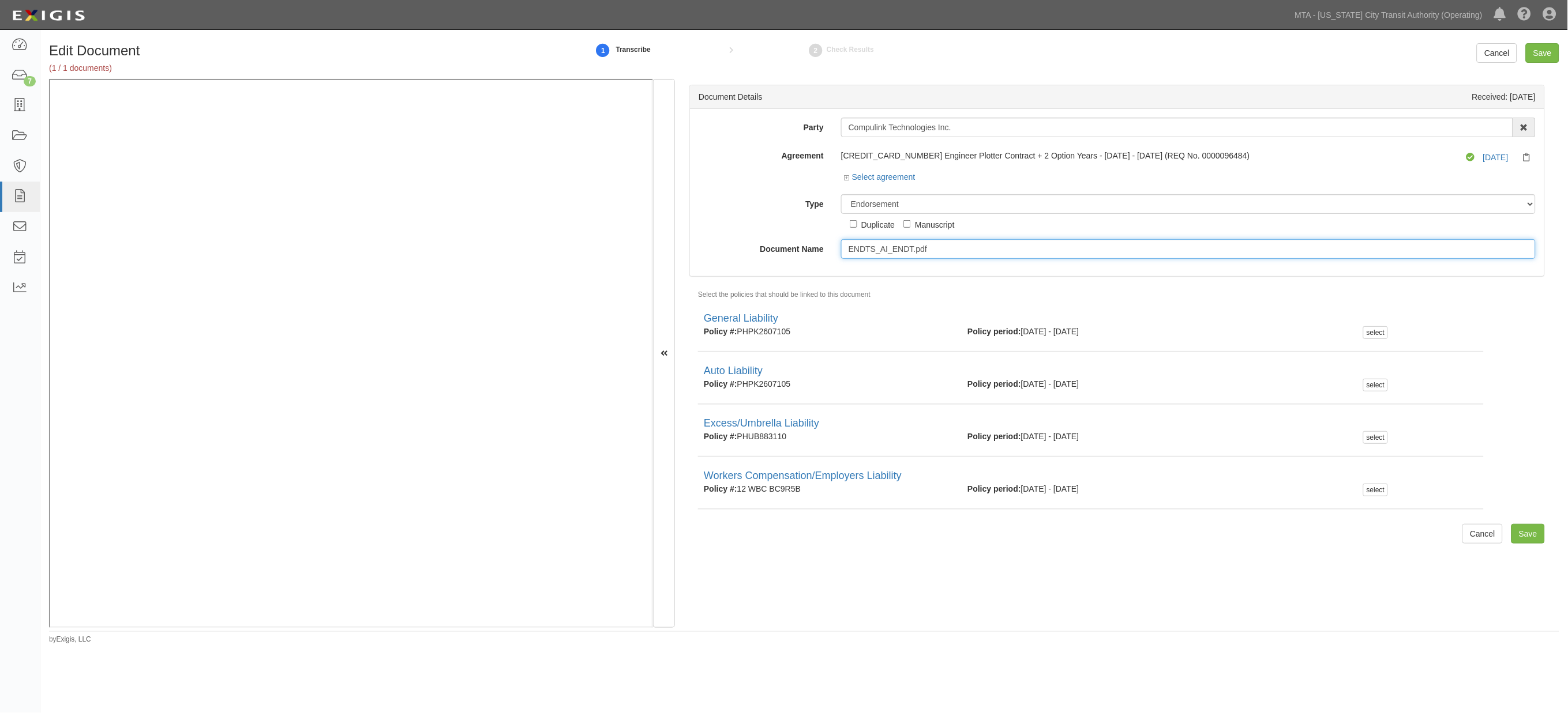
drag, startPoint x: 966, startPoint y: 247, endPoint x: 730, endPoint y: 241, distance: 236.1
click at [733, 241] on div "Document Name ENDTS_AI_ENDT.pdf" at bounding box center [1117, 249] width 855 height 19
click at [862, 249] on input "CG20100413" at bounding box center [1188, 249] width 695 height 19
click at [871, 244] on input "CG 20100413" at bounding box center [1188, 249] width 695 height 19
click at [882, 246] on input "CG 20 100413" at bounding box center [1188, 249] width 695 height 19
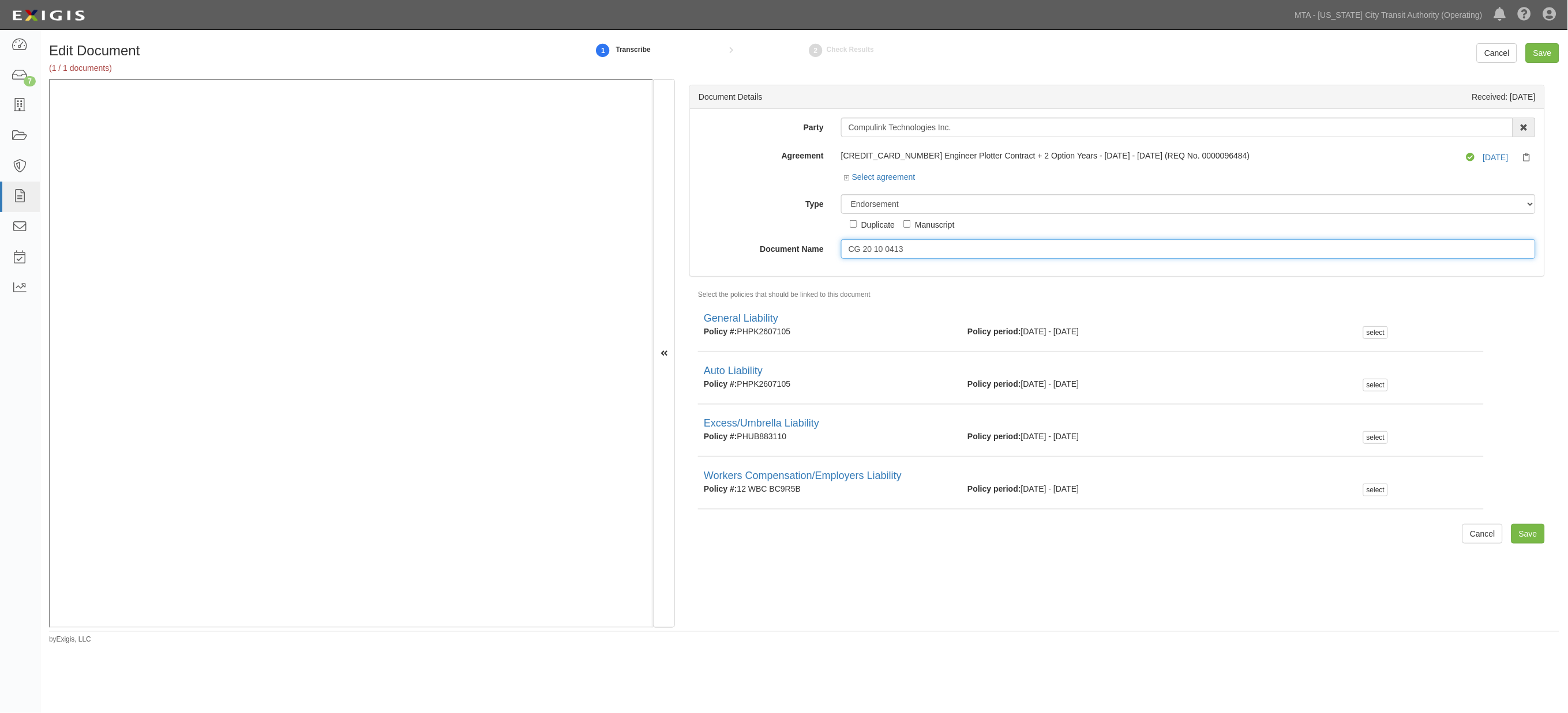
click at [894, 251] on input "CG 20 10 0413" at bounding box center [1188, 249] width 695 height 19
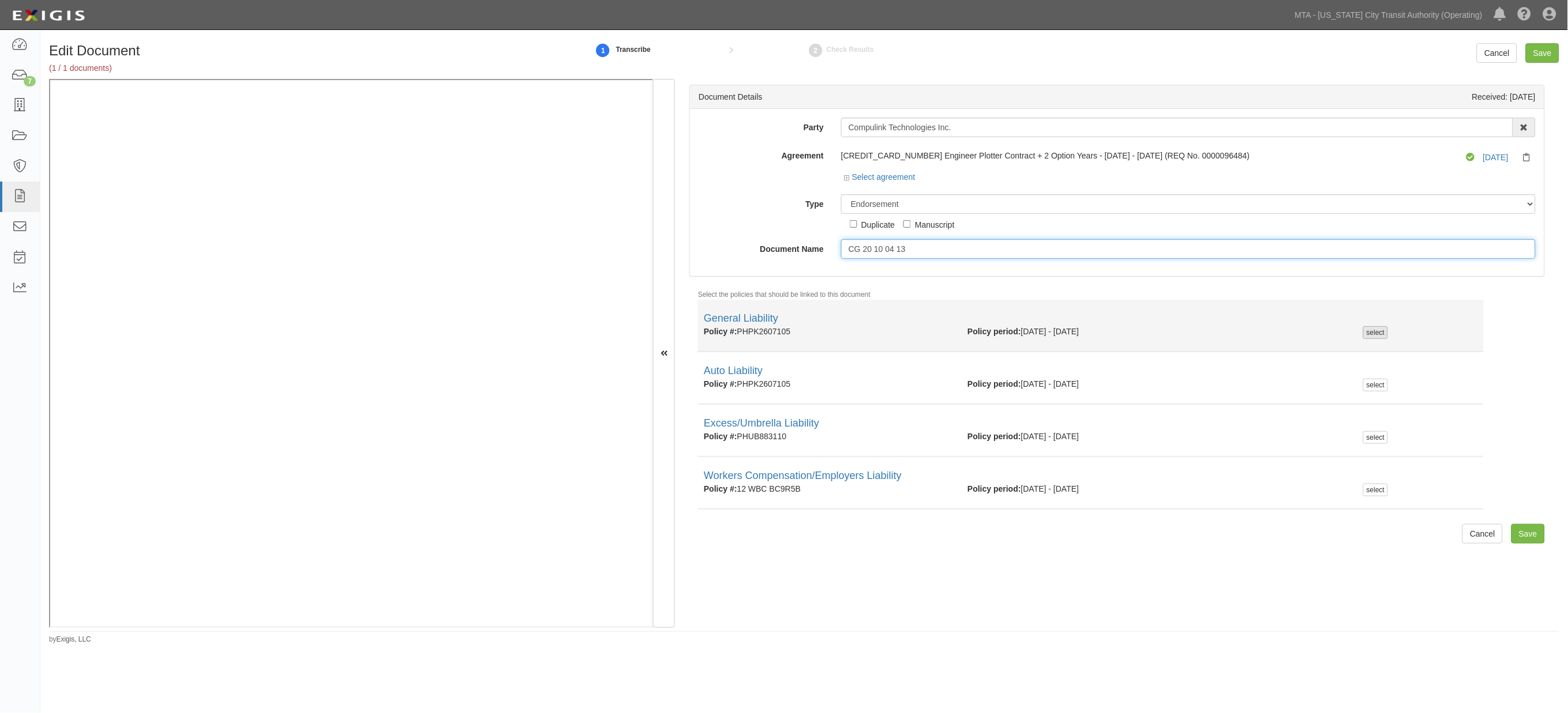
type input "CG 20 10 04 13"
click at [1369, 332] on div "select" at bounding box center [1375, 332] width 25 height 12
checkbox input "true"
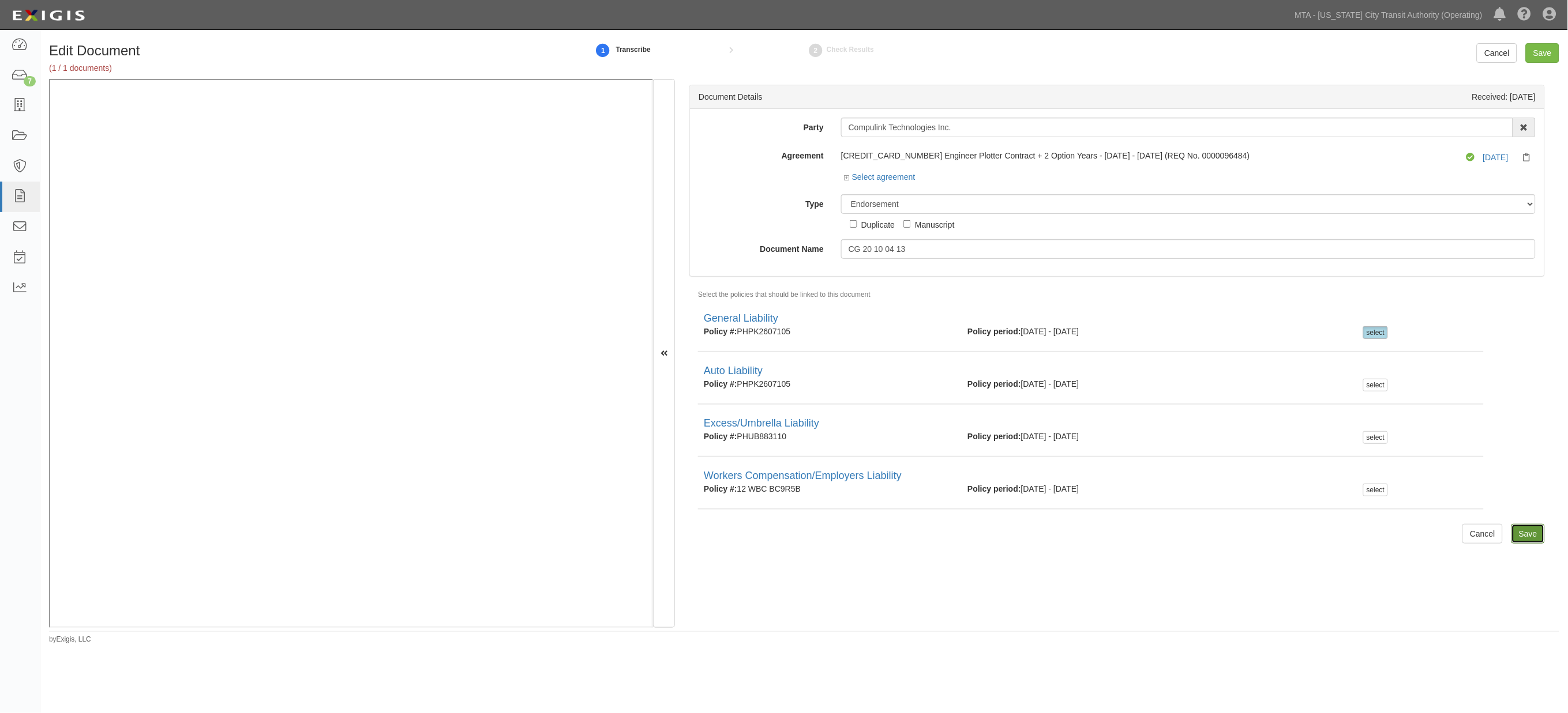
click at [1515, 534] on input "Save" at bounding box center [1528, 534] width 33 height 19
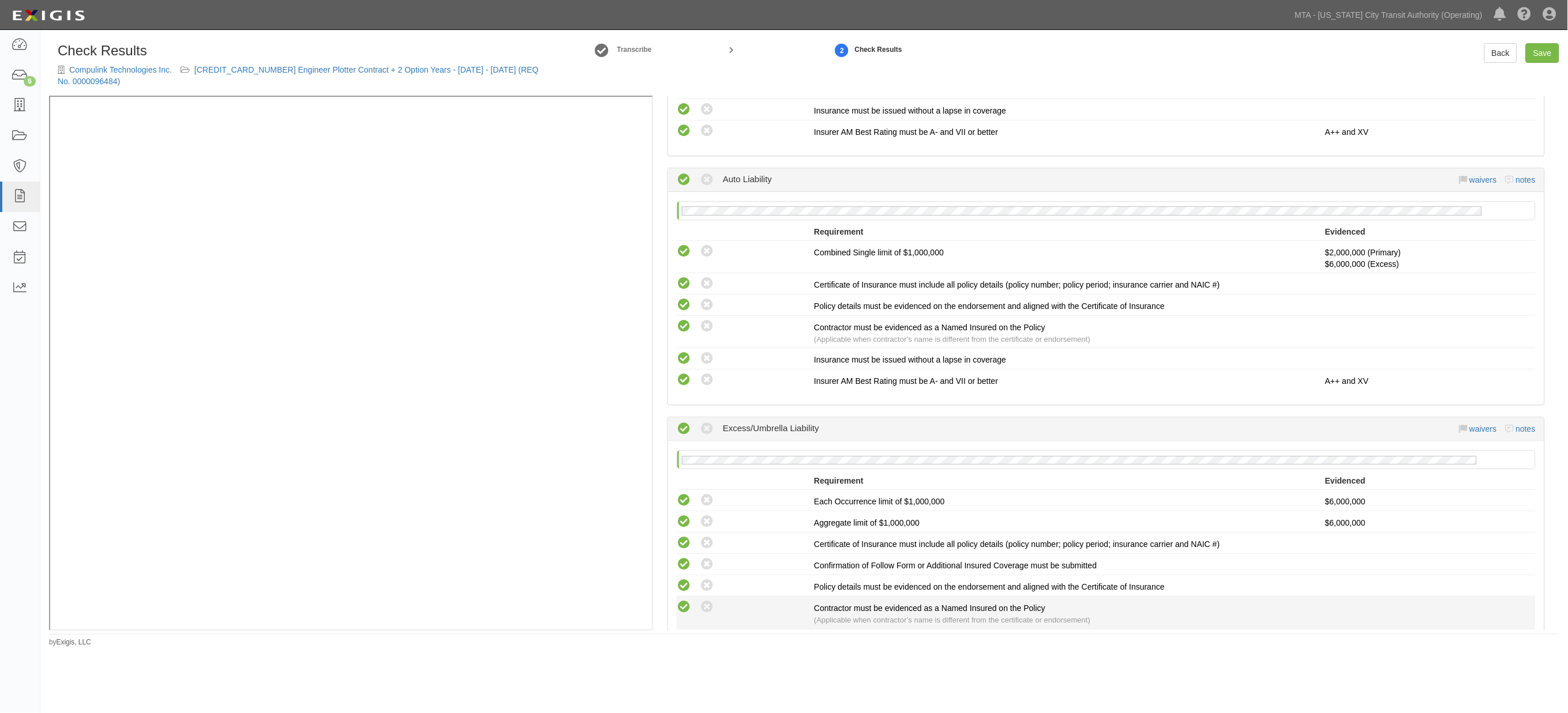
scroll to position [719, 0]
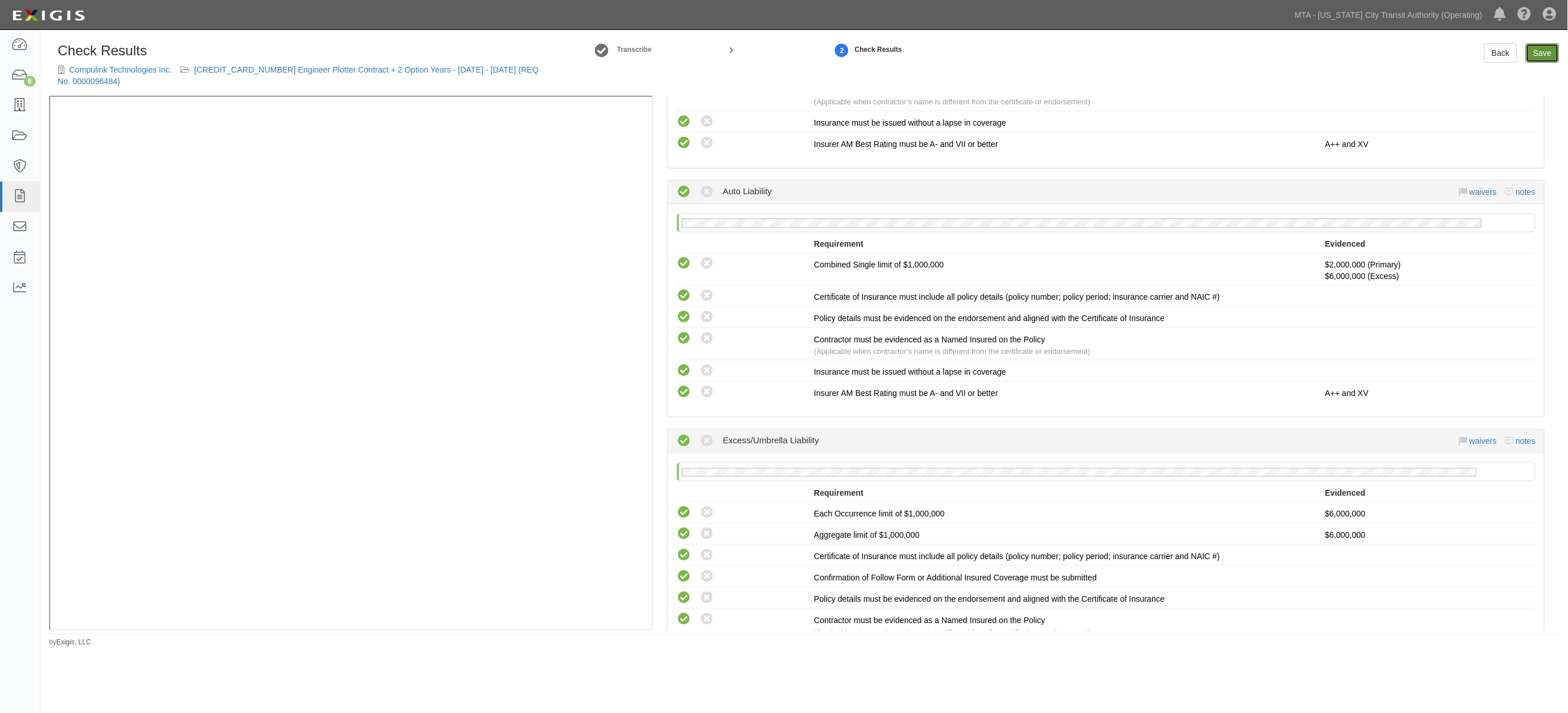
click at [1541, 53] on link "Save" at bounding box center [1542, 53] width 33 height 19
radio input "true"
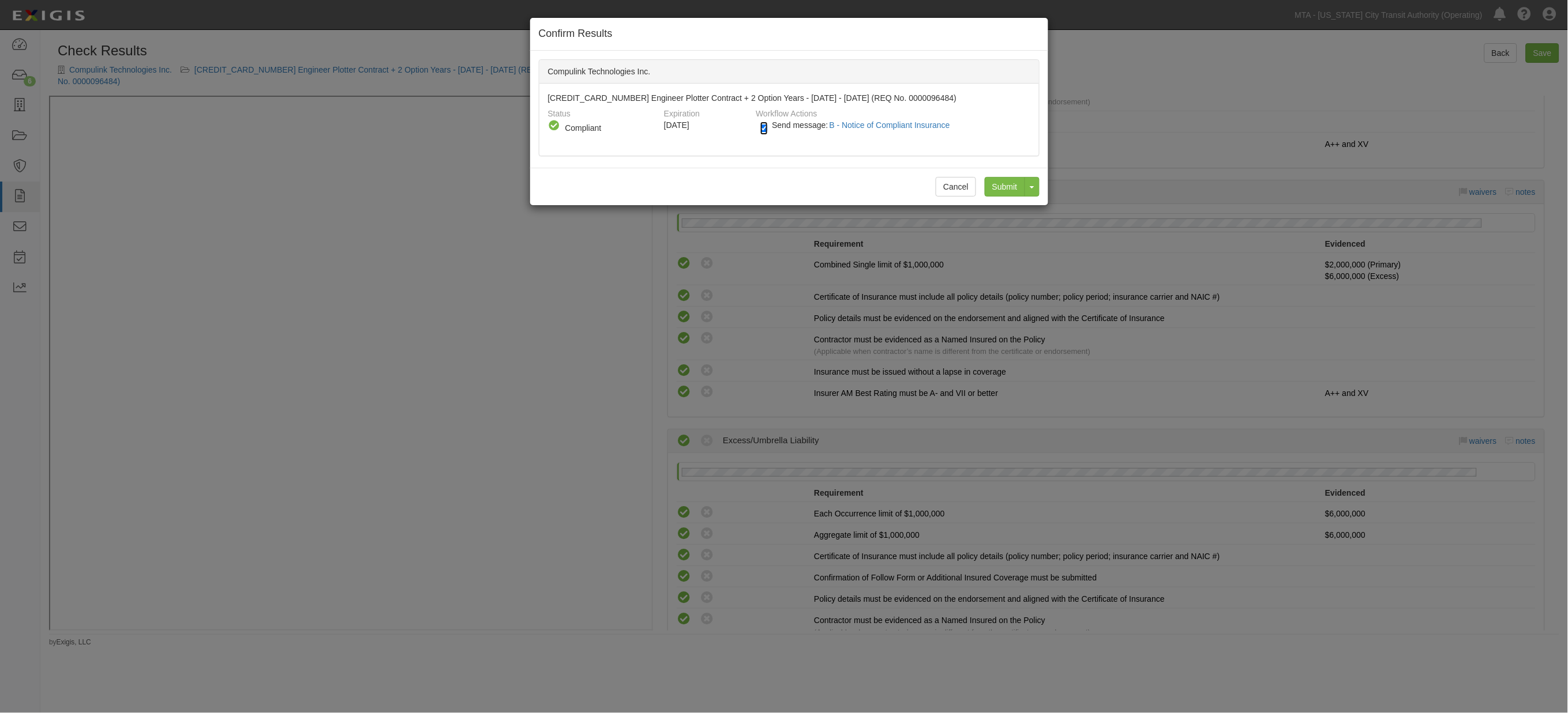
click at [765, 129] on input "Send message: B - Notice of Compliant Insurance" at bounding box center [764, 128] width 8 height 13
checkbox input "false"
click at [1021, 188] on input "Submit" at bounding box center [1005, 187] width 40 height 19
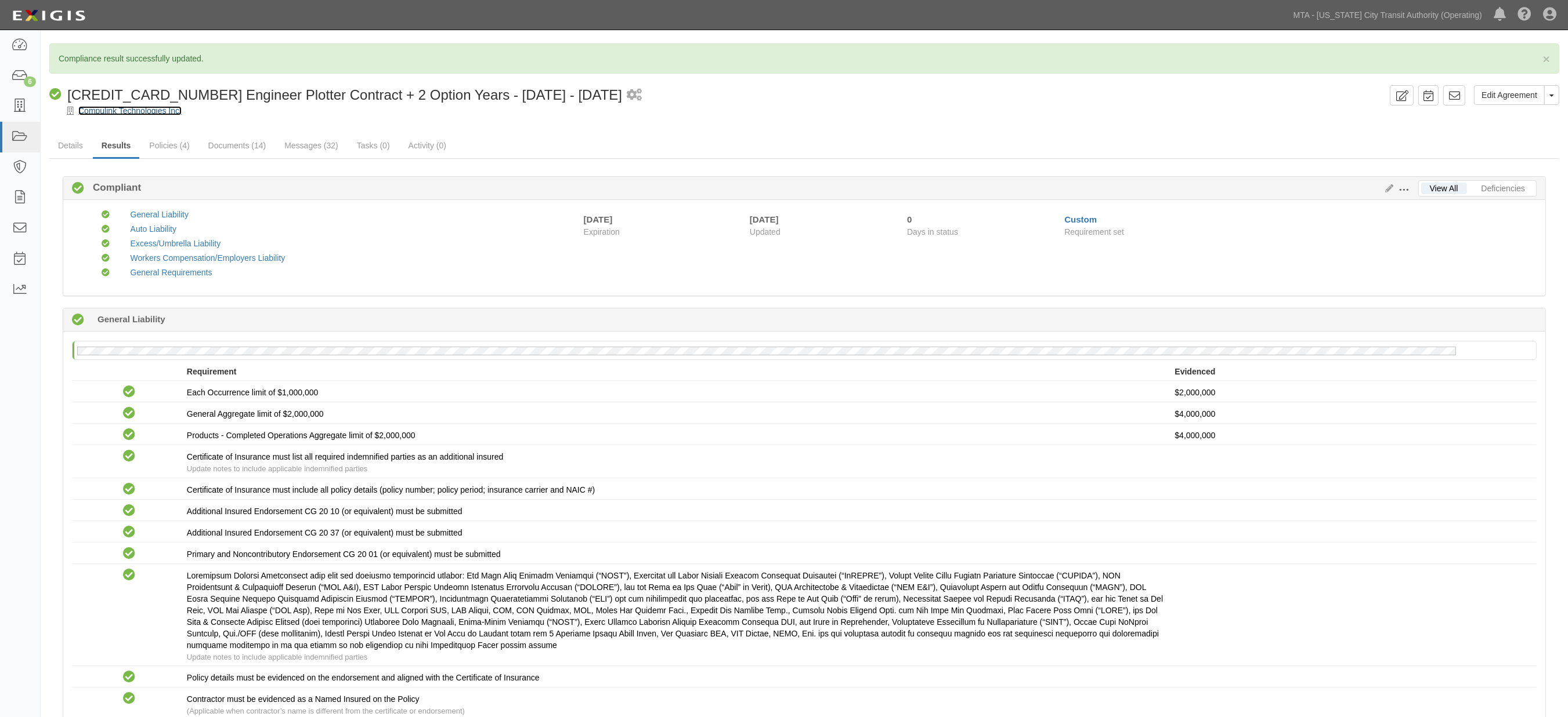
click at [107, 109] on link "Compulink Technologies Inc." at bounding box center [130, 110] width 103 height 9
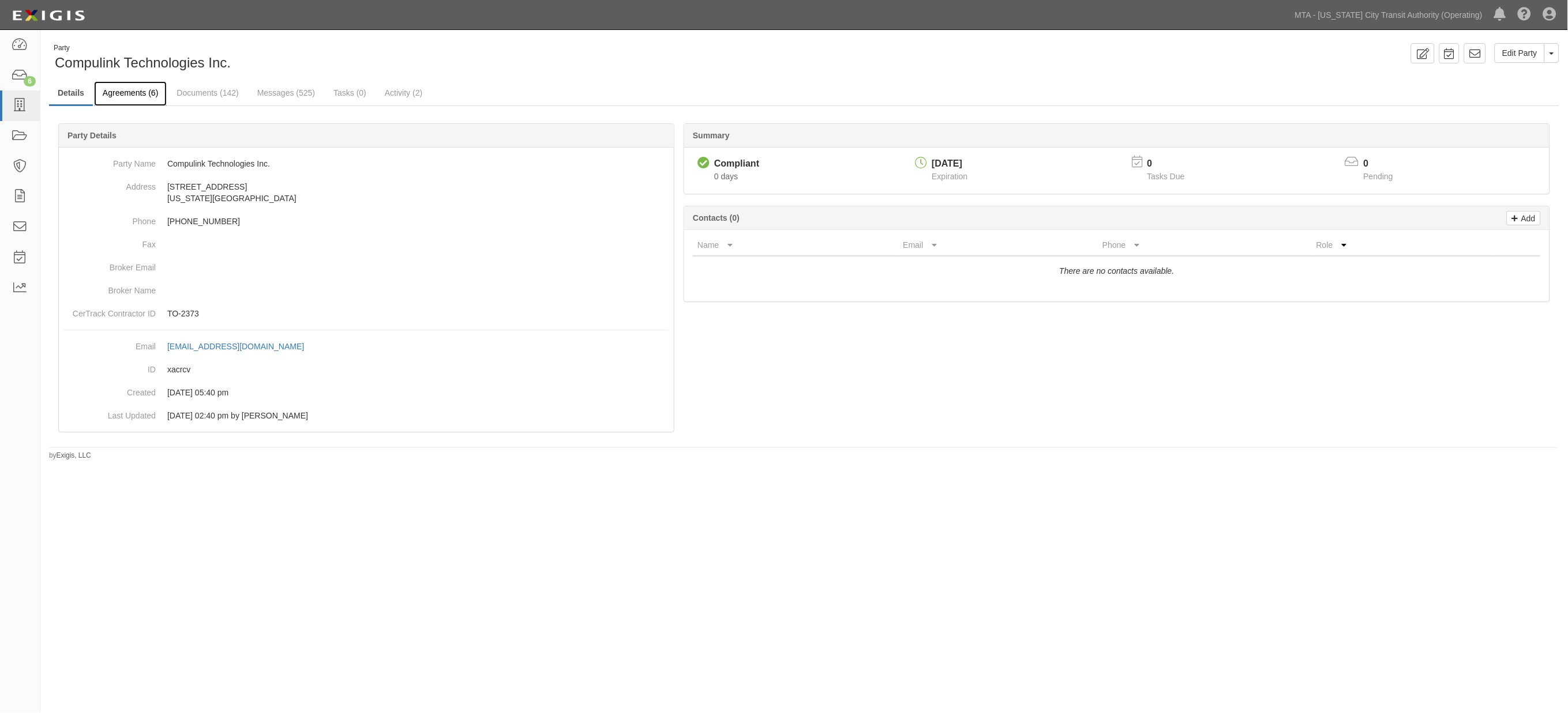
click at [134, 97] on link "Agreements (6)" at bounding box center [130, 93] width 73 height 25
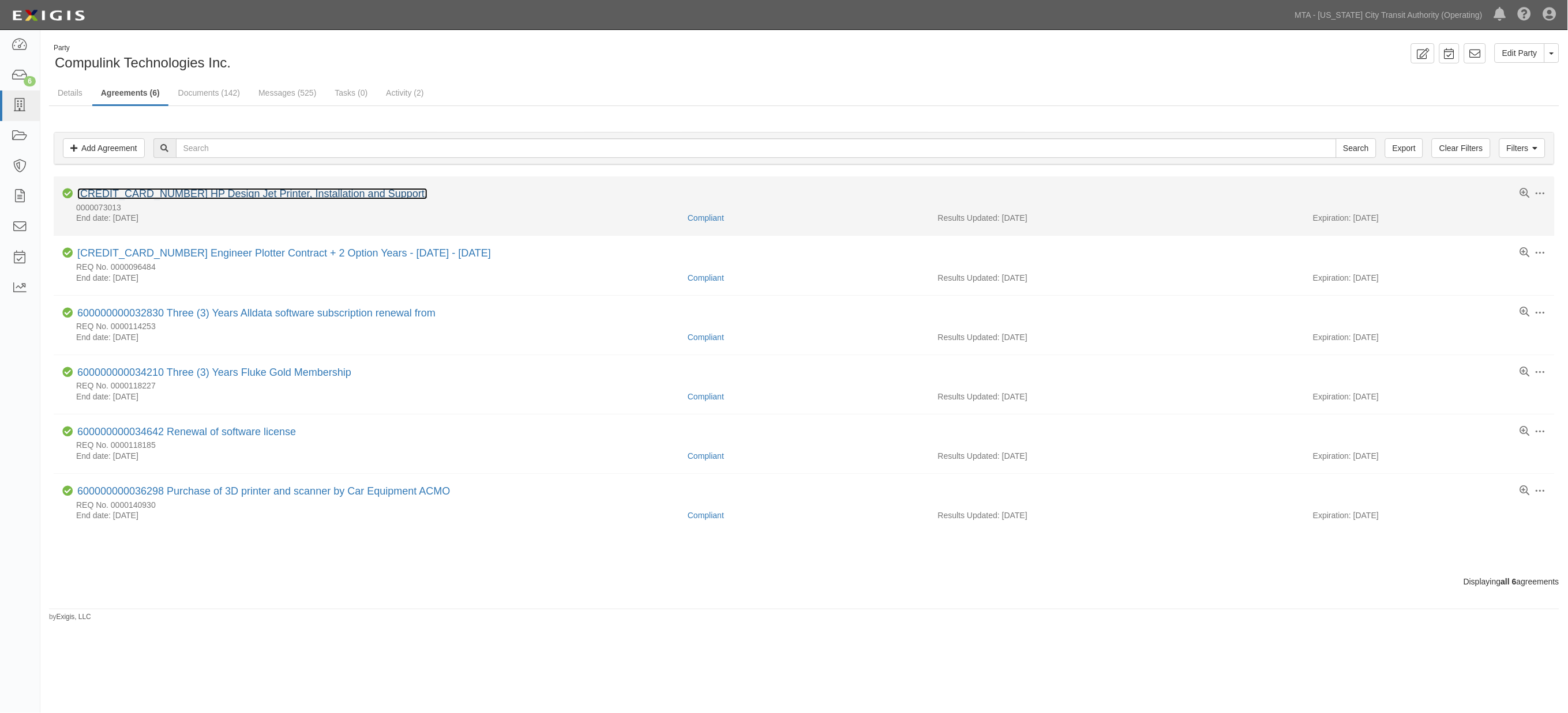
click at [264, 193] on link "[CREDIT_CARD_NUMBER] HP Design Jet Printer, Installation and Support." at bounding box center [253, 194] width 350 height 12
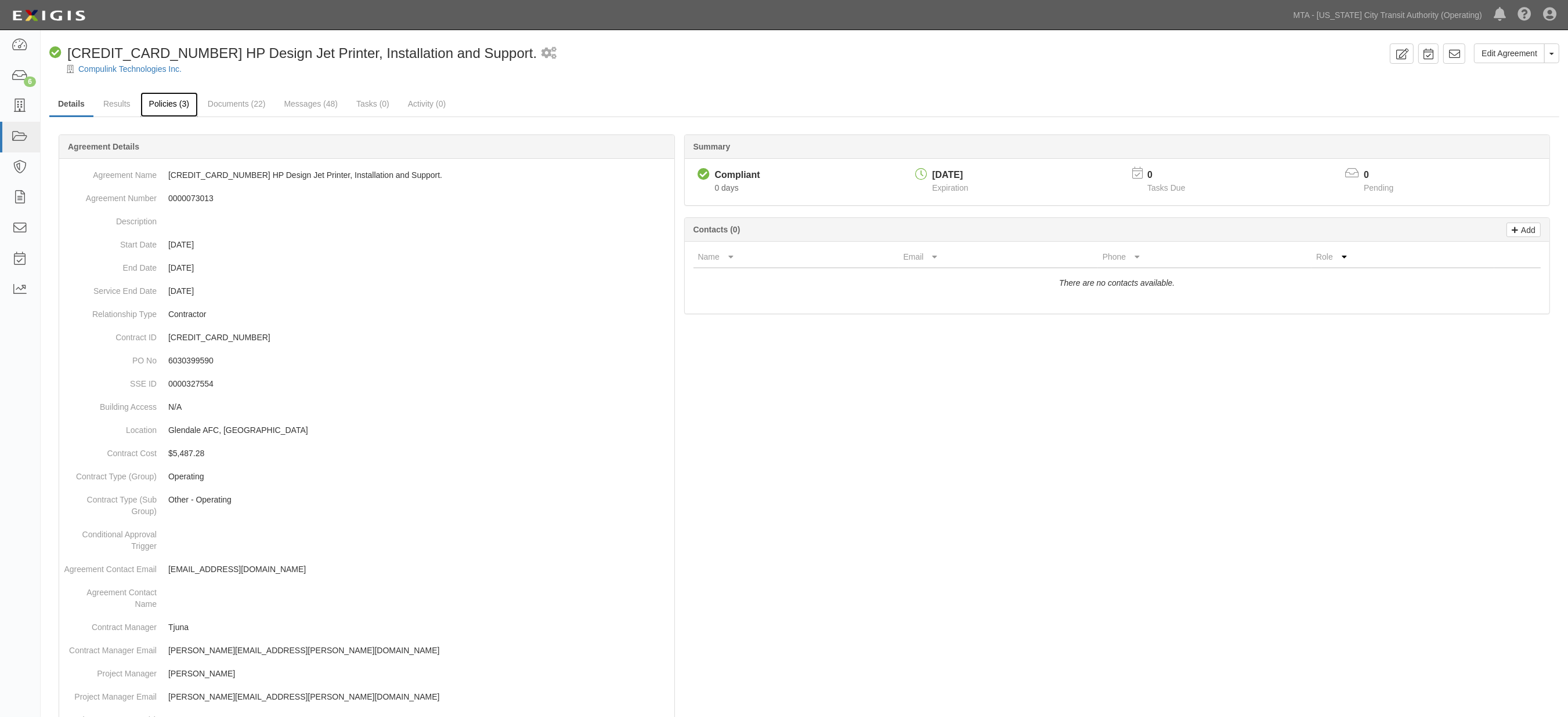
click at [171, 100] on link "Policies (3)" at bounding box center [169, 104] width 57 height 25
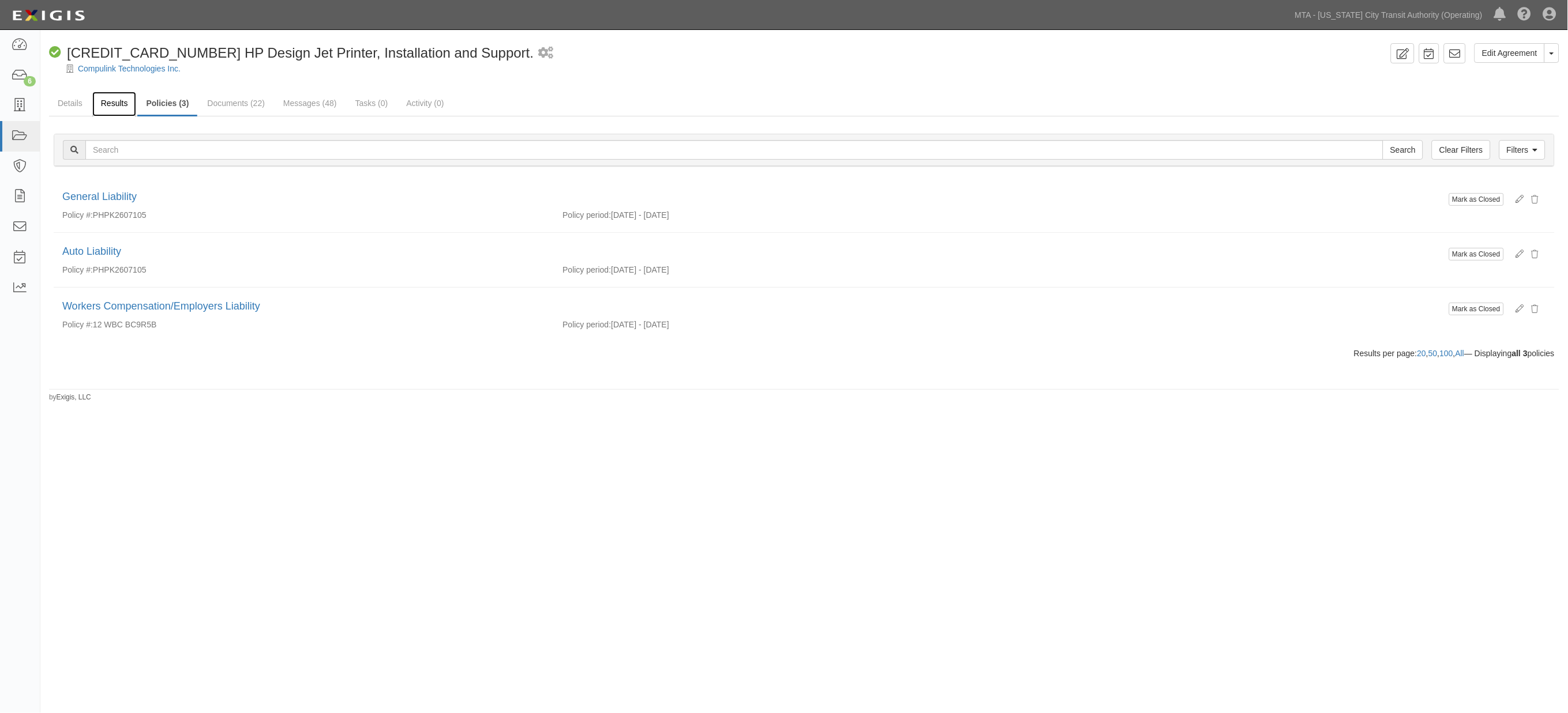
click at [111, 102] on link "Results" at bounding box center [114, 104] width 44 height 25
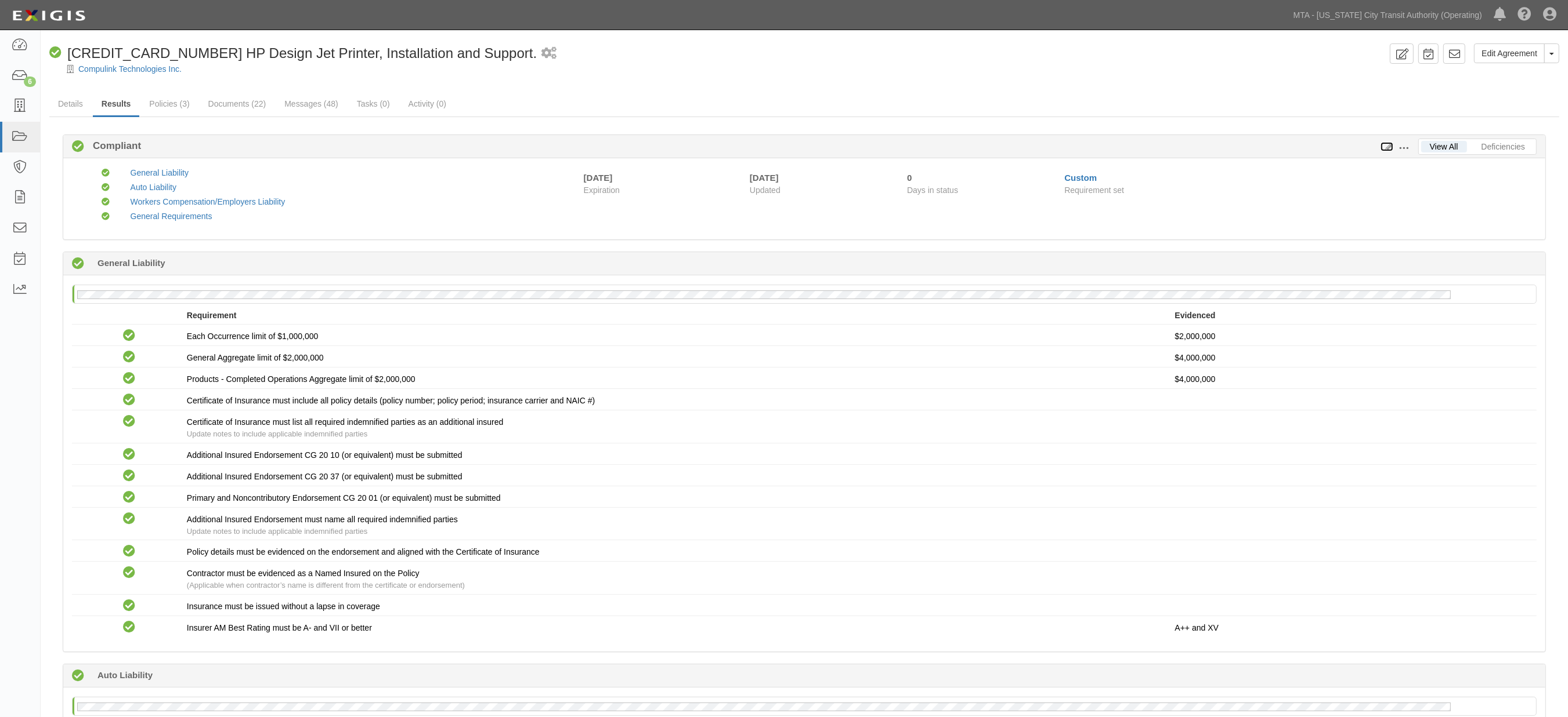
click at [1385, 148] on icon at bounding box center [1387, 148] width 13 height 8
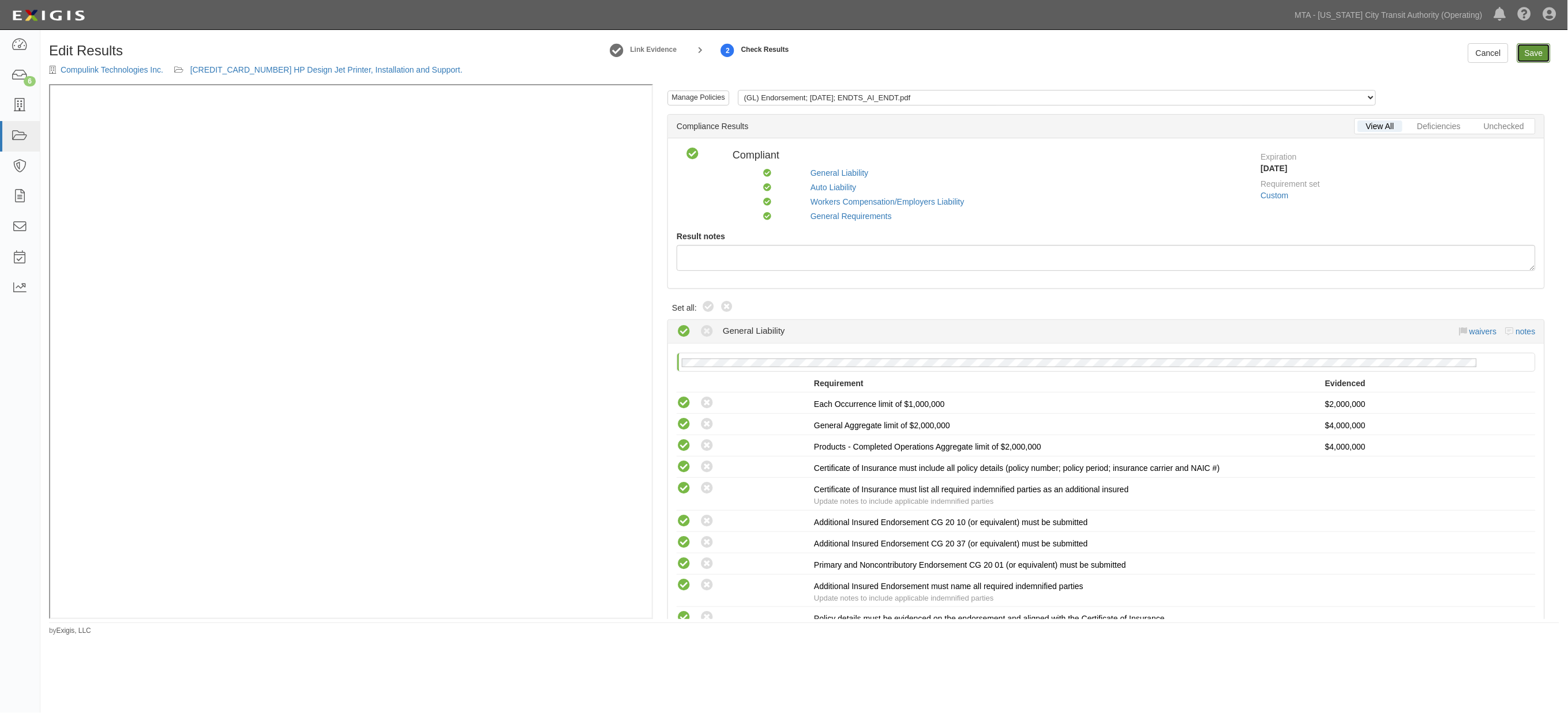
click at [1542, 46] on link "Save" at bounding box center [1534, 53] width 33 height 19
radio input "true"
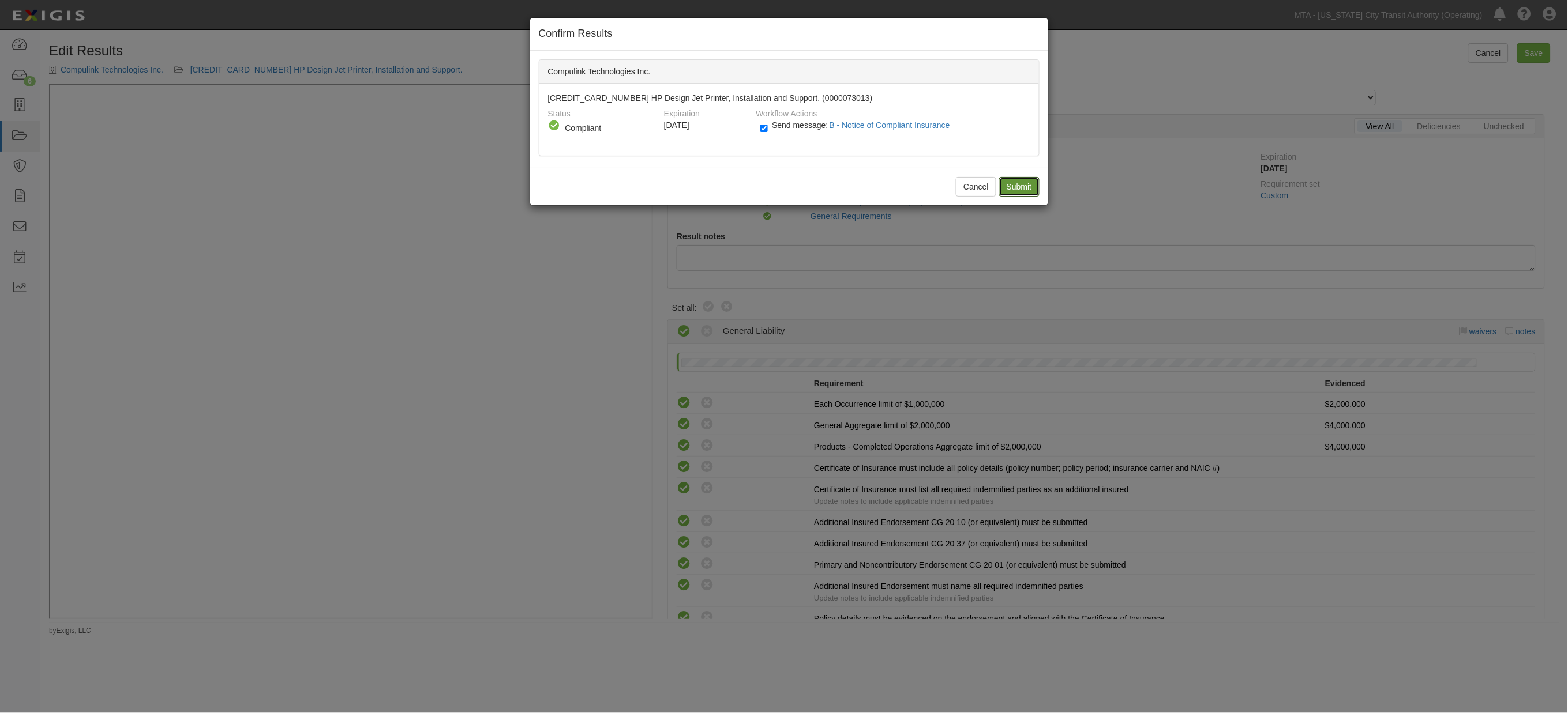
click at [1019, 182] on input "Submit" at bounding box center [1019, 187] width 40 height 19
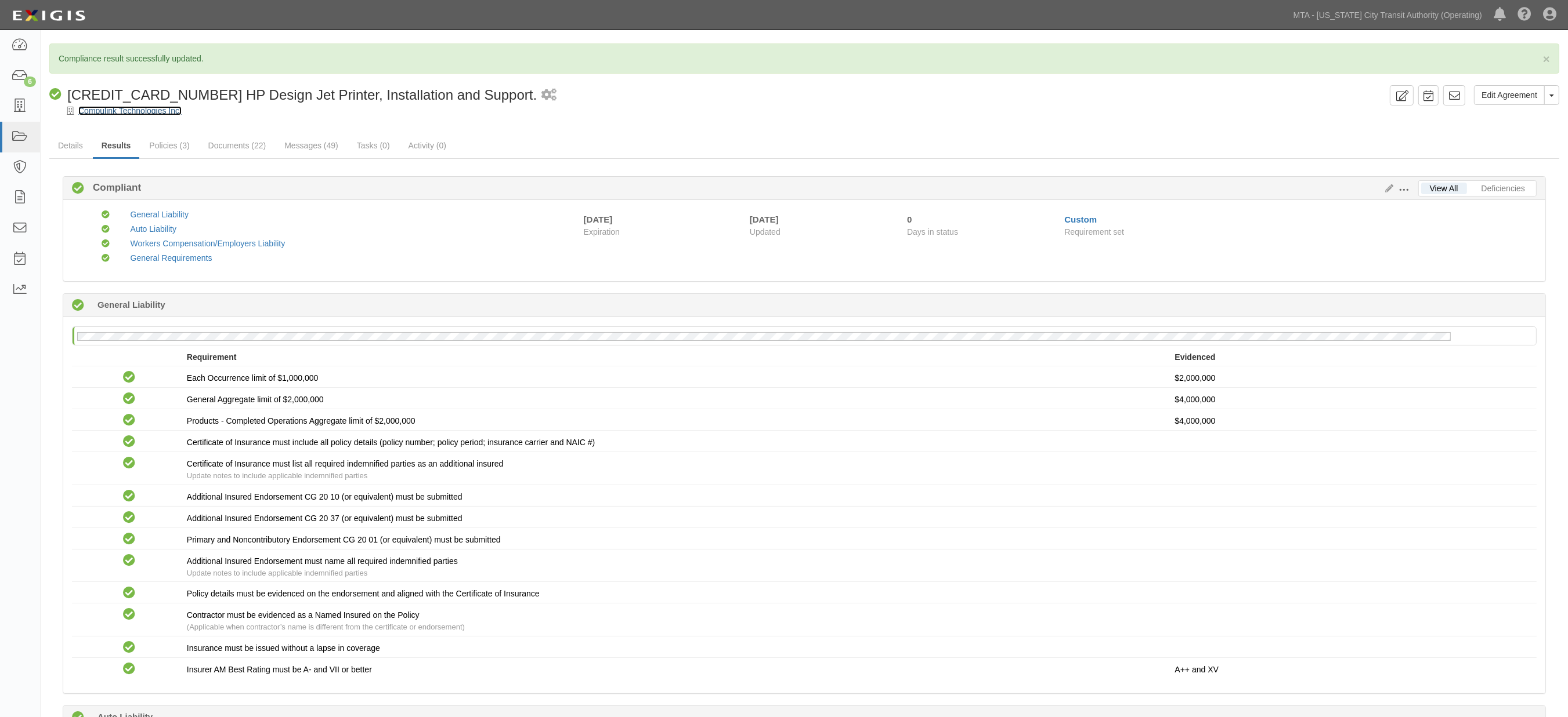
click at [169, 109] on link "Compulink Technologies Inc." at bounding box center [130, 110] width 103 height 9
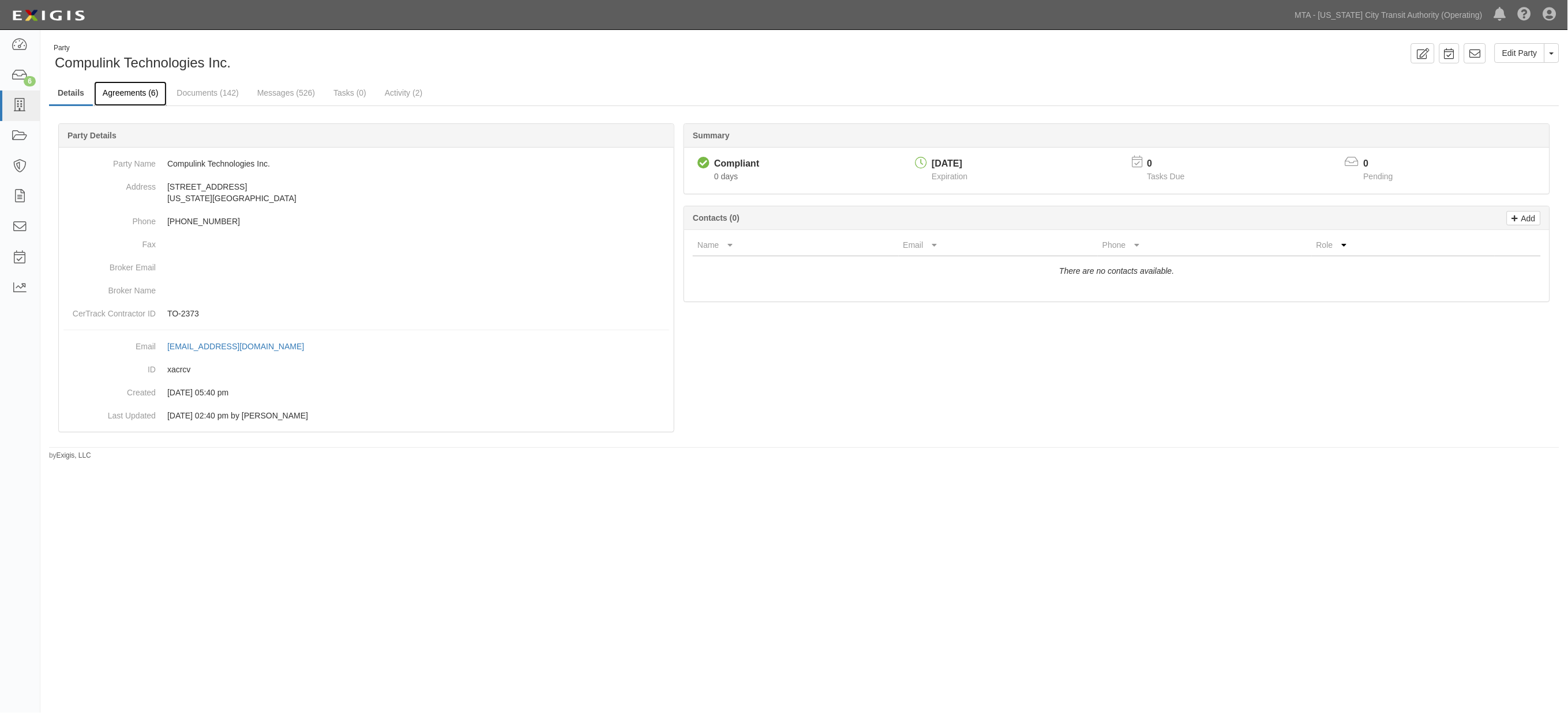
click at [116, 95] on link "Agreements (6)" at bounding box center [130, 93] width 73 height 25
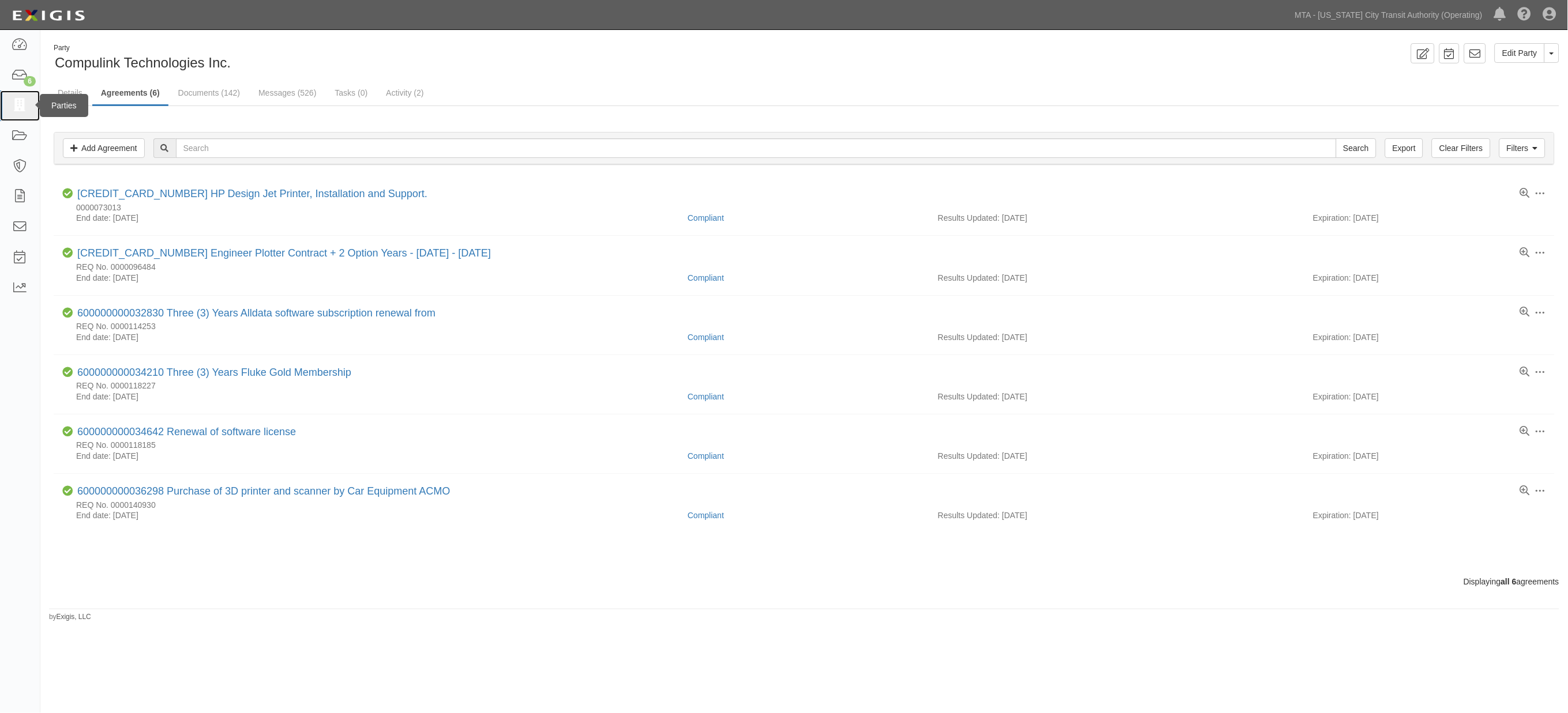
click at [16, 111] on icon at bounding box center [19, 105] width 16 height 13
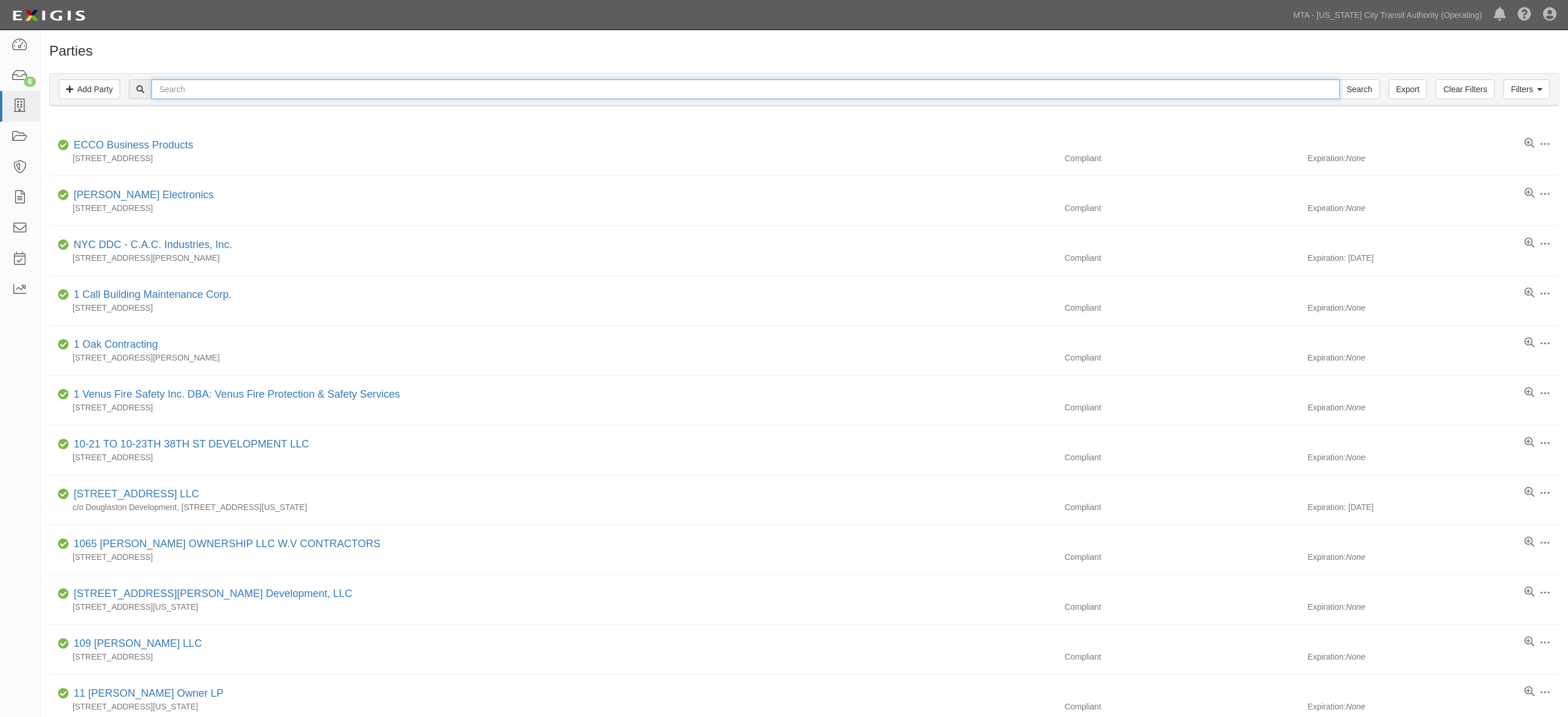
click at [187, 95] on input "text" at bounding box center [745, 89] width 1188 height 19
type input "compu"
click at [1340, 79] on input "Search" at bounding box center [1360, 89] width 40 height 19
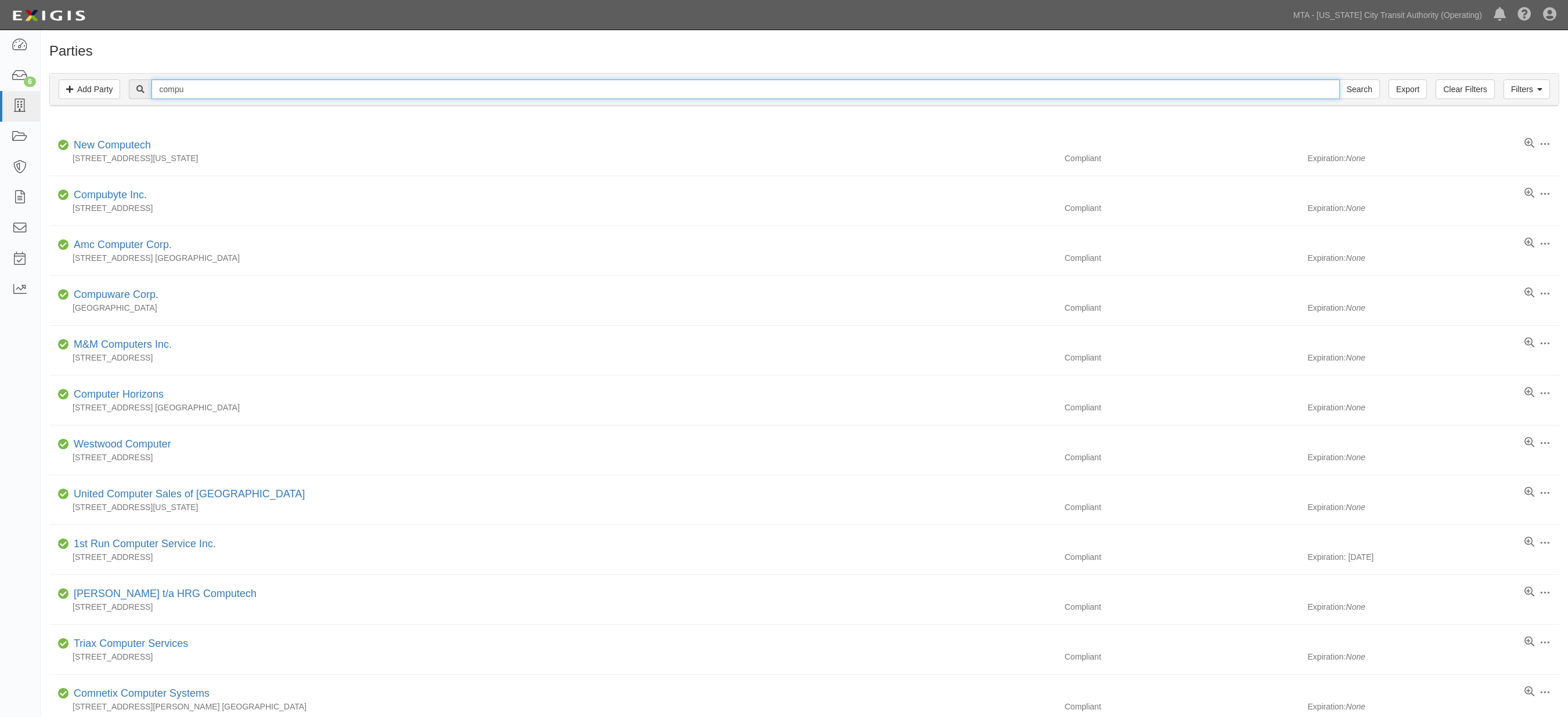
click at [215, 88] on input "compu" at bounding box center [745, 89] width 1188 height 19
type input "compulik"
click at [1340, 79] on input "Search" at bounding box center [1360, 89] width 40 height 19
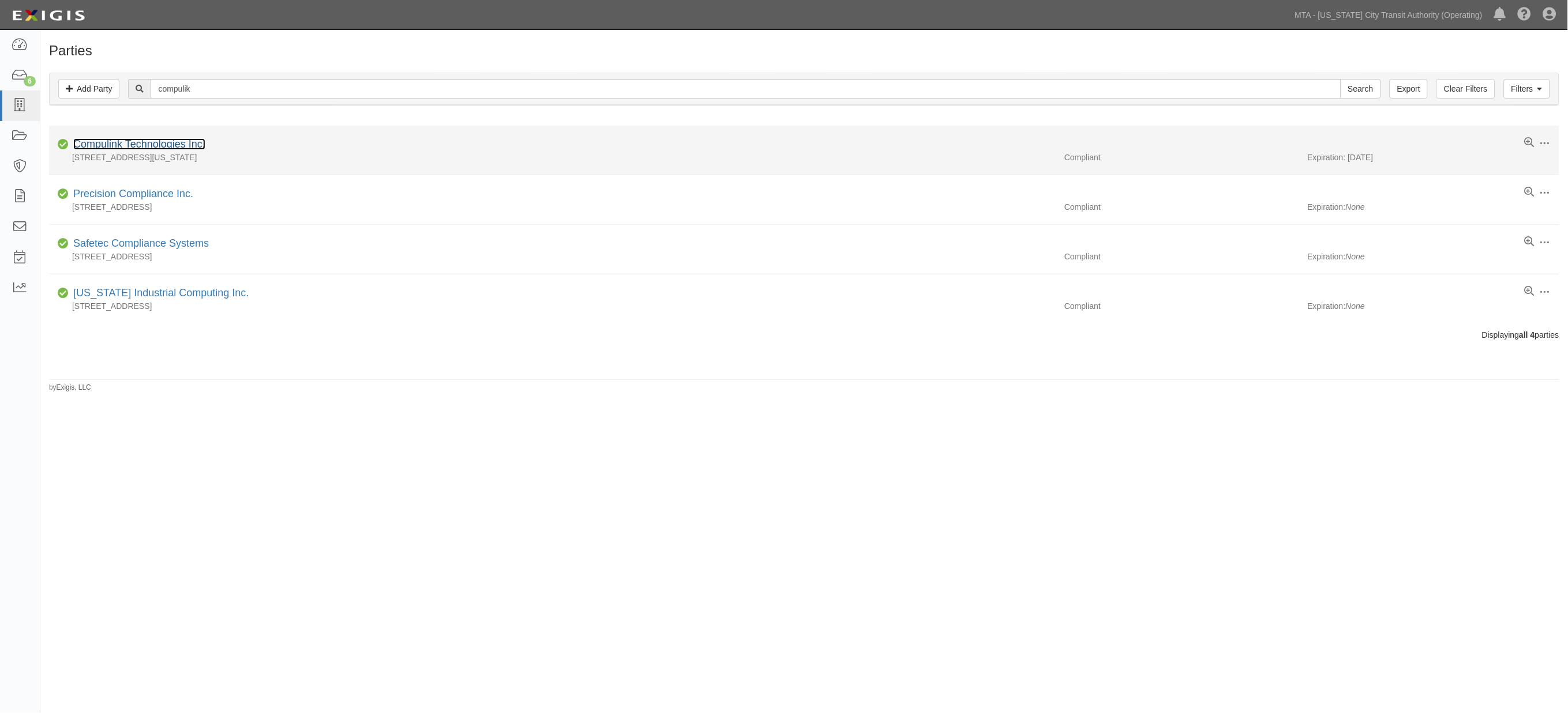
click at [134, 144] on link "Compulink Technologies Inc." at bounding box center [139, 144] width 132 height 12
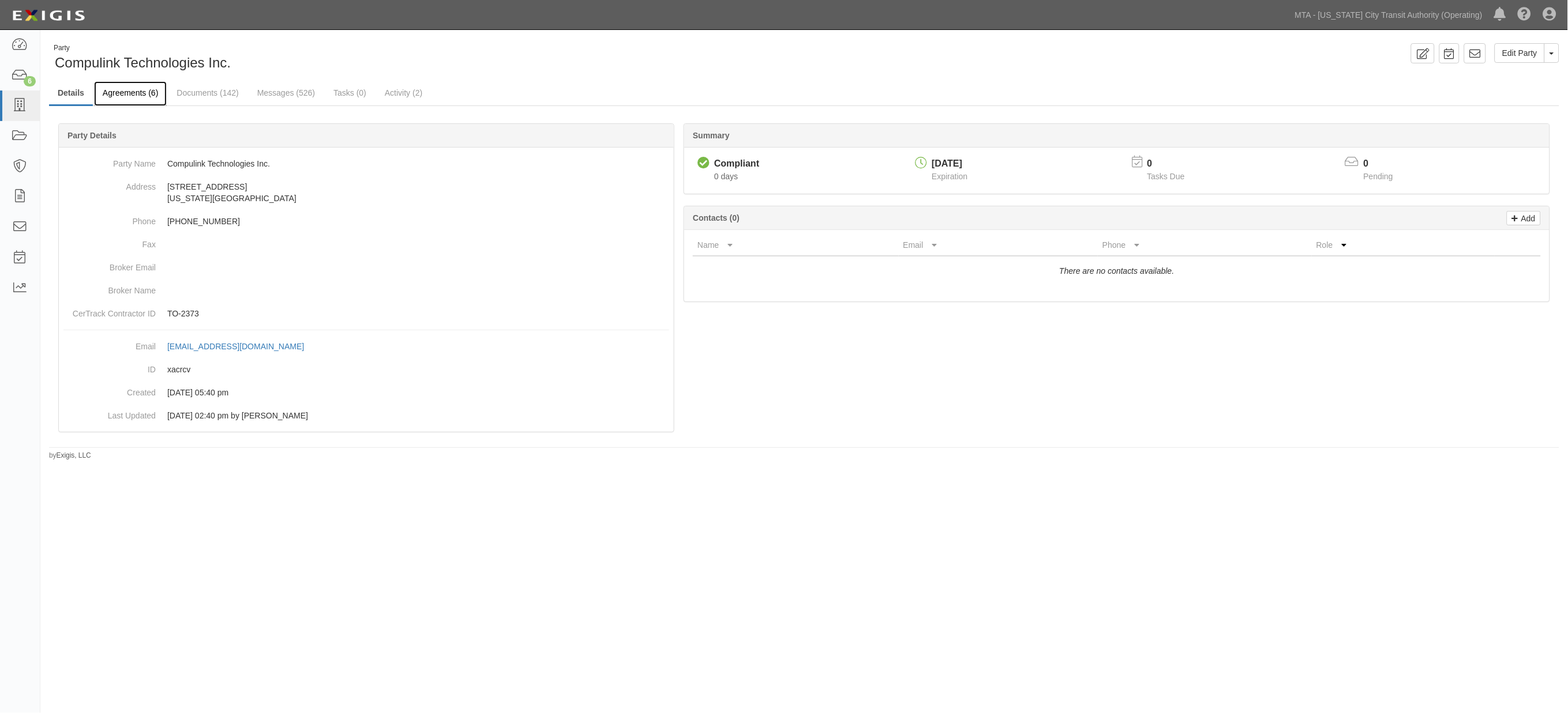
click at [145, 93] on link "Agreements (6)" at bounding box center [130, 93] width 73 height 25
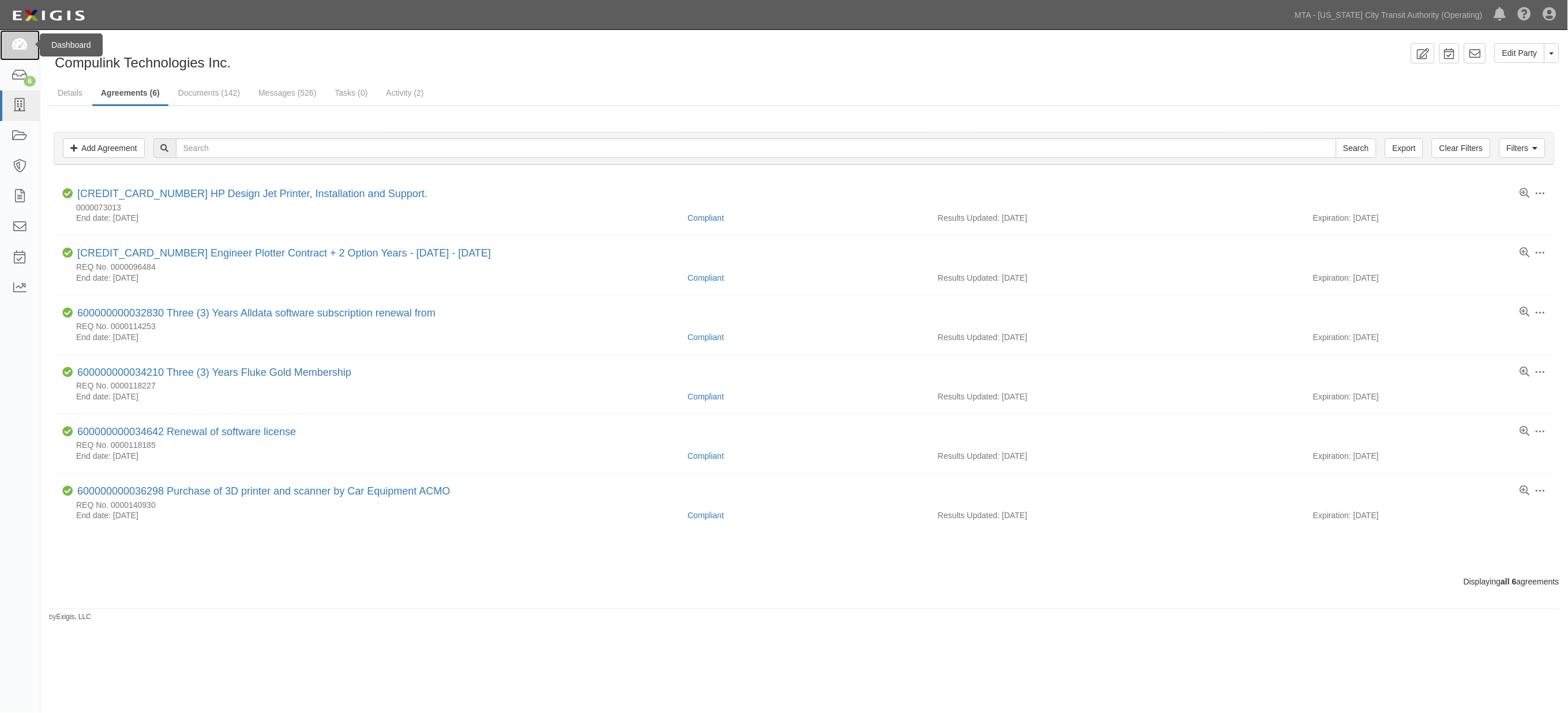
click at [26, 55] on link at bounding box center [19, 45] width 39 height 30
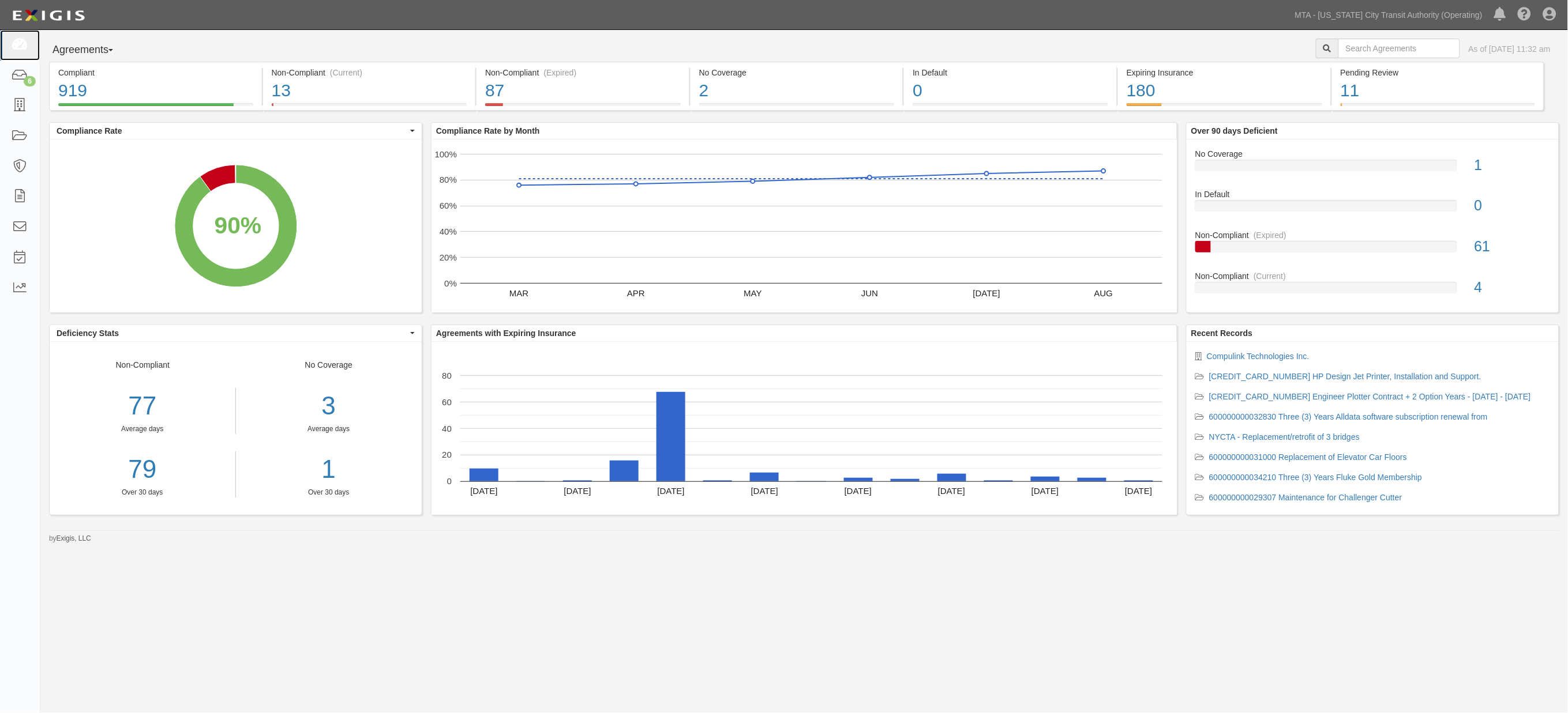
click at [19, 41] on icon at bounding box center [19, 45] width 16 height 13
click at [481, 481] on rect "A chart." at bounding box center [484, 475] width 29 height 12
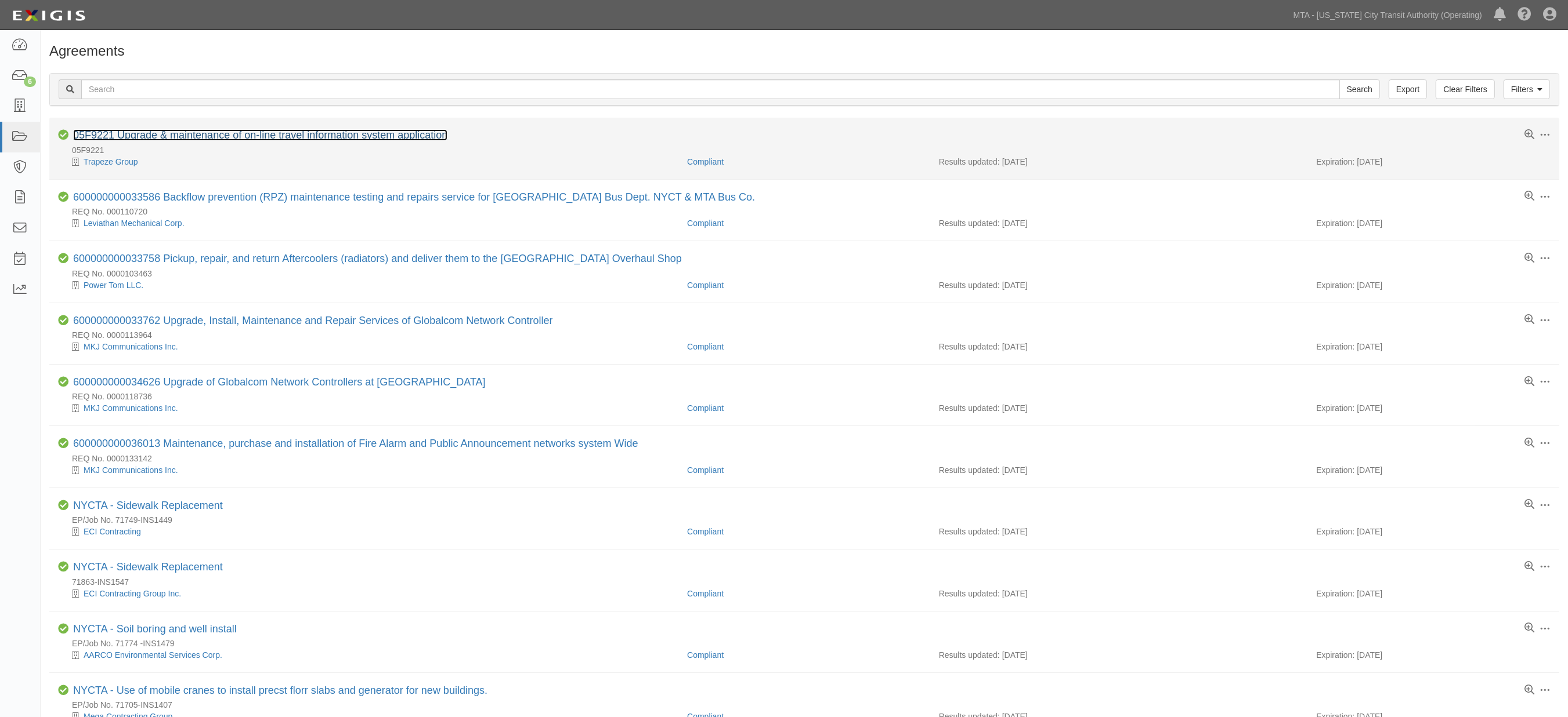
click at [252, 139] on link "05F9221 Upgrade & maintenance of on-line travel information system application" at bounding box center [260, 135] width 374 height 12
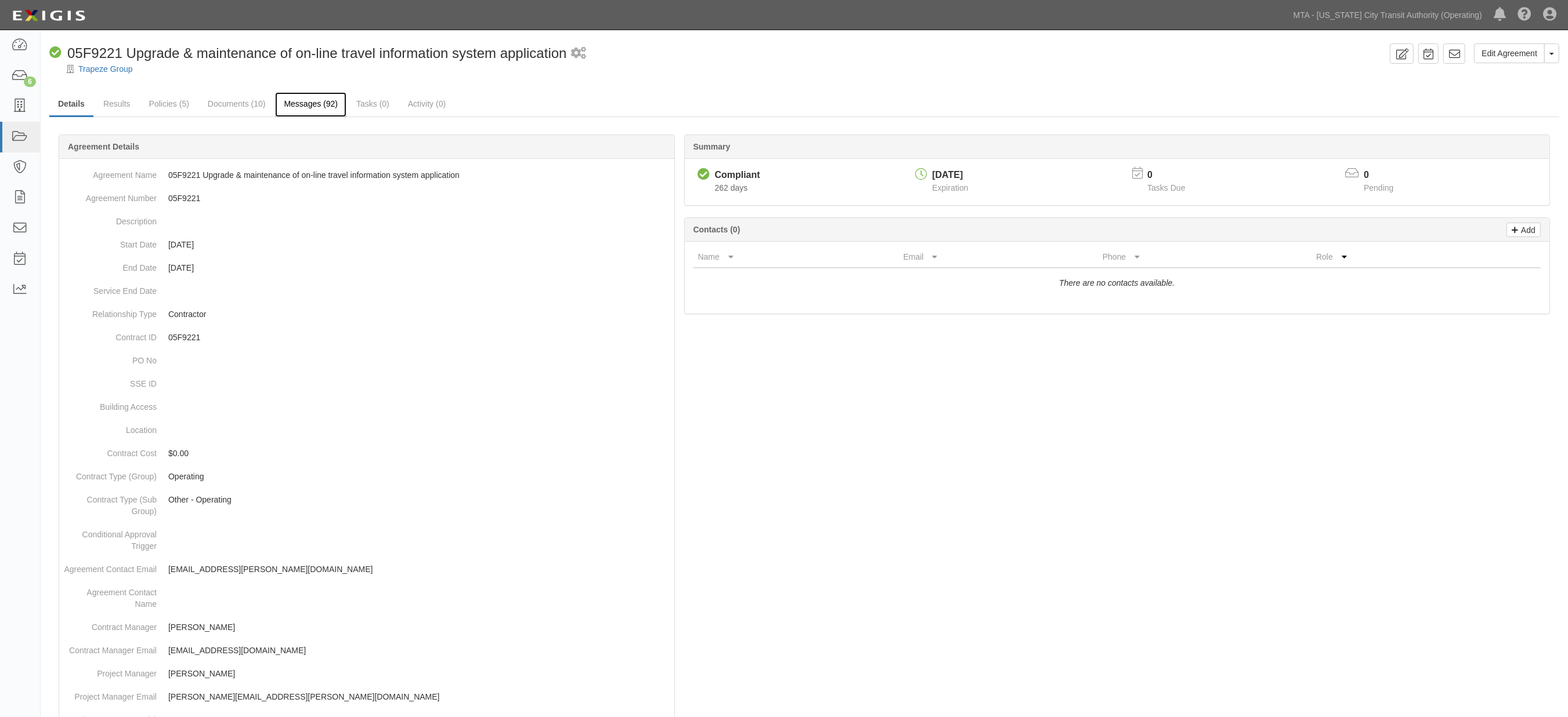
click at [316, 106] on link "Messages (92)" at bounding box center [311, 104] width 71 height 25
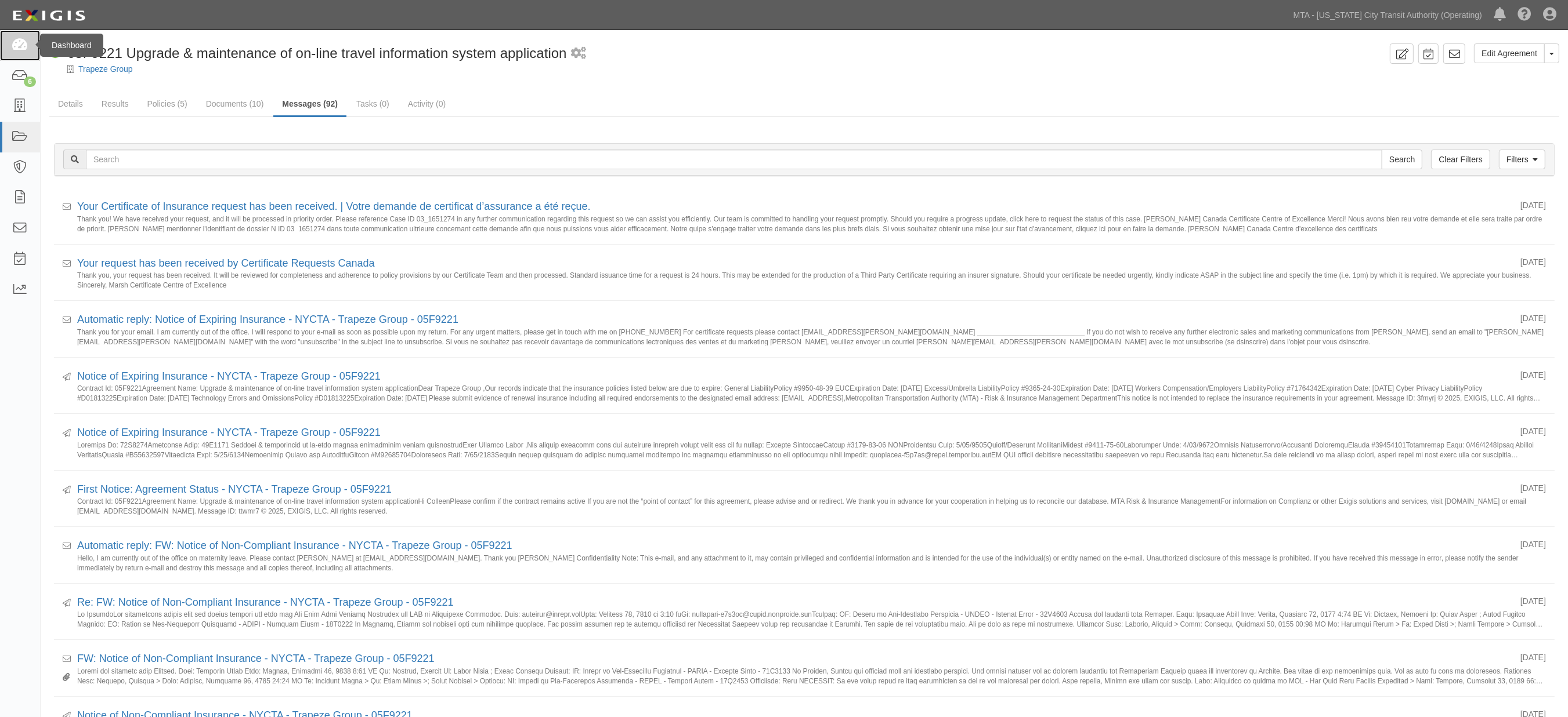
click at [20, 47] on icon at bounding box center [20, 45] width 16 height 13
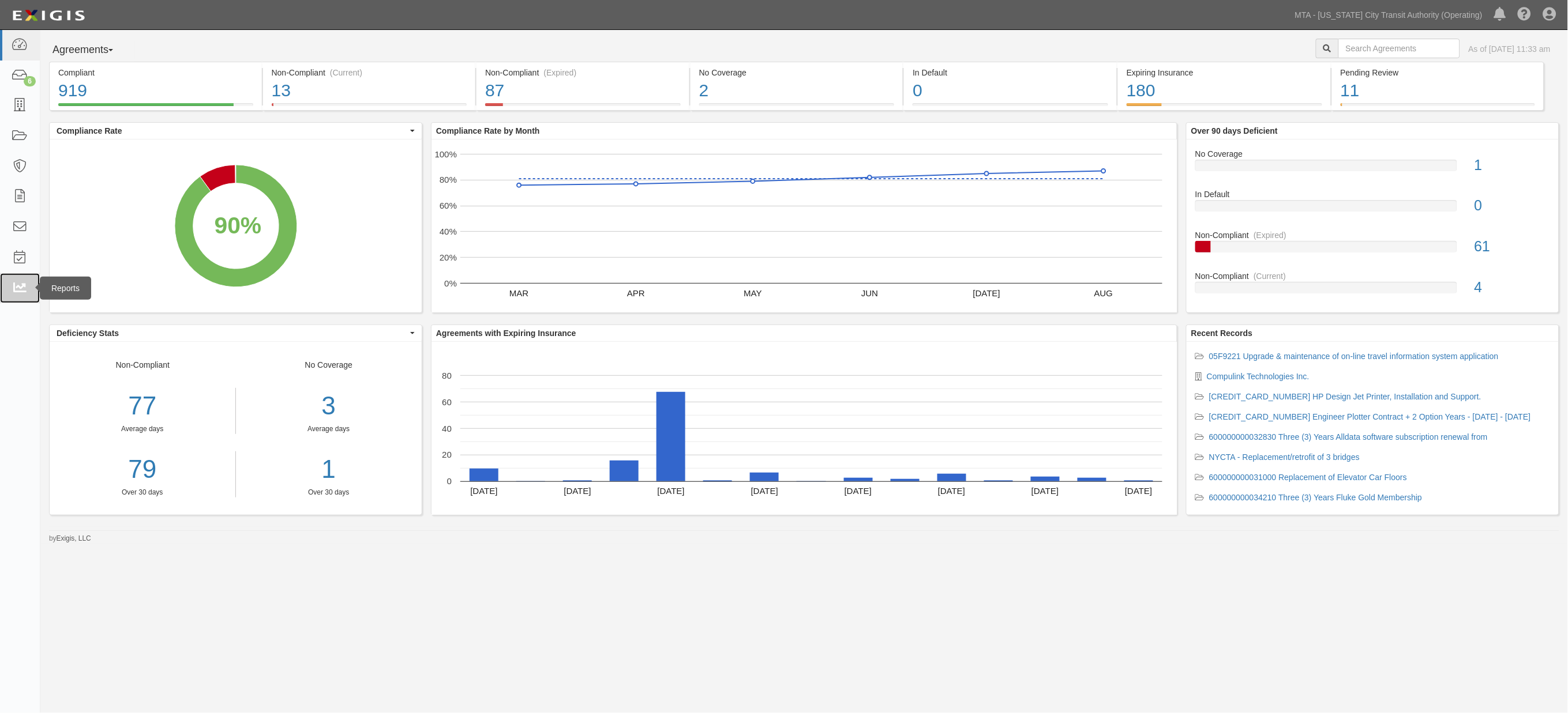
click at [12, 285] on icon at bounding box center [19, 288] width 16 height 13
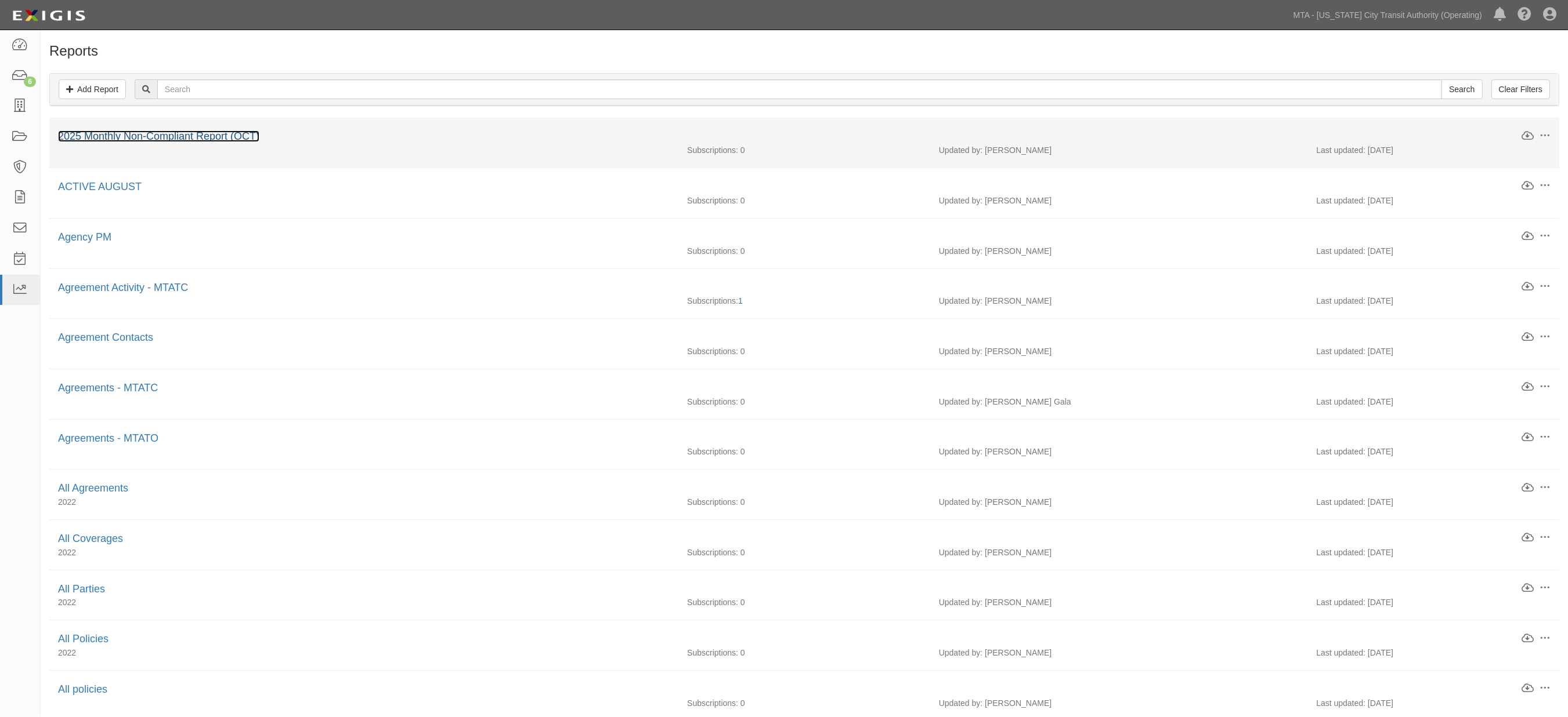
click at [215, 135] on link "2025 Monthly Non-Compliant Report (OCT)" at bounding box center [158, 136] width 201 height 12
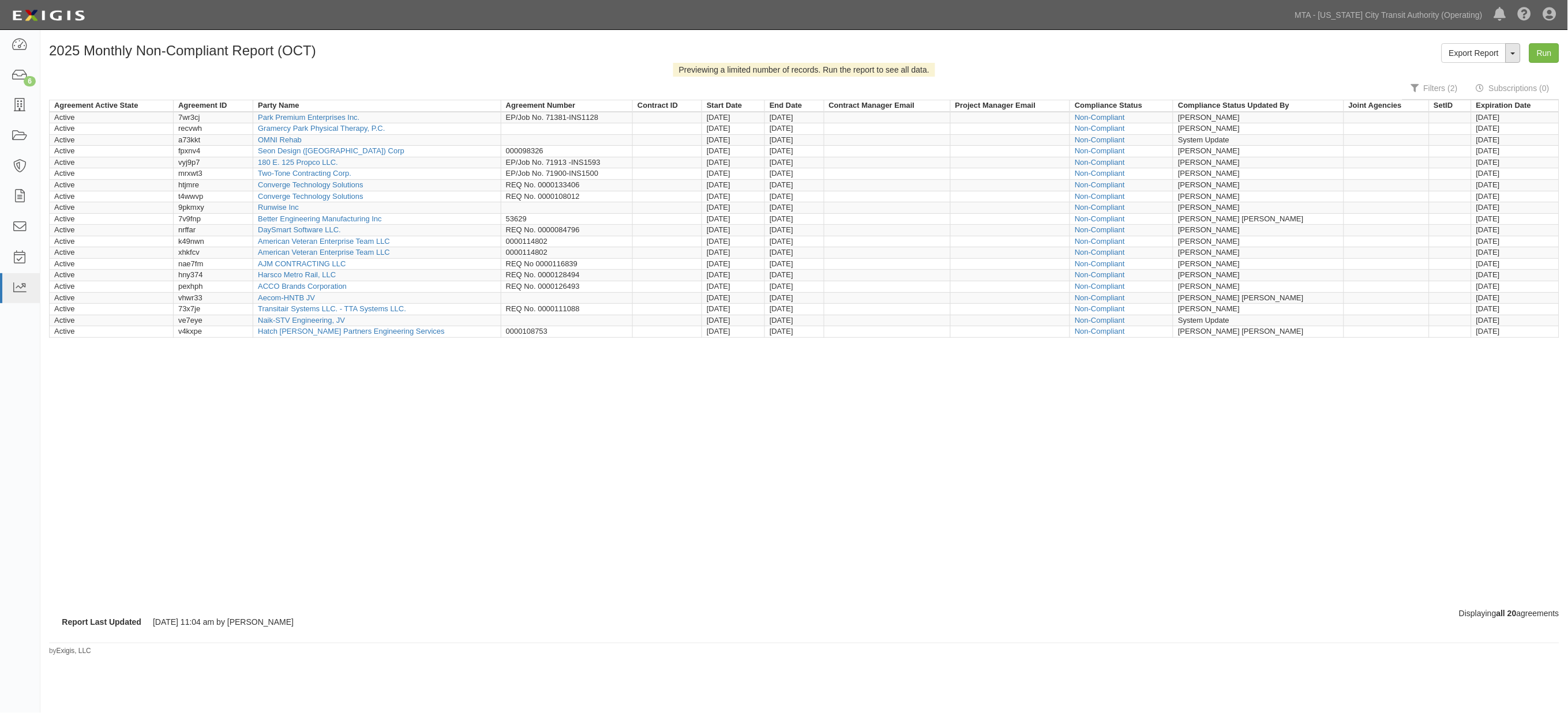
click at [1514, 54] on button "ToggleReportDropdown" at bounding box center [1513, 53] width 15 height 19
click at [1475, 73] on link "Edit Report" at bounding box center [1488, 75] width 91 height 15
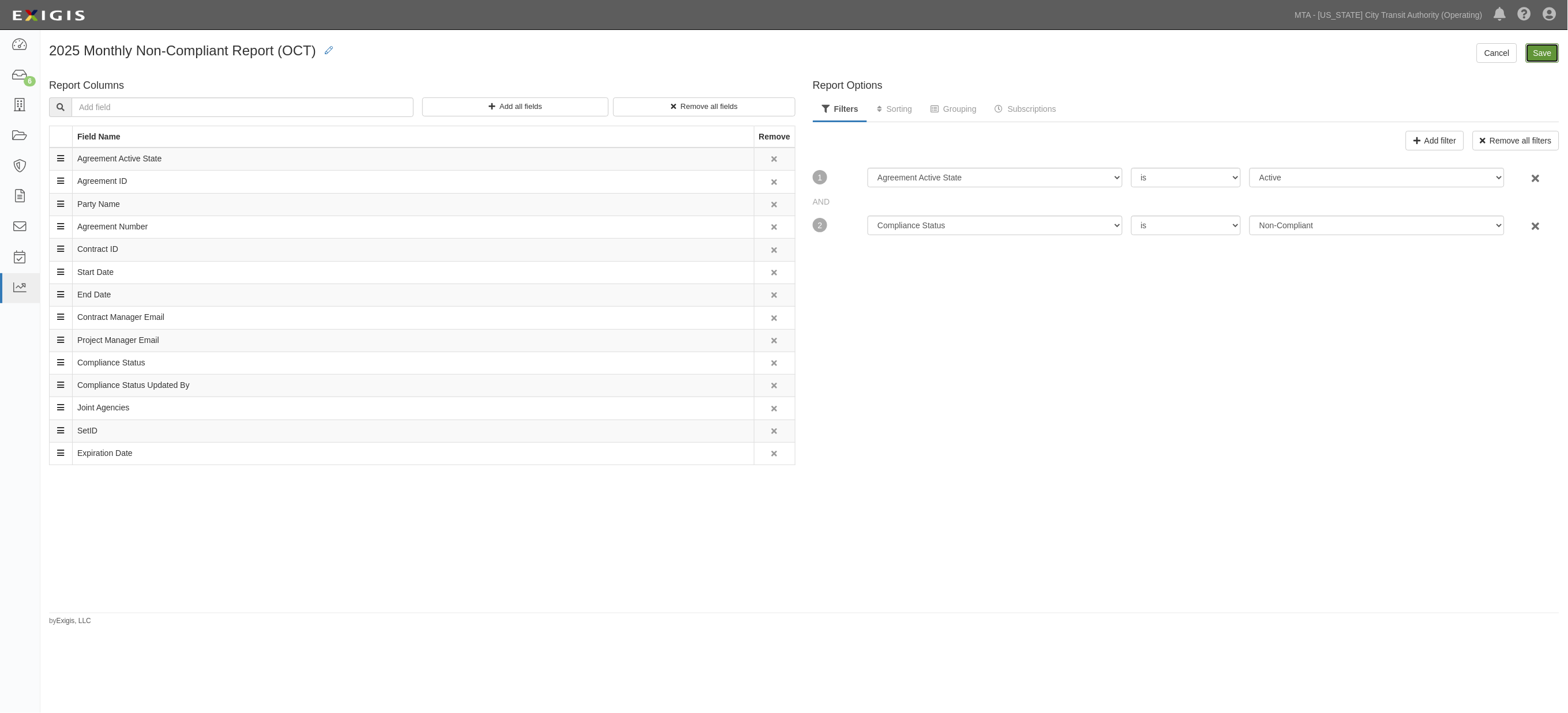
click at [1542, 59] on input "Save" at bounding box center [1542, 53] width 33 height 19
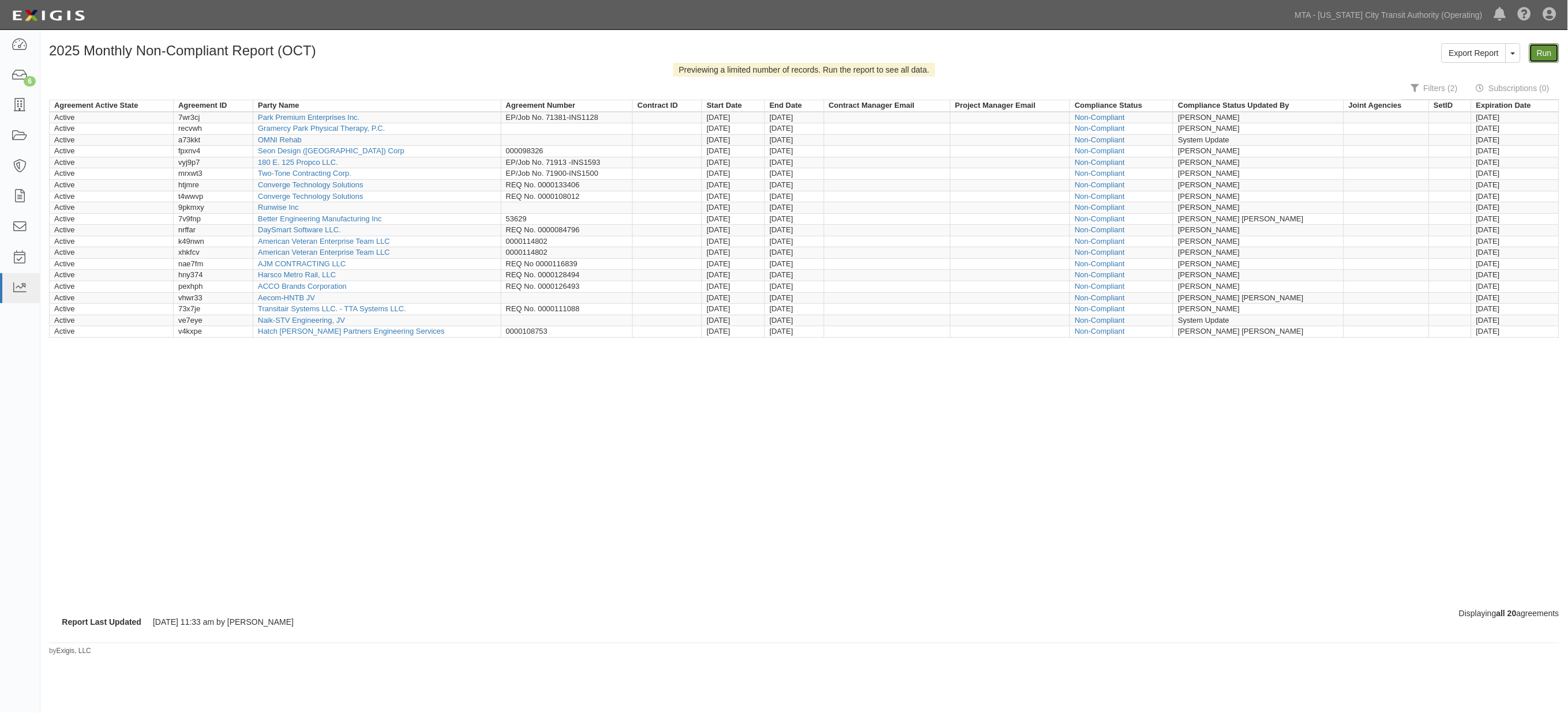
click at [1547, 57] on link "Run" at bounding box center [1544, 53] width 30 height 19
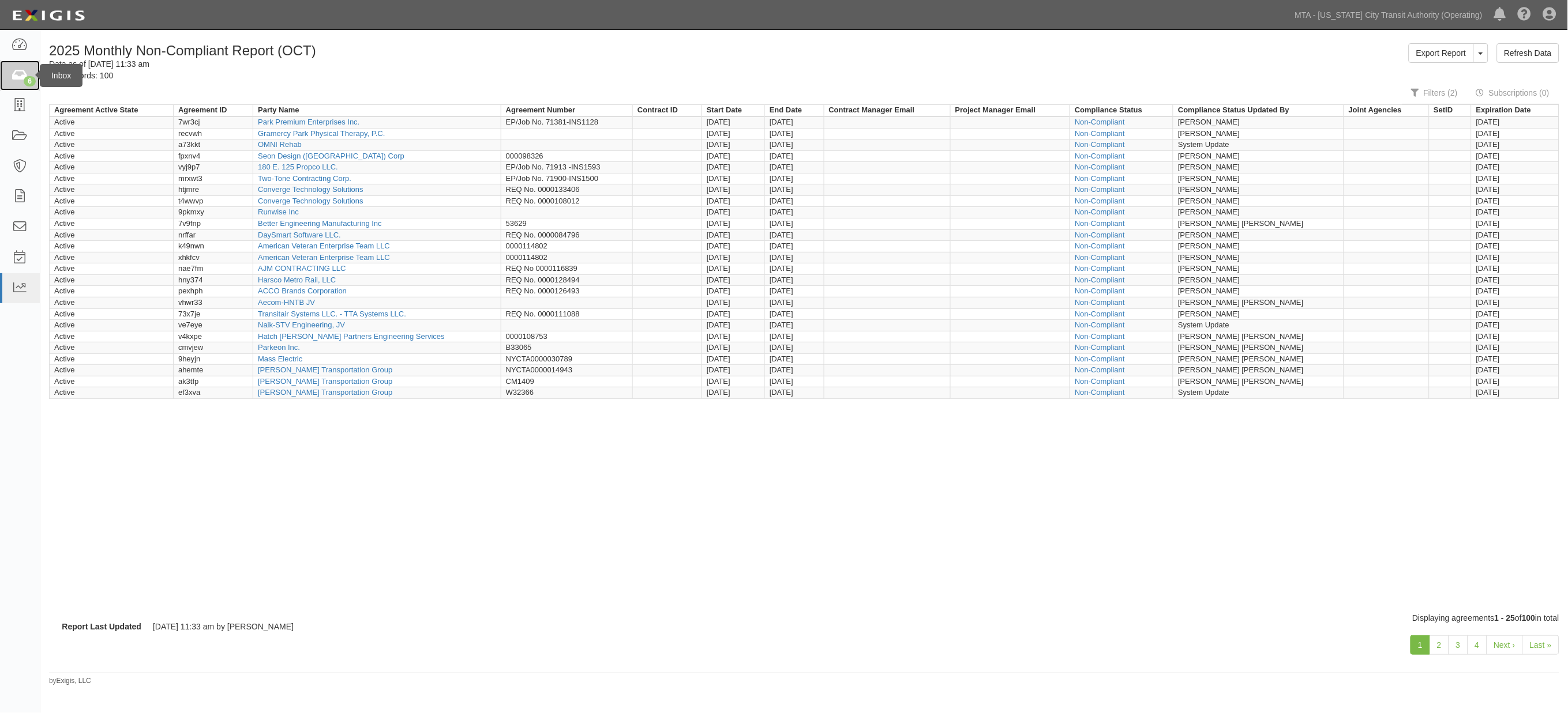
click at [17, 78] on icon at bounding box center [19, 75] width 16 height 13
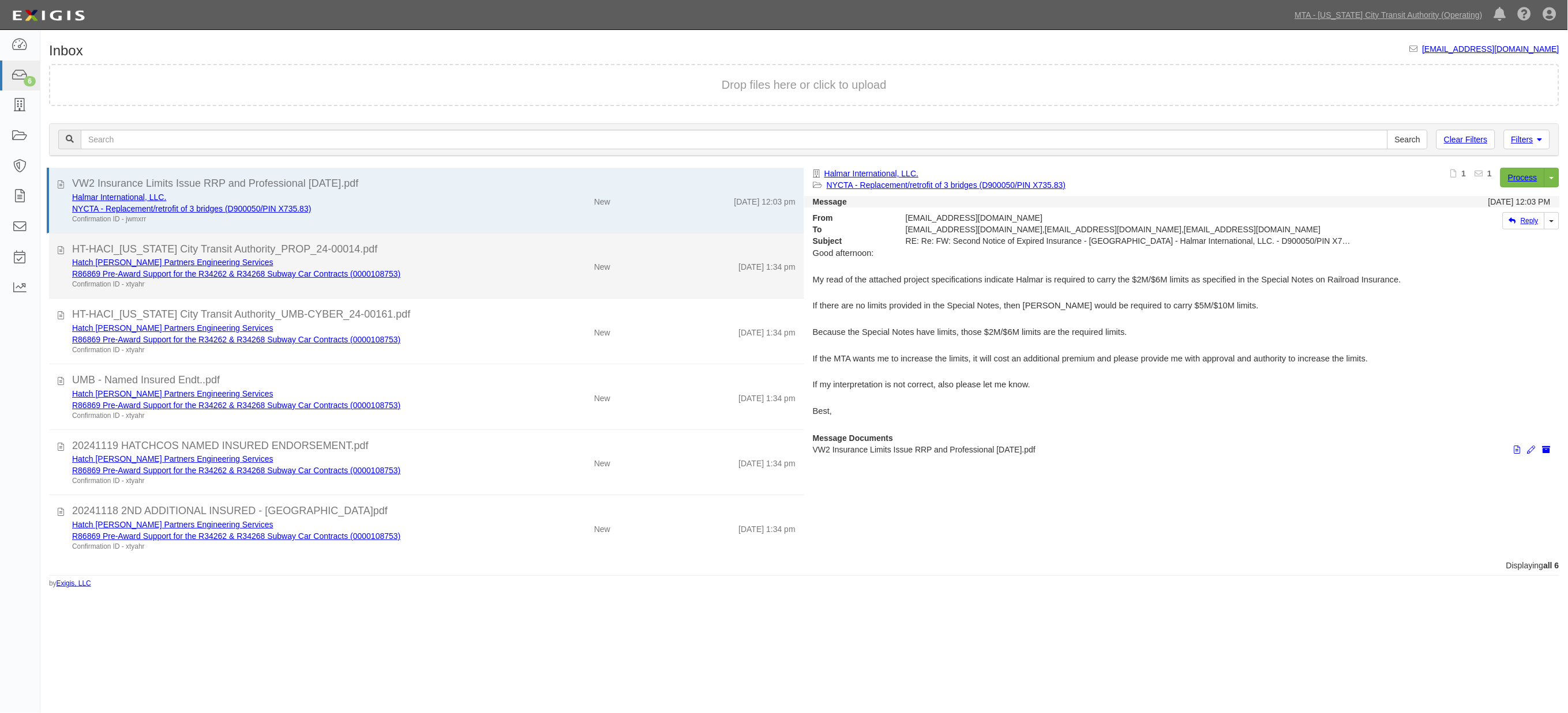
scroll to position [1, 0]
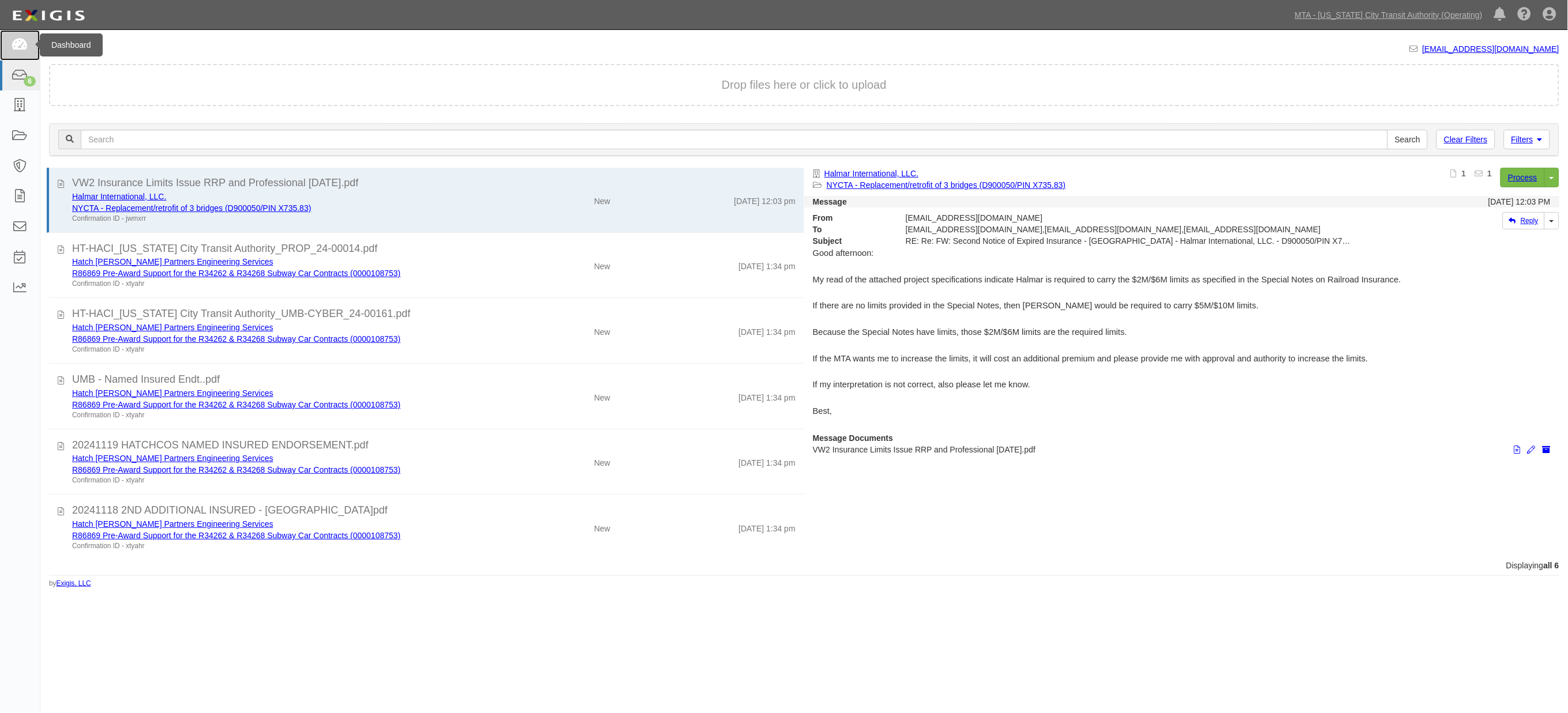
click at [20, 43] on icon at bounding box center [19, 45] width 16 height 13
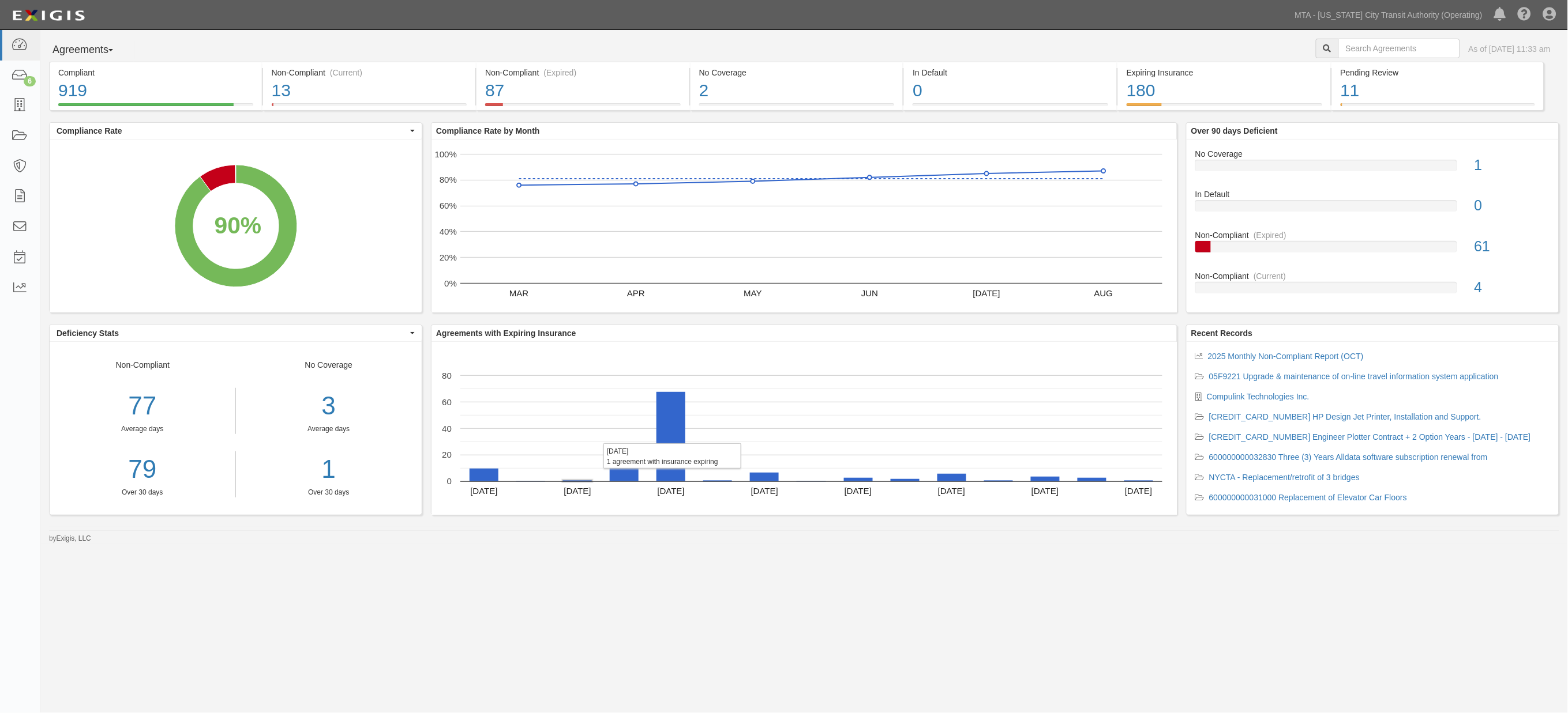
click at [575, 482] on rect "A chart." at bounding box center [578, 481] width 29 height 1
click at [621, 477] on rect "A chart." at bounding box center [624, 471] width 29 height 21
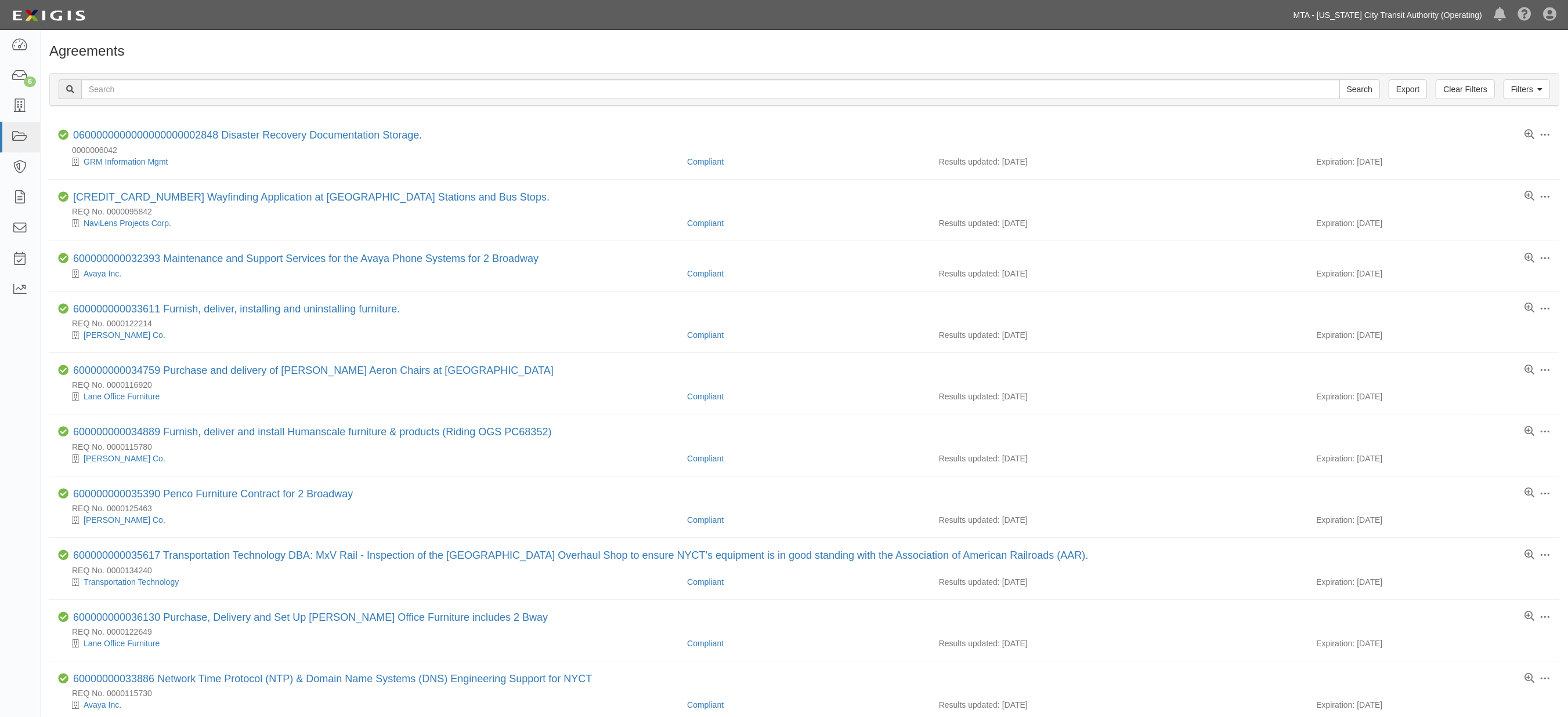
click at [1464, 19] on link "MTA - [US_STATE] City Transit Authority (Operating)" at bounding box center [1387, 15] width 200 height 23
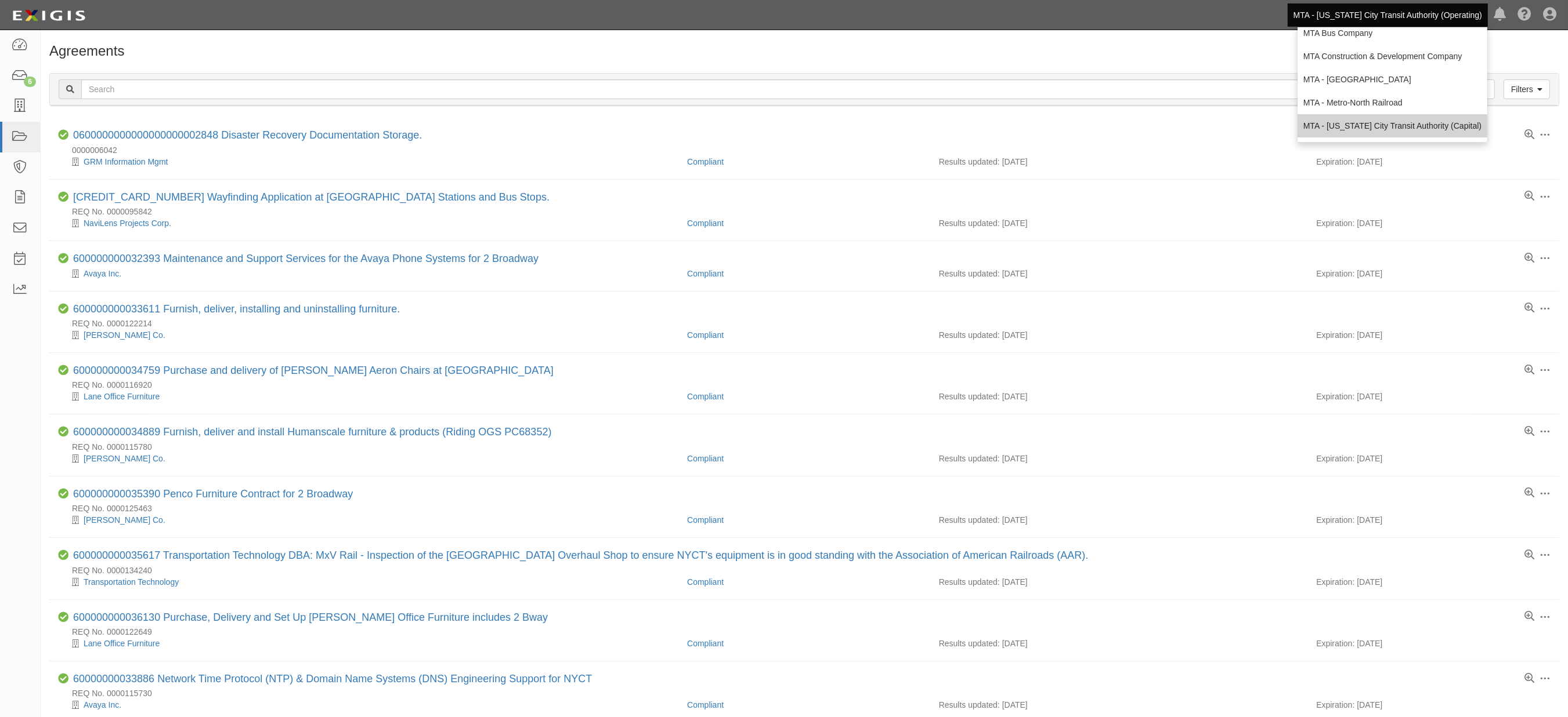
scroll to position [77, 0]
click at [1371, 131] on link "MTA - Triborough Bridge & Tunnel Authority" at bounding box center [1392, 127] width 189 height 23
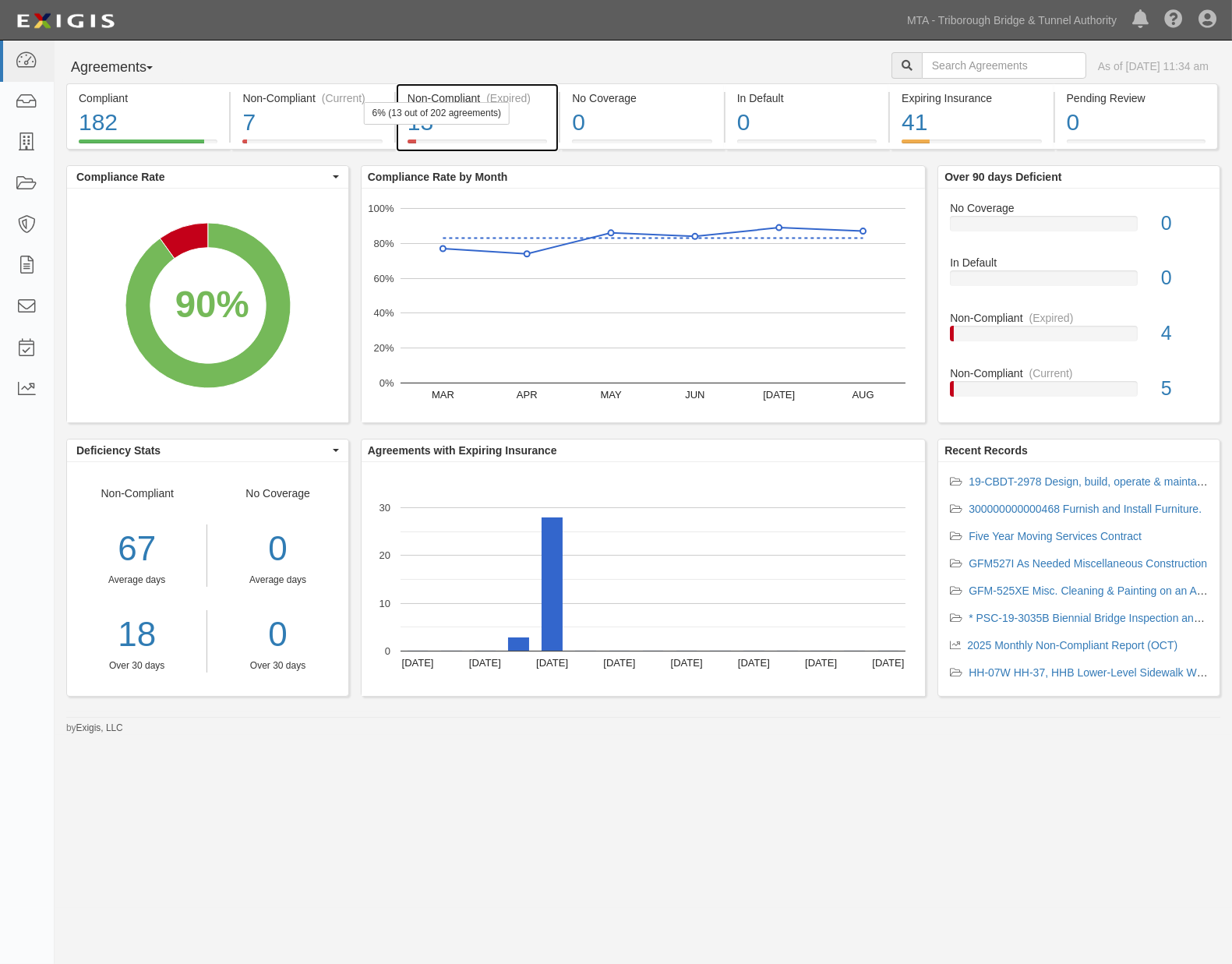
click at [525, 138] on div "13" at bounding box center [477, 123] width 139 height 34
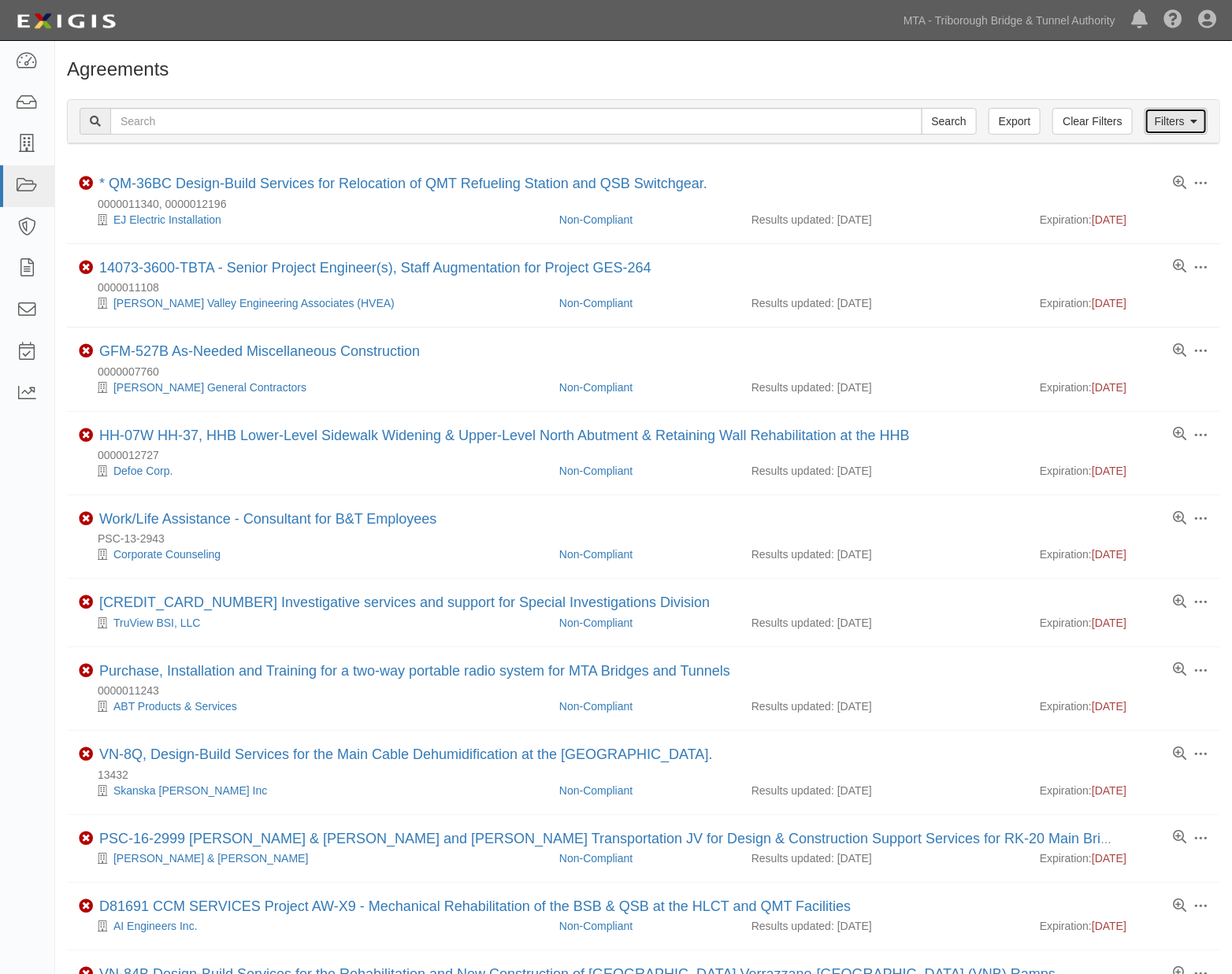
click at [1163, 130] on link "Filters" at bounding box center [1175, 121] width 63 height 26
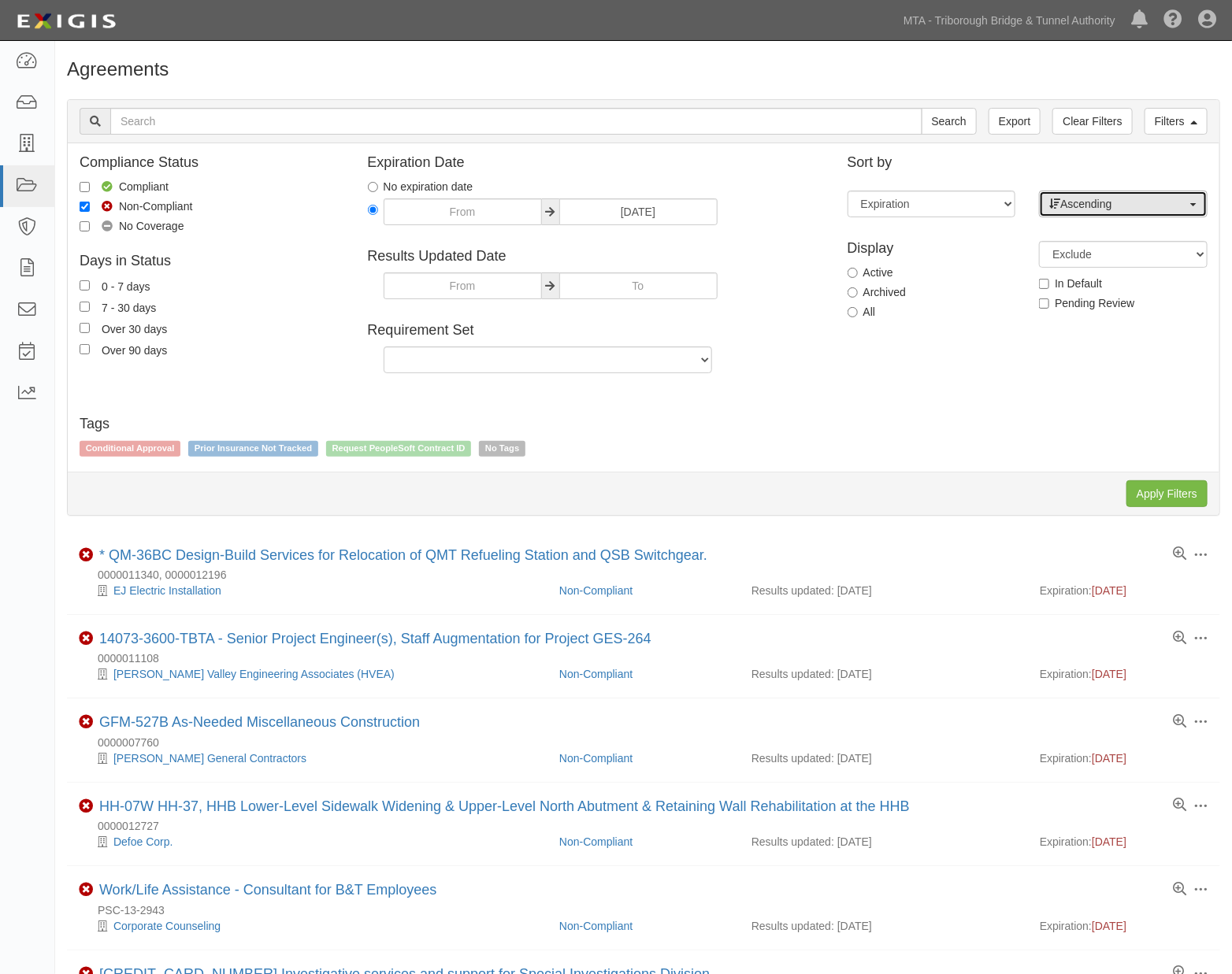
click at [1184, 200] on span "Ascending" at bounding box center [1119, 203] width 138 height 16
click at [1133, 251] on link "Descending" at bounding box center [1123, 254] width 167 height 21
select select "desc"
click at [1154, 499] on input "Apply Filters" at bounding box center [1167, 494] width 81 height 26
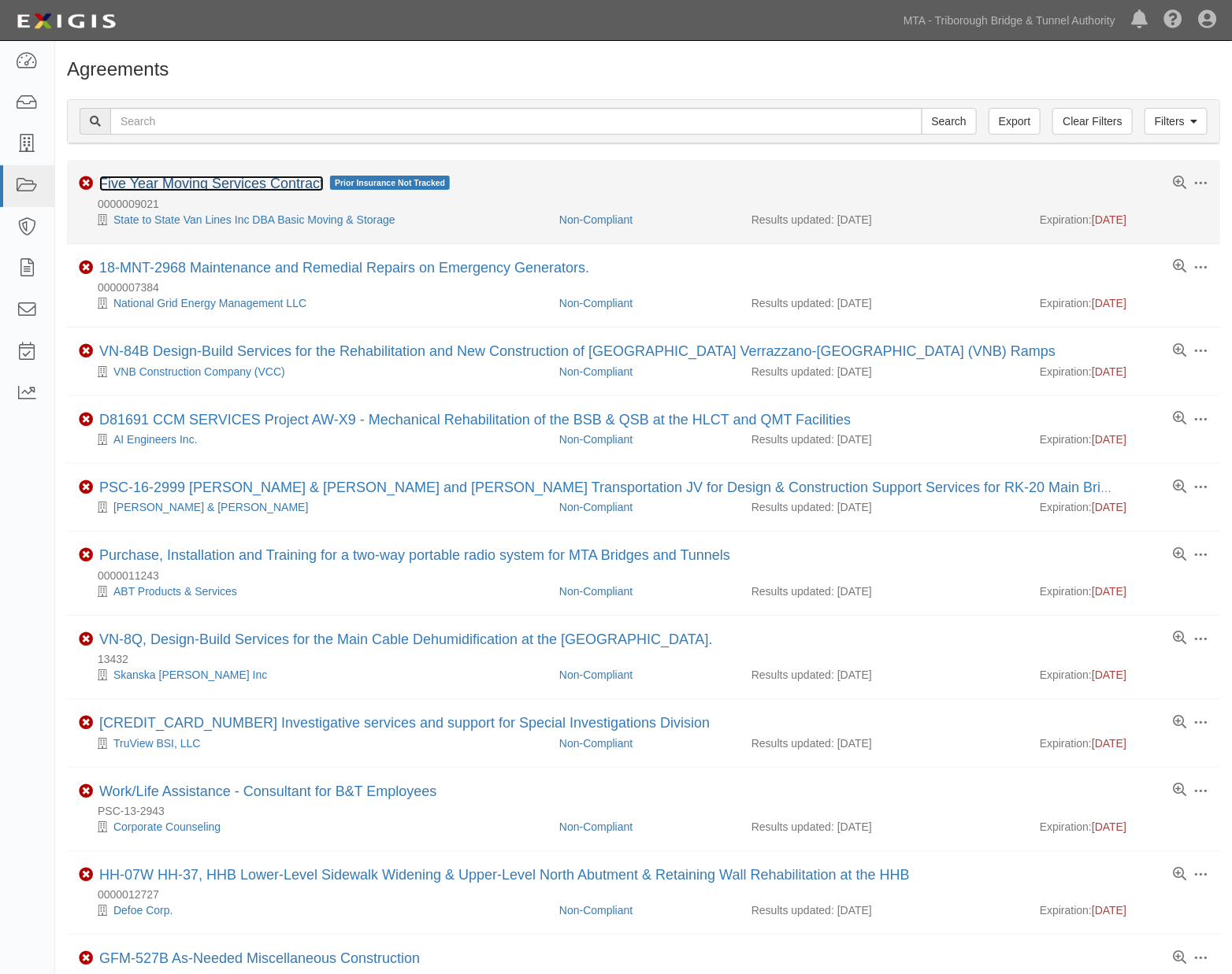
click at [302, 179] on link "Five Year Moving Services Contract" at bounding box center [211, 183] width 224 height 16
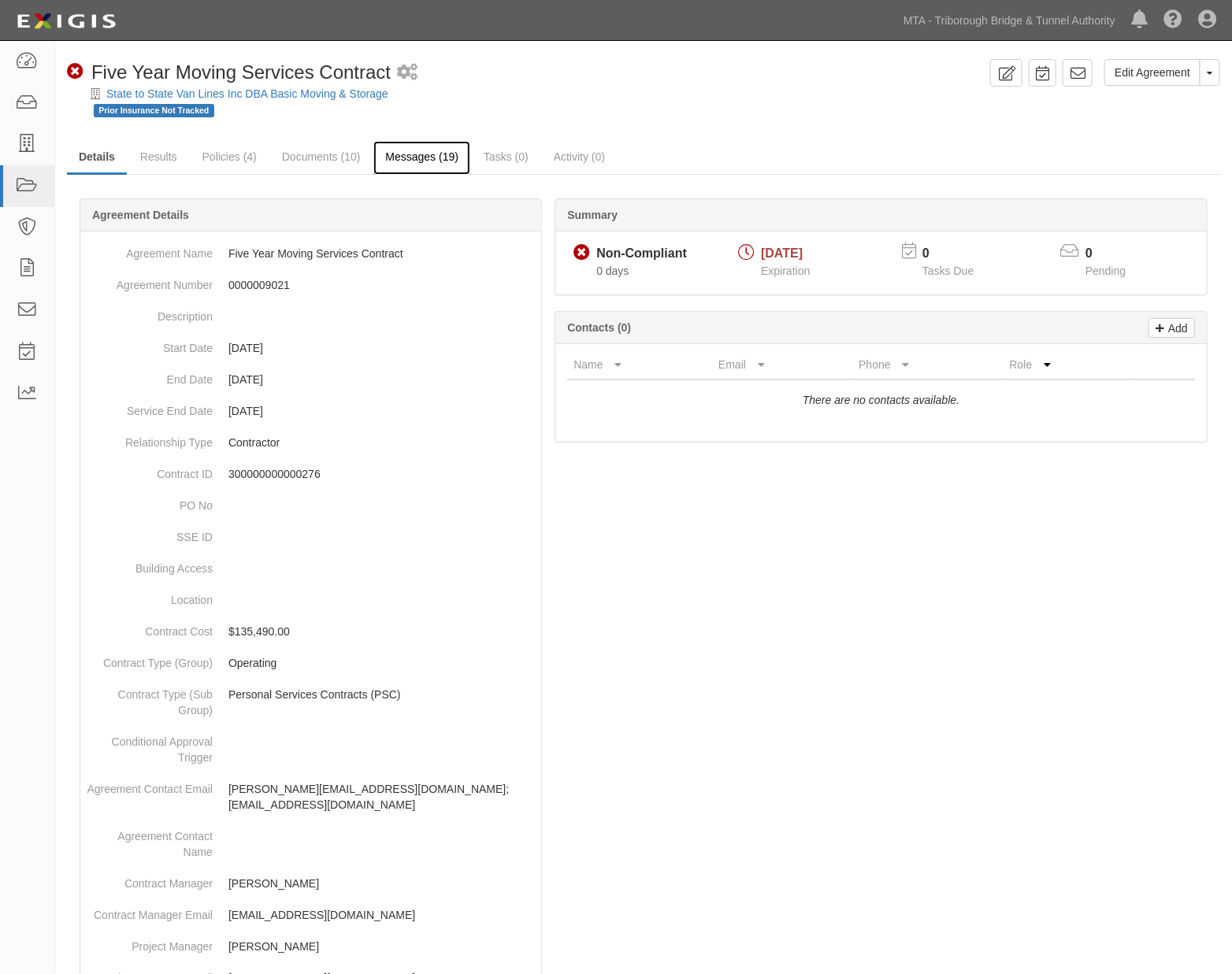
click at [435, 156] on link "Messages (19)" at bounding box center [422, 158] width 96 height 34
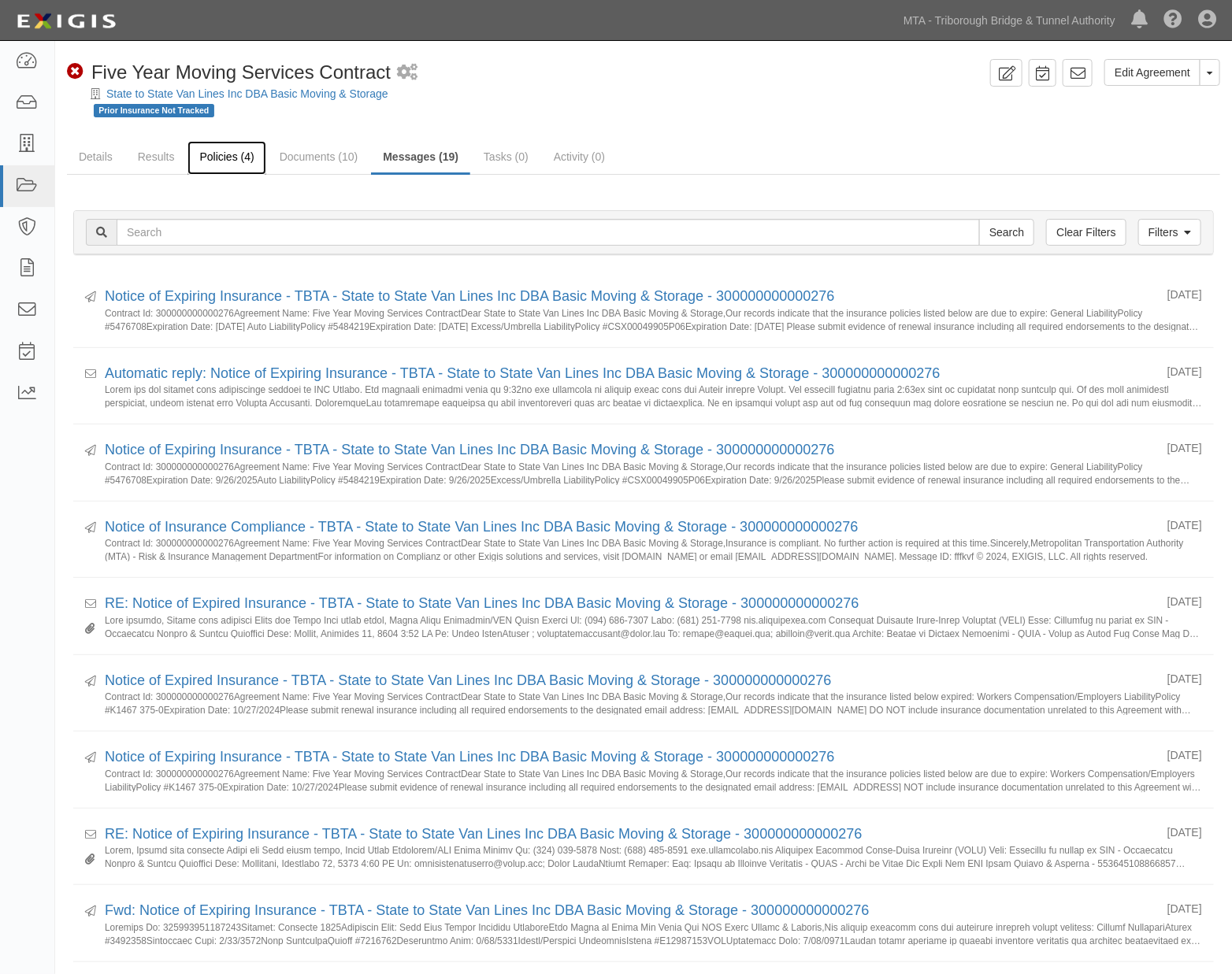
click at [224, 152] on link "Policies (4)" at bounding box center [226, 158] width 78 height 34
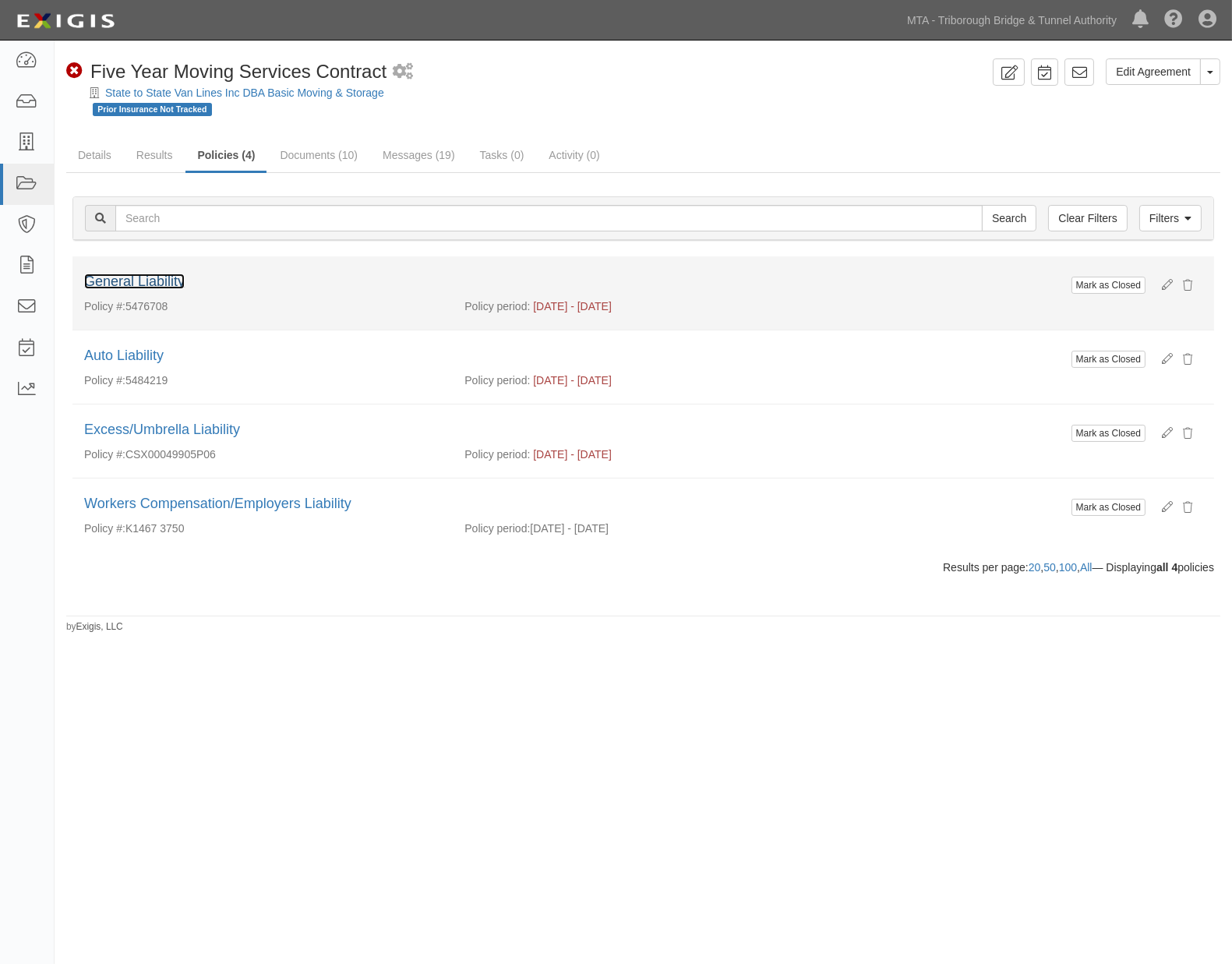
click at [142, 283] on link "General Liability" at bounding box center [134, 281] width 100 height 16
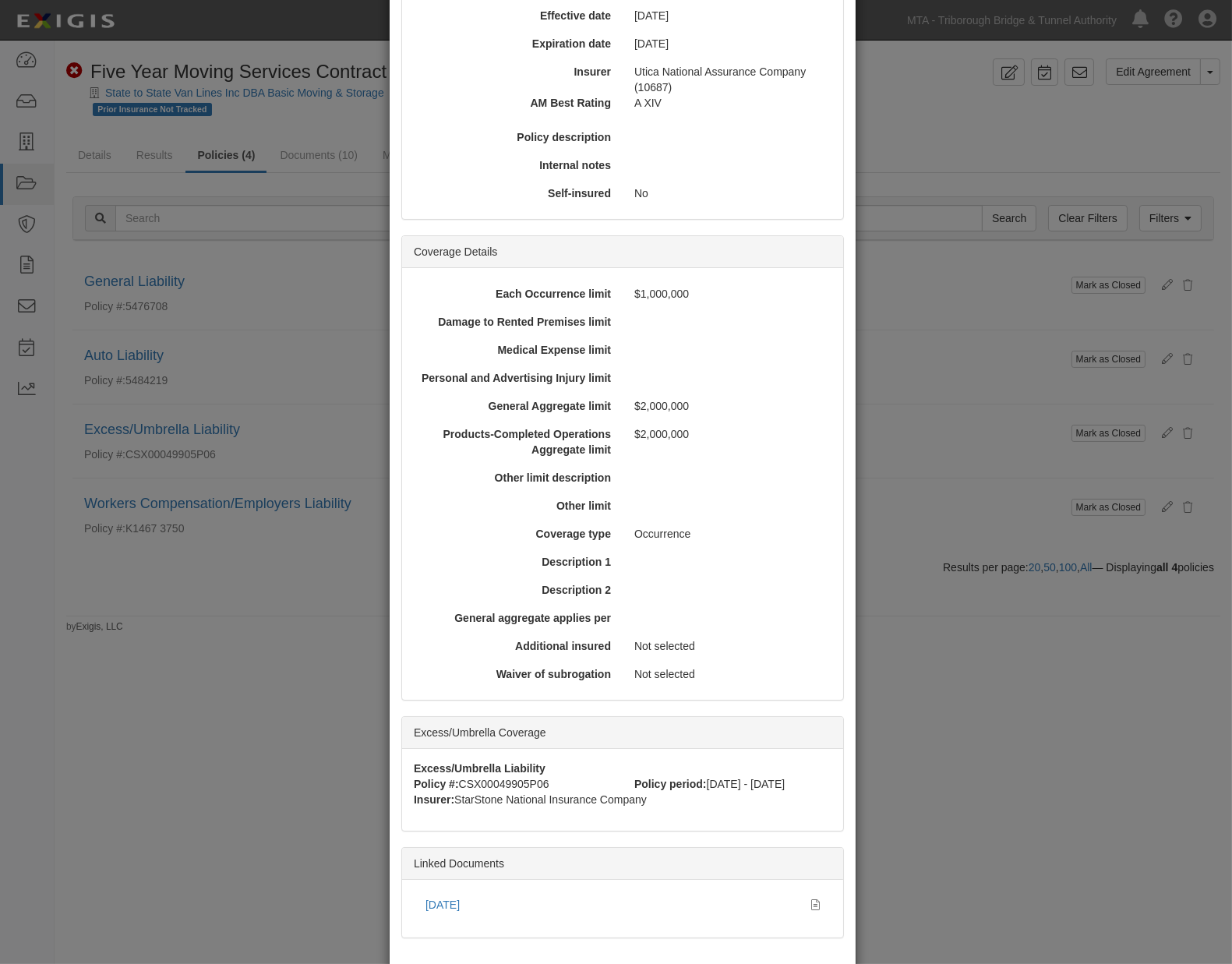
scroll to position [211, 0]
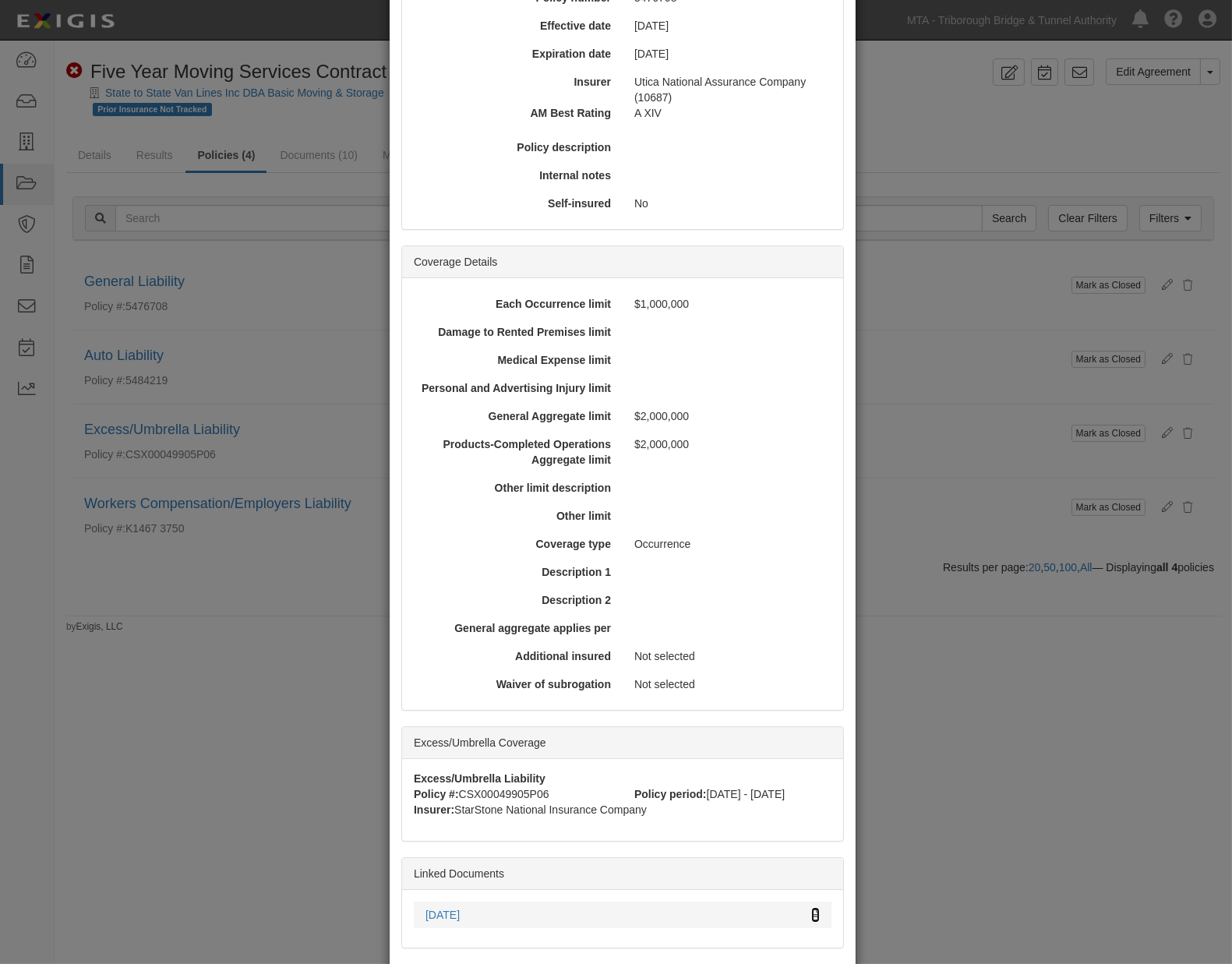
click at [811, 914] on icon at bounding box center [815, 916] width 8 height 11
click at [850, 642] on div "× View Policy Mark as Closed Edit Policy Toggle Dropdown Delete Policy Policy S…" at bounding box center [616, 482] width 1232 height 964
click at [962, 587] on div "× View Policy Mark as Closed Edit Policy Toggle Dropdown Delete Policy Policy S…" at bounding box center [616, 482] width 1232 height 964
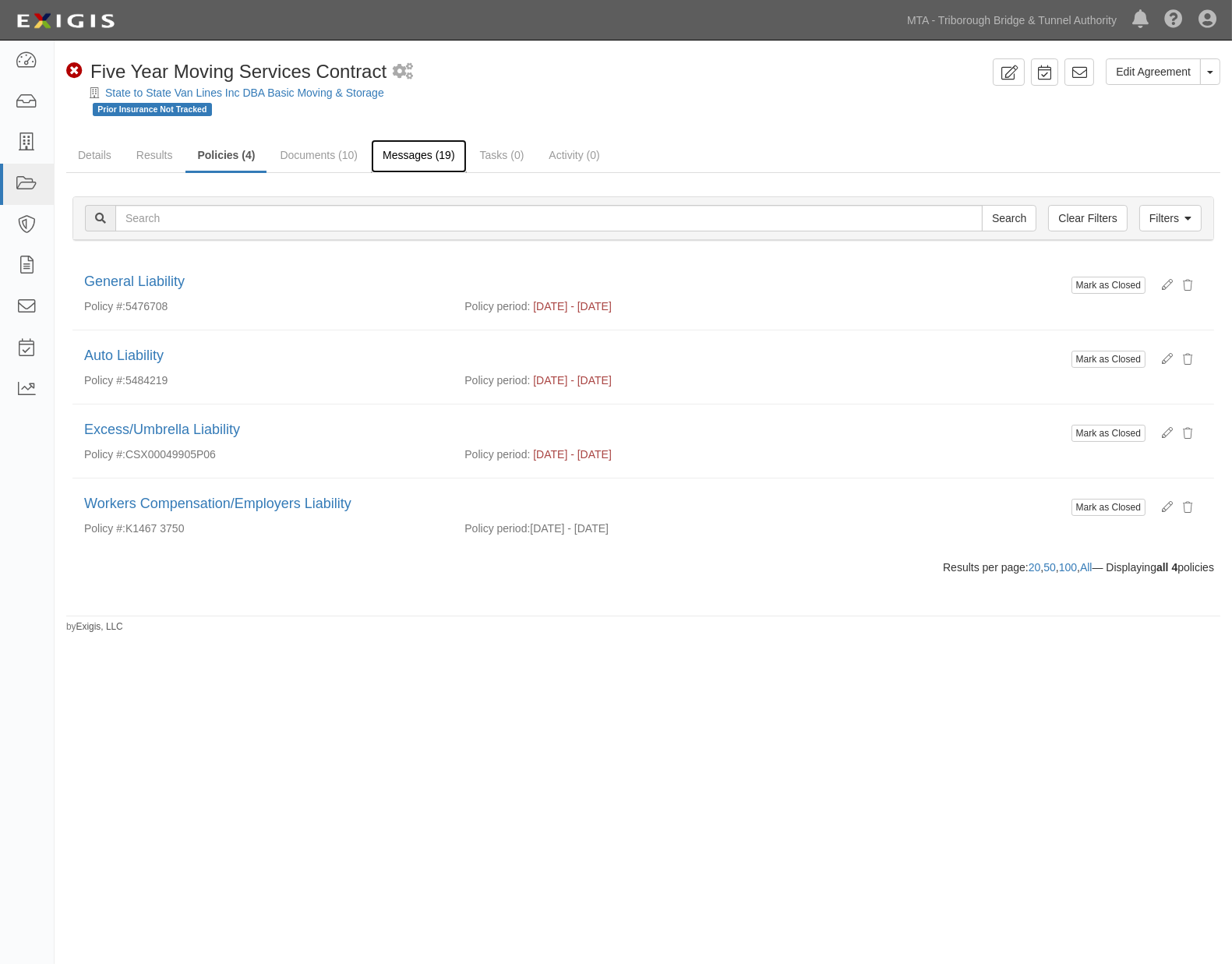
click at [408, 152] on link "Messages (19)" at bounding box center [419, 156] width 95 height 34
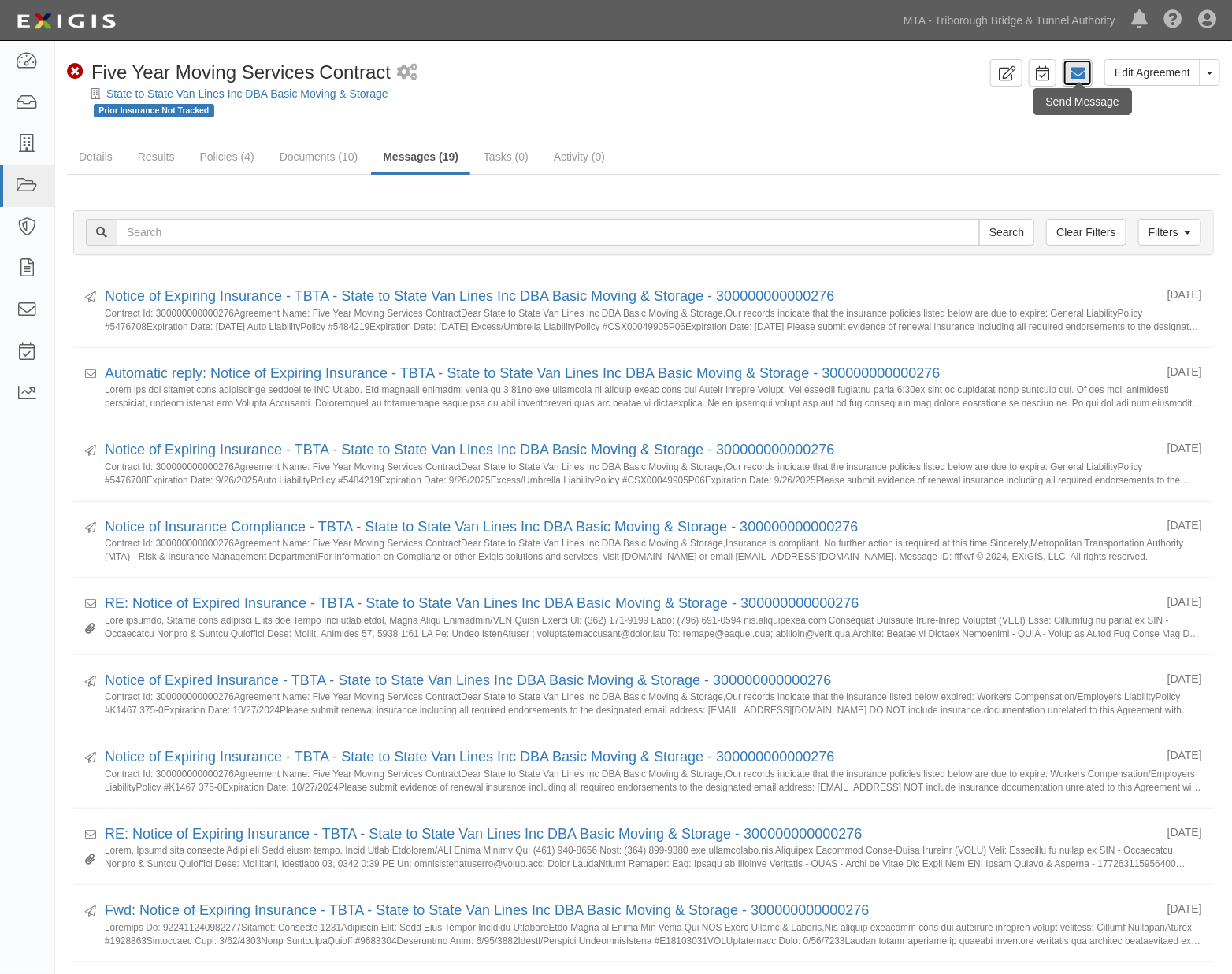
click at [1082, 78] on icon at bounding box center [1077, 73] width 16 height 16
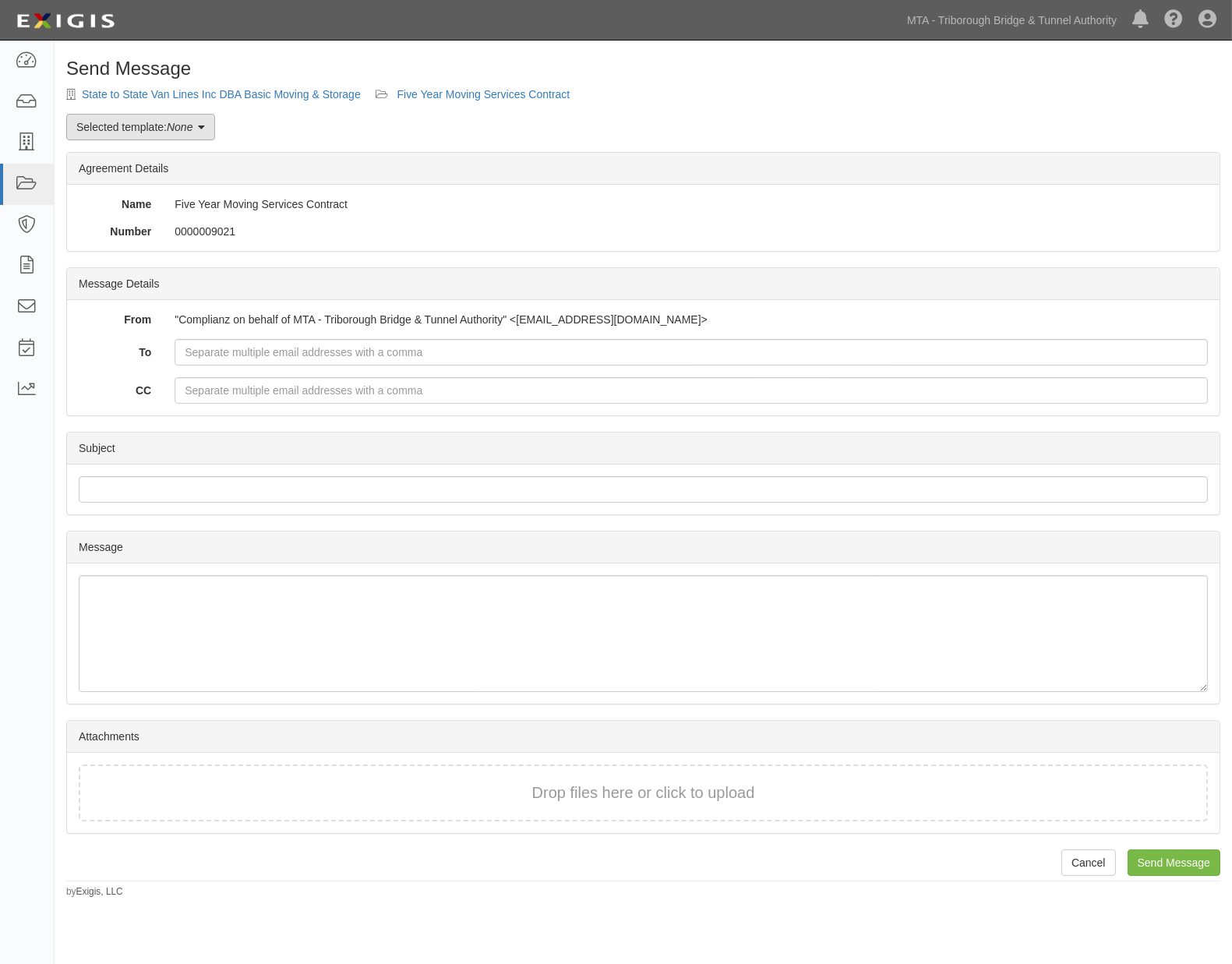
click at [135, 127] on link "Selected template: None" at bounding box center [140, 127] width 149 height 26
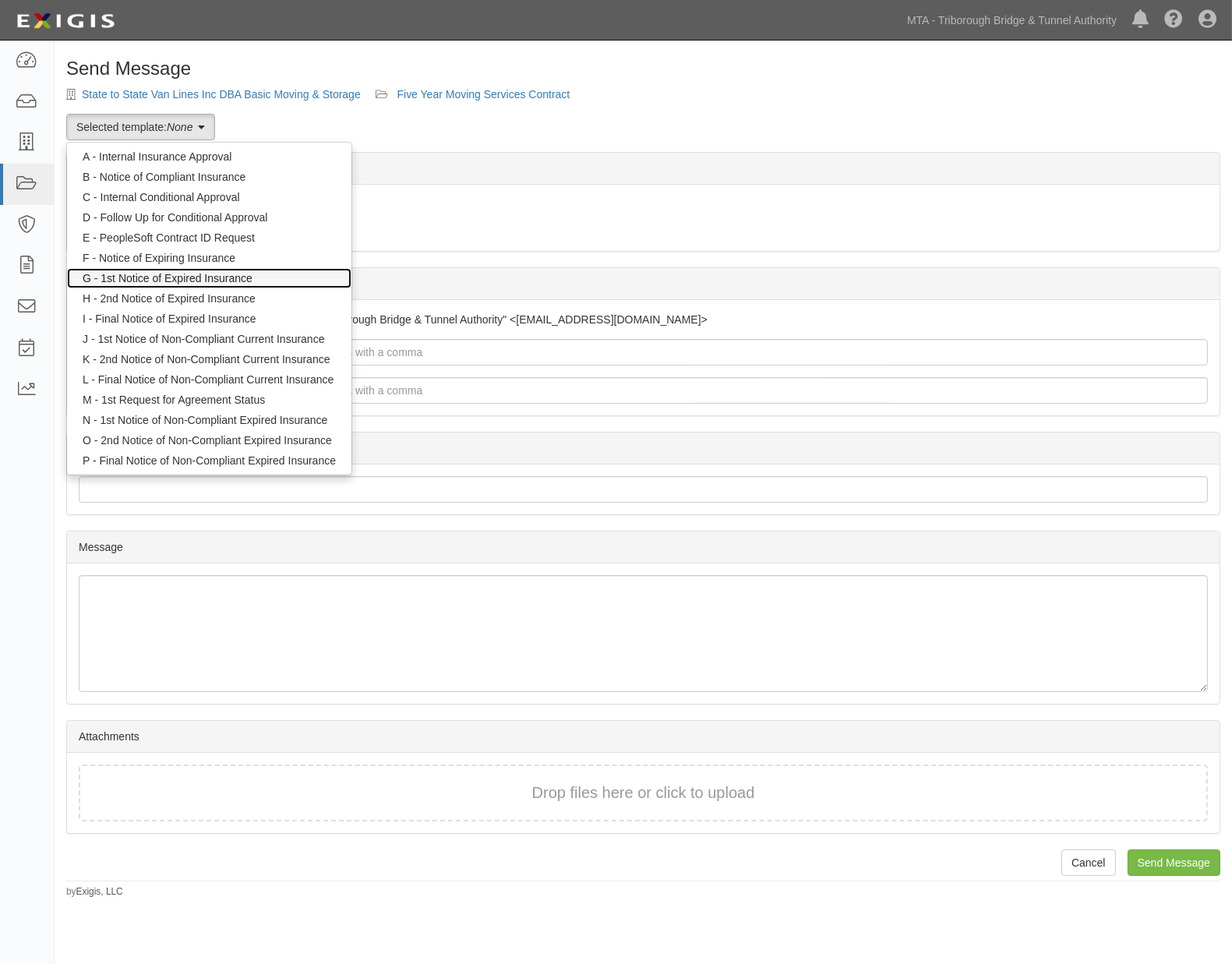
click at [136, 278] on link "G - 1st Notice of Expired Insurance" at bounding box center [210, 279] width 284 height 21
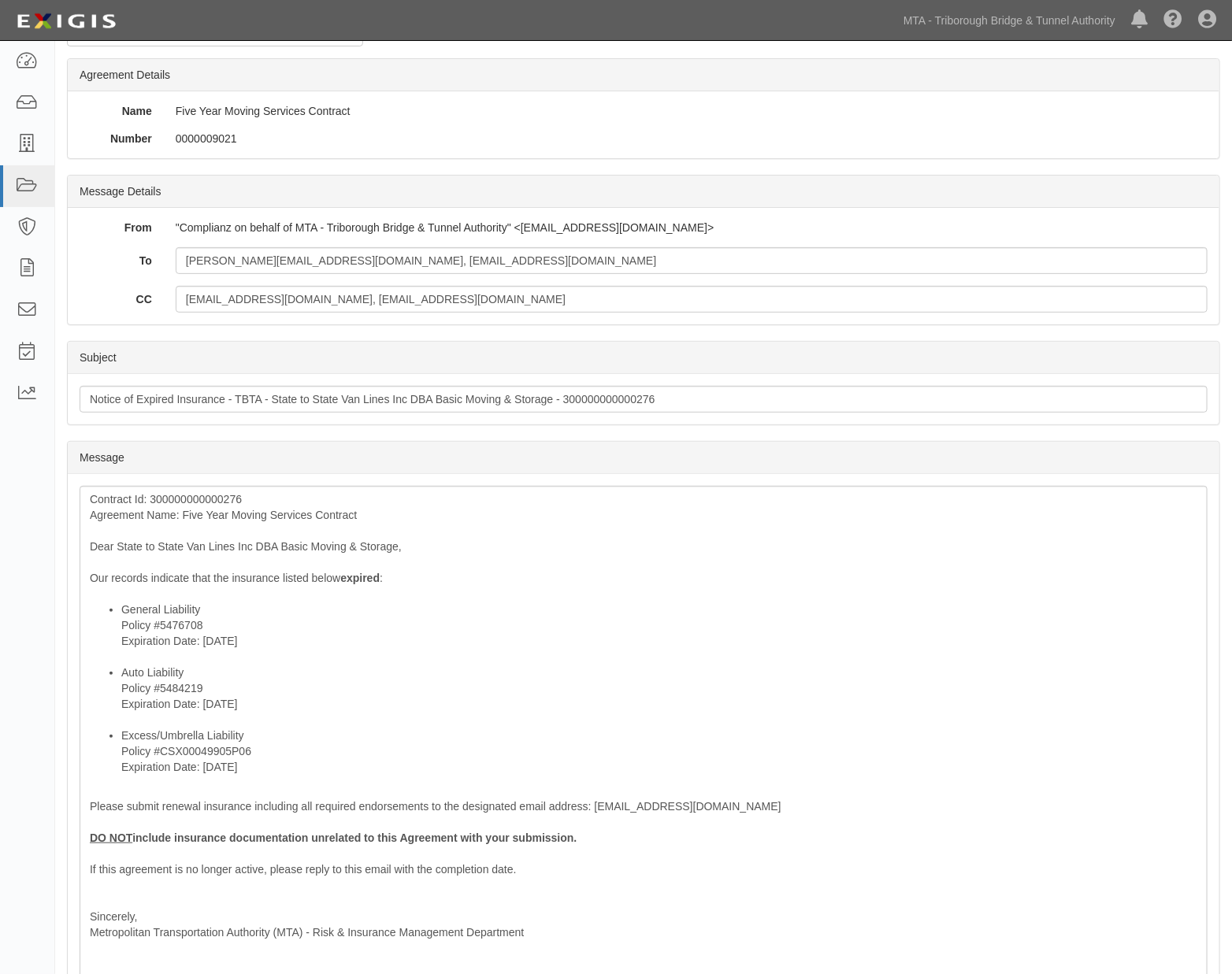
scroll to position [322, 0]
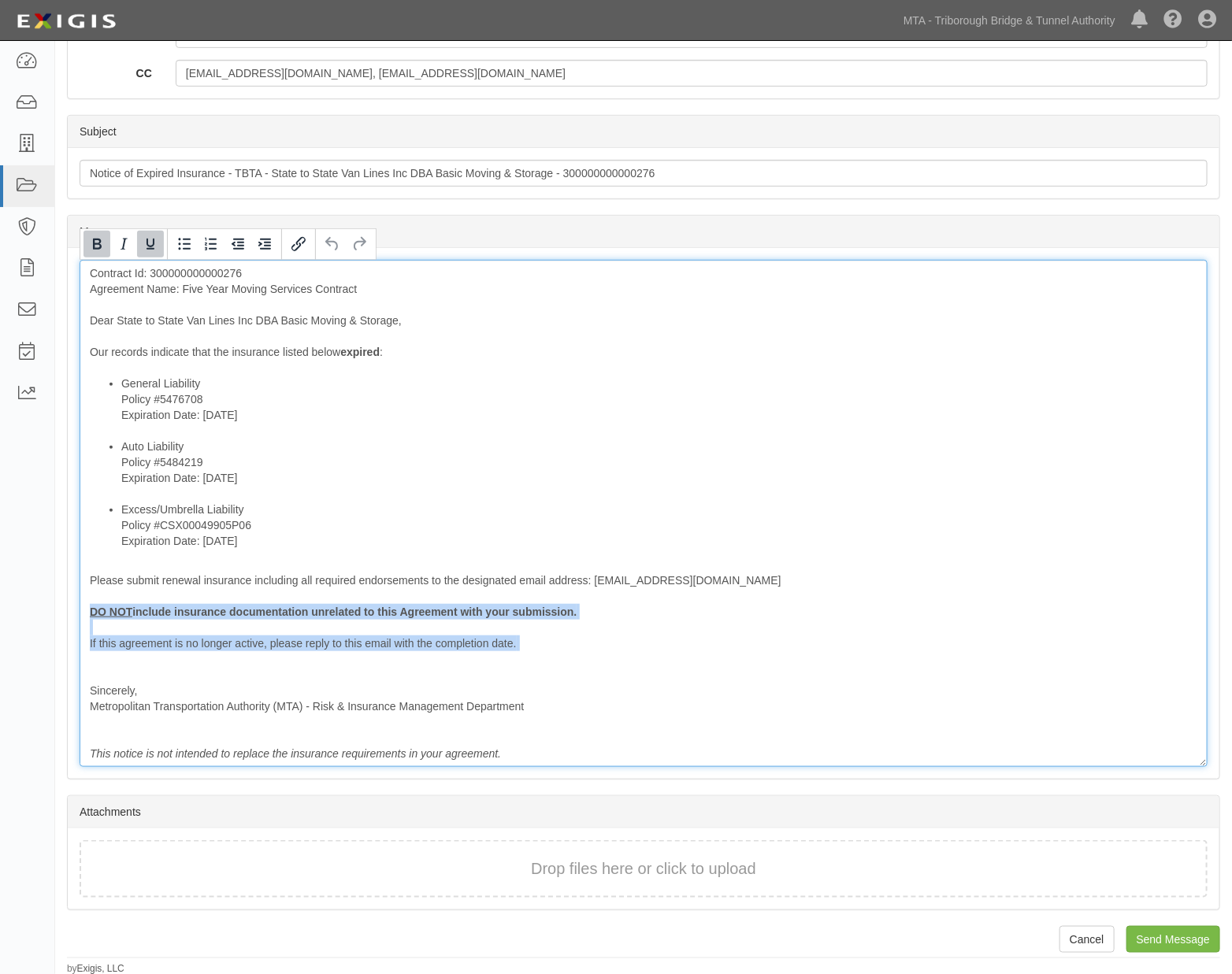
drag, startPoint x: 126, startPoint y: 663, endPoint x: 73, endPoint y: 613, distance: 72.9
click at [73, 613] on div "Message Contract Id: 300000000000276 Agreement Name: Five Year Moving Services …" at bounding box center [644, 513] width 1152 height 530
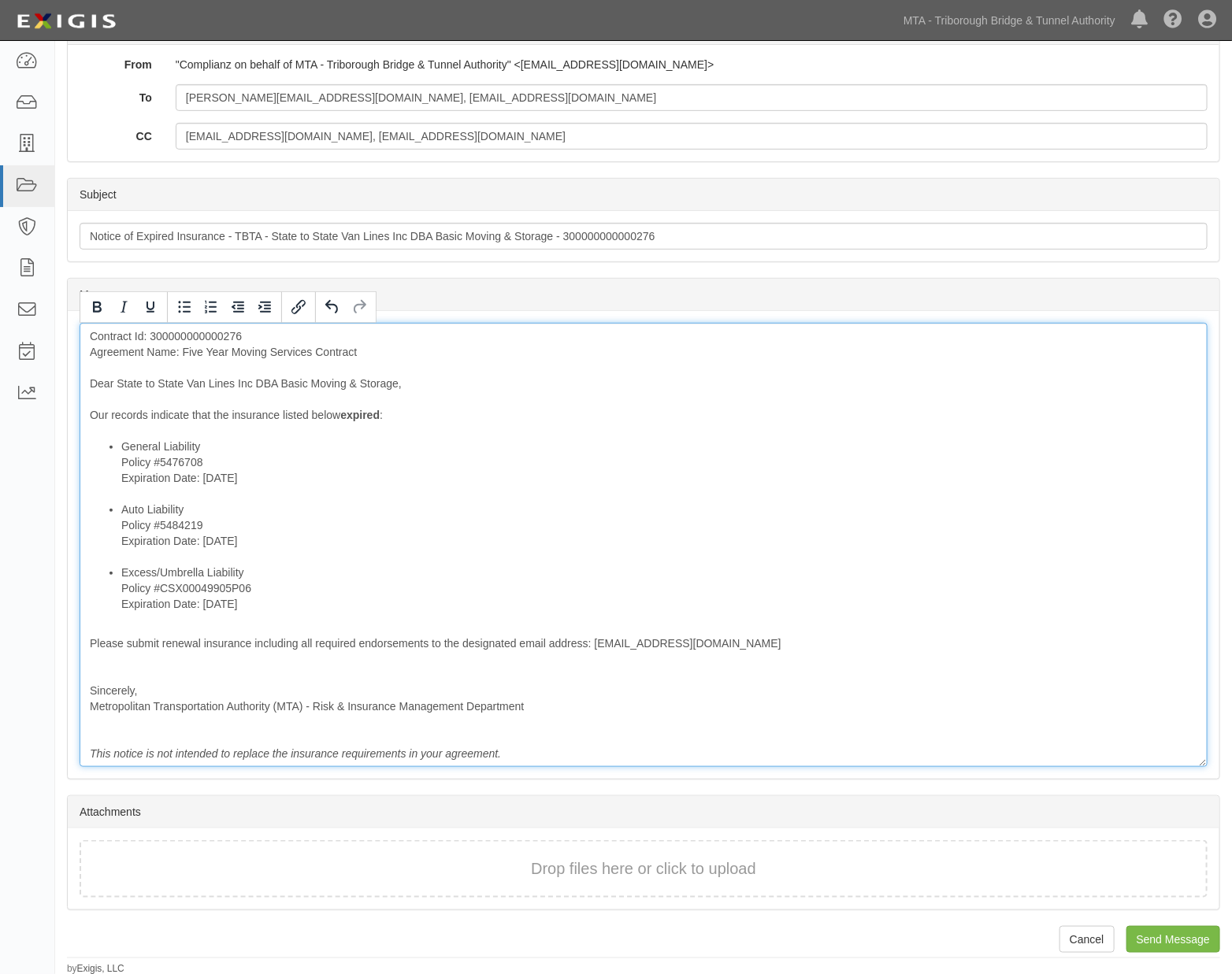
click at [113, 663] on div "Contract Id: 300000000000276 Agreement Name: Five Year Moving Services Contract…" at bounding box center [643, 546] width 1128 height 444
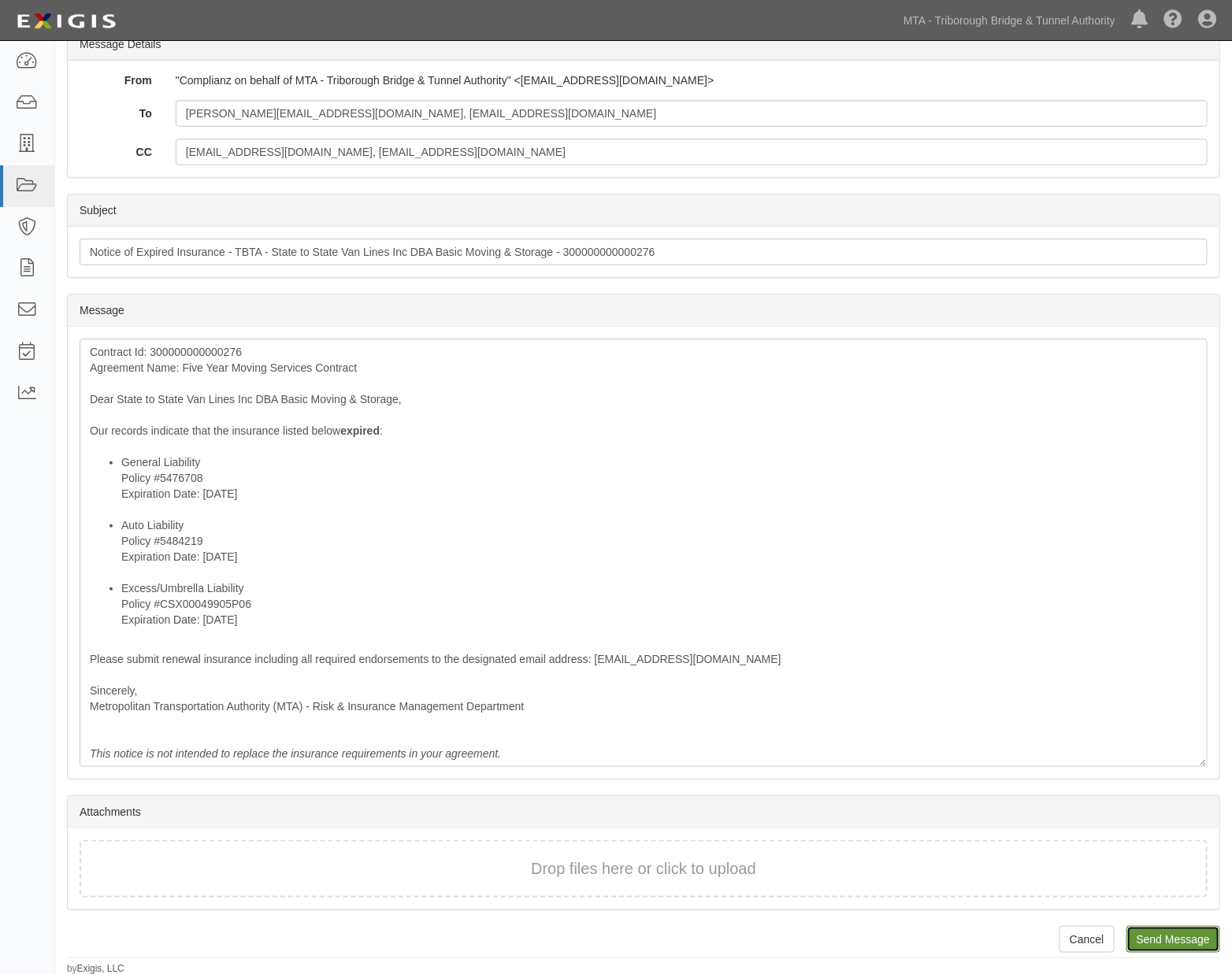
click at [1163, 942] on input "Send Message" at bounding box center [1172, 940] width 94 height 26
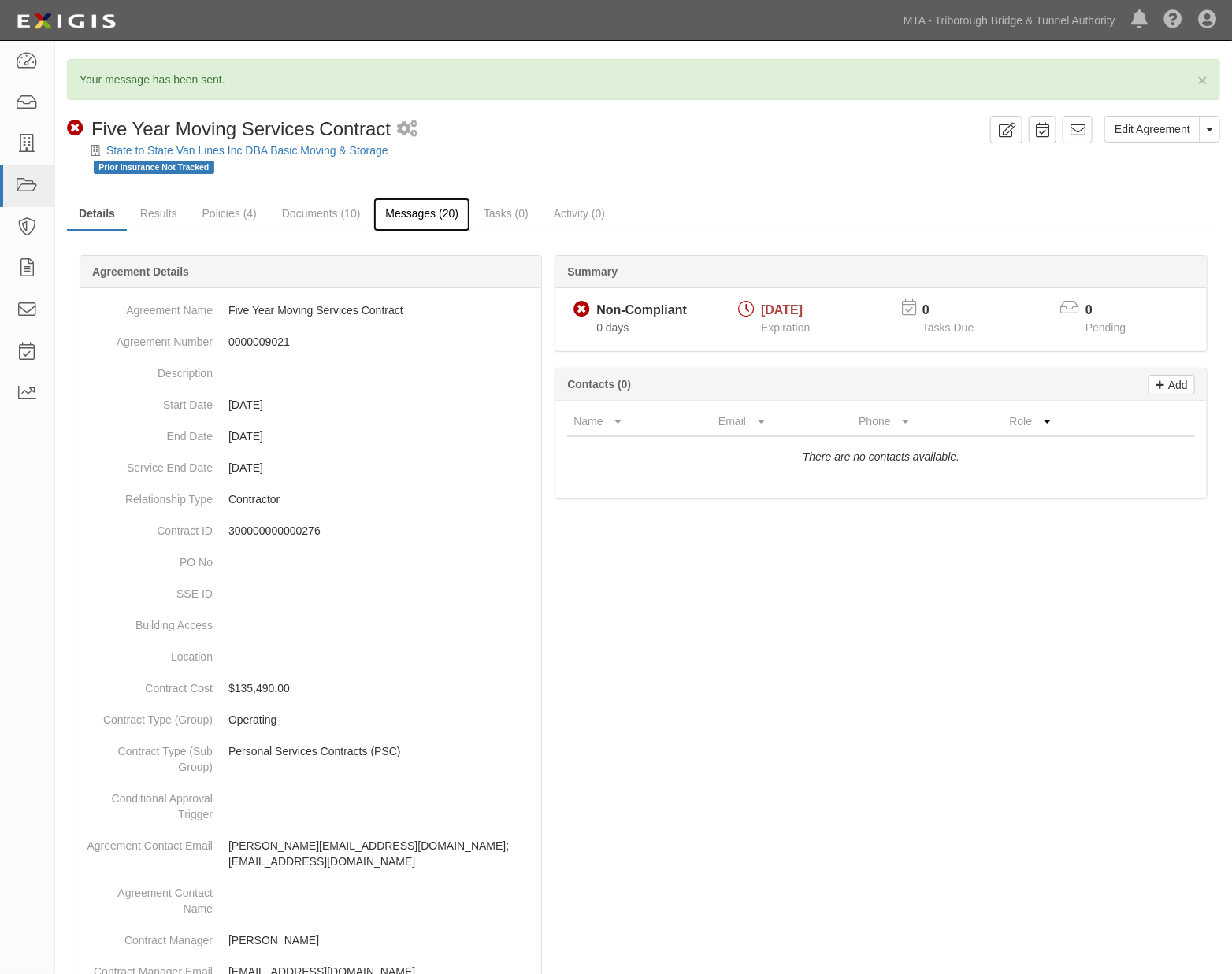
click at [408, 210] on link "Messages (20)" at bounding box center [422, 215] width 96 height 34
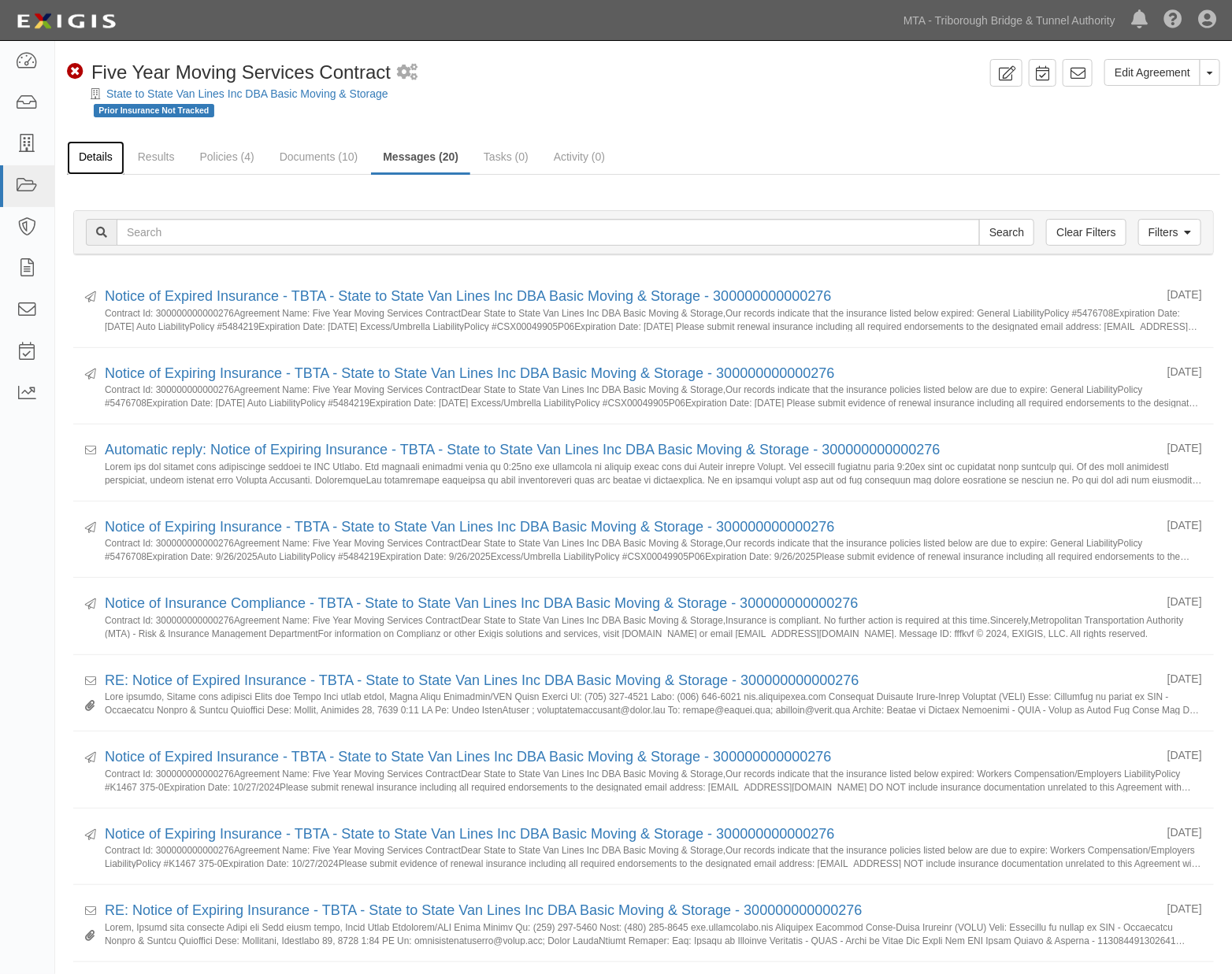
click at [106, 153] on link "Details" at bounding box center [95, 158] width 58 height 34
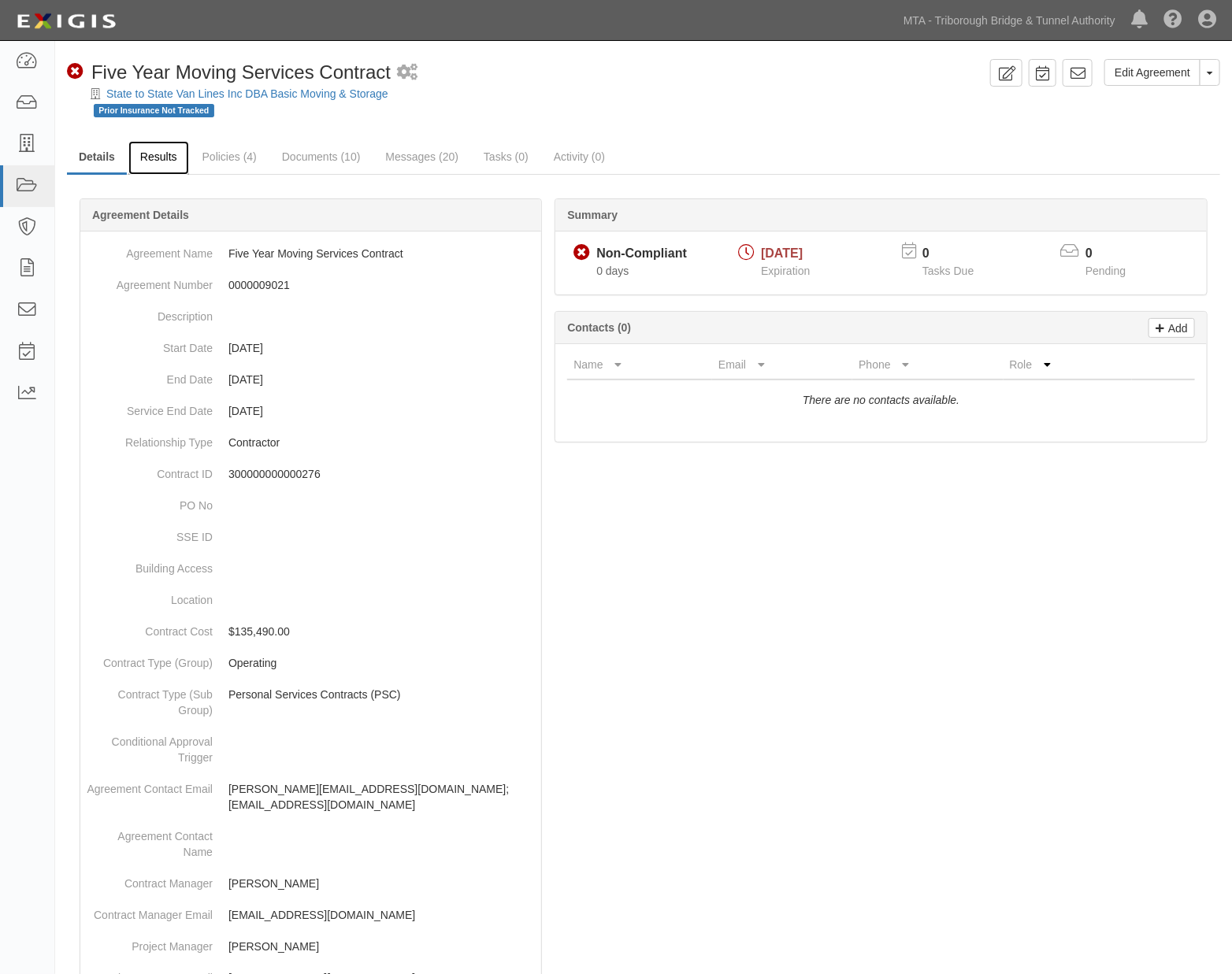
click at [152, 158] on link "Results" at bounding box center [159, 158] width 61 height 34
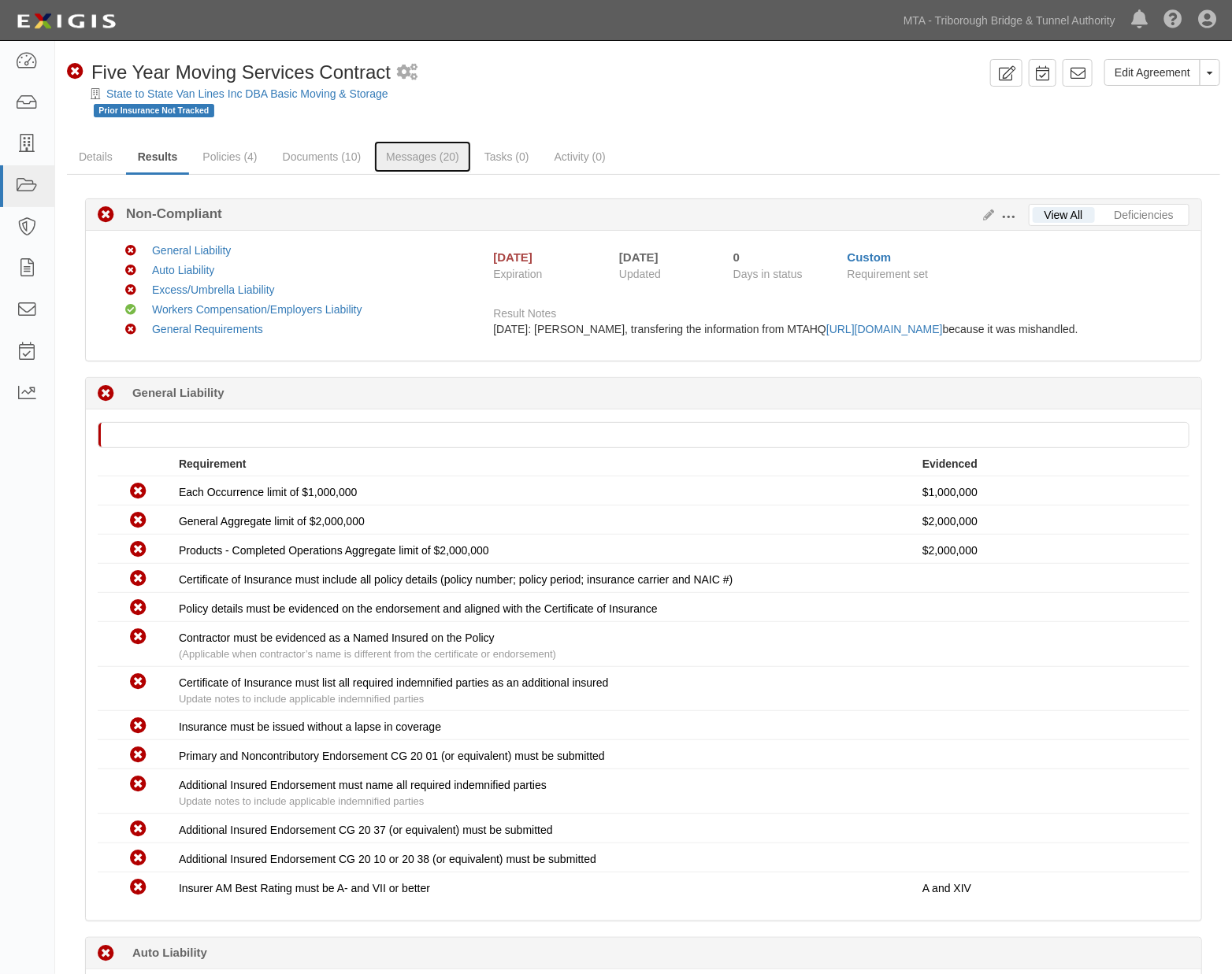
click at [427, 163] on link "Messages (20)" at bounding box center [423, 156] width 96 height 31
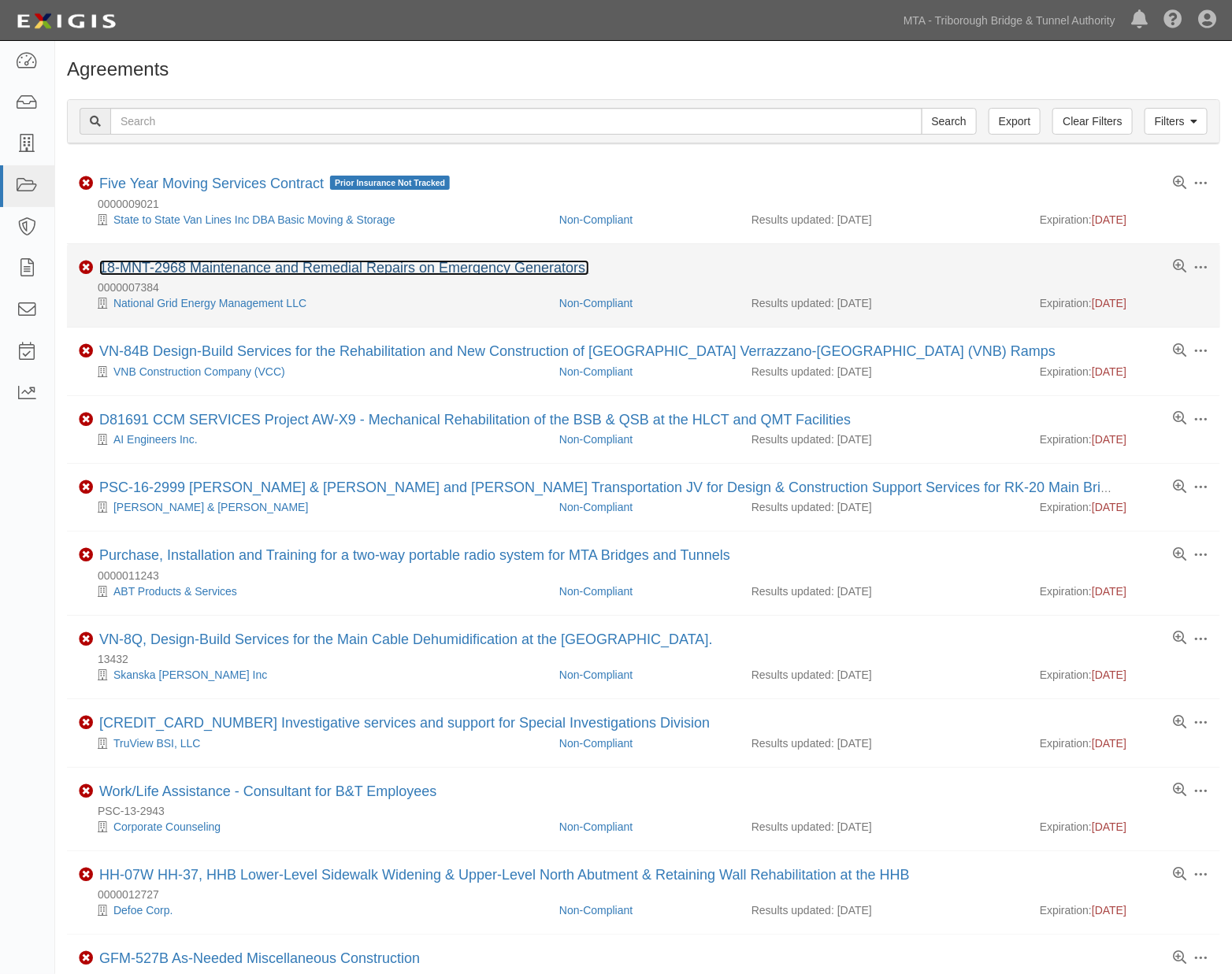
click at [375, 269] on link "18-MNT-2968 Maintenance and Remedial Repairs on Emergency Generators." at bounding box center [344, 268] width 490 height 16
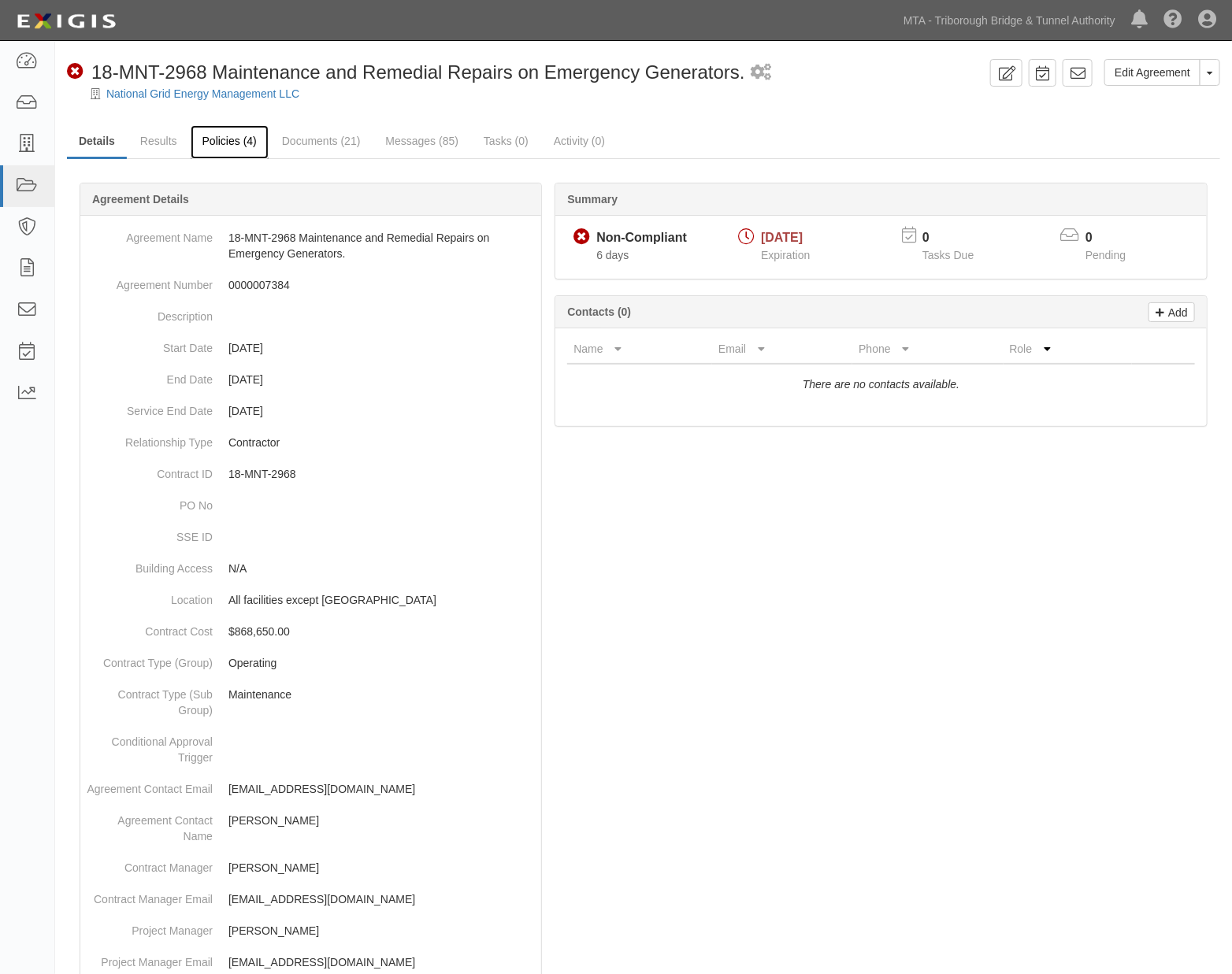
click at [236, 142] on link "Policies (4)" at bounding box center [230, 142] width 78 height 34
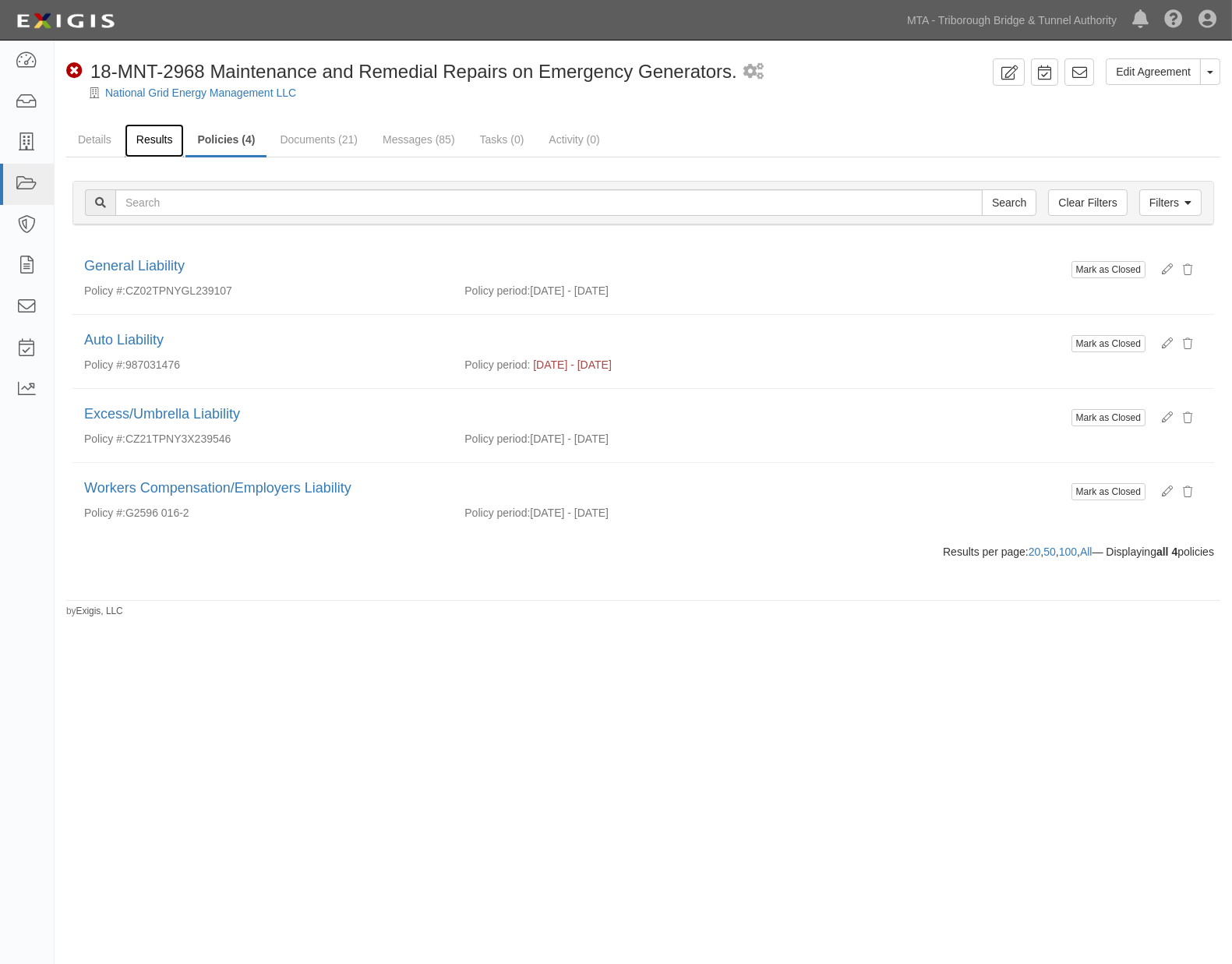
click at [153, 142] on link "Results" at bounding box center [154, 140] width 60 height 34
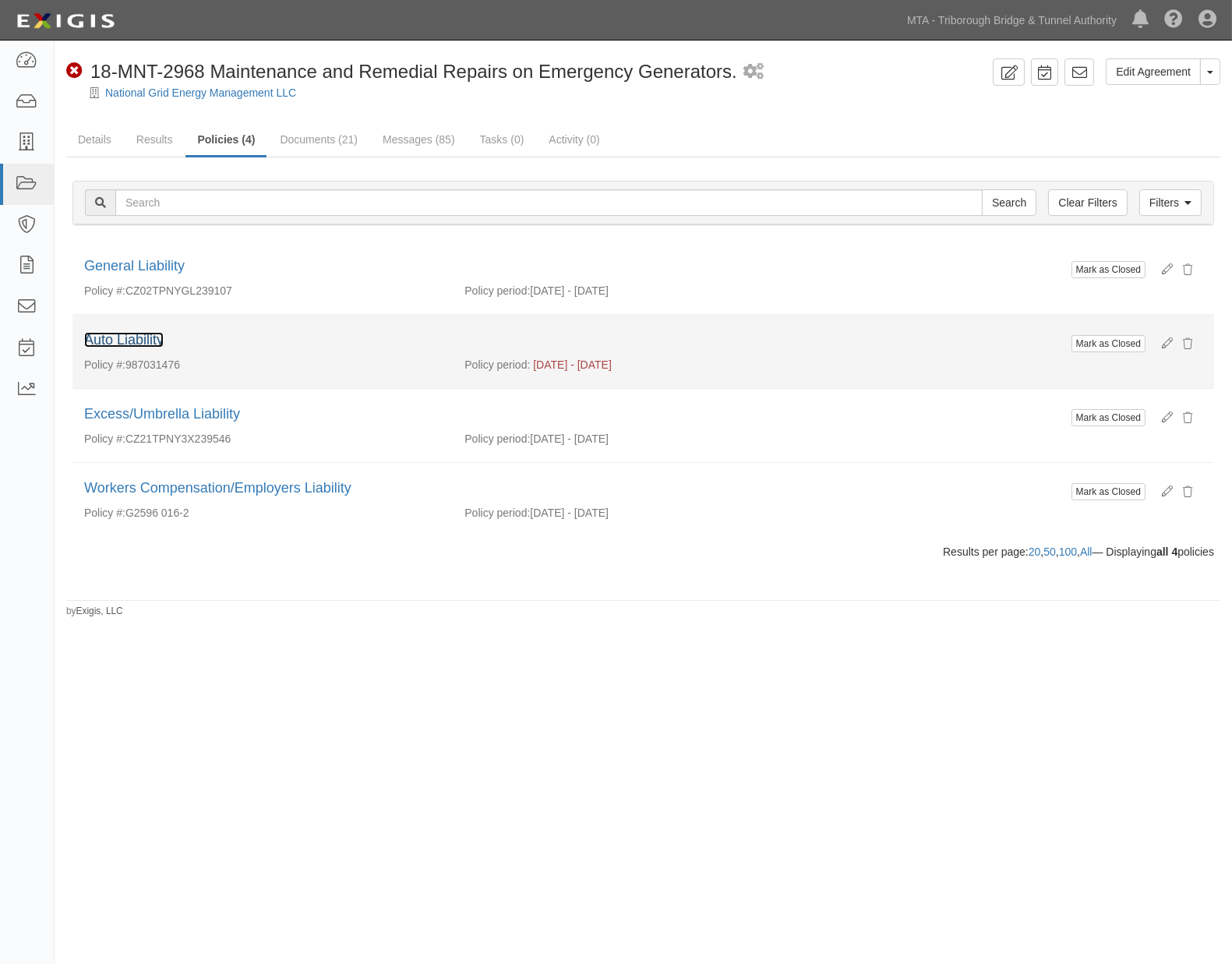
click at [136, 340] on link "Auto Liability" at bounding box center [123, 340] width 80 height 16
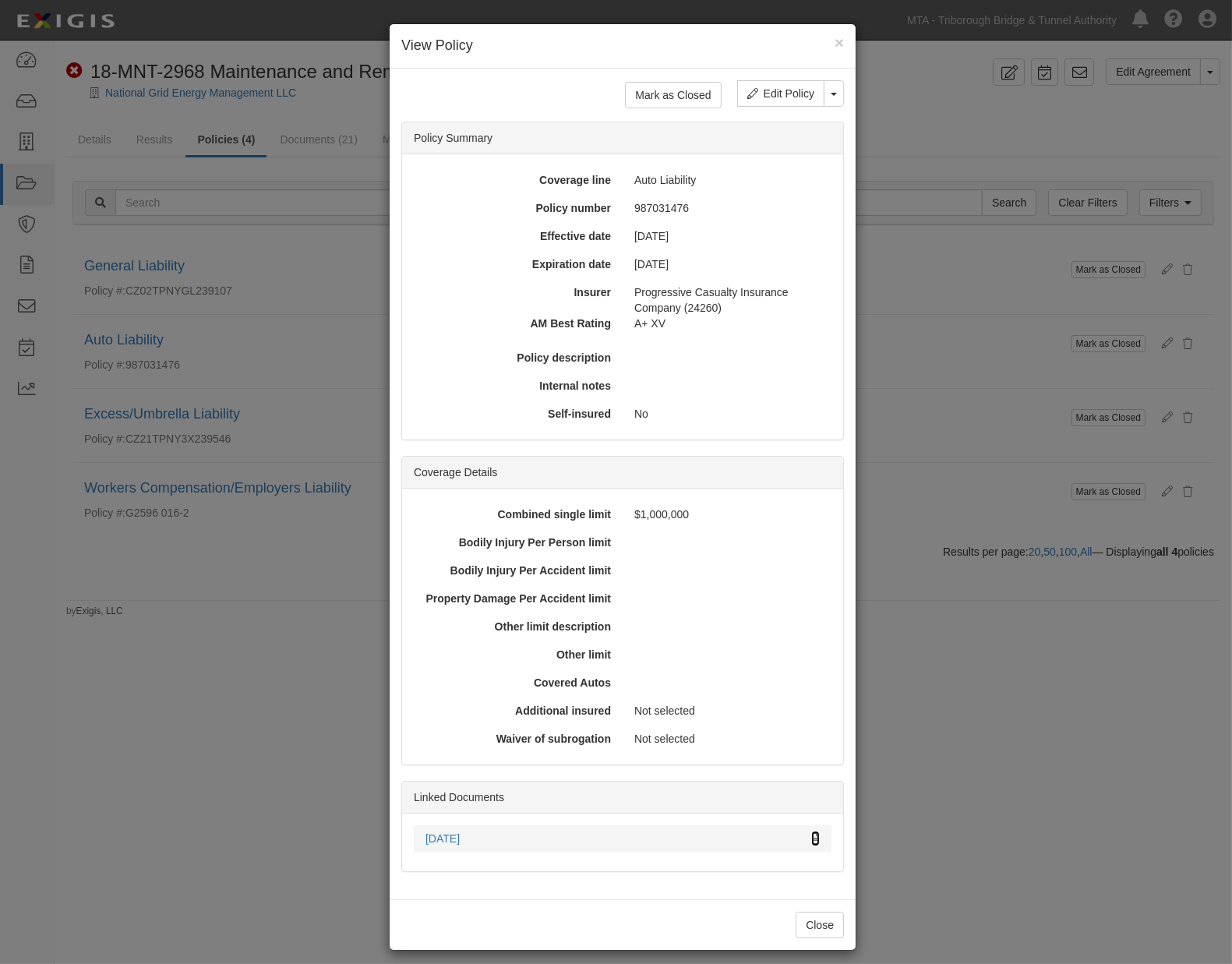
click at [811, 834] on icon at bounding box center [815, 840] width 8 height 11
click at [834, 44] on button "×" at bounding box center [839, 42] width 9 height 16
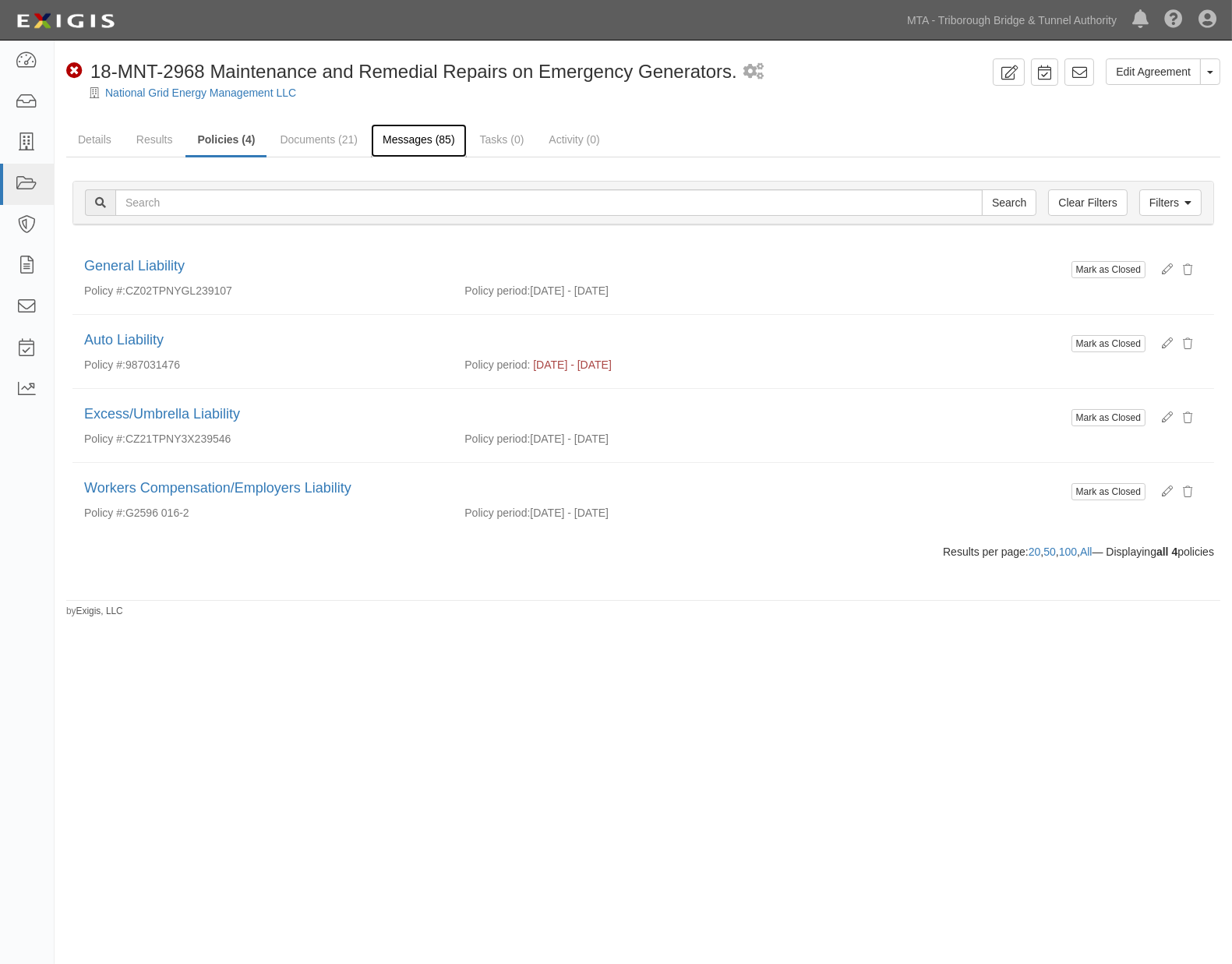
click at [409, 146] on link "Messages (85)" at bounding box center [419, 140] width 95 height 34
click at [91, 144] on link "Details" at bounding box center [94, 140] width 57 height 34
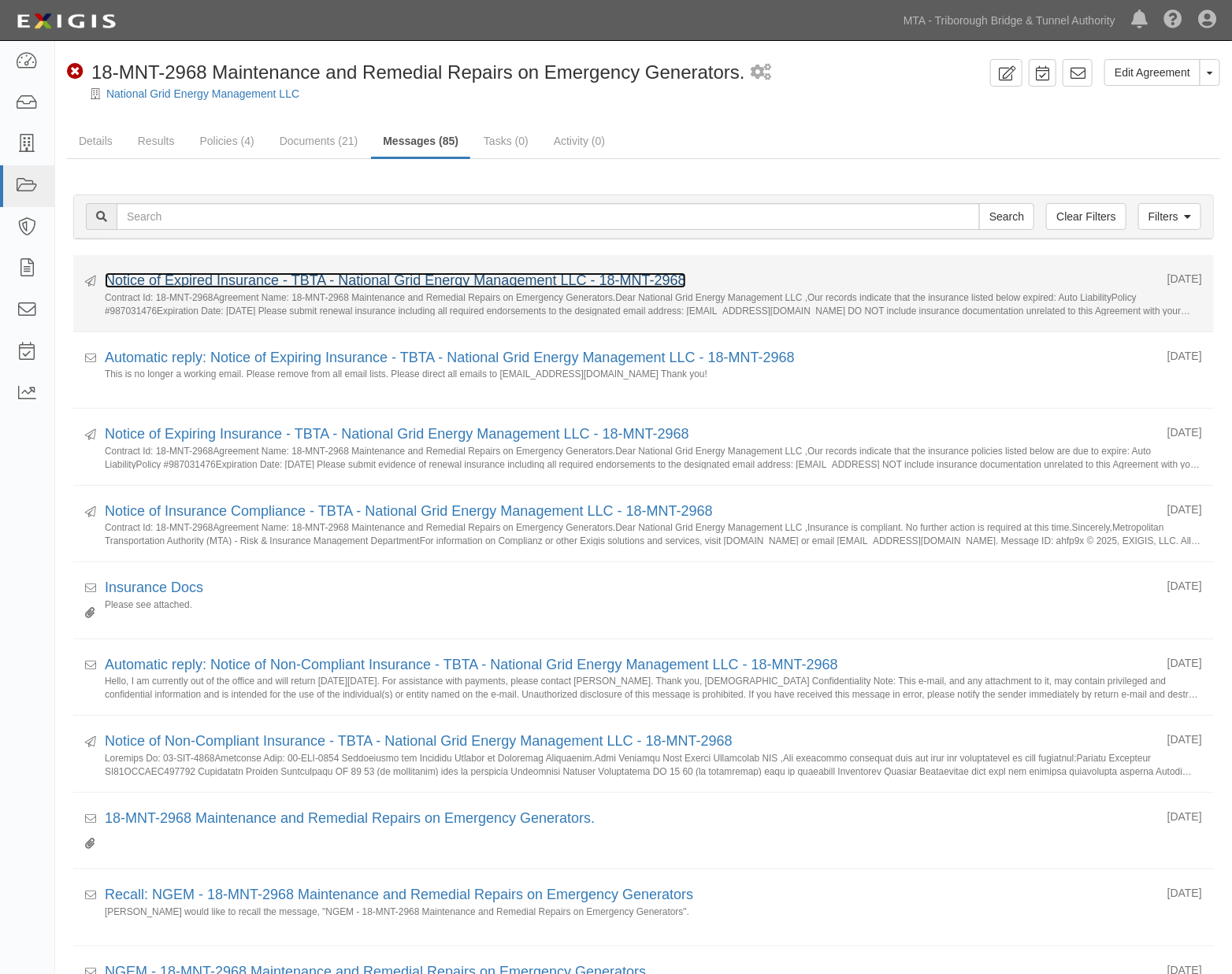
click at [286, 281] on link "Notice of Expired Insurance - TBTA - National Grid Energy Management LLC - 18-M…" at bounding box center [395, 280] width 581 height 16
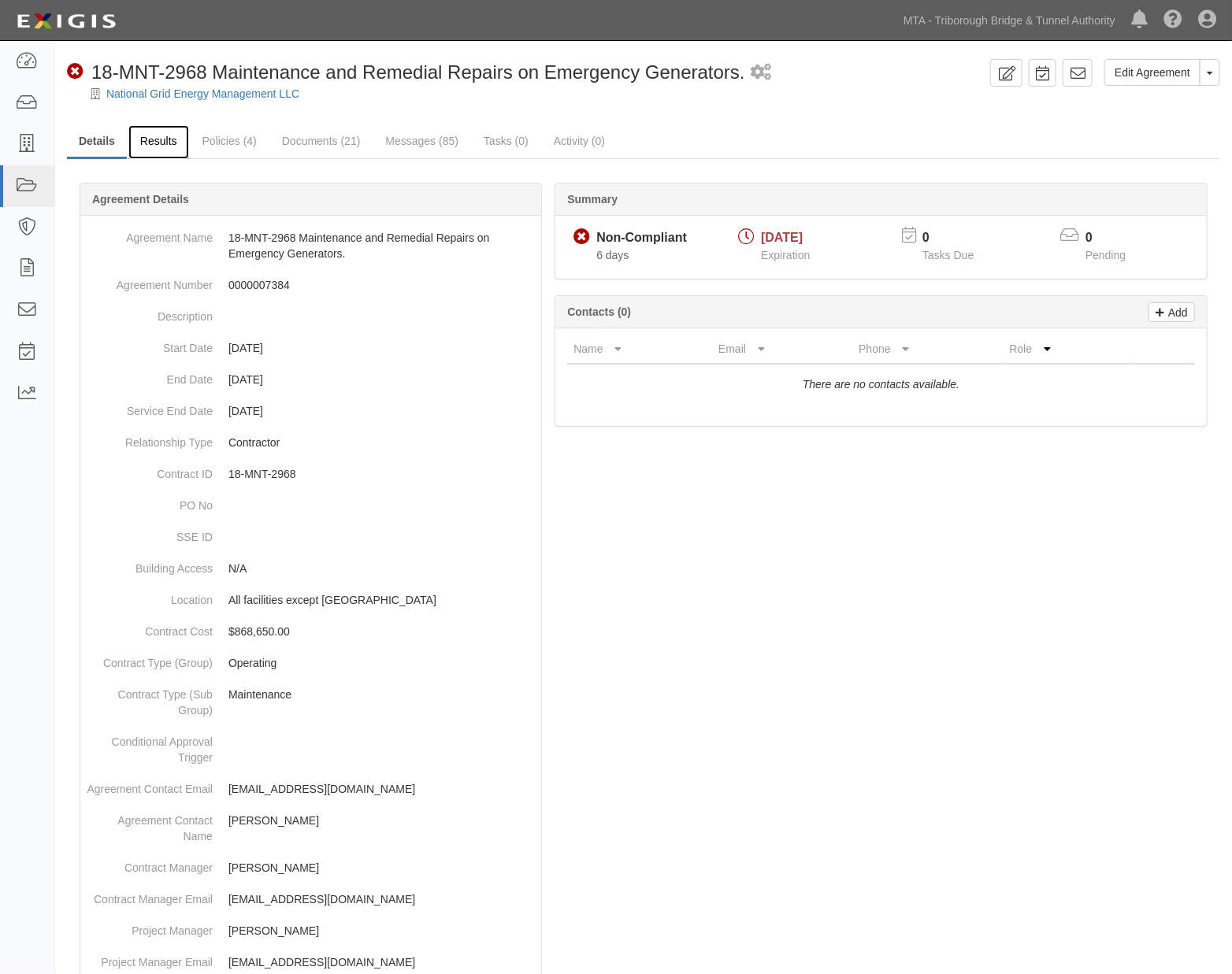
click at [171, 139] on link "Results" at bounding box center [159, 142] width 61 height 34
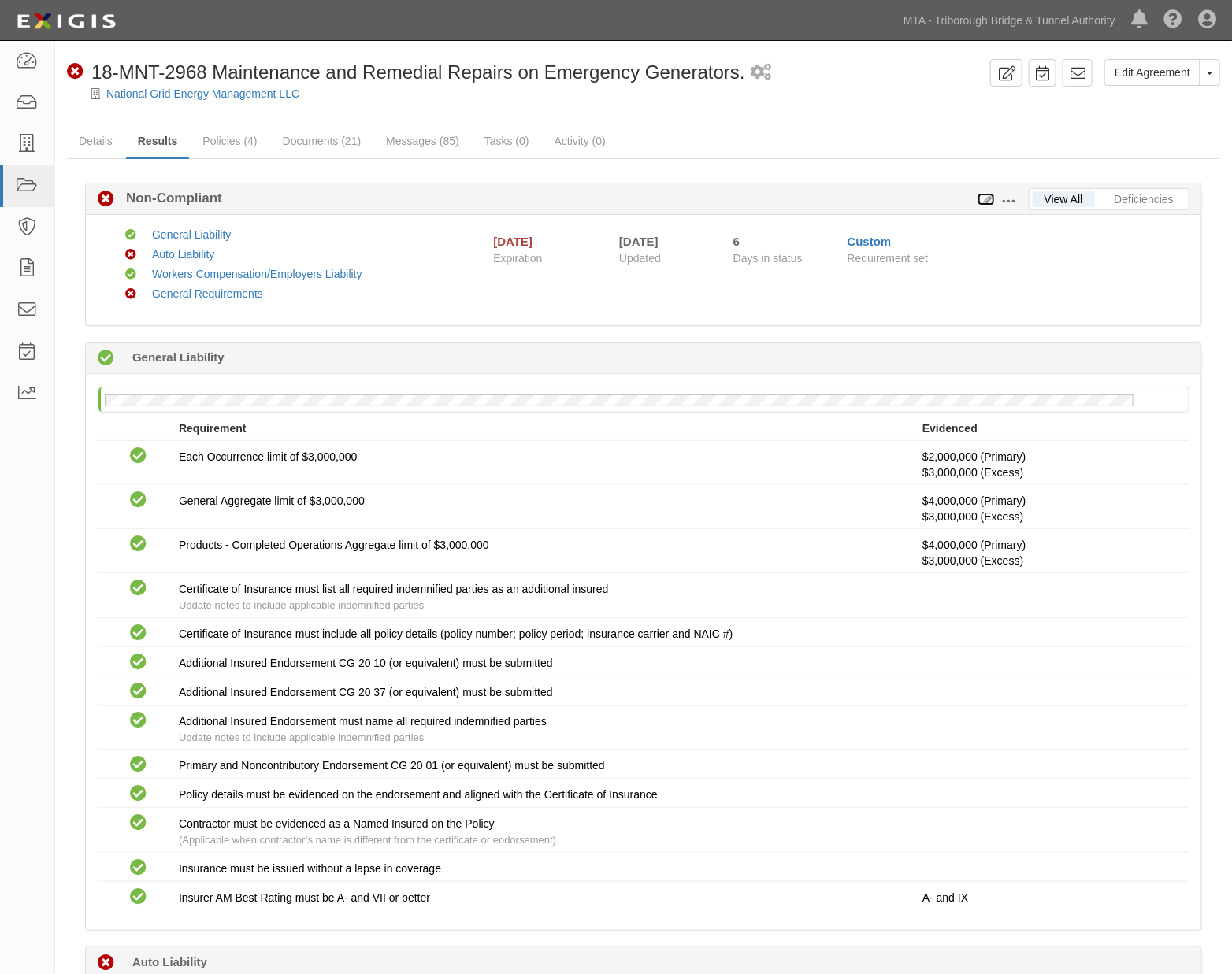
click at [993, 200] on icon at bounding box center [986, 200] width 17 height 11
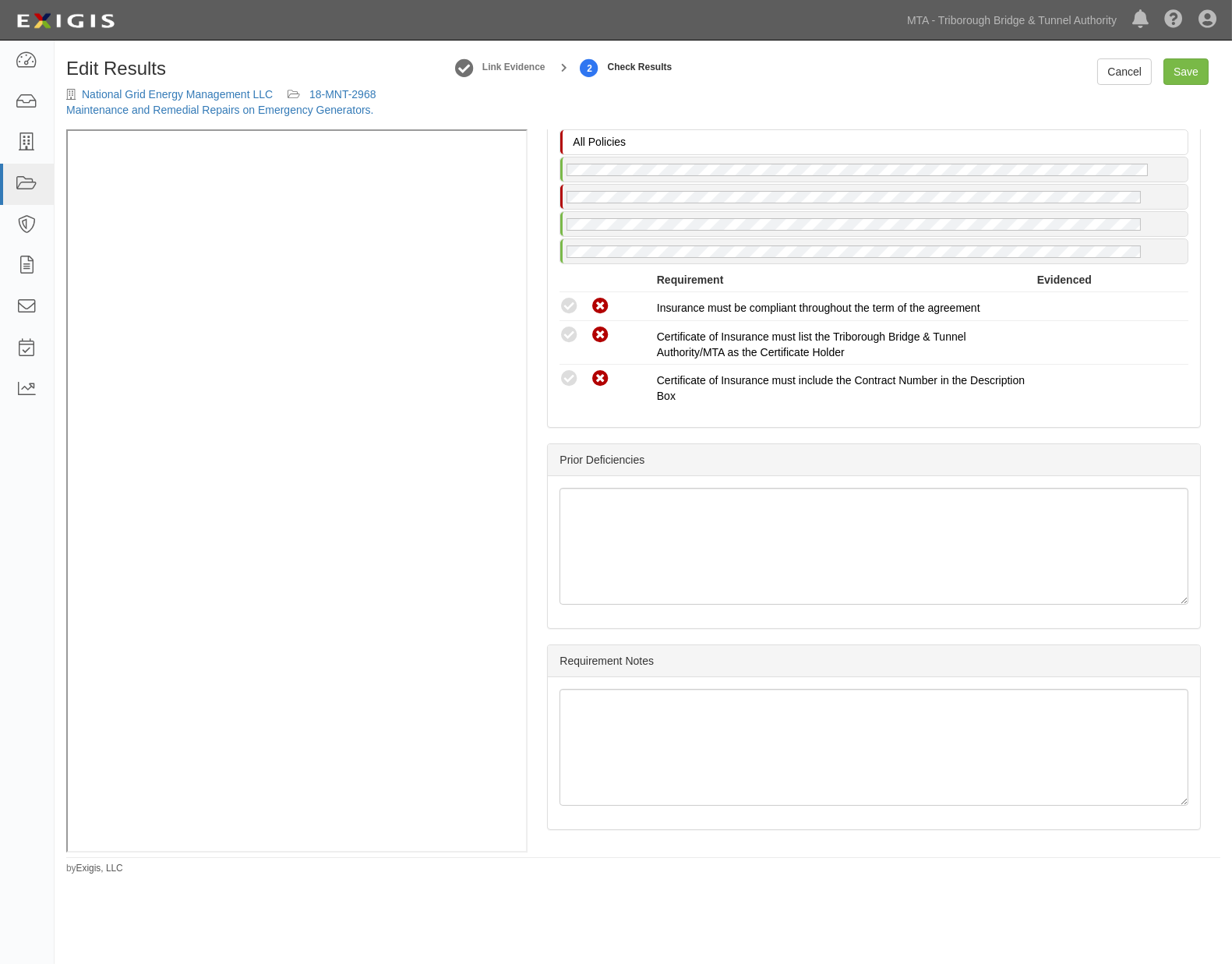
scroll to position [1787, 0]
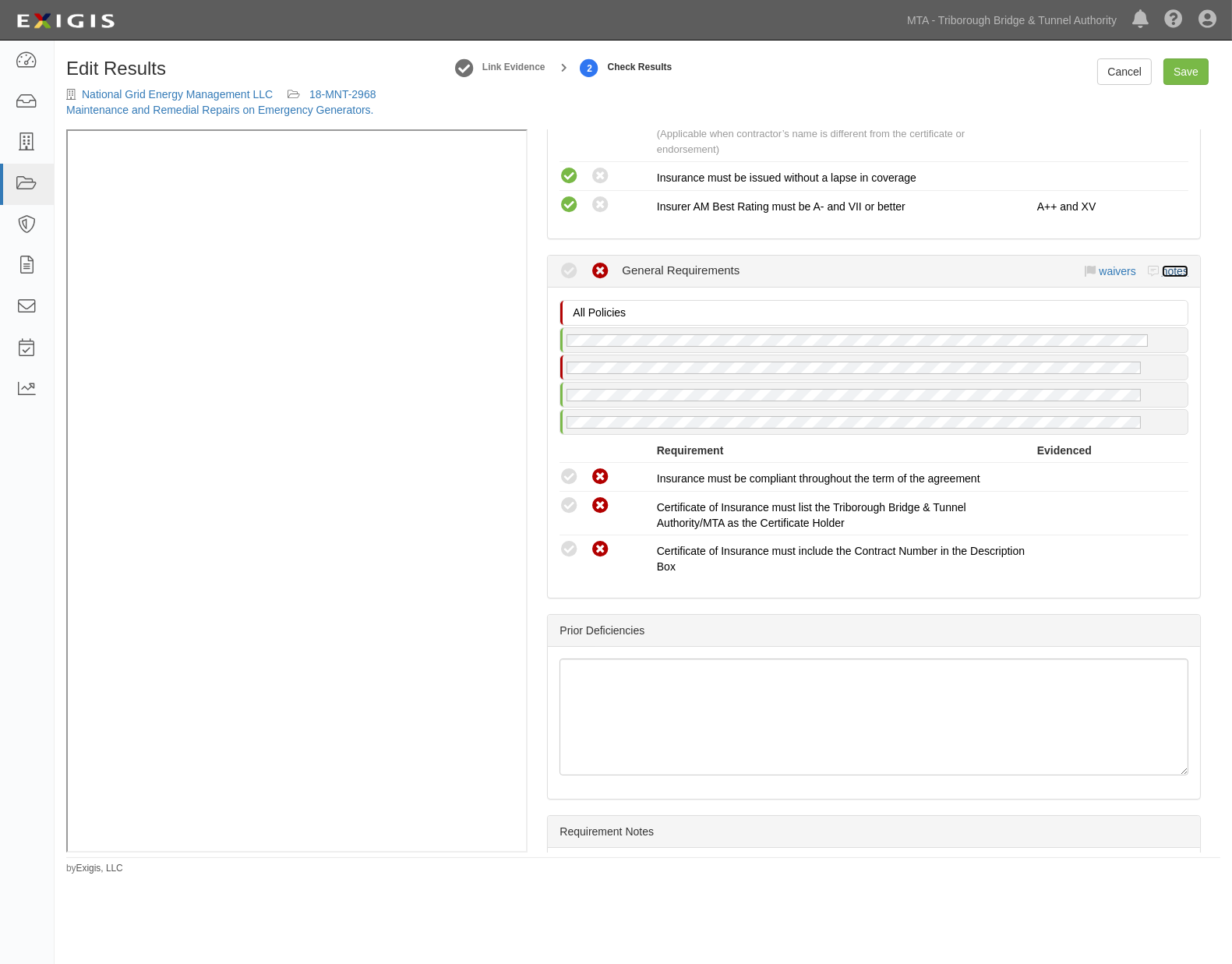
click at [1165, 270] on link "notes" at bounding box center [1175, 270] width 26 height 12
radio input "true"
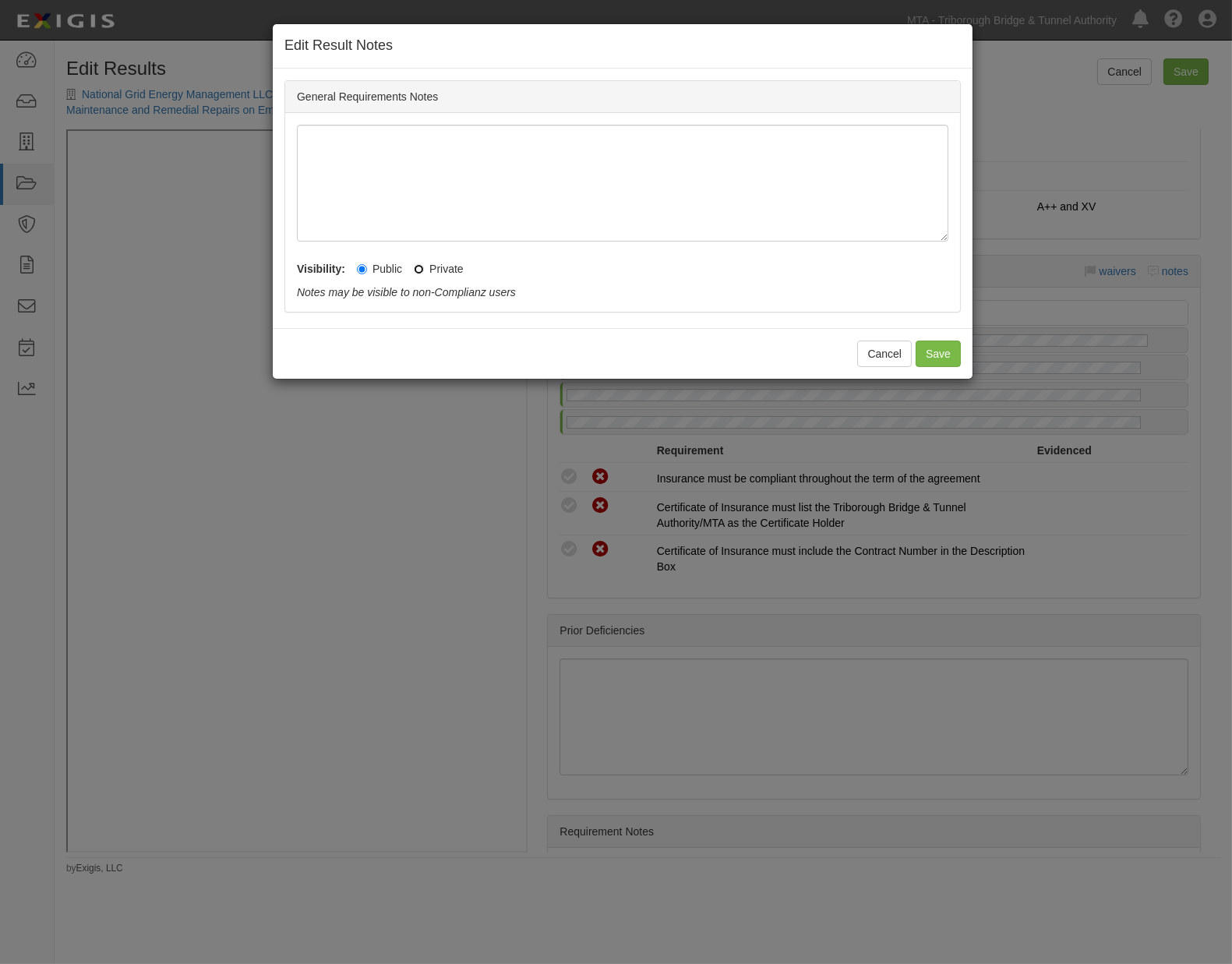
click at [418, 271] on input "Private" at bounding box center [418, 269] width 10 height 10
radio input "true"
click at [926, 358] on button "Save" at bounding box center [938, 354] width 45 height 26
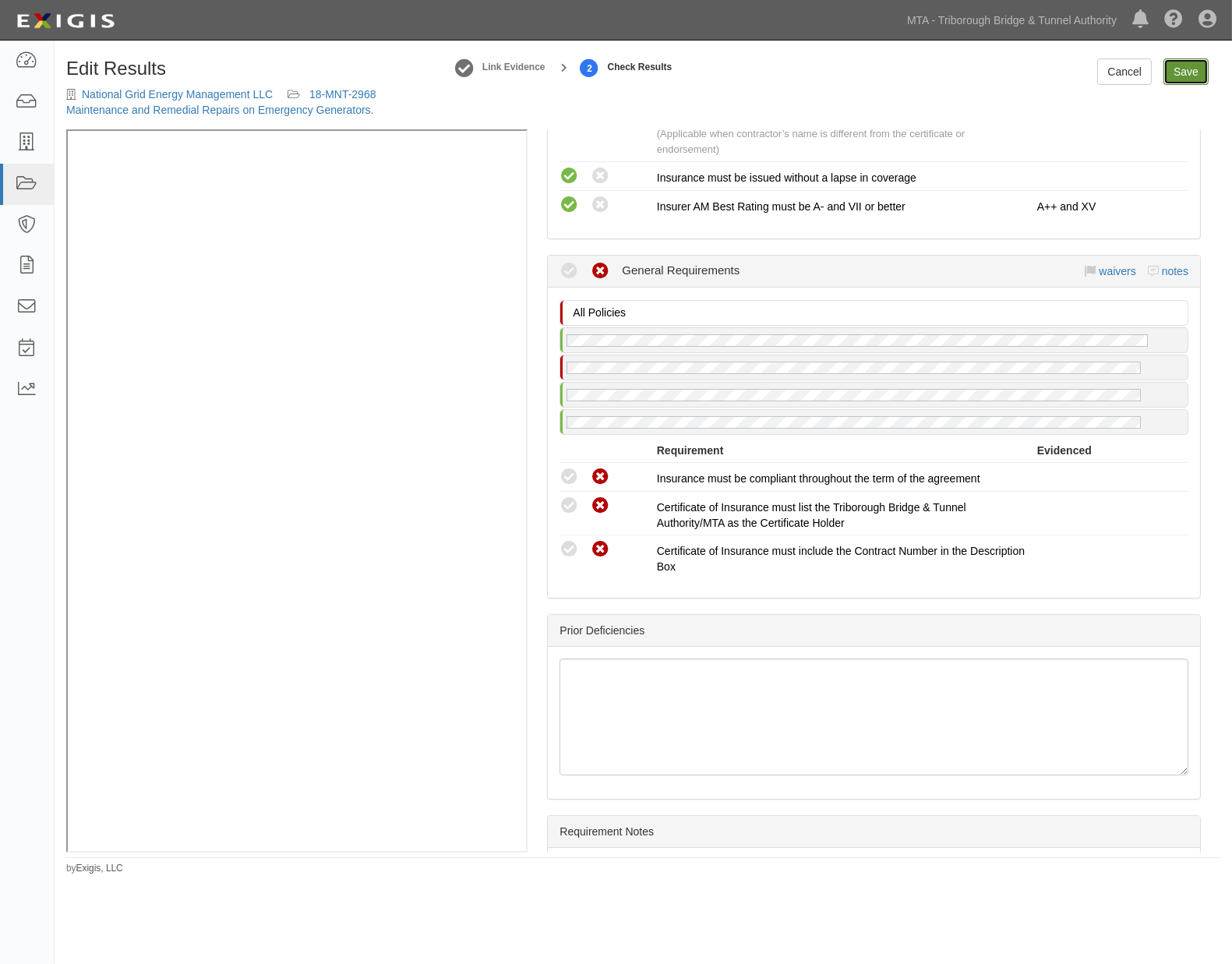
click at [1194, 74] on link "Save" at bounding box center [1186, 71] width 45 height 26
radio input "true"
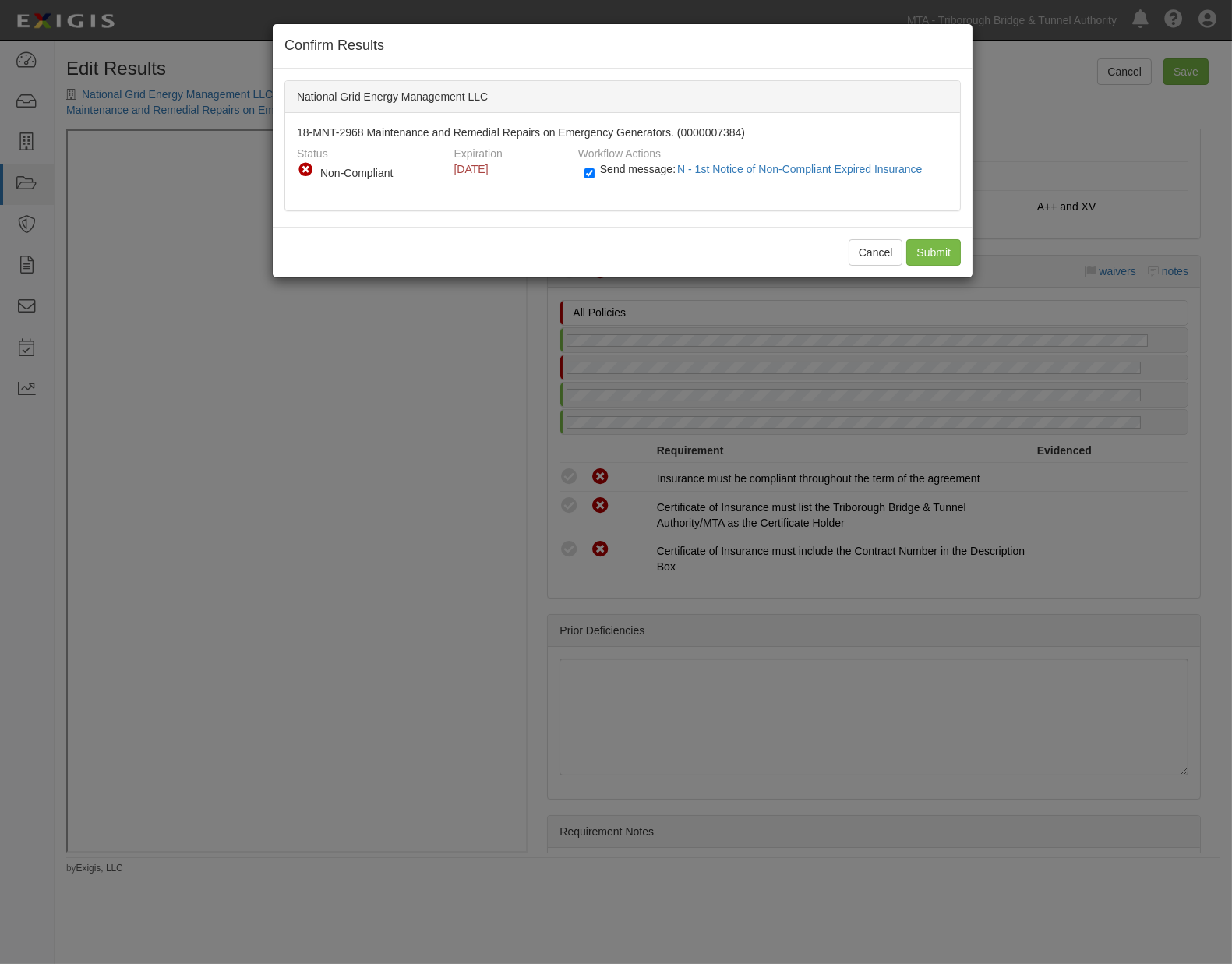
click at [596, 180] on label "Send message: N - 1st Notice of Non-Compliant Expired Insurance" at bounding box center [757, 177] width 344 height 21
click at [595, 180] on input "Send message: N - 1st Notice of Non-Compliant Expired Insurance" at bounding box center [589, 173] width 10 height 18
checkbox input "false"
click at [927, 259] on input "Submit" at bounding box center [934, 253] width 54 height 26
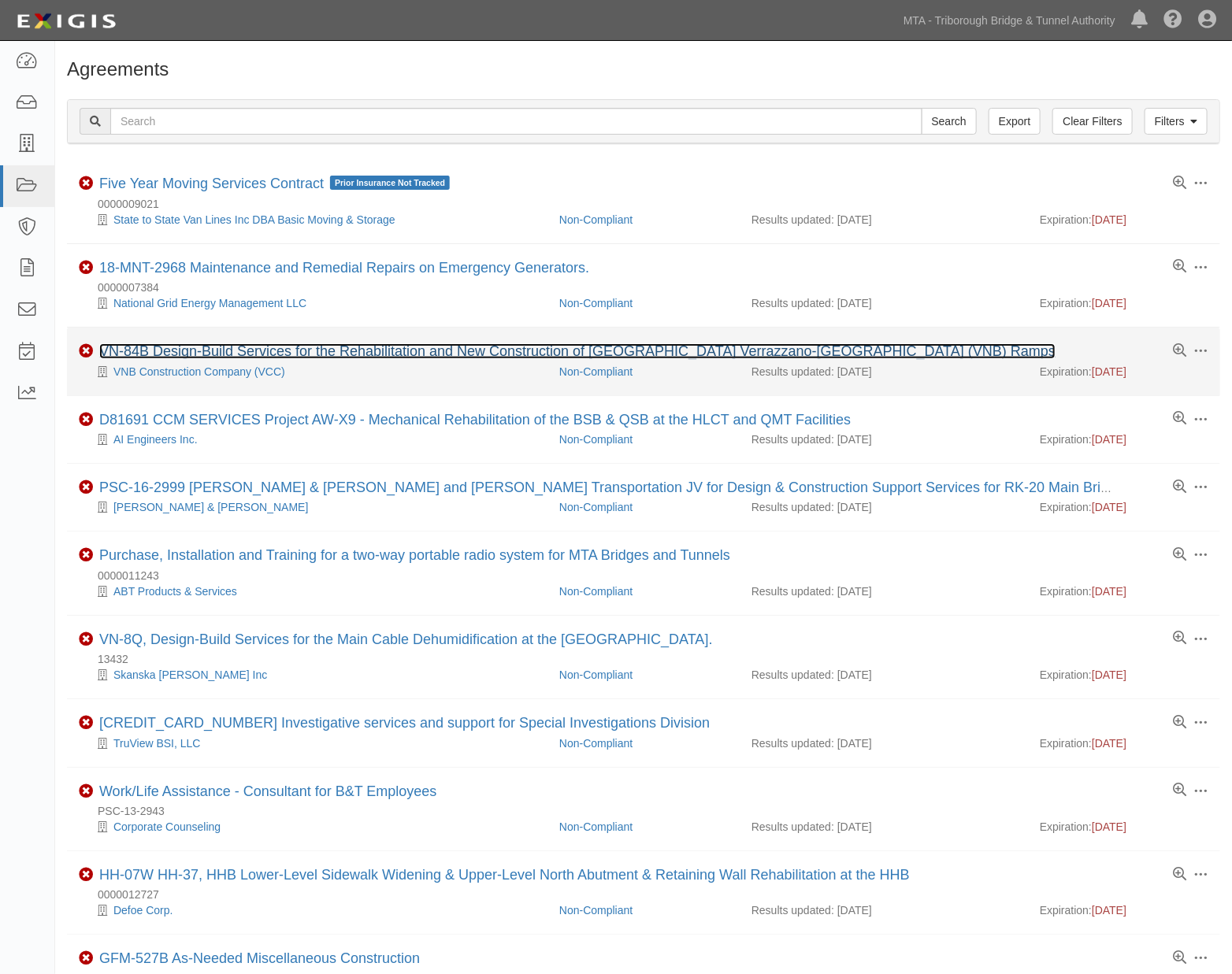
click at [310, 350] on link "VN-84B Design-Build Services for the Rehabilitation and New Construction of [GE…" at bounding box center [577, 351] width 956 height 16
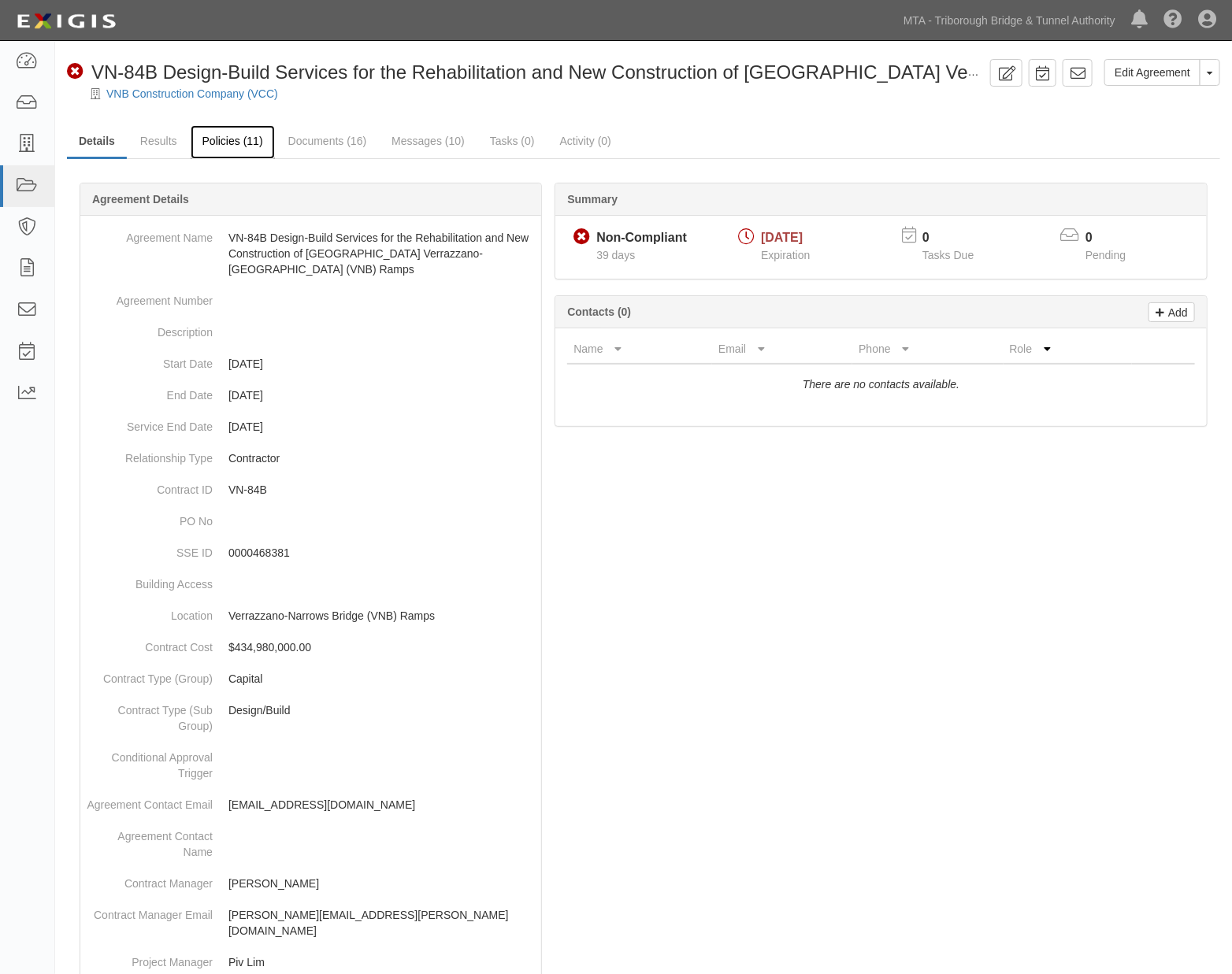
click at [245, 140] on link "Policies (11)" at bounding box center [233, 142] width 84 height 34
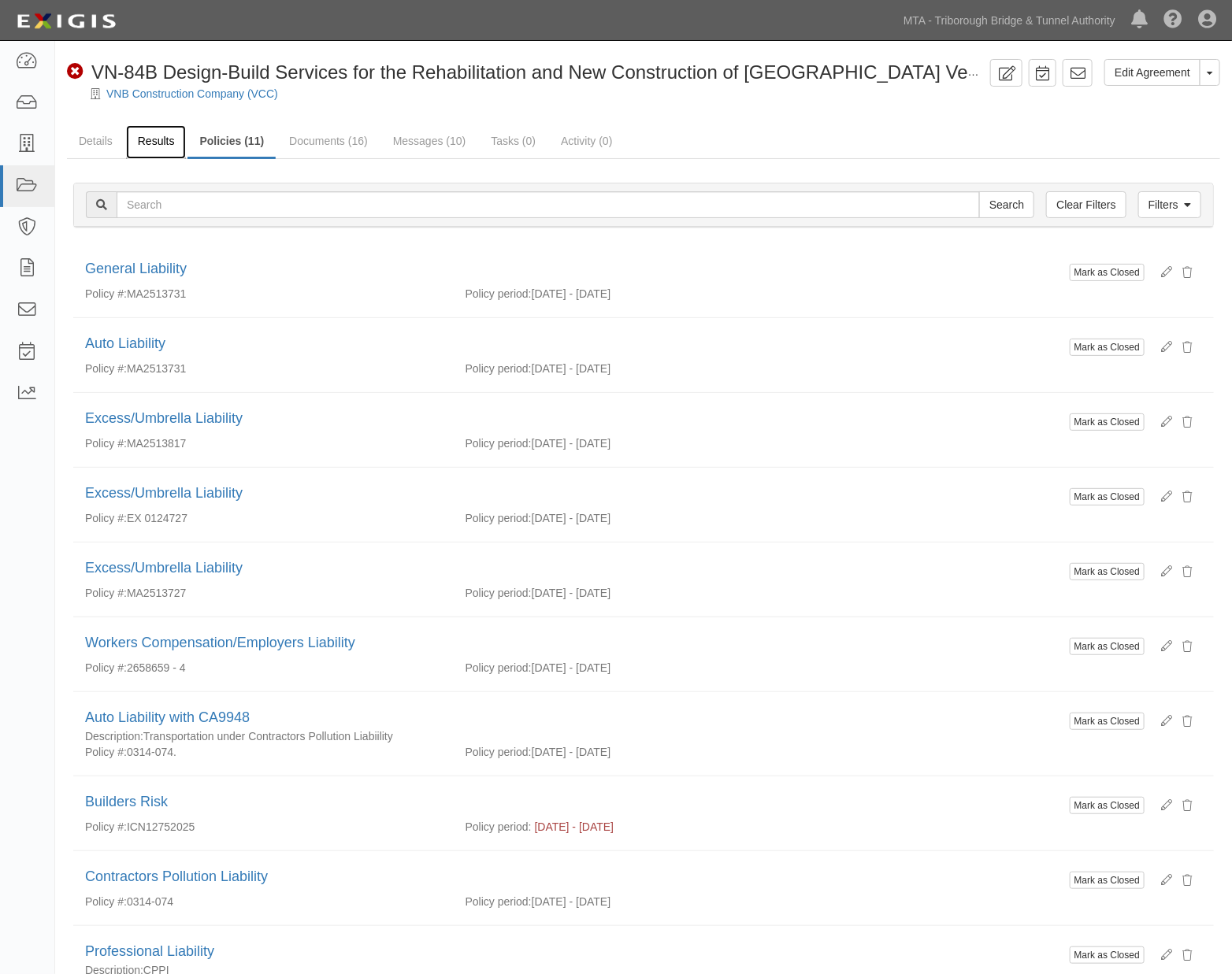
click at [164, 138] on link "Results" at bounding box center [156, 142] width 61 height 34
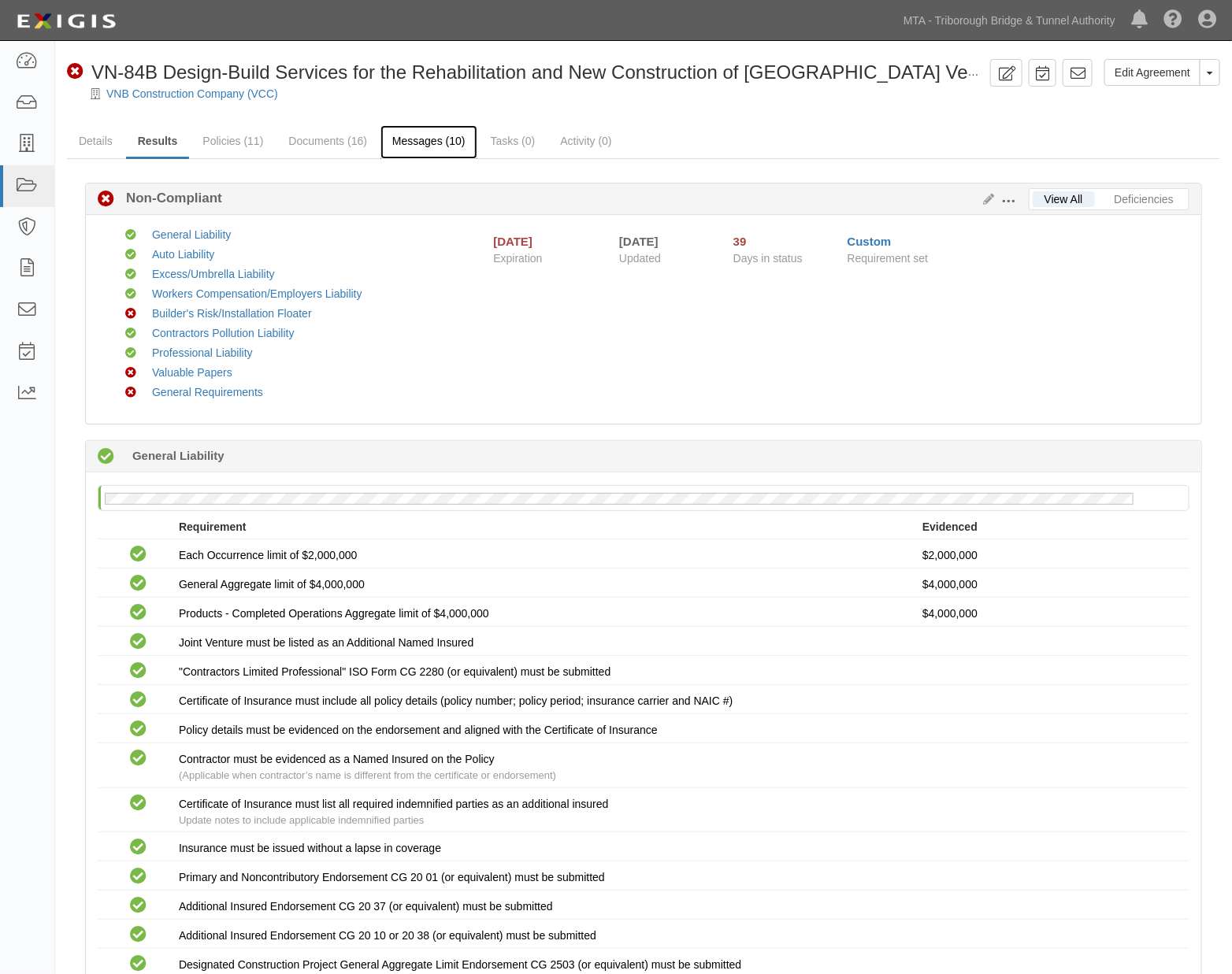
click at [405, 143] on link "Messages (10)" at bounding box center [428, 142] width 96 height 34
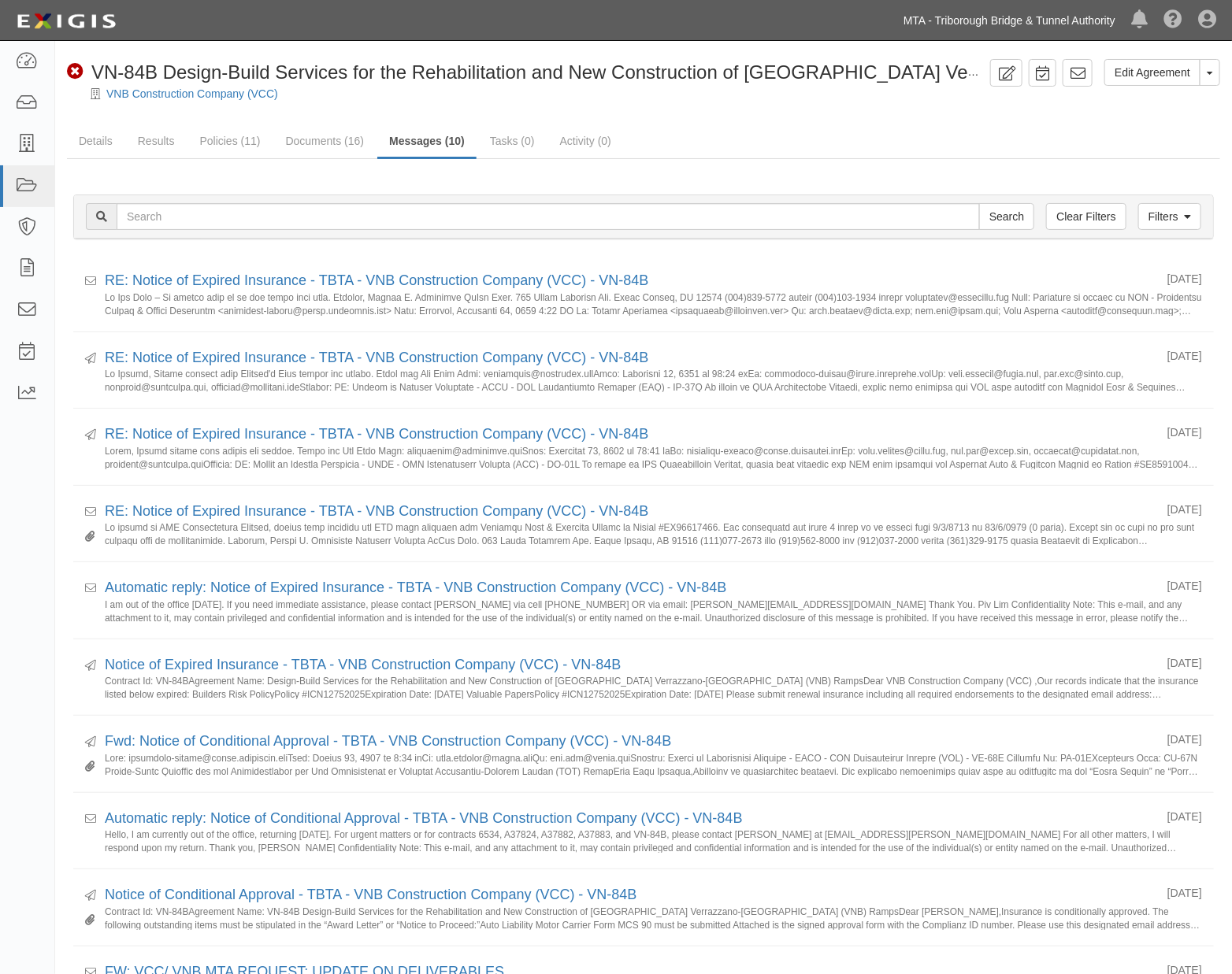
click at [982, 14] on link "MTA - Triborough Bridge & Tunnel Authority" at bounding box center [1009, 20] width 228 height 31
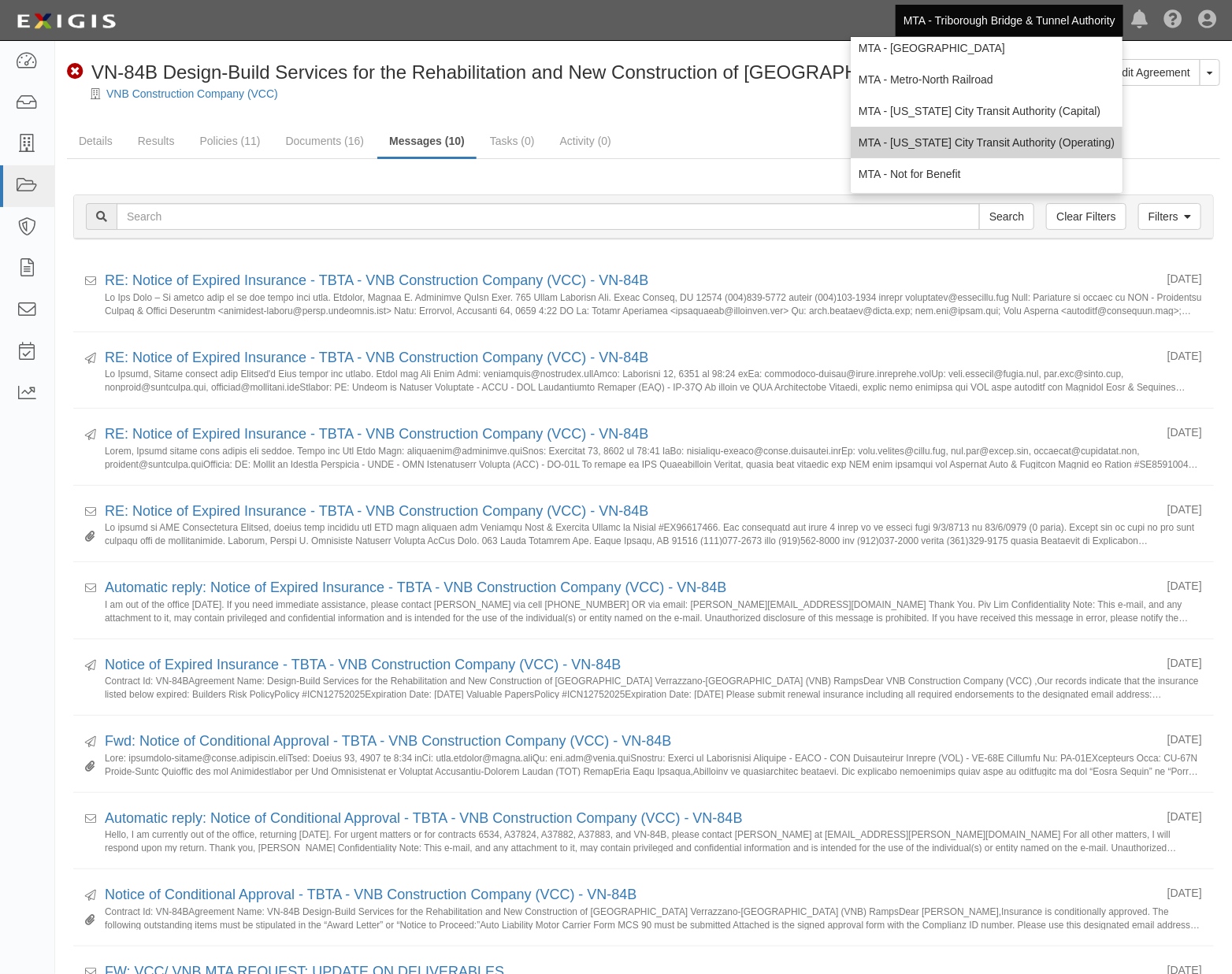
scroll to position [104, 0]
click at [909, 143] on link "MTA - [US_STATE] City Transit Authority (Operating)" at bounding box center [986, 141] width 271 height 31
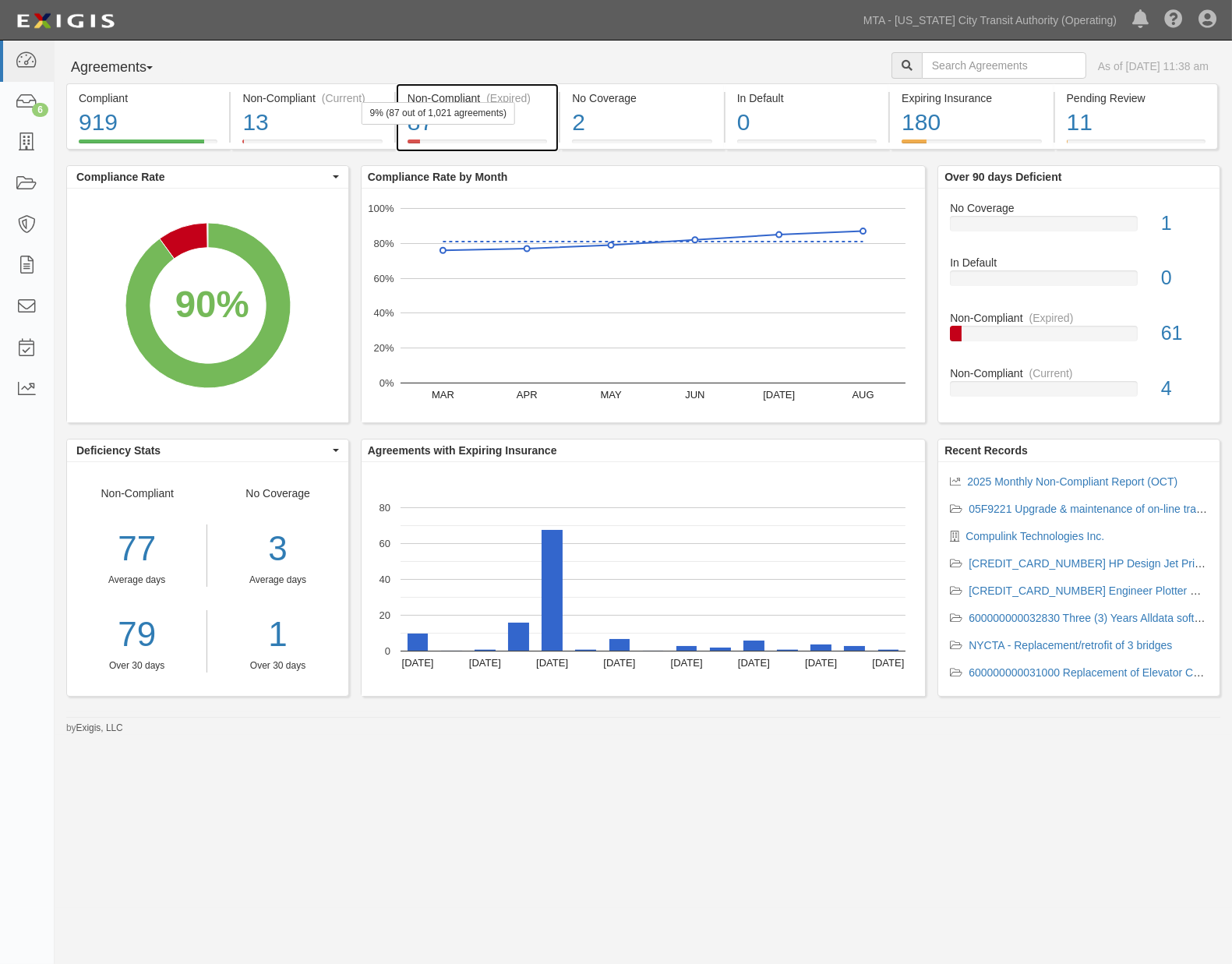
click at [530, 128] on div "87" at bounding box center [477, 123] width 139 height 34
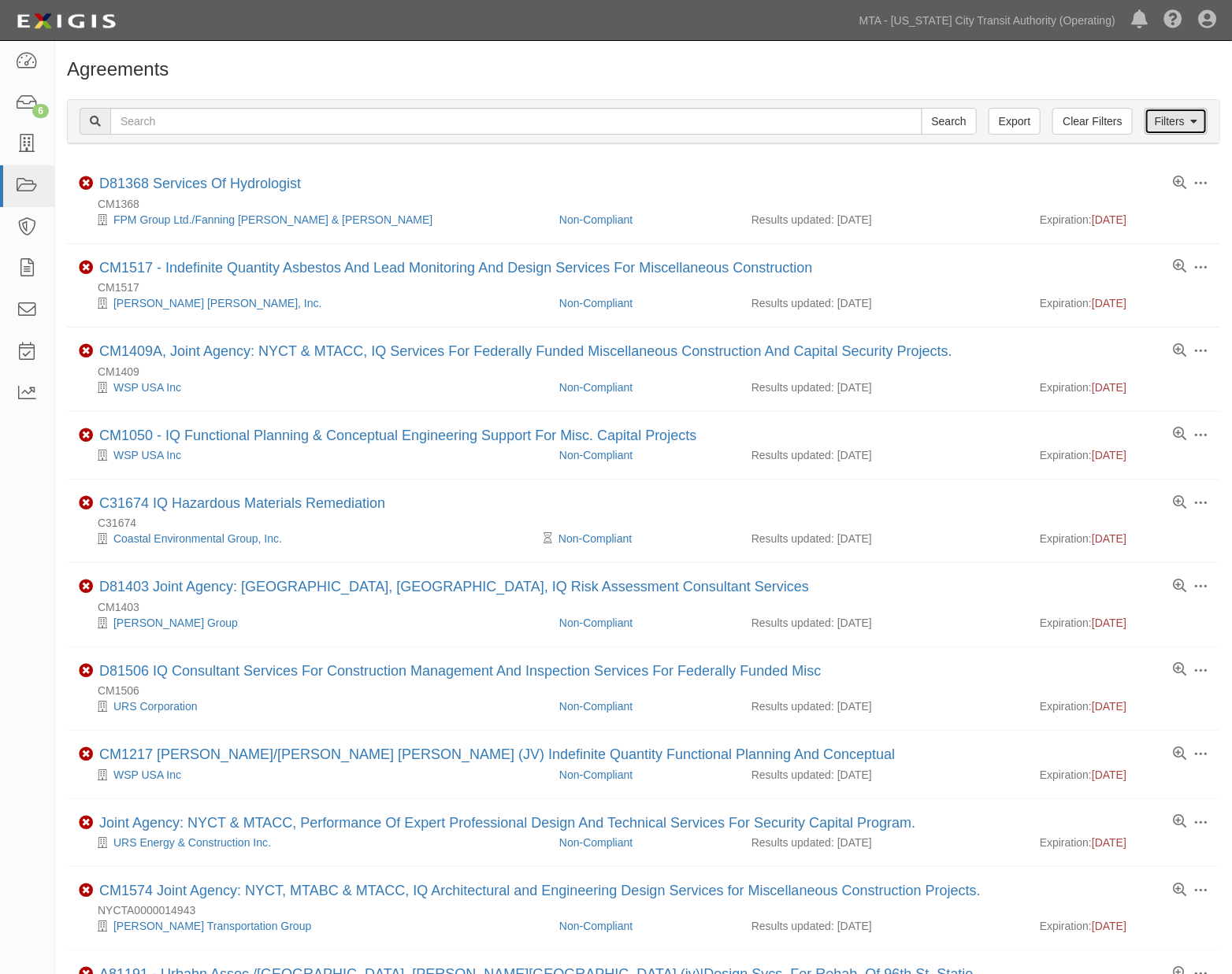
click at [1159, 118] on link "Filters" at bounding box center [1175, 121] width 63 height 26
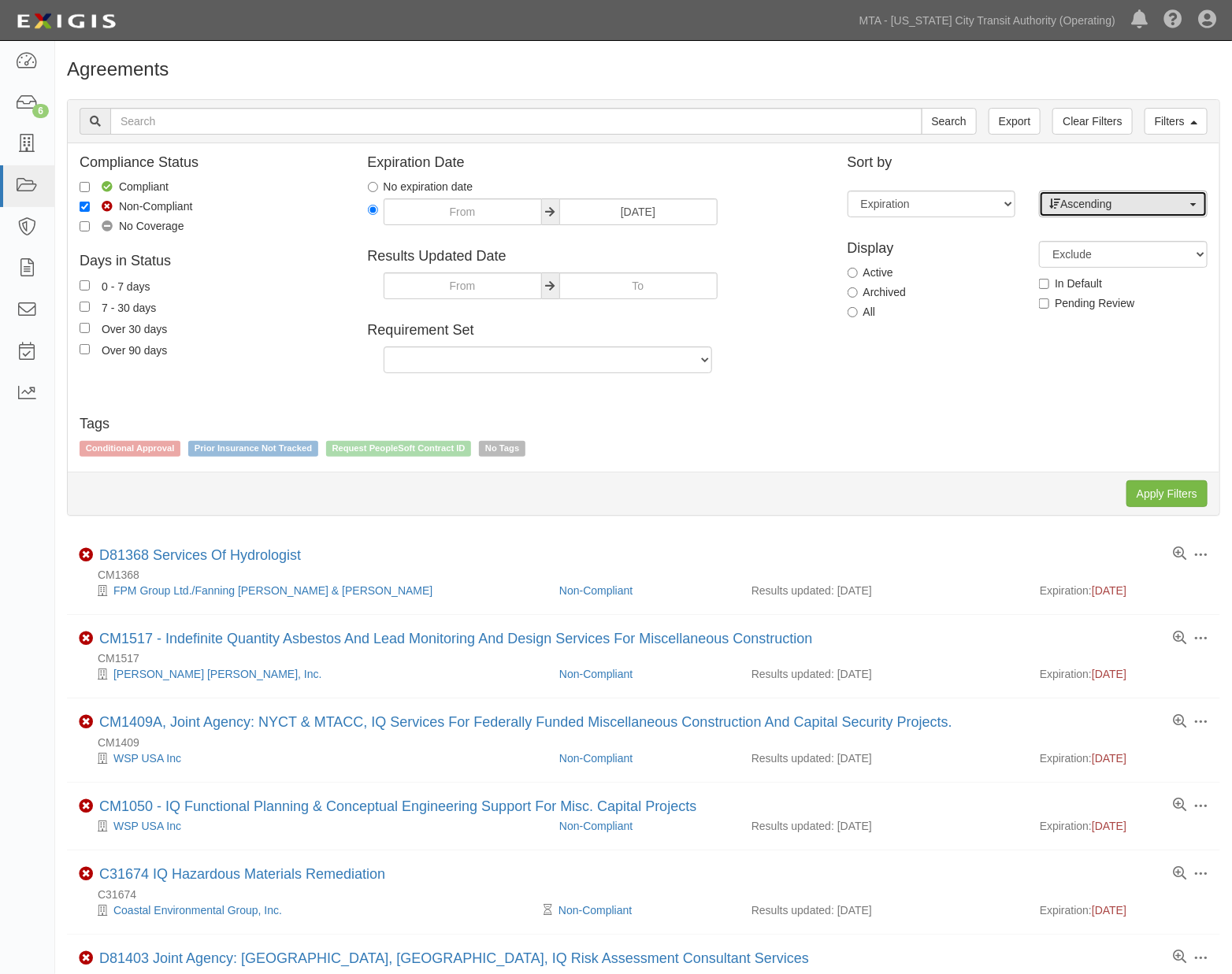
click at [1088, 207] on span "Ascending" at bounding box center [1119, 203] width 138 height 16
click at [1085, 253] on span "Descending" at bounding box center [1099, 254] width 59 height 16
select select "desc"
click at [1156, 494] on input "Apply Filters" at bounding box center [1167, 494] width 81 height 26
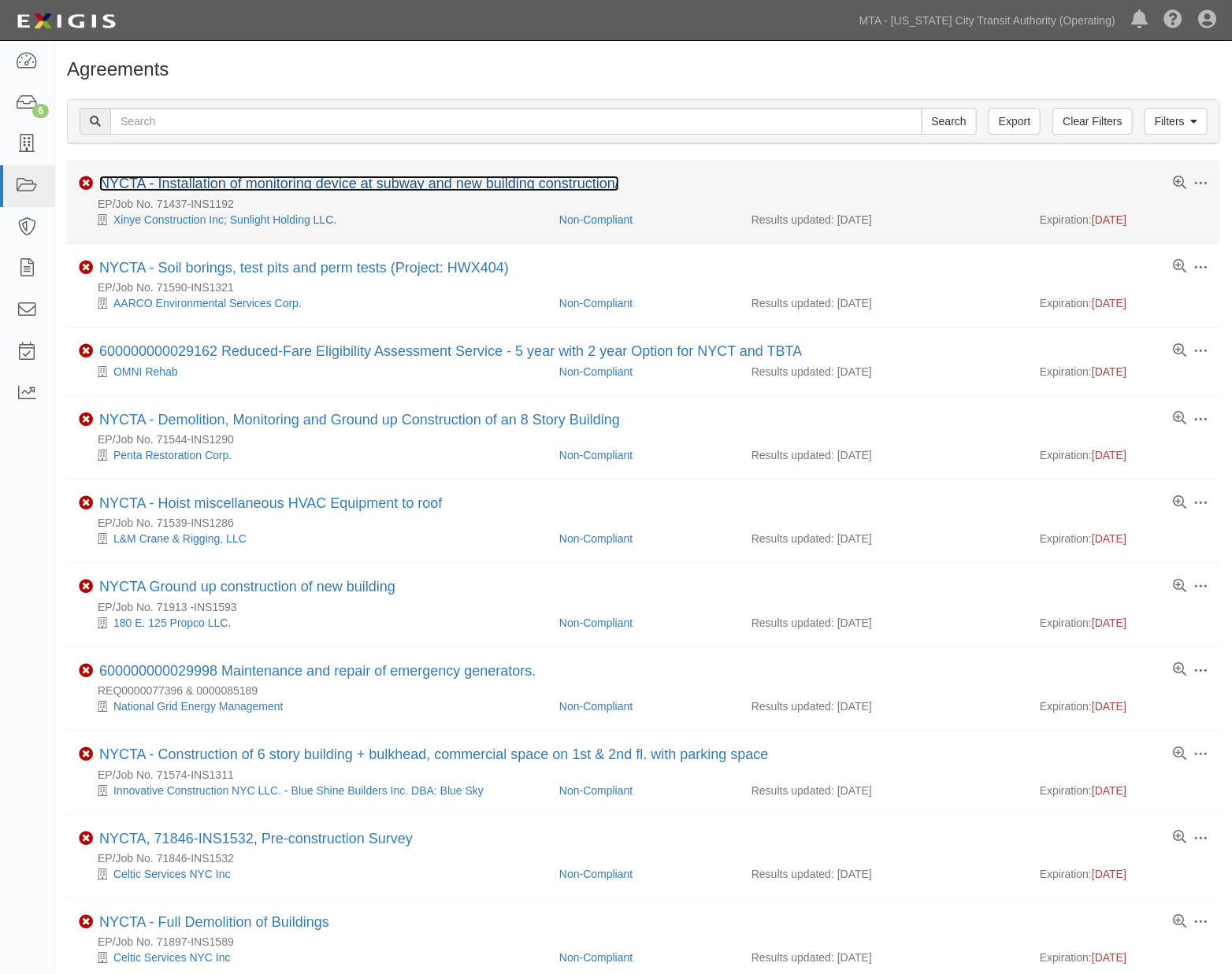
click at [352, 186] on link "NYCTA - Installation of monitoring device at subway and new building constructi…" at bounding box center [359, 183] width 520 height 16
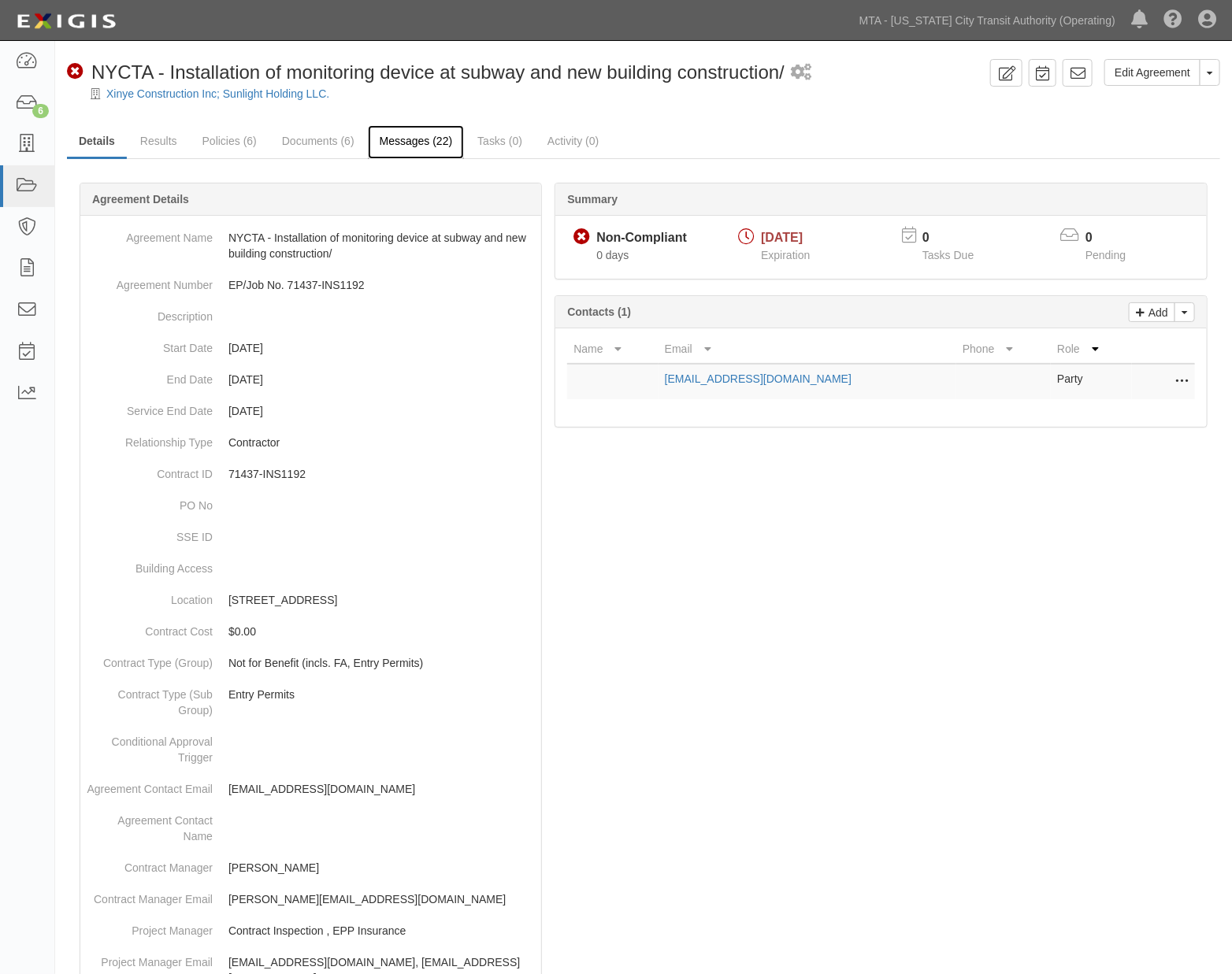
click at [408, 144] on link "Messages (22)" at bounding box center [416, 142] width 96 height 34
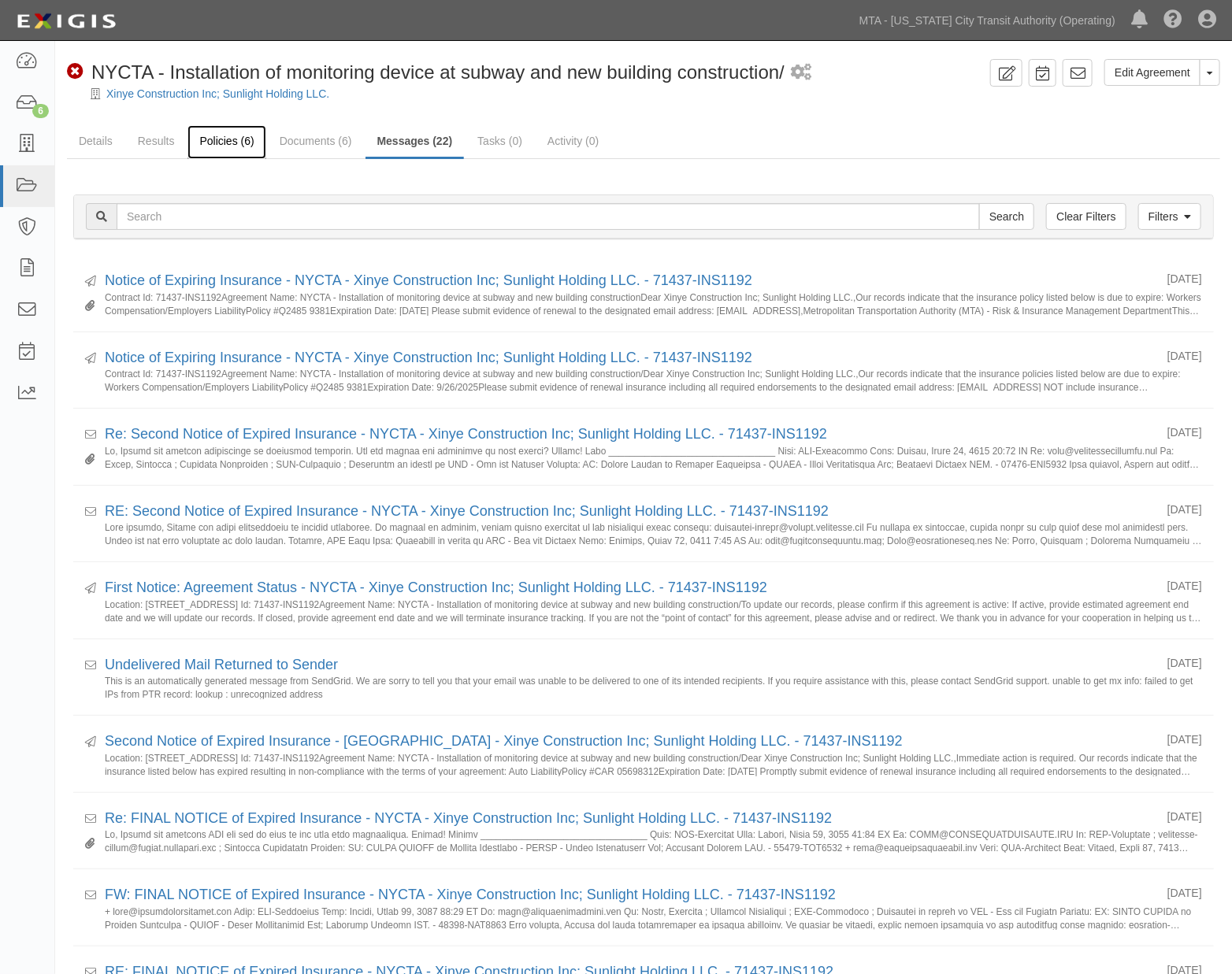
click at [240, 143] on link "Policies (6)" at bounding box center [226, 142] width 78 height 34
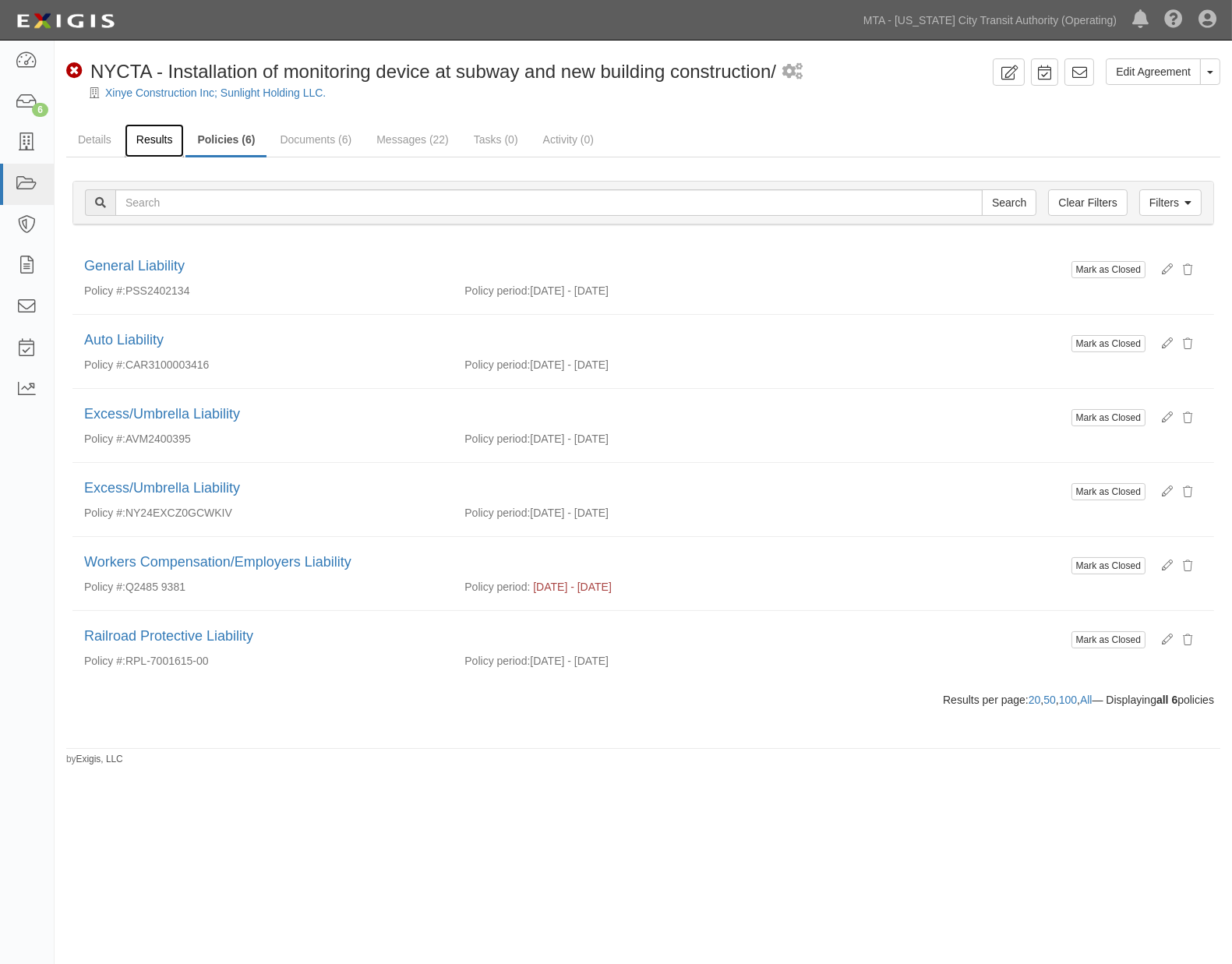
click at [152, 140] on link "Results" at bounding box center [154, 140] width 60 height 34
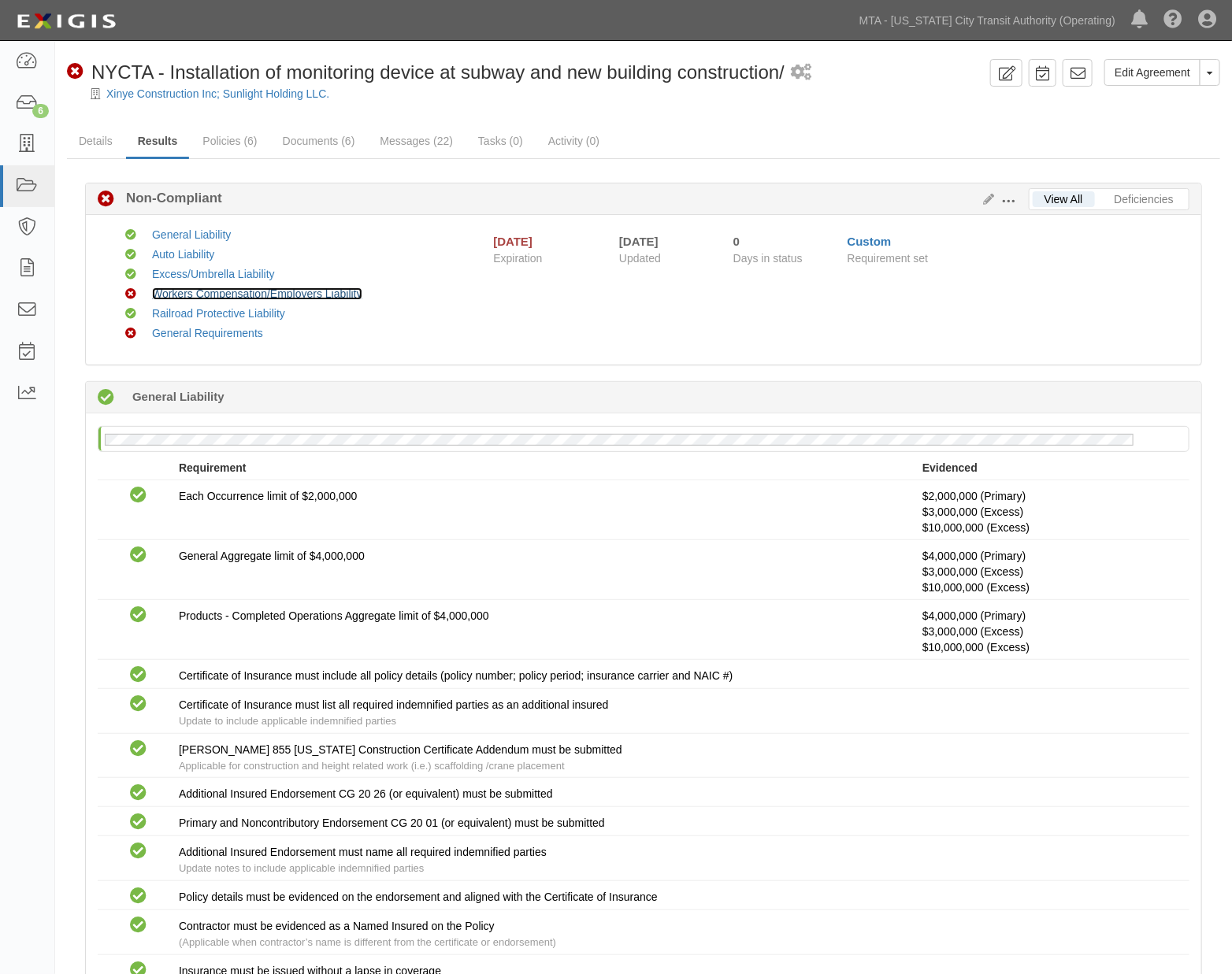
click at [227, 294] on link "Workers Compensation/Employers Liability" at bounding box center [257, 293] width 210 height 12
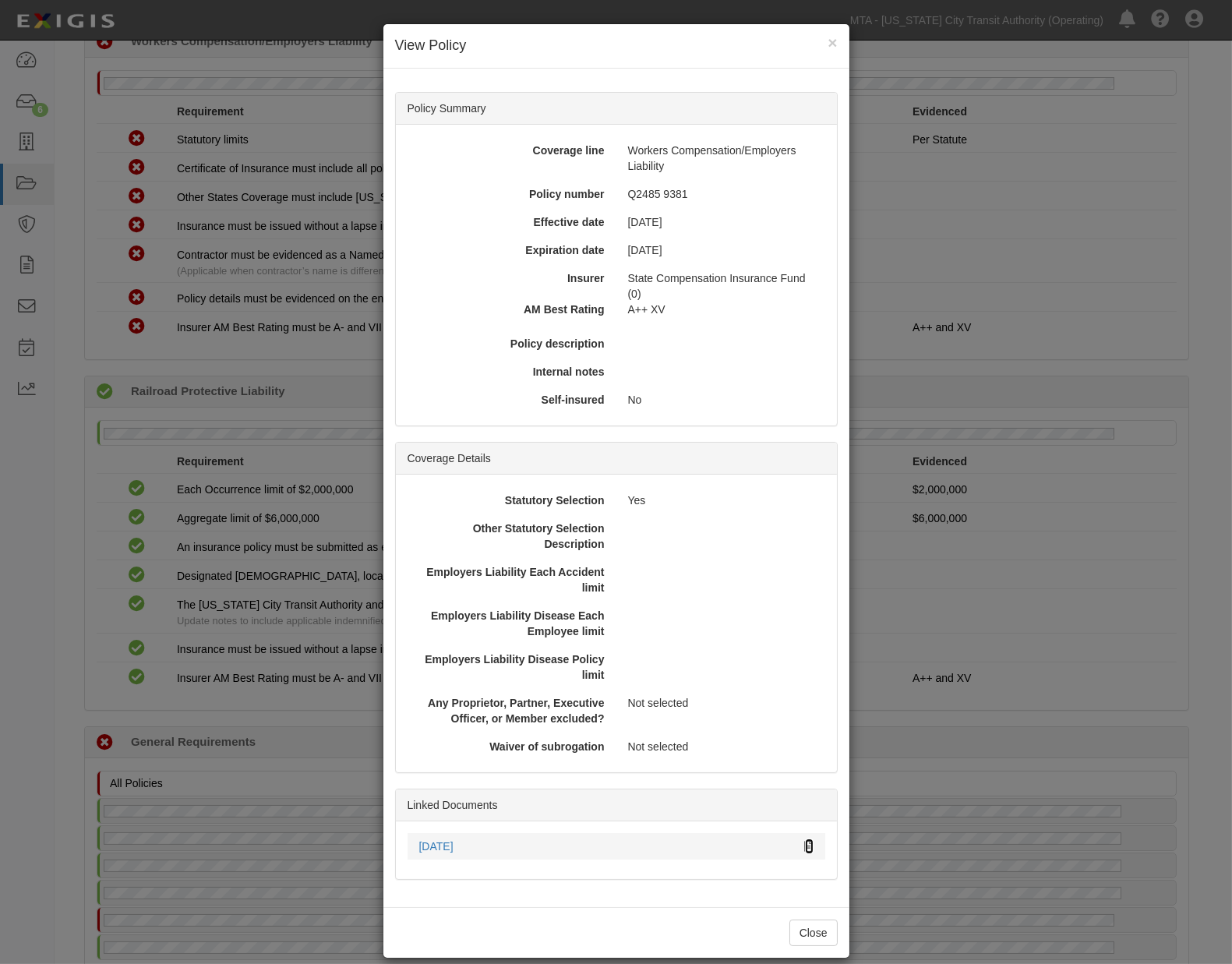
click at [804, 842] on icon at bounding box center [808, 848] width 8 height 11
click at [1094, 590] on div "× View Policy Policy Summary Coverage line Workers Compensation/Employers Liabi…" at bounding box center [616, 482] width 1232 height 964
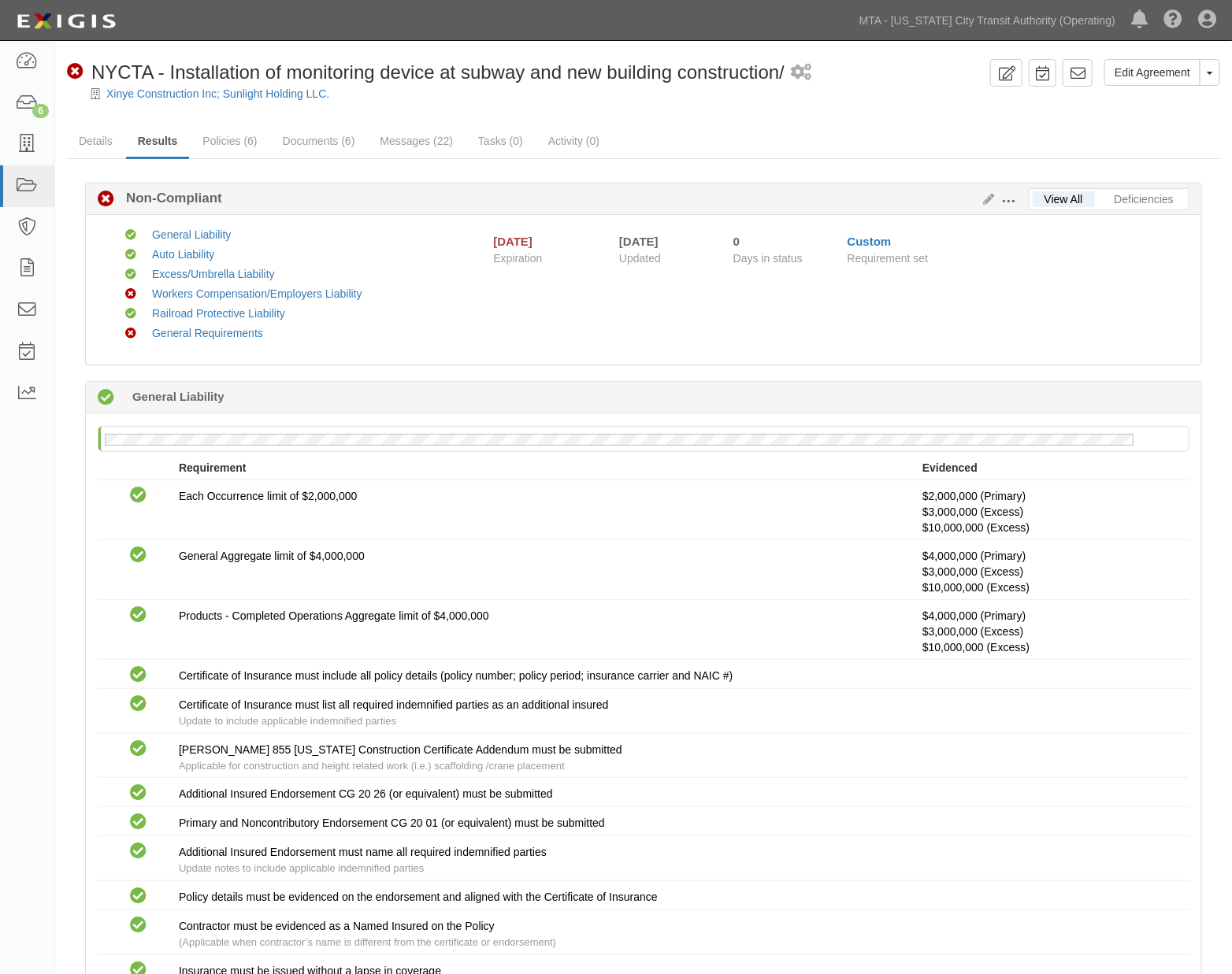
scroll to position [0, 0]
click at [435, 132] on link "Messages (22)" at bounding box center [416, 142] width 96 height 34
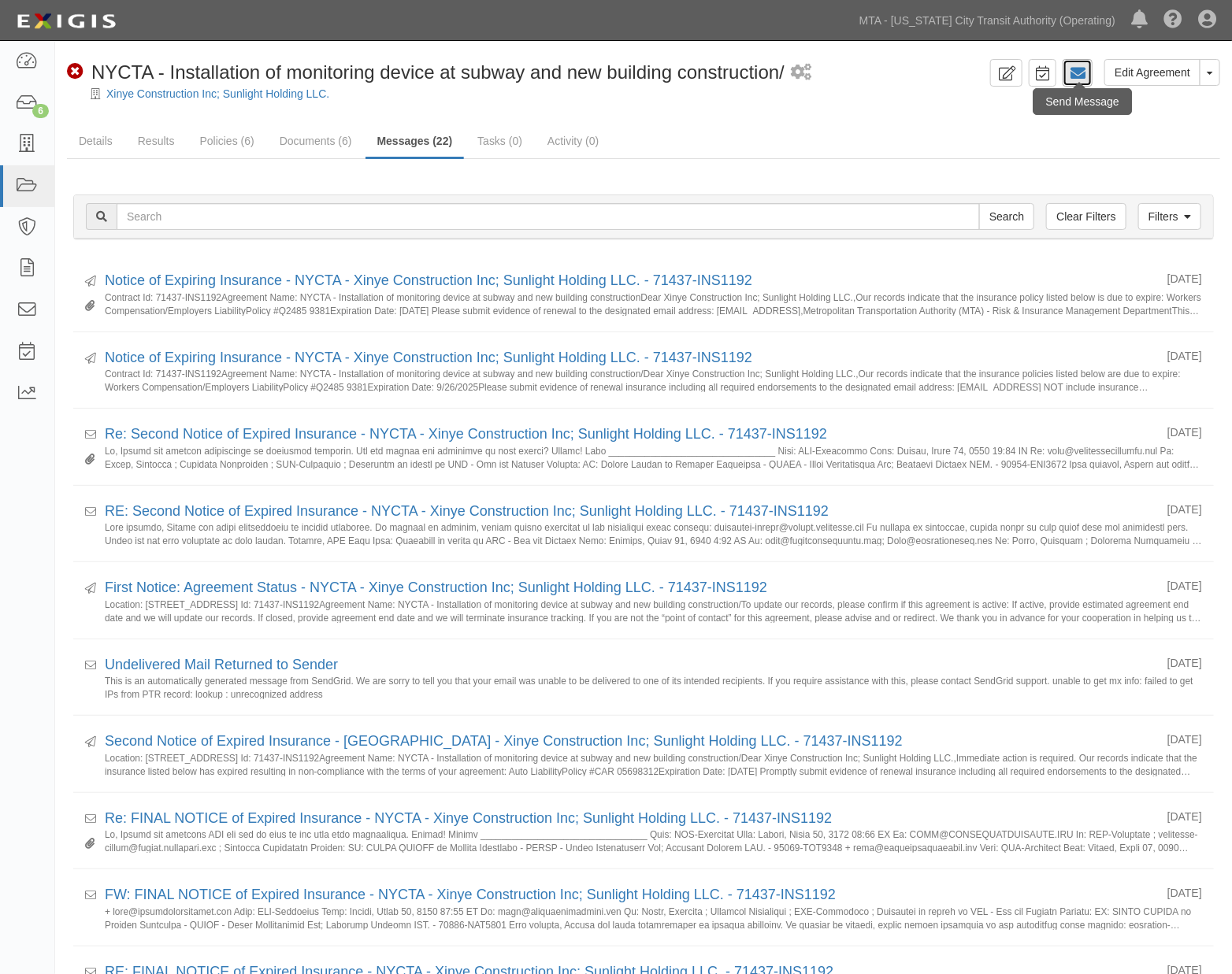
click at [1082, 76] on icon at bounding box center [1077, 73] width 16 height 16
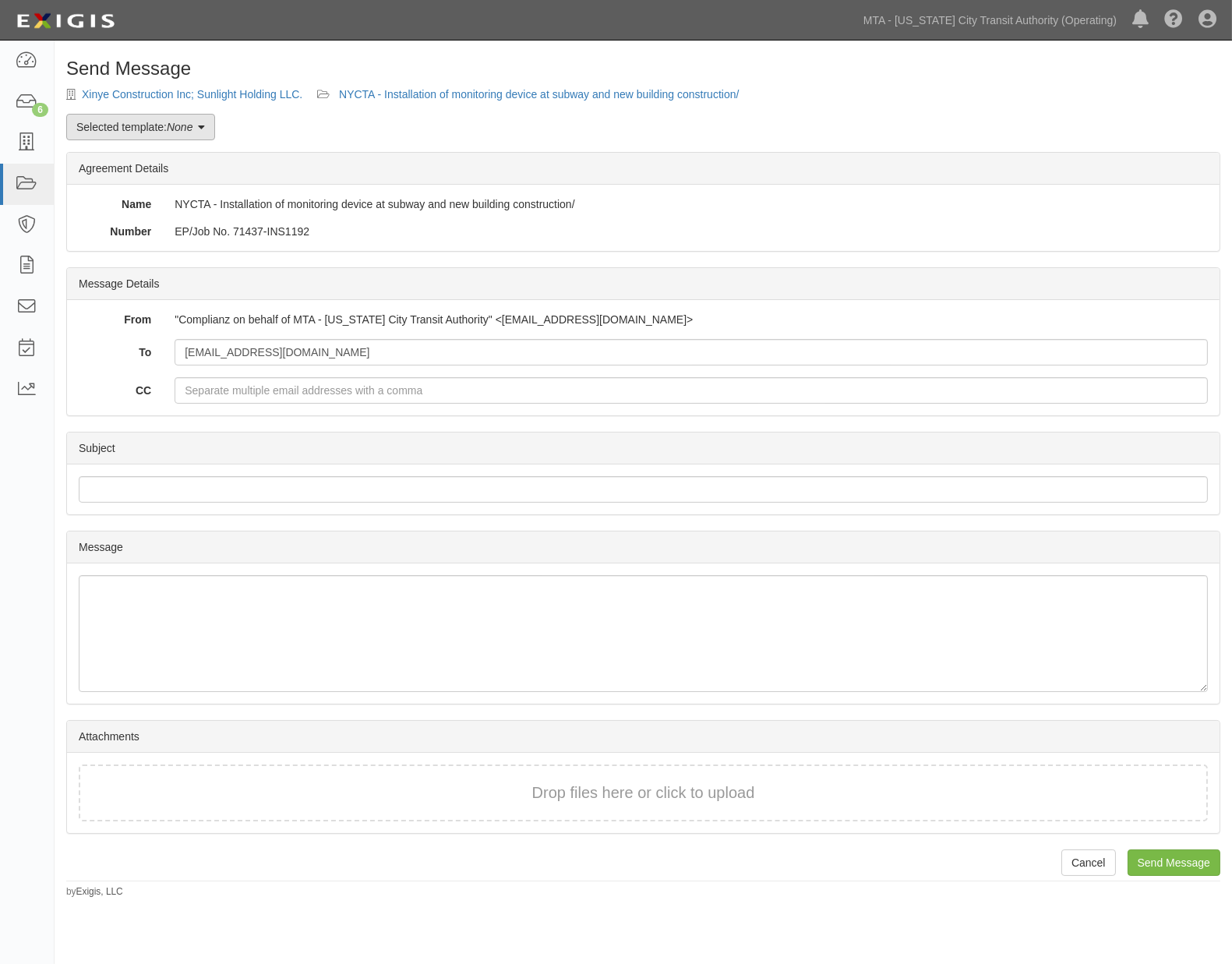
click at [160, 133] on link "Selected template: None" at bounding box center [140, 127] width 149 height 26
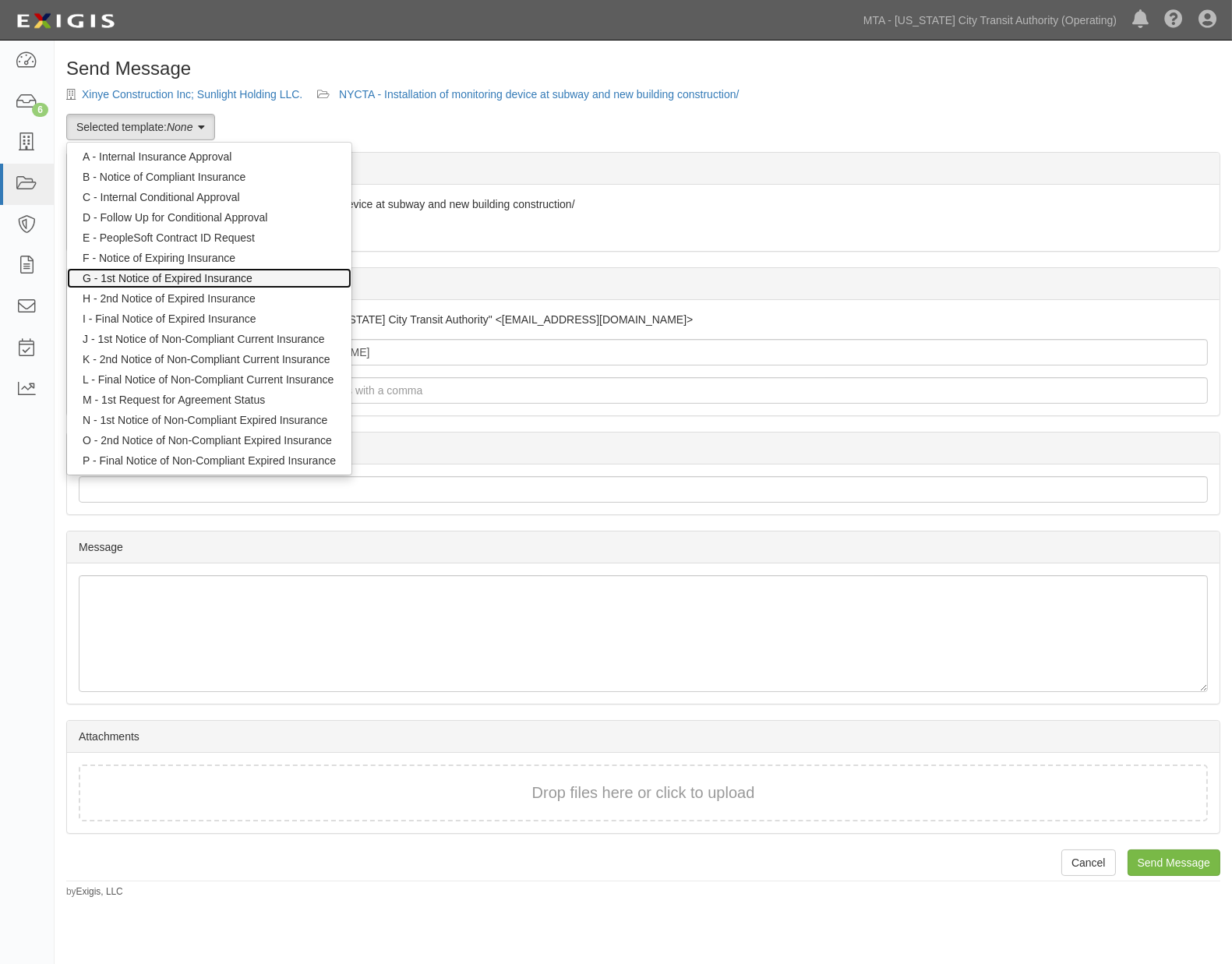
click at [171, 273] on link "G - 1st Notice of Expired Insurance" at bounding box center [210, 279] width 284 height 21
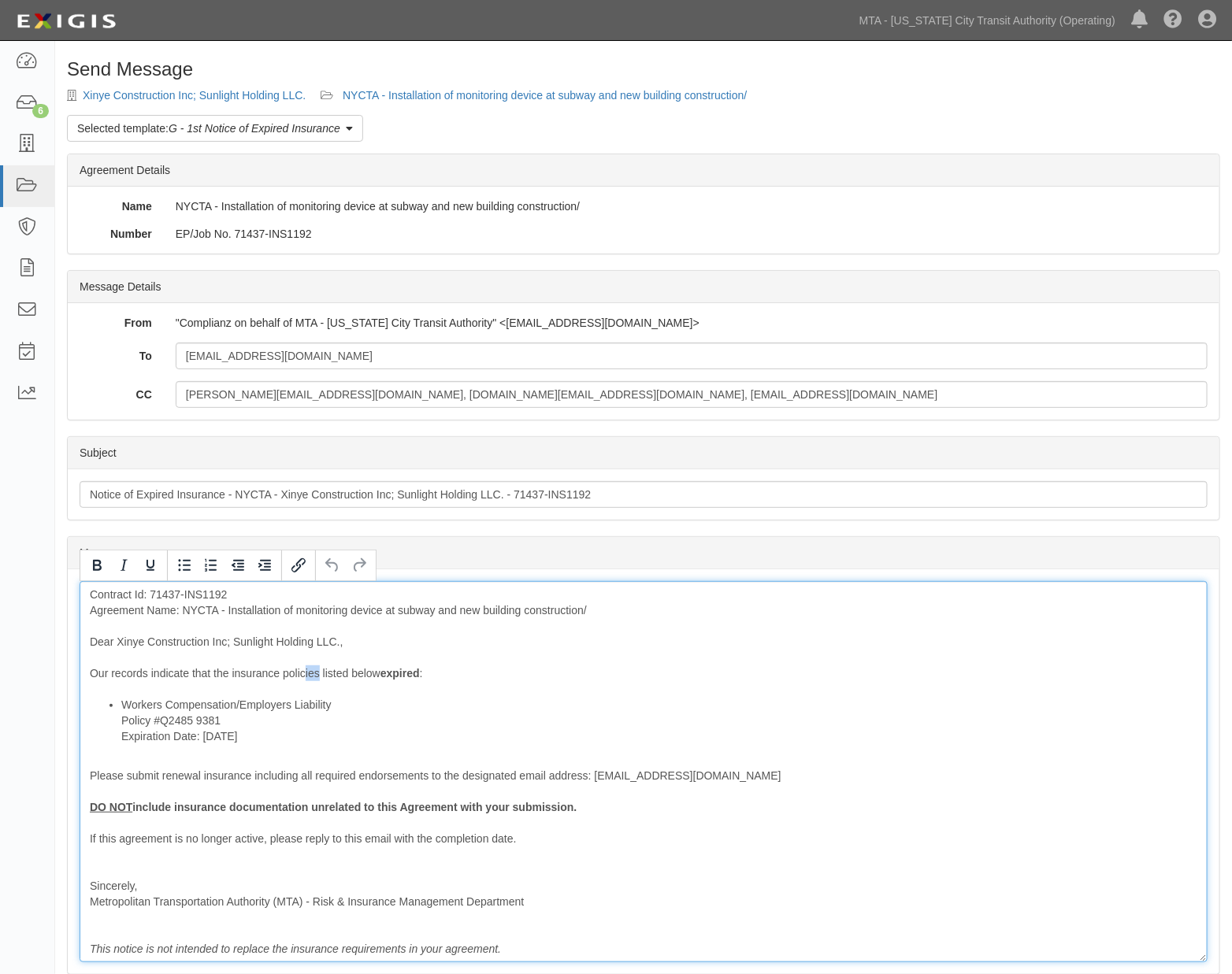
drag, startPoint x: 320, startPoint y: 674, endPoint x: 305, endPoint y: 674, distance: 15.0
click at [305, 674] on div "Contract Id: 71437-INS1192 Agreement Name: NYCTA - Installation of monitoring d…" at bounding box center [643, 772] width 1128 height 381
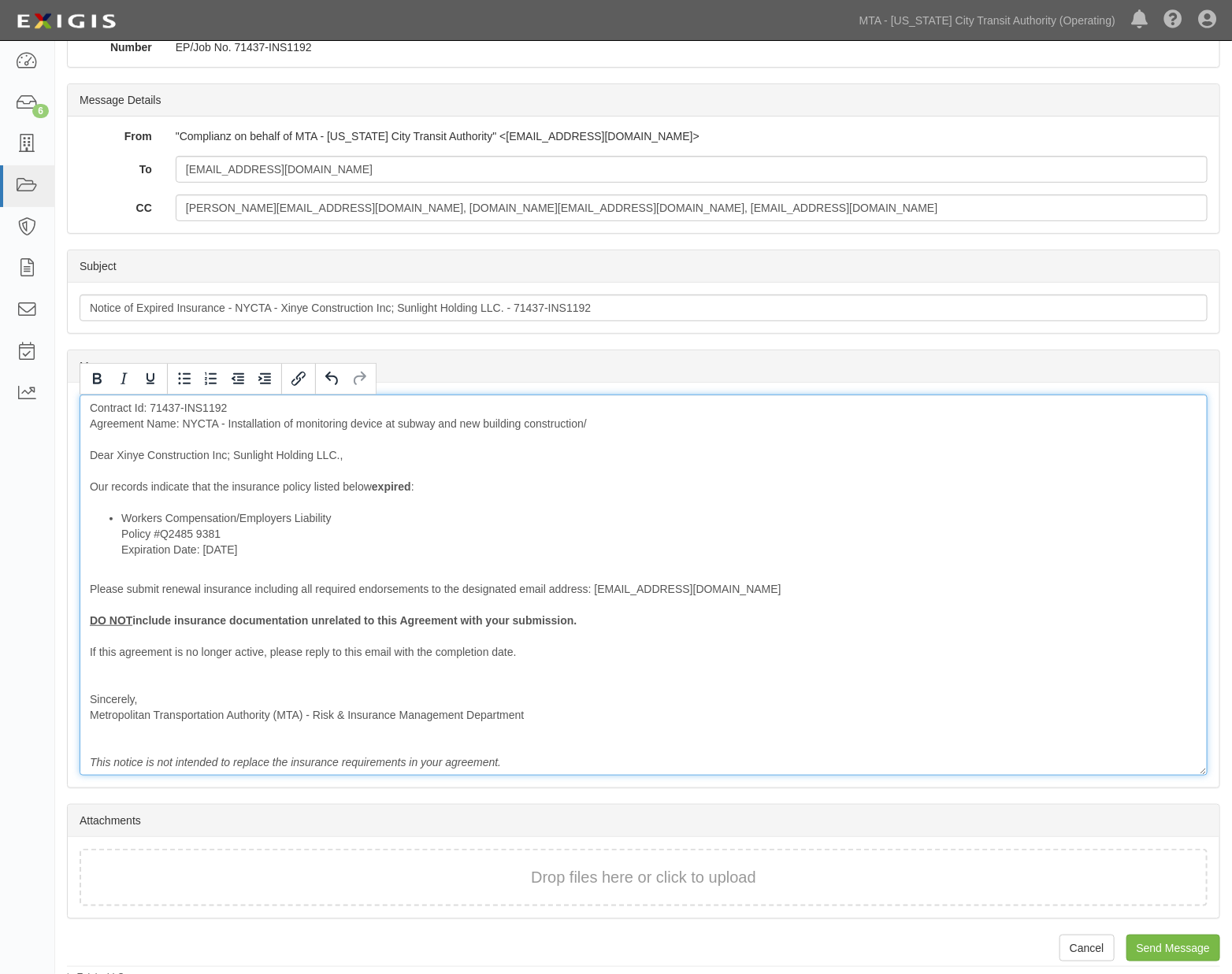
scroll to position [196, 0]
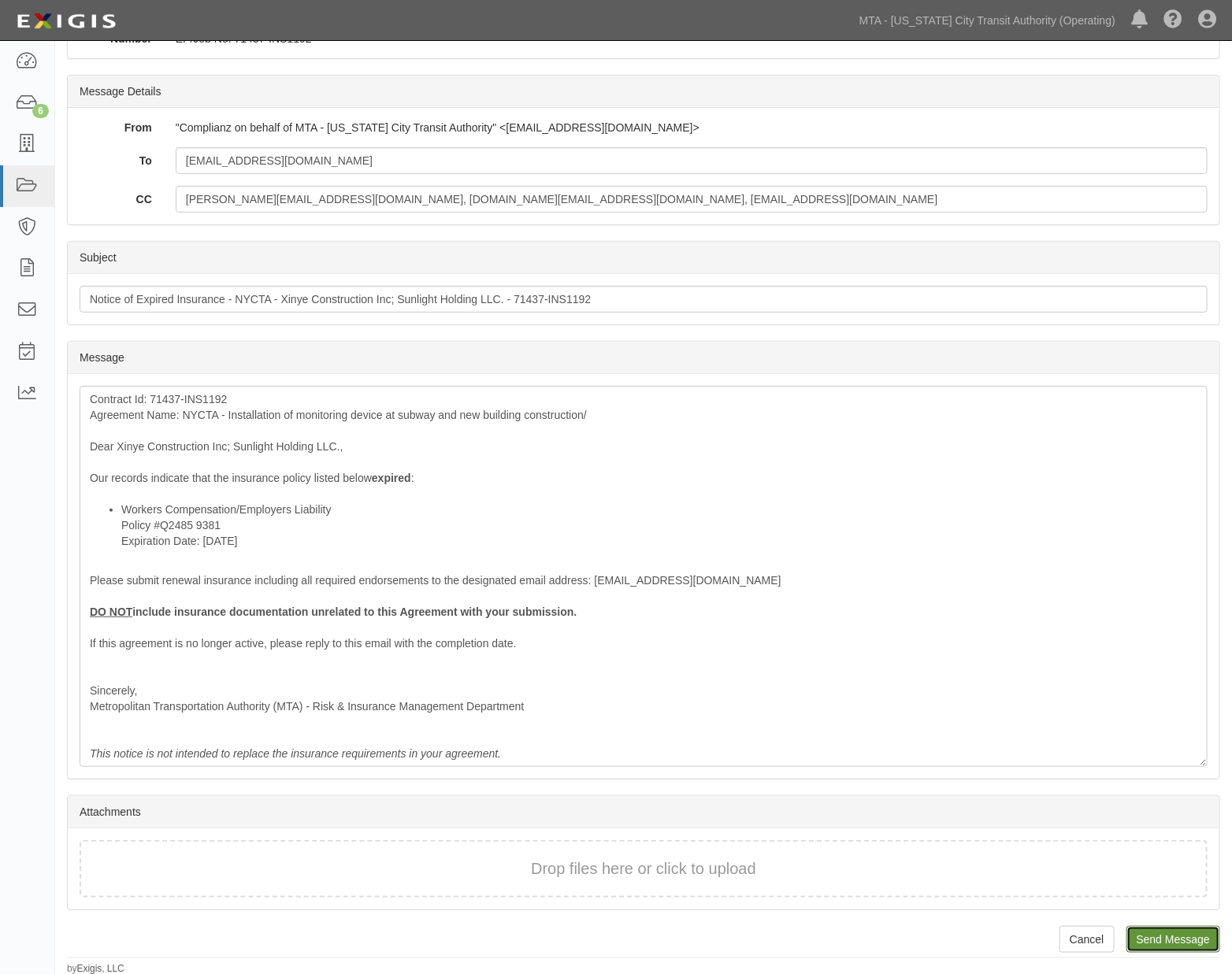
drag, startPoint x: 1154, startPoint y: 941, endPoint x: 710, endPoint y: 61, distance: 985.7
click at [1154, 941] on input "Send Message" at bounding box center [1172, 940] width 94 height 26
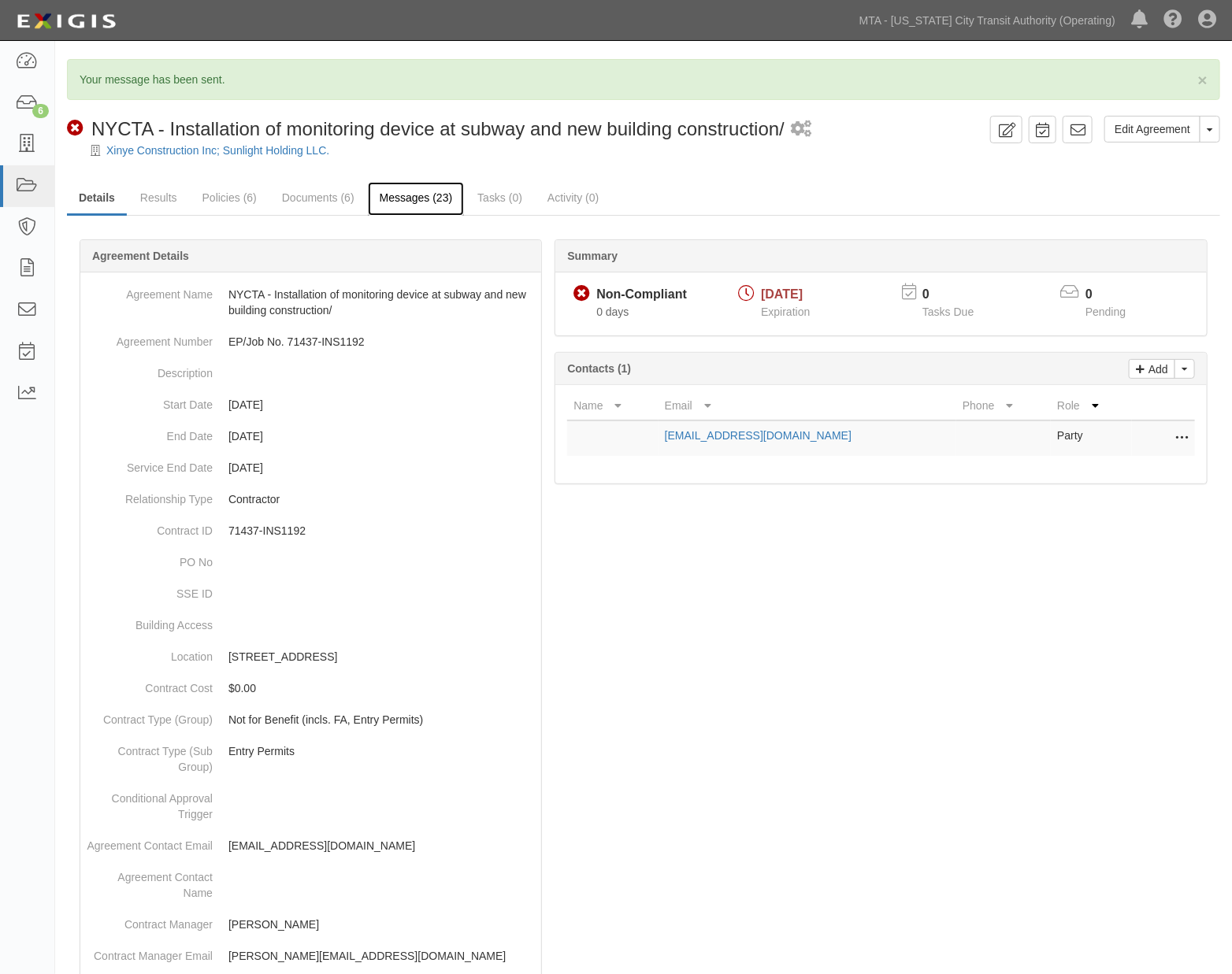
click at [406, 198] on link "Messages (23)" at bounding box center [416, 199] width 96 height 34
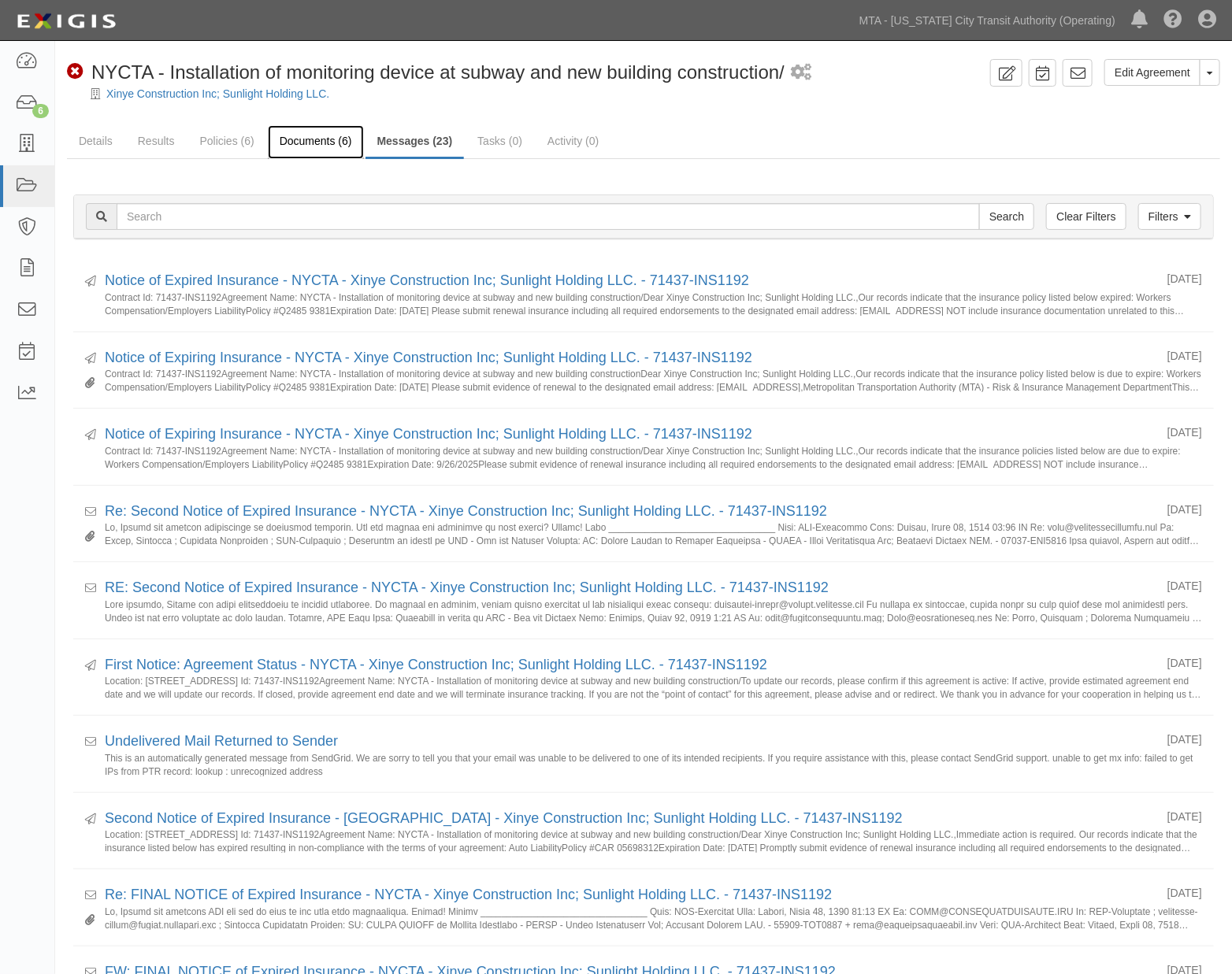
click at [304, 145] on link "Documents (6)" at bounding box center [316, 142] width 96 height 34
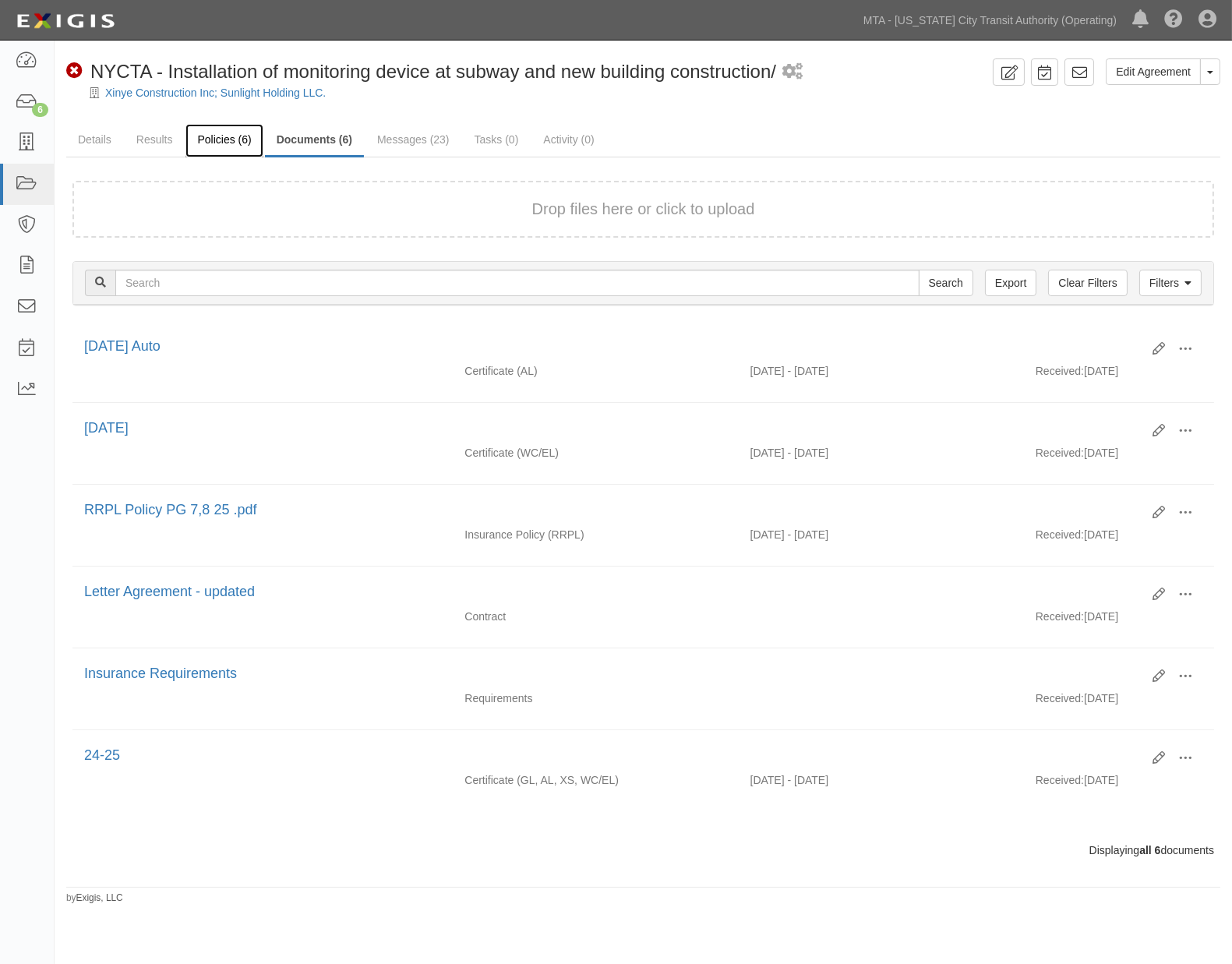
click at [211, 142] on link "Policies (6)" at bounding box center [224, 140] width 77 height 34
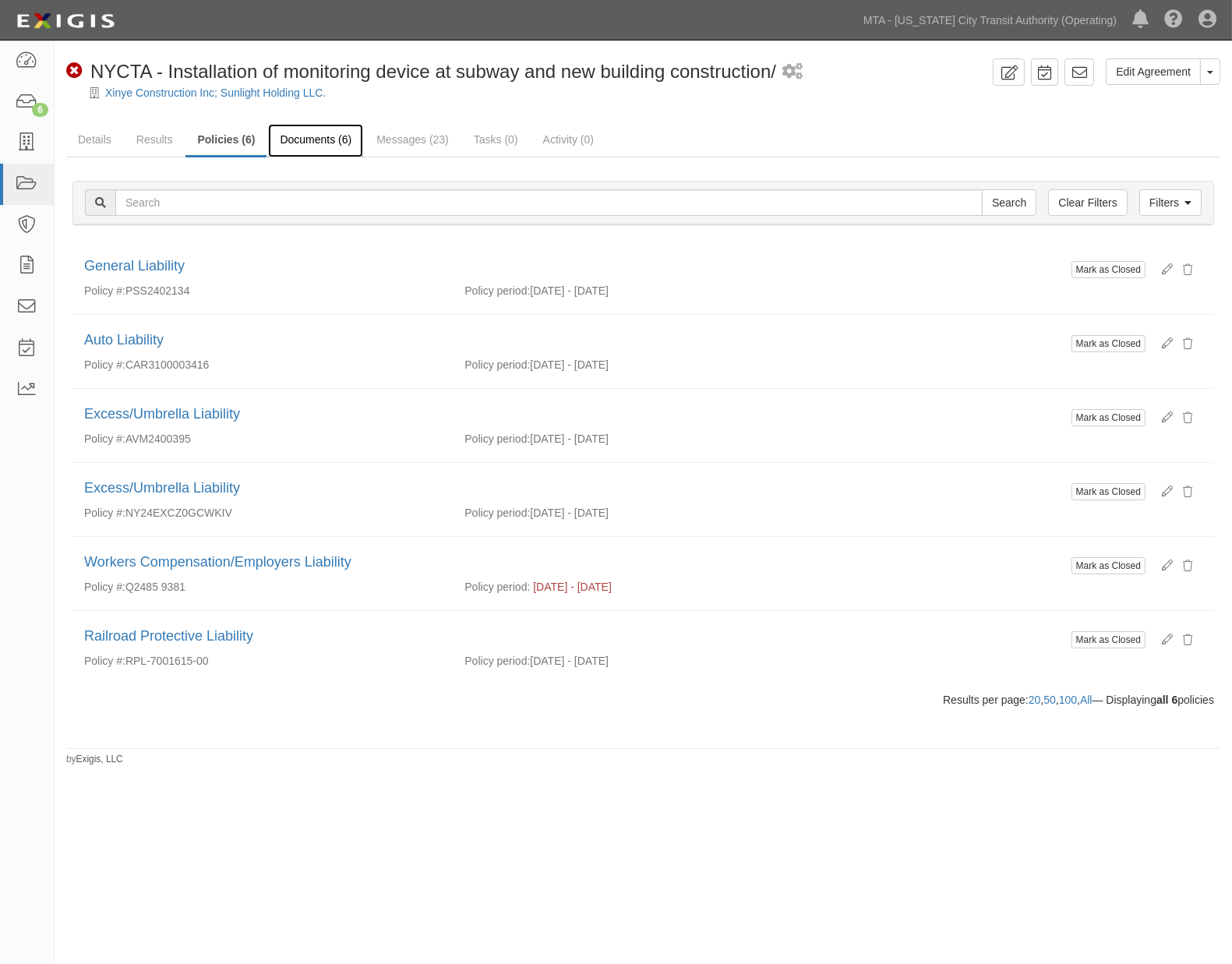
click at [333, 142] on link "Documents (6)" at bounding box center [316, 140] width 95 height 34
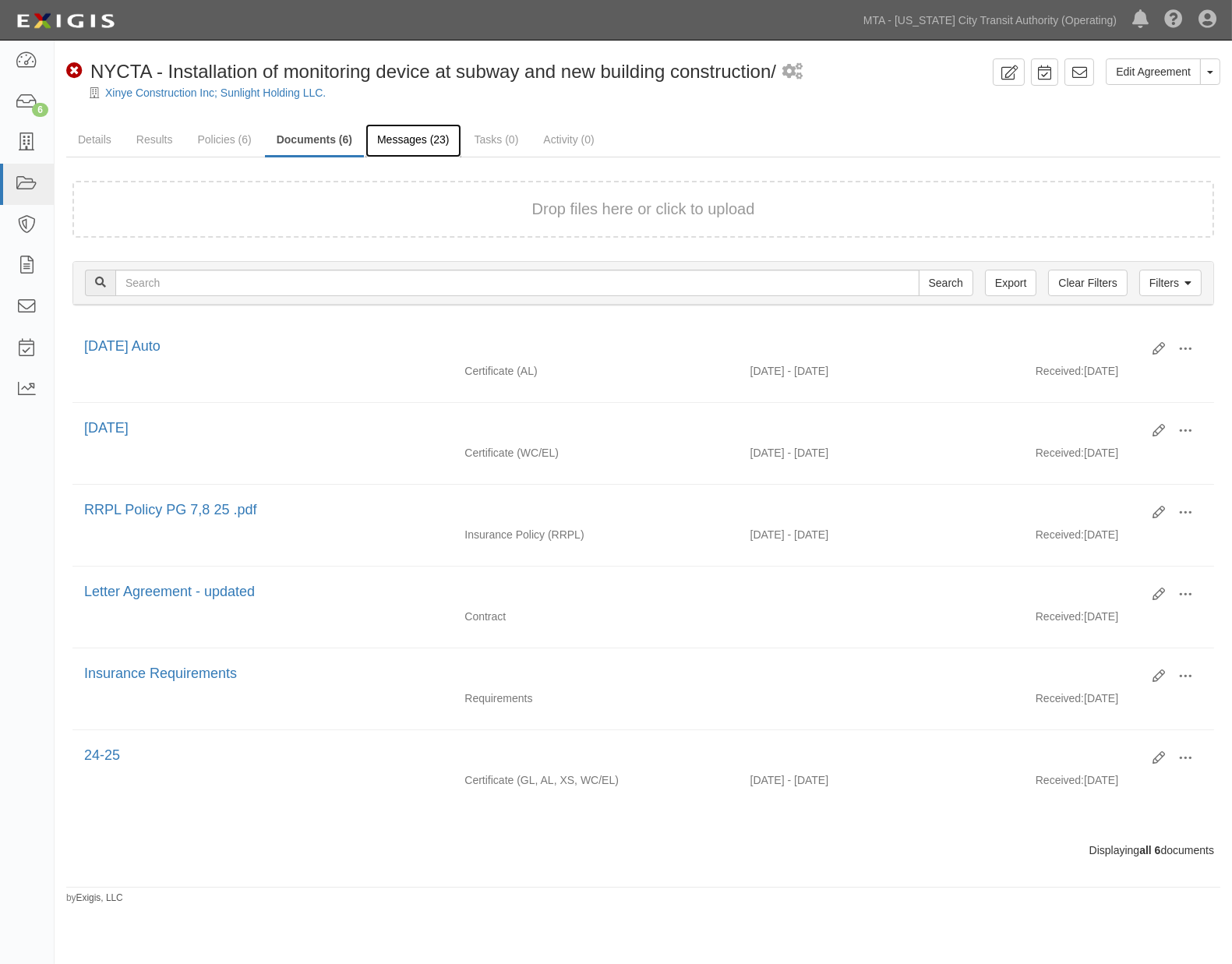
click at [422, 146] on link "Messages (23)" at bounding box center [413, 140] width 95 height 34
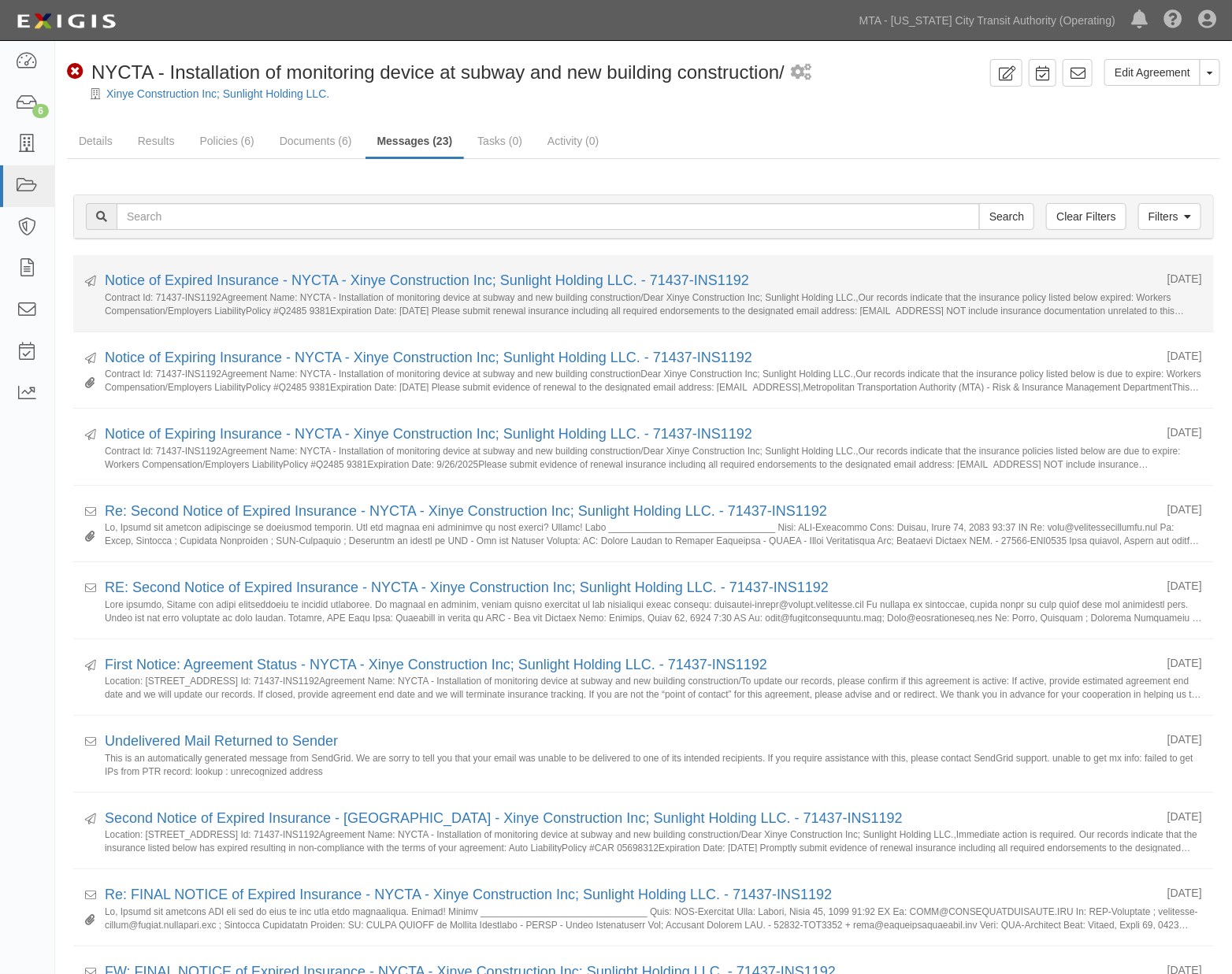
click at [286, 268] on li "Sent [DATE] Notice of Expired Insurance - [GEOGRAPHIC_DATA] - Xinye Constructio…" at bounding box center [643, 294] width 1140 height 78
click at [285, 278] on link "Notice of Expired Insurance - NYCTA - Xinye Construction Inc; Sunlight Holding …" at bounding box center [426, 280] width 644 height 16
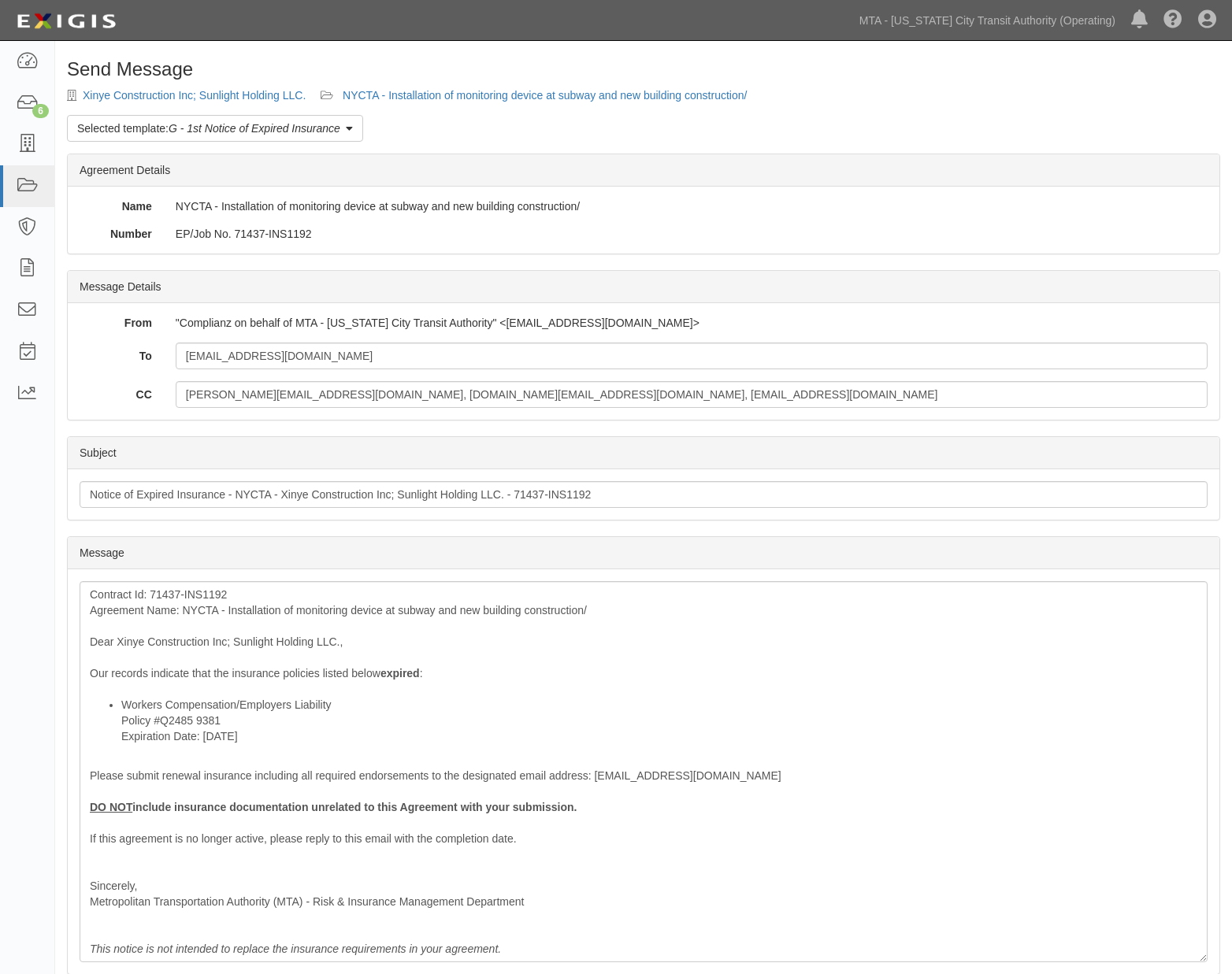
scroll to position [196, 0]
